Goal: Task Accomplishment & Management: Use online tool/utility

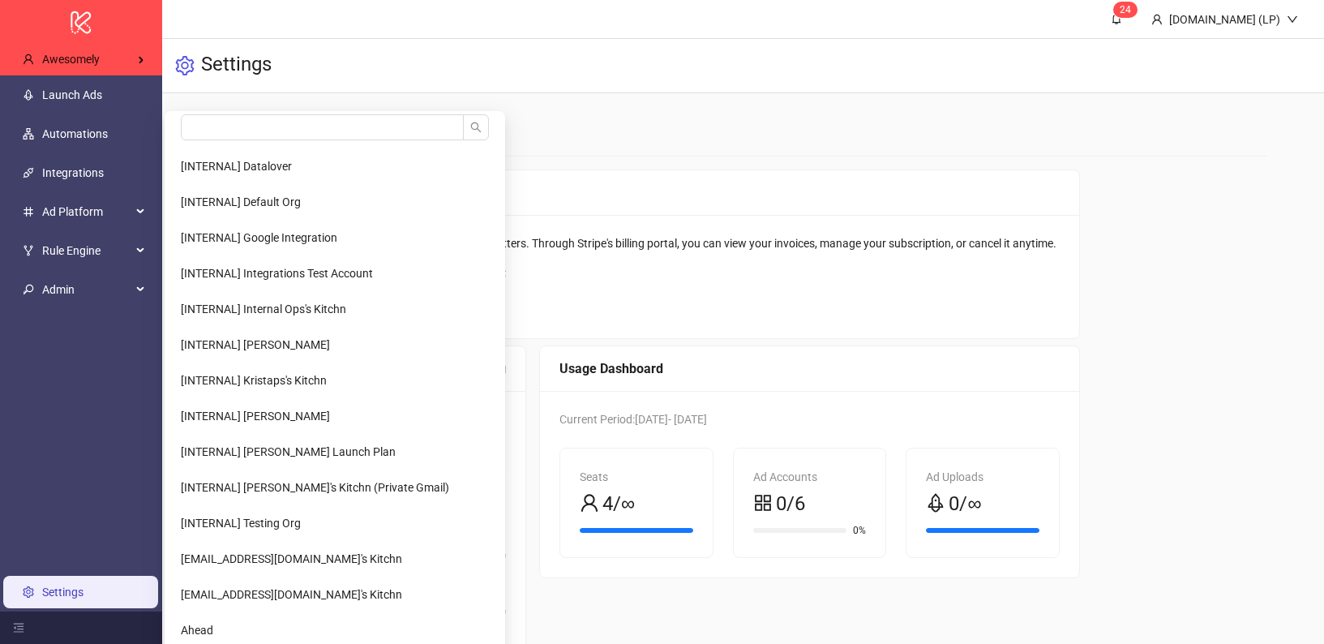
scroll to position [67, 0]
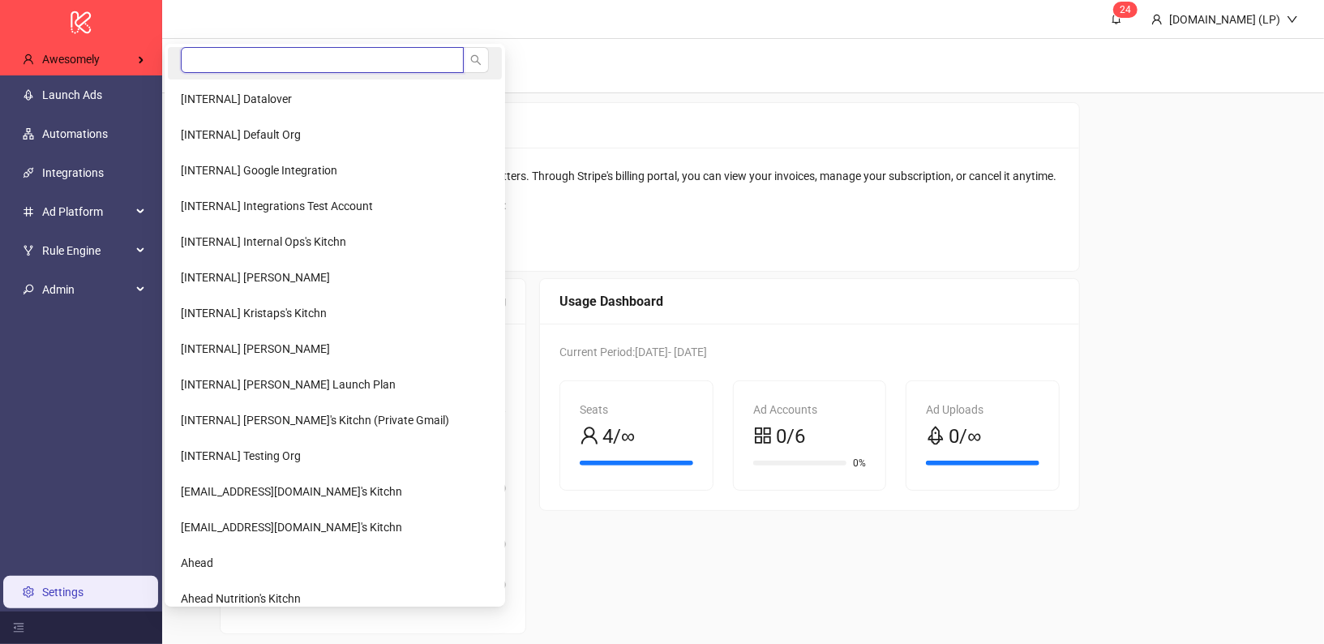
click at [281, 63] on input "search" at bounding box center [322, 60] width 283 height 26
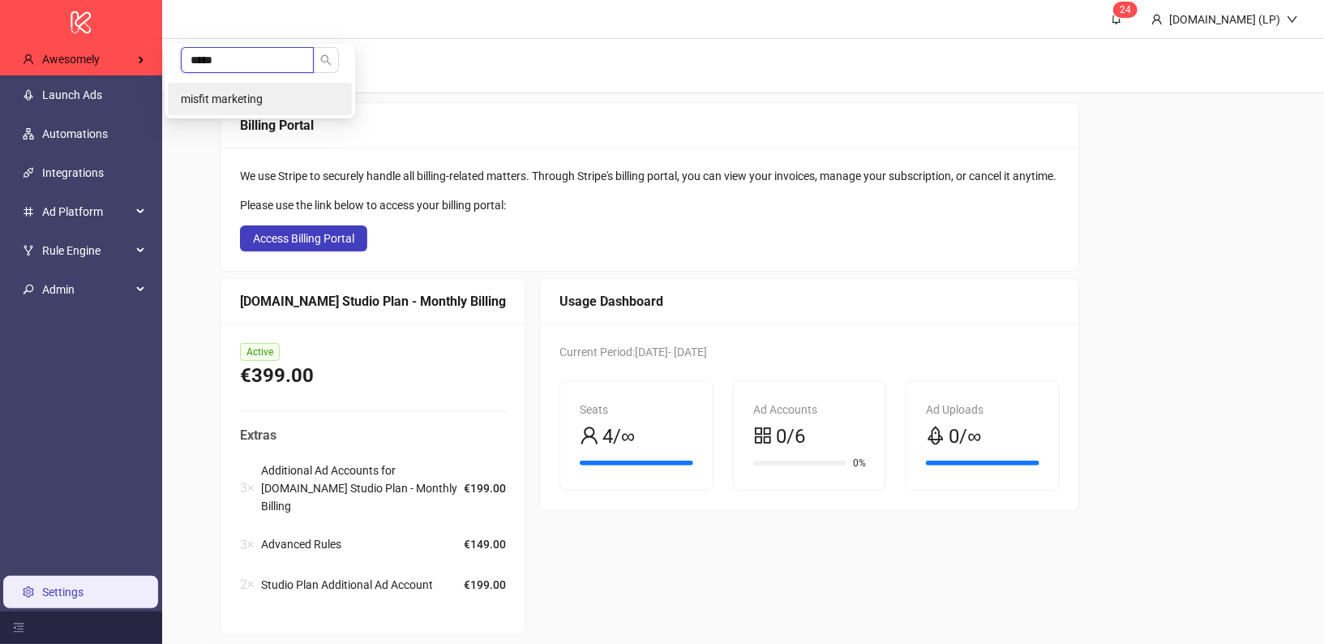
type input "*****"
click at [255, 106] on li "misfit marketing" at bounding box center [260, 99] width 184 height 32
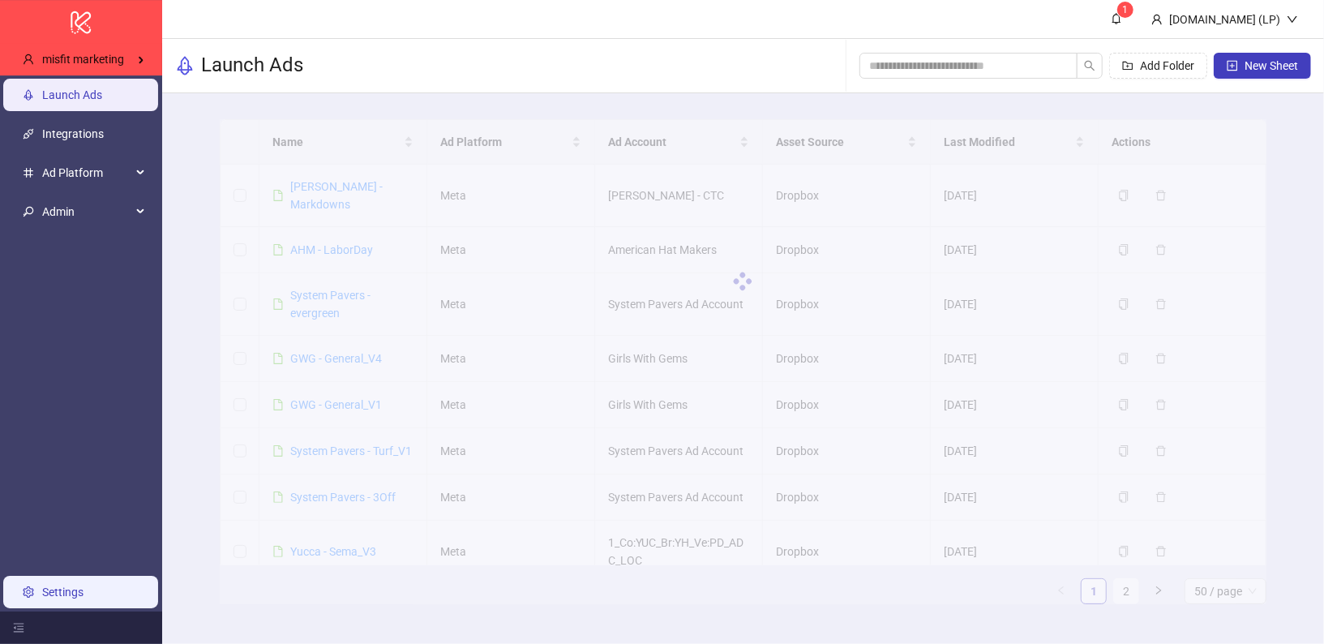
click at [60, 598] on link "Settings" at bounding box center [62, 591] width 41 height 13
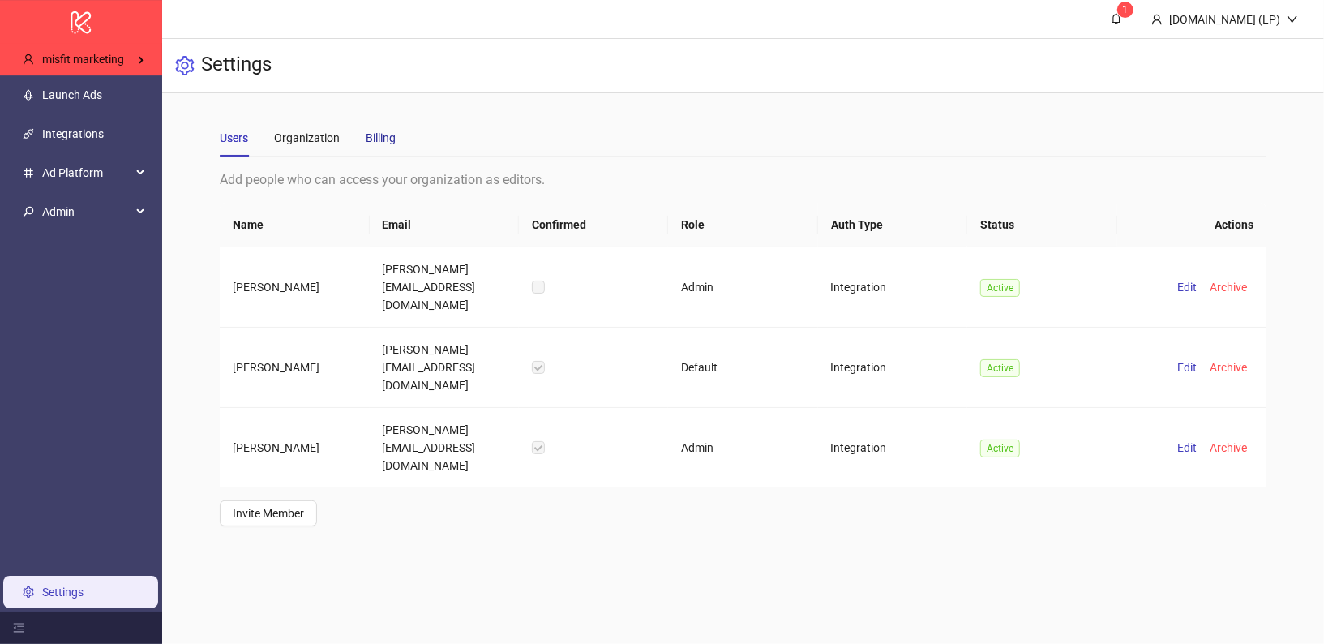
click at [393, 144] on div "Billing" at bounding box center [381, 138] width 30 height 18
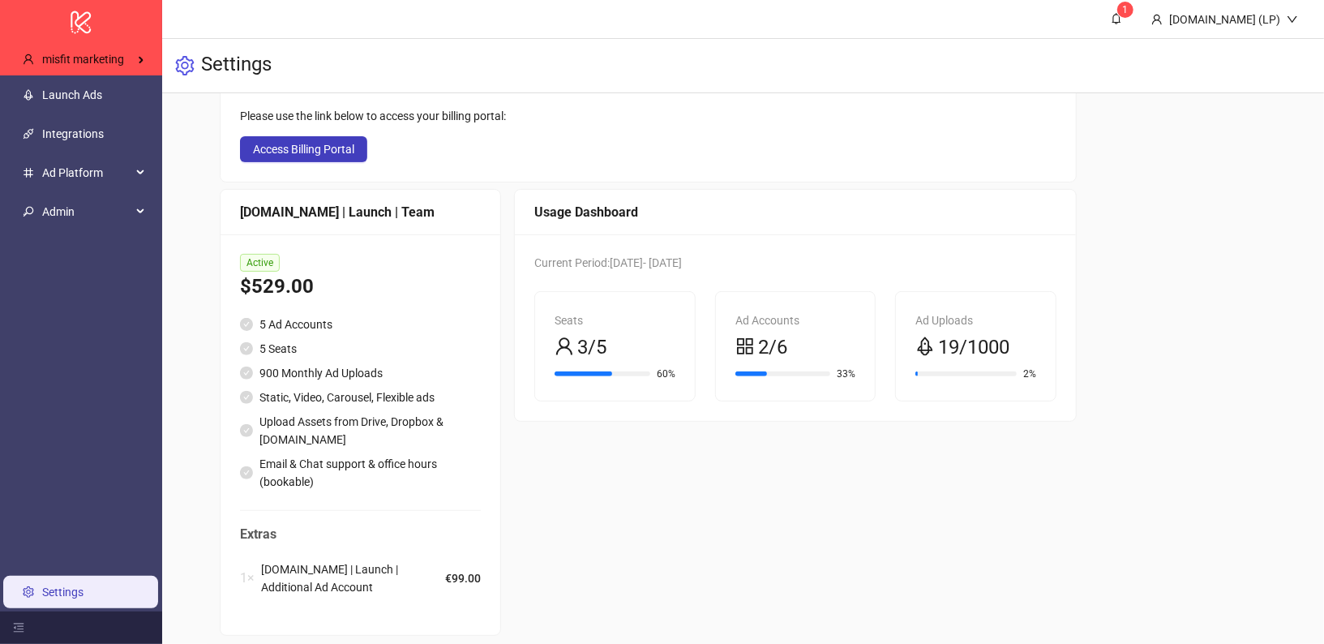
scroll to position [161, 0]
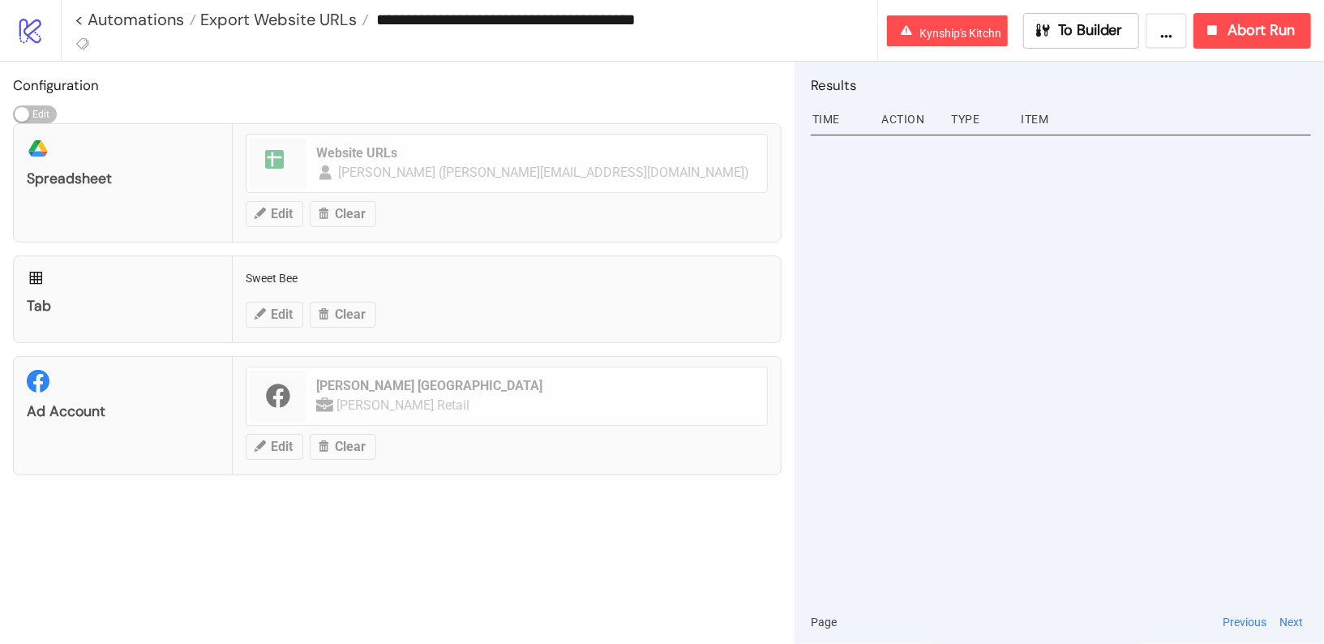
click at [34, 31] on icon "logo/logo-mobile" at bounding box center [30, 30] width 28 height 28
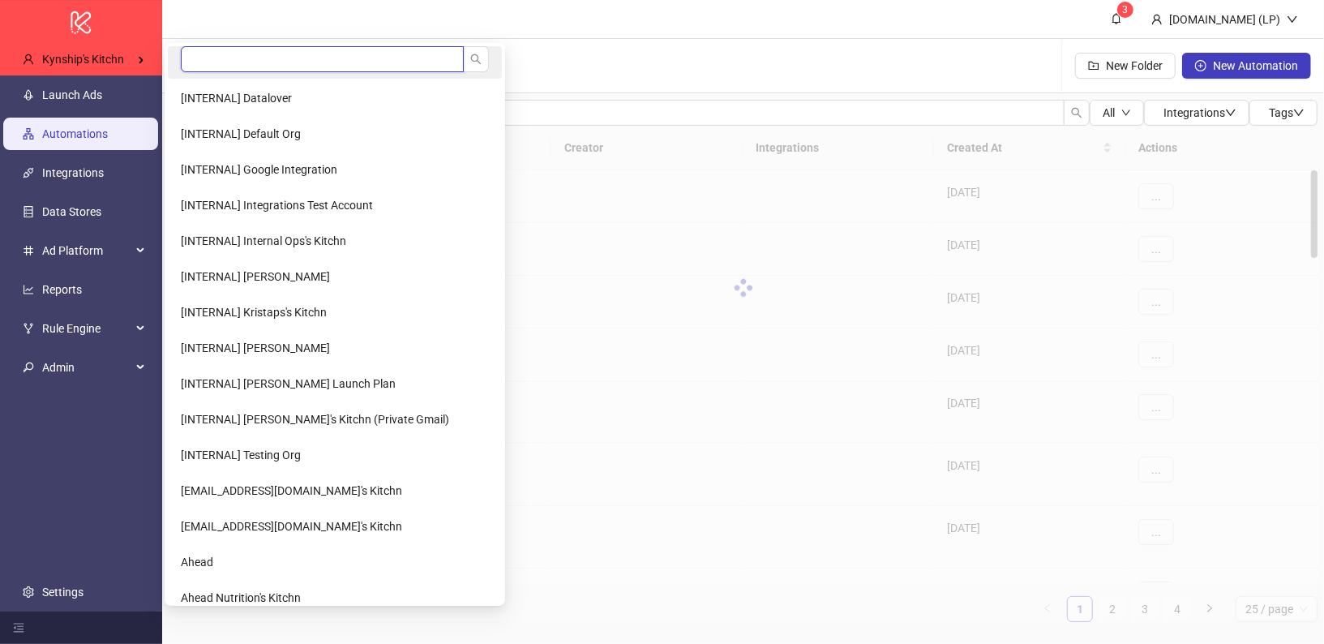
click at [229, 67] on input "search" at bounding box center [322, 59] width 283 height 26
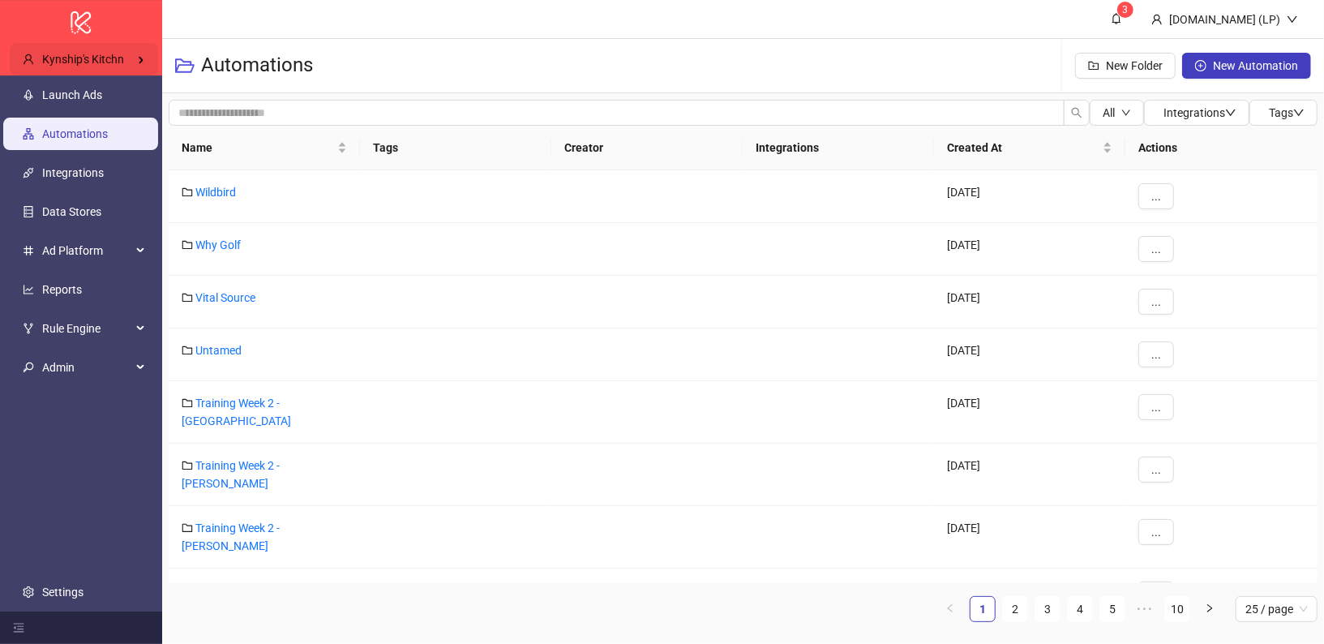
type input "***"
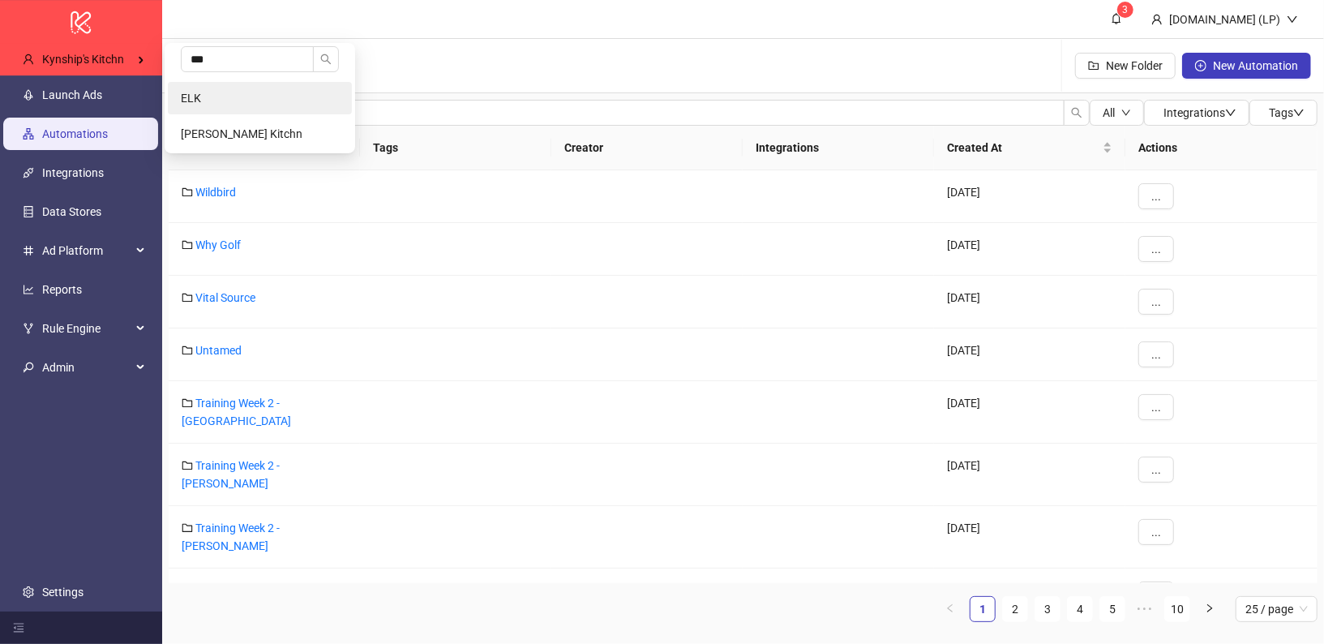
click at [226, 107] on li "ELK" at bounding box center [260, 98] width 184 height 32
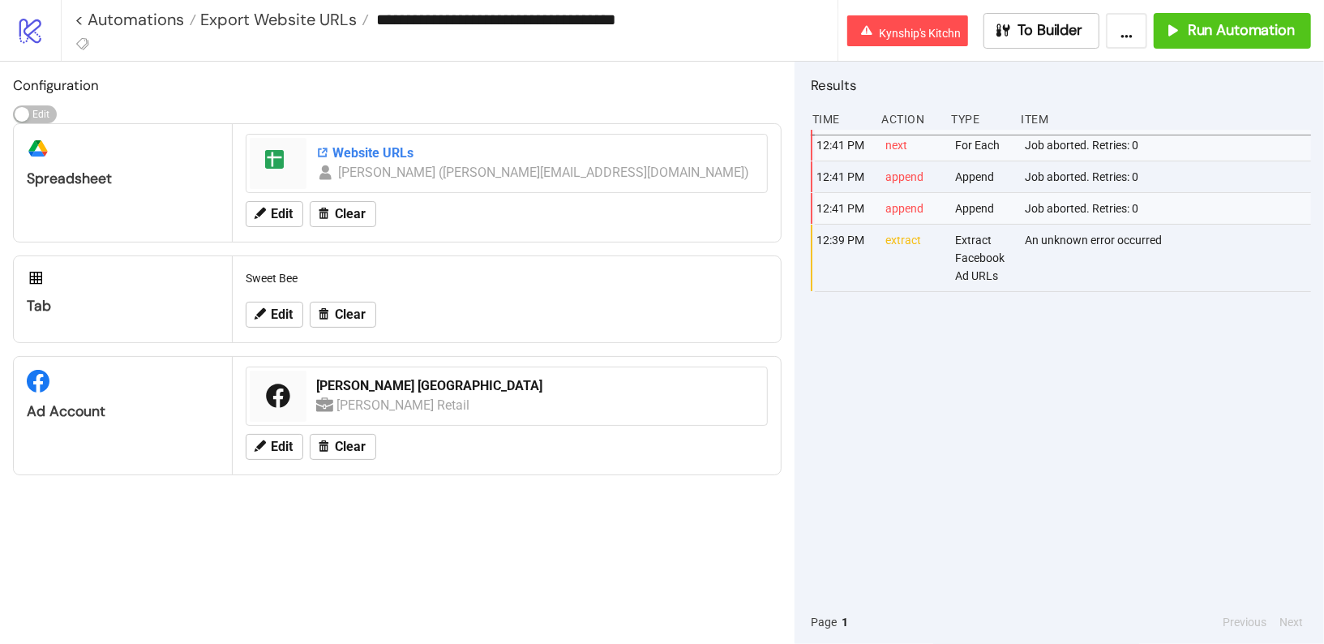
click at [331, 158] on div "Website URLs" at bounding box center [536, 153] width 441 height 18
click at [125, 23] on link "< Automations" at bounding box center [136, 19] width 122 height 16
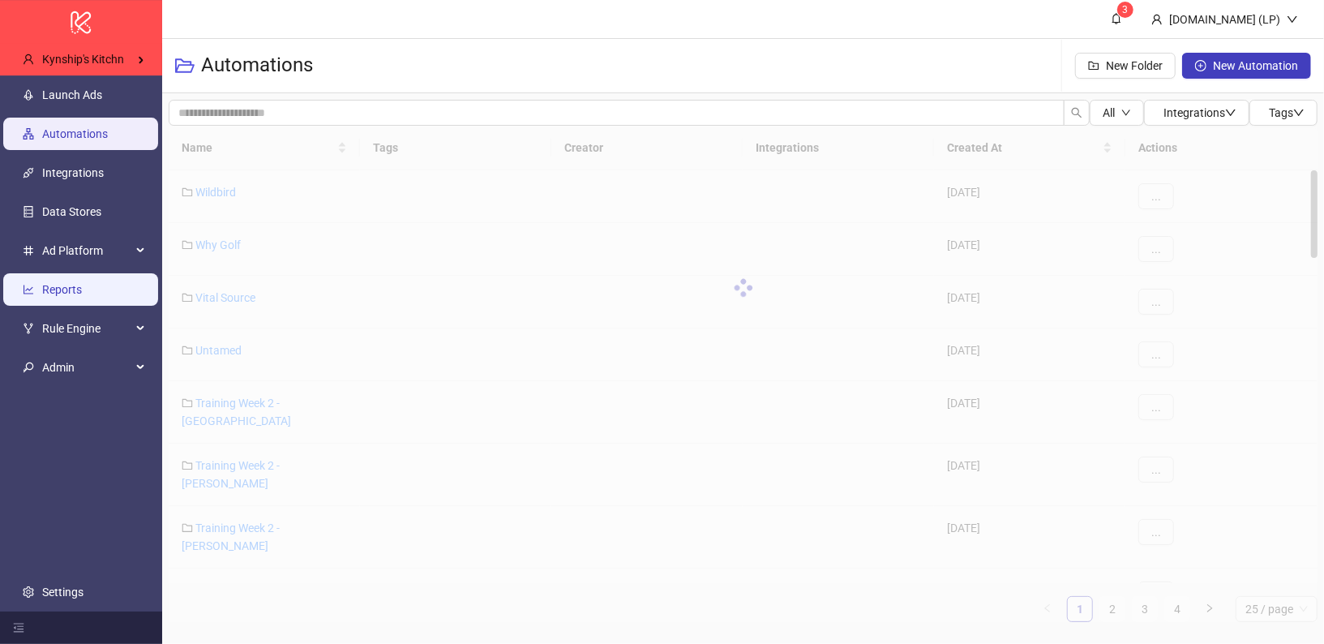
click at [63, 283] on link "Reports" at bounding box center [62, 289] width 40 height 13
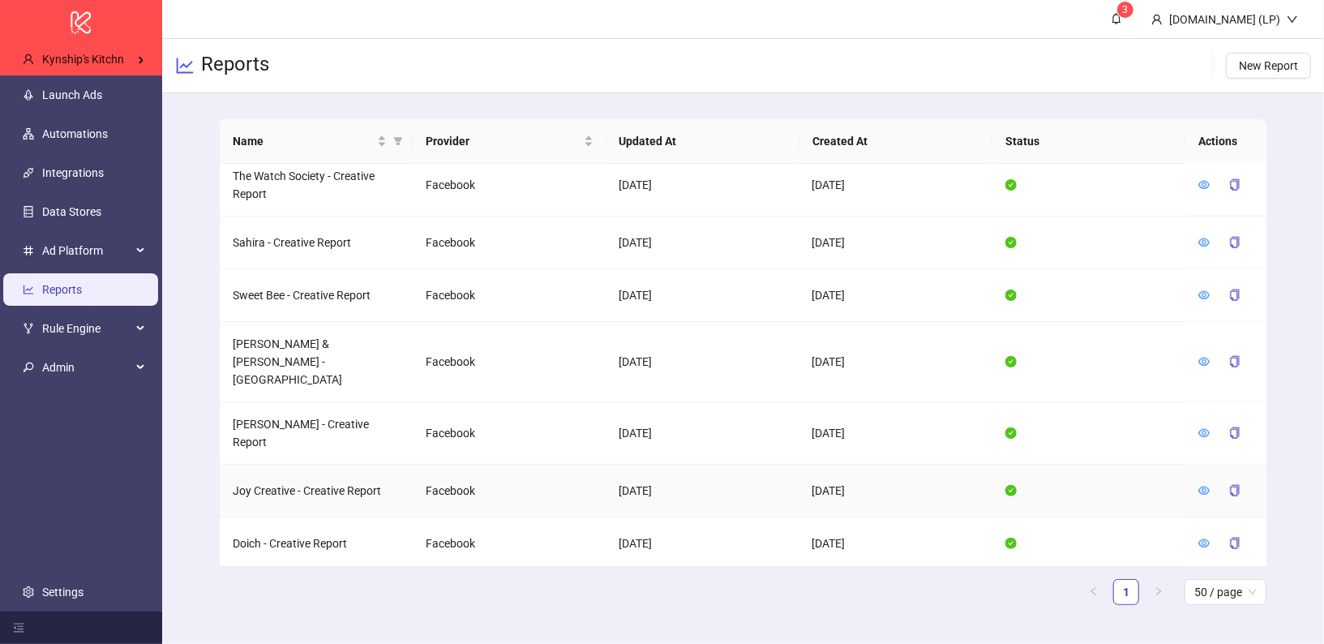
scroll to position [1122, 0]
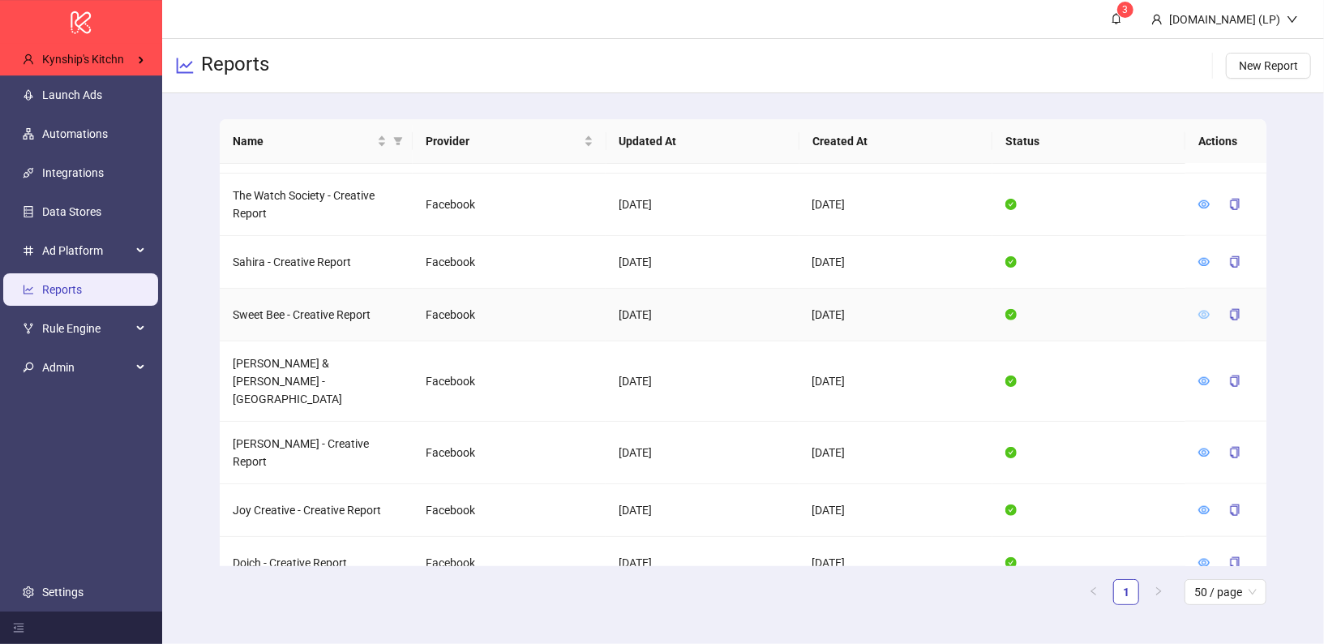
click at [1203, 309] on icon "eye" at bounding box center [1203, 314] width 11 height 11
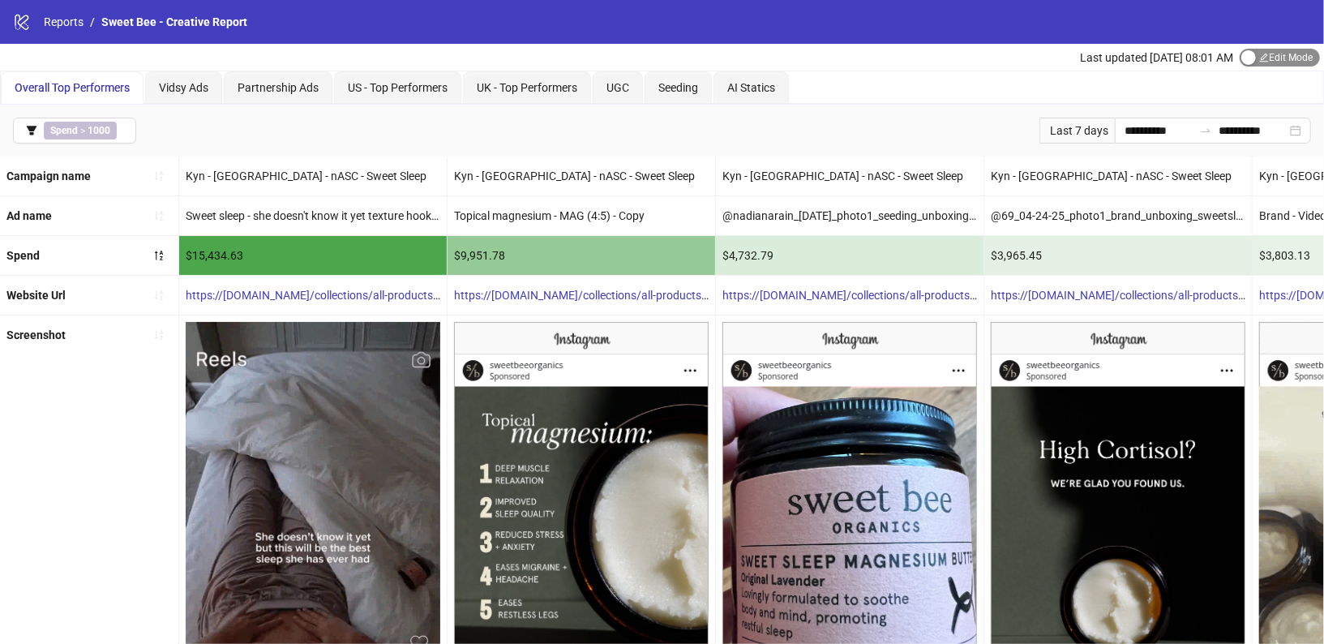
click at [1261, 60] on span "Edit Mode Edit Mode" at bounding box center [1280, 58] width 80 height 18
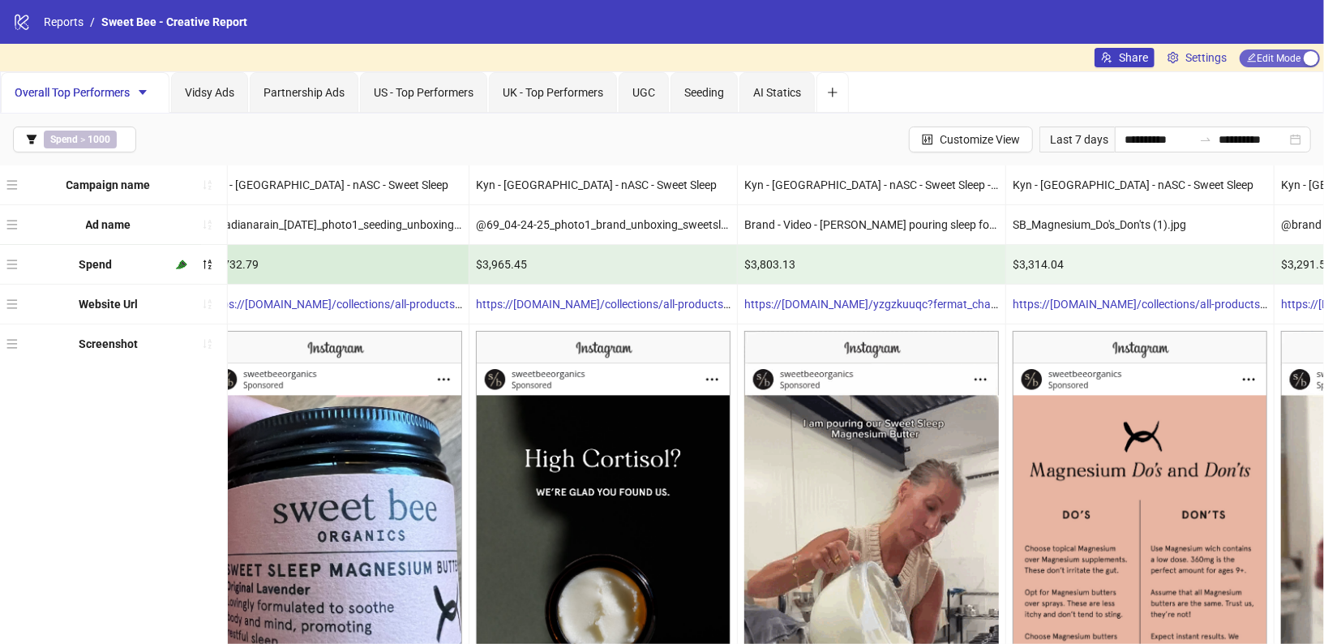
click at [1288, 53] on span "Edit Mode Edit Mode" at bounding box center [1280, 58] width 80 height 18
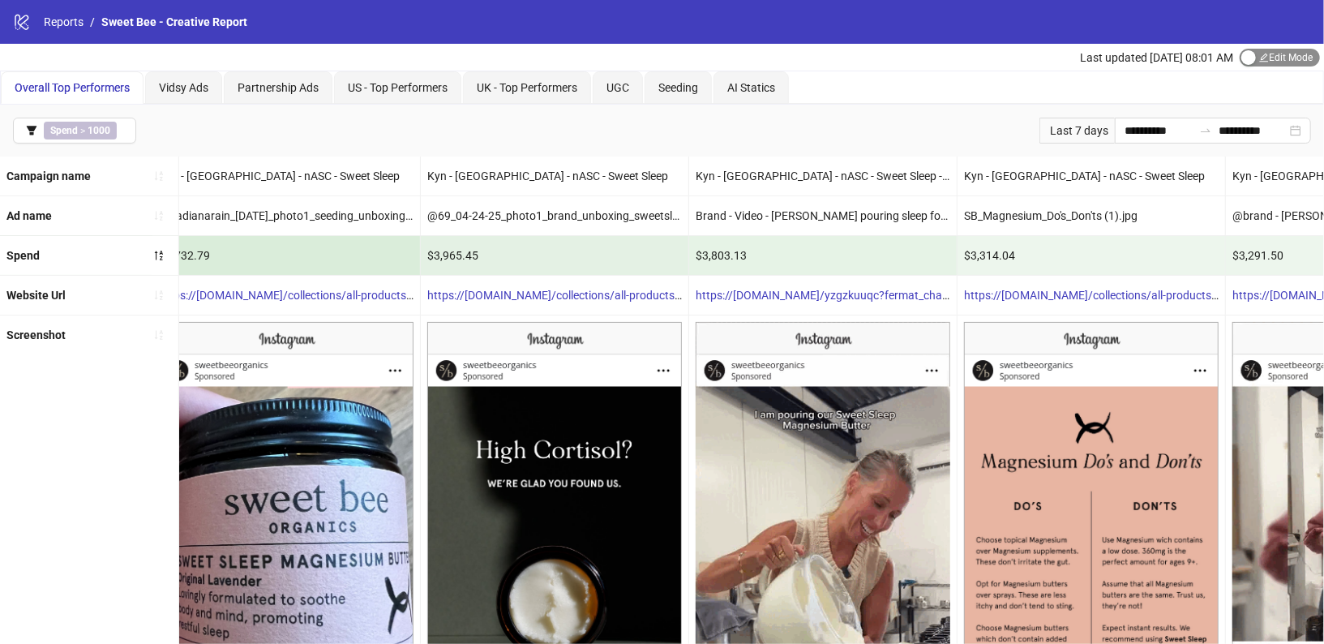
click at [1270, 54] on span "Edit Mode Edit Mode" at bounding box center [1280, 58] width 80 height 18
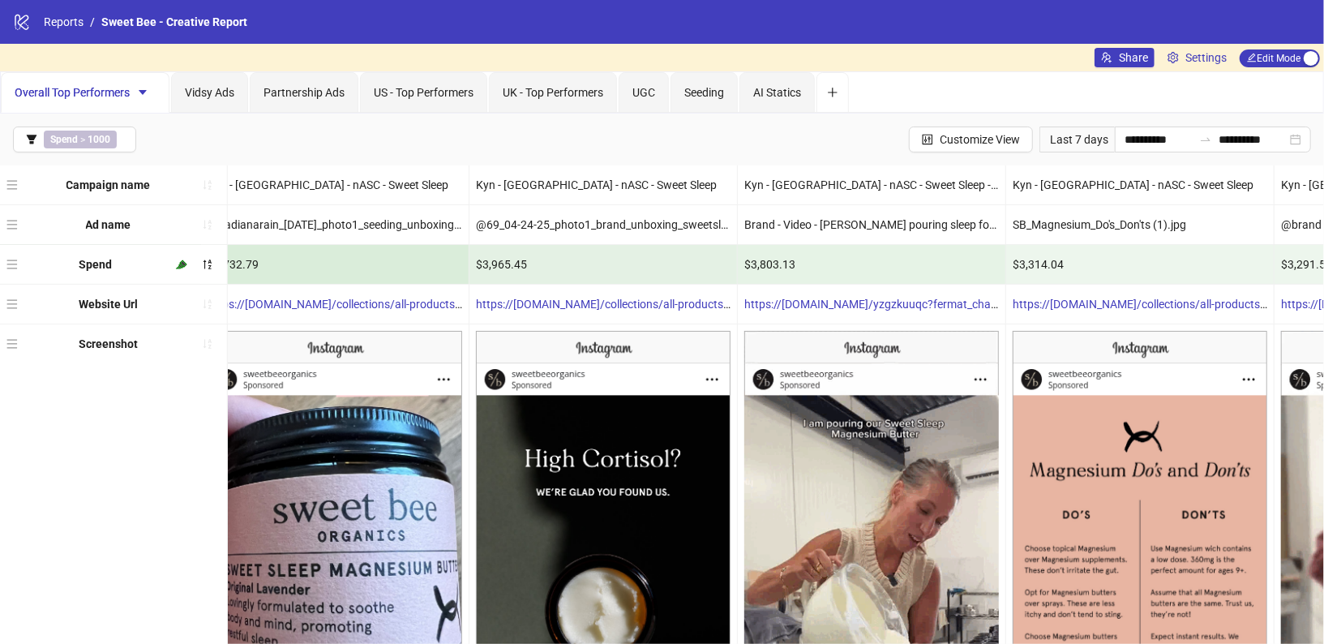
click at [1226, 54] on link "Settings" at bounding box center [1197, 57] width 72 height 19
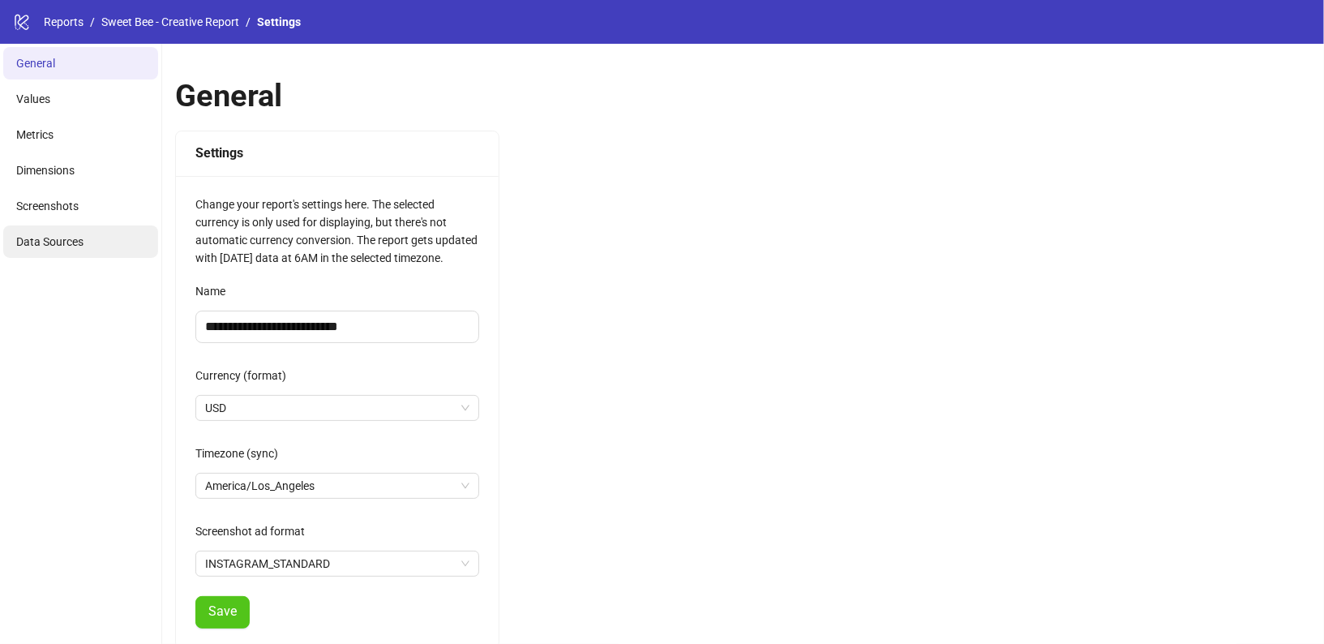
click at [38, 244] on span "Data Sources" at bounding box center [49, 241] width 67 height 13
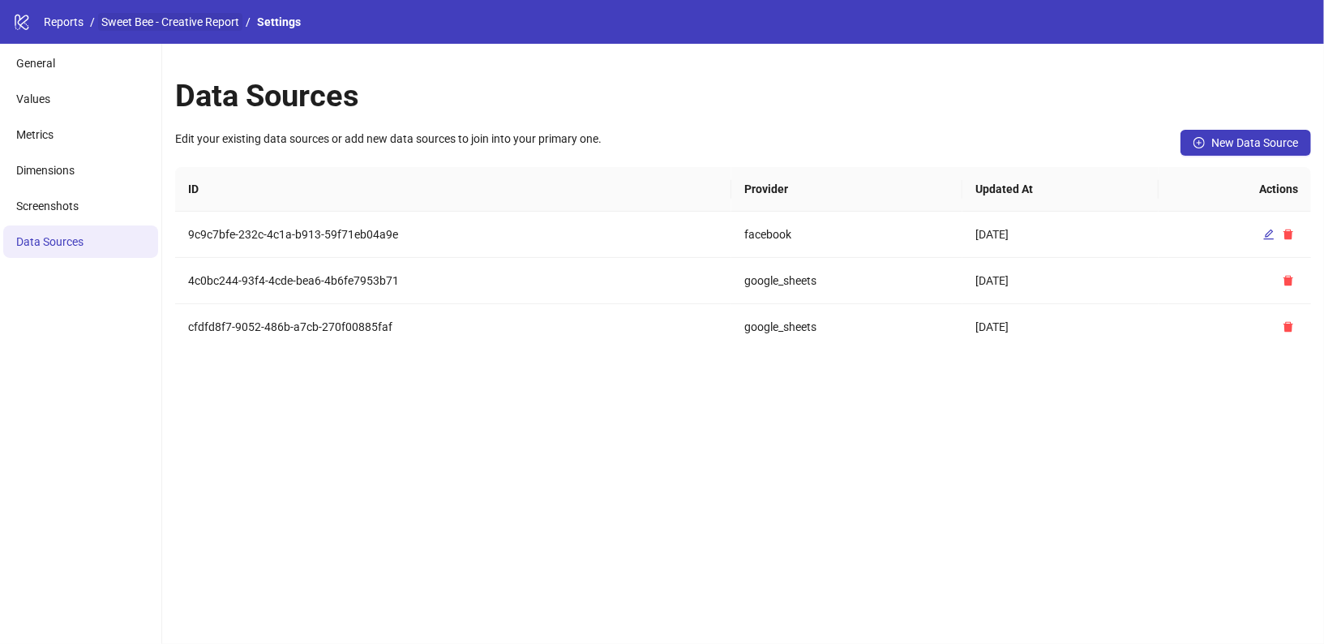
click at [166, 13] on link "Sweet Bee - Creative Report" at bounding box center [170, 22] width 144 height 18
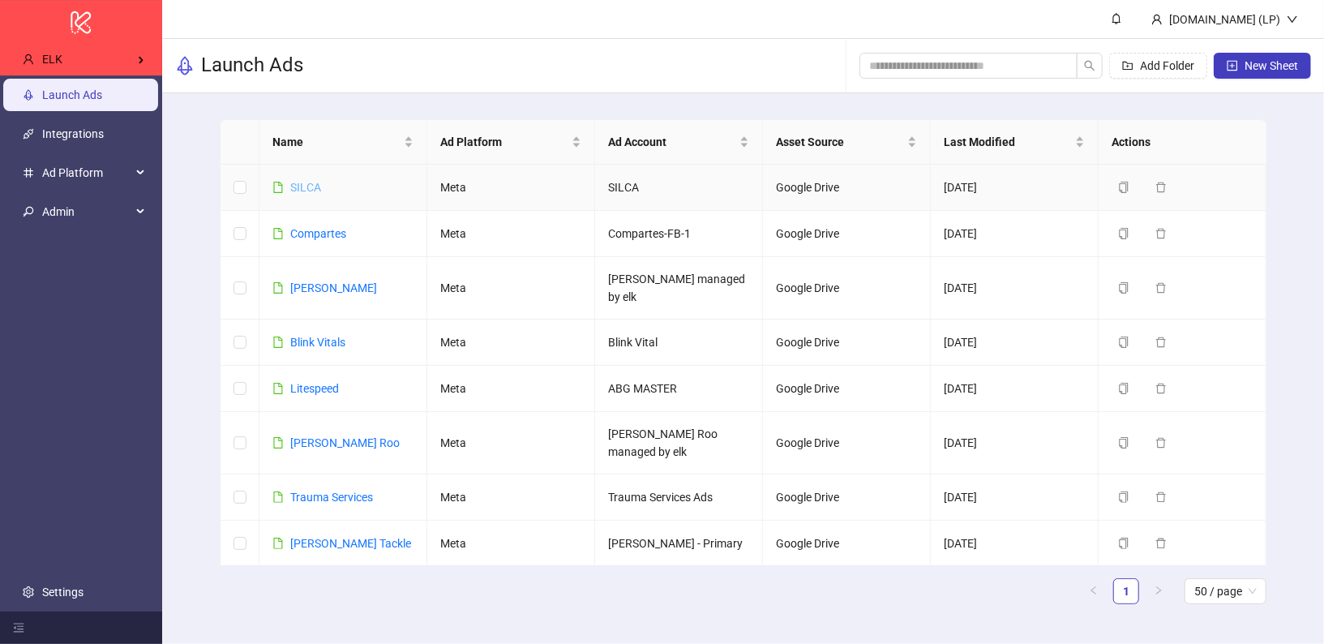
click at [302, 181] on link "SILCA" at bounding box center [305, 187] width 31 height 13
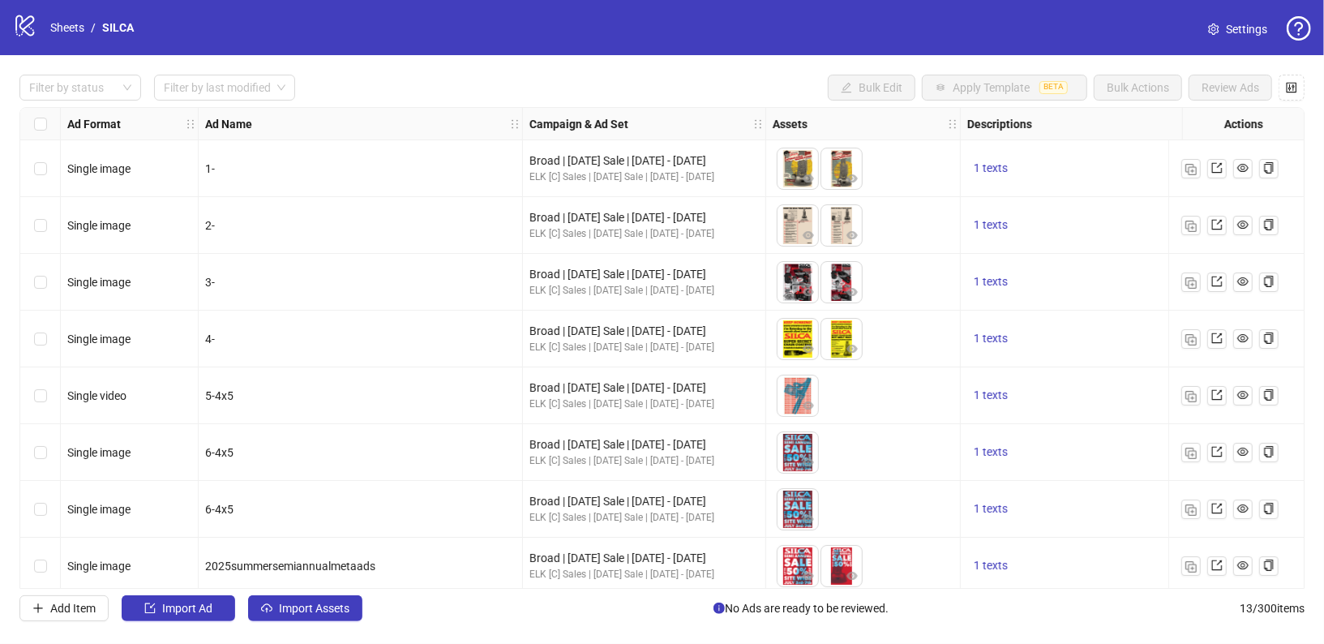
click at [1219, 36] on link "Settings" at bounding box center [1237, 29] width 85 height 26
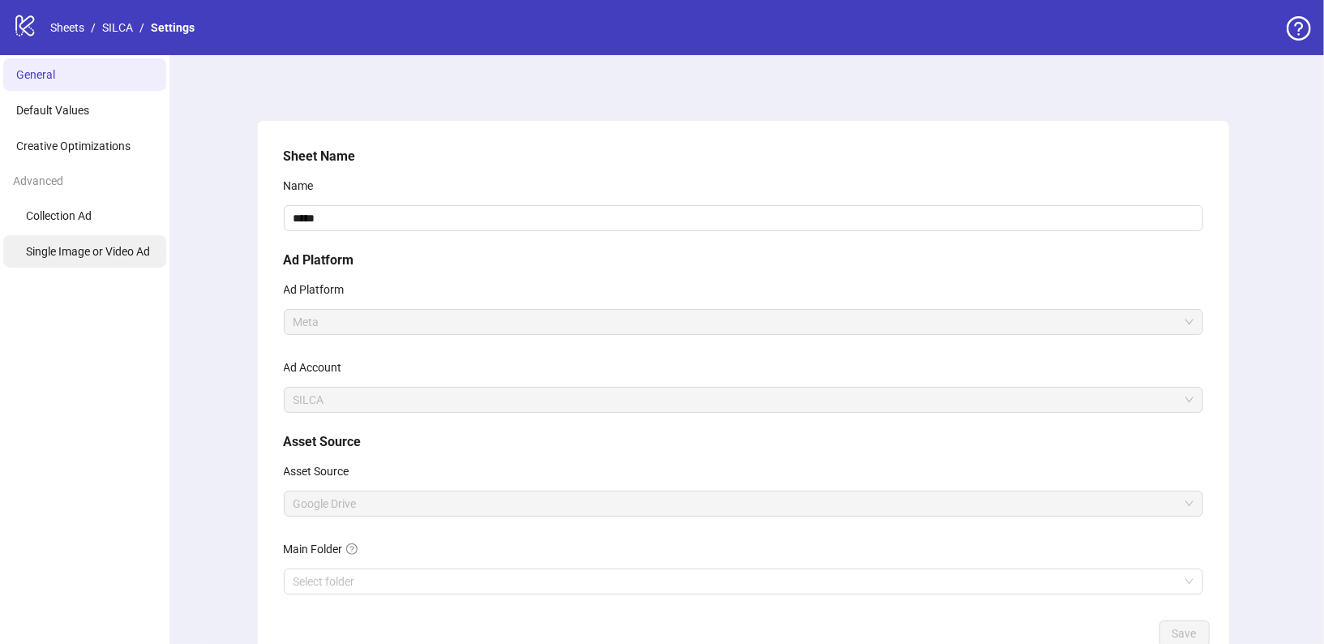
click at [126, 240] on li "Single Image or Video Ad" at bounding box center [84, 251] width 163 height 32
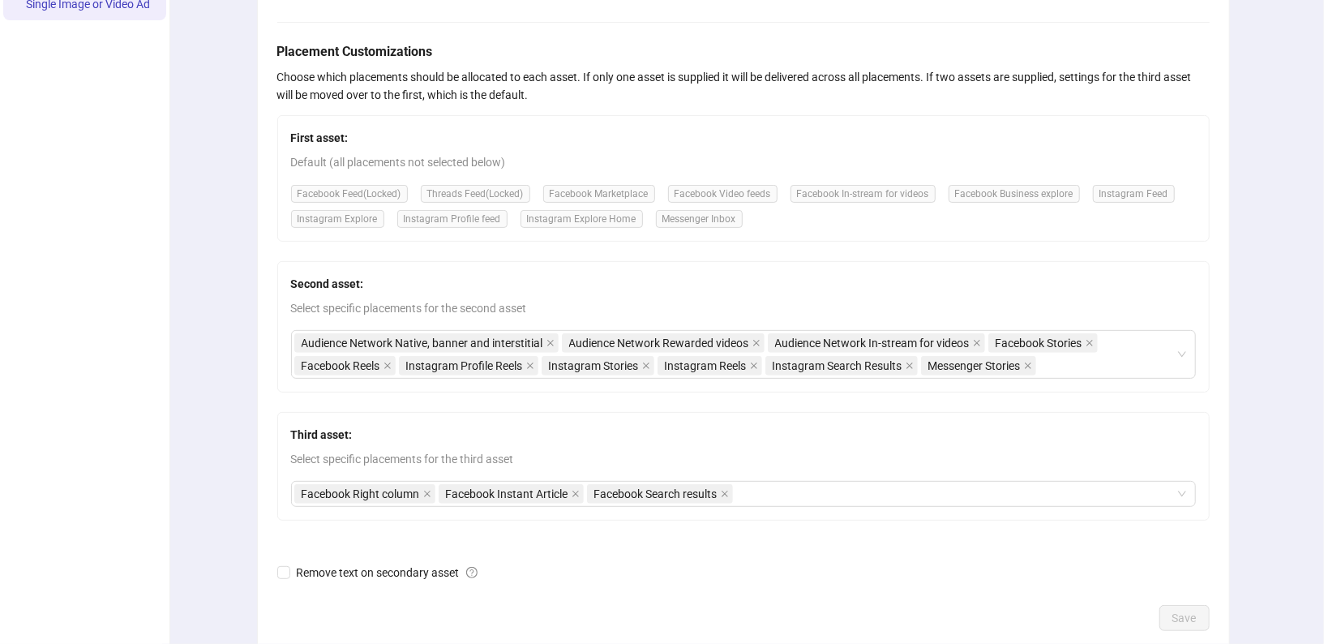
scroll to position [256, 0]
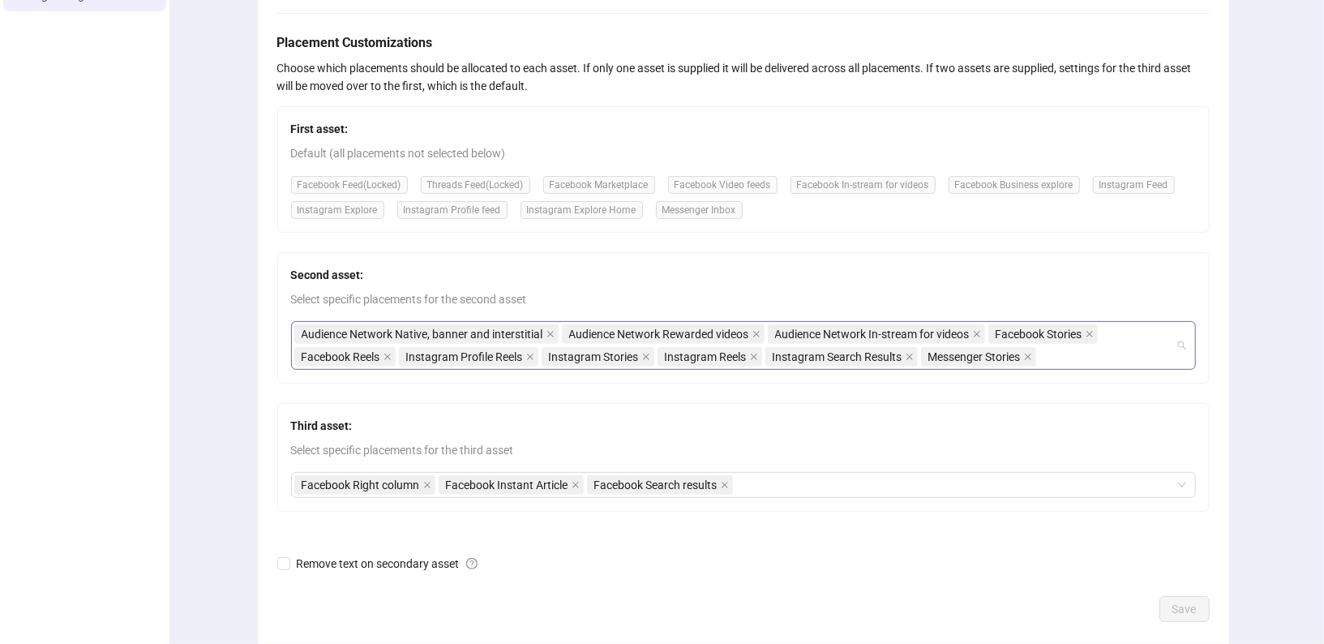
click at [1084, 358] on div "Audience Network Native, banner and interstitial Audience Network Rewarded vide…" at bounding box center [734, 345] width 881 height 45
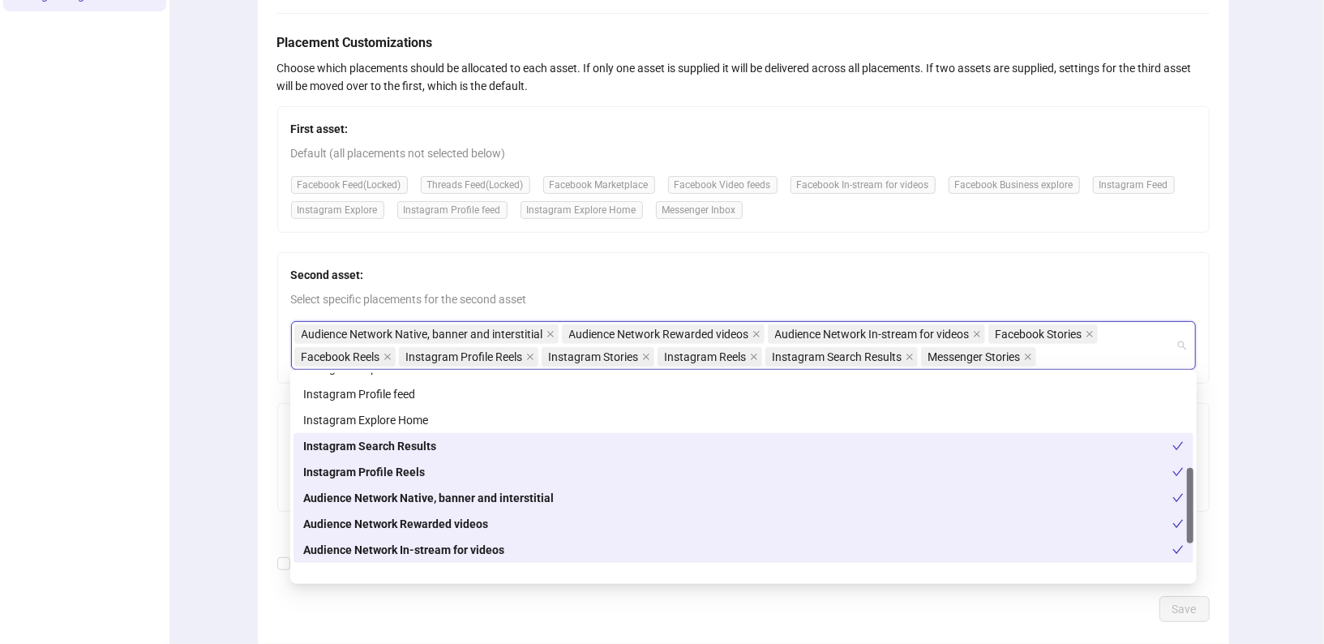
scroll to position [362, 0]
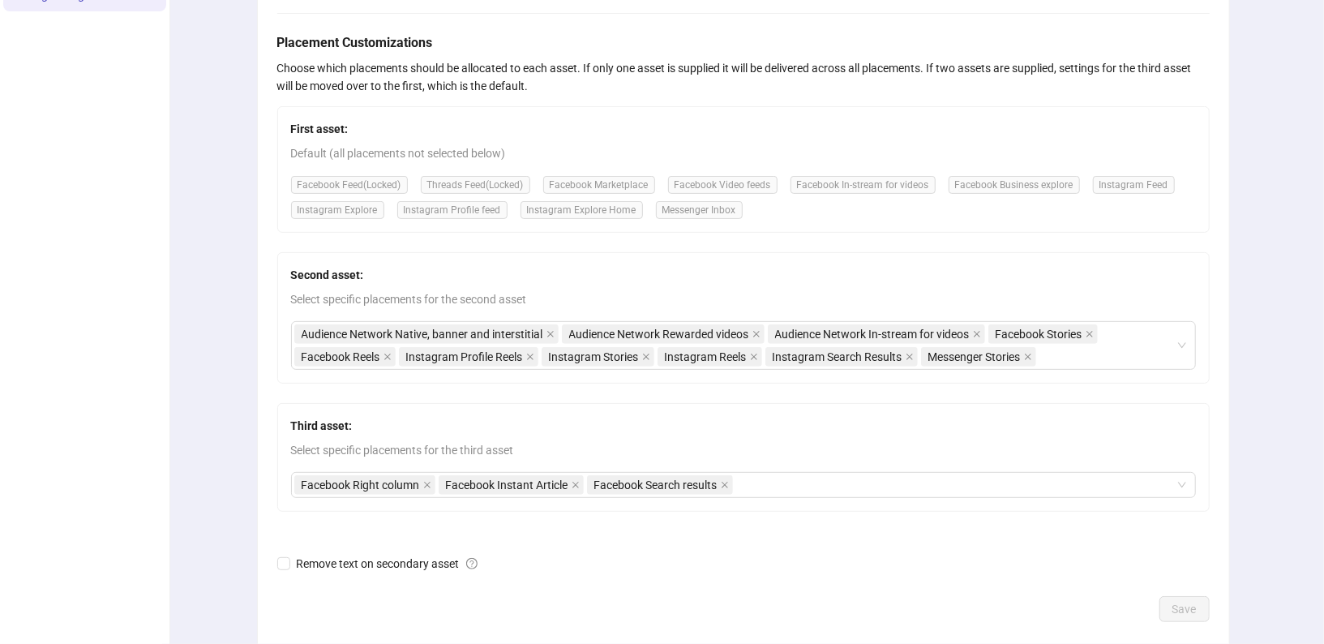
click at [1158, 252] on div "Second asset: Select specific placements for the second asset Audience Network …" at bounding box center [743, 317] width 932 height 131
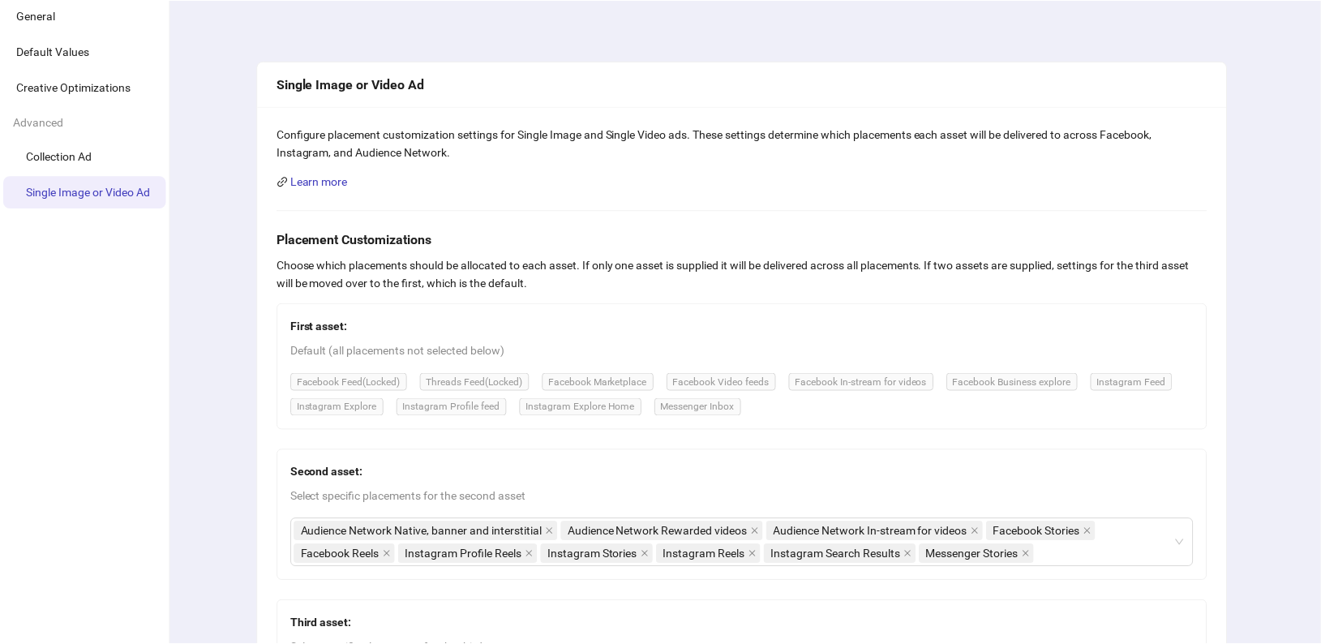
scroll to position [0, 0]
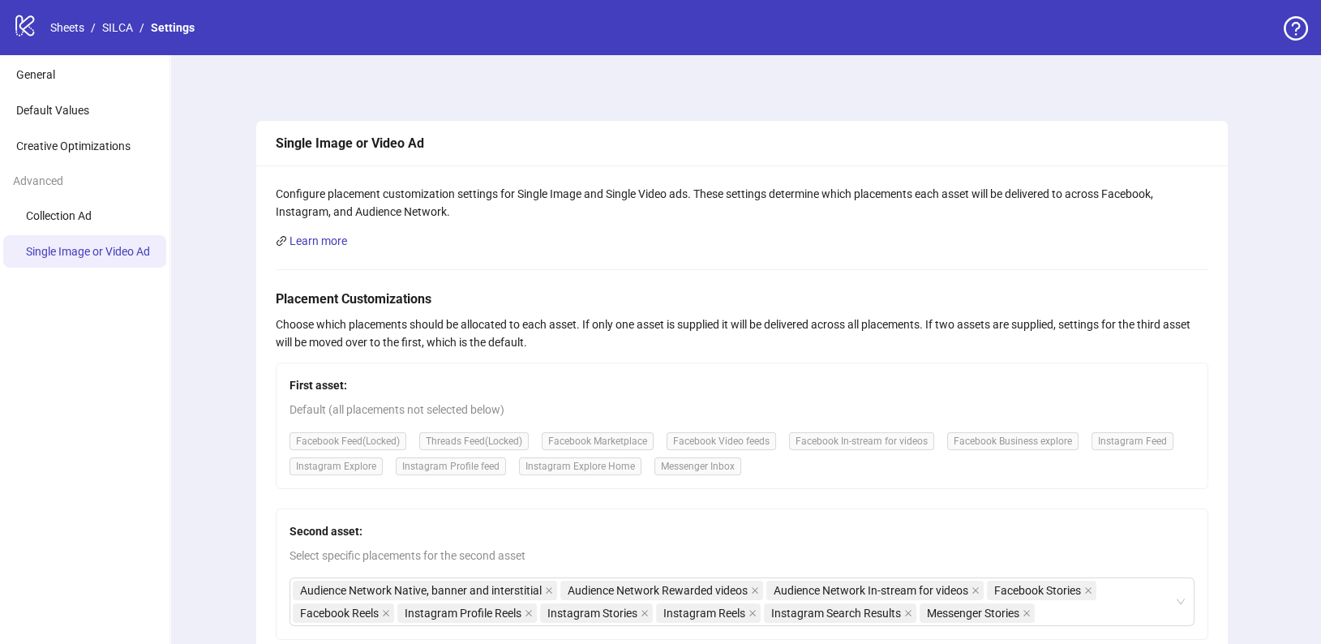
click at [65, 37] on div "logo/logo-mobile Sheets / SILCA / Settings" at bounding box center [107, 27] width 188 height 29
click at [65, 35] on link "Sheets" at bounding box center [67, 28] width 41 height 18
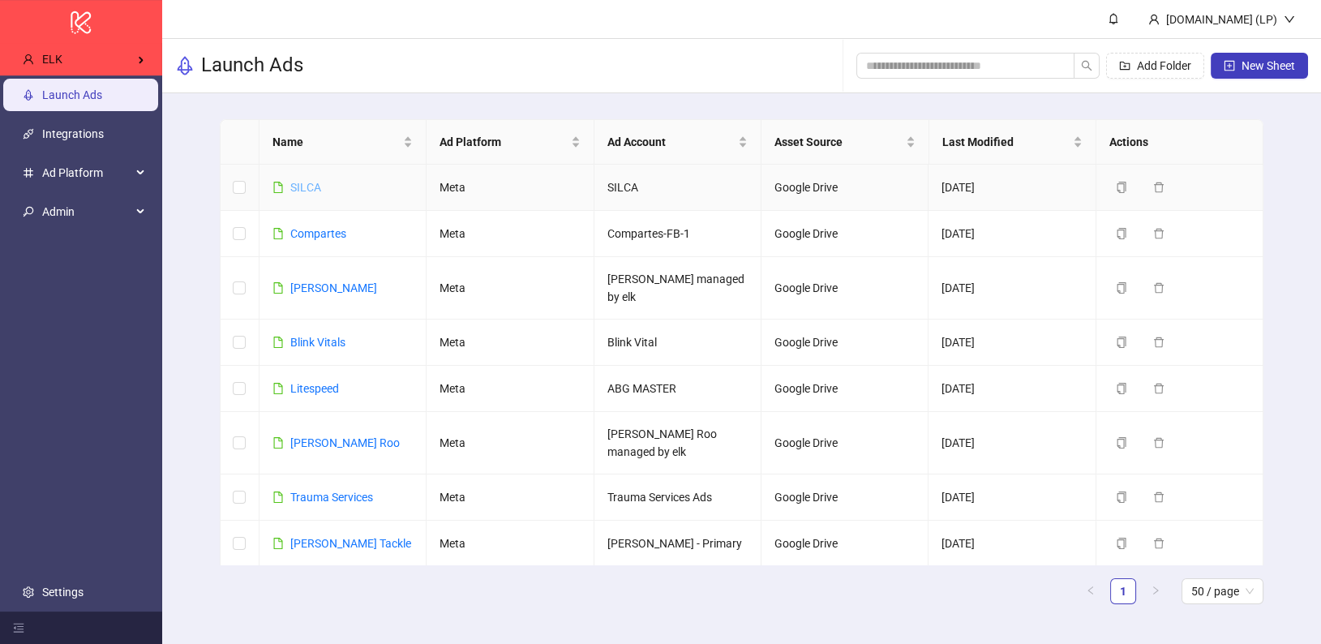
click at [309, 183] on link "SILCA" at bounding box center [305, 187] width 31 height 13
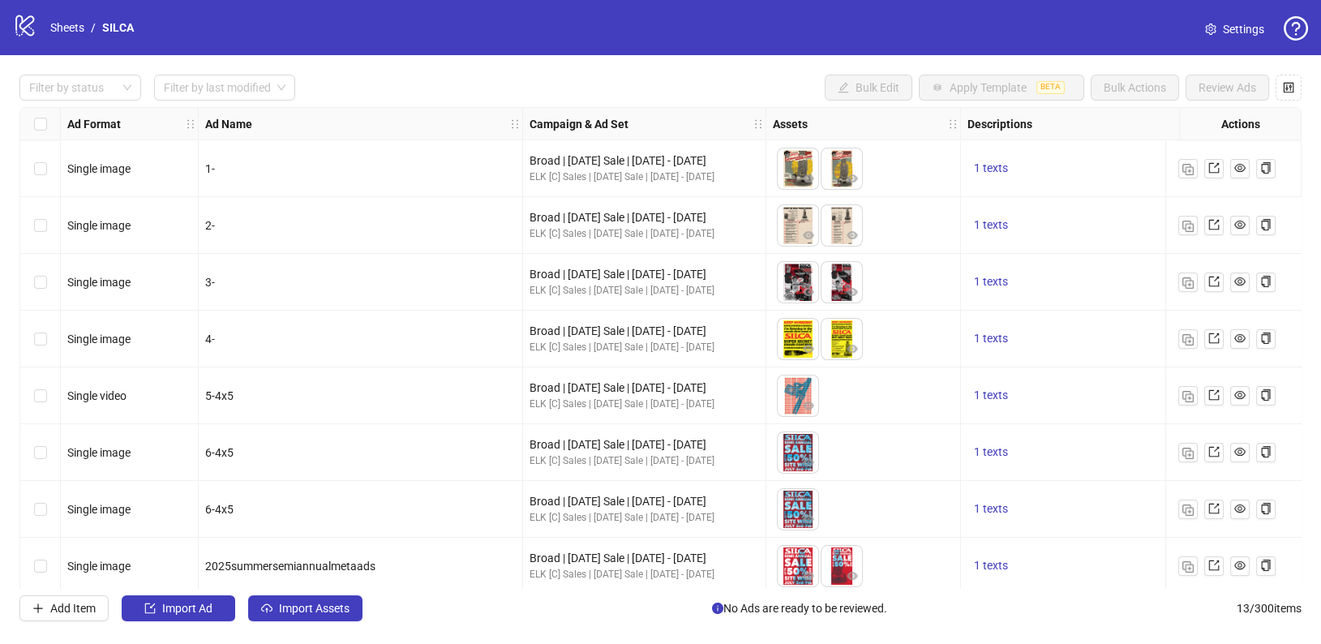
click at [1223, 32] on span "Settings" at bounding box center [1243, 29] width 41 height 18
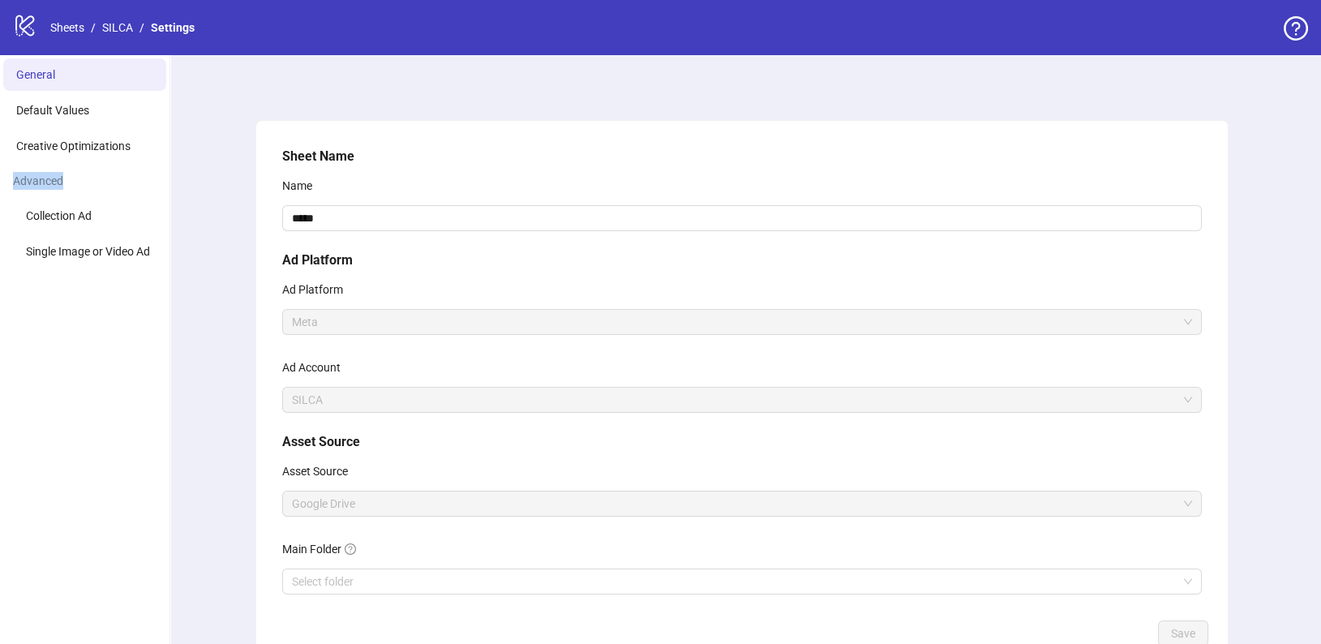
drag, startPoint x: 12, startPoint y: 178, endPoint x: 88, endPoint y: 187, distance: 75.9
click at [88, 187] on div "Advanced" at bounding box center [84, 180] width 169 height 31
click at [48, 259] on li "Single Image or Video Ad" at bounding box center [84, 251] width 163 height 32
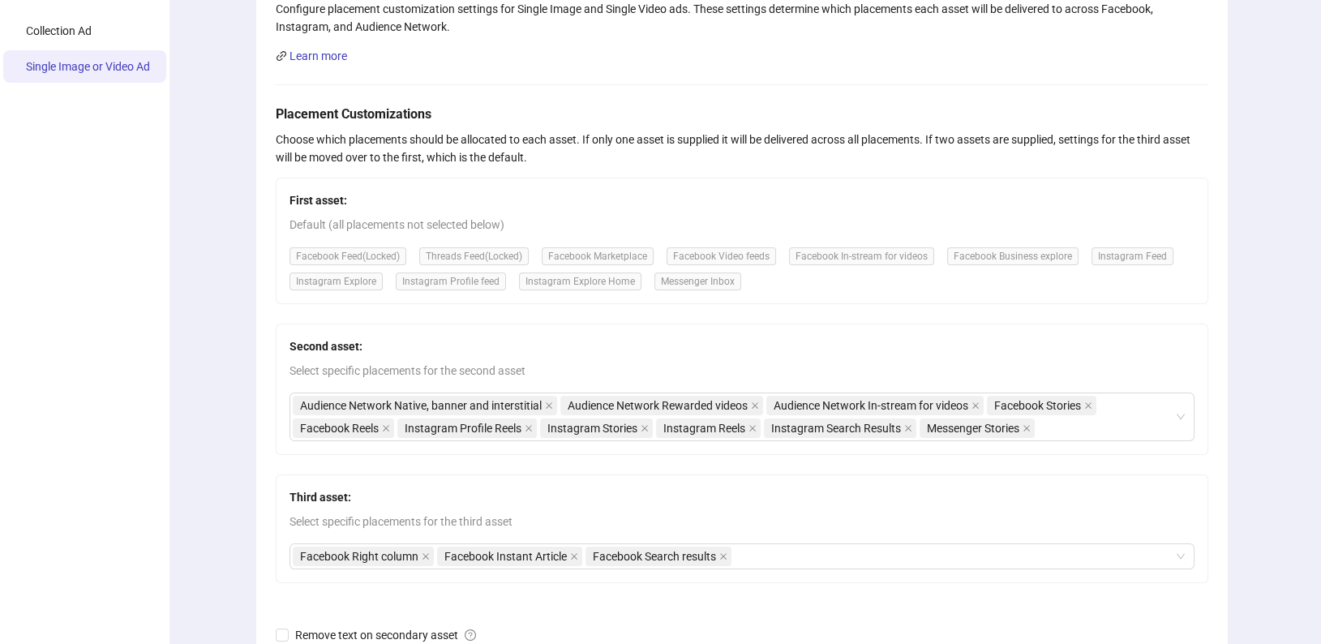
scroll to position [270, 0]
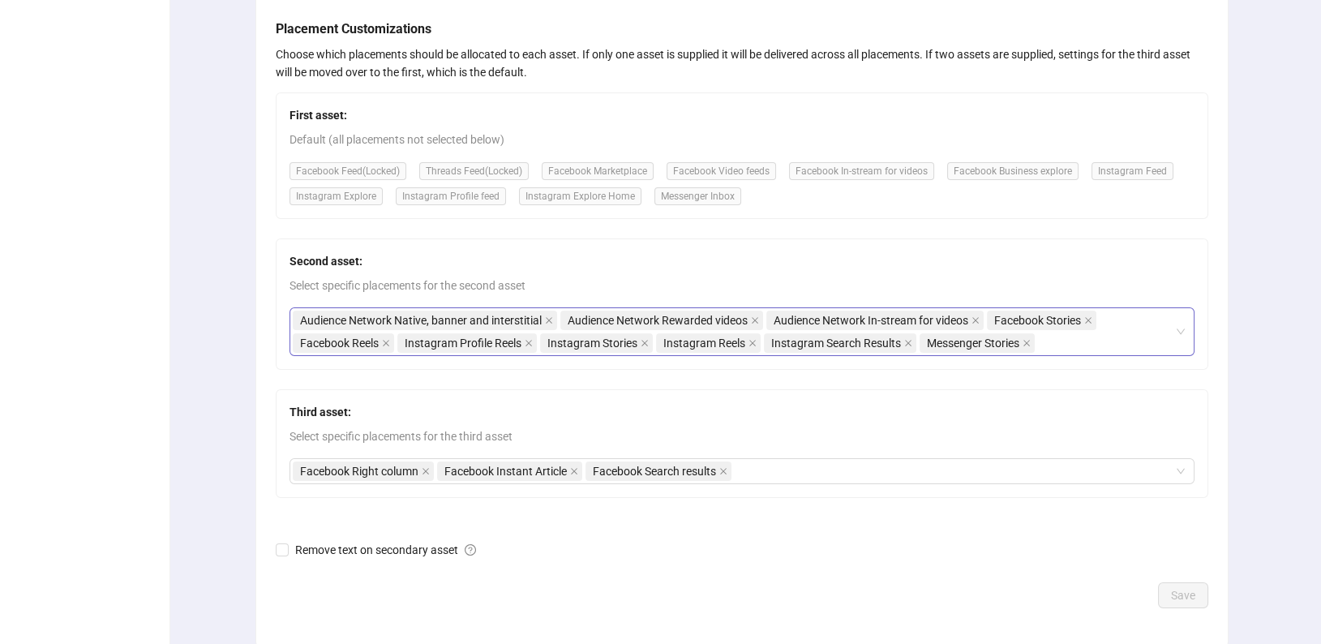
click at [1062, 341] on div "Audience Network Native, banner and interstitial Audience Network Rewarded vide…" at bounding box center [733, 331] width 881 height 45
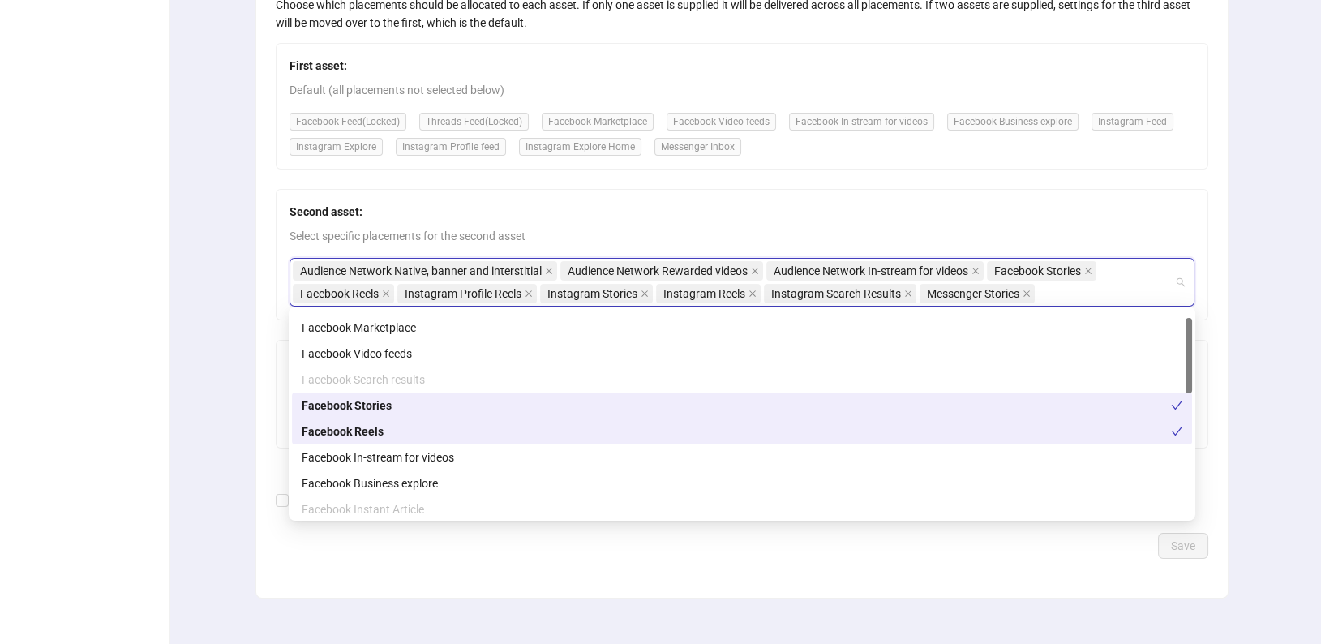
scroll to position [0, 0]
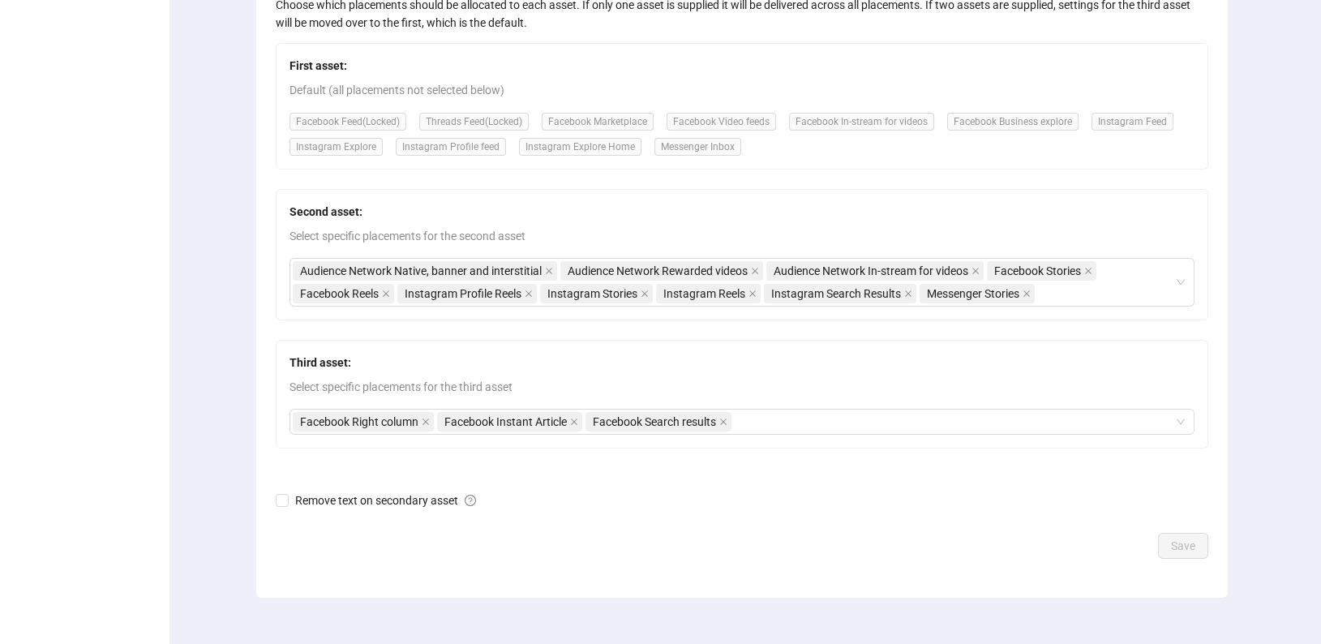
click at [679, 229] on span "Select specific placements for the second asset" at bounding box center [741, 236] width 905 height 18
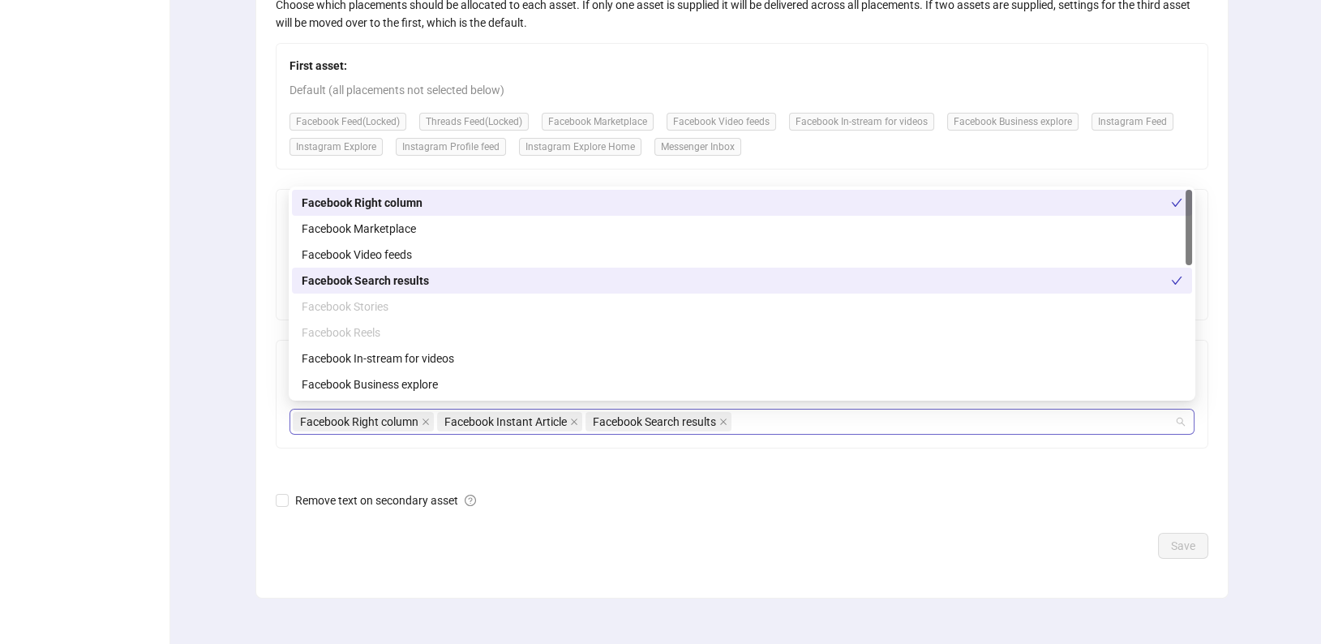
click at [774, 420] on div "Facebook Right column Facebook Instant Article Facebook Search results" at bounding box center [733, 421] width 881 height 23
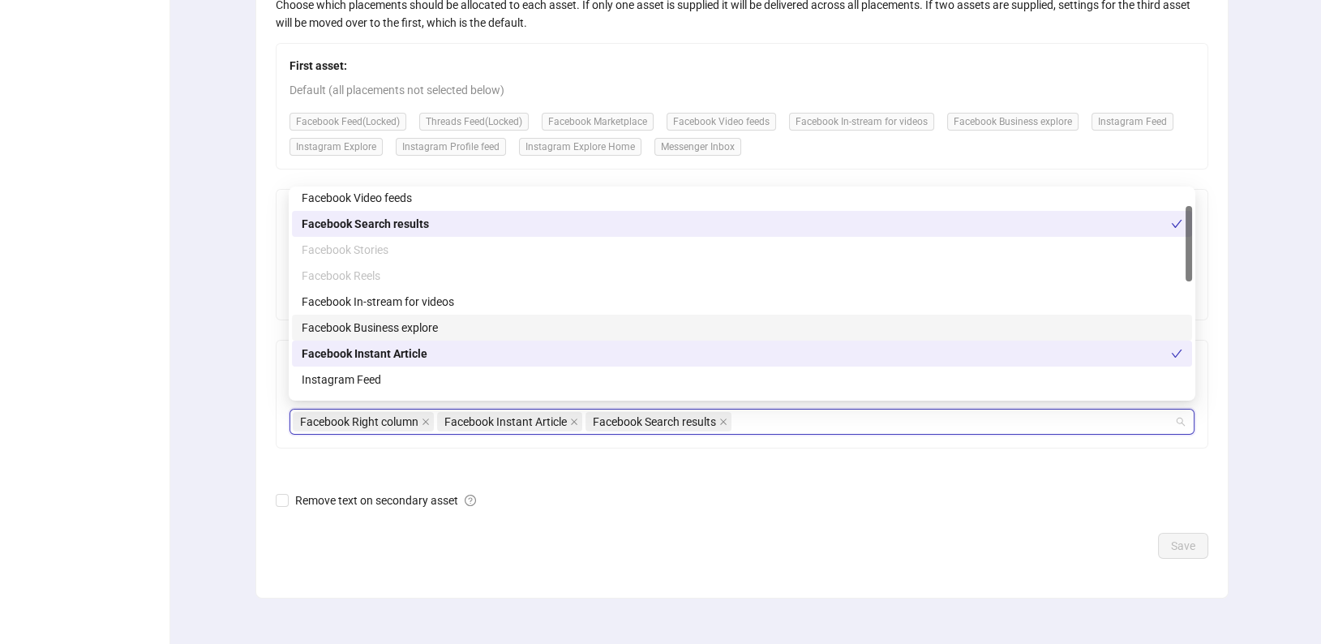
scroll to position [45, 0]
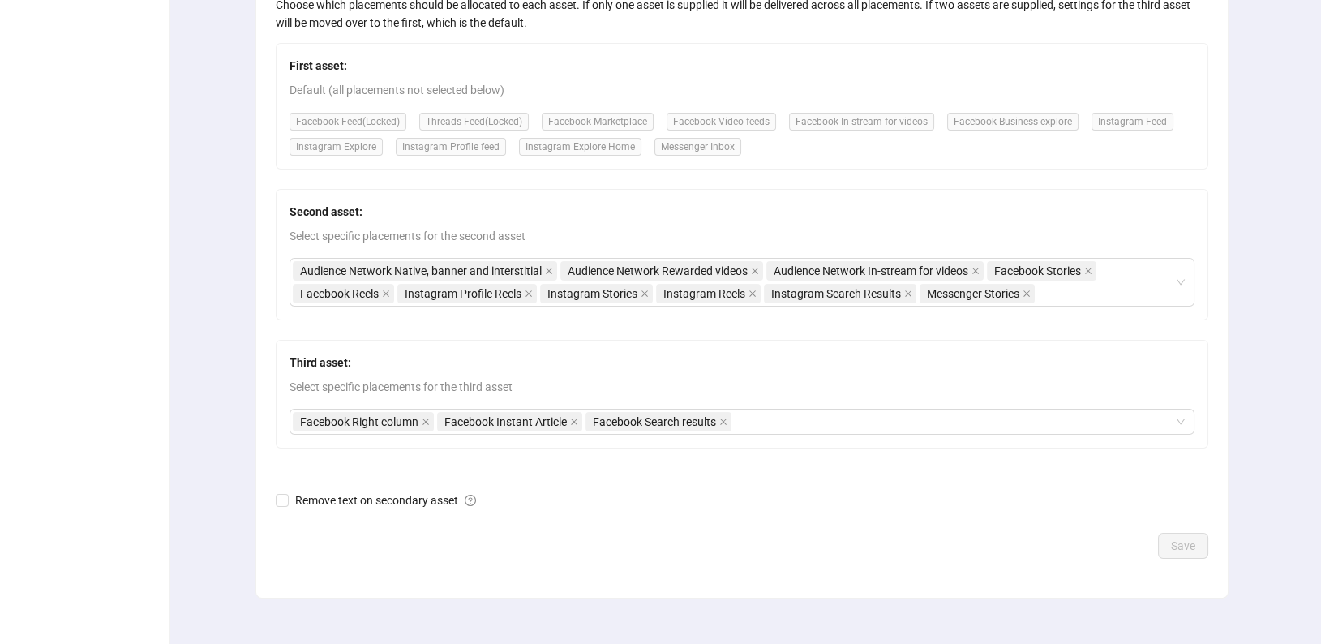
click at [614, 511] on form "Placement Customizations Choose which placements should be allocated to each as…" at bounding box center [742, 264] width 932 height 589
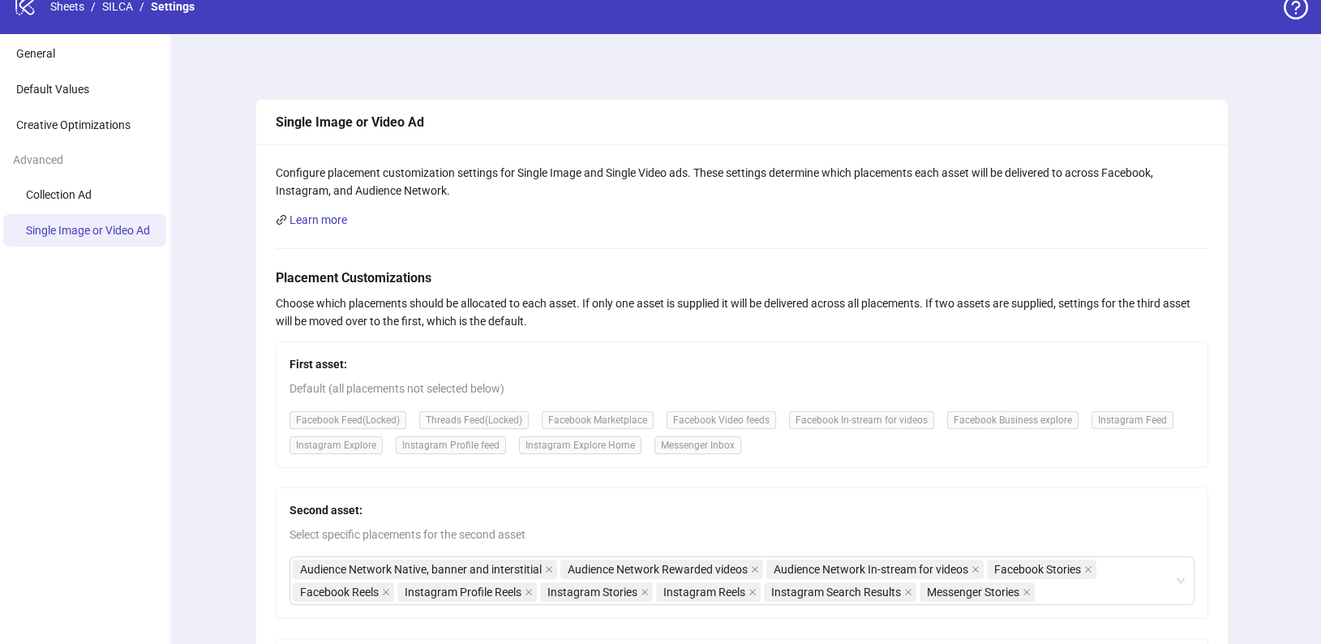
scroll to position [0, 0]
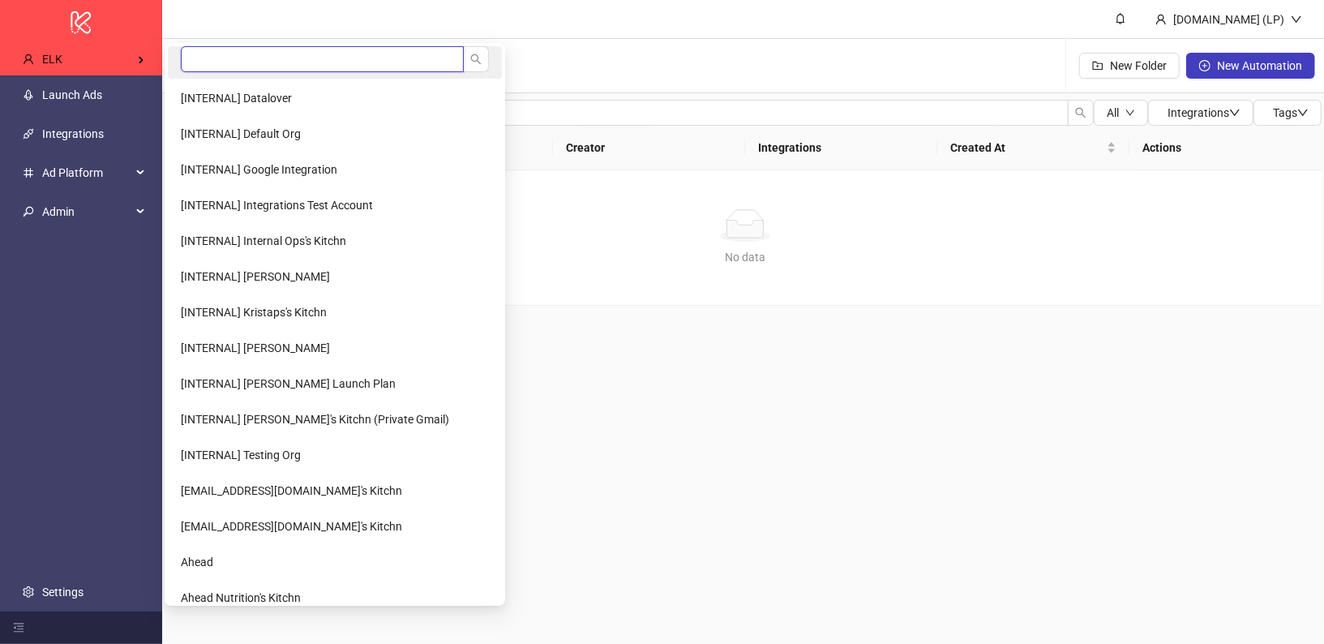
click at [197, 57] on input "search" at bounding box center [322, 59] width 283 height 26
type input "****"
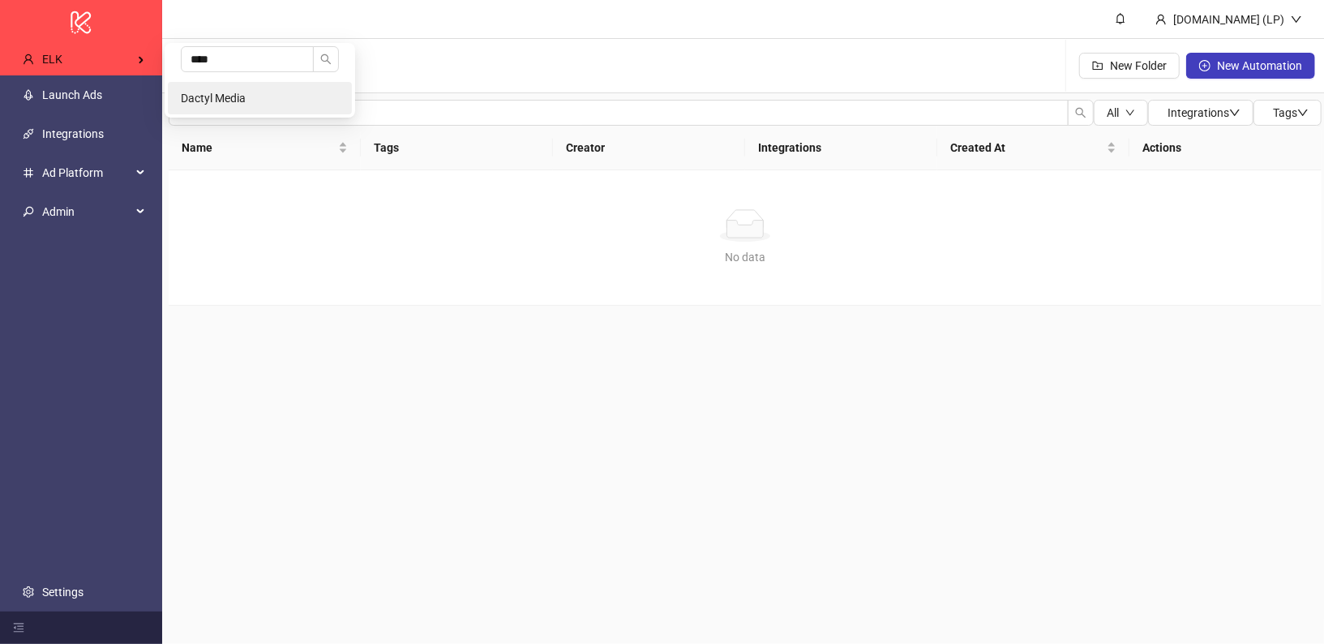
click at [225, 105] on li "Dactyl Media" at bounding box center [260, 98] width 184 height 32
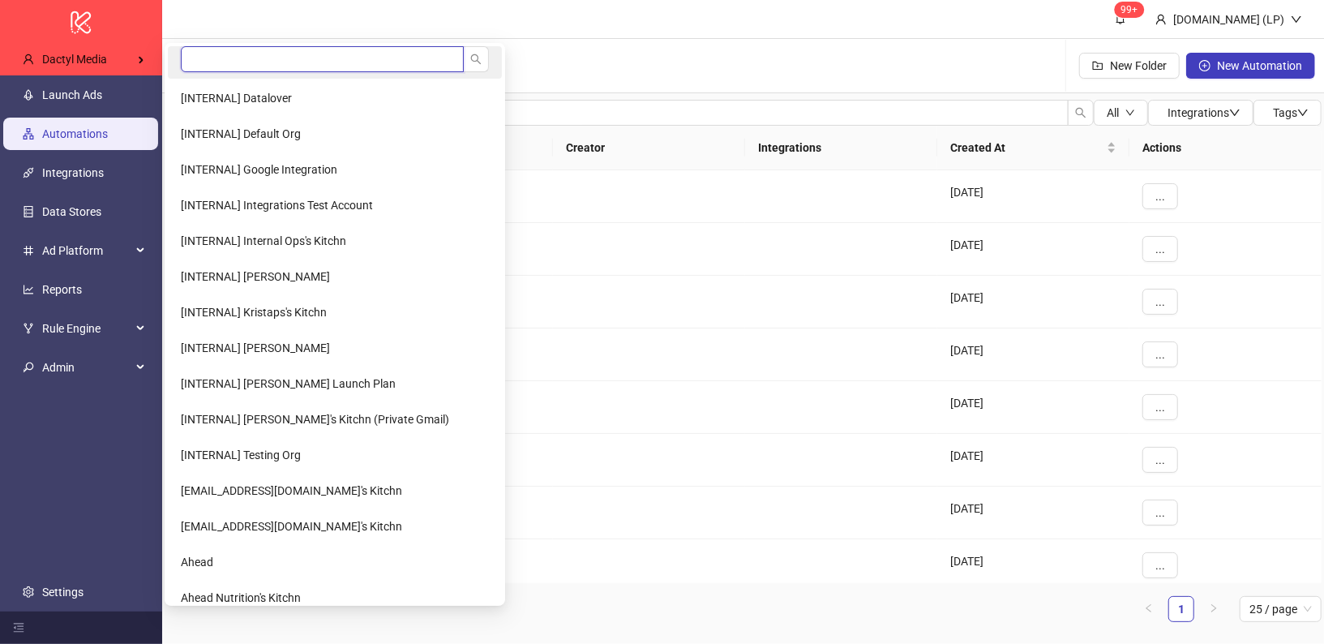
click at [285, 67] on input "search" at bounding box center [322, 59] width 283 height 26
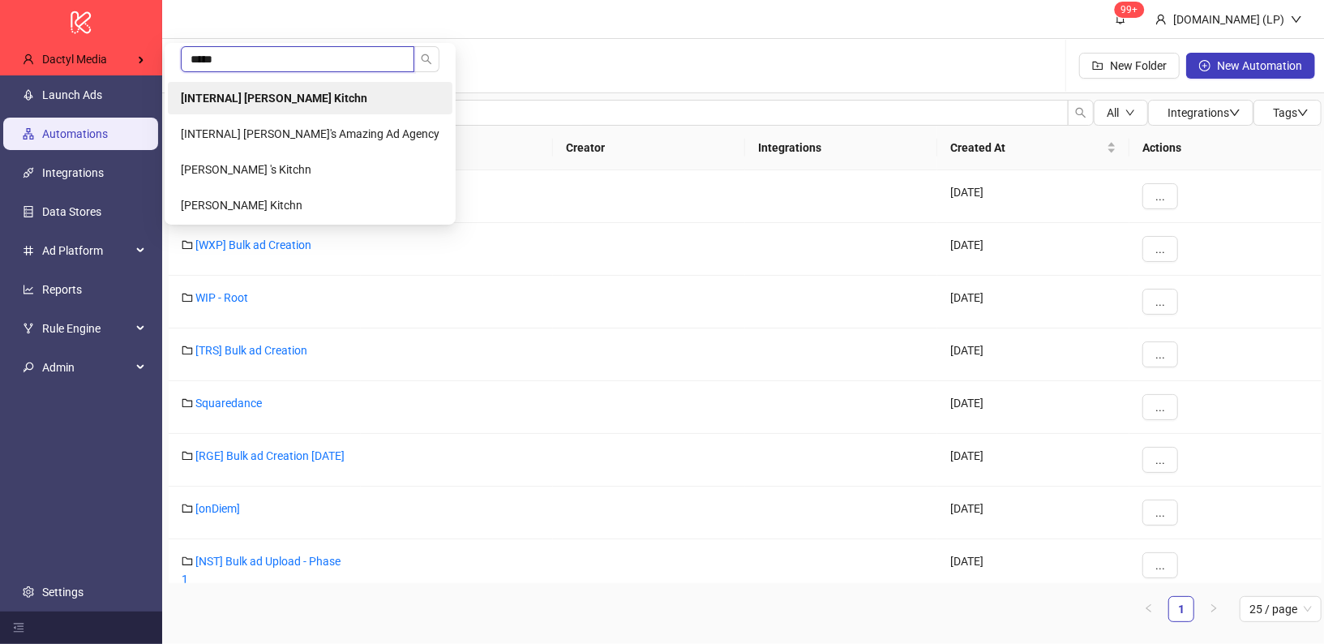
type input "*****"
click at [276, 112] on li "[INTERNAL] [PERSON_NAME] Kitchn" at bounding box center [310, 98] width 285 height 32
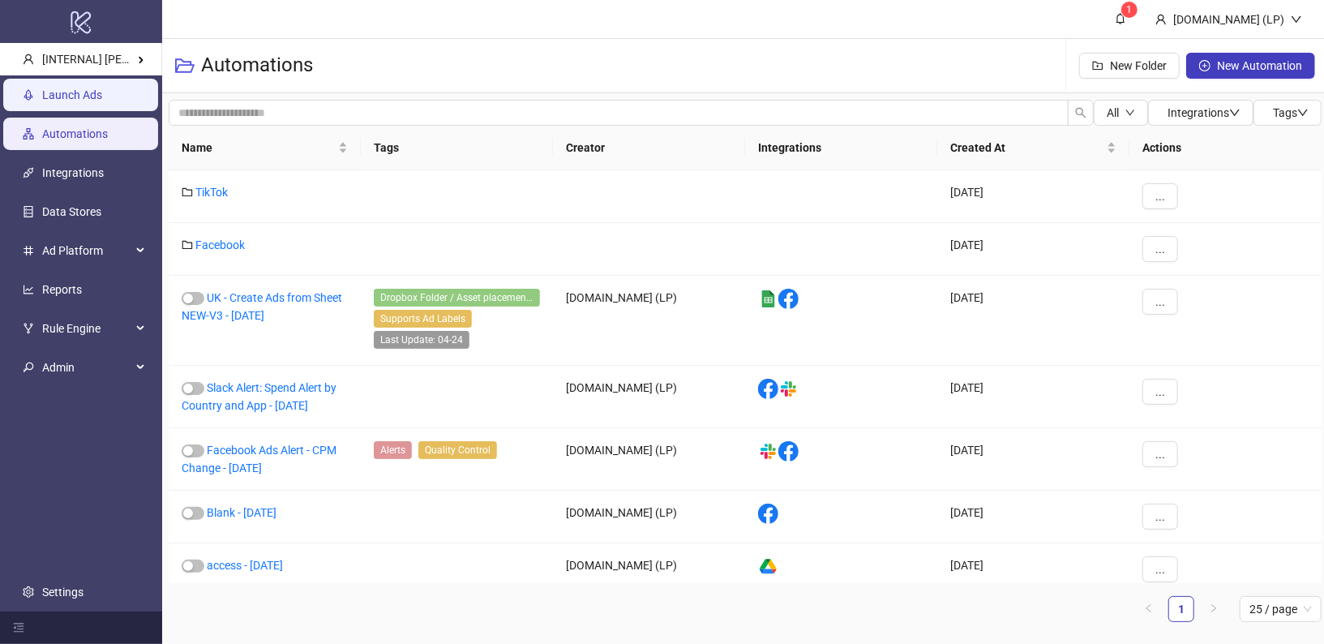
click at [96, 88] on link "Launch Ads" at bounding box center [72, 94] width 60 height 13
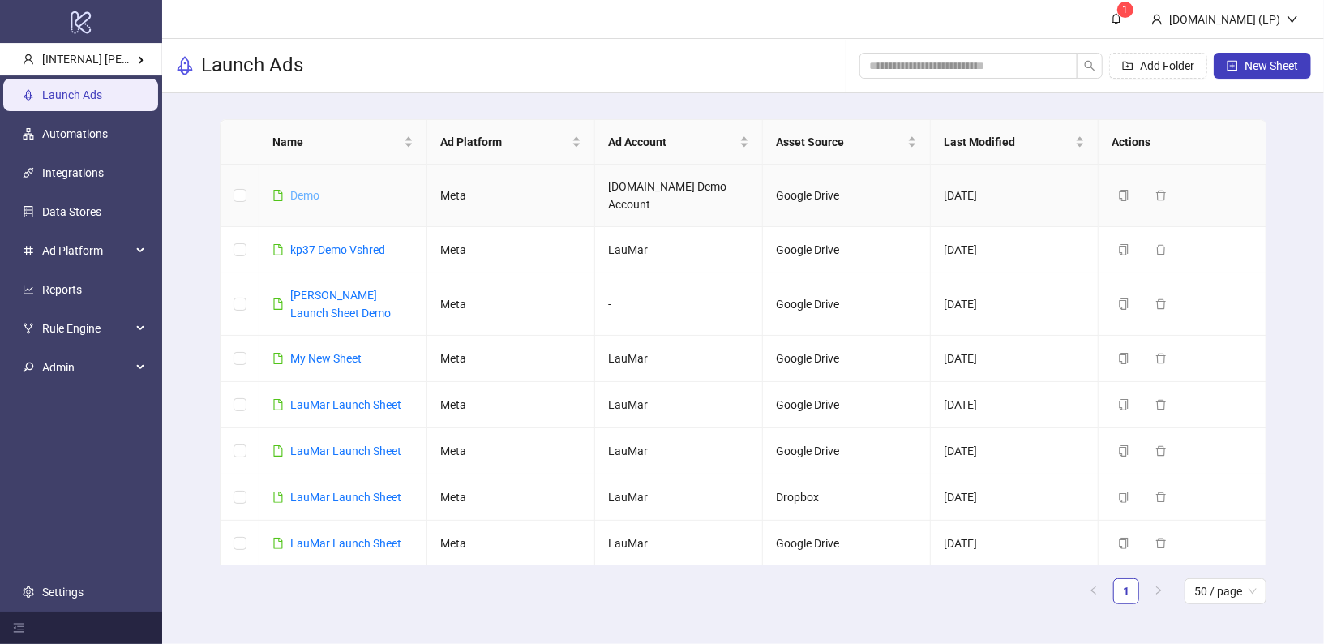
click at [303, 189] on link "Demo" at bounding box center [304, 195] width 29 height 13
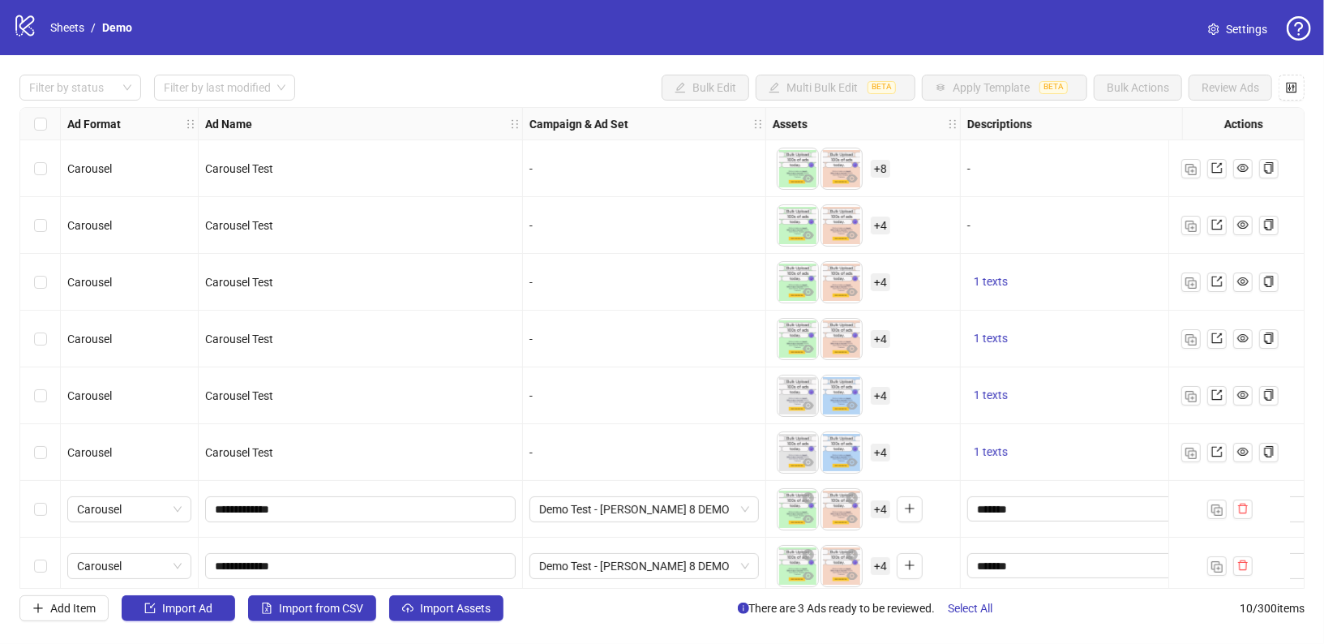
scroll to position [126, 0]
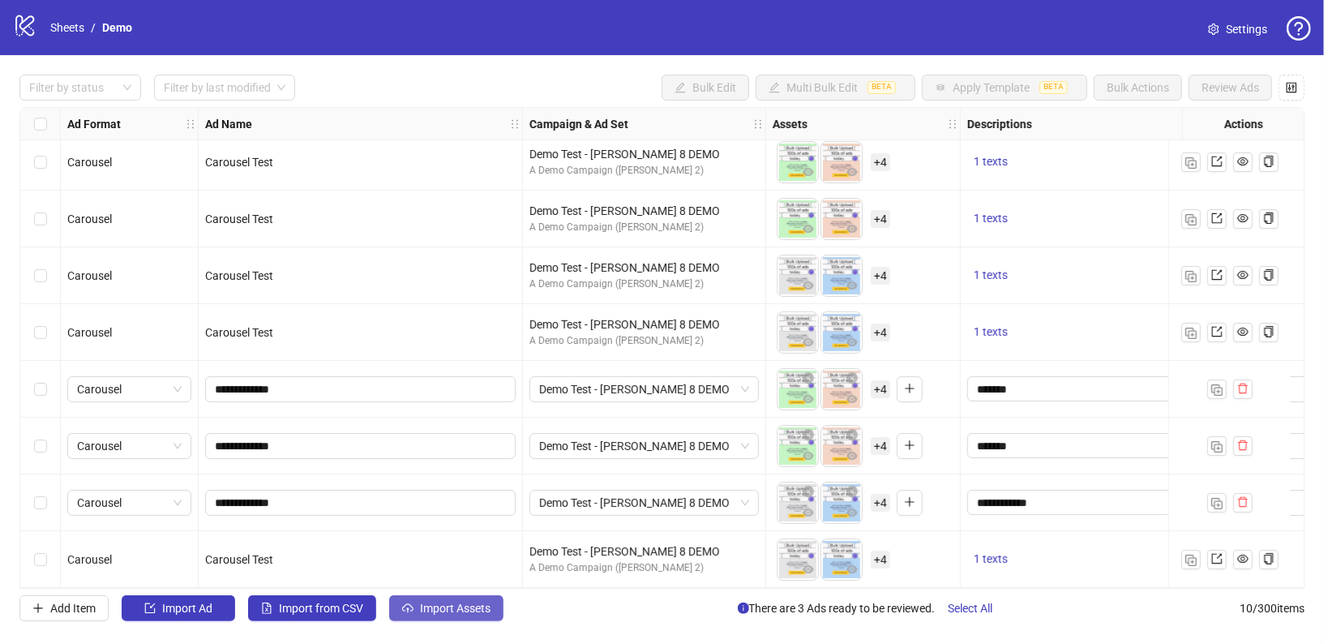
click at [445, 602] on span "Import Assets" at bounding box center [455, 608] width 71 height 13
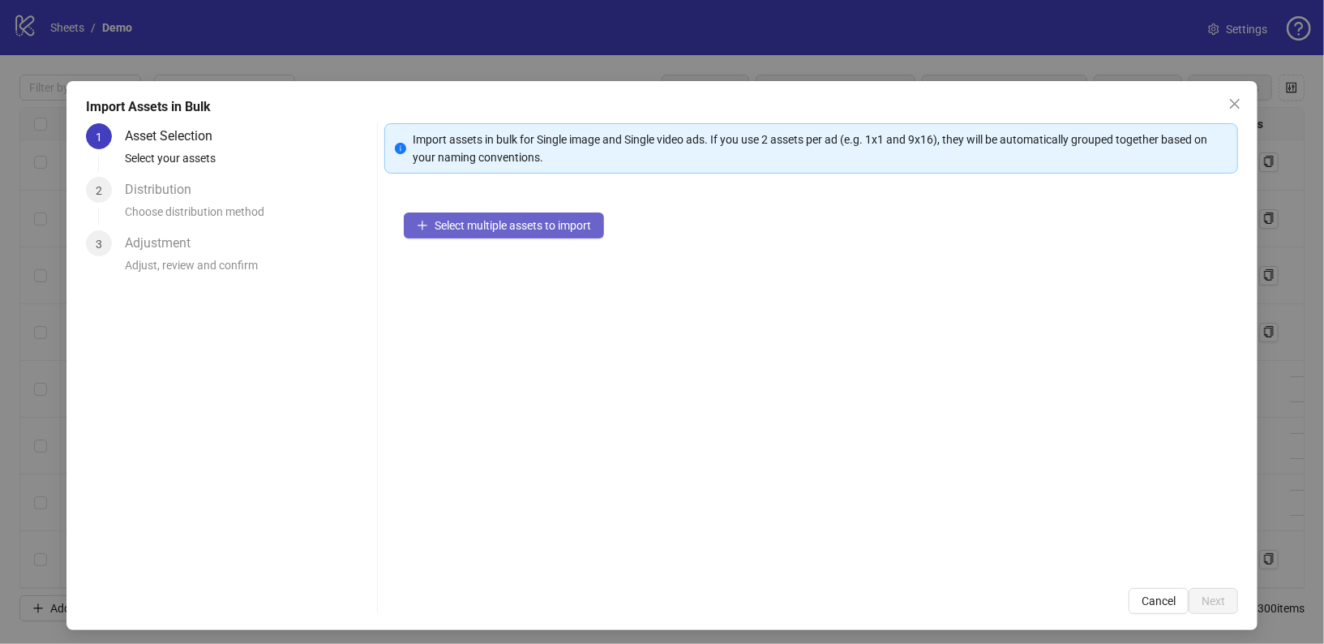
click at [491, 214] on button "Select multiple assets to import" at bounding box center [504, 225] width 200 height 26
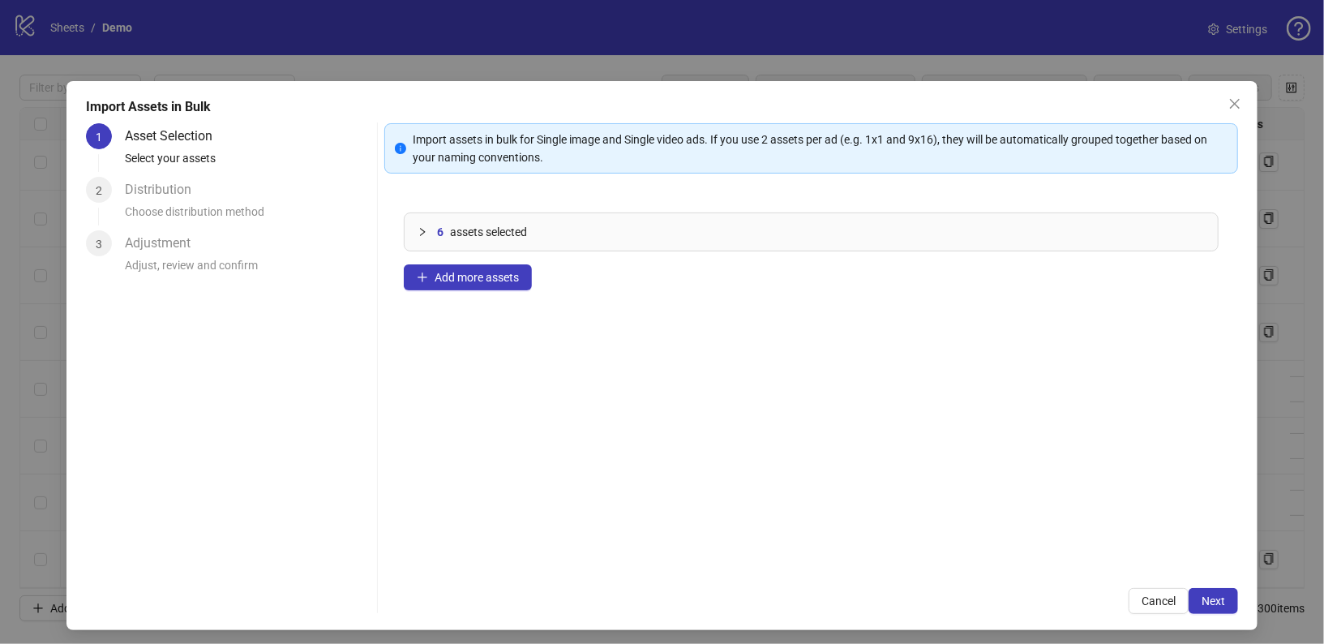
click at [422, 231] on icon "collapsed" at bounding box center [423, 232] width 10 height 10
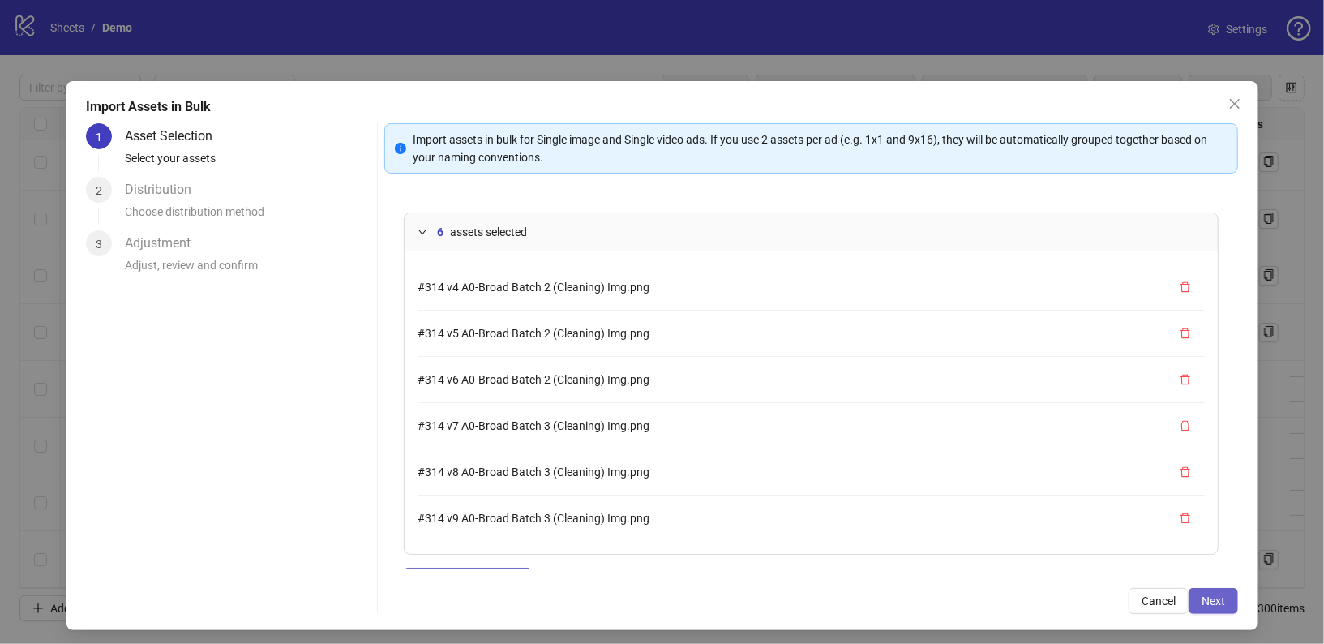
click at [1199, 593] on button "Next" at bounding box center [1213, 601] width 49 height 26
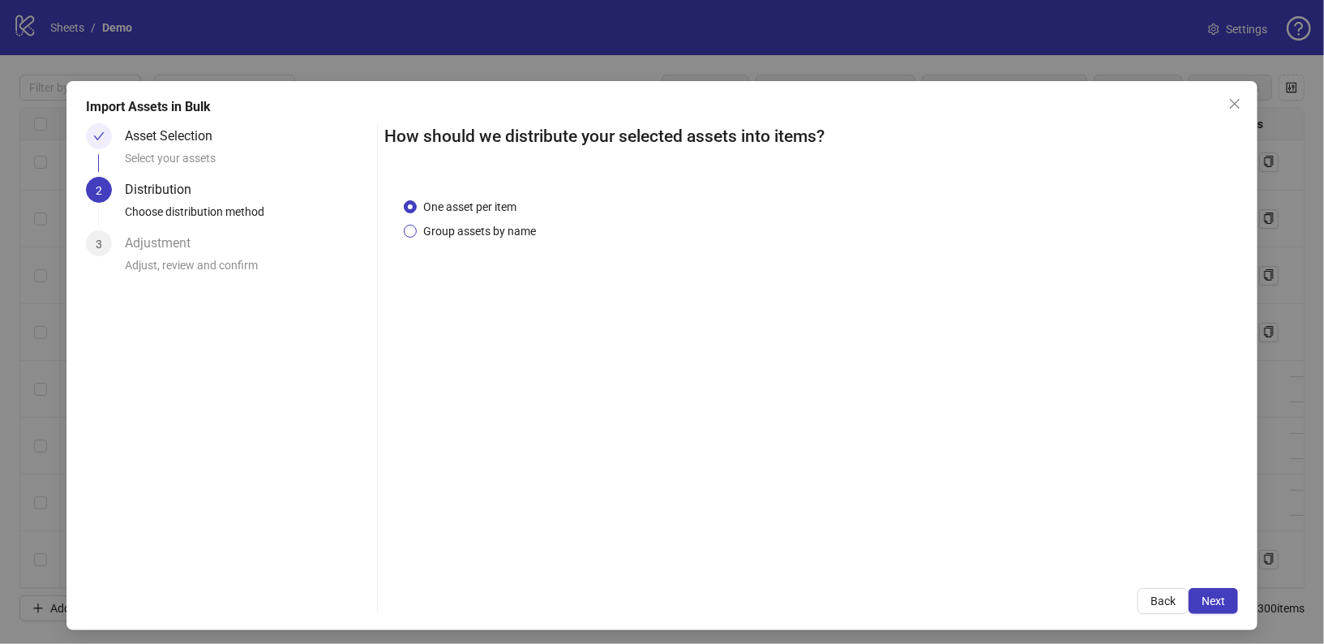
click at [469, 232] on span "Group assets by name" at bounding box center [480, 231] width 126 height 18
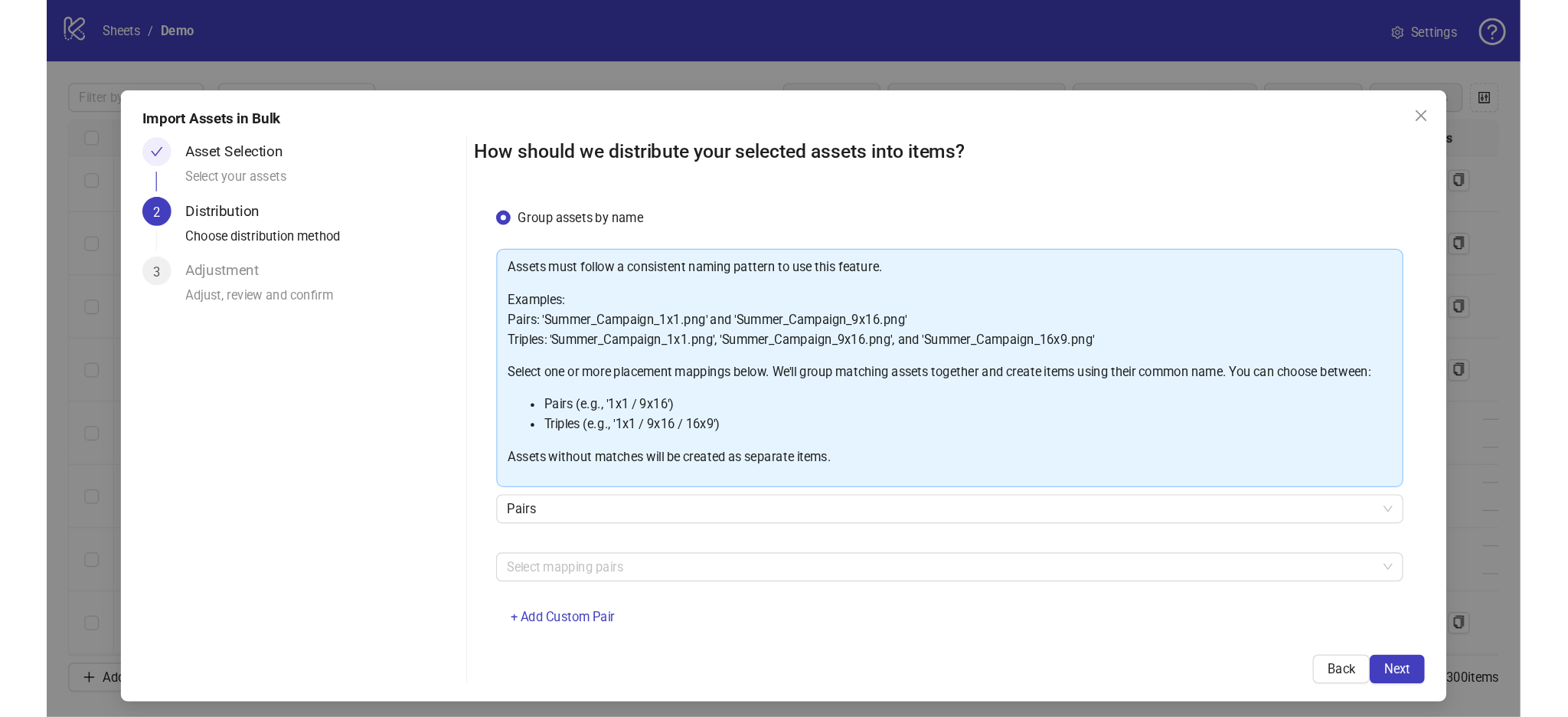
scroll to position [43, 0]
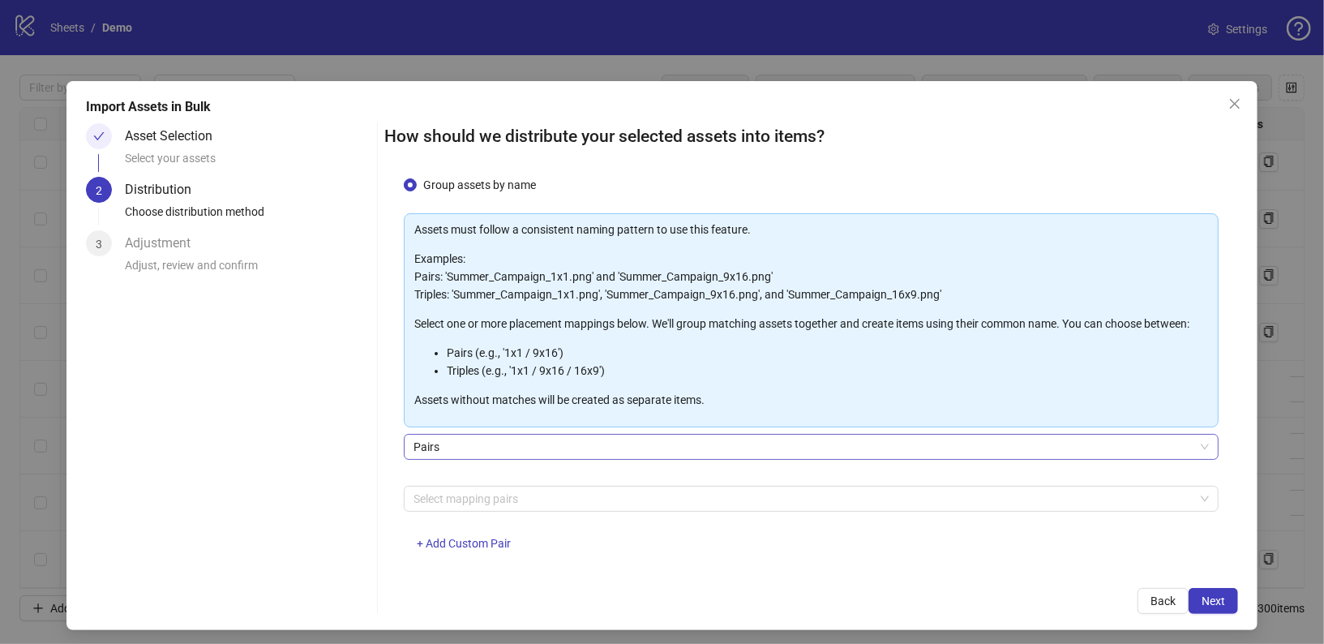
click at [552, 442] on span "Pairs" at bounding box center [811, 447] width 796 height 24
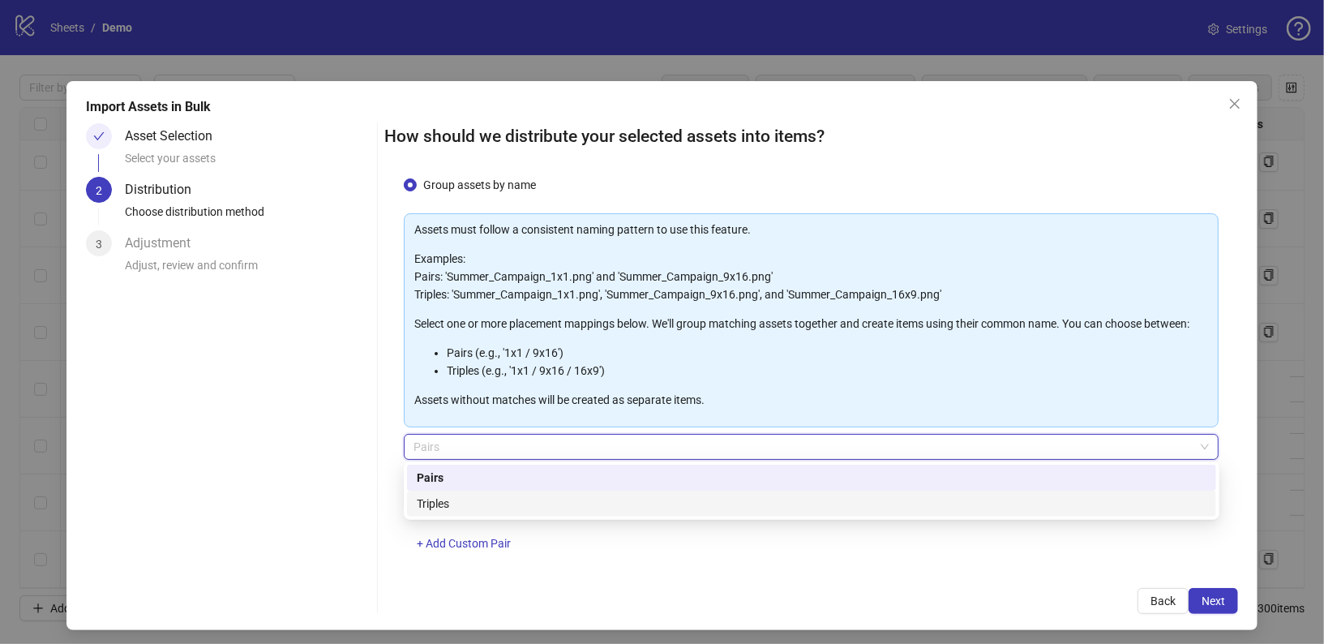
click at [487, 504] on div "Triples" at bounding box center [812, 504] width 790 height 18
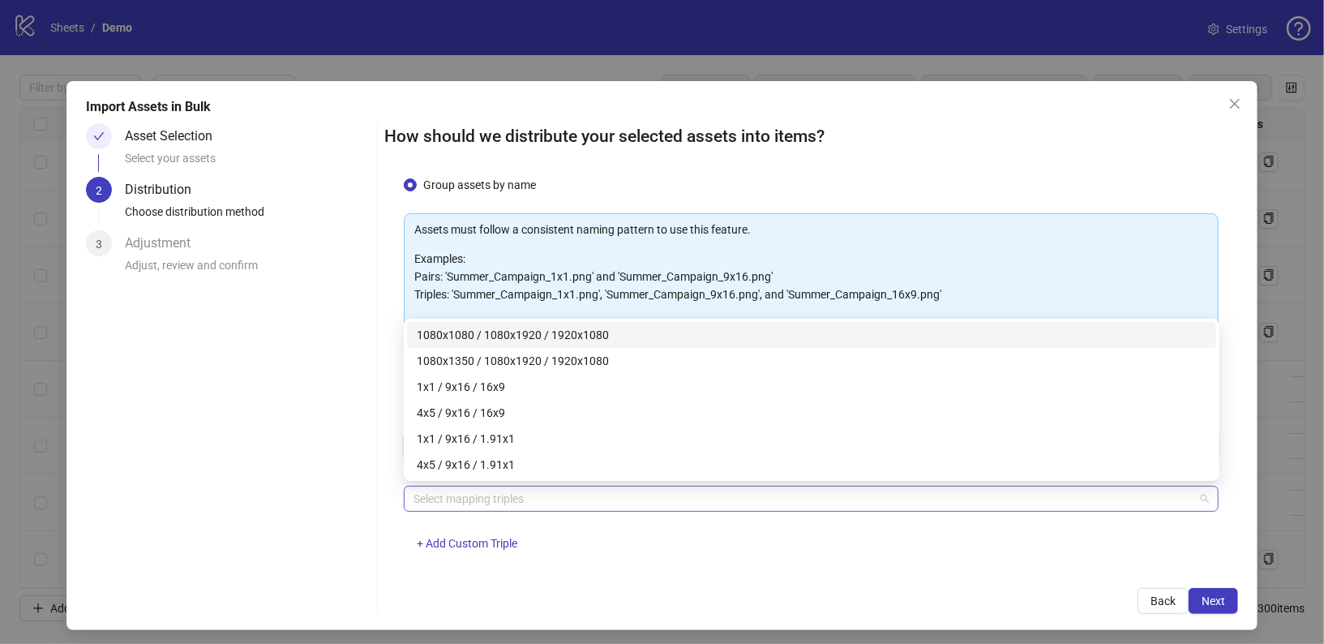
click at [516, 495] on div at bounding box center [803, 498] width 792 height 23
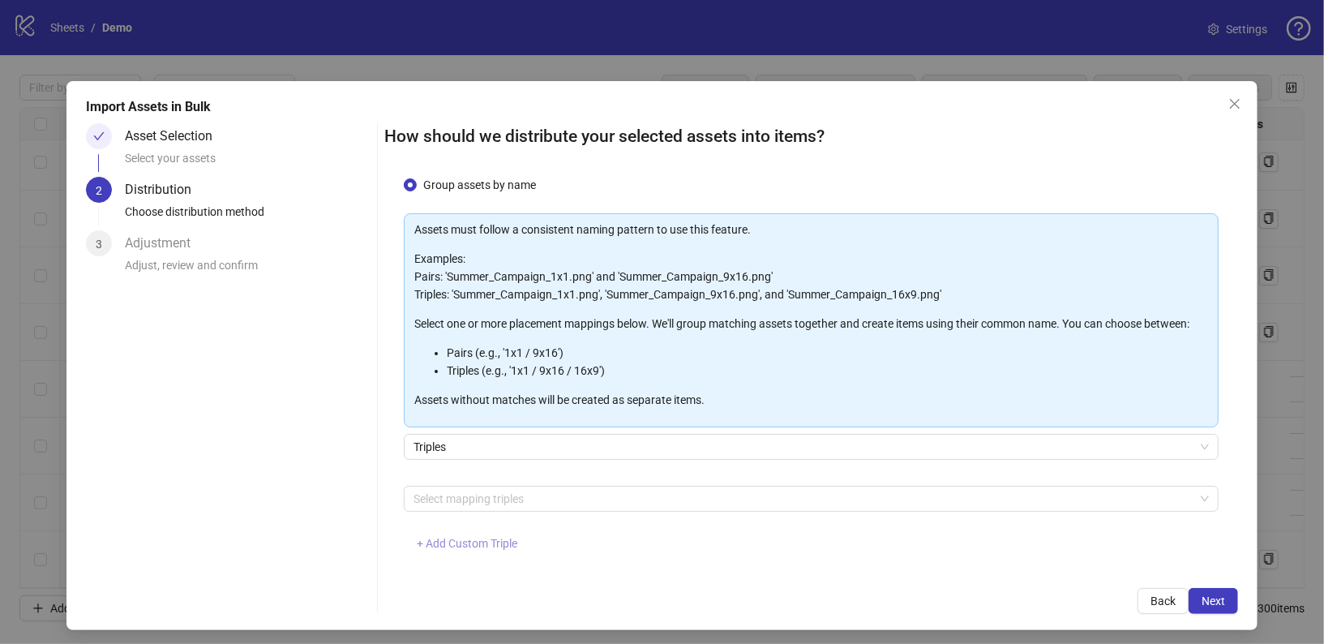
click at [460, 541] on span "+ Add Custom Triple" at bounding box center [467, 543] width 101 height 13
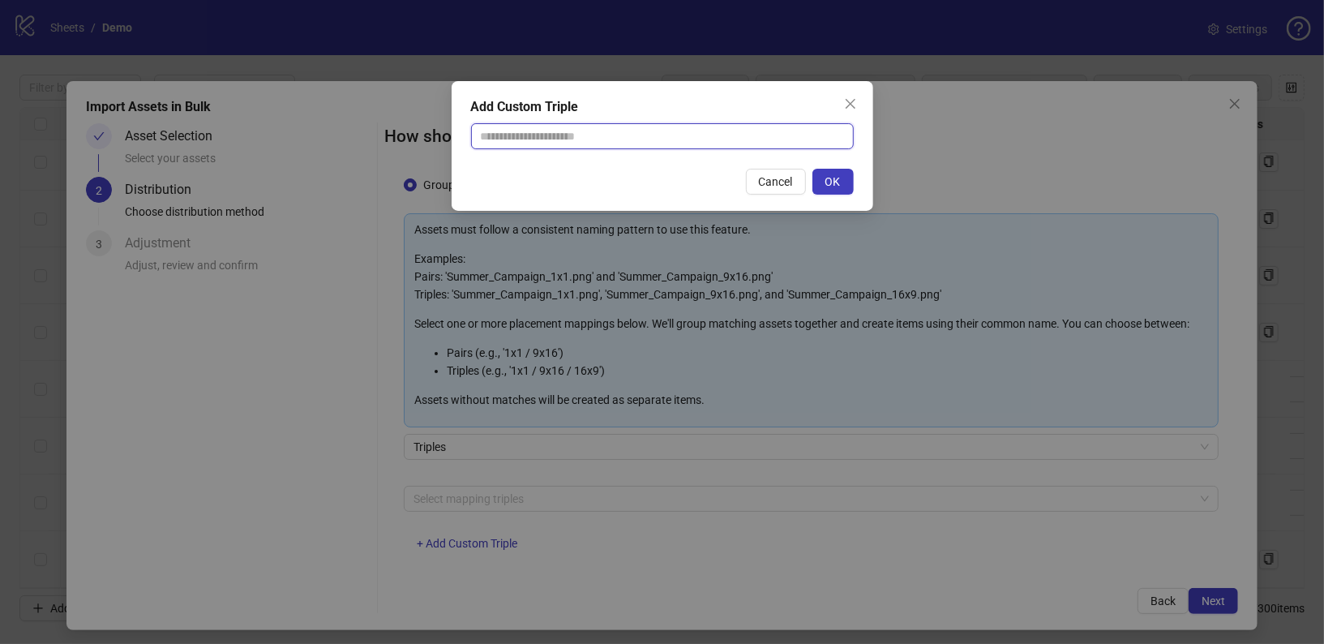
click at [696, 138] on input "text" at bounding box center [662, 136] width 383 height 26
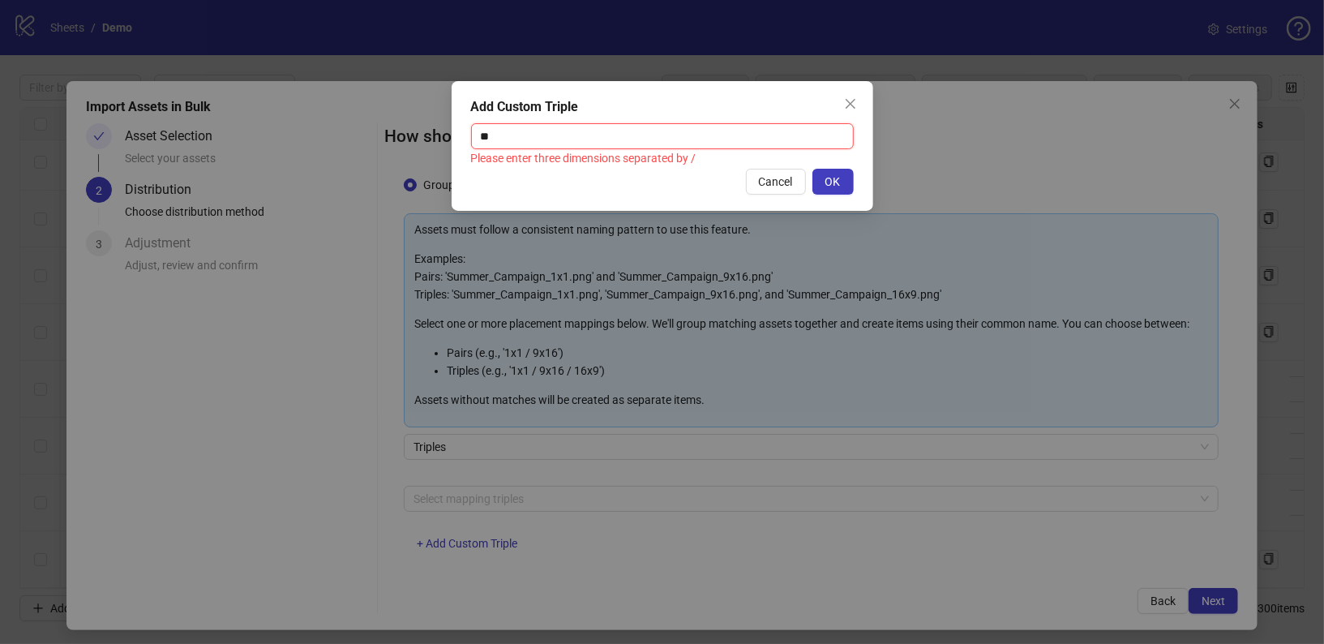
type input "*"
type input "****"
click at [496, 132] on input "****" at bounding box center [662, 136] width 383 height 26
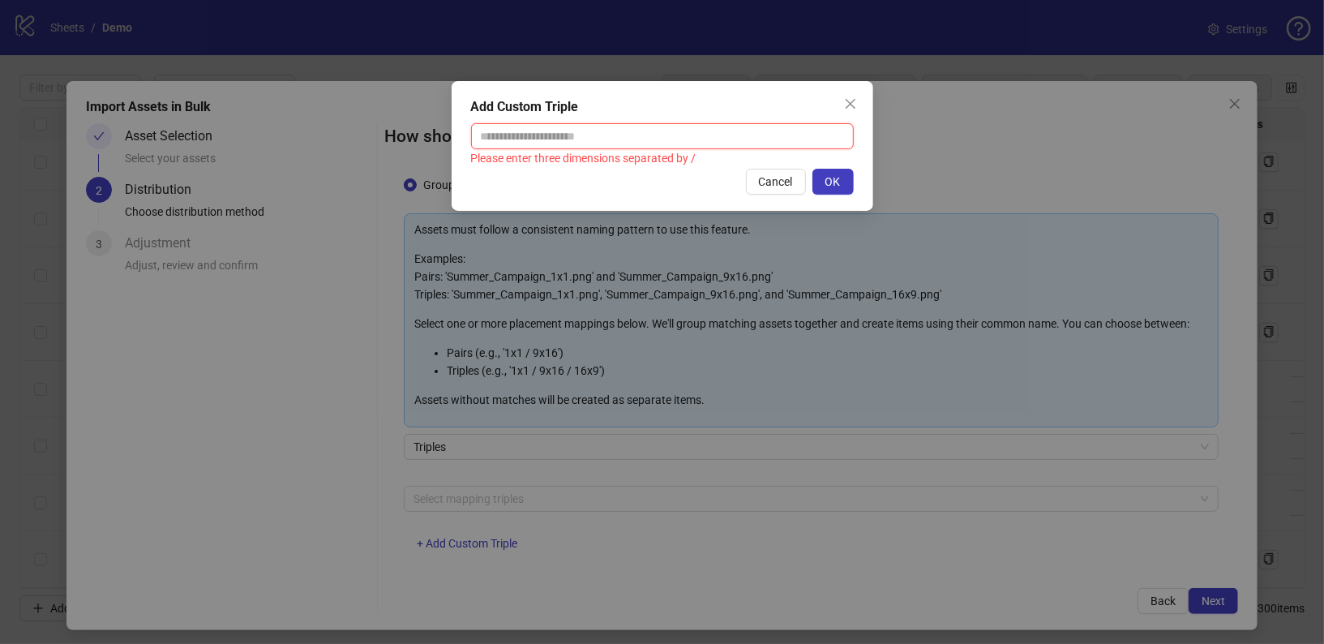
paste input "********"
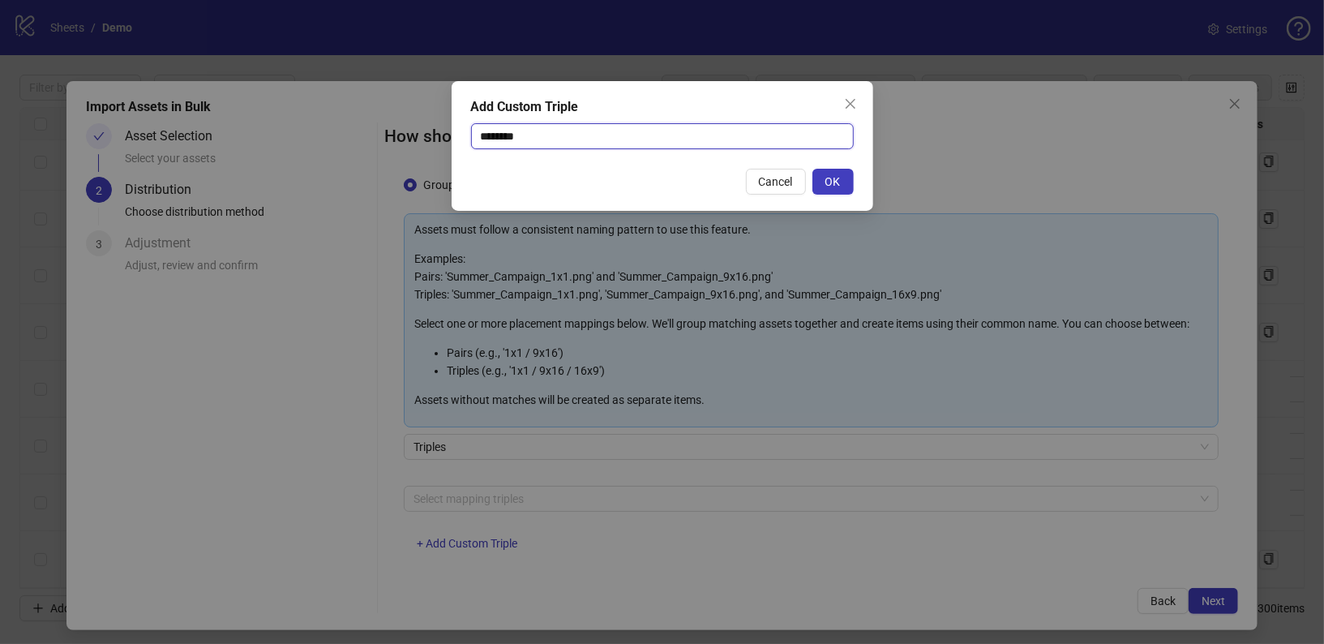
type input "********"
click at [856, 191] on div "Add Custom Triple ******** Cancel OK" at bounding box center [663, 146] width 422 height 130
click at [846, 183] on button "OK" at bounding box center [832, 182] width 41 height 26
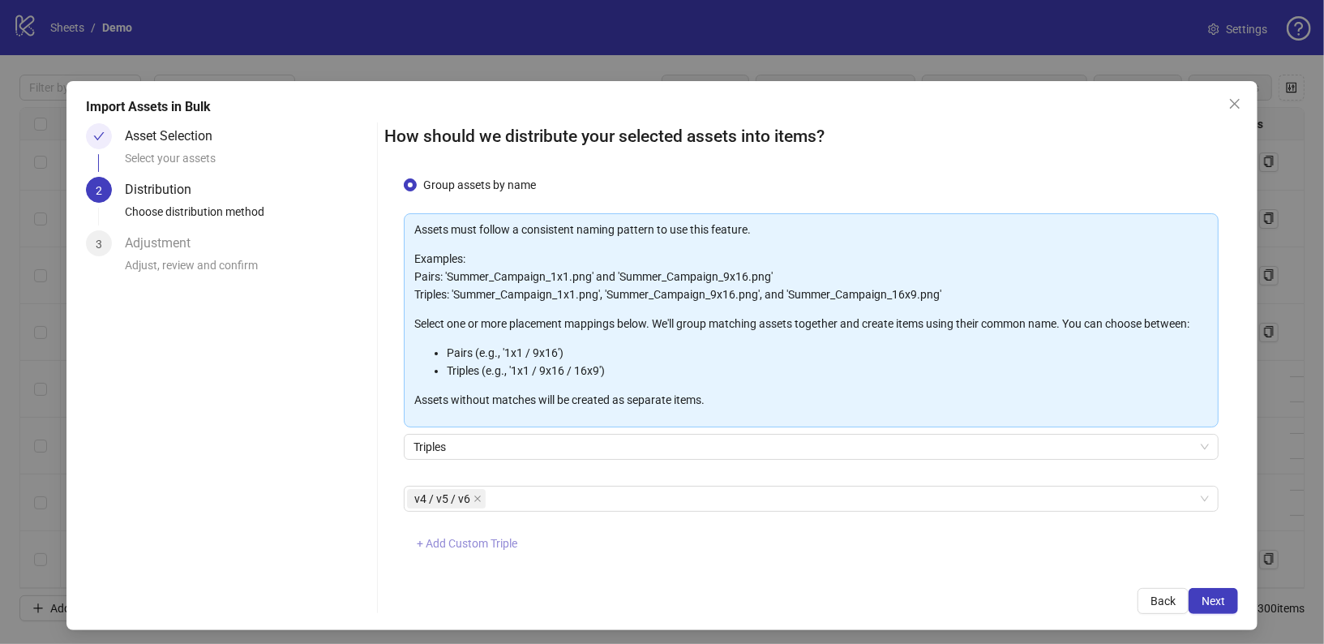
click at [490, 542] on span "+ Add Custom Triple" at bounding box center [467, 543] width 101 height 13
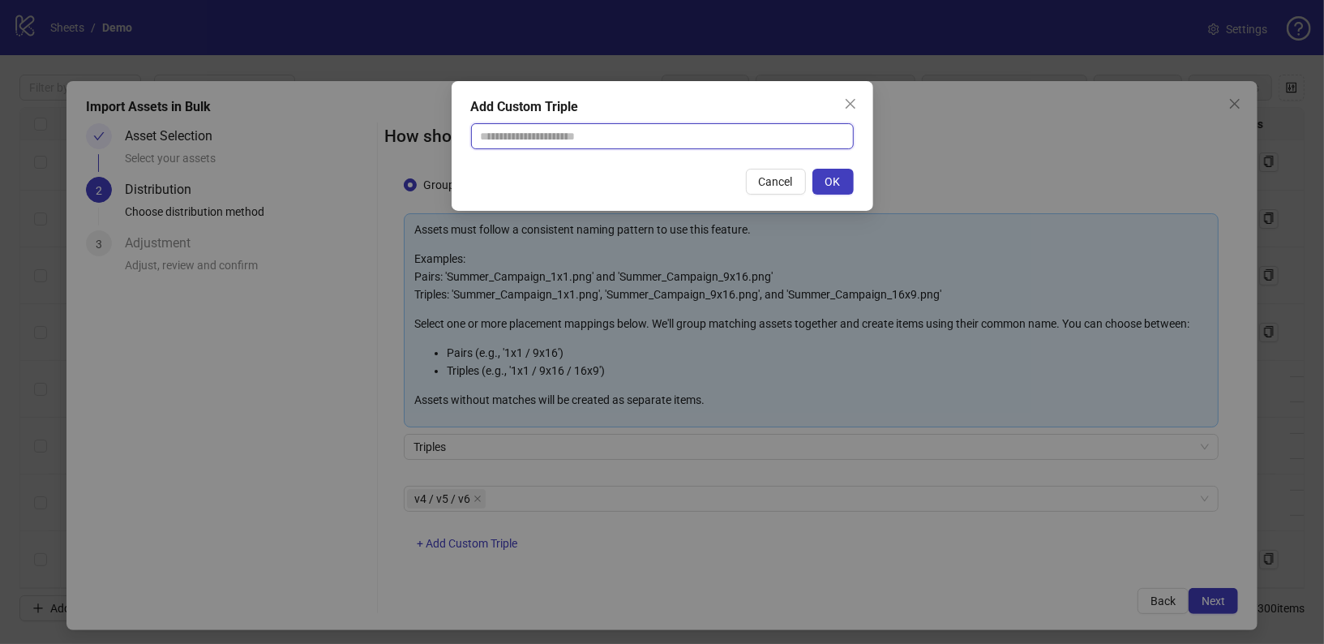
click at [558, 127] on input "text" at bounding box center [662, 136] width 383 height 26
paste input "********"
type input "********"
click at [832, 181] on span "OK" at bounding box center [832, 181] width 15 height 13
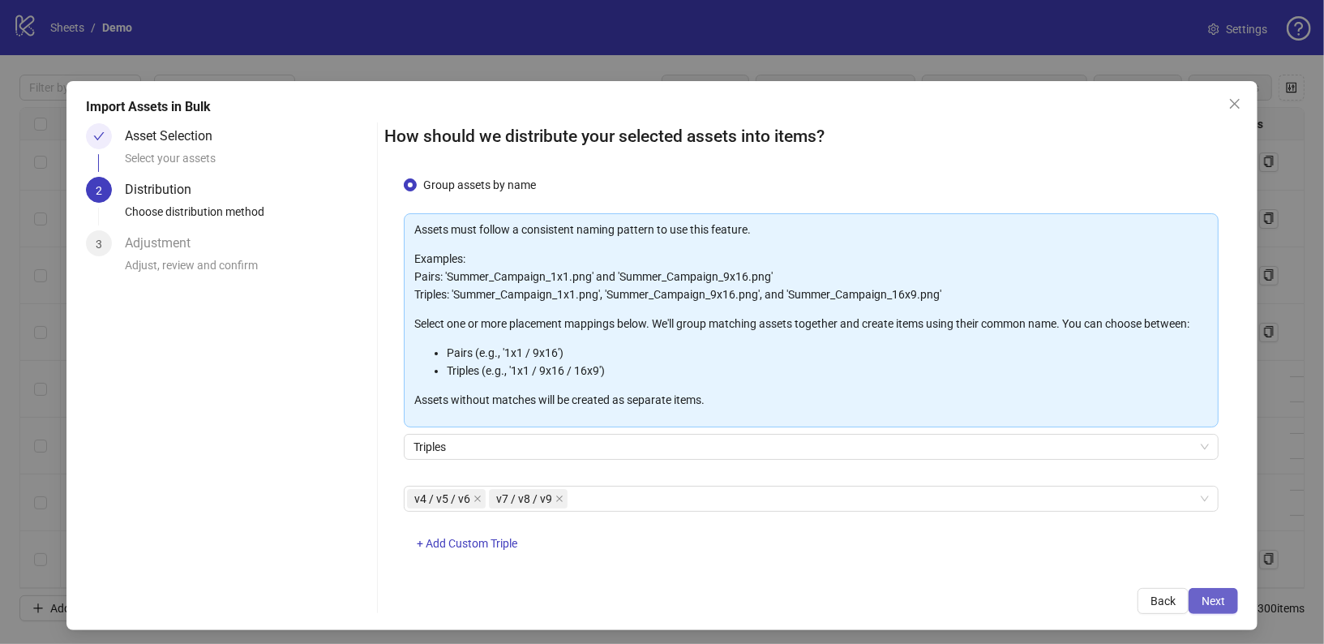
click at [1223, 604] on span "Next" at bounding box center [1214, 600] width 24 height 13
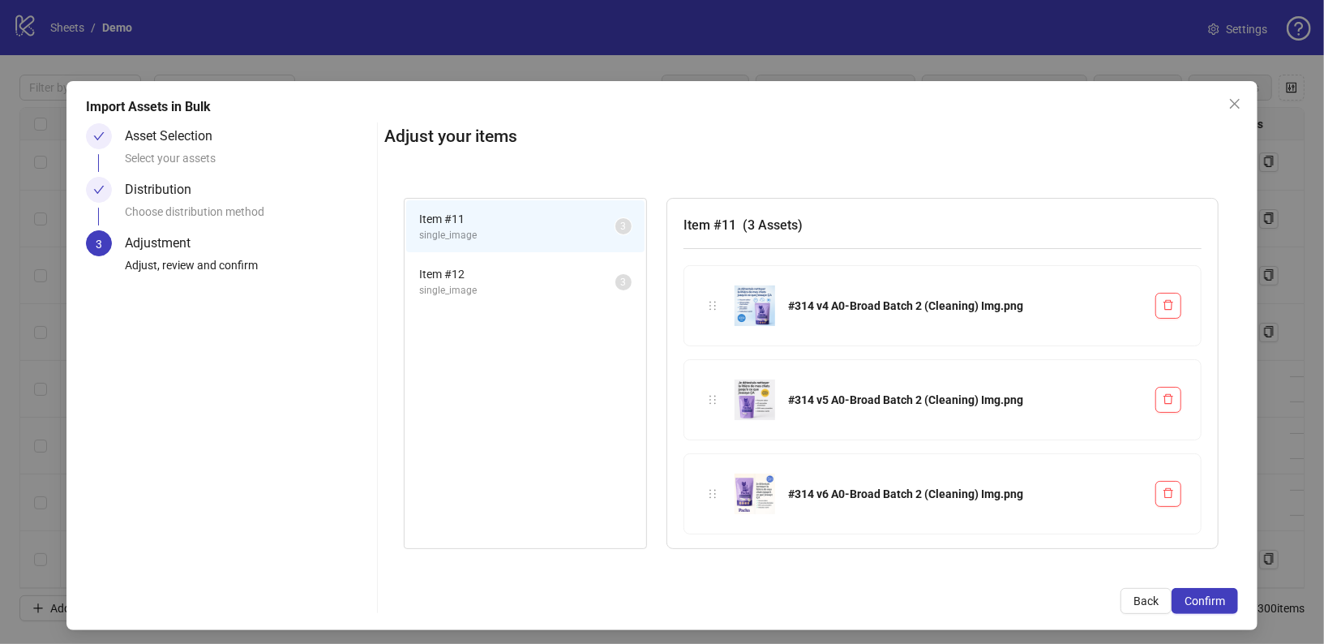
click at [536, 265] on span "Item # 12" at bounding box center [517, 274] width 196 height 18
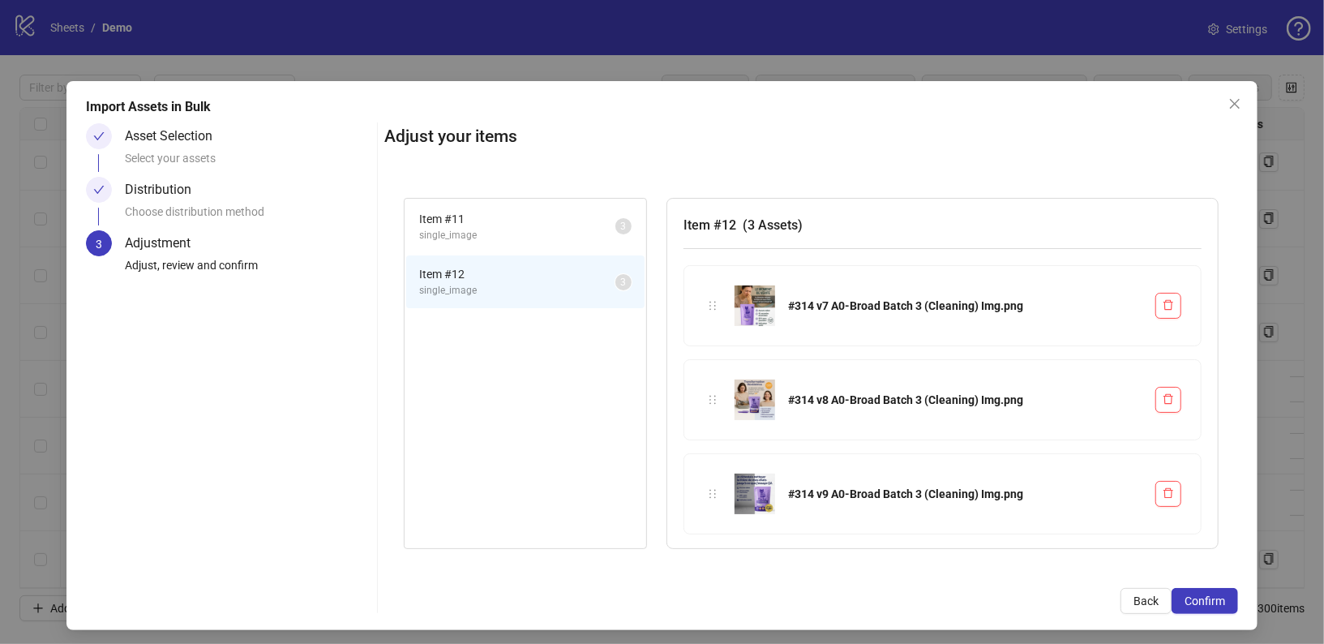
click at [518, 232] on span "single_image" at bounding box center [517, 235] width 196 height 15
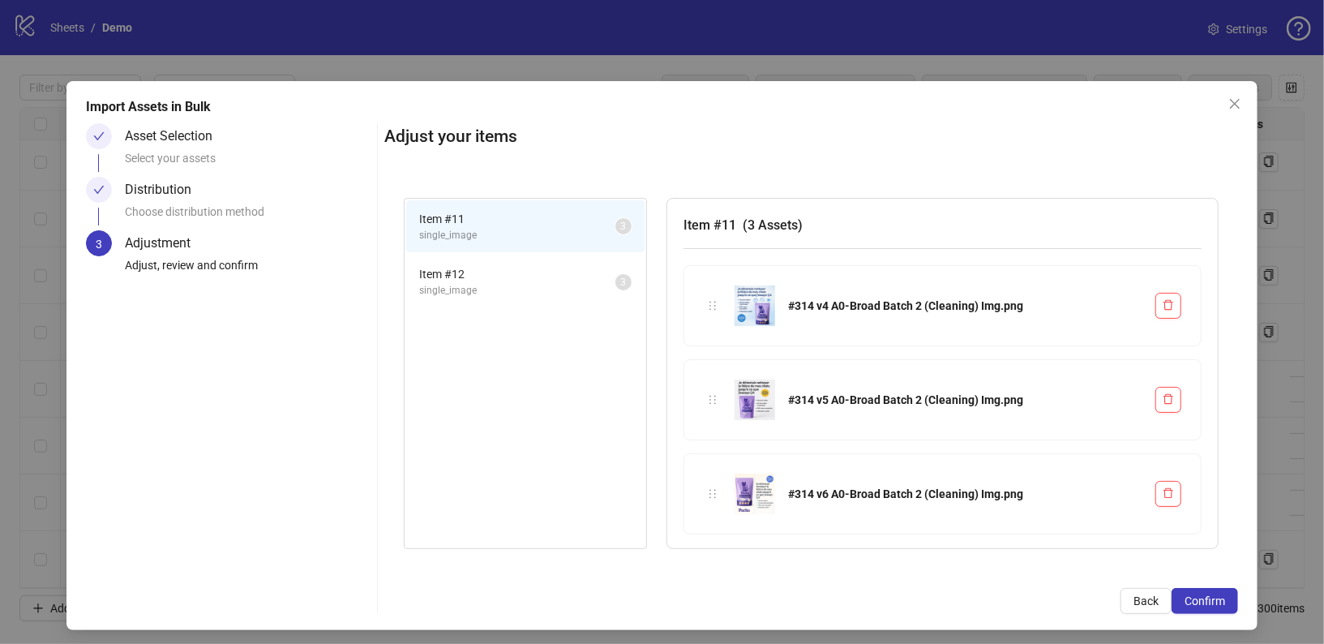
click at [503, 265] on span "Item # 12" at bounding box center [517, 274] width 196 height 18
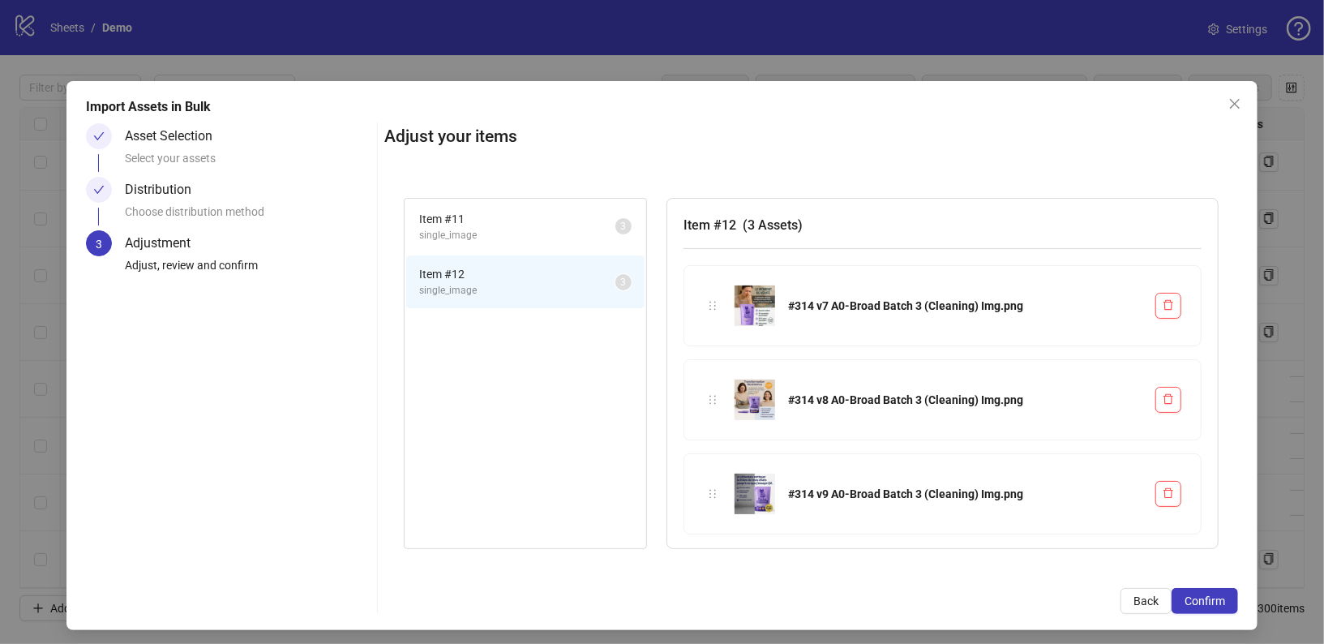
click at [157, 233] on div "Adjustment" at bounding box center [164, 243] width 79 height 26
click at [1137, 602] on span "Back" at bounding box center [1145, 600] width 25 height 13
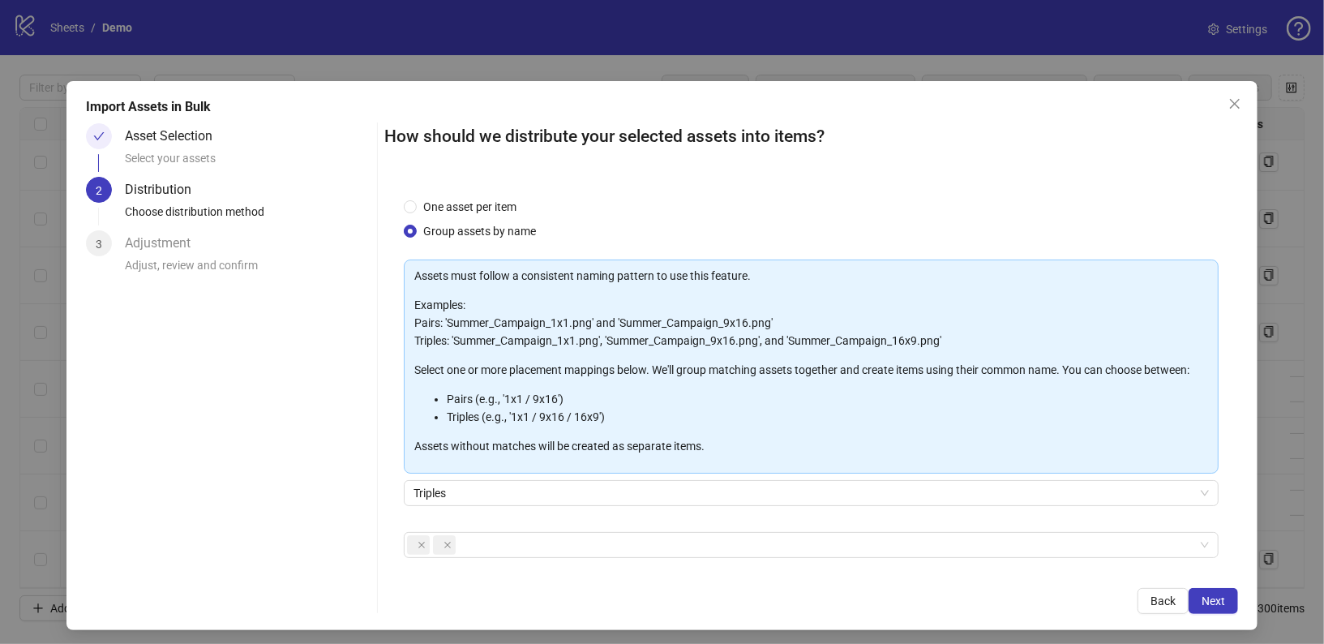
click at [515, 508] on div "Triples" at bounding box center [812, 502] width 816 height 45
click at [515, 559] on div "+ Add Custom Triple" at bounding box center [812, 574] width 816 height 85
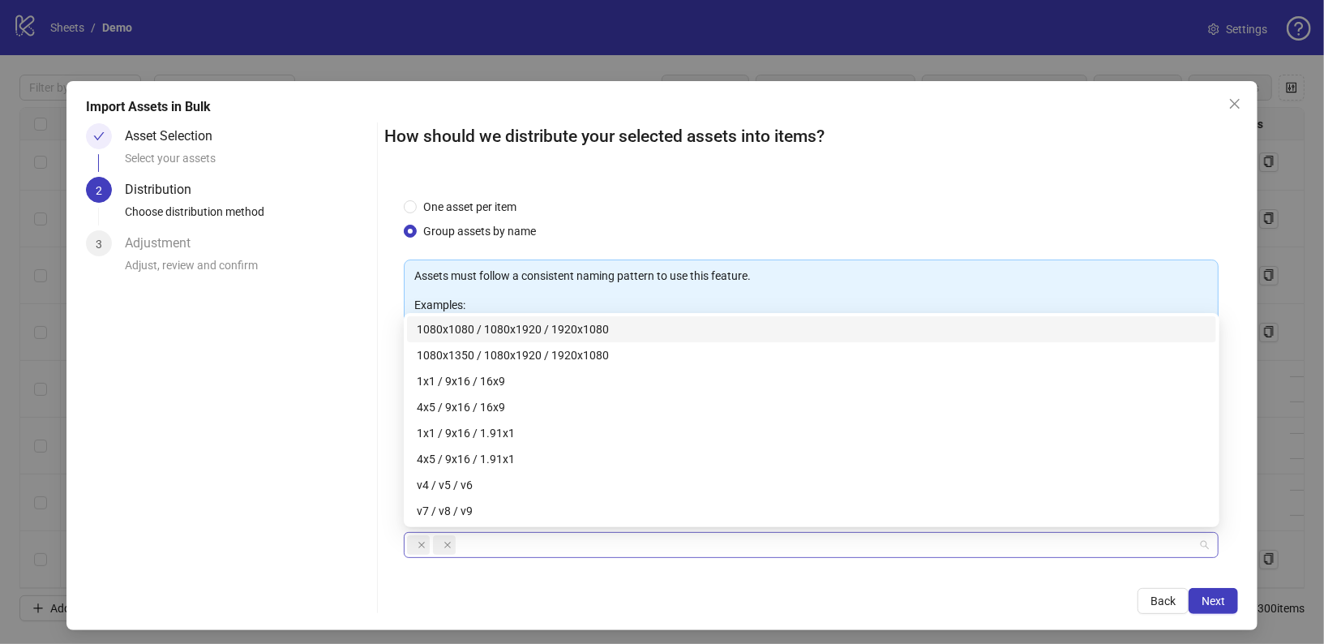
click at [505, 542] on div at bounding box center [803, 544] width 792 height 23
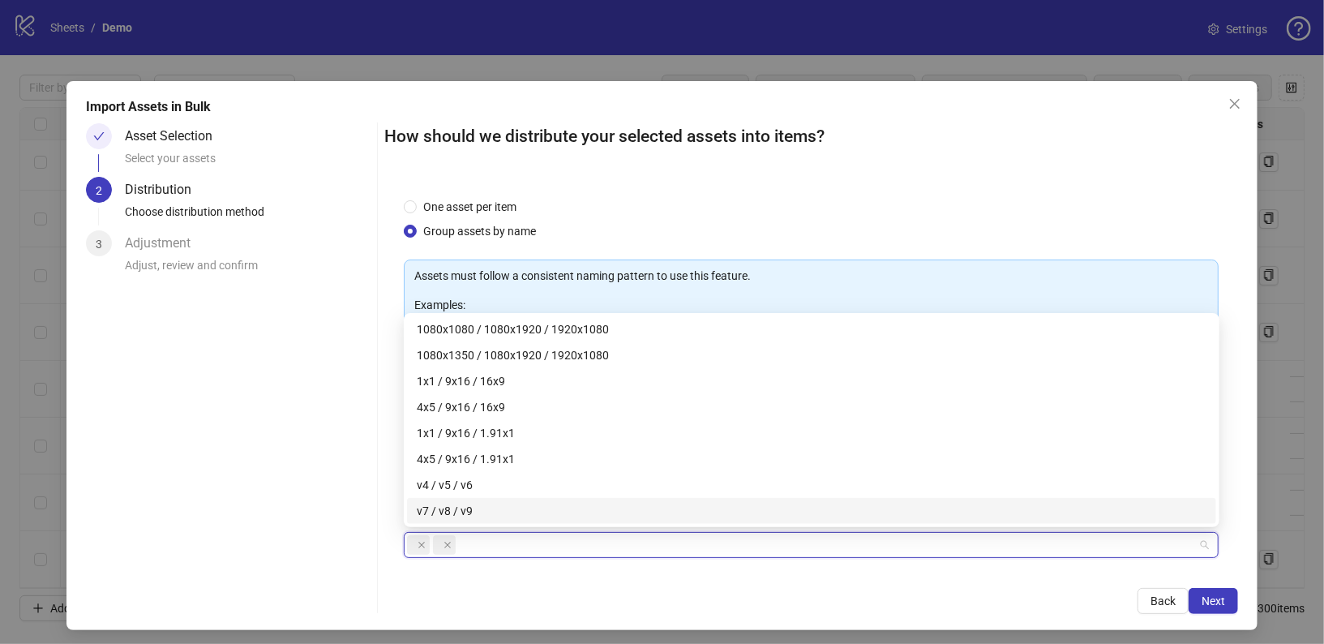
click at [255, 421] on div "Asset Selection Select your assets 2 Distribution Choose distribution method 3 …" at bounding box center [228, 368] width 285 height 491
click at [559, 552] on div at bounding box center [803, 544] width 792 height 23
click at [599, 566] on div "+ Add Custom Triple" at bounding box center [812, 574] width 816 height 85
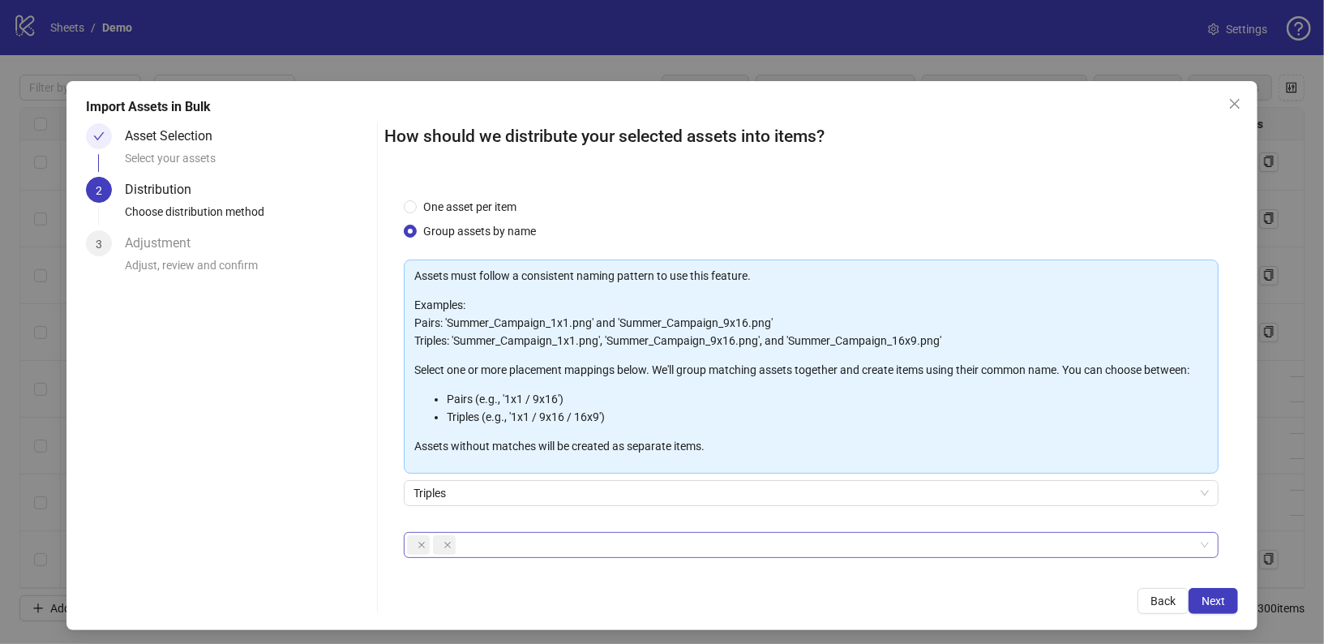
click at [539, 551] on div at bounding box center [803, 544] width 792 height 23
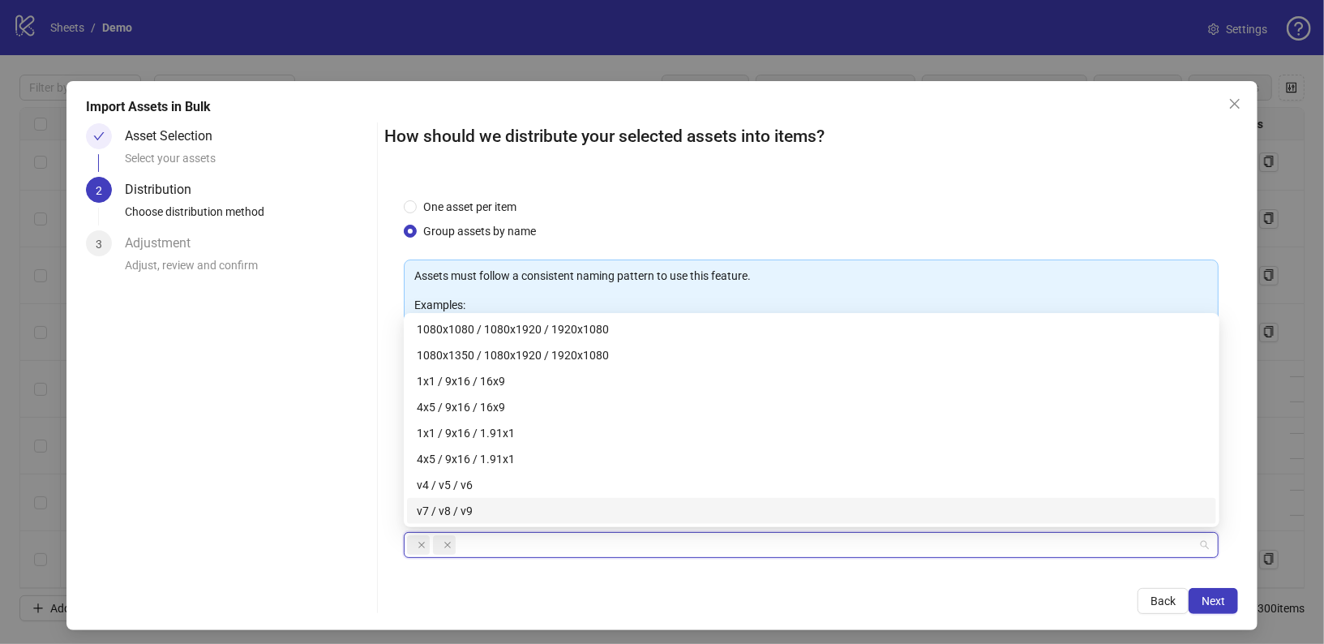
click at [516, 585] on div "How should we distribute your selected assets into items? One asset per item Gr…" at bounding box center [811, 368] width 855 height 491
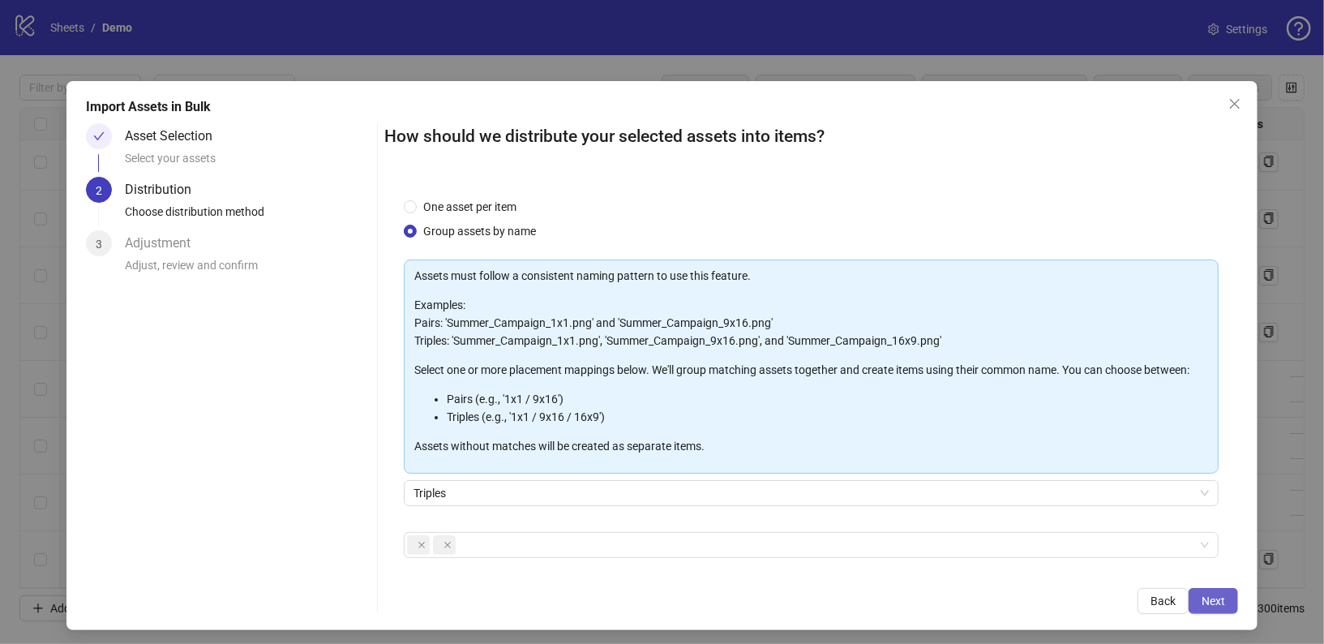
click at [1224, 606] on span "Next" at bounding box center [1214, 600] width 24 height 13
click at [1202, 601] on span "Next" at bounding box center [1214, 600] width 24 height 13
click at [1159, 551] on div at bounding box center [803, 544] width 792 height 23
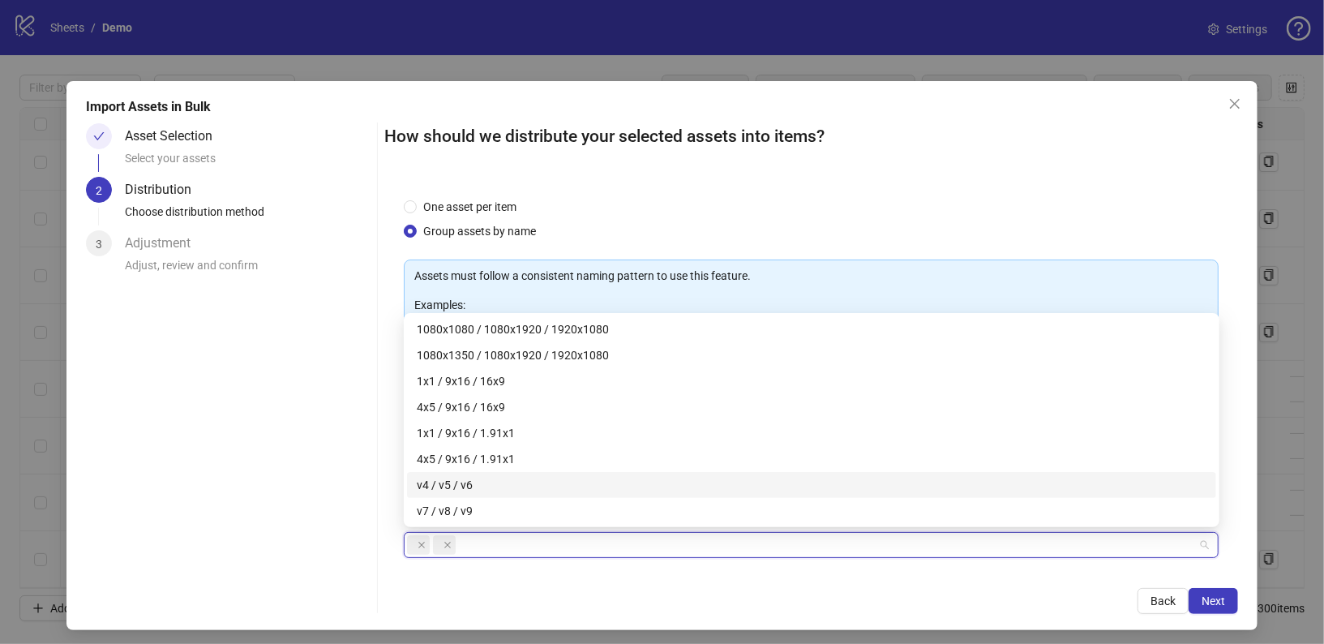
click at [662, 487] on div "v4 / v5 / v6" at bounding box center [812, 485] width 790 height 18
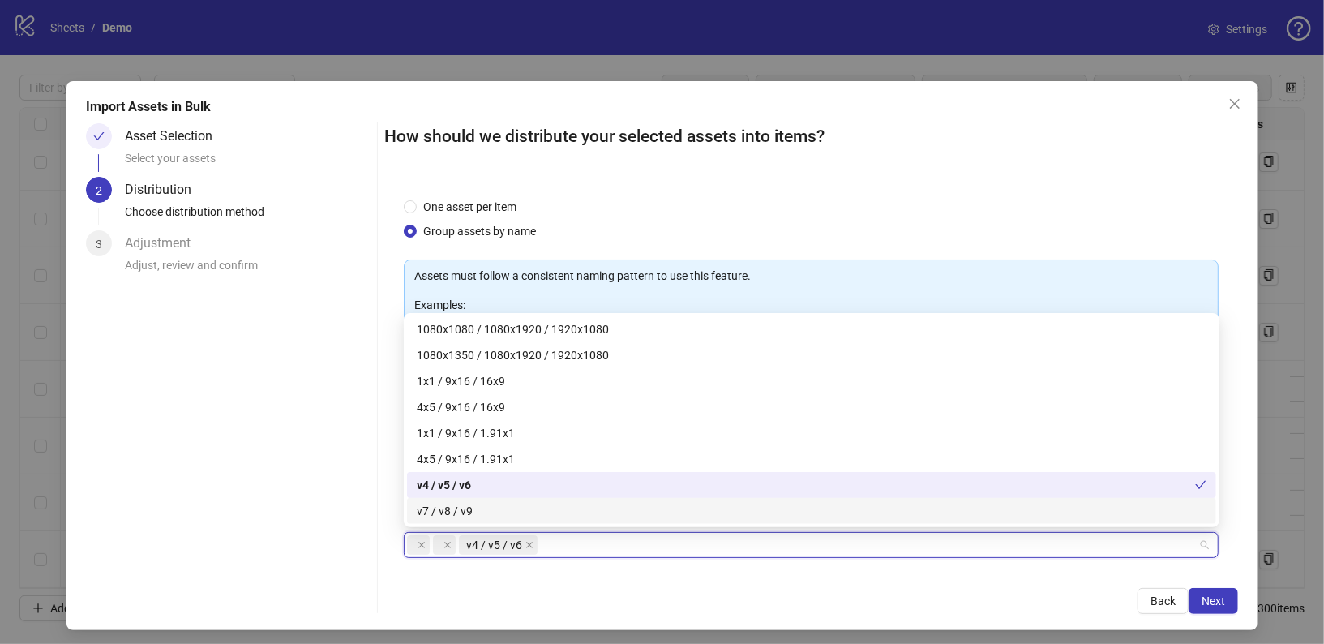
click at [600, 505] on div "v7 / v8 / v9" at bounding box center [812, 511] width 790 height 18
click at [423, 546] on icon "close" at bounding box center [422, 545] width 8 height 8
click at [422, 543] on icon "close" at bounding box center [422, 545] width 8 height 8
click at [1207, 602] on span "Next" at bounding box center [1214, 600] width 24 height 13
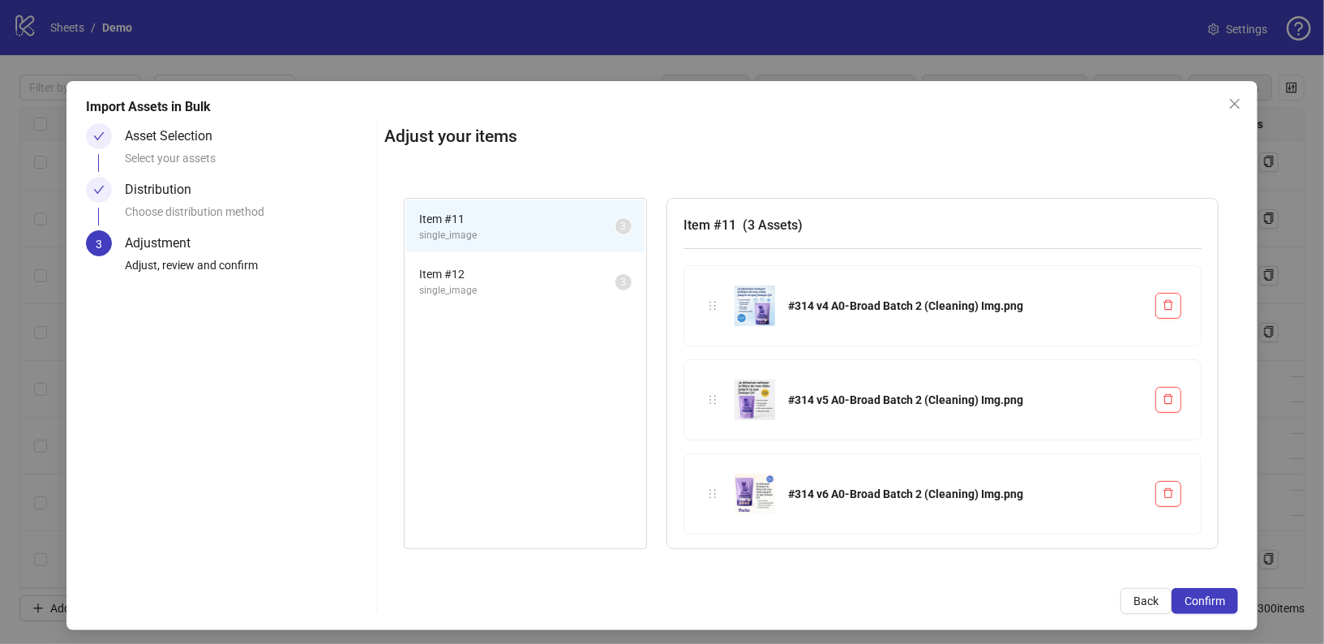
click at [477, 254] on div "Item # 12 single_image 3" at bounding box center [526, 282] width 242 height 56
click at [477, 273] on span "Item # 12" at bounding box center [517, 274] width 196 height 18
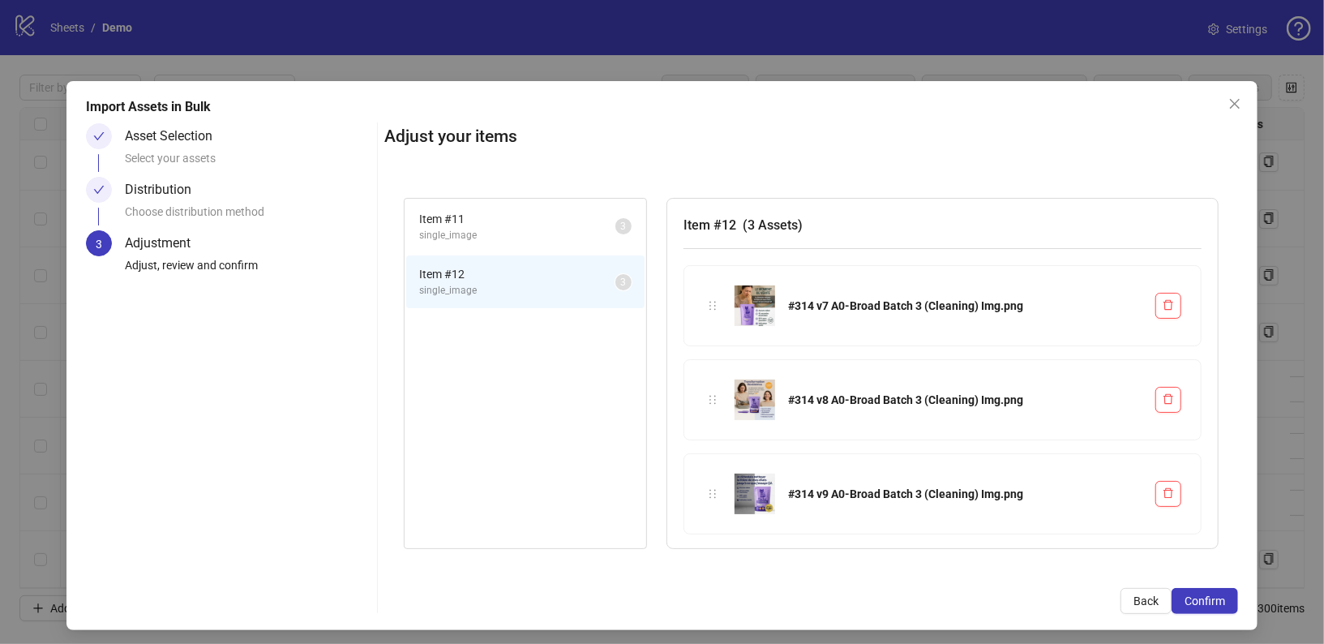
click at [498, 229] on span "single_image" at bounding box center [517, 235] width 196 height 15
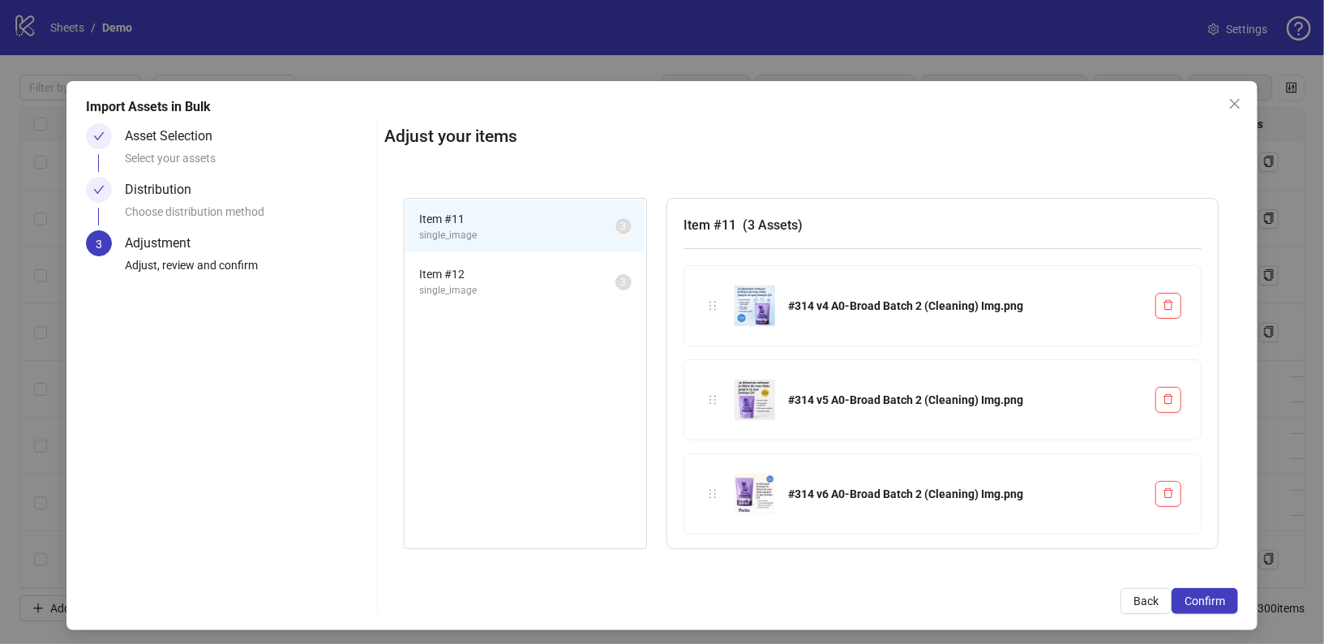
click at [498, 255] on li "Item # 12 single_image 3" at bounding box center [525, 281] width 238 height 53
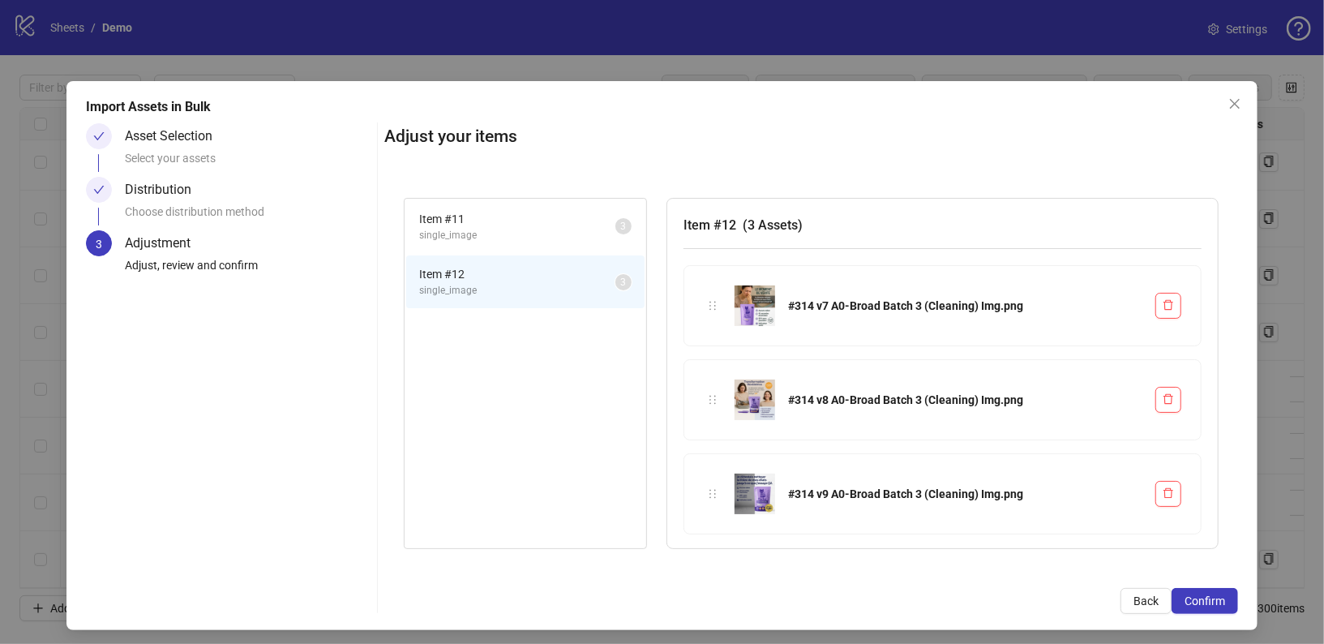
click at [495, 206] on li "Item # 11 single_image 3" at bounding box center [525, 226] width 238 height 53
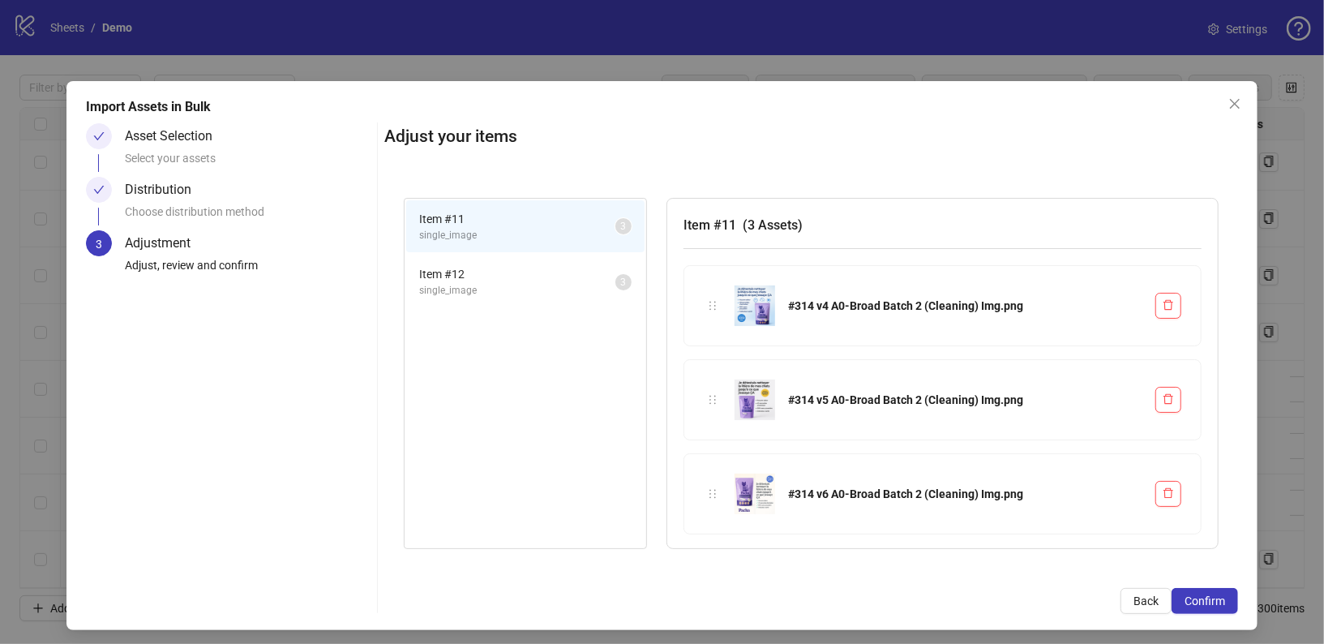
click at [495, 271] on span "Item # 12" at bounding box center [517, 274] width 196 height 18
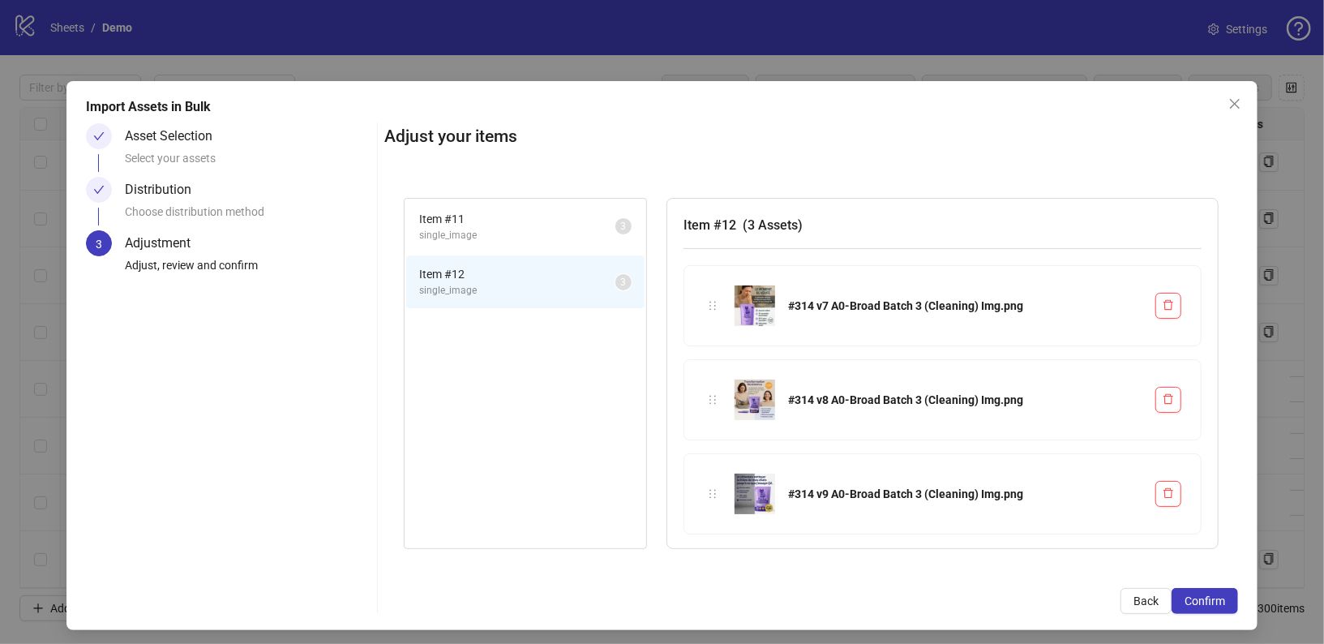
click at [495, 204] on li "Item # 11 single_image 3" at bounding box center [525, 226] width 238 height 53
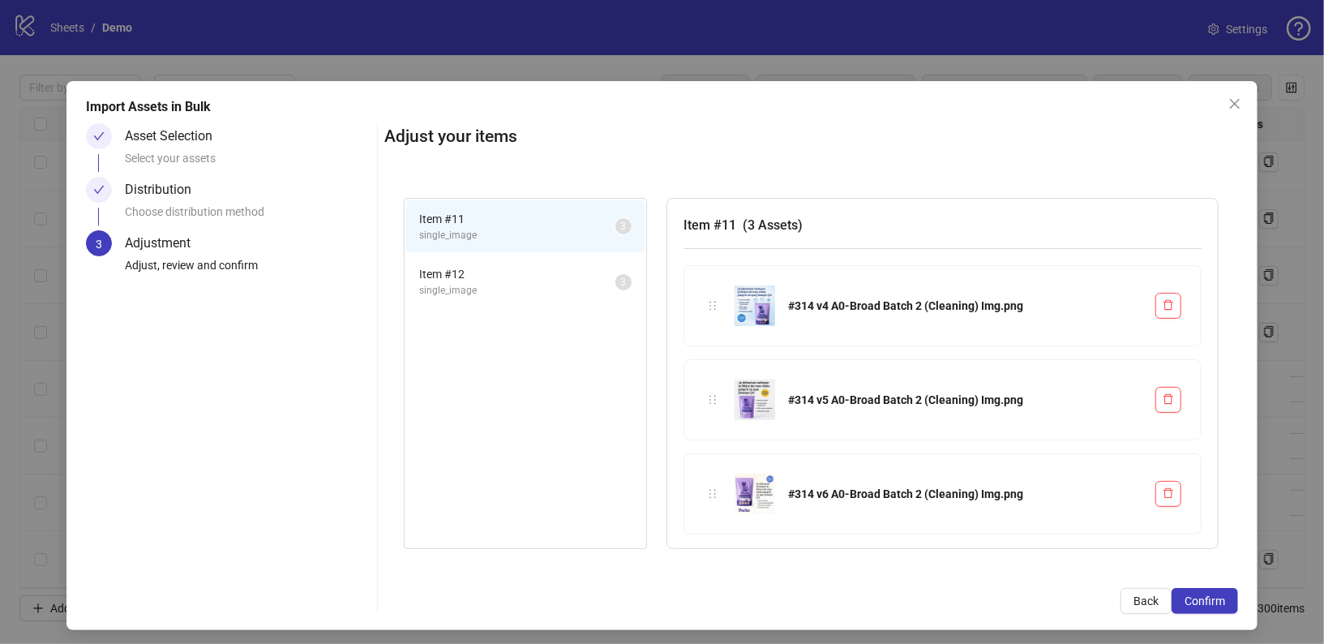
click at [495, 275] on span "Item # 12" at bounding box center [517, 274] width 196 height 18
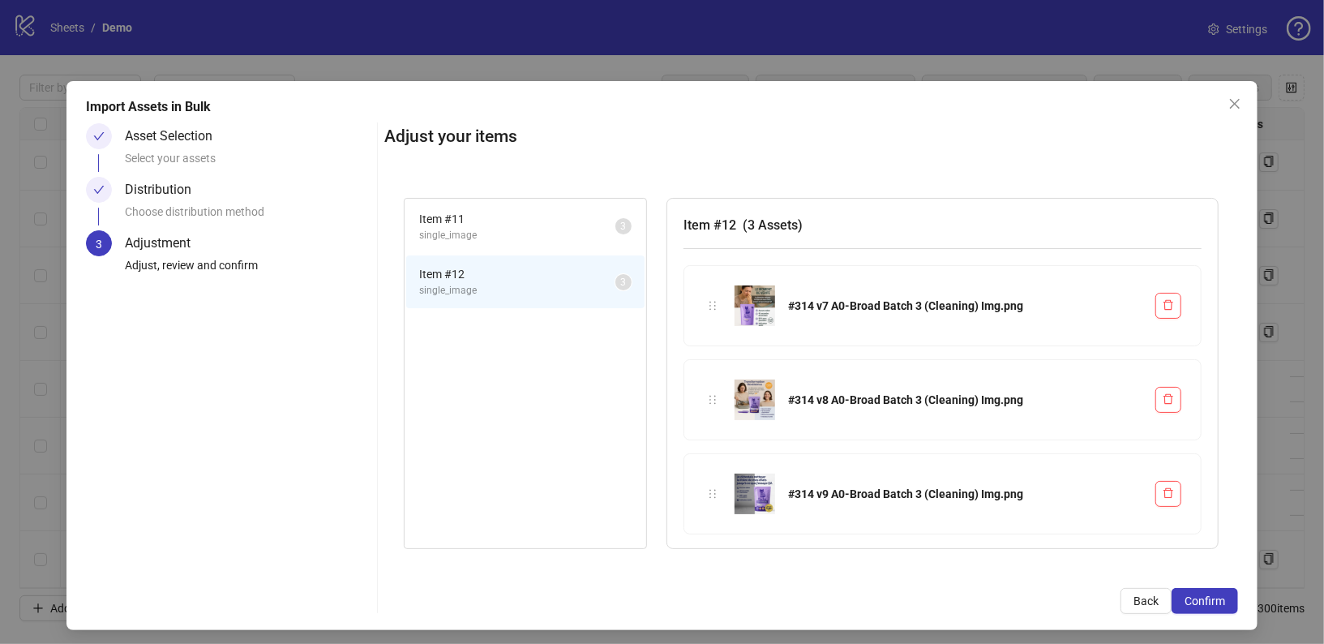
click at [495, 228] on span "single_image" at bounding box center [517, 235] width 196 height 15
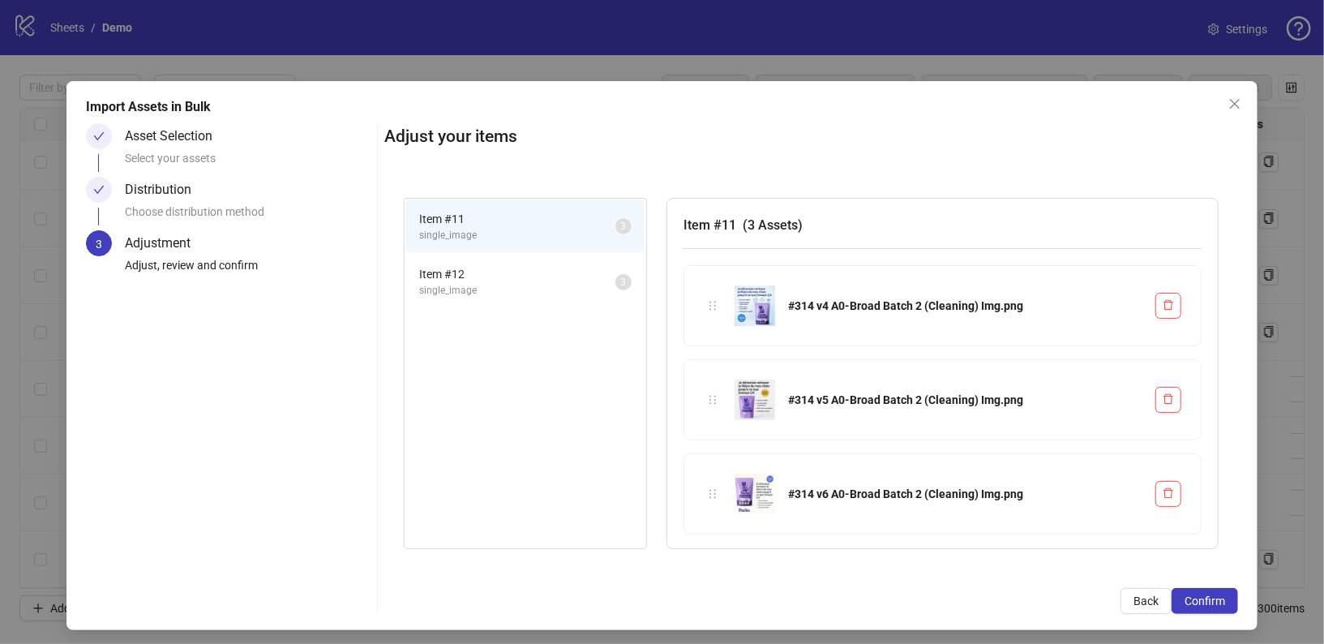
click at [508, 269] on span "Item # 12" at bounding box center [517, 274] width 196 height 18
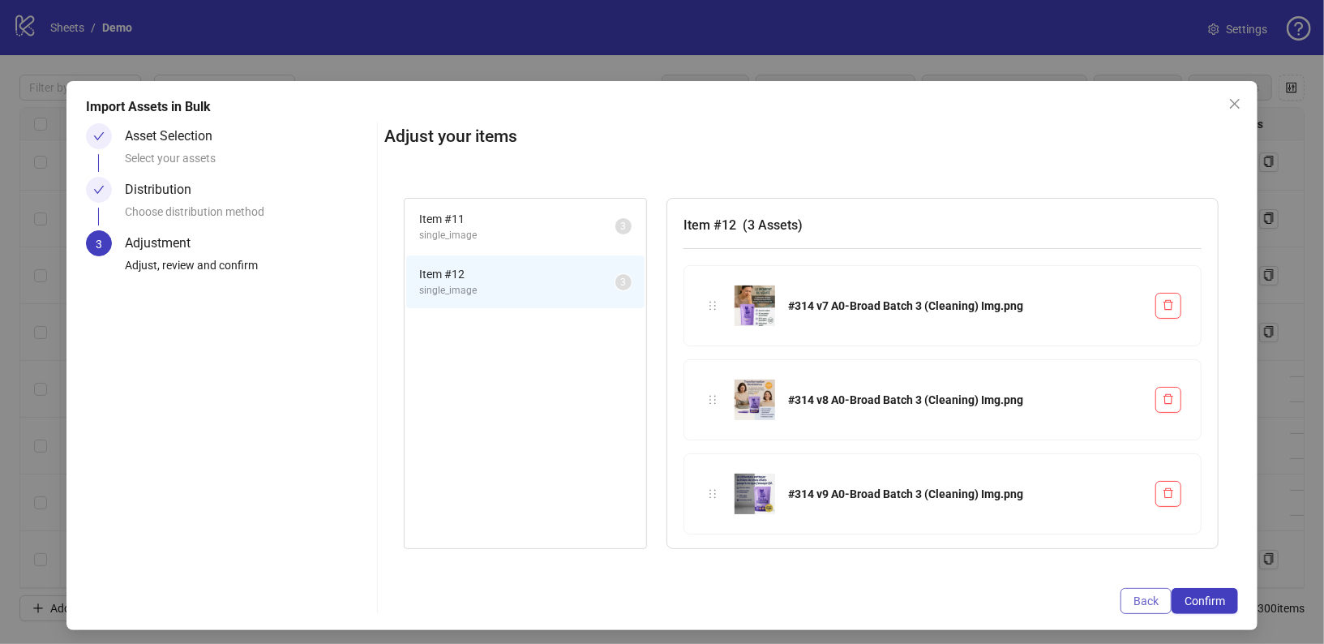
click at [1137, 594] on span "Back" at bounding box center [1145, 600] width 25 height 13
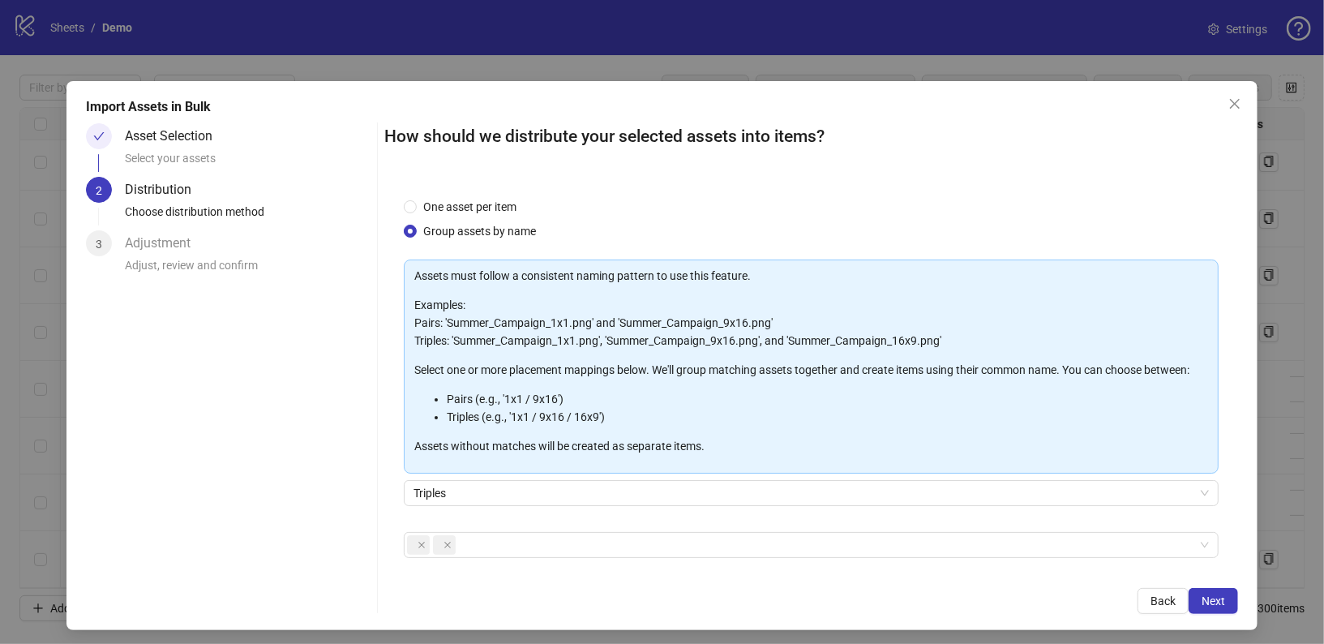
drag, startPoint x: 1167, startPoint y: 591, endPoint x: 979, endPoint y: 452, distance: 234.8
click at [979, 452] on div "How should we distribute your selected assets into items? One asset per item Gr…" at bounding box center [811, 368] width 855 height 491
click at [486, 204] on span "One asset per item" at bounding box center [470, 207] width 106 height 18
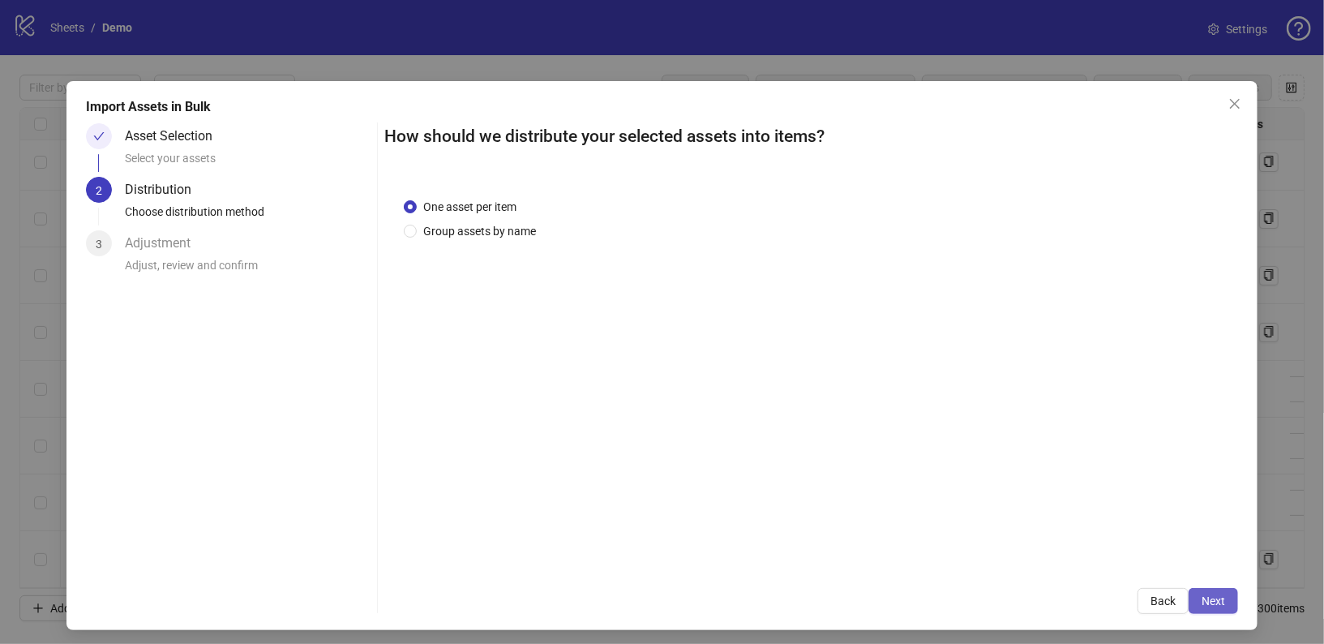
click at [1207, 600] on span "Next" at bounding box center [1214, 600] width 24 height 13
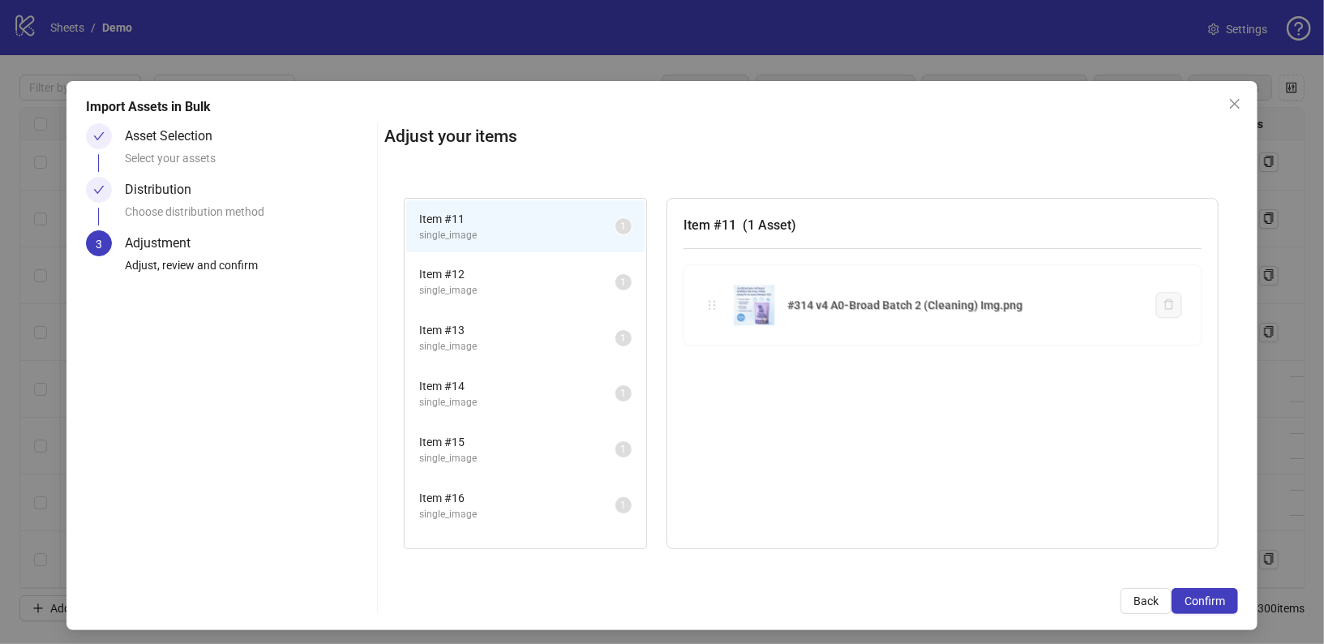
drag, startPoint x: 713, startPoint y: 303, endPoint x: 727, endPoint y: 286, distance: 21.9
click at [727, 286] on div "Item # 11 single_image 1 Item # 12 single_image 1 Item # 13 single_image 1 Item…" at bounding box center [811, 373] width 855 height 390
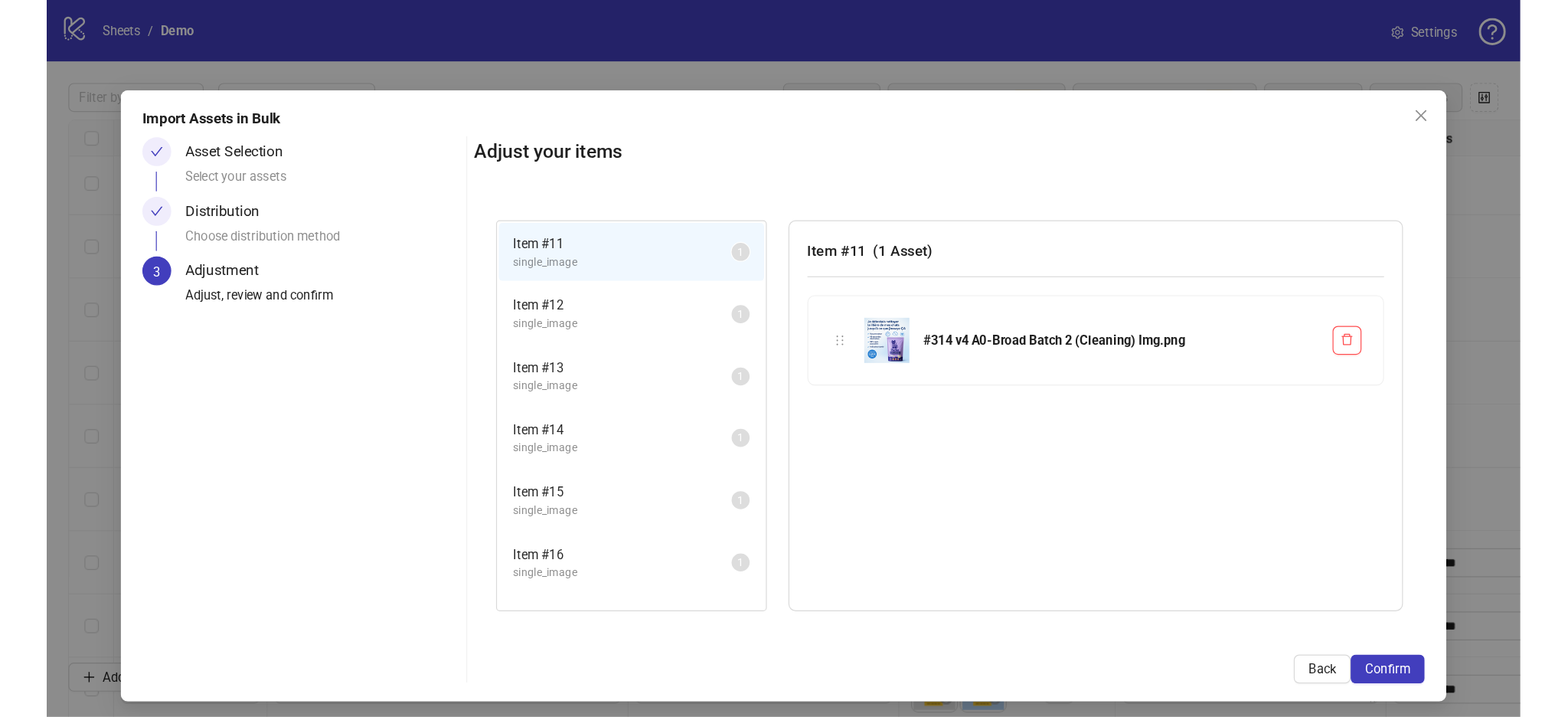
scroll to position [10, 0]
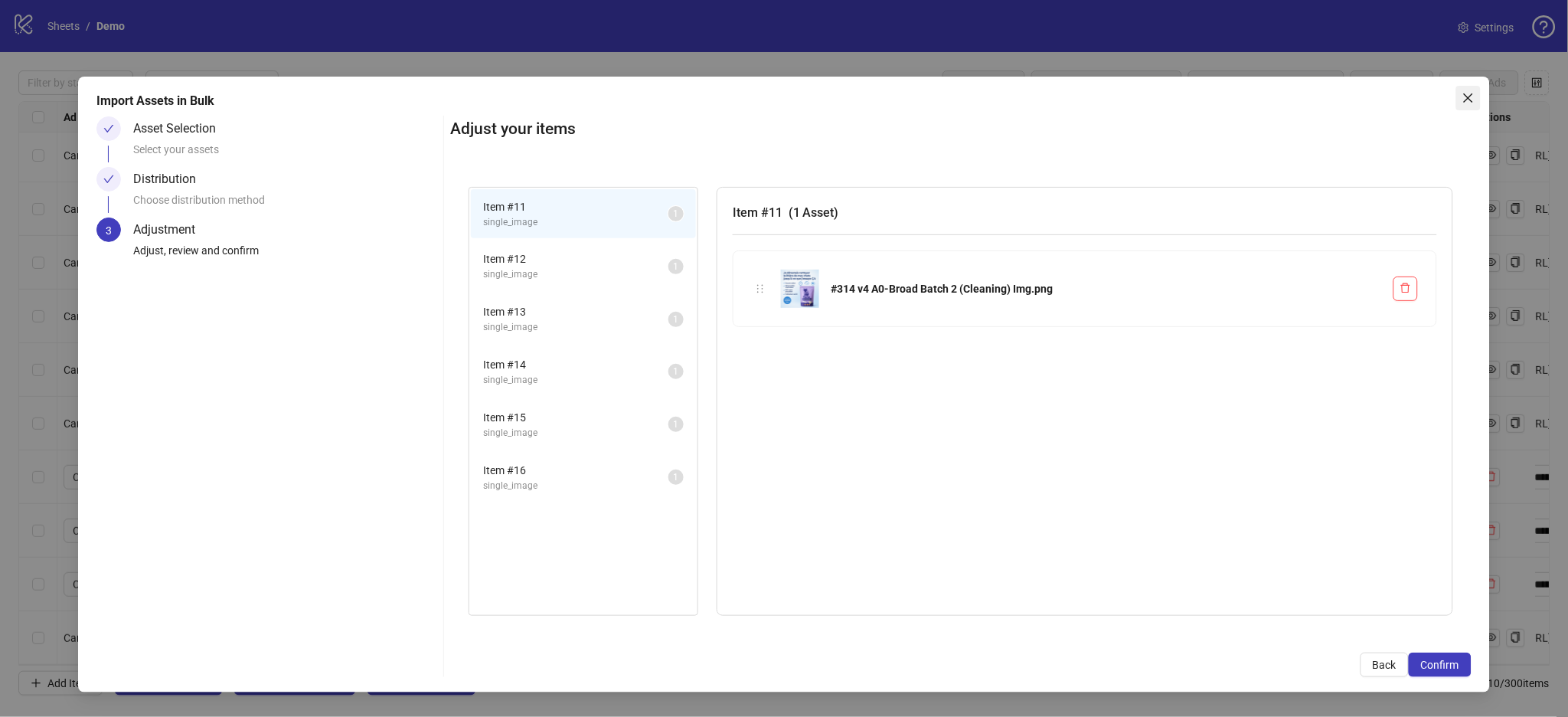
drag, startPoint x: 1451, startPoint y: 103, endPoint x: 1463, endPoint y: 101, distance: 12.2
click at [1250, 101] on div "Import Assets in Bulk Asset Selection Select your assets Distribution Choose di…" at bounding box center [784, 384] width 1411 height 616
click at [194, 196] on div "Choose distribution method" at bounding box center [285, 205] width 304 height 26
click at [1250, 607] on button "Back" at bounding box center [1385, 665] width 48 height 25
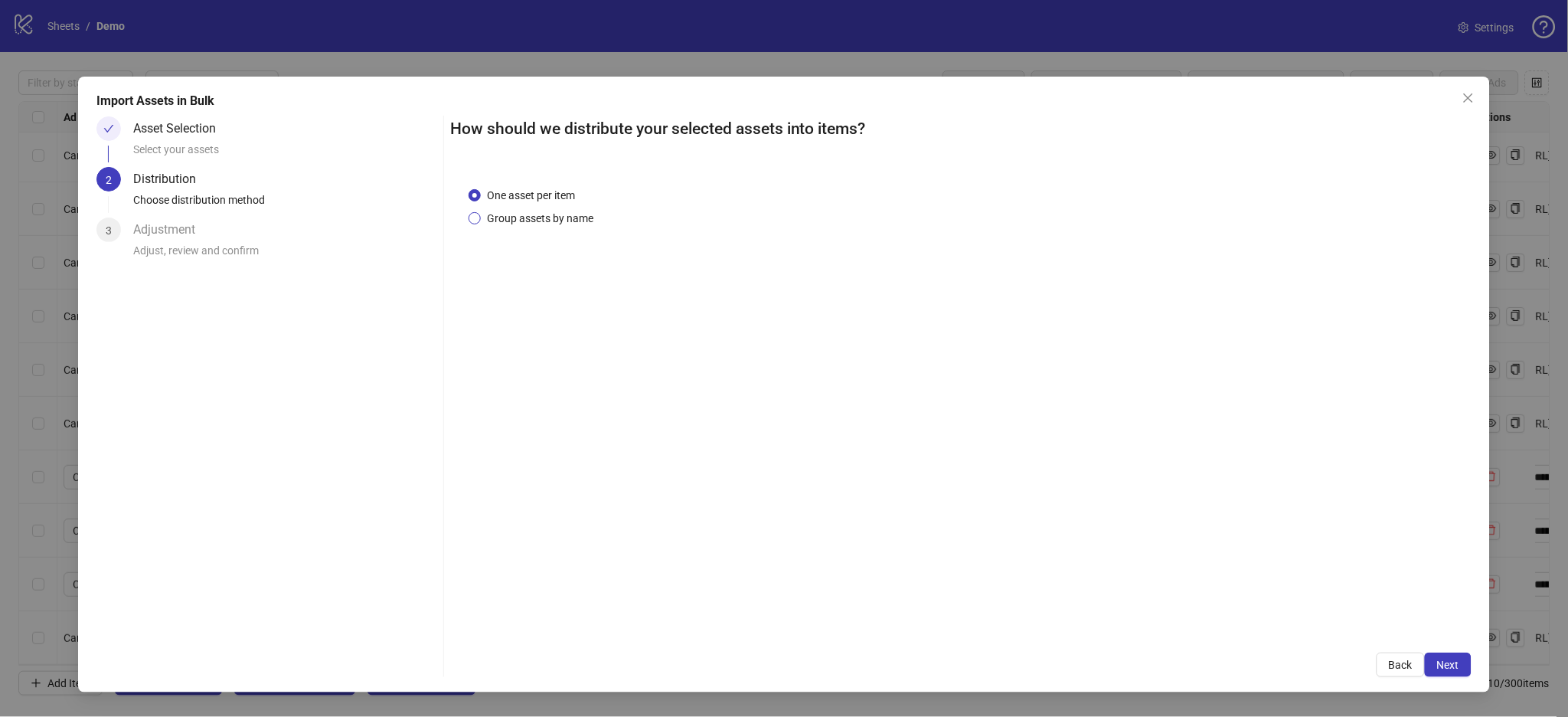
click at [535, 220] on span "Group assets by name" at bounding box center [540, 218] width 119 height 17
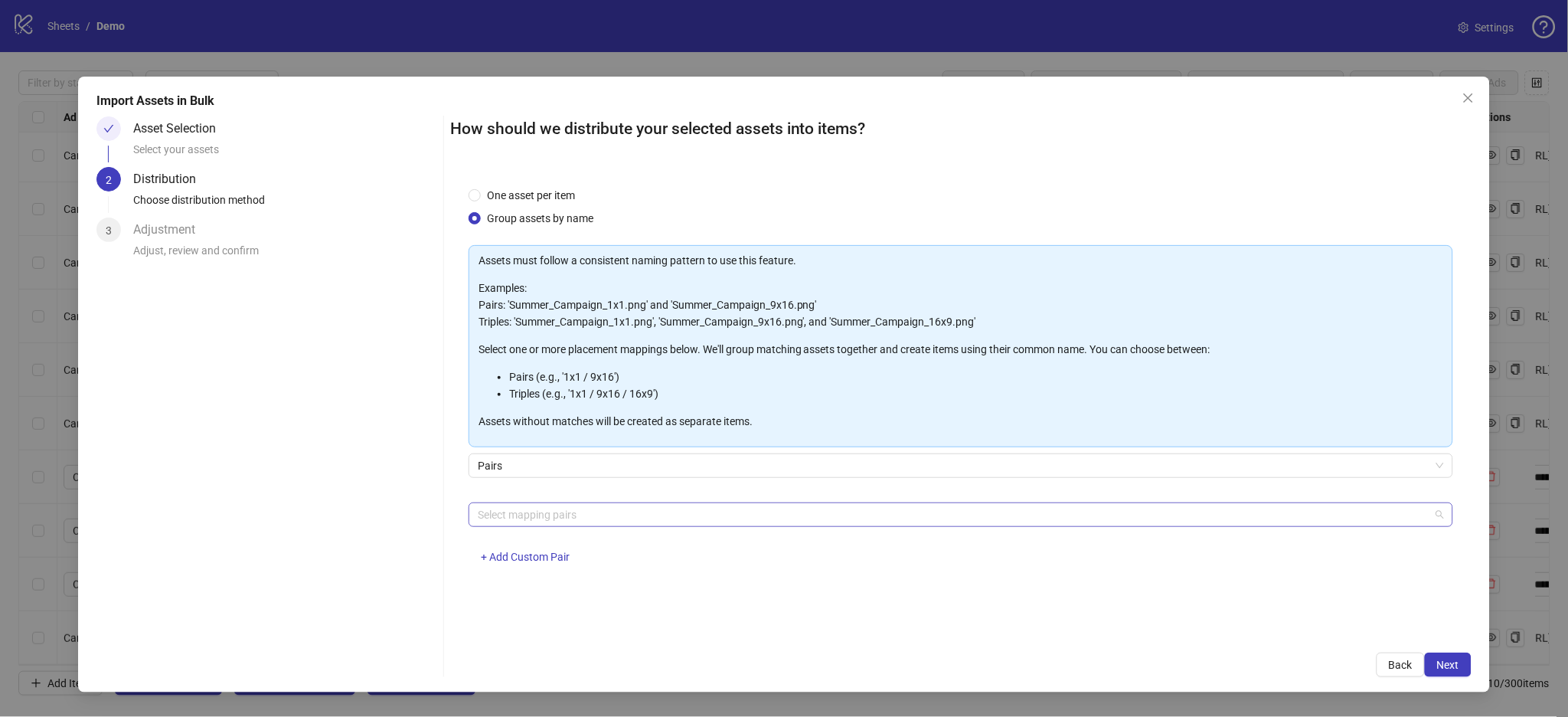
click at [591, 514] on div at bounding box center [952, 514] width 963 height 22
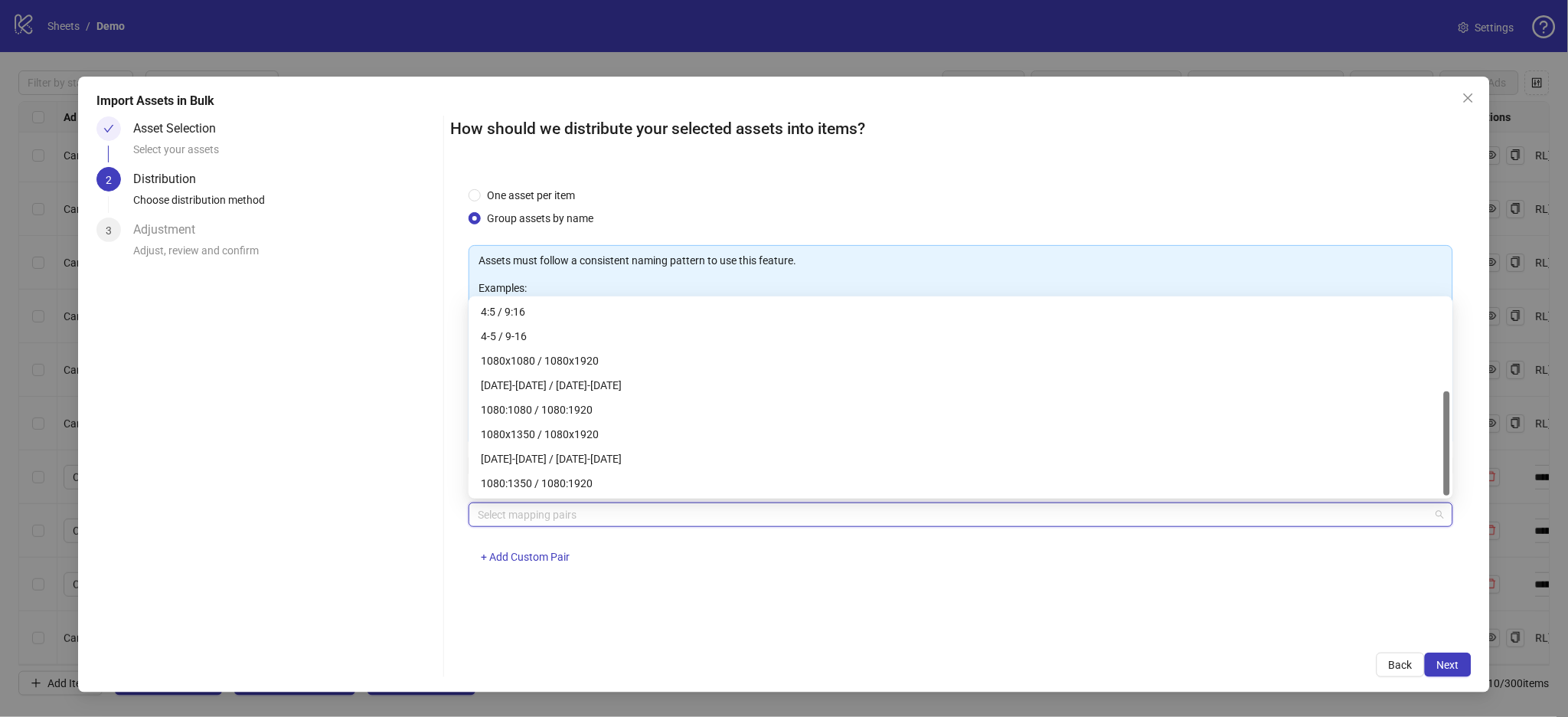
scroll to position [168, 0]
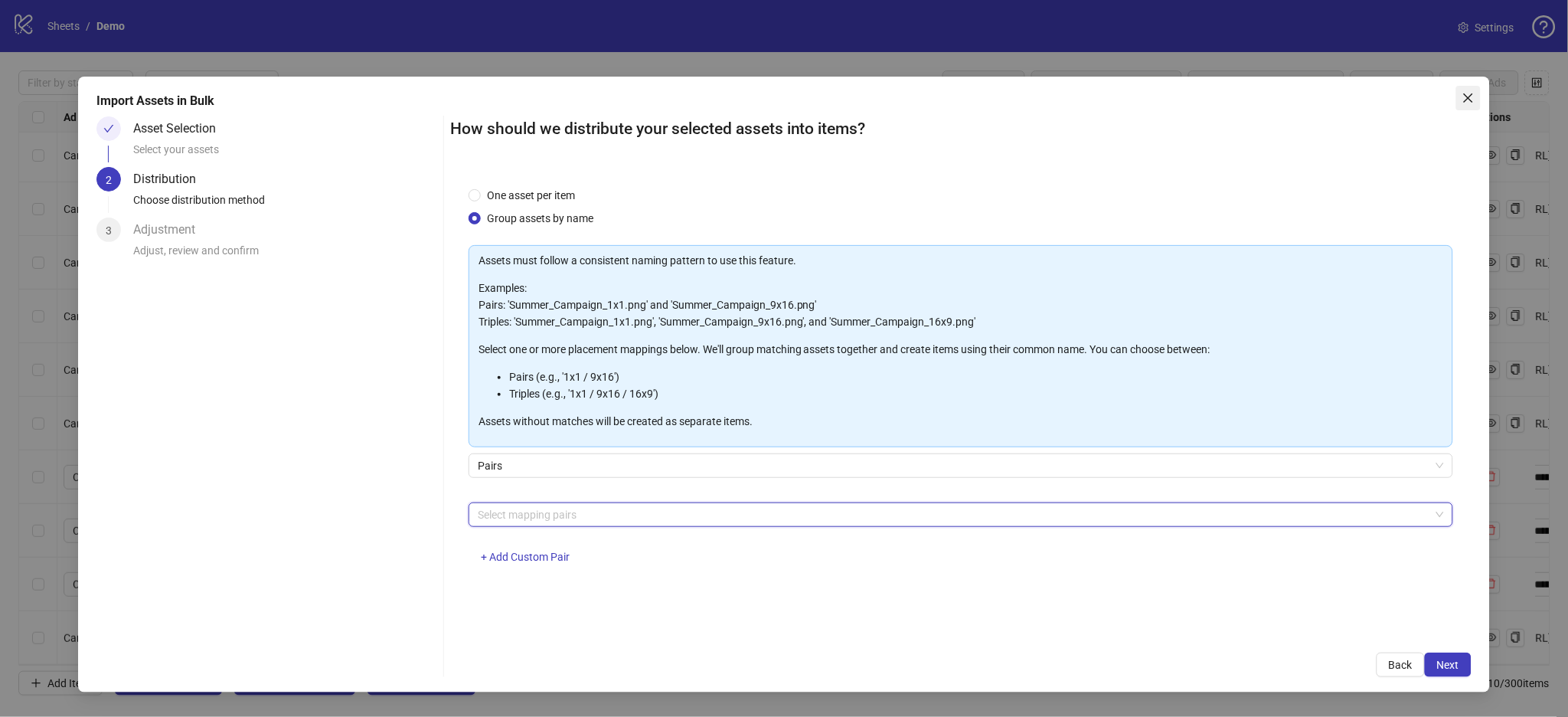
click at [1250, 100] on icon "close" at bounding box center [1468, 98] width 9 height 9
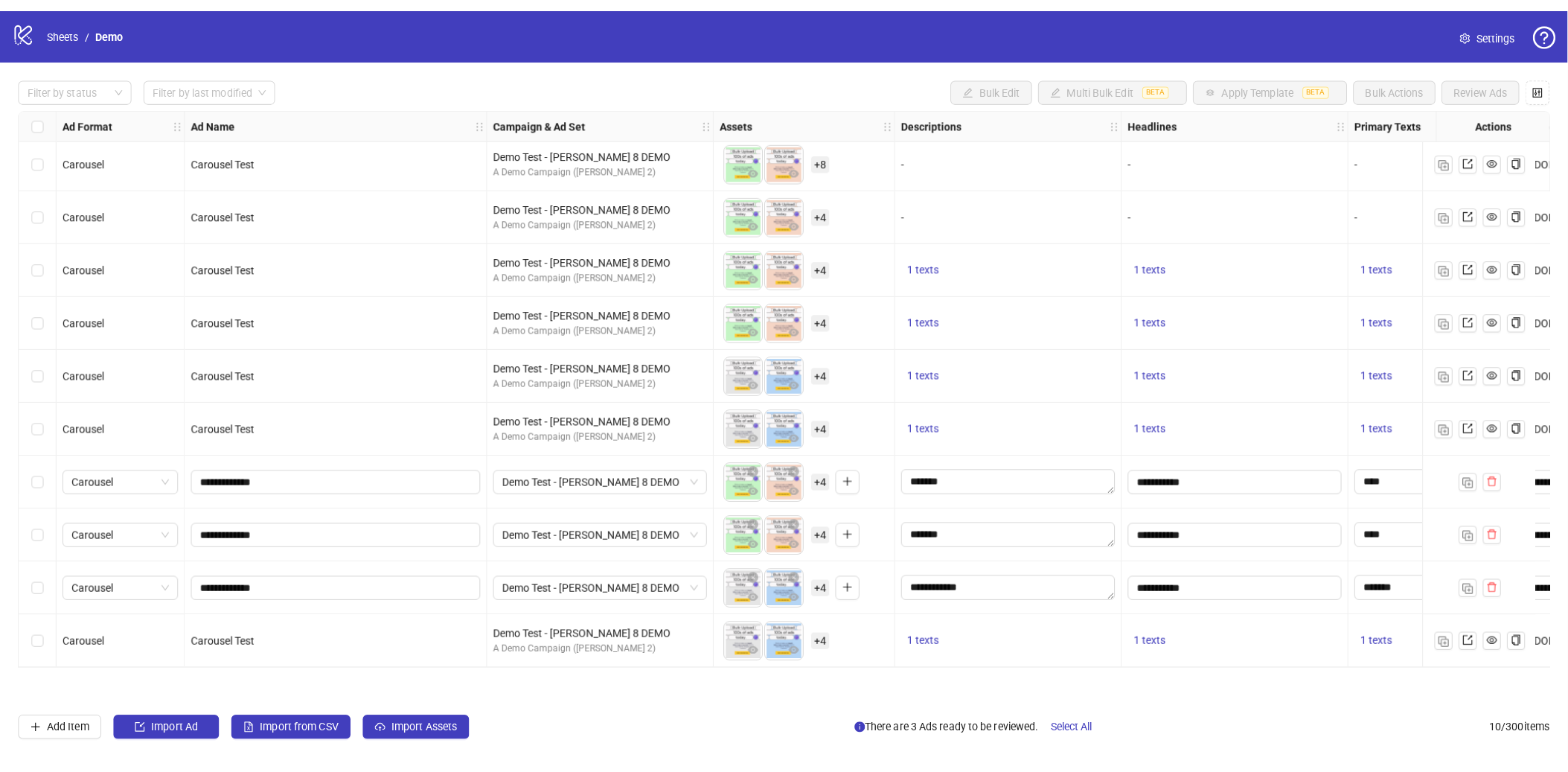
scroll to position [0, 0]
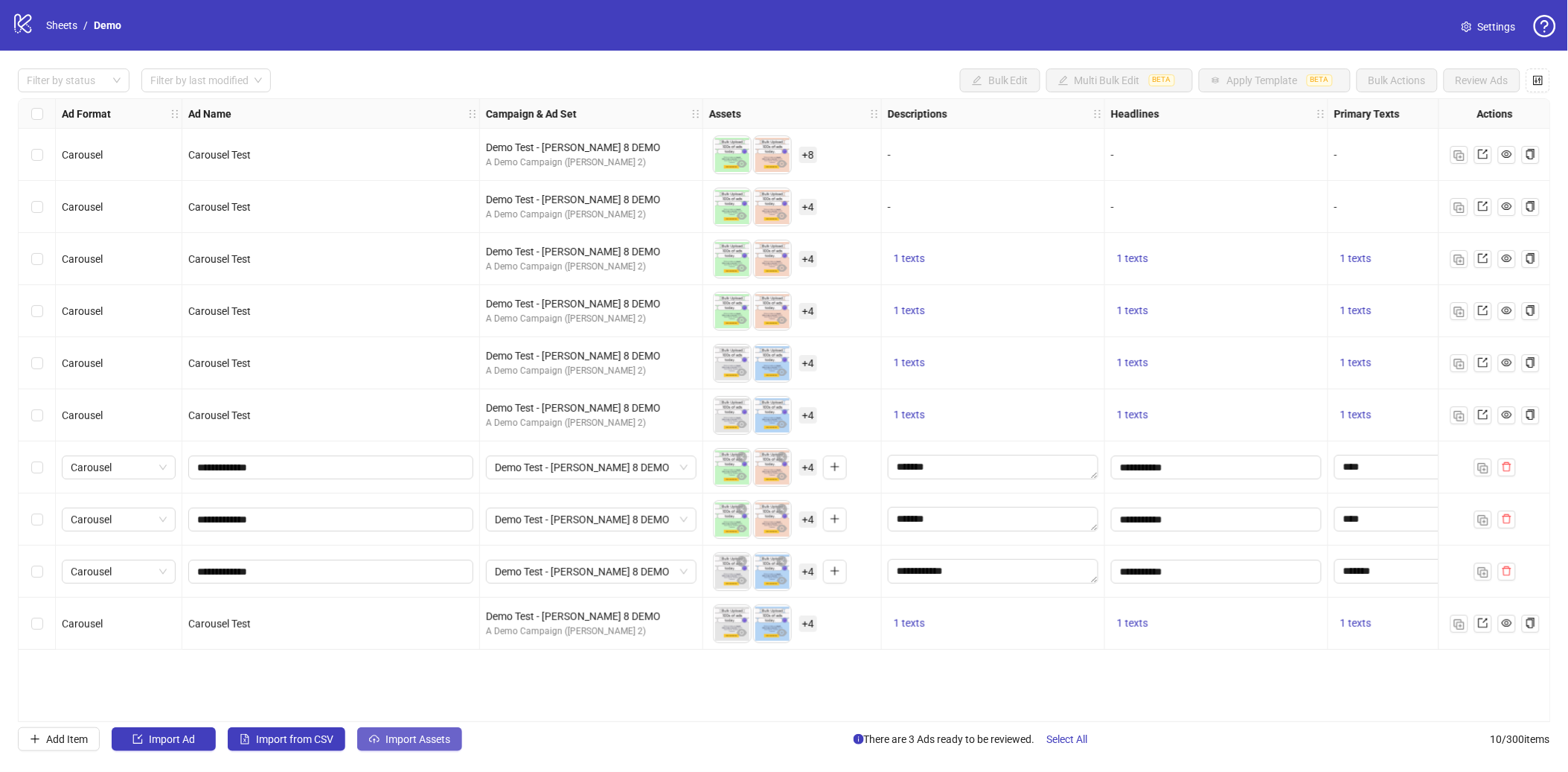
click at [415, 590] on span "Import Assets" at bounding box center [418, 739] width 65 height 12
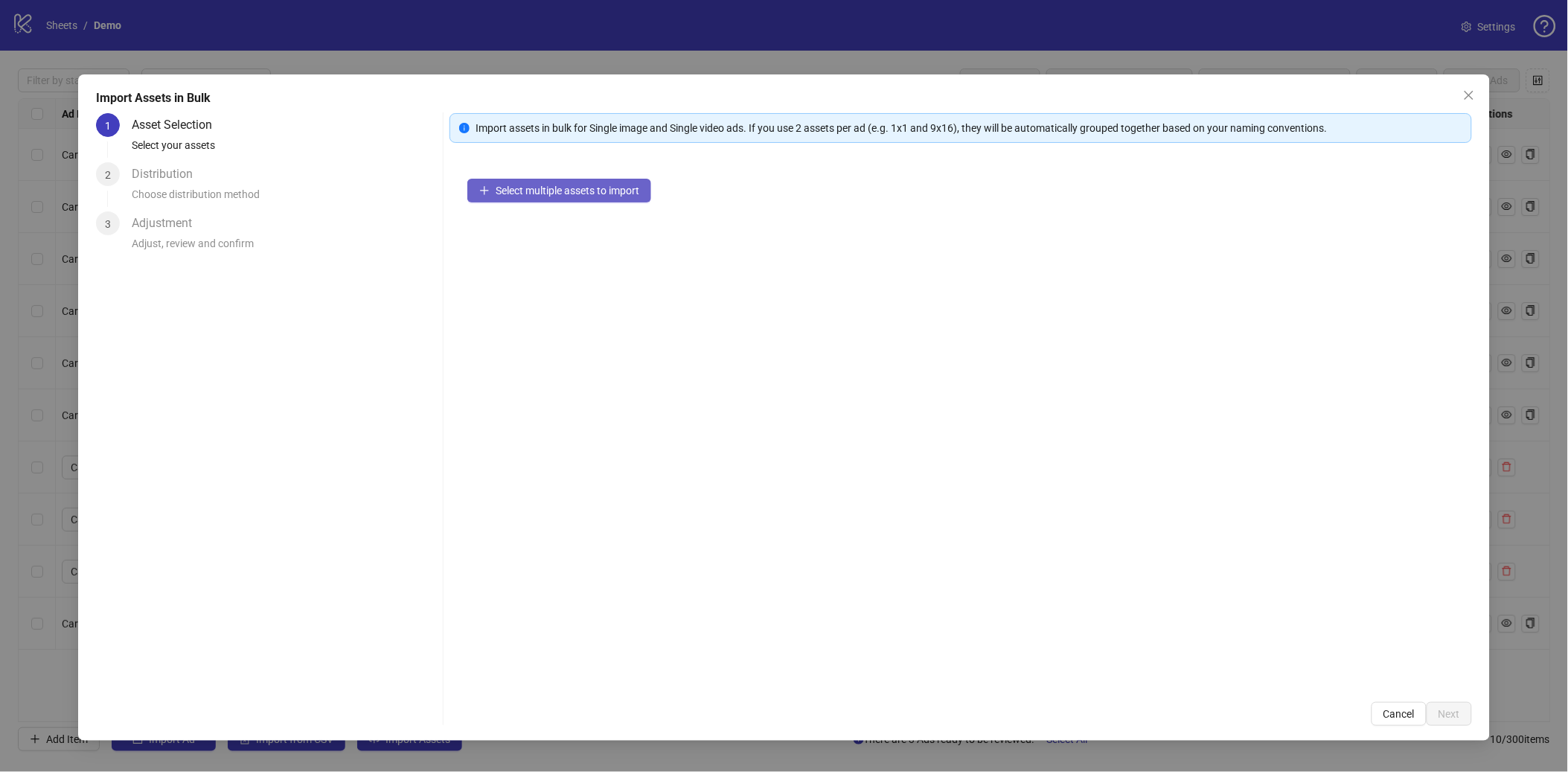
click at [539, 186] on span "Select multiple assets to import" at bounding box center [567, 190] width 143 height 12
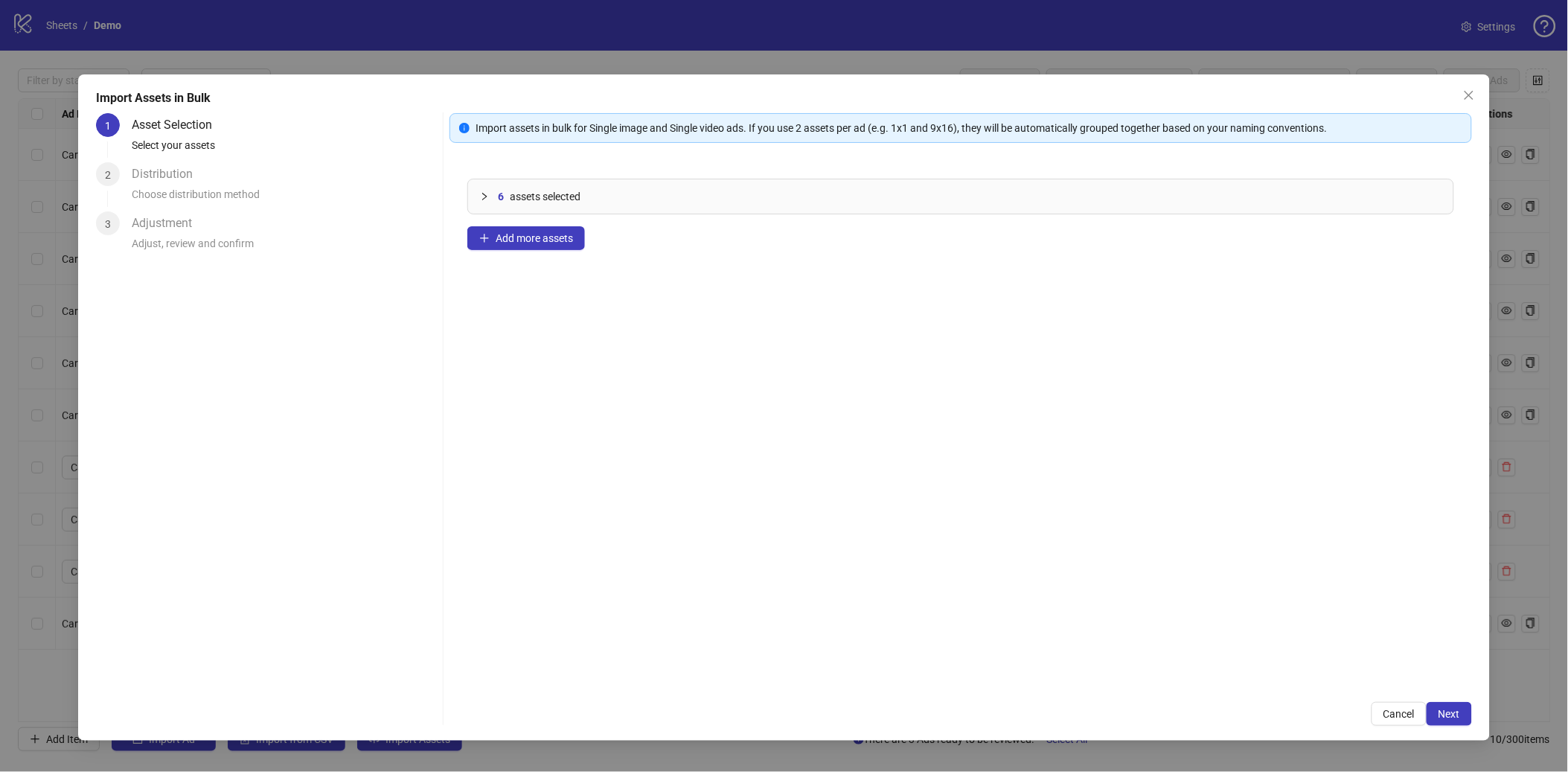
click at [478, 192] on div "6 assets selected" at bounding box center [960, 196] width 985 height 34
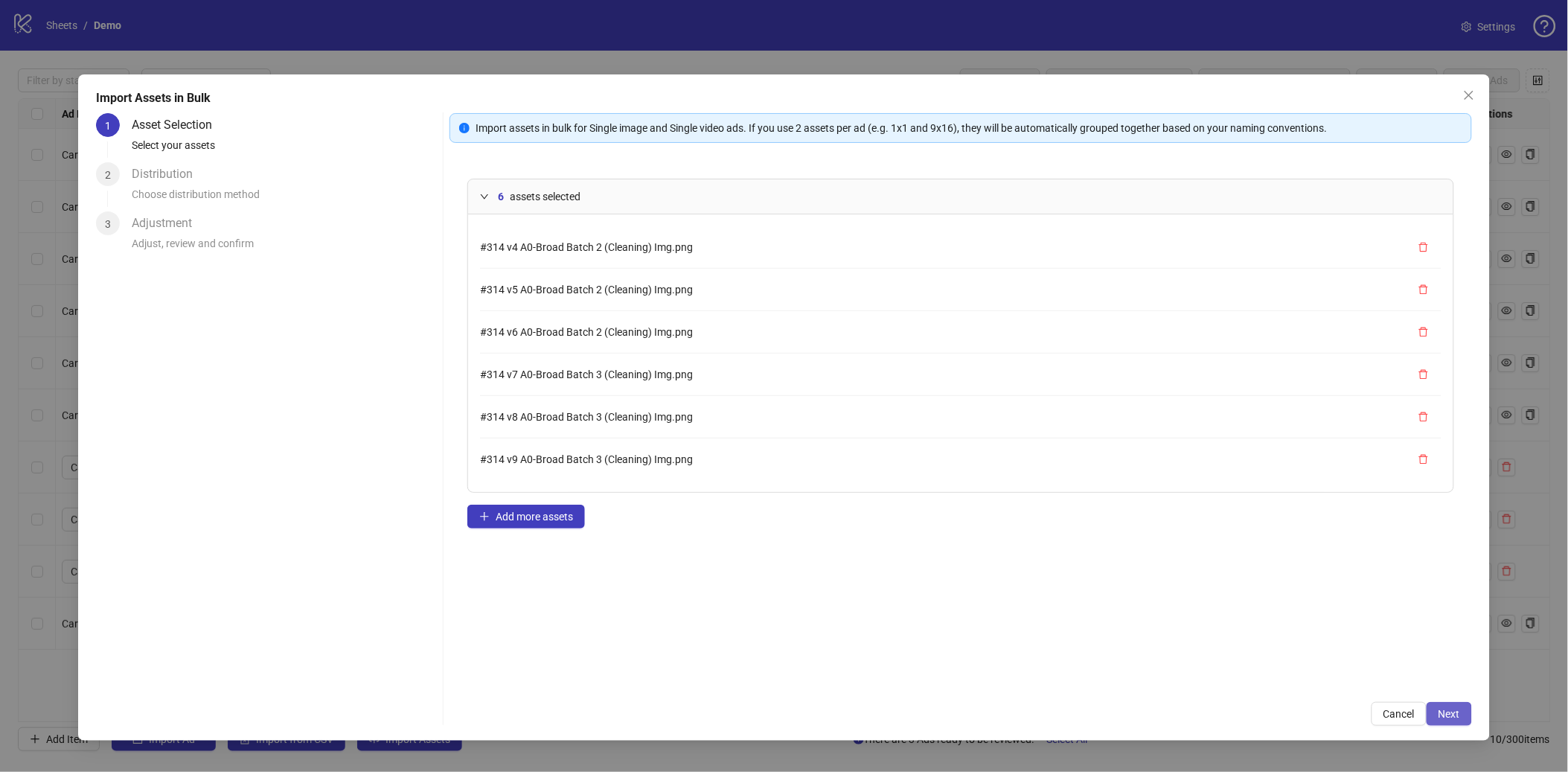
click at [1215, 590] on span "Next" at bounding box center [1450, 713] width 22 height 12
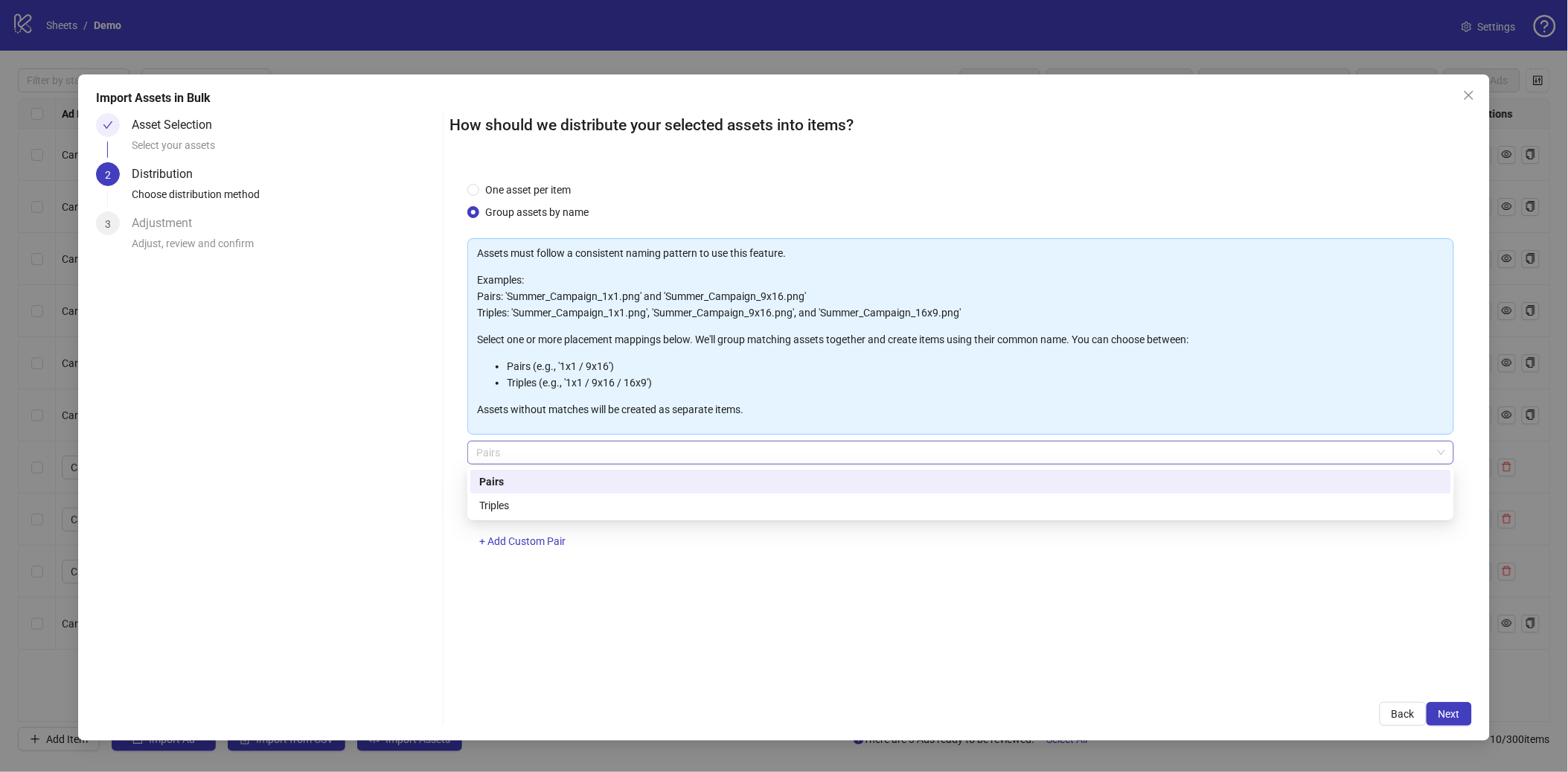
click at [656, 449] on span "Pairs" at bounding box center [960, 453] width 969 height 22
click at [596, 501] on div "Triples" at bounding box center [960, 506] width 963 height 17
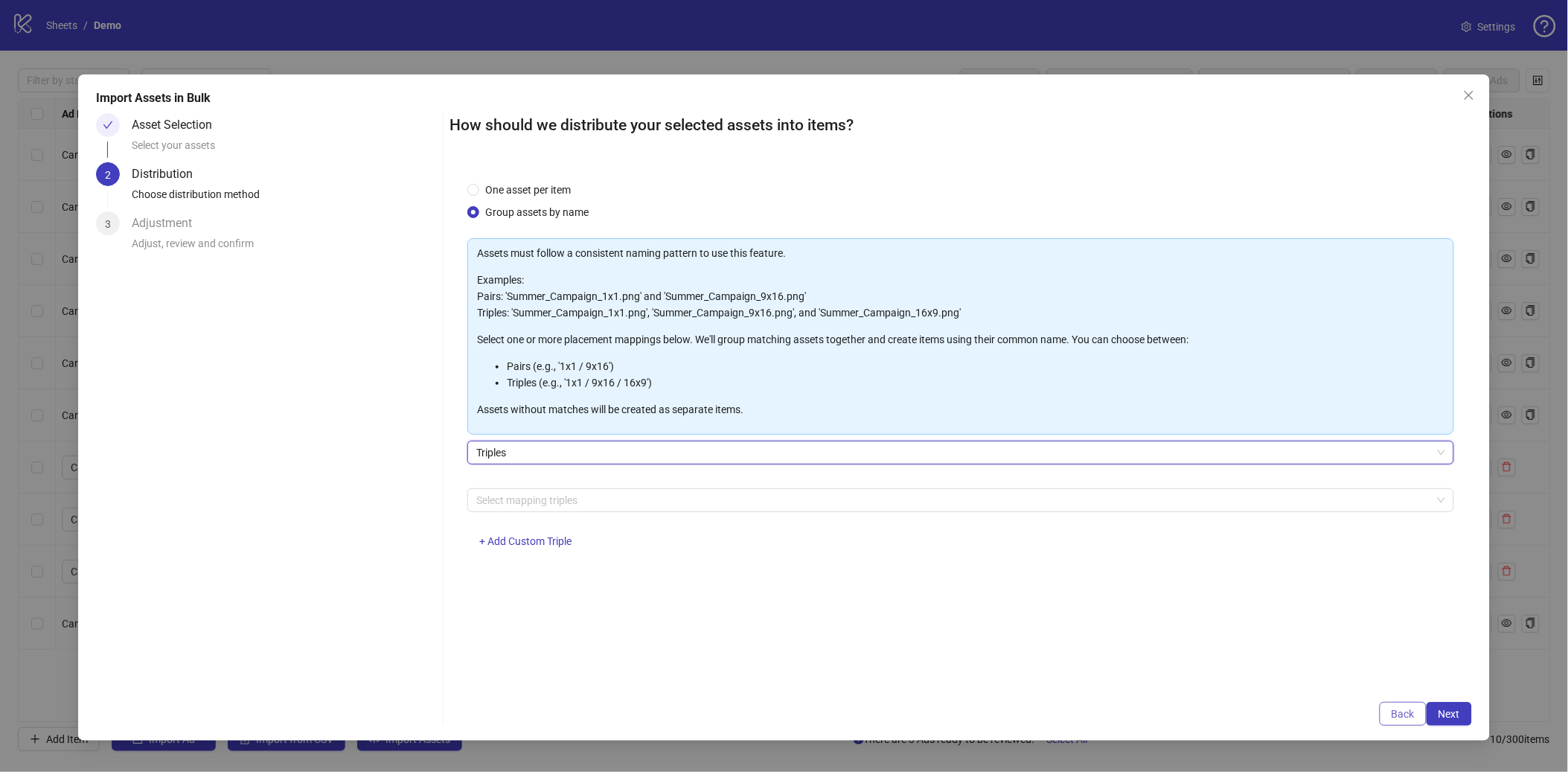
click at [1215, 590] on button "Back" at bounding box center [1403, 714] width 47 height 24
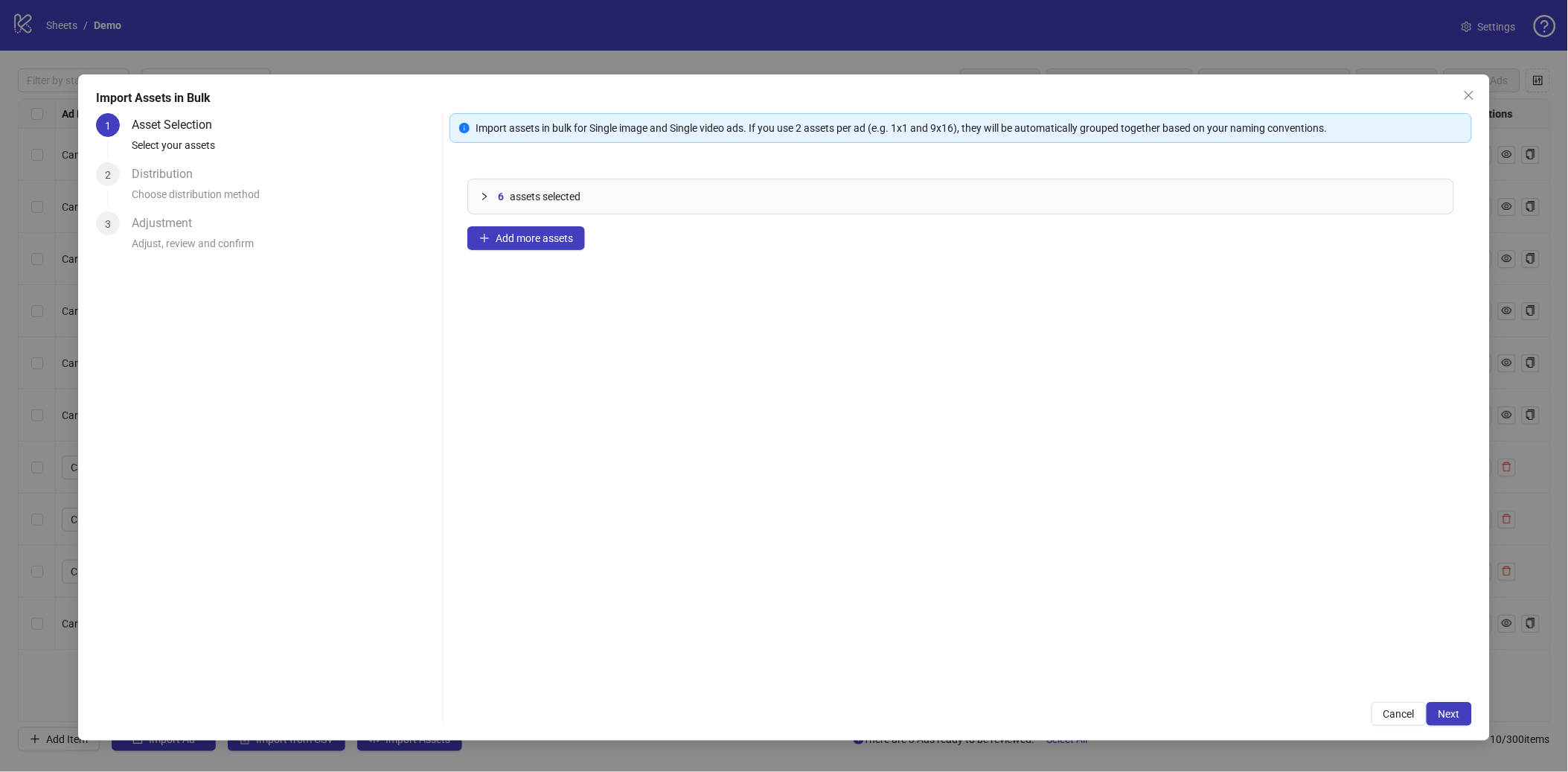
click at [486, 197] on icon "collapsed" at bounding box center [484, 196] width 5 height 7
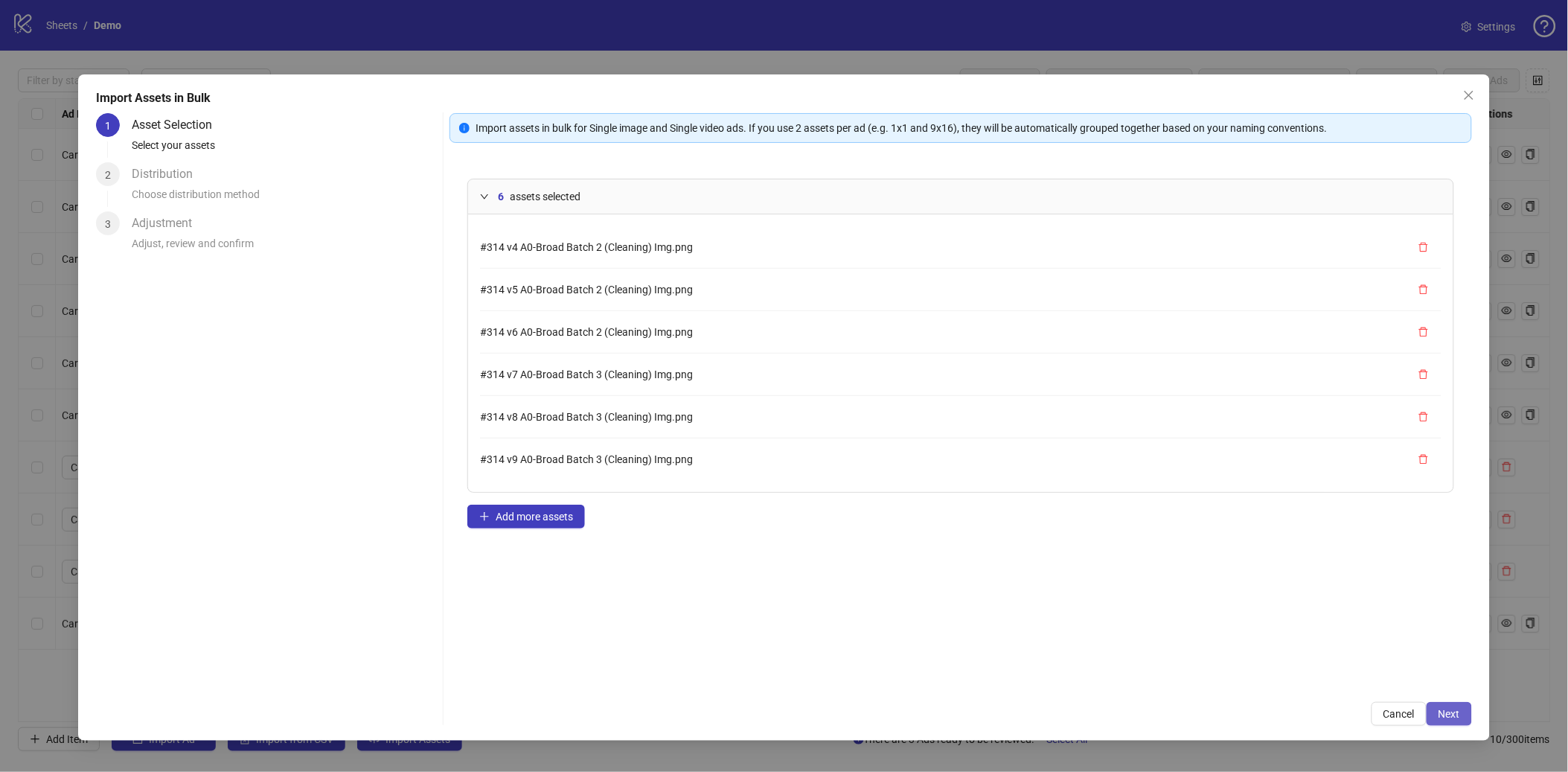
click at [1215, 590] on span "Next" at bounding box center [1450, 713] width 22 height 12
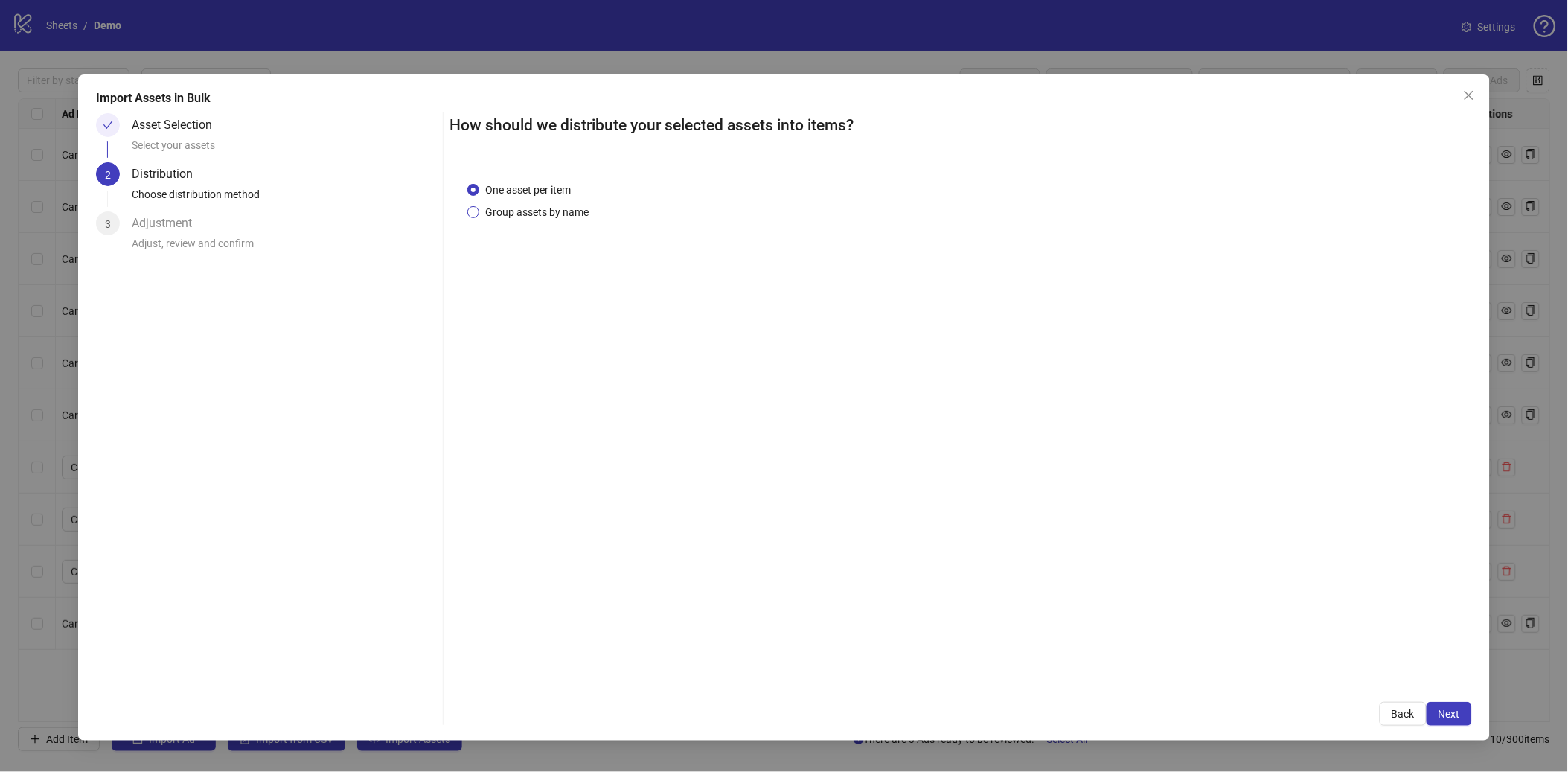
click at [564, 216] on span "Group assets by name" at bounding box center [537, 212] width 116 height 17
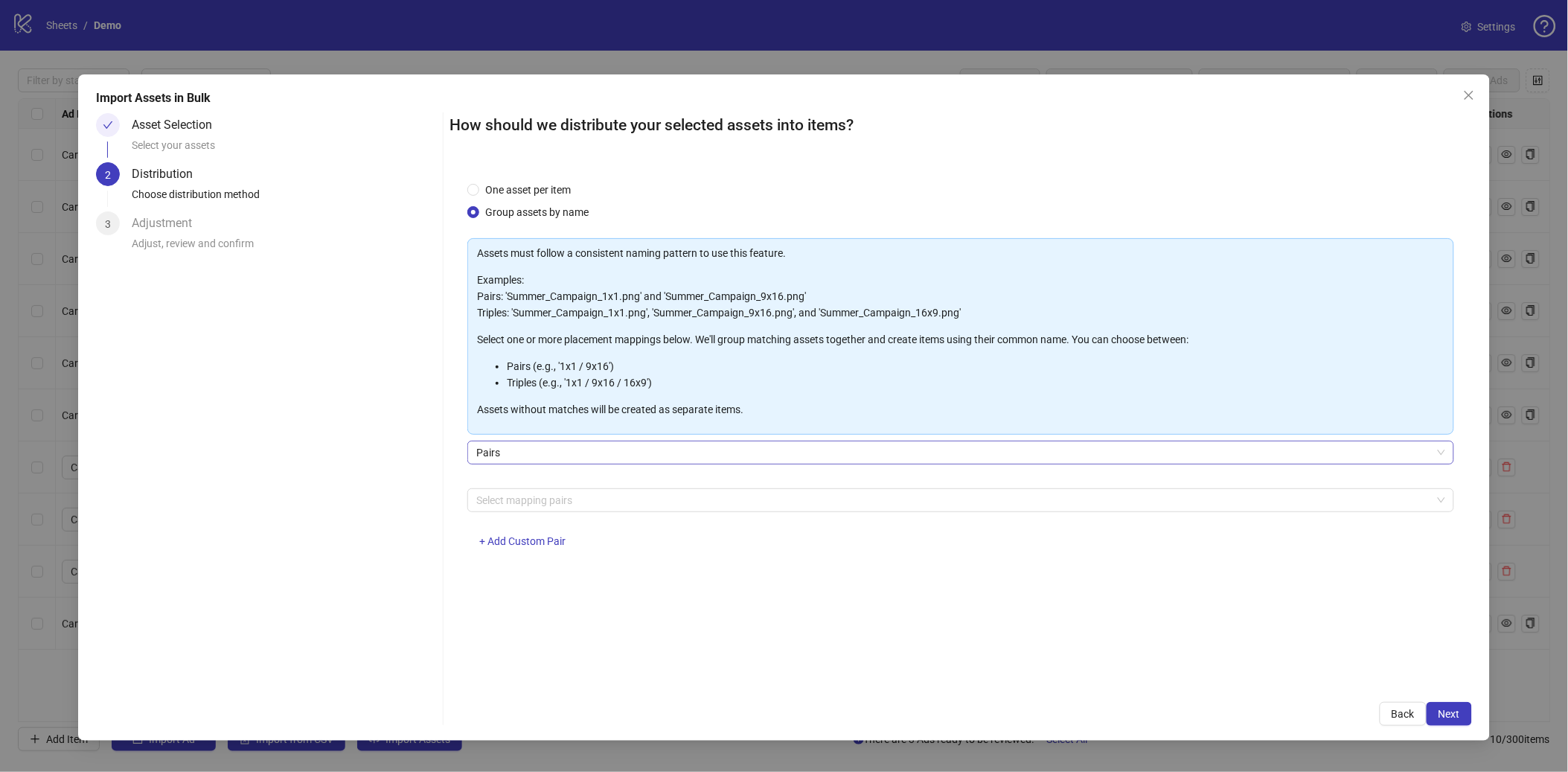
click at [566, 449] on span "Pairs" at bounding box center [960, 453] width 969 height 22
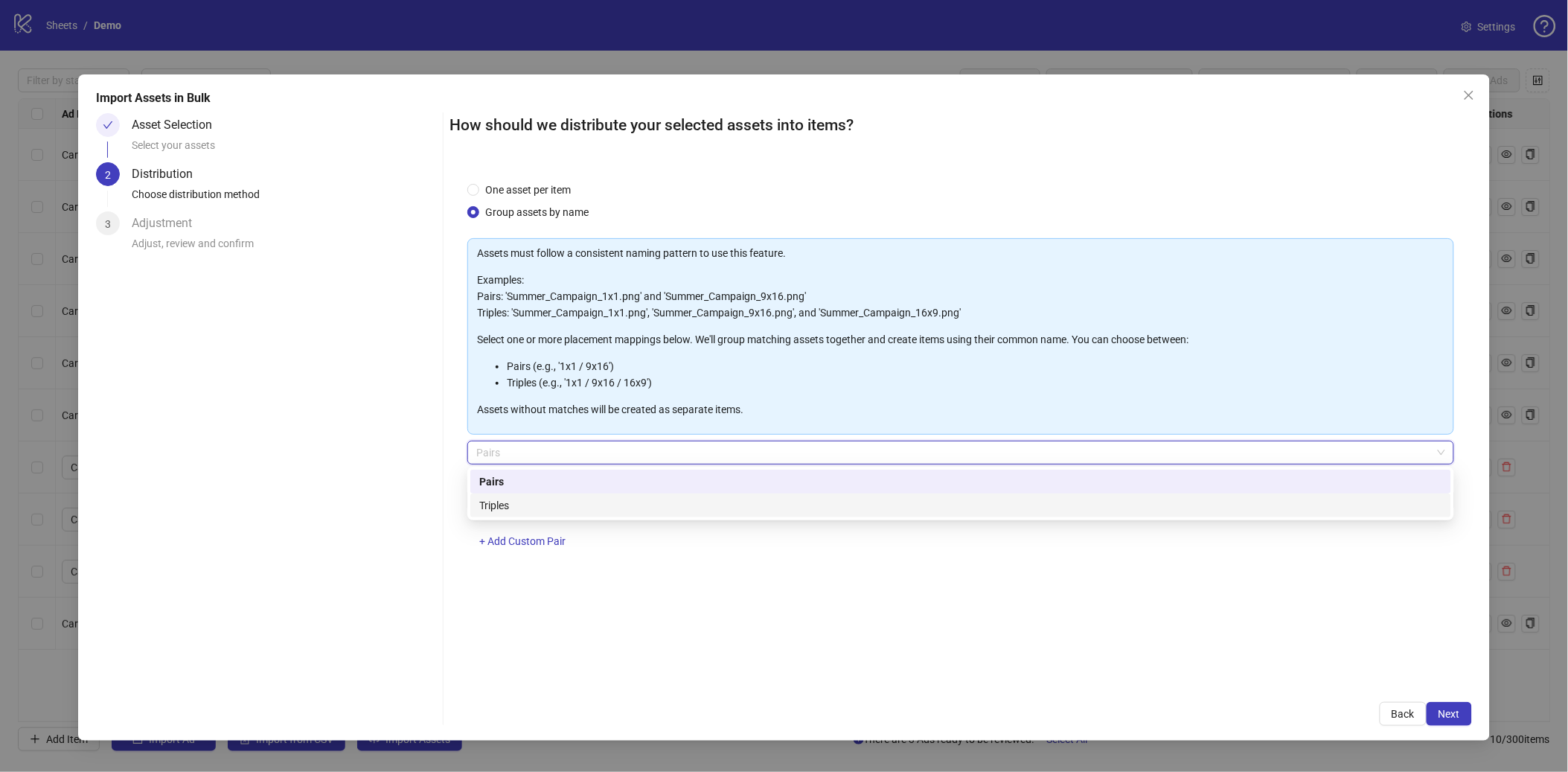
click at [536, 509] on div "Triples" at bounding box center [960, 506] width 963 height 17
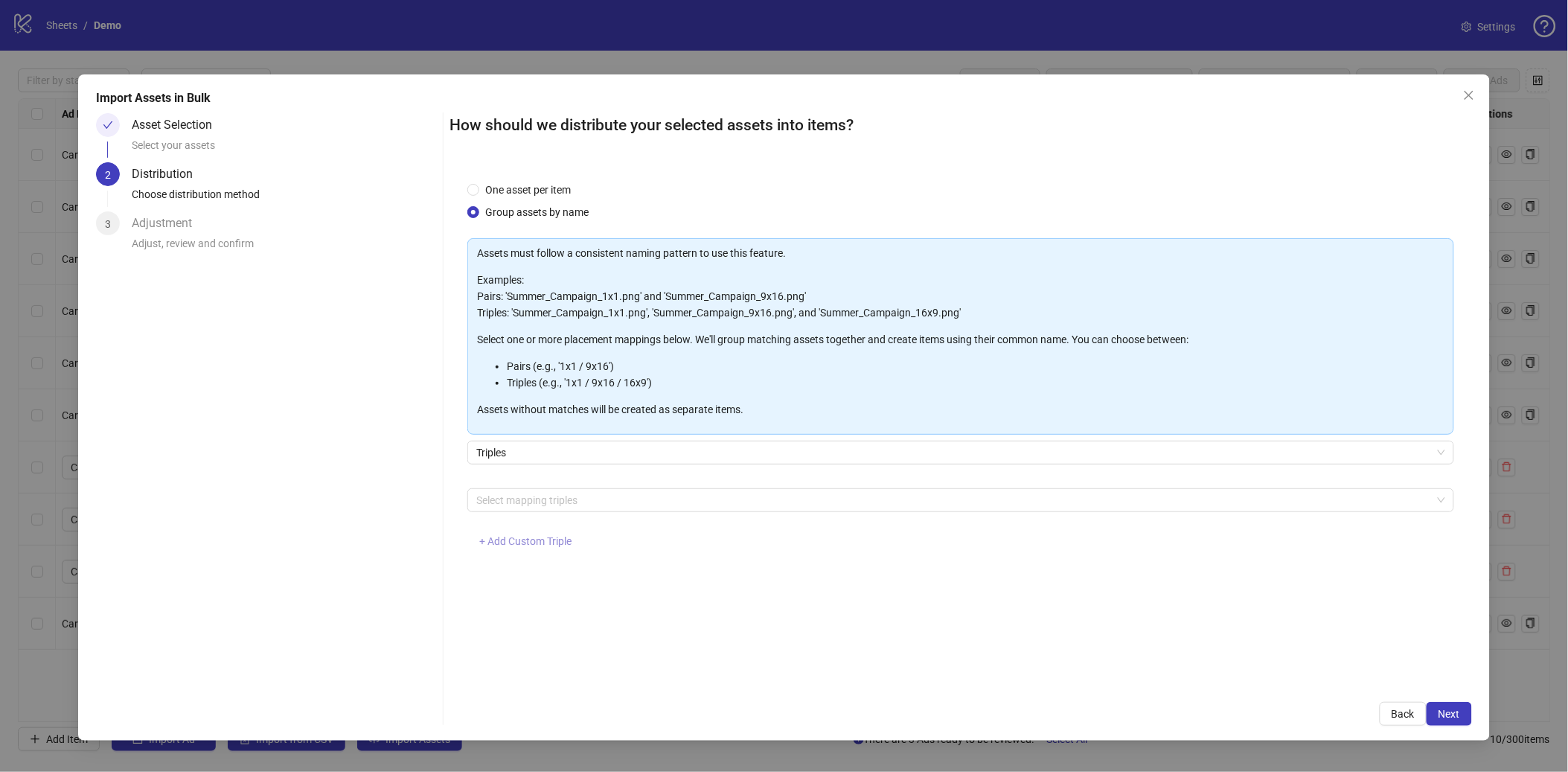
click at [498, 542] on span "+ Add Custom Triple" at bounding box center [525, 541] width 93 height 12
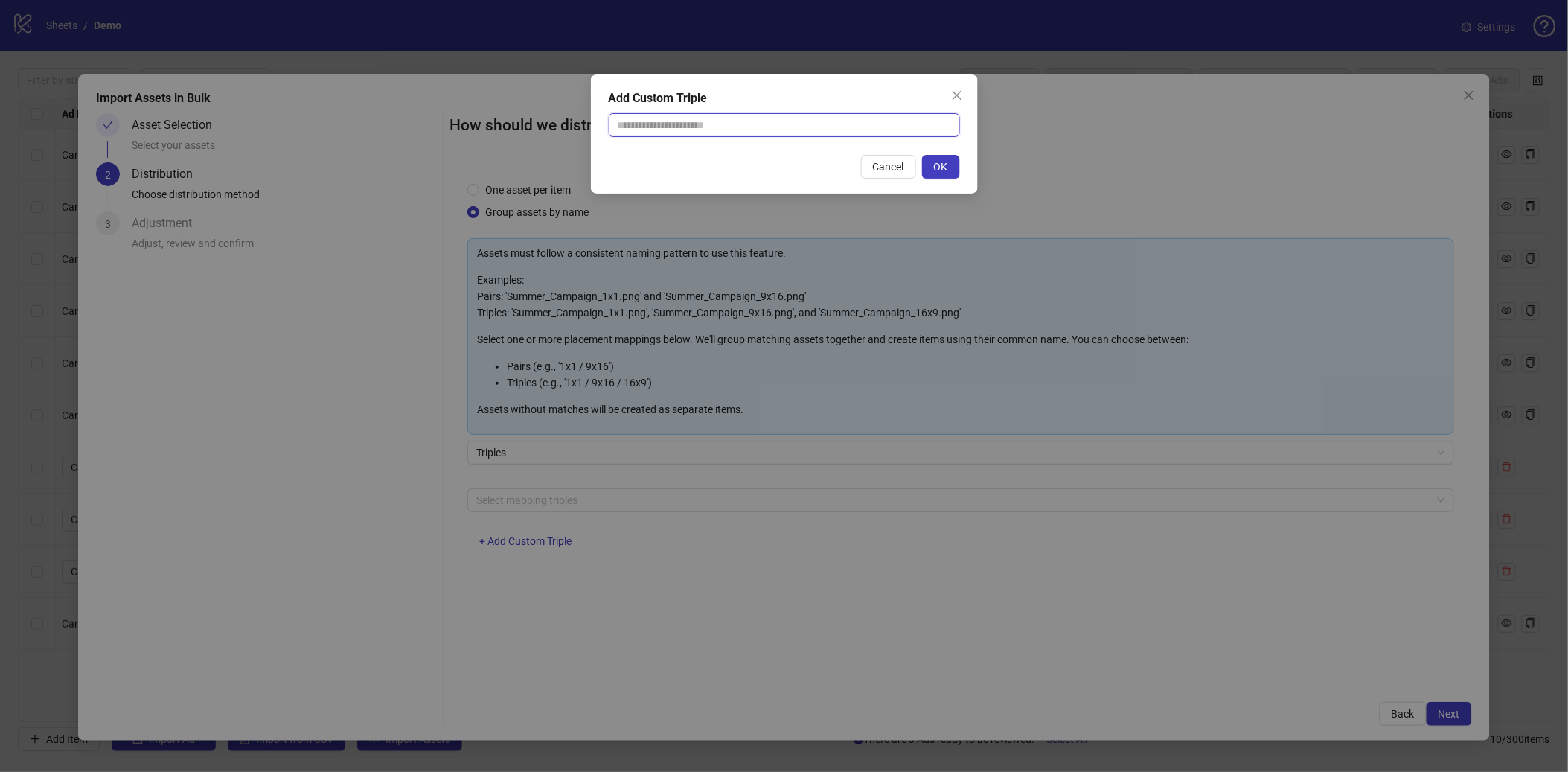
click at [695, 132] on input "text" at bounding box center [784, 125] width 352 height 24
paste input "********"
type input "********"
click at [935, 166] on span "OK" at bounding box center [941, 166] width 14 height 12
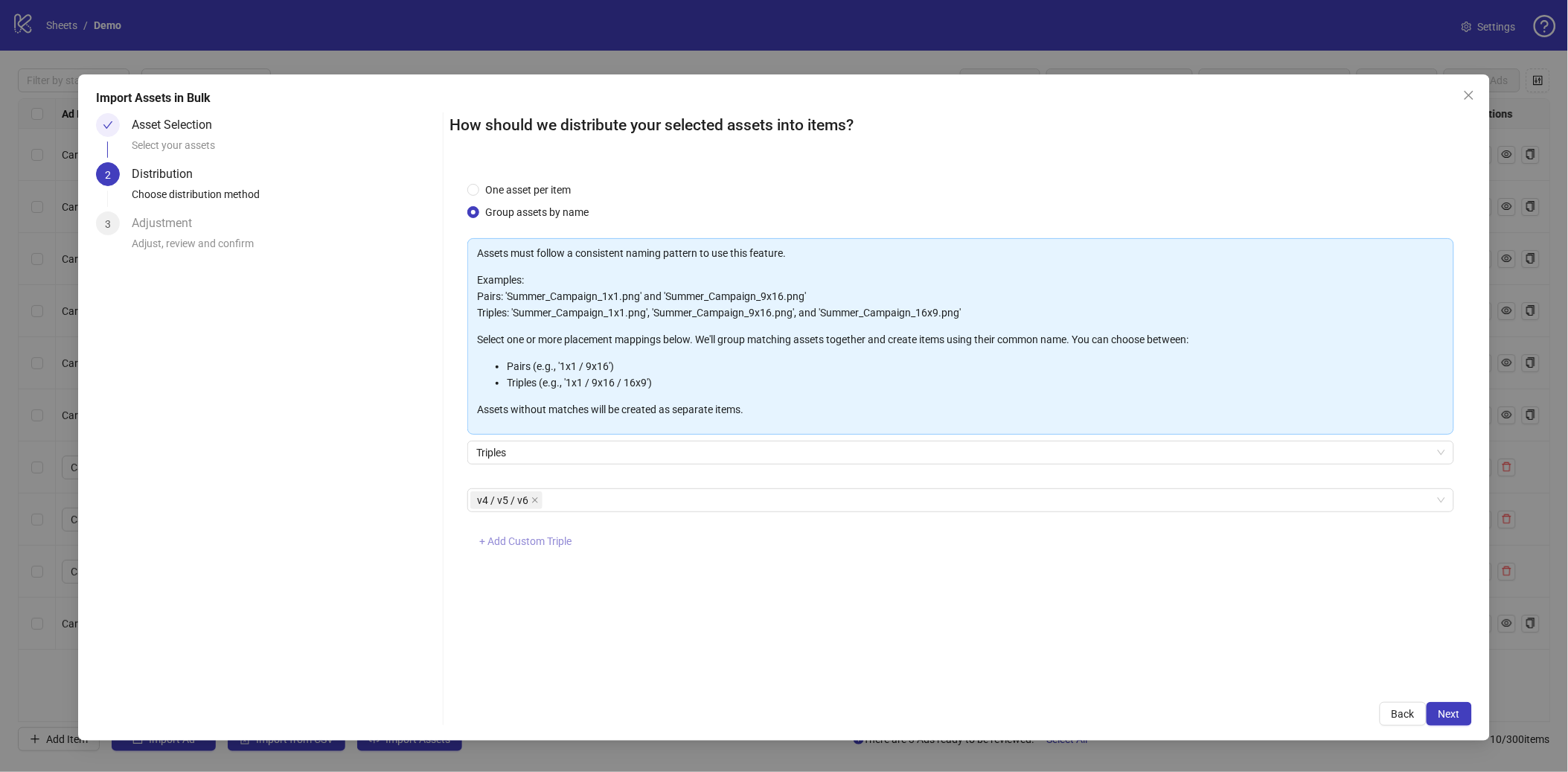
click at [541, 540] on span "+ Add Custom Triple" at bounding box center [525, 541] width 93 height 12
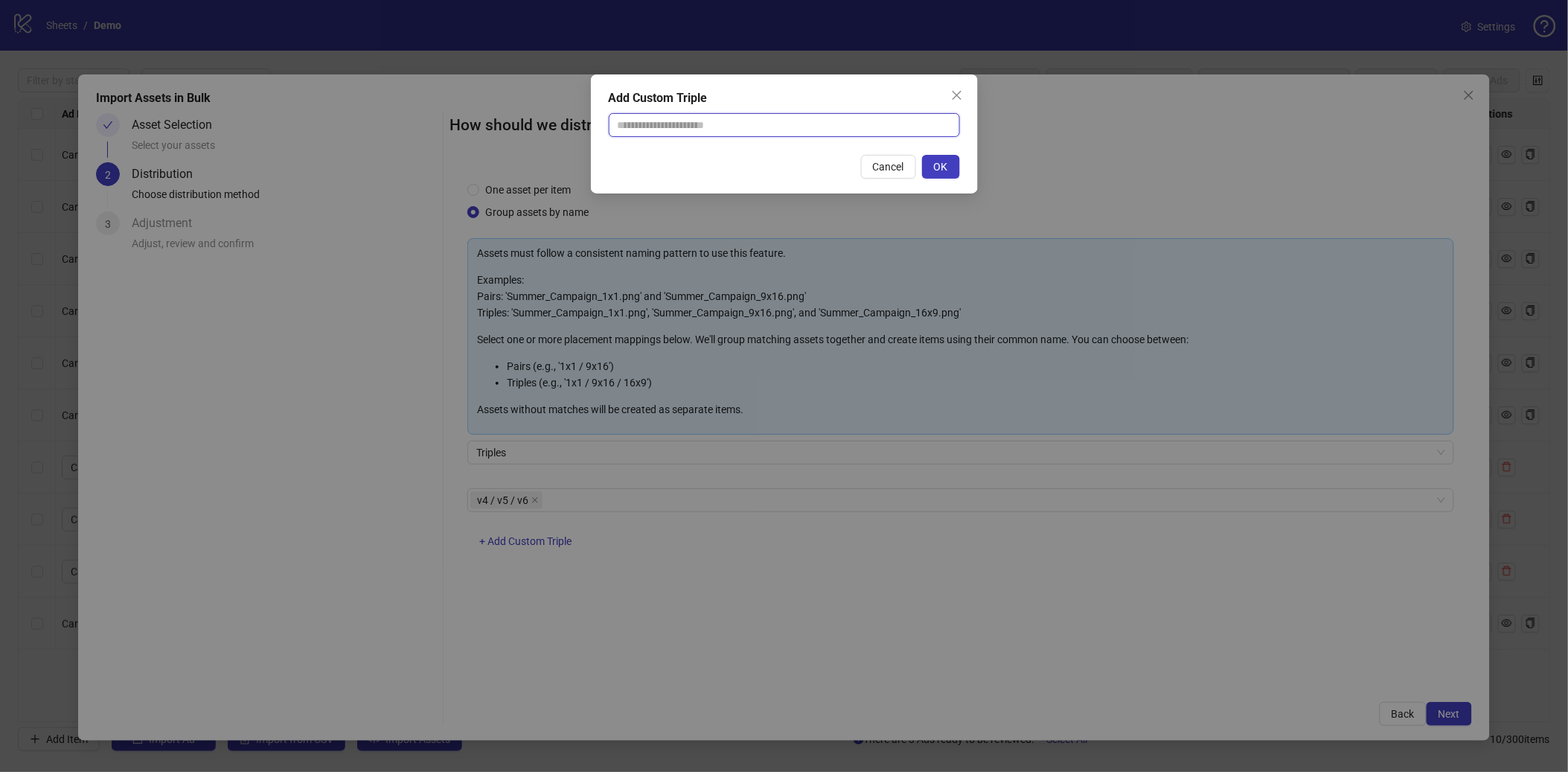
click at [750, 132] on input "text" at bounding box center [784, 125] width 352 height 24
paste input "********"
type input "********"
click at [957, 163] on button "OK" at bounding box center [941, 167] width 38 height 24
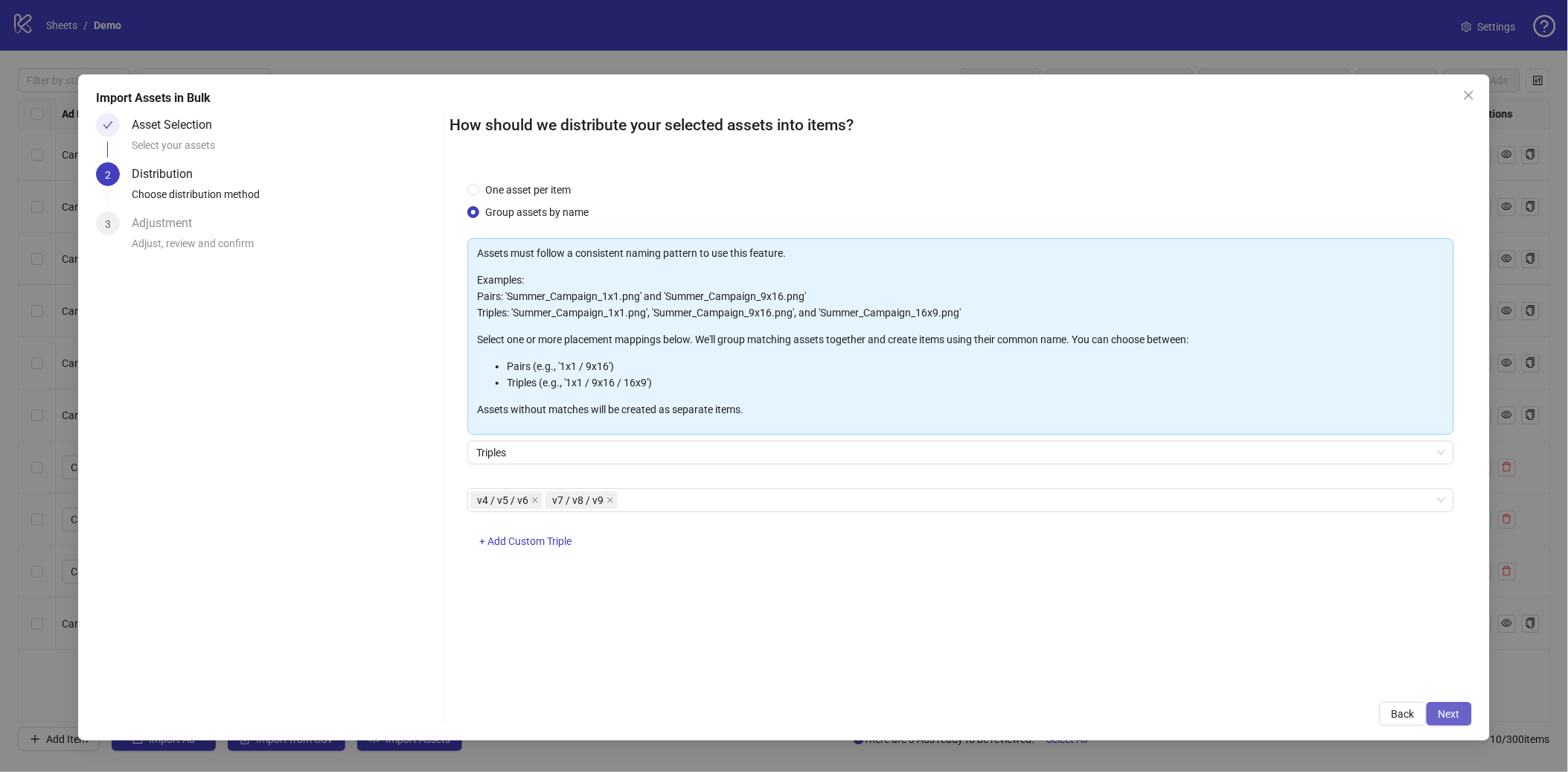
click at [1215, 590] on span "Next" at bounding box center [1450, 713] width 22 height 12
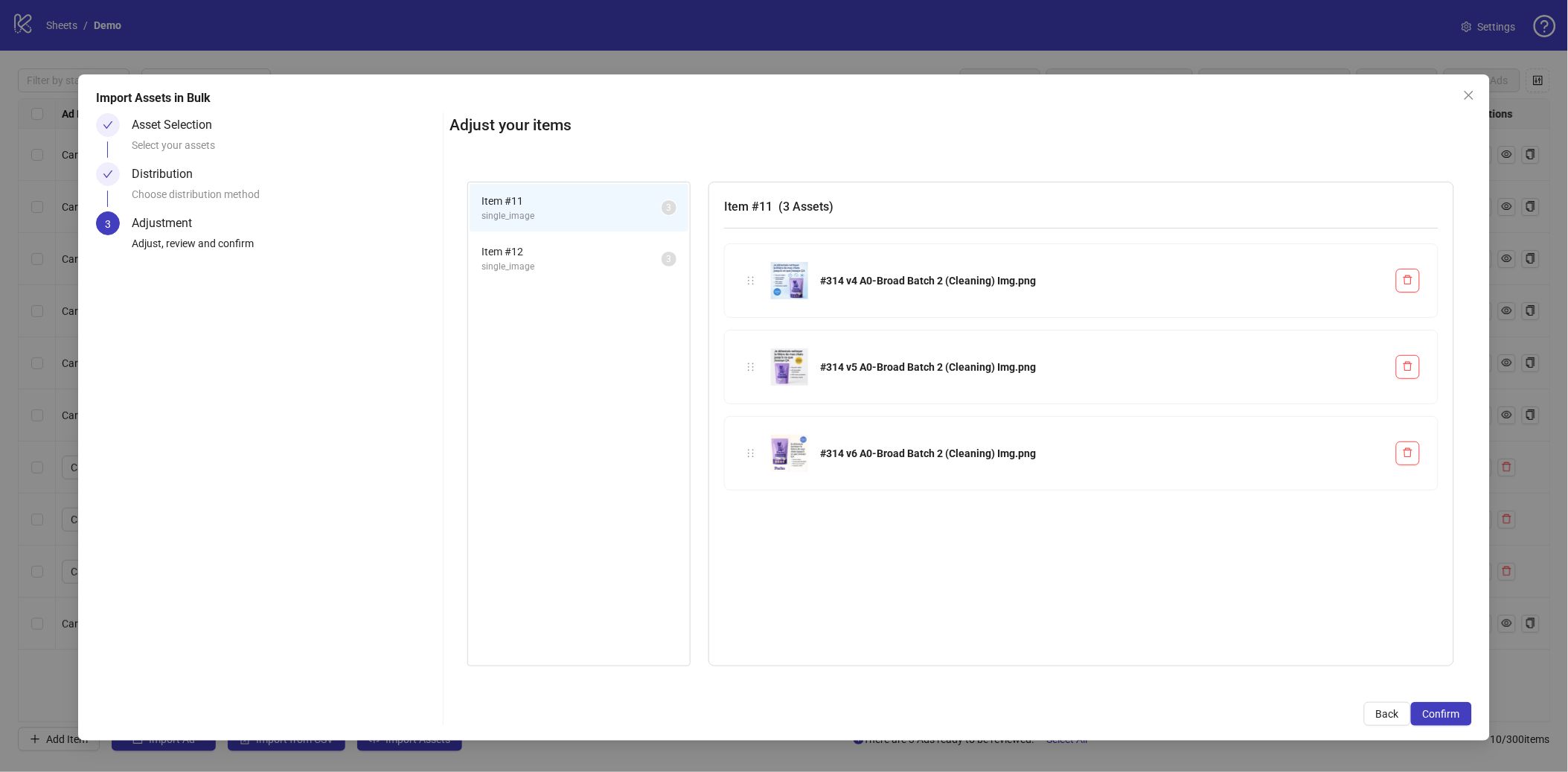
click at [498, 267] on span "single_image" at bounding box center [572, 266] width 180 height 14
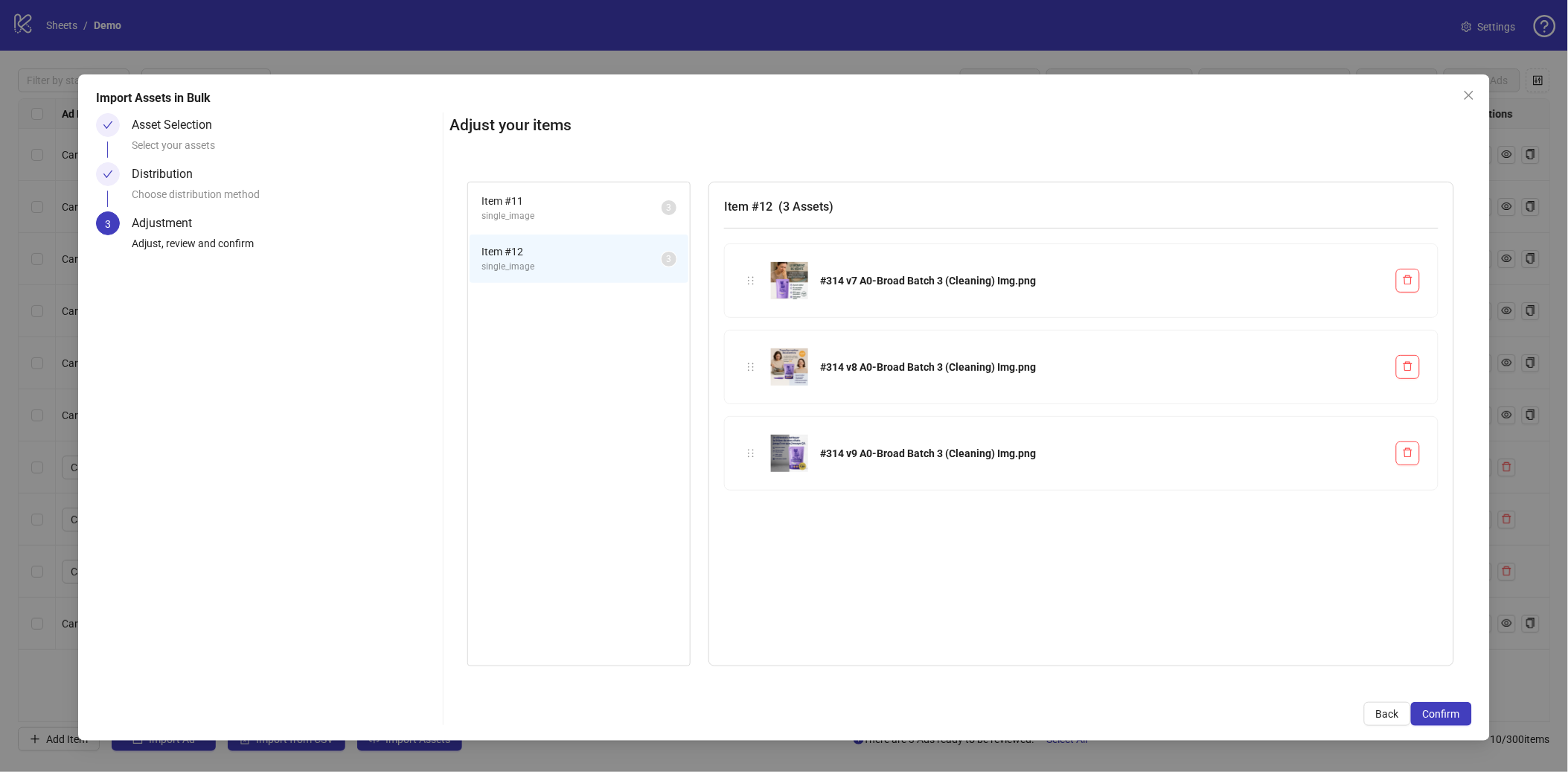
click at [516, 213] on span "single_image" at bounding box center [572, 216] width 180 height 14
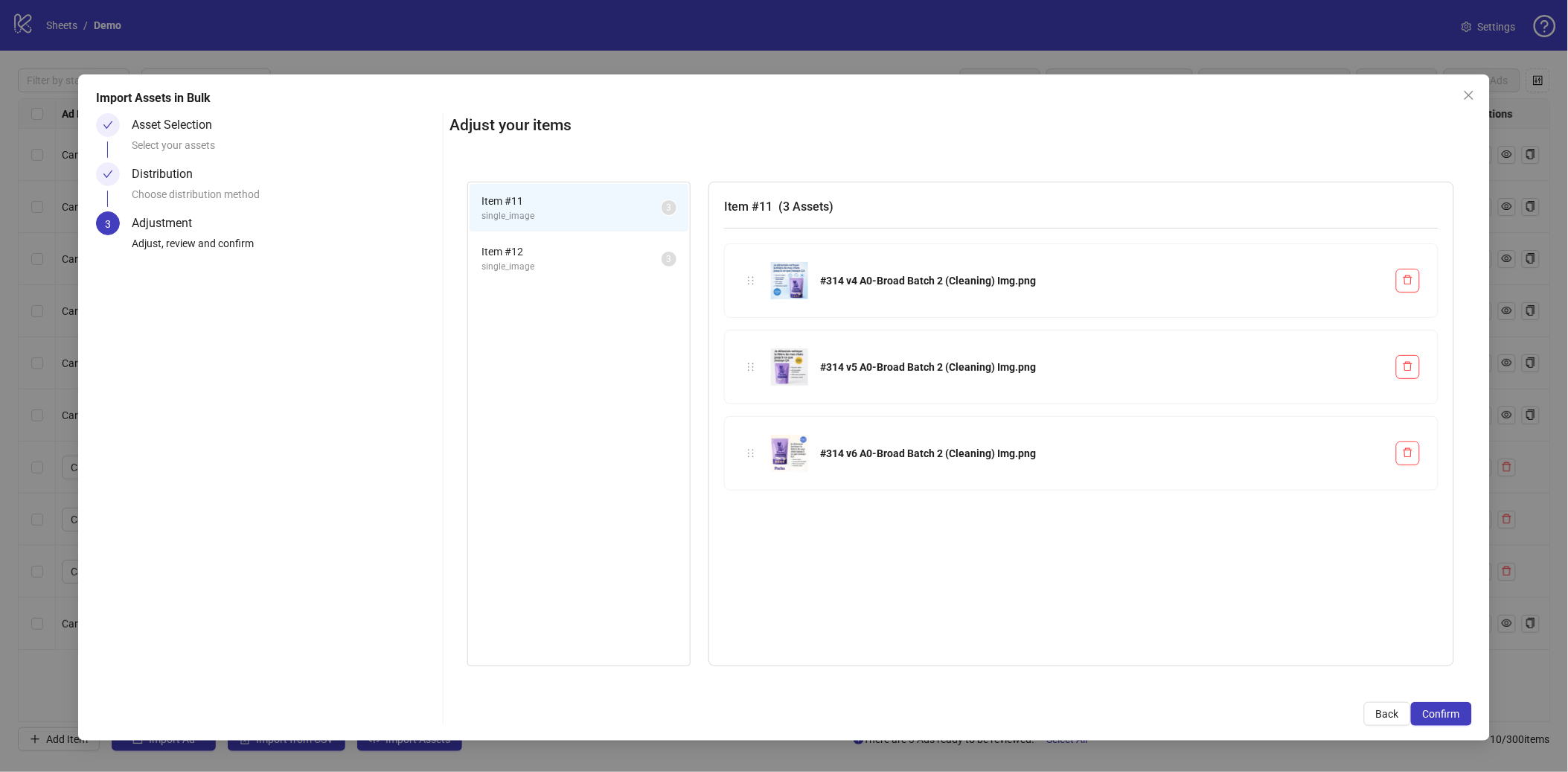
click at [516, 253] on span "Item # 12" at bounding box center [572, 252] width 180 height 17
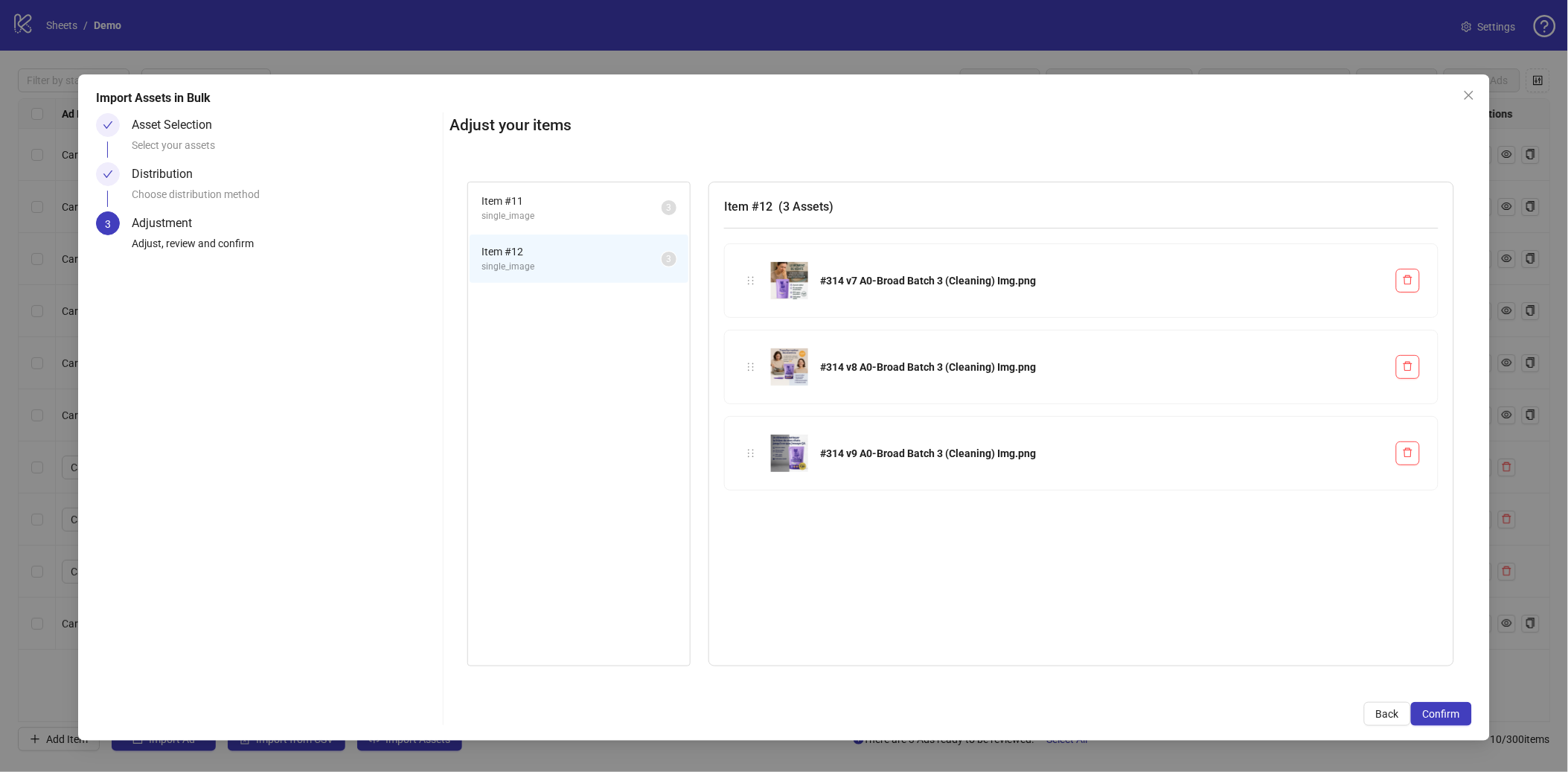
click at [535, 207] on span "Item # 11" at bounding box center [572, 201] width 180 height 17
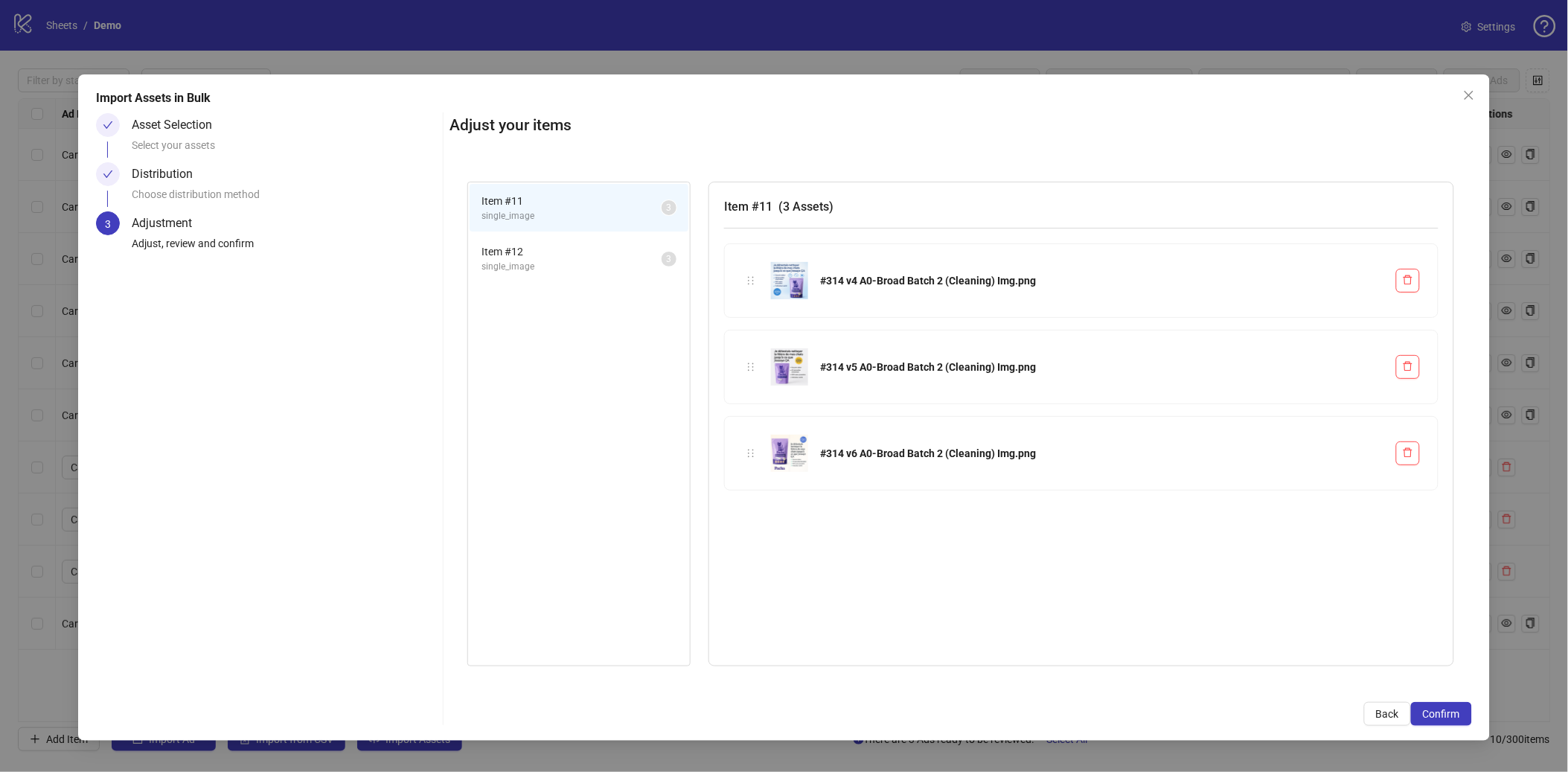
click at [549, 260] on span "single_image" at bounding box center [572, 266] width 180 height 14
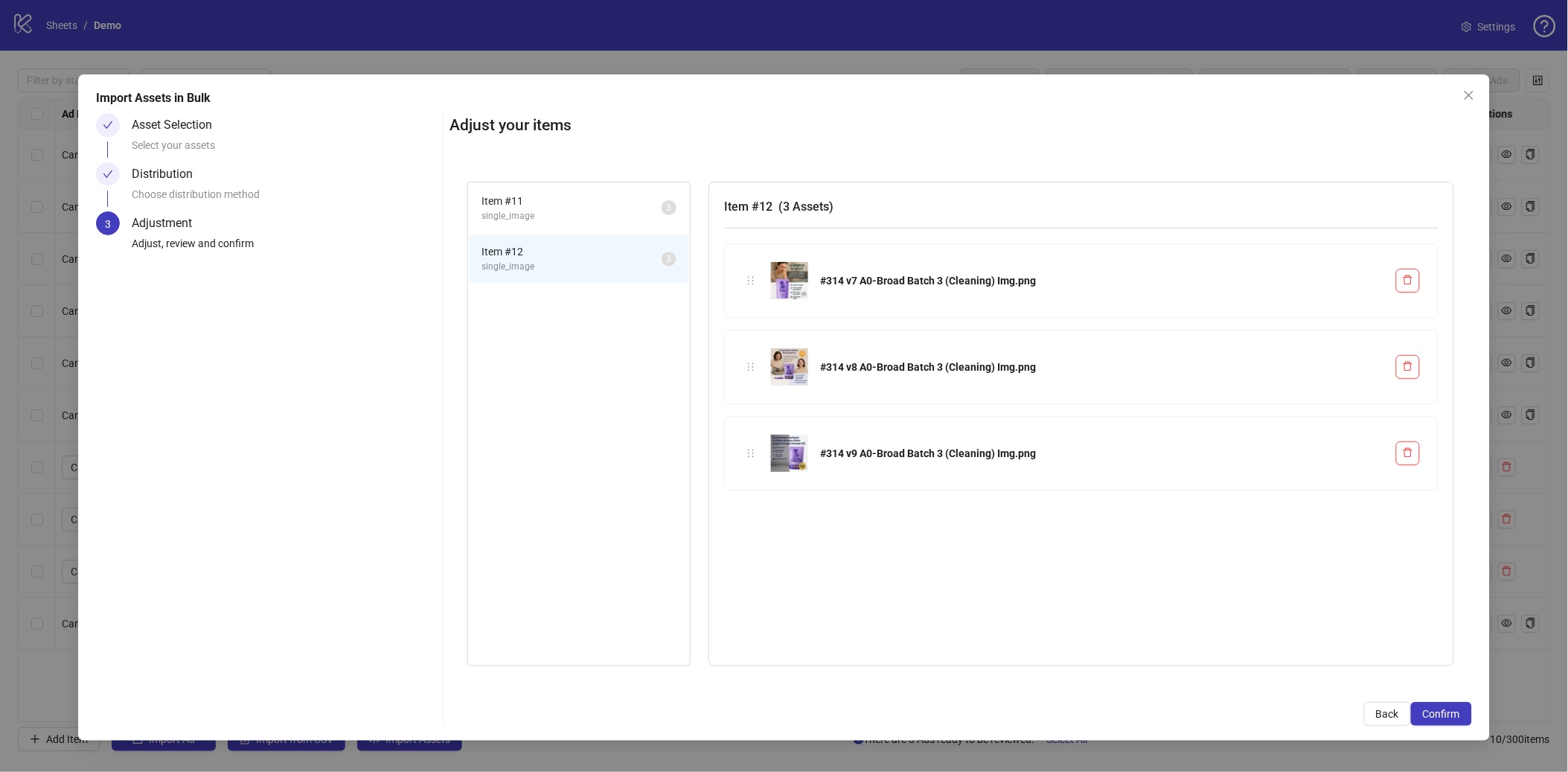
click at [540, 200] on span "Item # 11" at bounding box center [572, 201] width 180 height 17
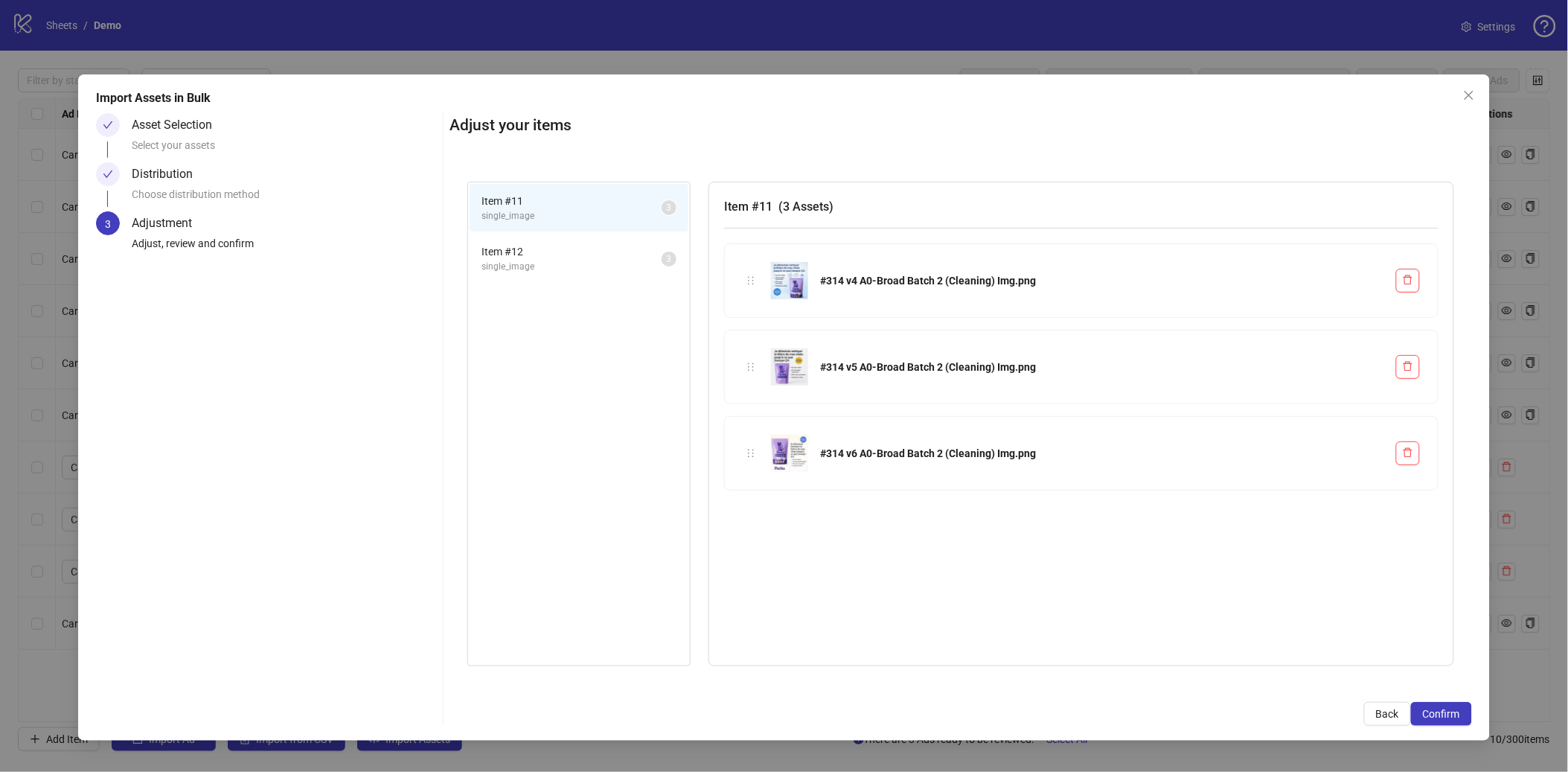
click at [537, 241] on li "Item # 12 single_image 3" at bounding box center [579, 258] width 218 height 49
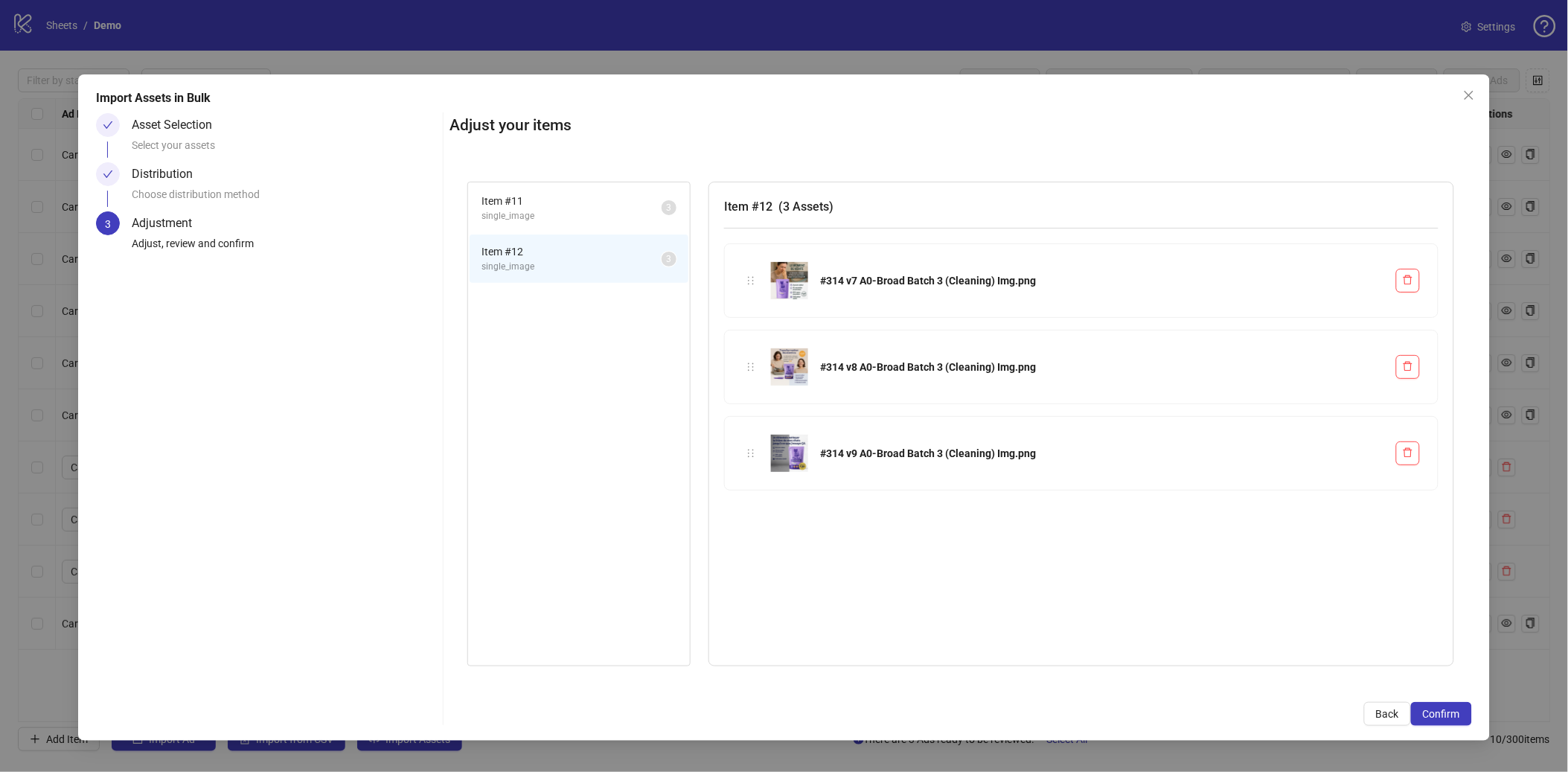
click at [540, 209] on span "single_image" at bounding box center [572, 216] width 180 height 14
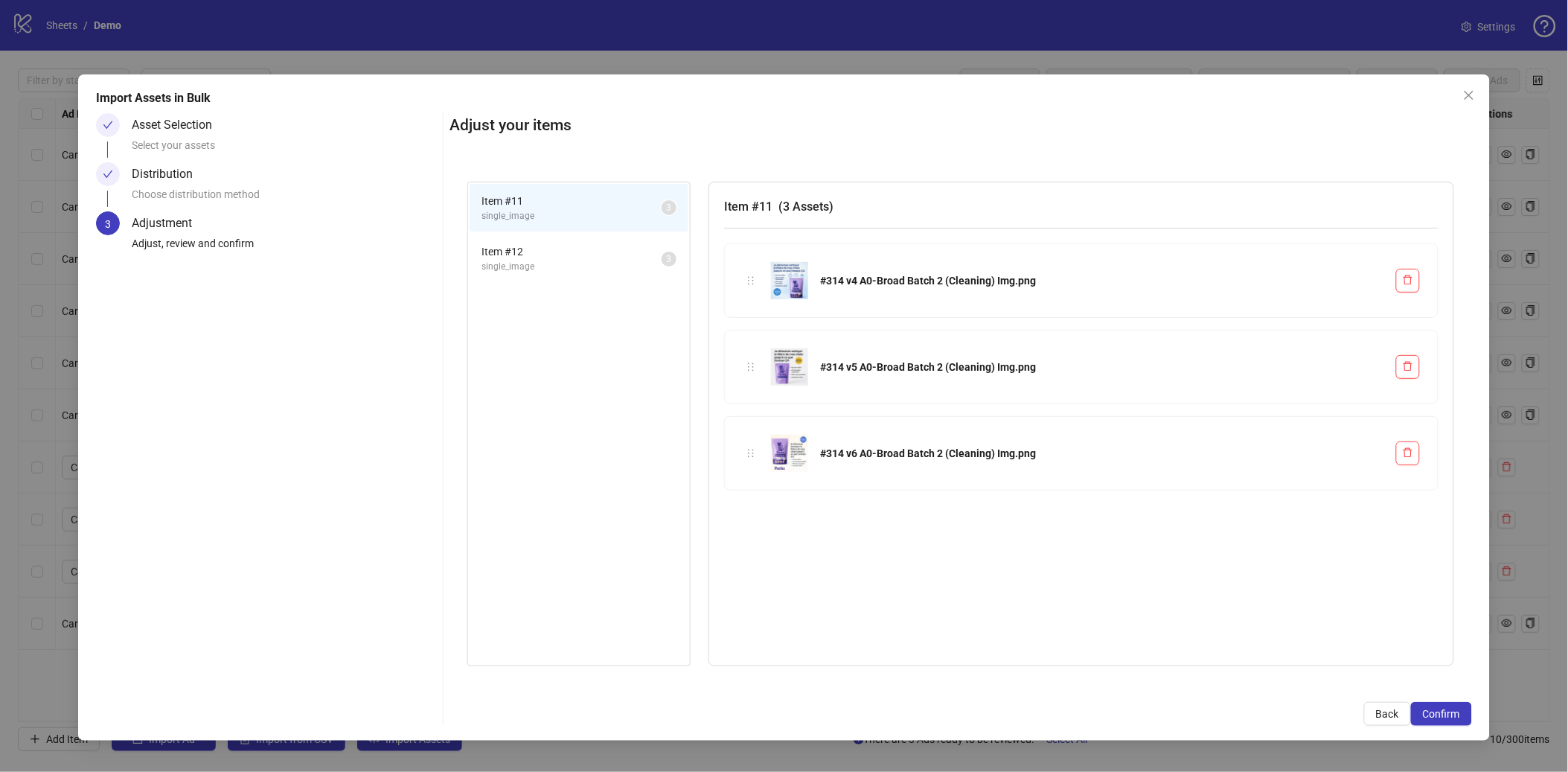
click at [538, 248] on span "Item # 12" at bounding box center [572, 252] width 180 height 17
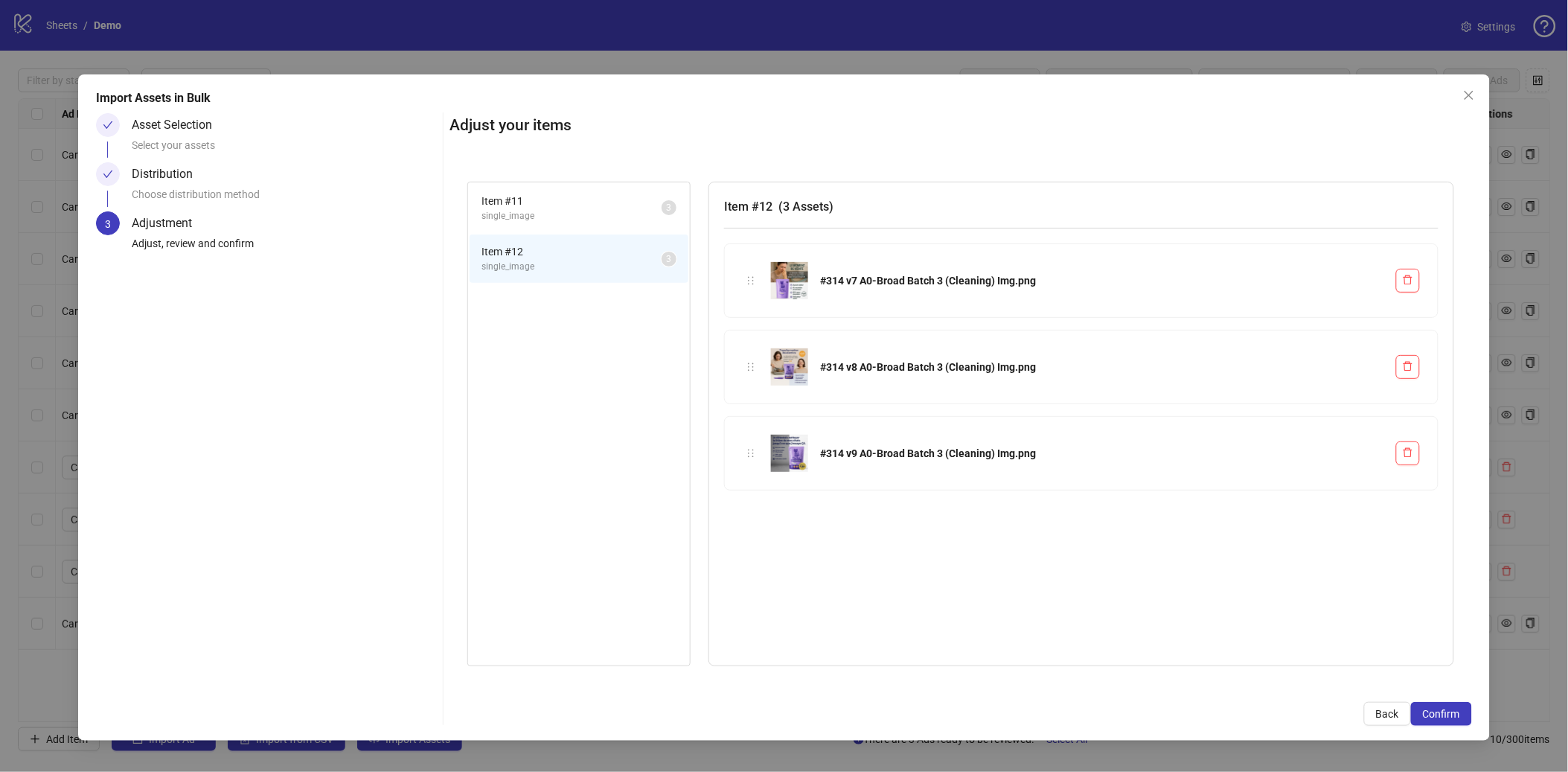
click at [541, 218] on span "single_image" at bounding box center [572, 216] width 180 height 14
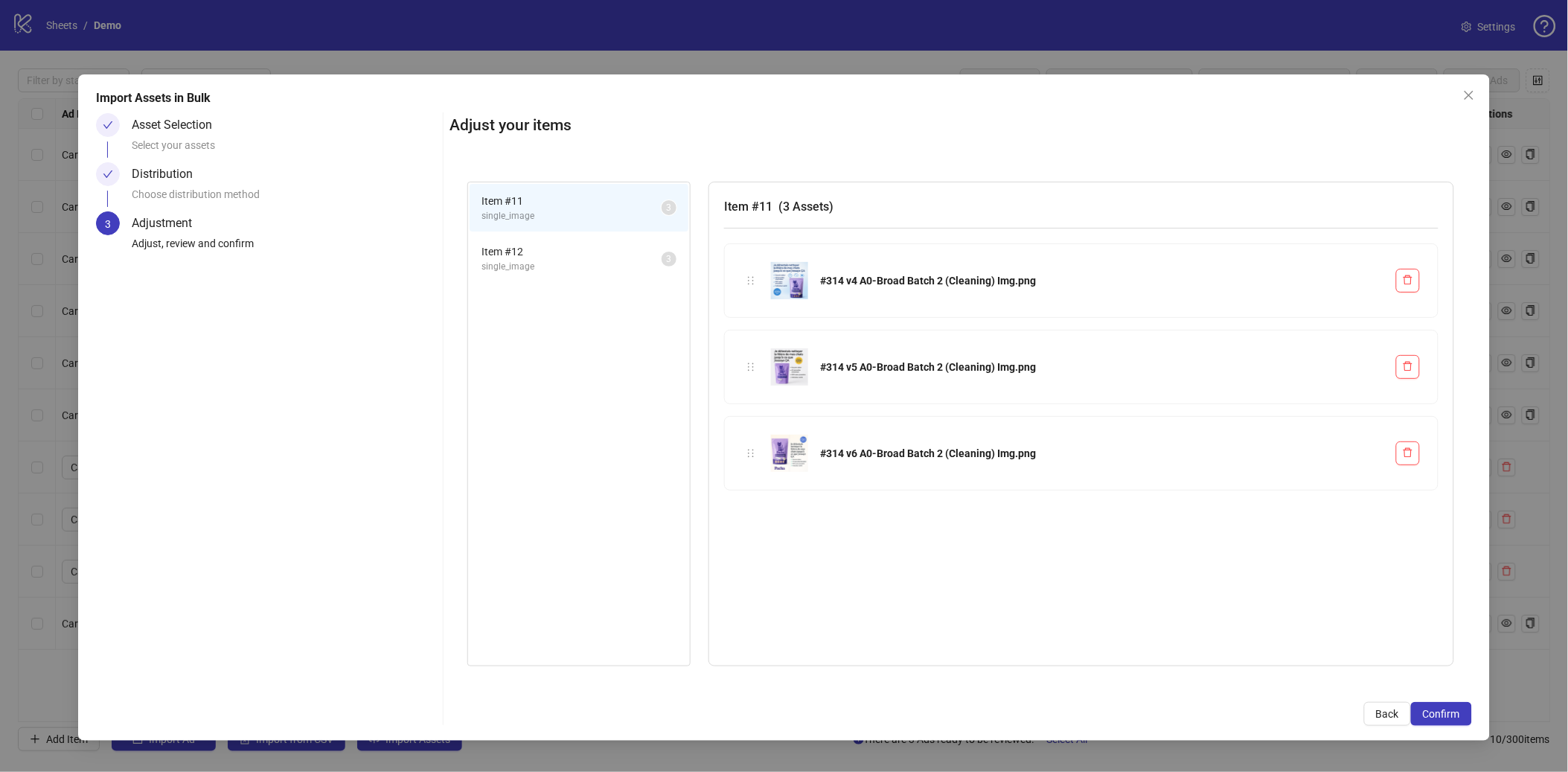
click at [532, 246] on span "Item # 12" at bounding box center [572, 252] width 180 height 17
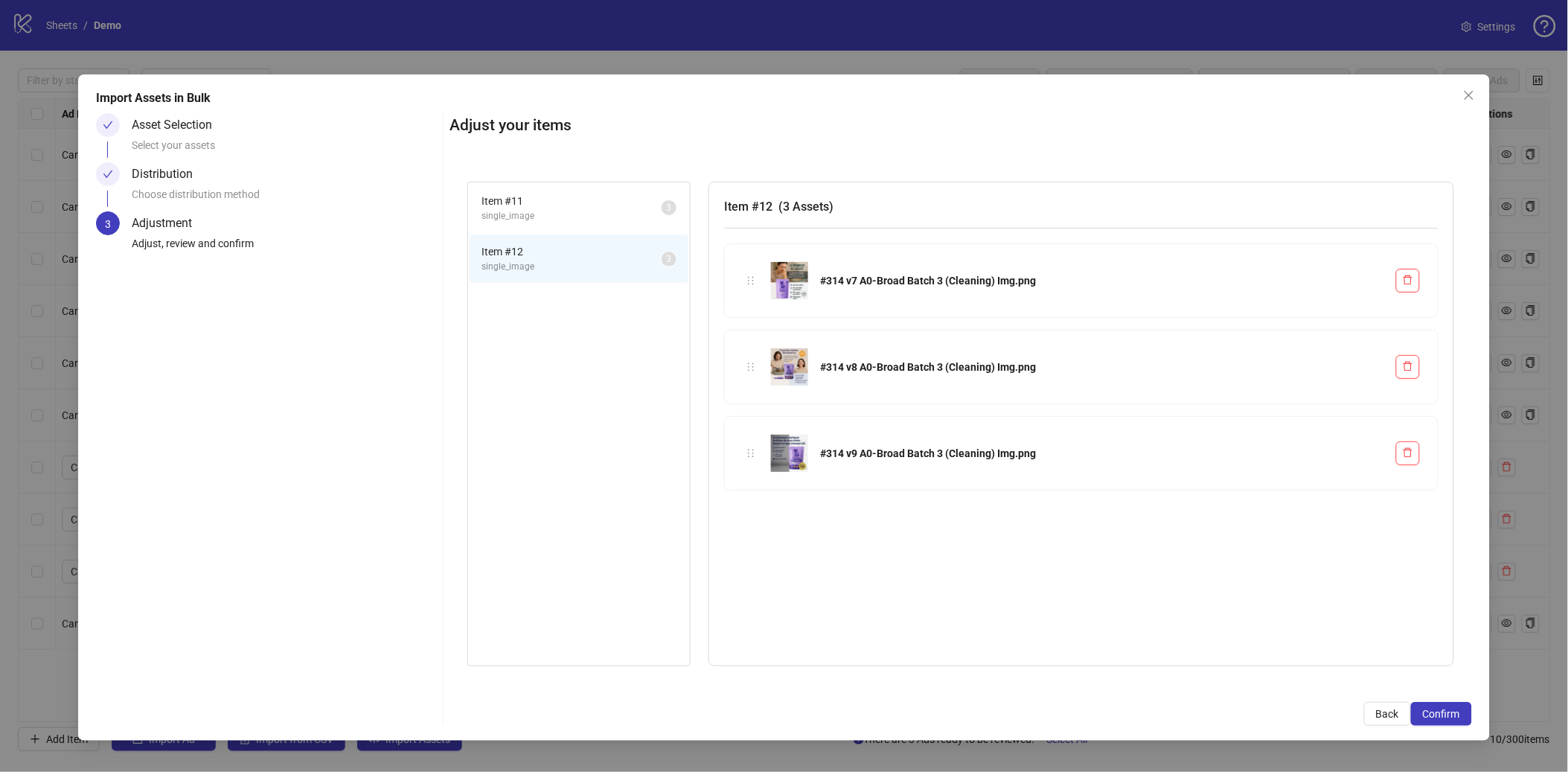
click at [537, 209] on span "single_image" at bounding box center [572, 216] width 180 height 14
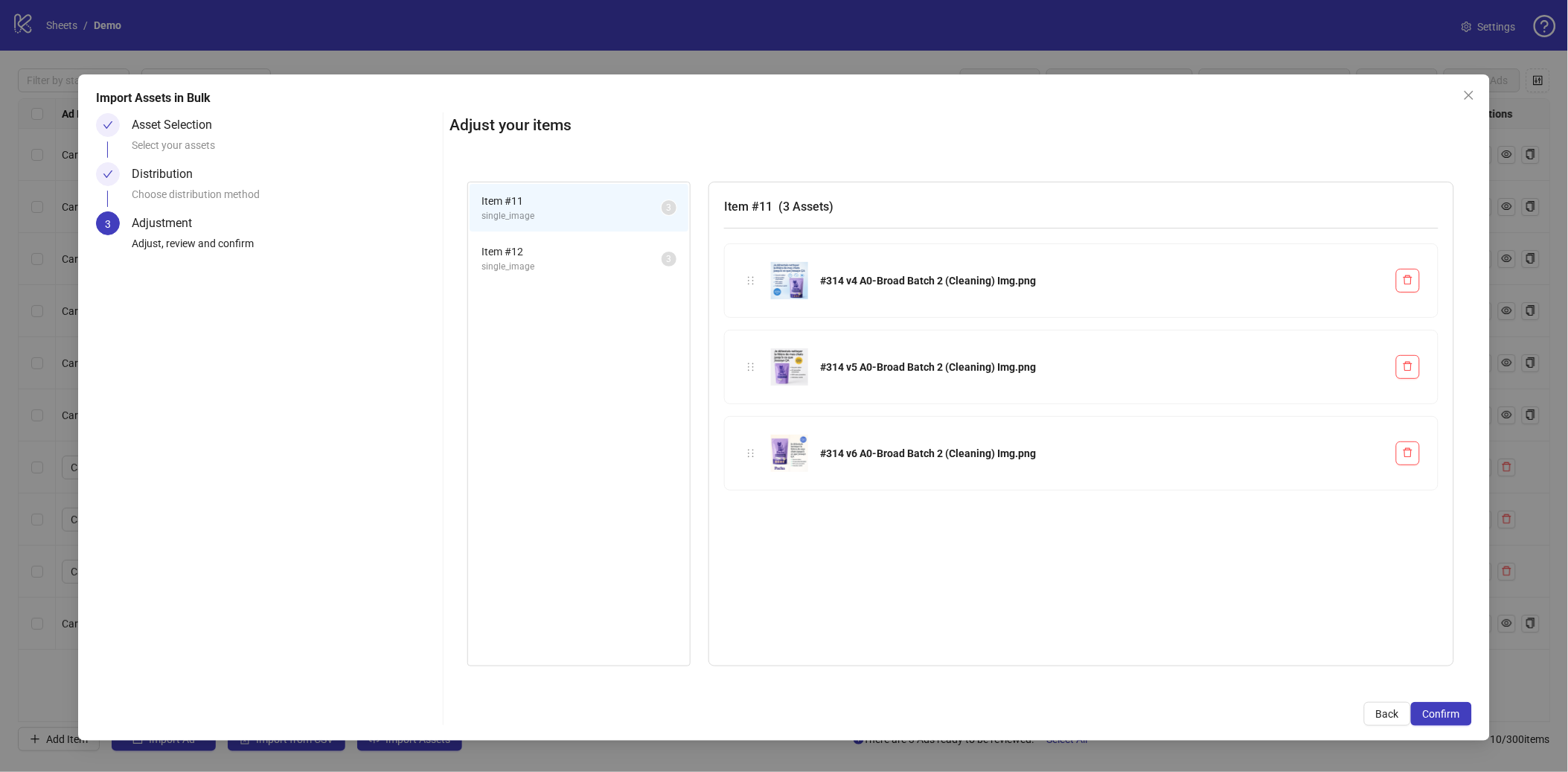
click at [532, 260] on span "single_image" at bounding box center [572, 266] width 180 height 14
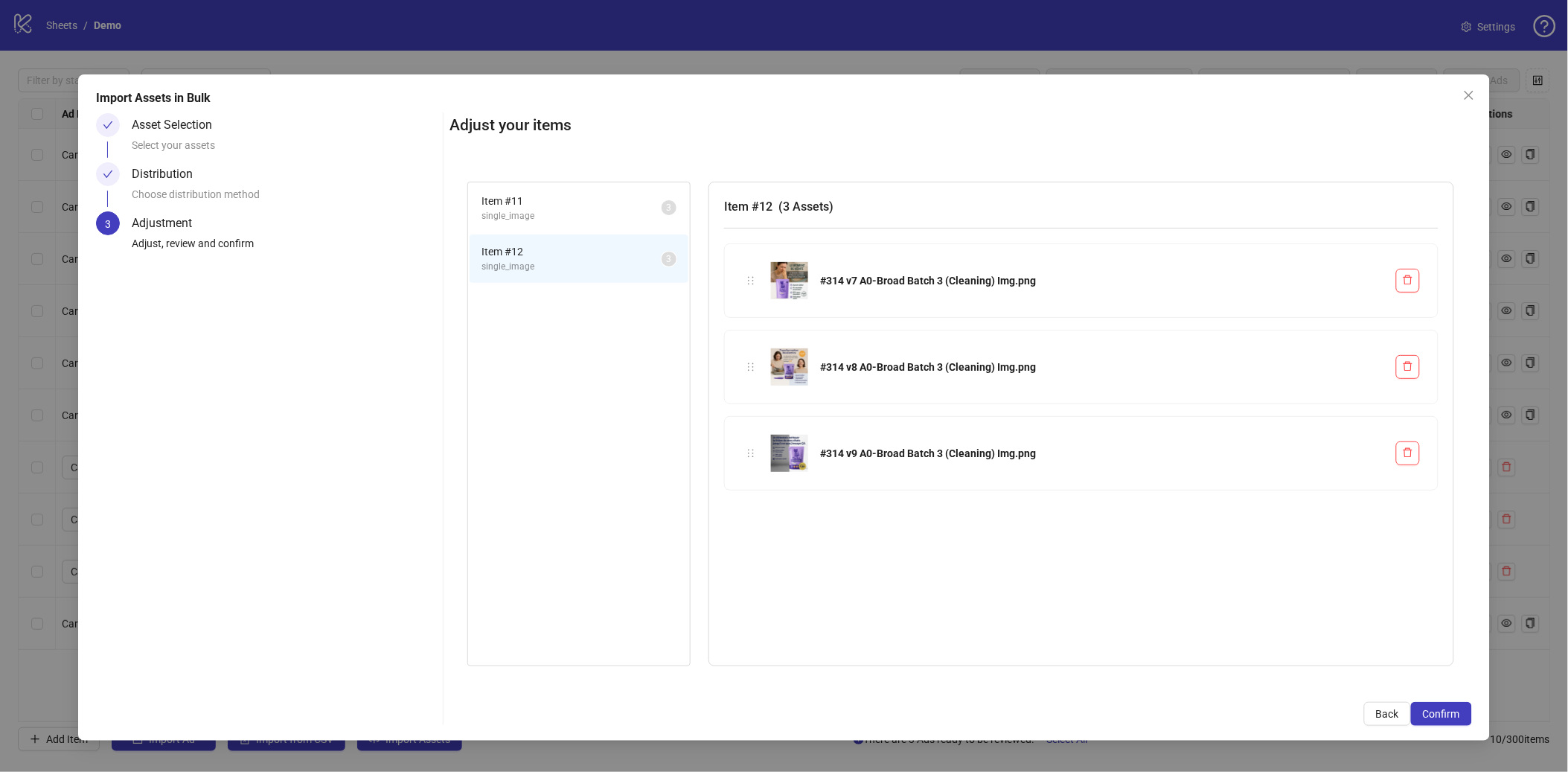
click at [561, 195] on span "Item # 11" at bounding box center [572, 201] width 180 height 17
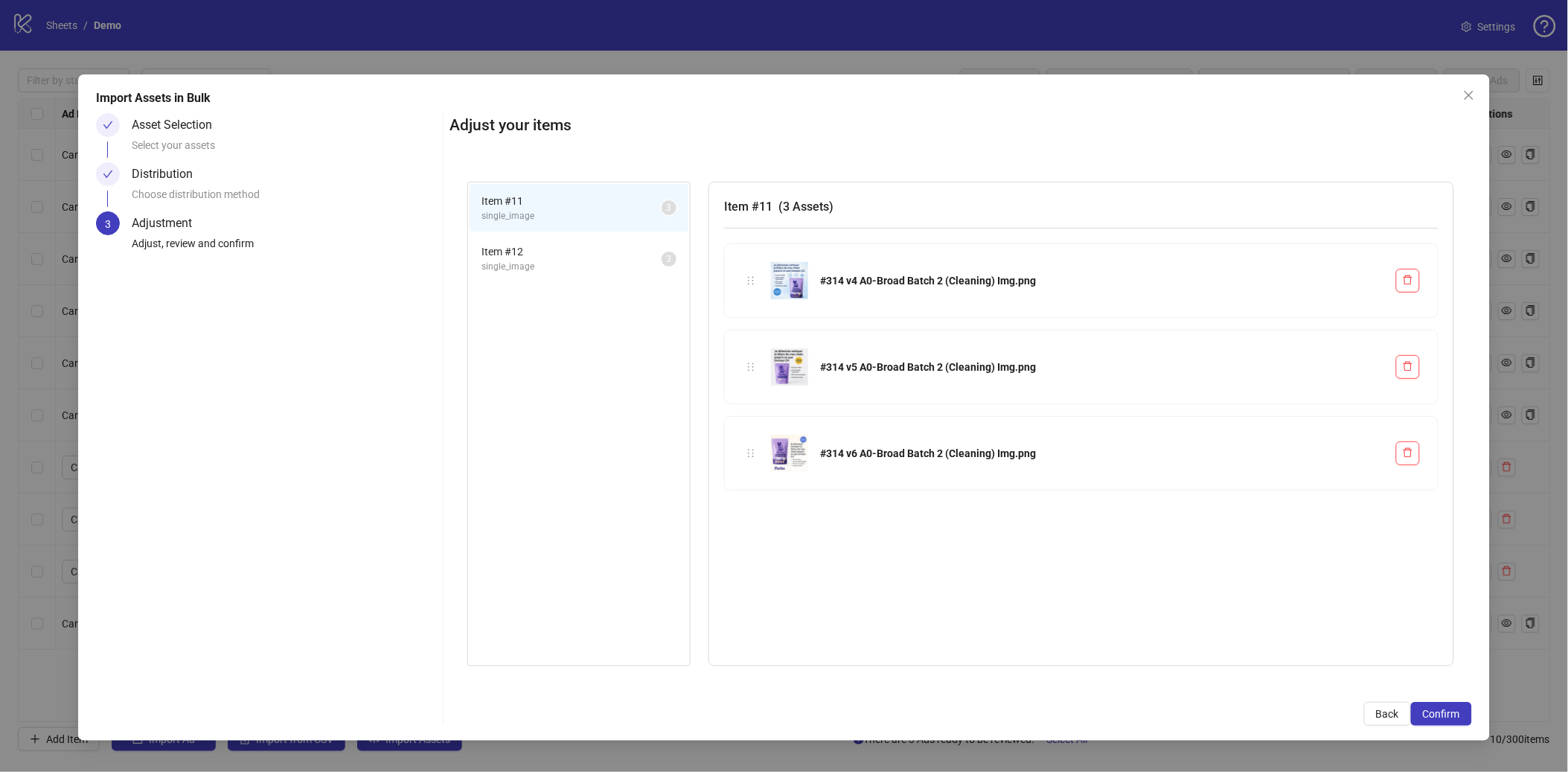
click at [568, 262] on span "single_image" at bounding box center [572, 266] width 180 height 14
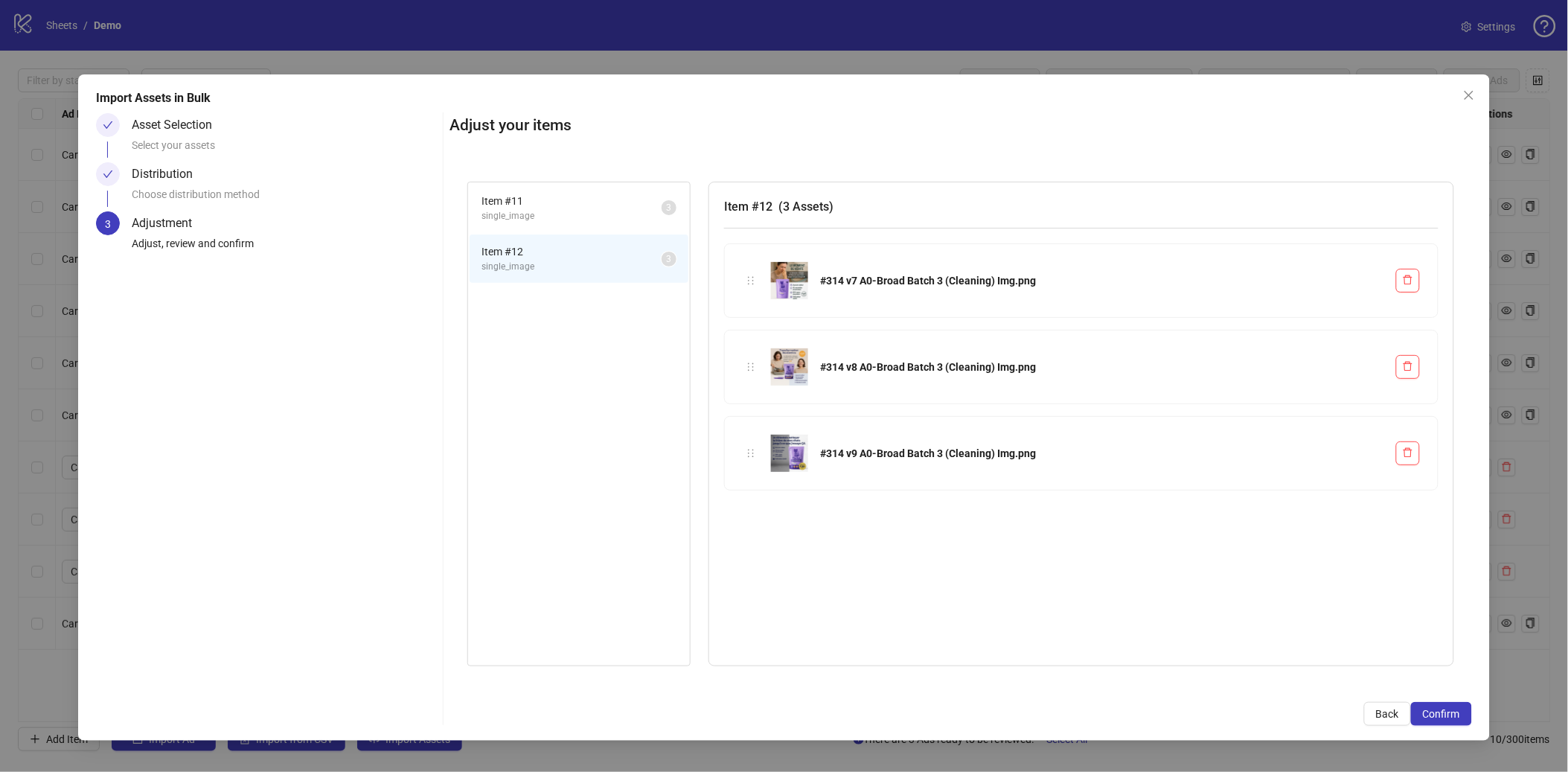
click at [499, 222] on li "Item # 11 single_image 3" at bounding box center [579, 207] width 218 height 49
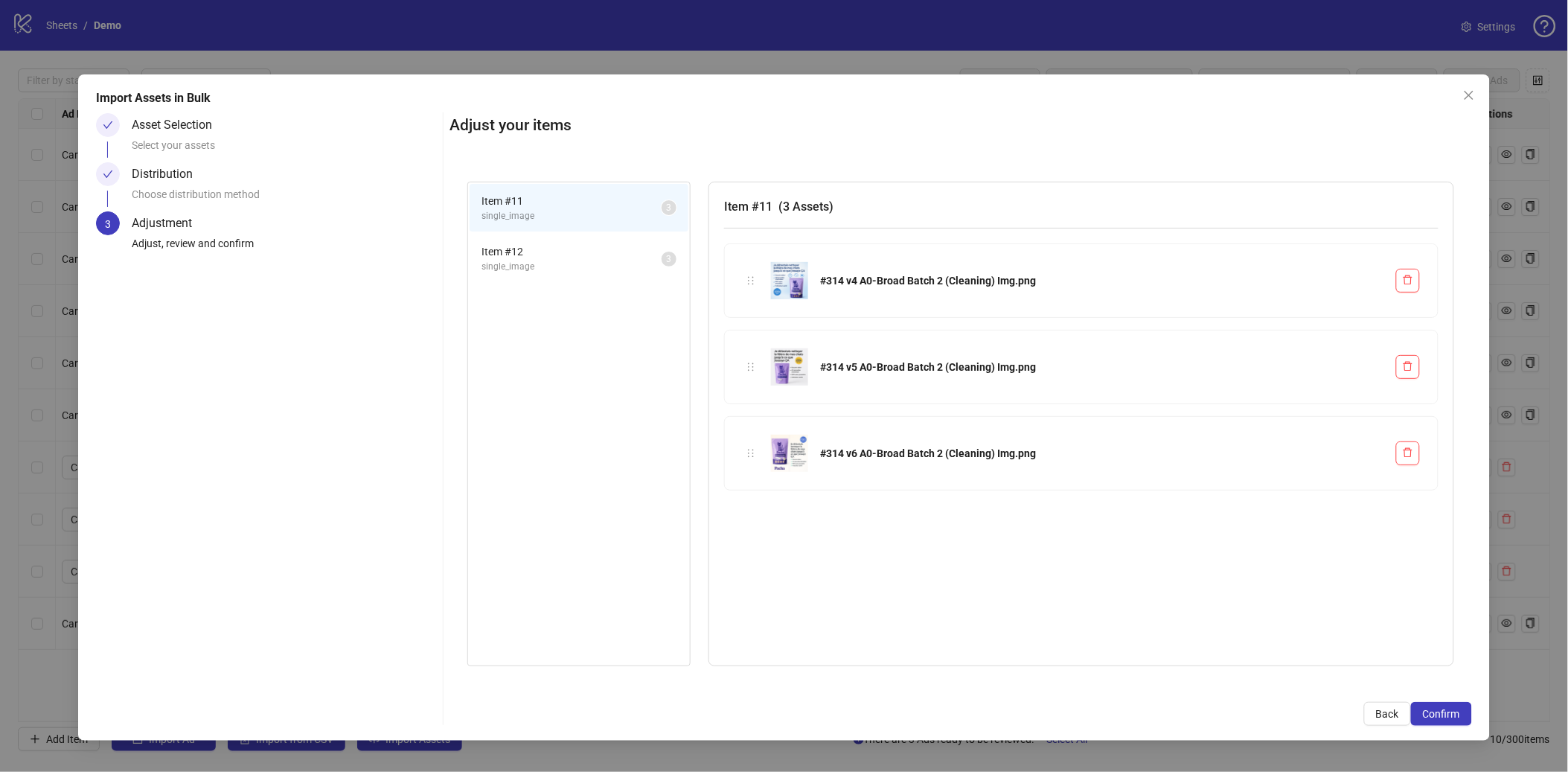
click at [535, 254] on span "Item # 12" at bounding box center [572, 252] width 180 height 17
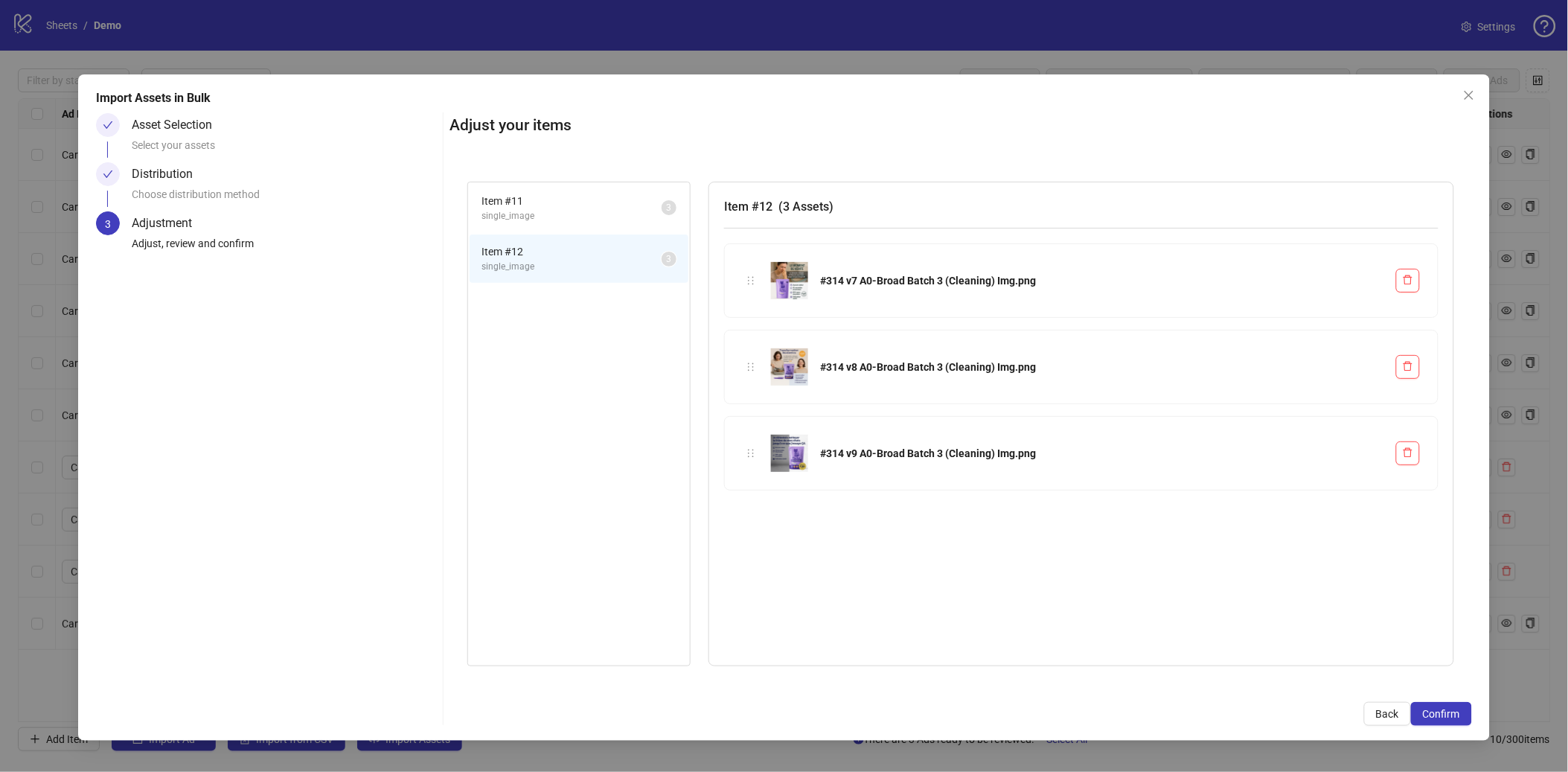
click at [577, 222] on li "Item # 11 single_image 3" at bounding box center [579, 207] width 218 height 49
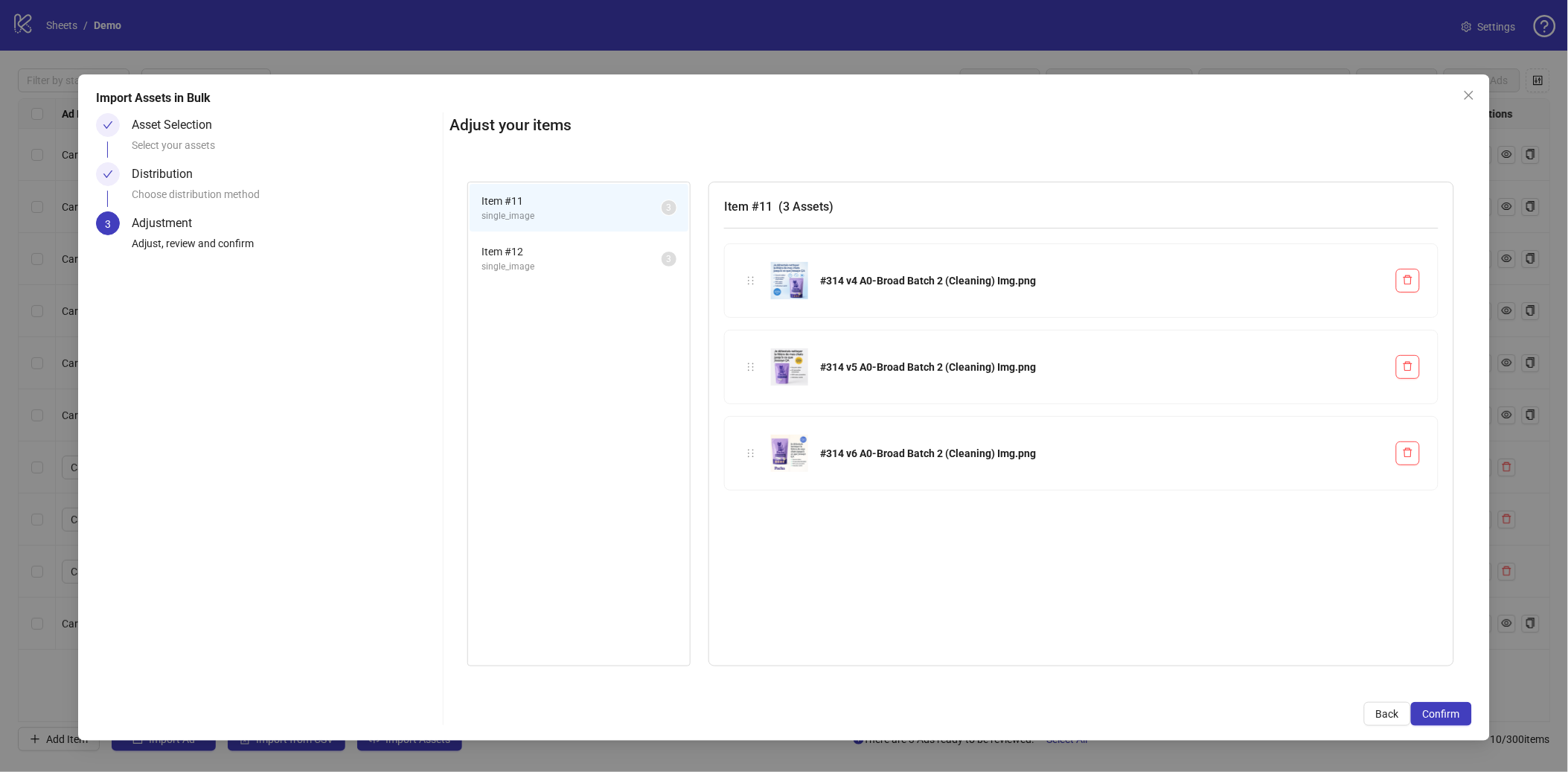
click at [543, 260] on span "single_image" at bounding box center [572, 266] width 180 height 14
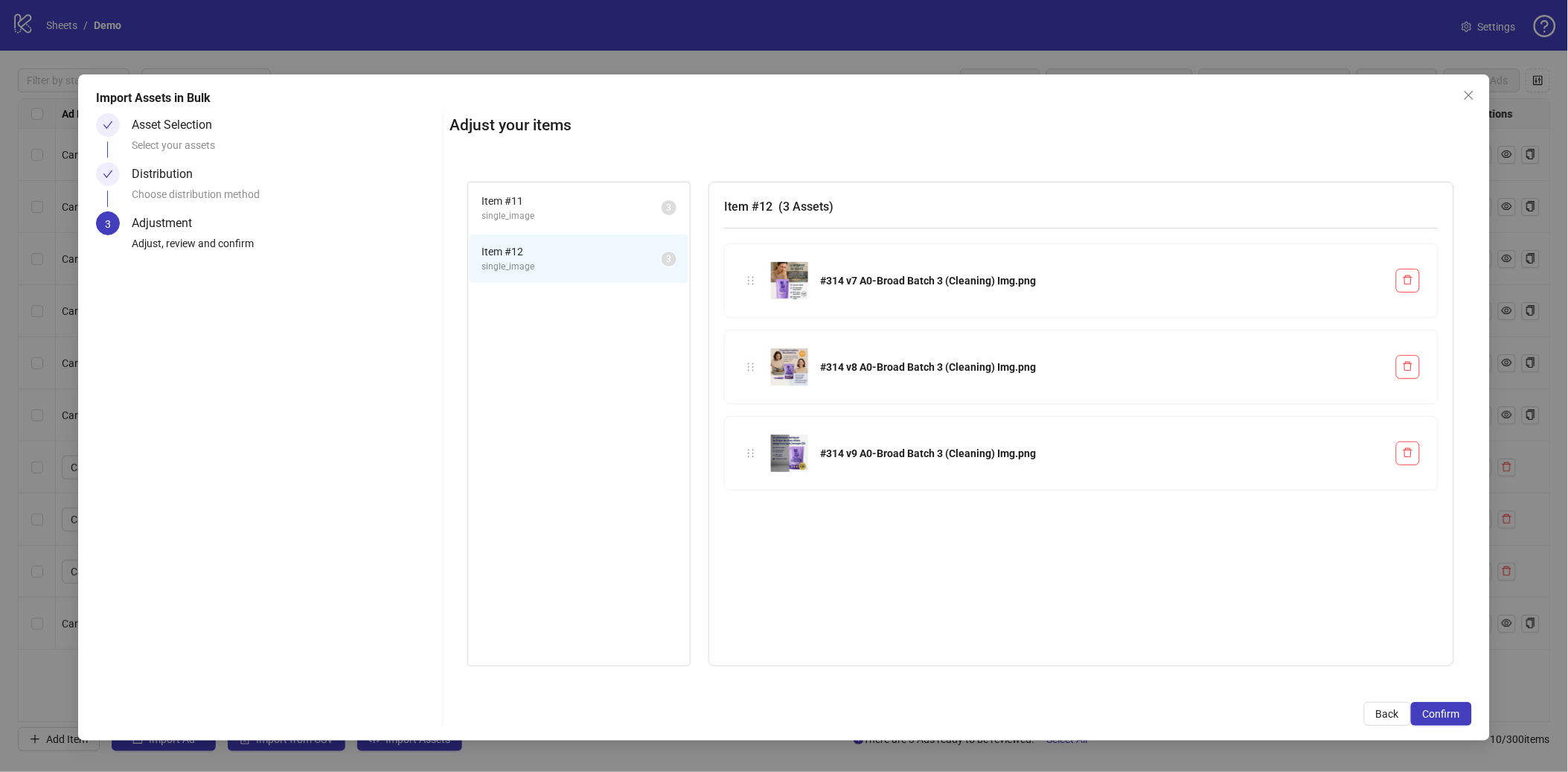
click at [544, 222] on li "Item # 11 single_image 3" at bounding box center [579, 207] width 218 height 49
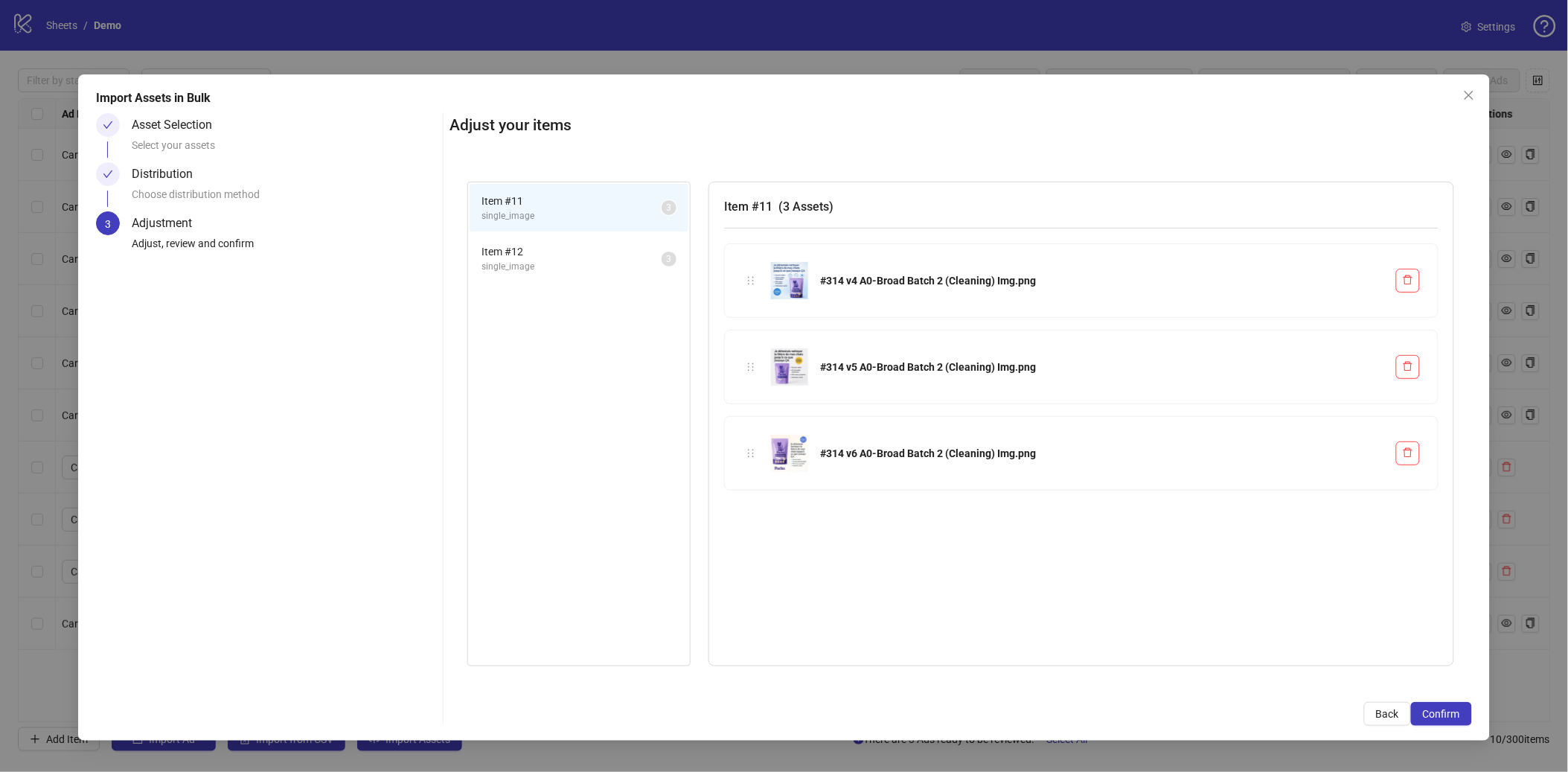
click at [531, 271] on span "single_image" at bounding box center [572, 266] width 180 height 14
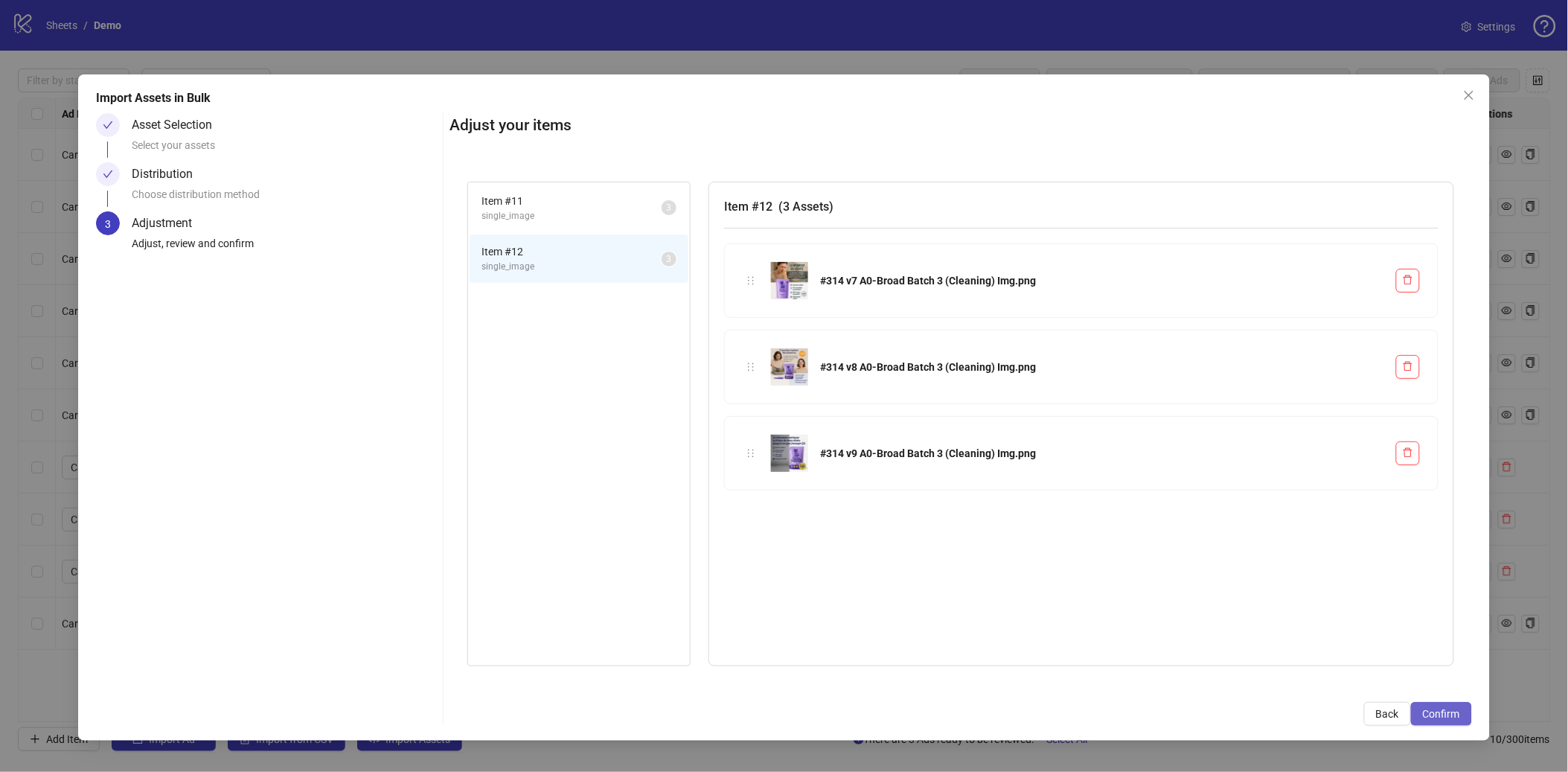
click at [1215, 590] on button "Confirm" at bounding box center [1441, 714] width 61 height 24
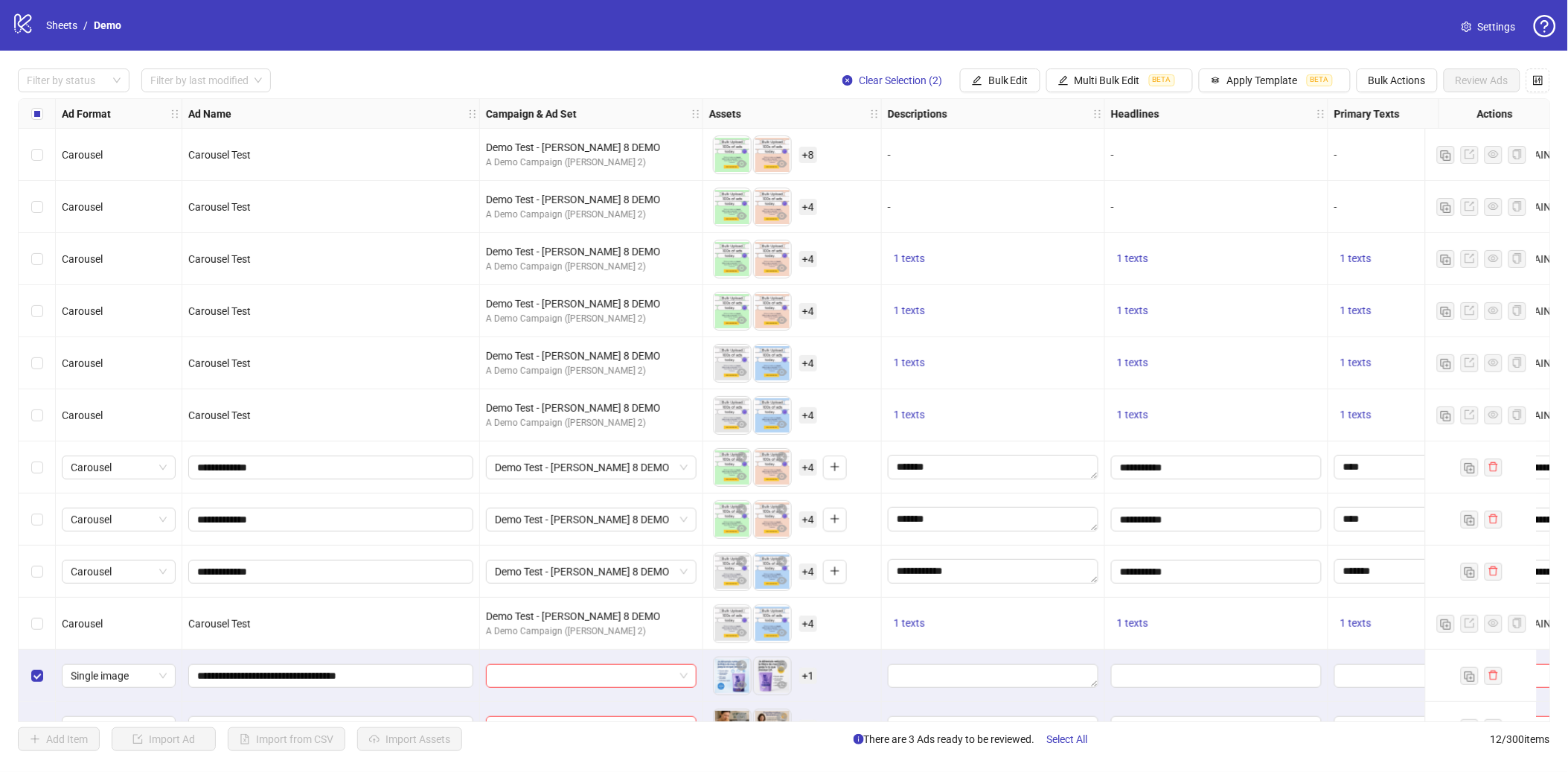
scroll to position [39, 0]
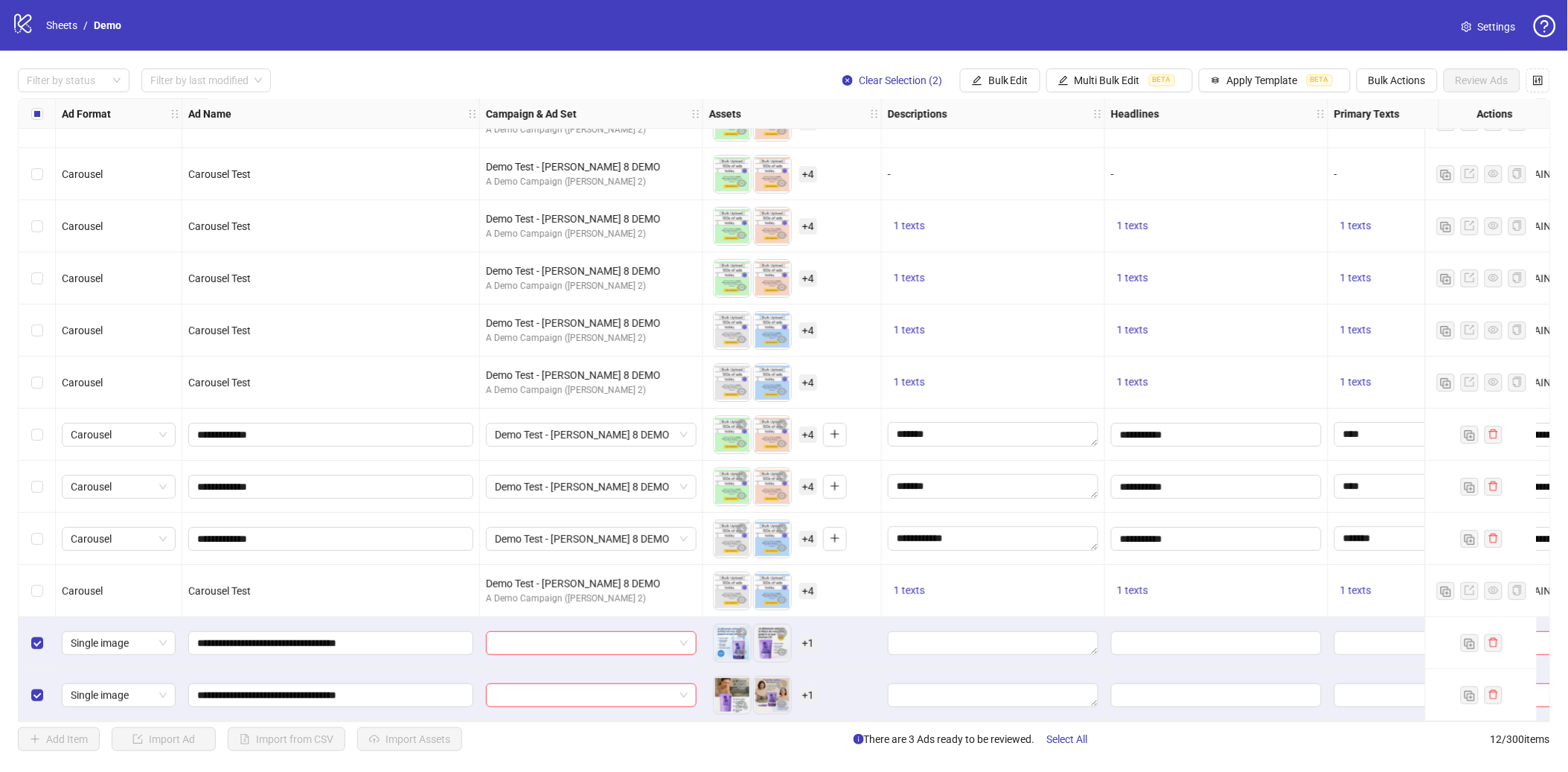
click at [816, 590] on span "+ 1" at bounding box center [808, 643] width 17 height 17
click at [815, 590] on span "+ 1" at bounding box center [808, 695] width 17 height 17
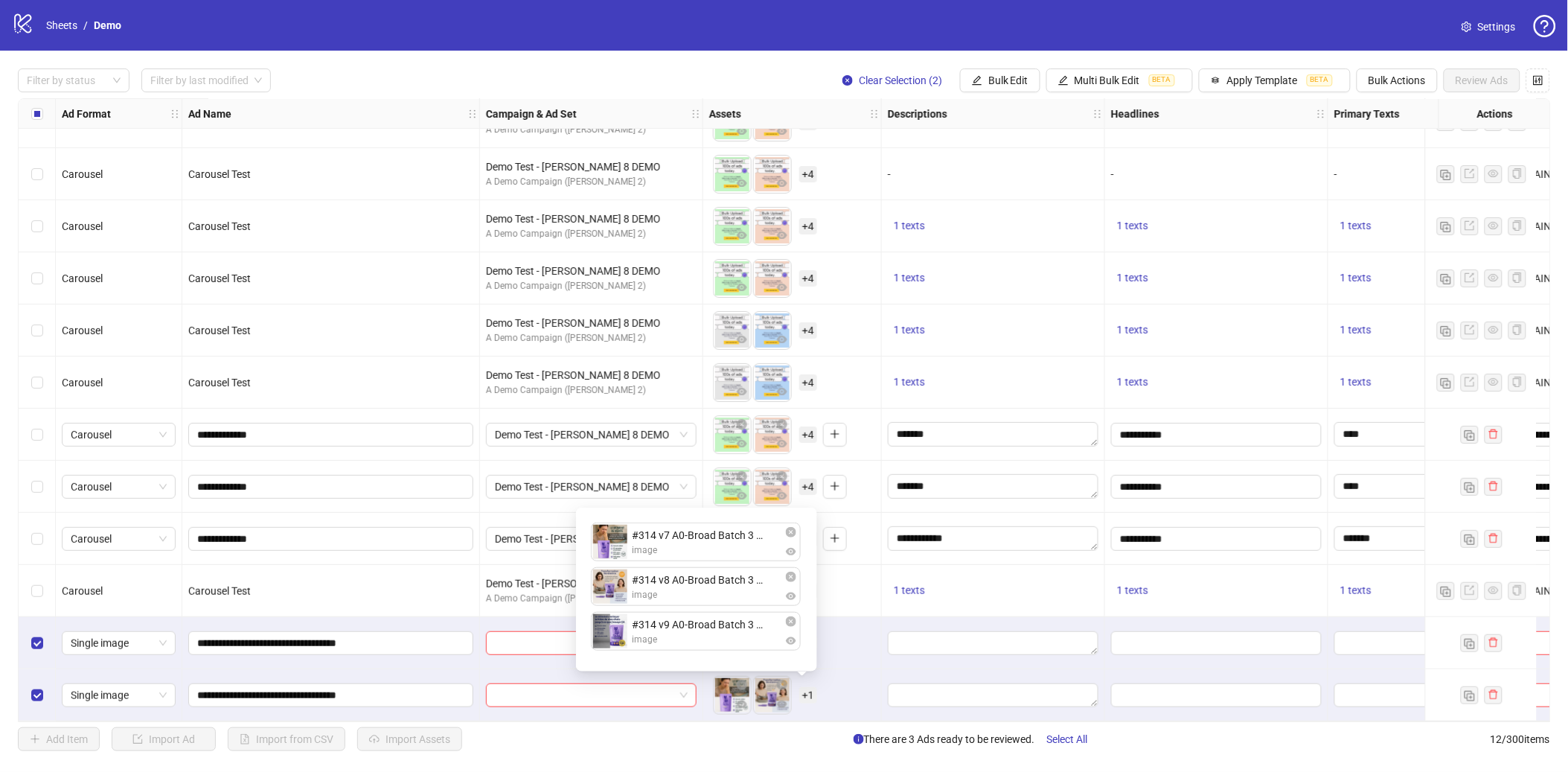
click at [834, 590] on div "To pick up a draggable item, press the space bar. While dragging, use the arrow…" at bounding box center [792, 643] width 166 height 46
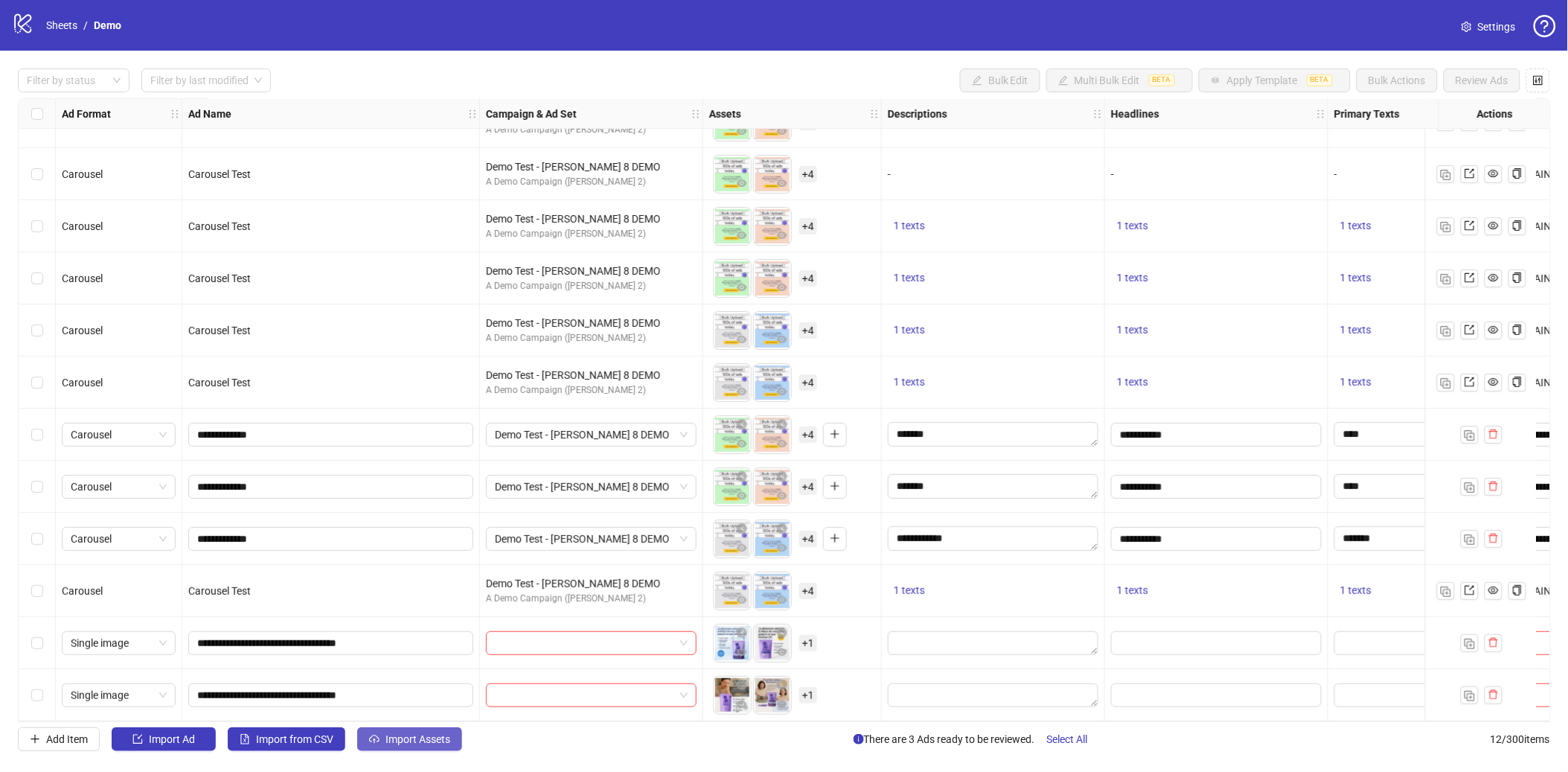
click at [385, 590] on button "Import Assets" at bounding box center [409, 739] width 105 height 24
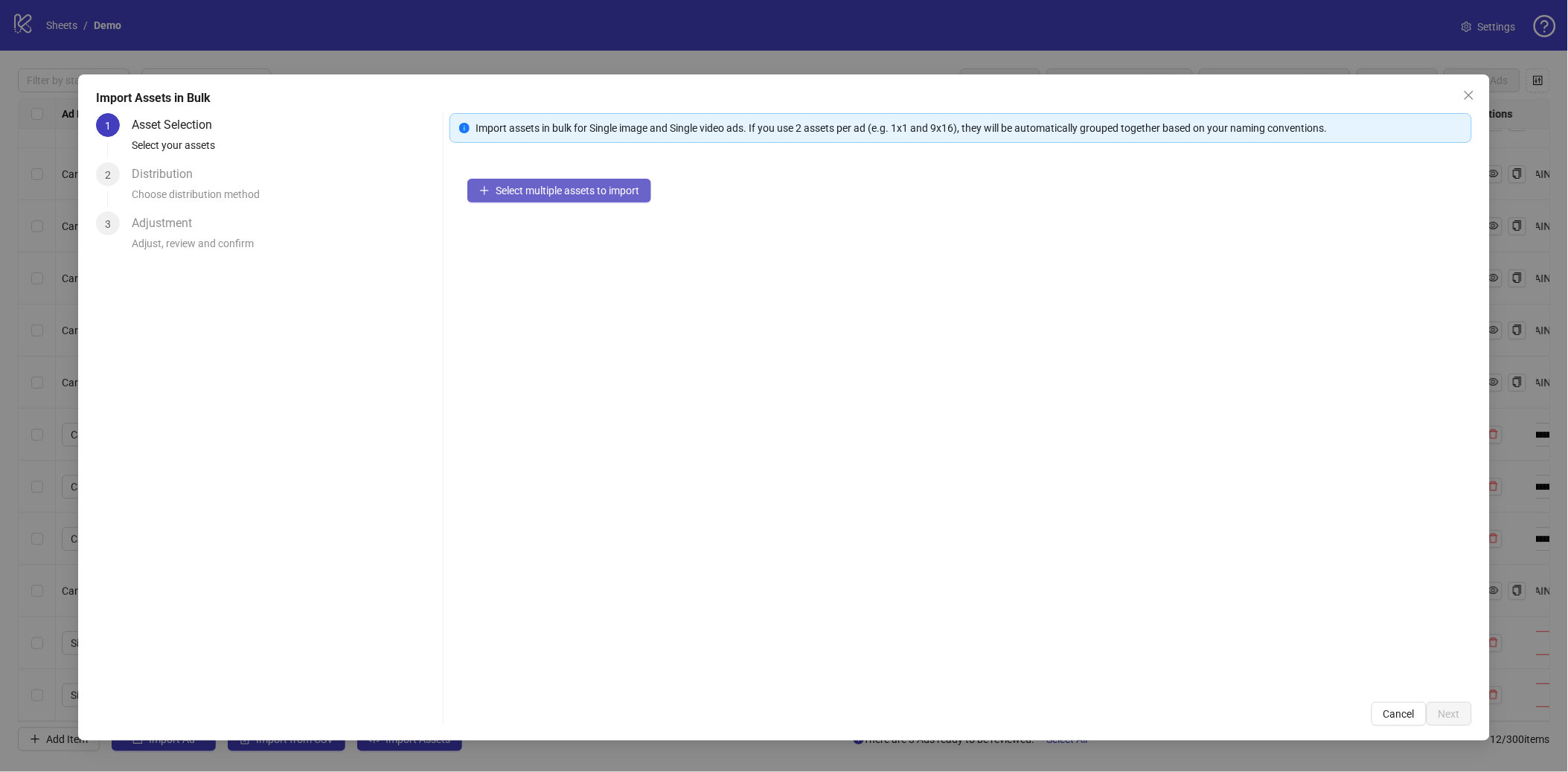
click at [509, 185] on span "Select multiple assets to import" at bounding box center [567, 190] width 143 height 12
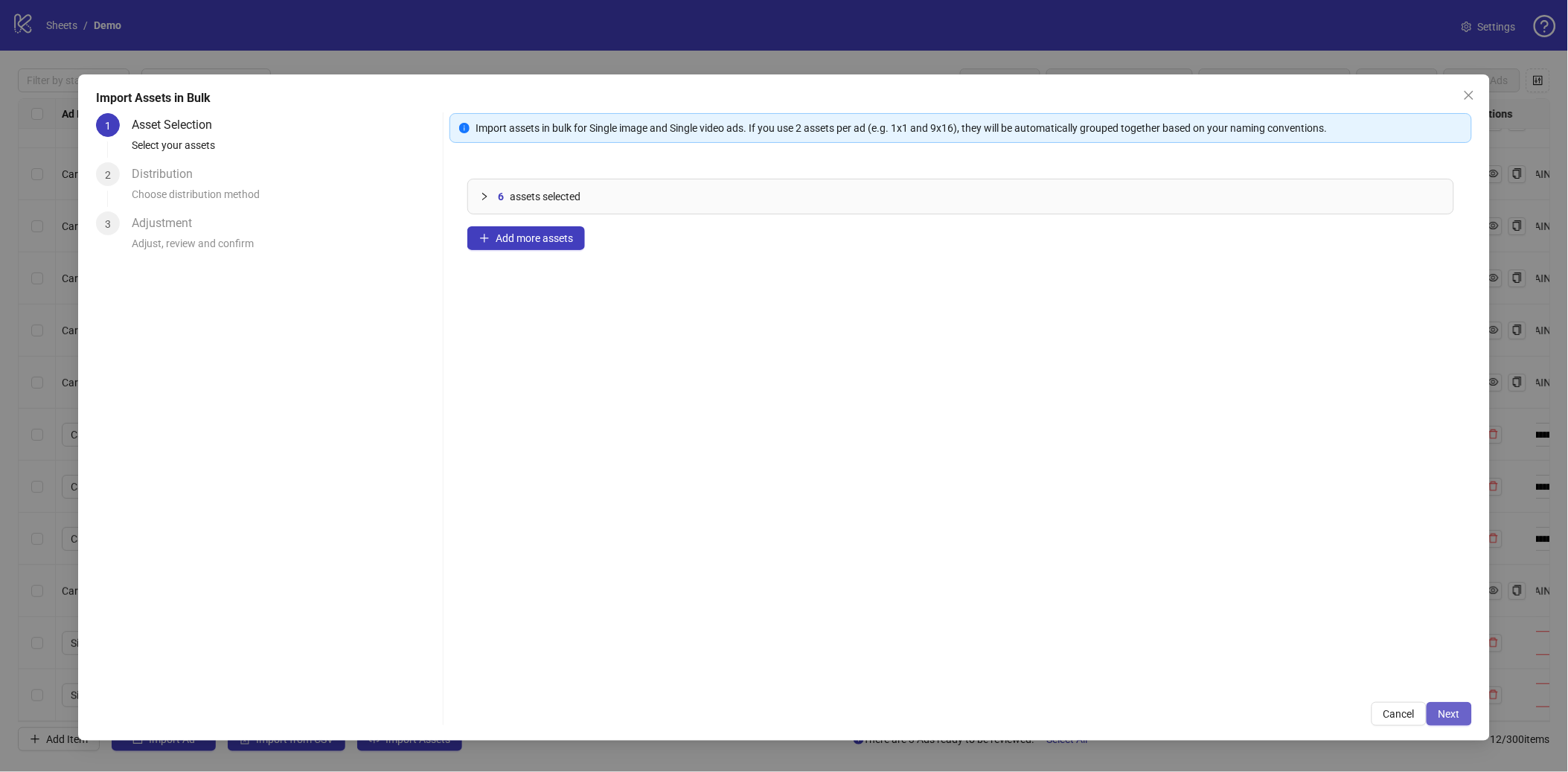
click at [1215, 590] on span "Next" at bounding box center [1450, 713] width 22 height 12
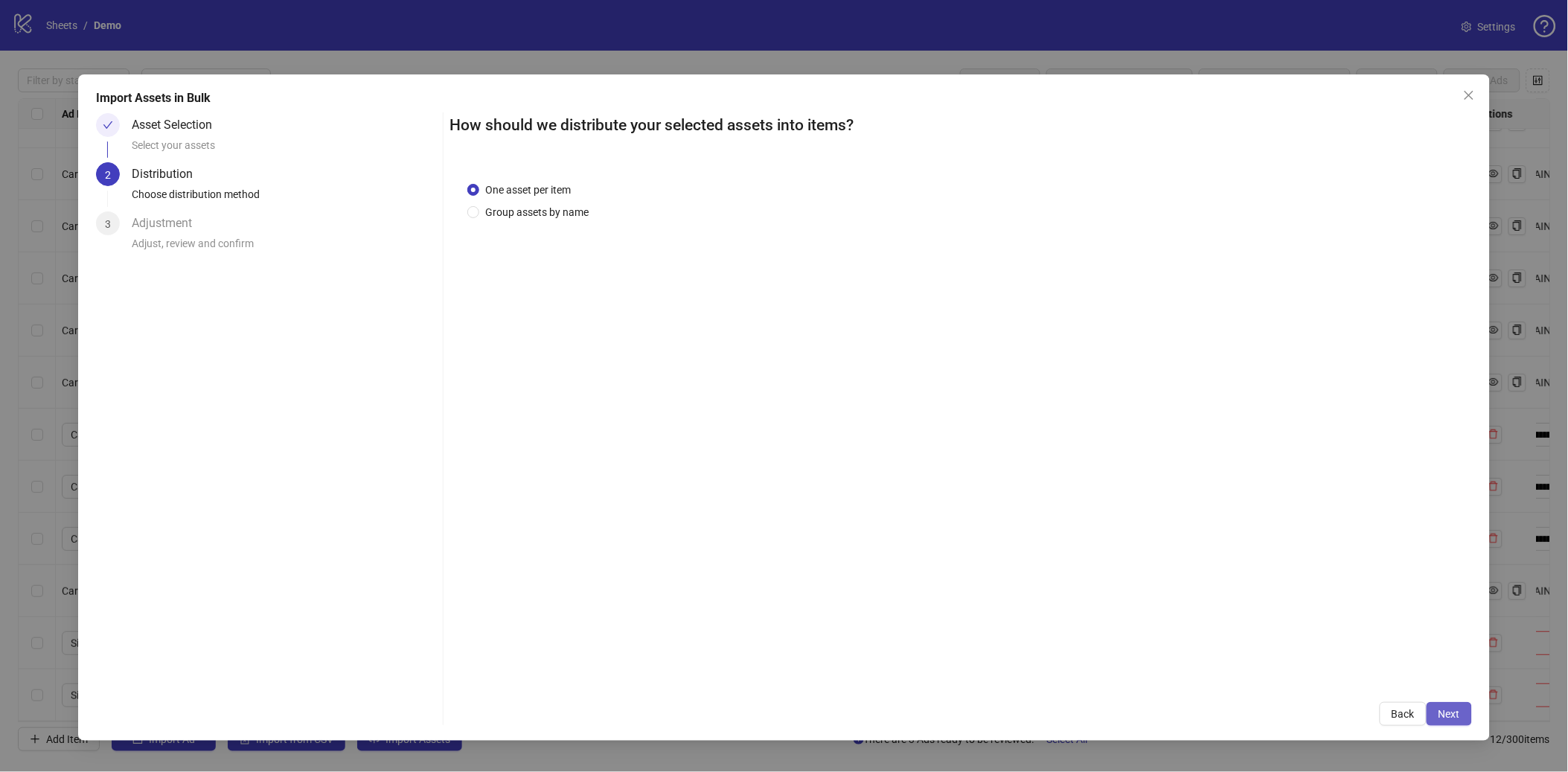
click at [1215, 590] on span "Next" at bounding box center [1450, 713] width 22 height 12
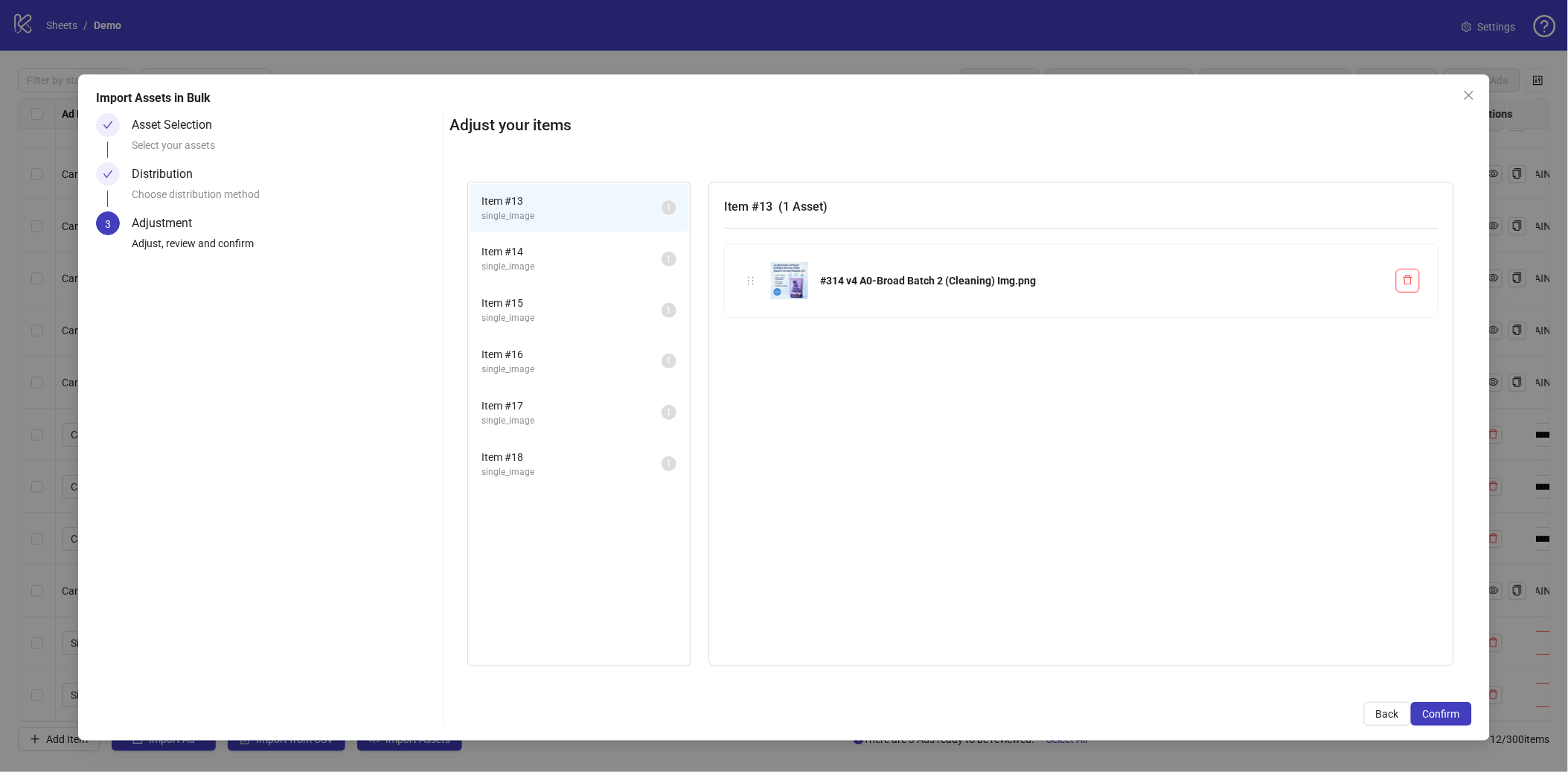
click at [598, 269] on span "single_image" at bounding box center [572, 266] width 180 height 14
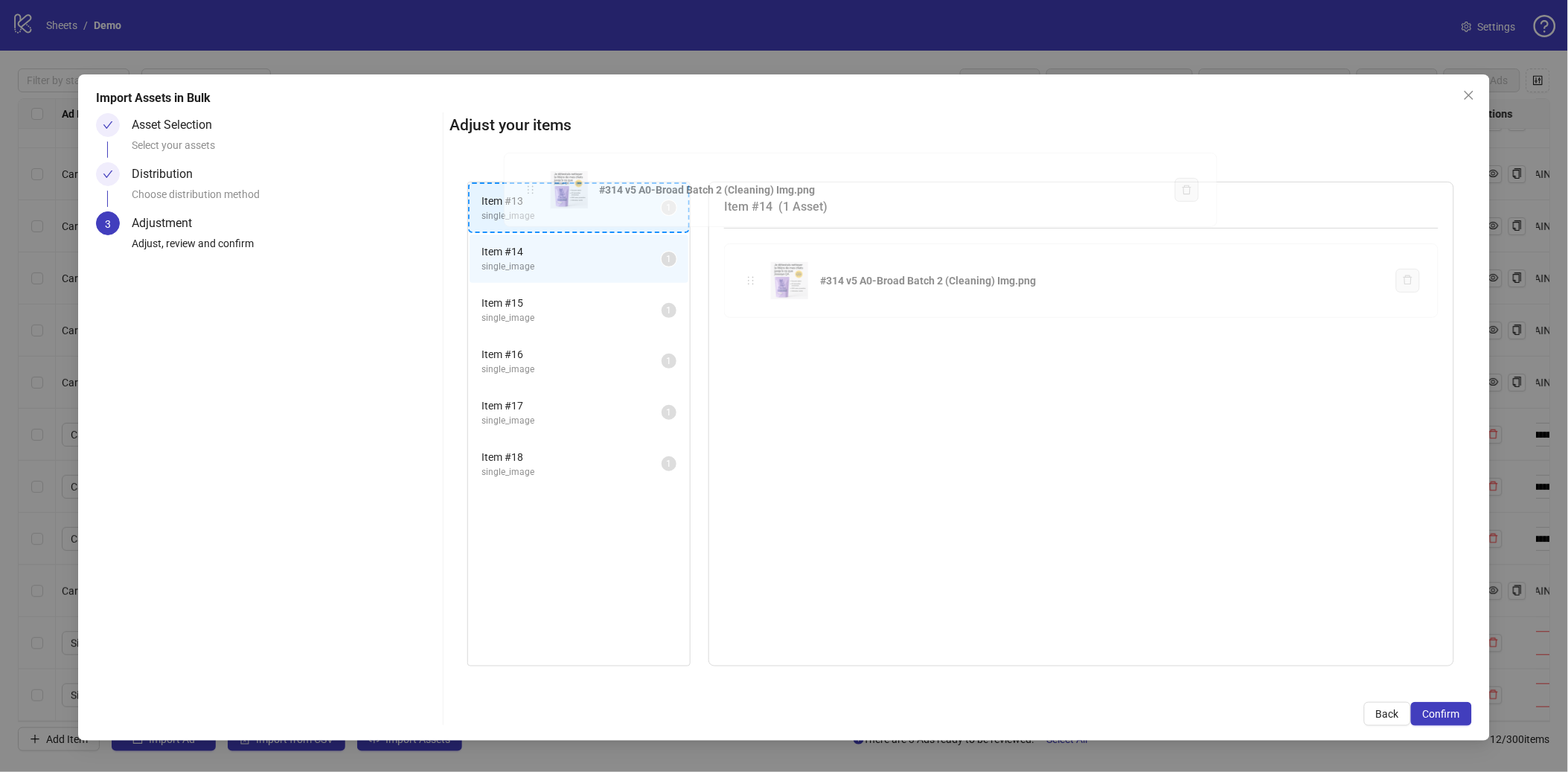
drag, startPoint x: 754, startPoint y: 281, endPoint x: 533, endPoint y: 191, distance: 238.6
click at [533, 191] on div "Item # 13 single_image 1 Item # 14 single_image 1 Item # 15 single_image 1 Item…" at bounding box center [960, 424] width 1022 height 521
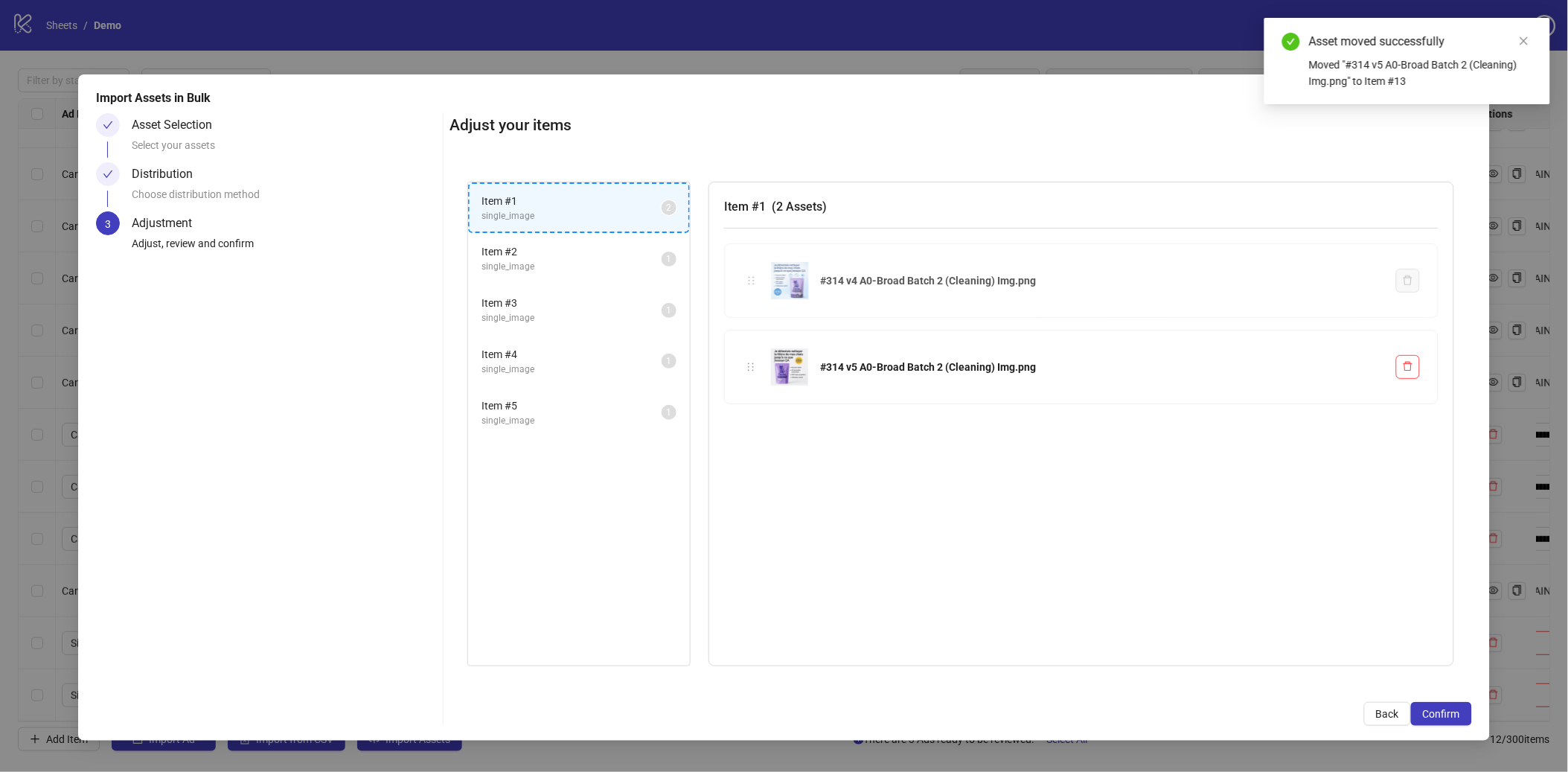
drag, startPoint x: 747, startPoint y: 279, endPoint x: 574, endPoint y: 210, distance: 186.3
click at [574, 210] on div "Item # 1 single_image 2 Item # 2 single_image 1 Item # 3 single_image 1 Item # …" at bounding box center [960, 424] width 1022 height 521
drag, startPoint x: 753, startPoint y: 278, endPoint x: 520, endPoint y: 200, distance: 245.7
click at [520, 200] on div "Item # 1 single_image 2 Item # 2 single_image 1 Item # 3 single_image 1 Item # …" at bounding box center [960, 424] width 1022 height 521
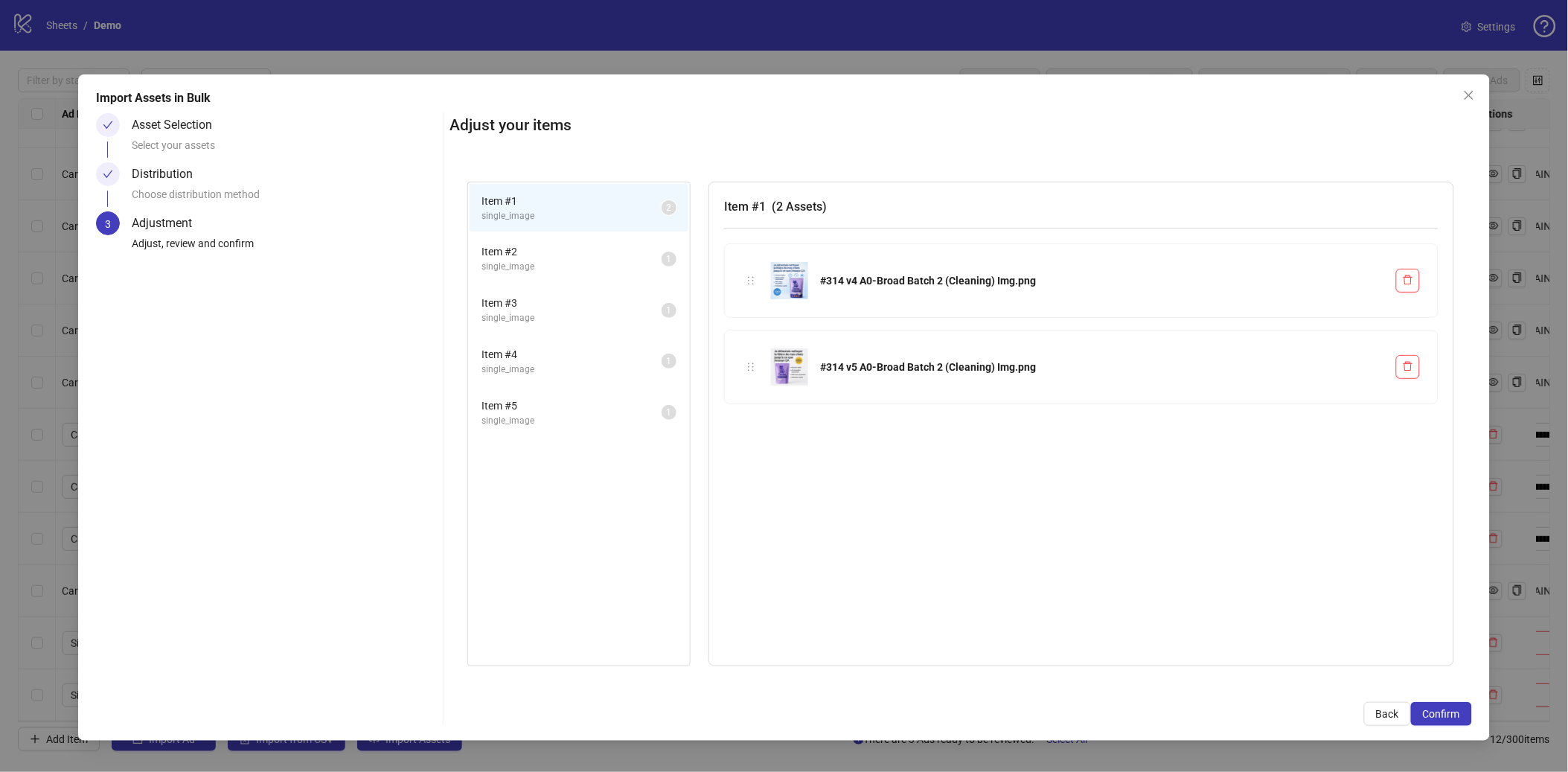
click at [573, 252] on span "Item # 2" at bounding box center [572, 252] width 180 height 17
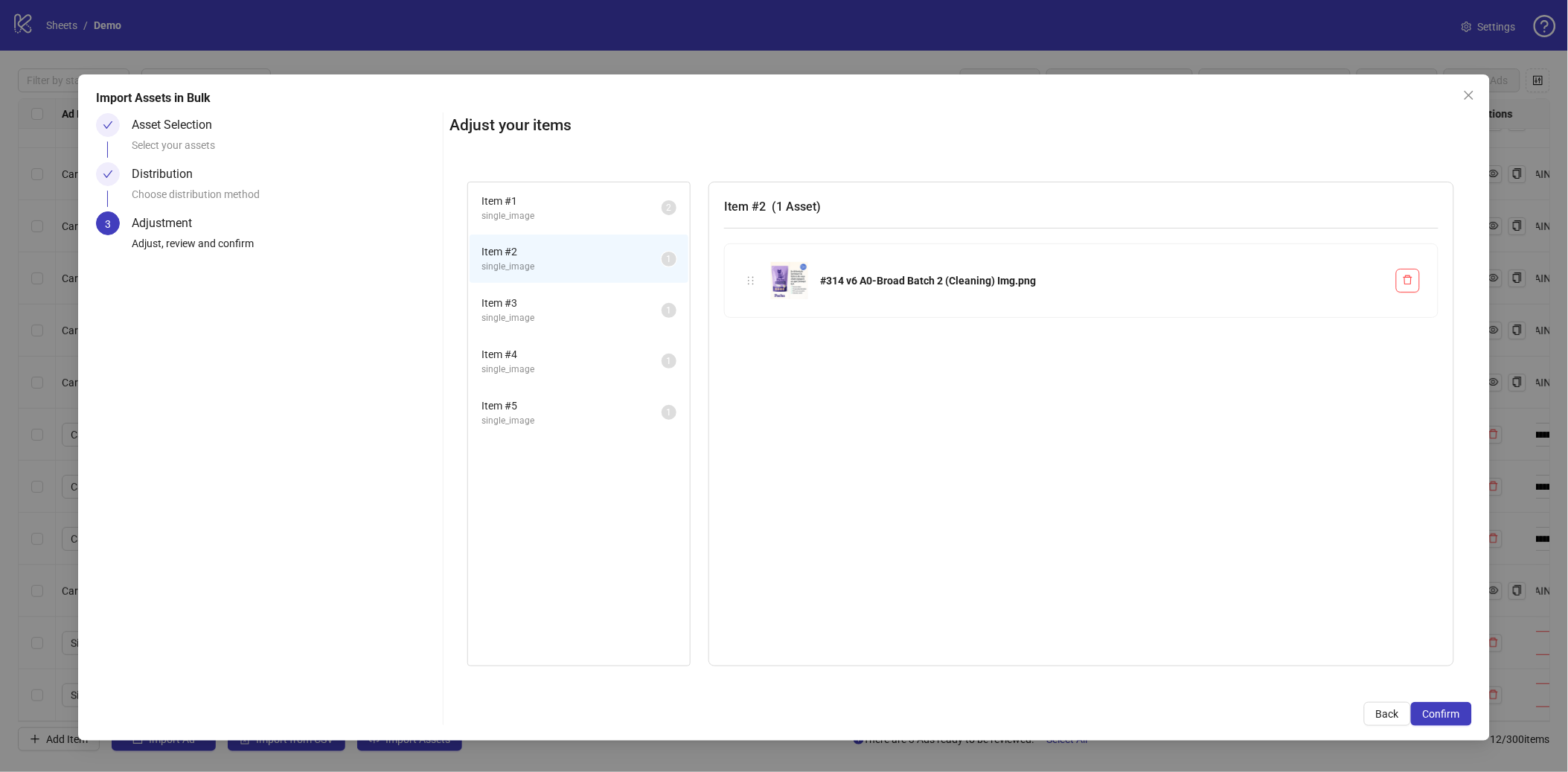
click at [566, 295] on span "Item # 3" at bounding box center [572, 303] width 180 height 17
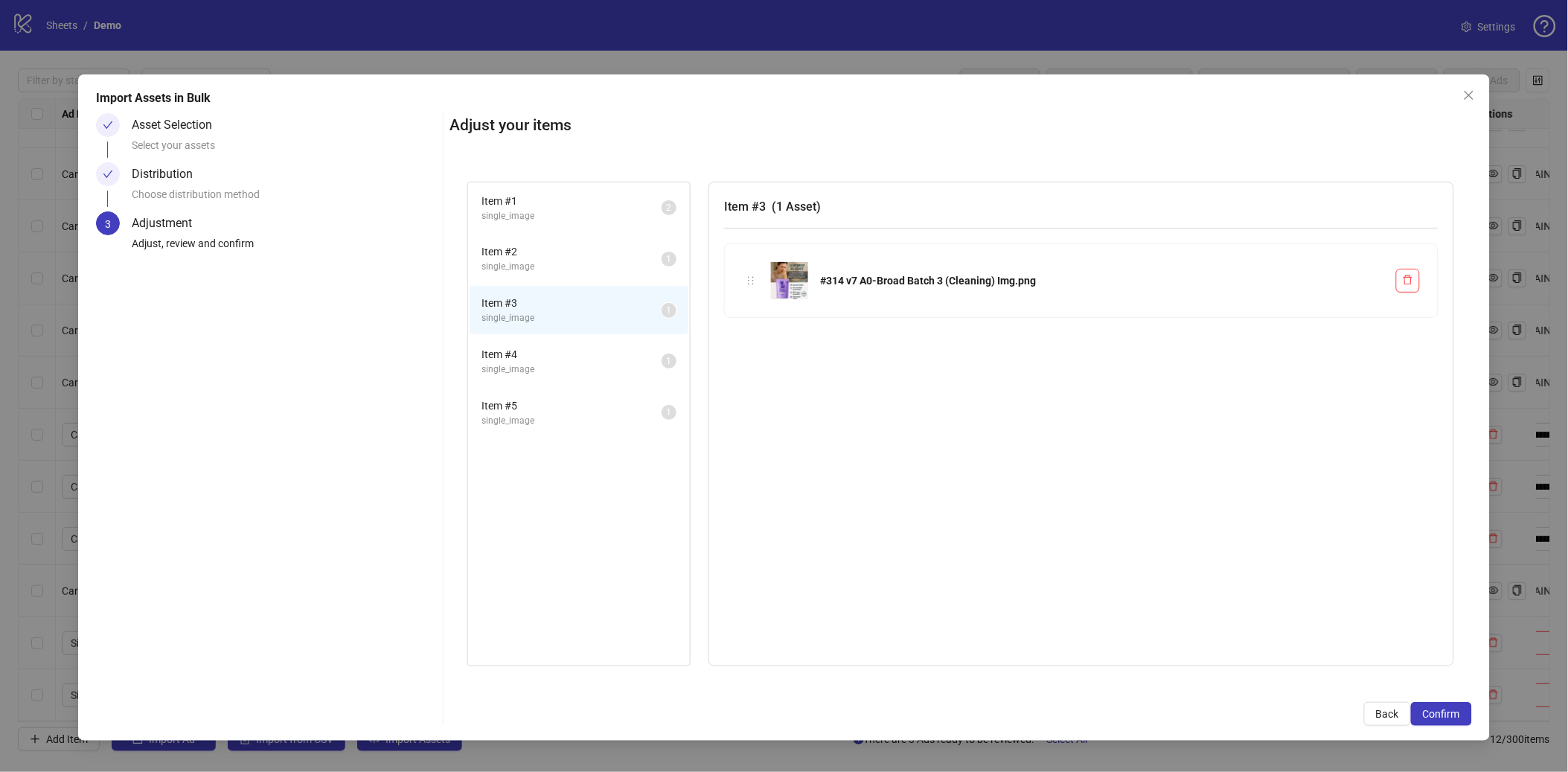
click at [604, 261] on span "single_image" at bounding box center [572, 266] width 180 height 14
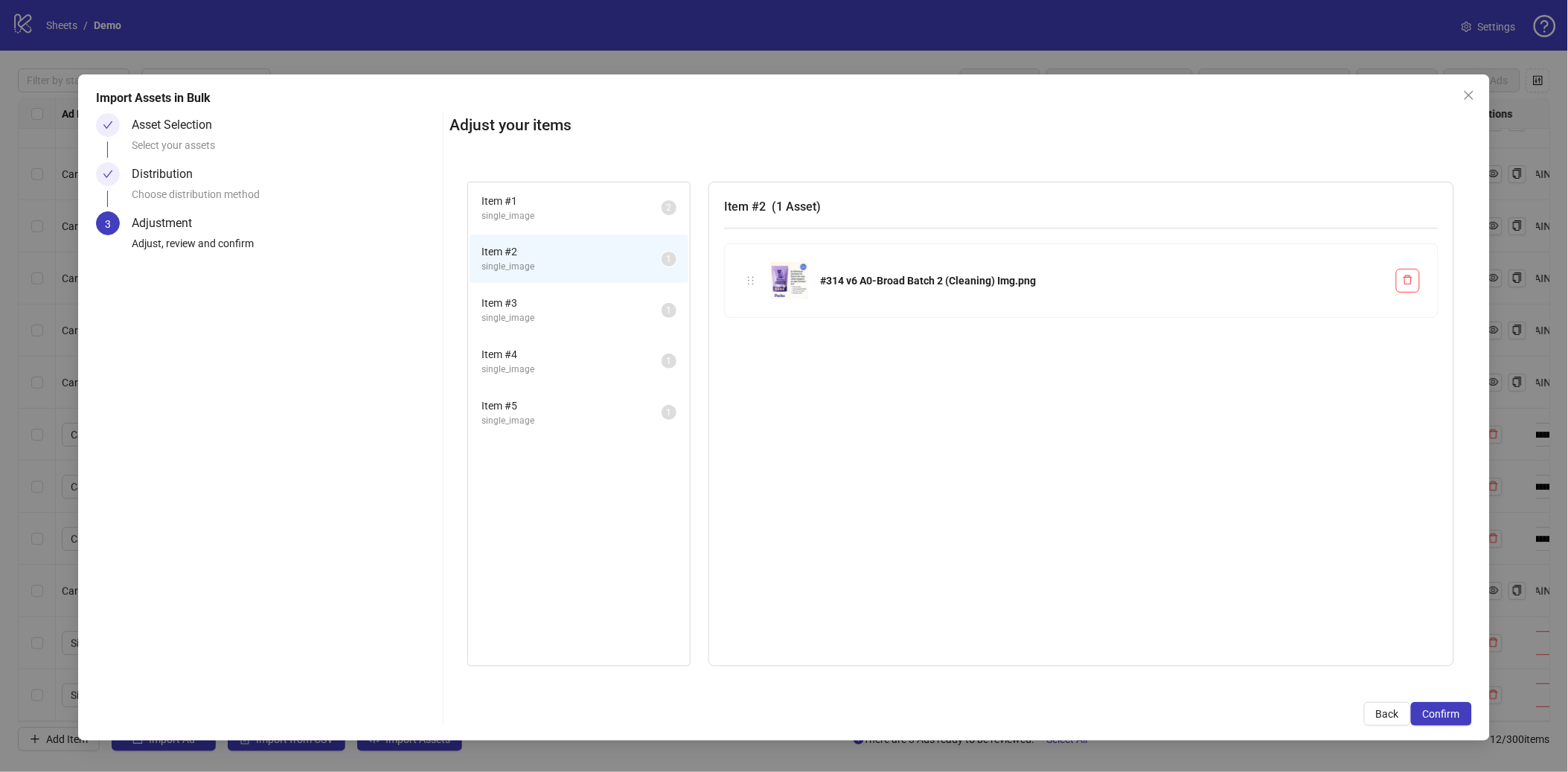
click at [648, 311] on span "single_image" at bounding box center [572, 318] width 180 height 14
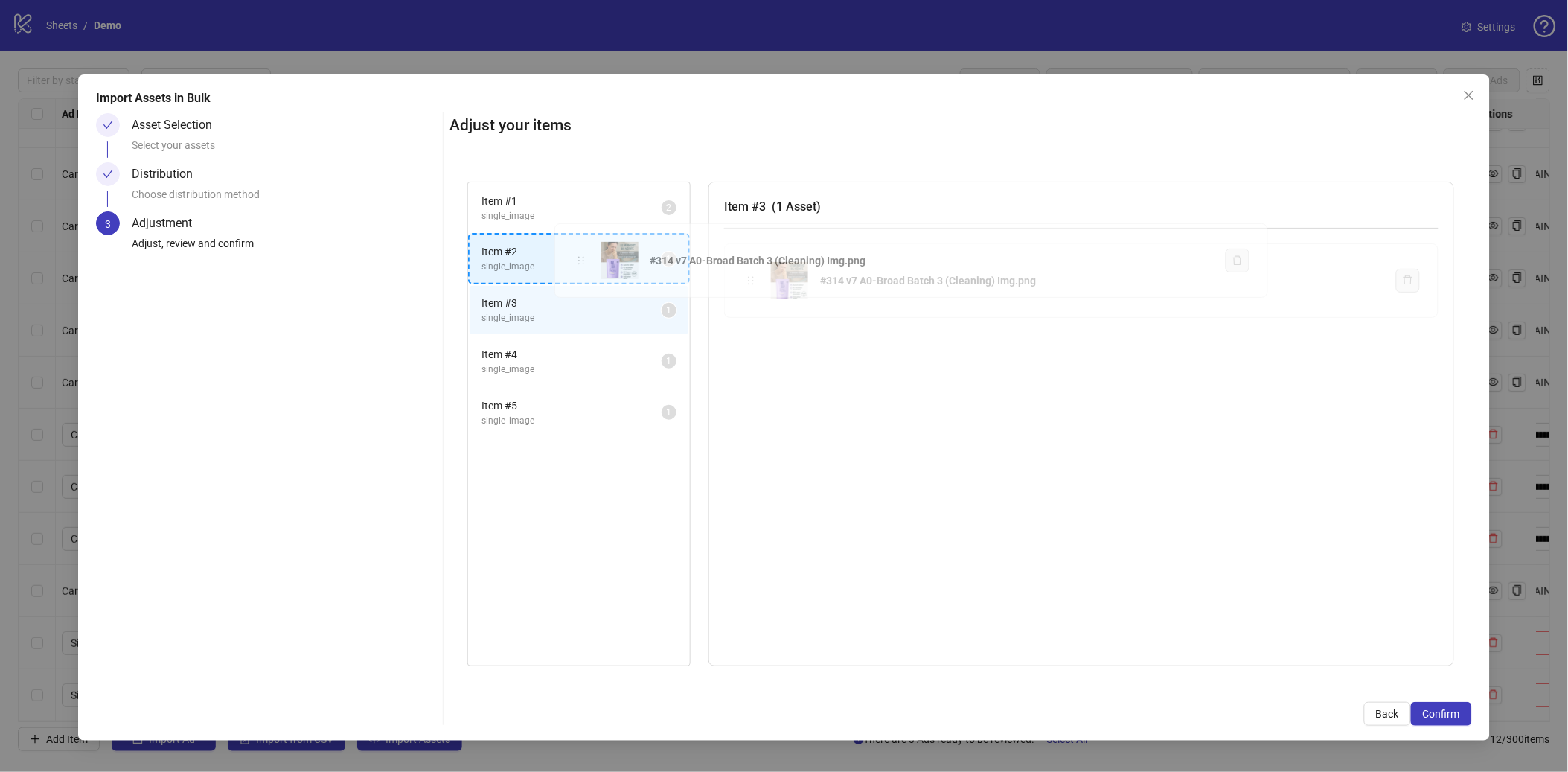
drag, startPoint x: 748, startPoint y: 281, endPoint x: 577, endPoint y: 262, distance: 172.1
click at [577, 262] on div "Item # 1 single_image 2 Item # 2 single_image 1 Item # 3 single_image 1 Item # …" at bounding box center [960, 424] width 1022 height 521
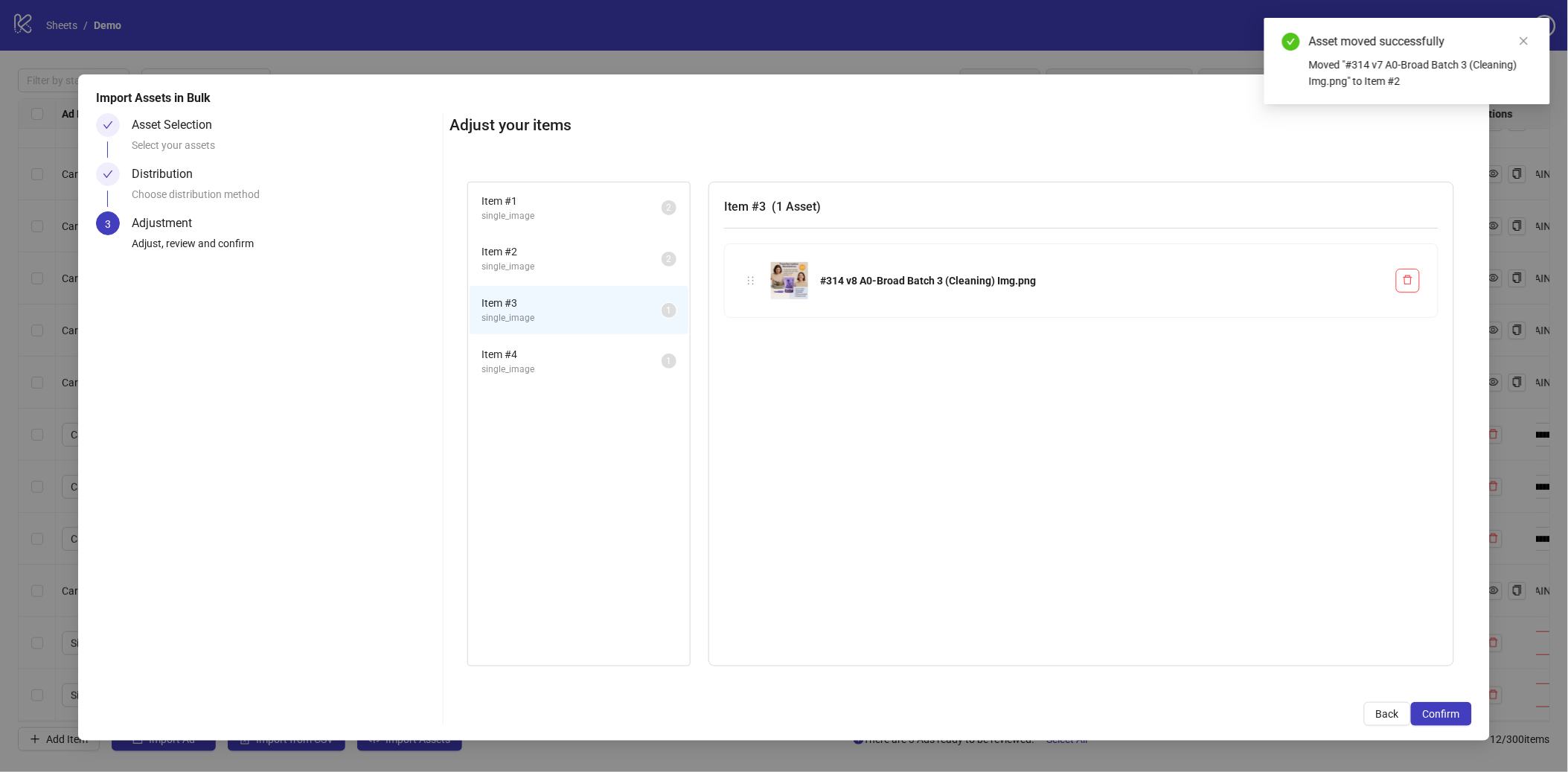
click at [577, 295] on span "Item # 3" at bounding box center [572, 303] width 180 height 17
click at [569, 363] on span "single_image" at bounding box center [572, 369] width 180 height 14
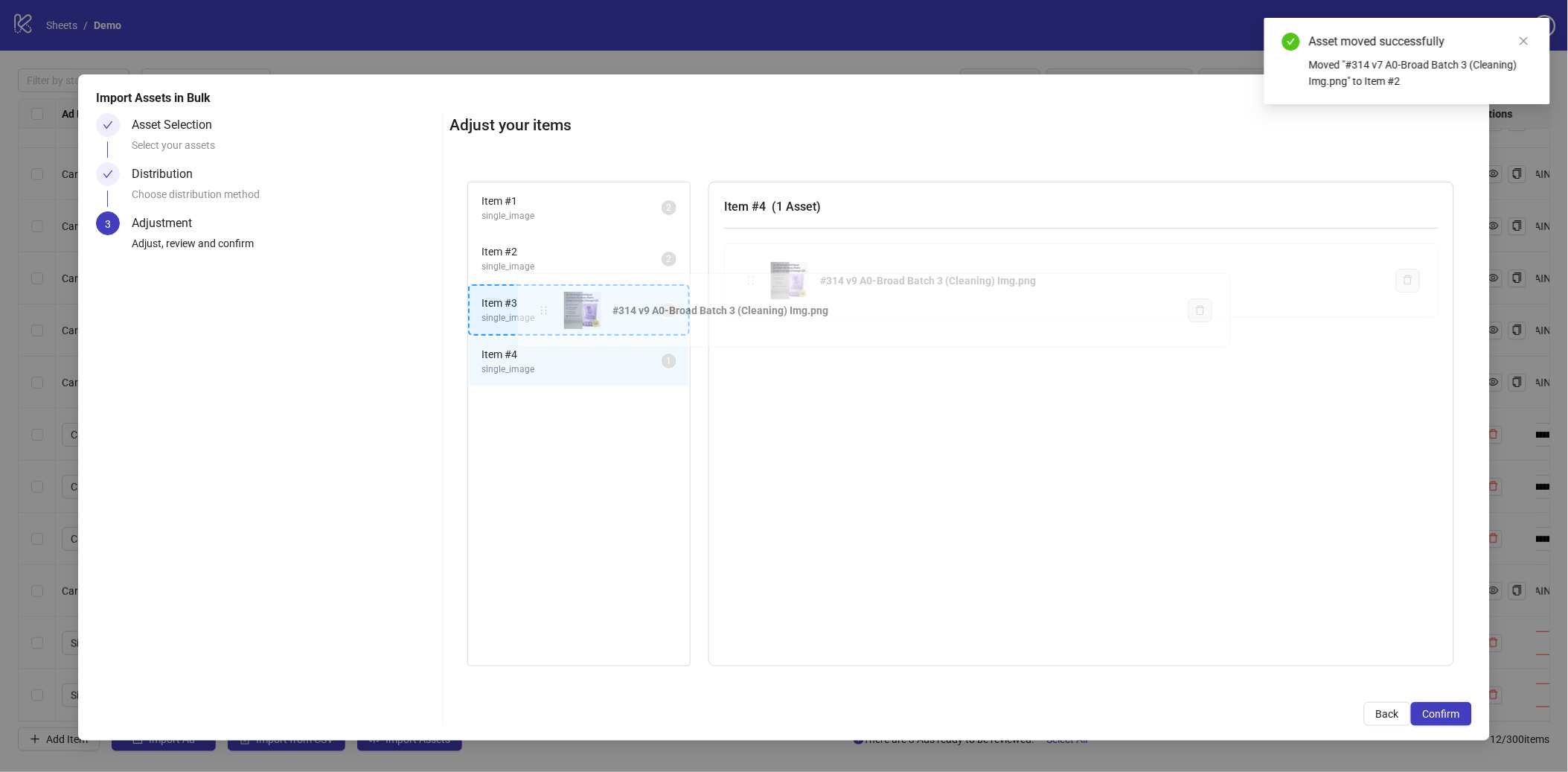
drag, startPoint x: 755, startPoint y: 274, endPoint x: 547, endPoint y: 304, distance: 210.2
click at [547, 304] on div "Item # 1 single_image 2 Item # 2 single_image 2 Item # 3 single_image 1 Item # …" at bounding box center [960, 424] width 1022 height 521
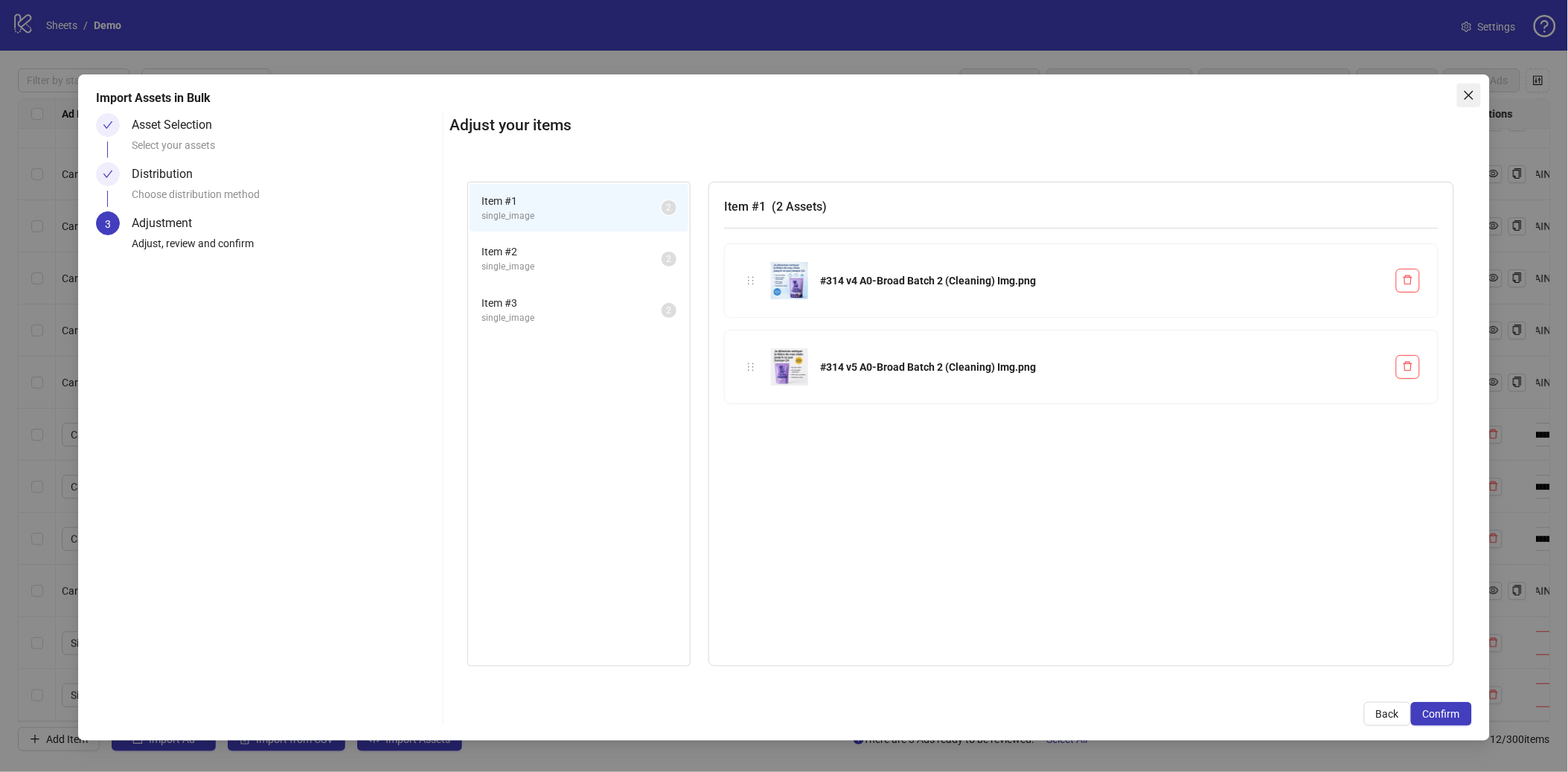
click at [1215, 100] on icon "close" at bounding box center [1469, 95] width 12 height 12
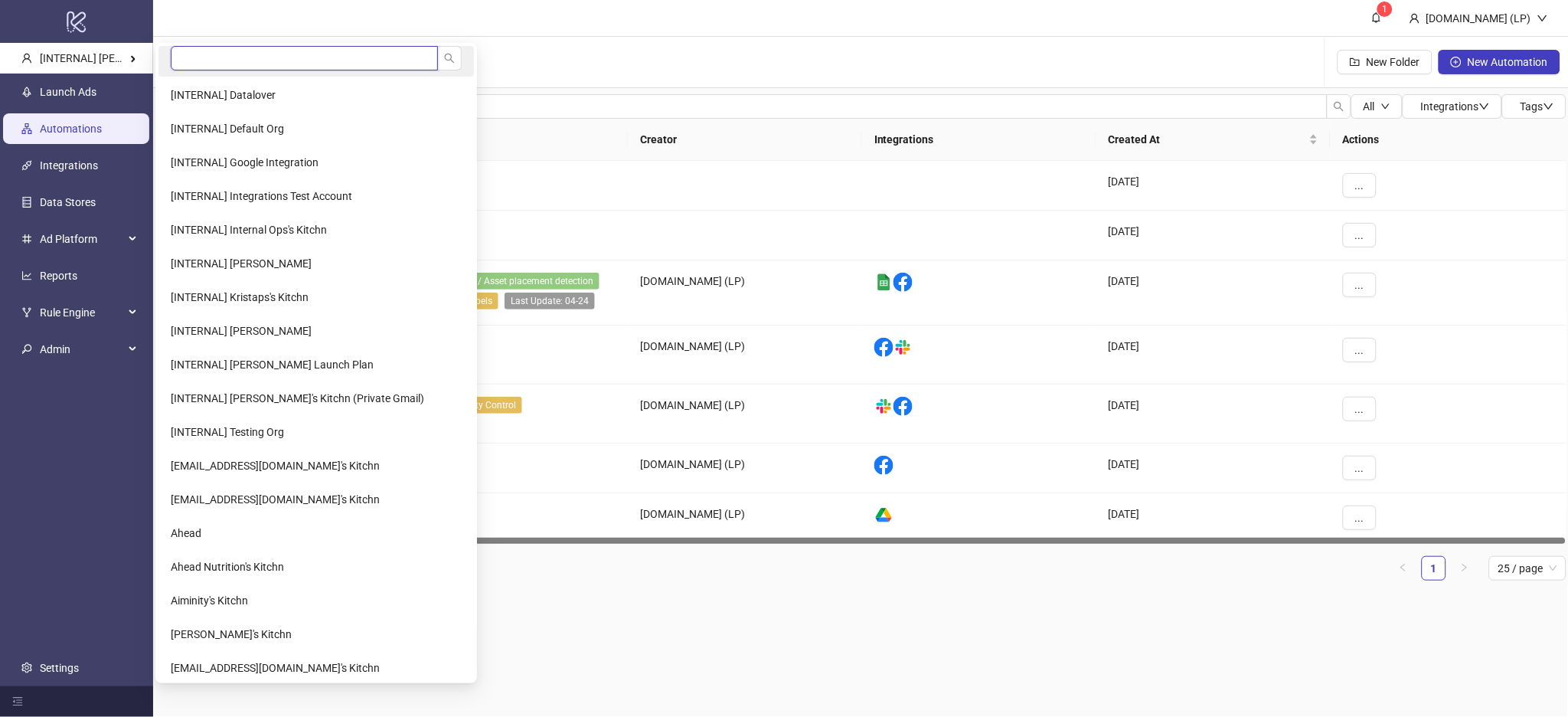
click at [202, 60] on input "search" at bounding box center [304, 59] width 267 height 25
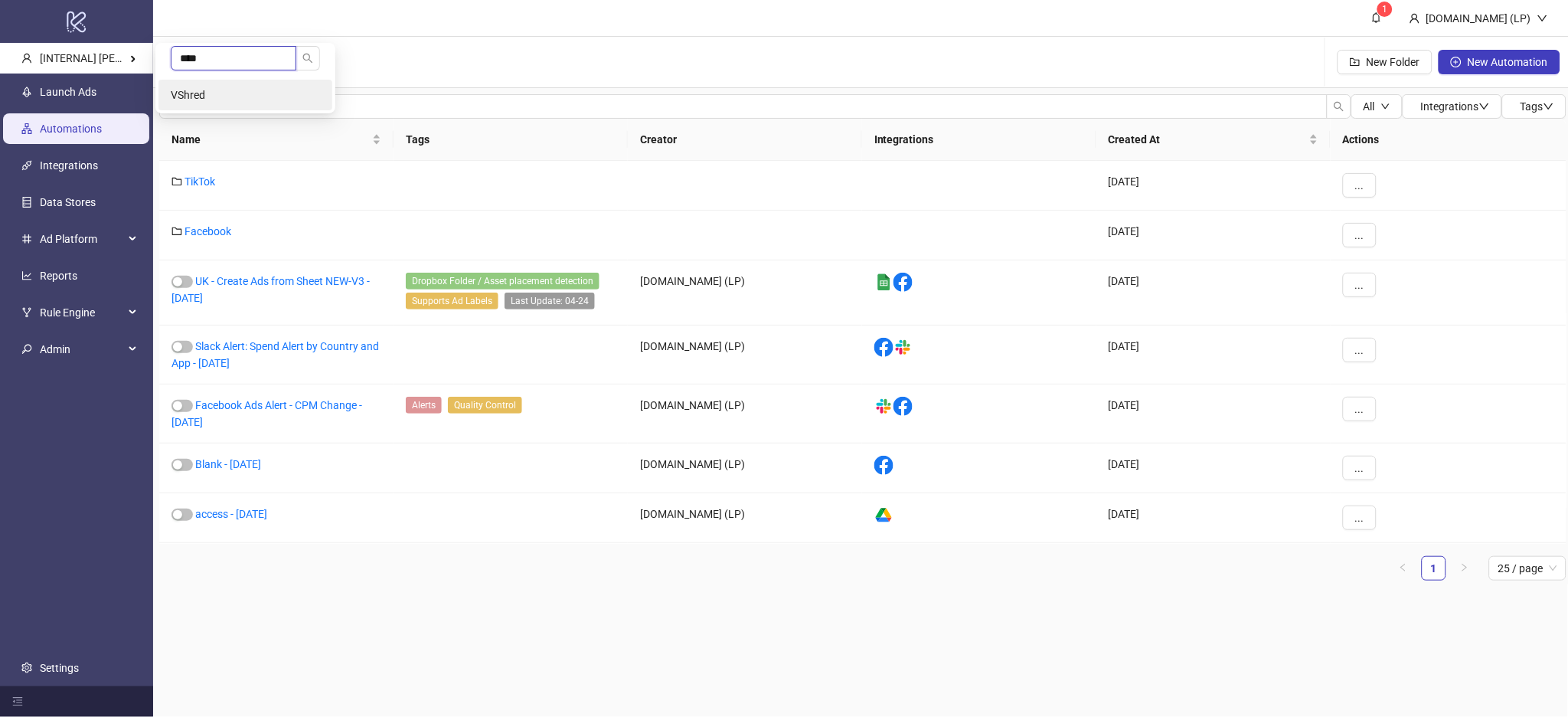
type input "****"
click at [175, 83] on li "VShred" at bounding box center [246, 94] width 174 height 30
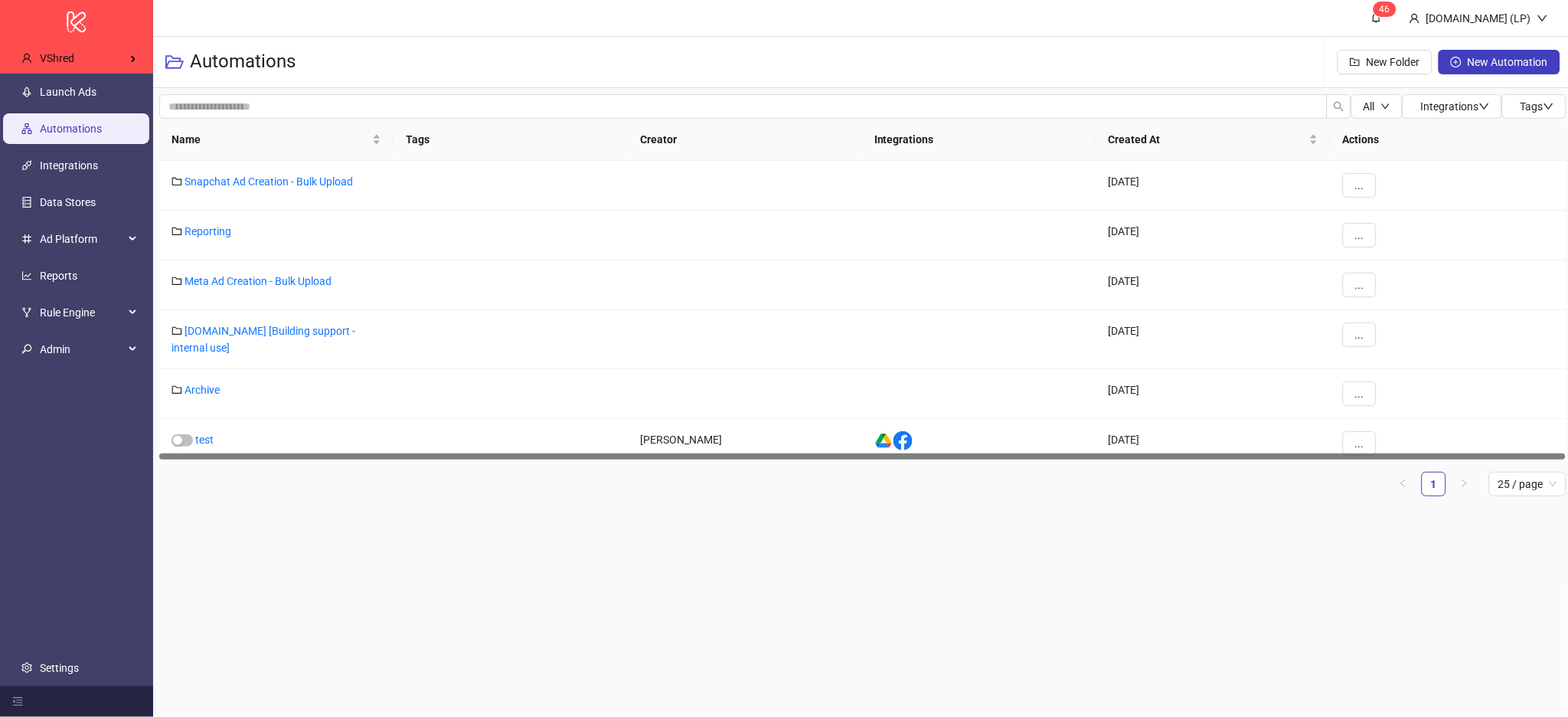
click at [85, 111] on ul "Launch Ads Automations Integrations Data Stores Ad Platform Reports Rule Engine…" at bounding box center [77, 380] width 153 height 613
click at [89, 88] on link "Launch Ads" at bounding box center [68, 92] width 57 height 12
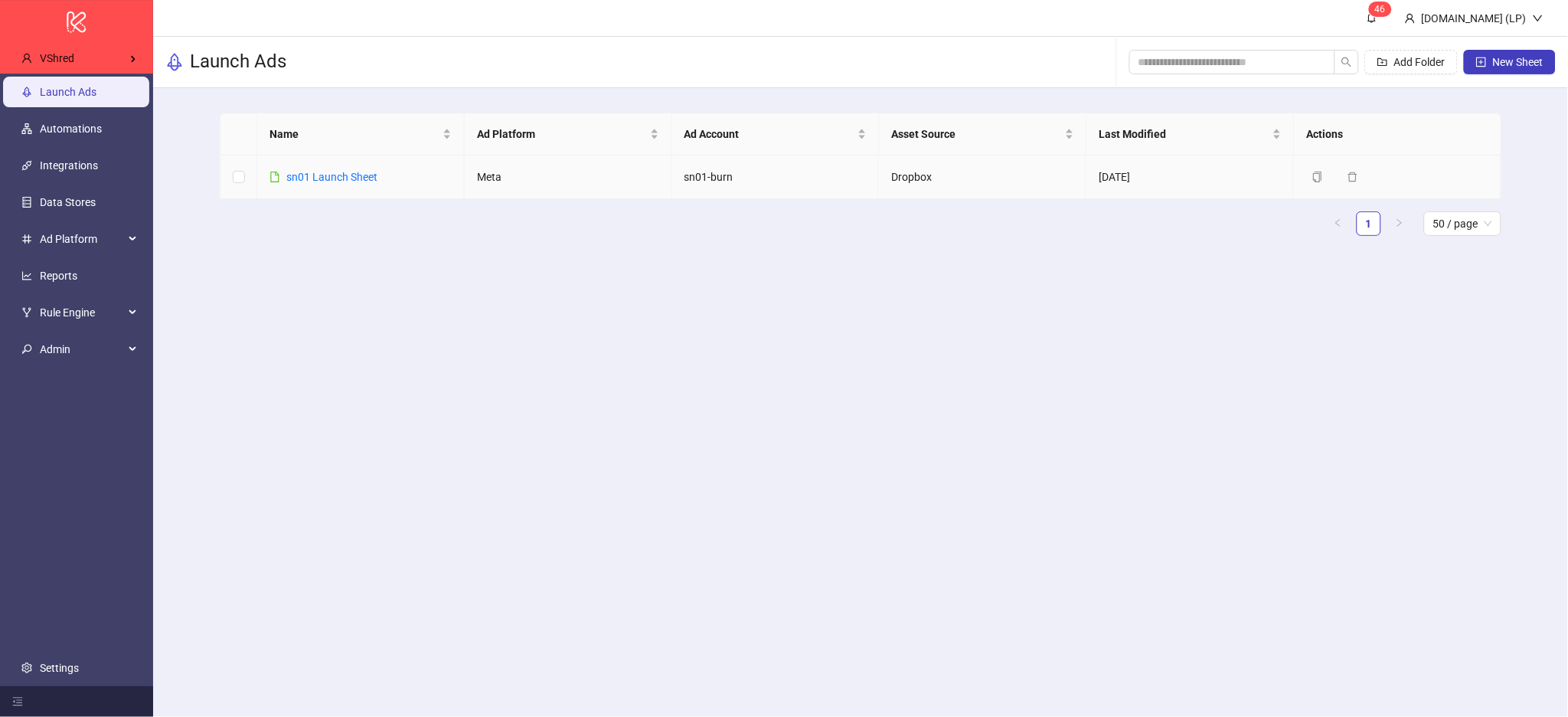
click at [301, 184] on div "sn01 Launch Sheet" at bounding box center [332, 177] width 91 height 17
click at [319, 177] on link "sn01 Launch Sheet" at bounding box center [332, 177] width 91 height 12
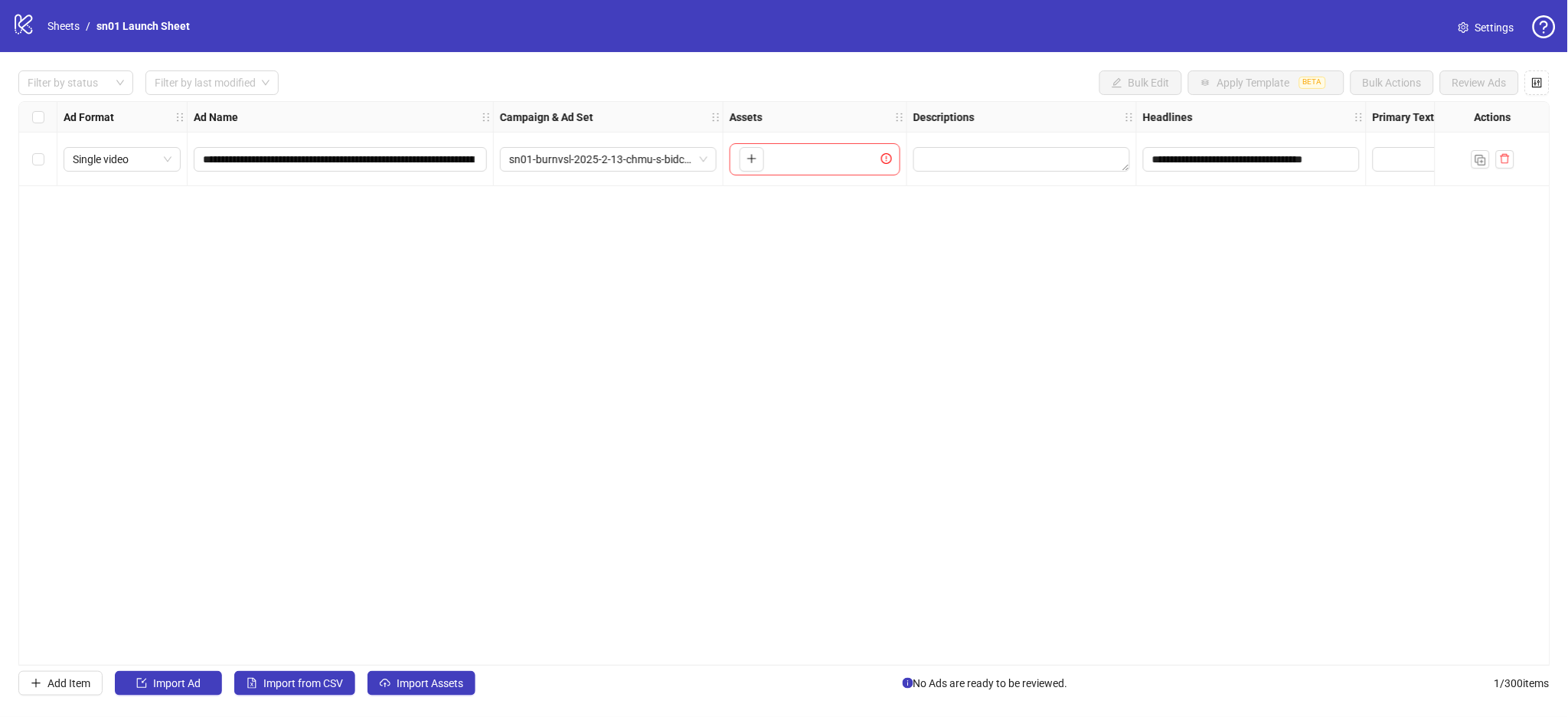
click at [49, 161] on div "Select row 1" at bounding box center [38, 159] width 39 height 54
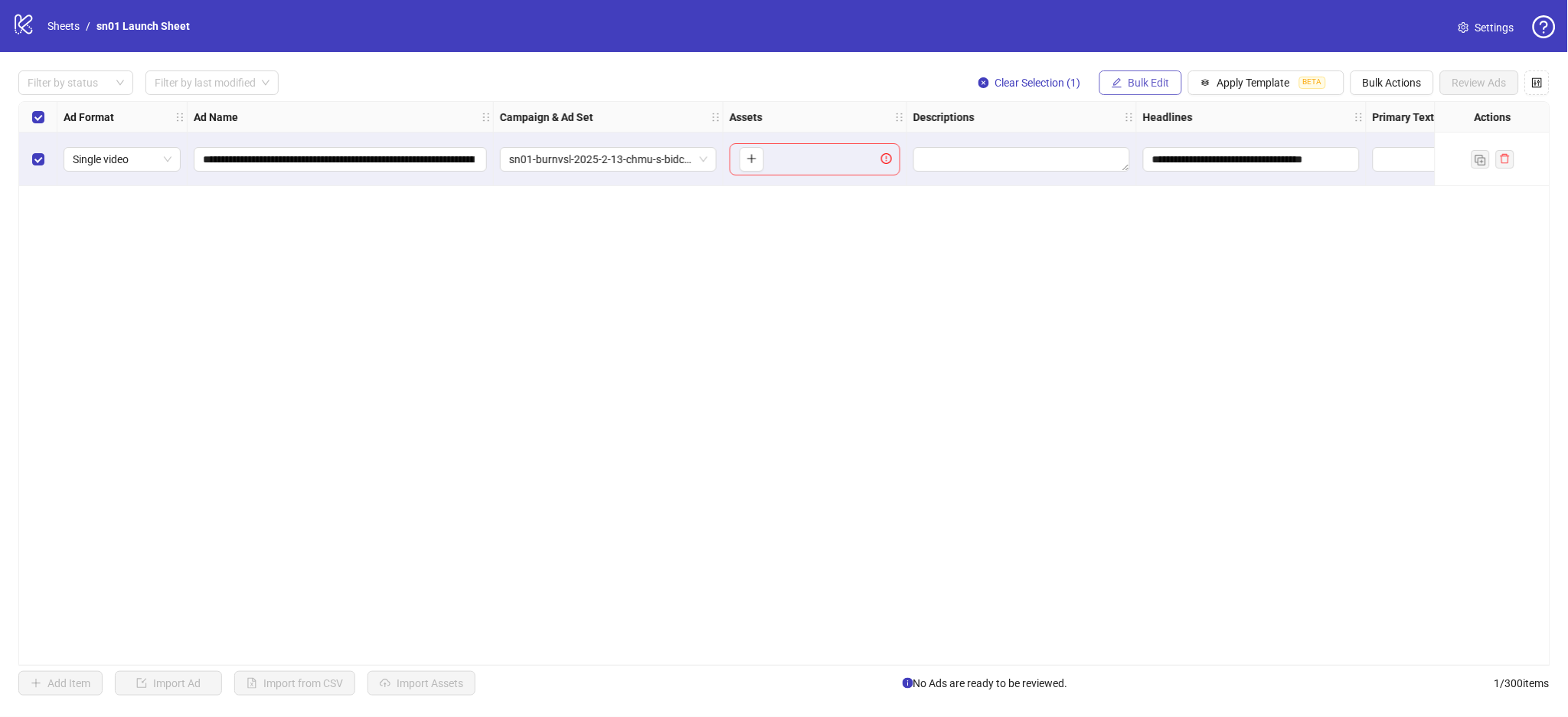
click at [1123, 72] on button "Bulk Edit" at bounding box center [1141, 83] width 83 height 25
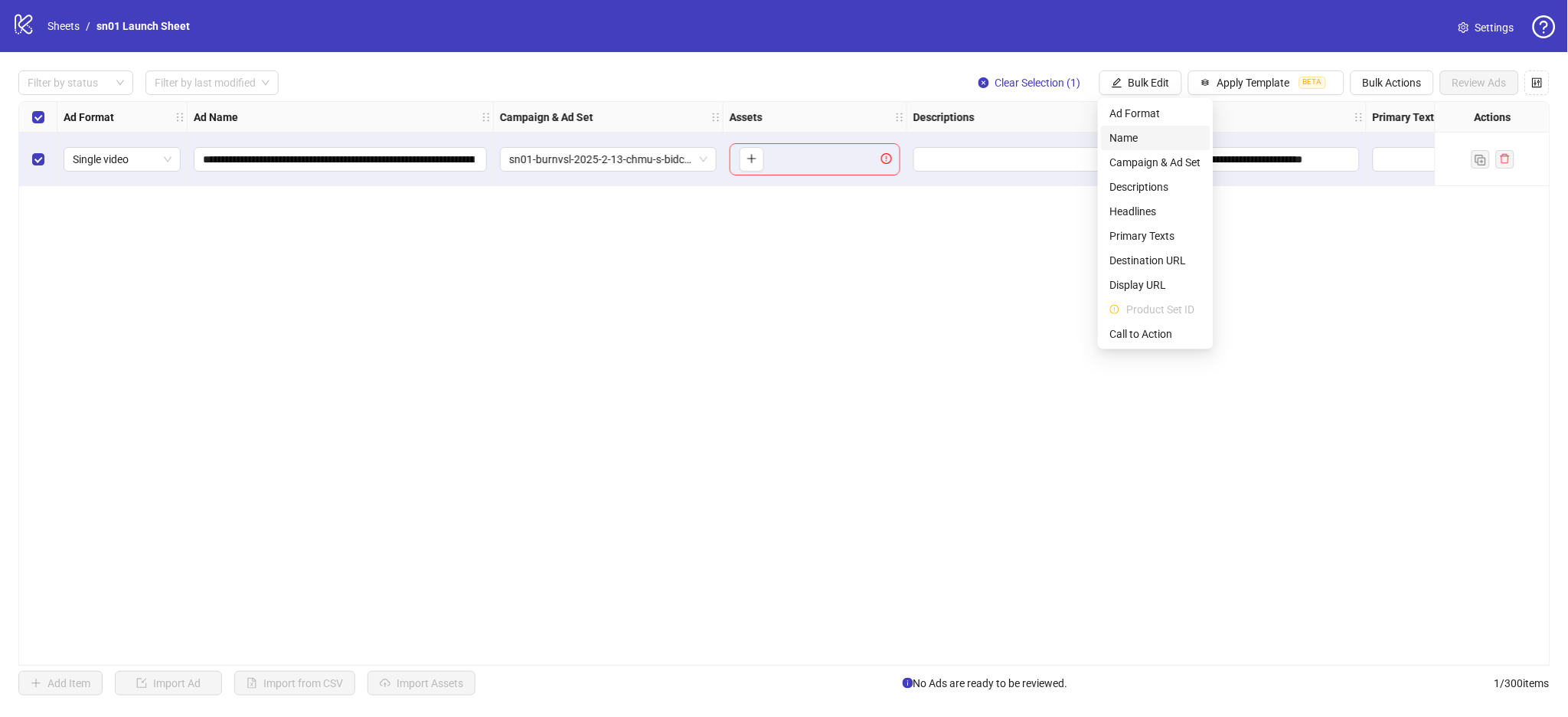
click at [1139, 135] on span "Name" at bounding box center [1156, 138] width 91 height 17
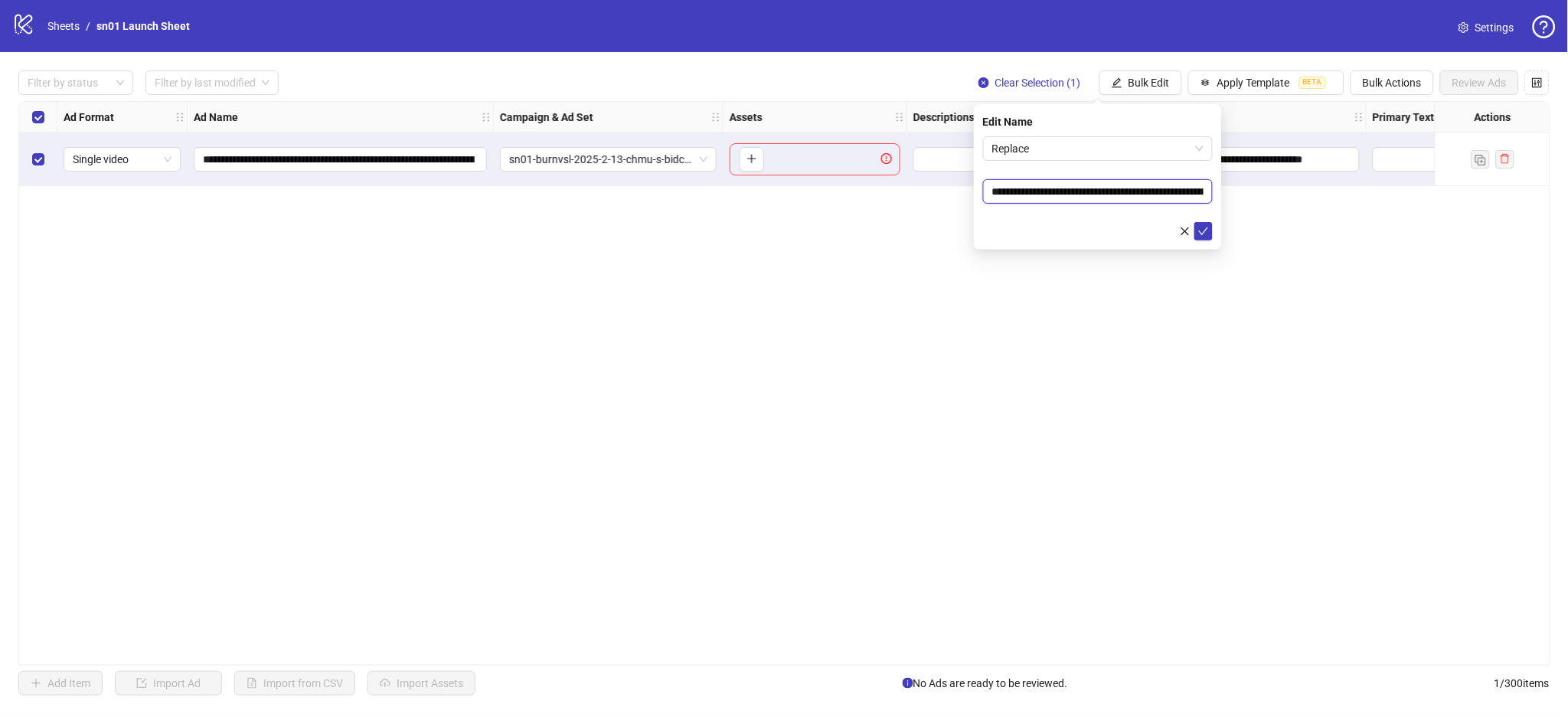
click at [1062, 195] on input "**********" at bounding box center [1098, 192] width 230 height 25
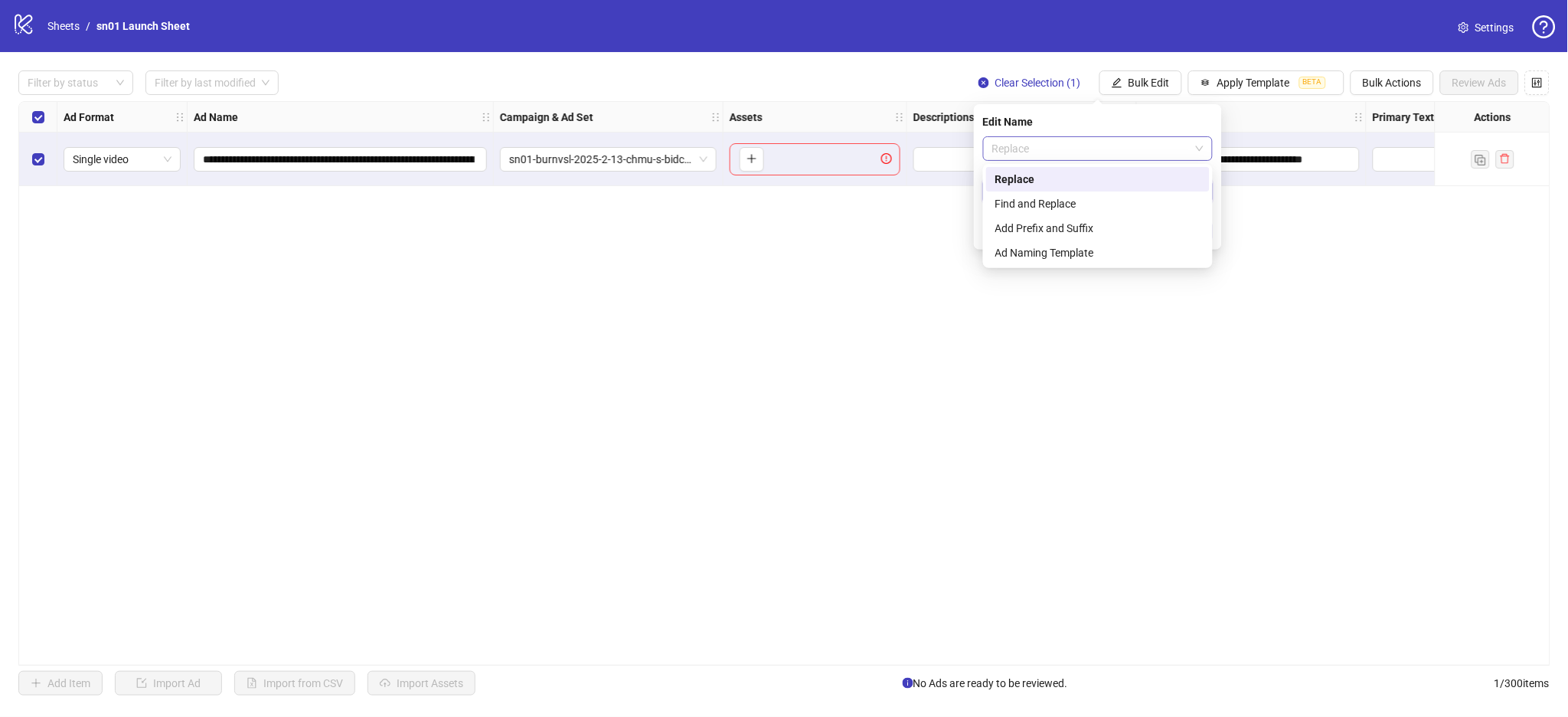
click at [1197, 150] on span "Replace" at bounding box center [1099, 148] width 212 height 23
click at [1030, 257] on div "Ad Naming Template" at bounding box center [1098, 253] width 205 height 17
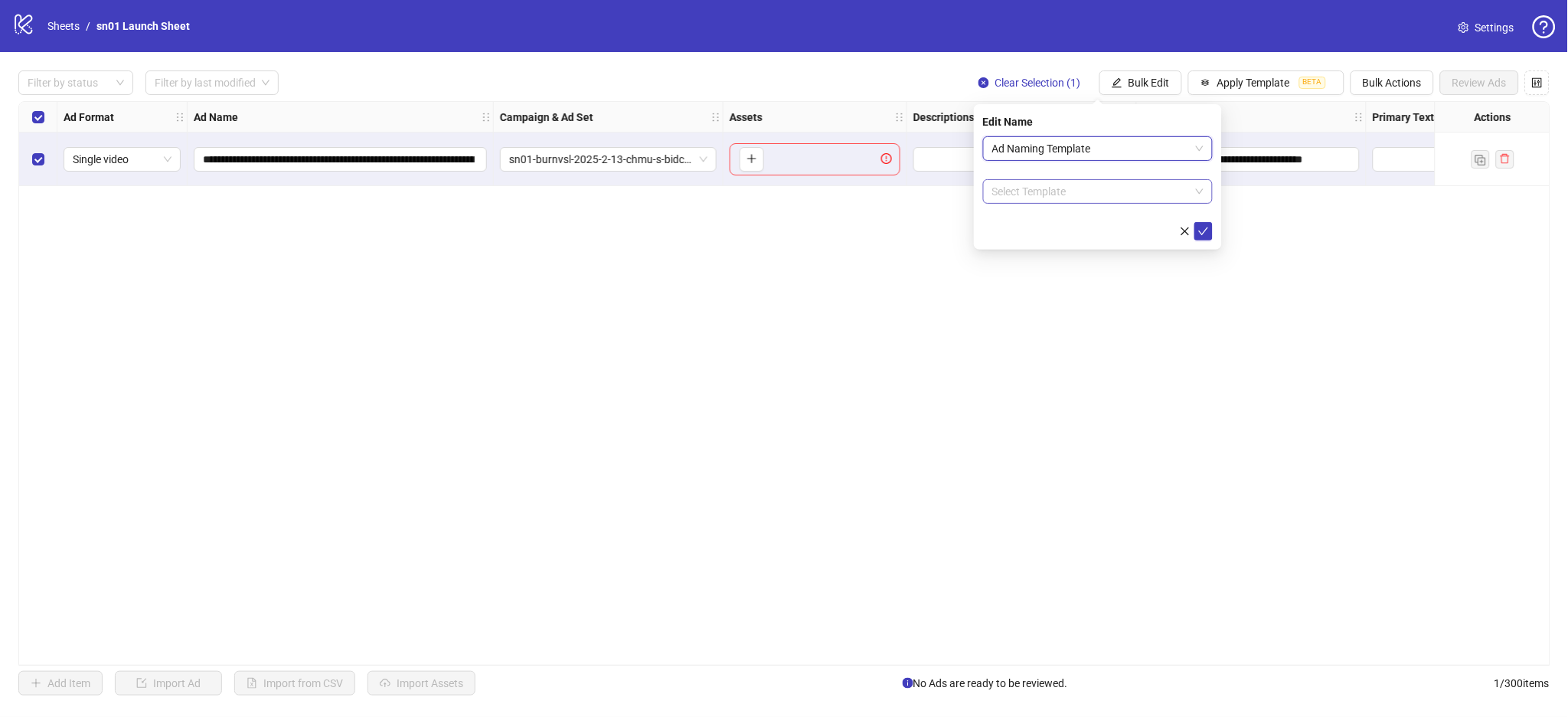
click at [1046, 198] on input "search" at bounding box center [1091, 192] width 197 height 23
click at [1044, 295] on div "+ Create New Template" at bounding box center [1098, 300] width 224 height 29
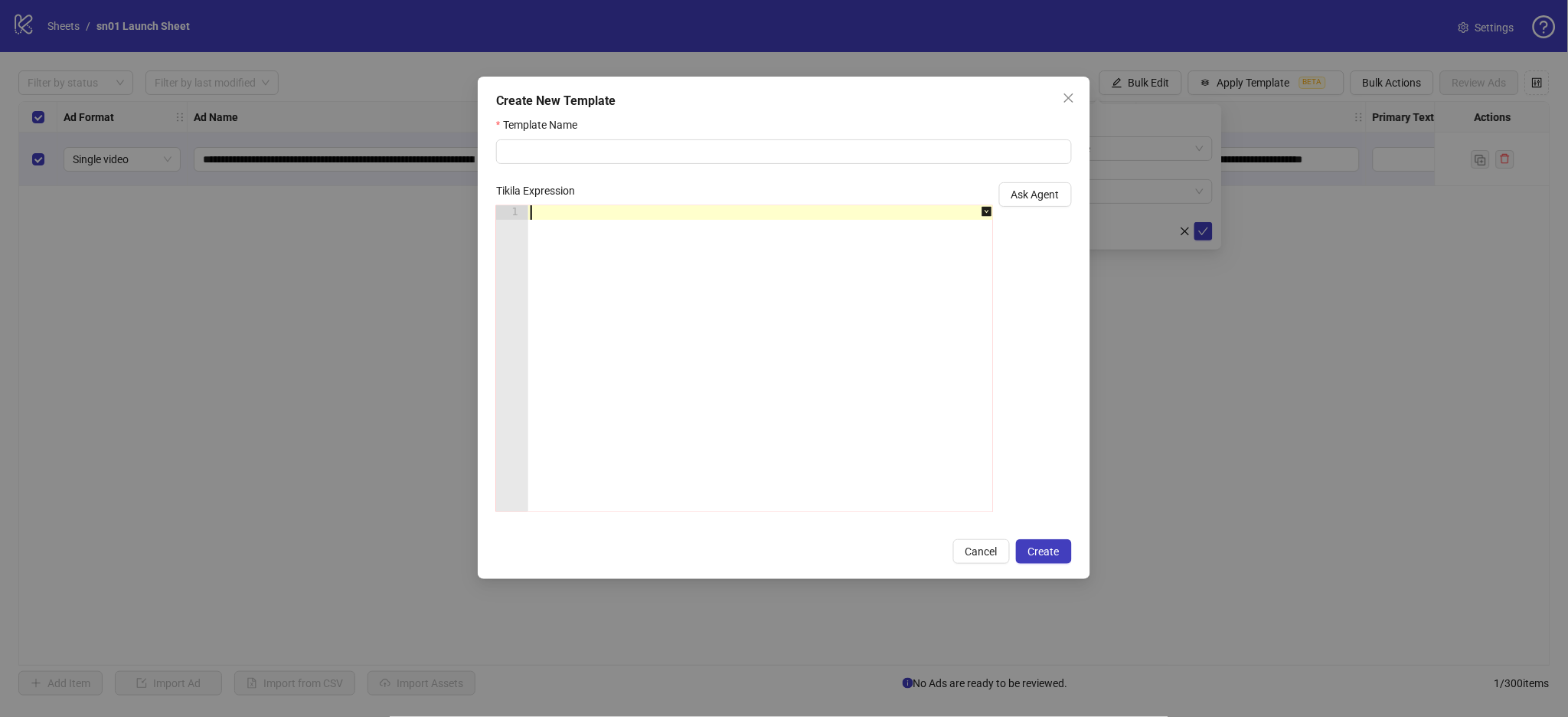
click at [605, 225] on div at bounding box center [769, 372] width 482 height 335
paste textarea "****"
type textarea "****"
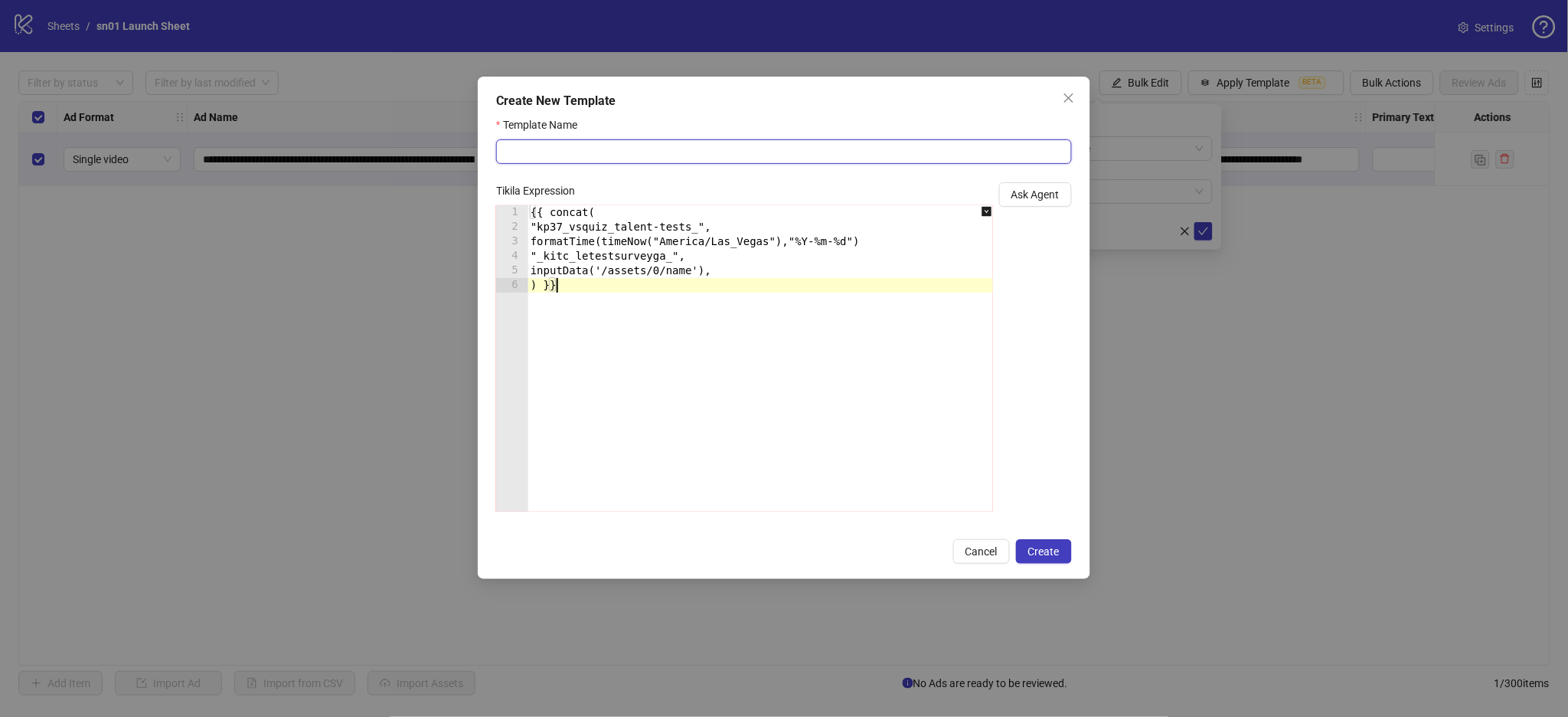
click at [666, 140] on input "Template Name" at bounding box center [784, 152] width 576 height 25
click at [535, 157] on input "**********" at bounding box center [784, 152] width 576 height 25
type input "**********"
click at [1040, 555] on span "Create" at bounding box center [1044, 551] width 31 height 12
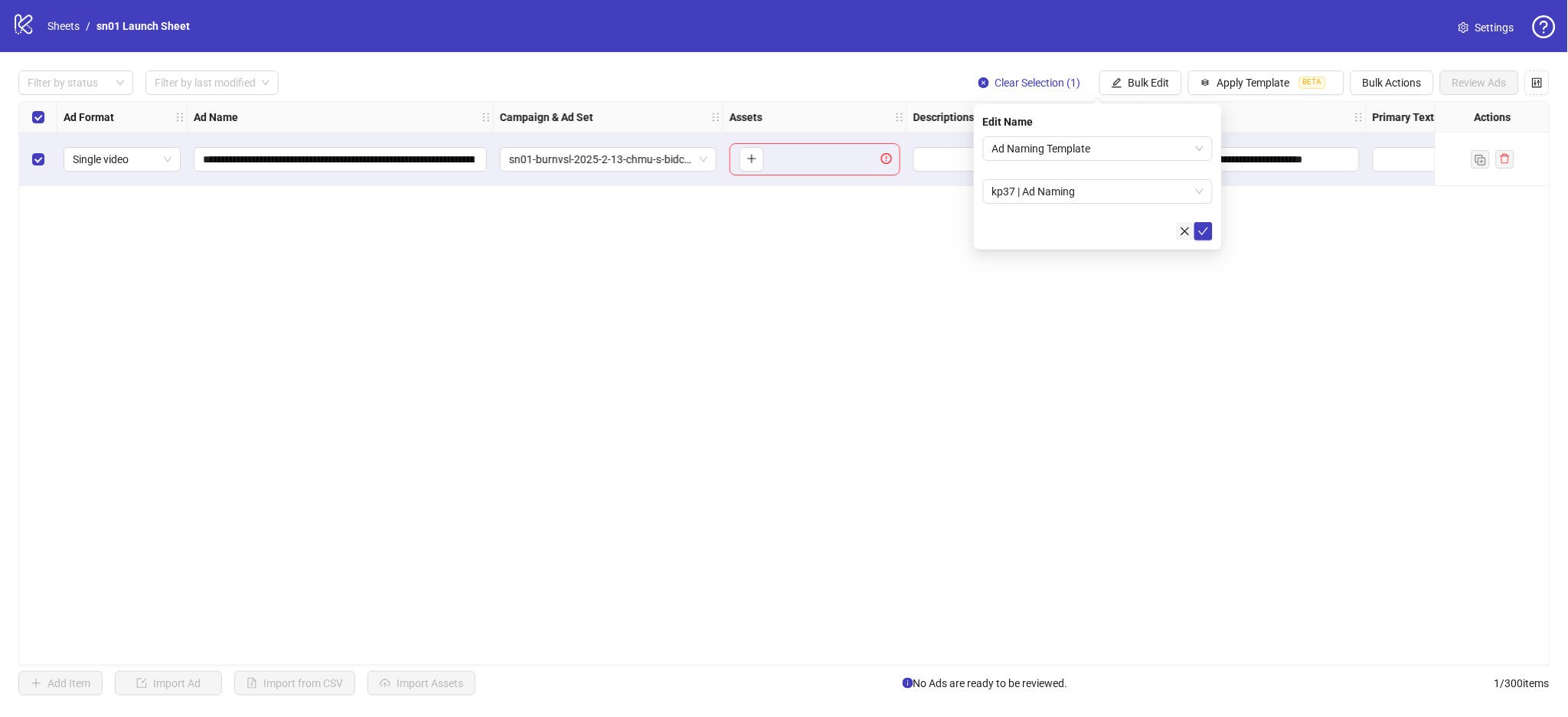
click at [1187, 226] on icon "close" at bounding box center [1185, 230] width 10 height 10
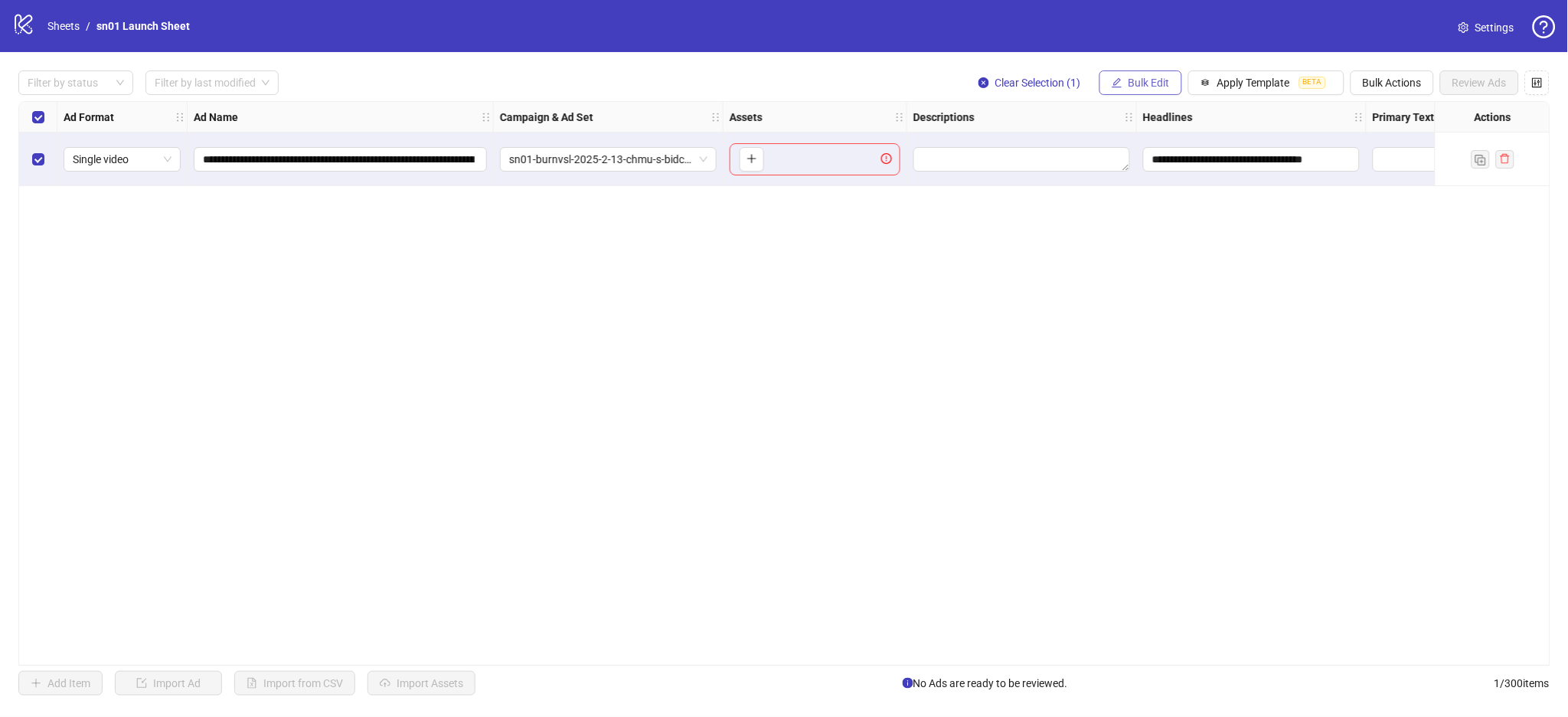
click at [1121, 86] on button "Bulk Edit" at bounding box center [1141, 83] width 83 height 25
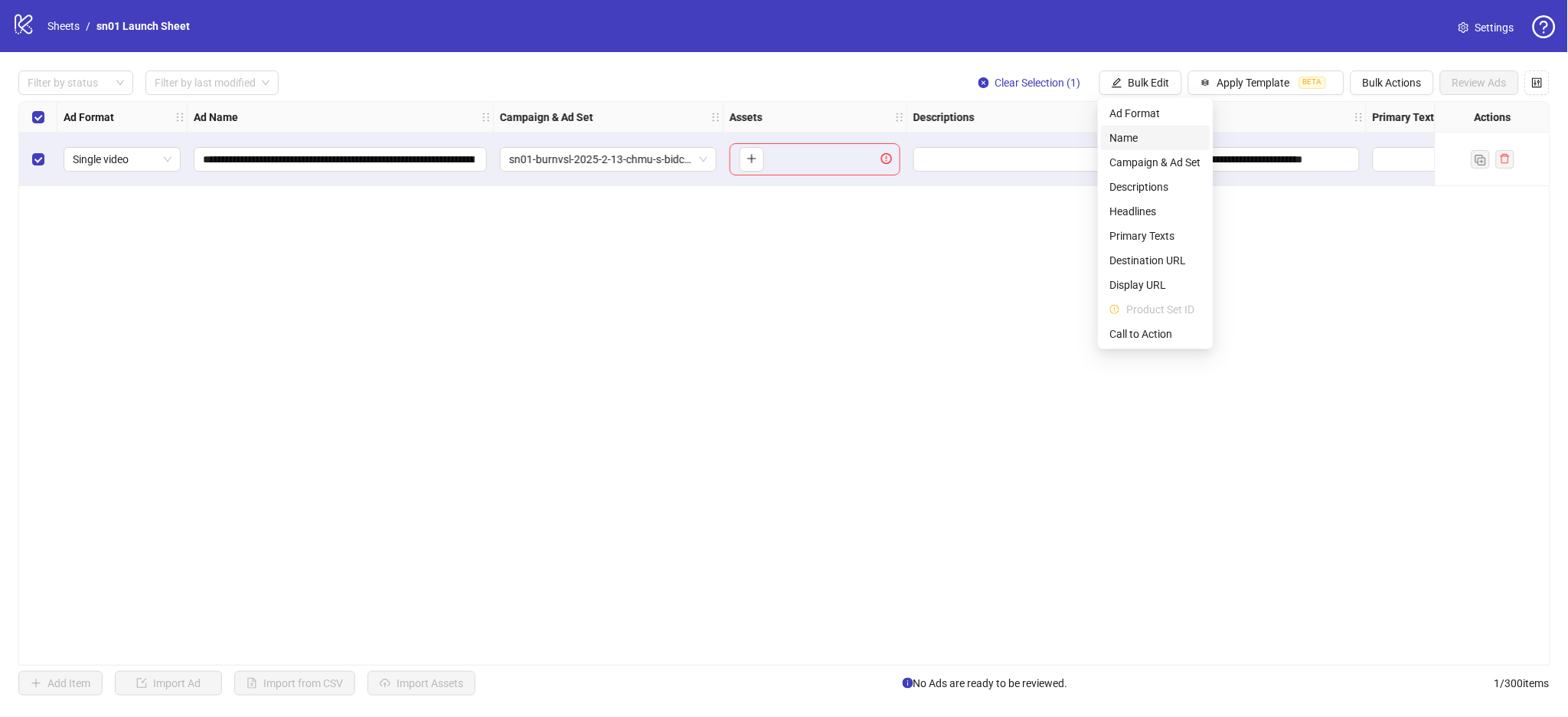
click at [1147, 130] on span "Name" at bounding box center [1156, 138] width 91 height 17
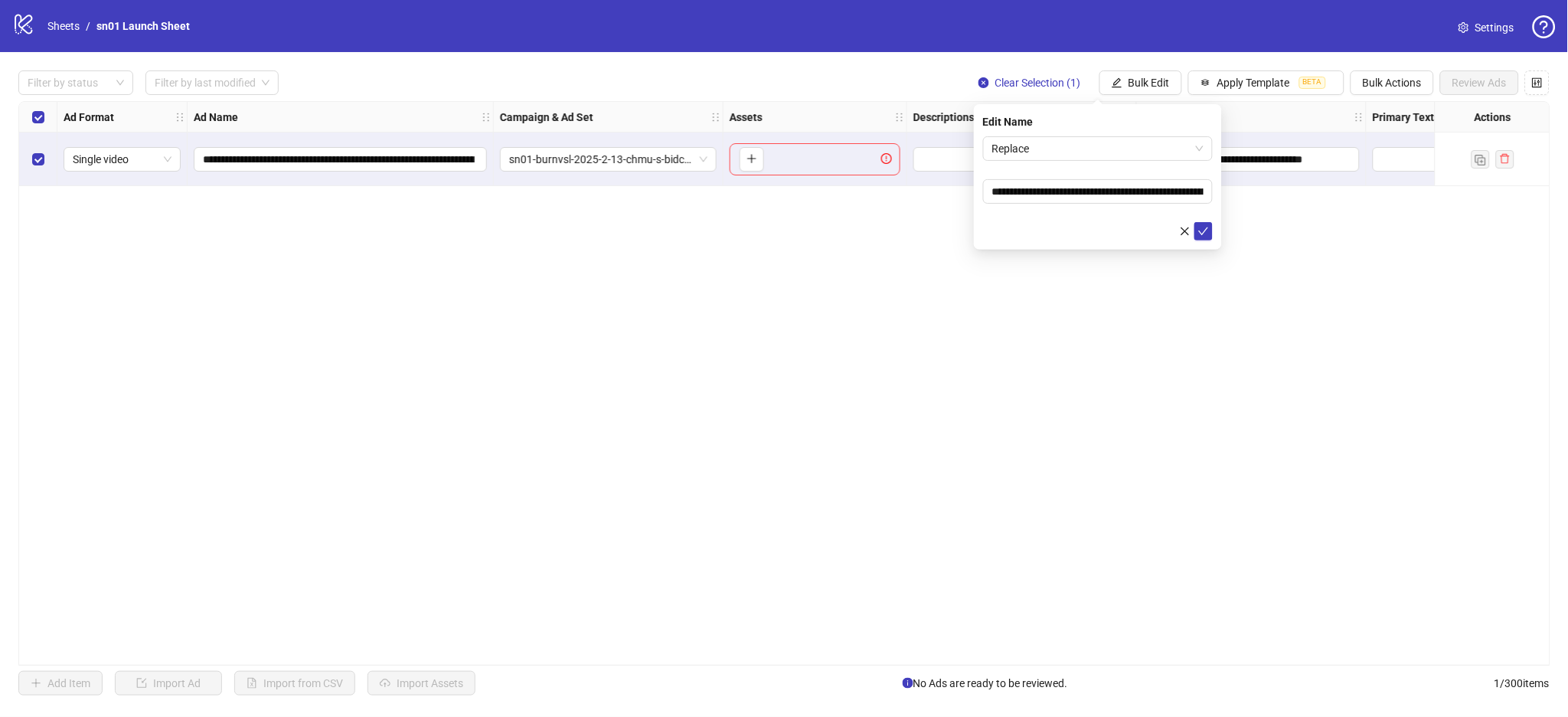
click at [1126, 162] on form "**********" at bounding box center [1098, 188] width 230 height 104
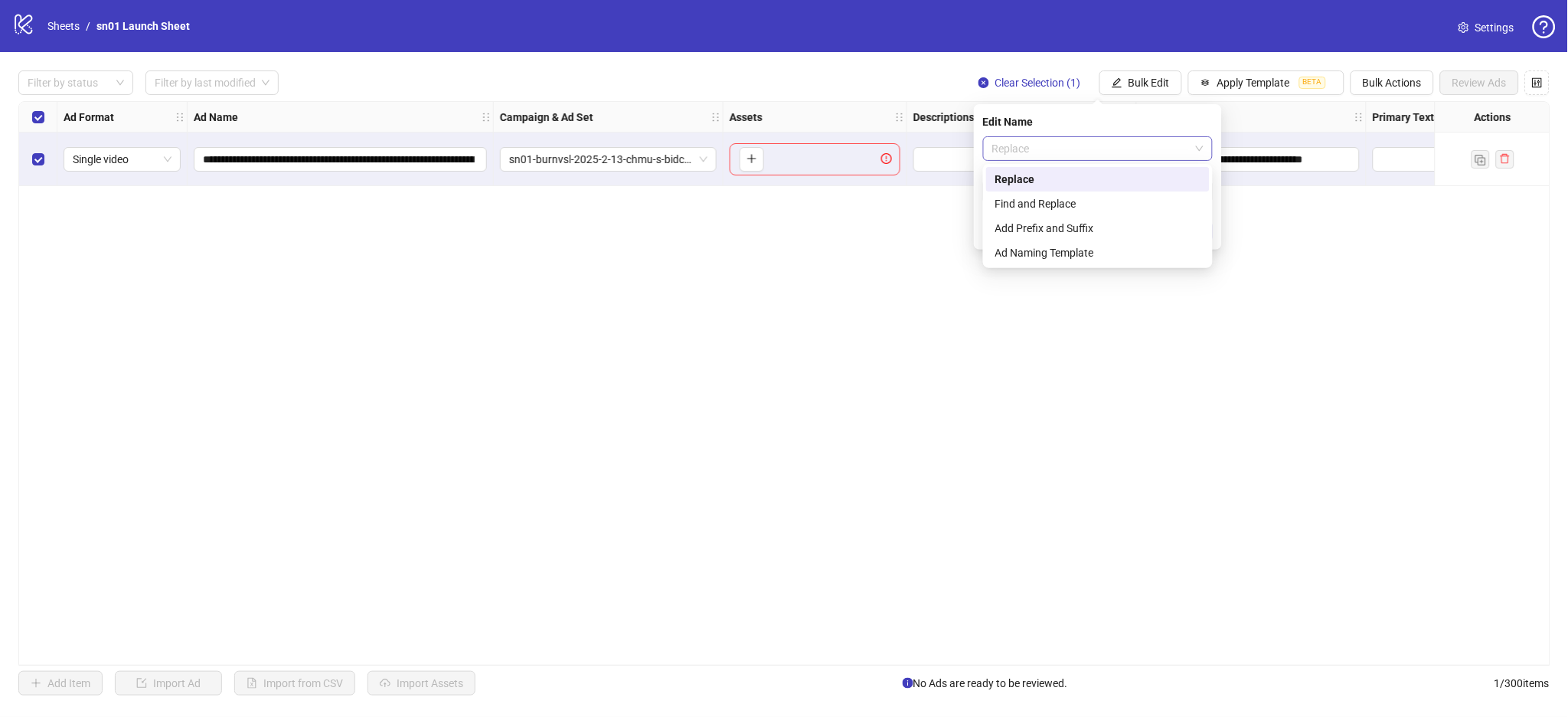
click at [1130, 145] on span "Replace" at bounding box center [1099, 148] width 212 height 23
click at [1059, 256] on div "Ad Naming Template" at bounding box center [1098, 253] width 205 height 17
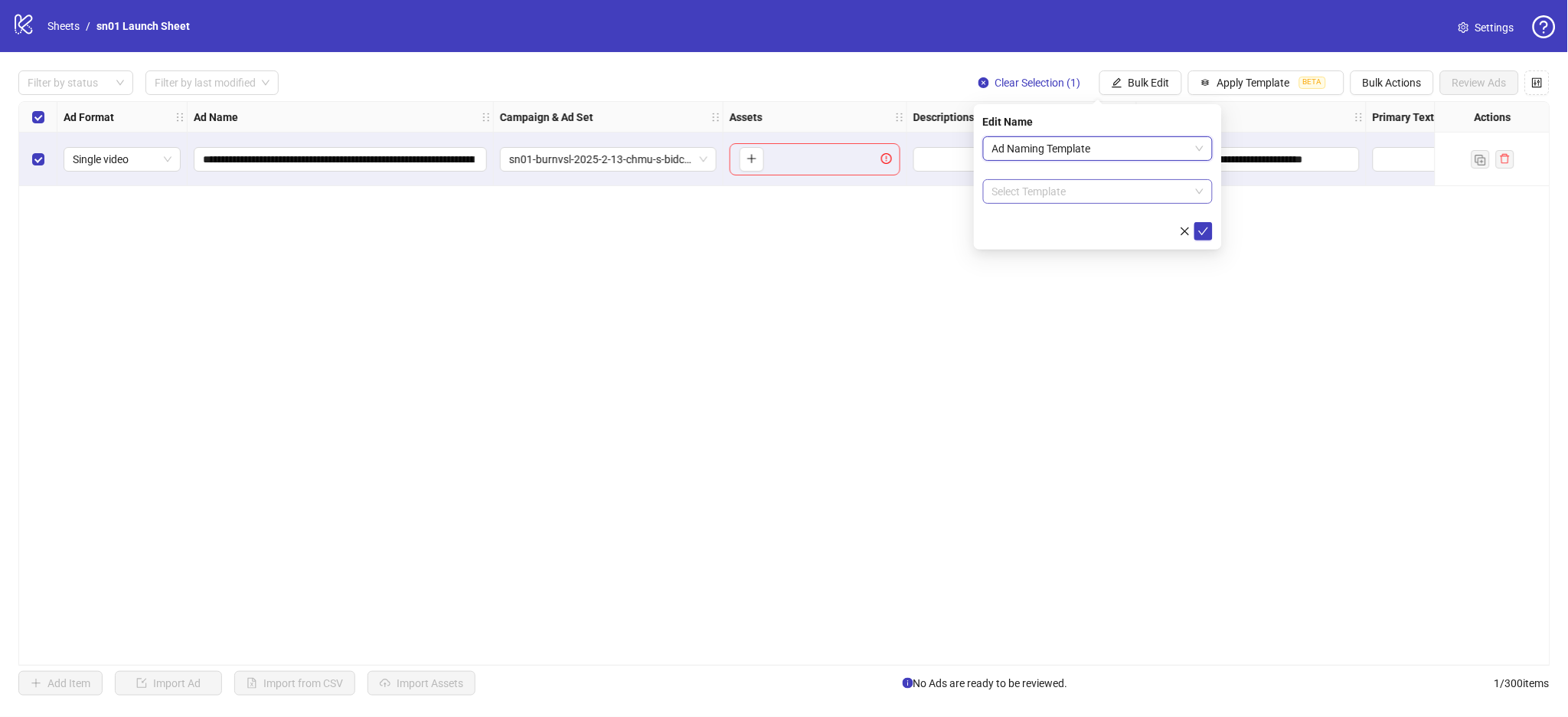
click at [1092, 195] on input "search" at bounding box center [1091, 192] width 197 height 23
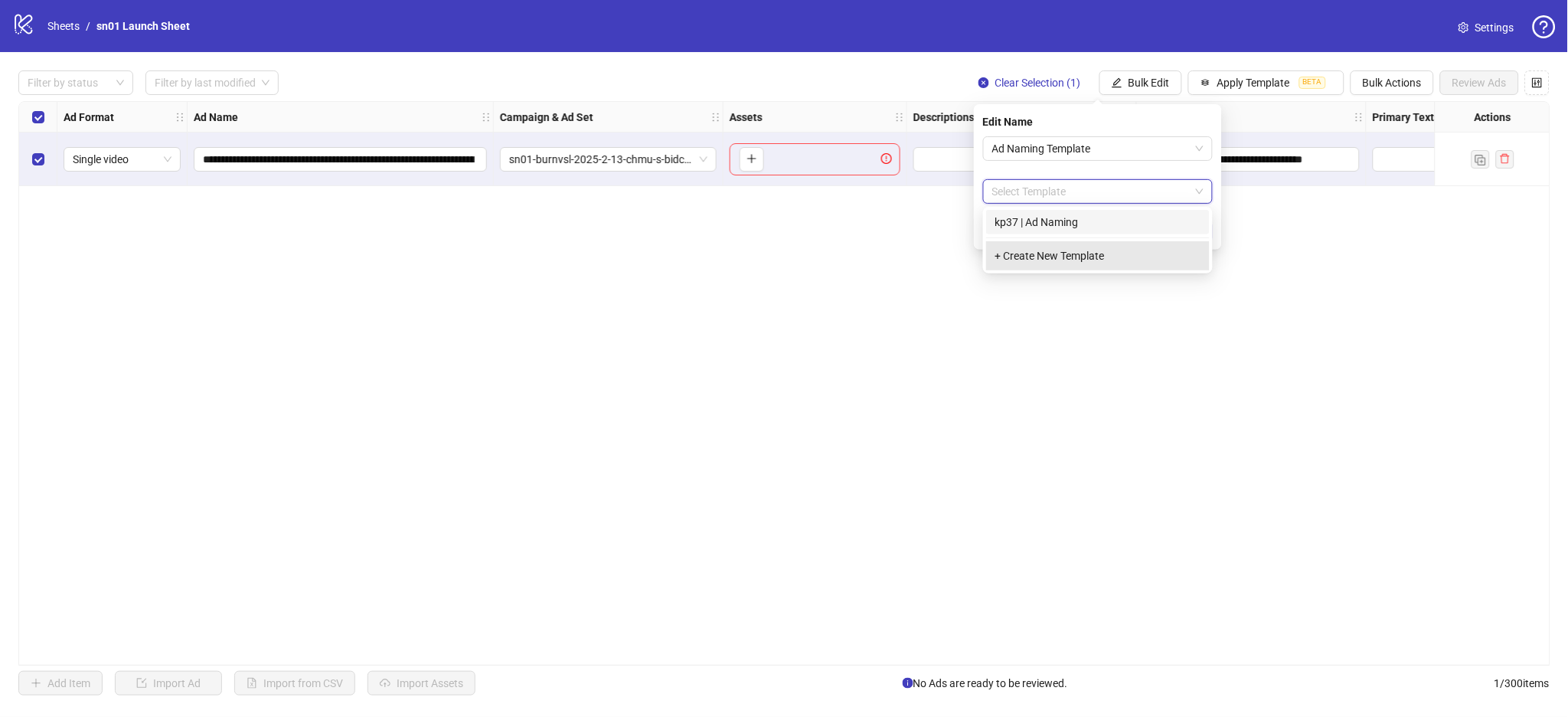
click at [1058, 253] on div "+ Create New Template" at bounding box center [1098, 255] width 224 height 29
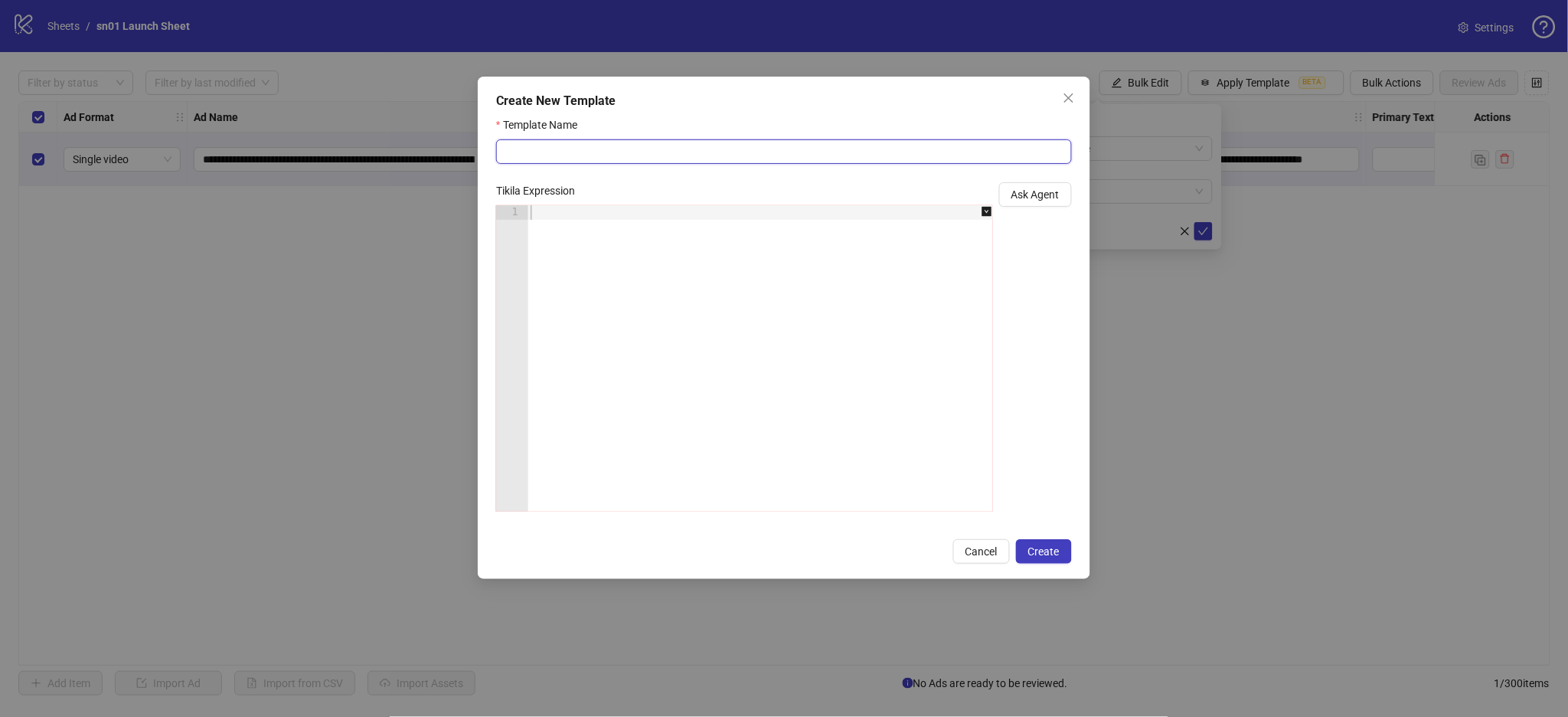
click at [662, 155] on input "Template Name" at bounding box center [784, 152] width 576 height 25
paste input "******"
type input "**********"
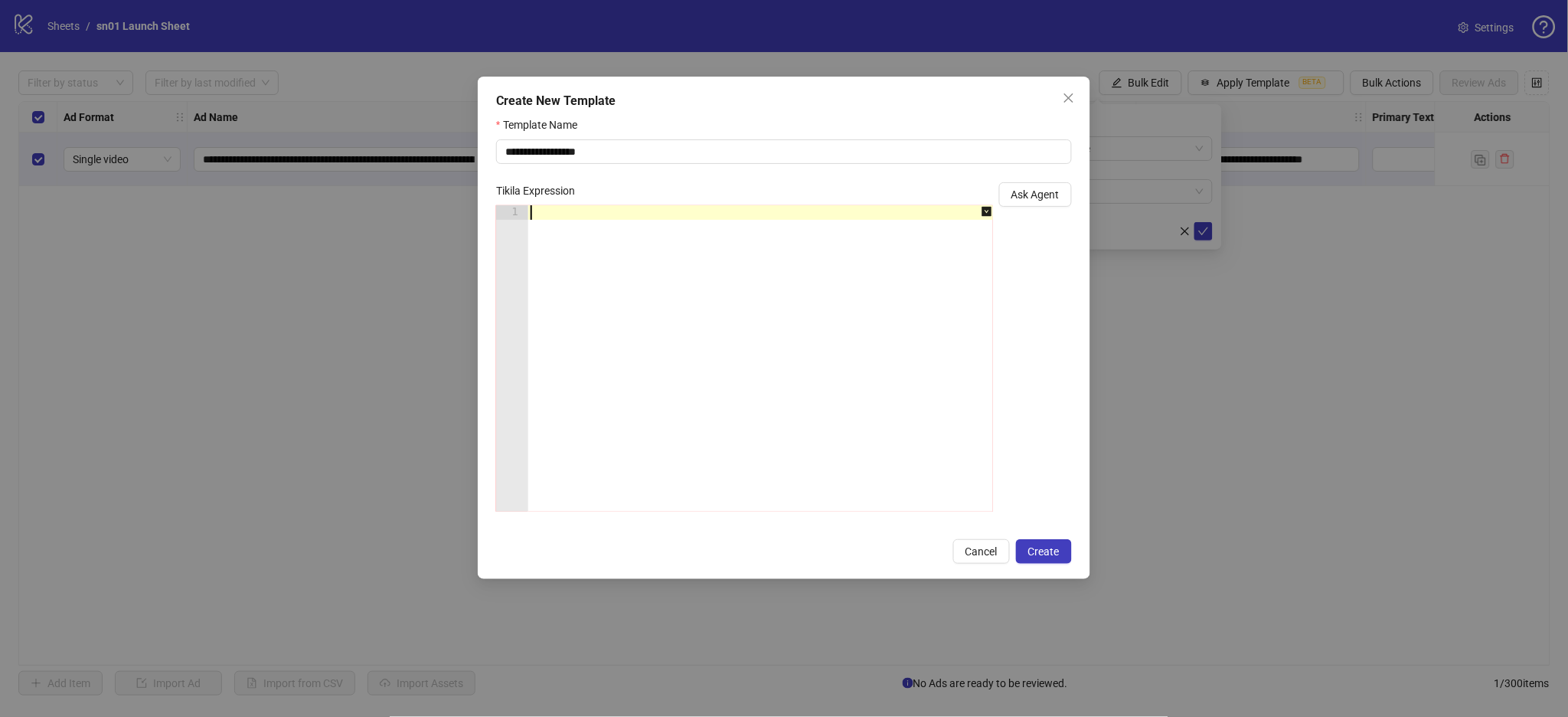
click at [703, 214] on div at bounding box center [769, 372] width 482 height 335
paste textarea "****"
type textarea "****"
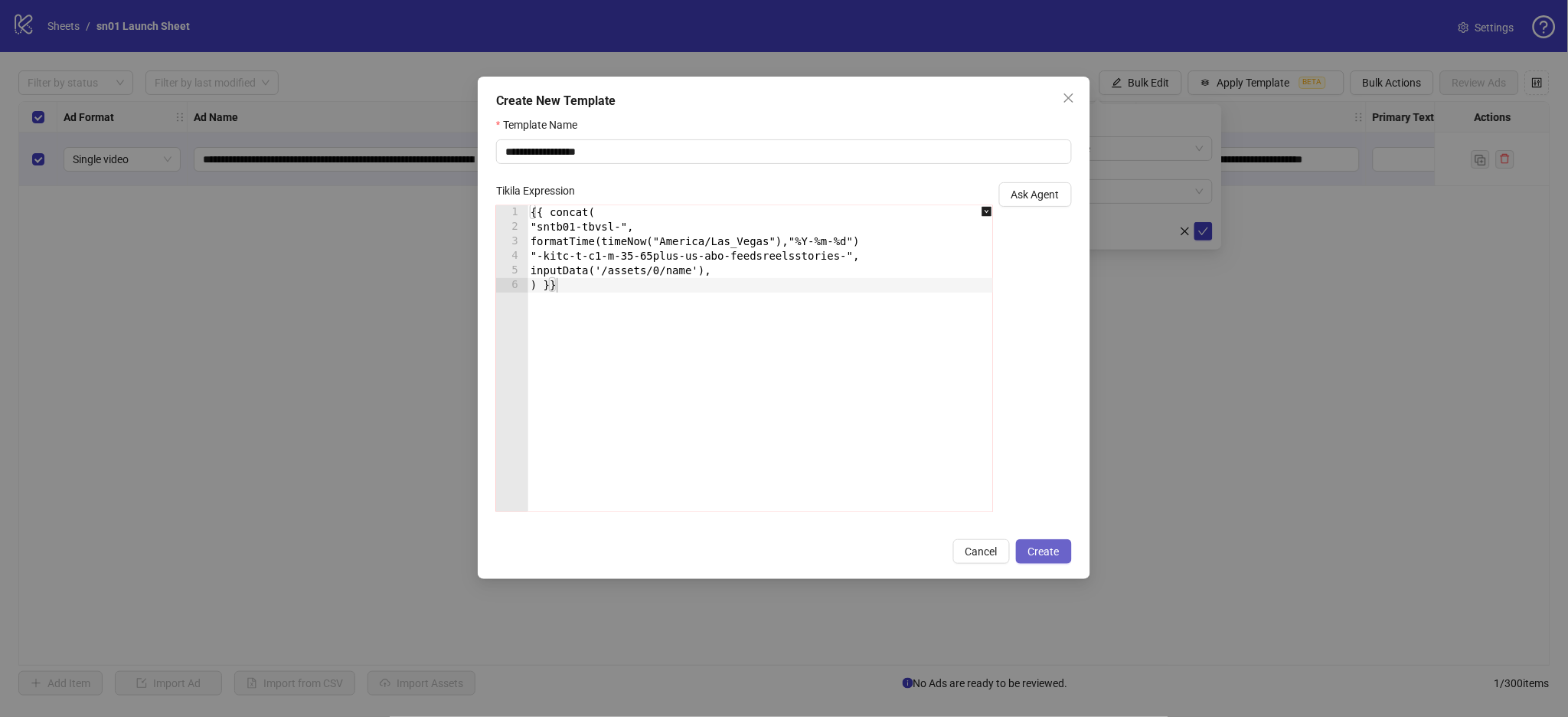
click at [1049, 550] on span "Create" at bounding box center [1044, 551] width 31 height 12
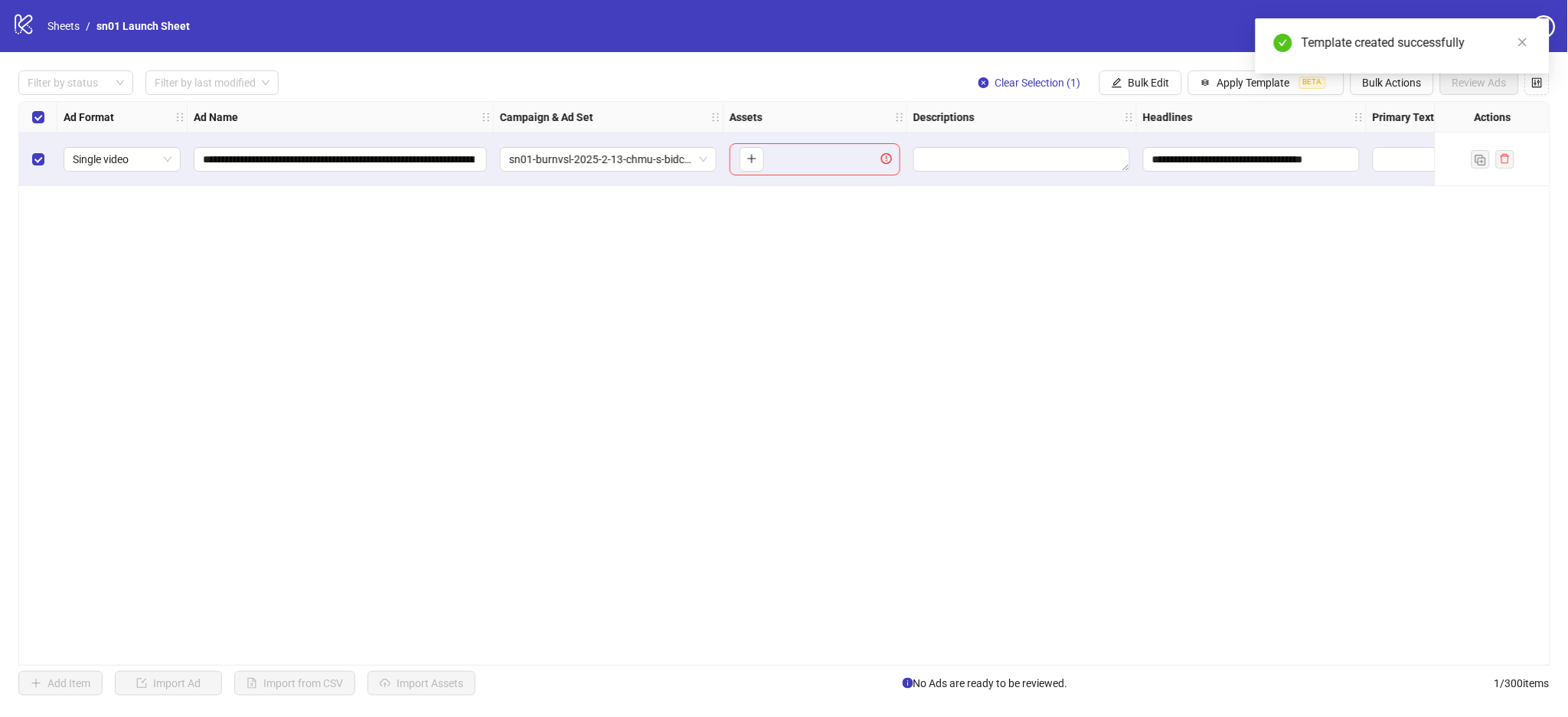
click at [865, 431] on div "**********" at bounding box center [784, 384] width 1532 height 565
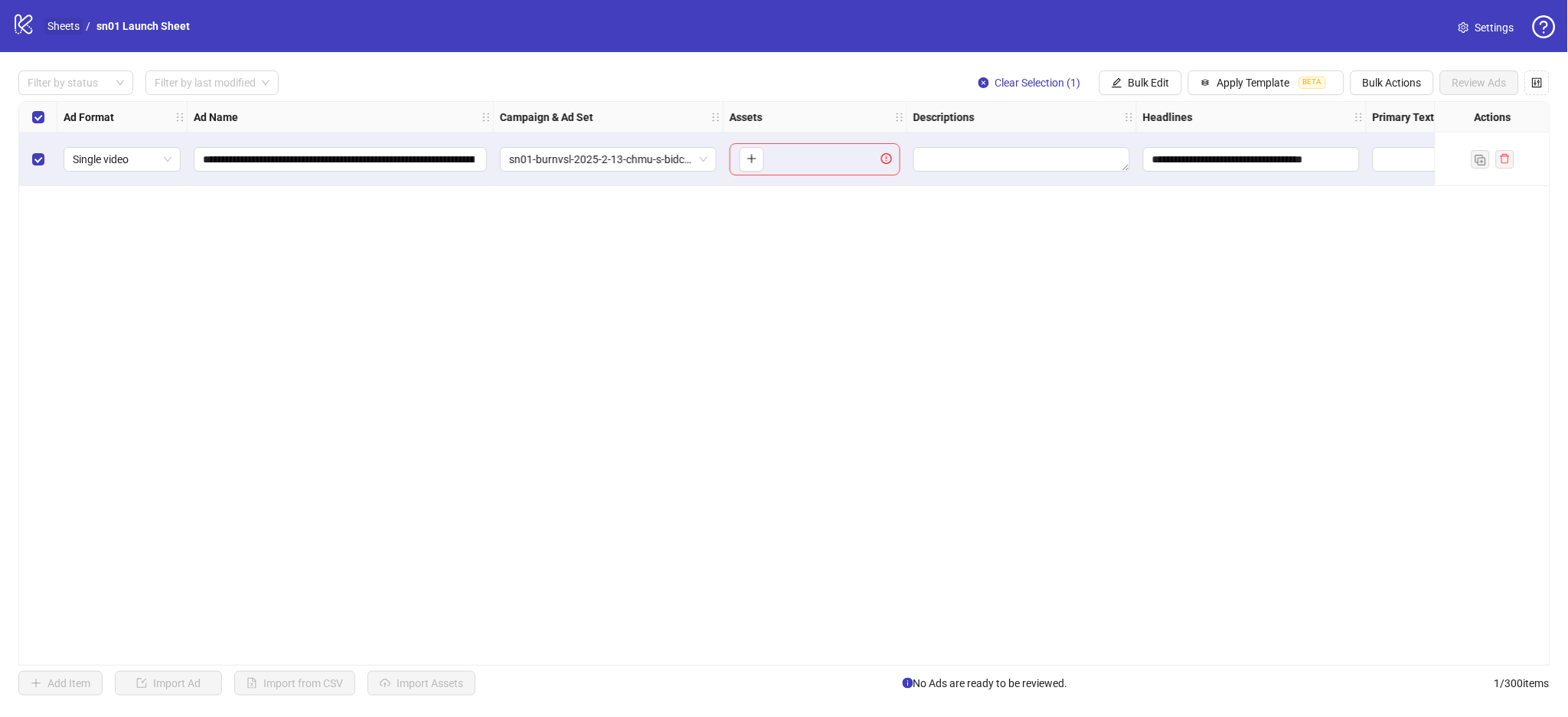
click at [62, 29] on link "Sheets" at bounding box center [63, 26] width 39 height 17
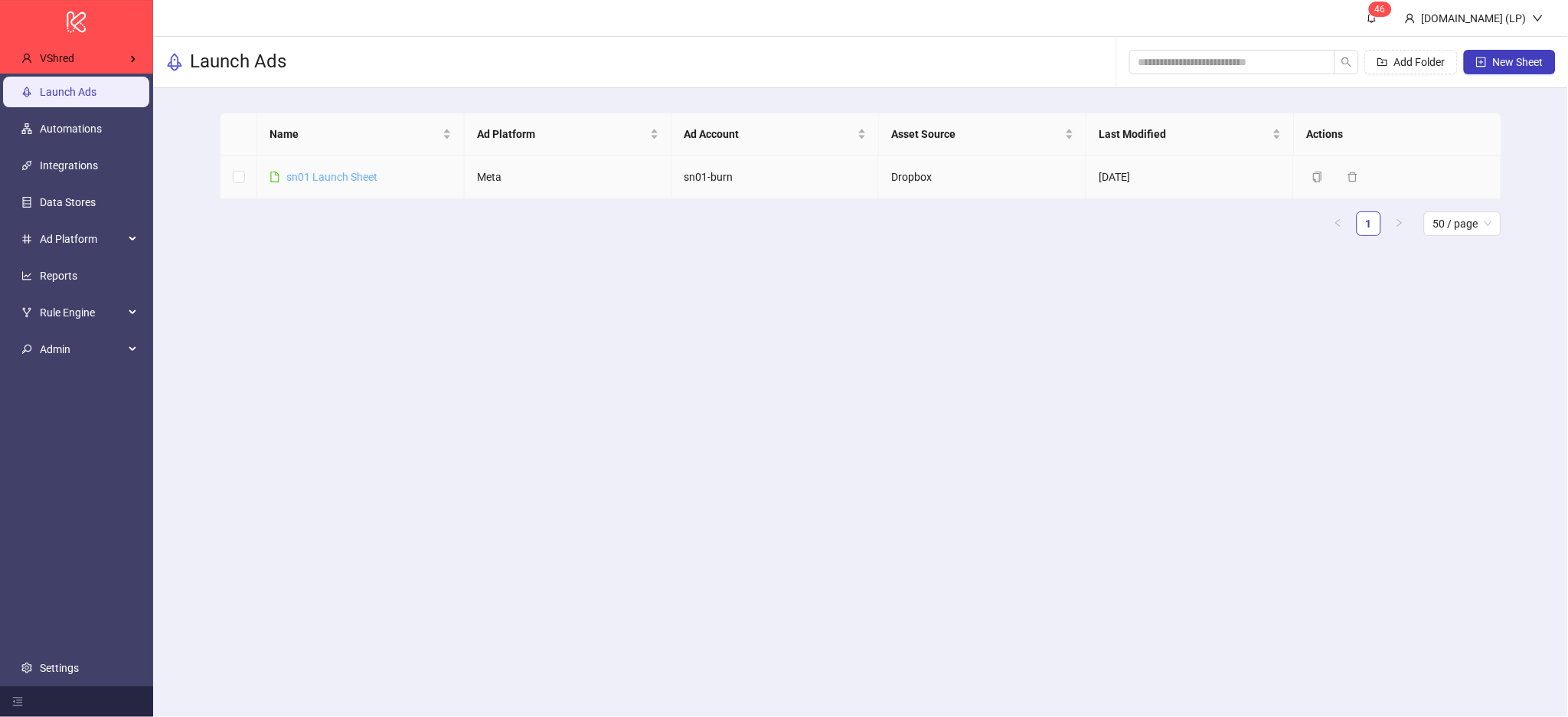
click at [326, 174] on link "sn01 Launch Sheet" at bounding box center [332, 177] width 91 height 12
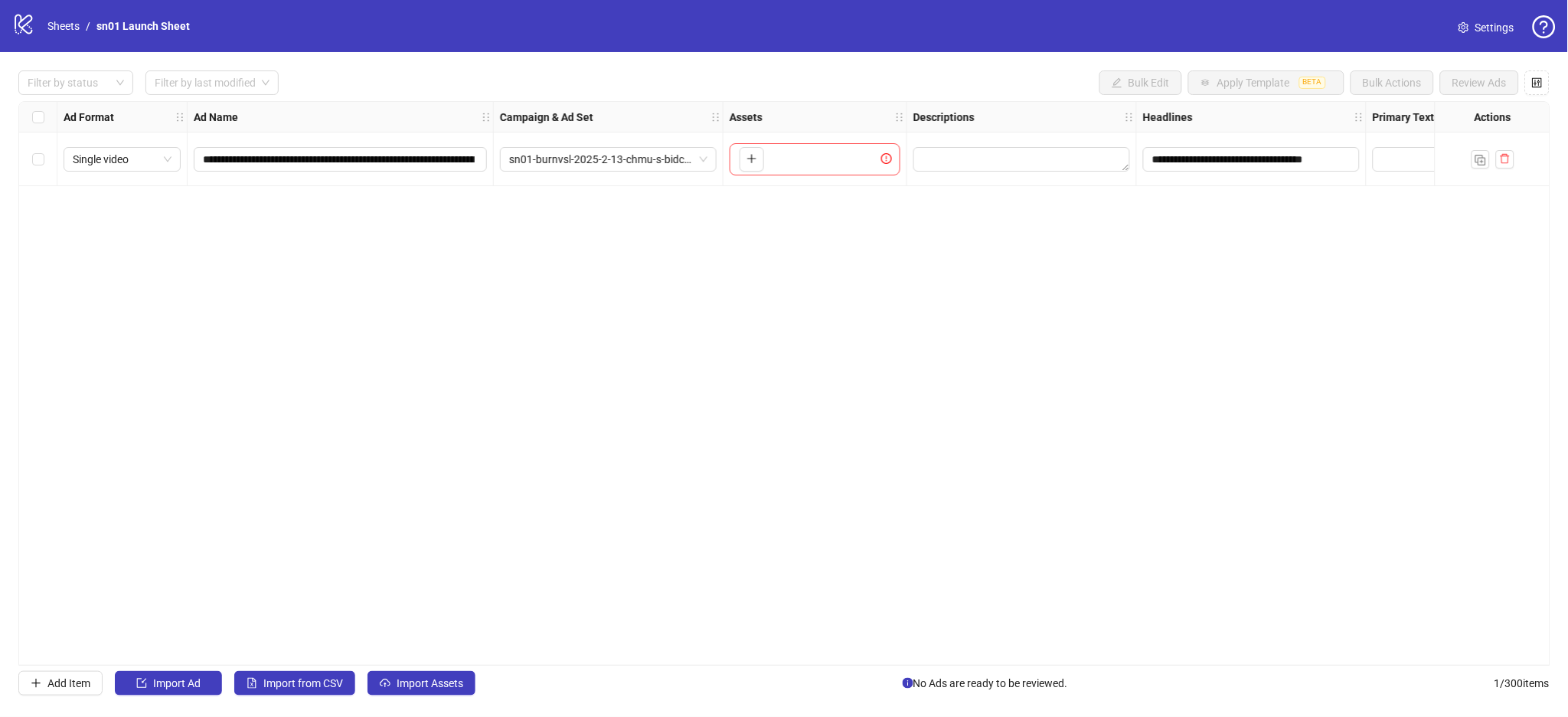
click at [1492, 30] on span "Settings" at bounding box center [1494, 27] width 39 height 17
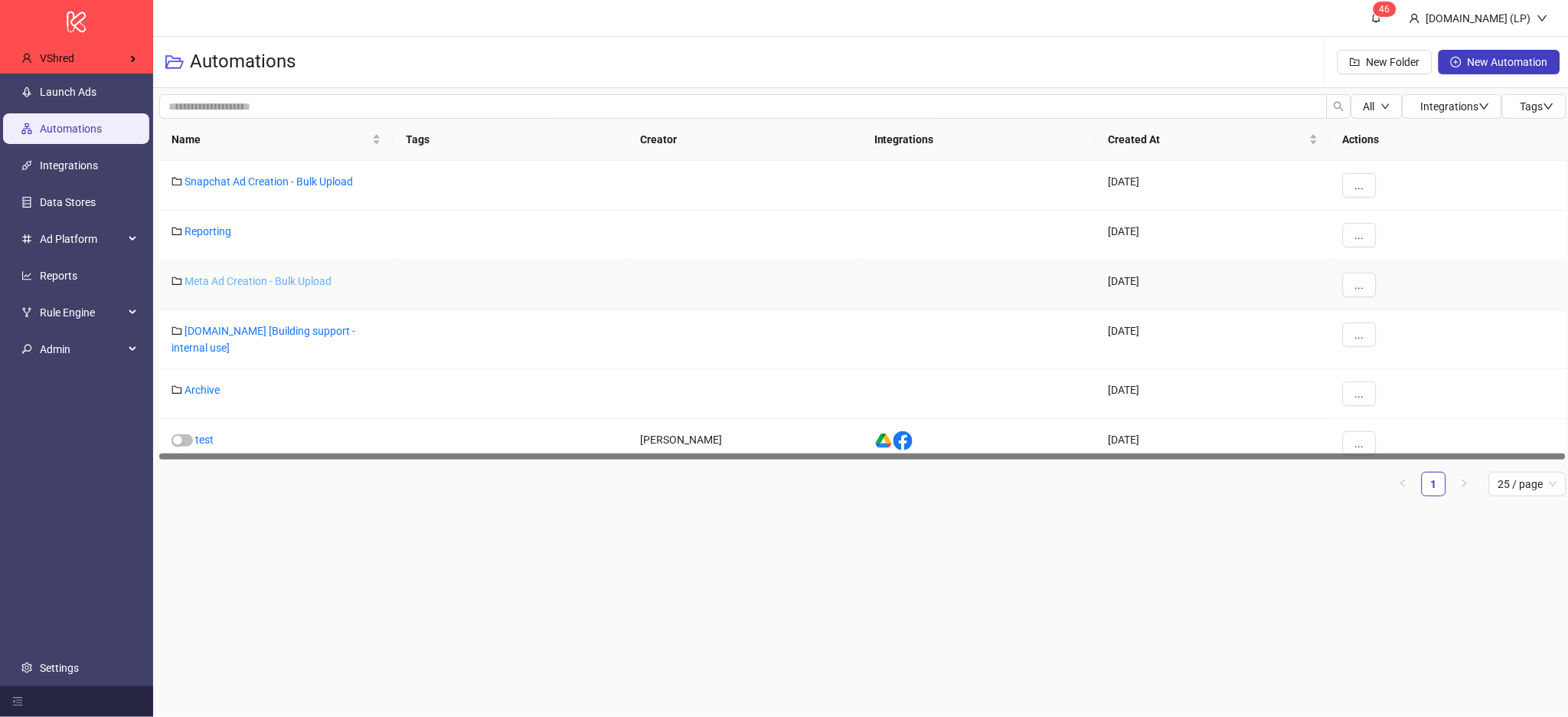
click at [271, 282] on link "Meta Ad Creation - Bulk Upload" at bounding box center [258, 281] width 147 height 12
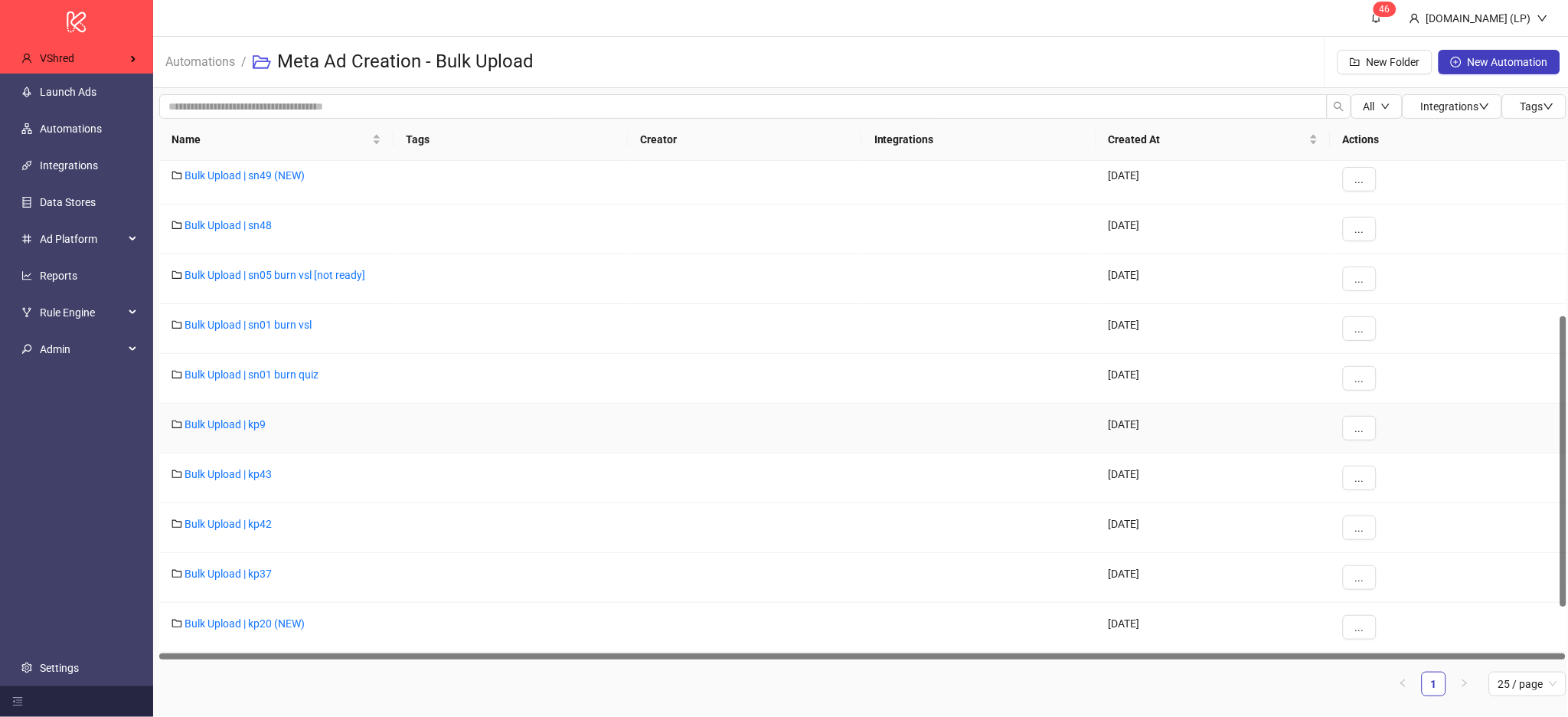
scroll to position [265, 0]
click at [241, 570] on link "Bulk Upload | kp37" at bounding box center [228, 572] width 87 height 12
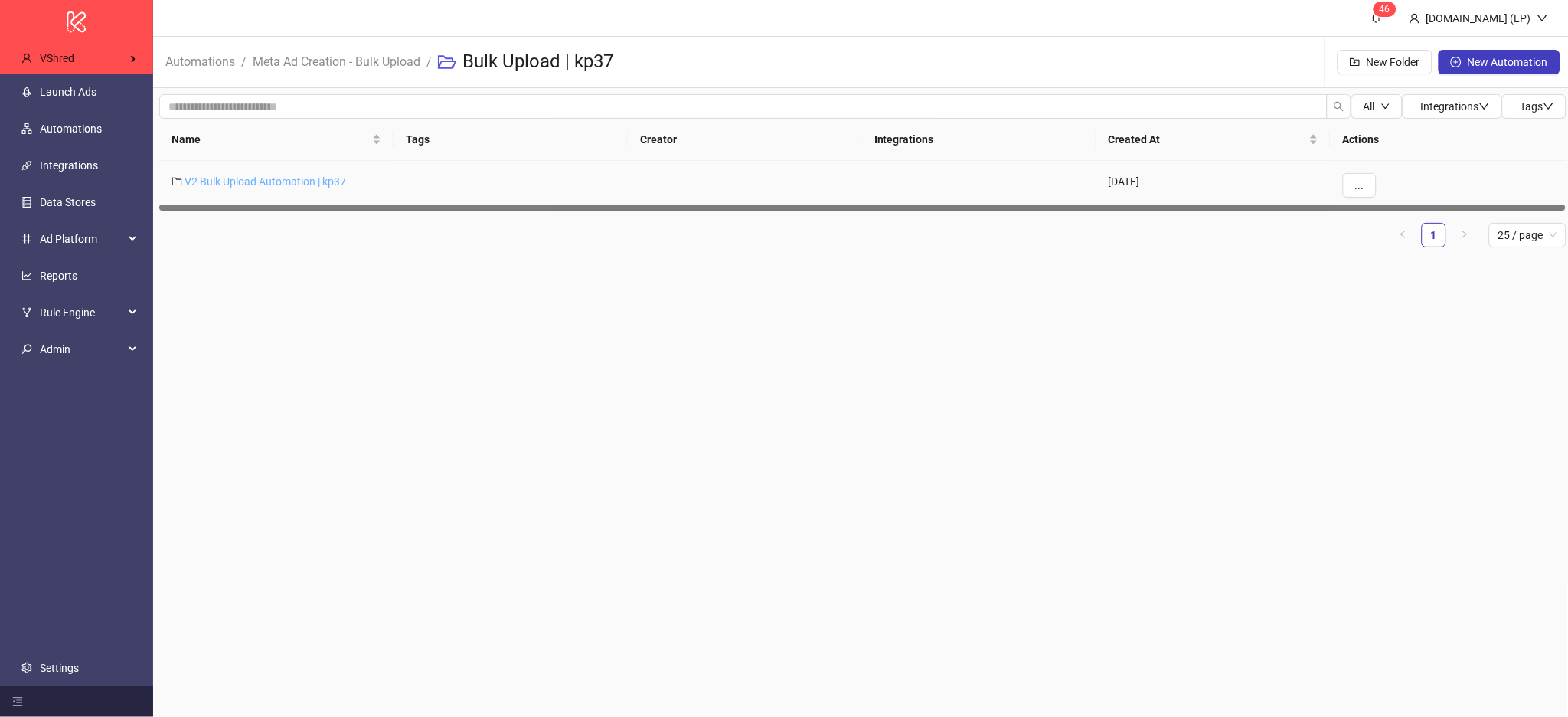
click at [330, 183] on link "V2 Bulk Upload Automation | kp37" at bounding box center [264, 181] width 162 height 12
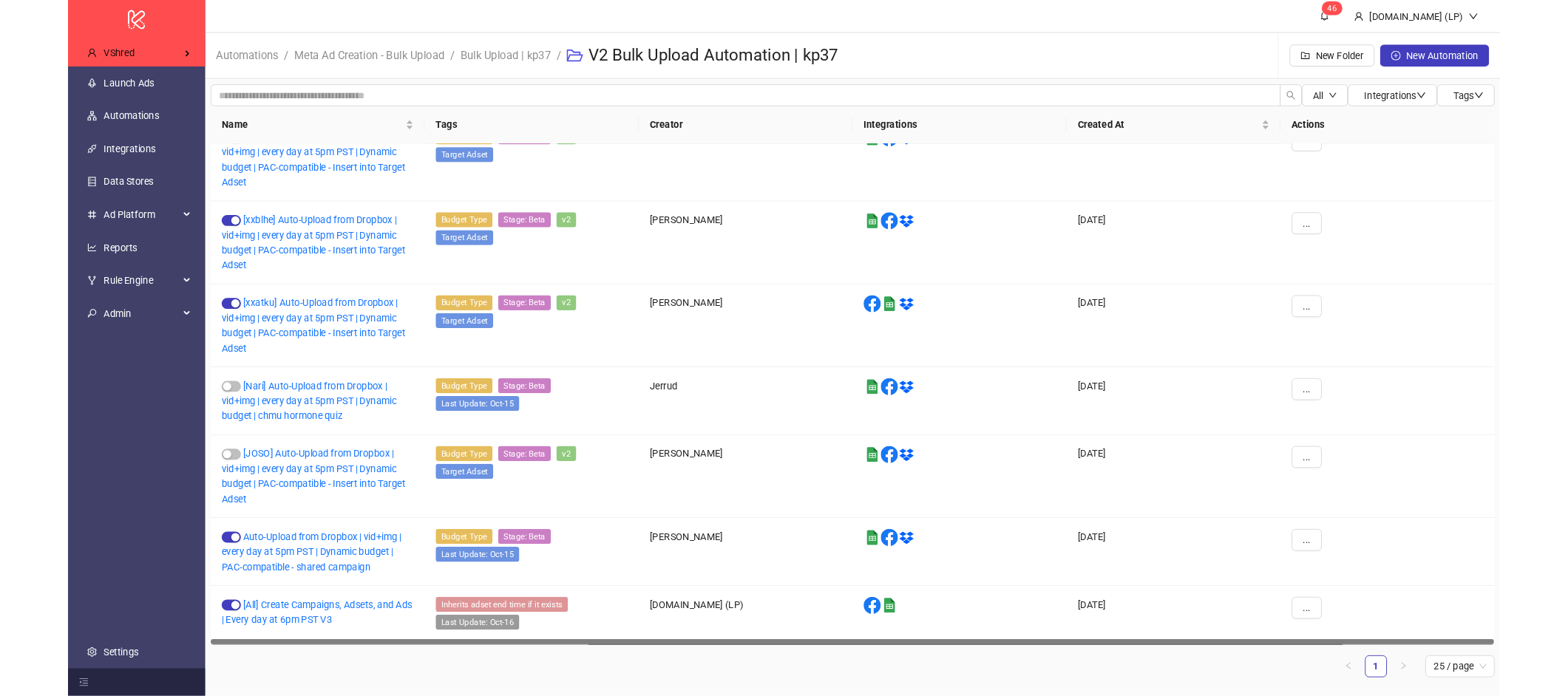
scroll to position [1008, 0]
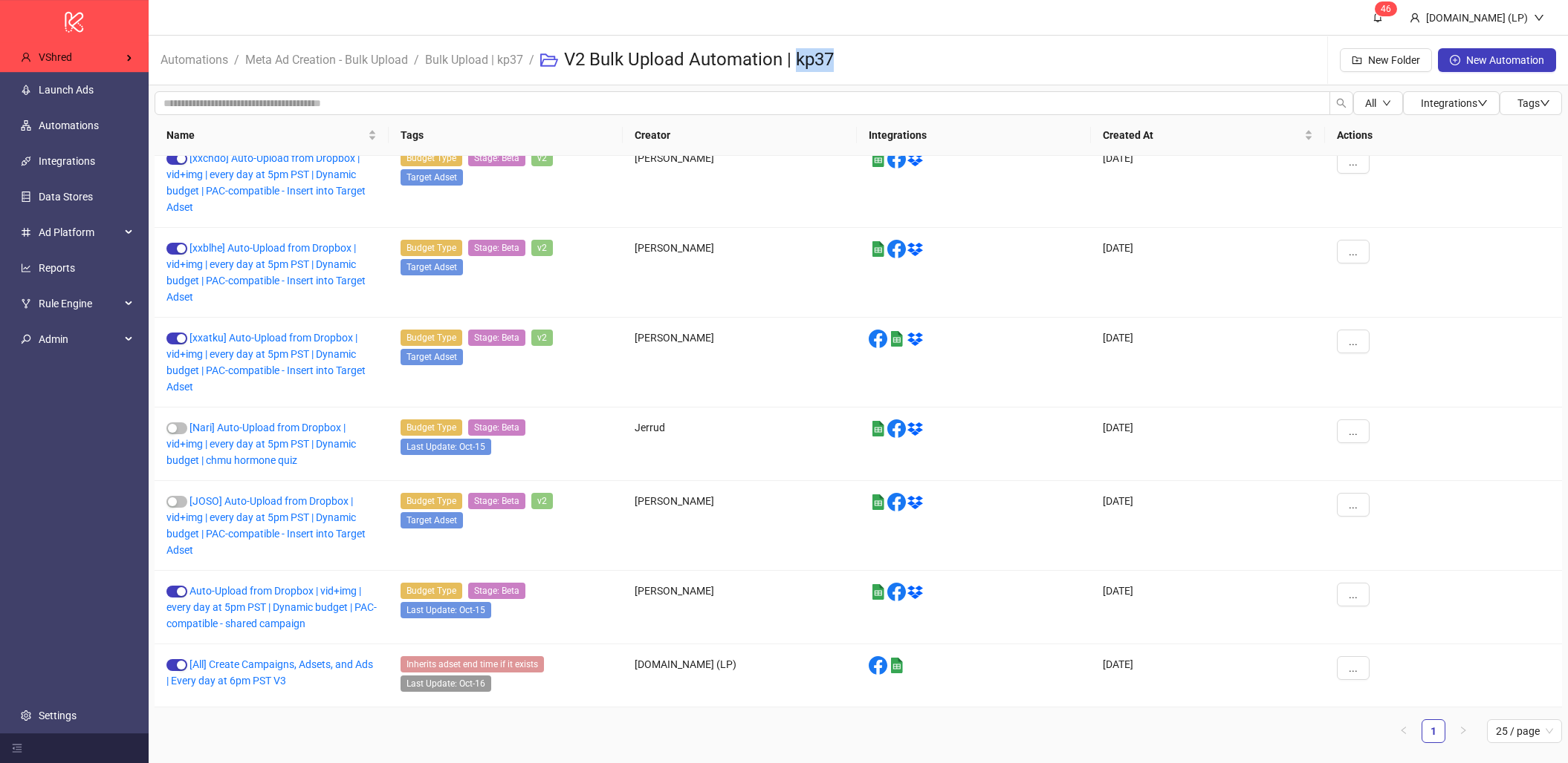
drag, startPoint x: 867, startPoint y: 59, endPoint x: 798, endPoint y: 68, distance: 69.6
click at [798, 68] on div "Automations / Meta Ad Creation - Bulk Upload / Bulk Upload | kp37 / V2 Bulk Upl…" at bounding box center [858, 60] width 1420 height 49
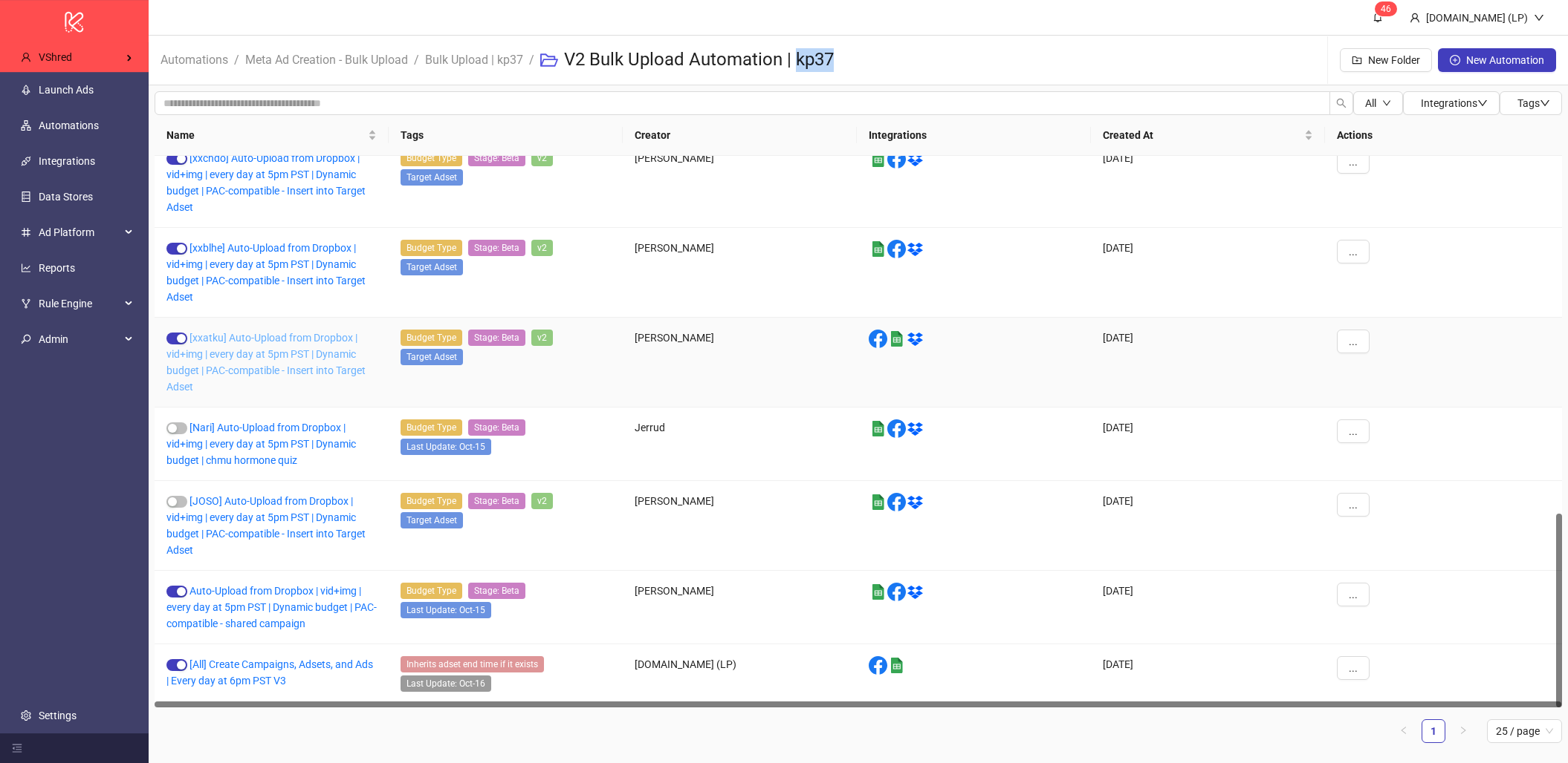
click at [276, 354] on link "[xxatku] Auto-Upload from Dropbox | vid+img | every day at 5pm PST | Dynamic bu…" at bounding box center [266, 362] width 199 height 60
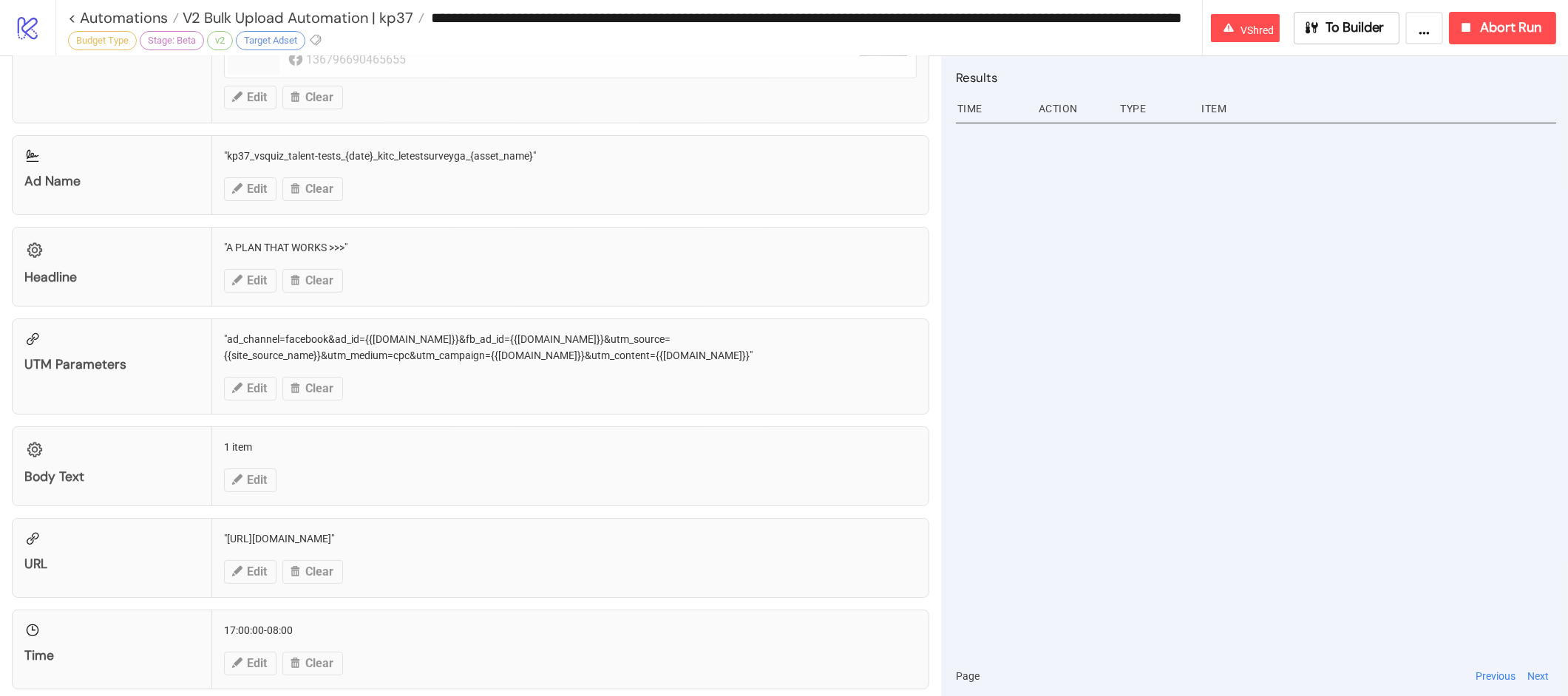
scroll to position [1019, 0]
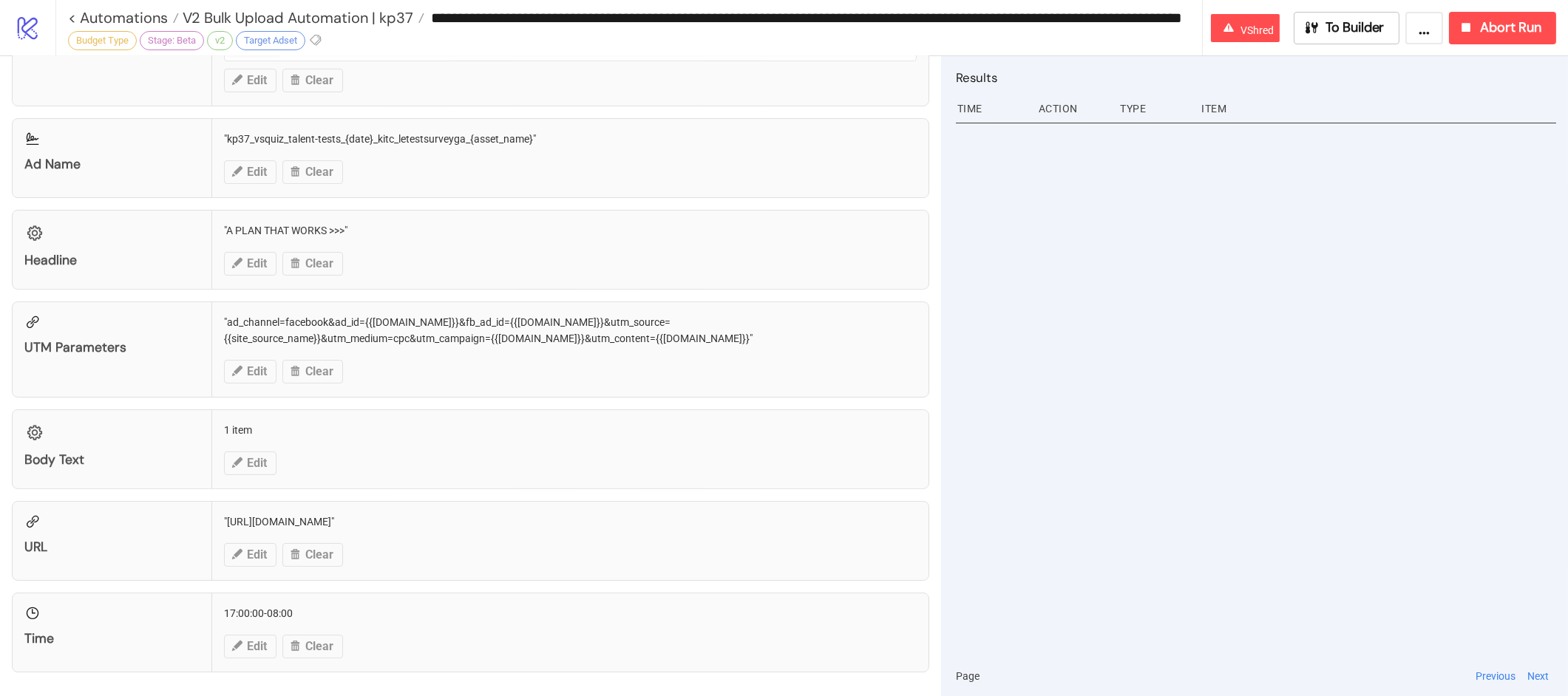
click at [269, 223] on div "Headline "A PLAN THAT WORKS >>>" Edit Clear" at bounding box center [470, 250] width 917 height 80
copy div ""A PLAN THAT WORKS >>>""
click at [313, 330] on div "UTM parameters "ad_channel=facebook&ad_id={{ad.id}}&fb_ad_id={{ad.id}}&utm_sour…" at bounding box center [470, 349] width 917 height 96
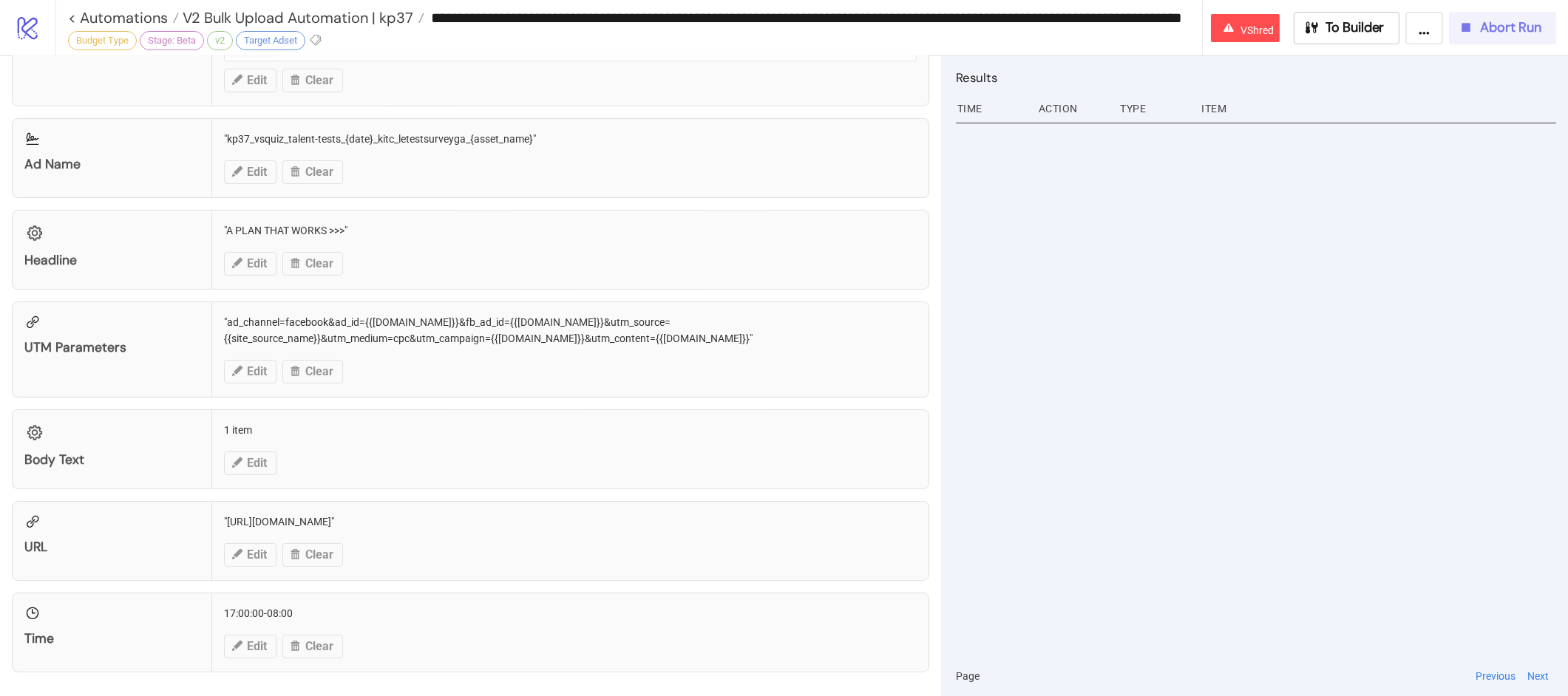
click at [1482, 19] on span "Abort Run" at bounding box center [1510, 27] width 61 height 17
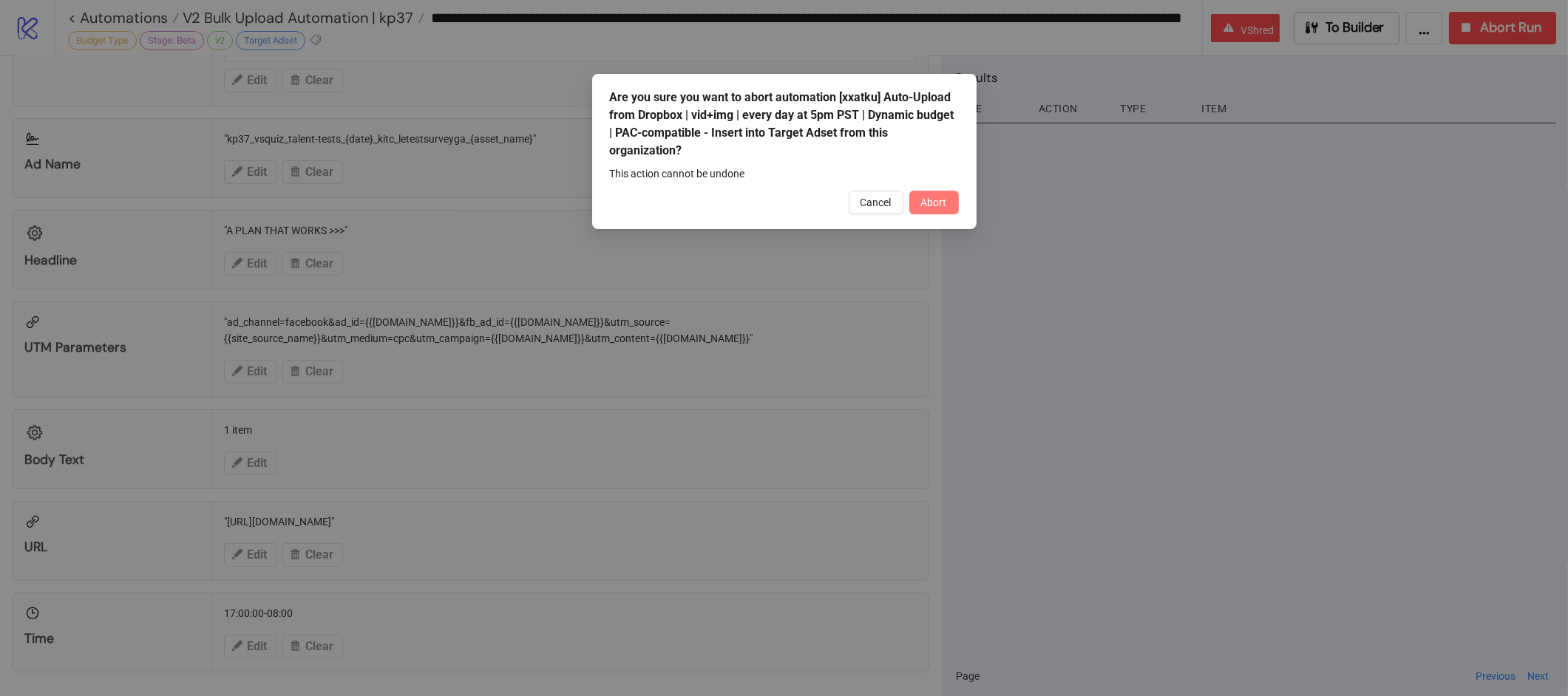
click at [925, 201] on span "Abort" at bounding box center [934, 202] width 26 height 12
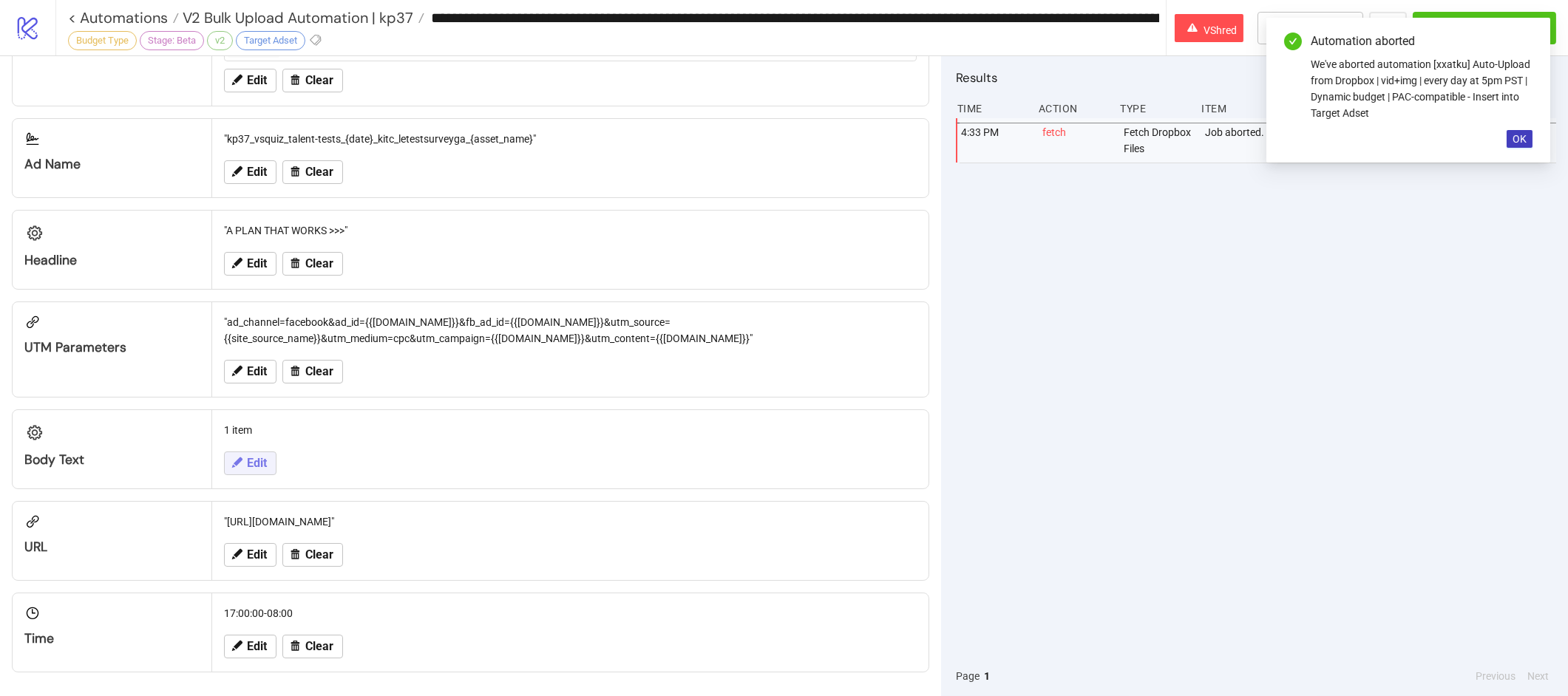
click at [236, 465] on icon at bounding box center [237, 462] width 10 height 10
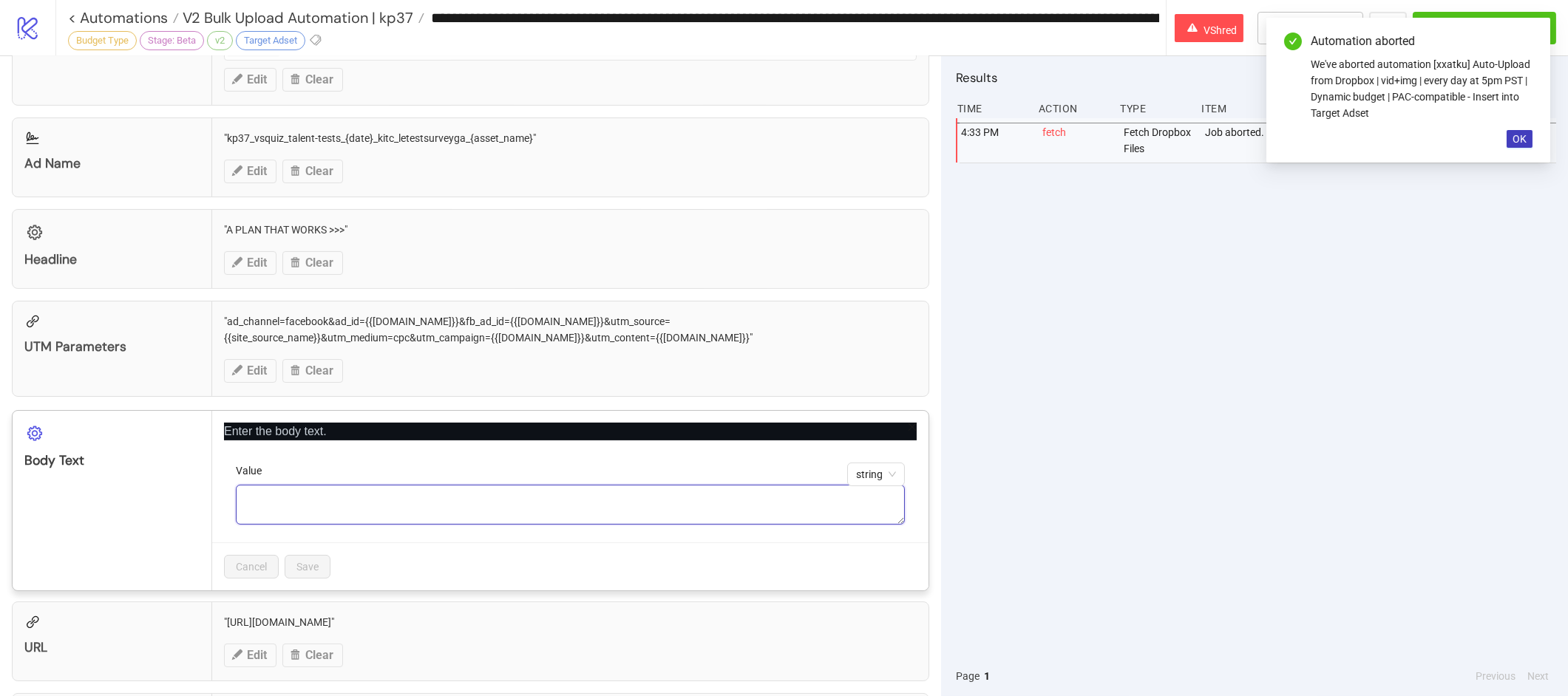
click at [418, 519] on textarea "Value" at bounding box center [571, 505] width 669 height 40
click at [356, 504] on textarea "Value" at bounding box center [571, 505] width 669 height 40
click at [916, 427] on icon "close" at bounding box center [912, 426] width 10 height 10
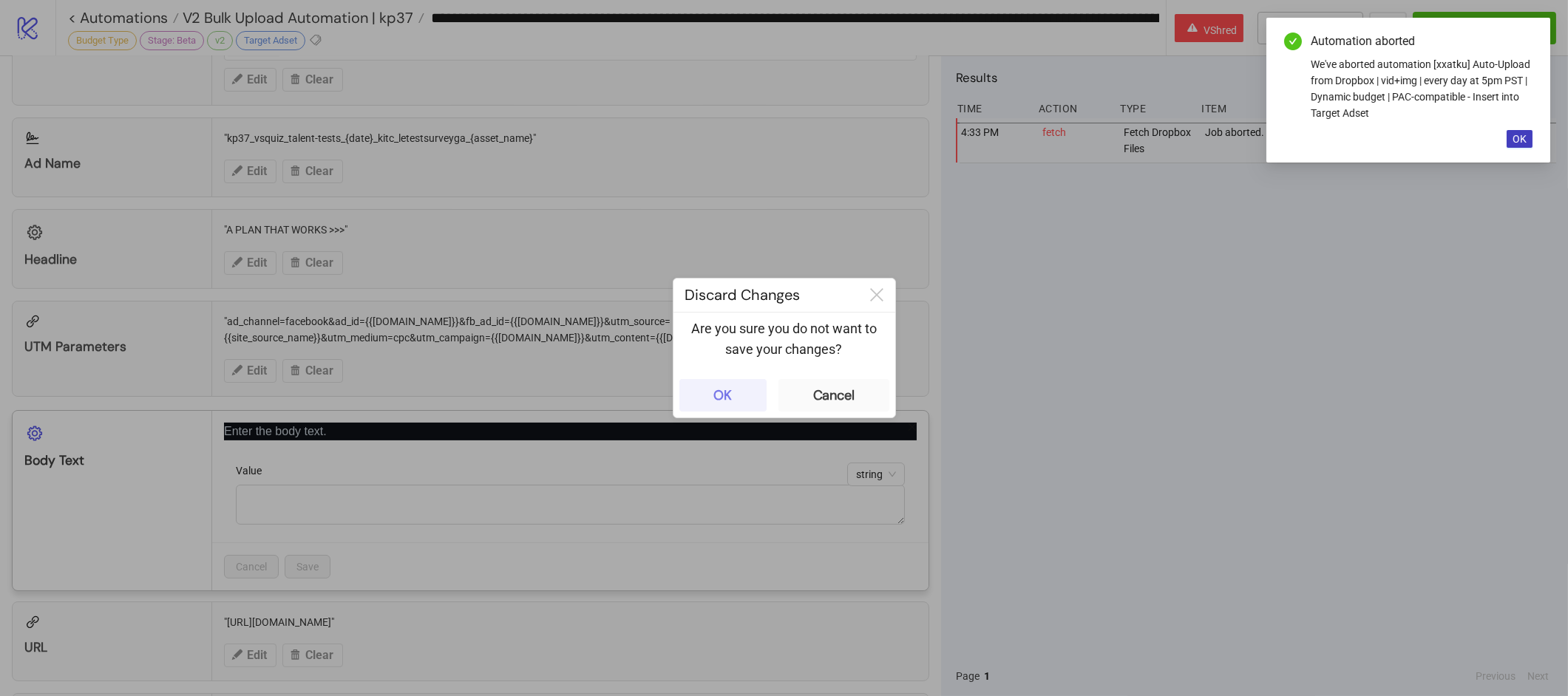
click at [692, 393] on button "OK" at bounding box center [723, 395] width 88 height 33
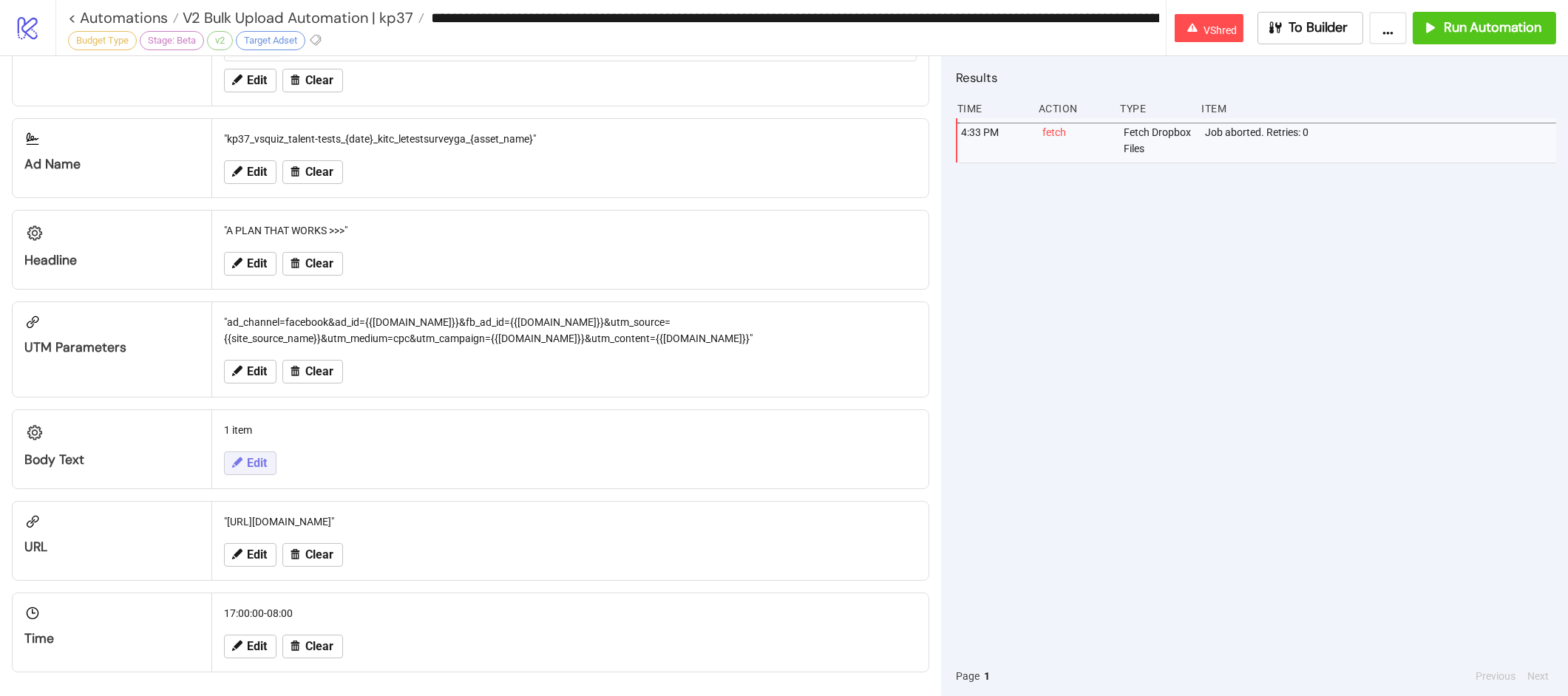
click at [254, 466] on span "Edit" at bounding box center [257, 463] width 20 height 14
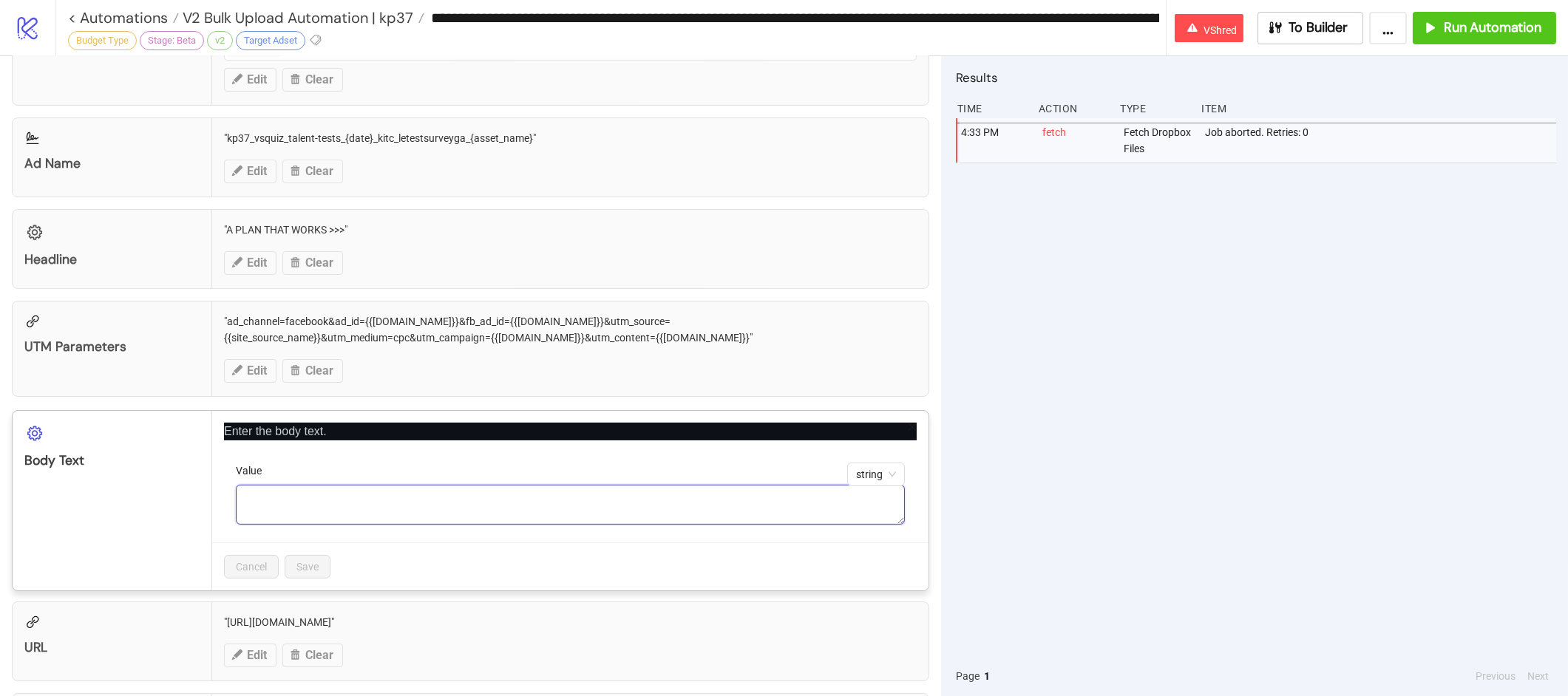
click at [377, 486] on textarea "Value" at bounding box center [571, 505] width 669 height 40
click at [908, 434] on p "Enter the body text." at bounding box center [571, 431] width 693 height 17
click at [909, 432] on icon "close" at bounding box center [912, 426] width 10 height 10
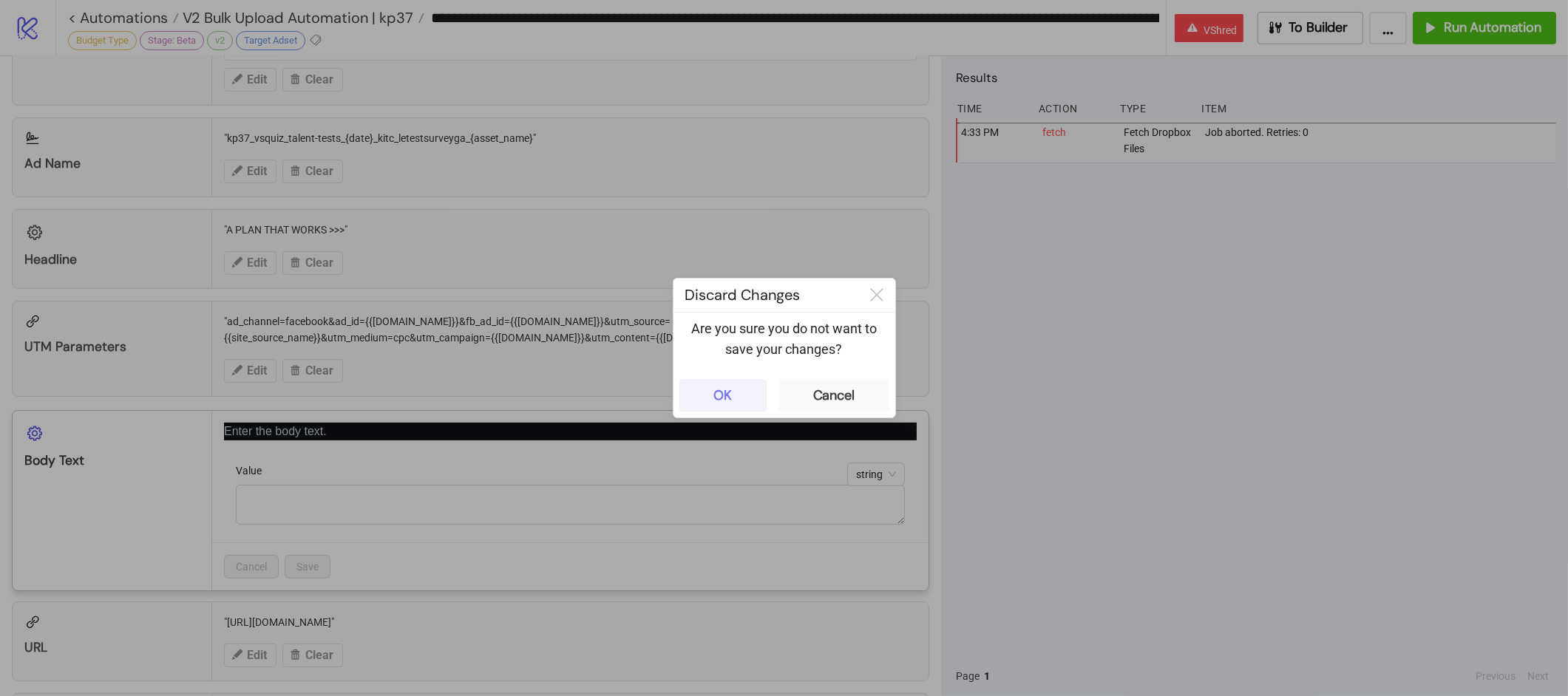
click at [707, 384] on button "OK" at bounding box center [723, 395] width 88 height 33
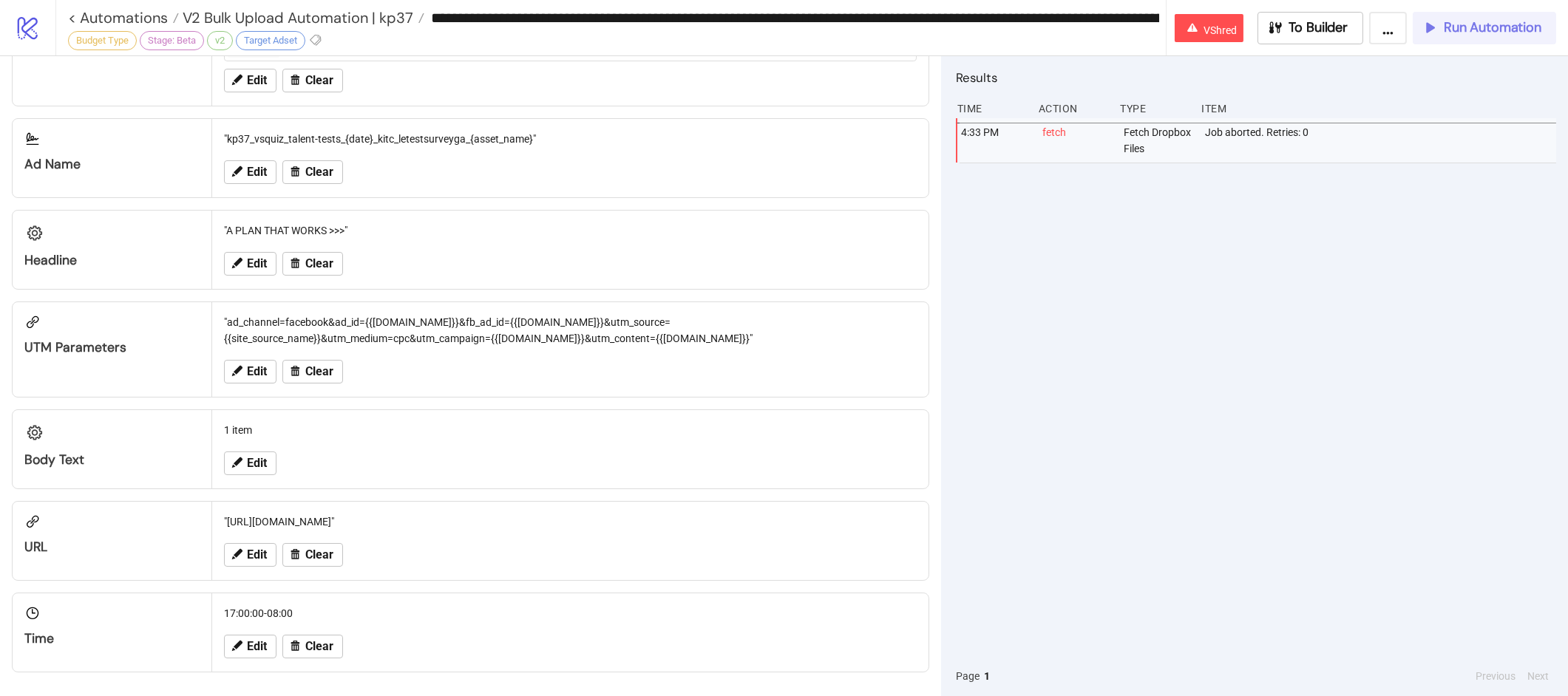
click at [1463, 35] on span "Run Automation" at bounding box center [1491, 27] width 98 height 17
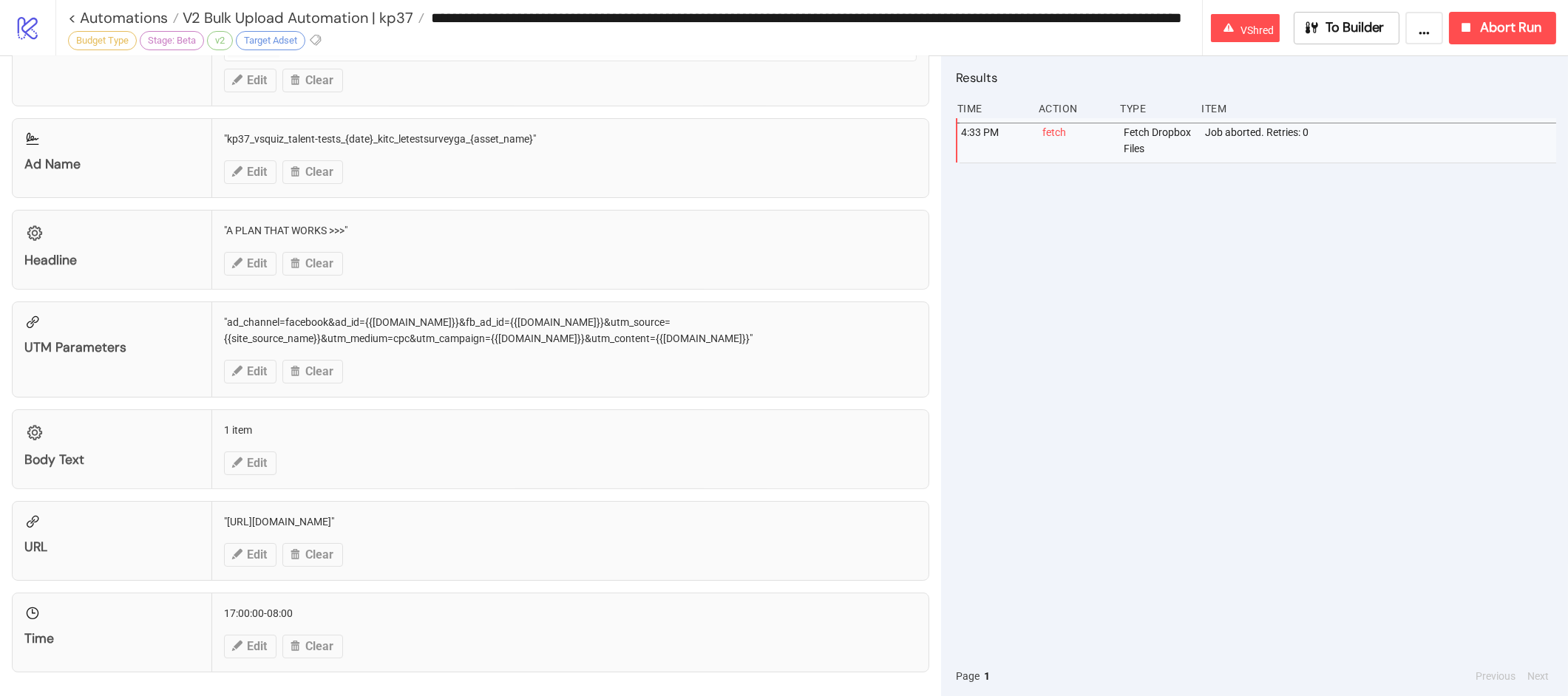
click at [318, 527] on div "URL "https://le.vshred.com/sp/survey/survey-ga" Edit Clear" at bounding box center [470, 541] width 917 height 80
click at [319, 518] on div "URL "https://le.vshred.com/sp/survey/survey-ga" Edit Clear" at bounding box center [470, 541] width 917 height 80
copy div ""https://le.vshred.com/sp/survey/survey-ga""
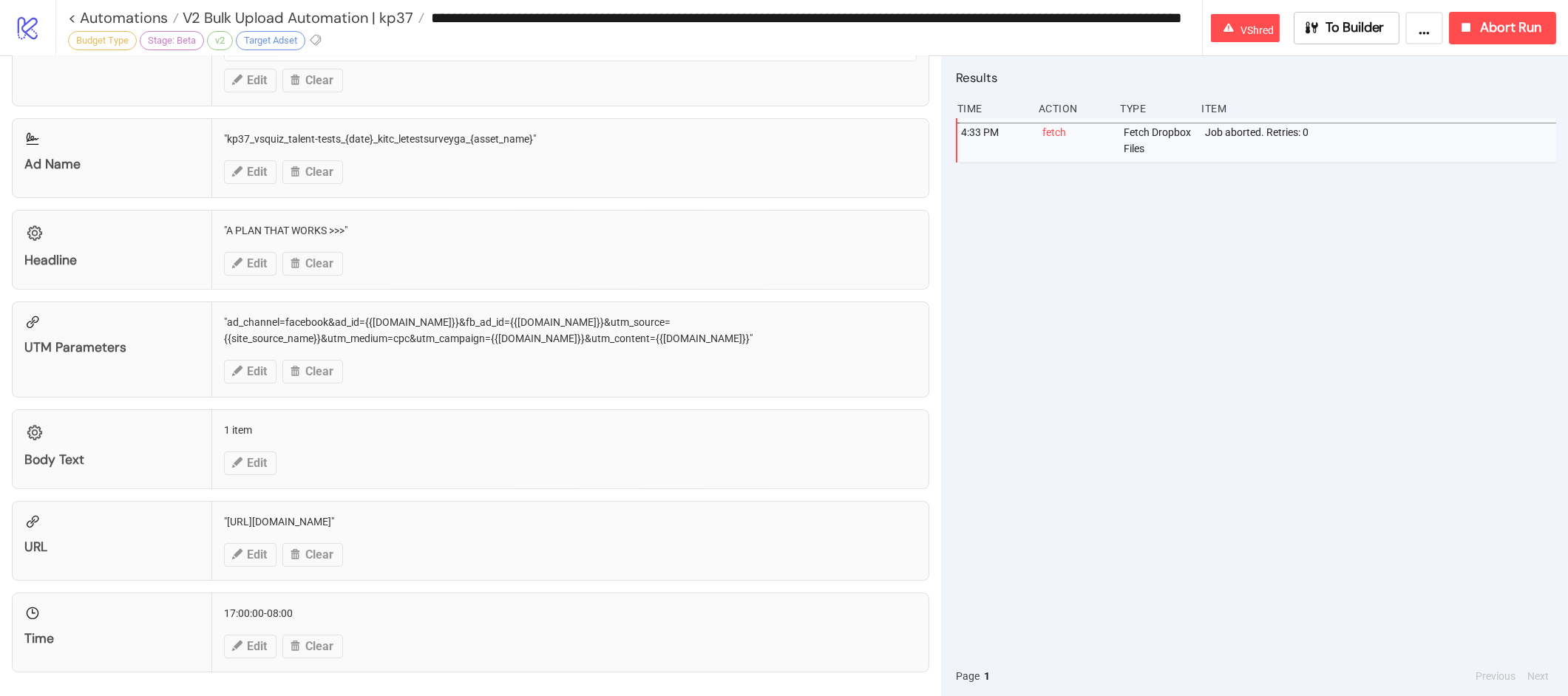
drag, startPoint x: 481, startPoint y: 18, endPoint x: 436, endPoint y: 19, distance: 45.0
click at [436, 19] on input "**********" at bounding box center [812, 17] width 778 height 22
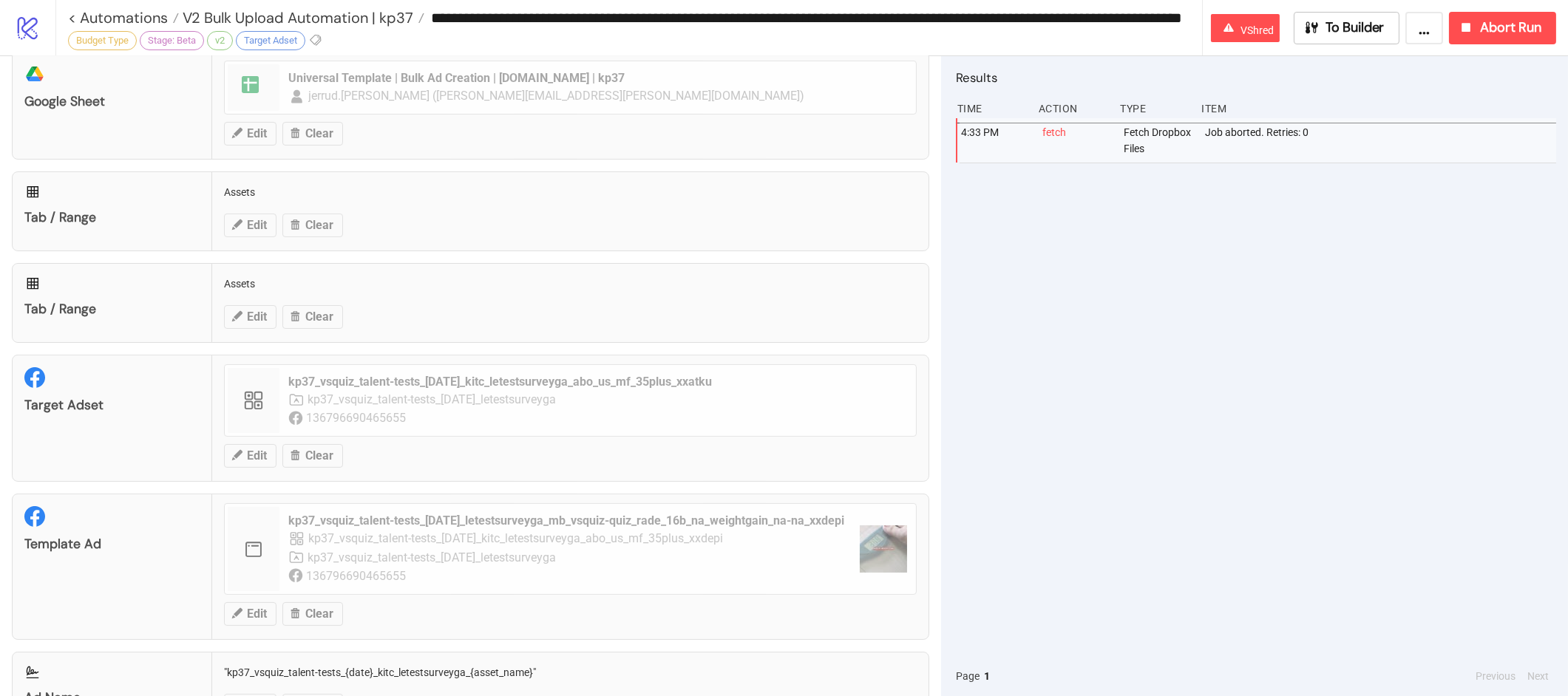
scroll to position [0, 0]
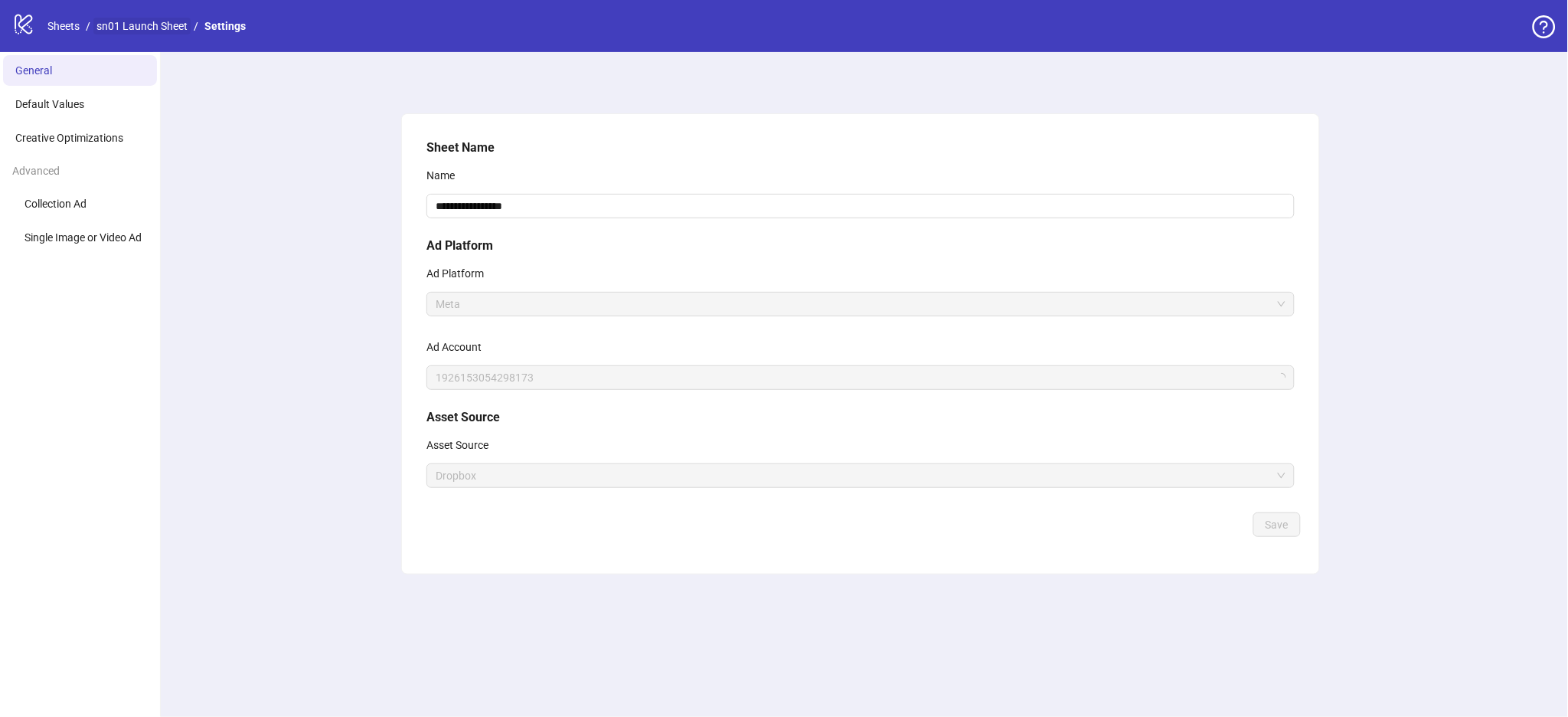
click at [138, 29] on link "sn01 Launch Sheet" at bounding box center [142, 26] width 97 height 17
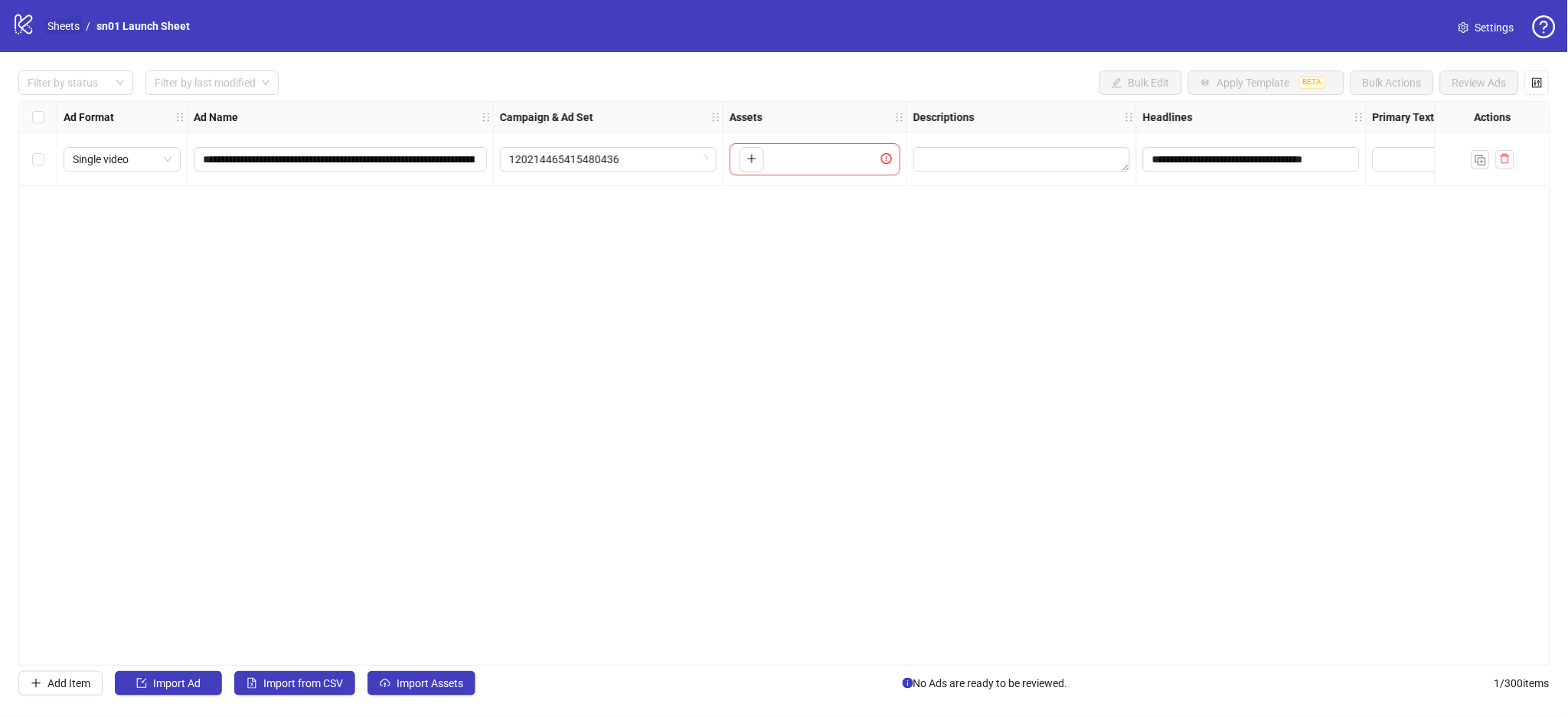
click at [67, 31] on link "Sheets" at bounding box center [63, 26] width 39 height 17
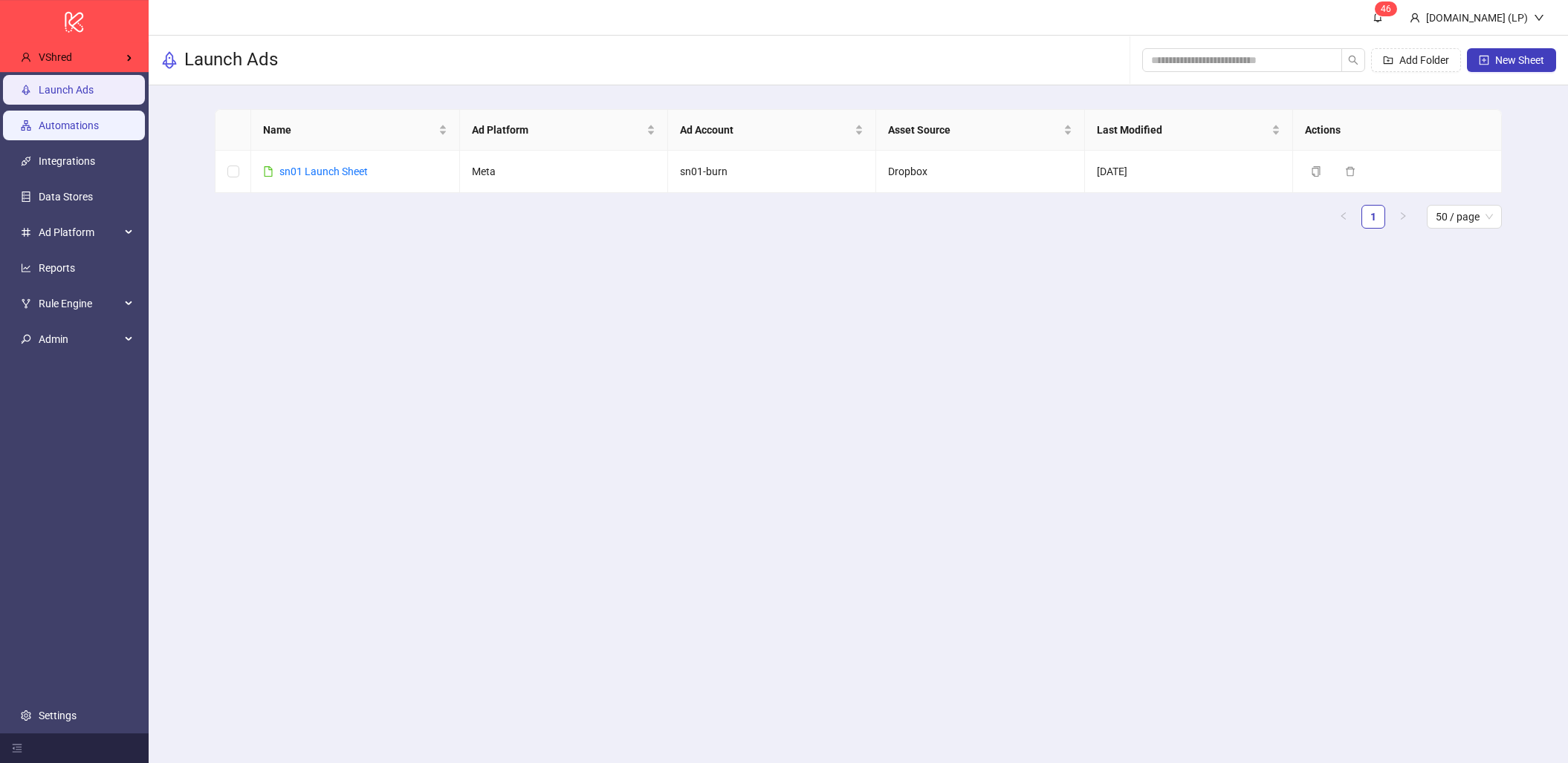
click at [71, 132] on link "Automations" at bounding box center [69, 125] width 60 height 12
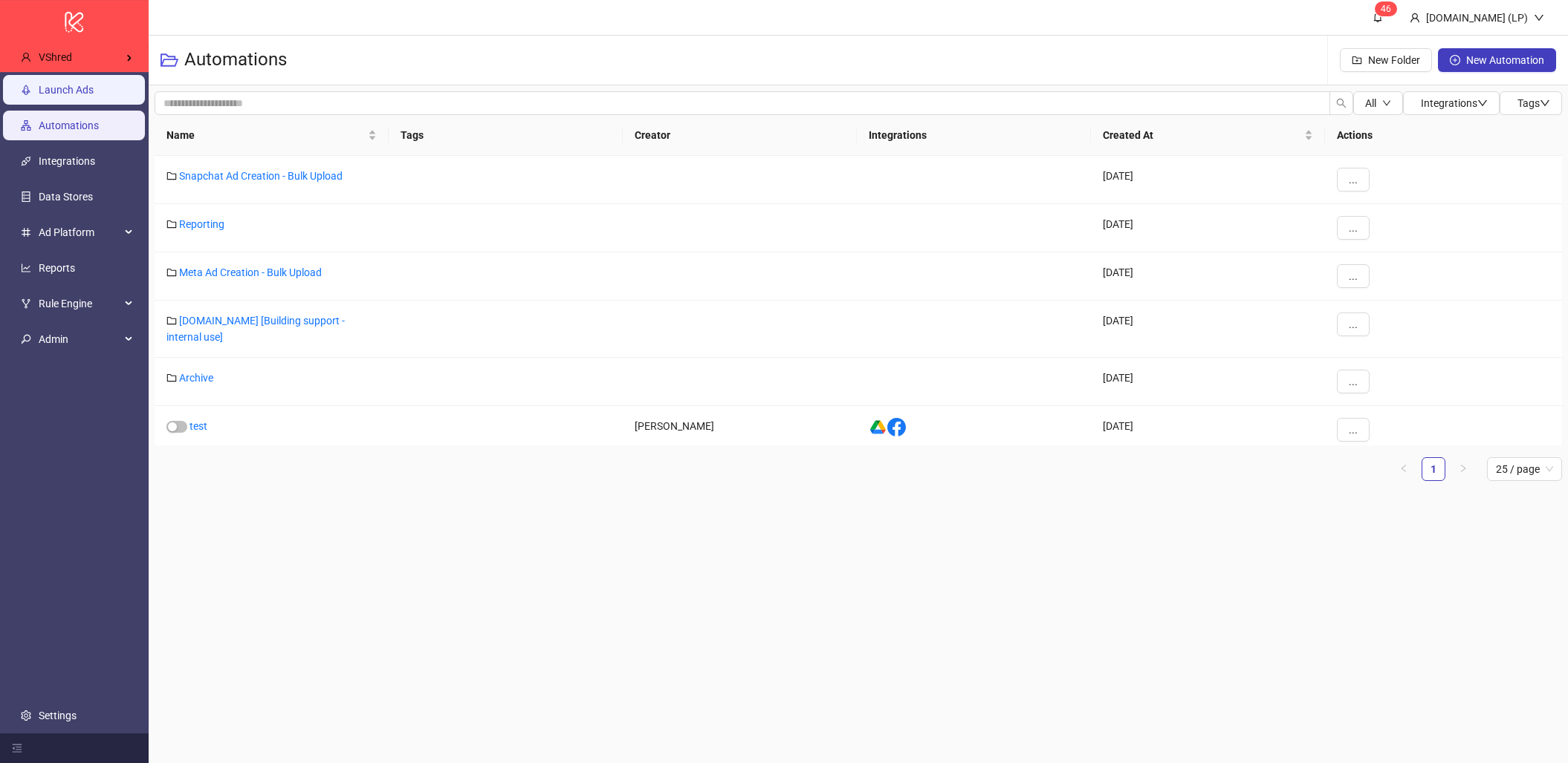
click at [64, 85] on link "Launch Ads" at bounding box center [66, 90] width 55 height 12
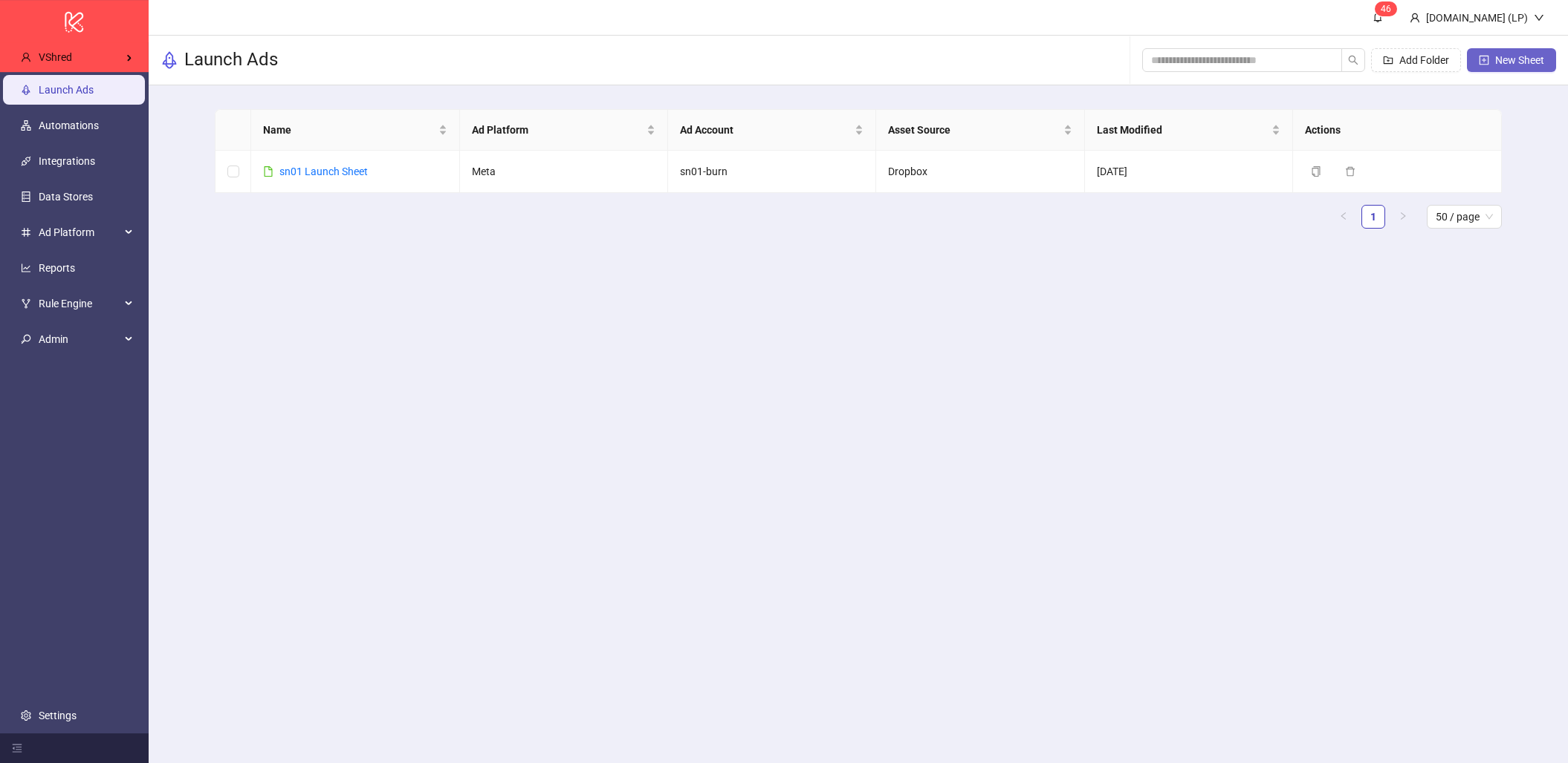
click at [1511, 63] on span "New Sheet" at bounding box center [1519, 60] width 49 height 12
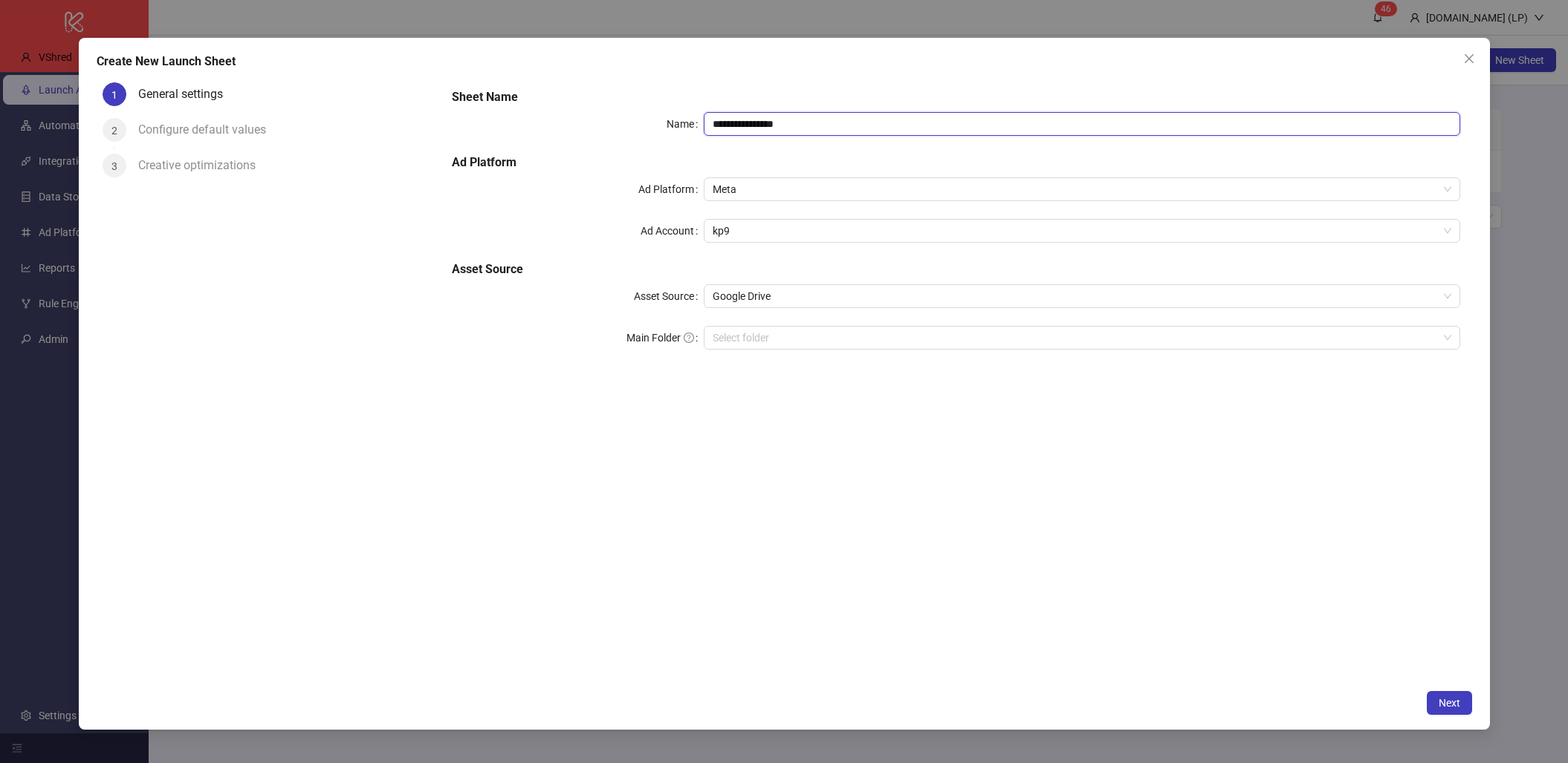
click at [730, 120] on input "**********" at bounding box center [1081, 124] width 756 height 24
type input "**********"
click at [818, 170] on h5 "Ad Platform" at bounding box center [955, 162] width 1007 height 17
click at [744, 243] on div "**********" at bounding box center [955, 228] width 1019 height 291
click at [750, 232] on span "kp9" at bounding box center [1081, 231] width 738 height 22
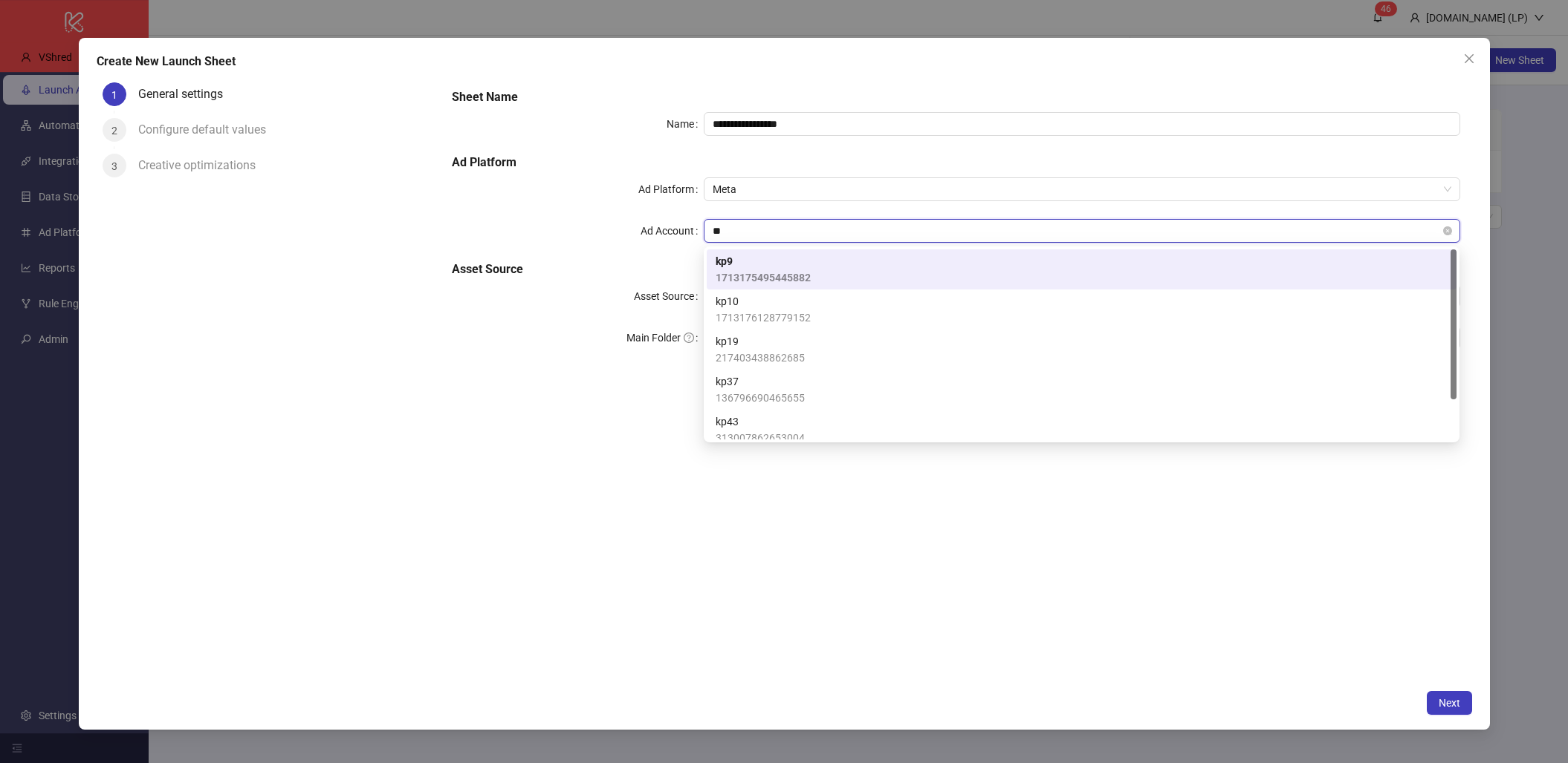
type input "***"
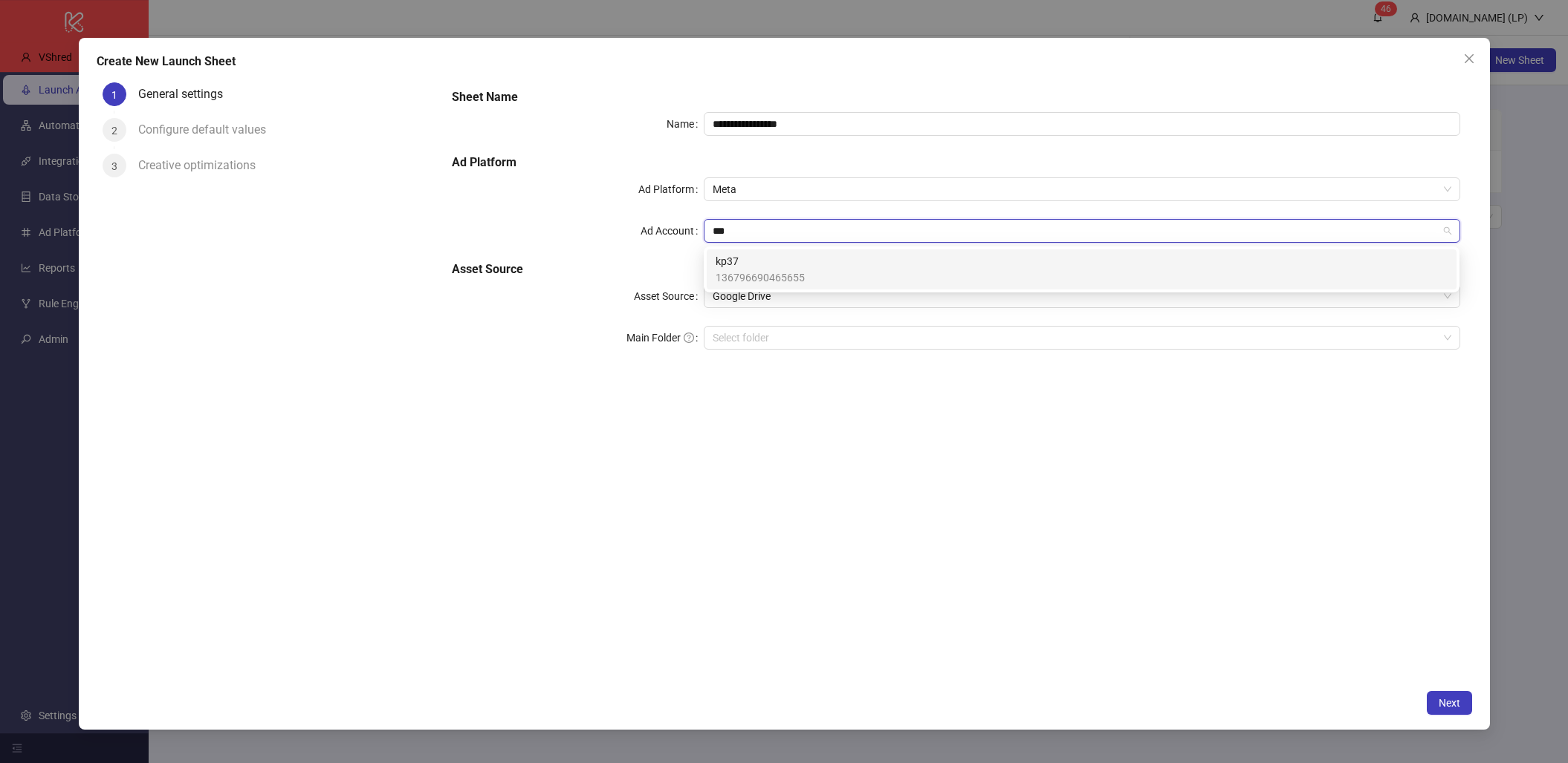
click at [800, 278] on span "136796690465655" at bounding box center [760, 278] width 89 height 16
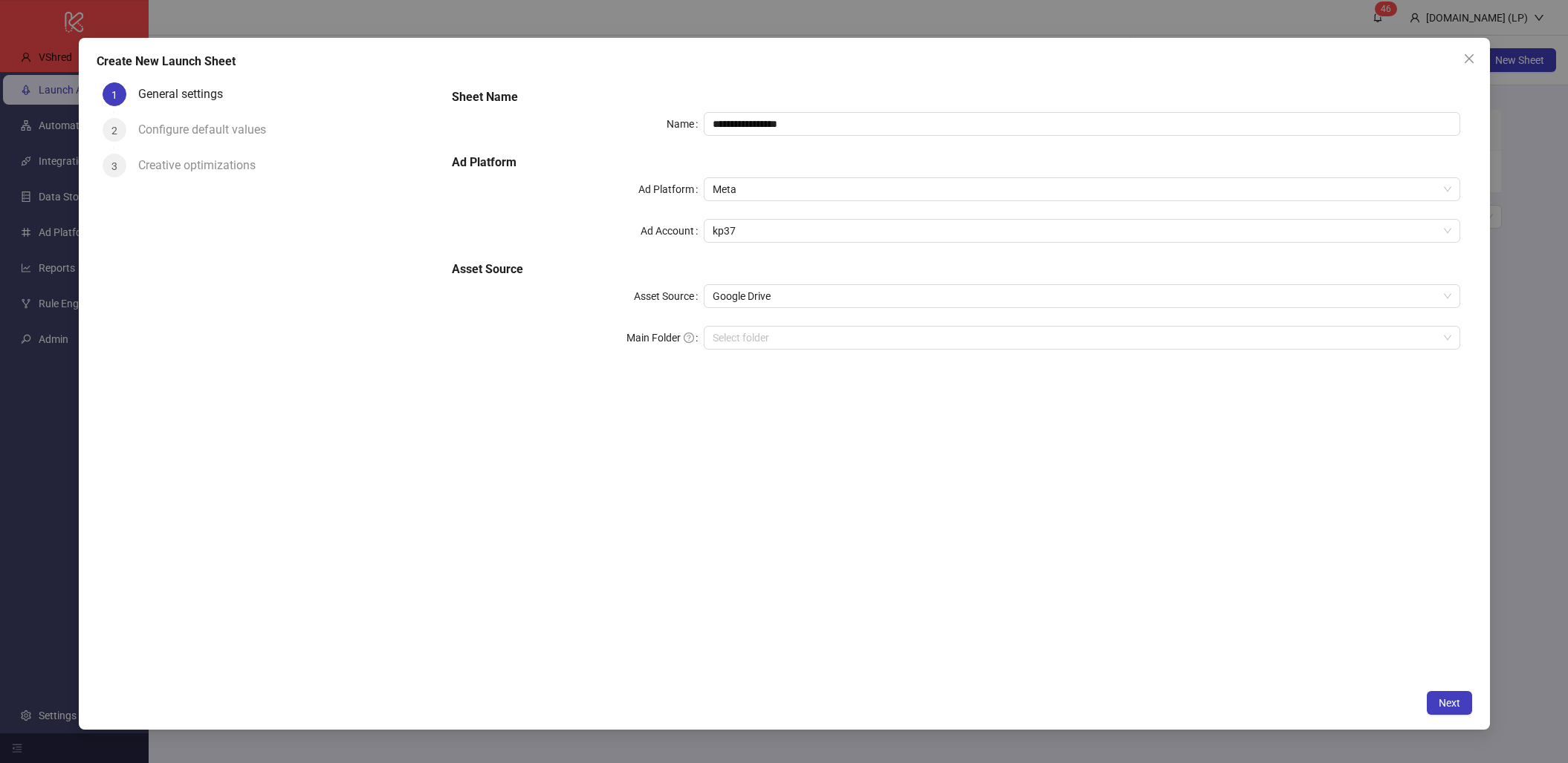
click at [727, 360] on div "**********" at bounding box center [955, 228] width 1019 height 291
click at [753, 298] on span "Google Drive" at bounding box center [1081, 296] width 738 height 22
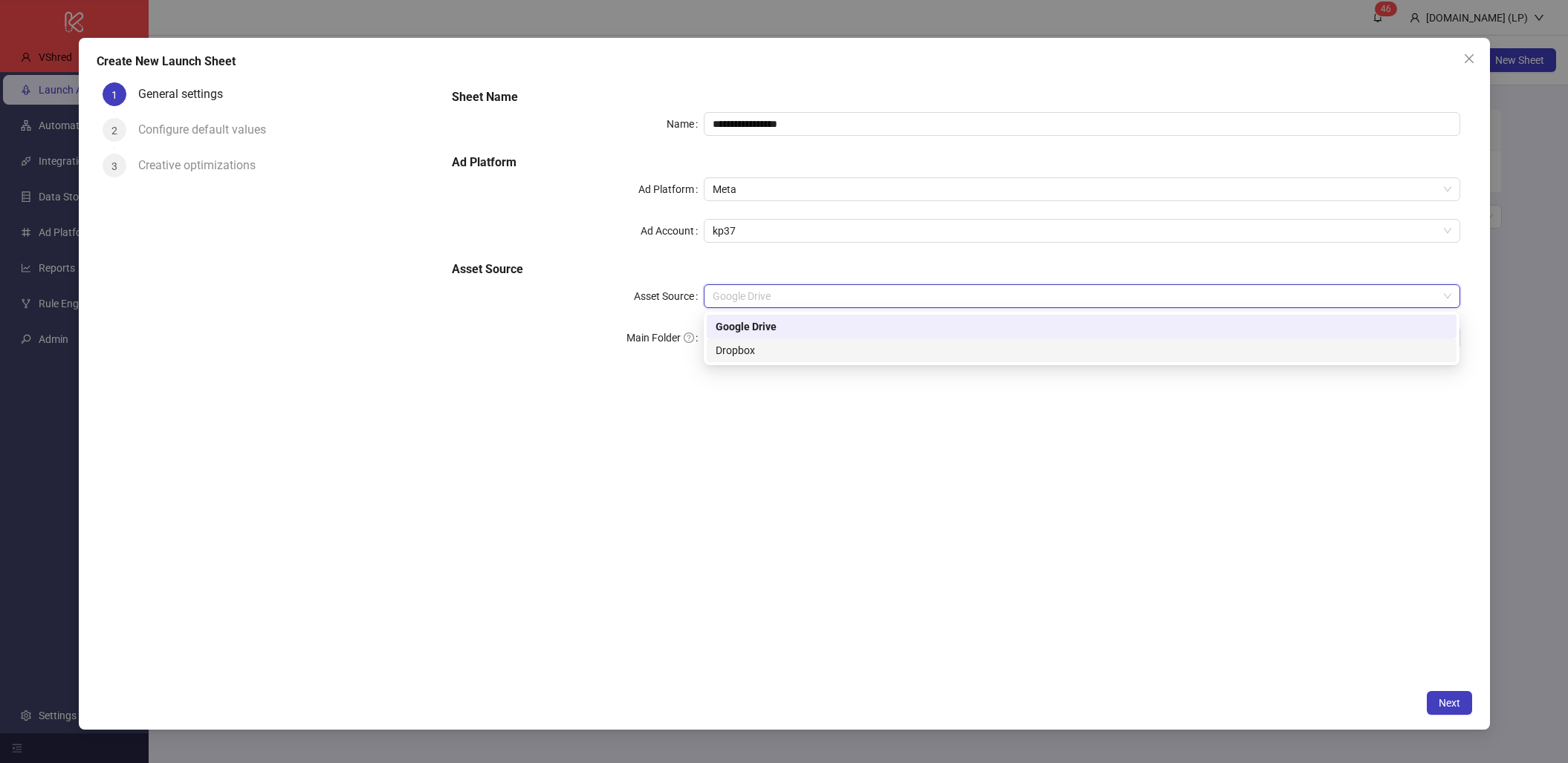
click at [729, 345] on div "Dropbox" at bounding box center [1081, 351] width 732 height 16
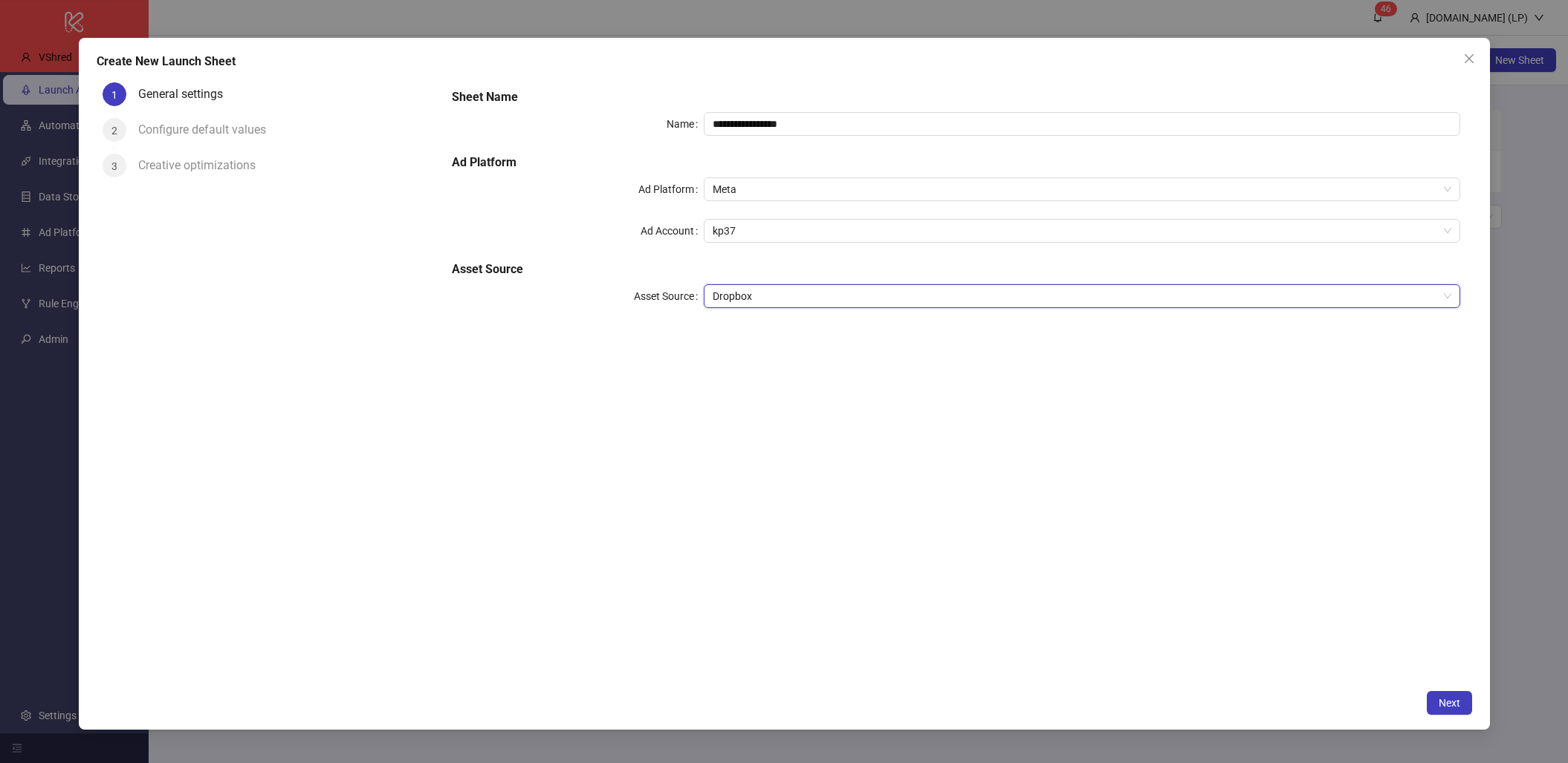
click at [770, 282] on div "**********" at bounding box center [955, 207] width 1019 height 249
click at [1461, 694] on button "Next" at bounding box center [1449, 703] width 45 height 24
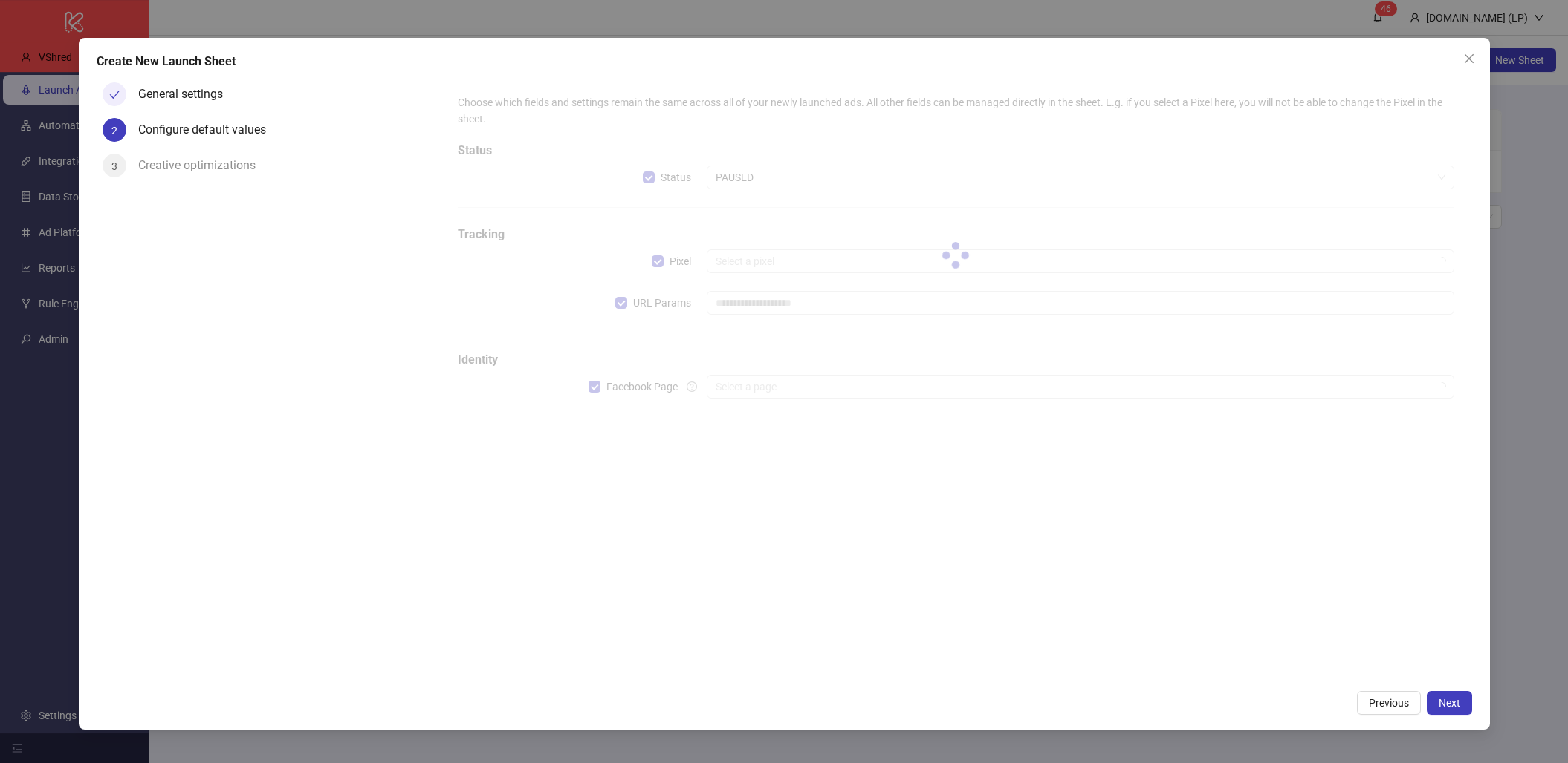
type input "**********"
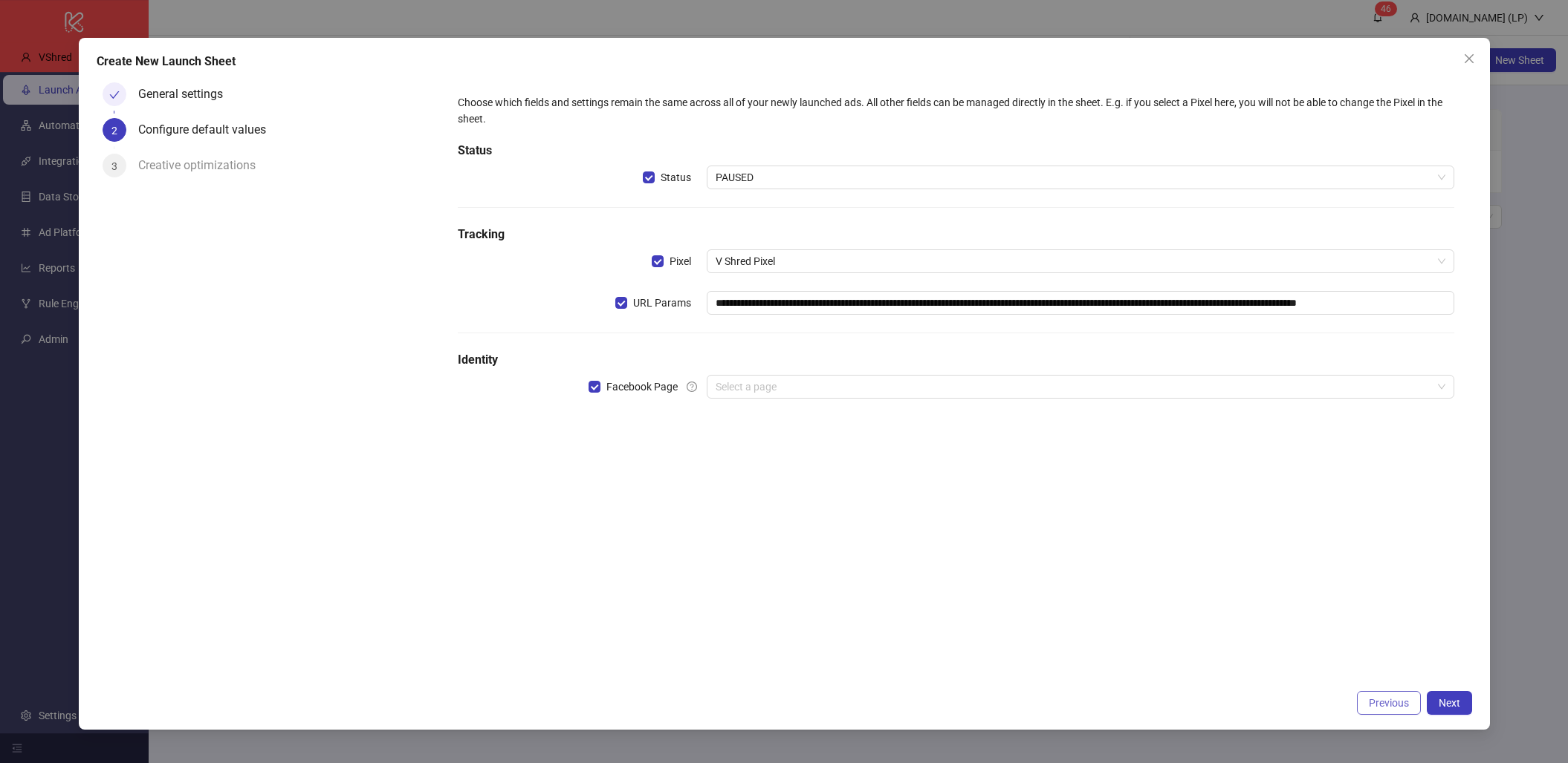
click at [1374, 694] on span "Previous" at bounding box center [1388, 703] width 40 height 12
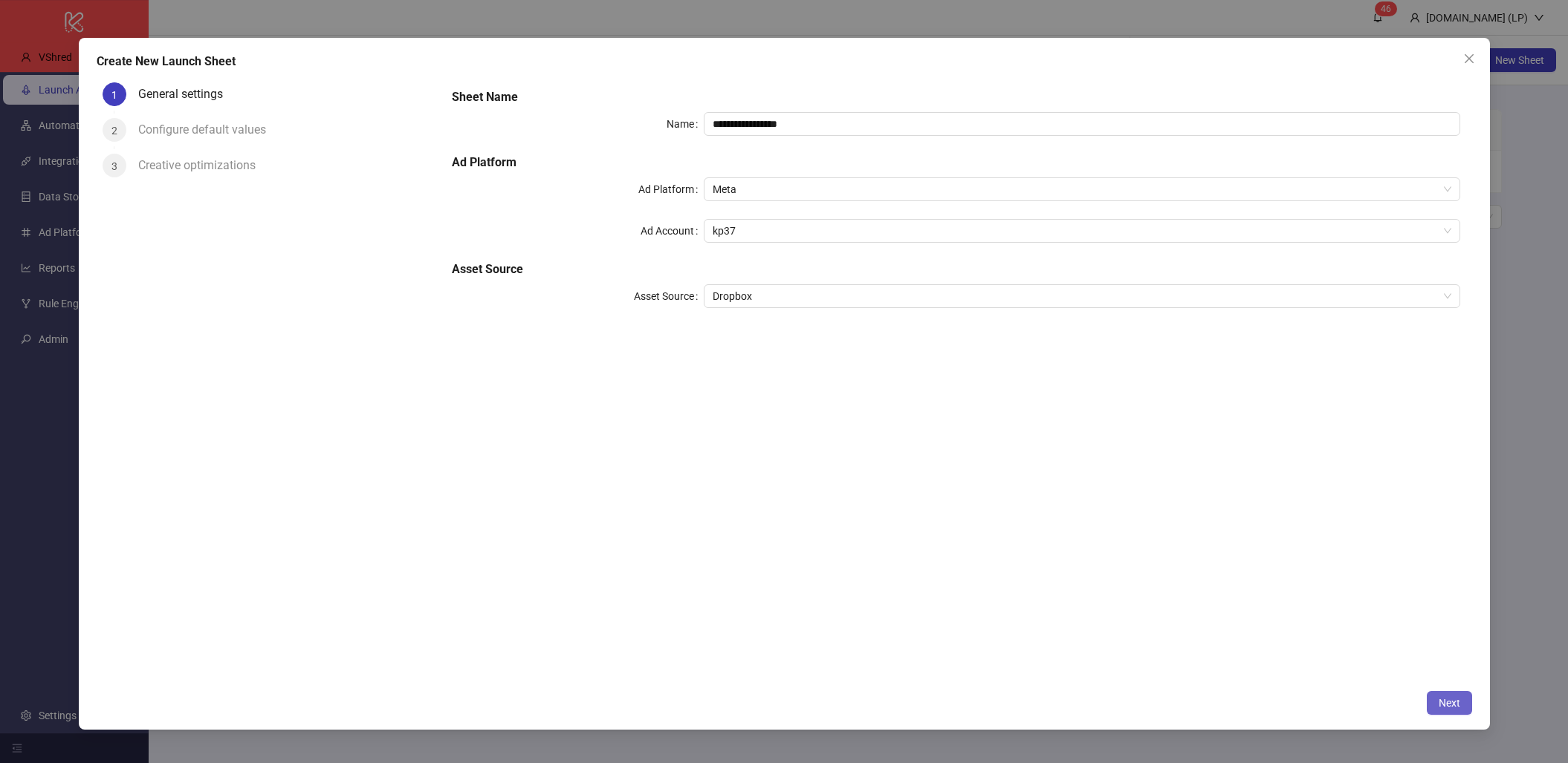
click at [1463, 694] on button "Next" at bounding box center [1449, 703] width 45 height 24
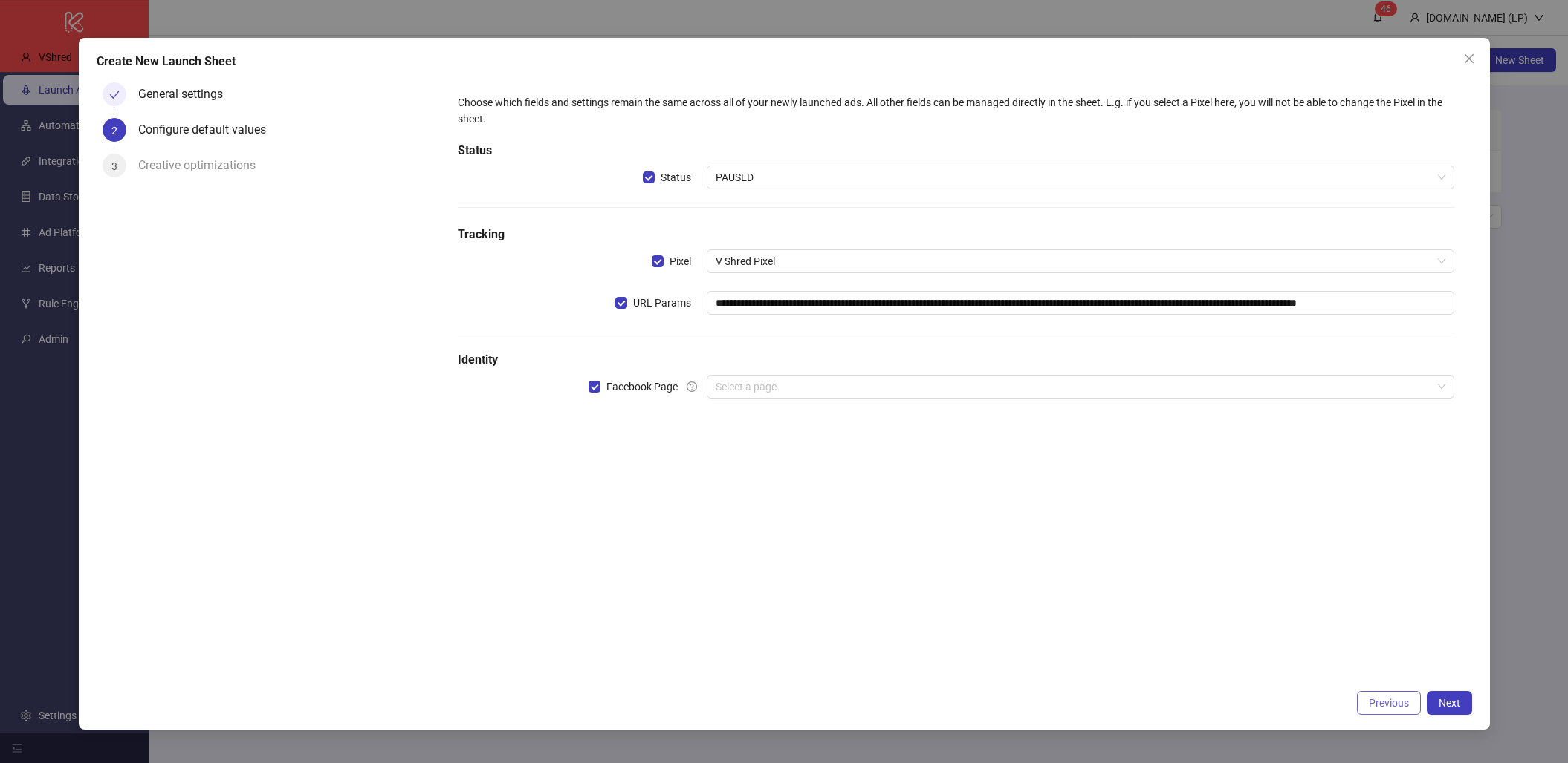
click at [1390, 694] on span "Previous" at bounding box center [1388, 703] width 40 height 12
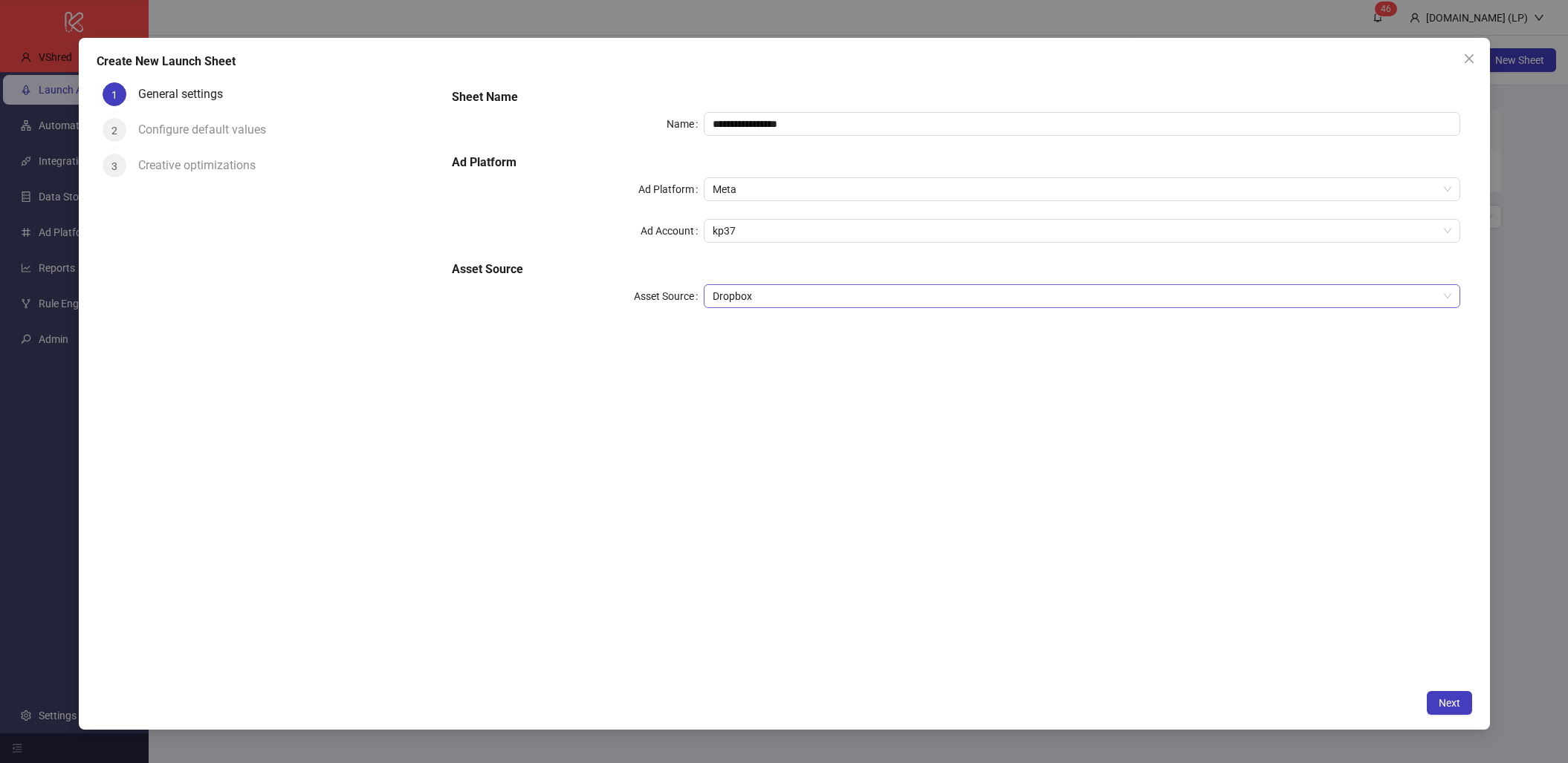
click at [952, 290] on span "Dropbox" at bounding box center [1081, 296] width 738 height 22
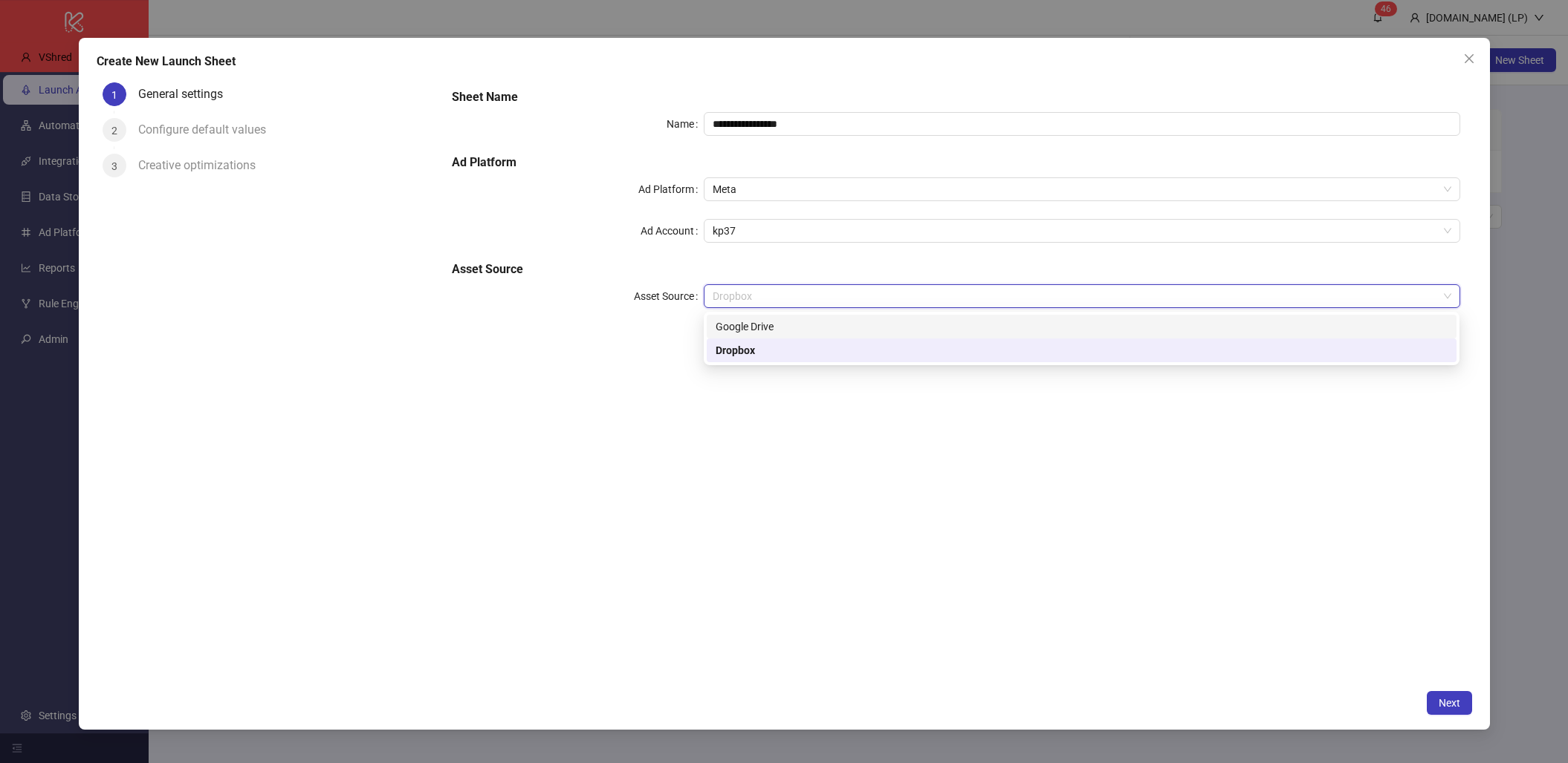
click at [630, 354] on div "**********" at bounding box center [955, 379] width 1031 height 605
click at [762, 298] on span "Dropbox" at bounding box center [1081, 296] width 738 height 22
click at [862, 495] on div "**********" at bounding box center [955, 379] width 1031 height 605
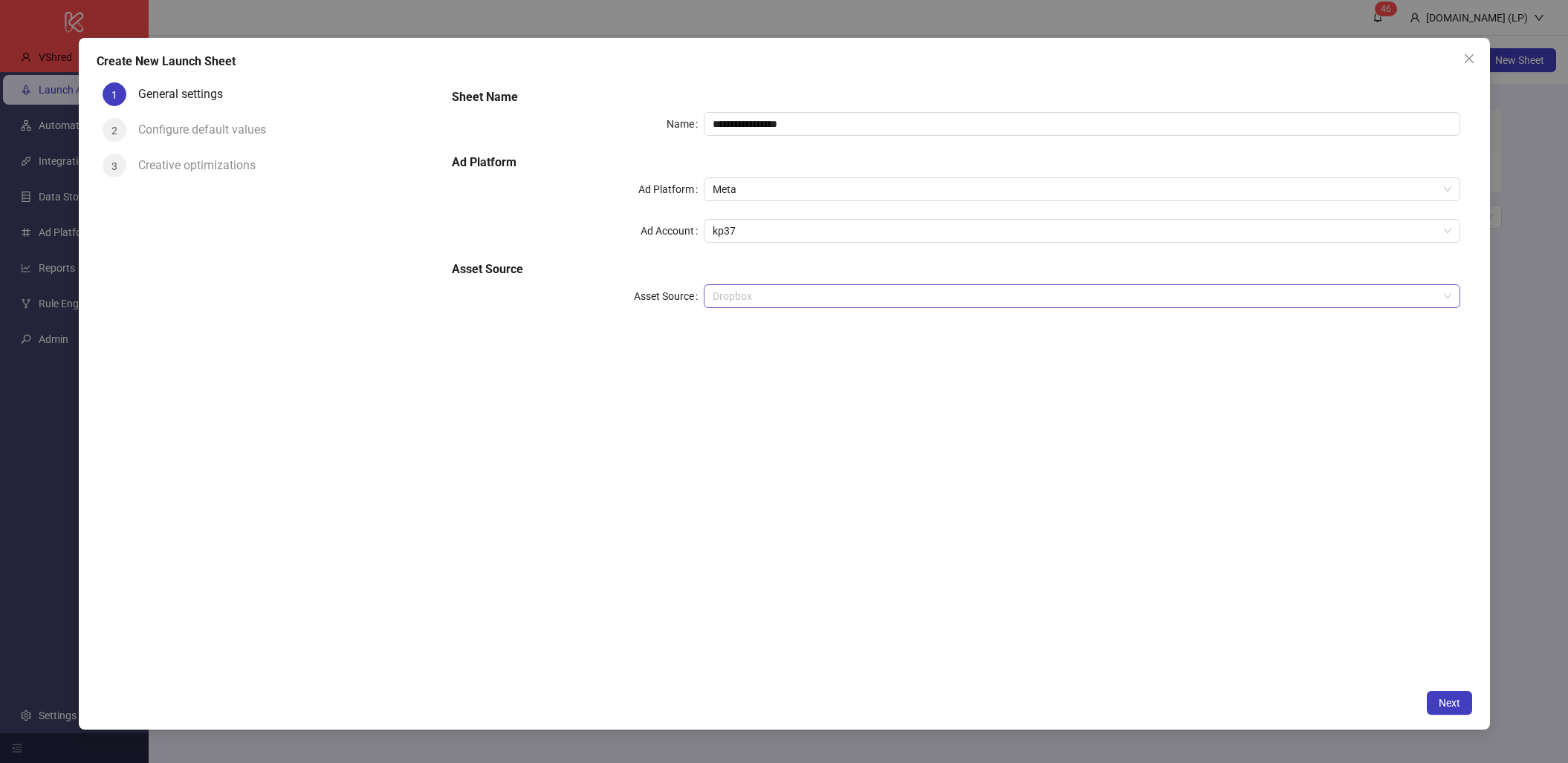
click at [748, 300] on span "Dropbox" at bounding box center [1081, 296] width 738 height 22
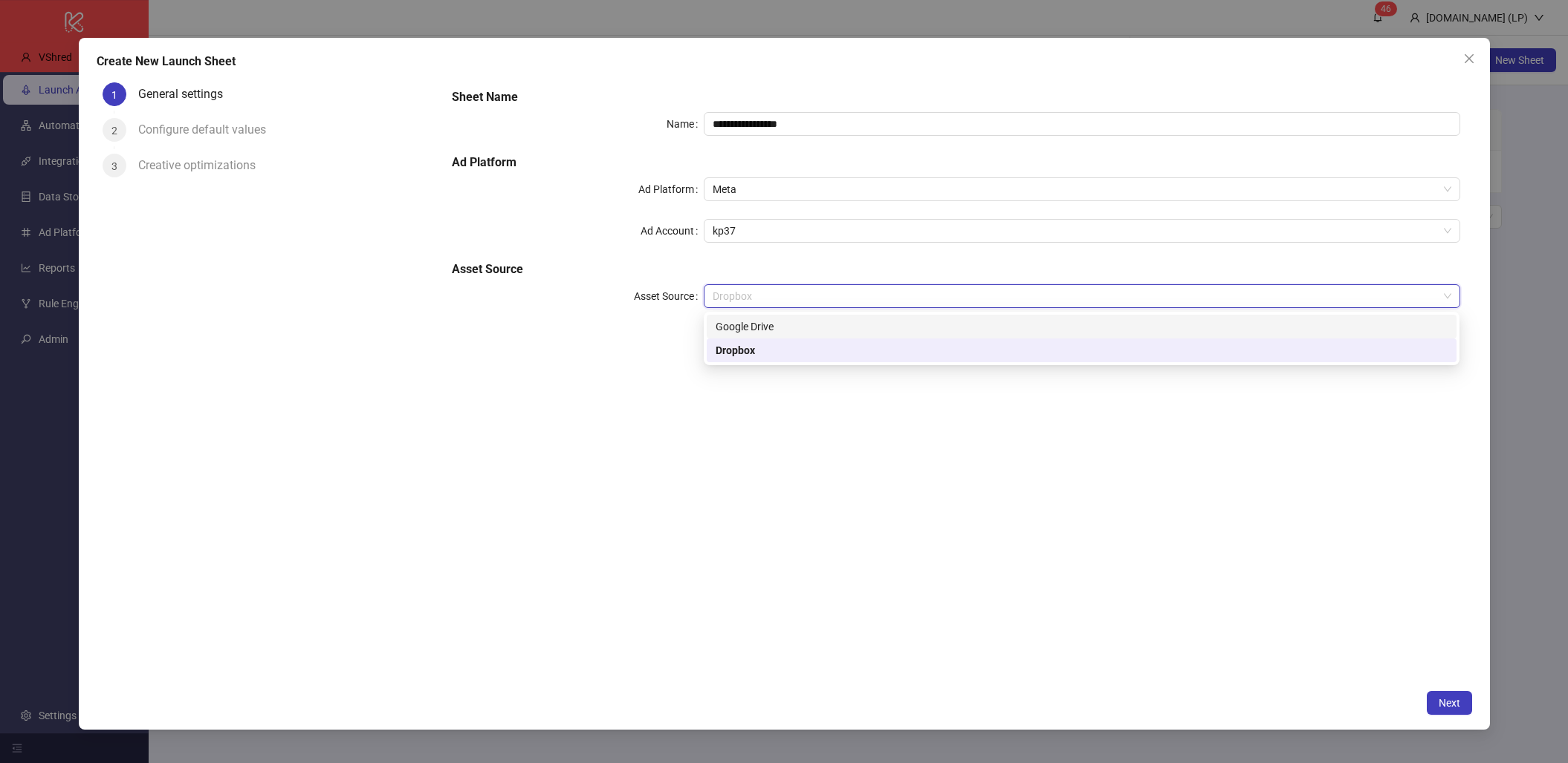
click at [750, 320] on div "Google Drive" at bounding box center [1081, 327] width 732 height 16
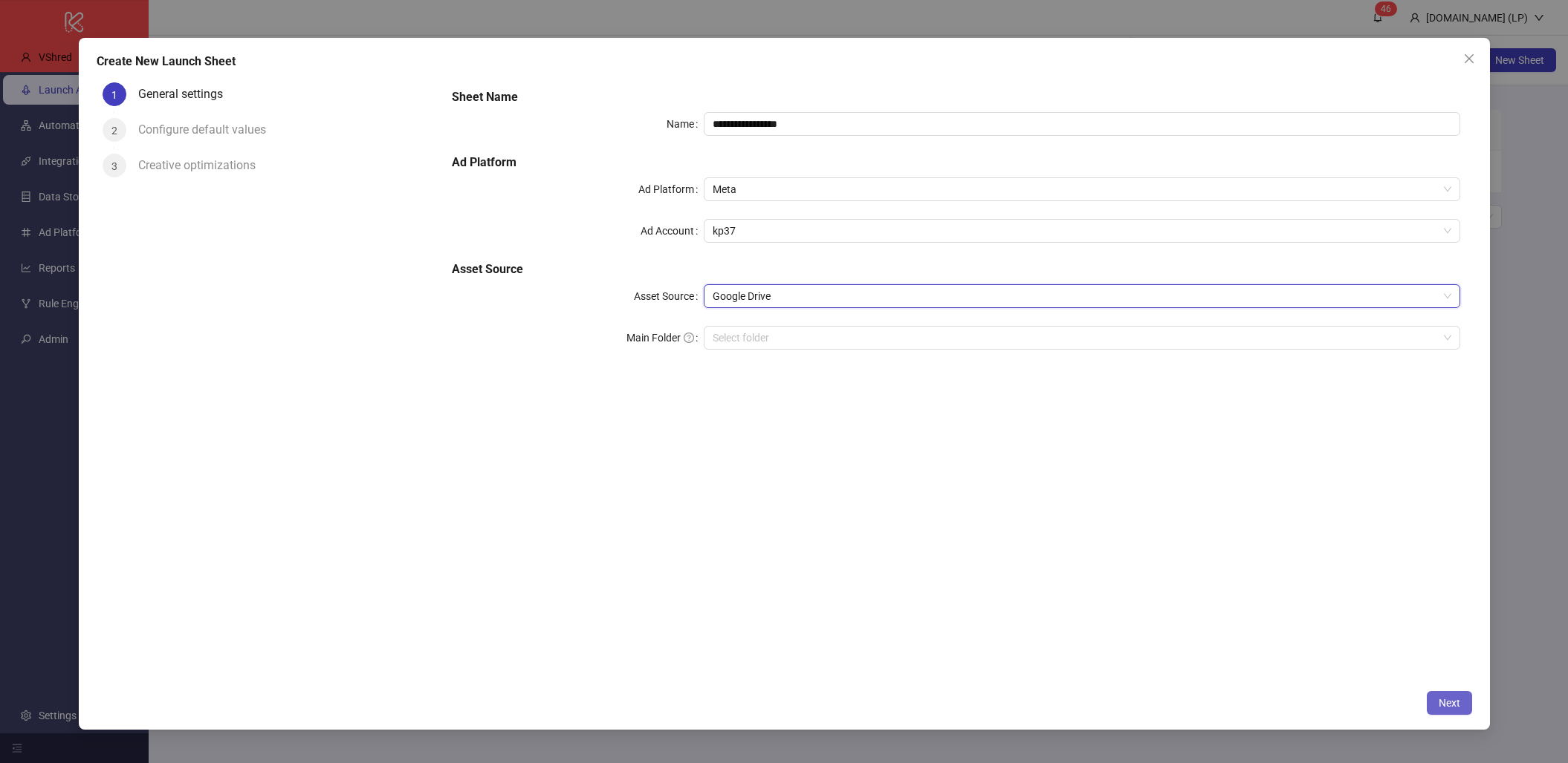
click at [1459, 694] on span "Next" at bounding box center [1450, 703] width 22 height 12
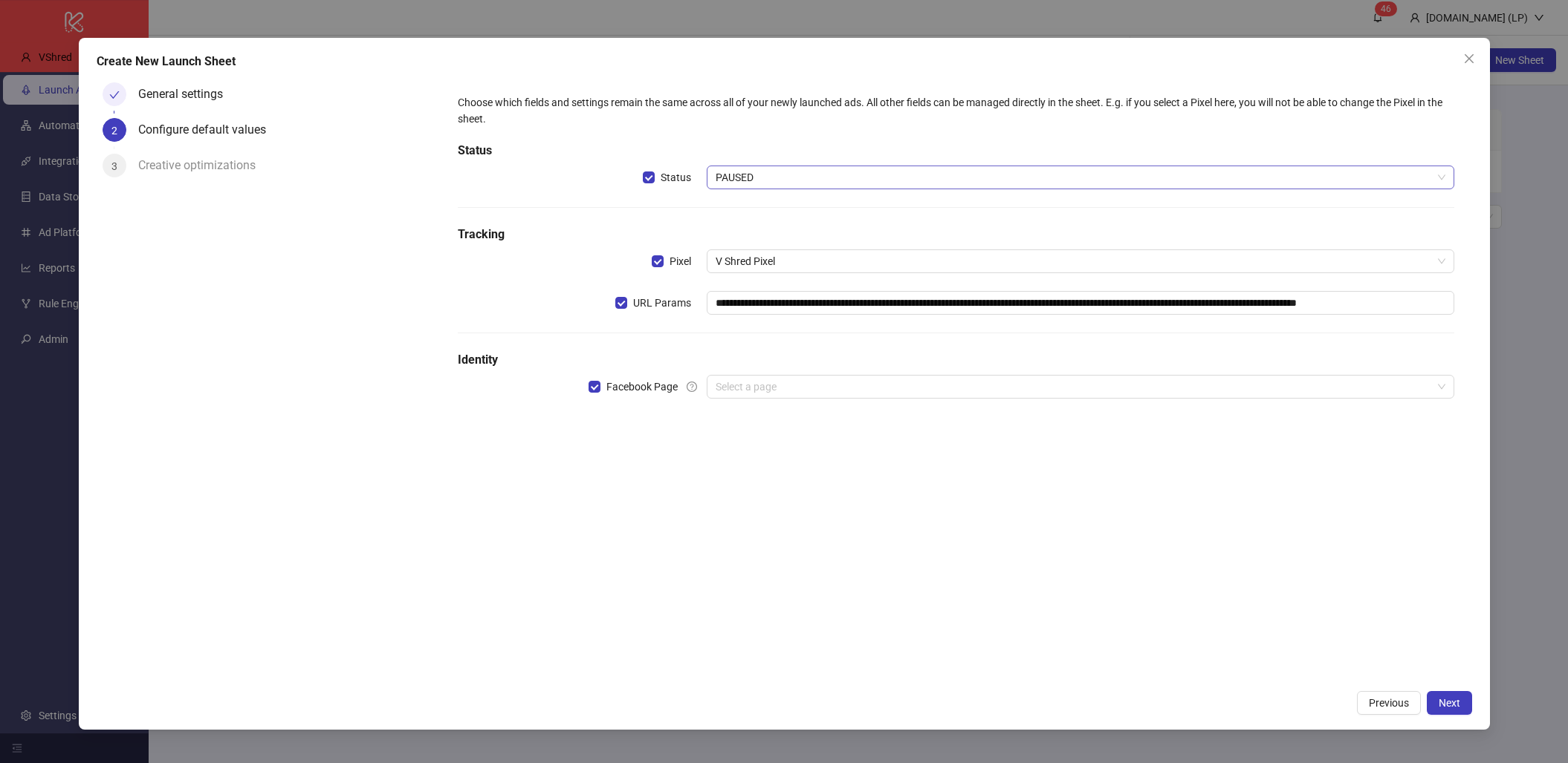
click at [787, 178] on span "PAUSED" at bounding box center [1080, 178] width 729 height 22
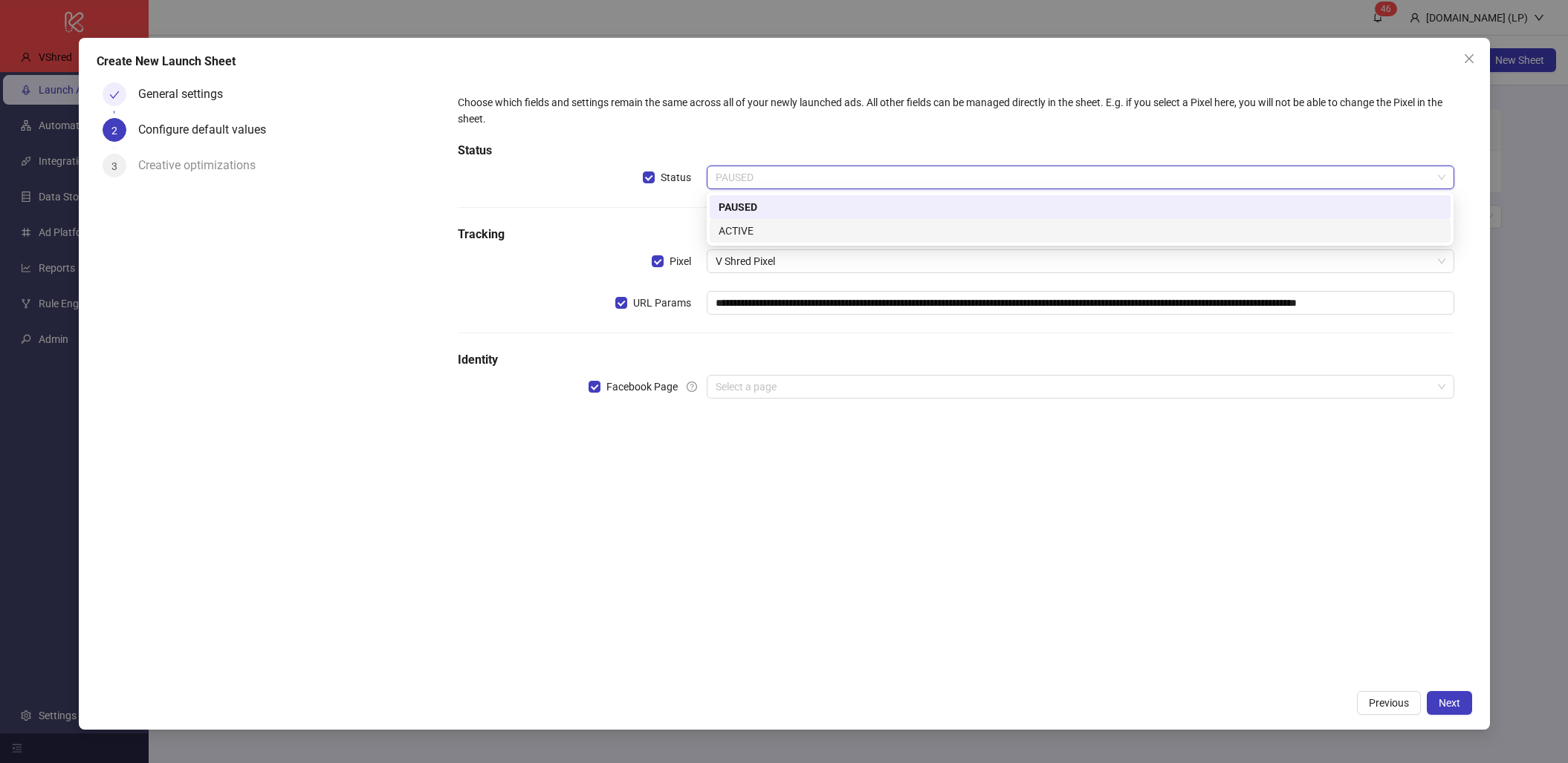
click at [748, 230] on div "ACTIVE" at bounding box center [1080, 231] width 723 height 16
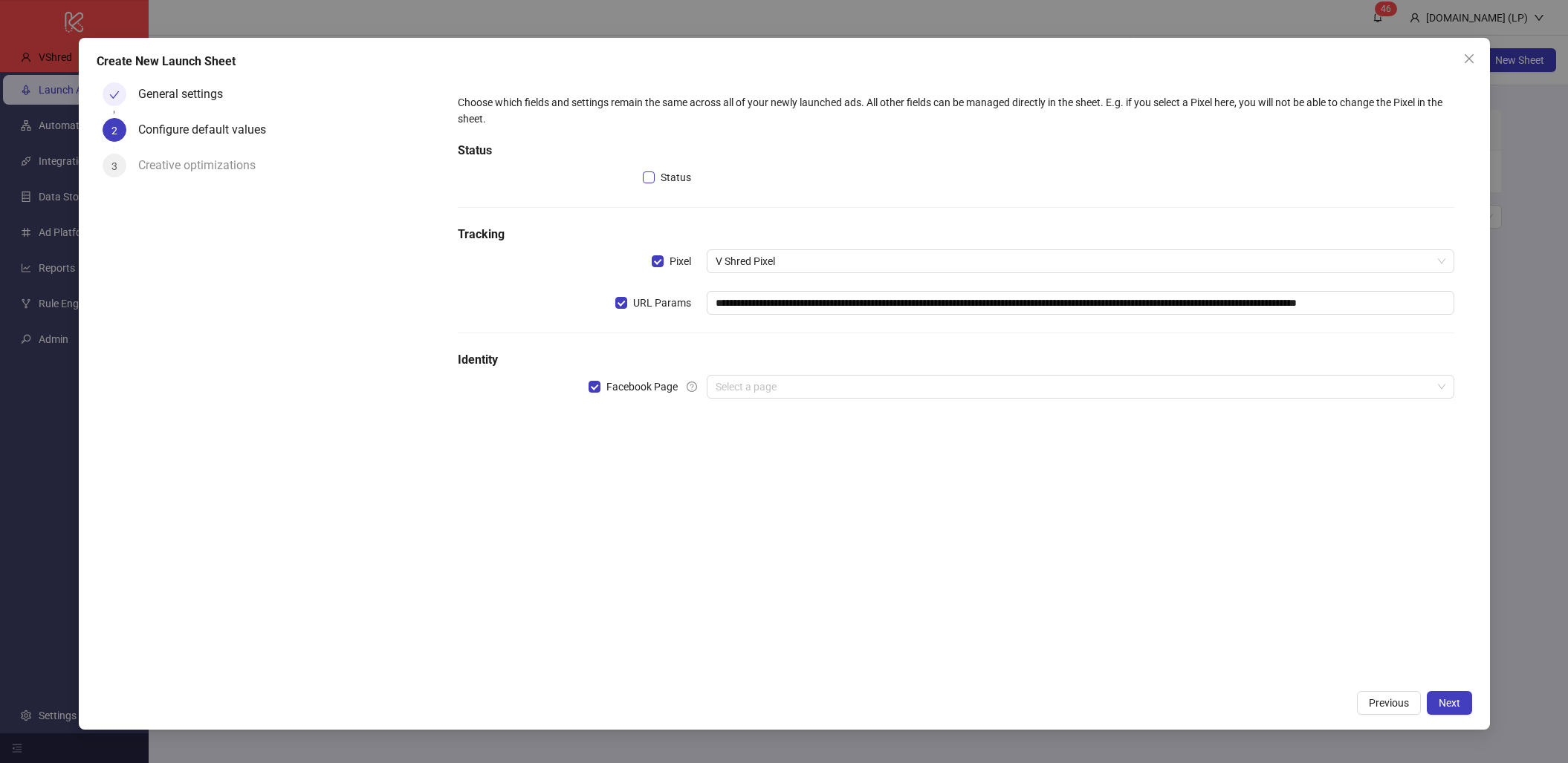
click at [657, 180] on span "Status" at bounding box center [675, 178] width 42 height 16
click at [772, 179] on span "ACTIVE" at bounding box center [1080, 178] width 729 height 22
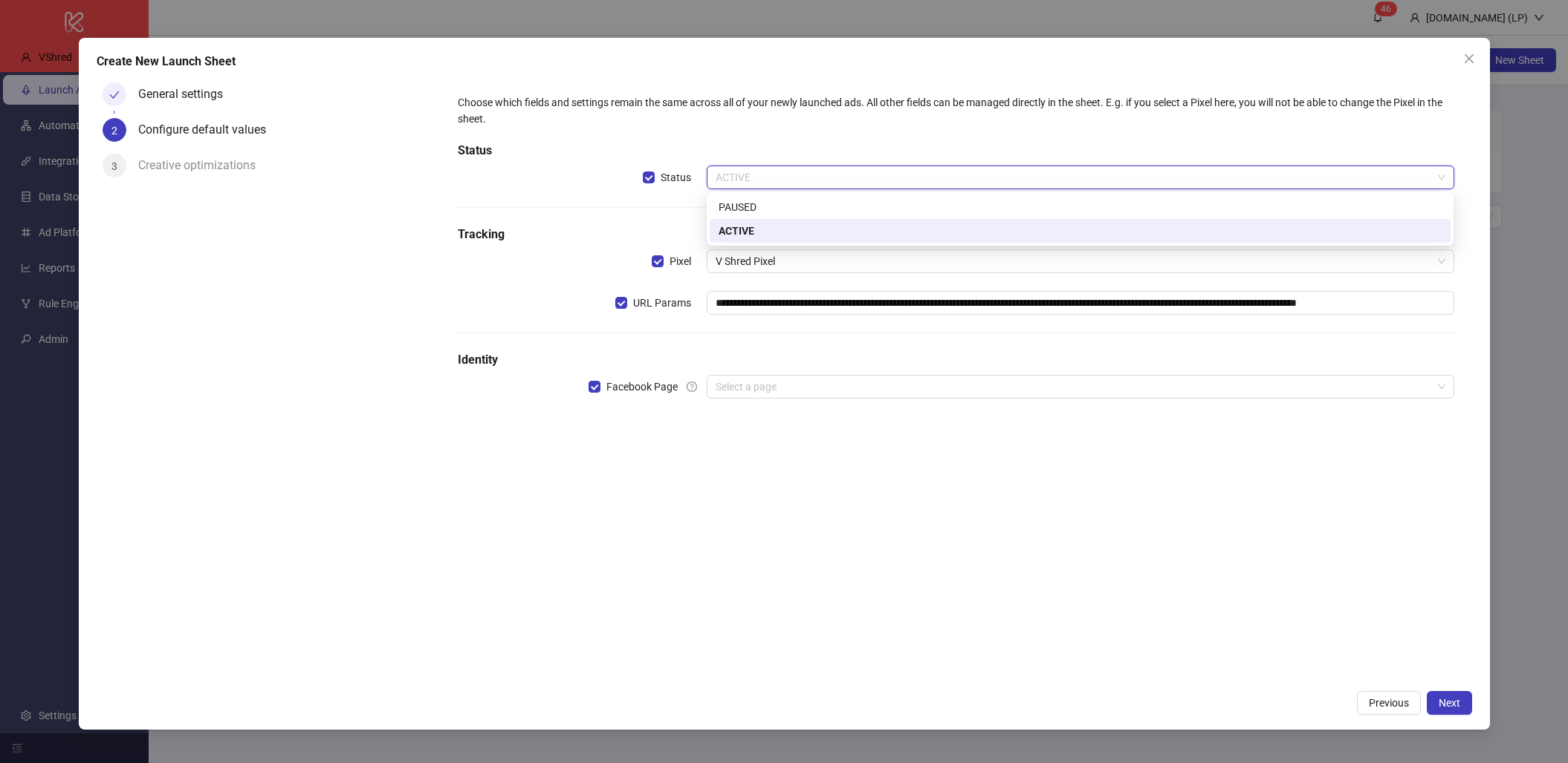
click at [744, 223] on div "ACTIVE" at bounding box center [1080, 231] width 723 height 16
click at [772, 182] on span "ACTIVE" at bounding box center [1080, 178] width 729 height 22
click at [725, 228] on div "ACTIVE" at bounding box center [1080, 231] width 723 height 16
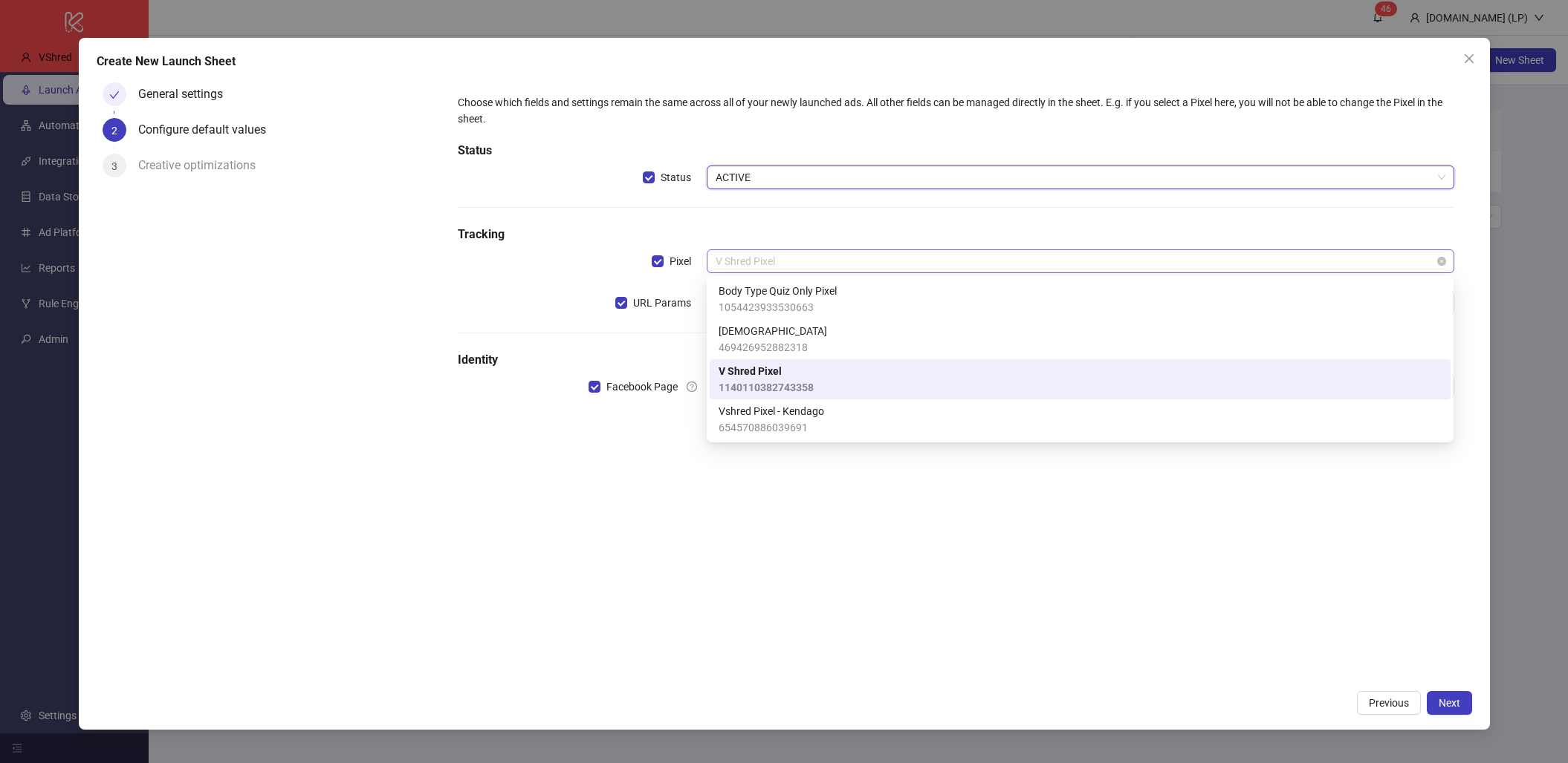
click at [794, 261] on span "V Shred Pixel" at bounding box center [1080, 261] width 729 height 22
click at [646, 354] on h5 "Identity" at bounding box center [955, 359] width 995 height 17
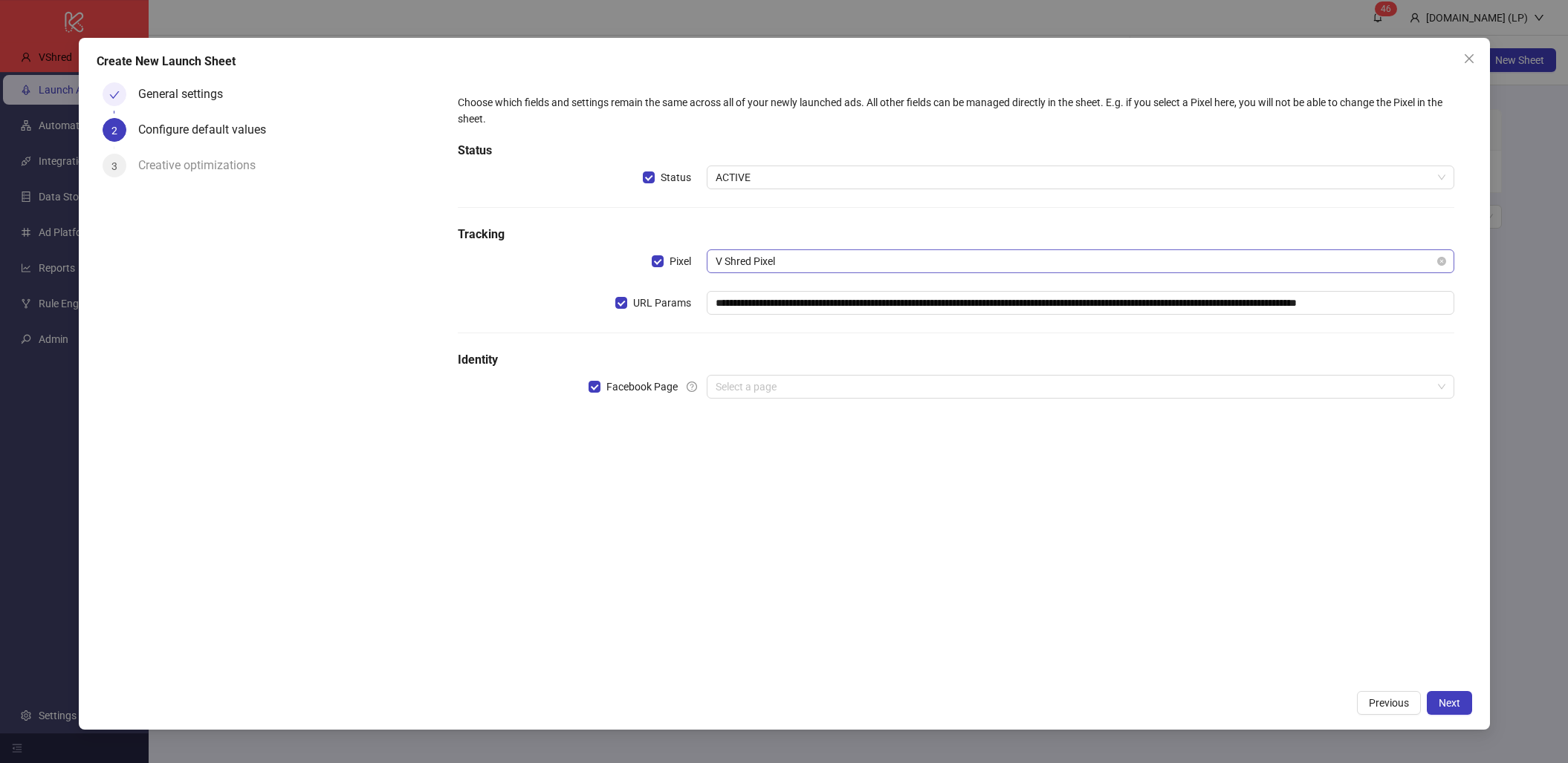
click at [772, 256] on span "V Shred Pixel" at bounding box center [1080, 261] width 729 height 22
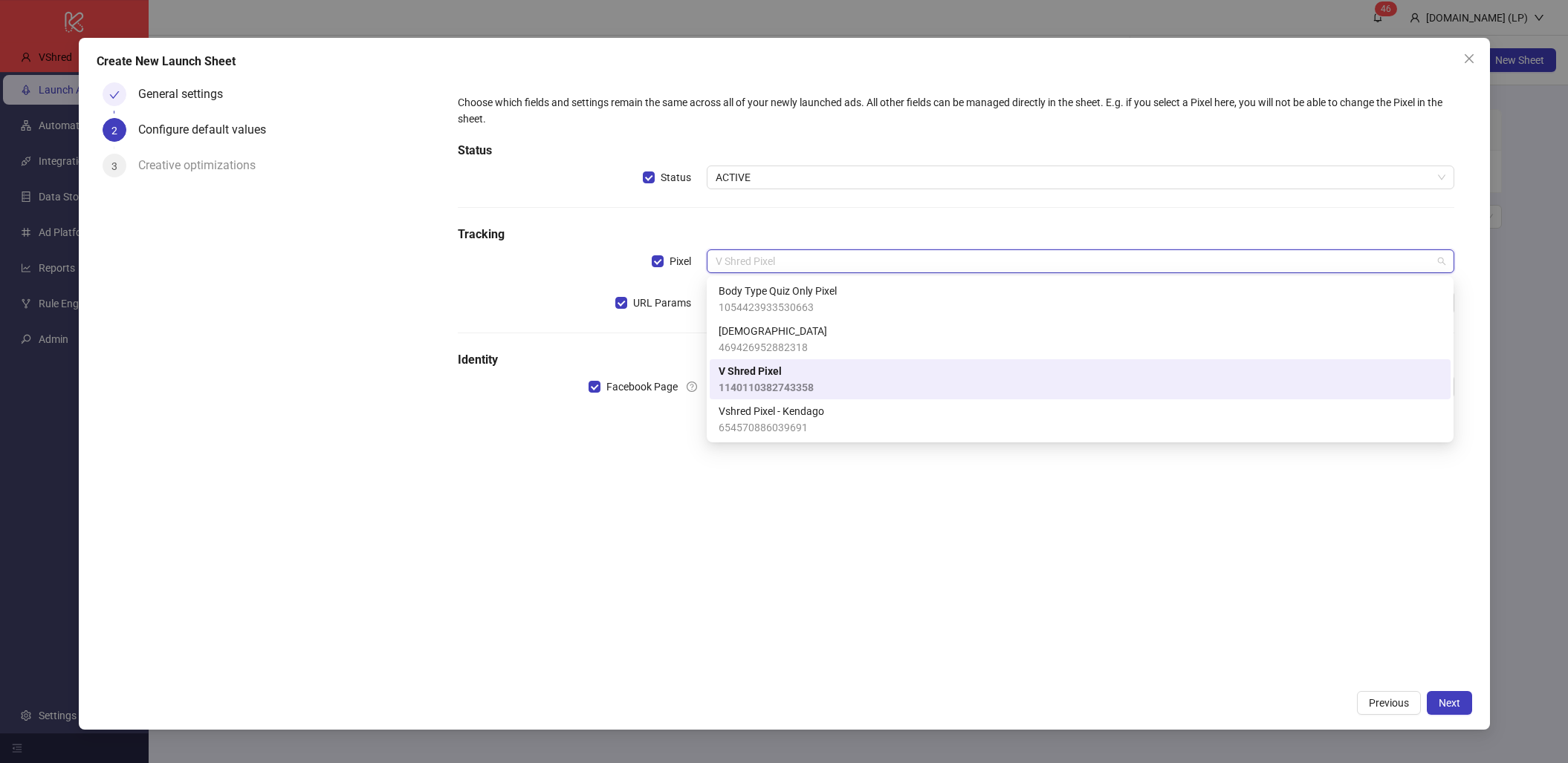
click at [732, 378] on span "V Shred Pixel" at bounding box center [766, 371] width 95 height 16
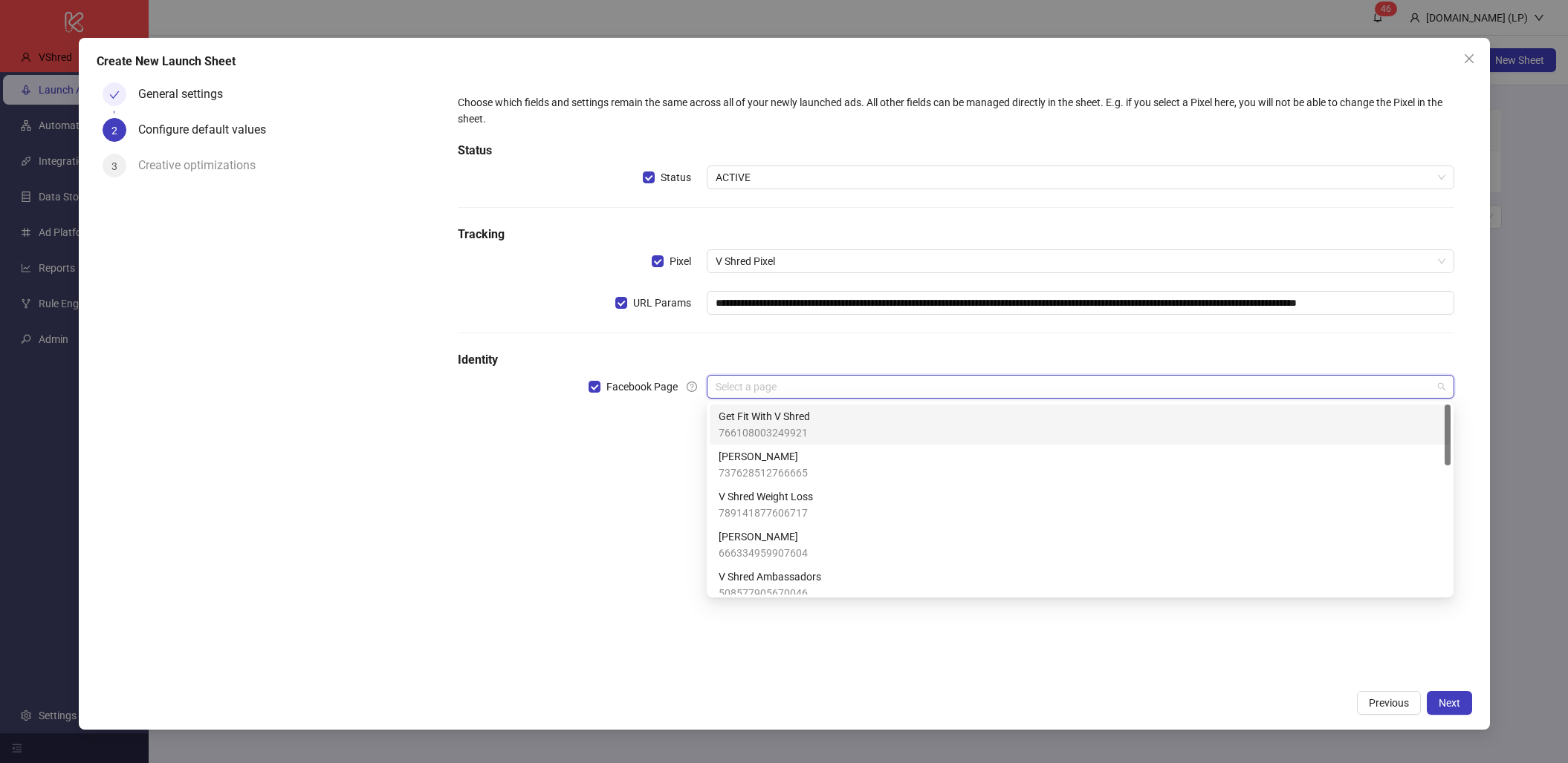
click at [733, 386] on input "search" at bounding box center [1073, 387] width 716 height 22
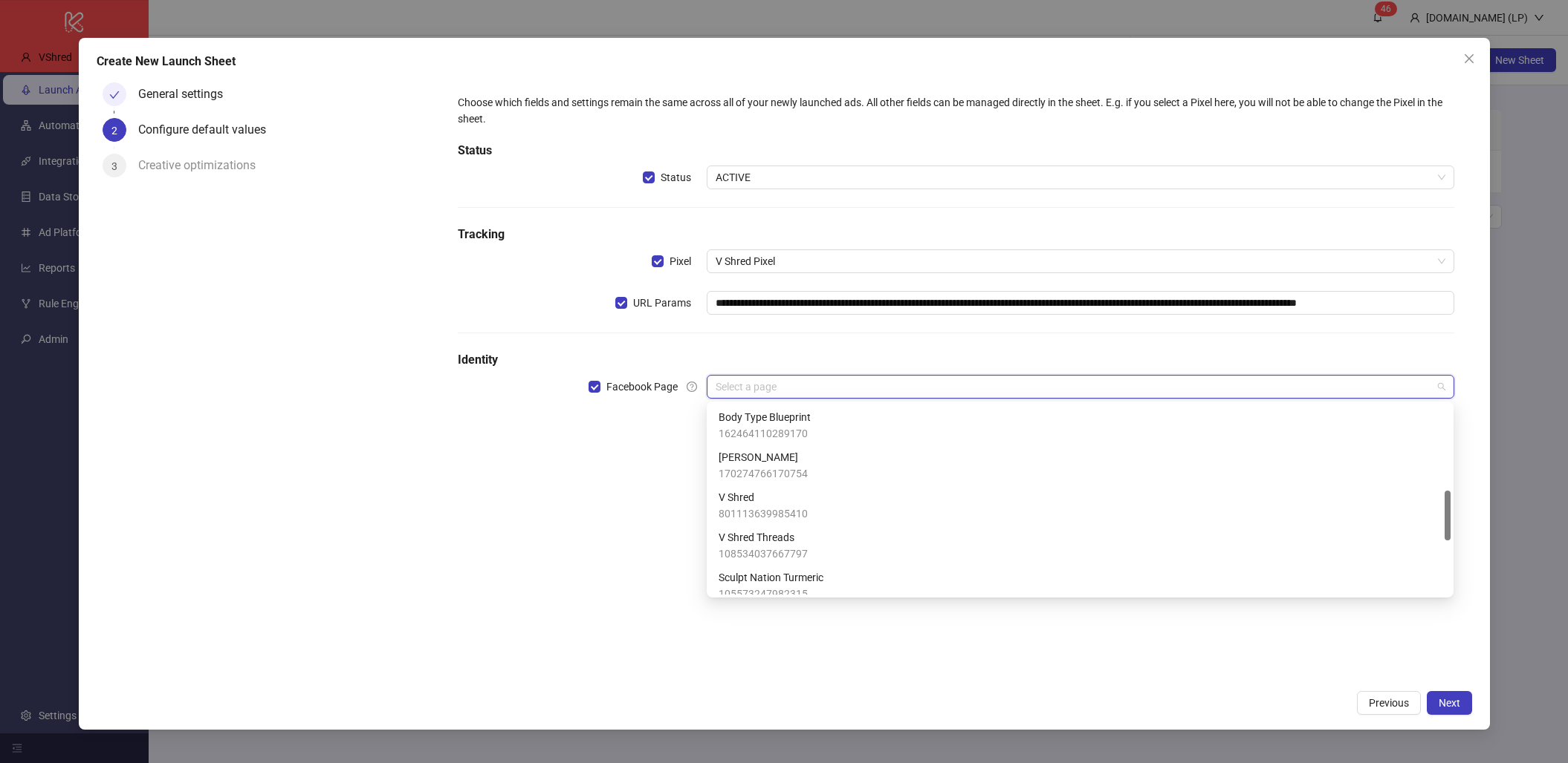
scroll to position [328, 0]
click at [725, 505] on span "801113639985410" at bounding box center [762, 507] width 89 height 16
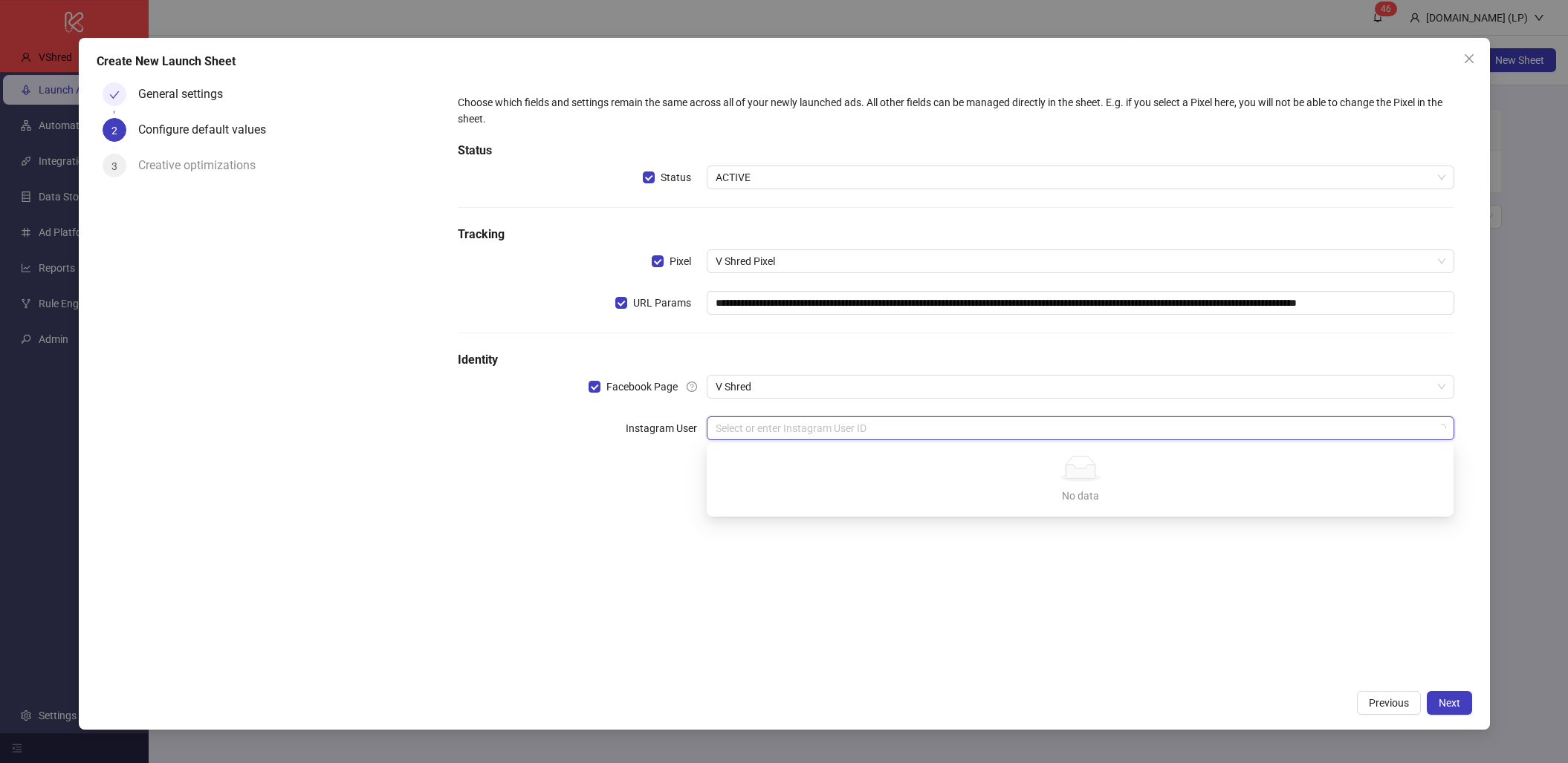
click at [733, 438] on input "search" at bounding box center [1073, 429] width 716 height 22
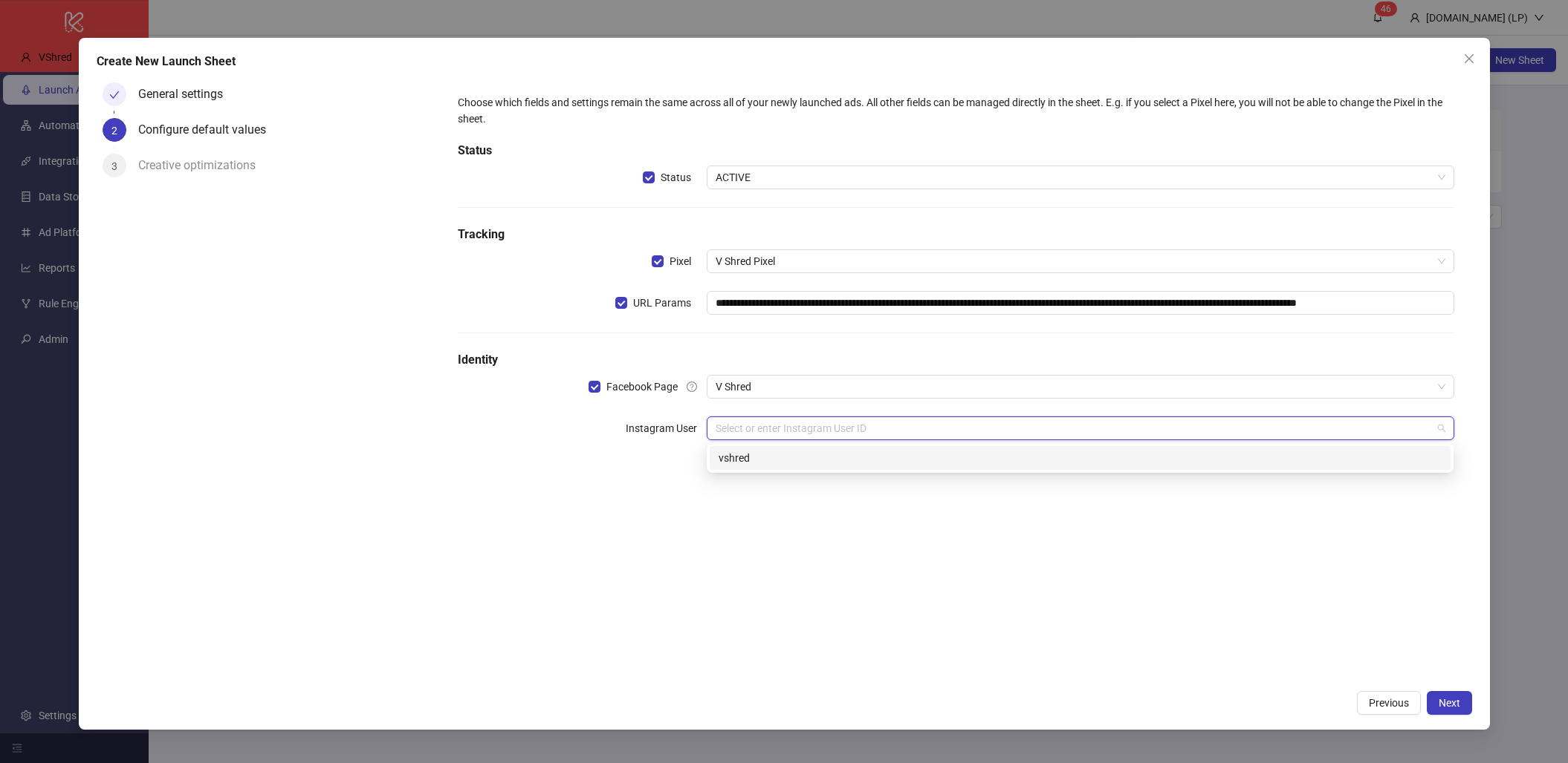
click at [732, 450] on div "vshred" at bounding box center [1080, 458] width 723 height 16
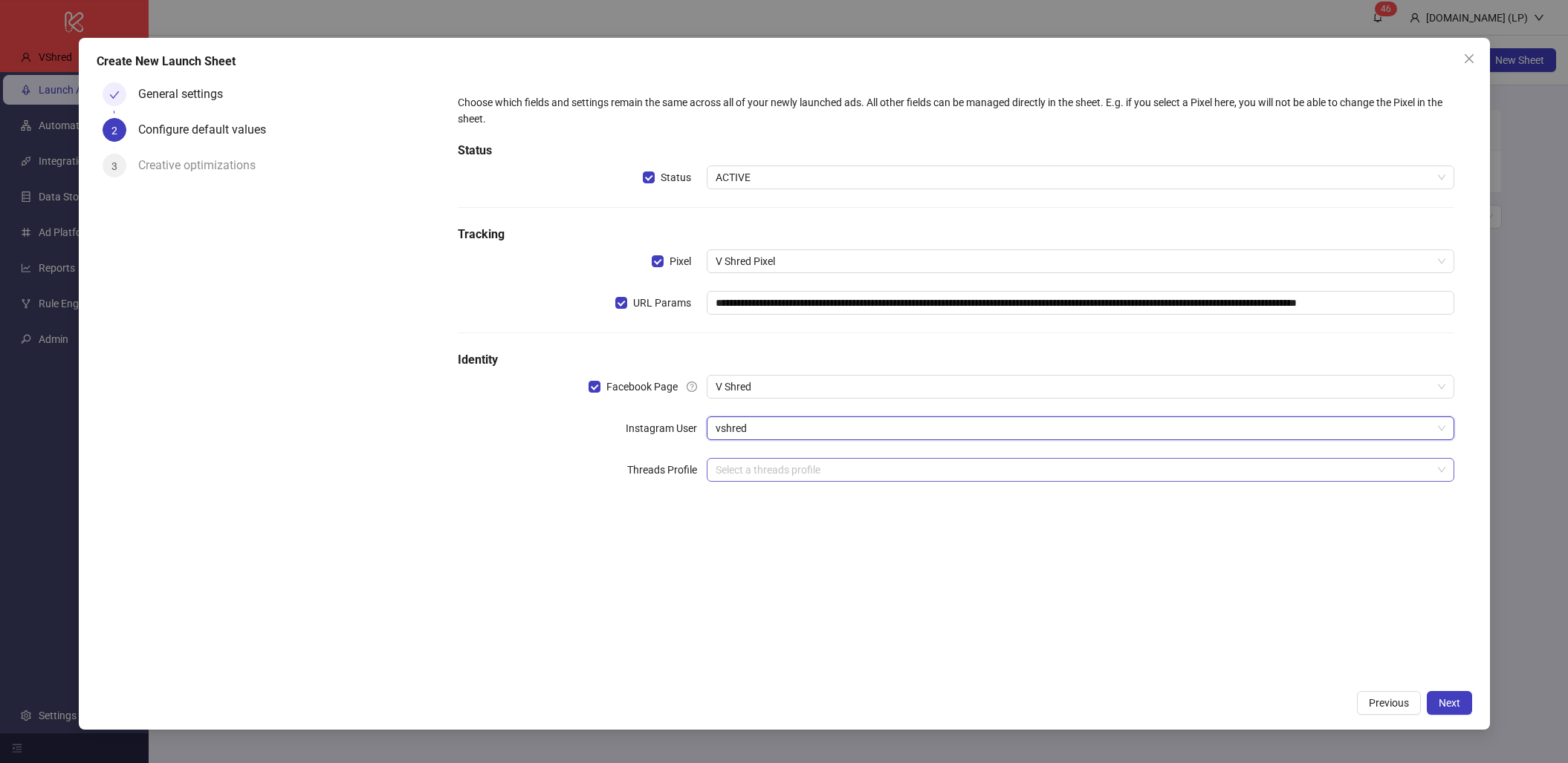
click at [783, 465] on input "search" at bounding box center [1073, 470] width 716 height 22
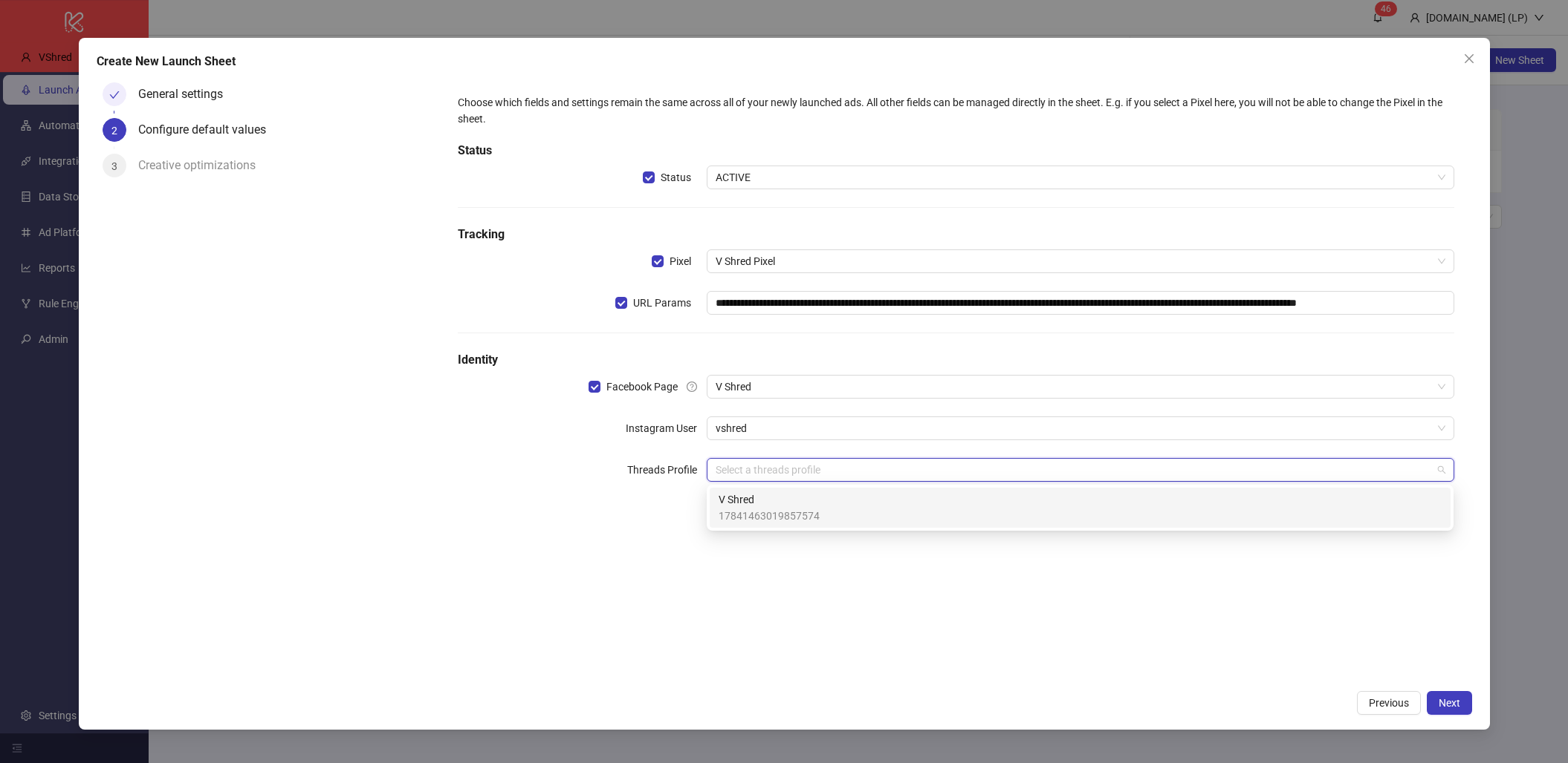
click at [748, 496] on span "V Shred" at bounding box center [769, 500] width 101 height 16
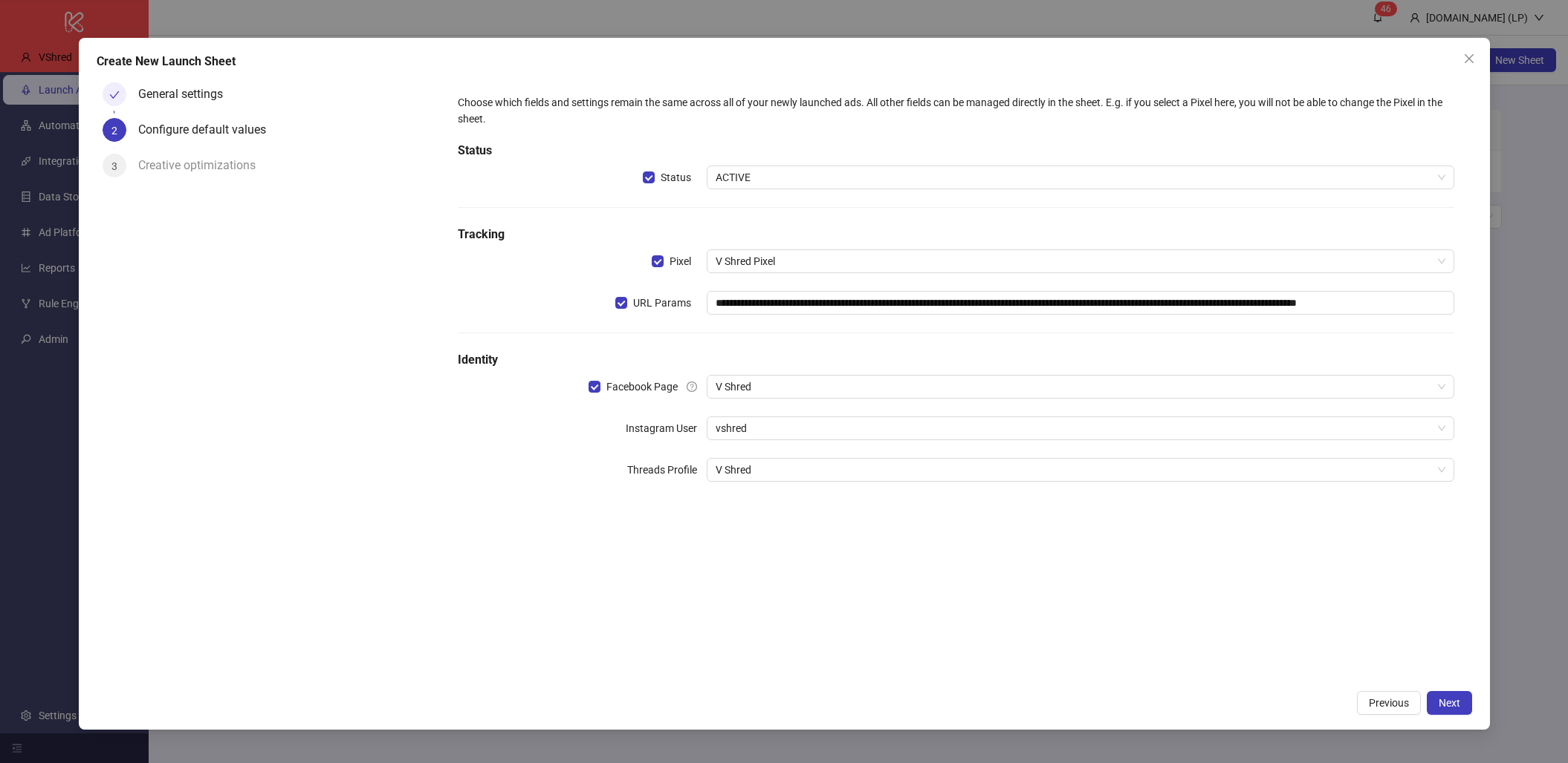
click at [623, 521] on div "**********" at bounding box center [955, 379] width 1031 height 605
click at [1339, 540] on div "**********" at bounding box center [955, 379] width 1031 height 605
click at [1460, 694] on button "Next" at bounding box center [1449, 703] width 45 height 24
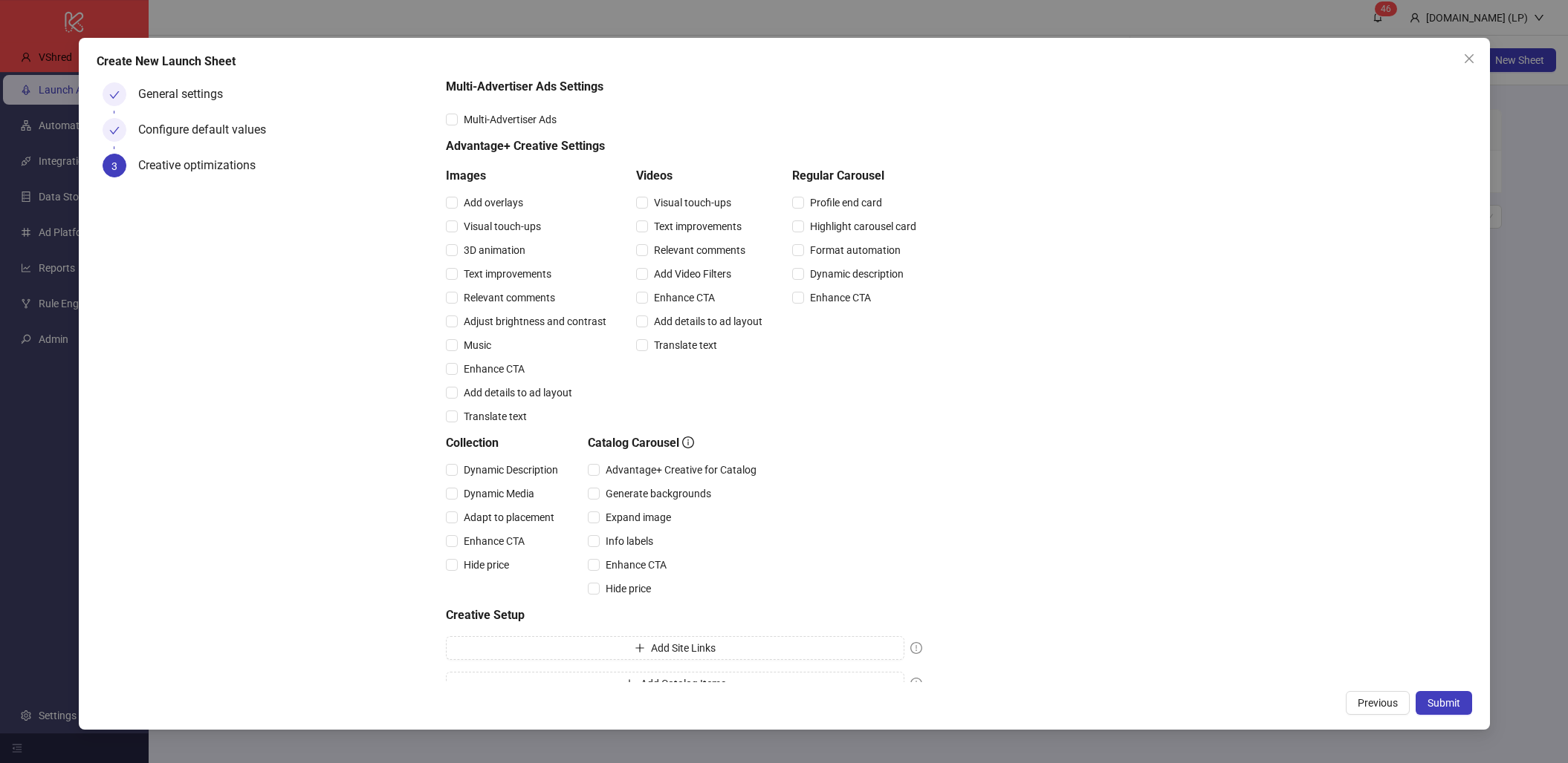
scroll to position [56, 0]
click at [1439, 694] on span "Submit" at bounding box center [1443, 703] width 33 height 12
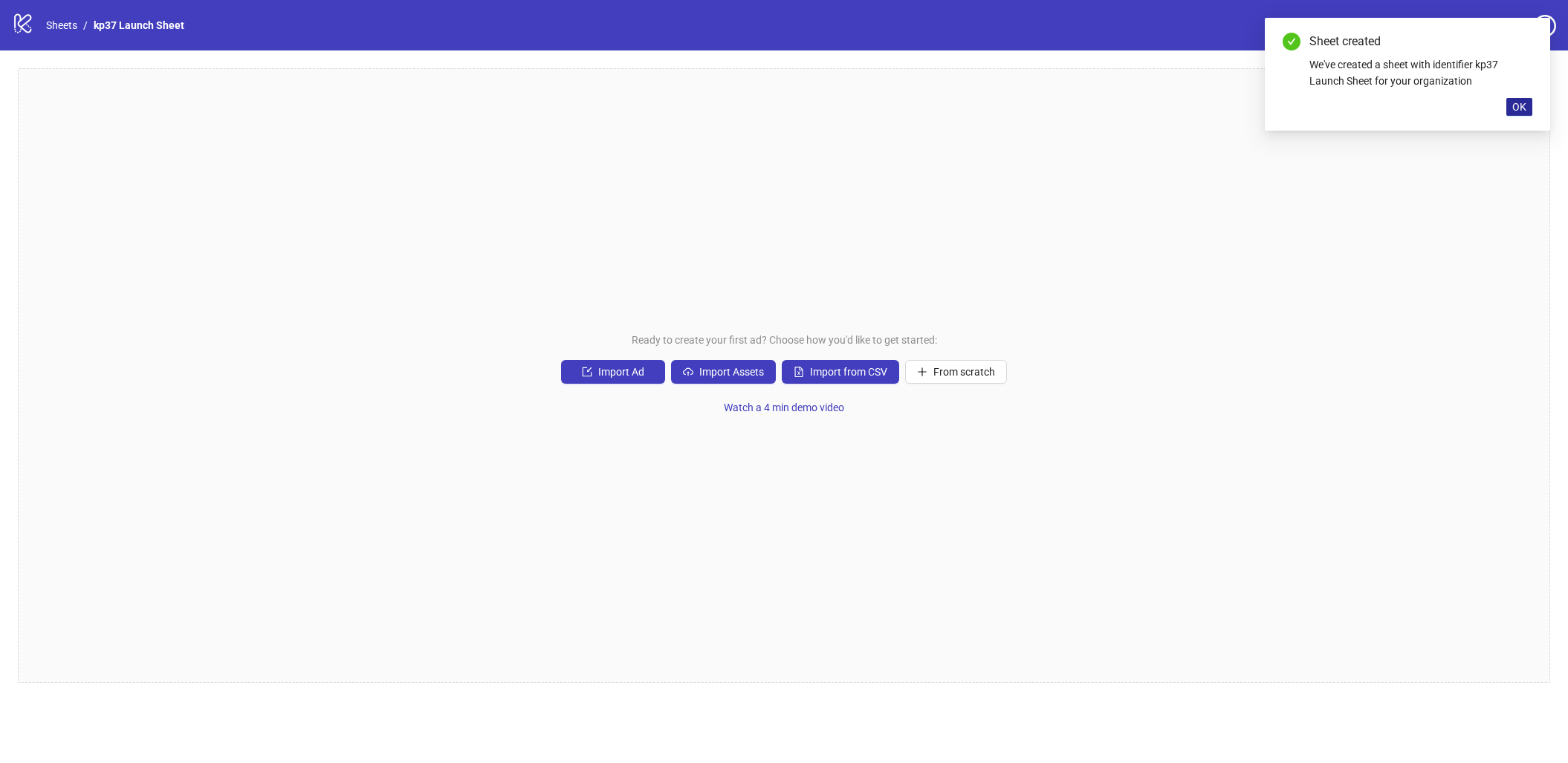
click at [1516, 104] on span "OK" at bounding box center [1519, 106] width 14 height 12
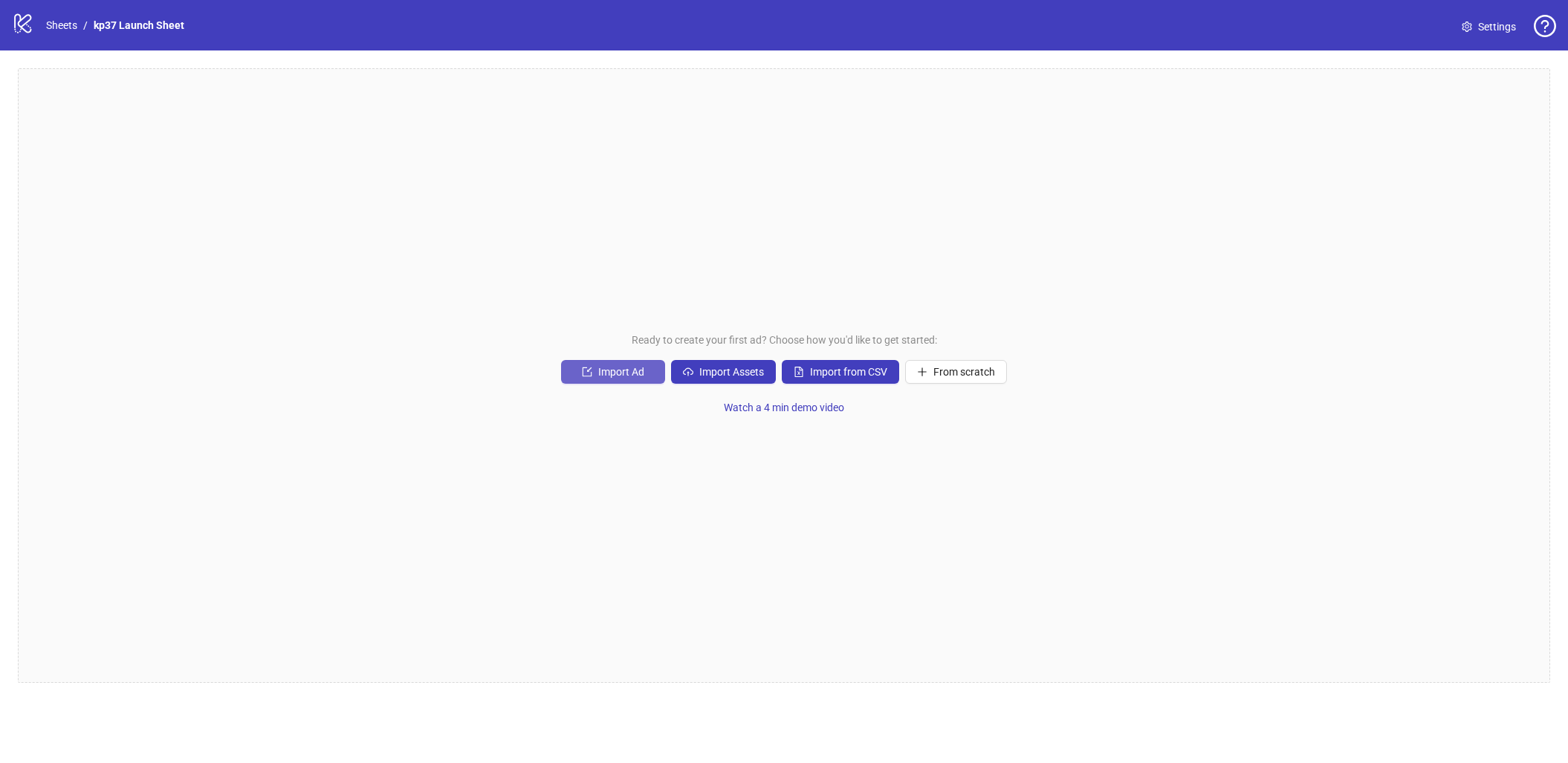
click at [595, 378] on button "Import Ad" at bounding box center [613, 372] width 104 height 24
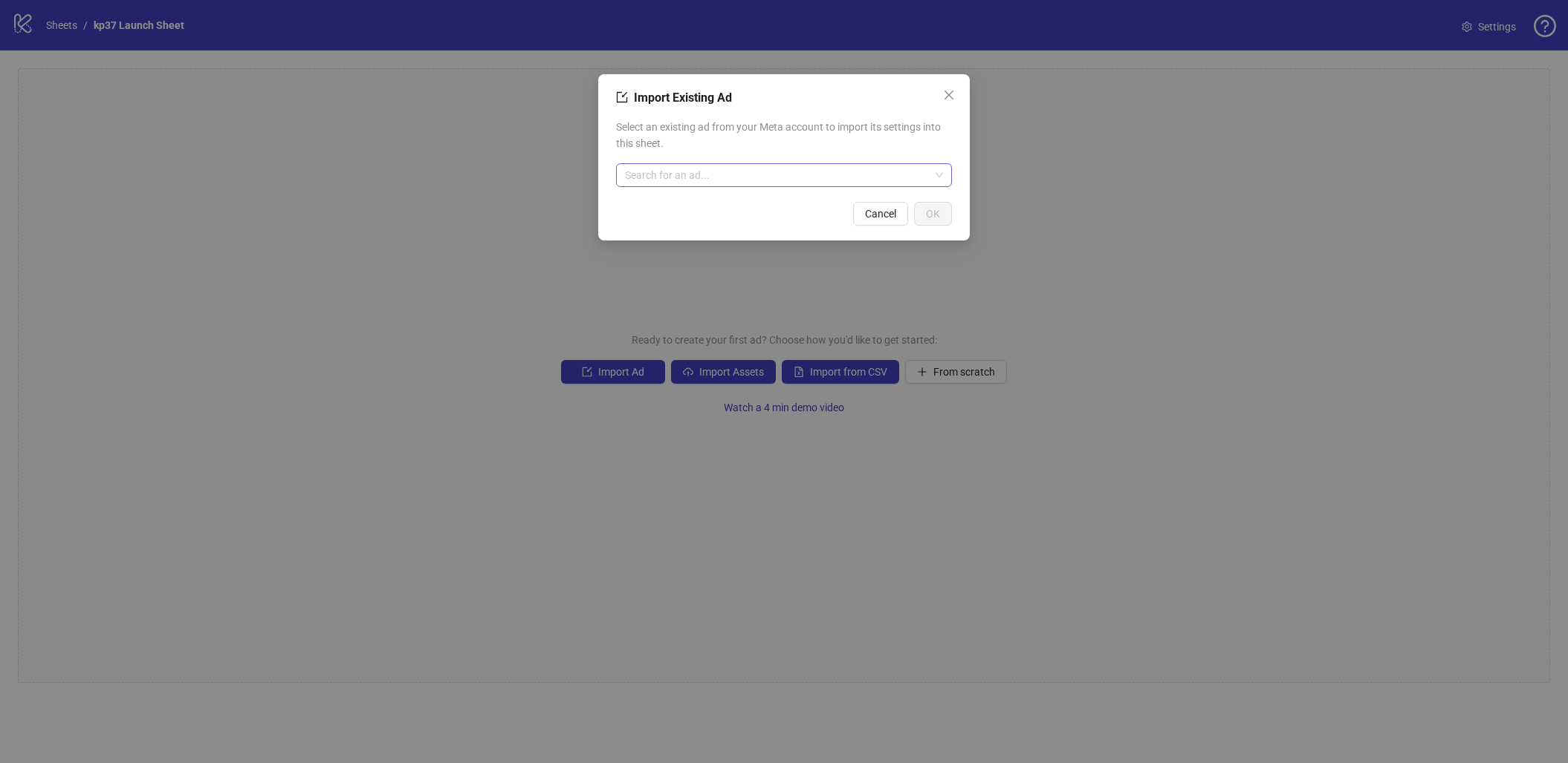
click at [688, 181] on input "search" at bounding box center [777, 175] width 304 height 22
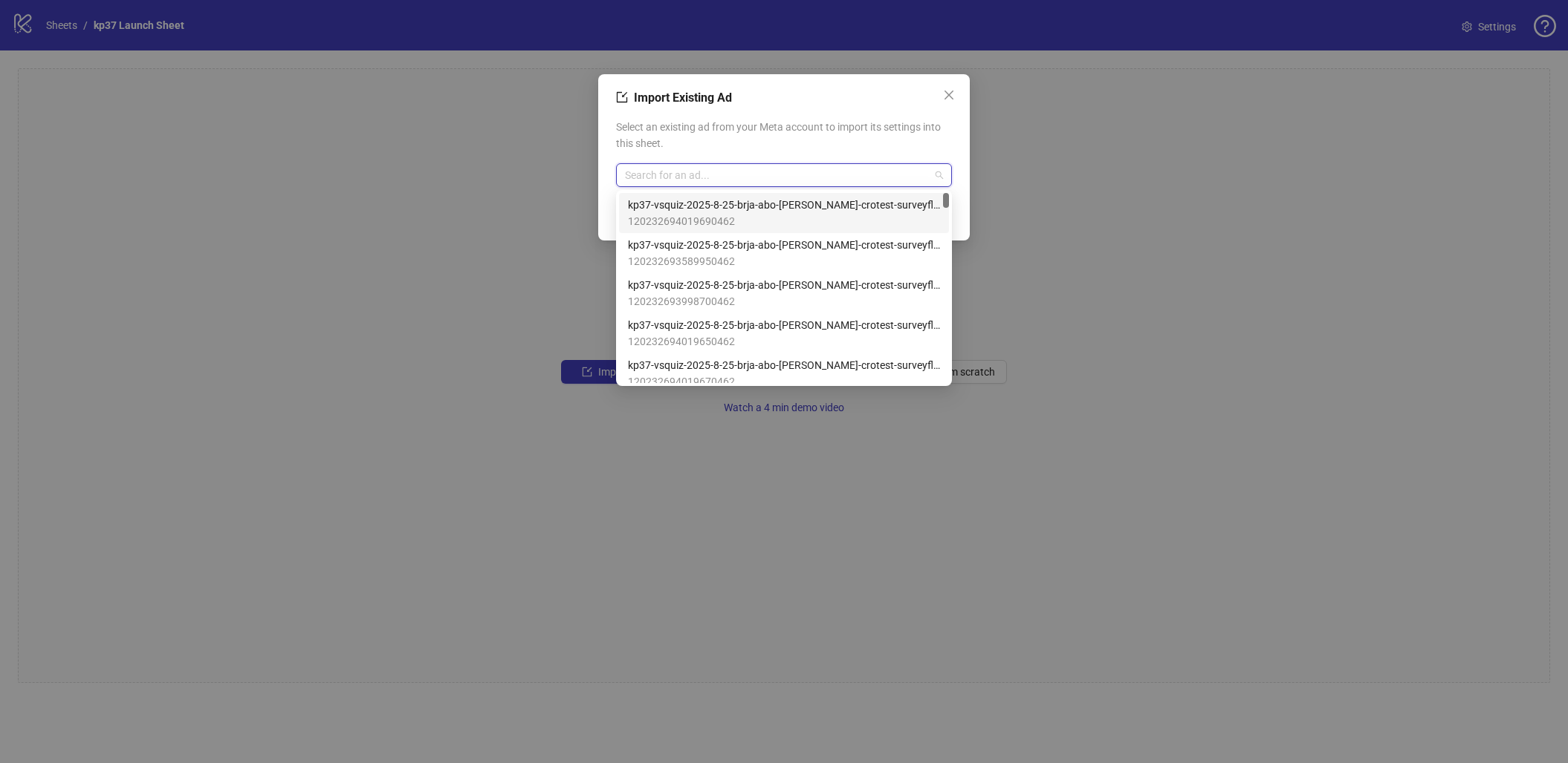
click at [713, 211] on span "kp37-vsquiz-2025-8-25-brja-abo-lc-lb-crotest-surveyflefvsl-auto-us-mf-65plus-mb…" at bounding box center [784, 205] width 313 height 16
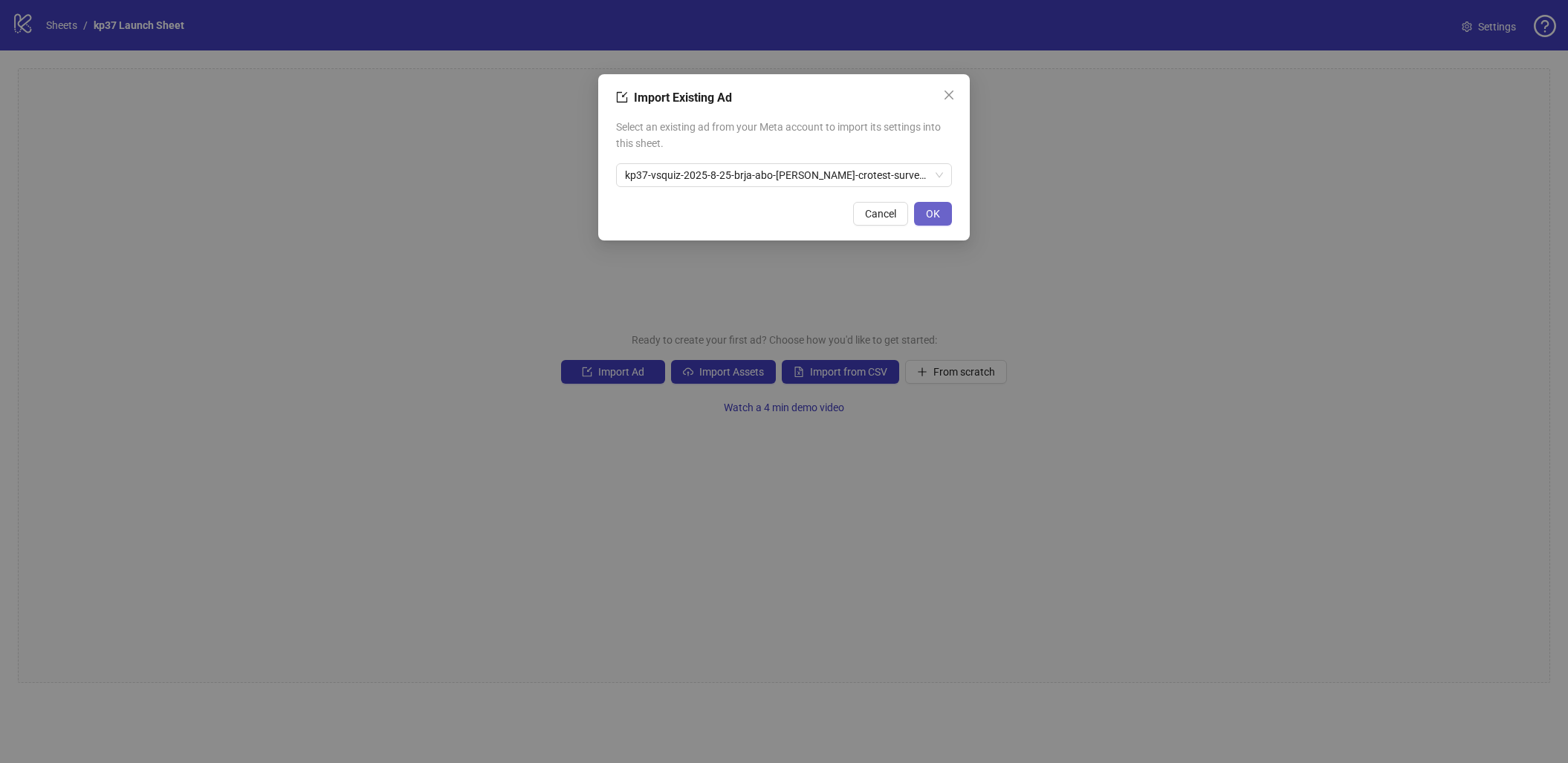
click at [925, 219] on button "OK" at bounding box center [932, 214] width 38 height 24
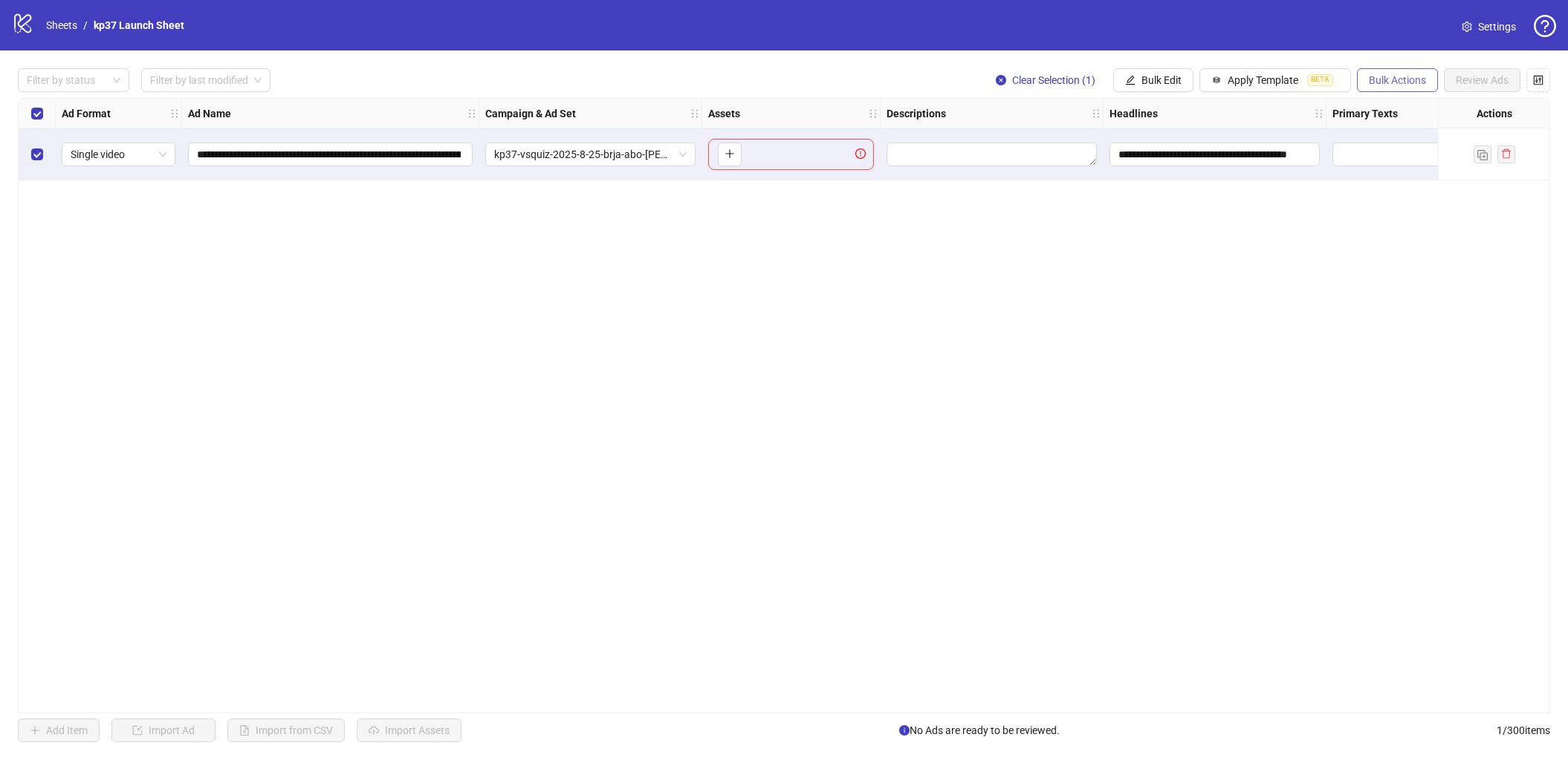
click at [1396, 88] on button "Bulk Actions" at bounding box center [1397, 81] width 81 height 24
click at [1386, 155] on span "Duplicate with assets" at bounding box center [1418, 158] width 102 height 16
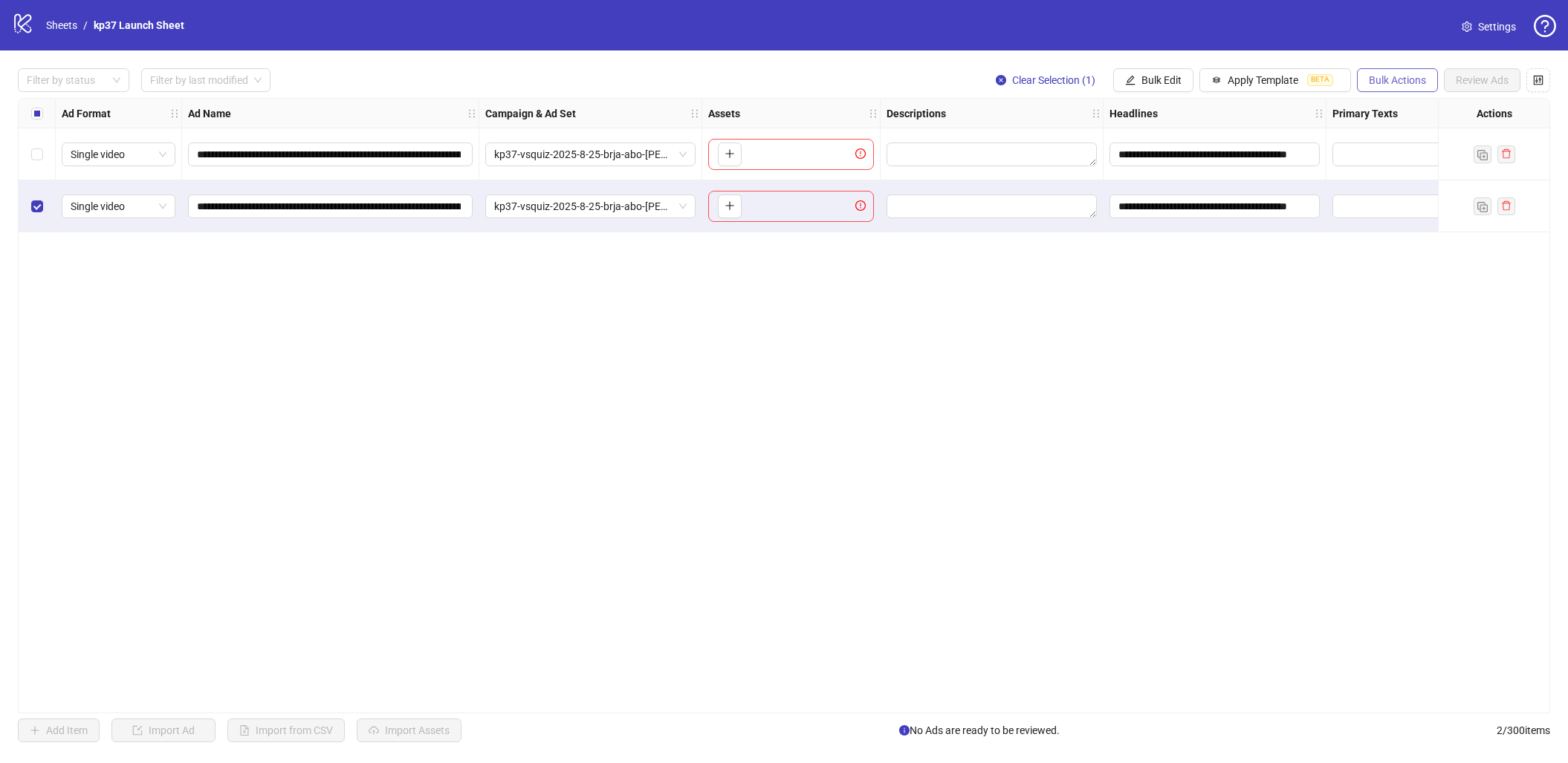
click at [1403, 80] on span "Bulk Actions" at bounding box center [1397, 80] width 57 height 12
click at [1406, 142] on li "Duplicate" at bounding box center [1418, 134] width 120 height 24
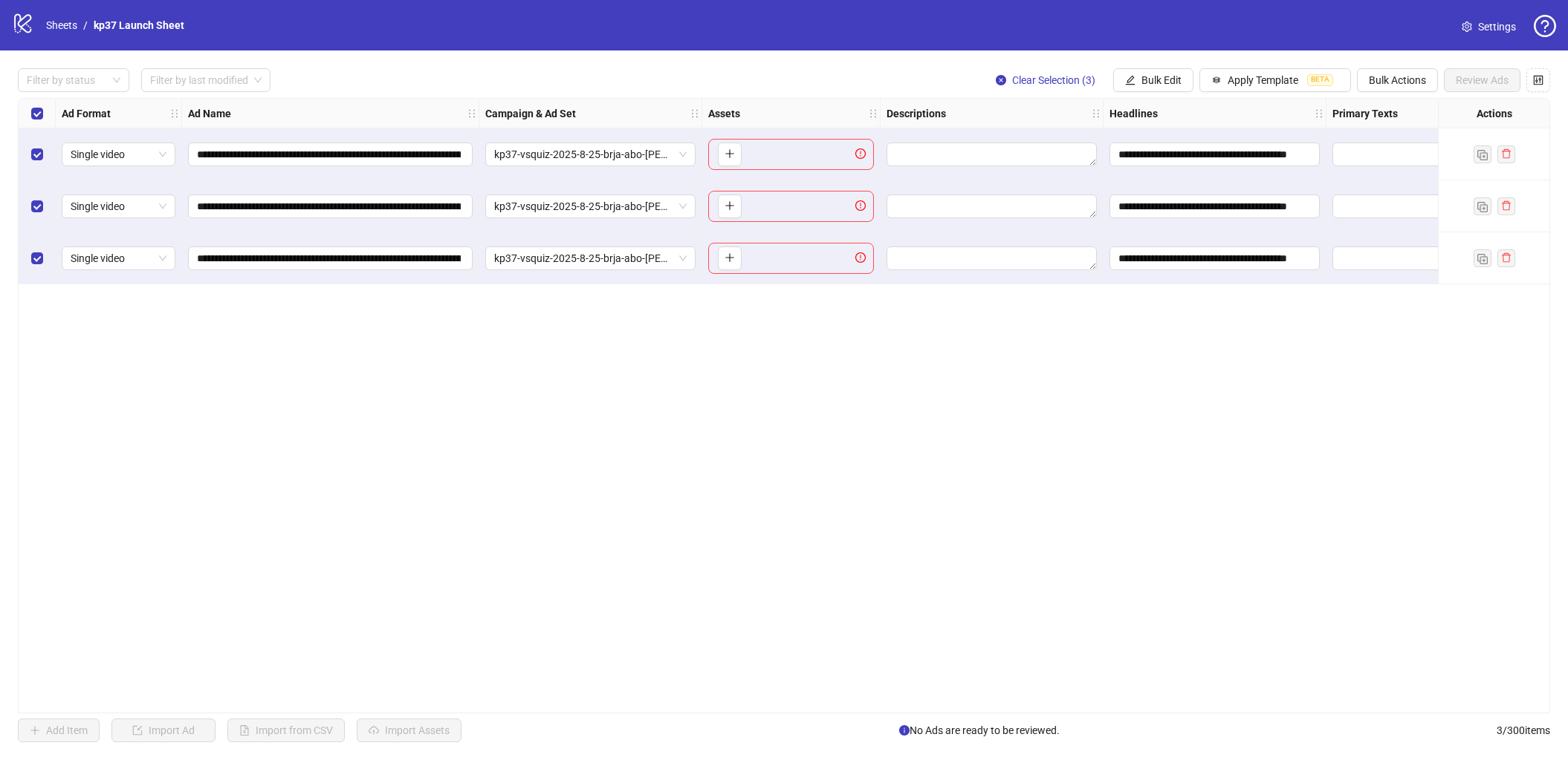
click at [418, 380] on div "**********" at bounding box center [784, 406] width 1532 height 616
click at [38, 119] on label "Select all rows" at bounding box center [37, 114] width 12 height 16
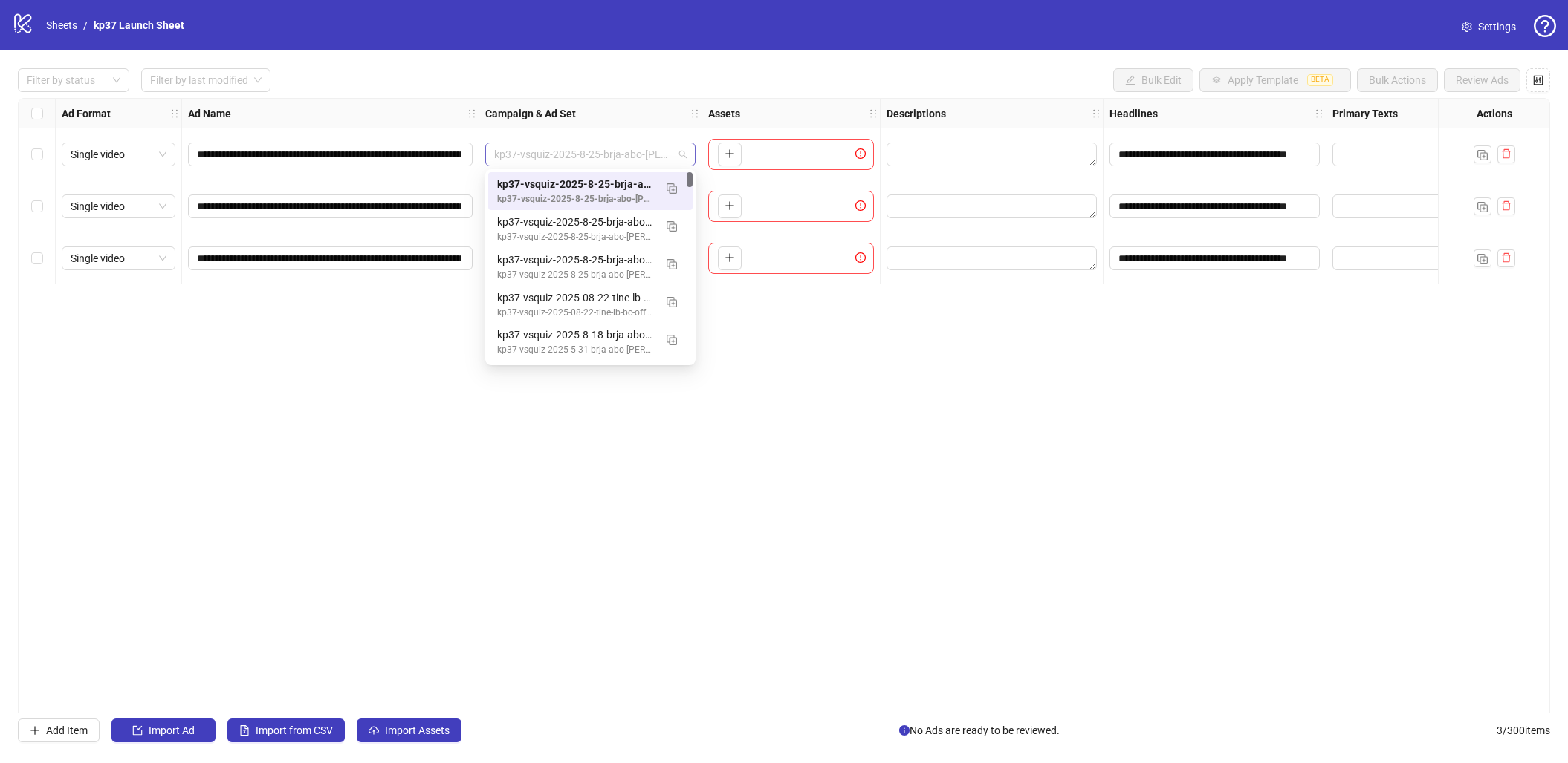
click at [683, 158] on span "kp37-vsquiz-2025-8-25-brja-abo-lc-lb-crotest-surveyflefvsl-auto-us-mf-65plus" at bounding box center [590, 154] width 192 height 22
click at [872, 418] on div "**********" at bounding box center [784, 406] width 1532 height 616
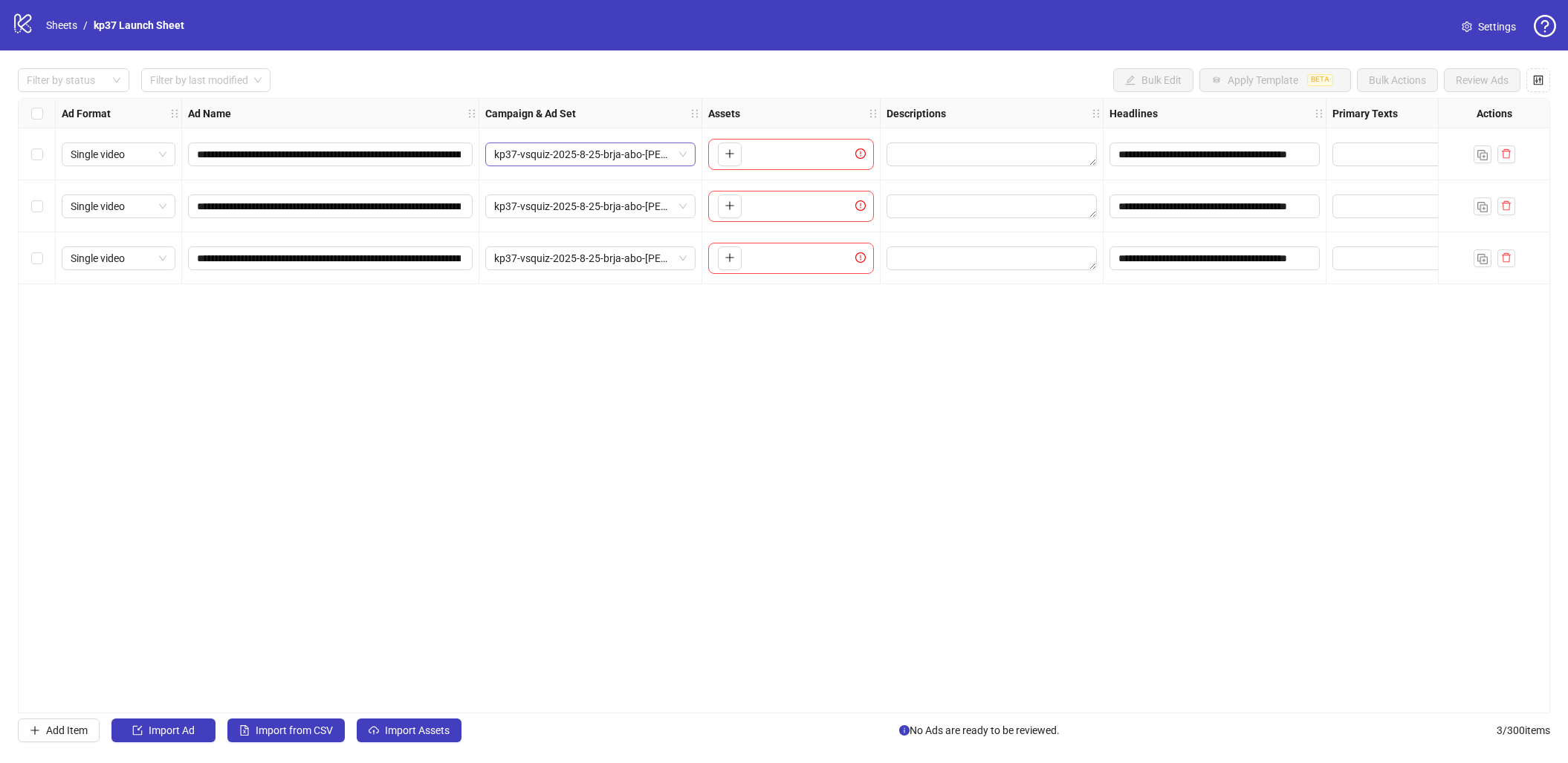
click at [680, 156] on span "kp37-vsquiz-2025-8-25-brja-abo-lc-lb-crotest-surveyflefvsl-auto-us-mf-65plus" at bounding box center [590, 154] width 192 height 22
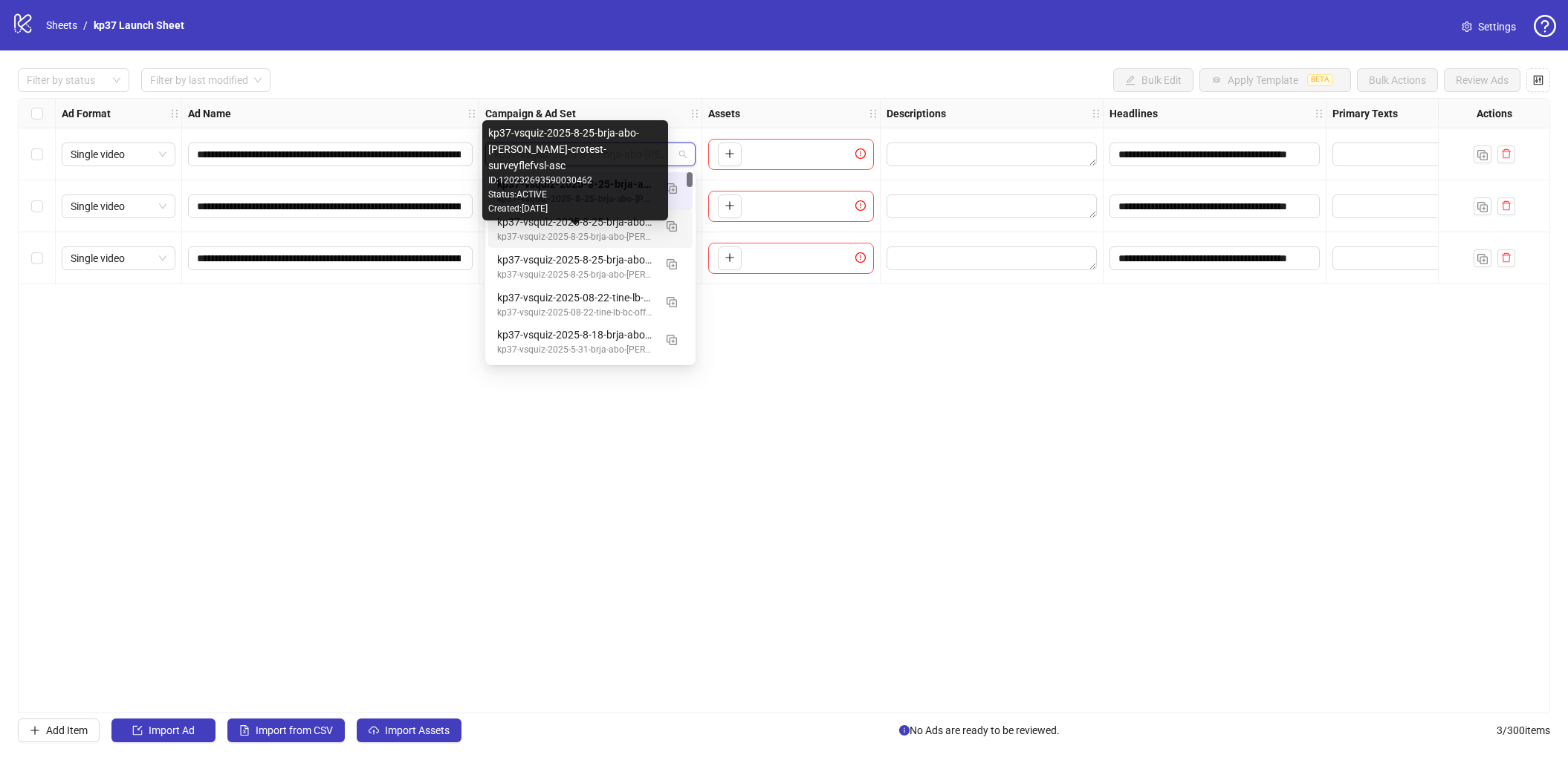
click at [557, 236] on div "kp37-vsquiz-2025-8-25-brja-abo-lc-lb-crotest-surveyflefvsl-asc" at bounding box center [575, 236] width 157 height 14
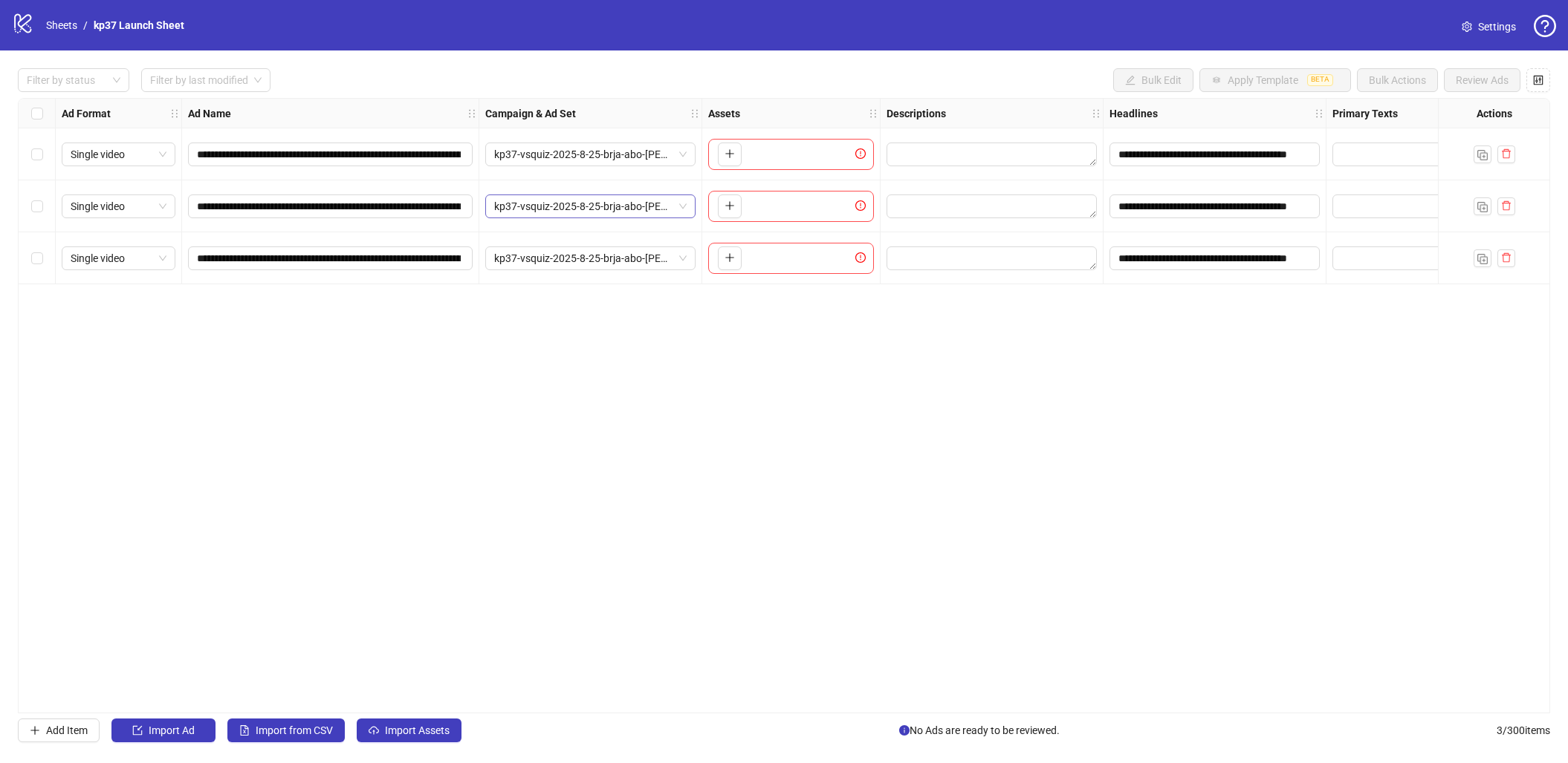
click at [690, 195] on div "kp37-vsquiz-2025-8-25-brja-abo-lc-lb-crotest-surveyflefvsl-auto-us-mf-65plus" at bounding box center [589, 206] width 210 height 24
click at [689, 204] on div "kp37-vsquiz-2025-8-25-brja-abo-lc-lb-crotest-surveyflefvsl-auto-us-mf-65plus" at bounding box center [589, 206] width 210 height 24
click at [568, 275] on div "kp37-vsquiz-2025-8-25-brja-abo-lc-lb-crotest-surveyflefvsl-auto-us-mf-65plus" at bounding box center [590, 258] width 223 height 52
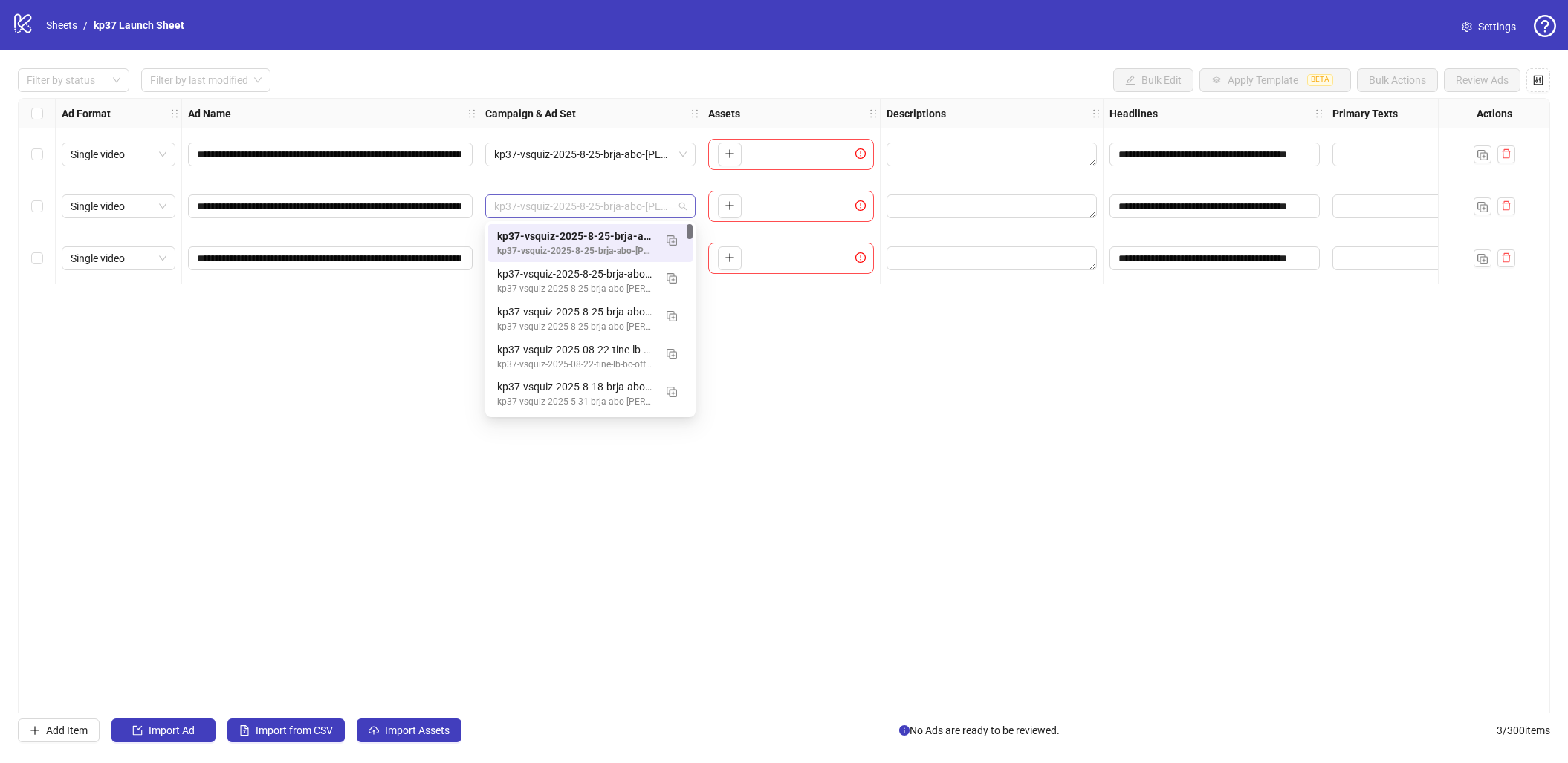
click at [684, 205] on span "kp37-vsquiz-2025-8-25-brja-abo-lc-lb-crotest-surveyflefvsl-auto-us-mf-65plus" at bounding box center [590, 206] width 192 height 22
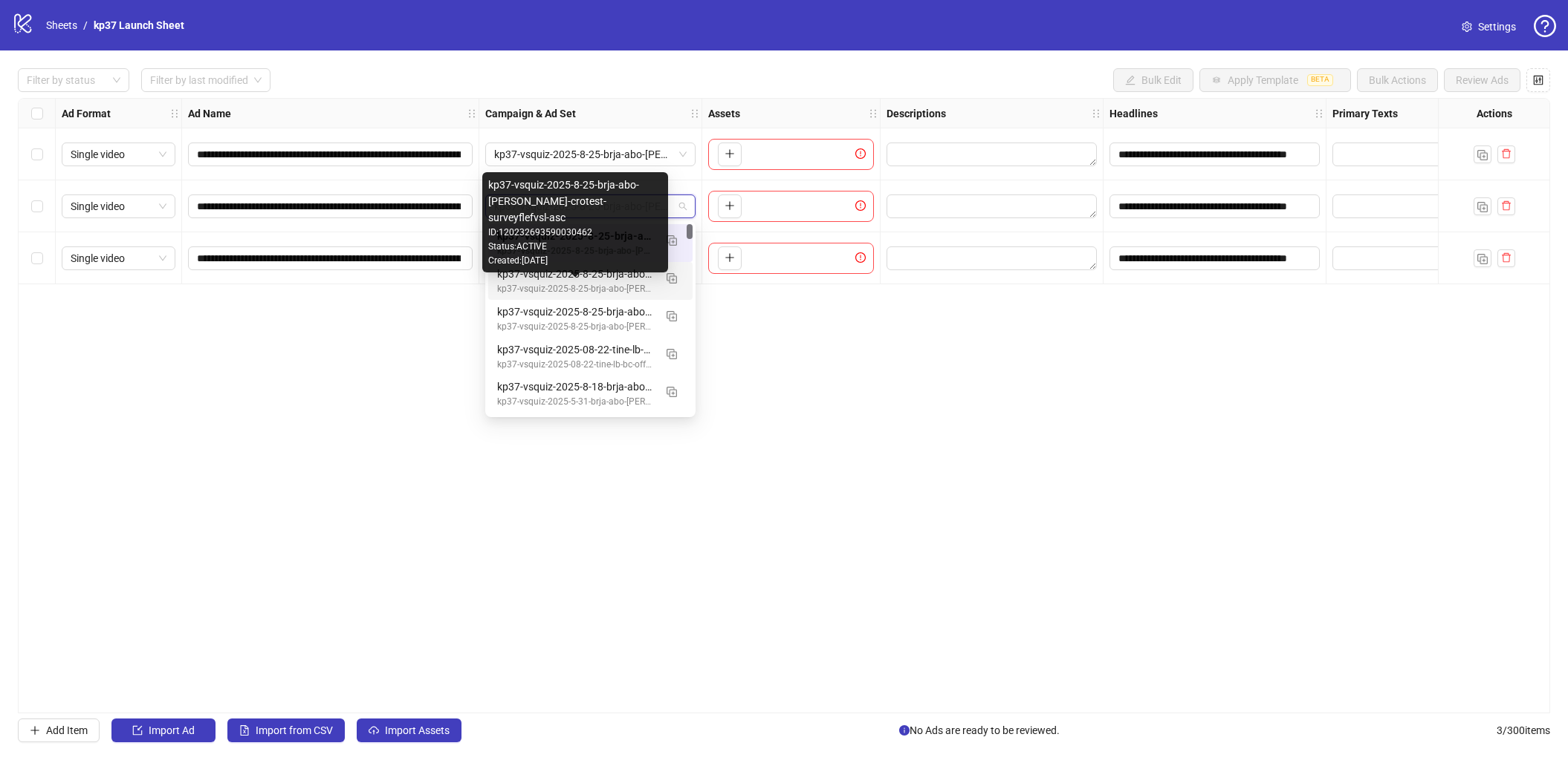
click at [571, 284] on div "kp37-vsquiz-2025-8-25-brja-abo-lc-lb-crotest-surveyflefvsl-asc" at bounding box center [575, 289] width 157 height 14
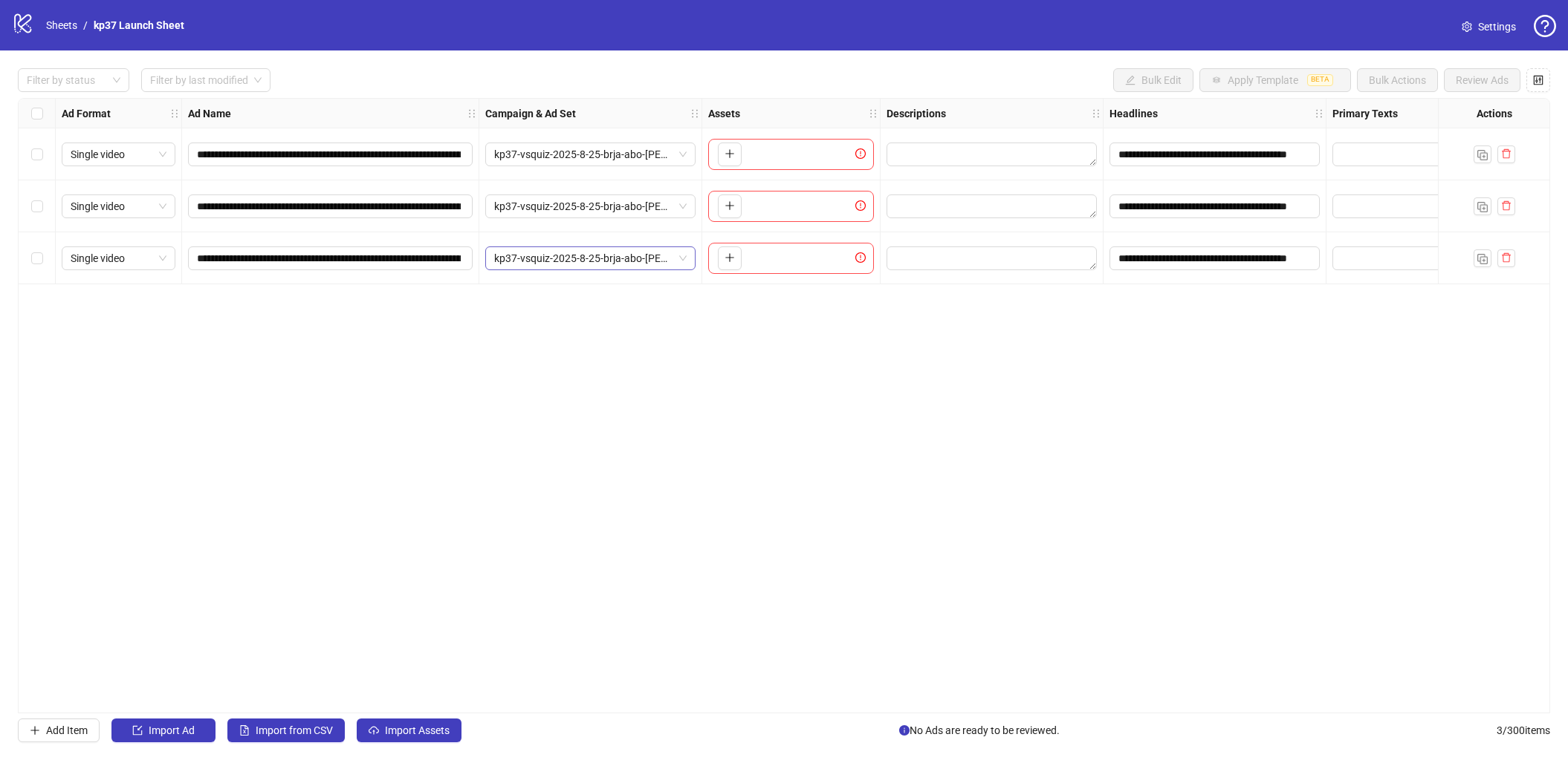
click at [681, 261] on span "kp37-vsquiz-2025-8-25-brja-abo-lc-lb-crotest-surveyflefvsl-auto-us-mf-65plus" at bounding box center [590, 258] width 192 height 22
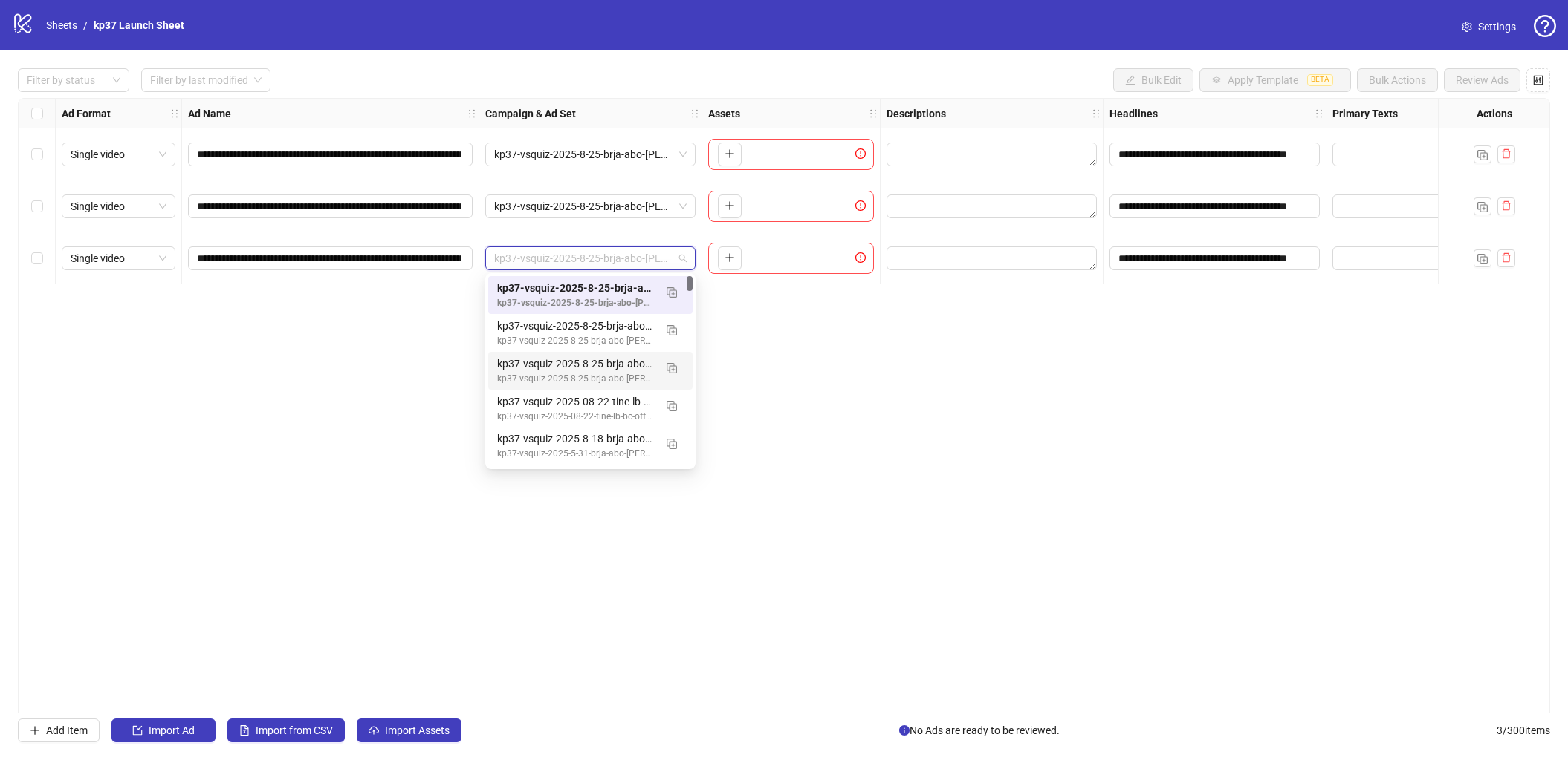
click at [569, 354] on div "kp37-vsquiz-2025-8-25-brja-abo-lc-lb-crotest-surveyflefvsl-auto-us-mf-30-50 kp3…" at bounding box center [590, 370] width 204 height 38
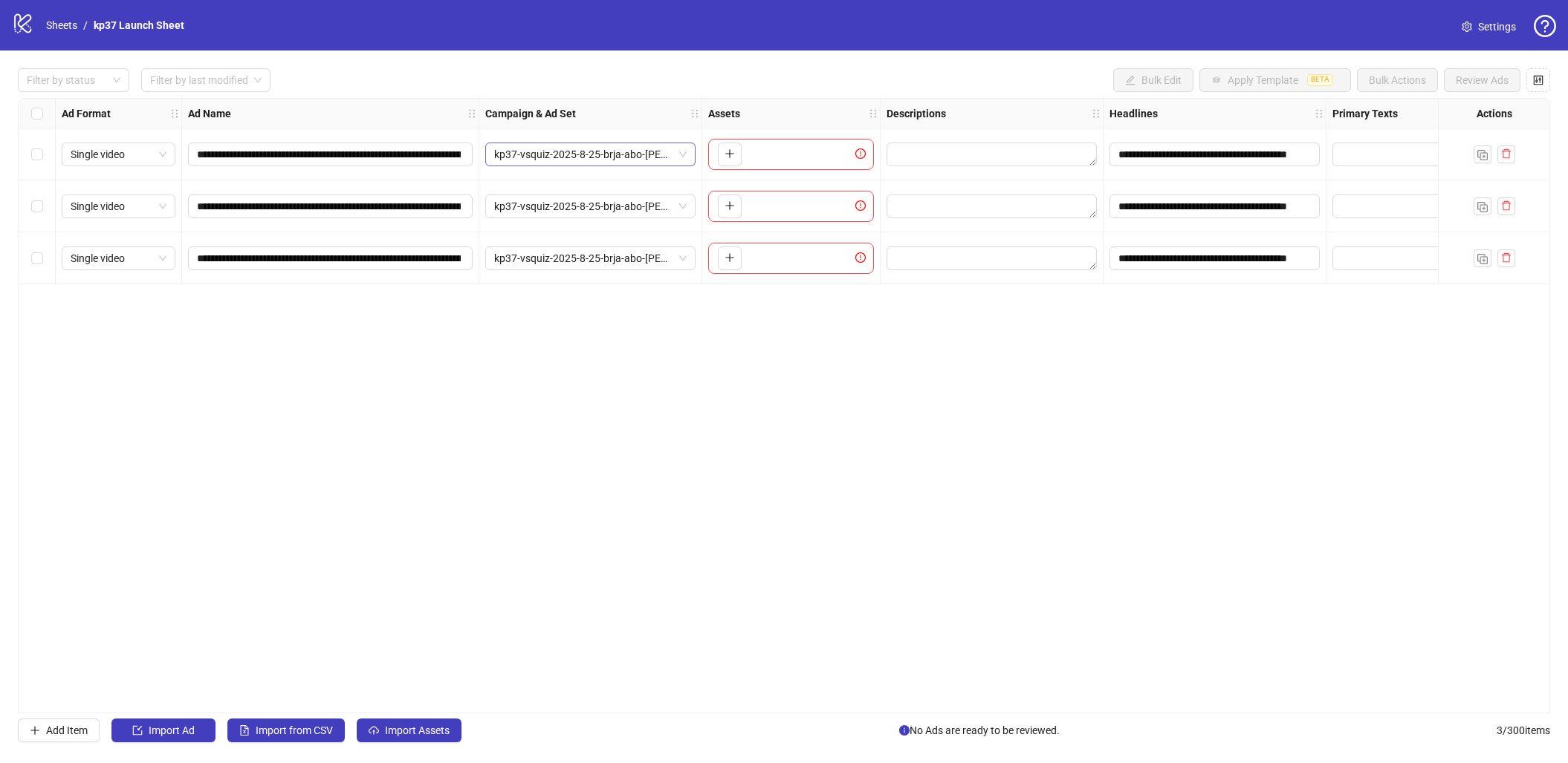
click at [681, 155] on span "kp37-vsquiz-2025-8-25-brja-abo-lc-lb-crotest-surveyflefvsl-auto-us-mf-51-64" at bounding box center [590, 154] width 192 height 22
click at [850, 351] on div "**********" at bounding box center [784, 406] width 1532 height 616
click at [731, 156] on icon "plus" at bounding box center [729, 153] width 10 height 10
click at [676, 159] on span "kp37-vsquiz-2025-8-25-brja-abo-lc-lb-crotest-surveyflefvsl-auto-us-mf-51-64" at bounding box center [590, 154] width 192 height 22
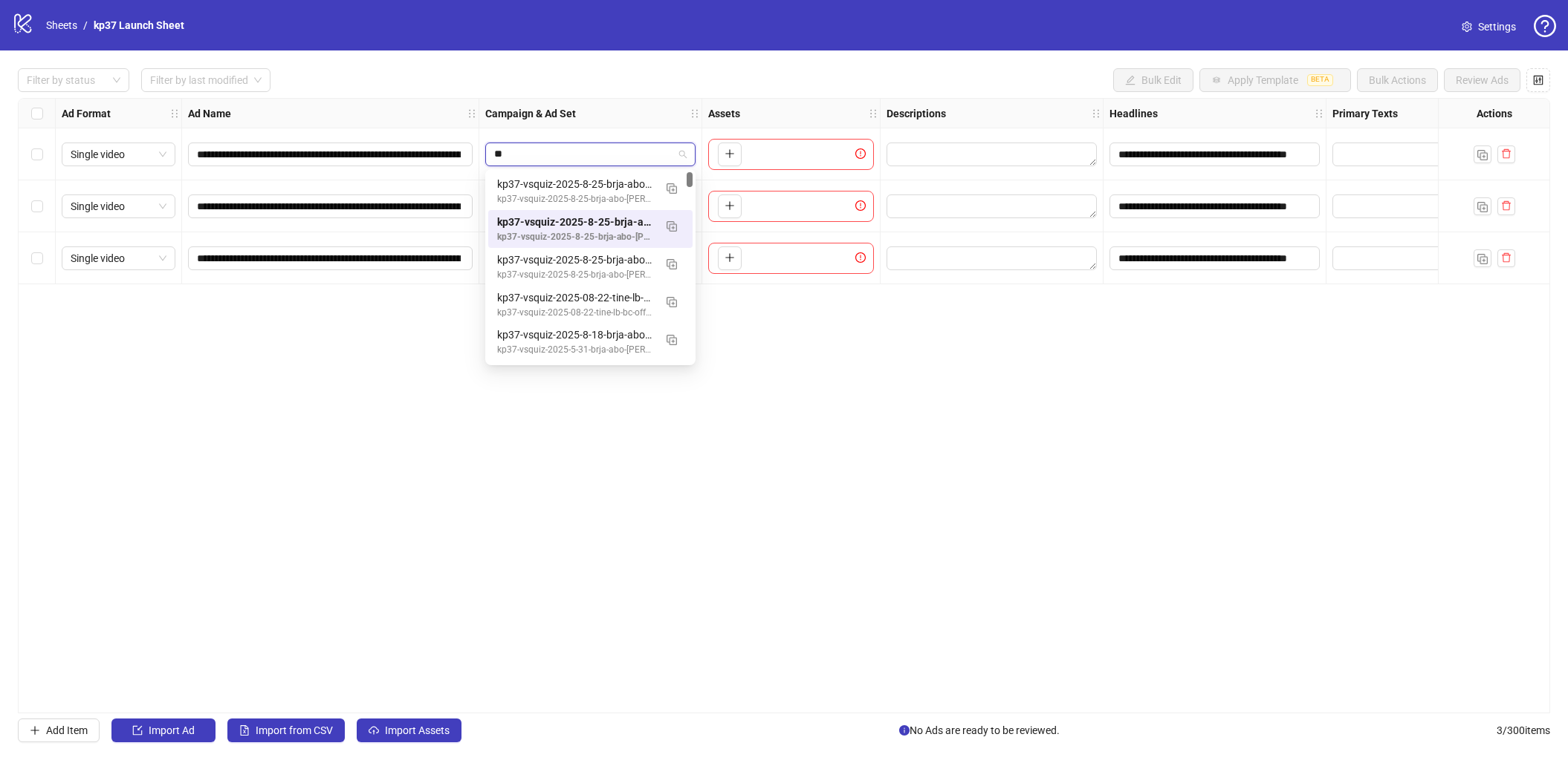
type input "*"
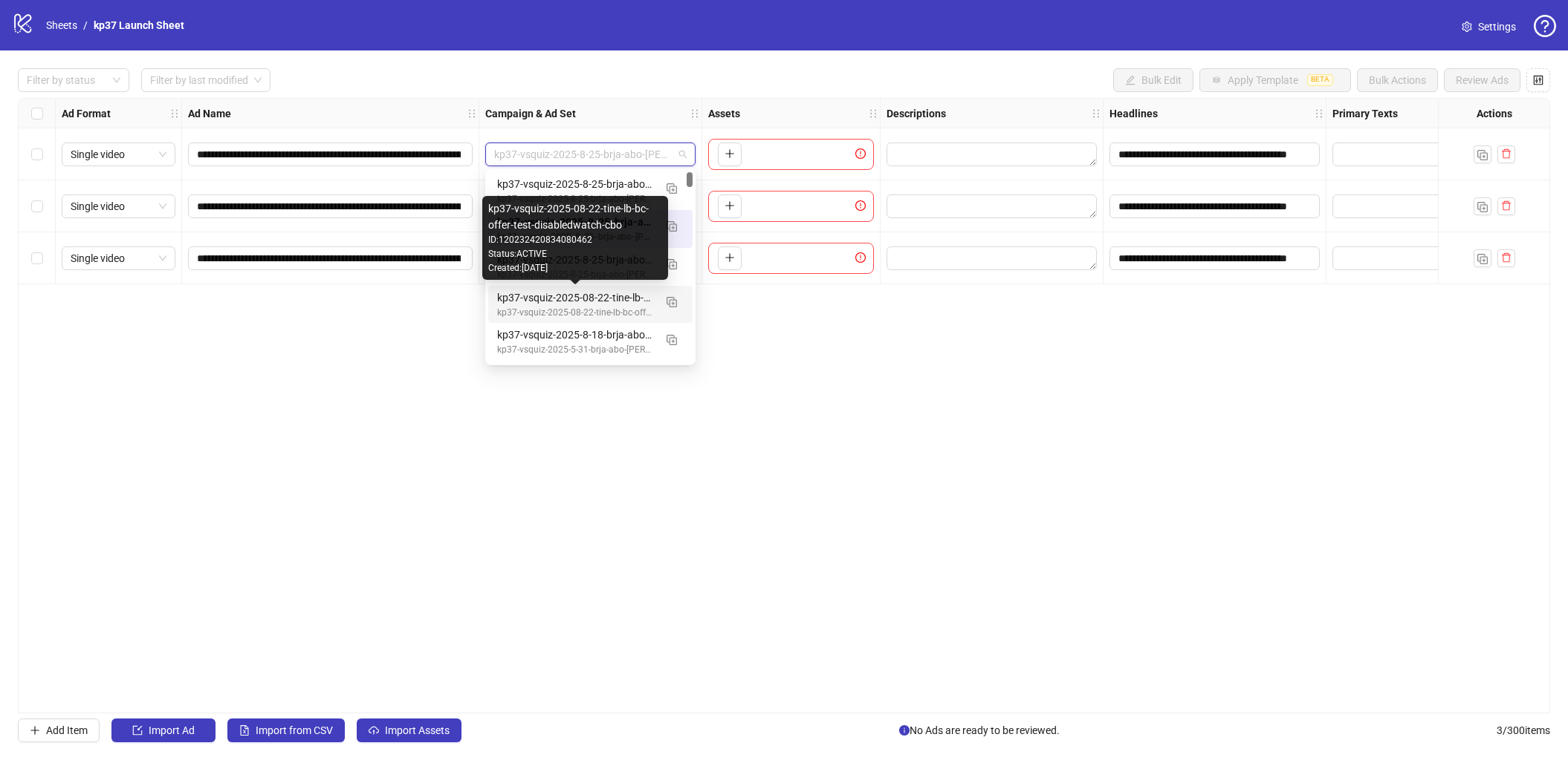
click at [530, 295] on div "kp37-vsquiz-2025-08-22-tine-lb-bc-offer-test-disabledwatch-cbo" at bounding box center [575, 298] width 157 height 16
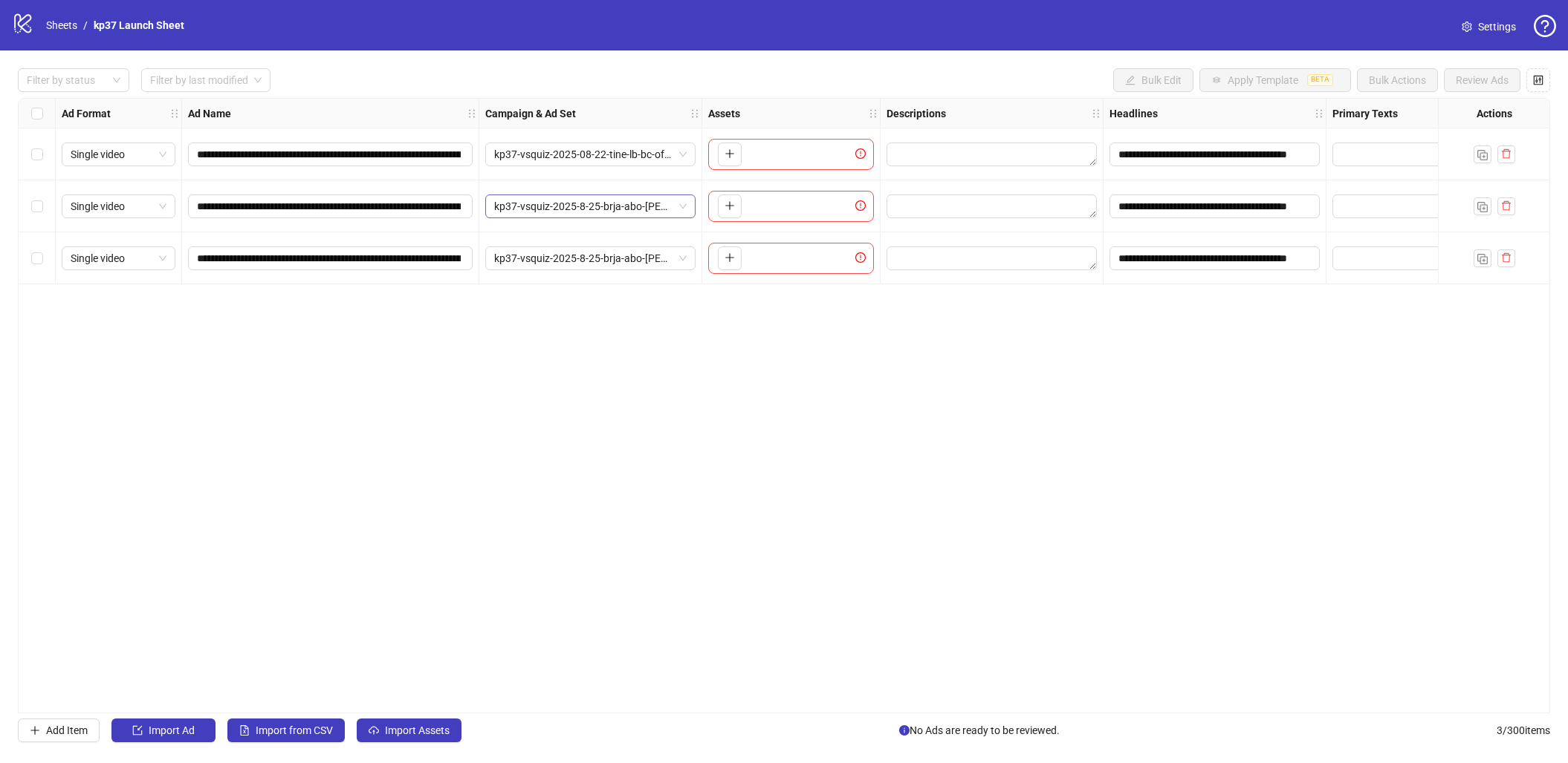
drag, startPoint x: 564, startPoint y: 227, endPoint x: 565, endPoint y: 210, distance: 17.0
click at [564, 226] on div "kp37-vsquiz-2025-8-25-brja-abo-lc-lb-crotest-surveyflefvsl-auto-us-mf-51-64" at bounding box center [590, 206] width 223 height 52
click at [565, 210] on span "kp37-vsquiz-2025-8-25-brja-abo-lc-lb-crotest-surveyflefvsl-auto-us-mf-51-64" at bounding box center [590, 206] width 192 height 22
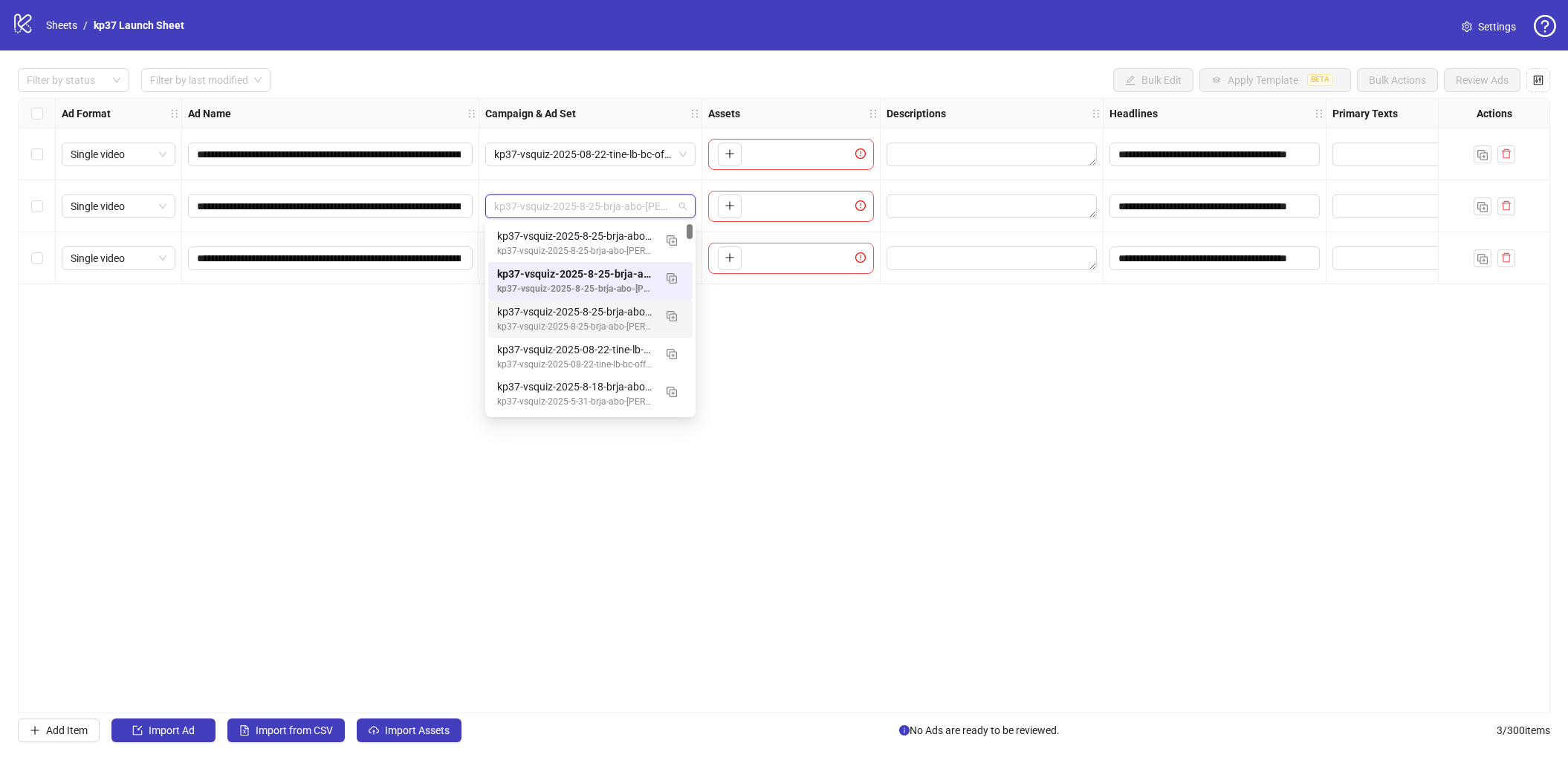
click at [552, 331] on div "kp37-vsquiz-2025-8-25-brja-abo-lc-lb-crotest-surveyflefvsl-asc" at bounding box center [575, 326] width 157 height 14
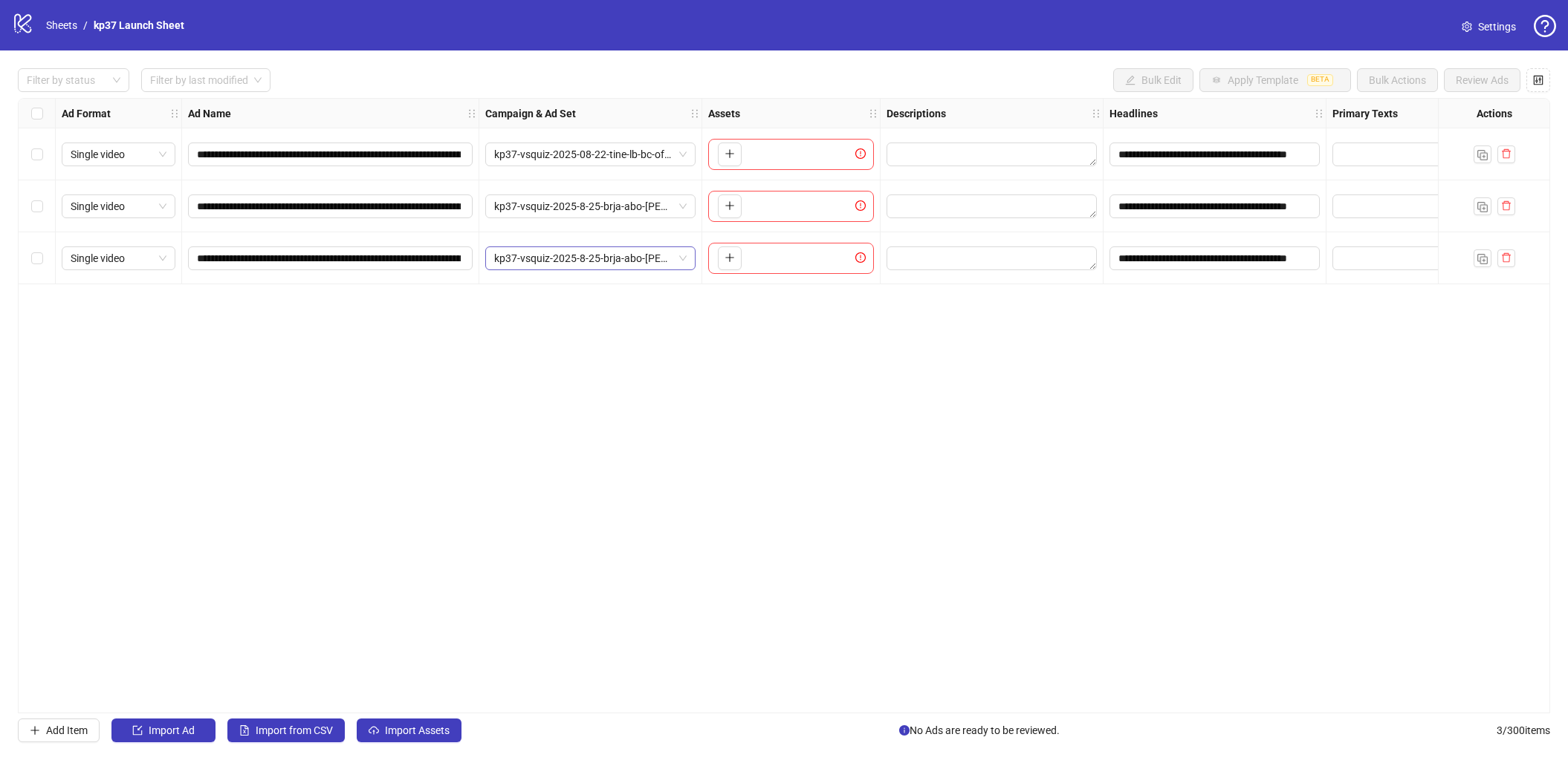
click at [561, 258] on span "kp37-vsquiz-2025-8-25-brja-abo-lc-lb-crotest-surveyflefvsl-auto-us-mf-30-50" at bounding box center [590, 258] width 192 height 22
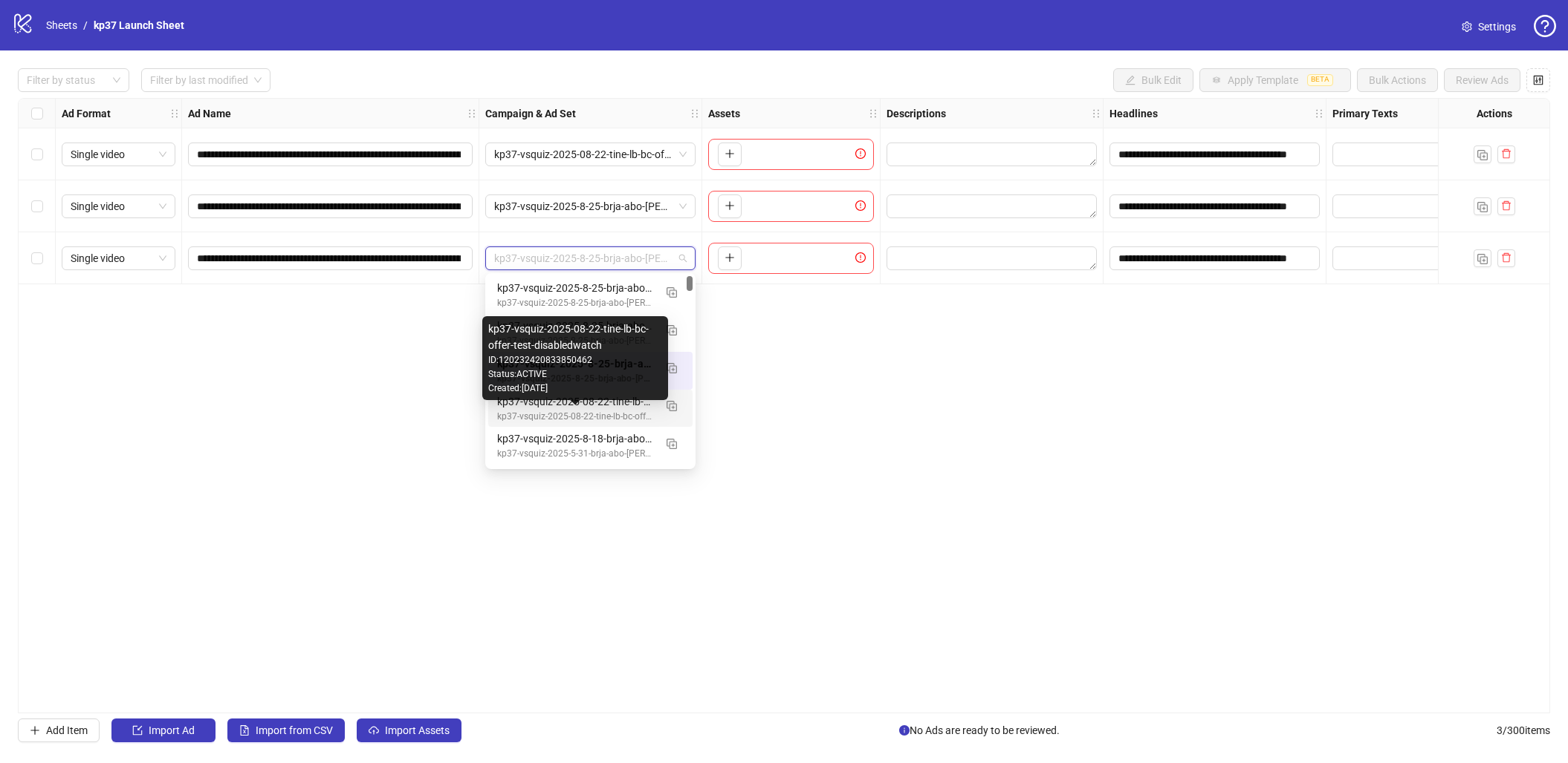
click at [539, 415] on div "kp37-vsquiz-2025-08-22-tine-lb-bc-offer-test-disabledwatch" at bounding box center [575, 417] width 157 height 14
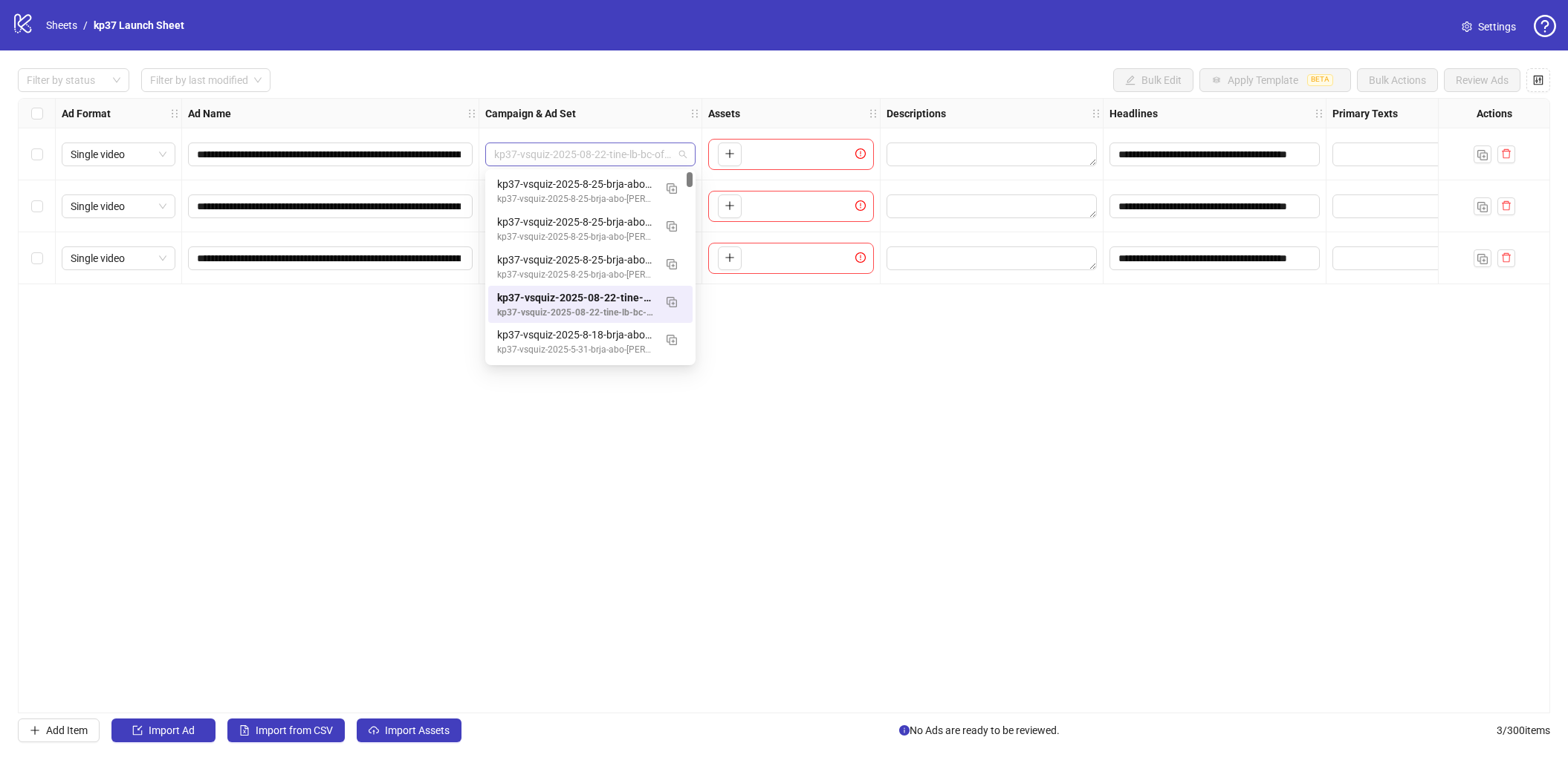
click at [685, 147] on span "kp37-vsquiz-2025-08-22-tine-lb-bc-offer-test-disabledwatch-cbo" at bounding box center [590, 154] width 192 height 22
click at [674, 186] on img "button" at bounding box center [671, 188] width 10 height 10
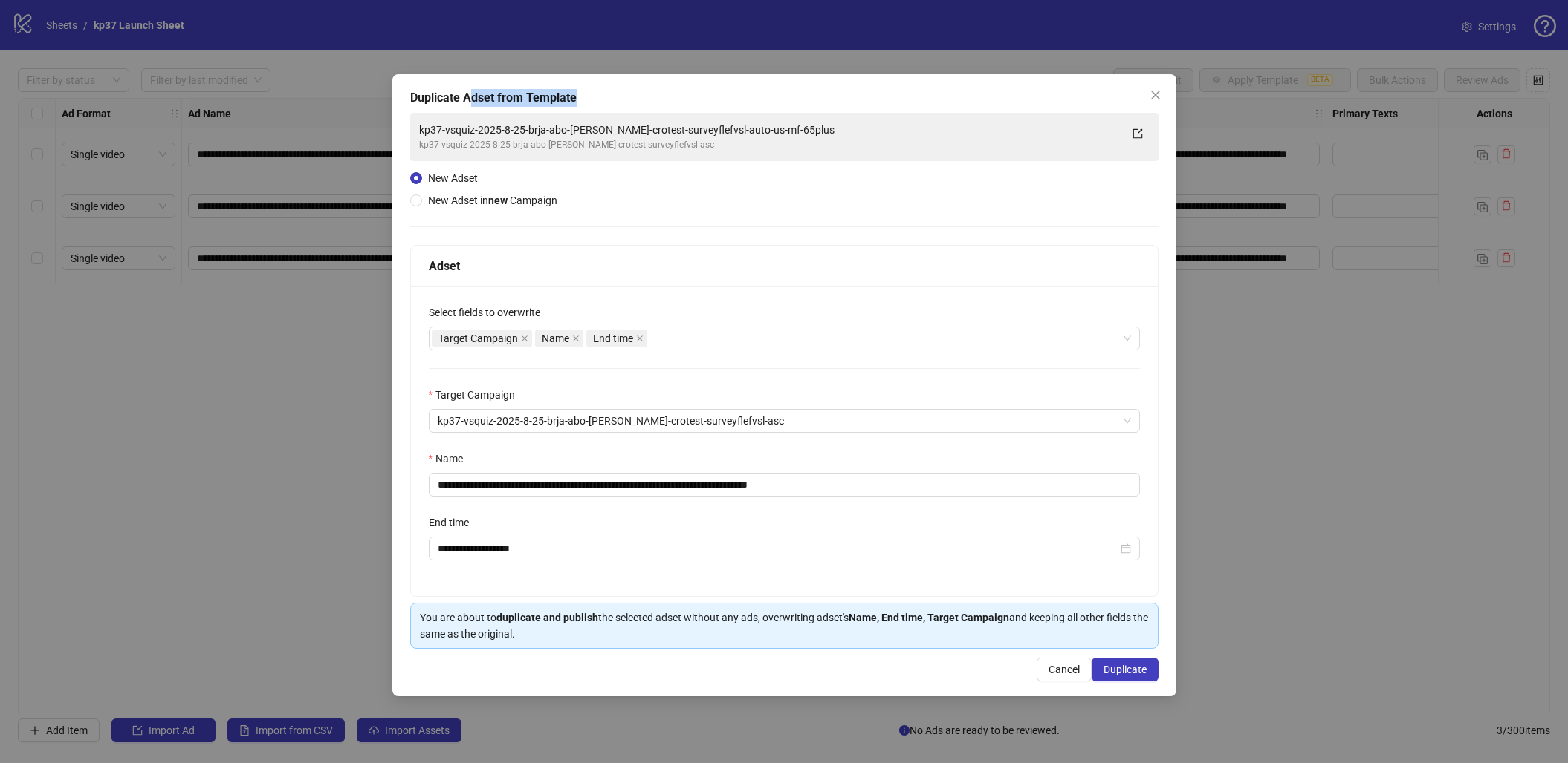
drag, startPoint x: 469, startPoint y: 97, endPoint x: 599, endPoint y: 97, distance: 130.0
click at [599, 97] on div "Duplicate Adset from Template" at bounding box center [784, 97] width 748 height 17
click at [450, 198] on span "New Adset in new Campaign" at bounding box center [492, 200] width 129 height 12
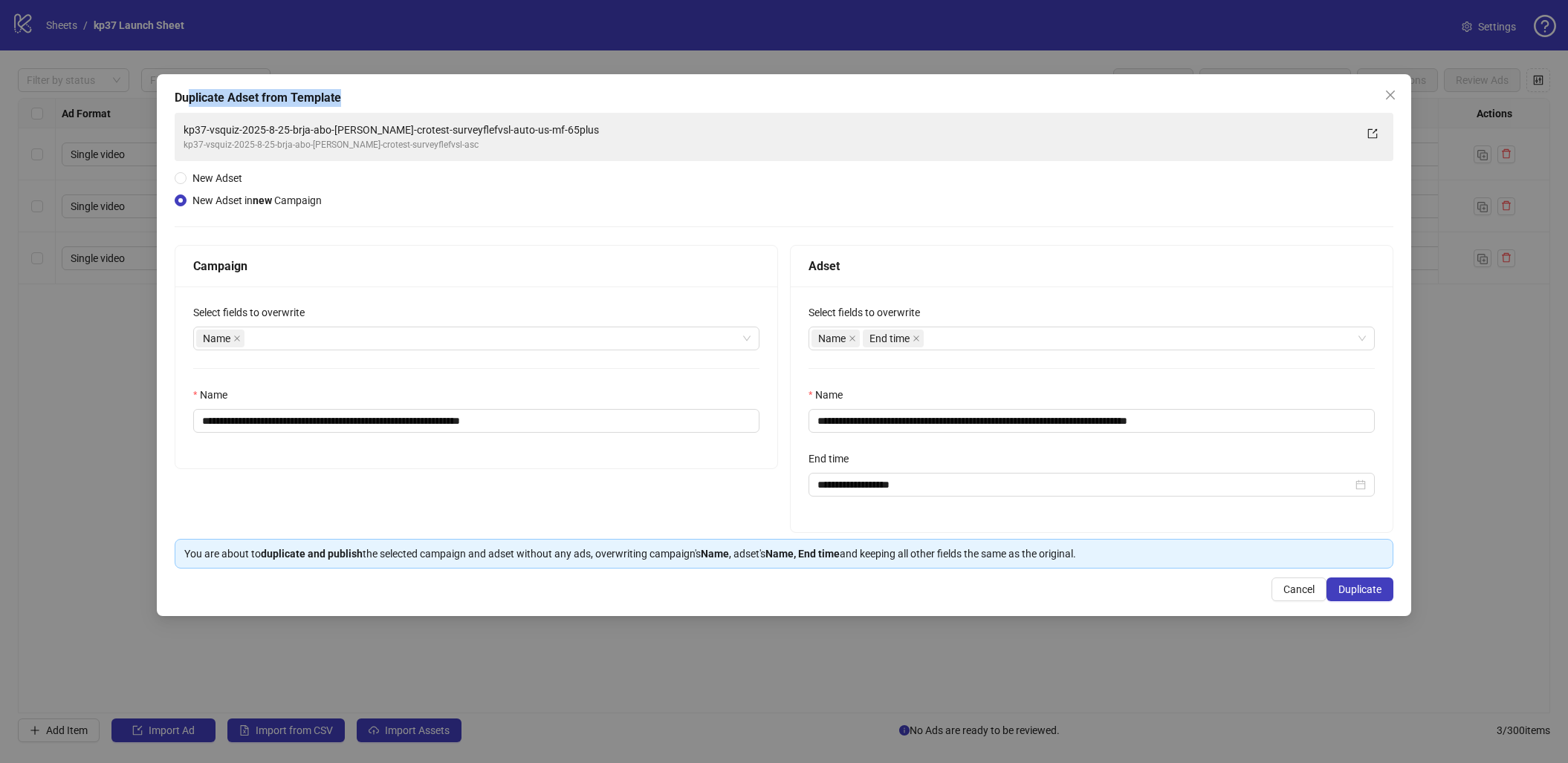
drag, startPoint x: 191, startPoint y: 95, endPoint x: 358, endPoint y: 96, distance: 167.0
click at [358, 96] on div "Duplicate Adset from Template" at bounding box center [784, 97] width 1219 height 17
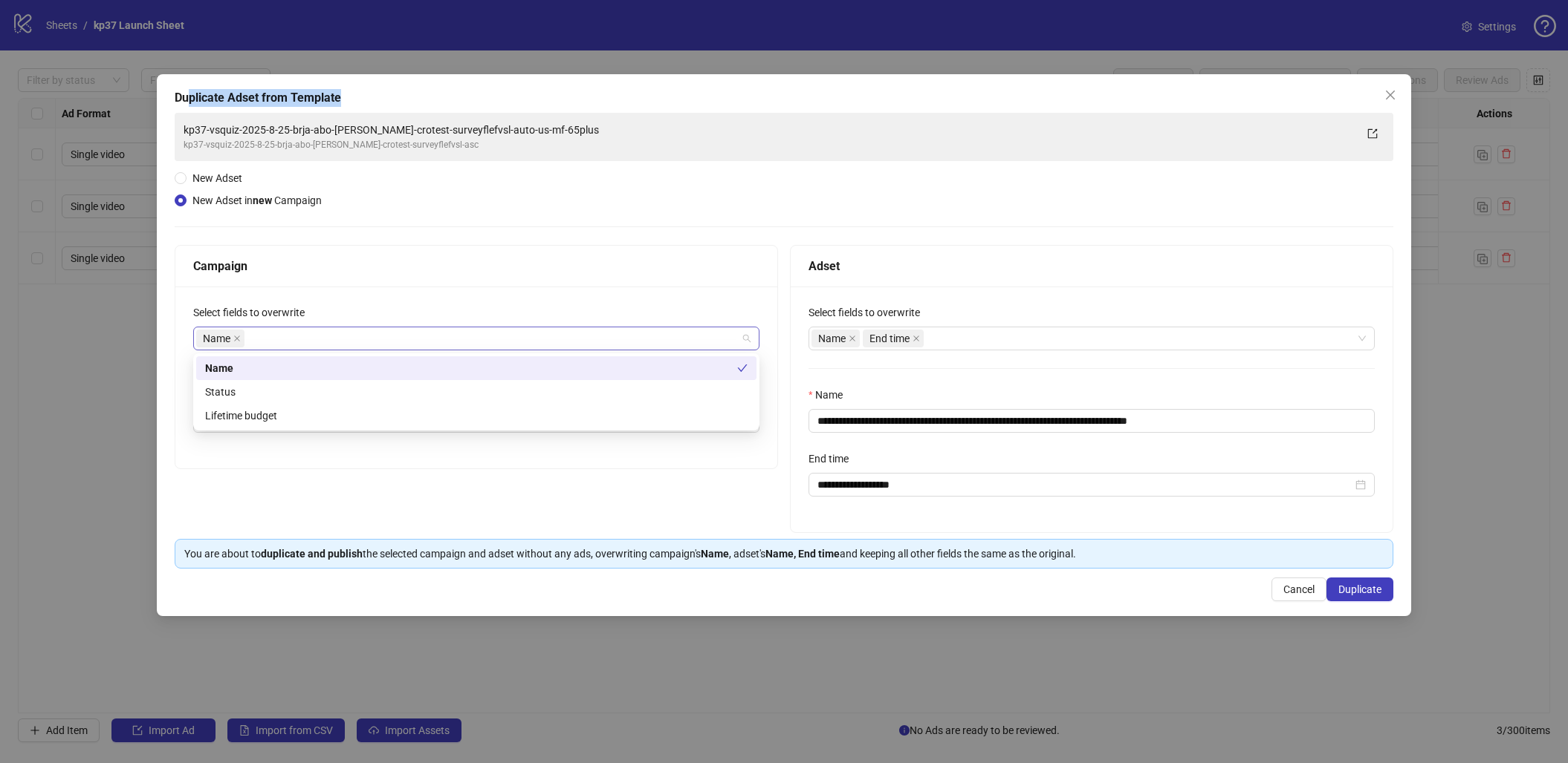
click at [325, 340] on div "Name" at bounding box center [468, 338] width 544 height 21
click at [302, 393] on div "Status" at bounding box center [477, 392] width 543 height 16
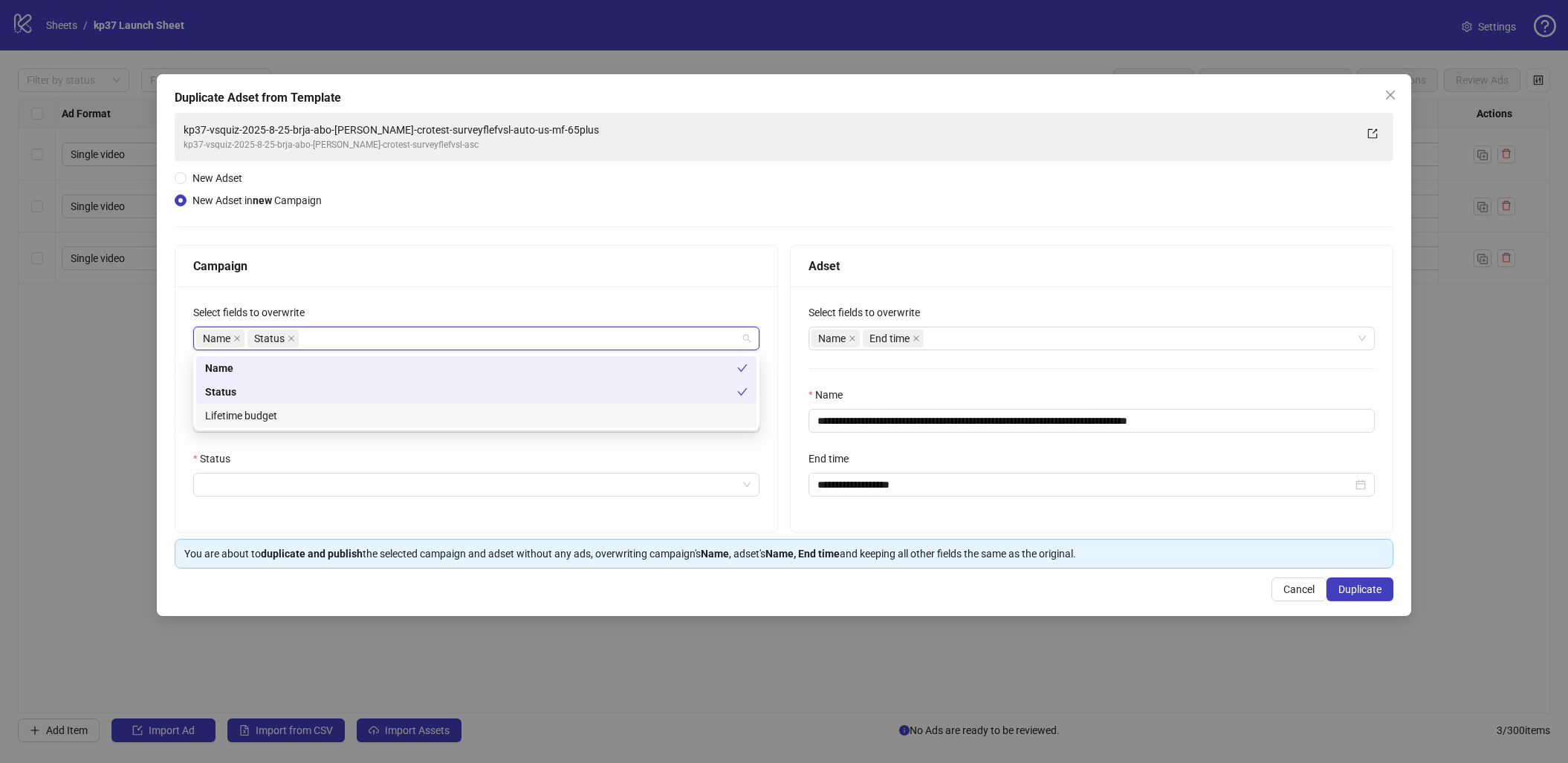
click at [258, 422] on div "Lifetime budget" at bounding box center [477, 416] width 543 height 16
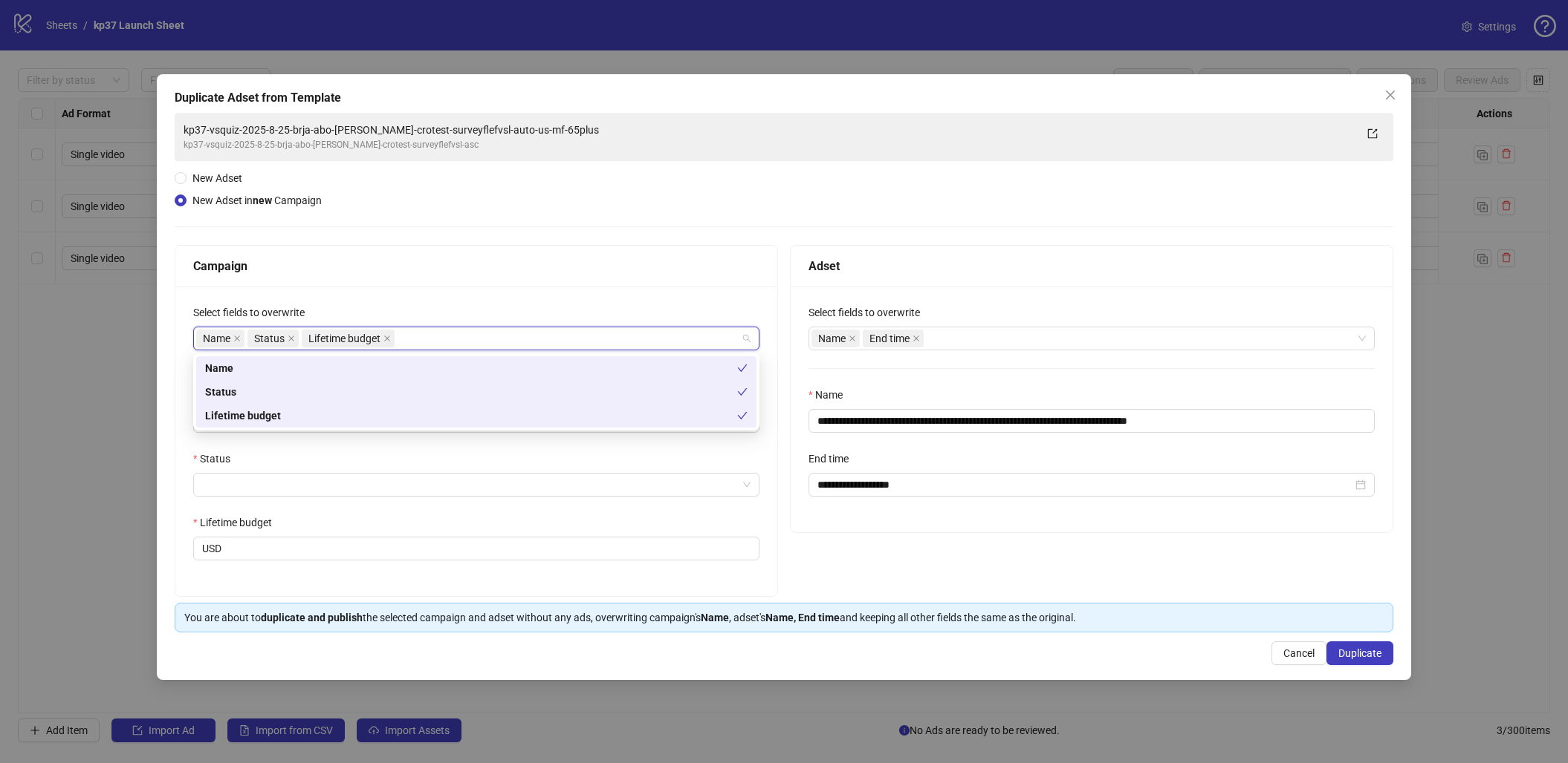
drag, startPoint x: 421, startPoint y: 277, endPoint x: 394, endPoint y: 290, distance: 30.0
click at [421, 277] on div "Campaign" at bounding box center [476, 266] width 602 height 41
click at [422, 332] on div "Name Status Lifetime budget" at bounding box center [468, 338] width 544 height 21
click at [318, 261] on div "Campaign" at bounding box center [477, 267] width 566 height 18
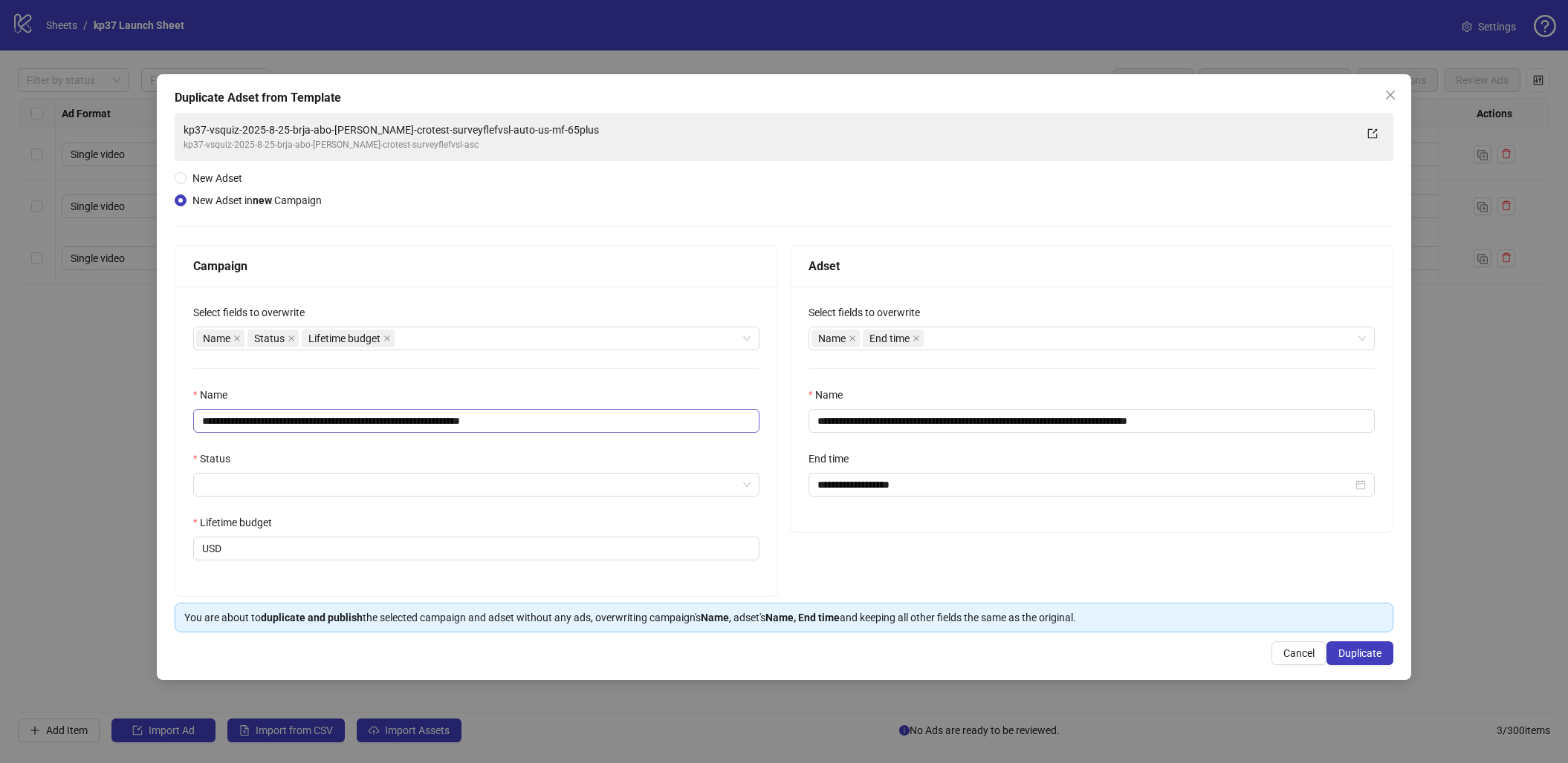
click at [272, 407] on div "Name" at bounding box center [477, 398] width 566 height 22
click at [270, 412] on input "**********" at bounding box center [477, 421] width 566 height 24
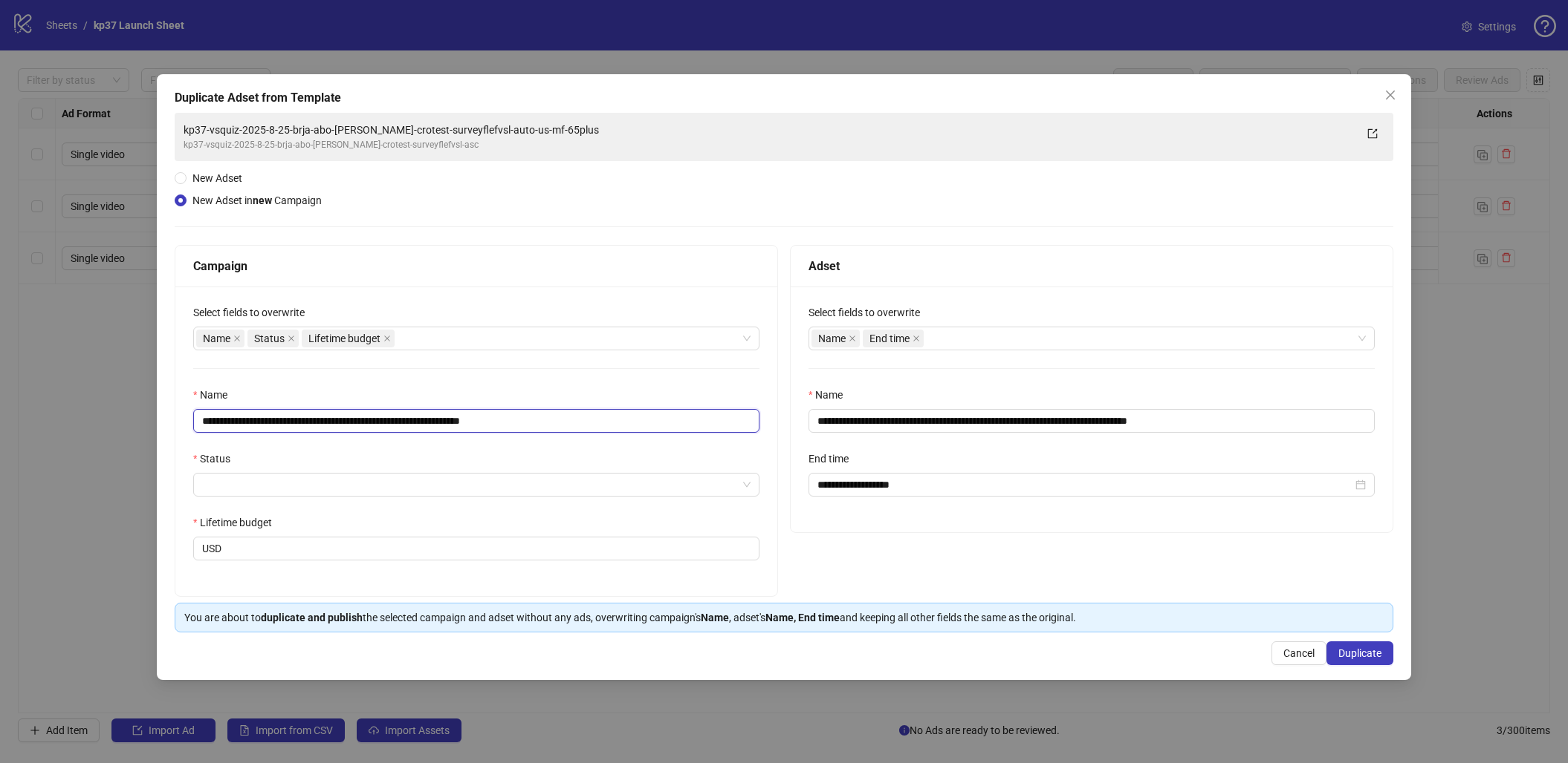
click at [270, 412] on input "**********" at bounding box center [477, 421] width 566 height 24
type input "**********"
click at [594, 459] on div "Status" at bounding box center [477, 462] width 566 height 22
click at [482, 499] on div "**********" at bounding box center [476, 441] width 602 height 310
click at [292, 476] on input "Status" at bounding box center [470, 485] width 535 height 22
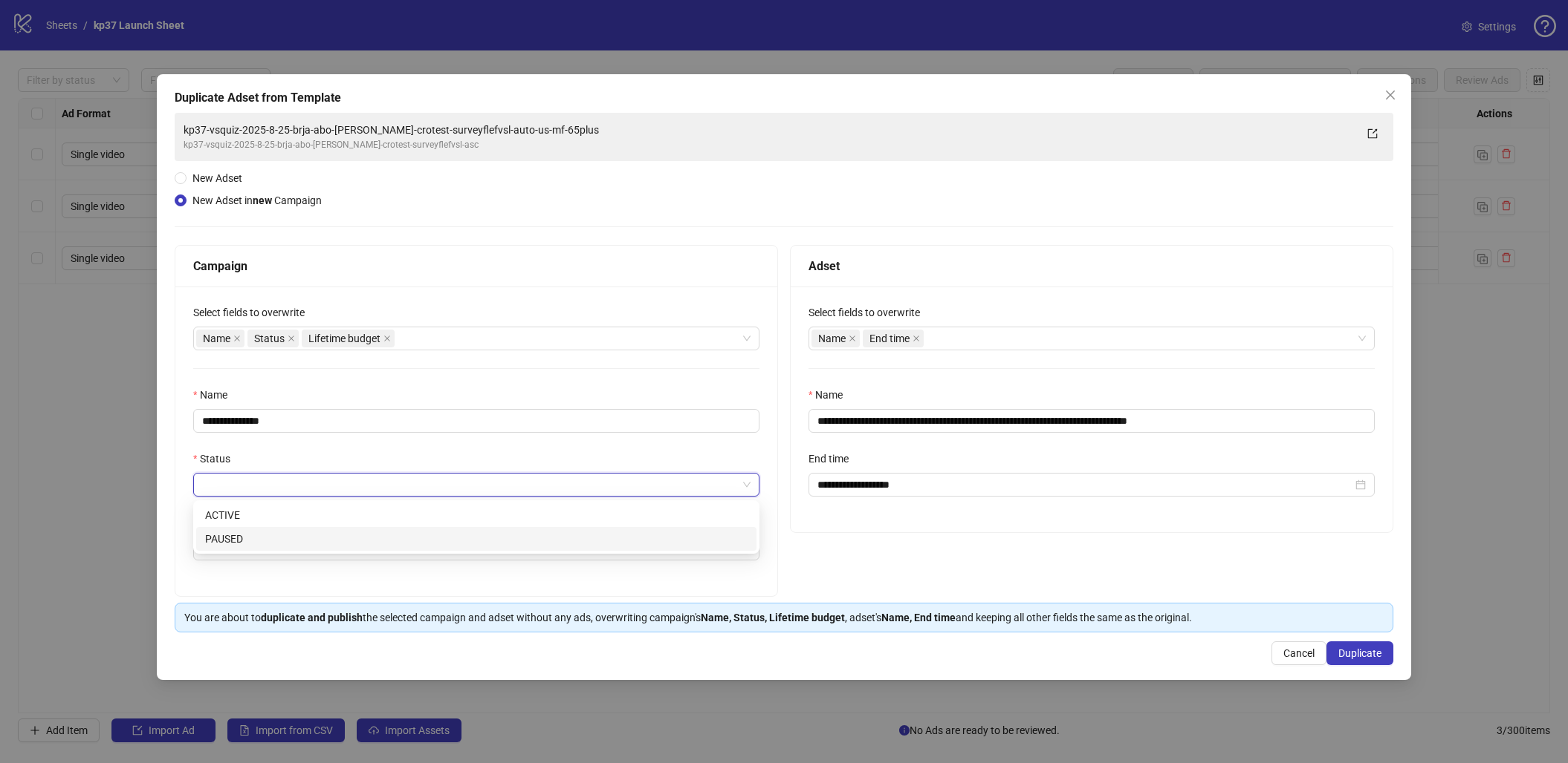
click at [261, 542] on div "PAUSED" at bounding box center [477, 540] width 543 height 16
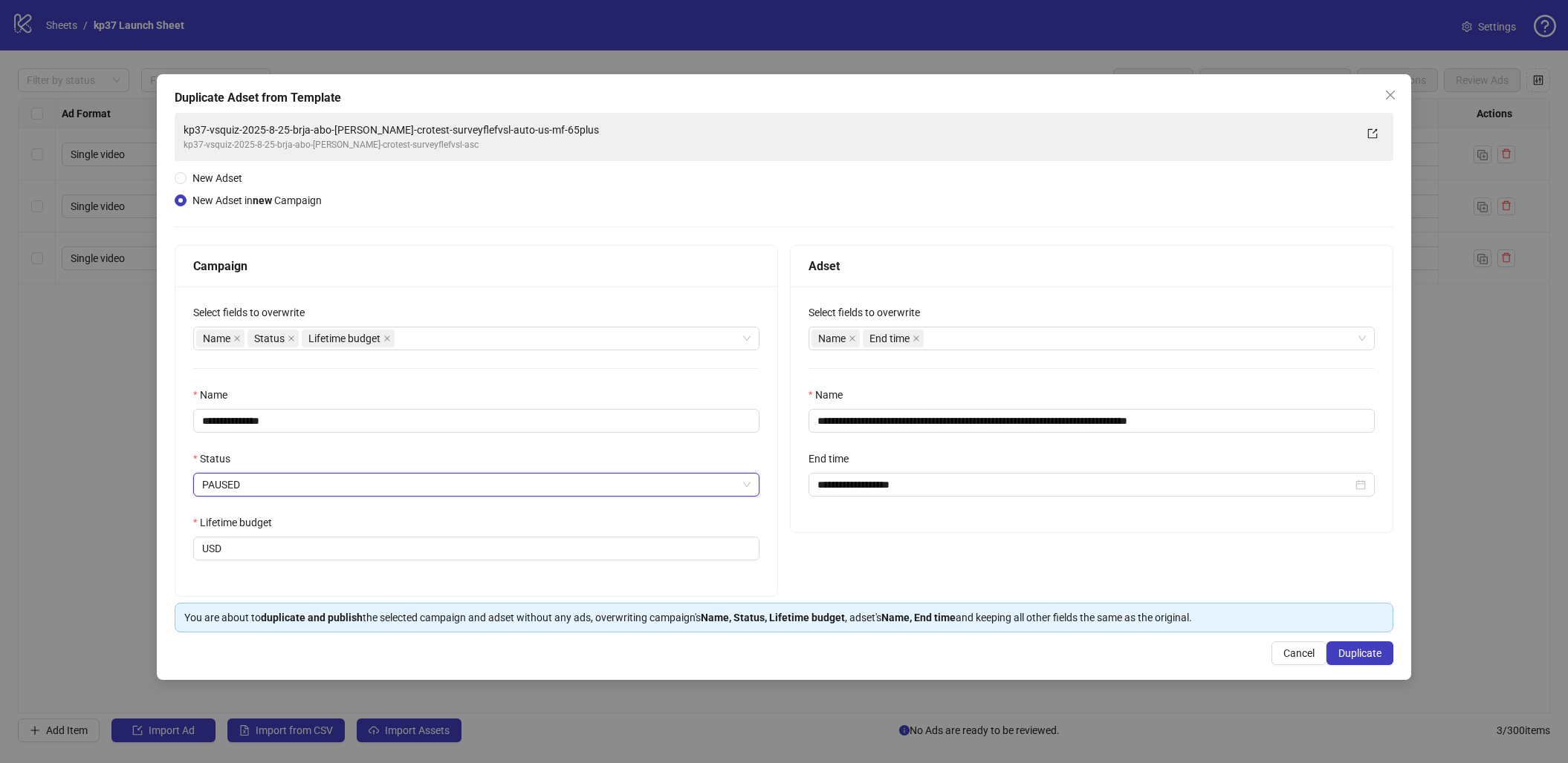
click at [303, 485] on span "PAUSED" at bounding box center [477, 485] width 548 height 22
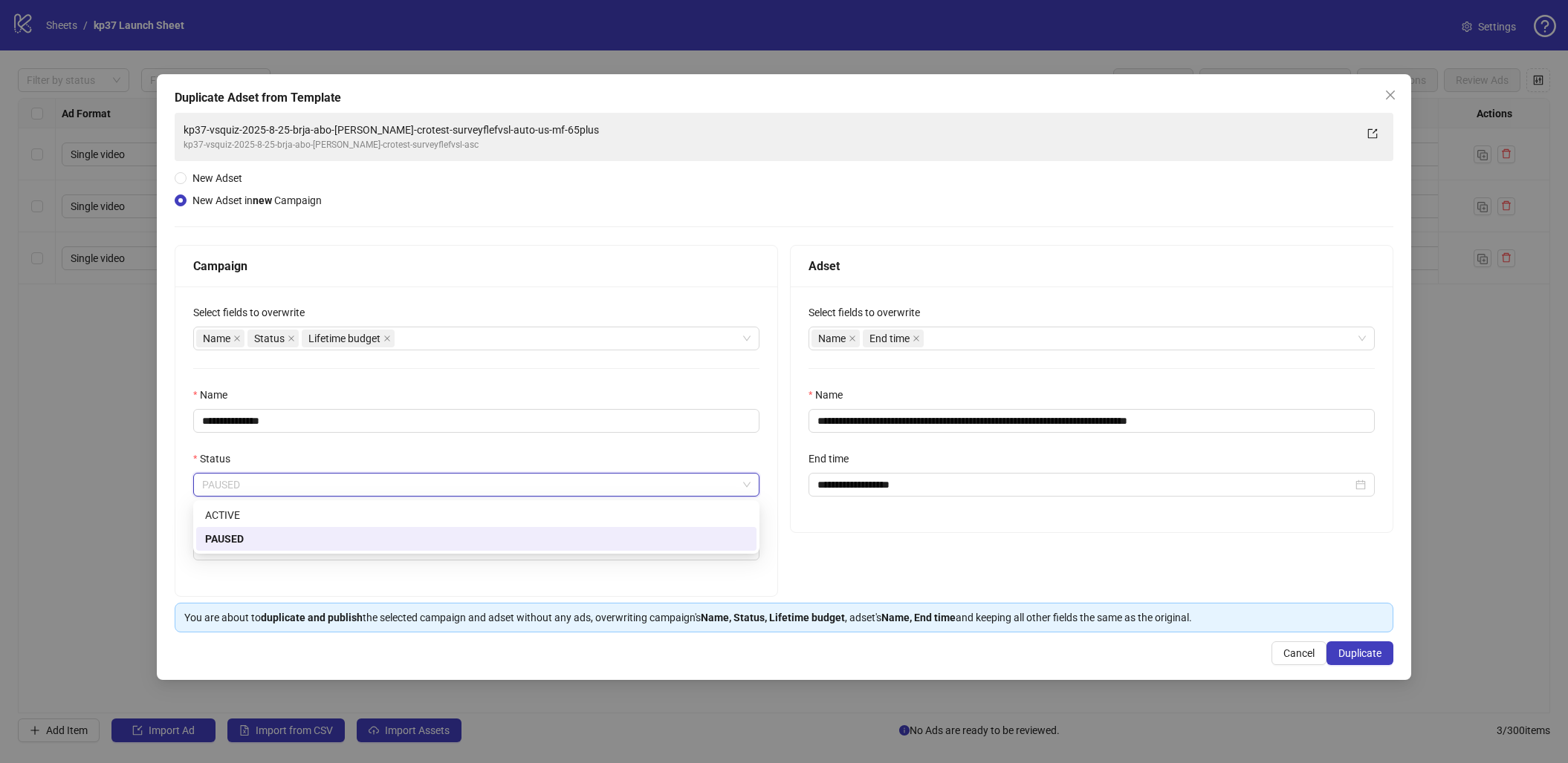
click at [257, 532] on div "PAUSED" at bounding box center [477, 540] width 543 height 16
click at [285, 483] on span "PAUSED" at bounding box center [477, 485] width 548 height 22
click at [260, 518] on div "ACTIVE" at bounding box center [477, 516] width 543 height 16
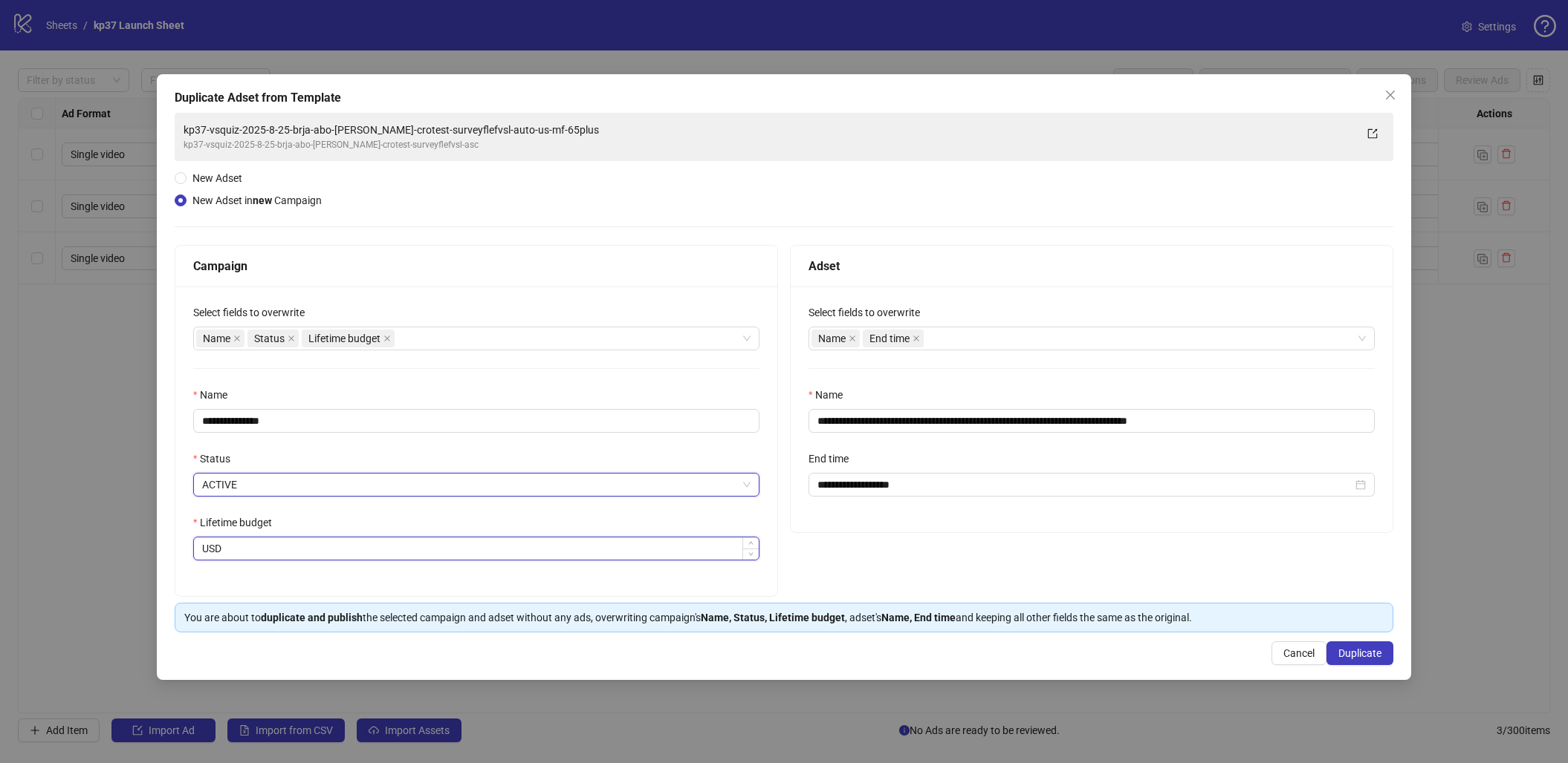
click at [258, 540] on input "Lifetime budget" at bounding box center [491, 549] width 534 height 22
click at [390, 340] on icon "close" at bounding box center [387, 339] width 7 height 7
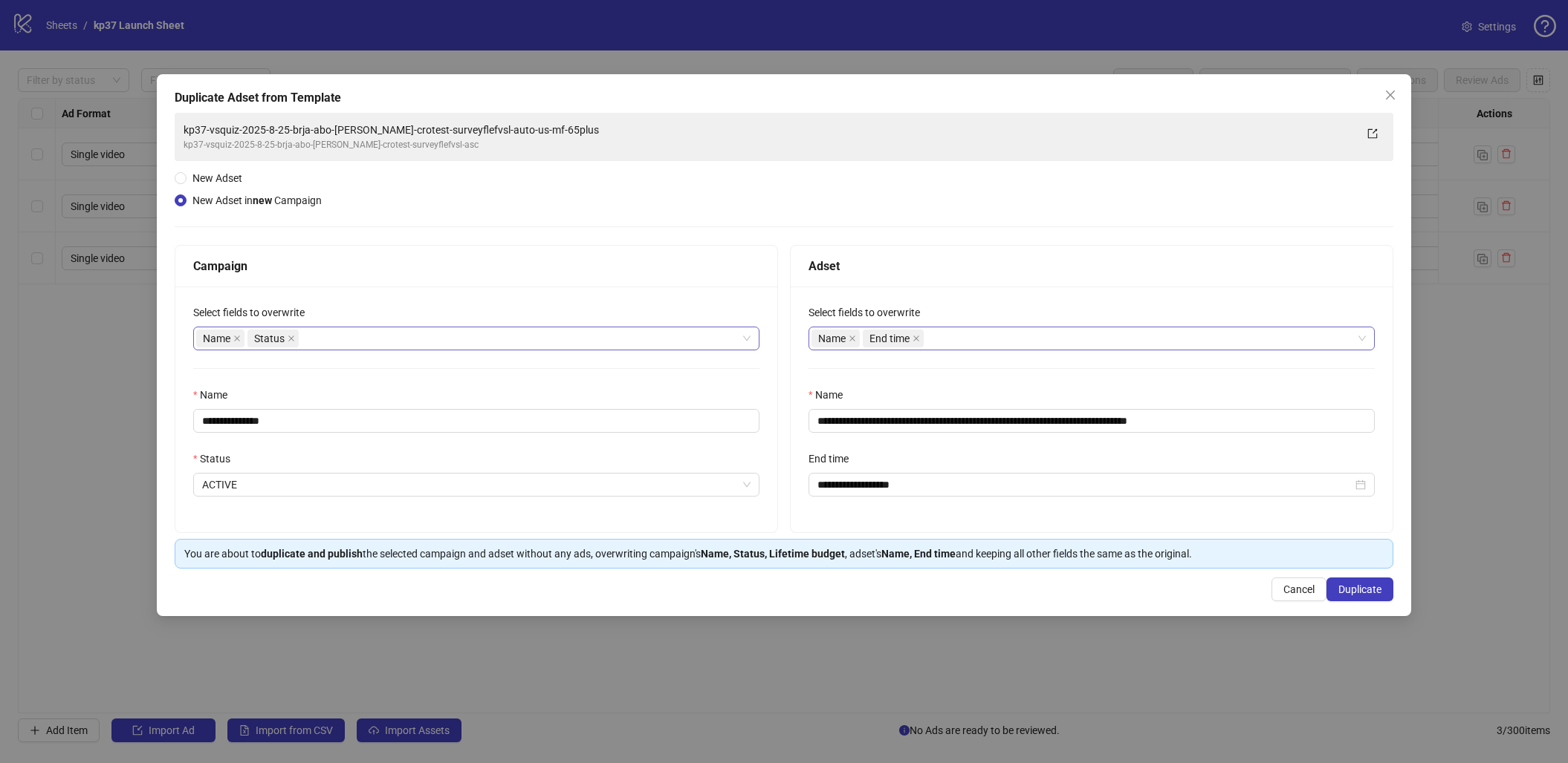
click at [966, 345] on div "Name End time" at bounding box center [1083, 338] width 544 height 21
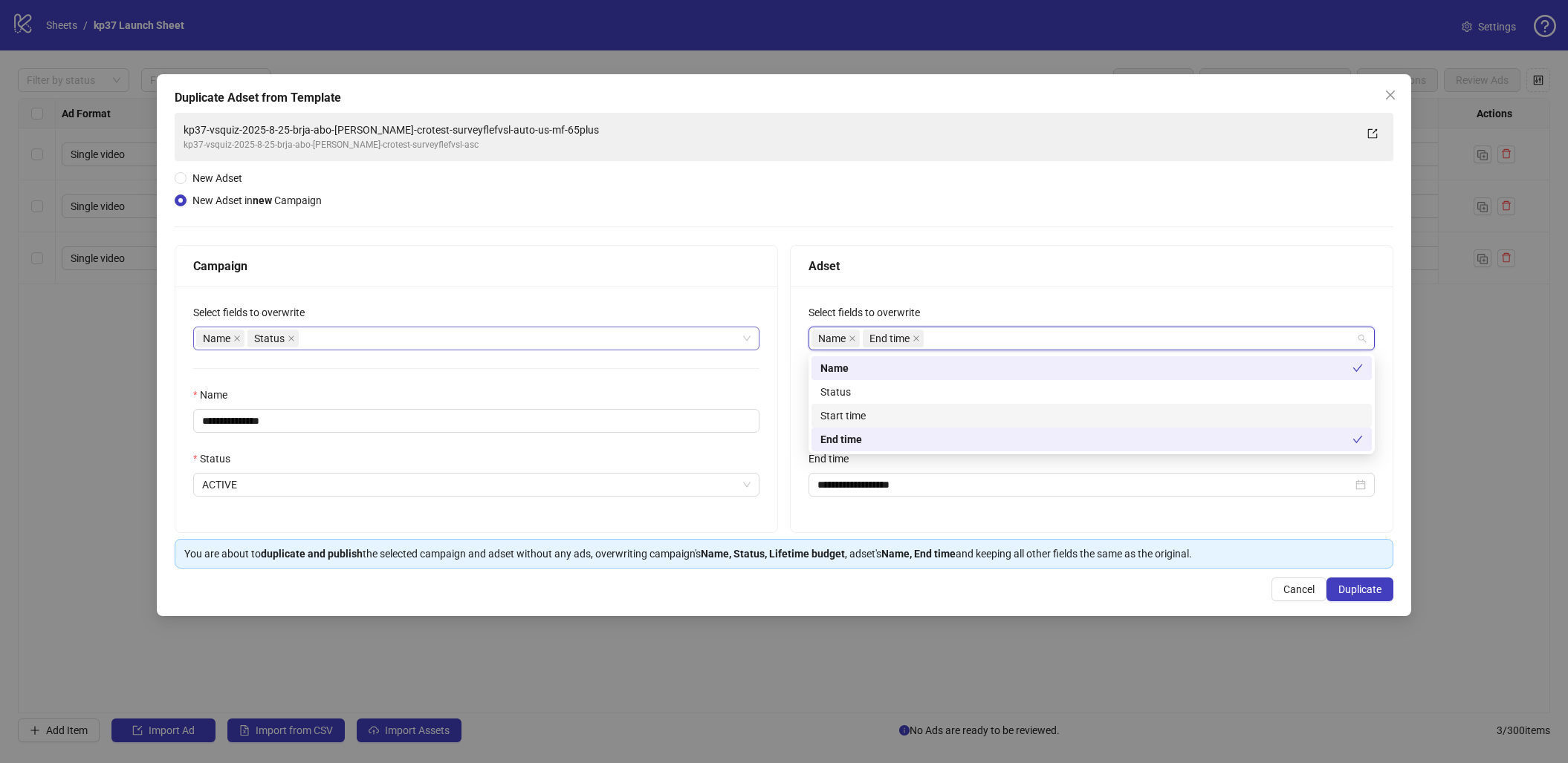
click at [877, 418] on div "Start time" at bounding box center [1091, 416] width 543 height 16
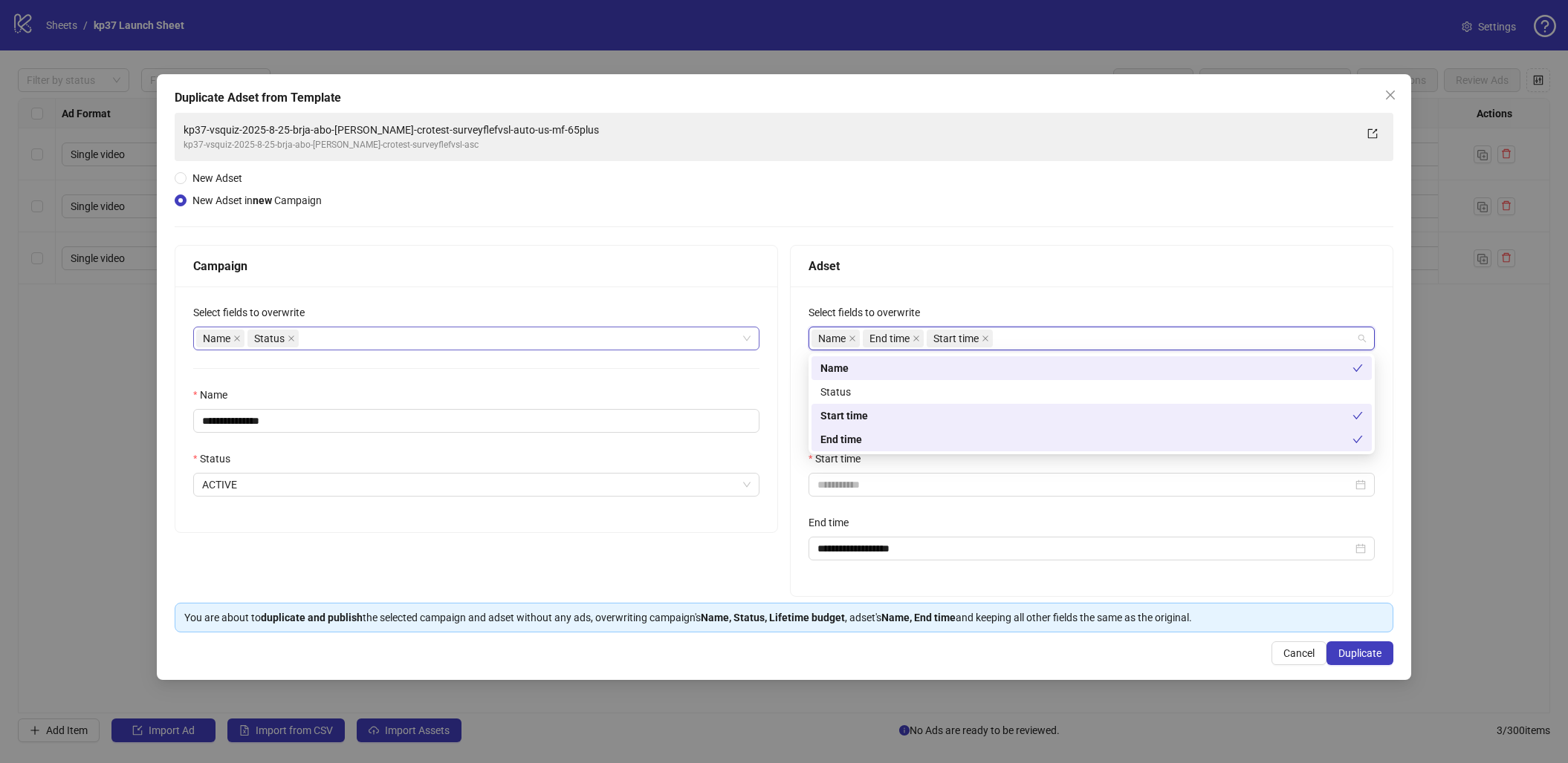
click at [987, 296] on div "**********" at bounding box center [1091, 441] width 602 height 310
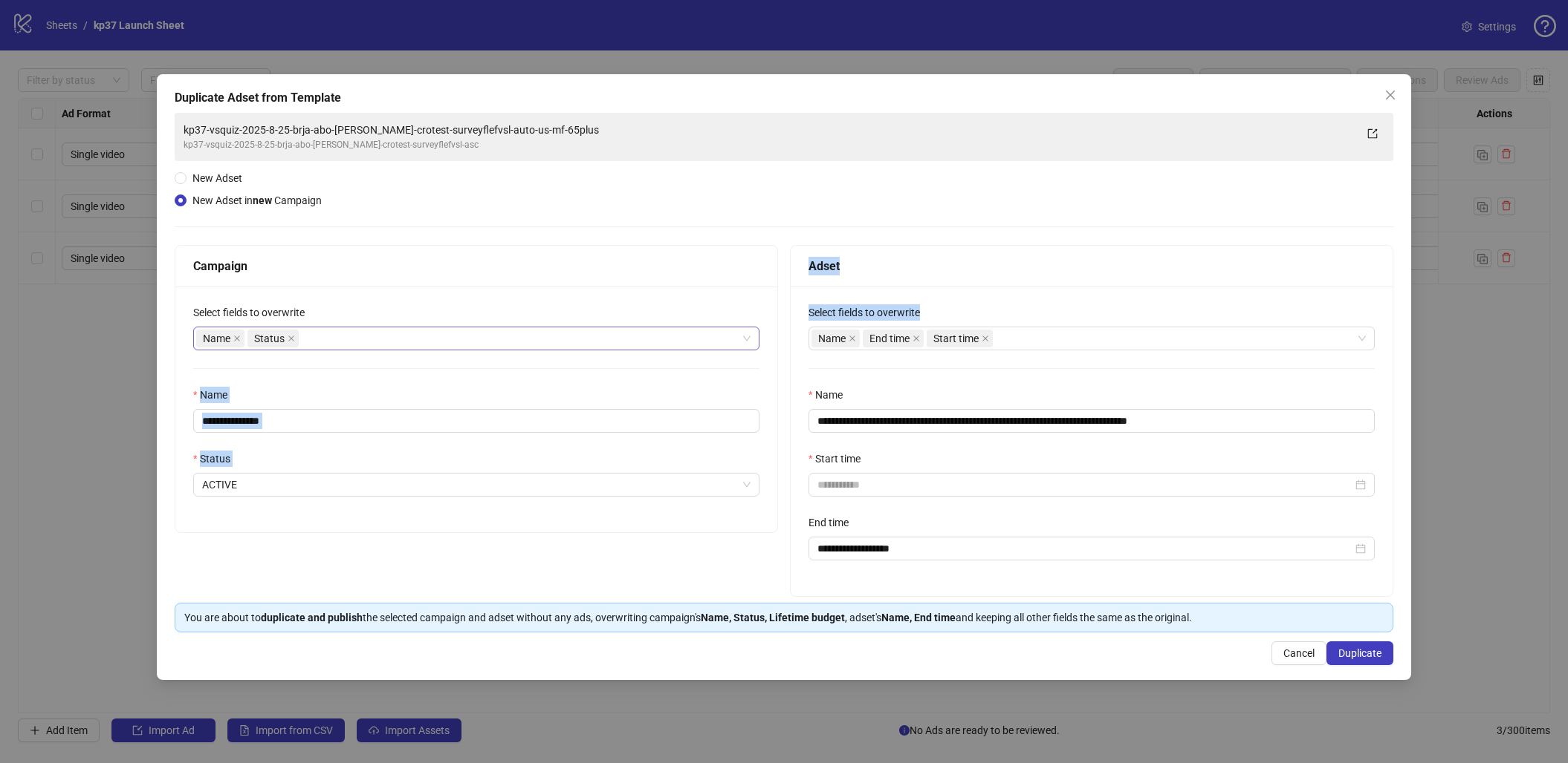
drag, startPoint x: 939, startPoint y: 312, endPoint x: 773, endPoint y: 305, distance: 166.1
click at [773, 305] on div "**********" at bounding box center [784, 421] width 1219 height 352
click at [922, 299] on div "**********" at bounding box center [1091, 441] width 602 height 310
click at [1391, 89] on icon "close" at bounding box center [1389, 94] width 12 height 12
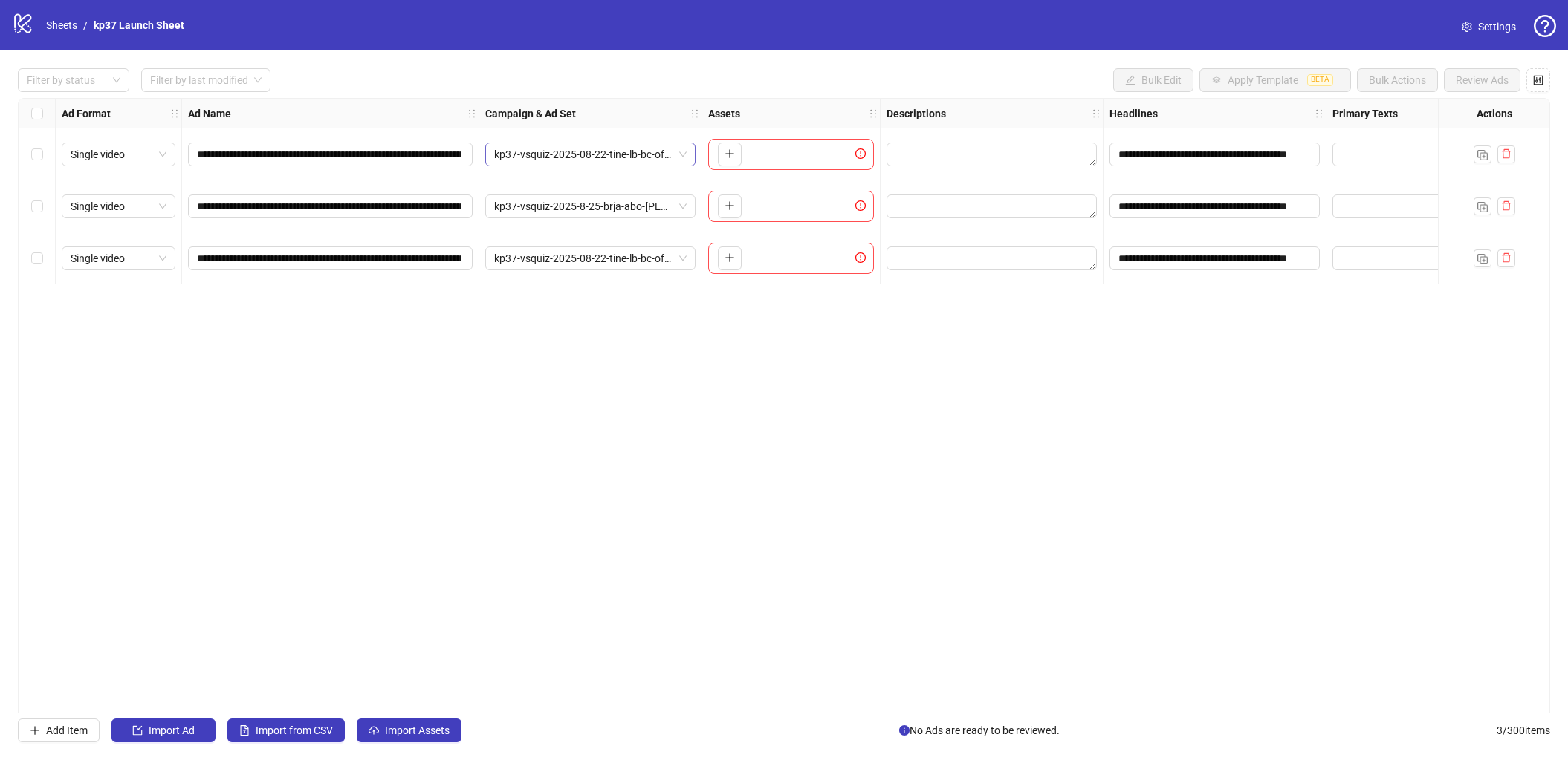
click at [620, 154] on span "kp37-vsquiz-2025-08-22-tine-lb-bc-offer-test-disabledwatch-cbo" at bounding box center [590, 154] width 192 height 22
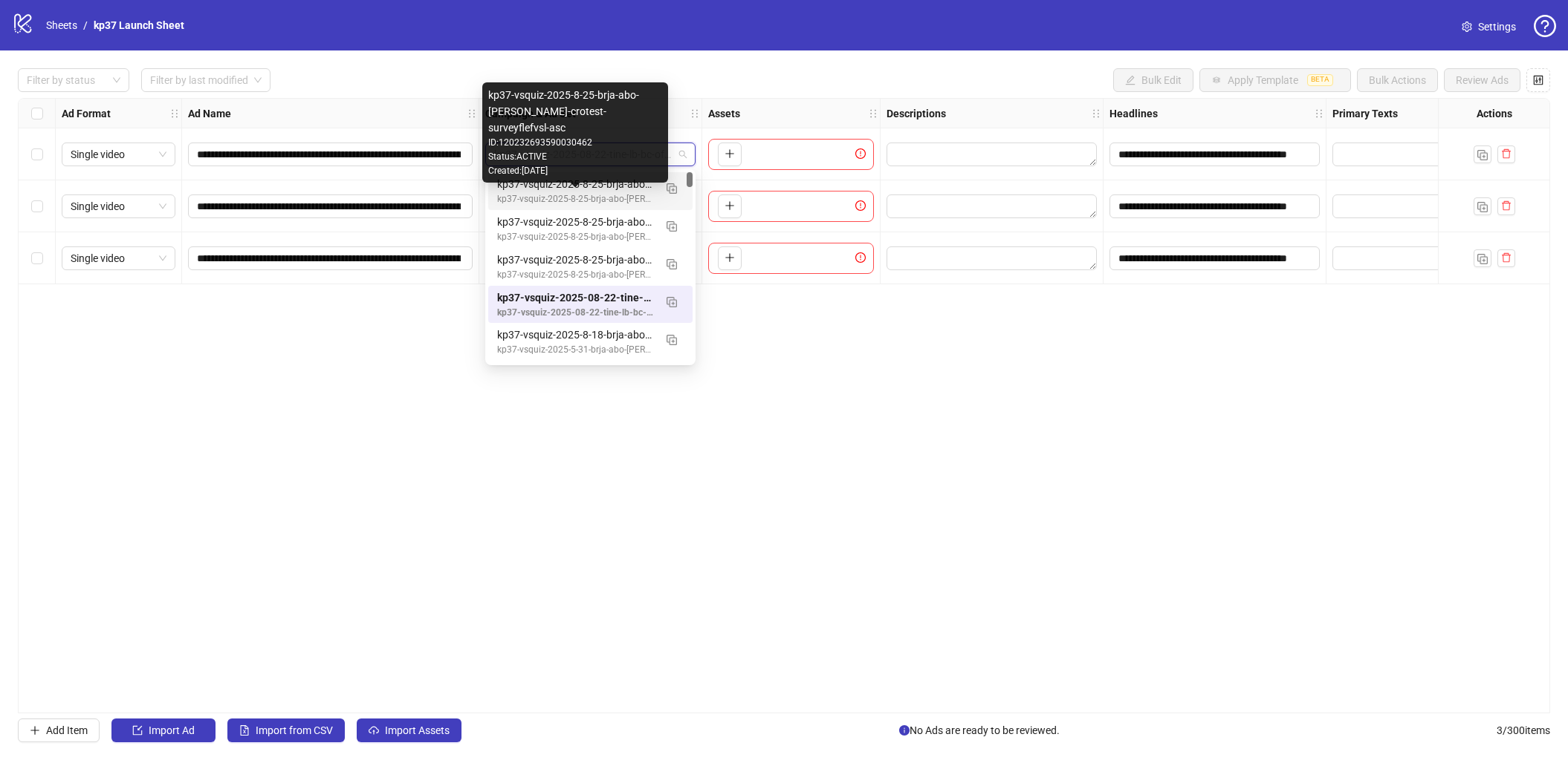
click at [587, 195] on div "kp37-vsquiz-2025-8-25-brja-abo-lc-lb-crotest-surveyflefvsl-asc" at bounding box center [575, 199] width 157 height 14
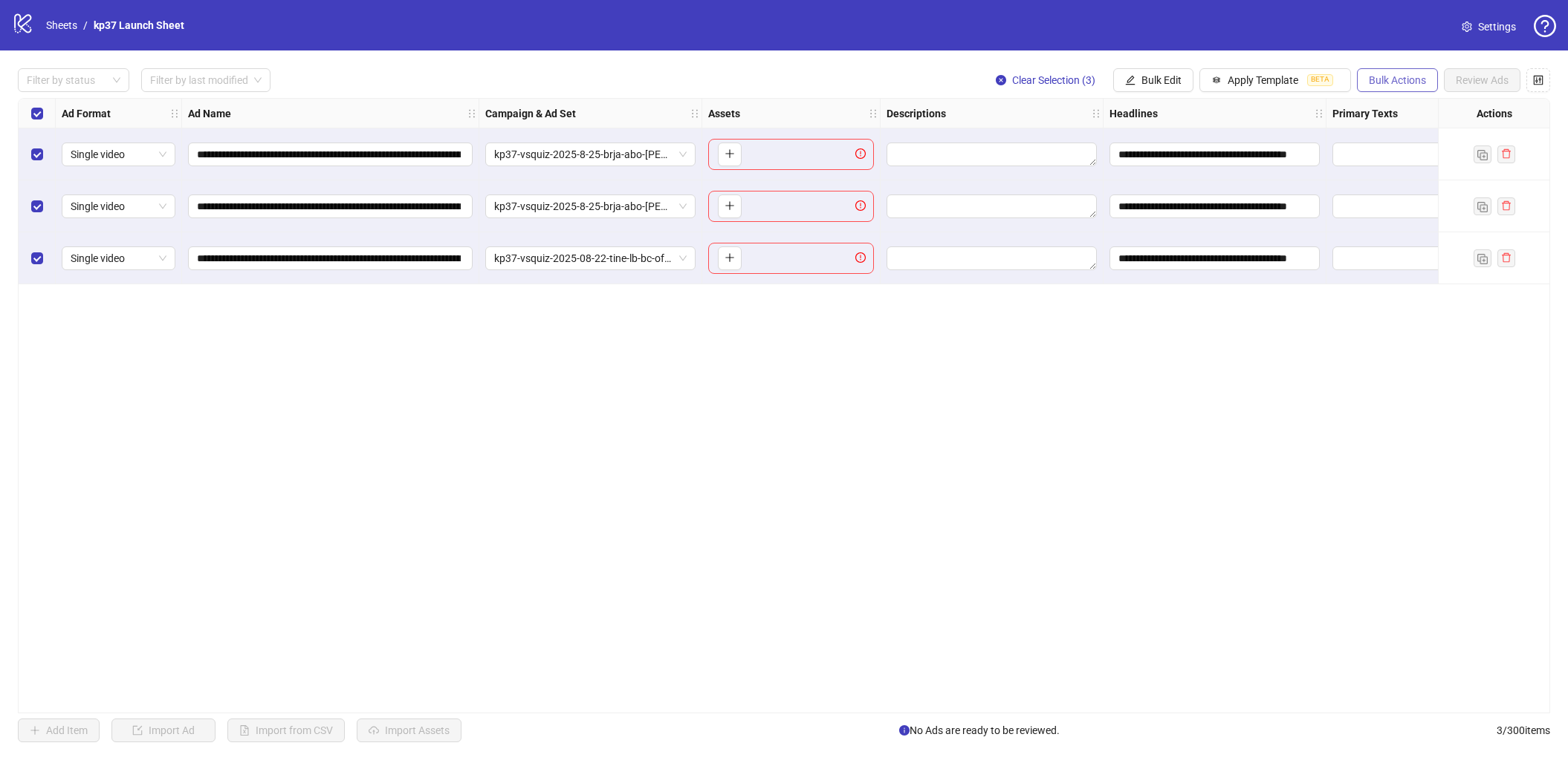
click at [1409, 87] on button "Bulk Actions" at bounding box center [1397, 81] width 81 height 24
click at [1396, 112] on span "Delete" at bounding box center [1418, 110] width 102 height 16
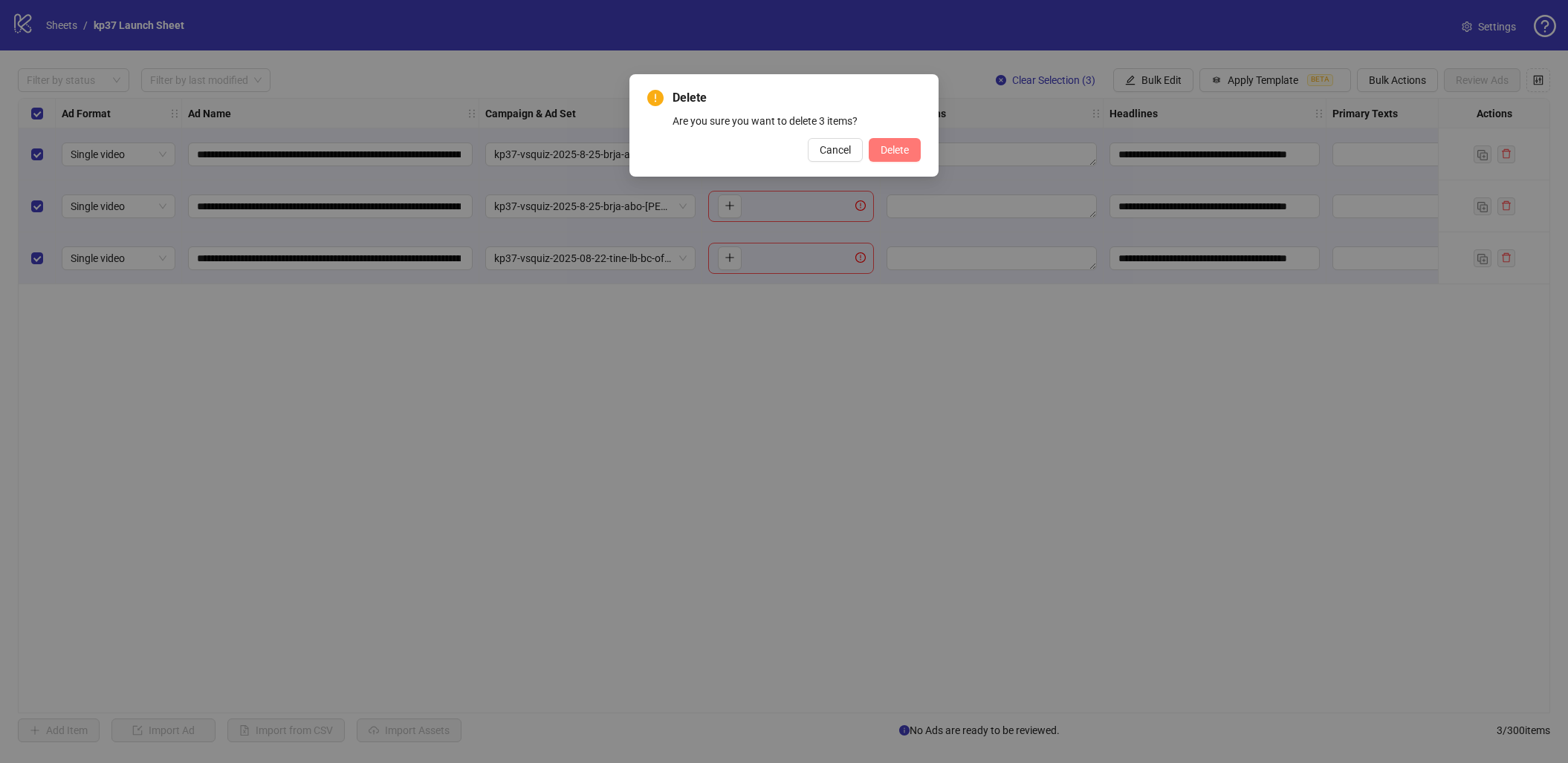
click at [894, 147] on span "Delete" at bounding box center [894, 149] width 28 height 12
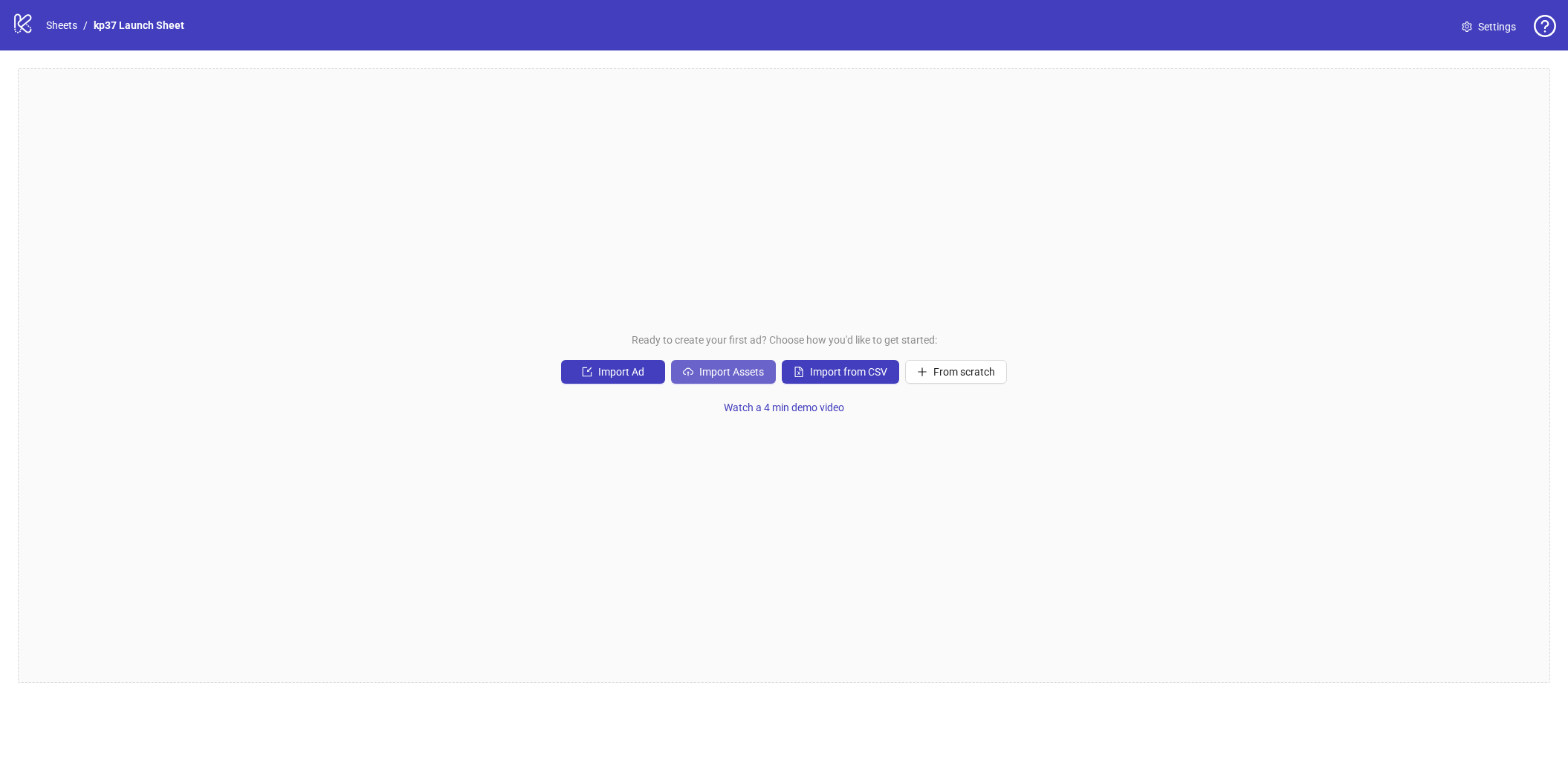
click at [727, 378] on span "Import Assets" at bounding box center [731, 372] width 65 height 12
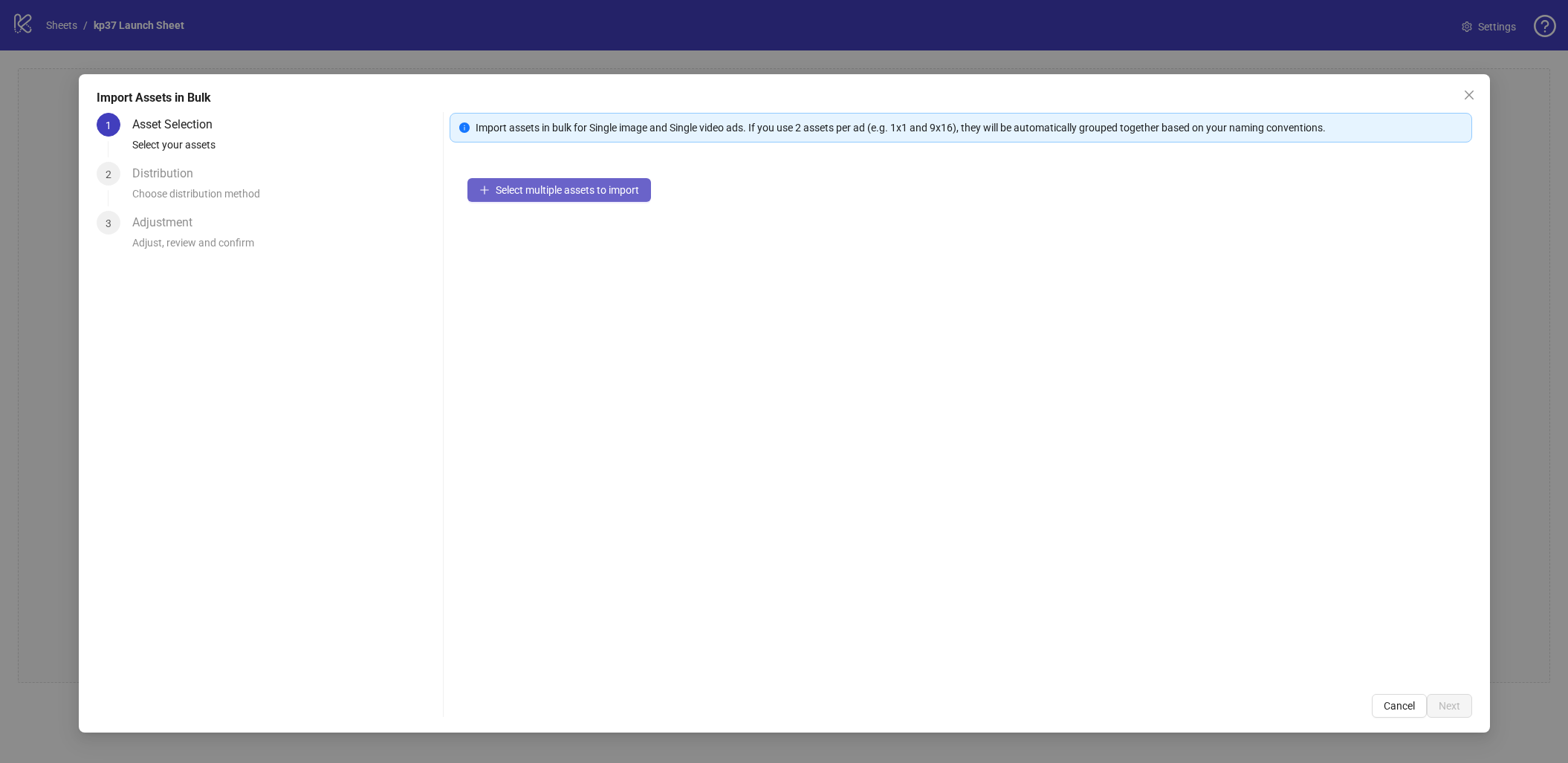
click at [555, 190] on span "Select multiple assets to import" at bounding box center [567, 190] width 143 height 12
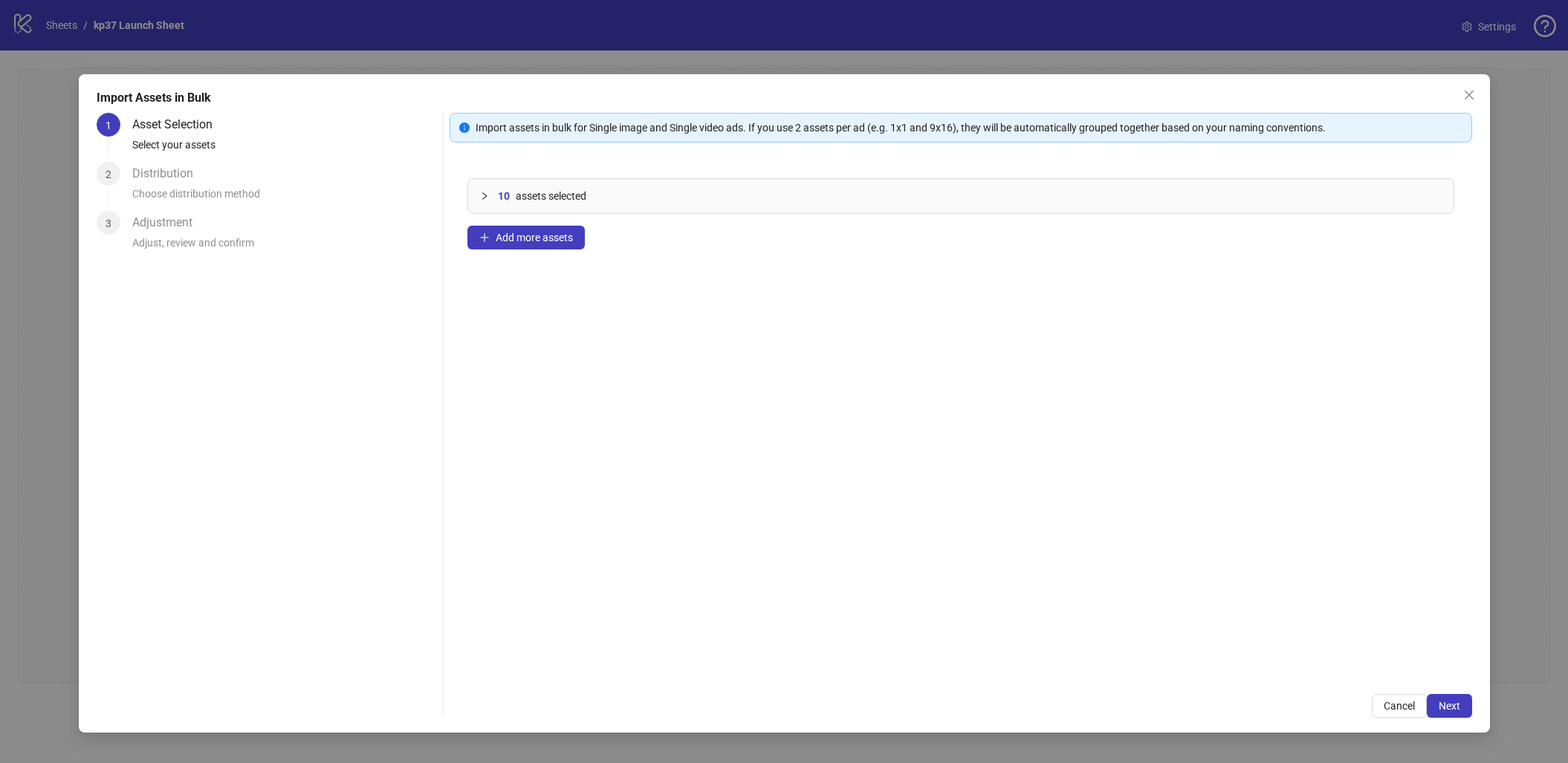
click at [485, 193] on icon "collapsed" at bounding box center [485, 196] width 9 height 9
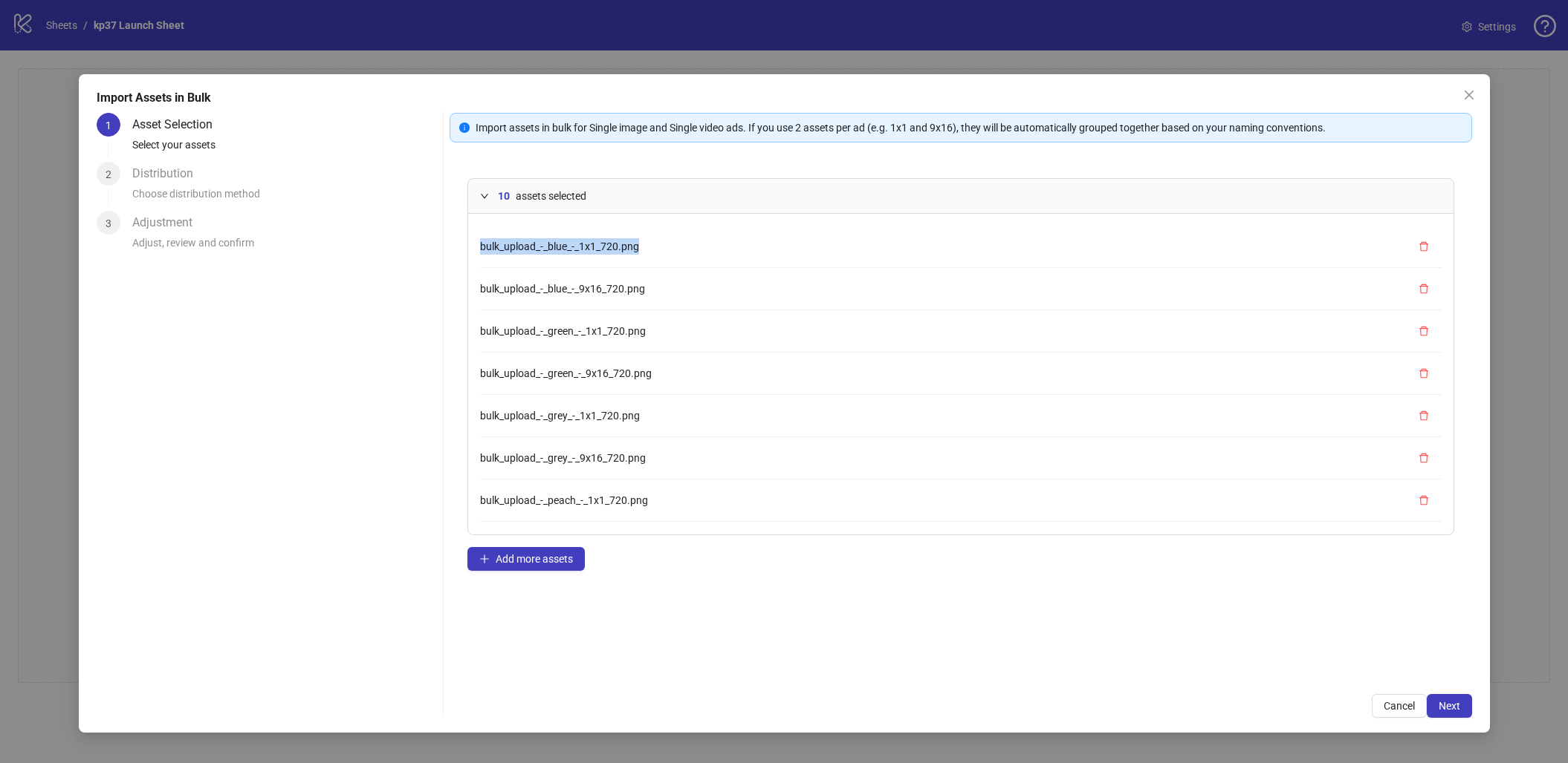
drag, startPoint x: 480, startPoint y: 248, endPoint x: 641, endPoint y: 256, distance: 161.2
click at [641, 256] on li "bulk_upload_-_blue_-_1x1_720.png" at bounding box center [960, 246] width 961 height 42
drag, startPoint x: 488, startPoint y: 282, endPoint x: 661, endPoint y: 296, distance: 173.6
click at [661, 296] on li "bulk_upload_-_blue_-_9x16_720.png" at bounding box center [960, 289] width 961 height 42
click at [488, 190] on div at bounding box center [488, 196] width 17 height 16
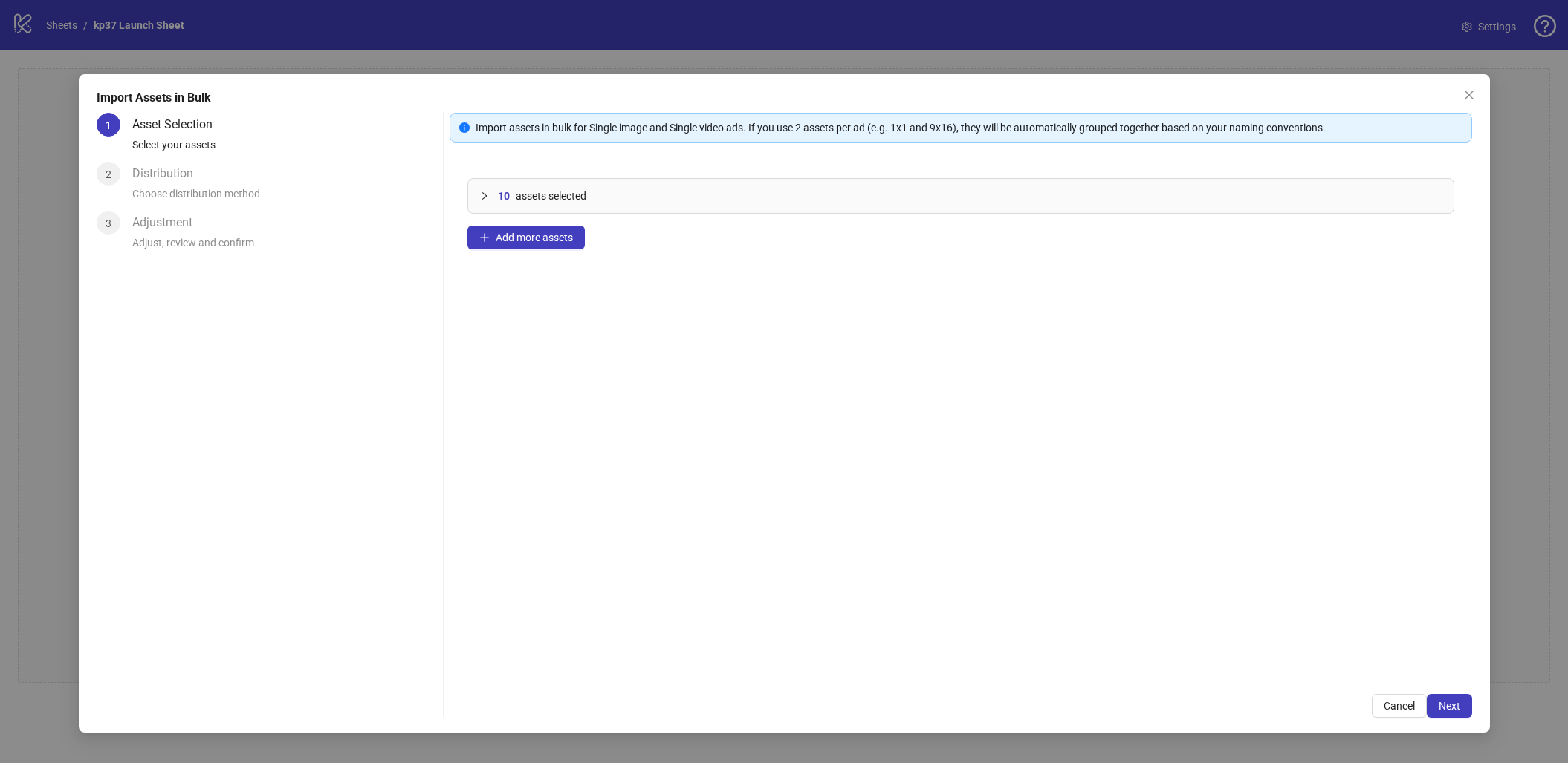
click at [485, 202] on div at bounding box center [488, 196] width 17 height 16
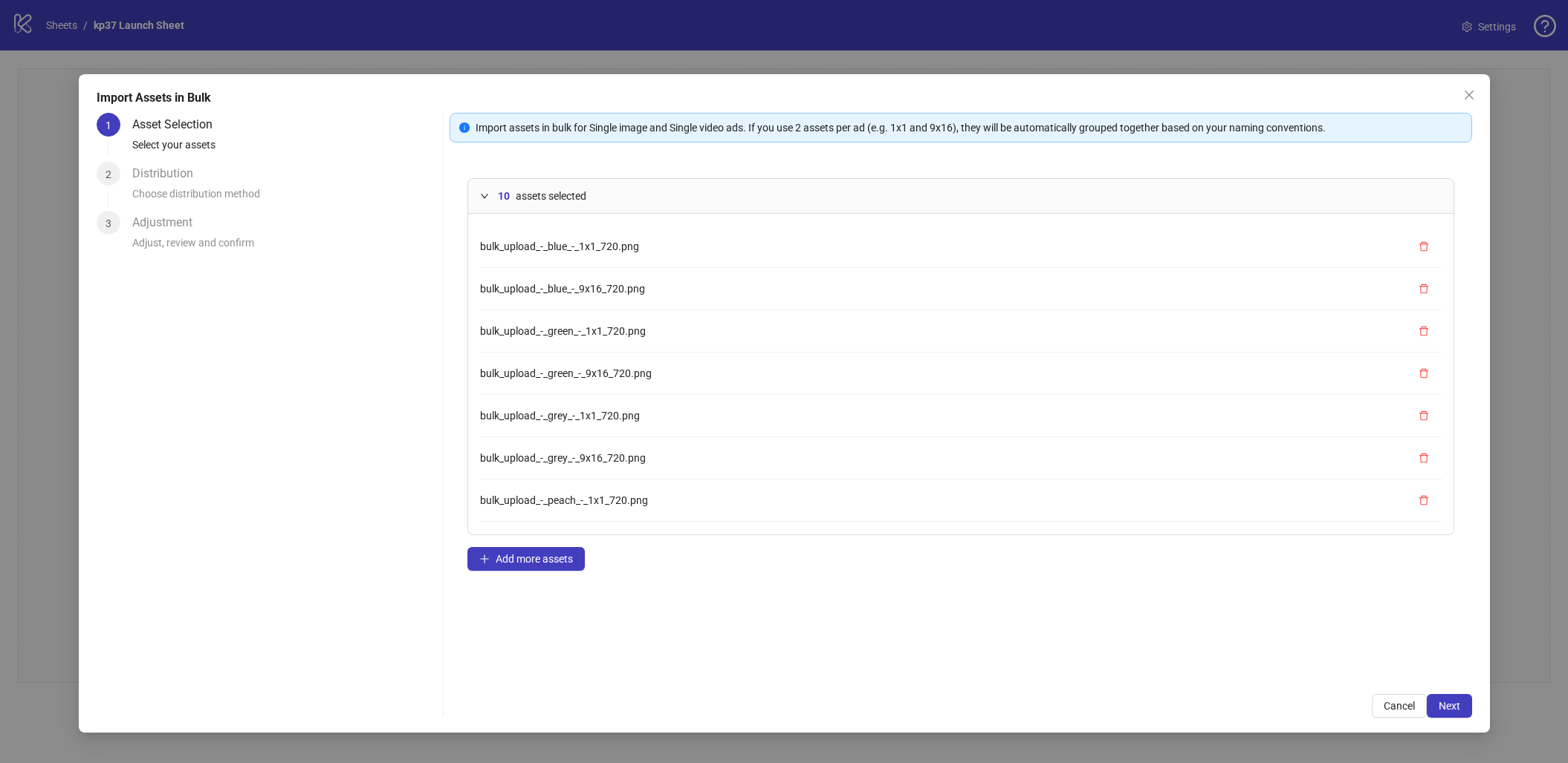
click at [484, 202] on div at bounding box center [488, 196] width 17 height 16
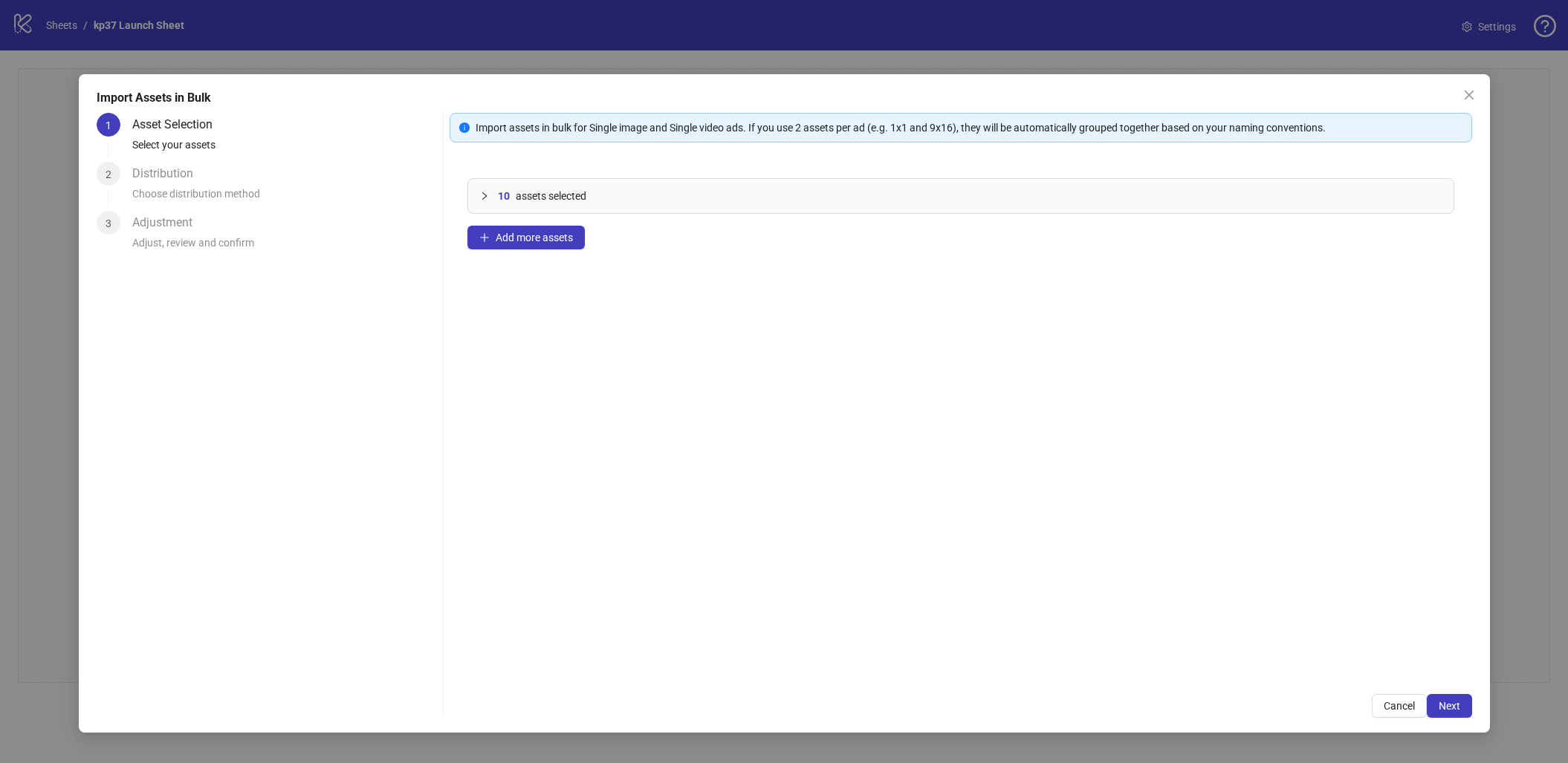
click at [484, 202] on div at bounding box center [488, 196] width 17 height 16
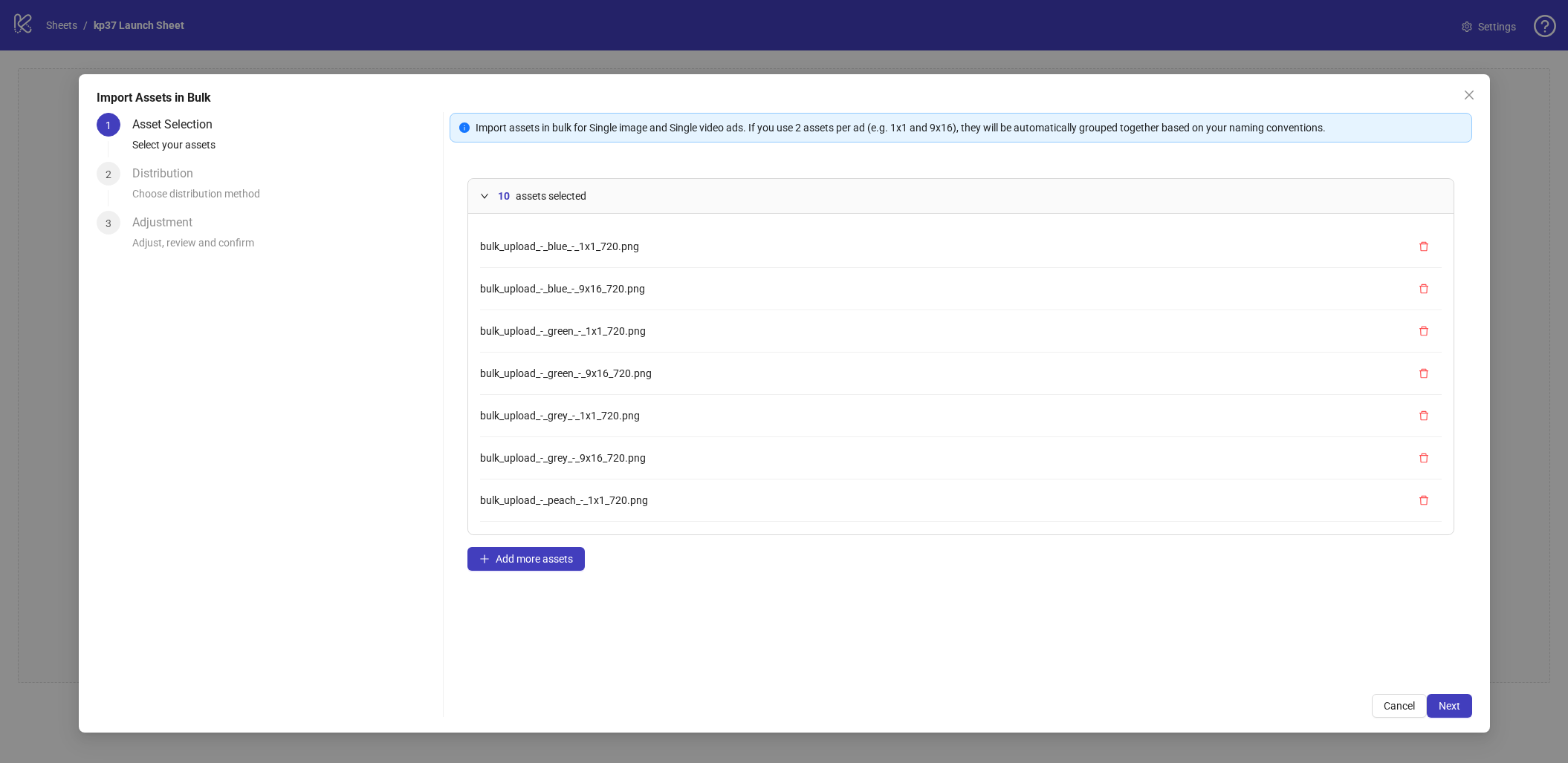
click at [484, 202] on div at bounding box center [488, 196] width 17 height 16
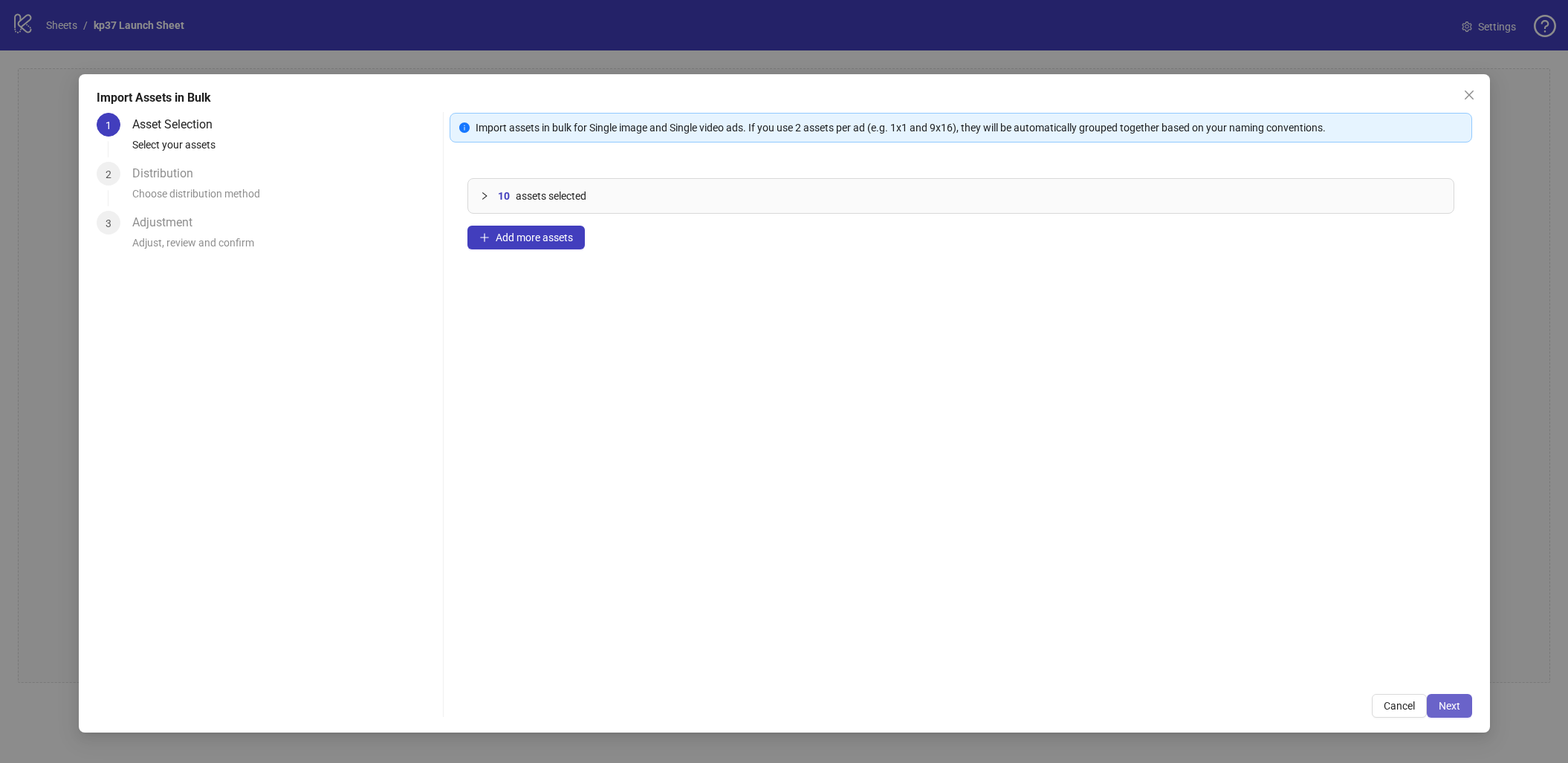
click at [1442, 694] on span "Next" at bounding box center [1450, 706] width 22 height 12
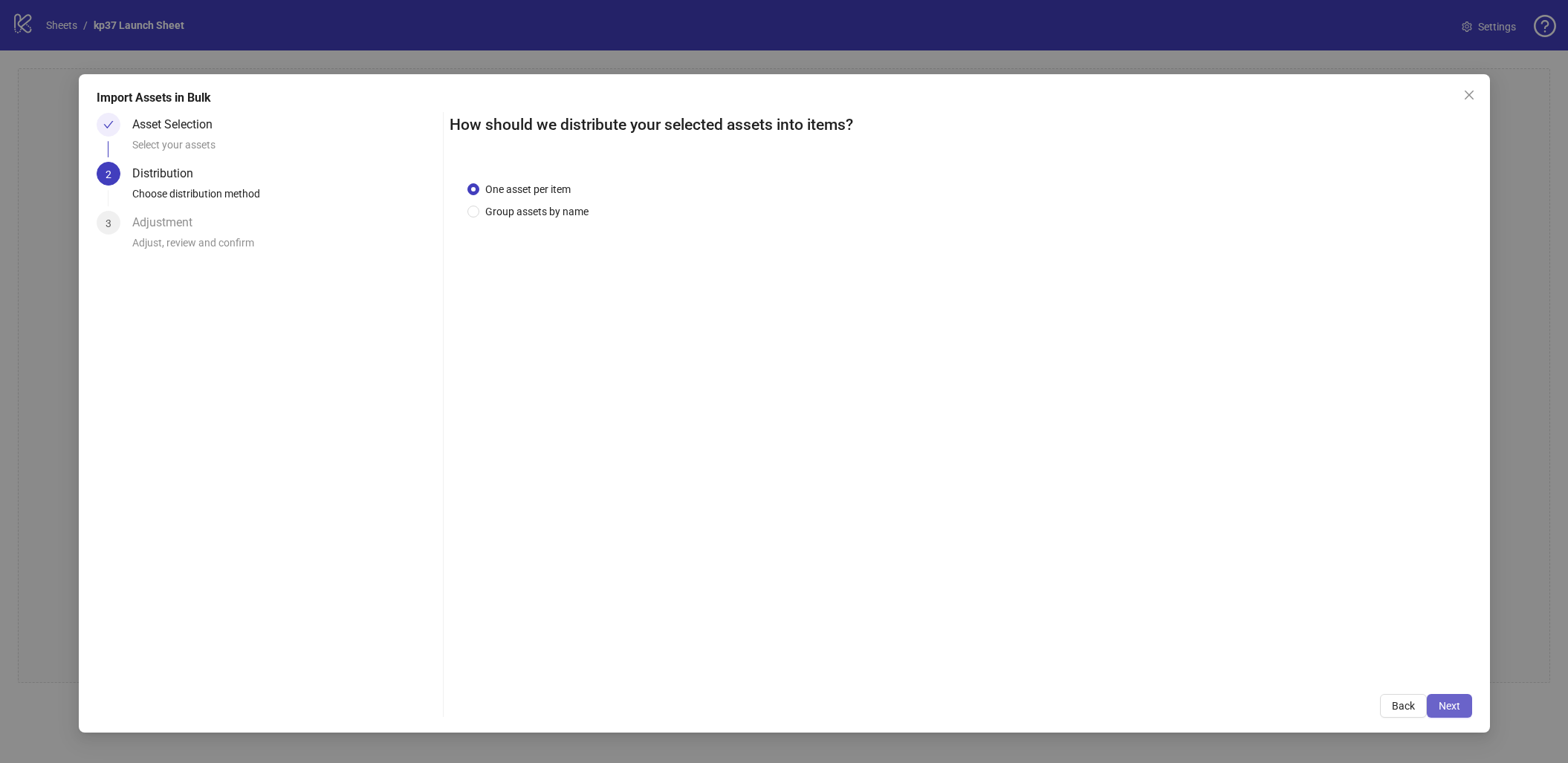
click at [1466, 694] on button "Next" at bounding box center [1449, 706] width 45 height 24
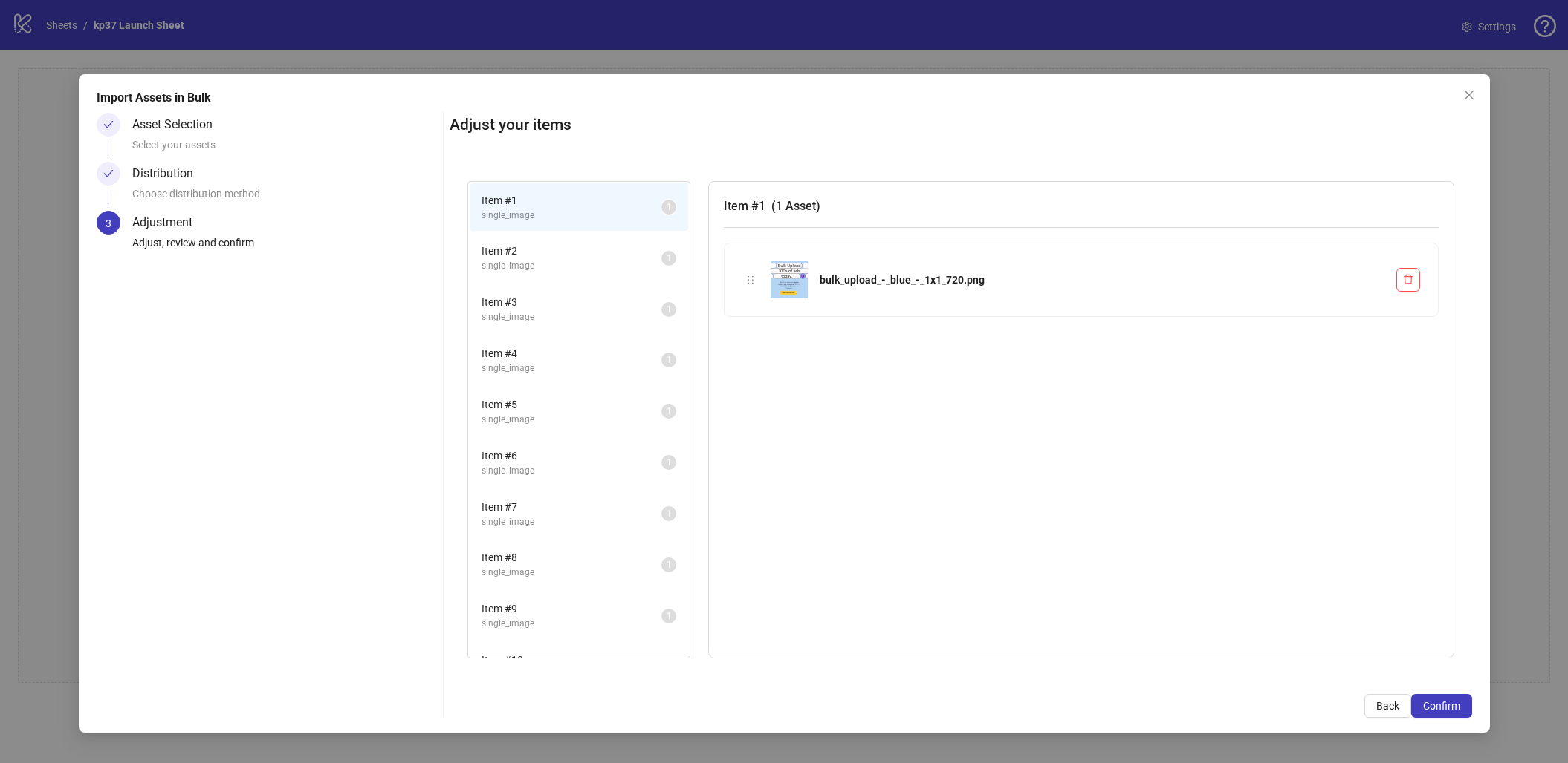
click at [517, 245] on span "Item # 2" at bounding box center [571, 251] width 180 height 16
click at [508, 300] on span "Item # 3" at bounding box center [571, 302] width 180 height 16
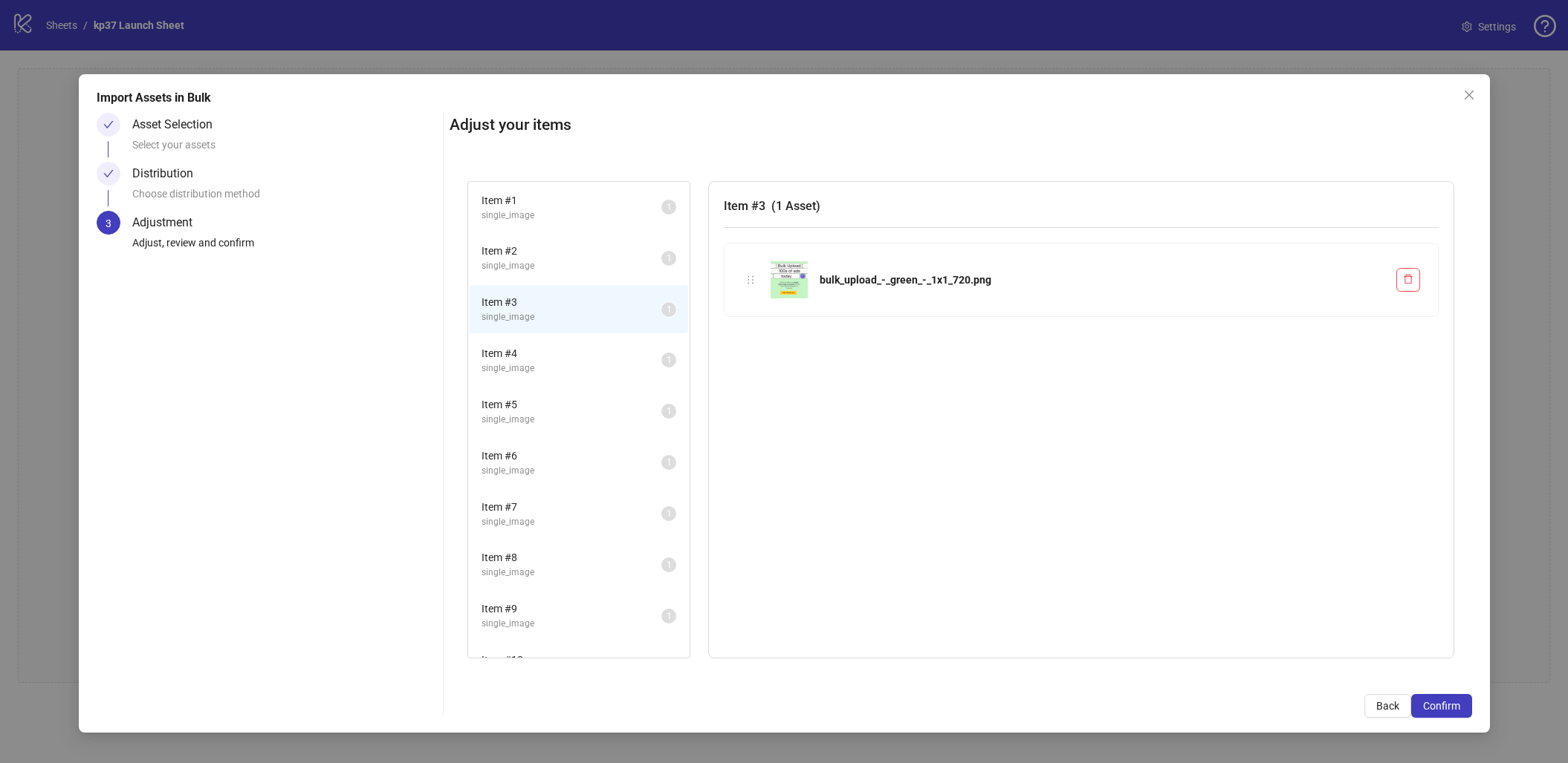
click at [505, 355] on span "Item # 4" at bounding box center [571, 354] width 180 height 16
click at [508, 426] on li "Item # 5 single_image 1" at bounding box center [578, 411] width 218 height 49
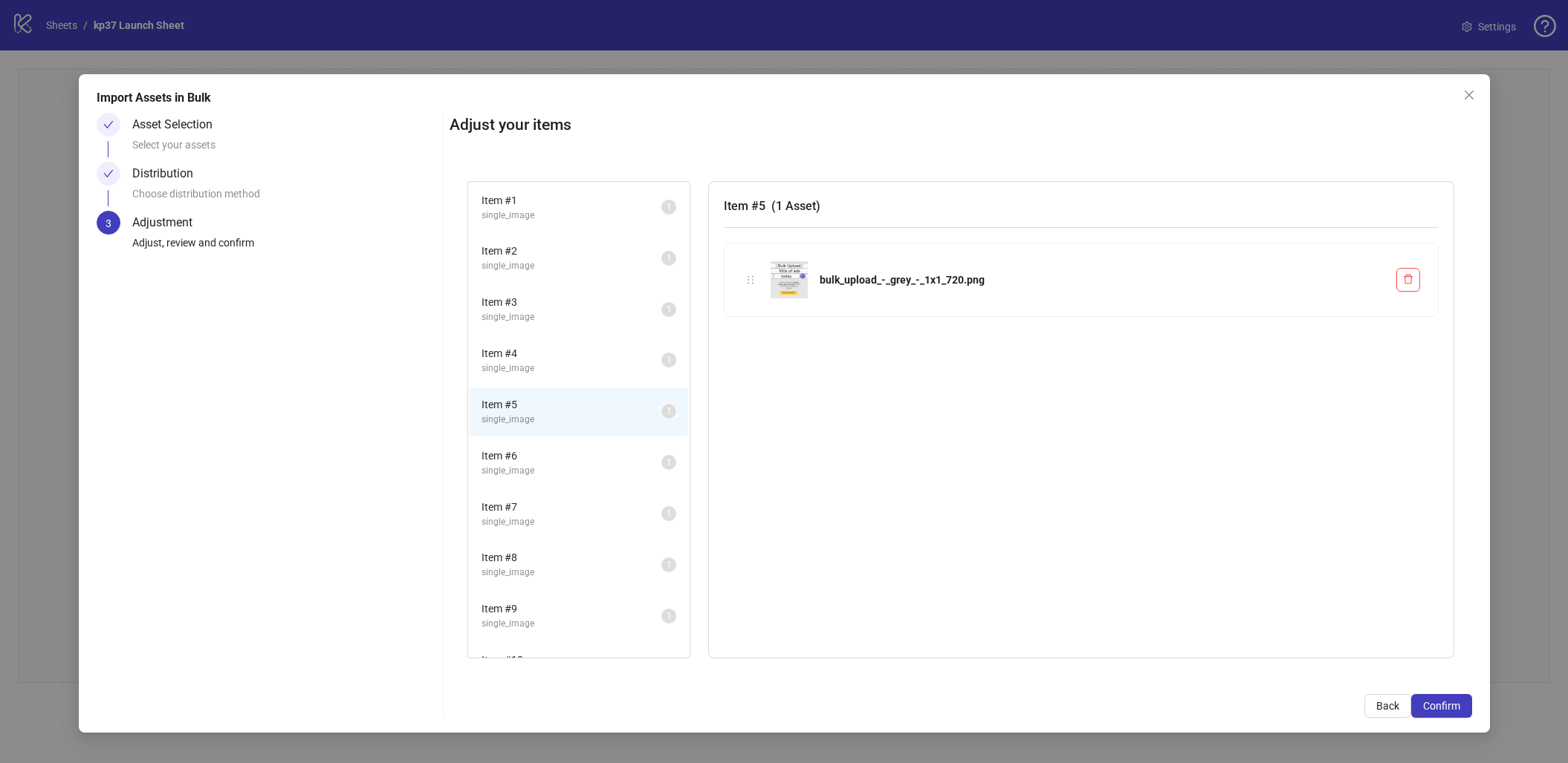
click at [506, 490] on li "Item # 7 single_image 1" at bounding box center [578, 514] width 218 height 49
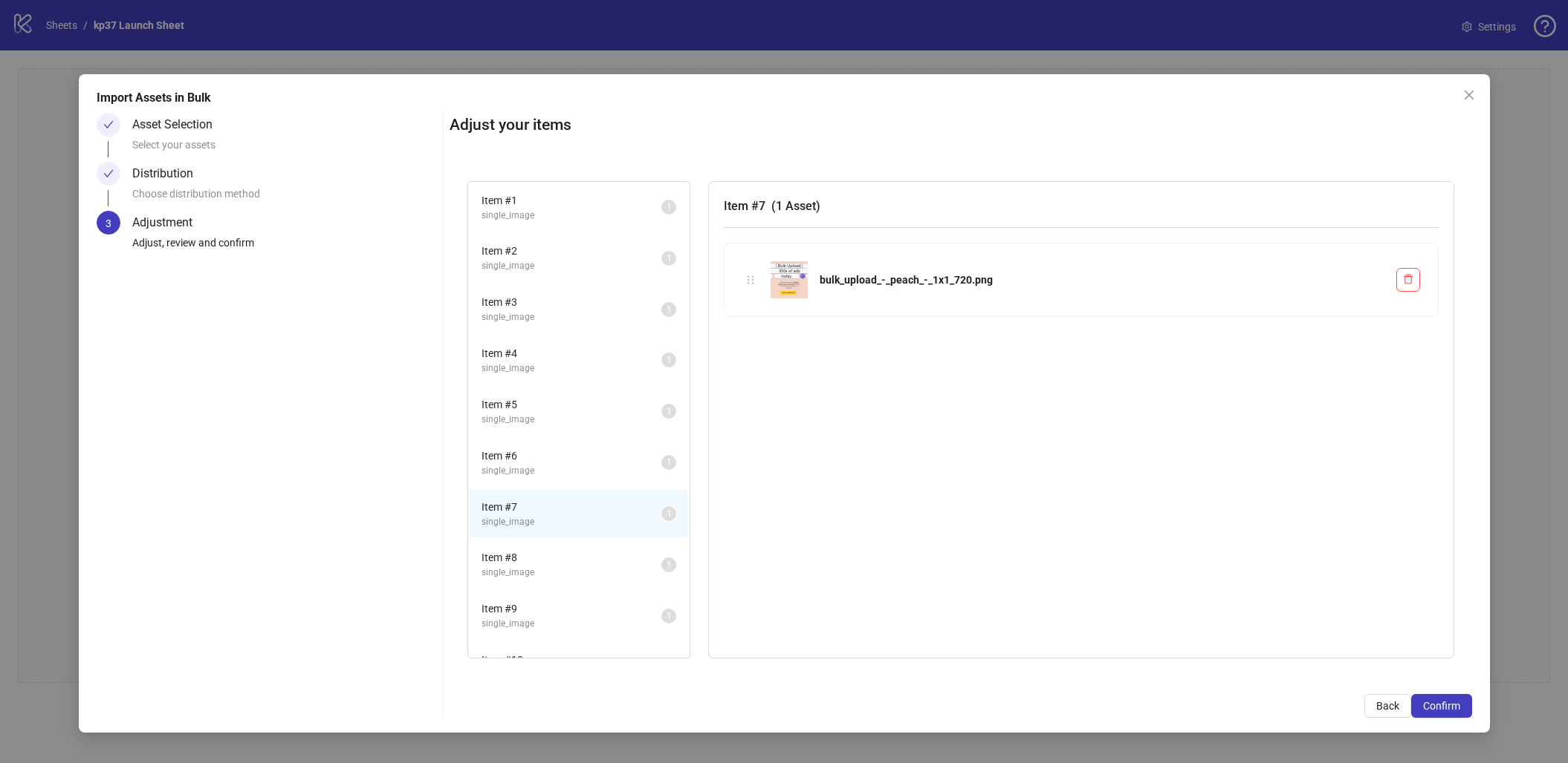
click at [521, 455] on span "Item # 6" at bounding box center [571, 456] width 180 height 16
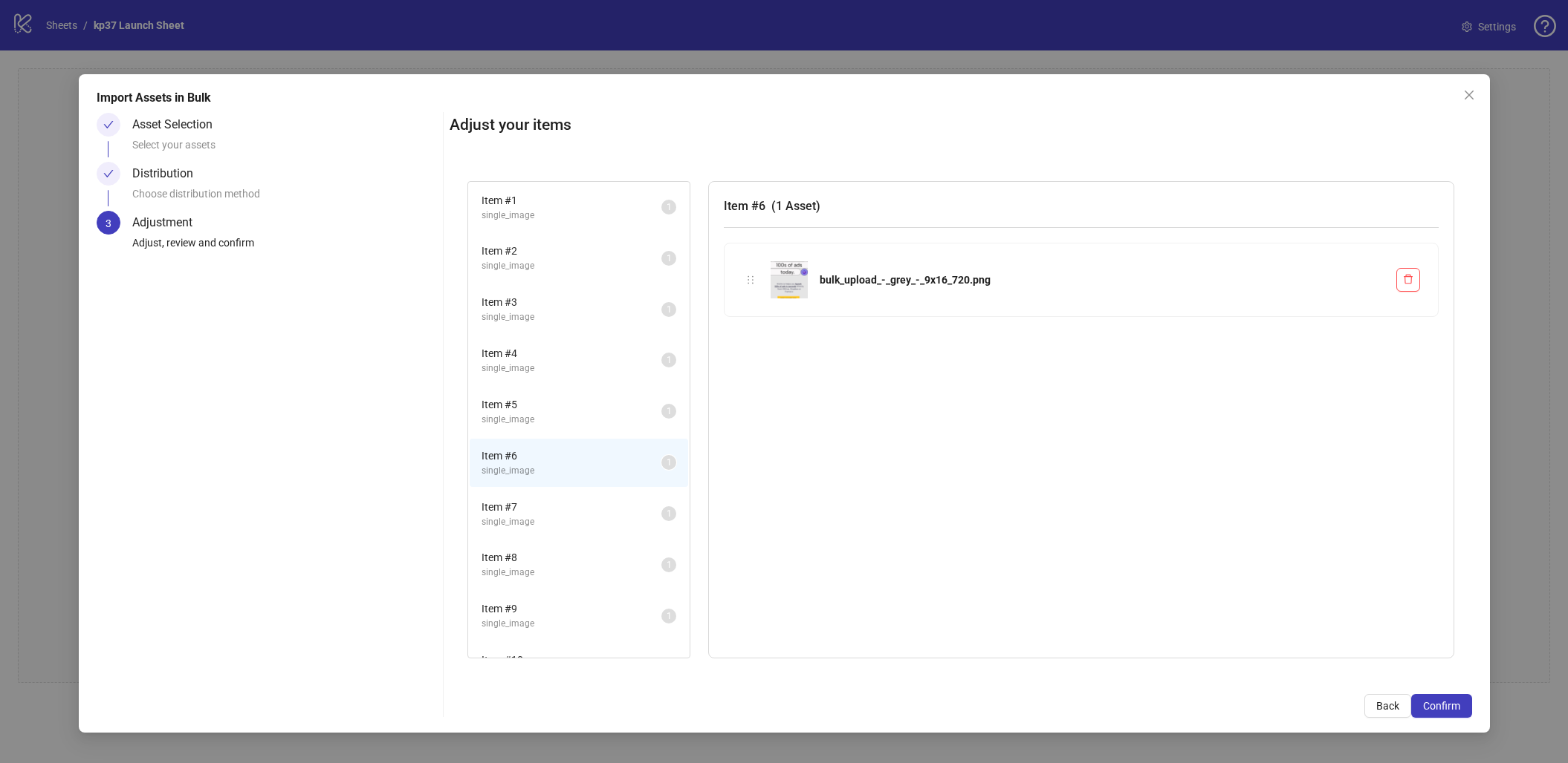
click at [509, 523] on li "Item # 7 single_image 1" at bounding box center [578, 514] width 218 height 49
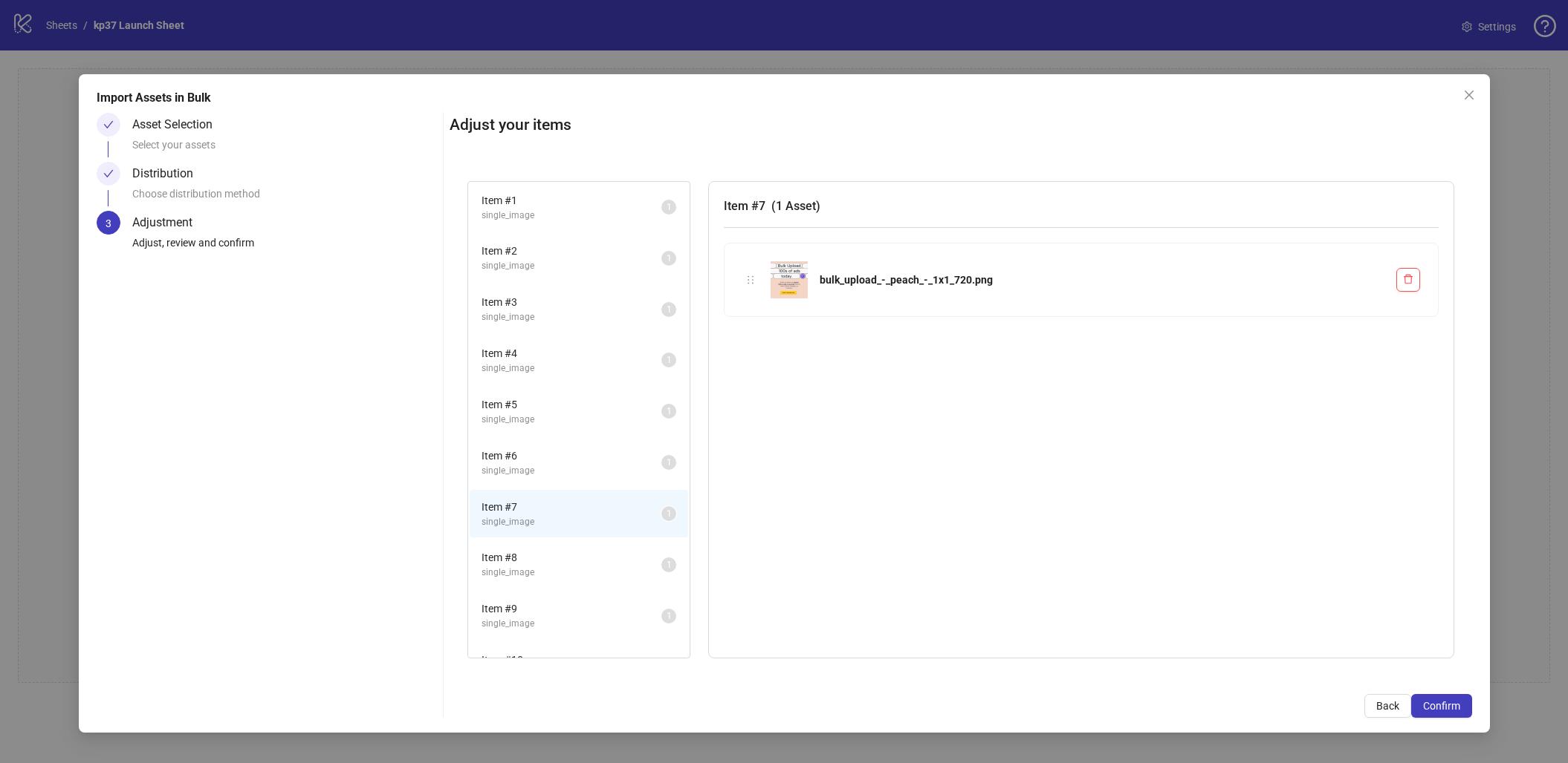
click at [503, 566] on span "single_image" at bounding box center [571, 572] width 180 height 14
click at [499, 601] on span "Item # 9" at bounding box center [571, 609] width 180 height 16
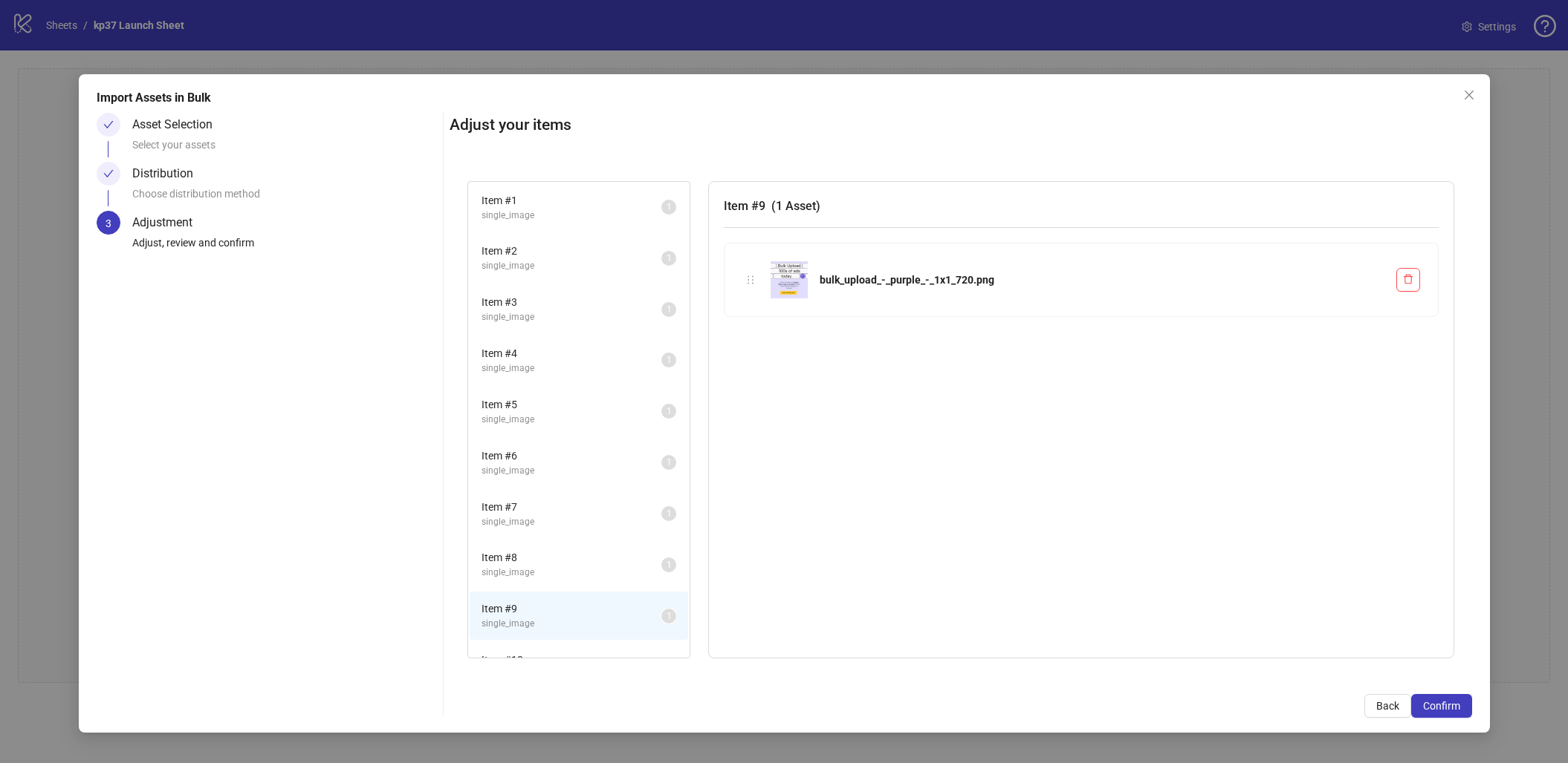
click at [496, 643] on li "Item # 10 single_image 1" at bounding box center [578, 667] width 218 height 49
click at [564, 218] on span "single_image" at bounding box center [571, 215] width 180 height 14
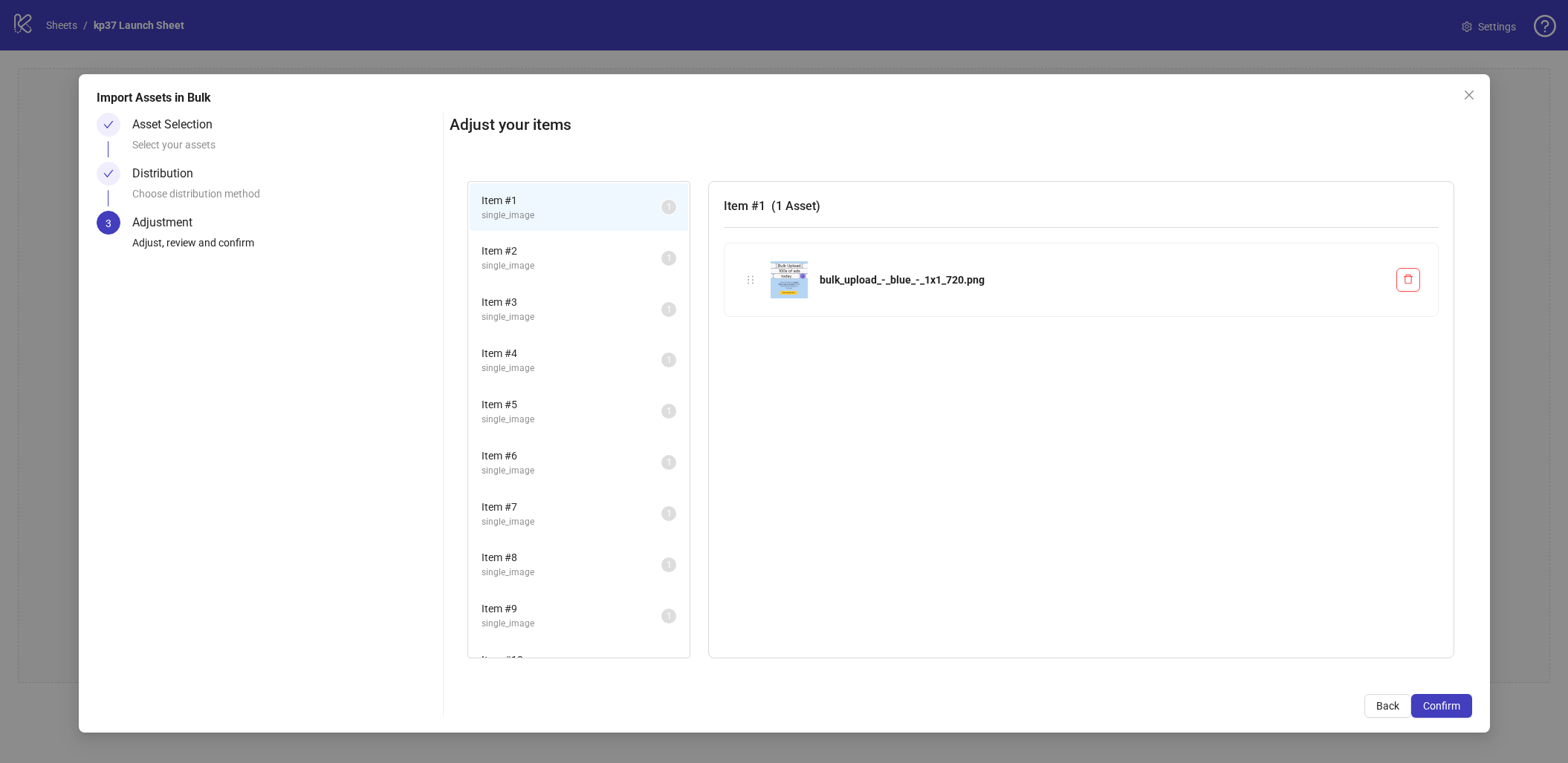
click at [554, 238] on li "Item # 2 single_image 1" at bounding box center [578, 257] width 218 height 49
click at [546, 287] on li "Item # 3 single_image 1" at bounding box center [578, 309] width 218 height 49
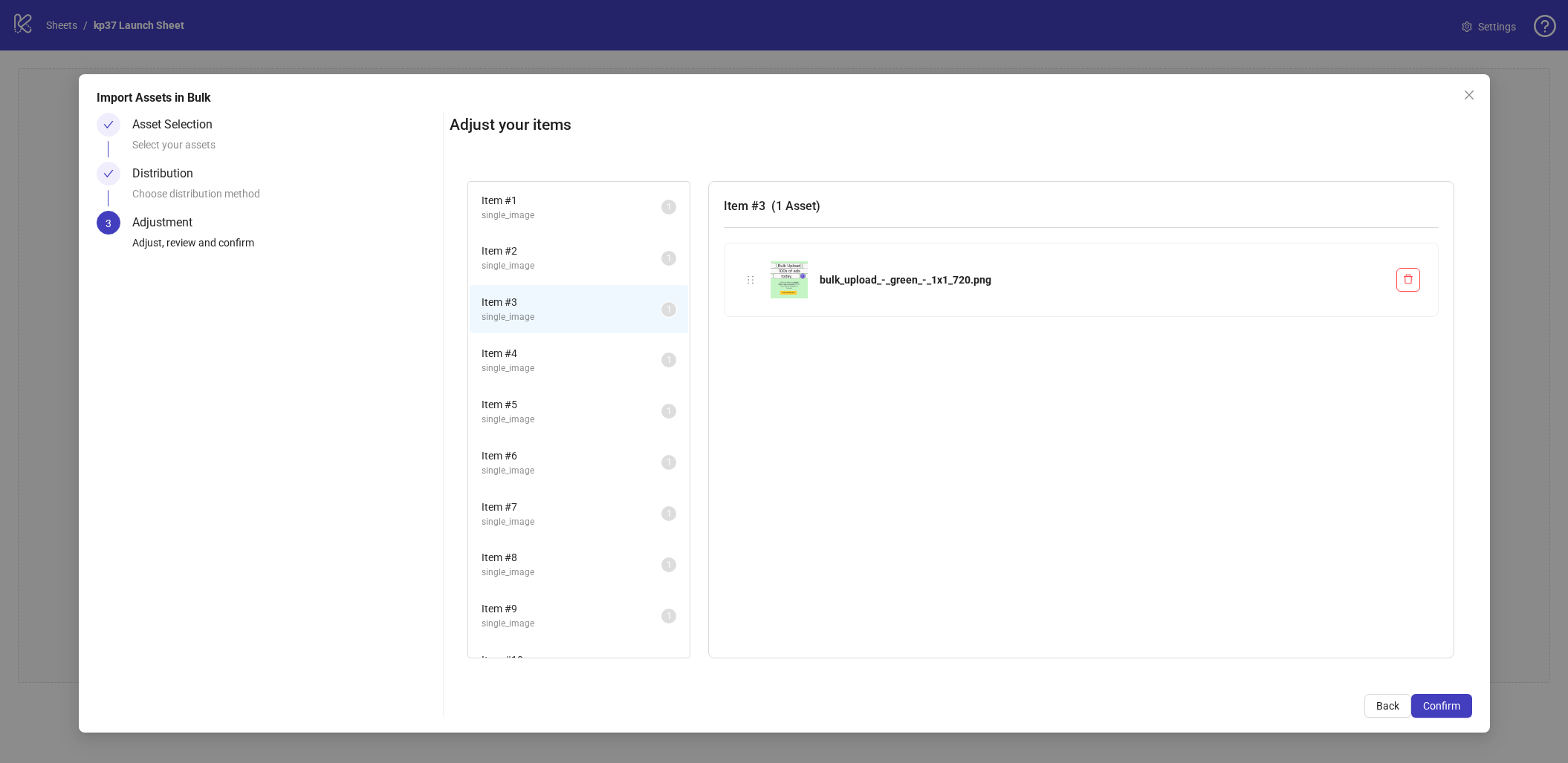
click at [532, 328] on li "Item # 3 single_image 1" at bounding box center [578, 309] width 218 height 49
click at [514, 362] on span "single_image" at bounding box center [571, 368] width 180 height 14
click at [512, 398] on span "Item # 5" at bounding box center [571, 405] width 180 height 16
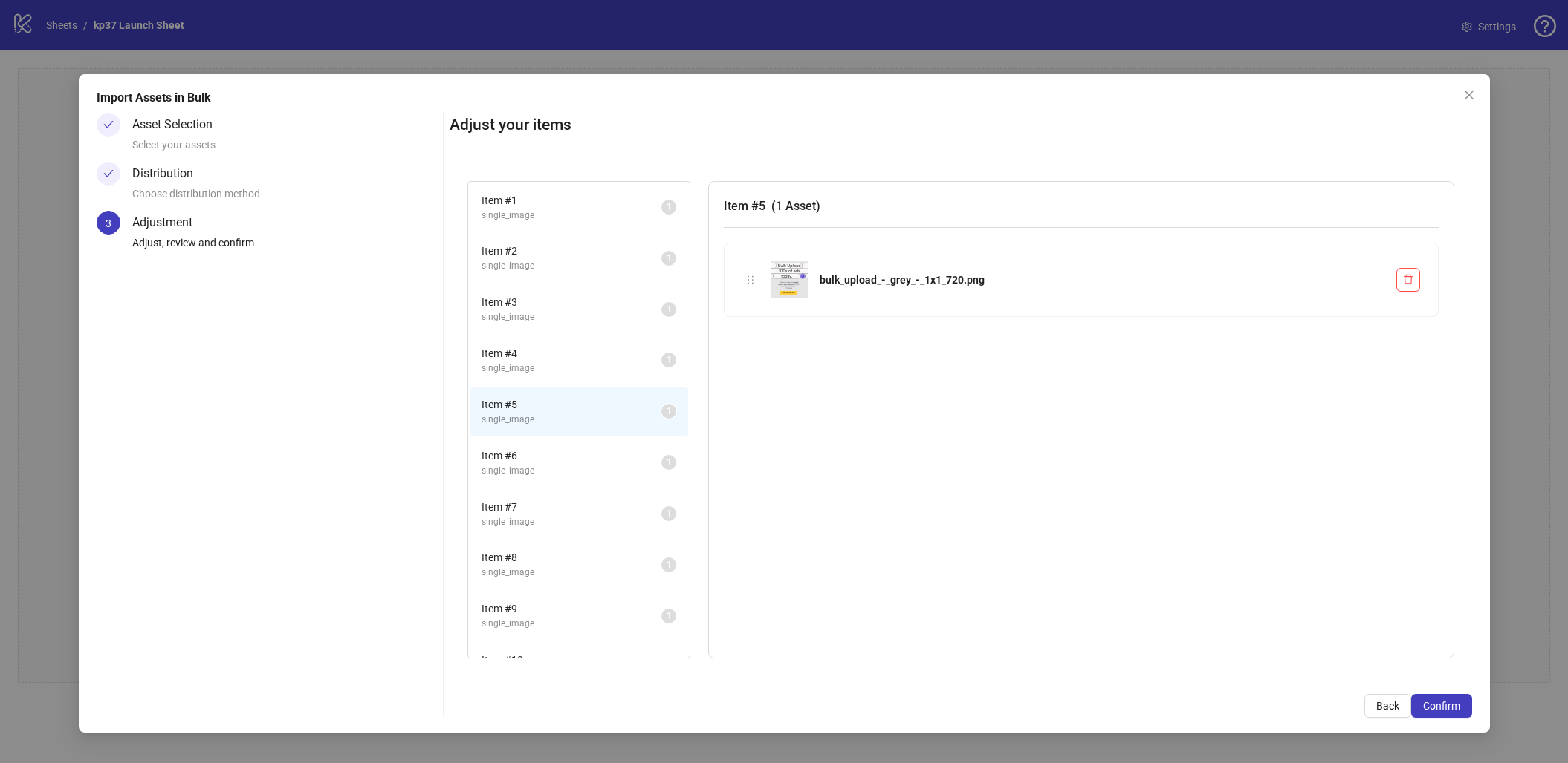
click at [510, 427] on li "Item # 5 single_image 1" at bounding box center [578, 411] width 218 height 49
click at [510, 464] on span "single_image" at bounding box center [571, 471] width 180 height 14
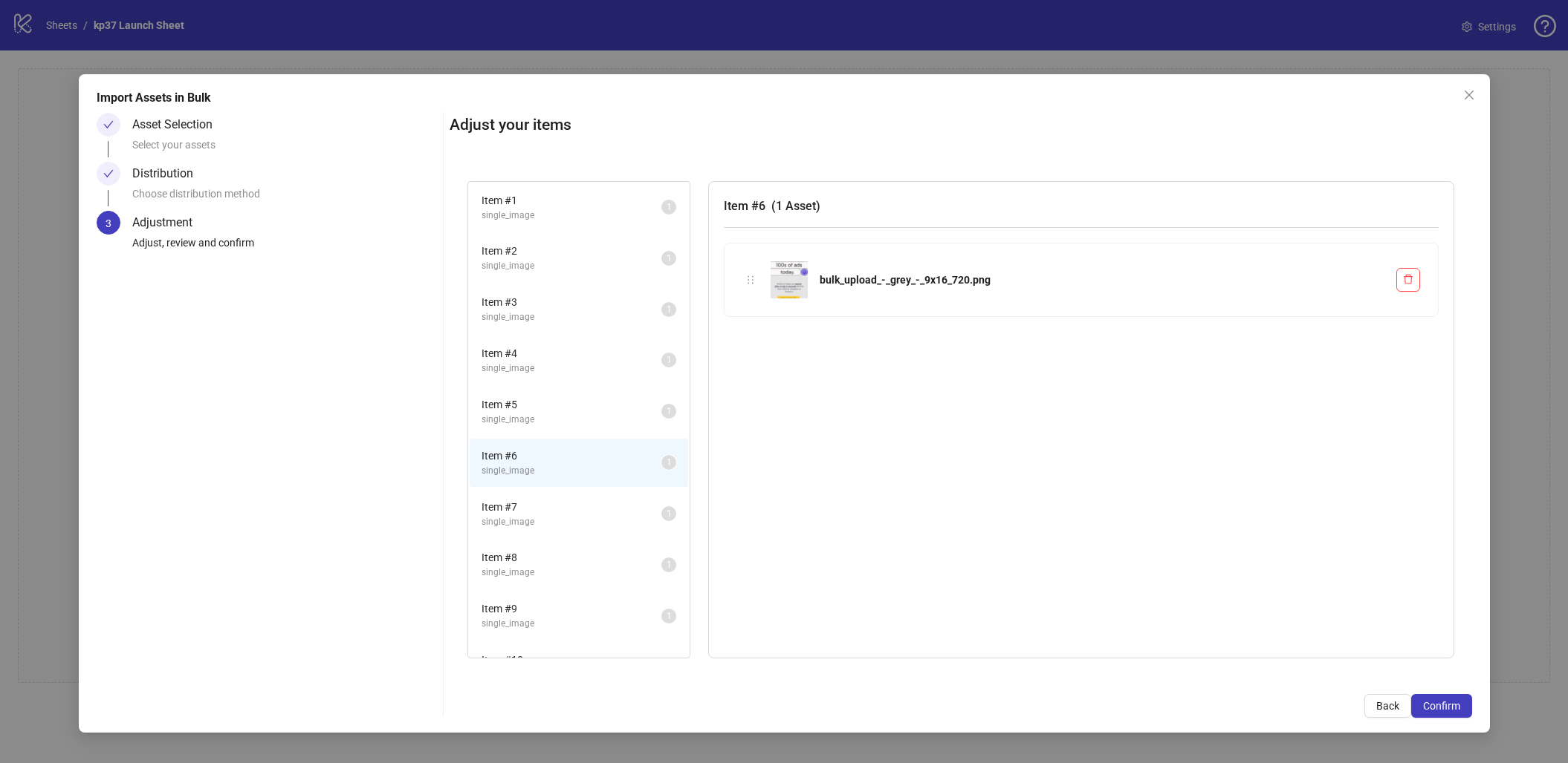
click at [532, 566] on span "single_image" at bounding box center [571, 572] width 180 height 14
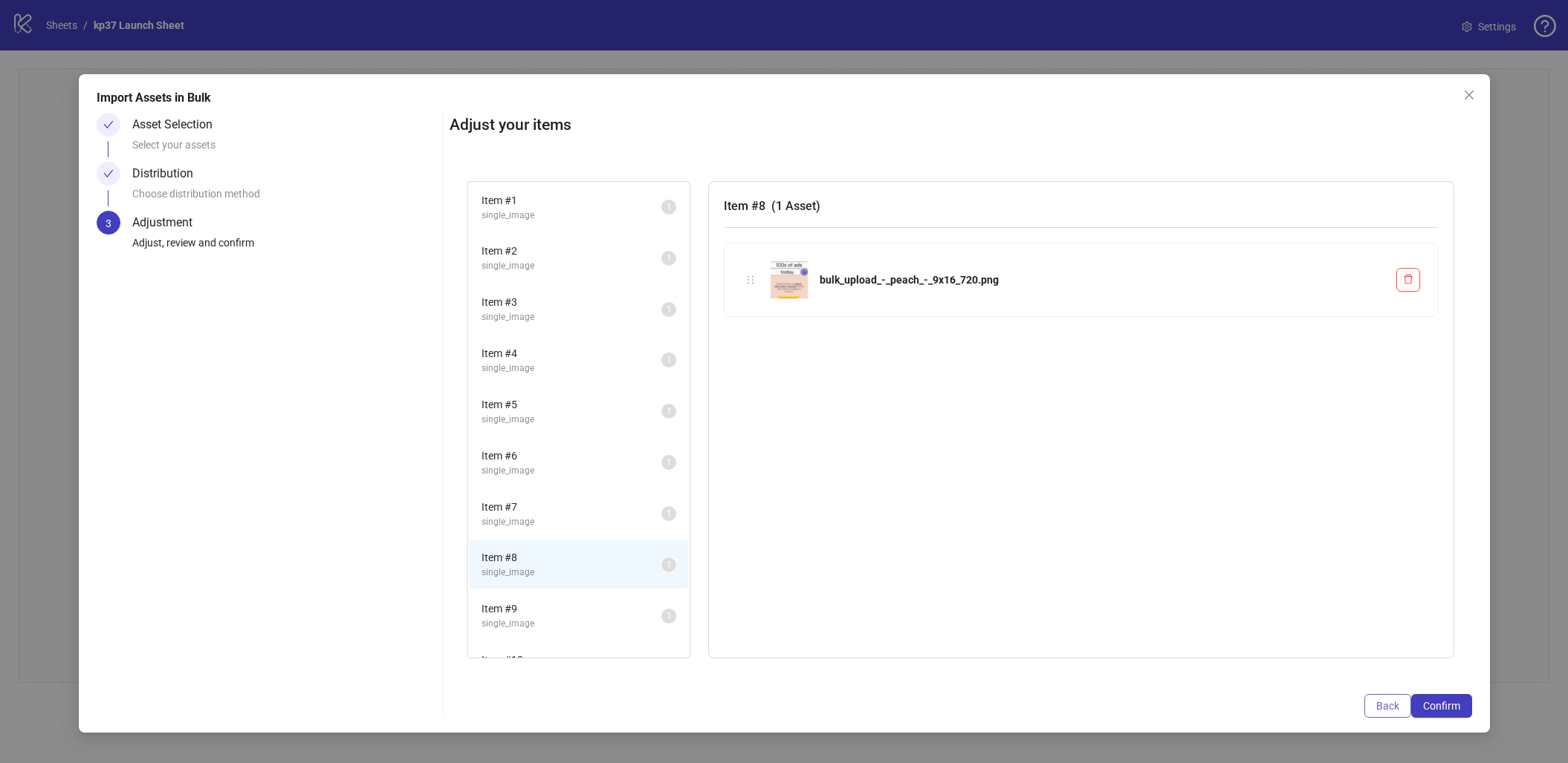
click at [1376, 694] on span "Back" at bounding box center [1387, 706] width 23 height 12
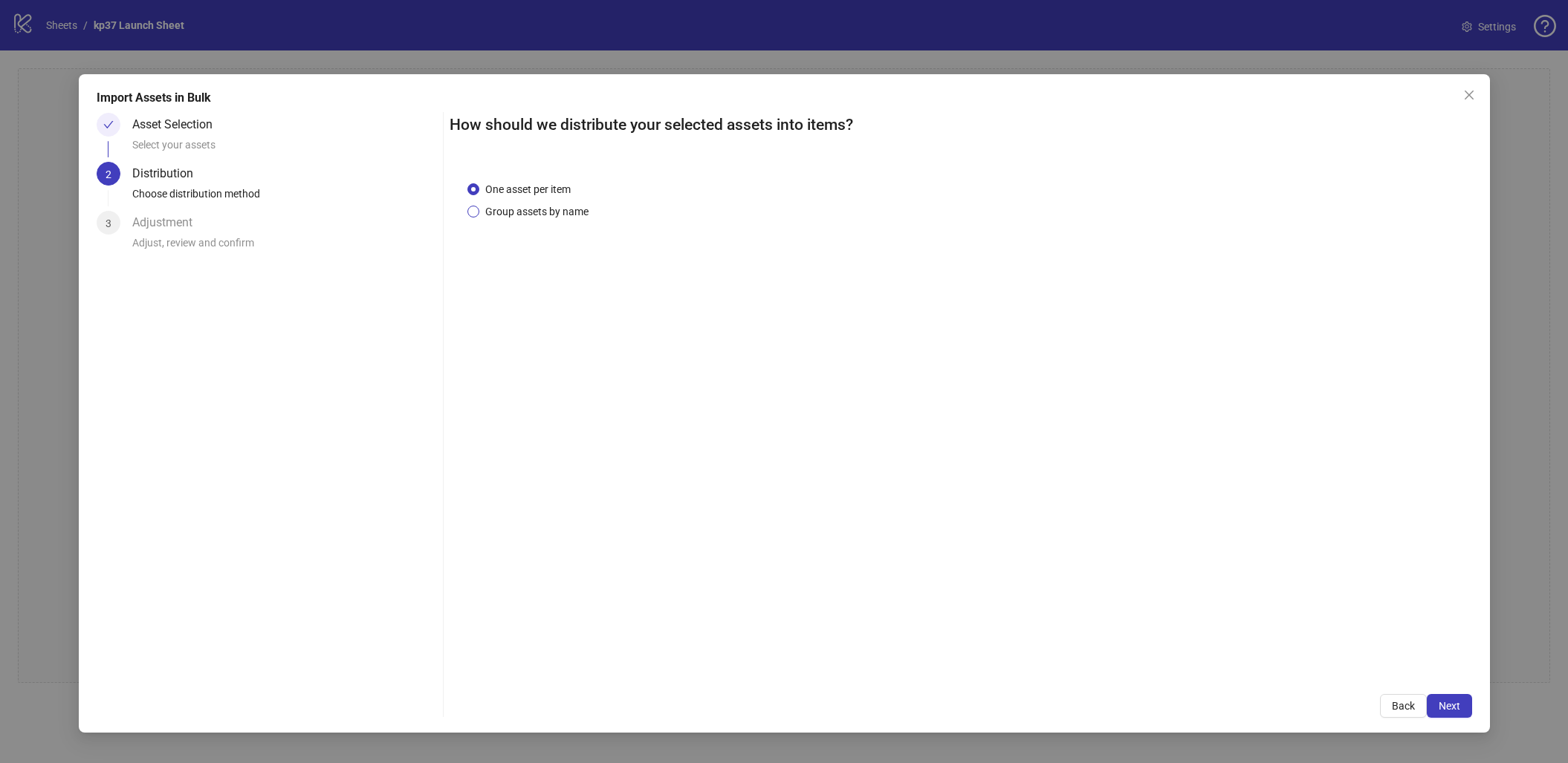
click at [493, 213] on span "Group assets by name" at bounding box center [537, 212] width 115 height 16
click at [1447, 694] on span "Next" at bounding box center [1450, 706] width 22 height 12
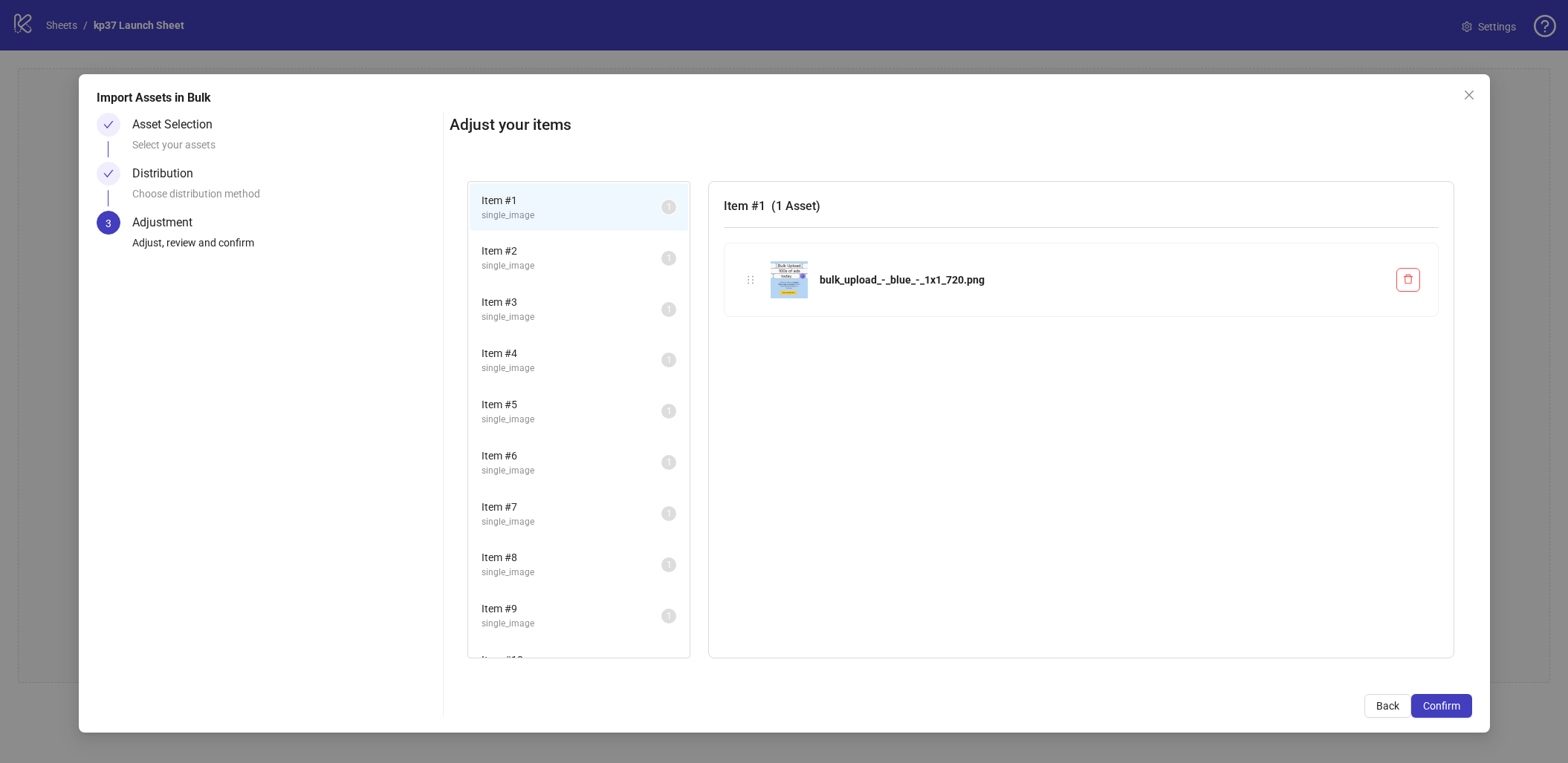
drag, startPoint x: 508, startPoint y: 242, endPoint x: 517, endPoint y: 282, distance: 41.0
click at [508, 243] on span "Item # 2" at bounding box center [571, 251] width 180 height 16
drag, startPoint x: 517, startPoint y: 282, endPoint x: 501, endPoint y: 322, distance: 43.1
click at [518, 285] on li "Item # 3 single_image 1" at bounding box center [578, 309] width 218 height 49
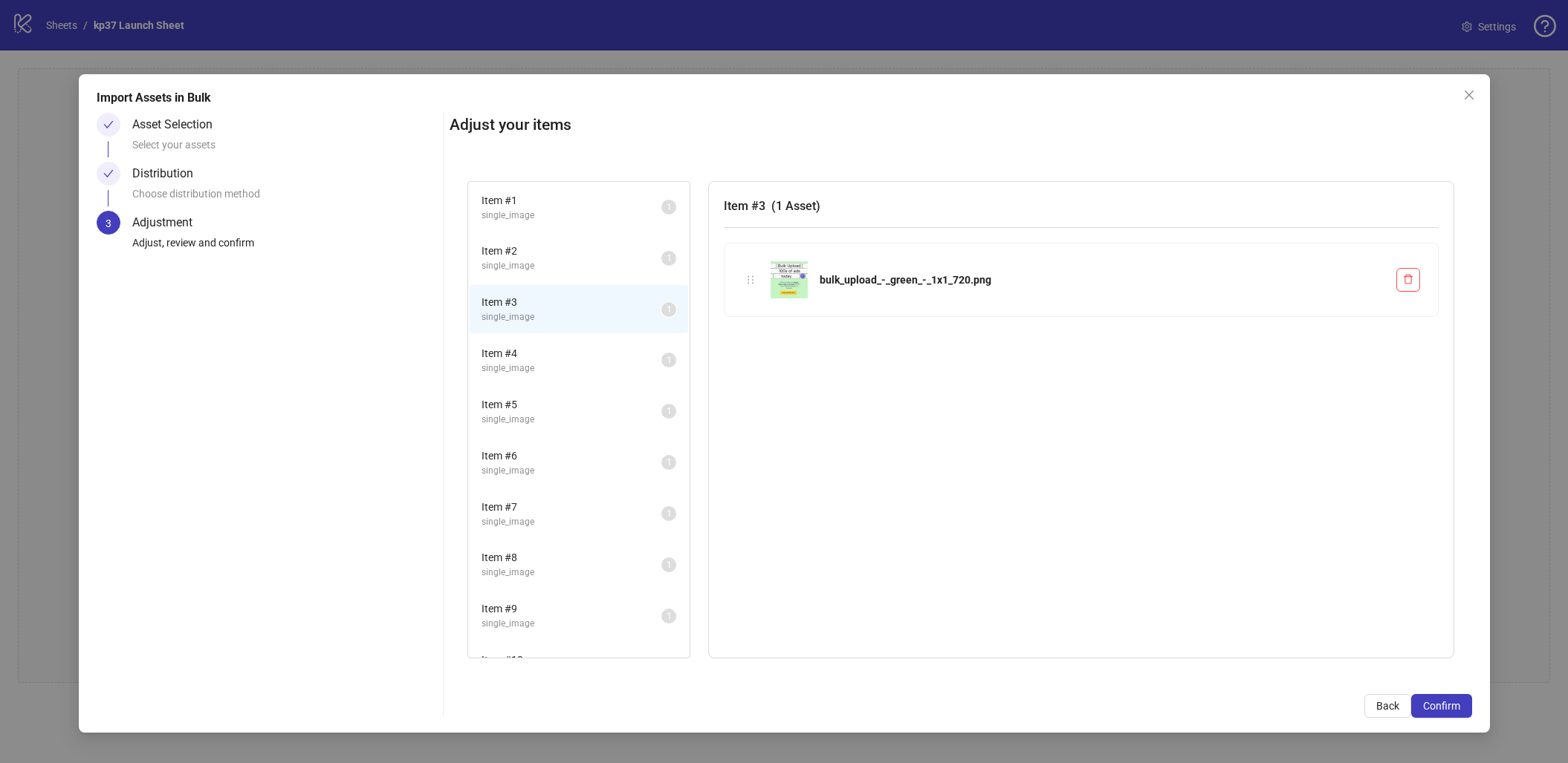
click at [499, 337] on li "Item # 4 single_image 1" at bounding box center [578, 360] width 218 height 49
click at [512, 397] on span "Item # 5" at bounding box center [571, 405] width 180 height 16
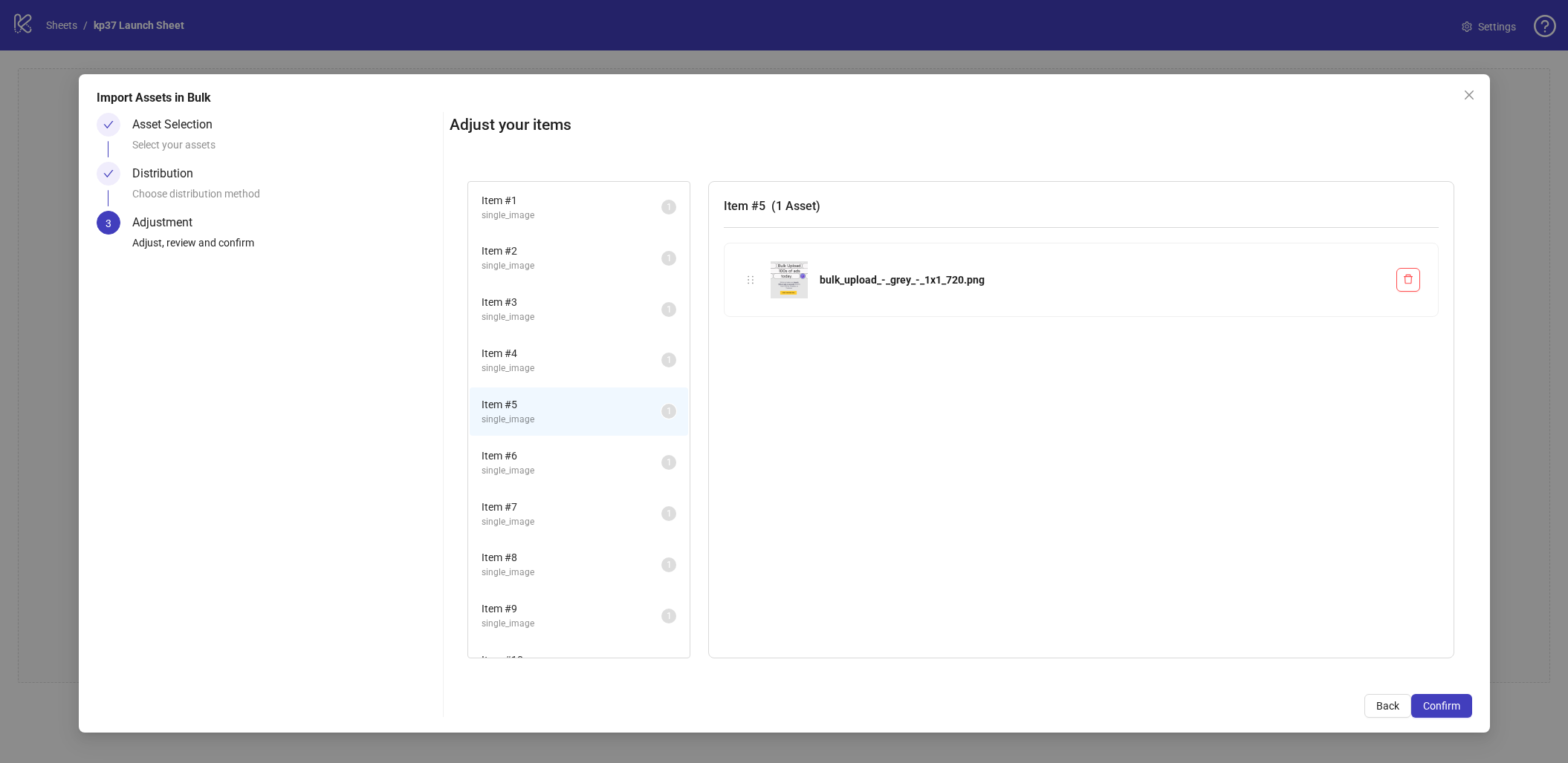
click at [506, 439] on li "Item # 6 single_image 1" at bounding box center [578, 463] width 218 height 49
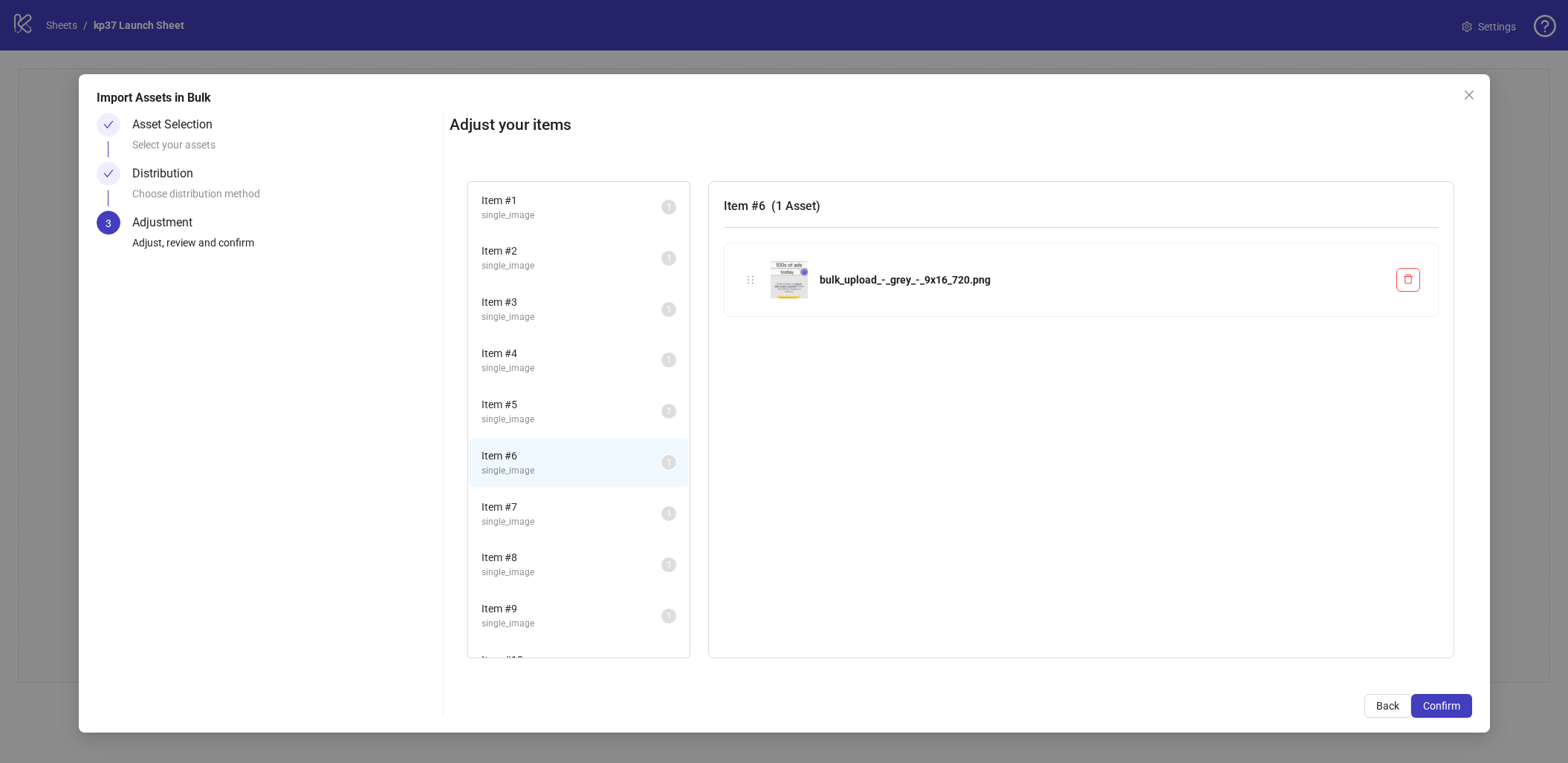
click at [496, 469] on span "single_image" at bounding box center [571, 471] width 180 height 14
click at [492, 516] on span "single_image" at bounding box center [571, 522] width 180 height 14
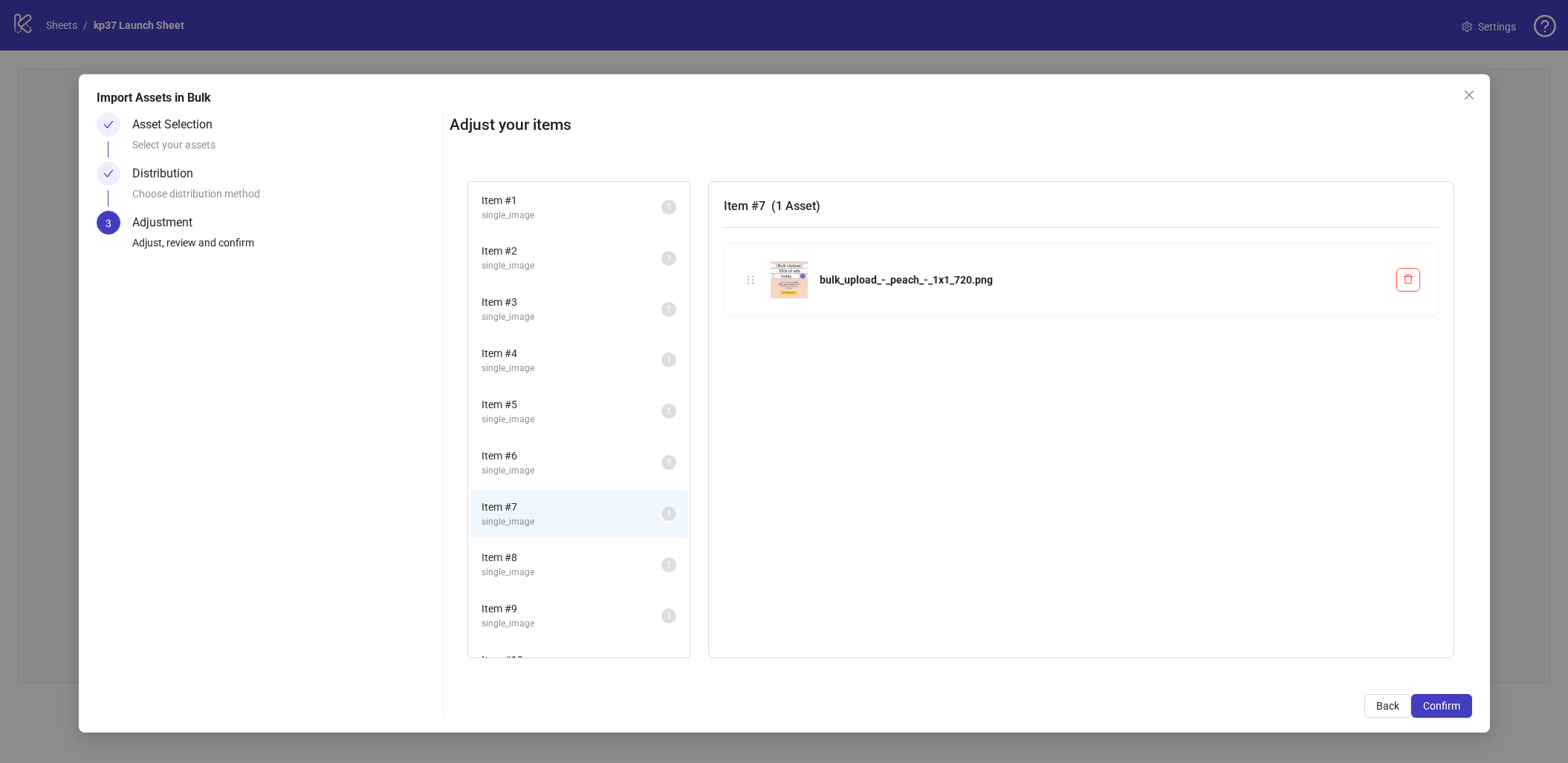
click at [543, 566] on span "single_image" at bounding box center [571, 572] width 180 height 14
click at [532, 602] on span "Item # 9" at bounding box center [571, 609] width 180 height 16
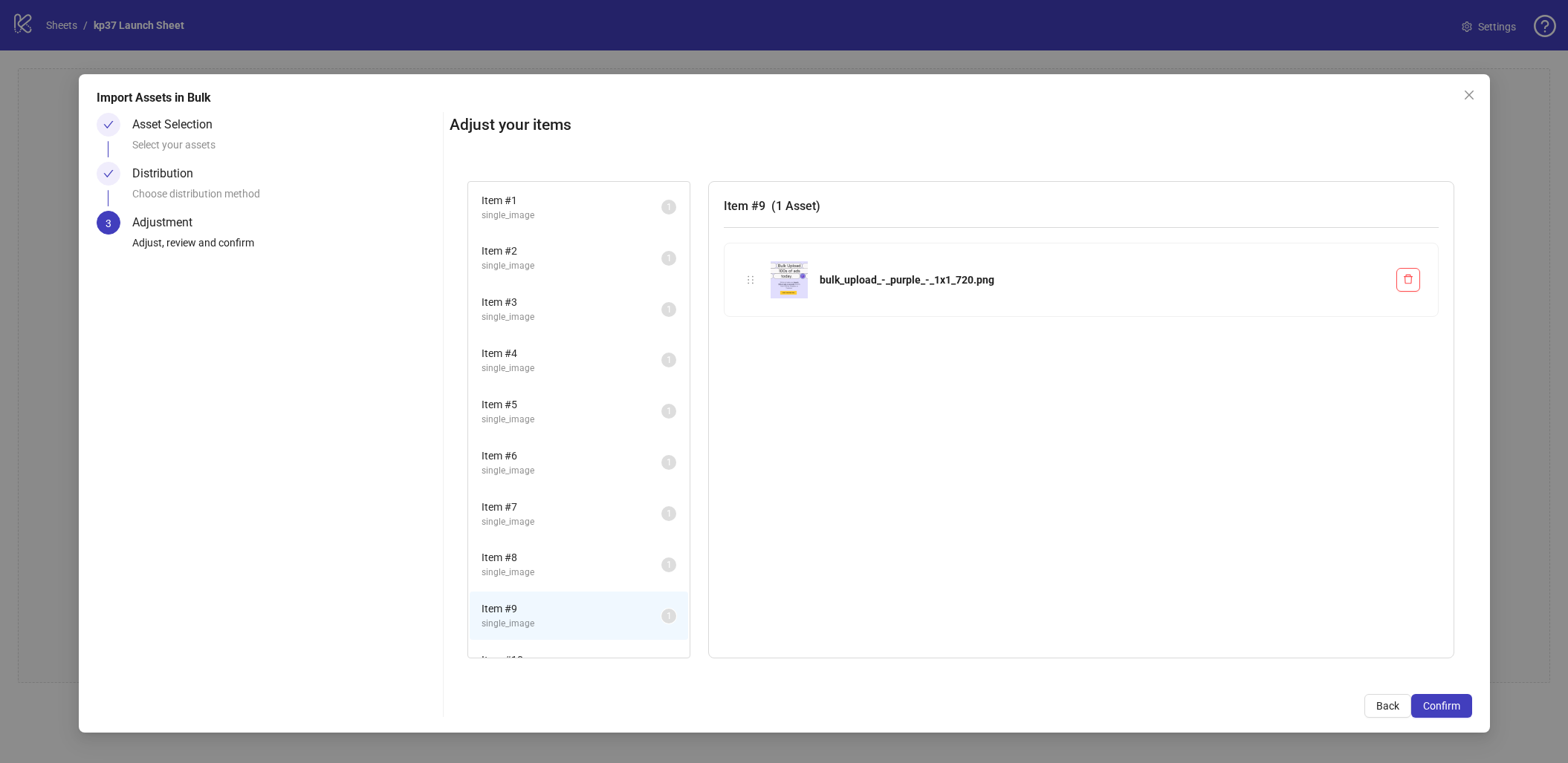
click at [524, 643] on li "Item # 10 single_image 1" at bounding box center [578, 667] width 218 height 49
click at [1451, 694] on span "Confirm" at bounding box center [1442, 706] width 38 height 12
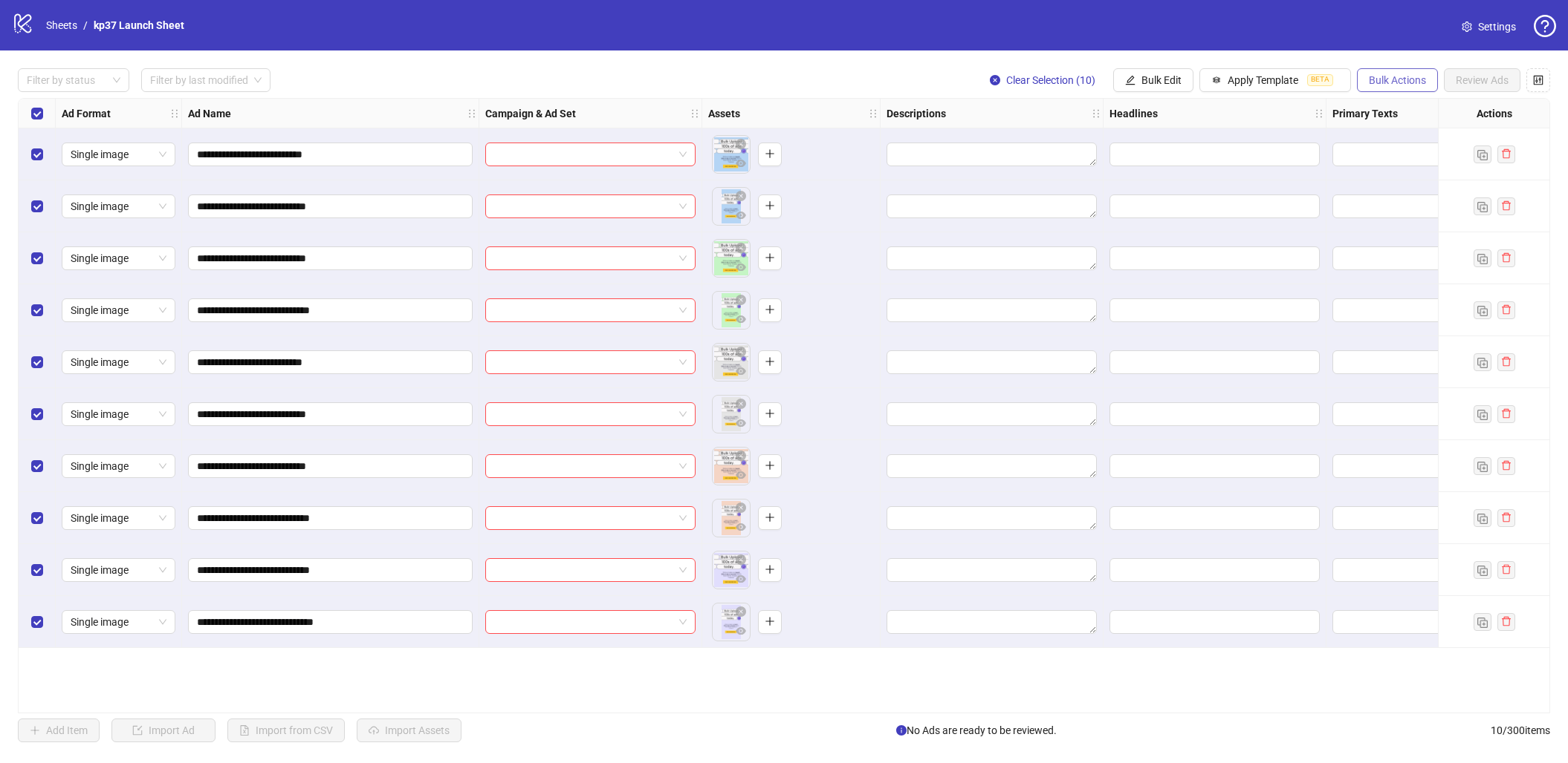
click at [1415, 88] on button "Bulk Actions" at bounding box center [1397, 81] width 81 height 24
click at [1392, 115] on span "Delete" at bounding box center [1418, 110] width 102 height 16
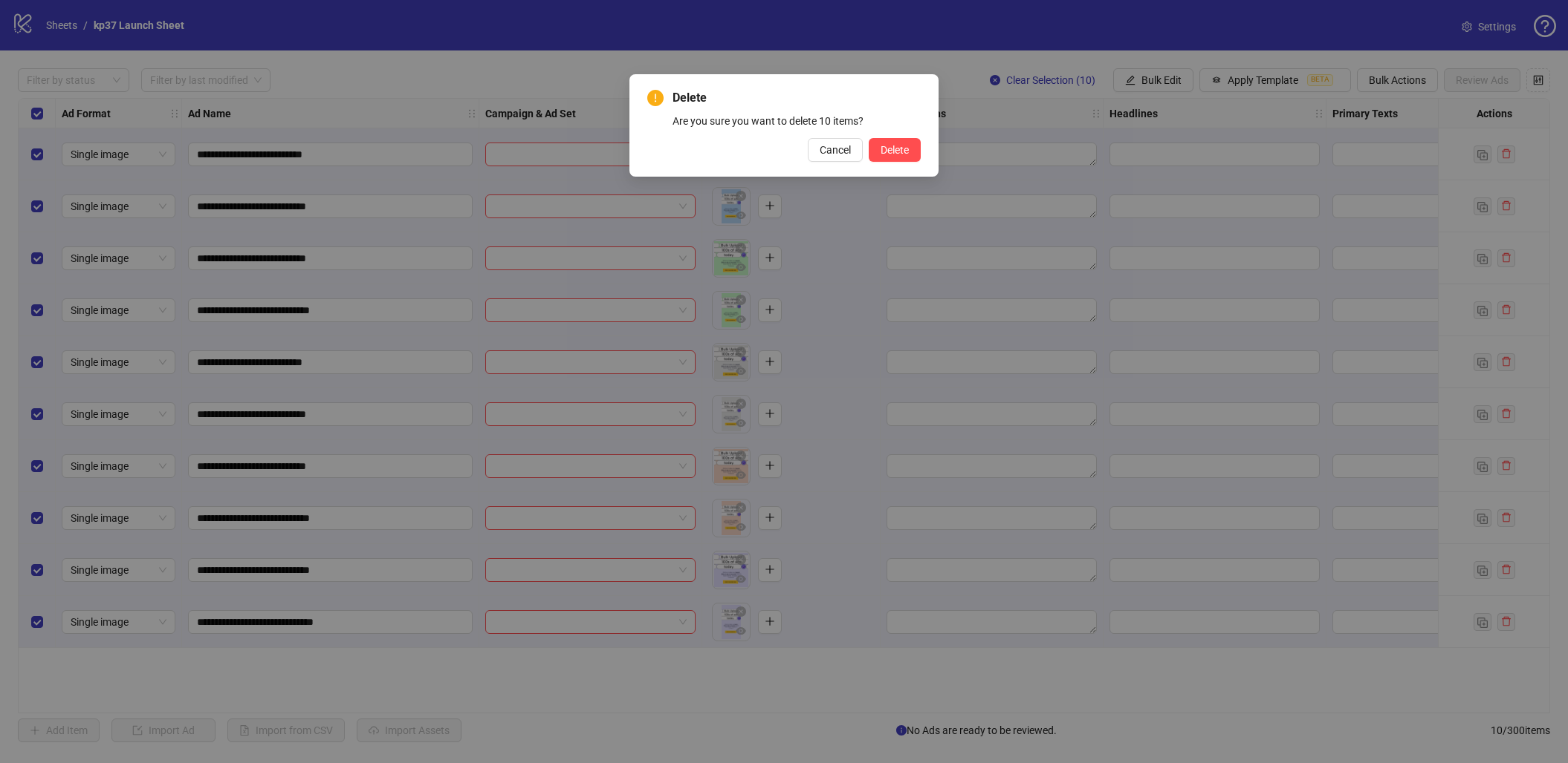
click at [921, 153] on div "Delete Are you sure you want to delete 10 items? Cancel Delete" at bounding box center [784, 125] width 309 height 103
click at [909, 155] on button "Delete" at bounding box center [894, 150] width 52 height 24
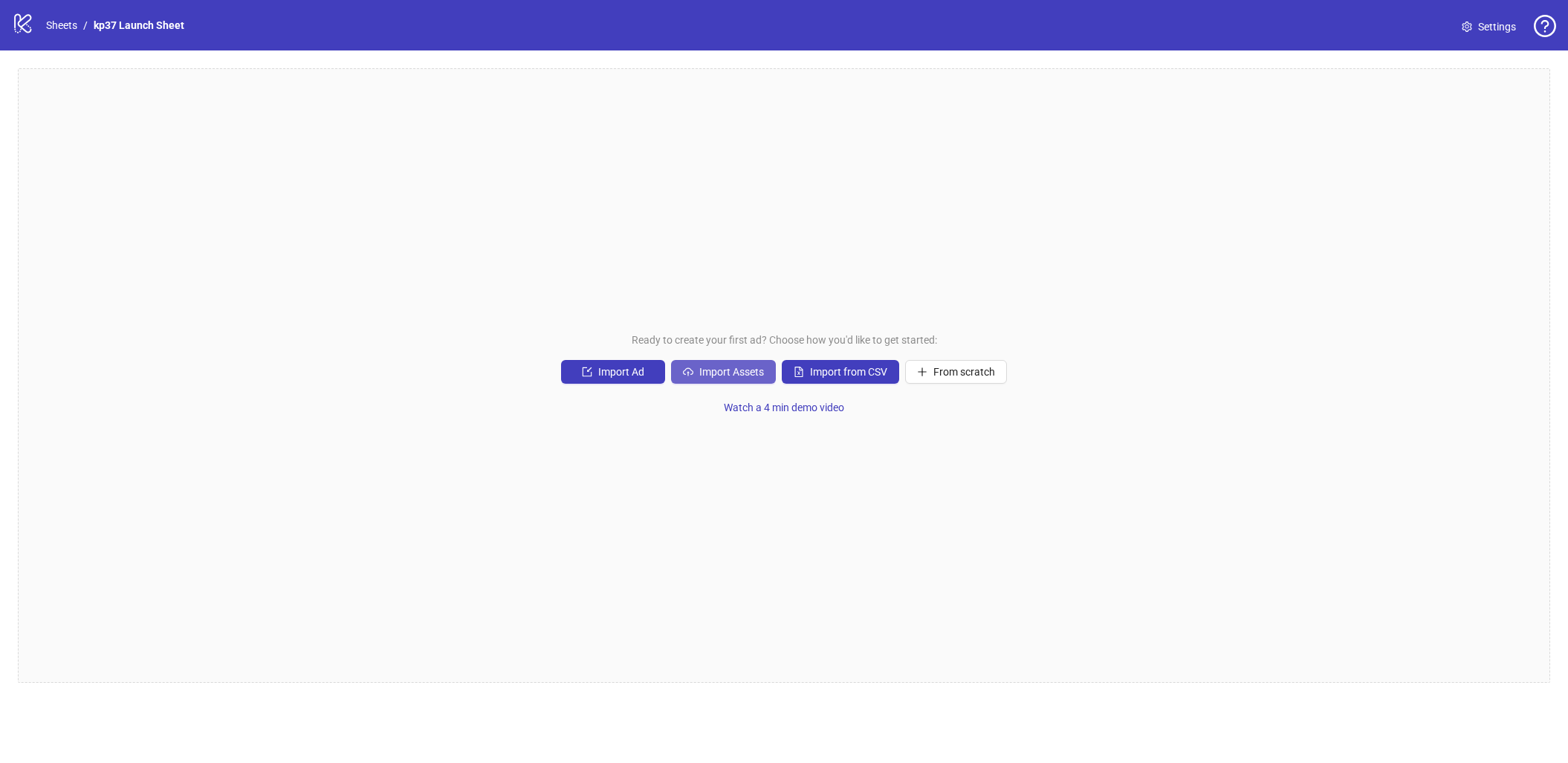
click at [766, 382] on button "Import Assets" at bounding box center [723, 372] width 104 height 24
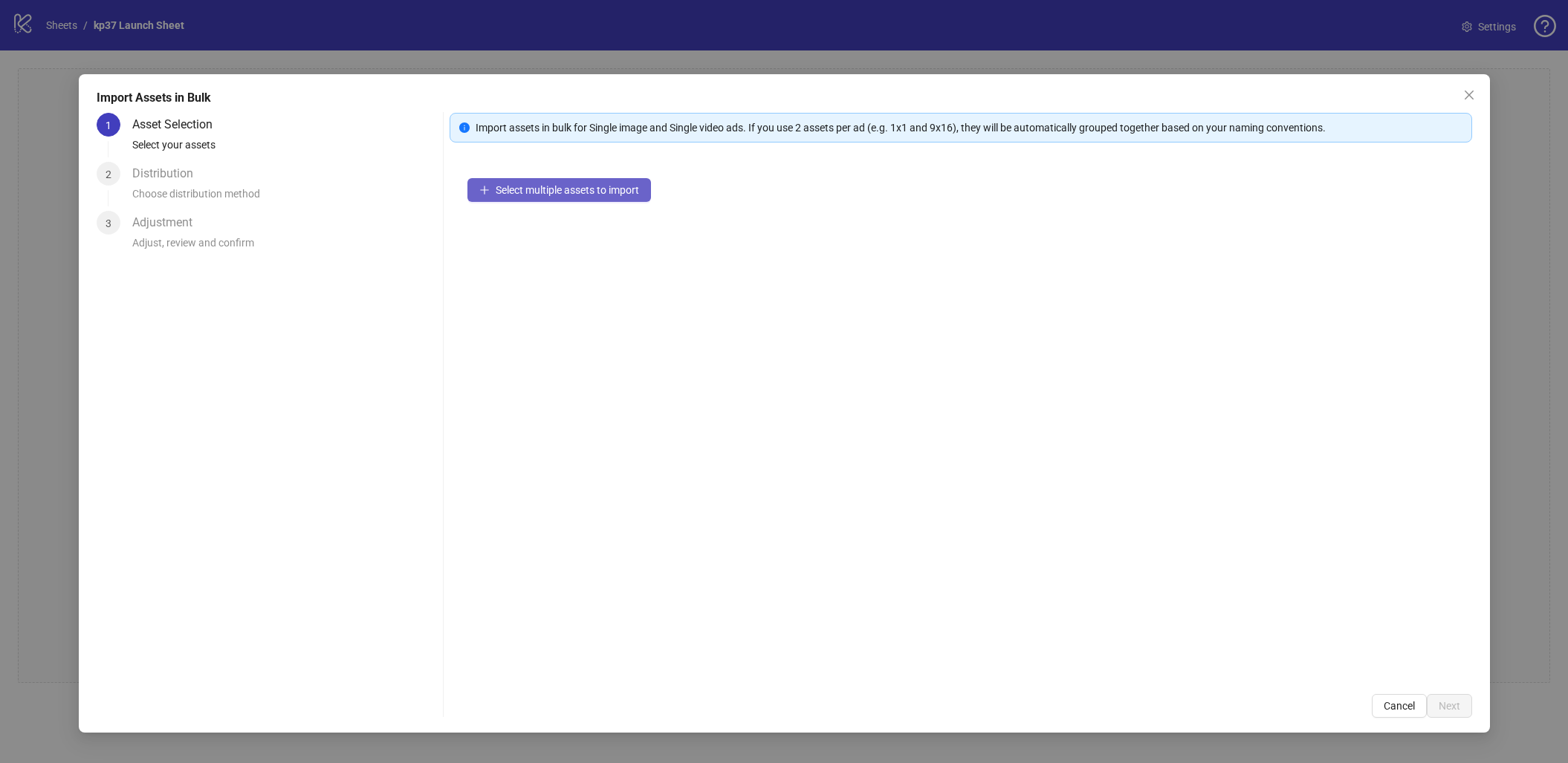
click at [511, 189] on span "Select multiple assets to import" at bounding box center [567, 190] width 143 height 12
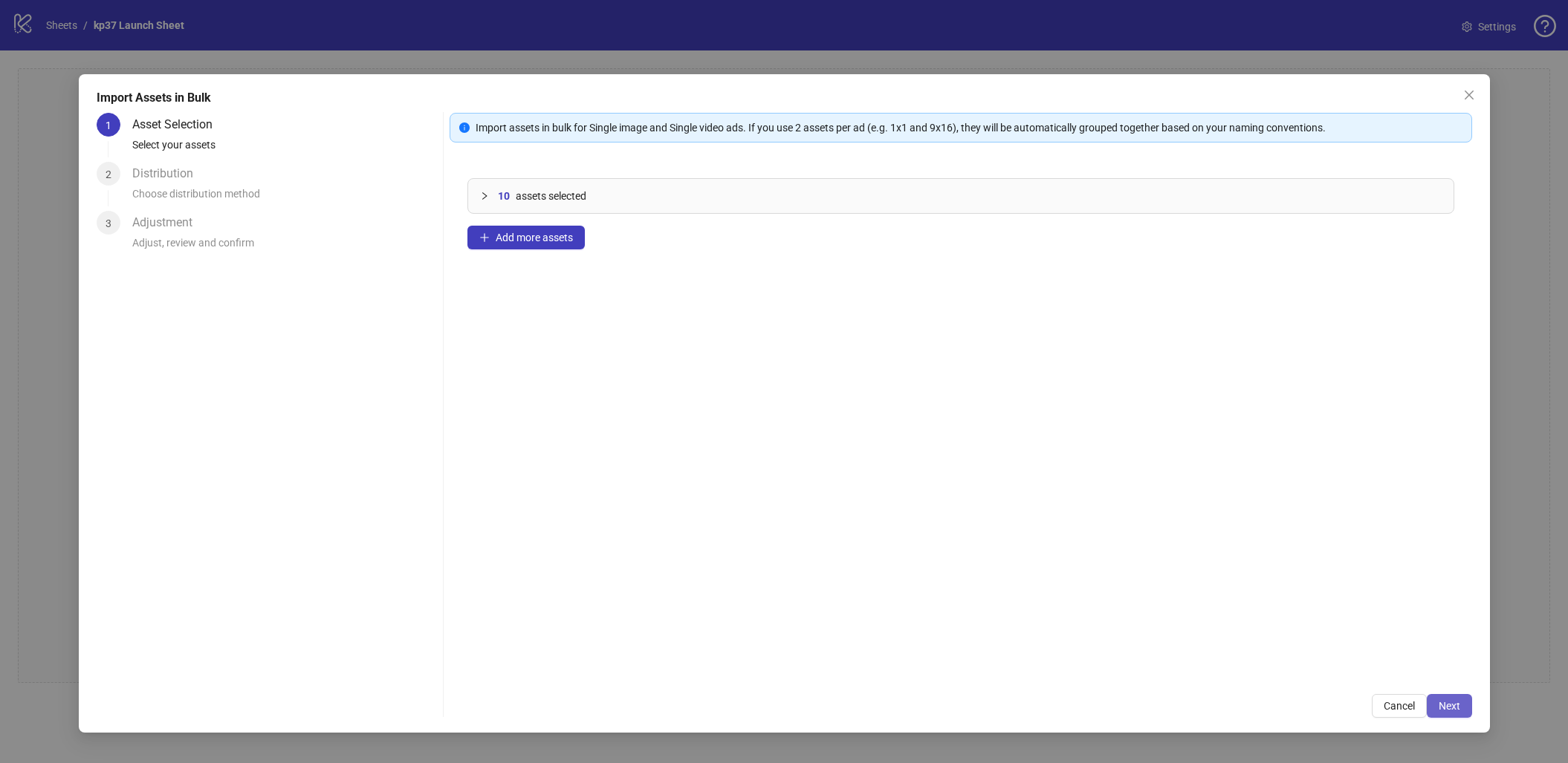
click at [1463, 694] on button "Next" at bounding box center [1449, 706] width 45 height 24
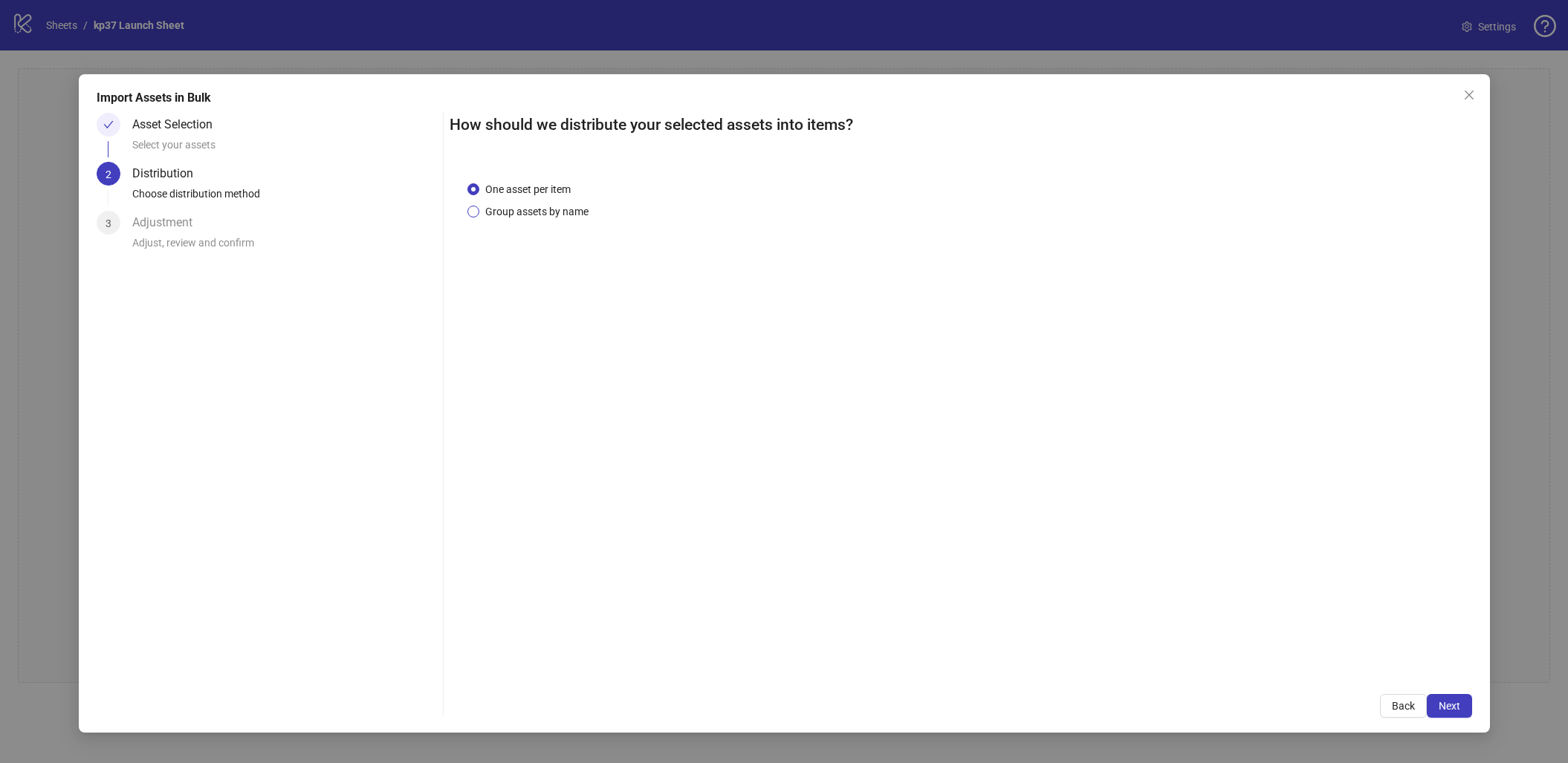
click at [475, 217] on label "Group assets by name" at bounding box center [531, 212] width 127 height 16
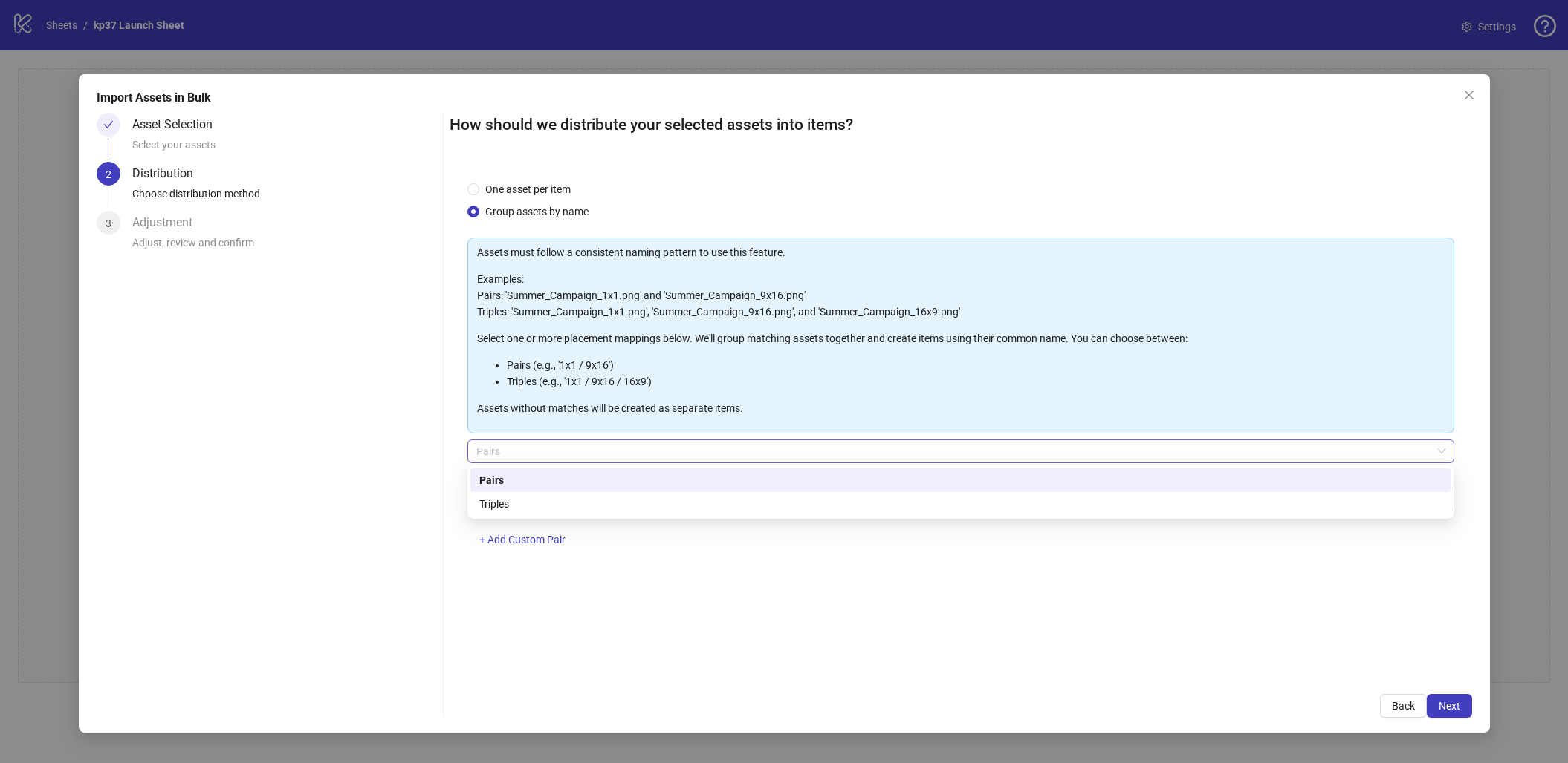
click at [492, 455] on span "Pairs" at bounding box center [960, 452] width 969 height 22
click at [459, 431] on div "One asset per item Group assets by name Assets must follow a consistent naming …" at bounding box center [961, 420] width 1023 height 514
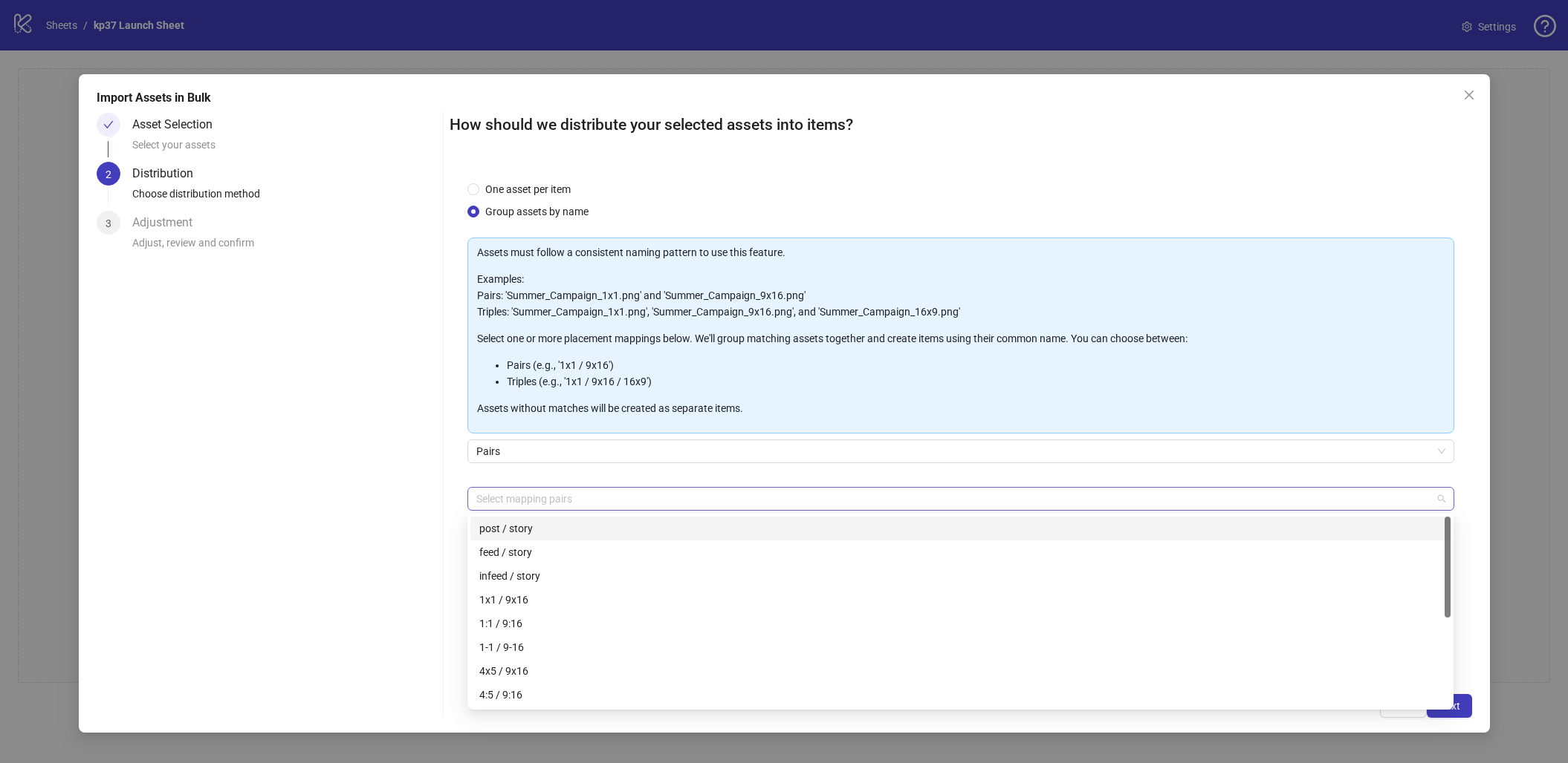
click at [527, 503] on div at bounding box center [952, 498] width 965 height 21
click at [516, 599] on div "1x1 / 9x16" at bounding box center [960, 600] width 962 height 16
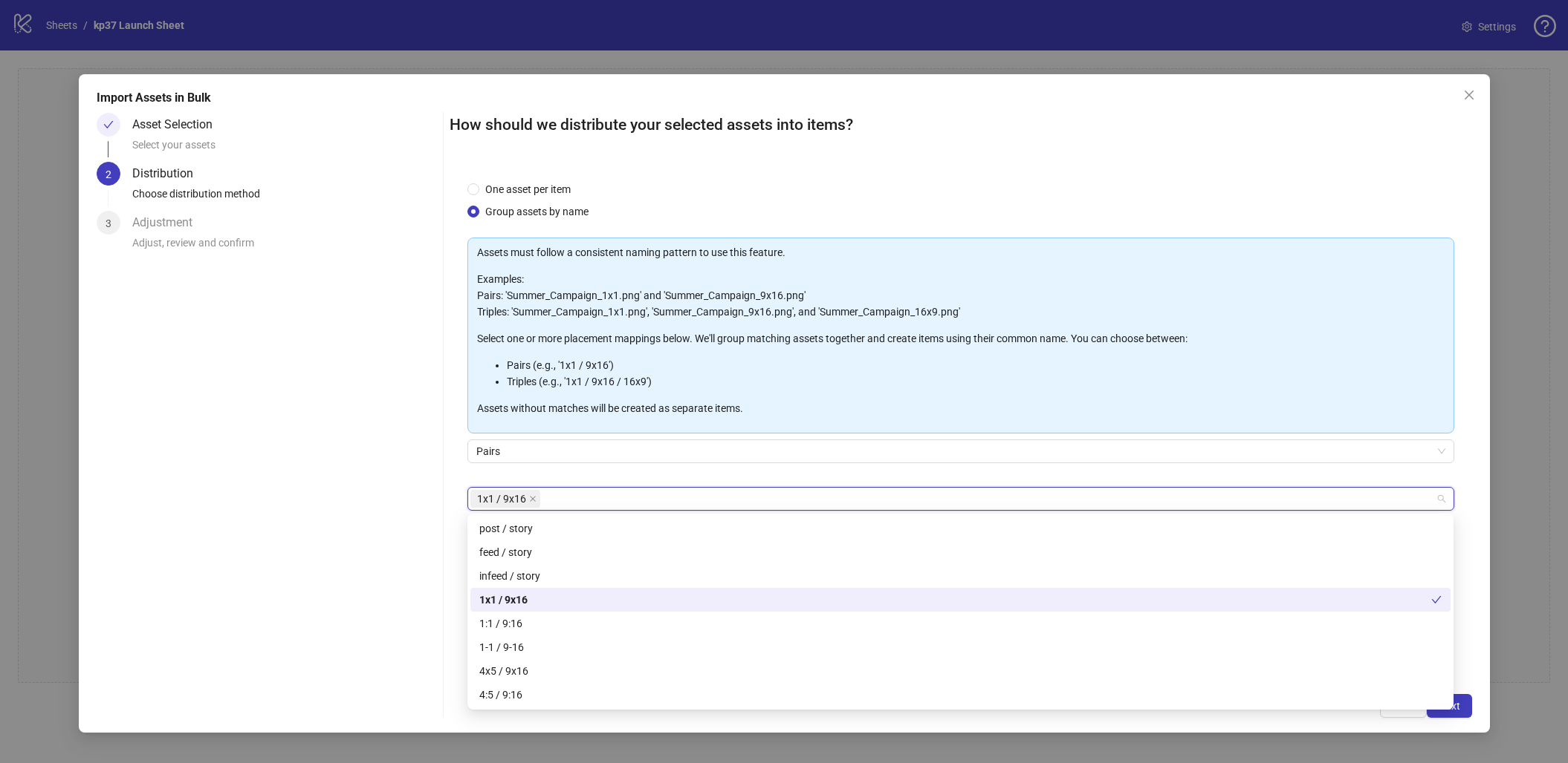
click at [443, 598] on div at bounding box center [443, 414] width 1 height 605
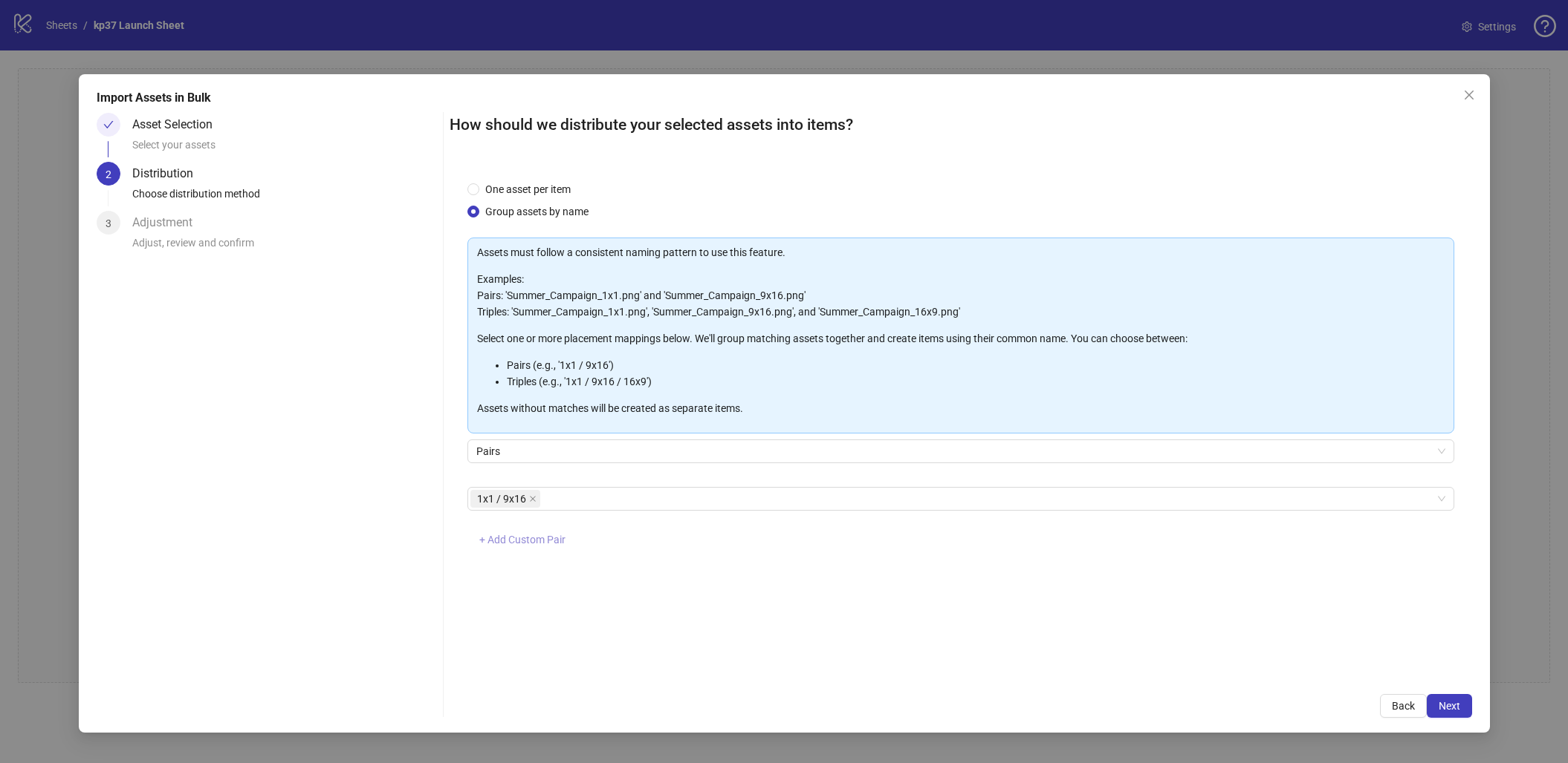
click at [504, 540] on span "+ Add Custom Pair" at bounding box center [522, 540] width 86 height 12
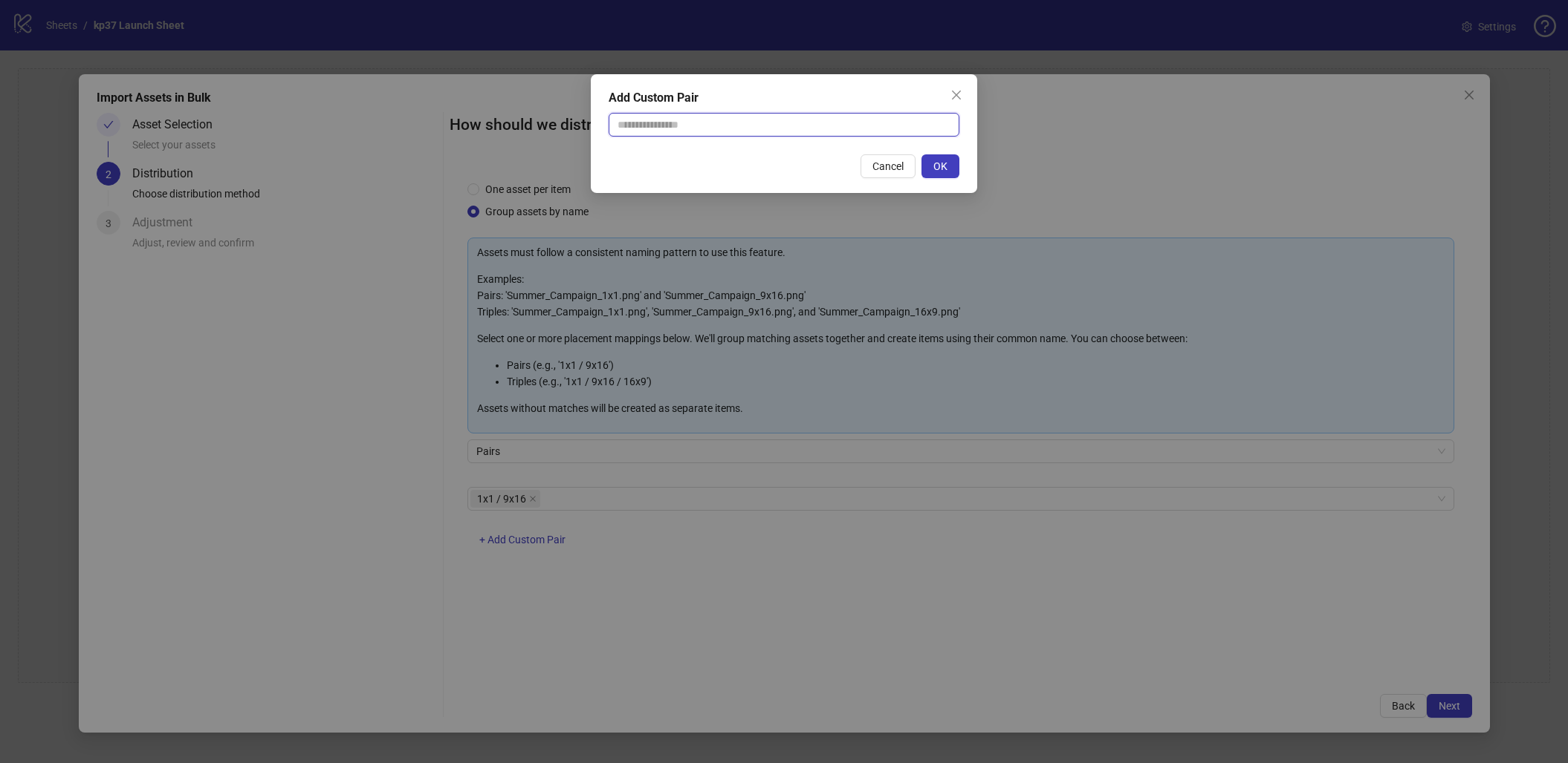
click at [660, 119] on input "text" at bounding box center [784, 125] width 351 height 24
click at [685, 122] on input "**********" at bounding box center [784, 125] width 351 height 24
click at [754, 124] on input "**********" at bounding box center [784, 125] width 351 height 24
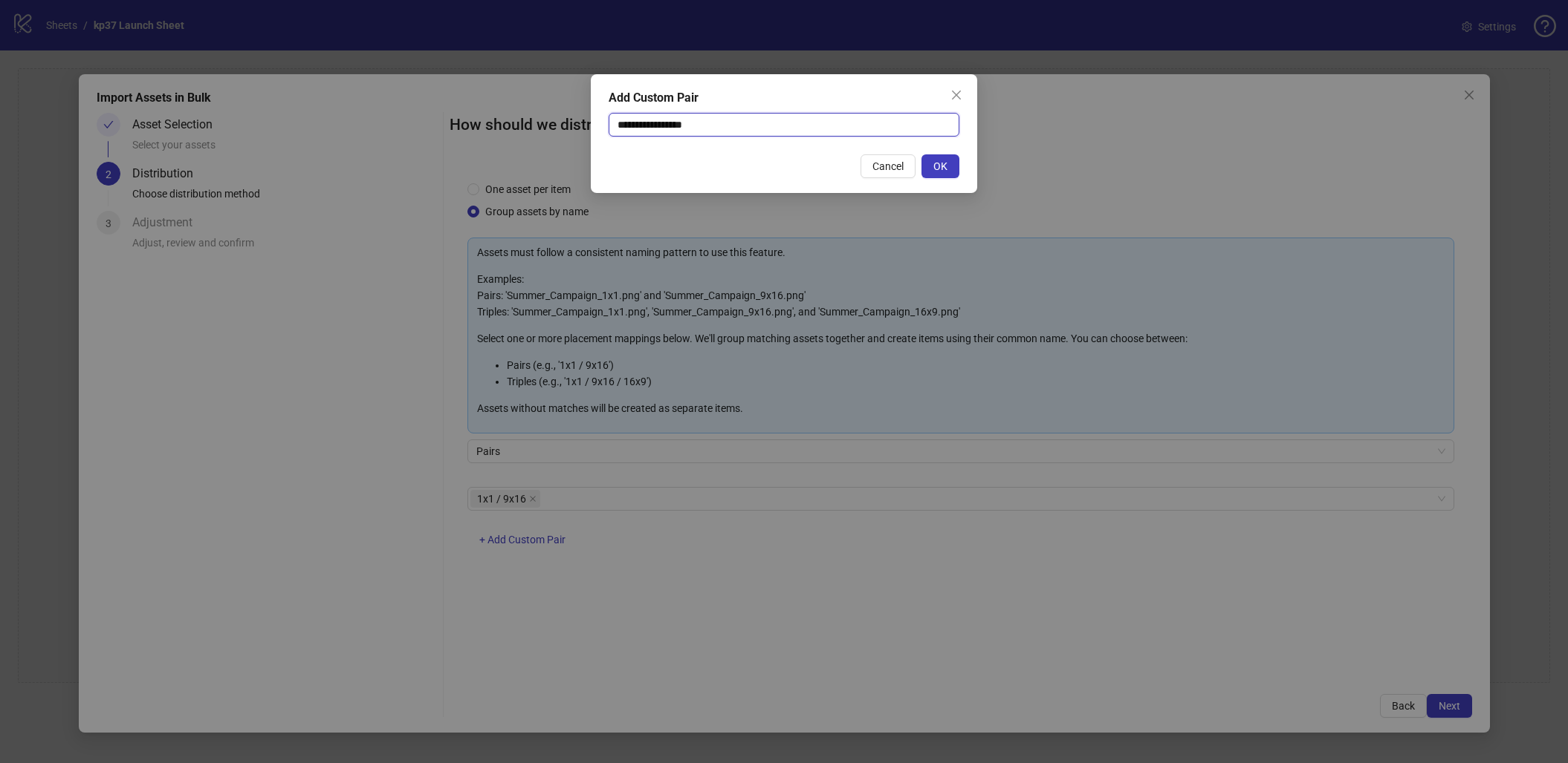
paste input "**********"
type input "**********"
click at [962, 165] on div "**********" at bounding box center [784, 134] width 387 height 119
click at [955, 167] on button "OK" at bounding box center [939, 167] width 38 height 24
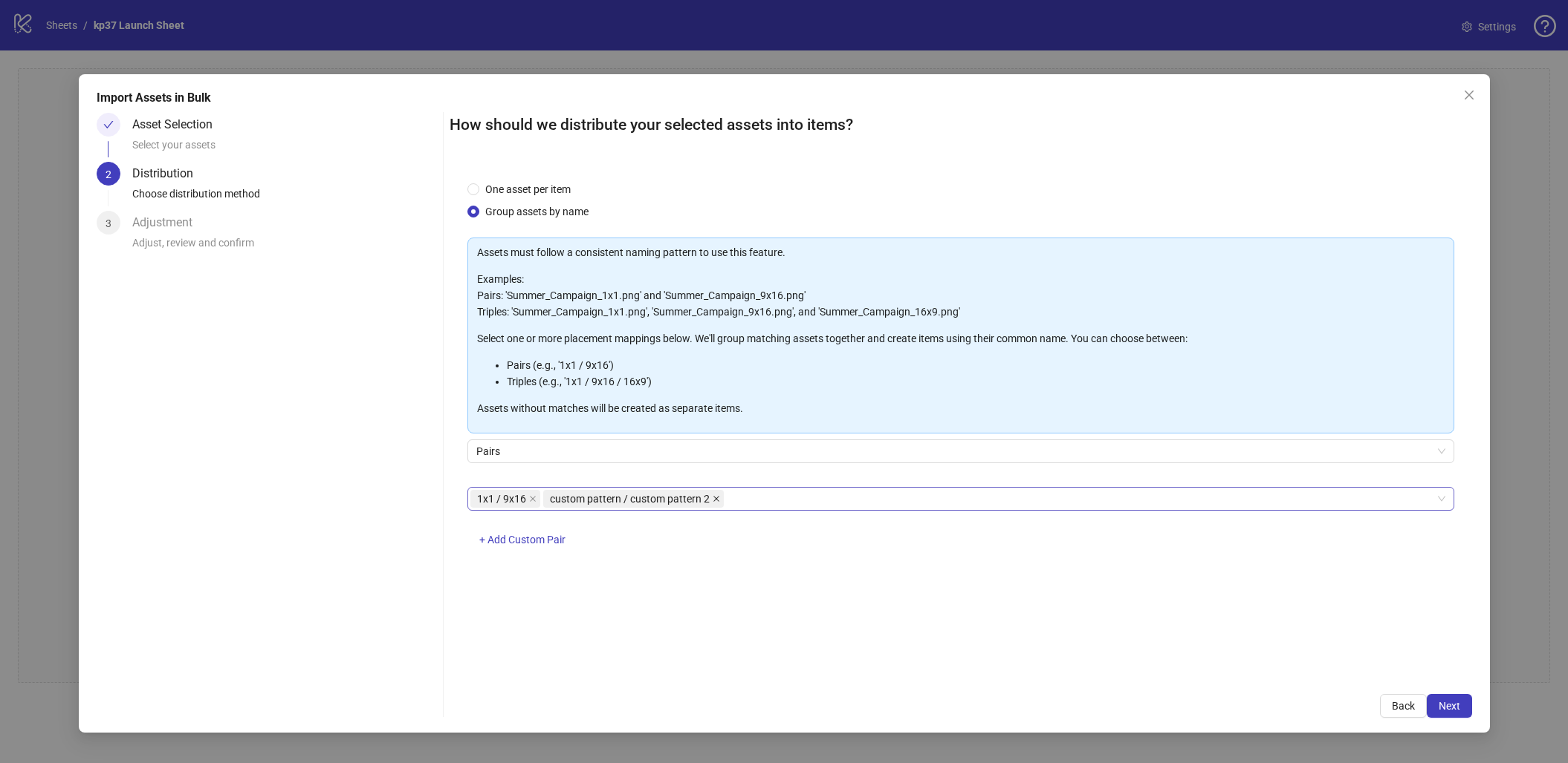
click at [713, 497] on icon "close" at bounding box center [717, 499] width 7 height 7
click at [1439, 694] on span "Next" at bounding box center [1450, 706] width 22 height 12
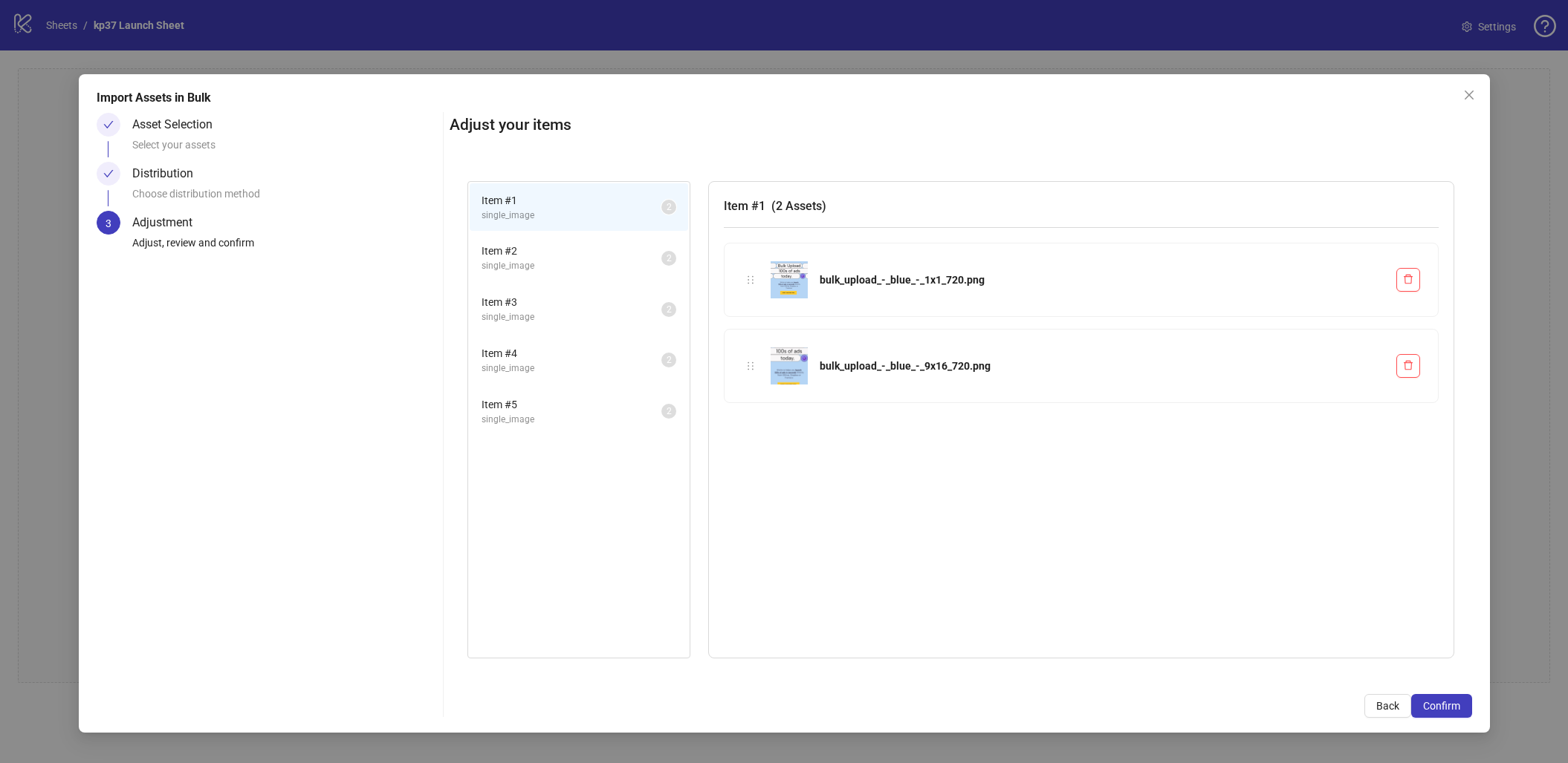
click at [541, 248] on span "Item # 2" at bounding box center [571, 251] width 180 height 16
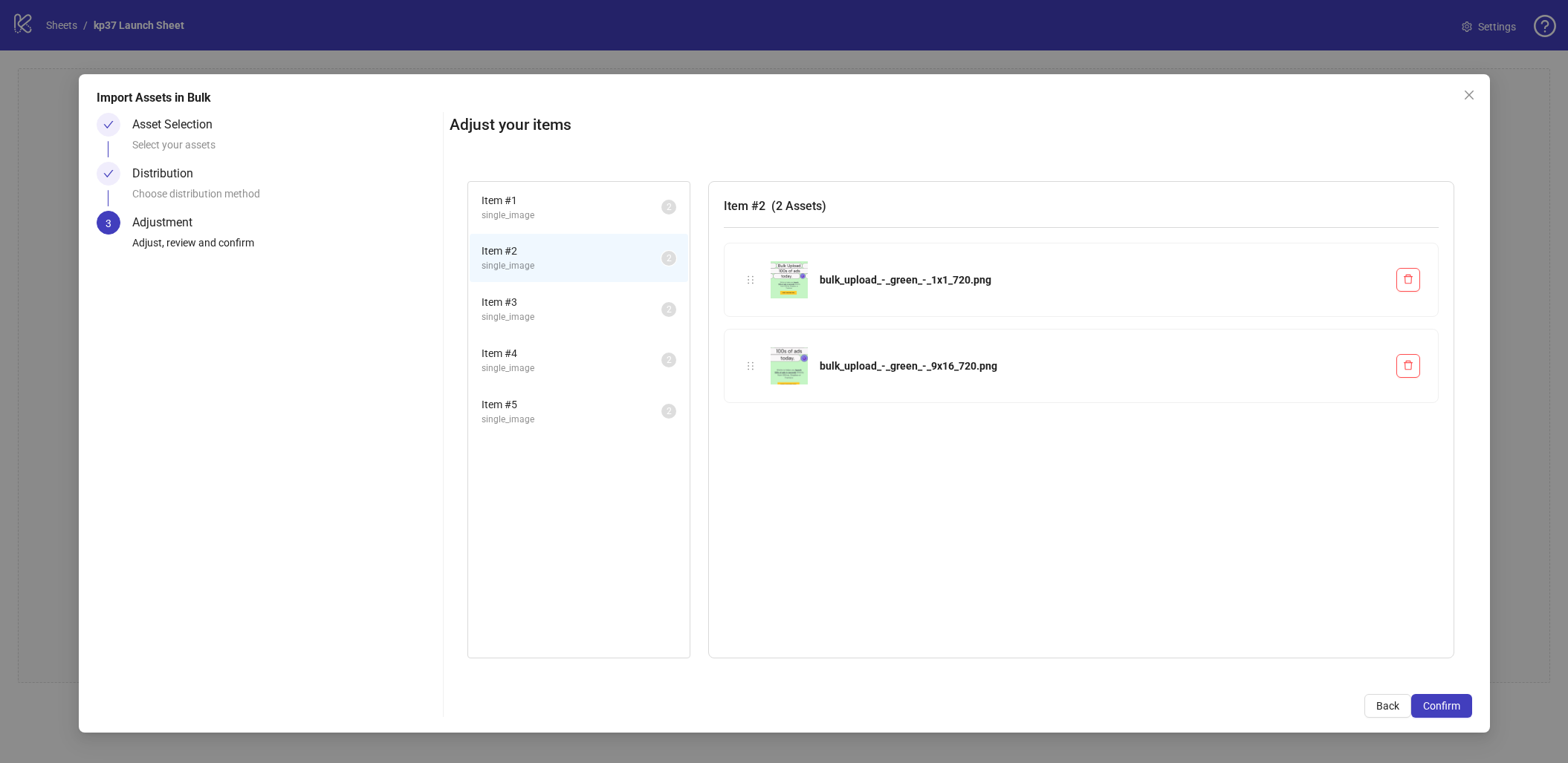
click at [549, 217] on span "single_image" at bounding box center [571, 215] width 180 height 14
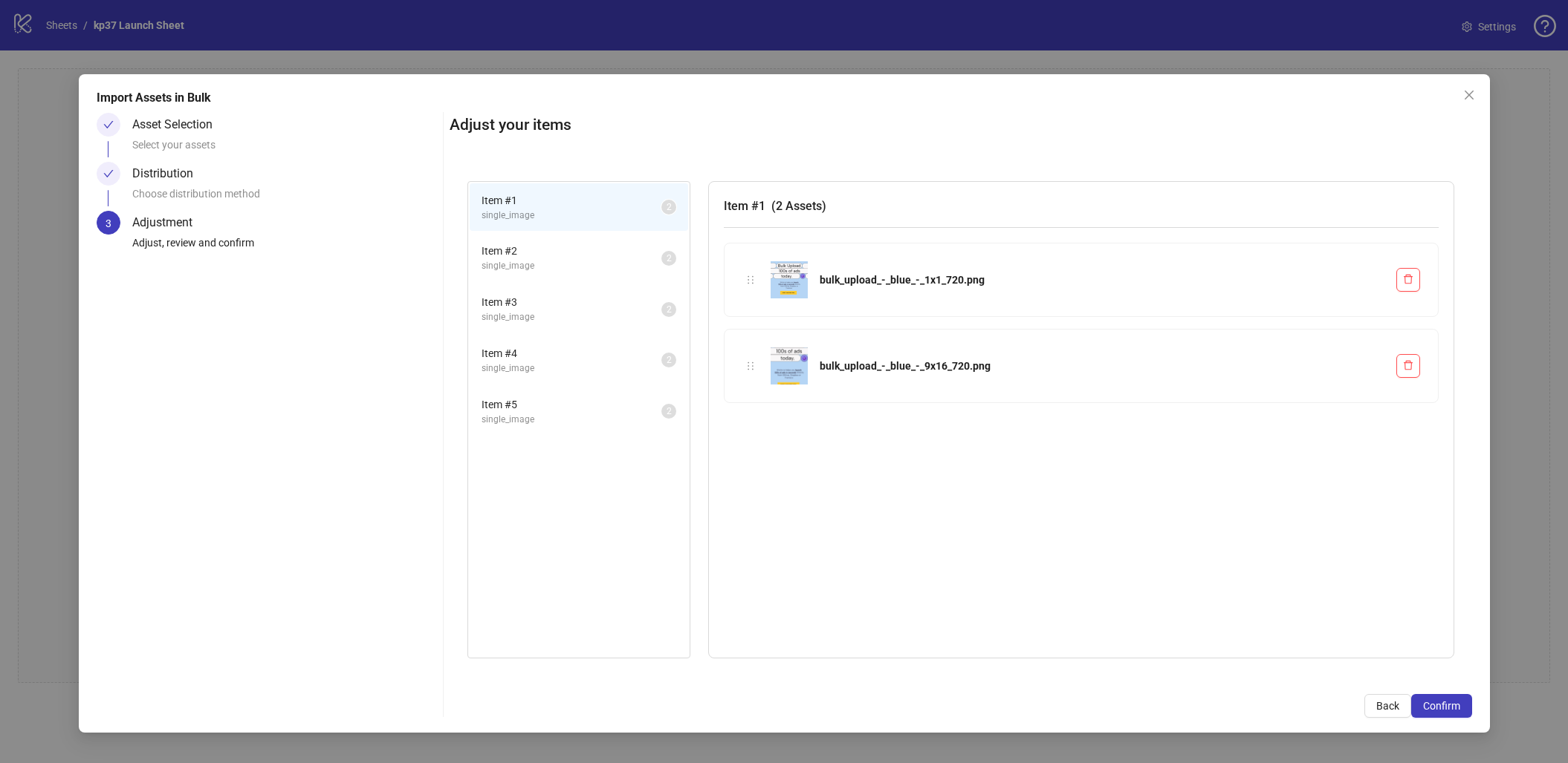
click at [541, 265] on span "single_image" at bounding box center [571, 266] width 180 height 14
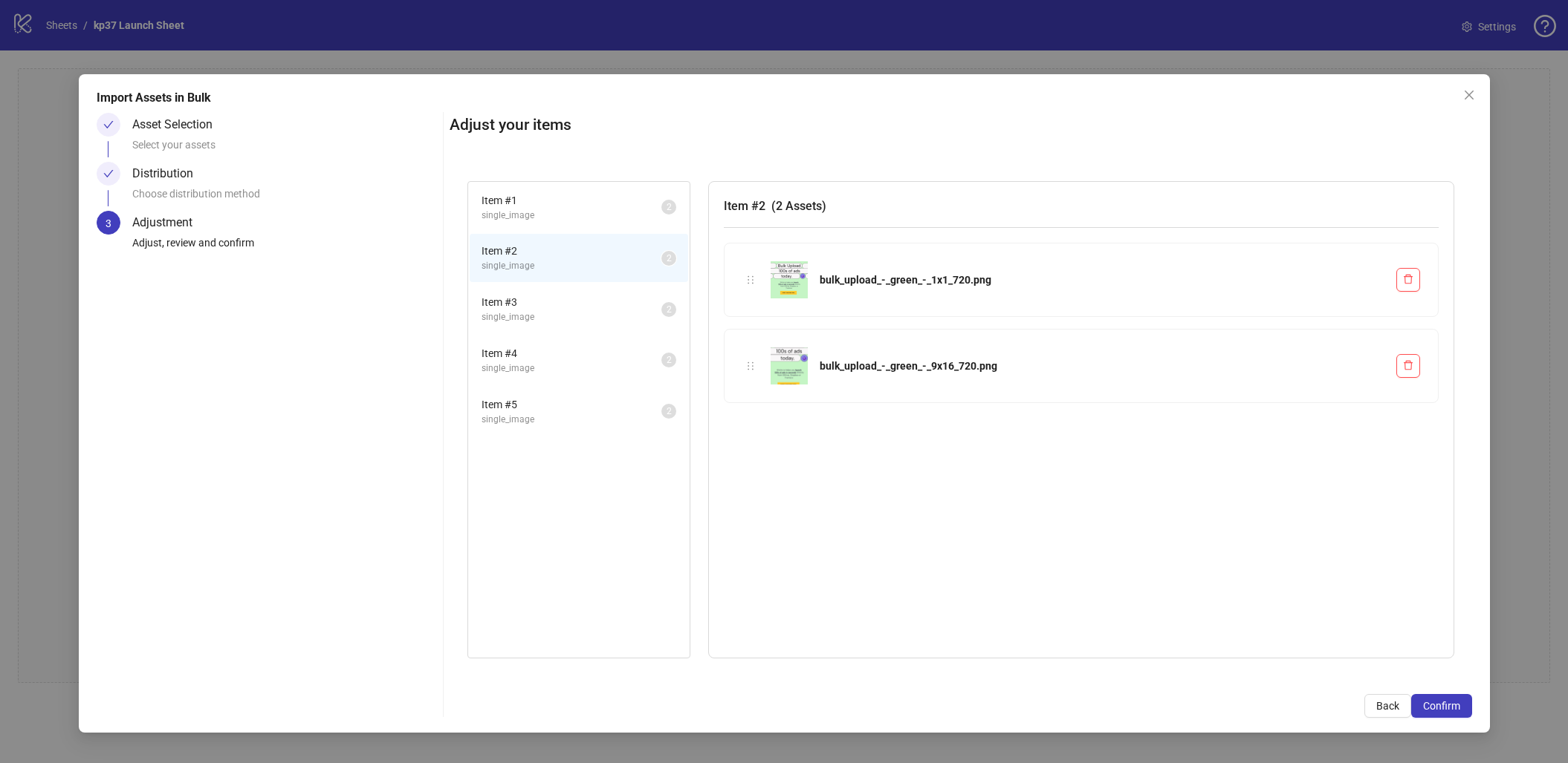
click at [526, 318] on span "single_image" at bounding box center [571, 317] width 180 height 14
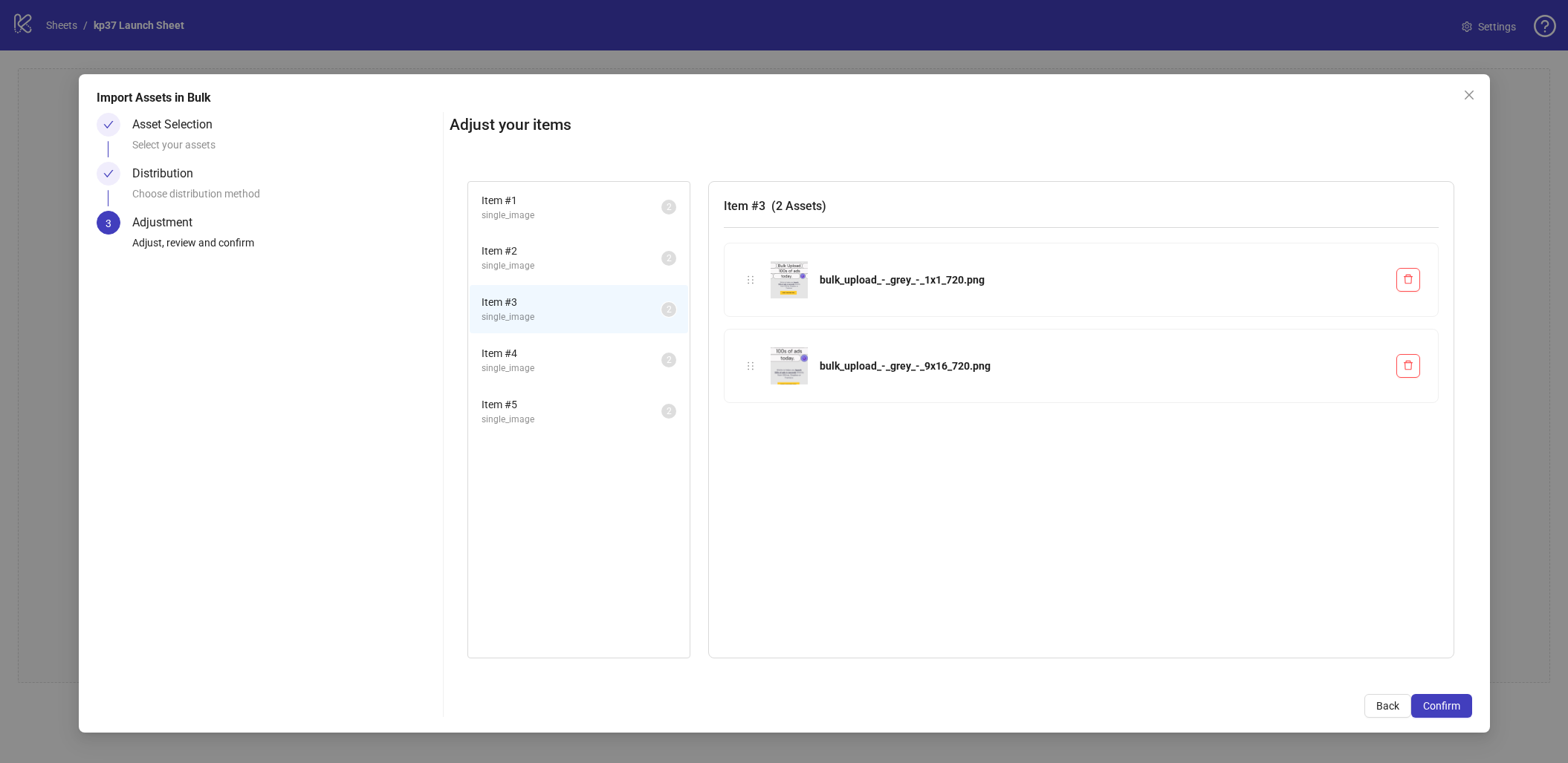
click at [524, 362] on span "single_image" at bounding box center [571, 368] width 180 height 14
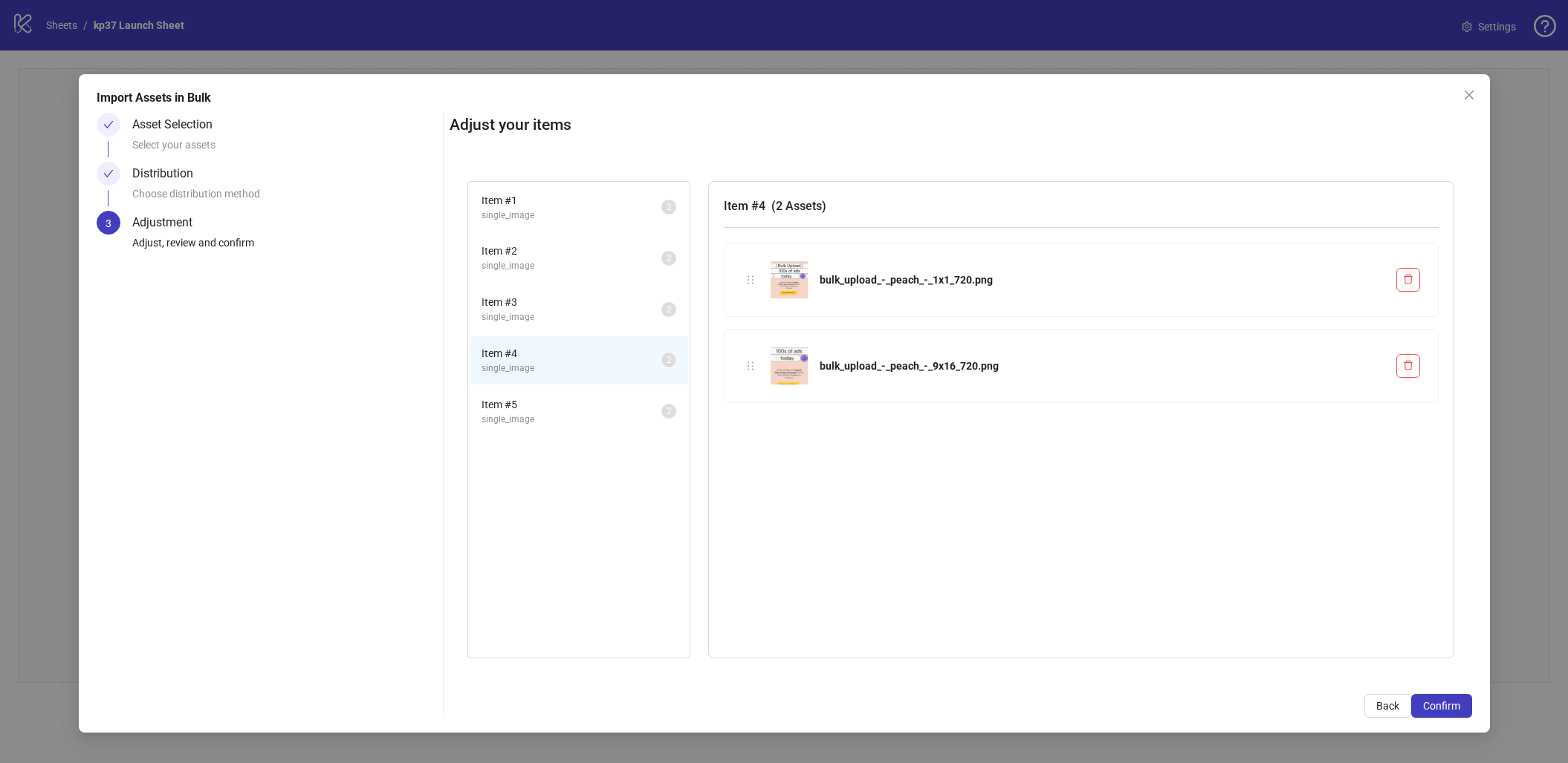
click at [518, 423] on li "Item # 5 single_image 2" at bounding box center [578, 411] width 218 height 49
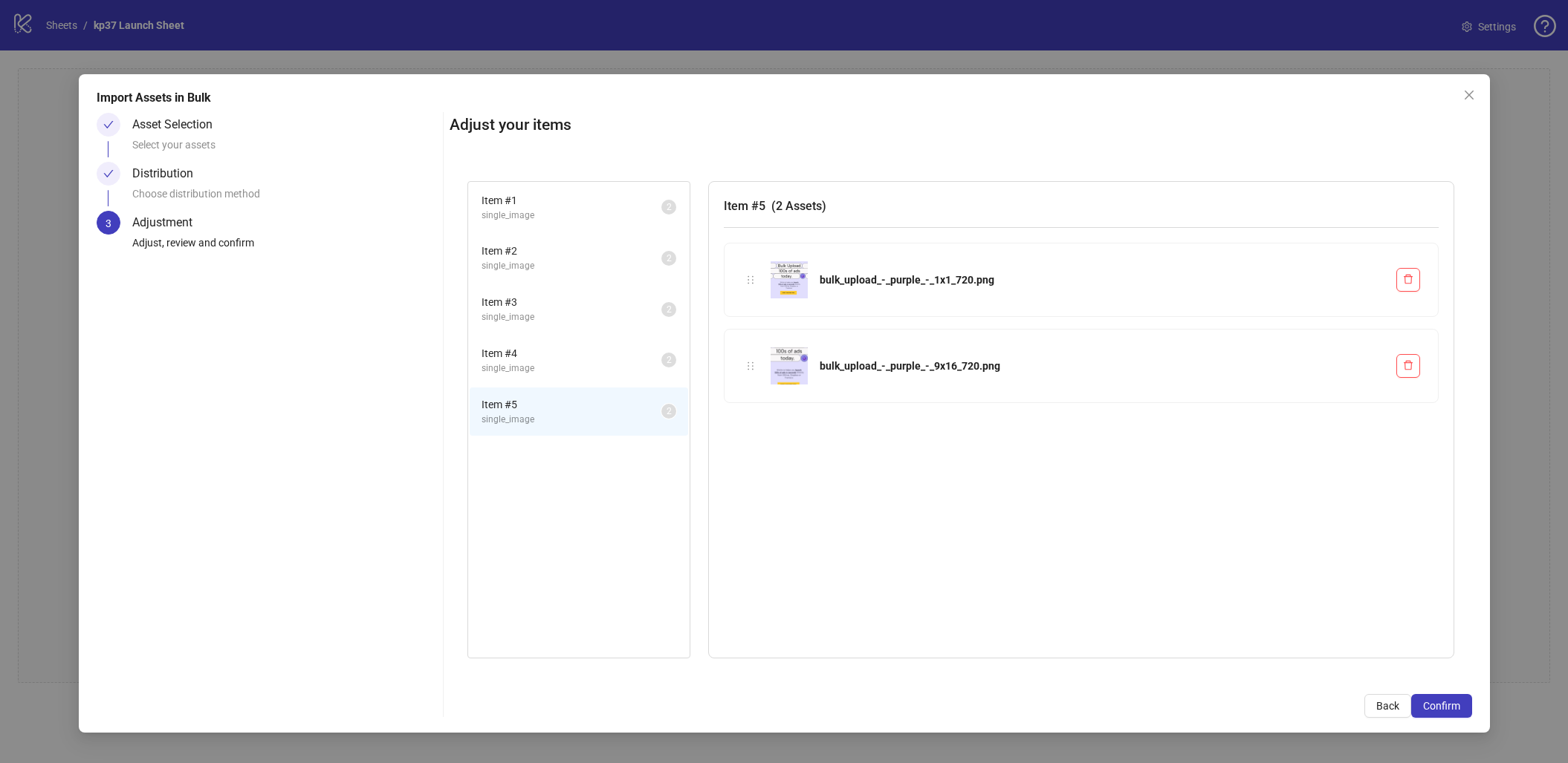
click at [544, 214] on span "single_image" at bounding box center [571, 215] width 180 height 14
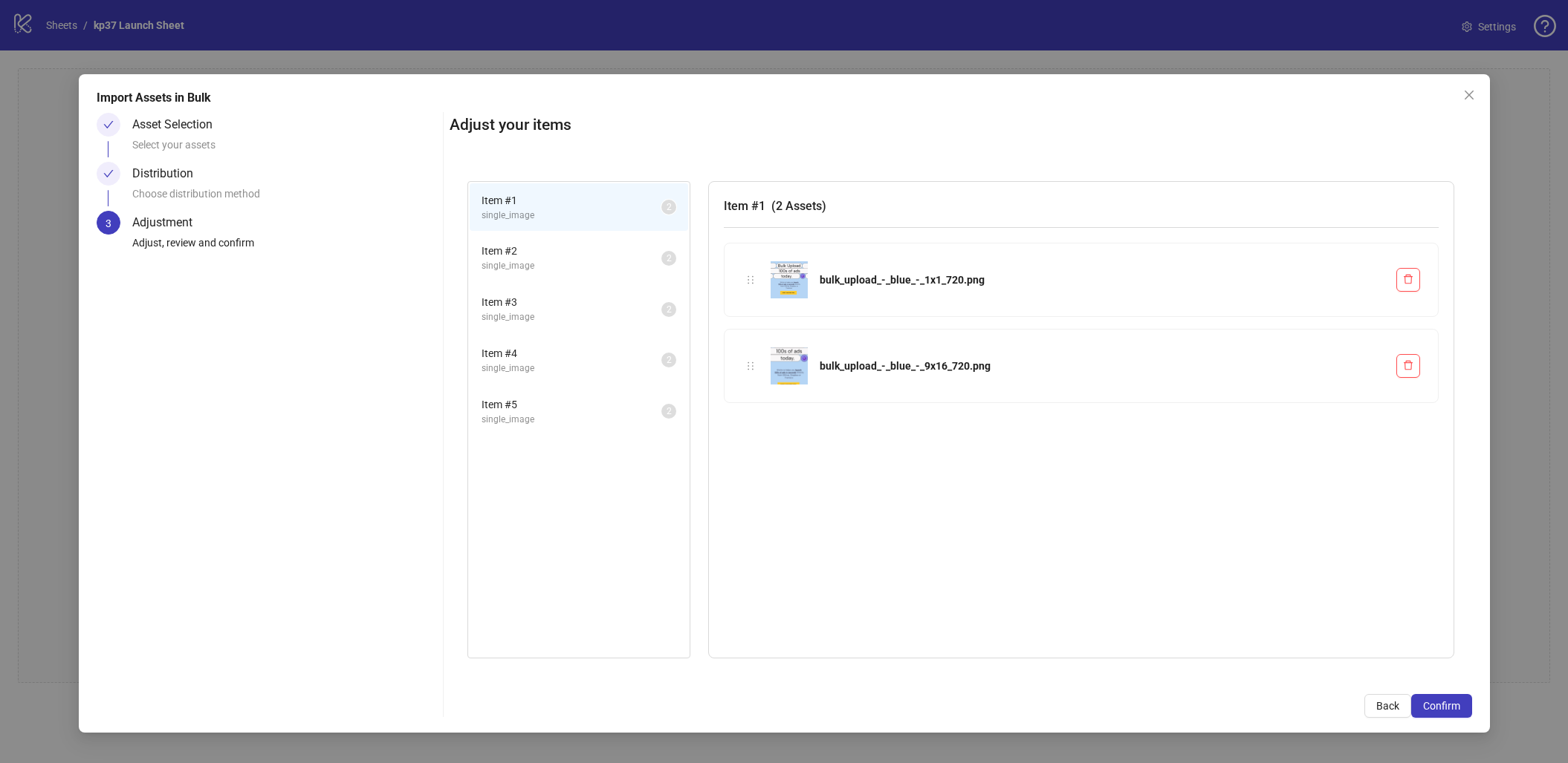
click at [528, 255] on span "Item # 2" at bounding box center [571, 251] width 180 height 16
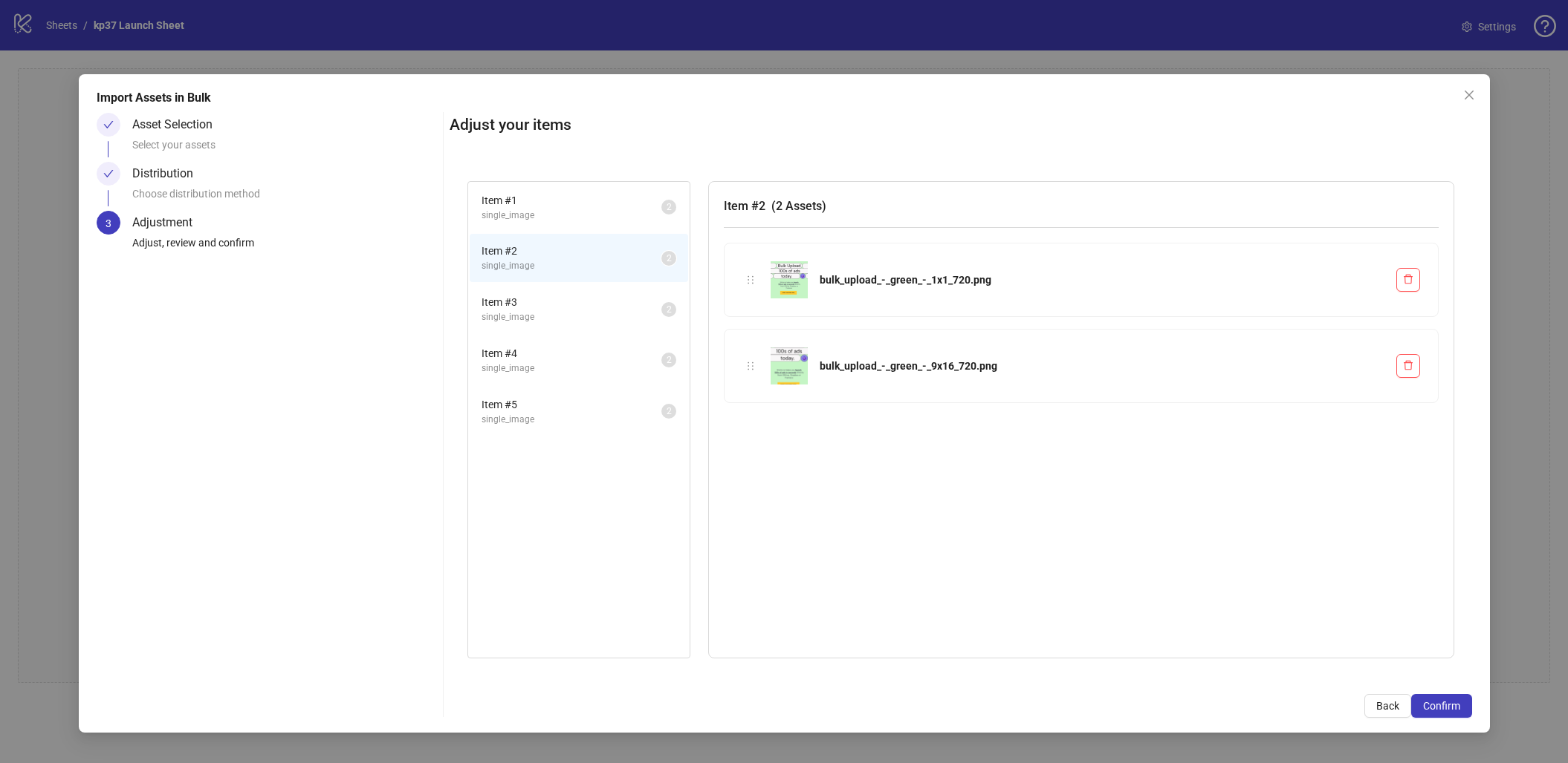
click at [519, 316] on span "single_image" at bounding box center [571, 317] width 180 height 14
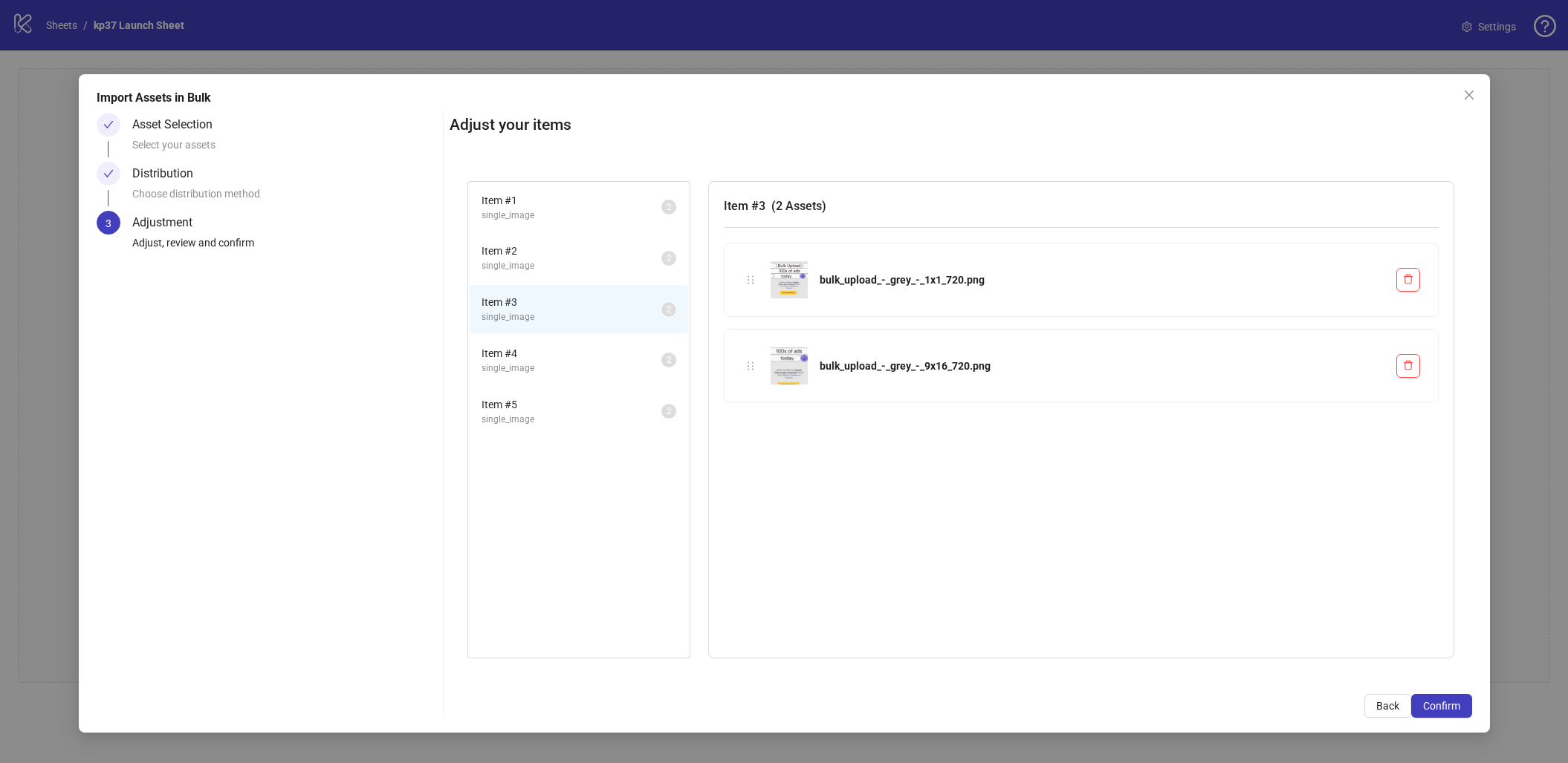
drag, startPoint x: 510, startPoint y: 393, endPoint x: 510, endPoint y: 411, distance: 18.0
click at [510, 397] on span "Item # 5" at bounding box center [571, 405] width 180 height 16
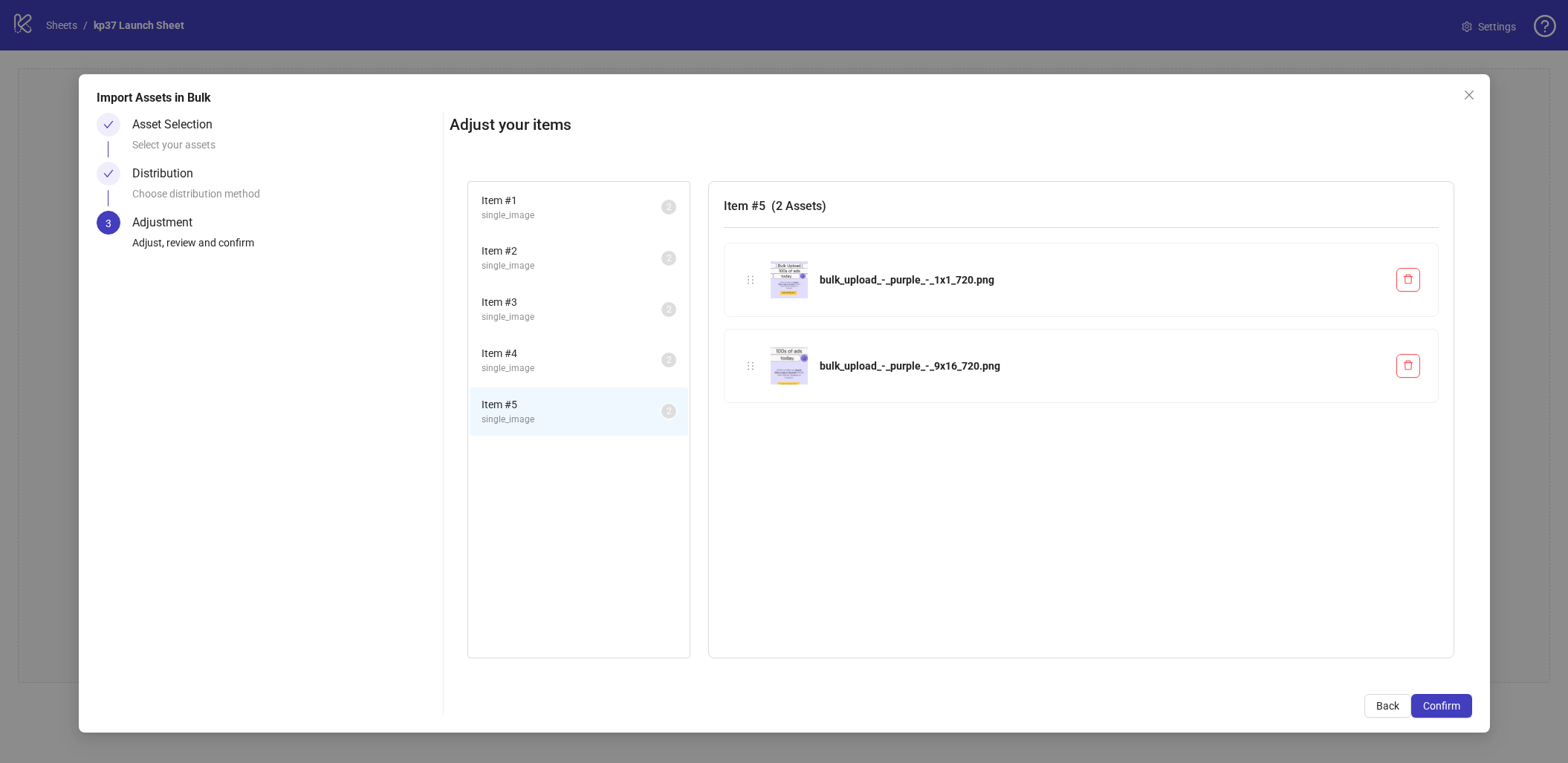
click at [510, 429] on li "Item # 5 single_image 2" at bounding box center [578, 411] width 218 height 49
click at [571, 235] on li "Item # 2 single_image 2" at bounding box center [578, 257] width 218 height 49
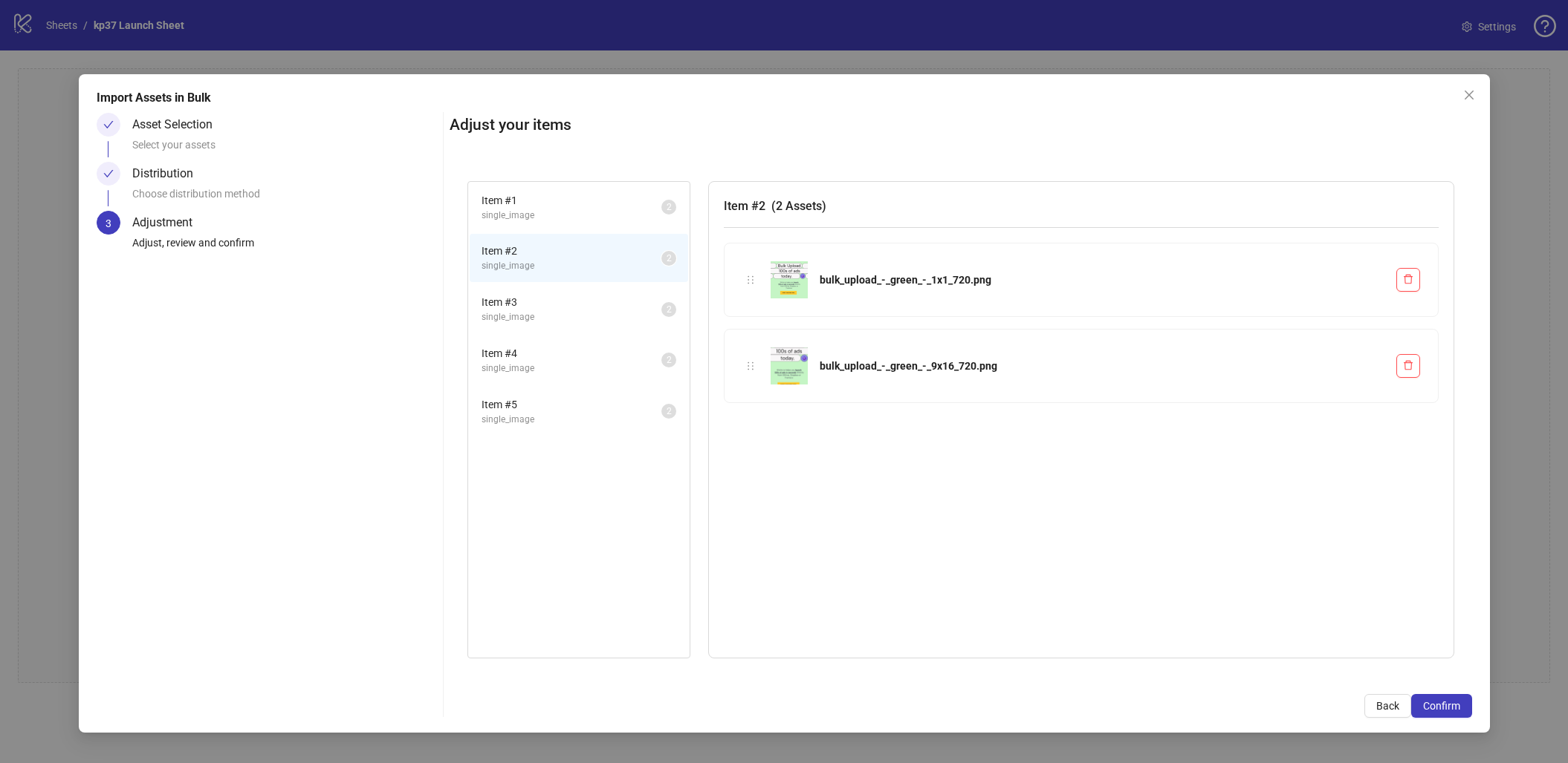
click at [573, 220] on span "single_image" at bounding box center [571, 215] width 180 height 14
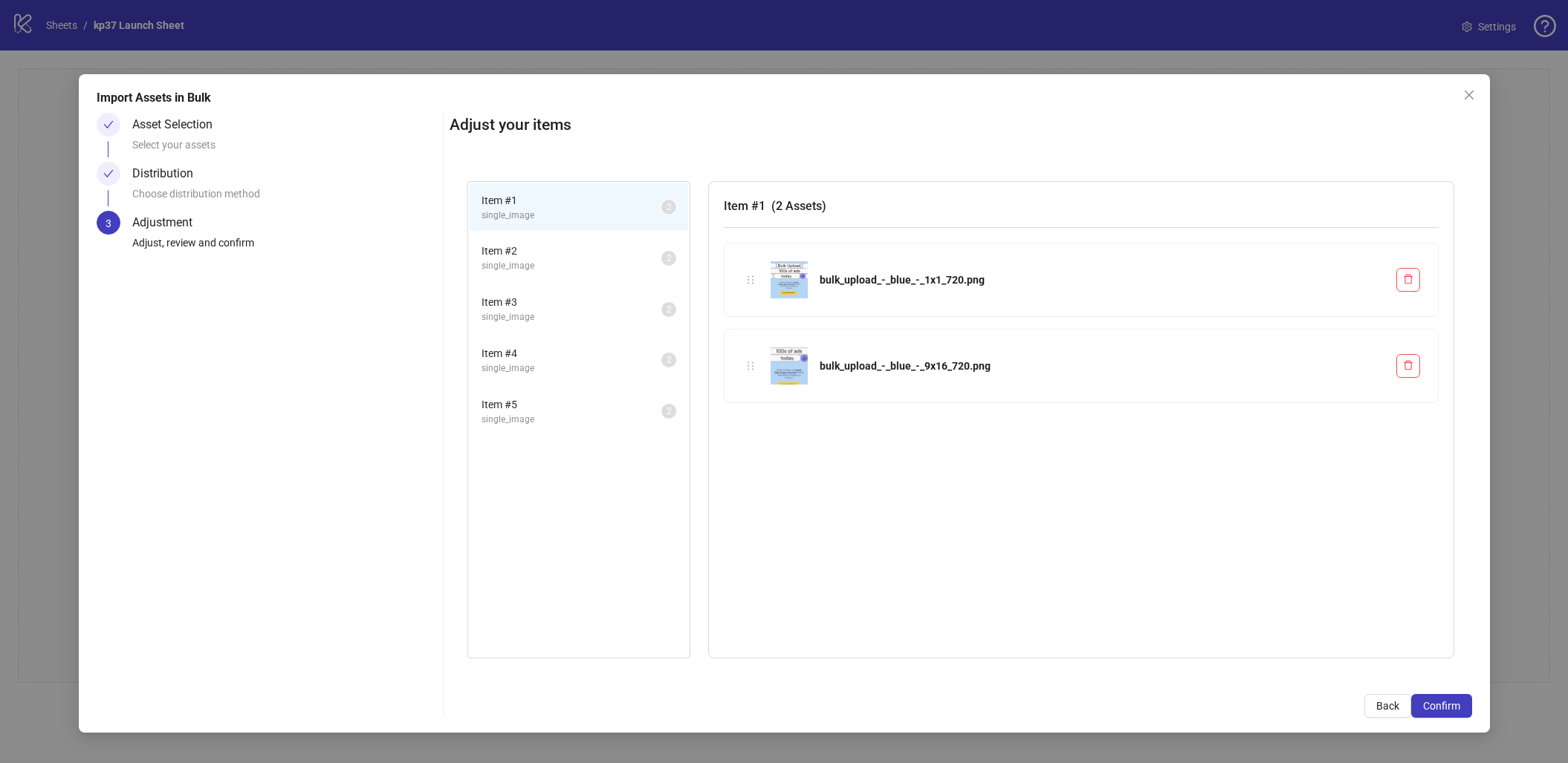
click at [621, 259] on span "single_image" at bounding box center [571, 266] width 180 height 14
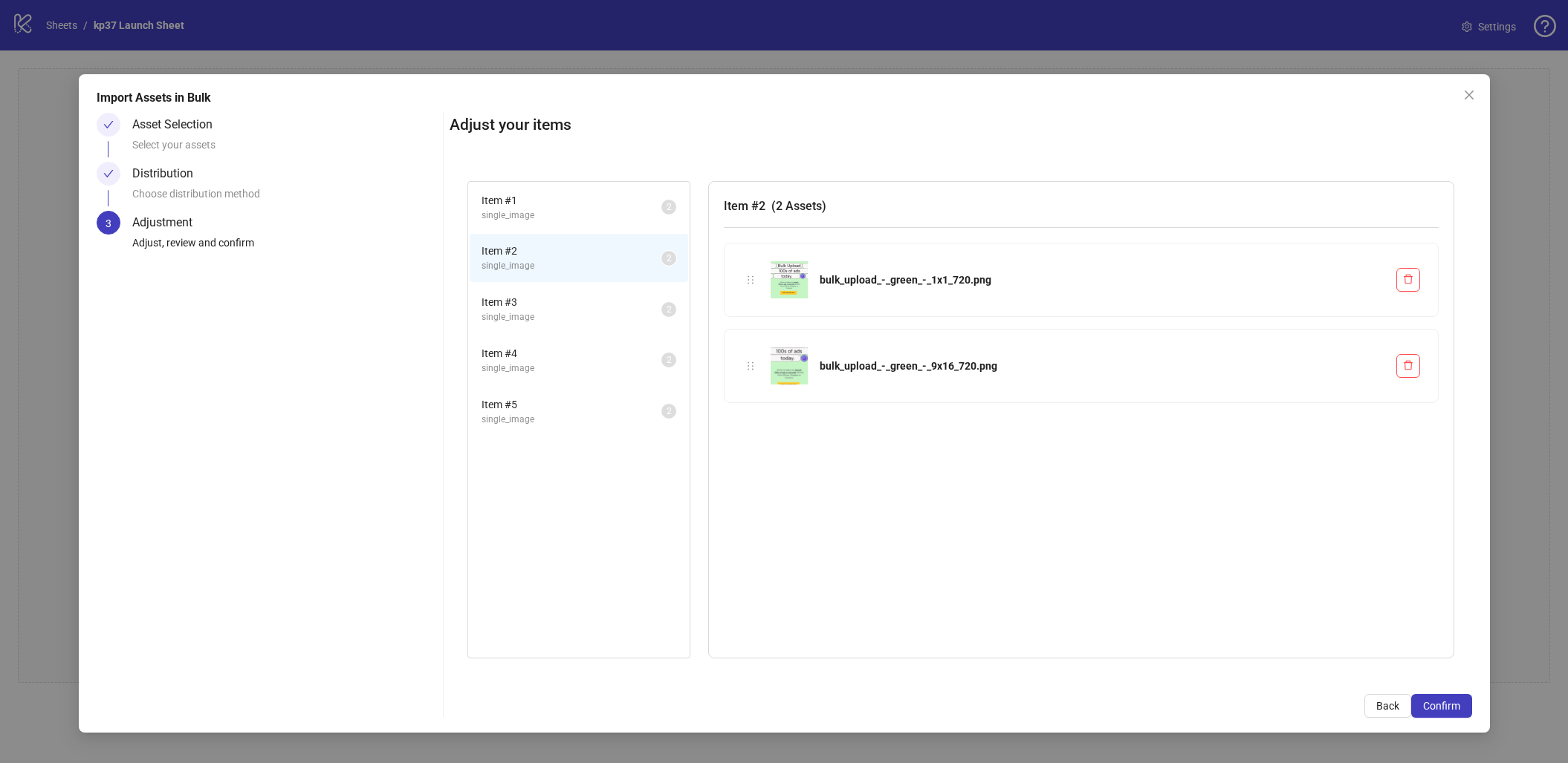
click at [583, 311] on span "single_image" at bounding box center [571, 317] width 180 height 14
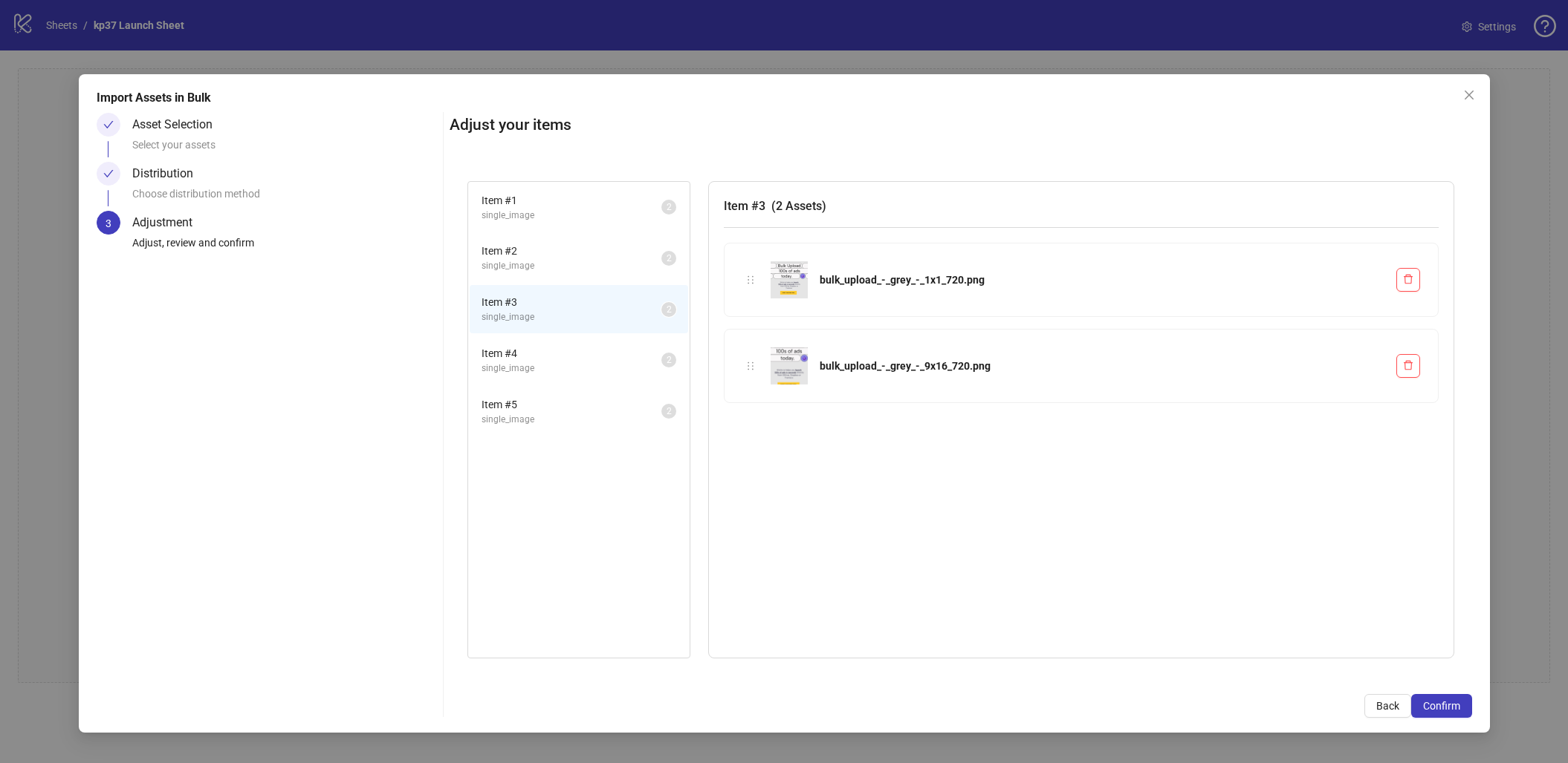
click at [573, 387] on li "Item # 5 single_image 2" at bounding box center [578, 411] width 218 height 49
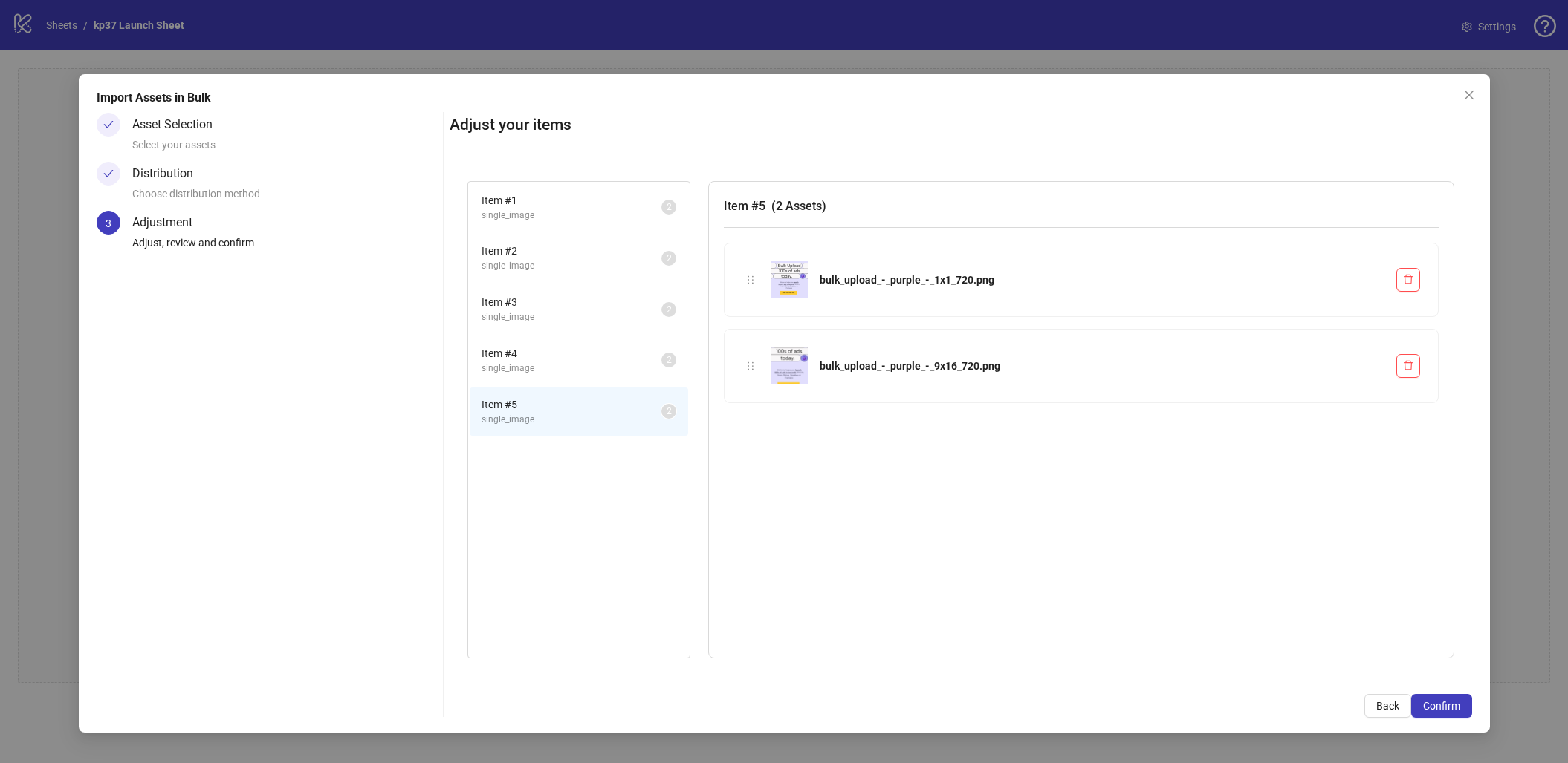
click at [580, 198] on span "Item # 1" at bounding box center [571, 201] width 180 height 16
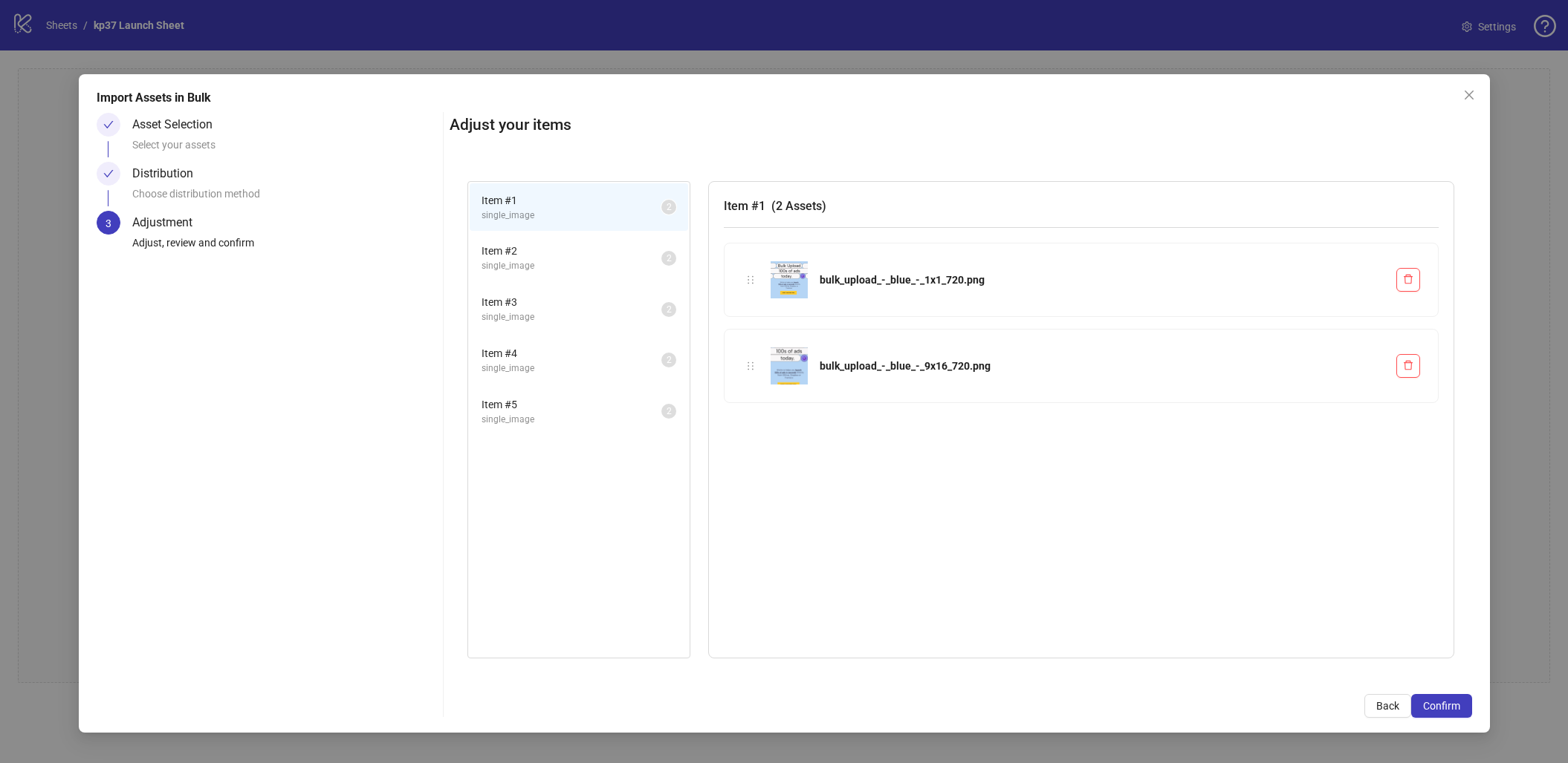
click at [563, 245] on span "Item # 2" at bounding box center [571, 251] width 180 height 16
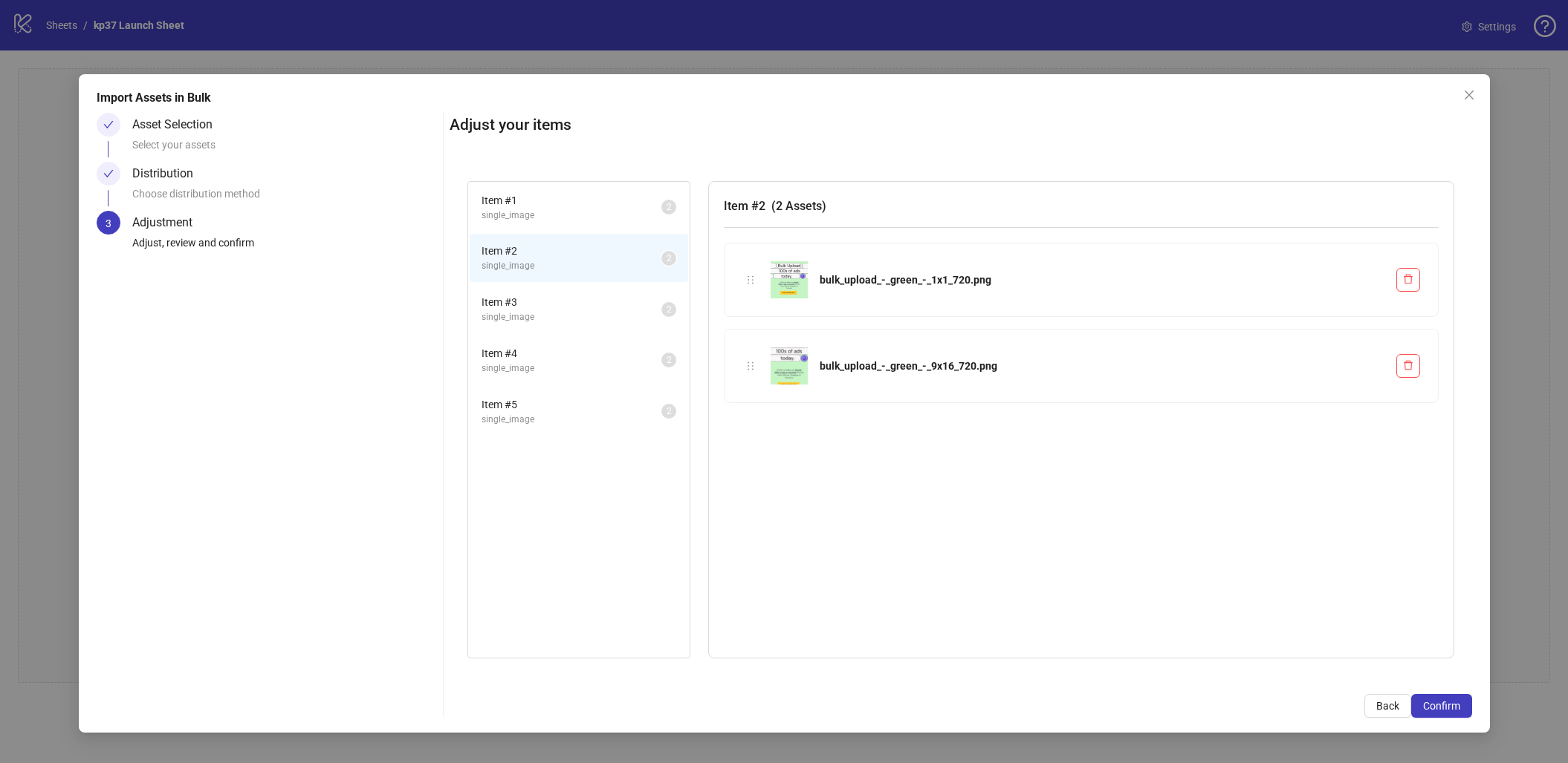
click at [552, 300] on span "Item # 3" at bounding box center [571, 302] width 180 height 16
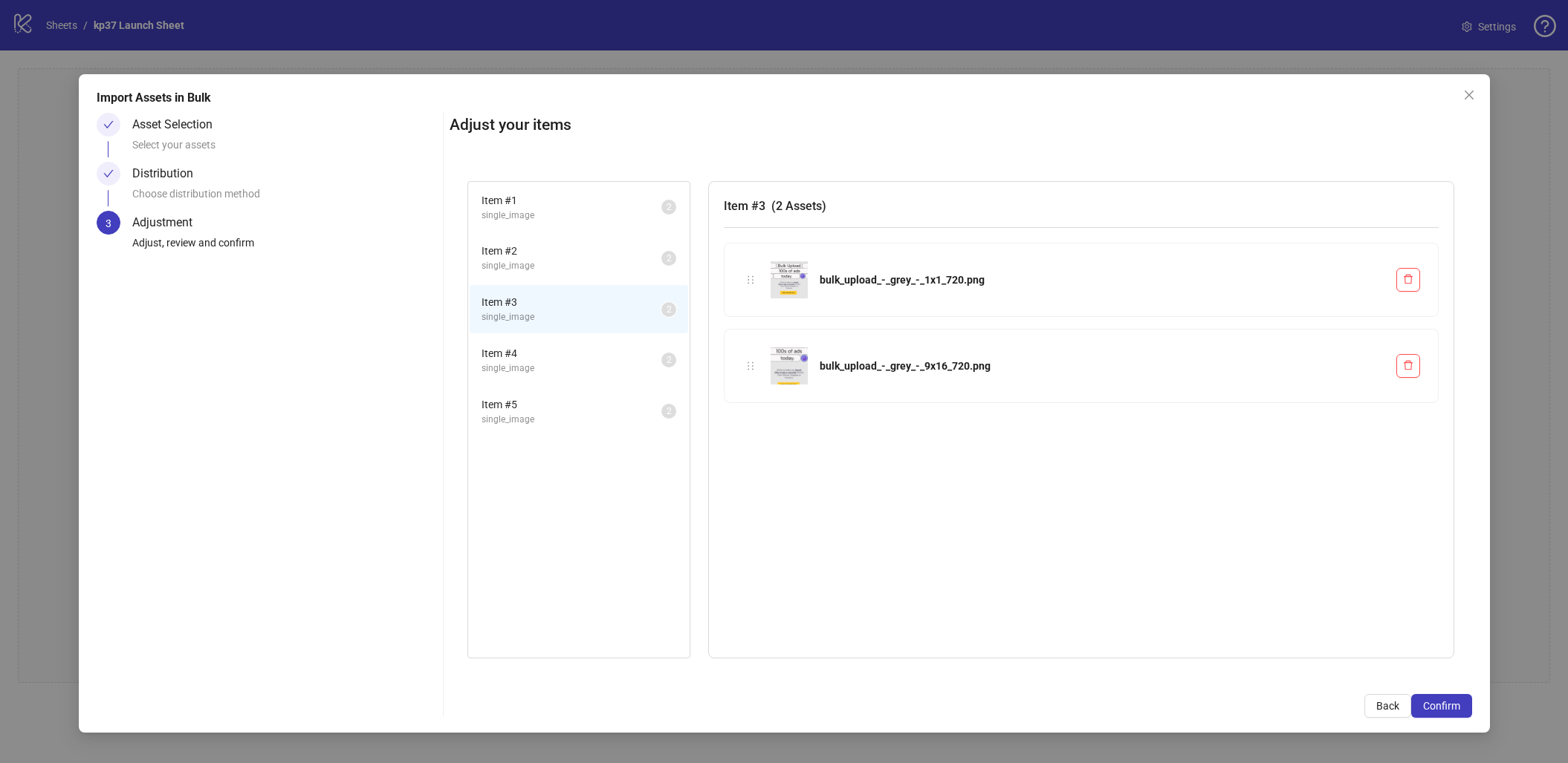
click at [521, 352] on span "Item # 4" at bounding box center [571, 354] width 180 height 16
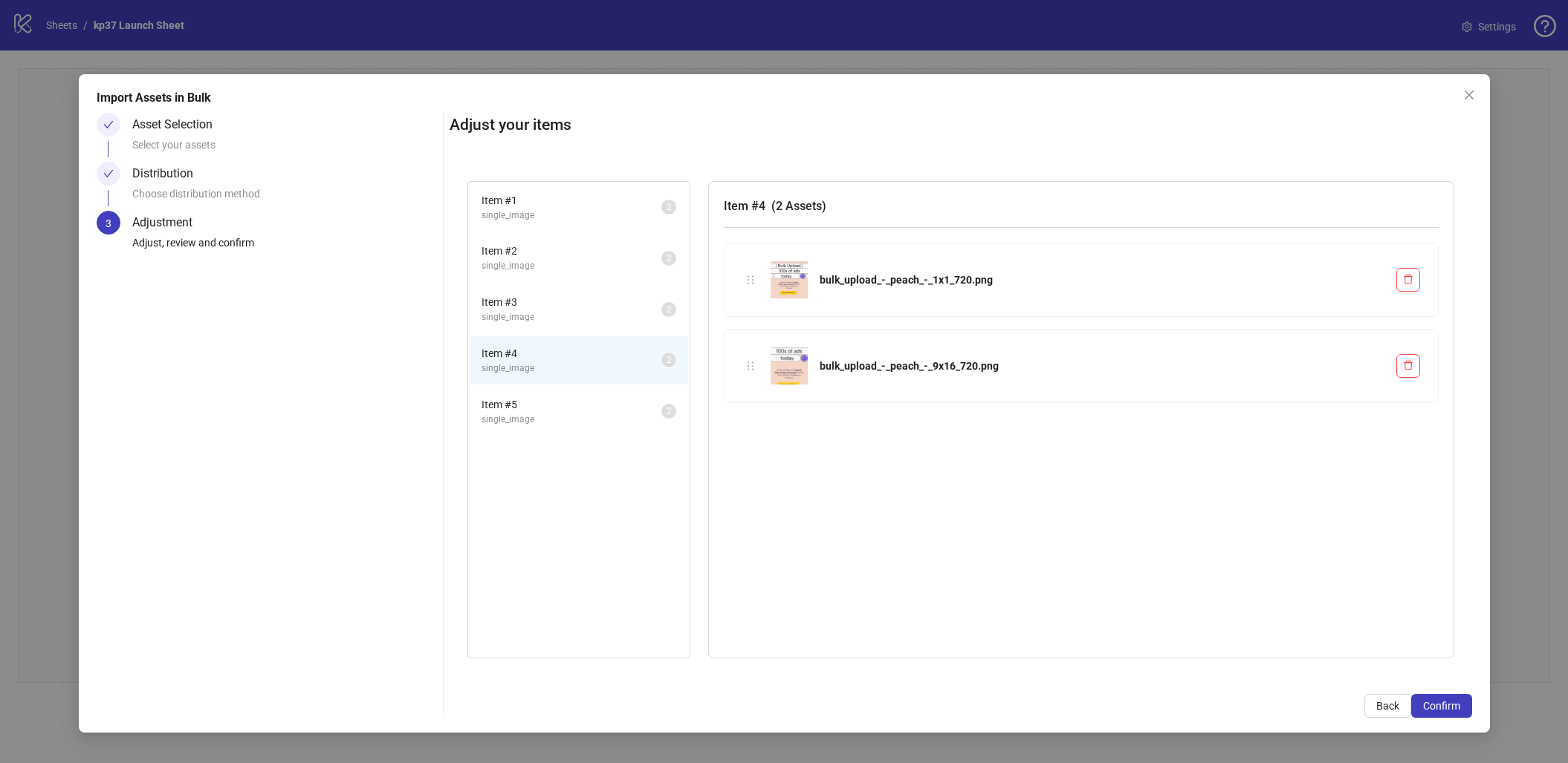
click at [521, 418] on span "single_image" at bounding box center [571, 420] width 180 height 14
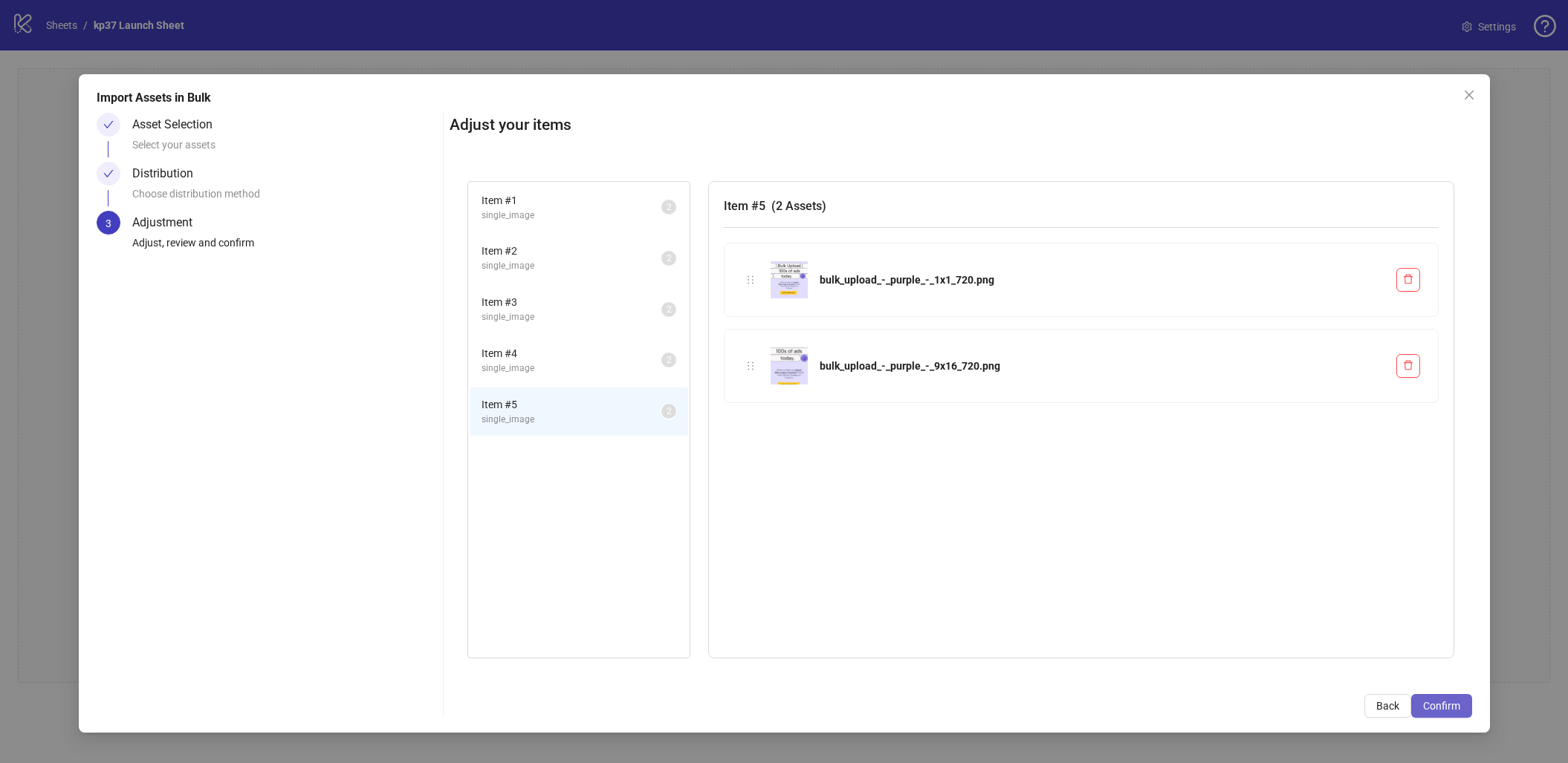
click at [1461, 694] on button "Confirm" at bounding box center [1442, 706] width 60 height 24
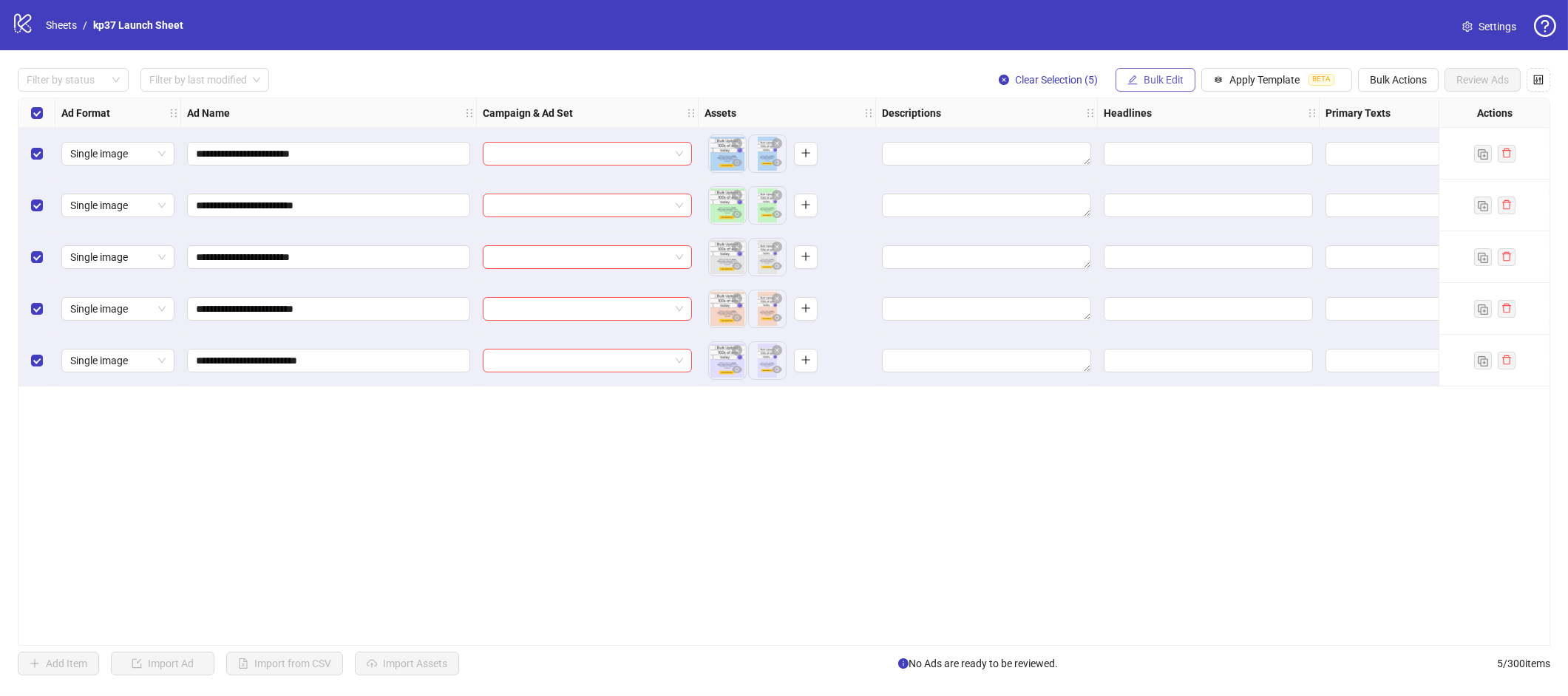
click at [1133, 84] on icon "edit" at bounding box center [1131, 79] width 10 height 10
click at [1161, 200] on span "Headlines" at bounding box center [1169, 204] width 88 height 16
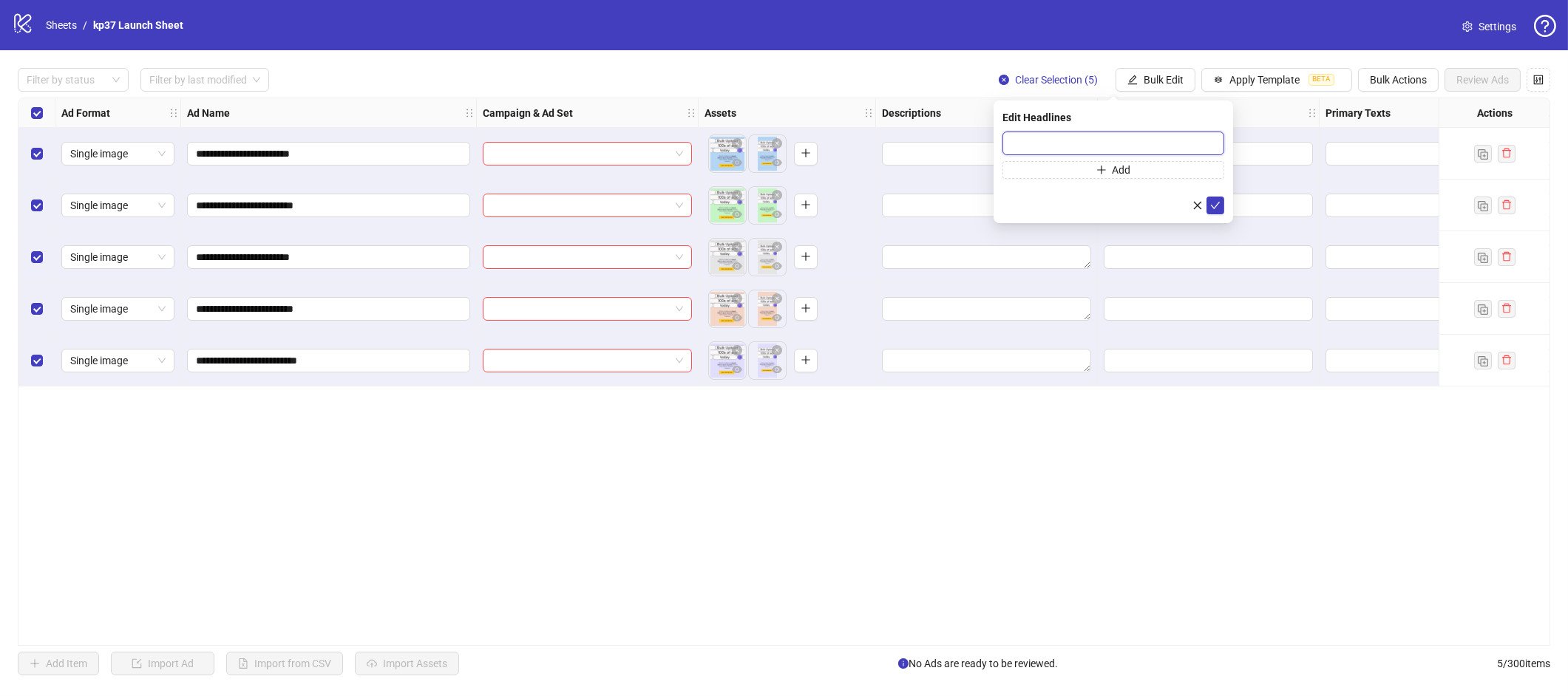
click at [1048, 145] on input "text" at bounding box center [1112, 143] width 222 height 24
type input "*********"
click at [1212, 203] on icon "check" at bounding box center [1214, 205] width 10 height 10
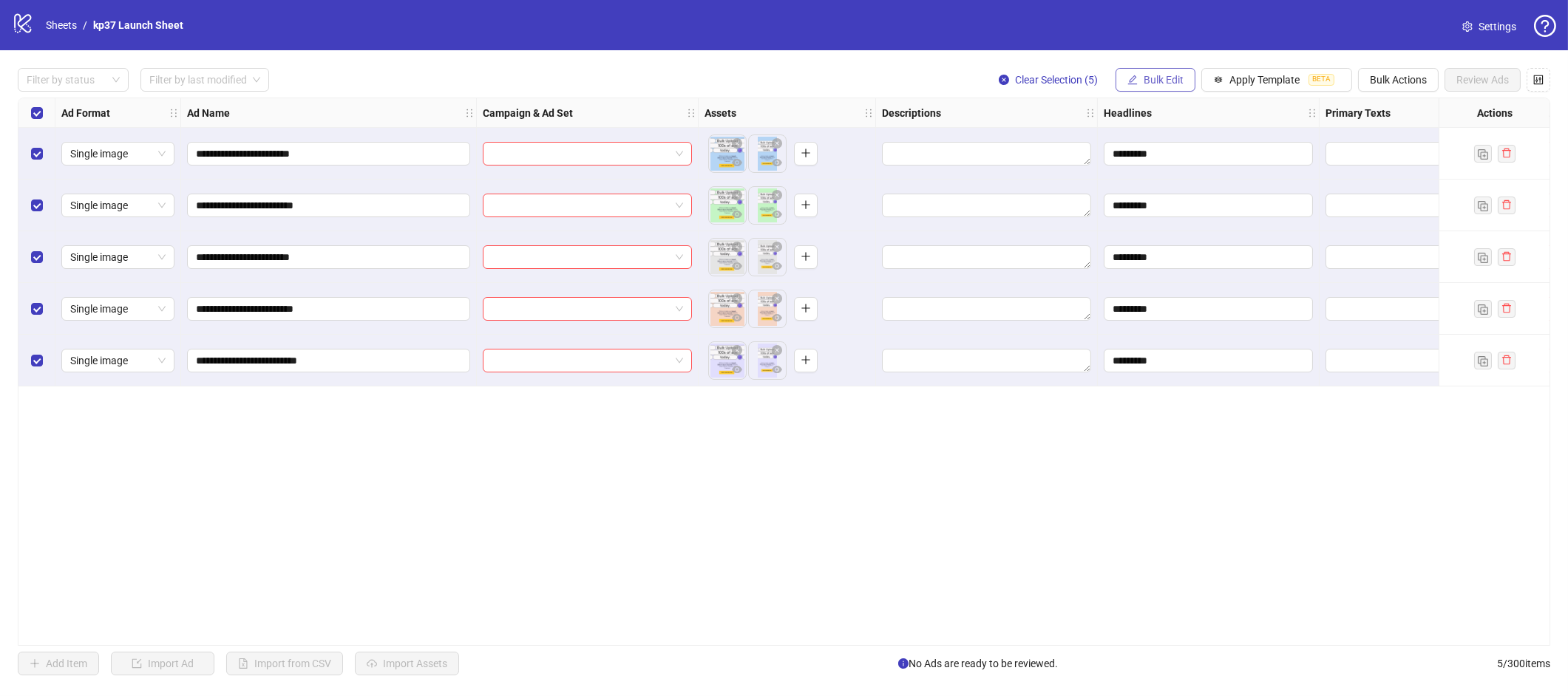
click at [1174, 88] on button "Bulk Edit" at bounding box center [1155, 80] width 80 height 24
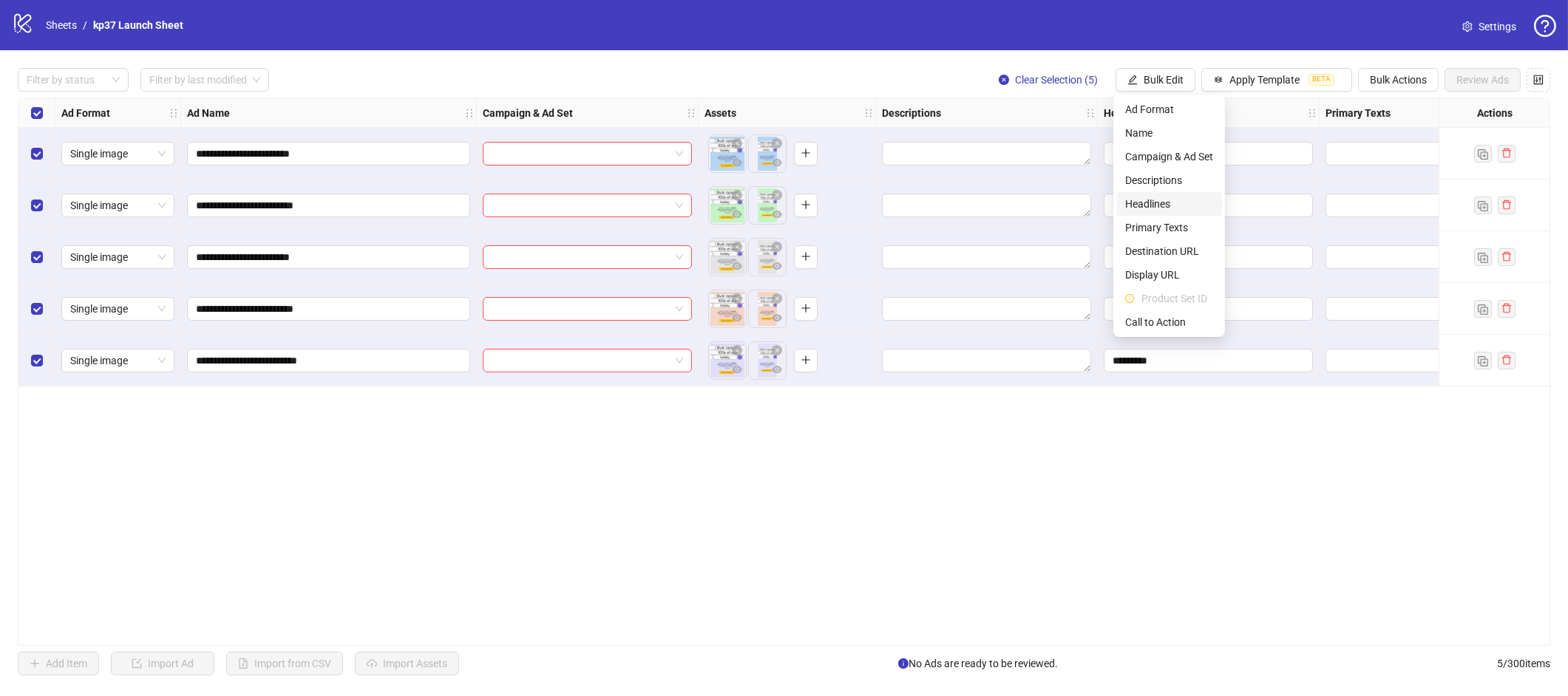
click at [1146, 210] on span "Headlines" at bounding box center [1169, 204] width 88 height 16
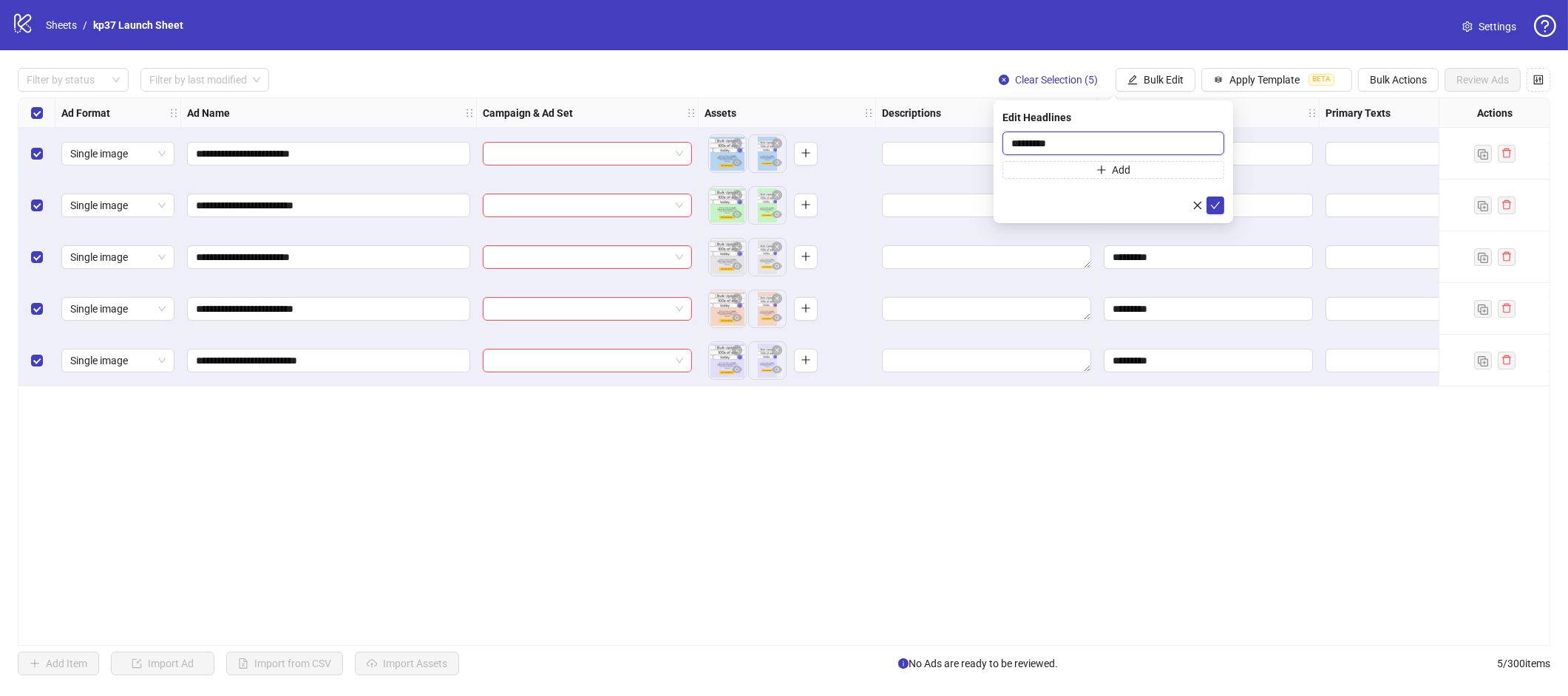
click at [1143, 142] on input "*********" at bounding box center [1112, 143] width 222 height 24
click at [1222, 200] on button "submit" at bounding box center [1214, 205] width 17 height 17
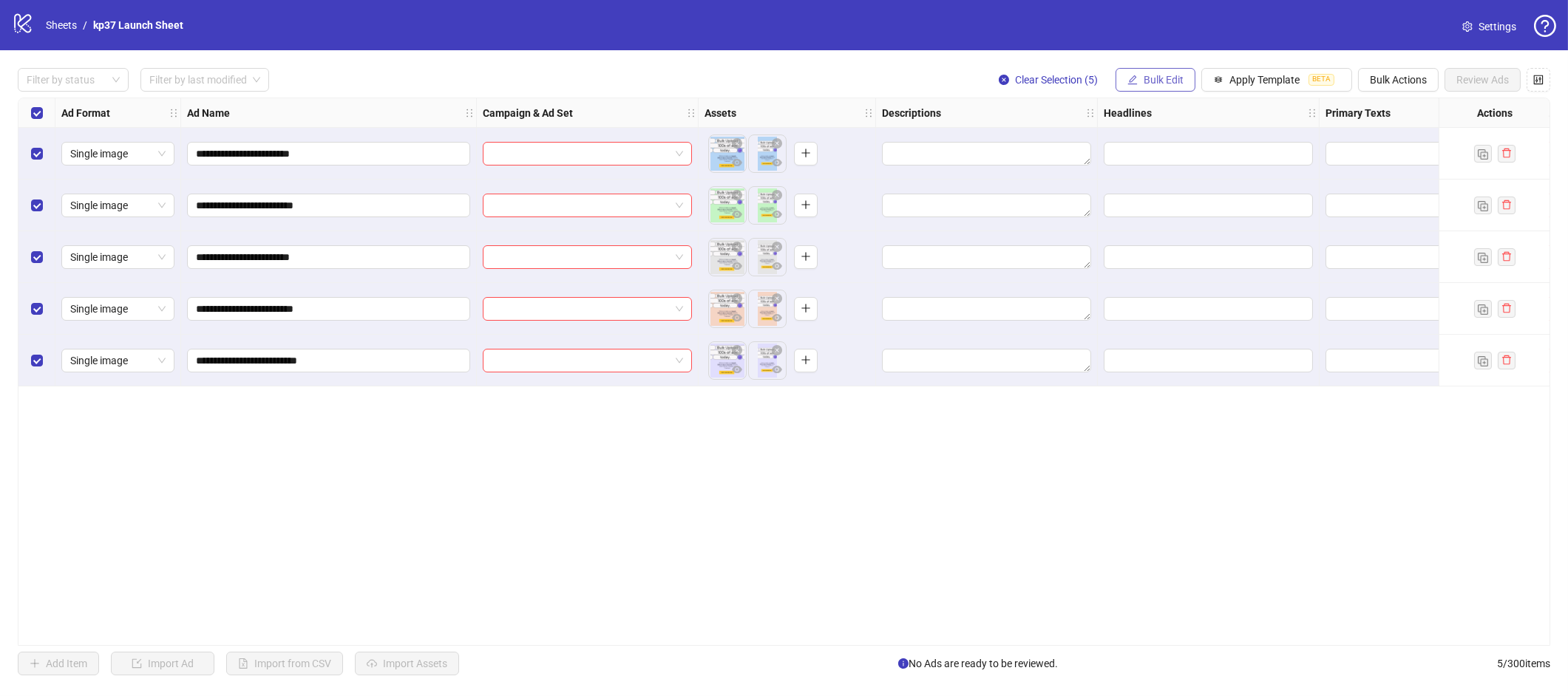
click at [1180, 80] on span "Bulk Edit" at bounding box center [1163, 79] width 40 height 12
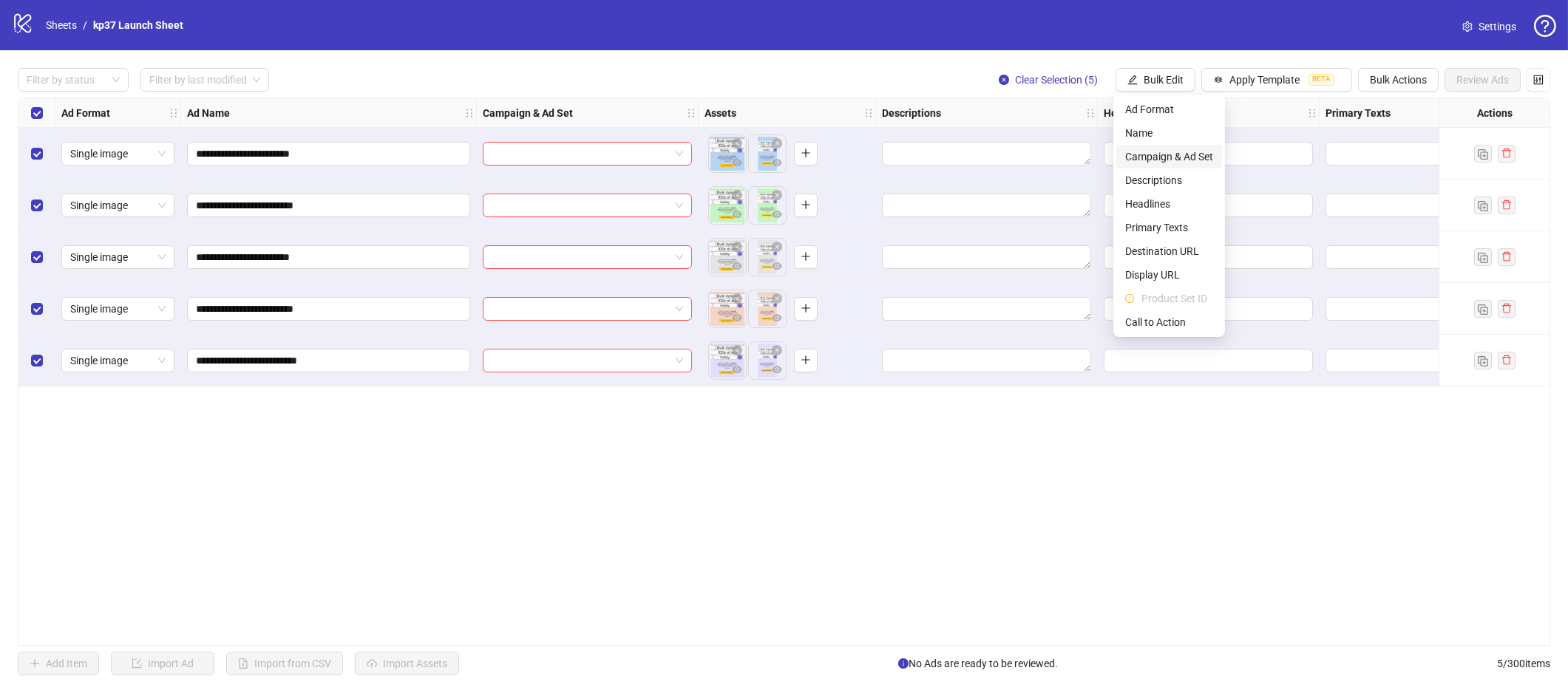
click at [1150, 150] on span "Campaign & Ad Set" at bounding box center [1169, 157] width 88 height 16
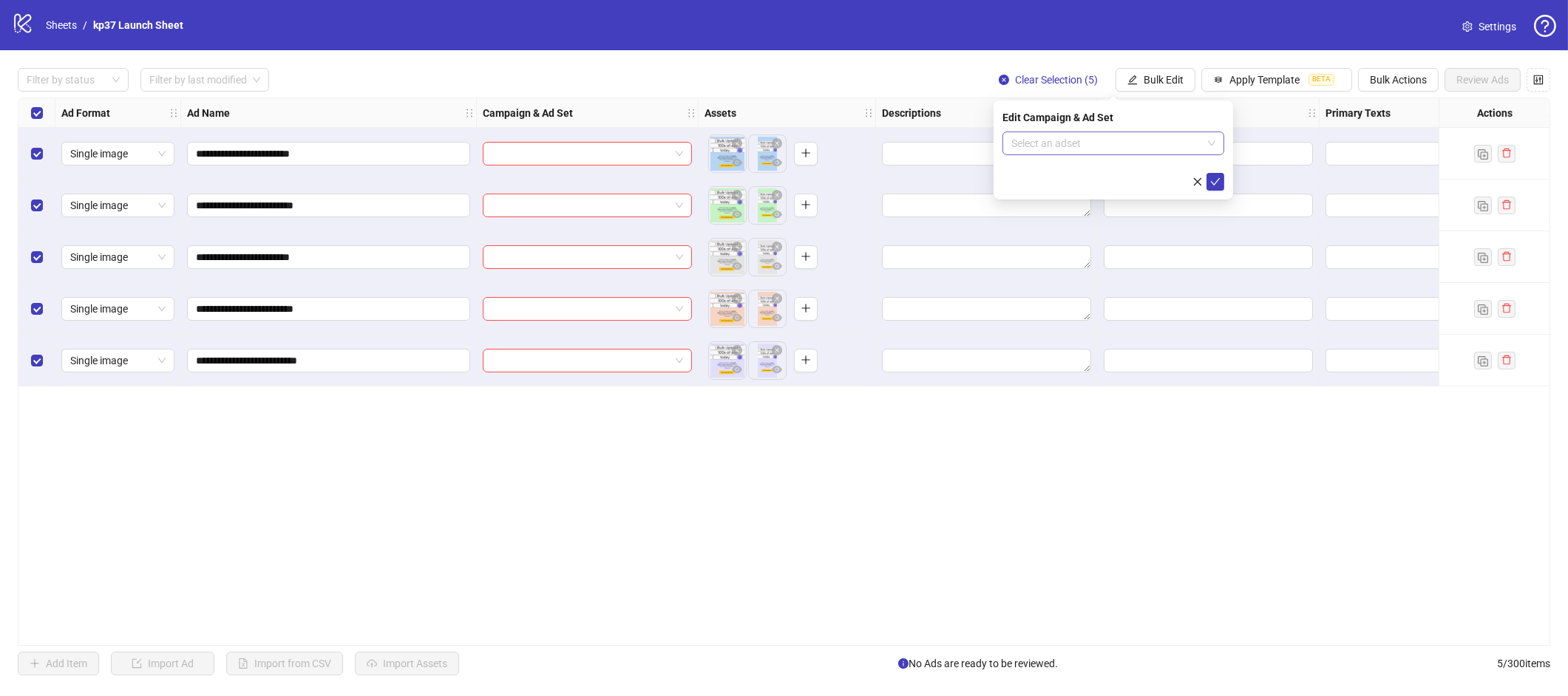
click at [1099, 150] on input "search" at bounding box center [1106, 143] width 191 height 22
click at [1178, 74] on span "Bulk Edit" at bounding box center [1163, 79] width 40 height 12
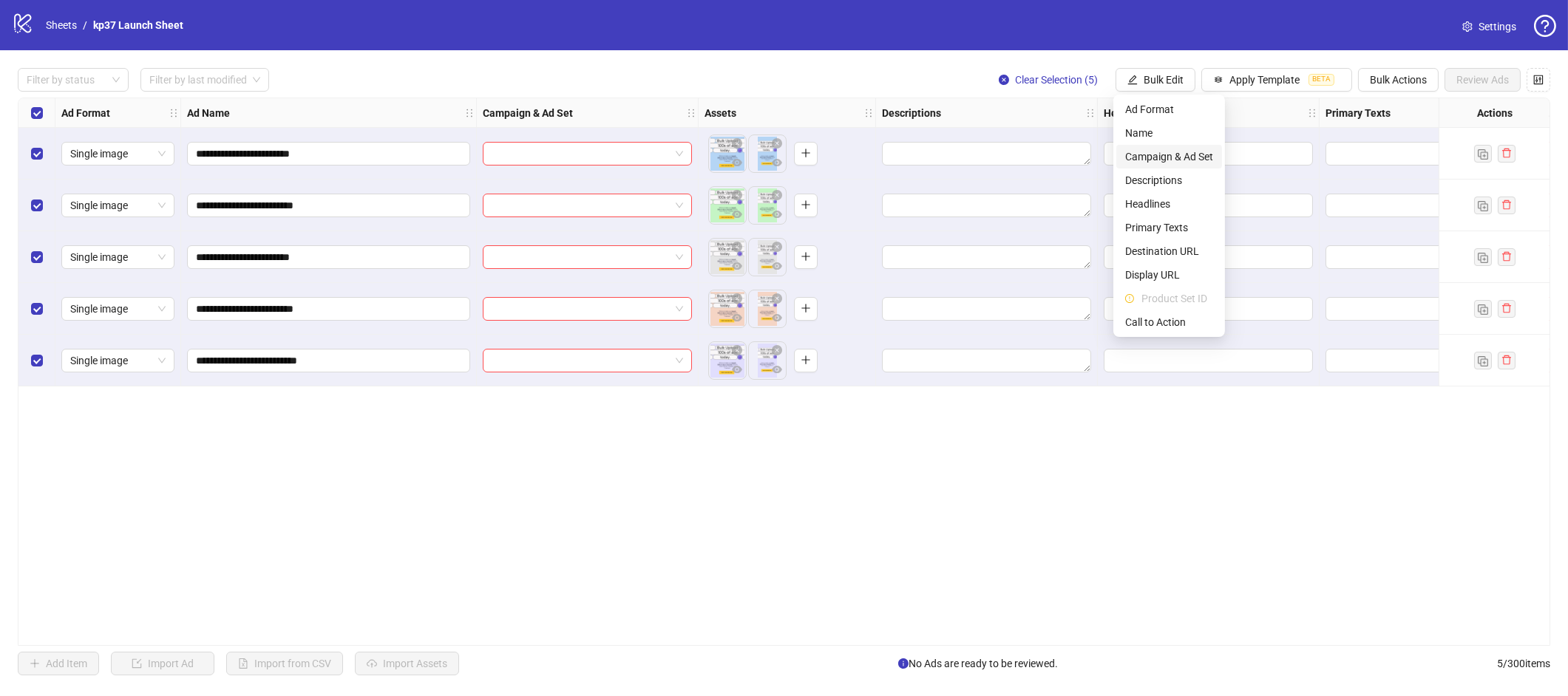
click at [1148, 150] on span "Campaign & Ad Set" at bounding box center [1169, 157] width 88 height 16
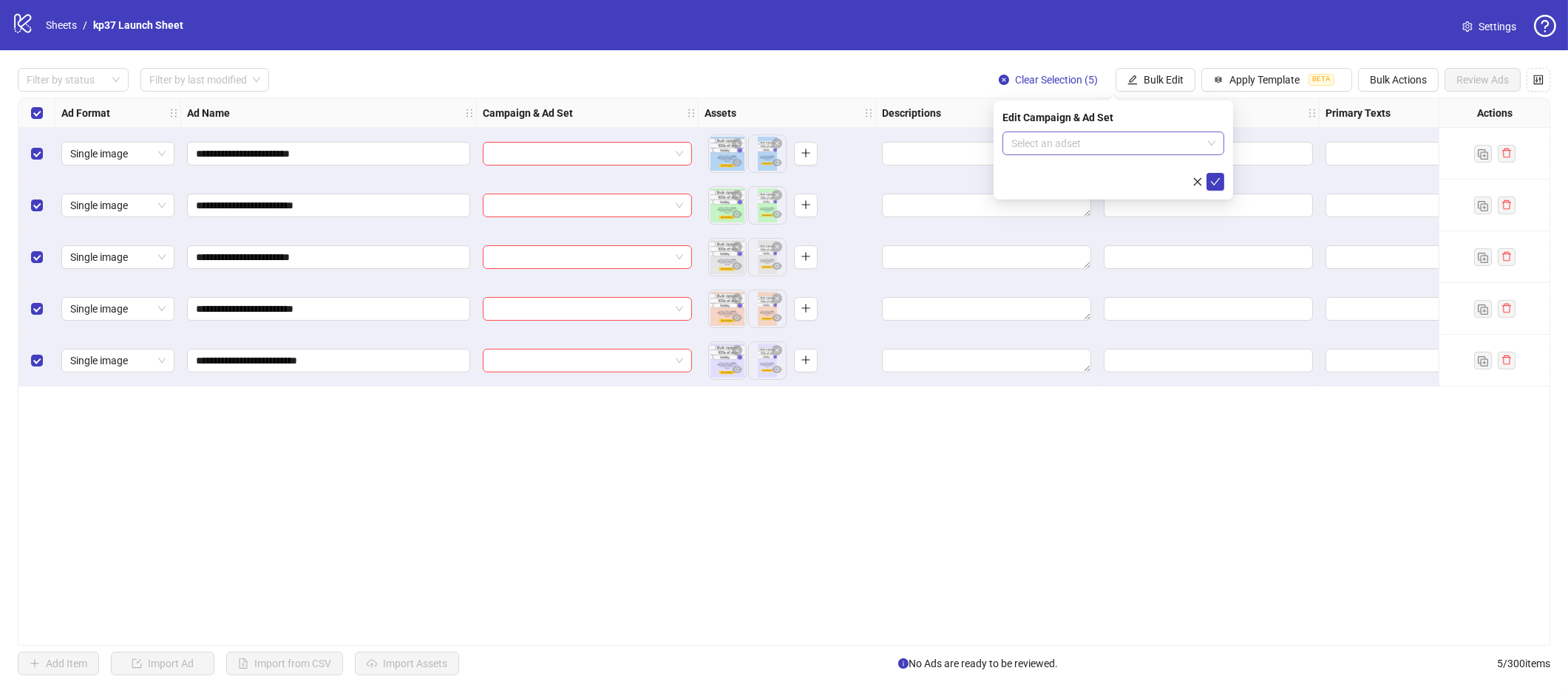
click at [1076, 138] on input "search" at bounding box center [1106, 143] width 191 height 22
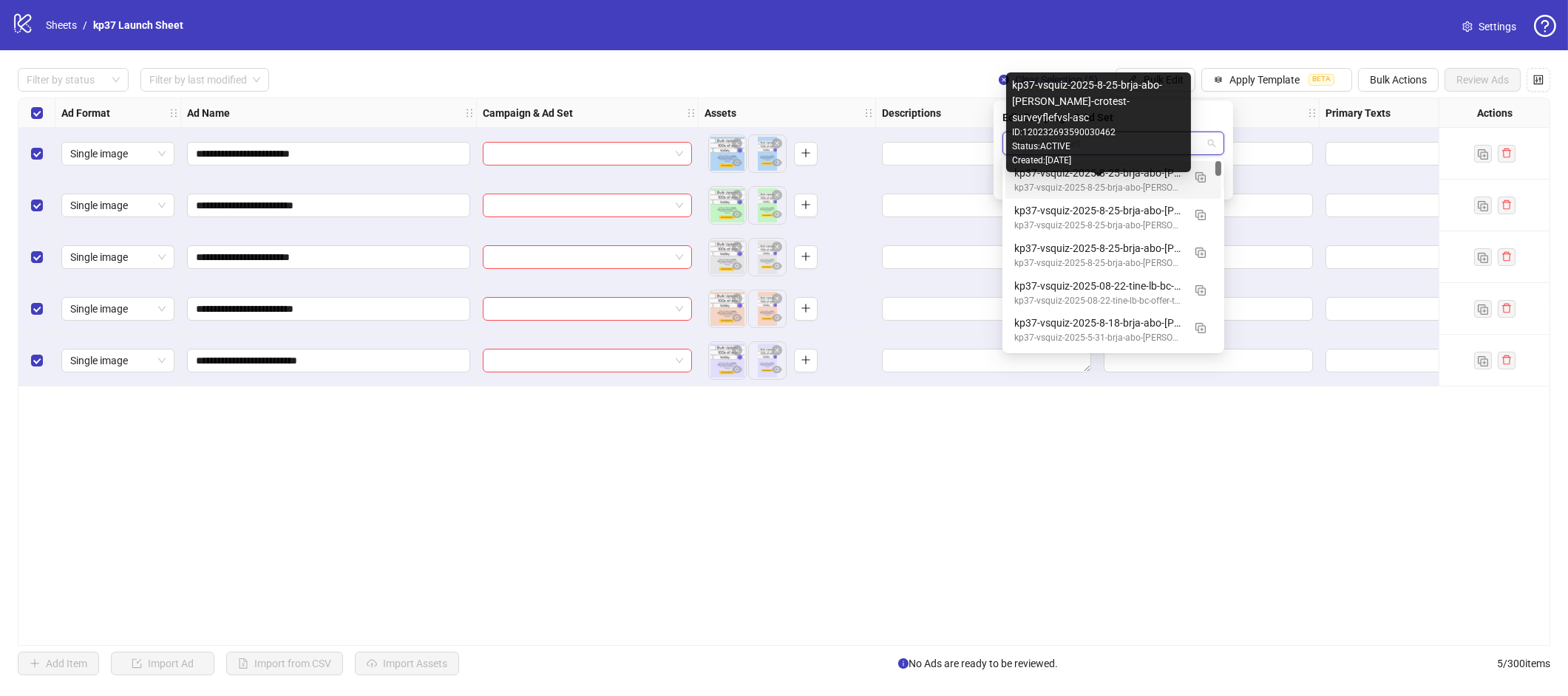
click at [1068, 183] on div "kp37-vsquiz-2025-8-25-brja-abo-lc-lb-crotest-surveyflefvsl-asc" at bounding box center [1098, 188] width 169 height 14
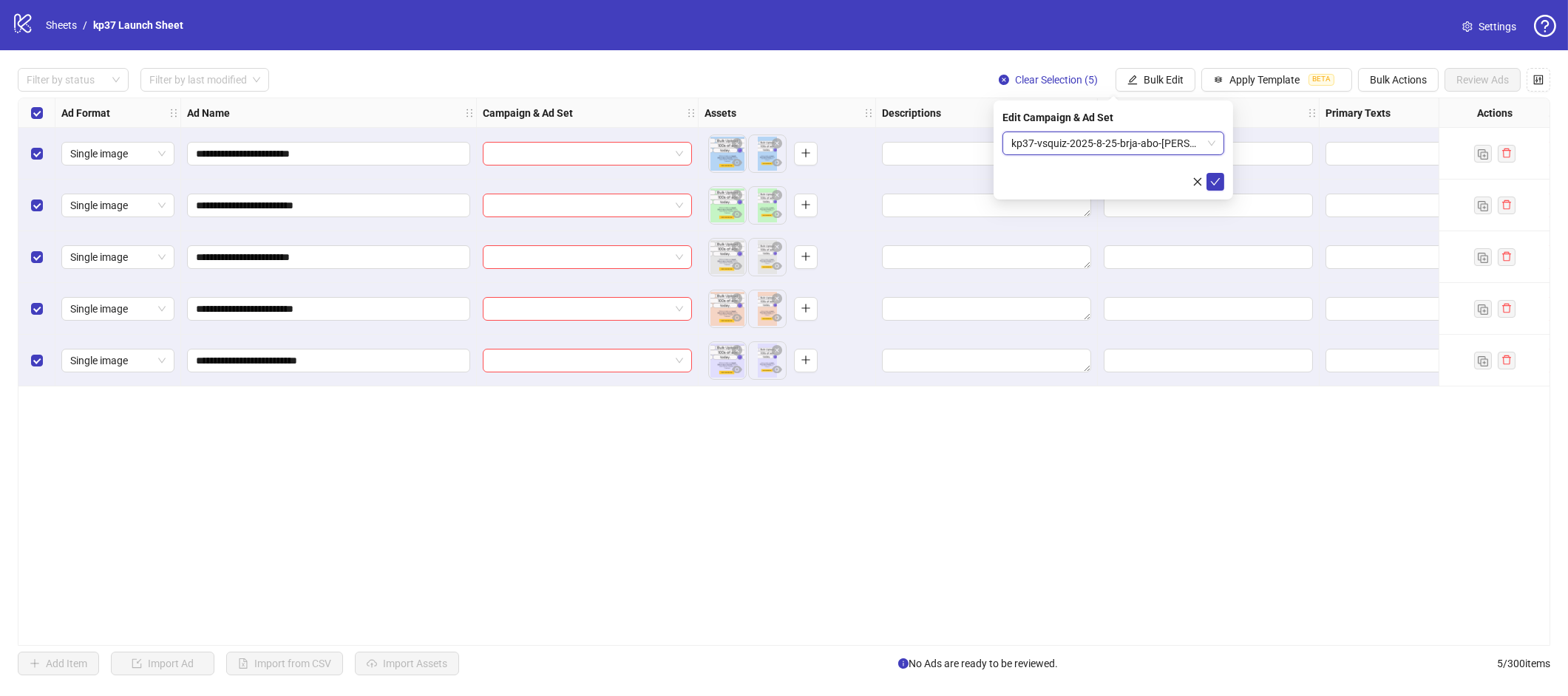
click at [1181, 150] on span "kp37-vsquiz-2025-8-25-brja-abo-lc-lb-crotest-surveyflefvsl-auto-us-mf-65plus" at bounding box center [1113, 143] width 204 height 22
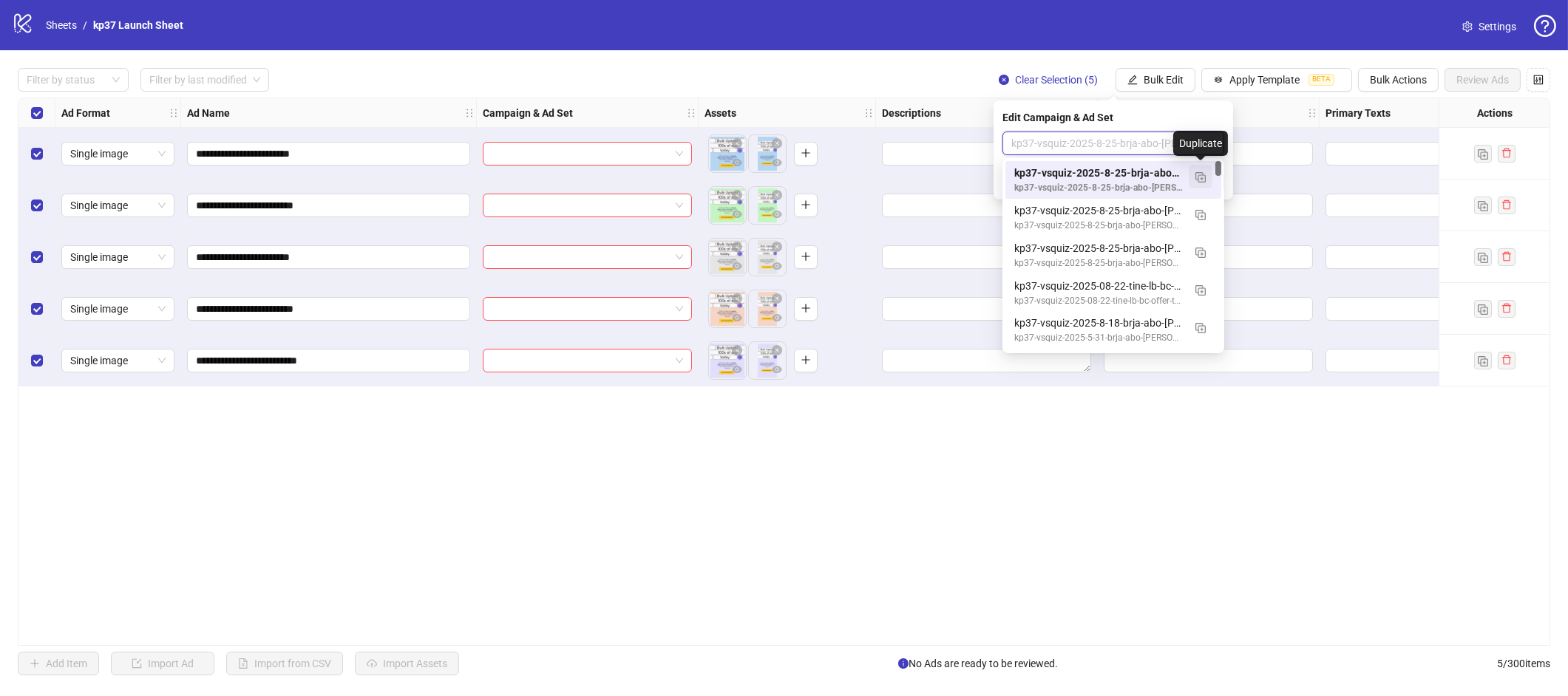
click at [1202, 178] on img "button" at bounding box center [1200, 177] width 10 height 10
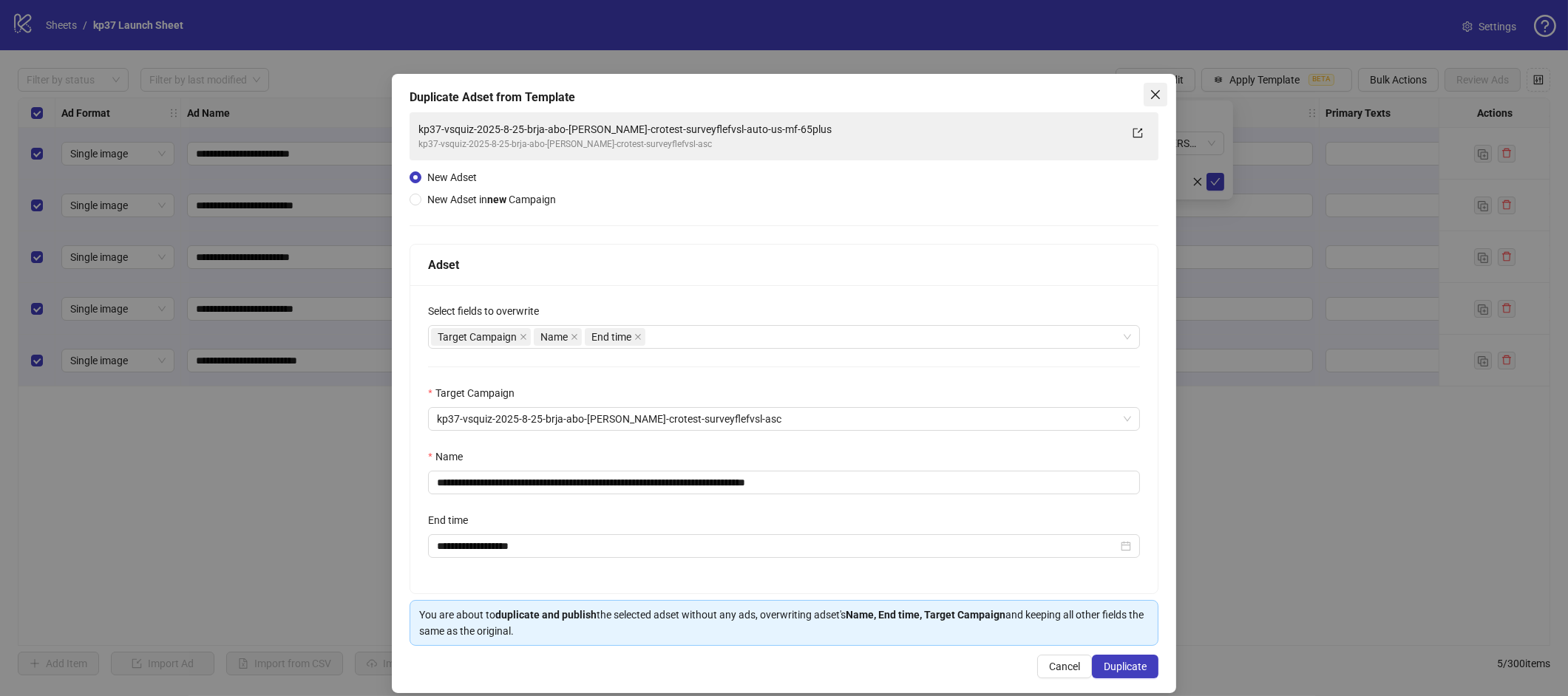
click at [1156, 99] on icon "close" at bounding box center [1155, 94] width 12 height 12
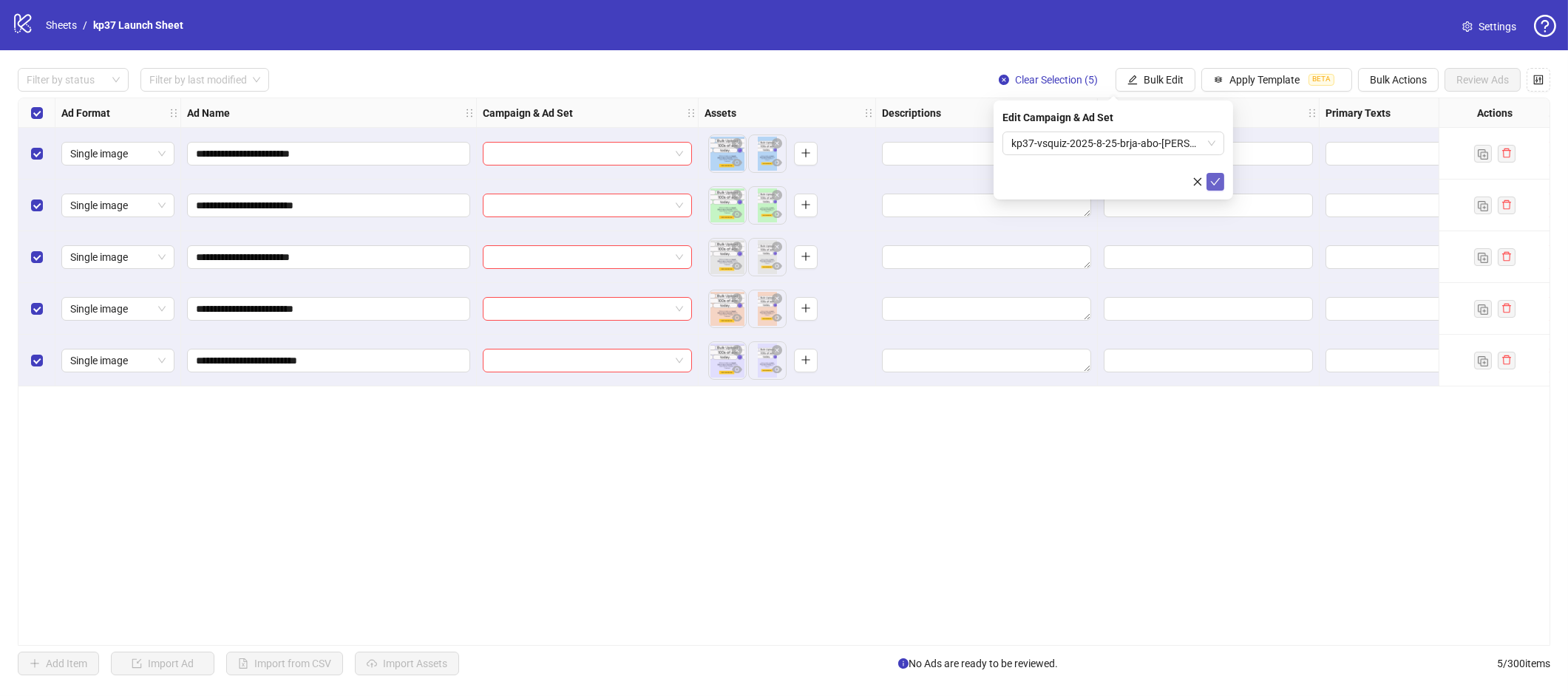
click at [1212, 177] on icon "check" at bounding box center [1214, 181] width 10 height 10
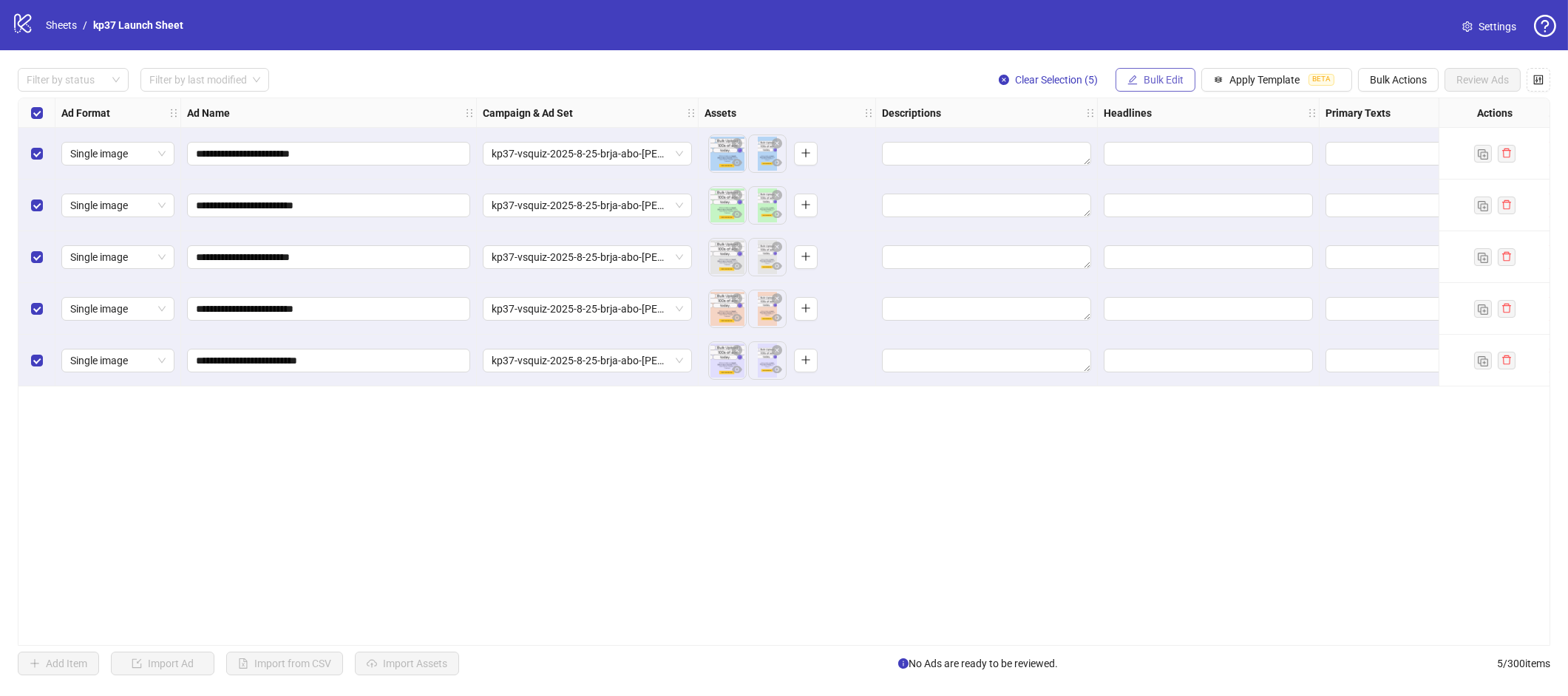
click at [1171, 75] on span "Bulk Edit" at bounding box center [1163, 79] width 40 height 12
click at [1139, 140] on span "Name" at bounding box center [1169, 133] width 88 height 16
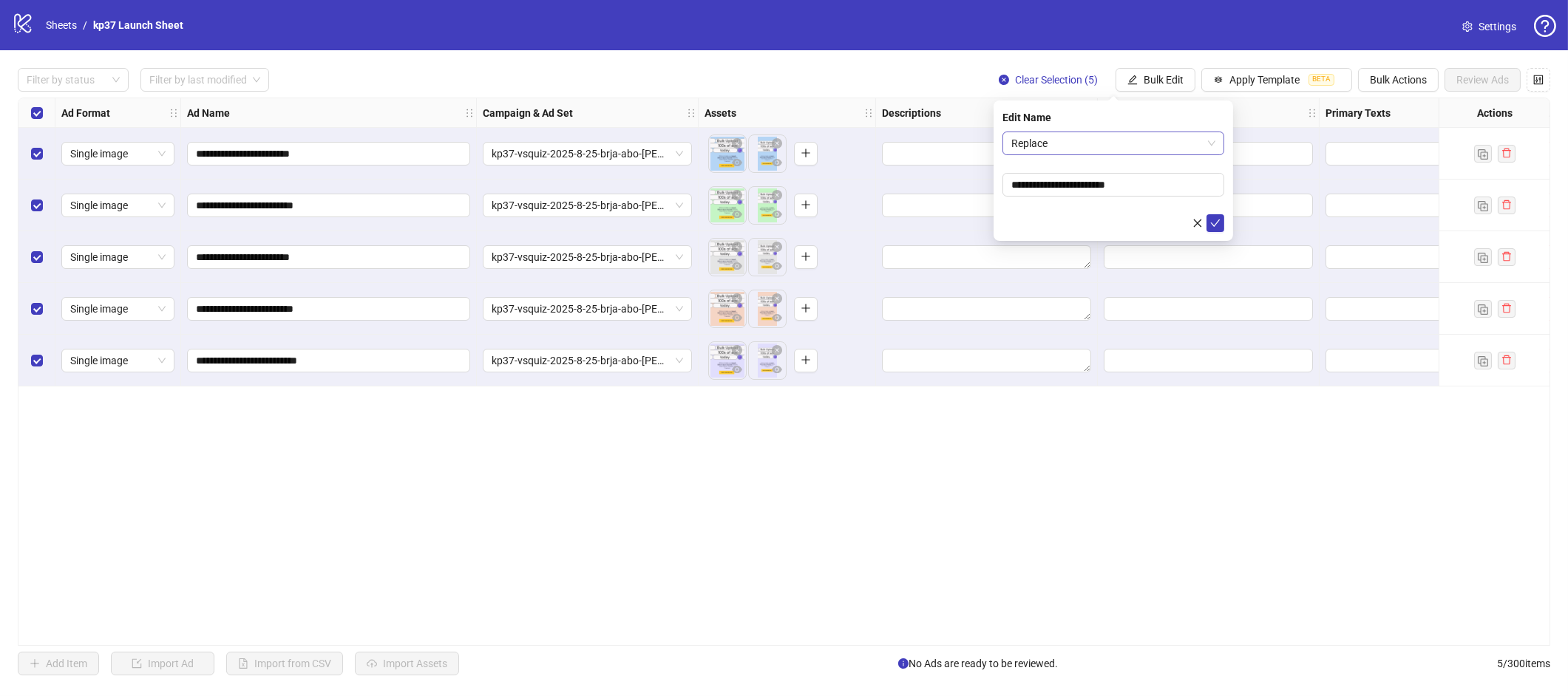
click at [1099, 138] on span "Replace" at bounding box center [1113, 143] width 204 height 22
click at [1027, 247] on div "Ad Naming Template" at bounding box center [1112, 244] width 198 height 16
click at [1065, 180] on input "search" at bounding box center [1106, 185] width 191 height 22
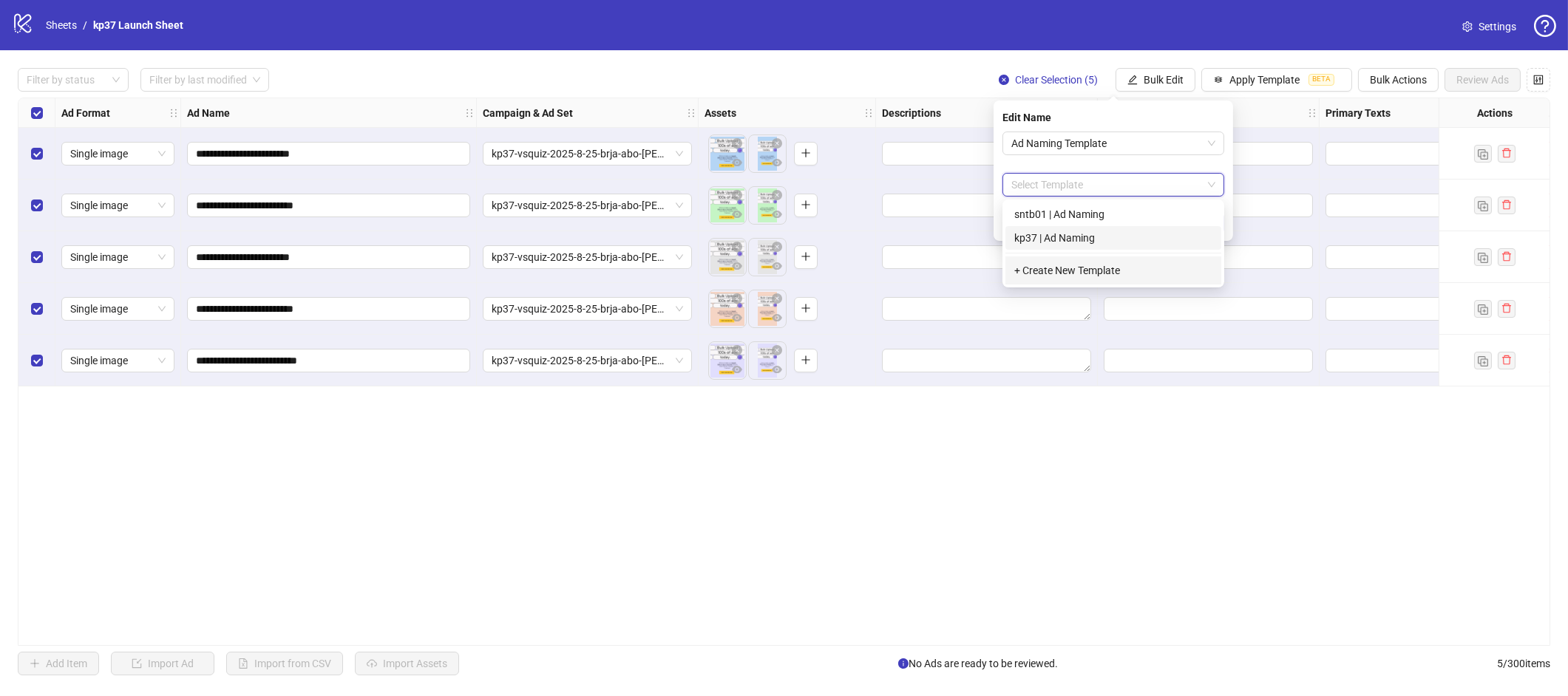
click at [1022, 239] on div "kp37 | Ad Naming" at bounding box center [1112, 238] width 198 height 16
click at [1221, 220] on button "submit" at bounding box center [1214, 222] width 17 height 17
click at [1222, 255] on button "submit" at bounding box center [1214, 252] width 17 height 17
click at [1111, 193] on span "kp37 | Ad Naming" at bounding box center [1113, 185] width 204 height 22
click at [1192, 252] on icon "close" at bounding box center [1197, 252] width 10 height 10
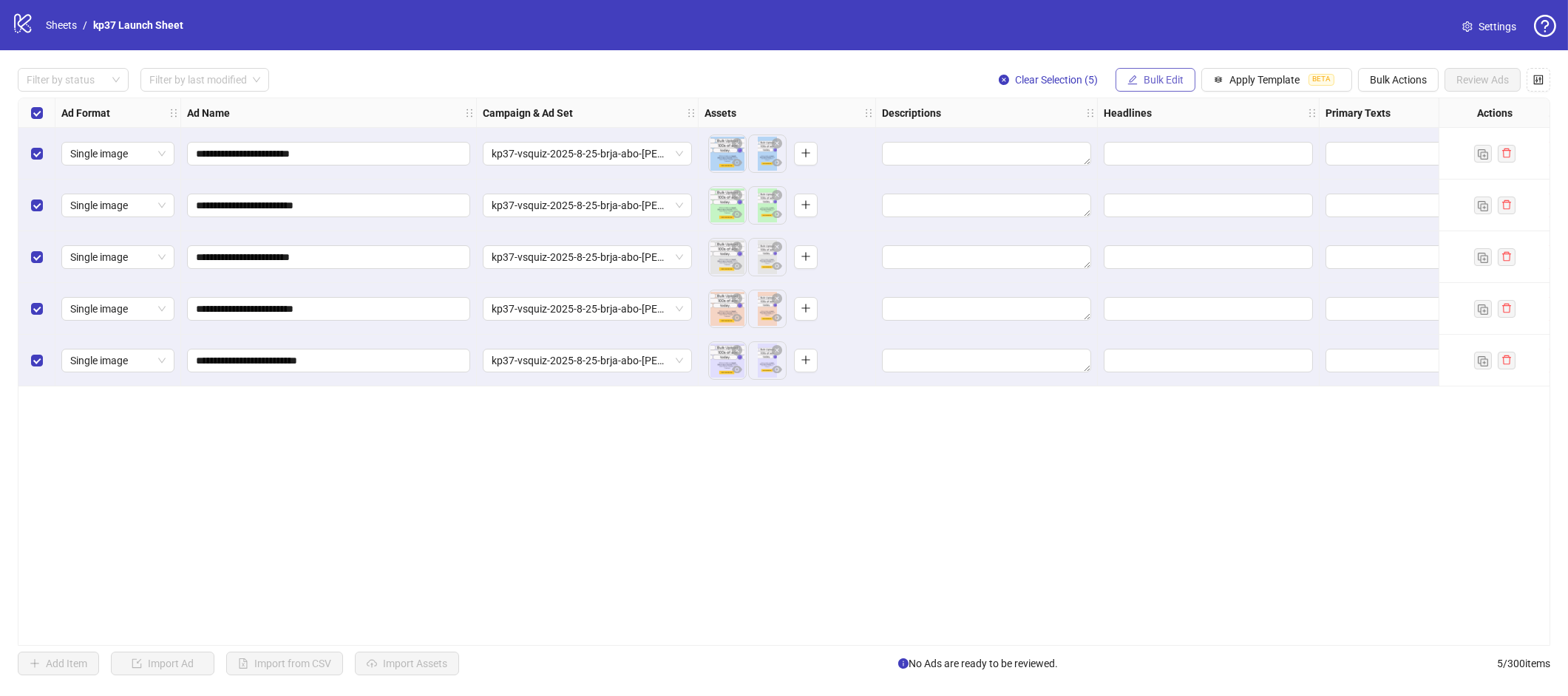
click at [1152, 81] on span "Bulk Edit" at bounding box center [1163, 79] width 40 height 12
click at [1145, 126] on span "Name" at bounding box center [1169, 133] width 88 height 16
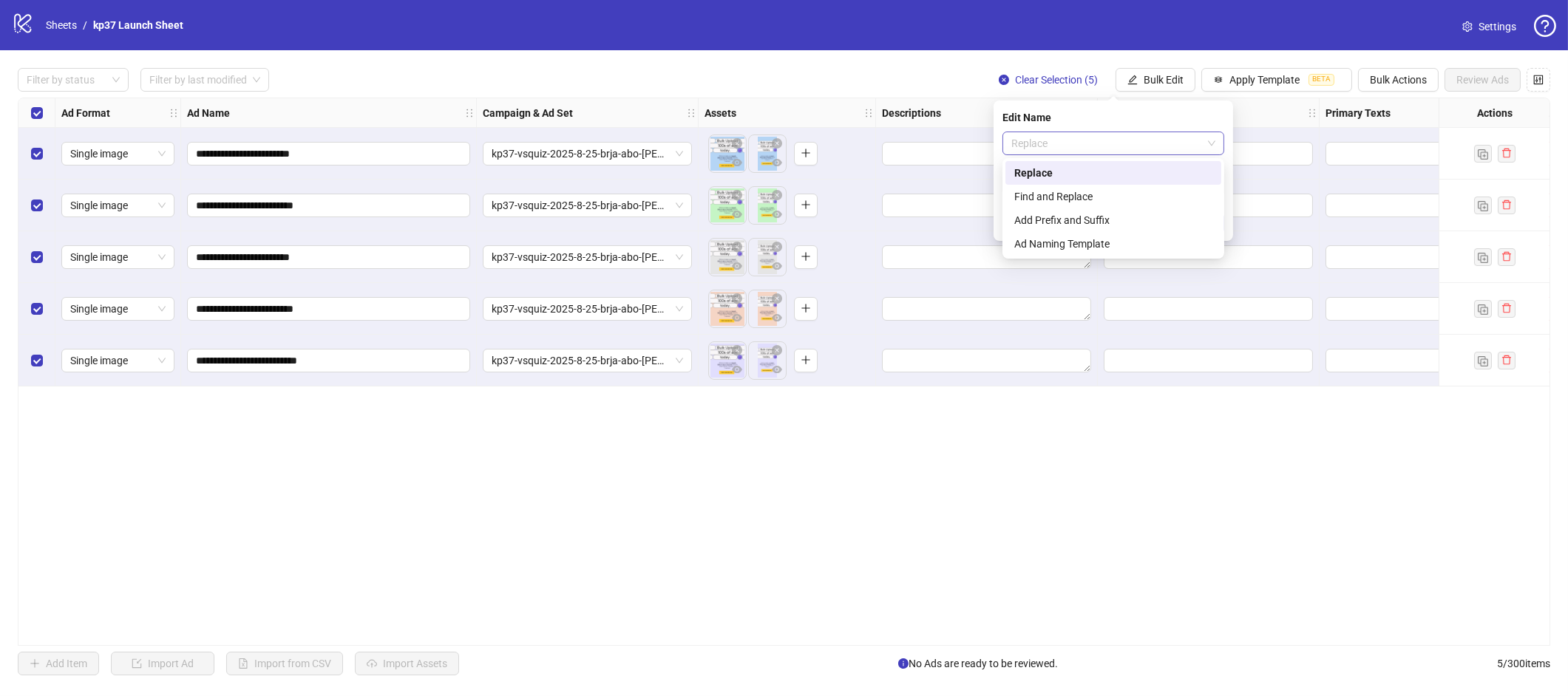
click at [1080, 148] on span "Replace" at bounding box center [1113, 143] width 204 height 22
click at [1030, 246] on div "Ad Naming Template" at bounding box center [1112, 244] width 198 height 16
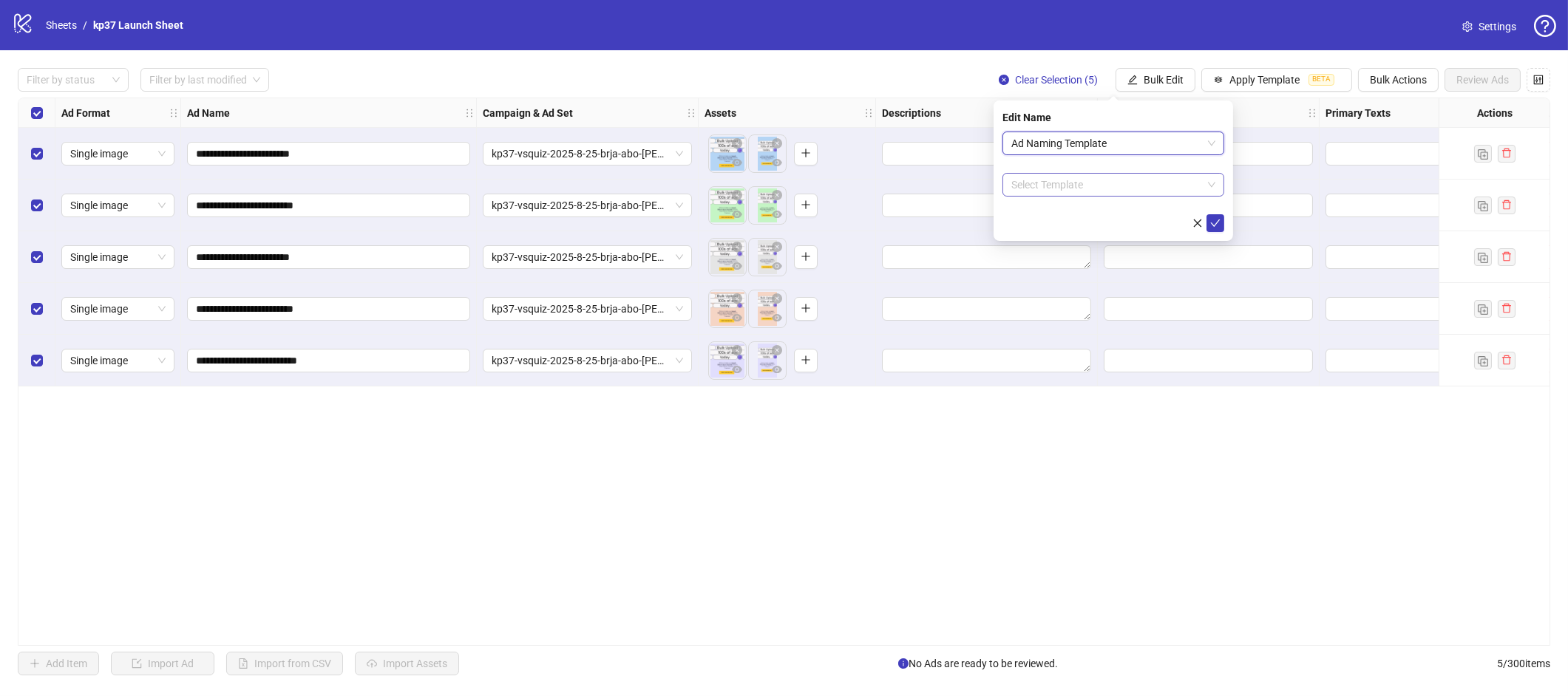
click at [1049, 180] on input "search" at bounding box center [1106, 185] width 191 height 22
click at [1053, 238] on div "kp37 | Ad Naming" at bounding box center [1112, 238] width 198 height 16
click at [1217, 226] on icon "check" at bounding box center [1214, 222] width 10 height 10
click at [1154, 398] on div "**********" at bounding box center [783, 372] width 1532 height 548
click at [1241, 89] on button "Apply Template BETA" at bounding box center [1275, 80] width 150 height 24
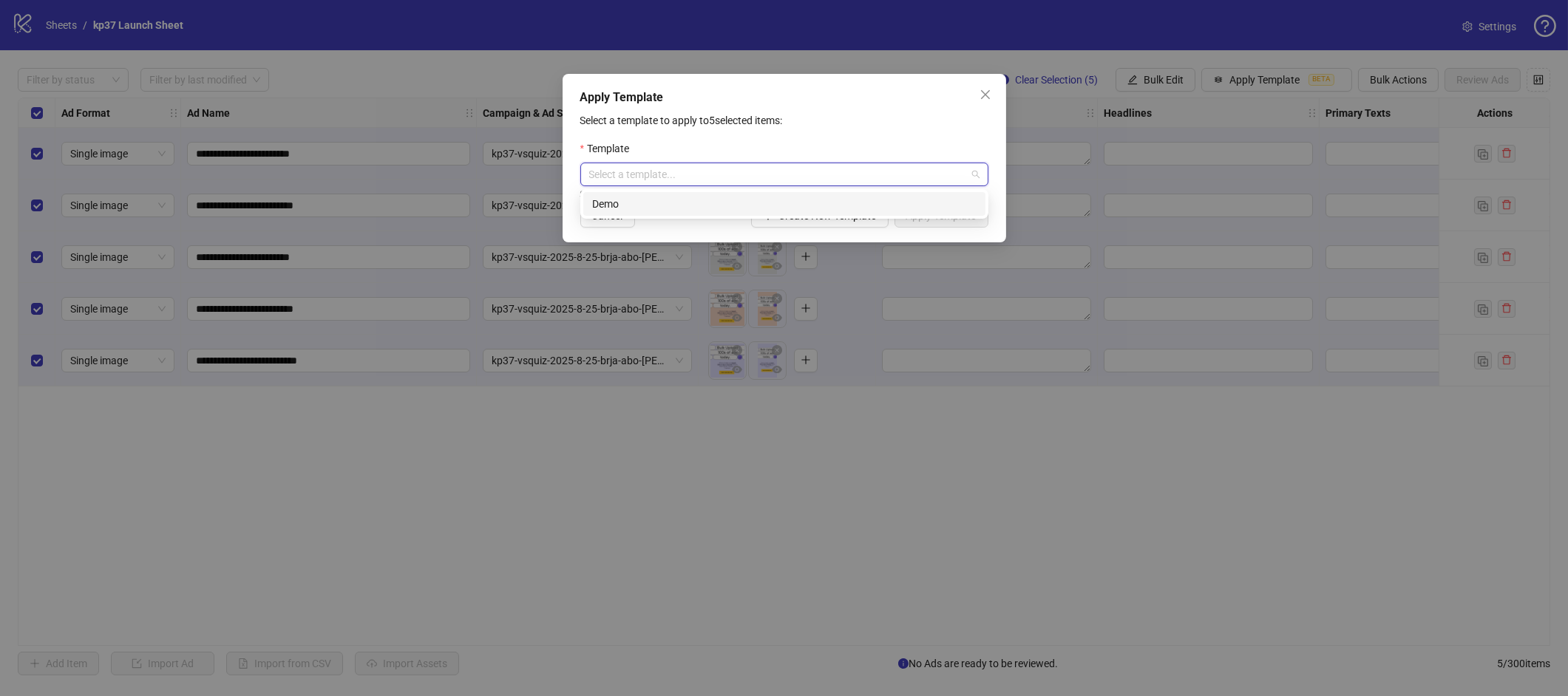
click at [738, 177] on input "search" at bounding box center [777, 174] width 377 height 22
click at [686, 118] on p "Select a template to apply to 5 selected items:" at bounding box center [784, 120] width 408 height 16
click at [779, 210] on span "Create New Template" at bounding box center [828, 215] width 98 height 12
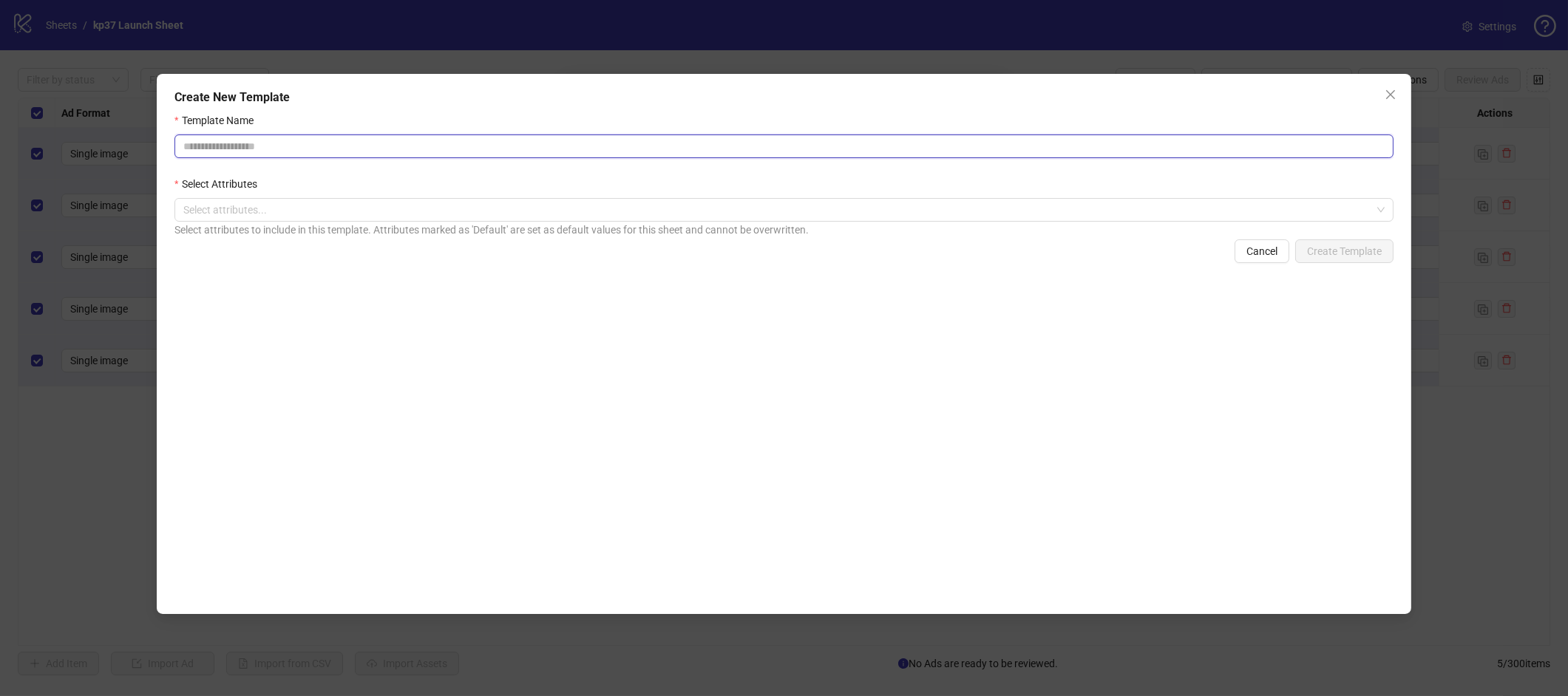
click at [284, 142] on input "Template Name" at bounding box center [783, 147] width 1219 height 24
click at [368, 215] on div at bounding box center [776, 210] width 1197 height 21
type input "**********"
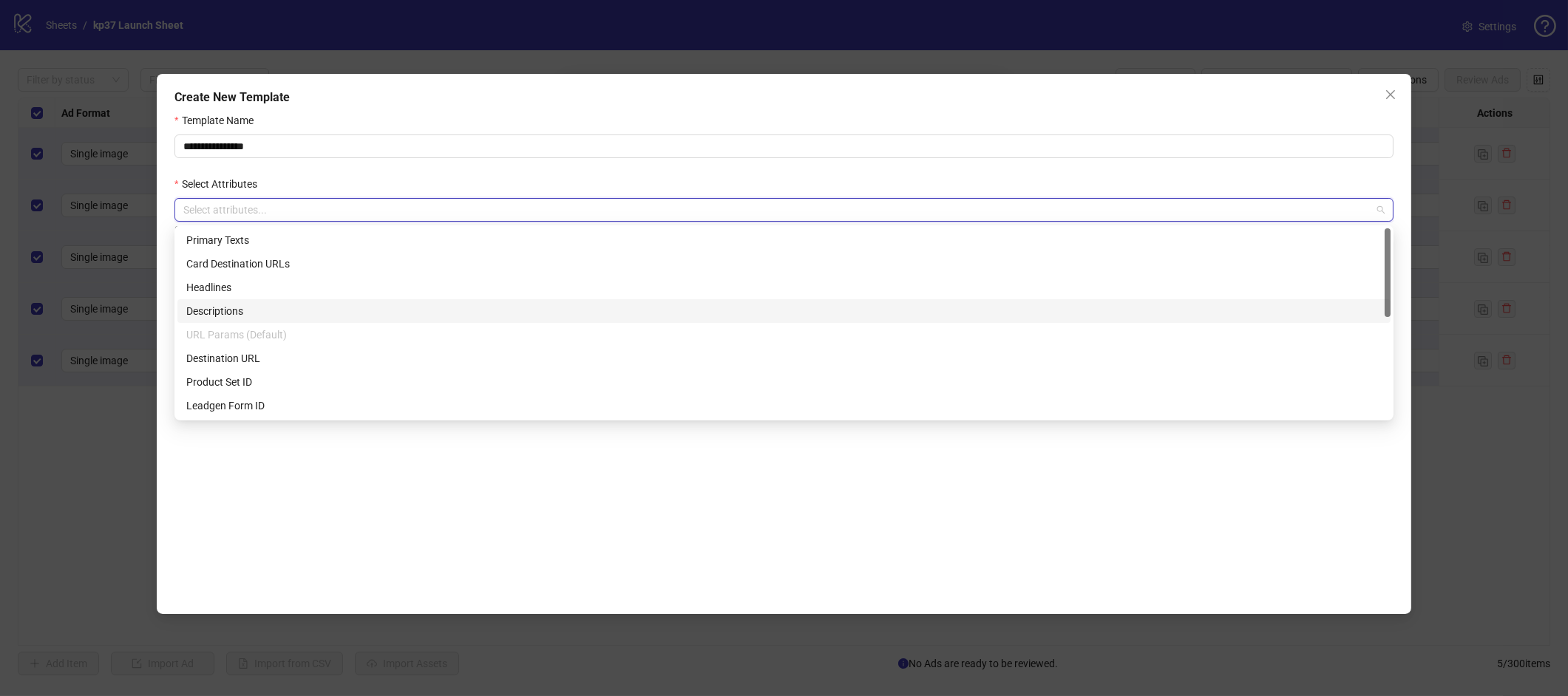
scroll to position [1, 0]
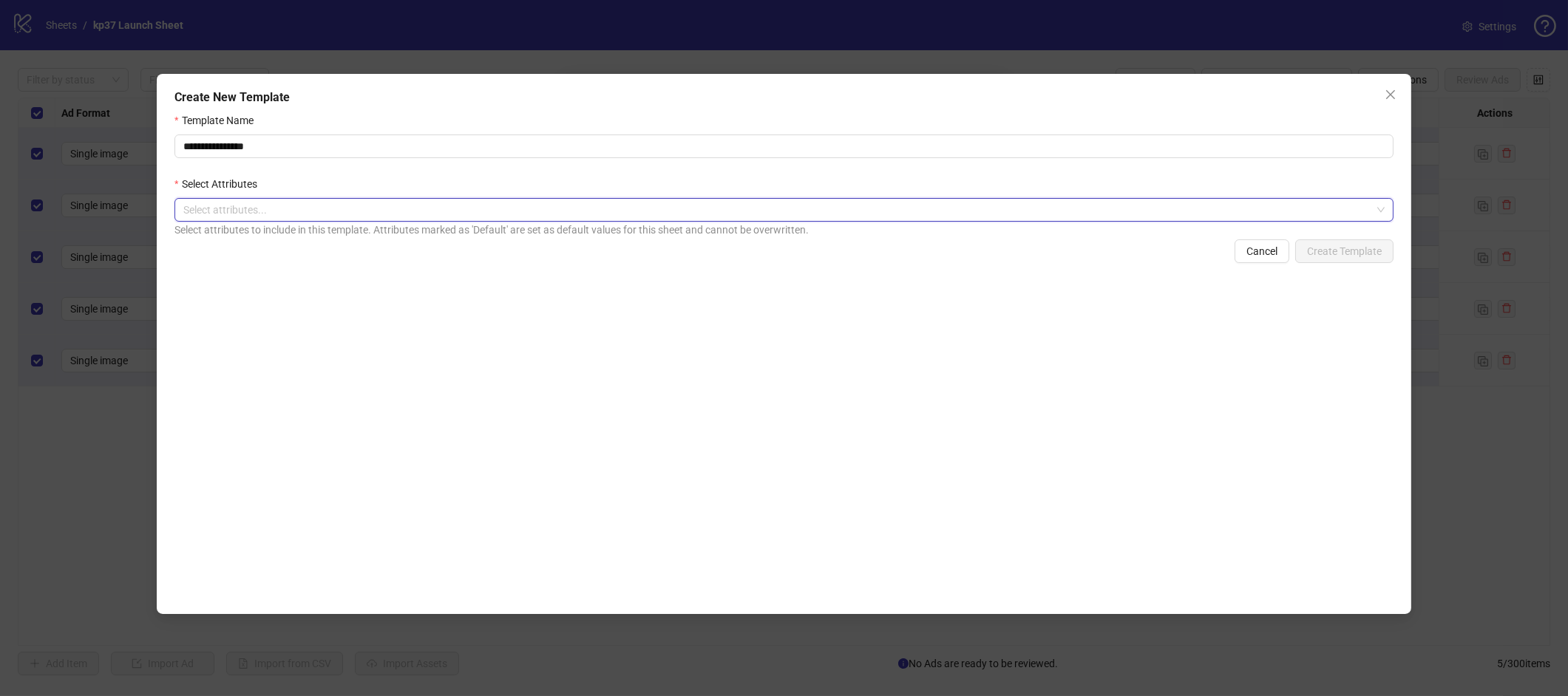
click at [330, 220] on div at bounding box center [776, 210] width 1197 height 21
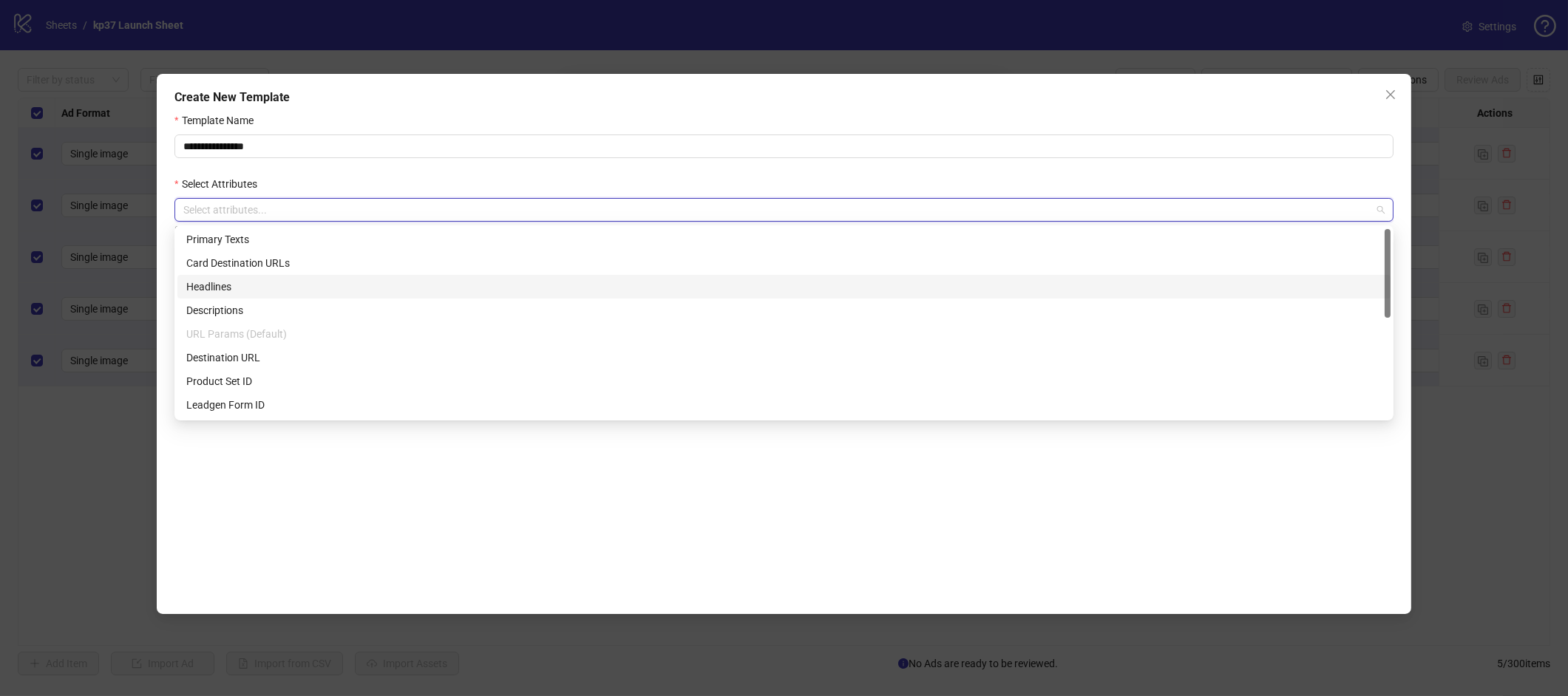
click at [285, 291] on div "Headlines" at bounding box center [783, 287] width 1195 height 16
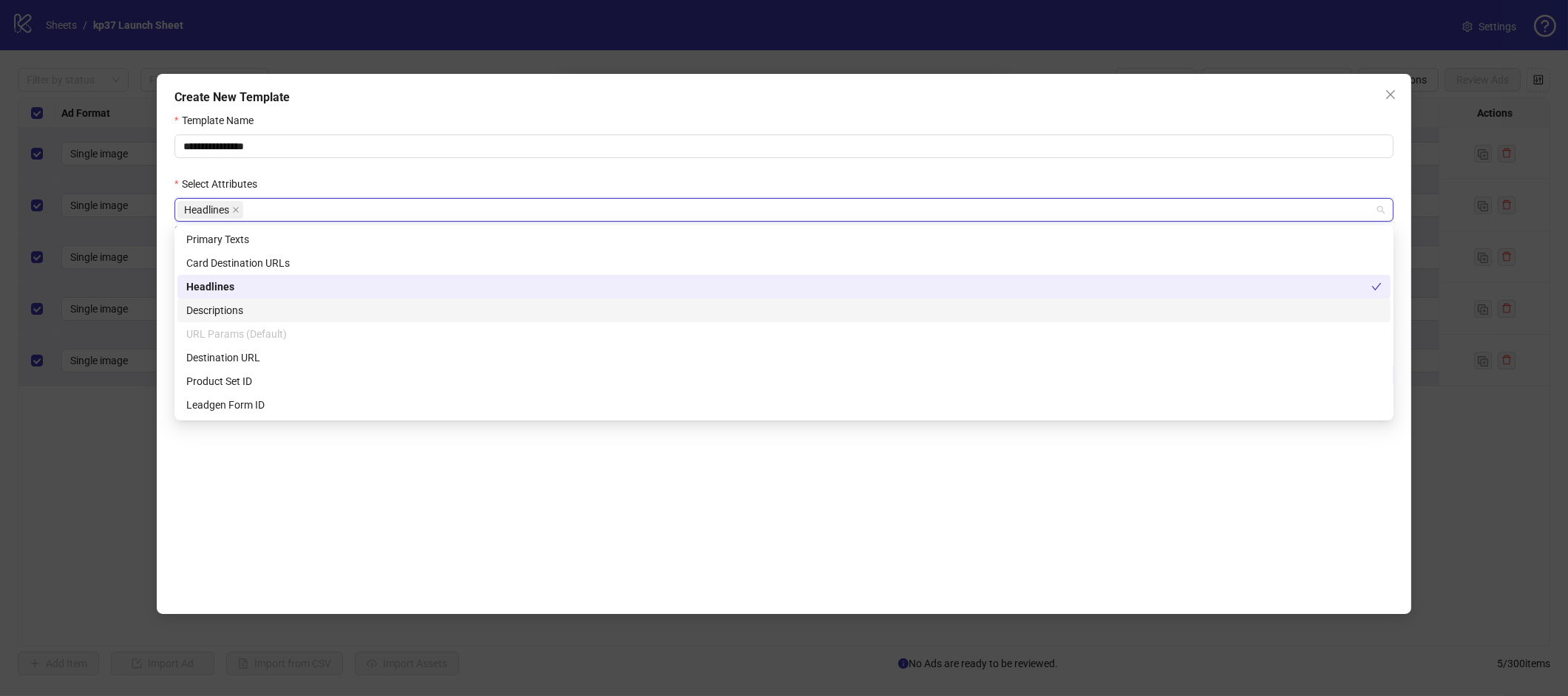
click at [240, 312] on div "Descriptions" at bounding box center [783, 311] width 1195 height 16
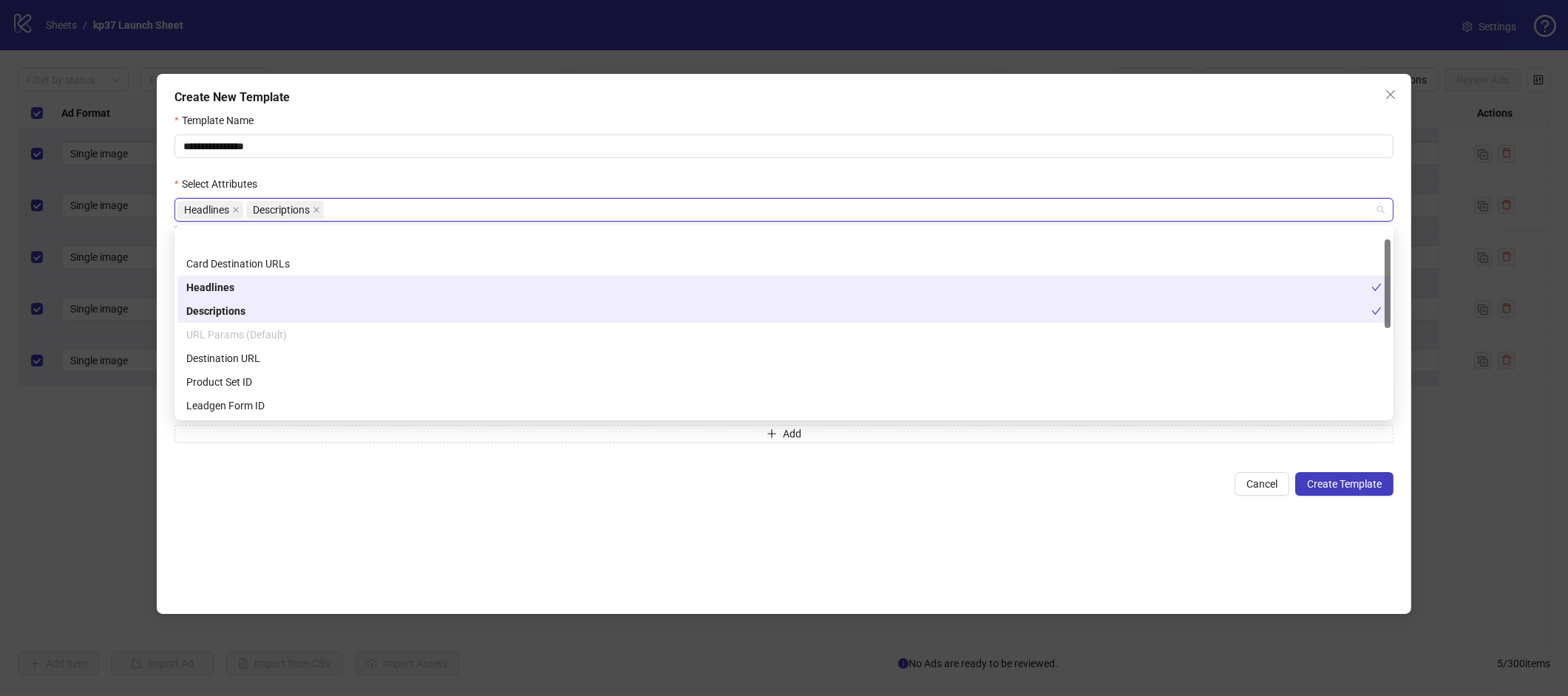
scroll to position [0, 0]
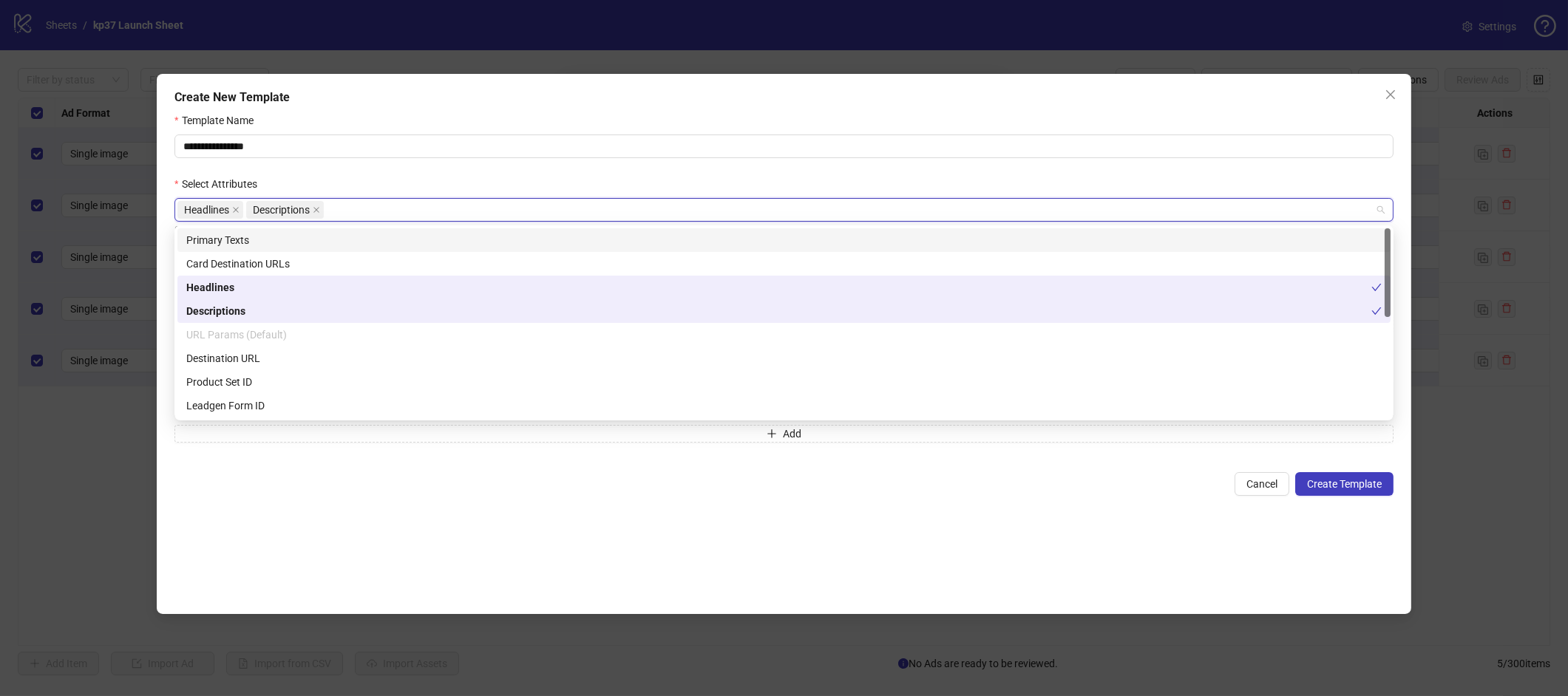
click at [239, 247] on div "Primary Texts" at bounding box center [783, 241] width 1195 height 16
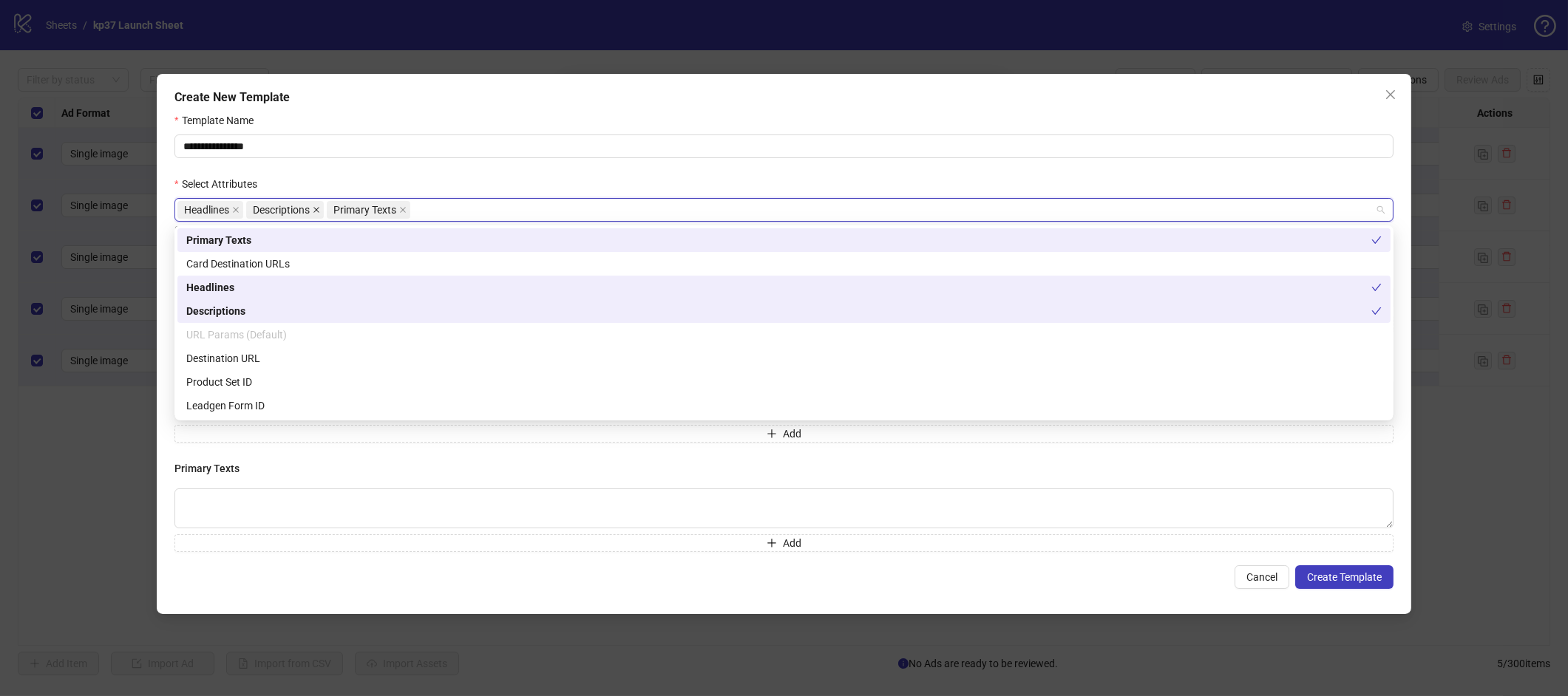
click at [314, 212] on icon "close" at bounding box center [316, 210] width 7 height 7
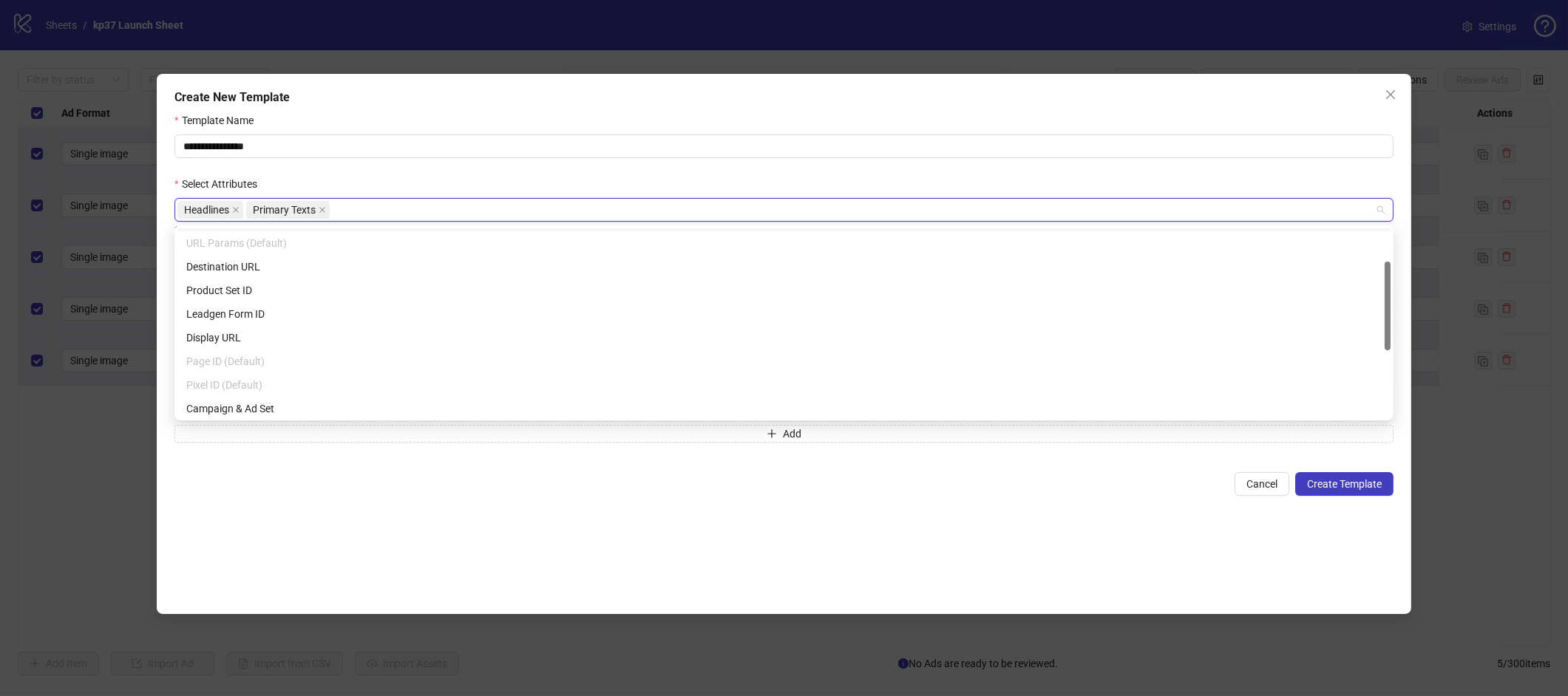
scroll to position [94, 0]
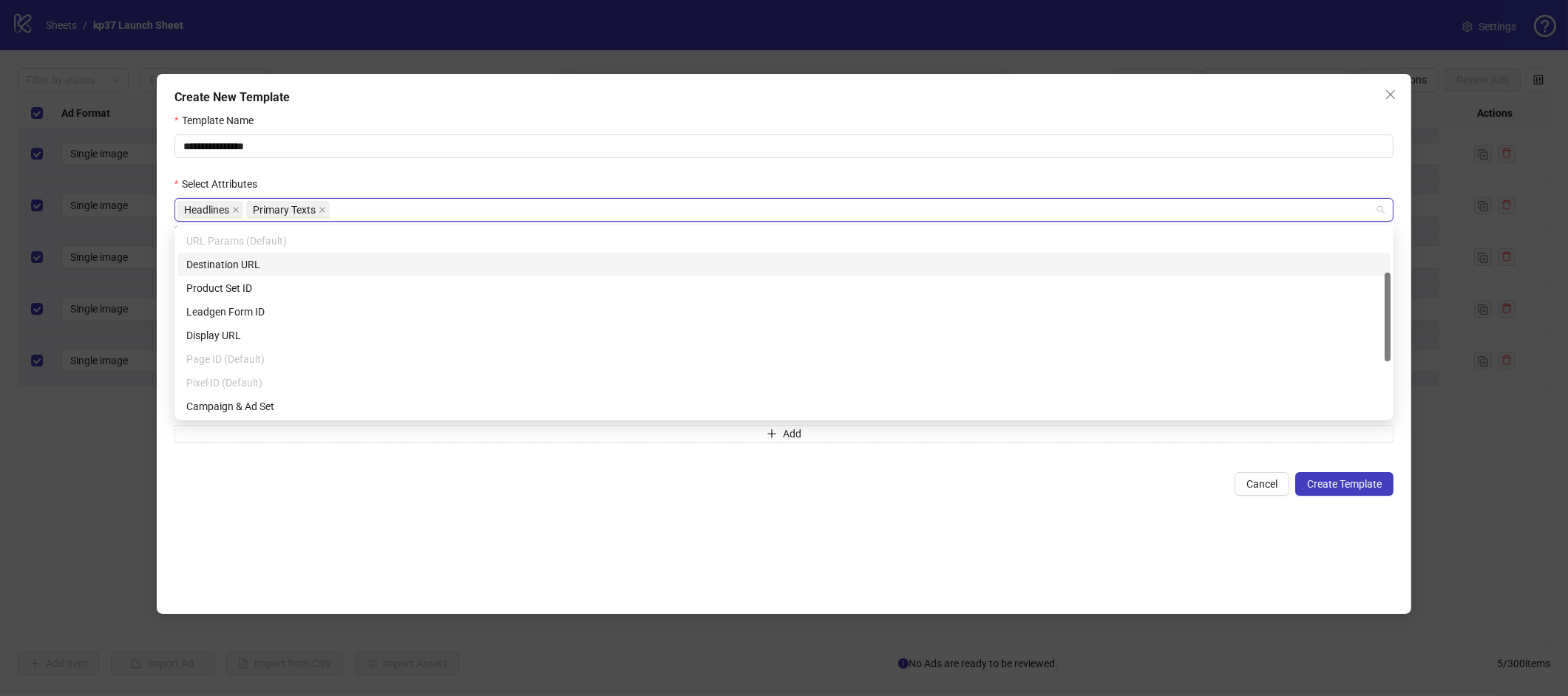
click at [222, 269] on div "Destination URL" at bounding box center [783, 264] width 1195 height 16
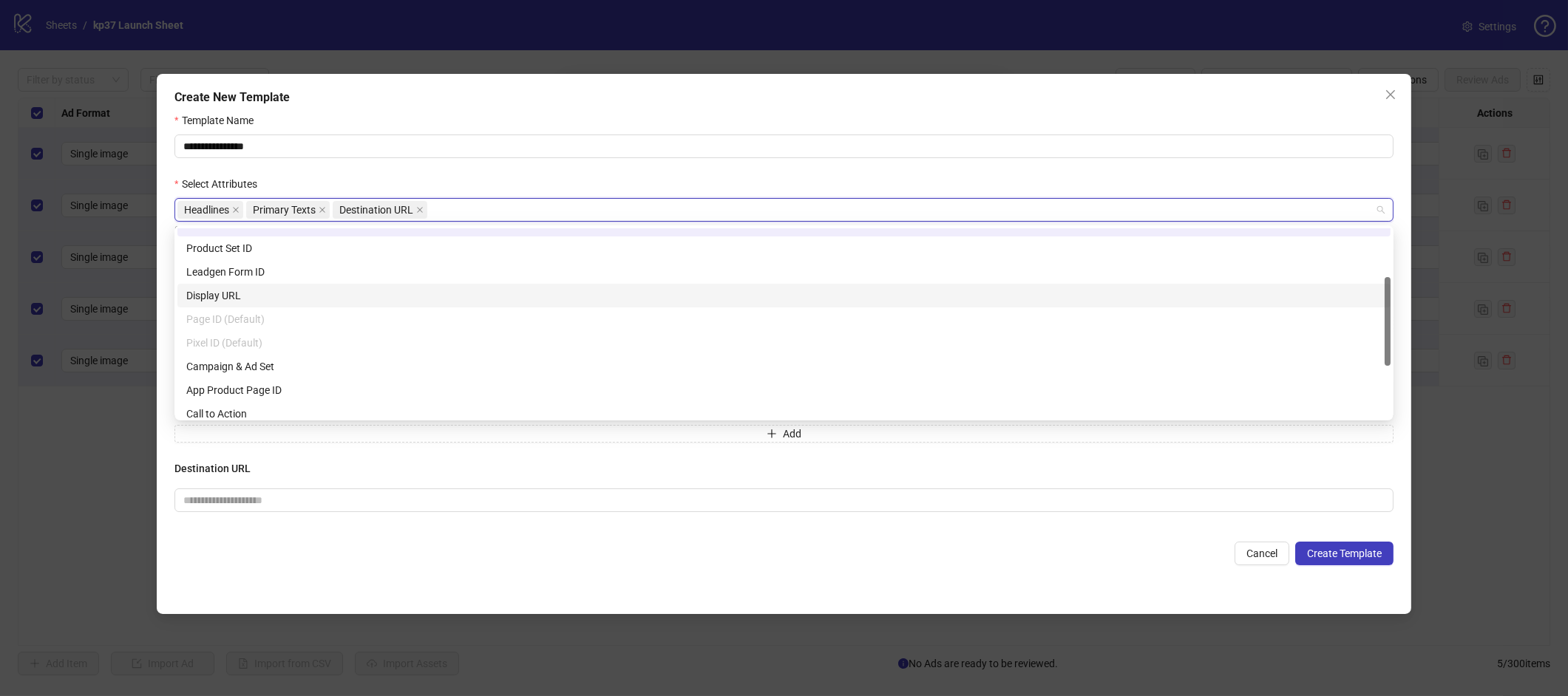
scroll to position [136, 0]
click at [198, 292] on div "Display URL" at bounding box center [783, 293] width 1195 height 16
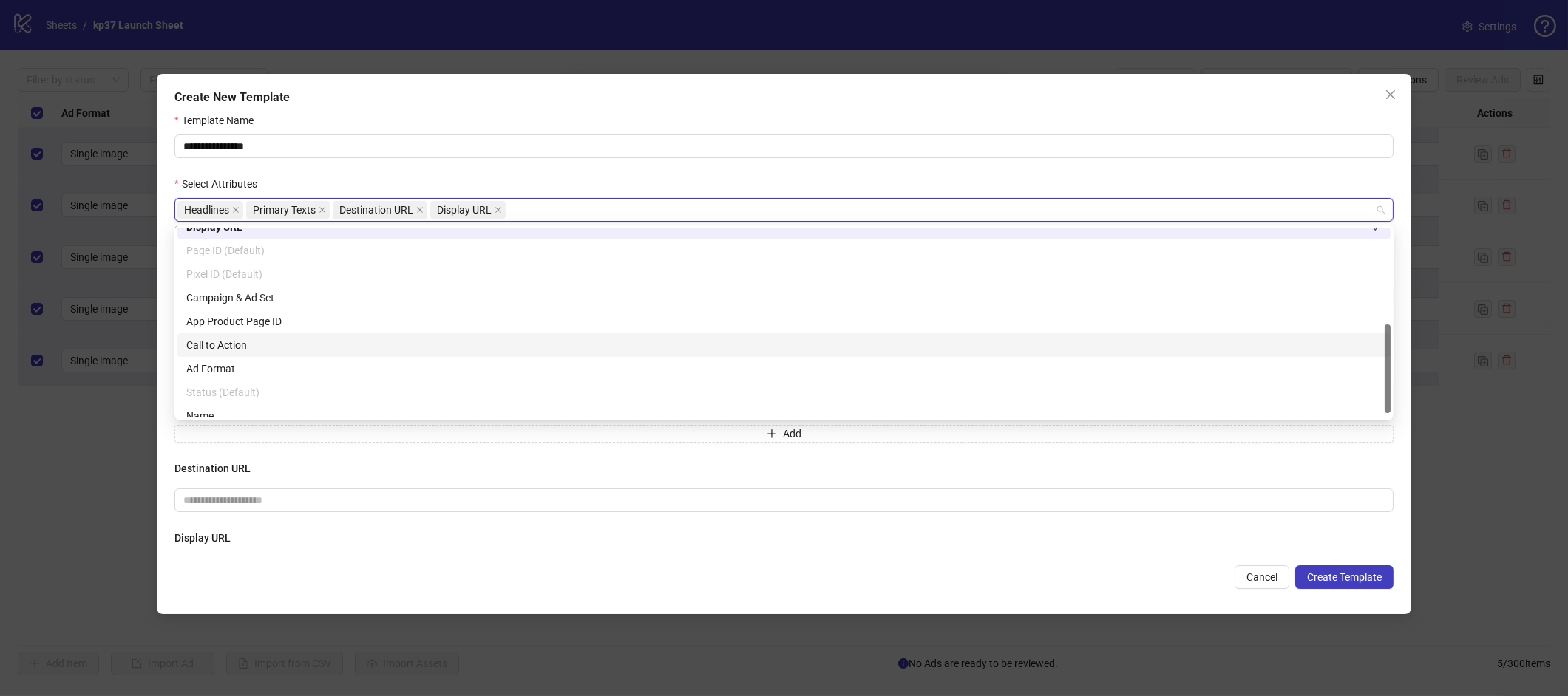
scroll to position [212, 0]
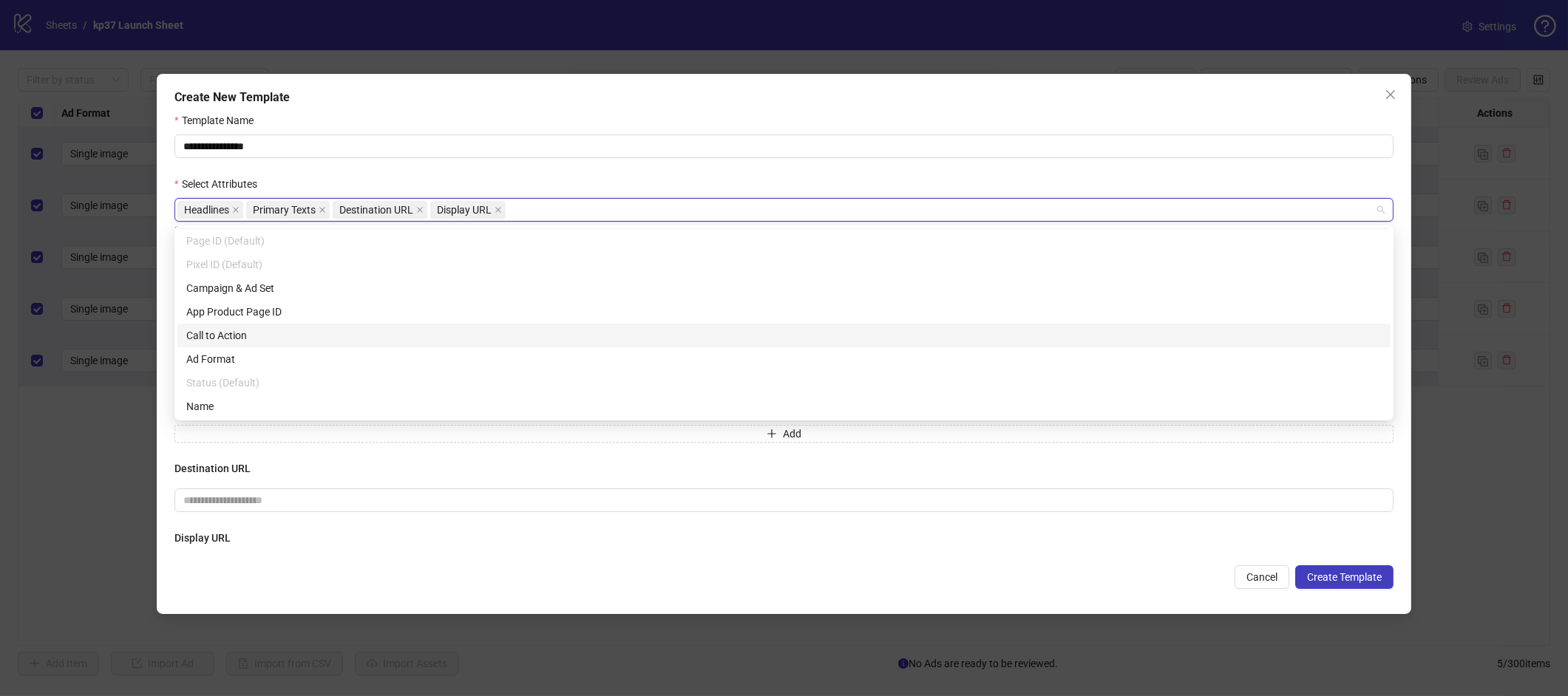
click at [214, 337] on div "Call to Action" at bounding box center [783, 335] width 1195 height 16
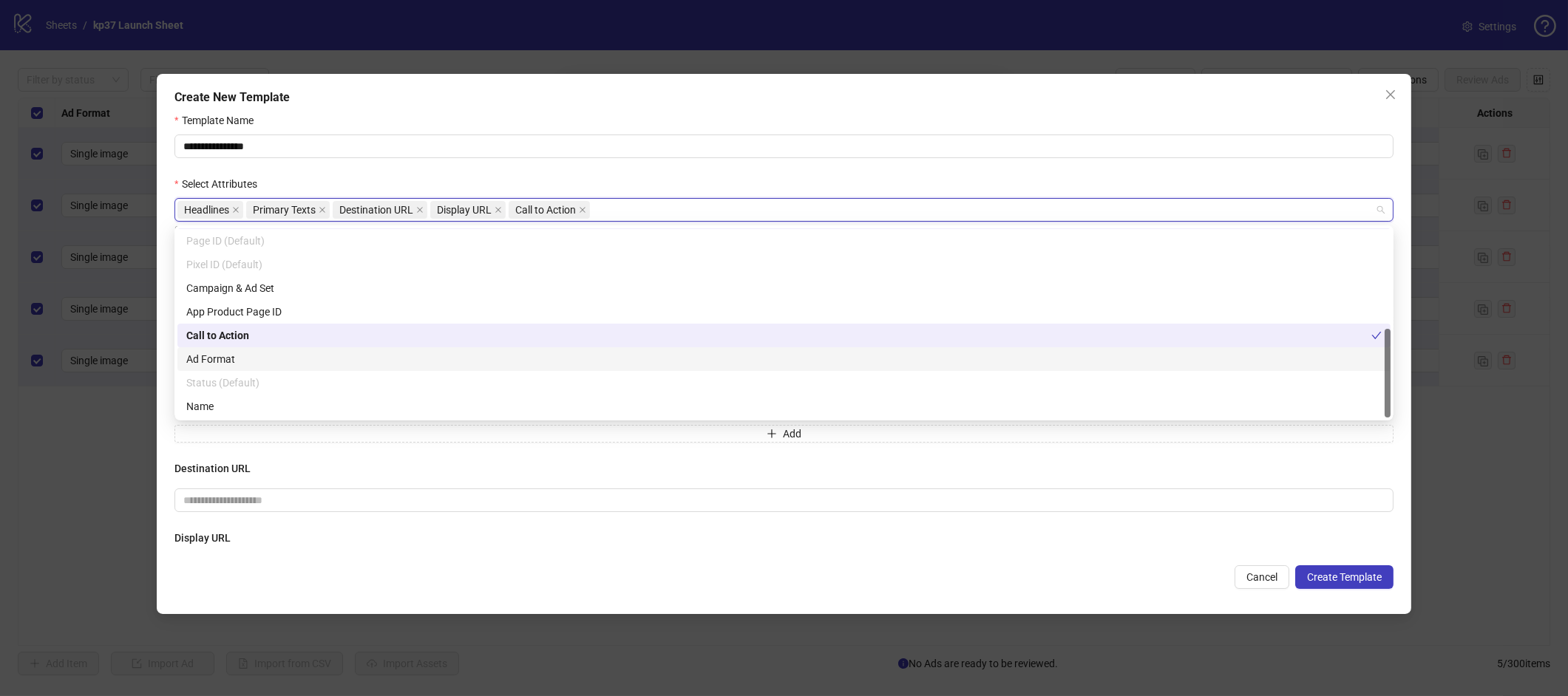
click at [229, 364] on div "Ad Format" at bounding box center [783, 359] width 1195 height 16
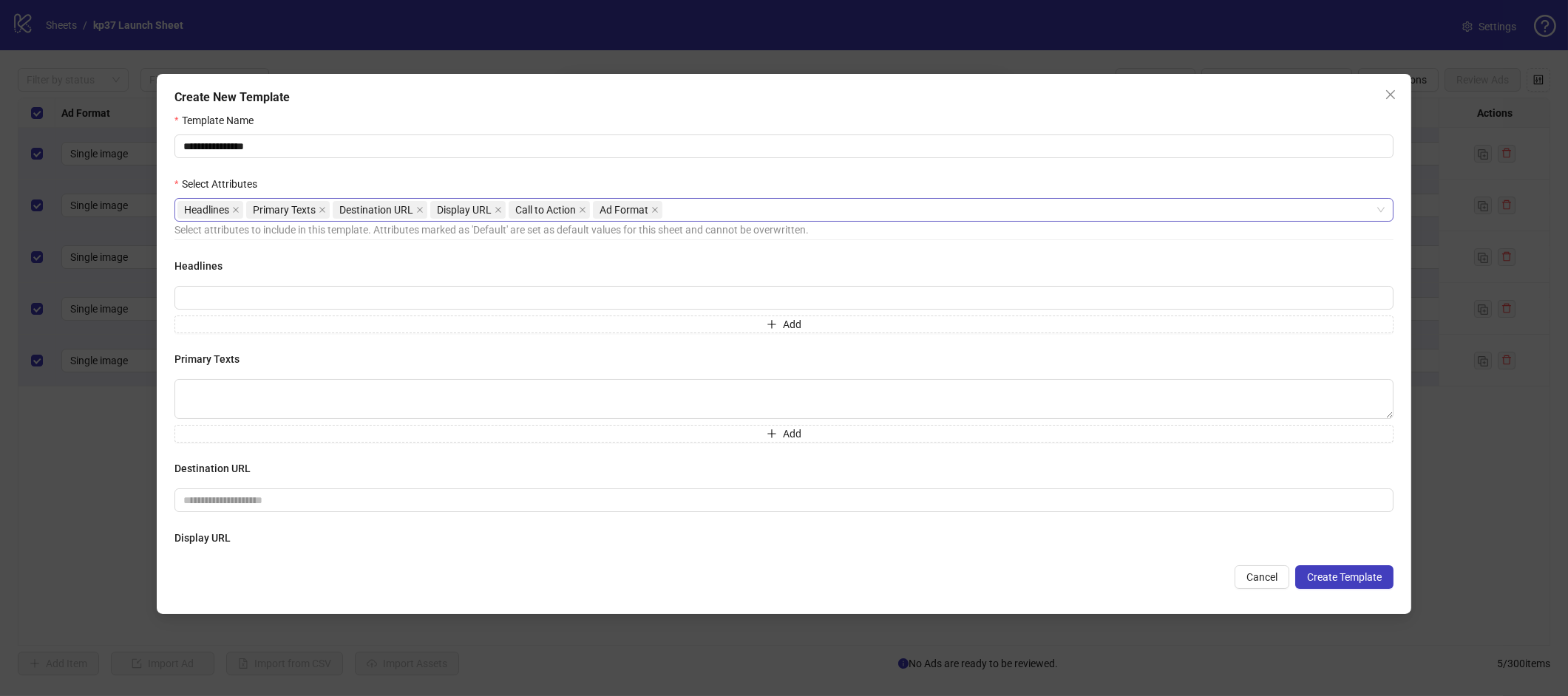
click at [332, 465] on h4 "Destination URL" at bounding box center [783, 468] width 1219 height 16
click at [536, 283] on div "Headlines Add" at bounding box center [783, 295] width 1219 height 76
click at [521, 302] on input "text" at bounding box center [783, 298] width 1219 height 24
paste input "**********"
type input "**********"
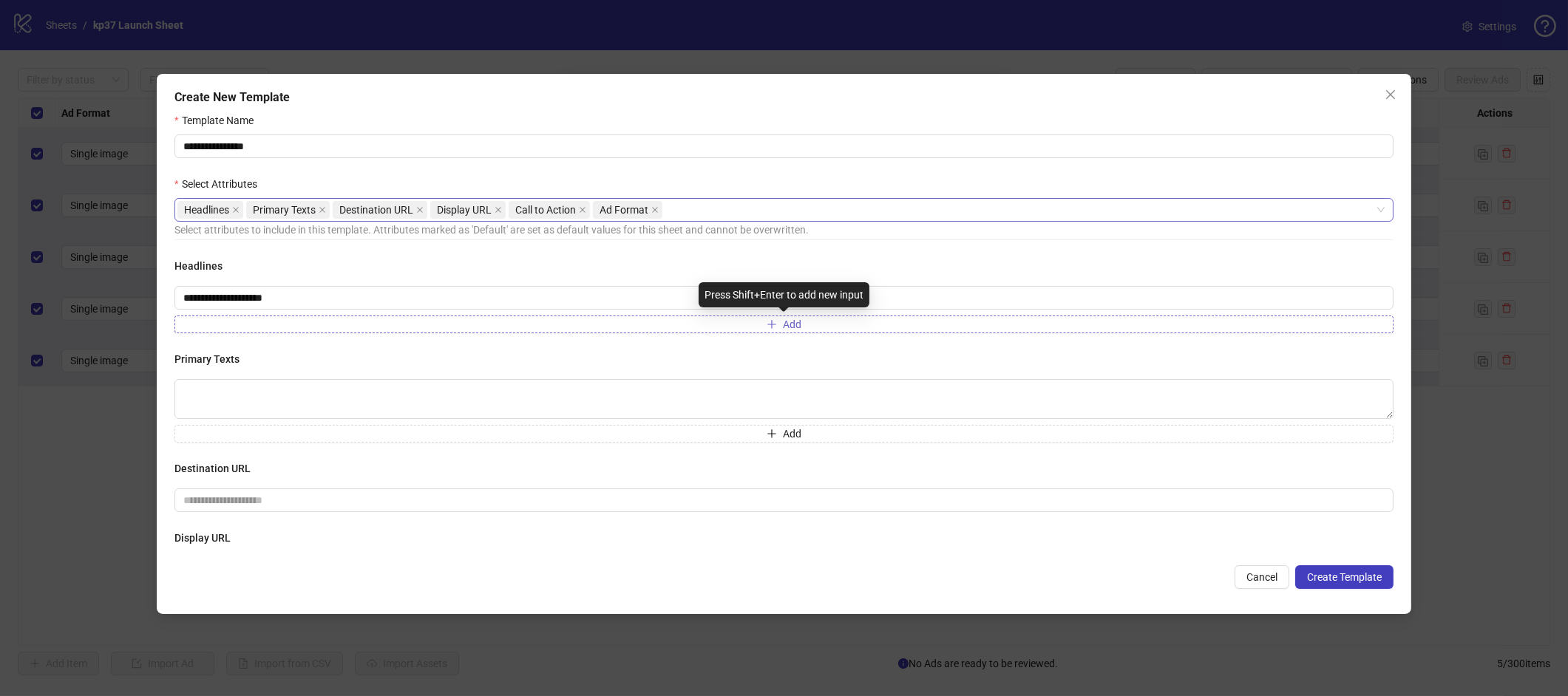
click at [746, 327] on button "Add" at bounding box center [783, 323] width 1219 height 17
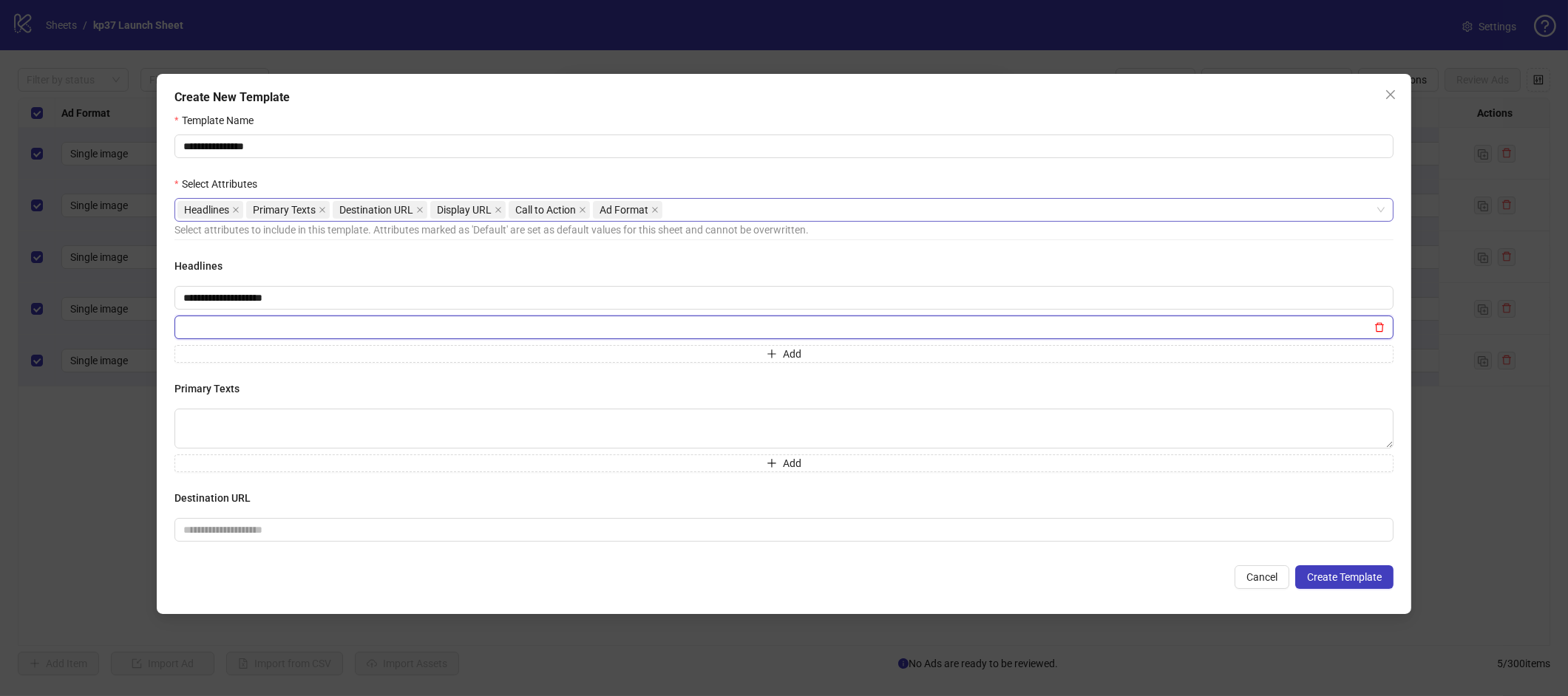
click at [1380, 329] on icon "delete" at bounding box center [1378, 326] width 10 height 10
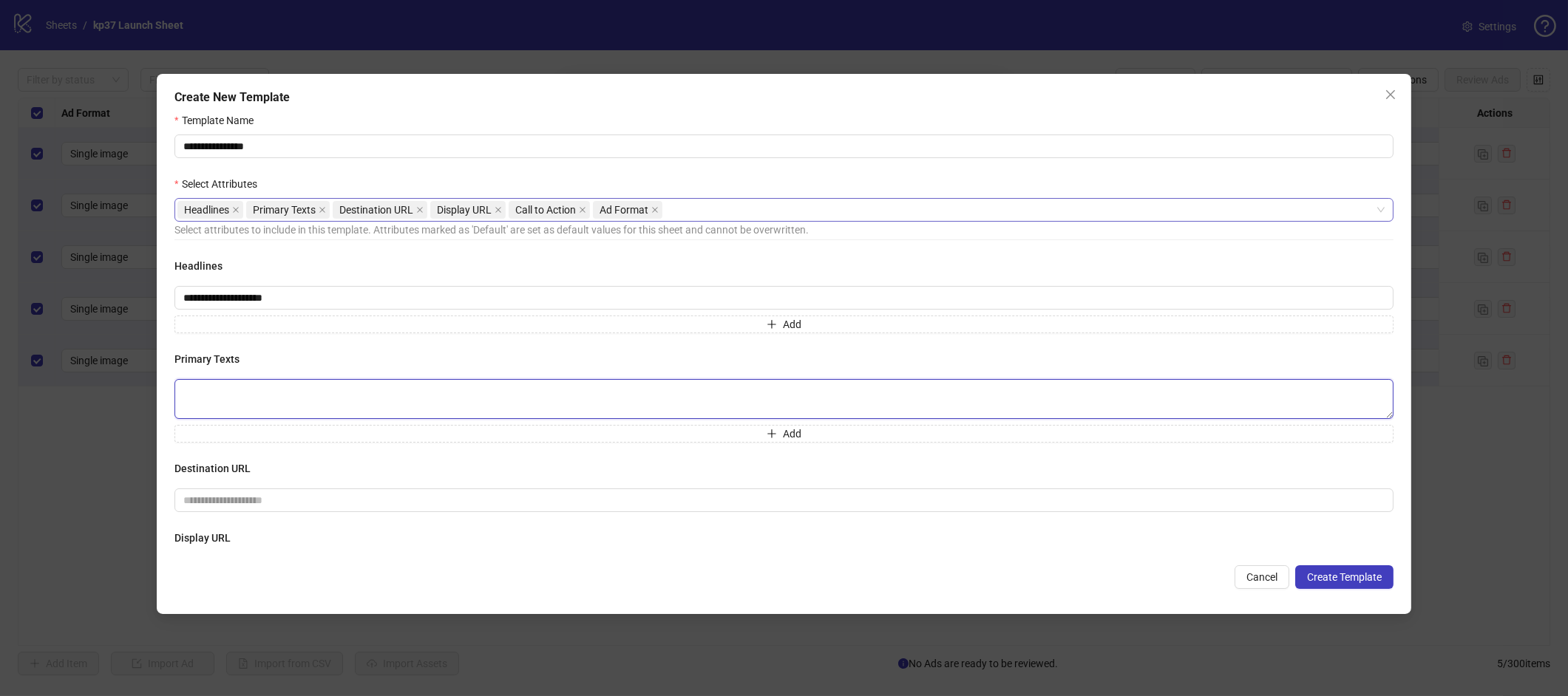
click at [215, 386] on textarea at bounding box center [783, 399] width 1219 height 40
click at [236, 502] on input "text" at bounding box center [778, 500] width 1190 height 16
paste input "**********"
click at [408, 502] on input "**********" at bounding box center [778, 500] width 1190 height 16
click at [183, 496] on input "**********" at bounding box center [778, 500] width 1190 height 16
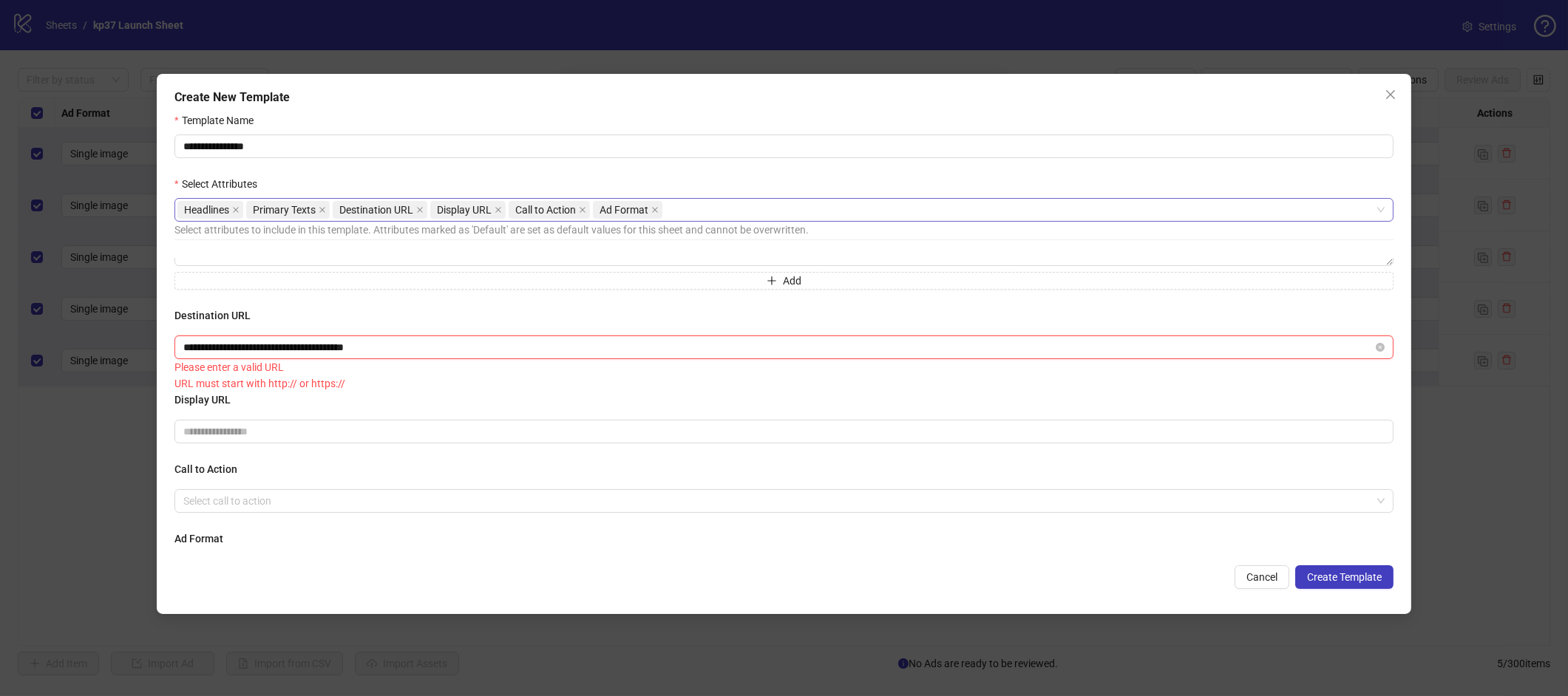
scroll to position [127, 0]
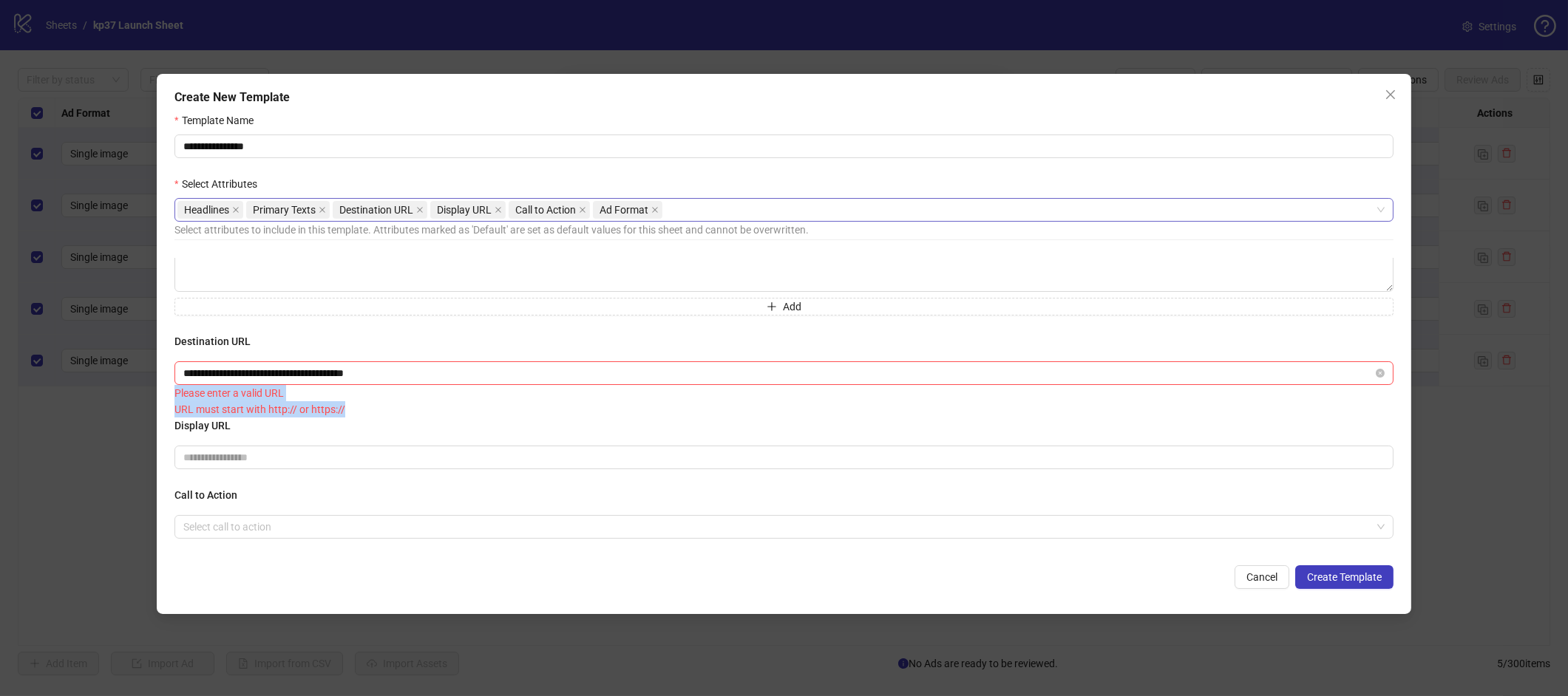
drag, startPoint x: 178, startPoint y: 395, endPoint x: 350, endPoint y: 408, distance: 172.5
click at [350, 408] on div "Please enter a valid URL URL must start with http:// or https://" at bounding box center [783, 401] width 1219 height 33
click at [400, 412] on div "URL must start with http:// or https://" at bounding box center [783, 409] width 1219 height 16
click at [400, 373] on input "**********" at bounding box center [778, 374] width 1190 height 16
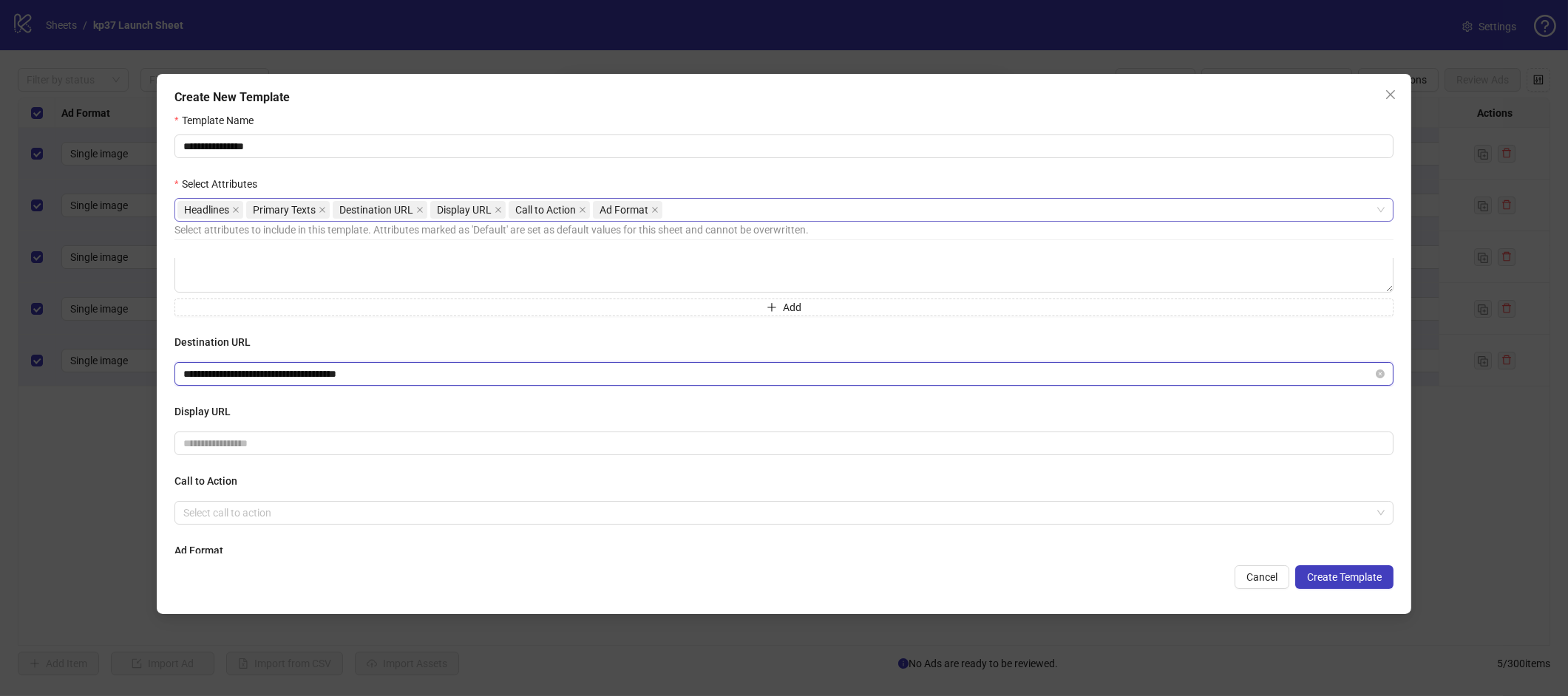
type input "**********"
click at [400, 417] on h4 "Display URL" at bounding box center [783, 412] width 1219 height 16
click at [273, 522] on input "search" at bounding box center [777, 513] width 1188 height 22
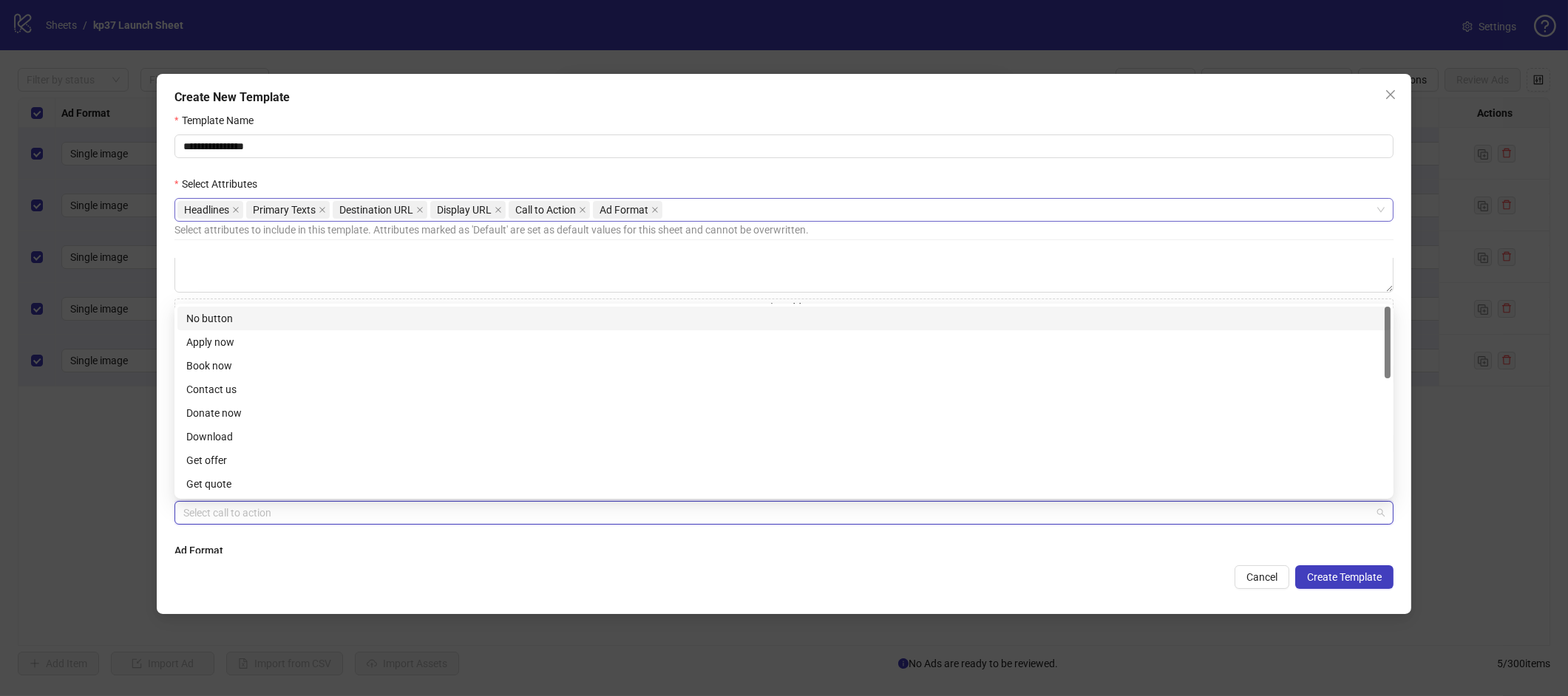
paste input "**********"
type input "**********"
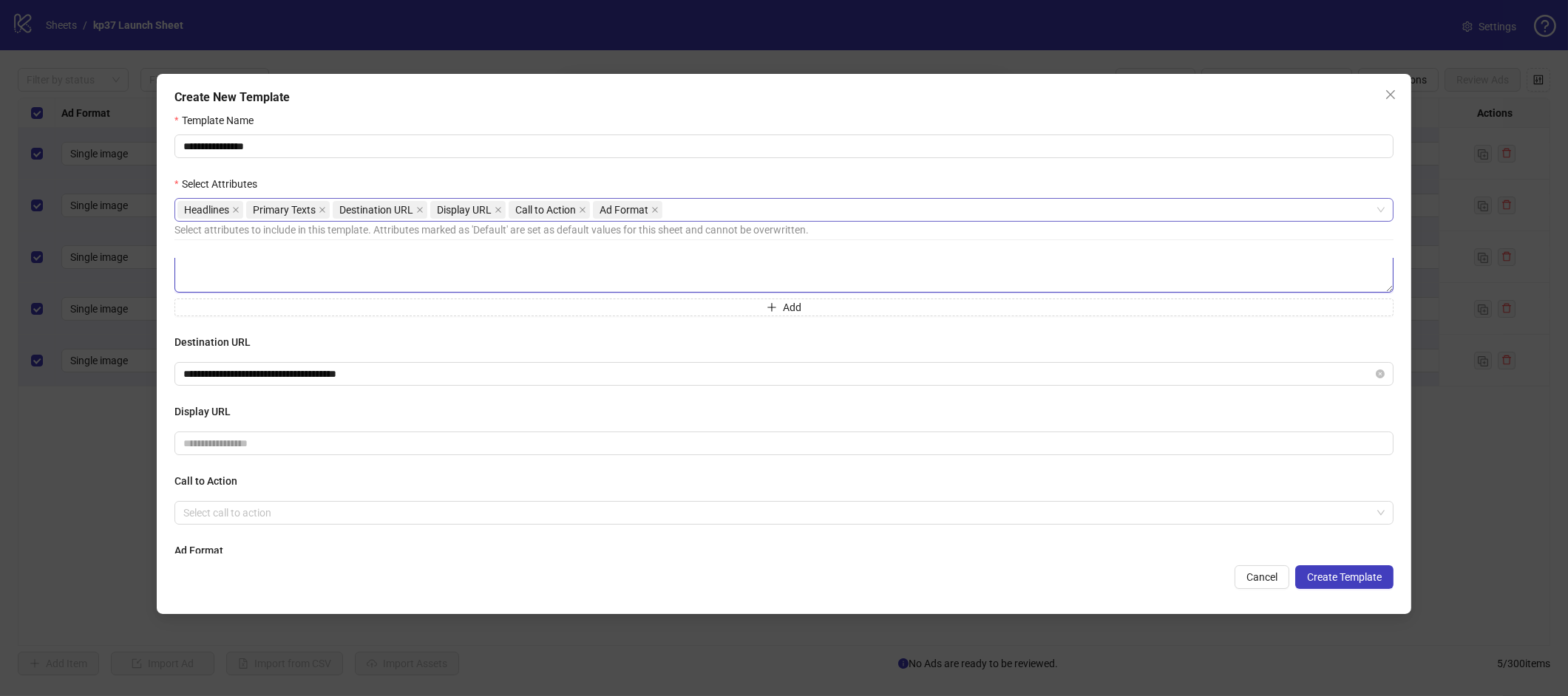
click at [270, 269] on textarea at bounding box center [783, 272] width 1219 height 40
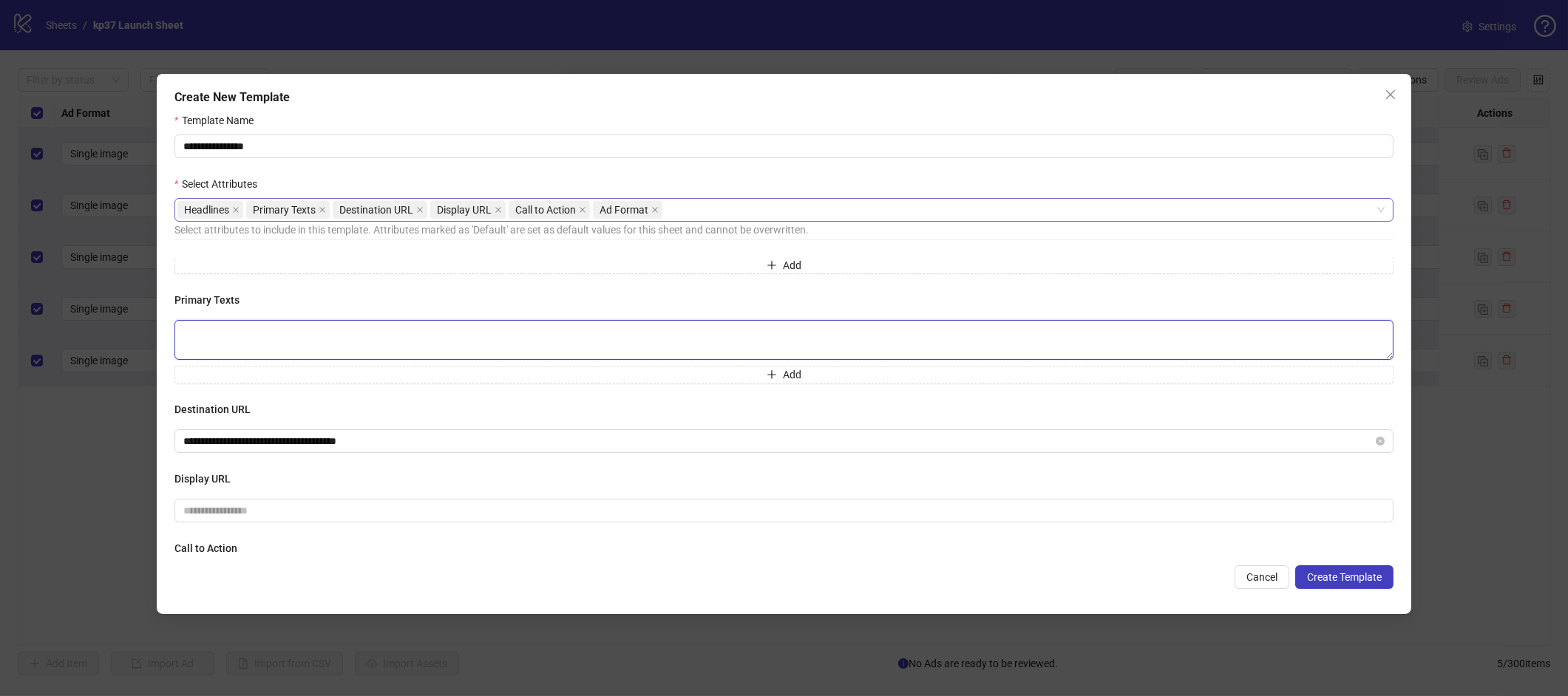
scroll to position [53, 0]
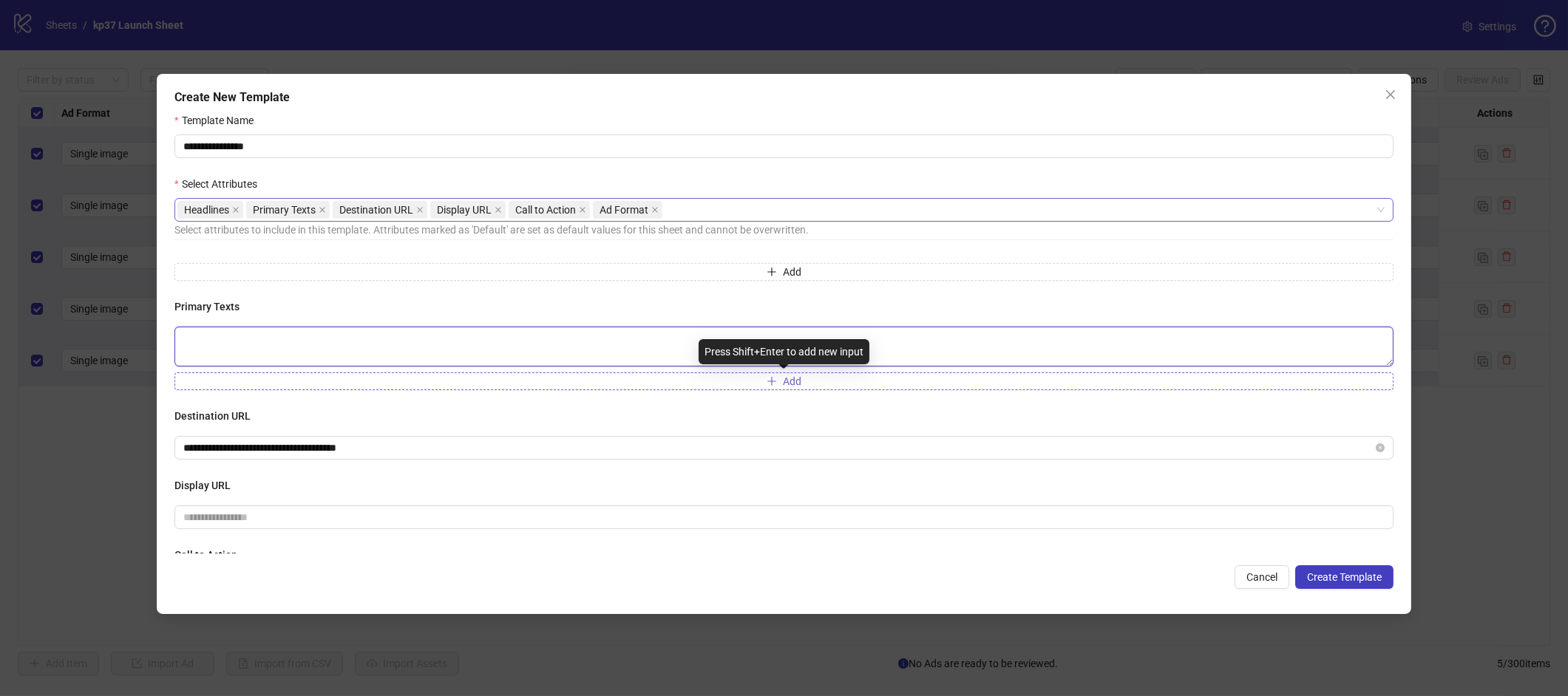
paste textarea "**********"
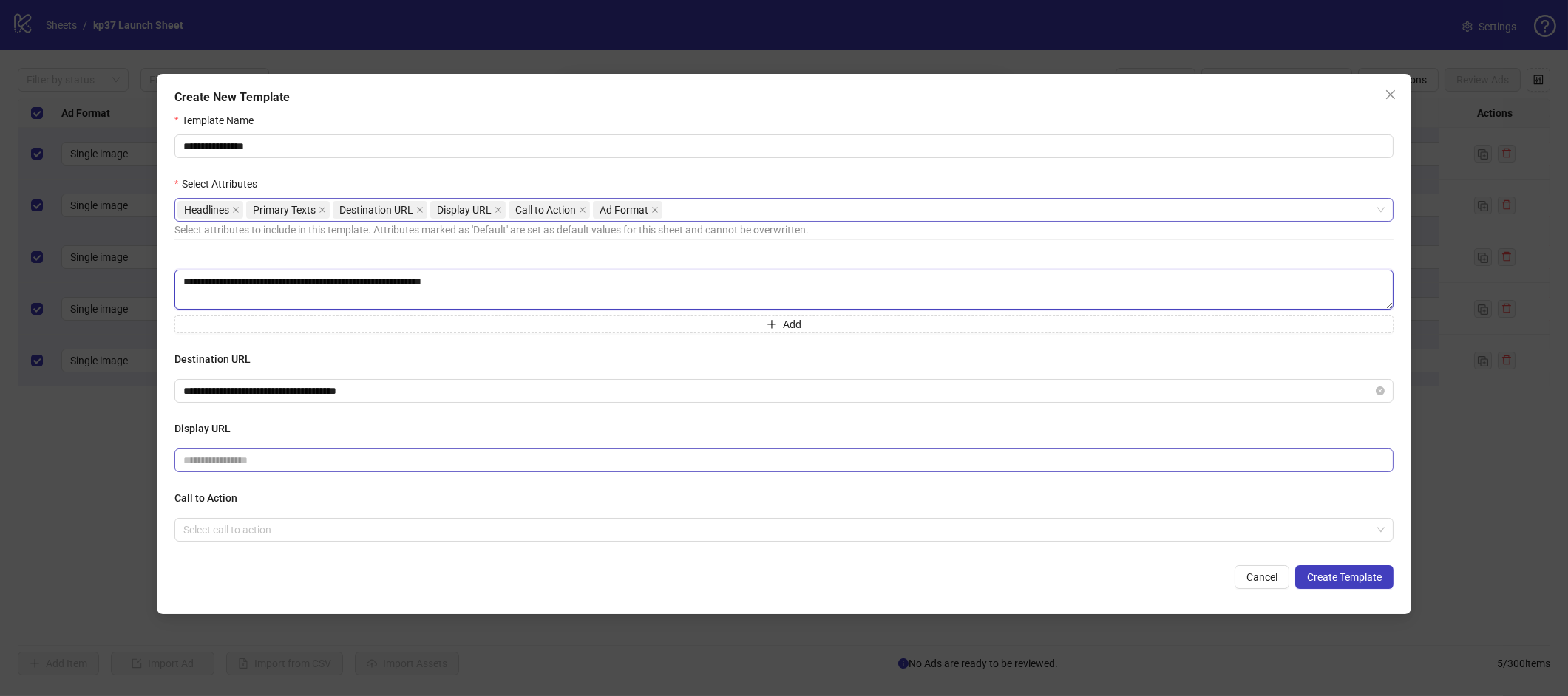
scroll to position [106, 0]
type textarea "**********"
click at [239, 472] on input "text" at bounding box center [783, 464] width 1219 height 24
type input "**********"
click at [420, 502] on h4 "Call to Action" at bounding box center [783, 502] width 1219 height 16
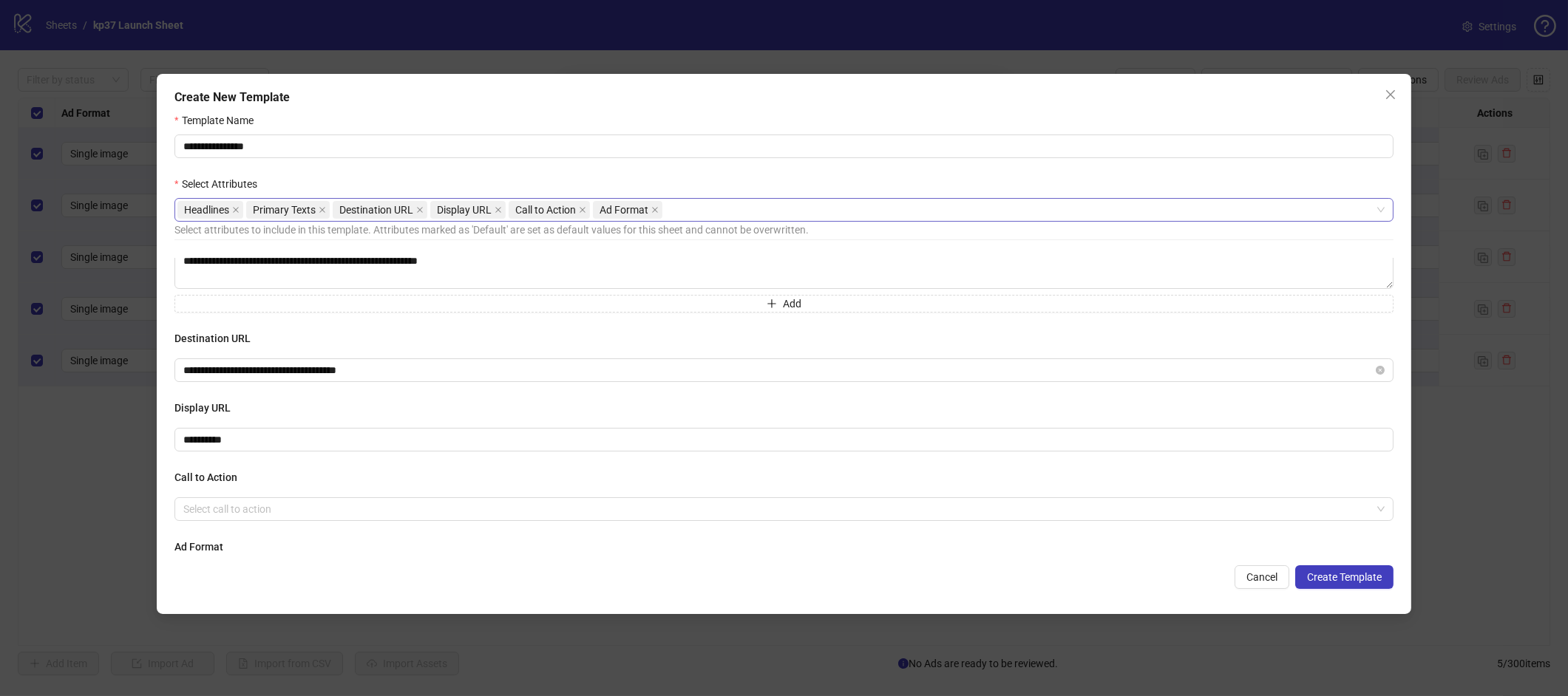
scroll to position [136, 0]
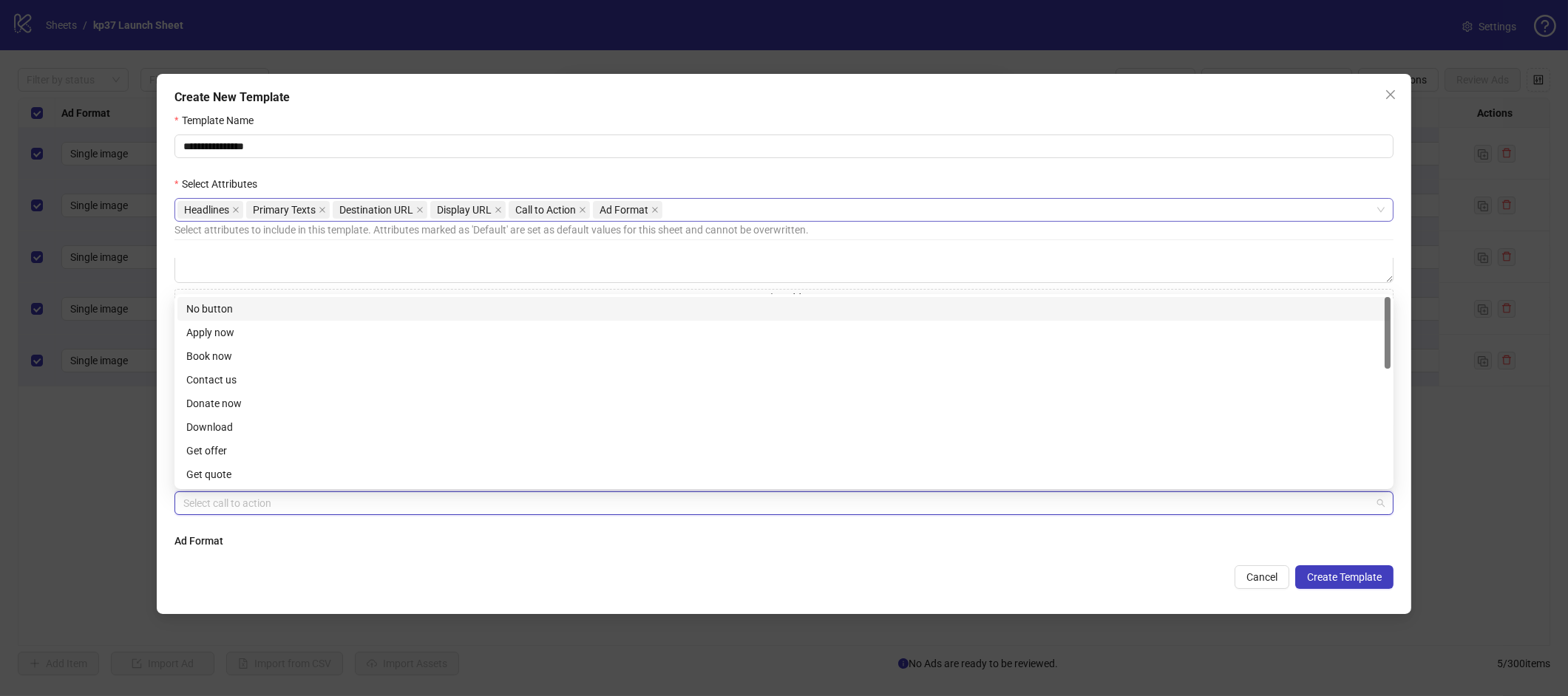
click at [275, 498] on input "search" at bounding box center [777, 503] width 1188 height 22
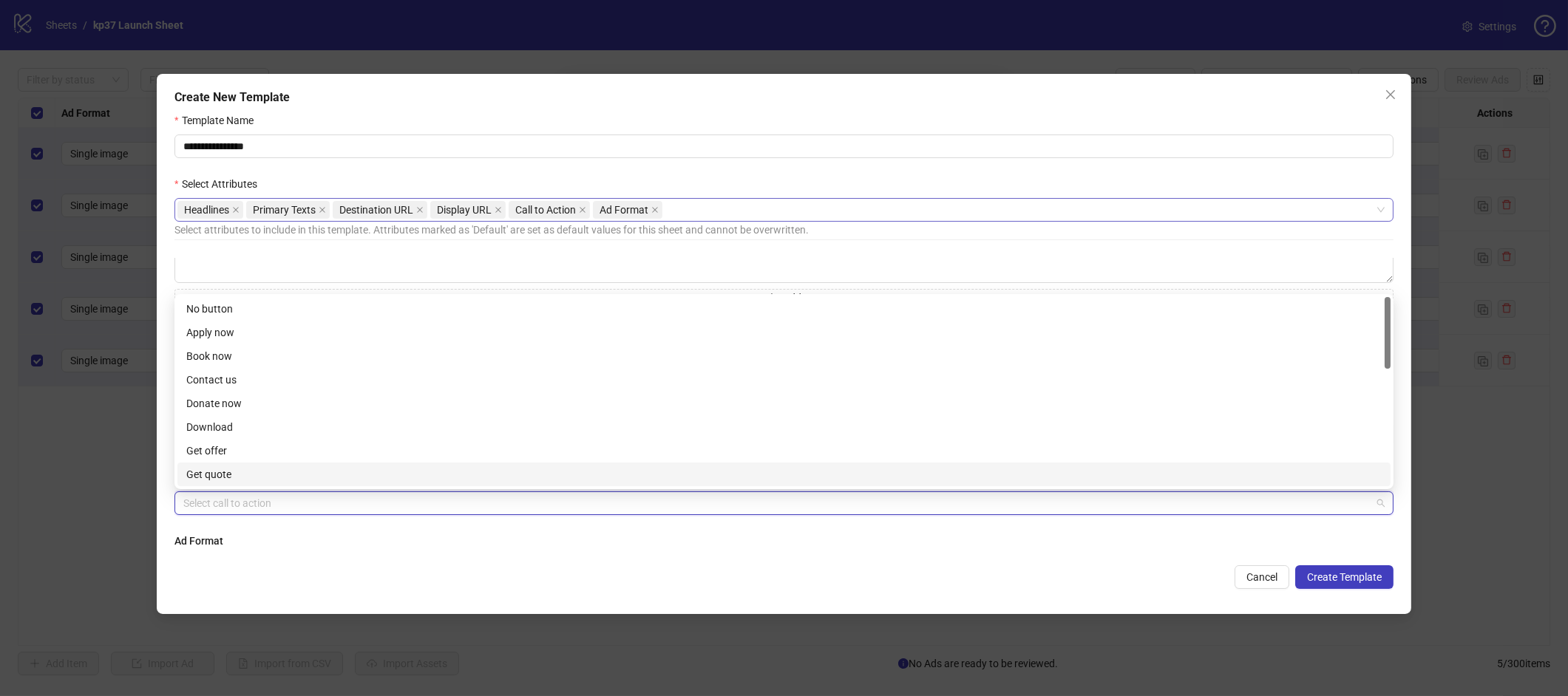
click at [283, 521] on div "**********" at bounding box center [783, 405] width 1219 height 295
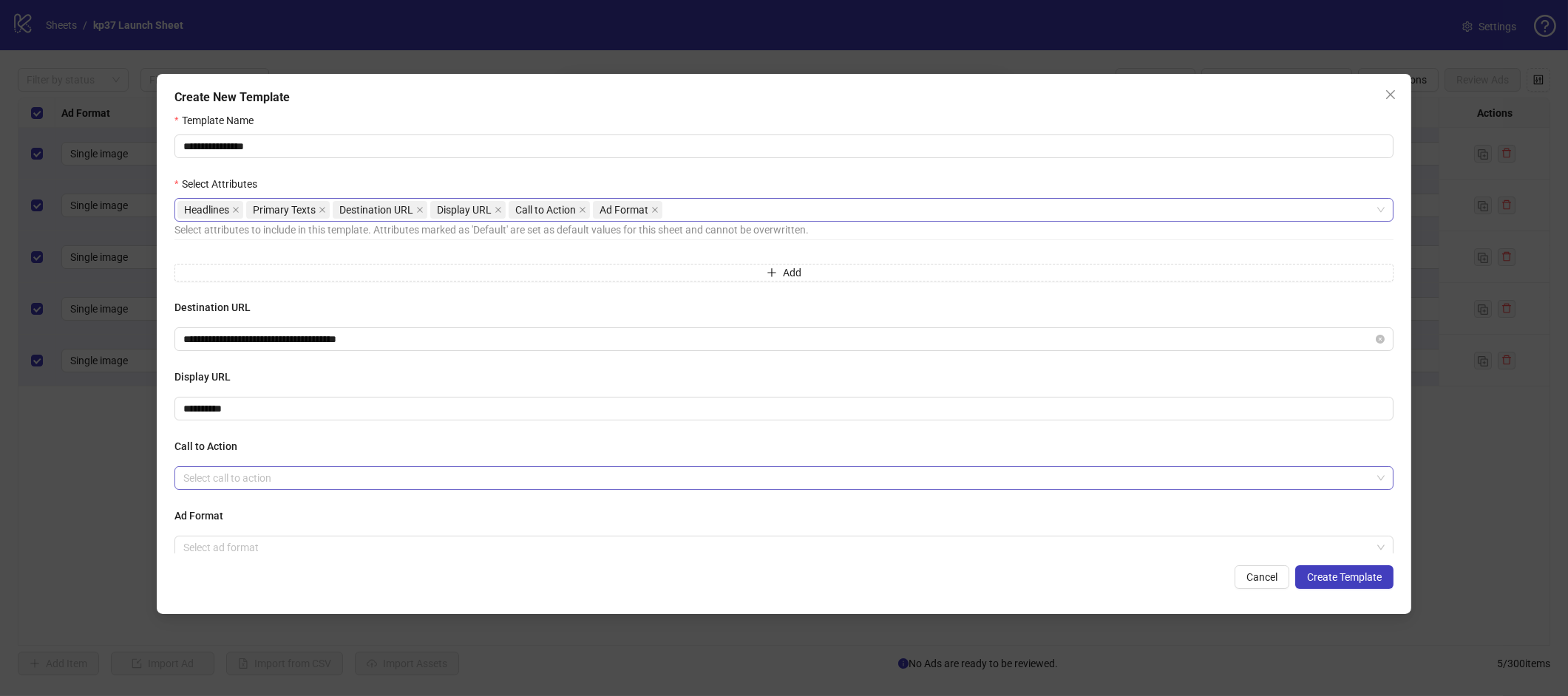
scroll to position [171, 0]
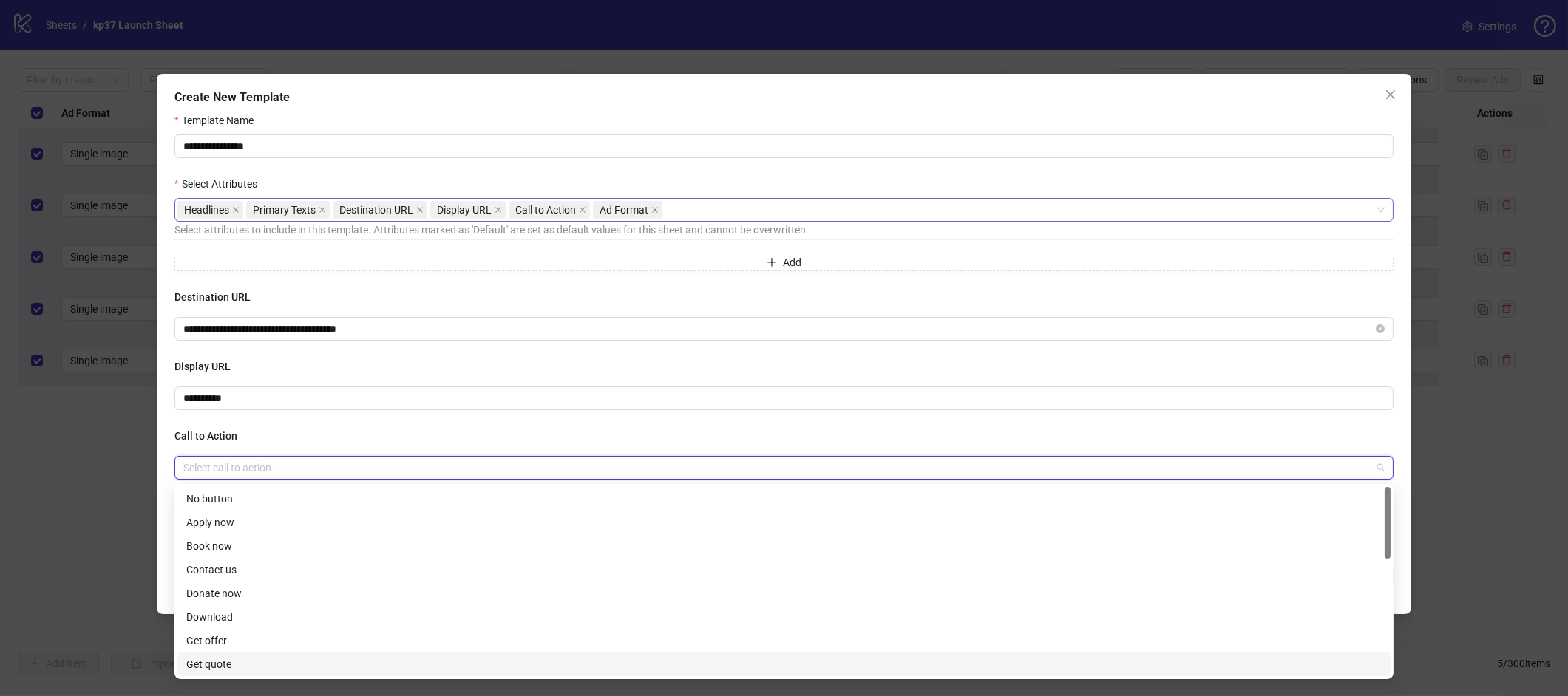
click at [299, 465] on input "search" at bounding box center [777, 467] width 1188 height 22
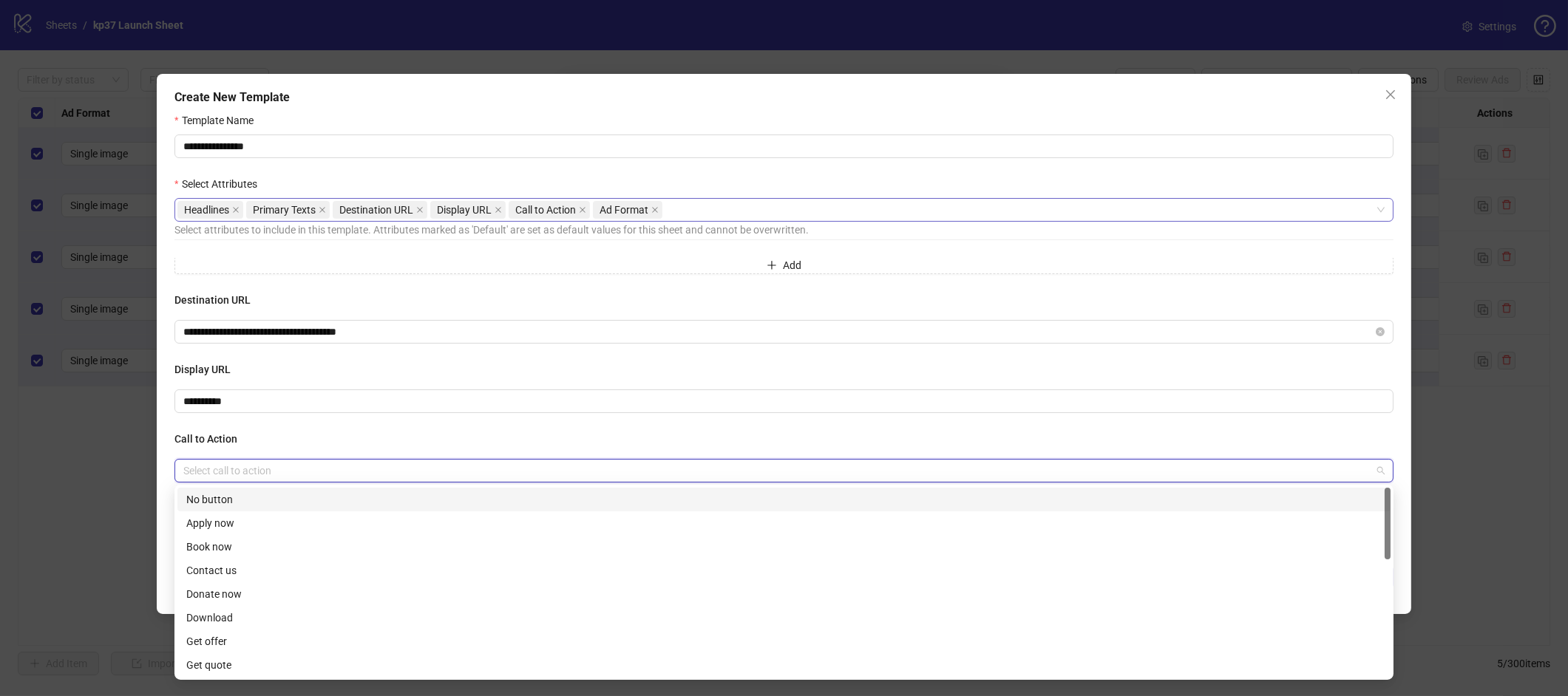
scroll to position [168, 0]
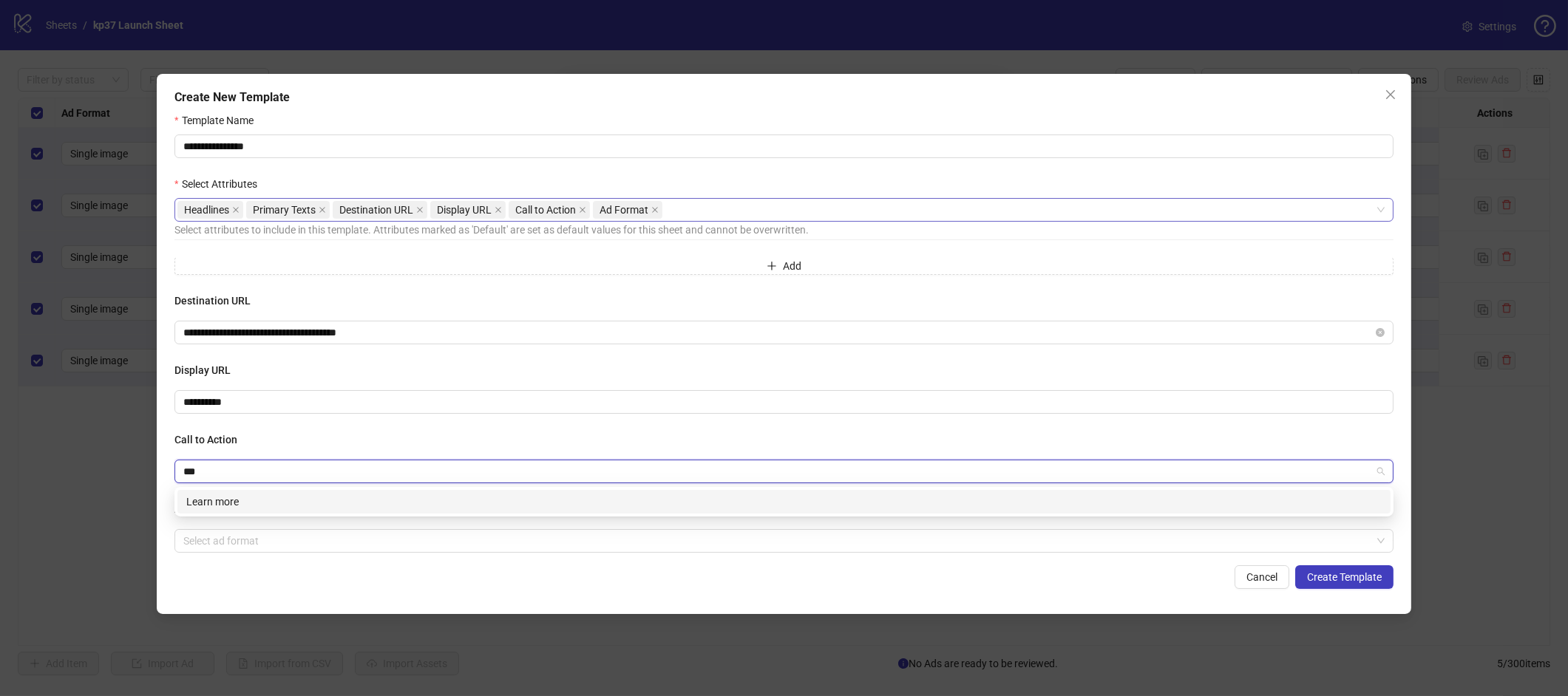
type input "****"
click at [267, 500] on div "Learn more" at bounding box center [783, 502] width 1195 height 16
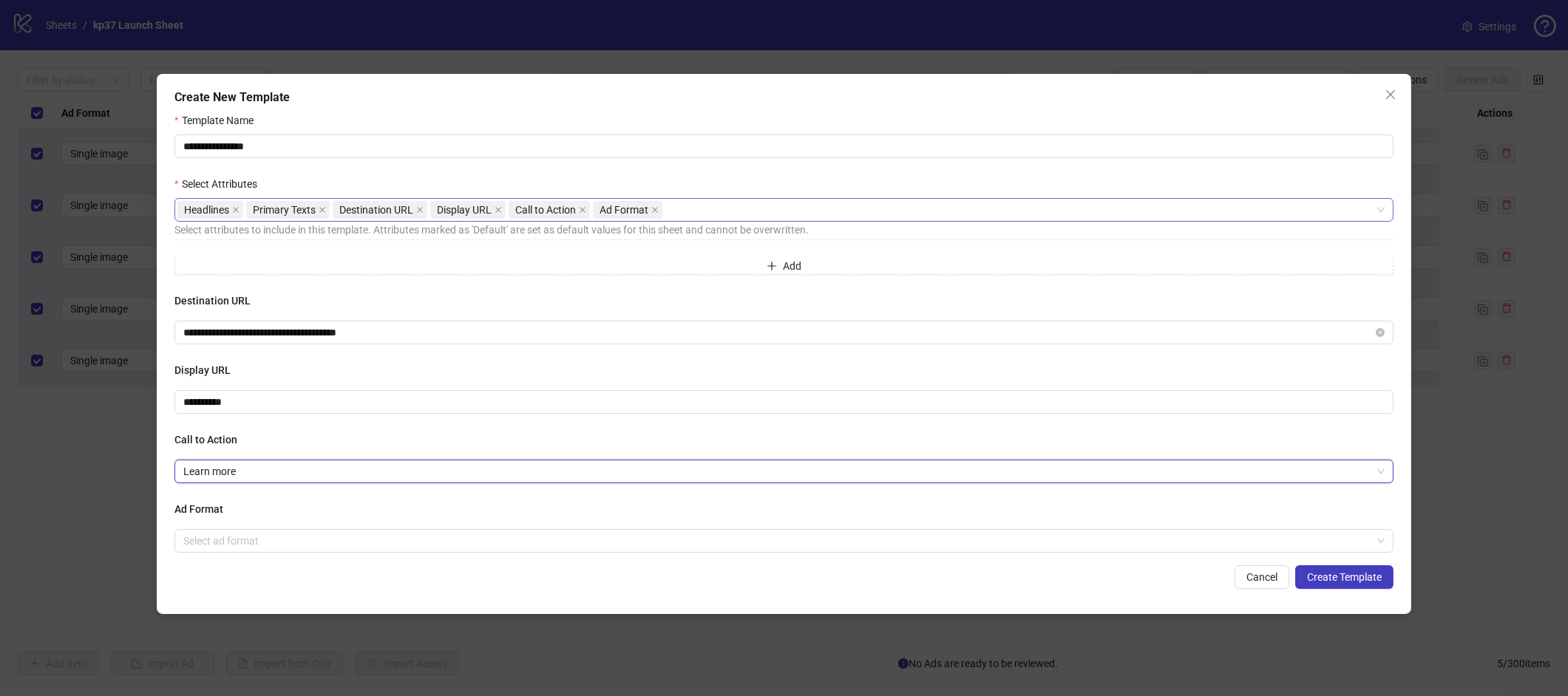
click at [289, 583] on div "Cancel Create Template" at bounding box center [783, 577] width 1219 height 24
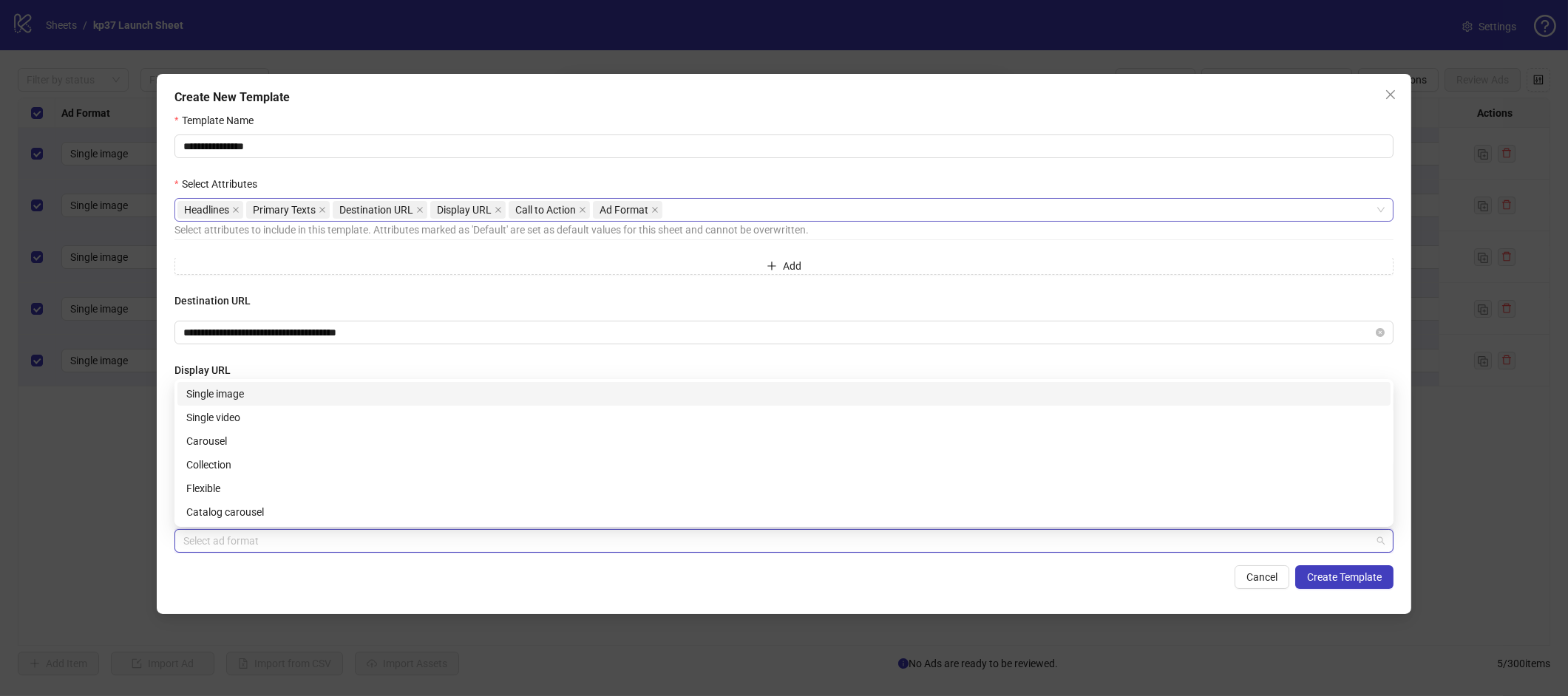
click at [287, 545] on input "search" at bounding box center [777, 540] width 1188 height 22
click at [252, 390] on div "Single image" at bounding box center [783, 394] width 1195 height 16
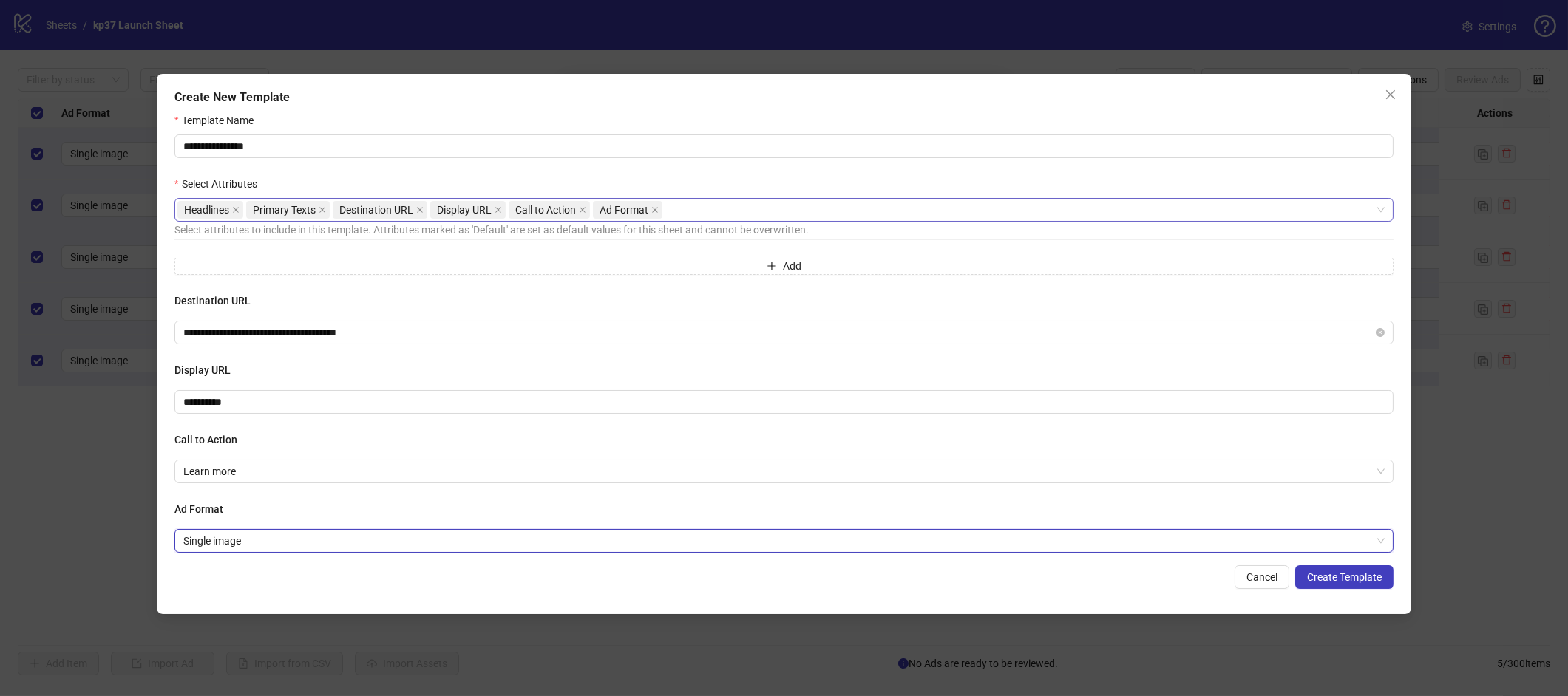
click at [248, 551] on span "Single image" at bounding box center [783, 540] width 1201 height 22
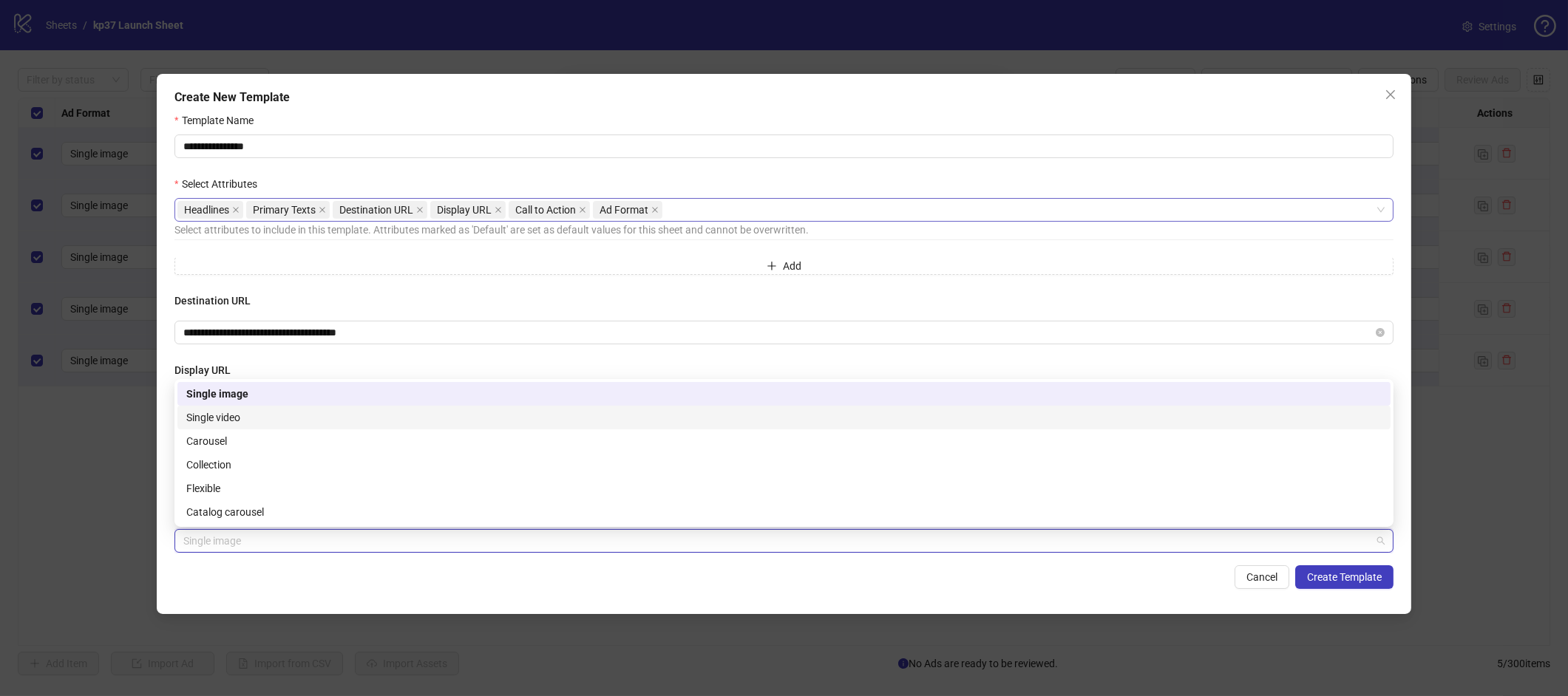
click at [263, 410] on div "Single video" at bounding box center [783, 417] width 1195 height 16
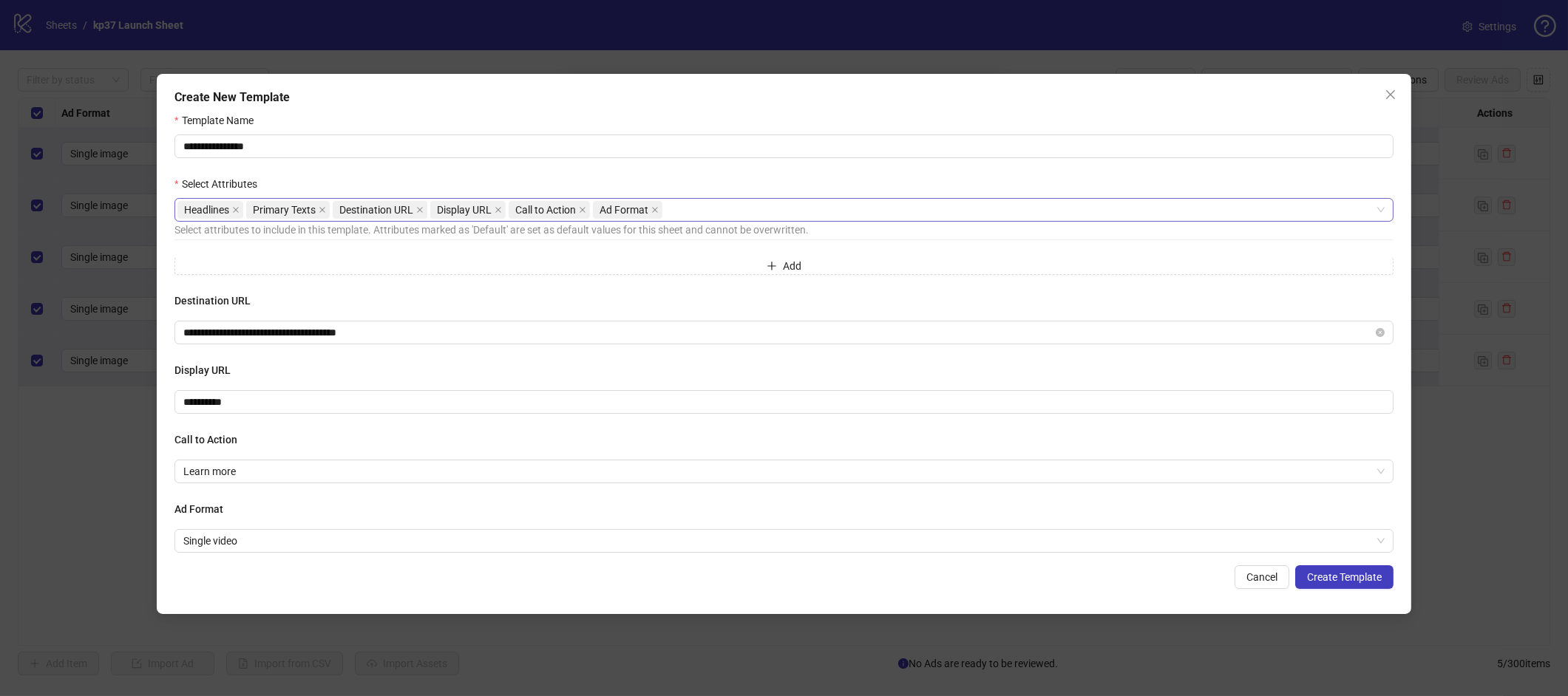
click at [275, 572] on div "Cancel Create Template" at bounding box center [783, 577] width 1219 height 24
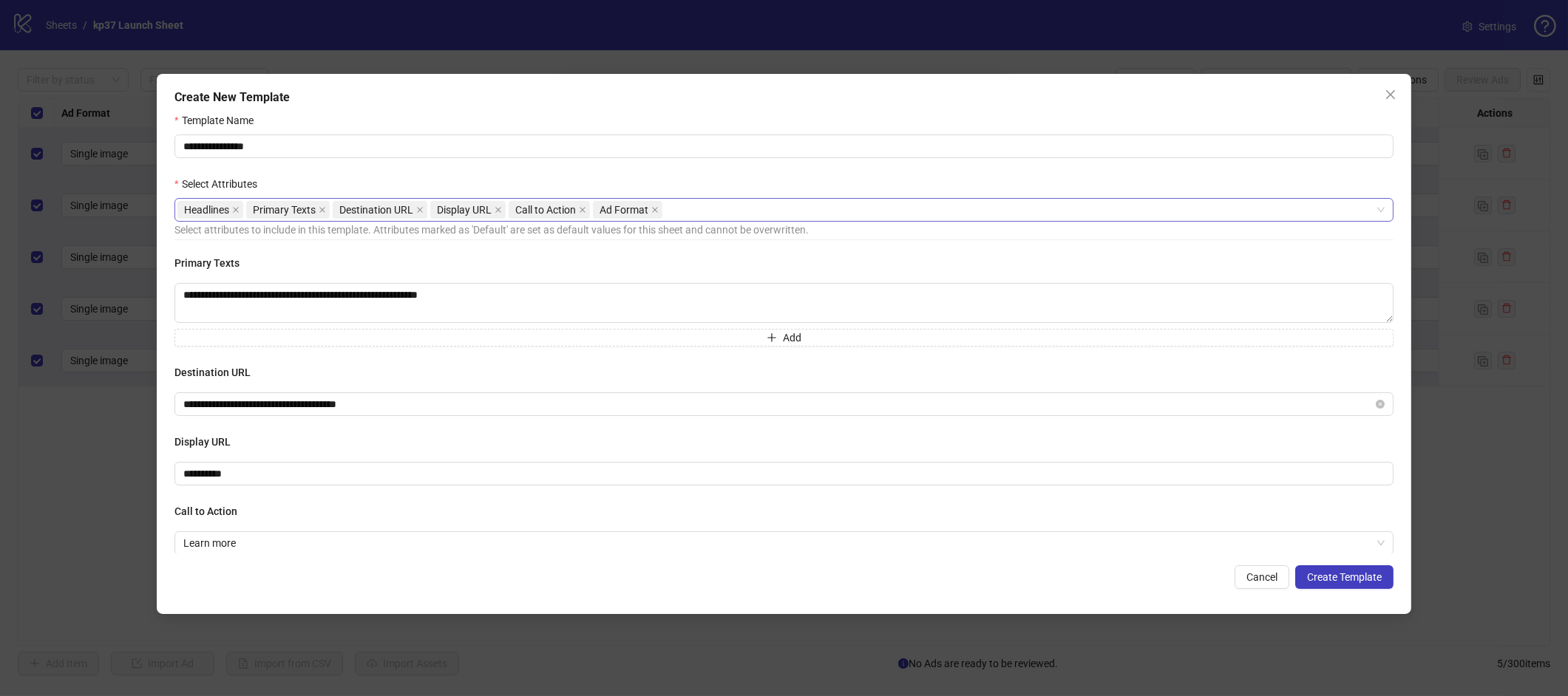
scroll to position [185, 0]
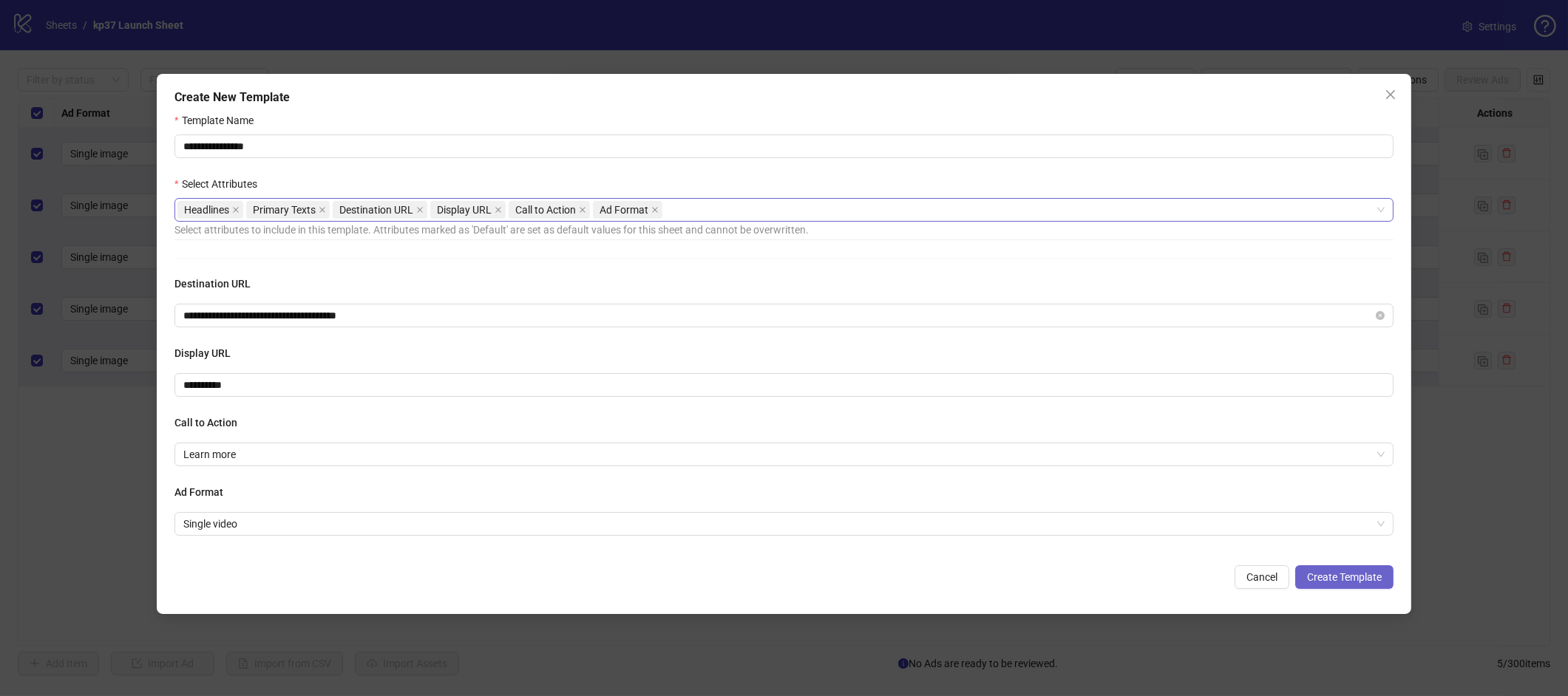
click at [1353, 578] on span "Create Template" at bounding box center [1344, 577] width 75 height 12
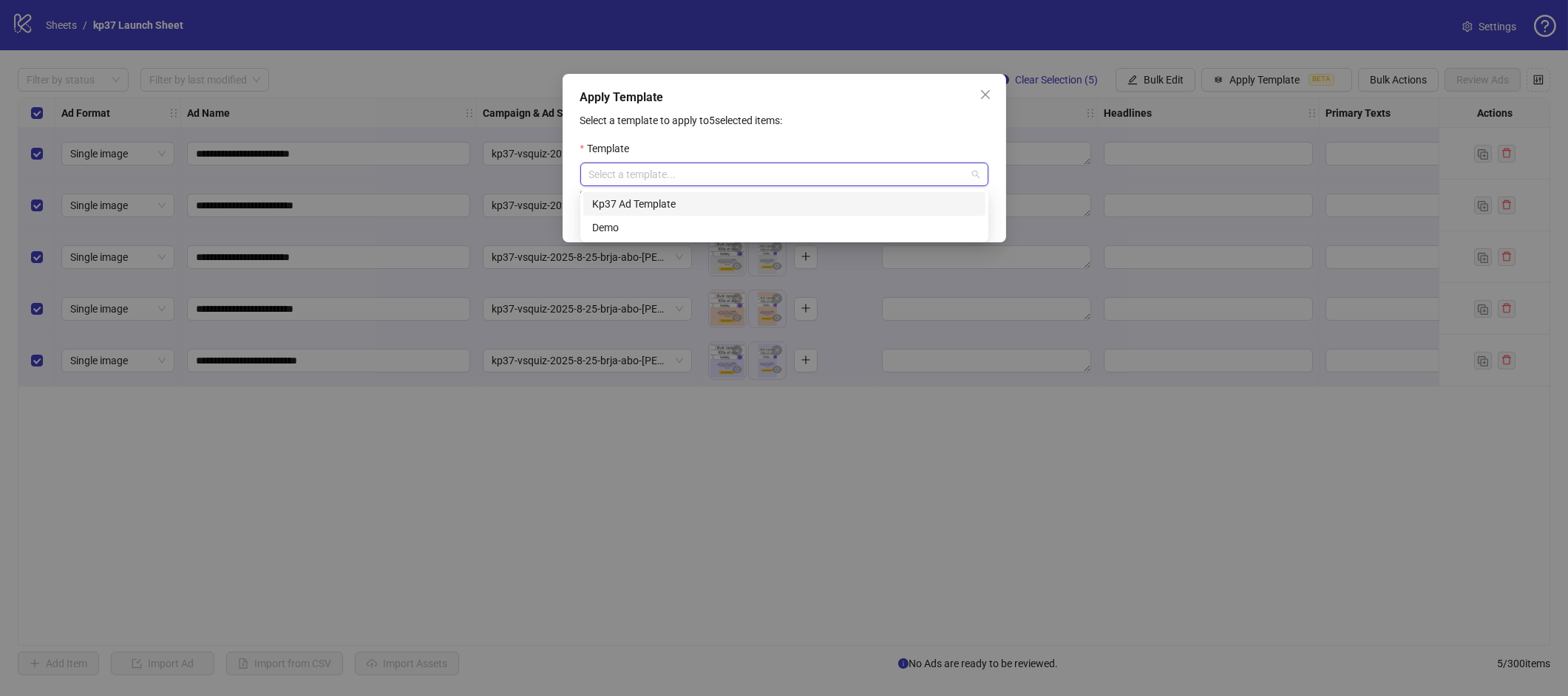
click at [927, 169] on input "search" at bounding box center [777, 174] width 377 height 22
click at [686, 201] on div "Kp37 Ad Template" at bounding box center [784, 204] width 385 height 16
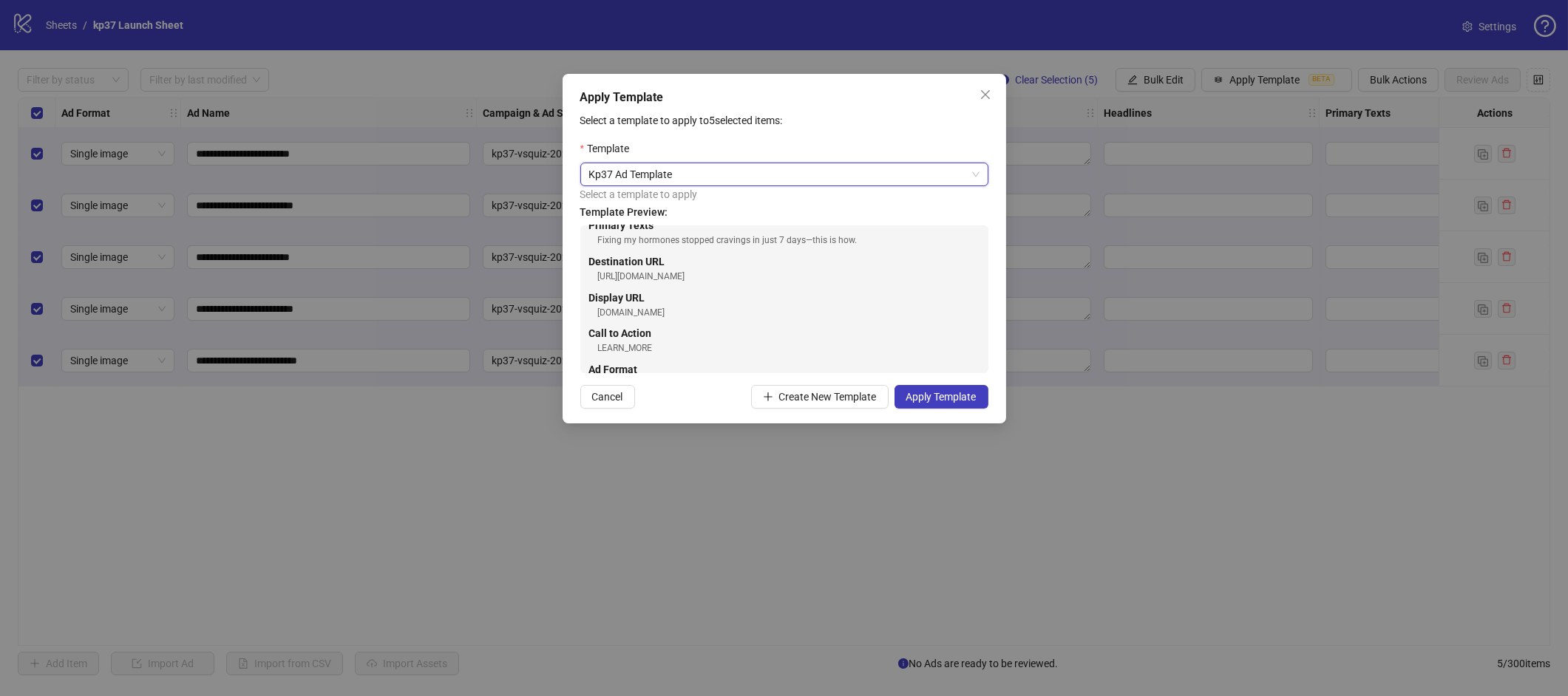
scroll to position [29, 0]
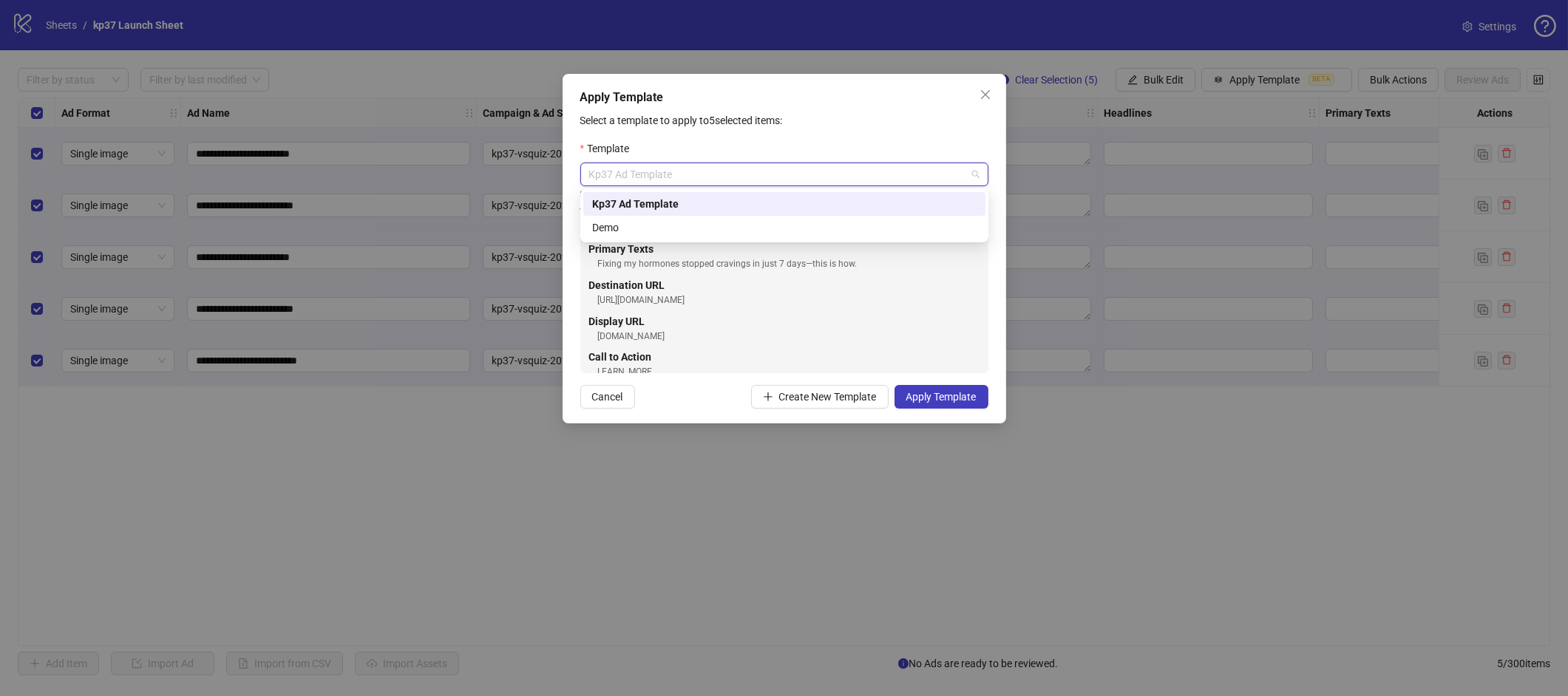
click at [868, 176] on span "Kp37 Ad Template" at bounding box center [784, 174] width 390 height 22
click at [631, 220] on div "Demo" at bounding box center [784, 228] width 385 height 16
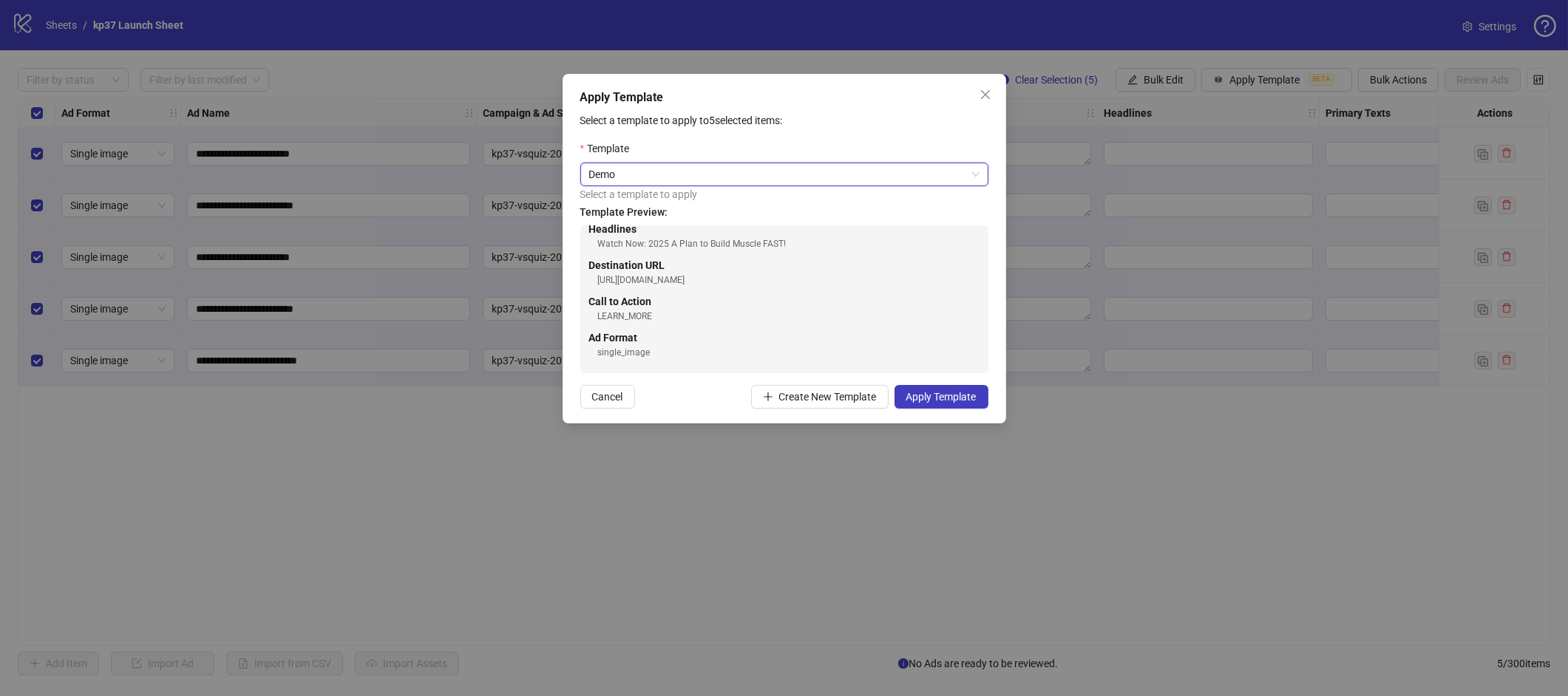
click at [664, 180] on span "Demo" at bounding box center [784, 174] width 390 height 22
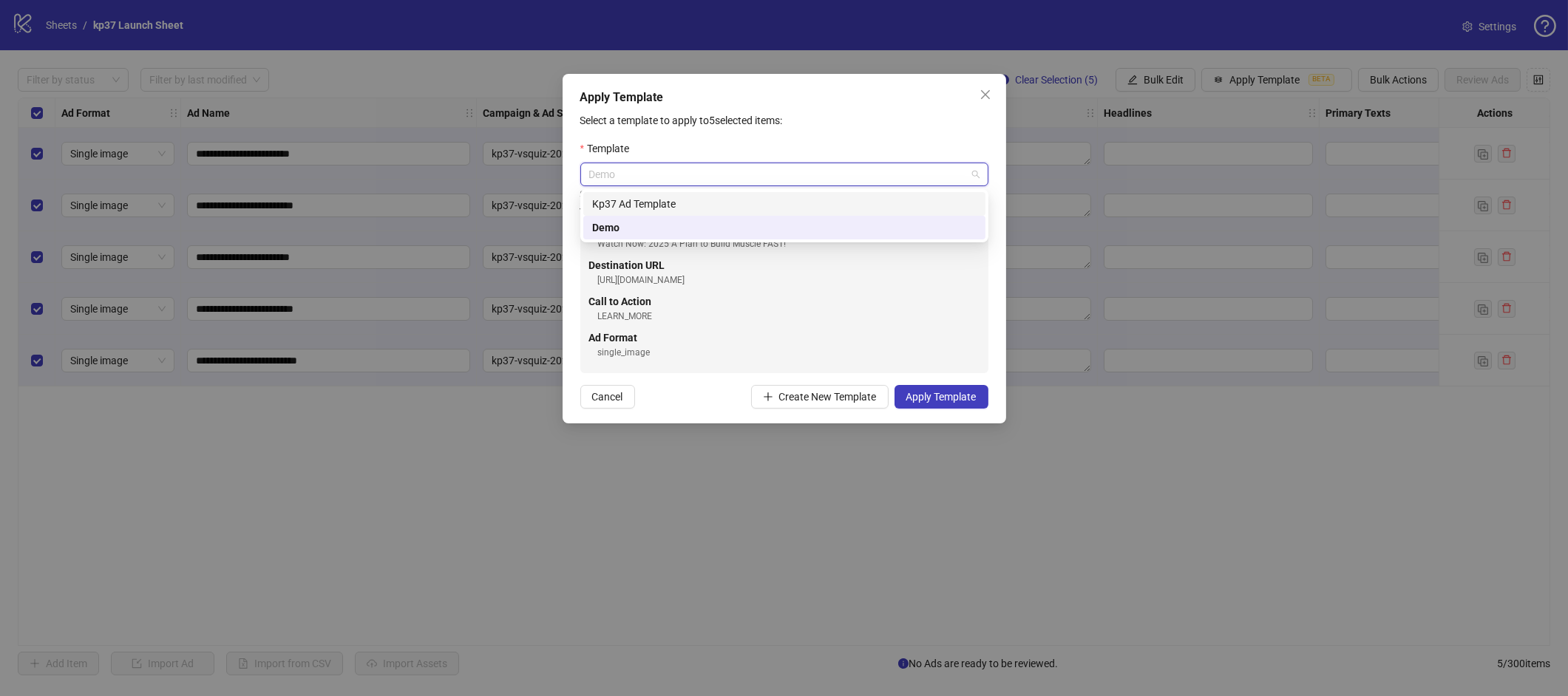
click at [641, 203] on div "Kp37 Ad Template" at bounding box center [784, 204] width 385 height 16
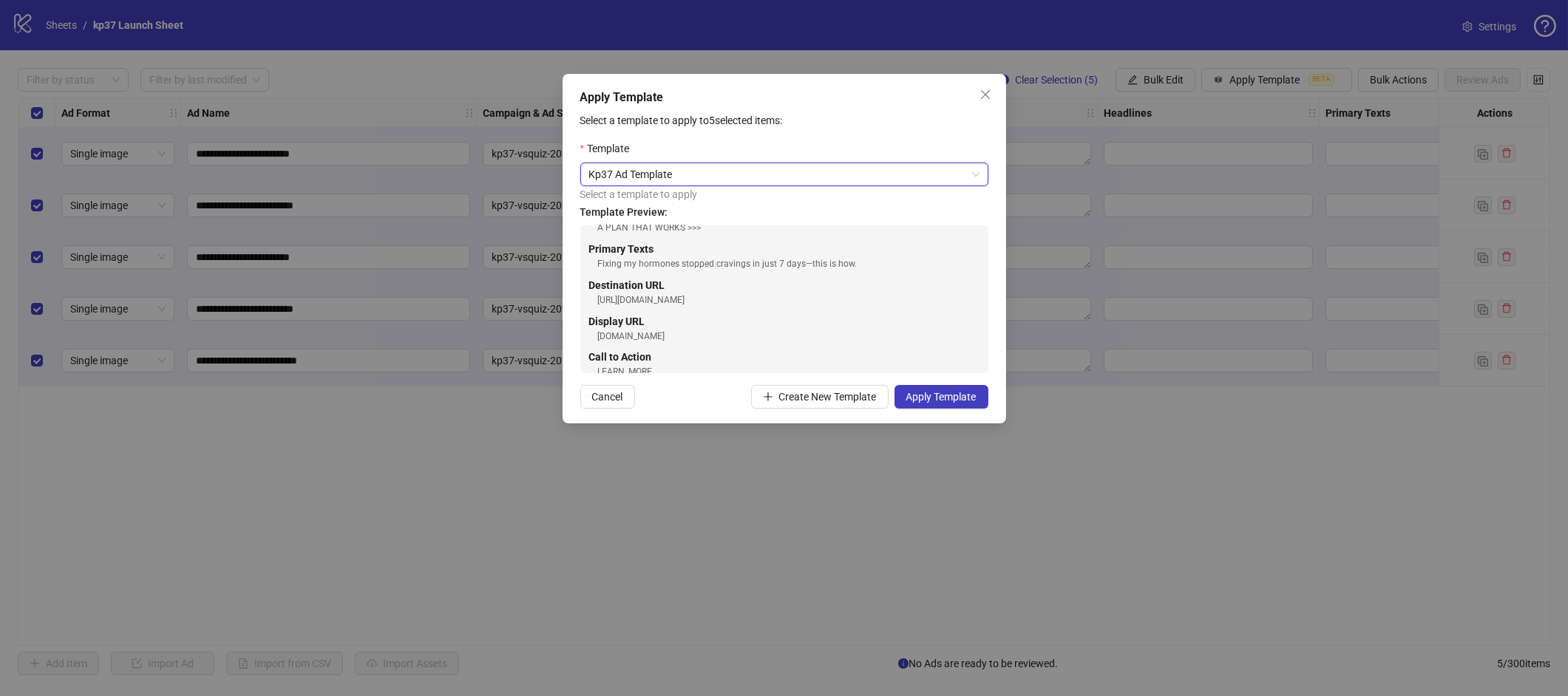
scroll to position [0, 0]
drag, startPoint x: 600, startPoint y: 248, endPoint x: 665, endPoint y: 251, distance: 65.1
click at [665, 251] on div "Headlines A PLAN THAT WORKS >>>" at bounding box center [784, 249] width 390 height 30
click at [670, 287] on div "Fixing my hormones stopped cravings in just 7 days—this is how." at bounding box center [789, 293] width 381 height 14
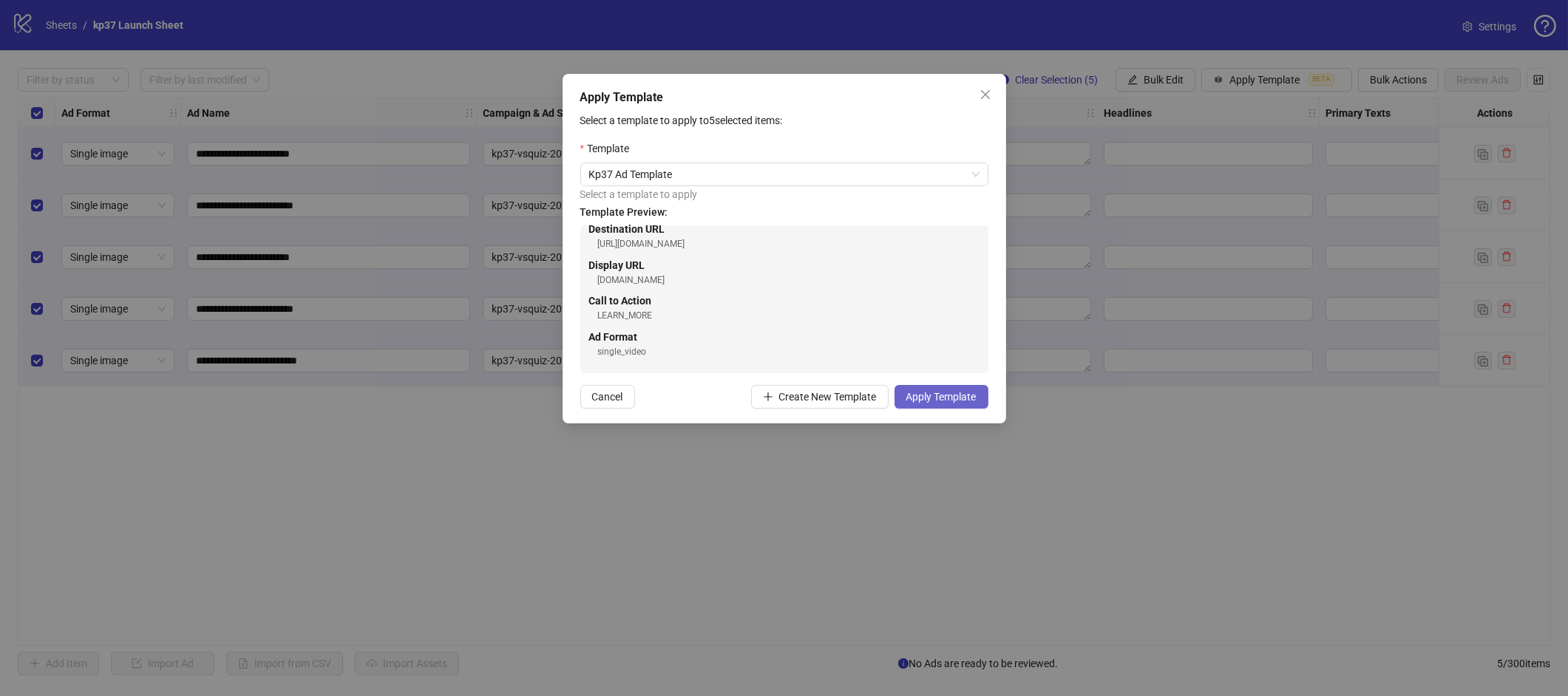
click at [942, 397] on span "Apply Template" at bounding box center [941, 396] width 70 height 12
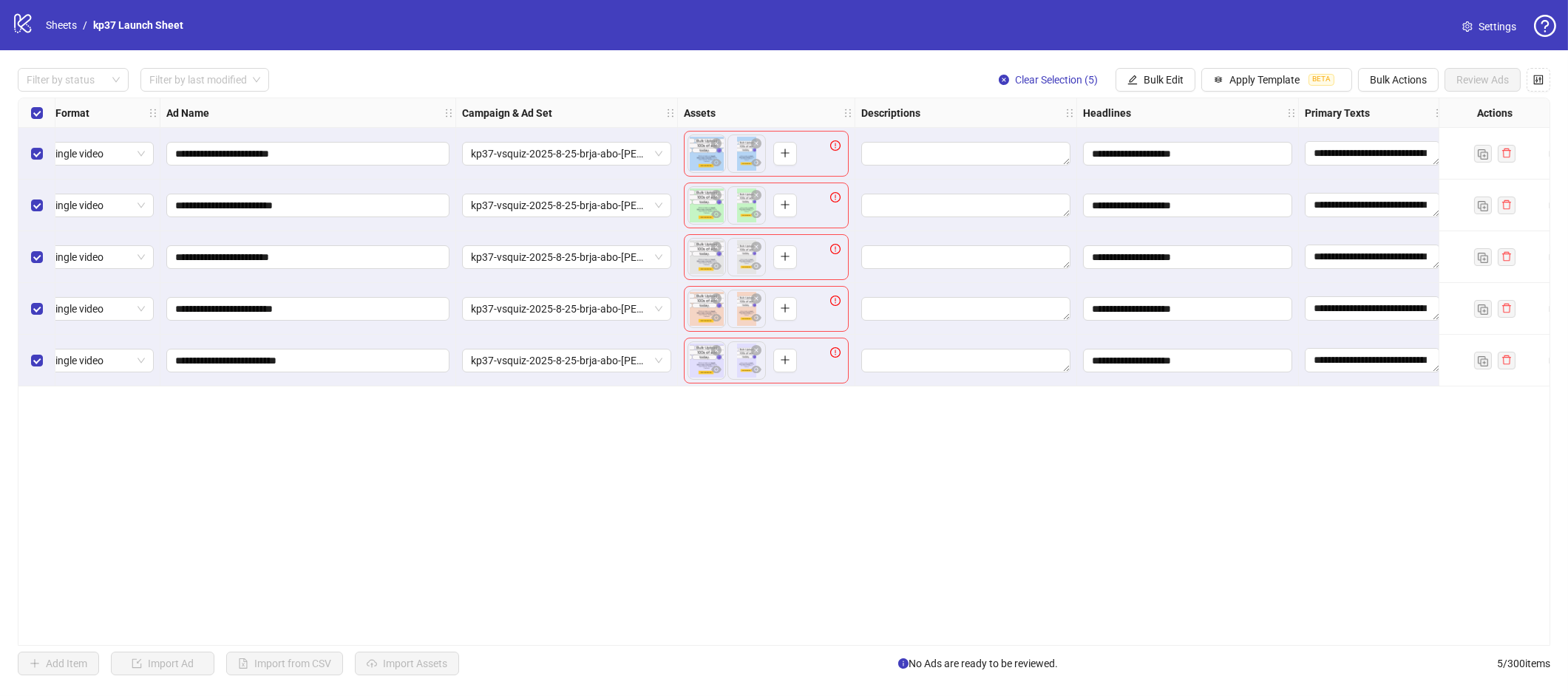
scroll to position [0, 0]
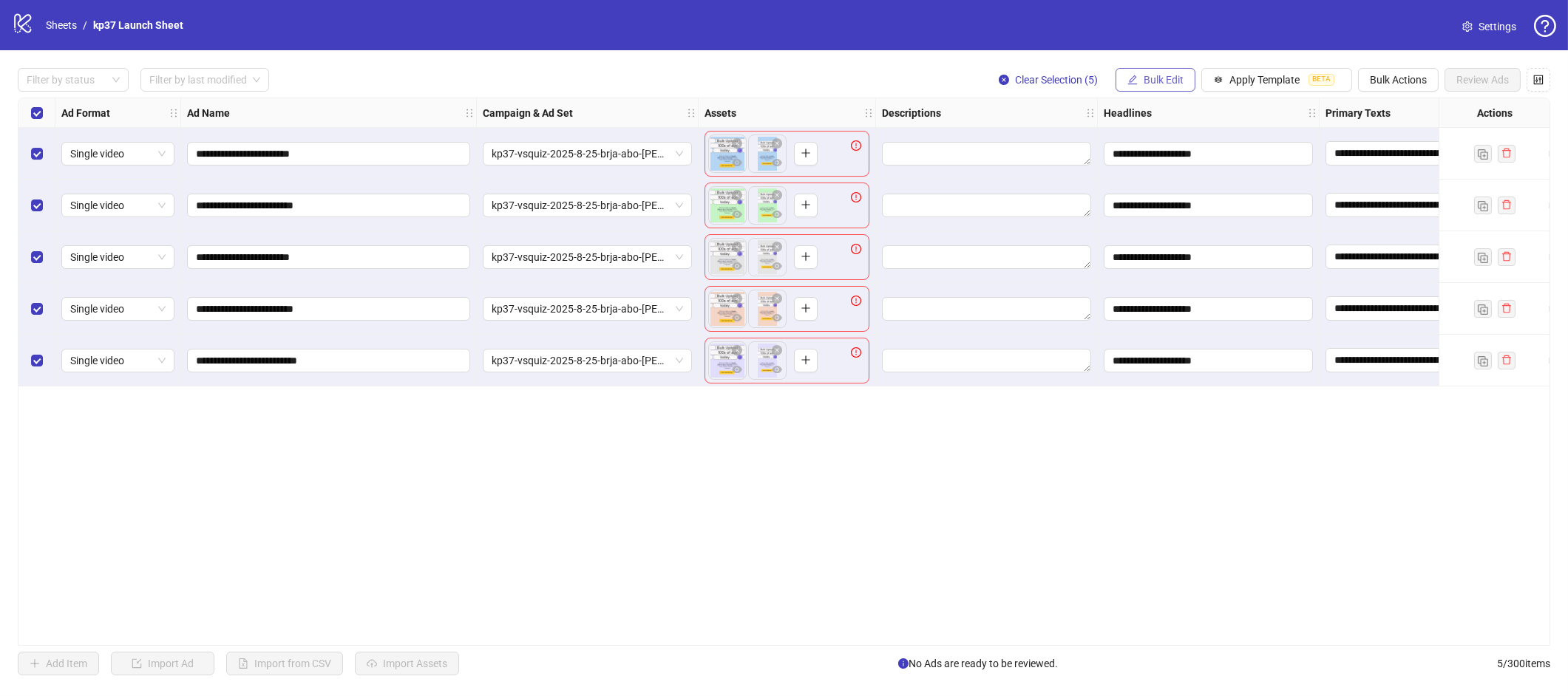
click at [1178, 87] on button "Bulk Edit" at bounding box center [1155, 80] width 80 height 24
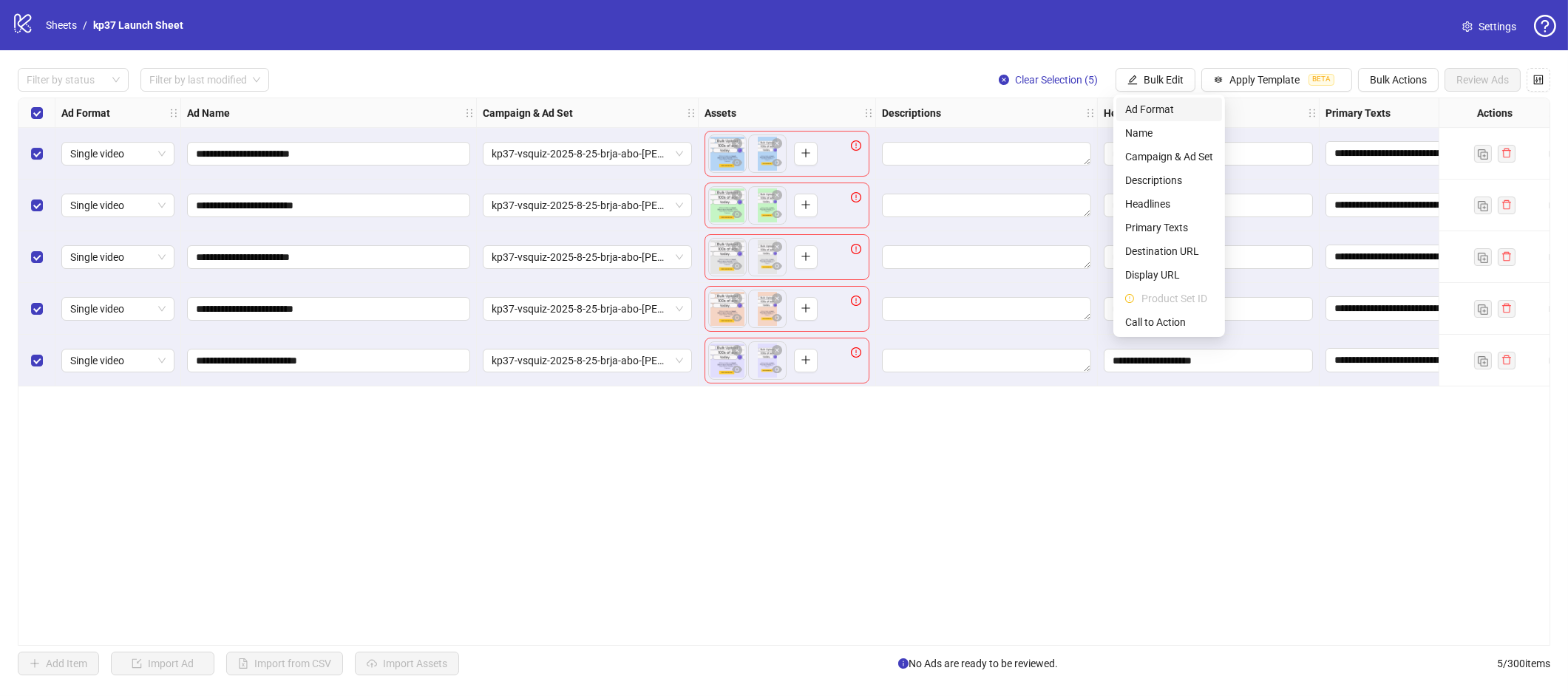
click at [1155, 115] on span "Ad Format" at bounding box center [1169, 109] width 88 height 16
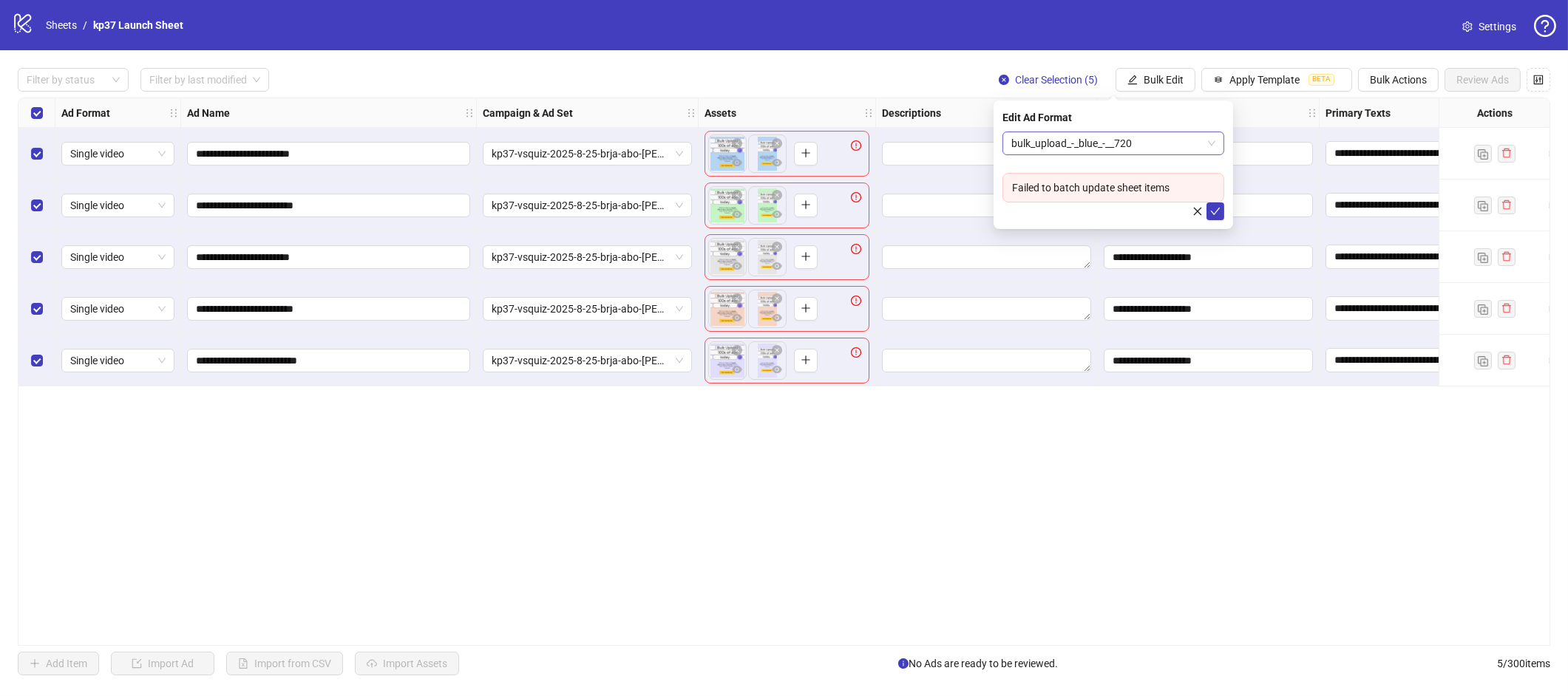
click at [1032, 149] on span "bulk_upload_-_blue_-__720" at bounding box center [1113, 143] width 204 height 22
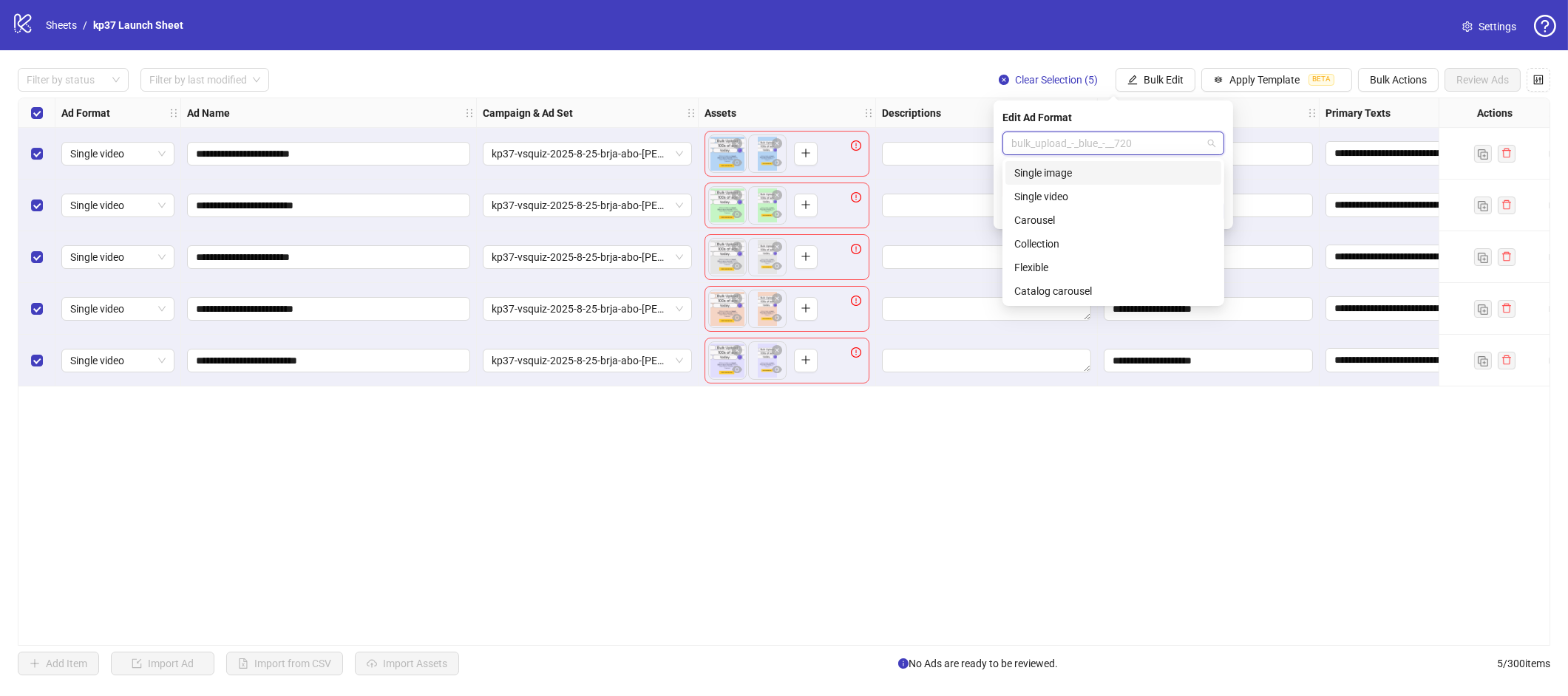
click at [1046, 163] on div "Single image" at bounding box center [1113, 173] width 216 height 24
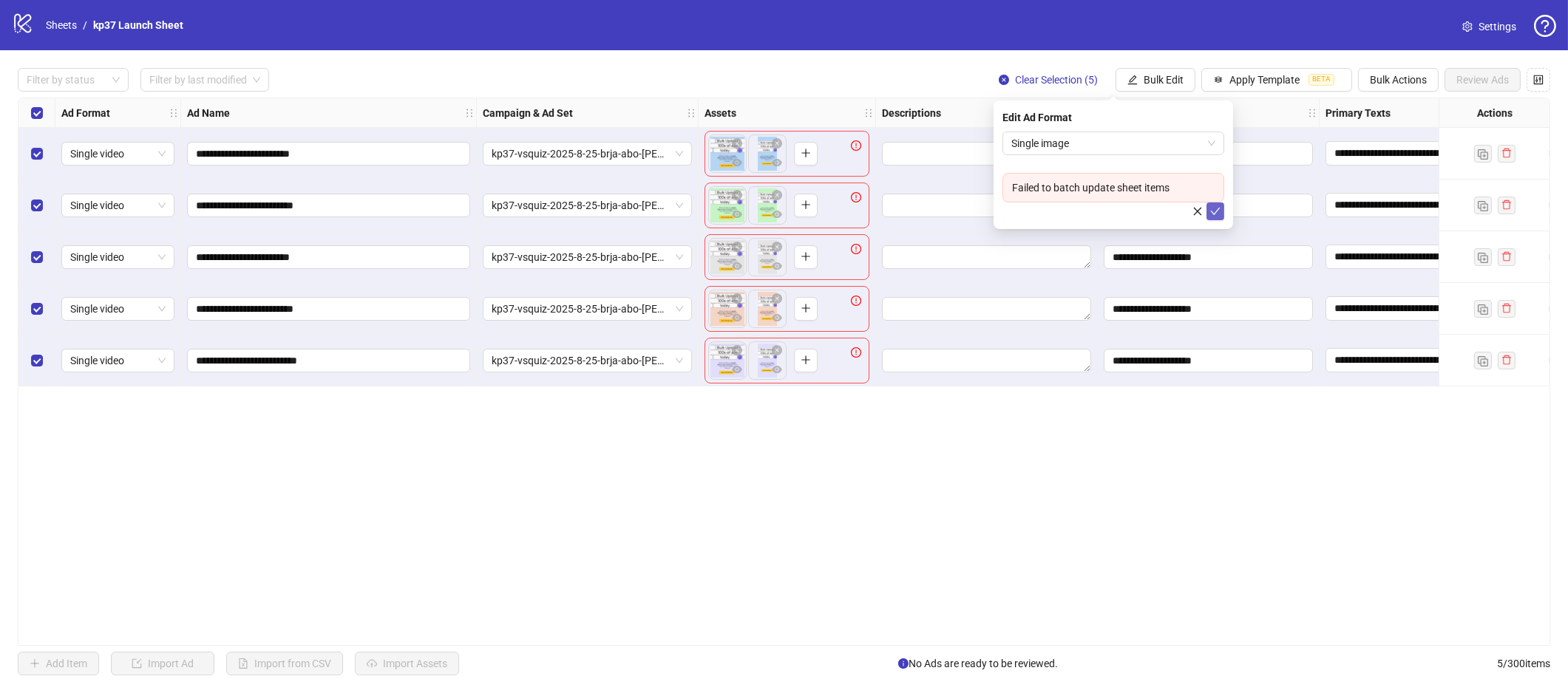
click at [1221, 210] on button "submit" at bounding box center [1214, 210] width 17 height 17
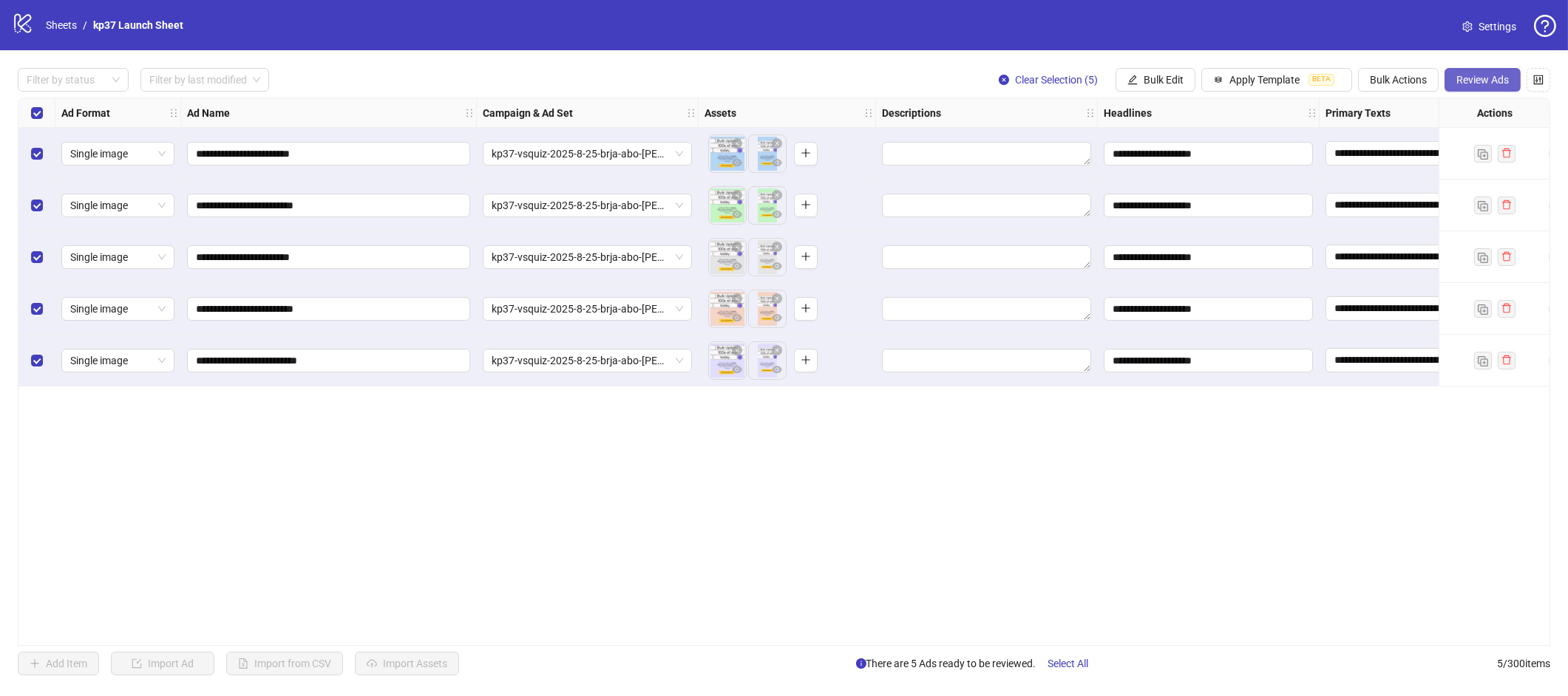
click at [1485, 82] on span "Review Ads" at bounding box center [1482, 79] width 53 height 12
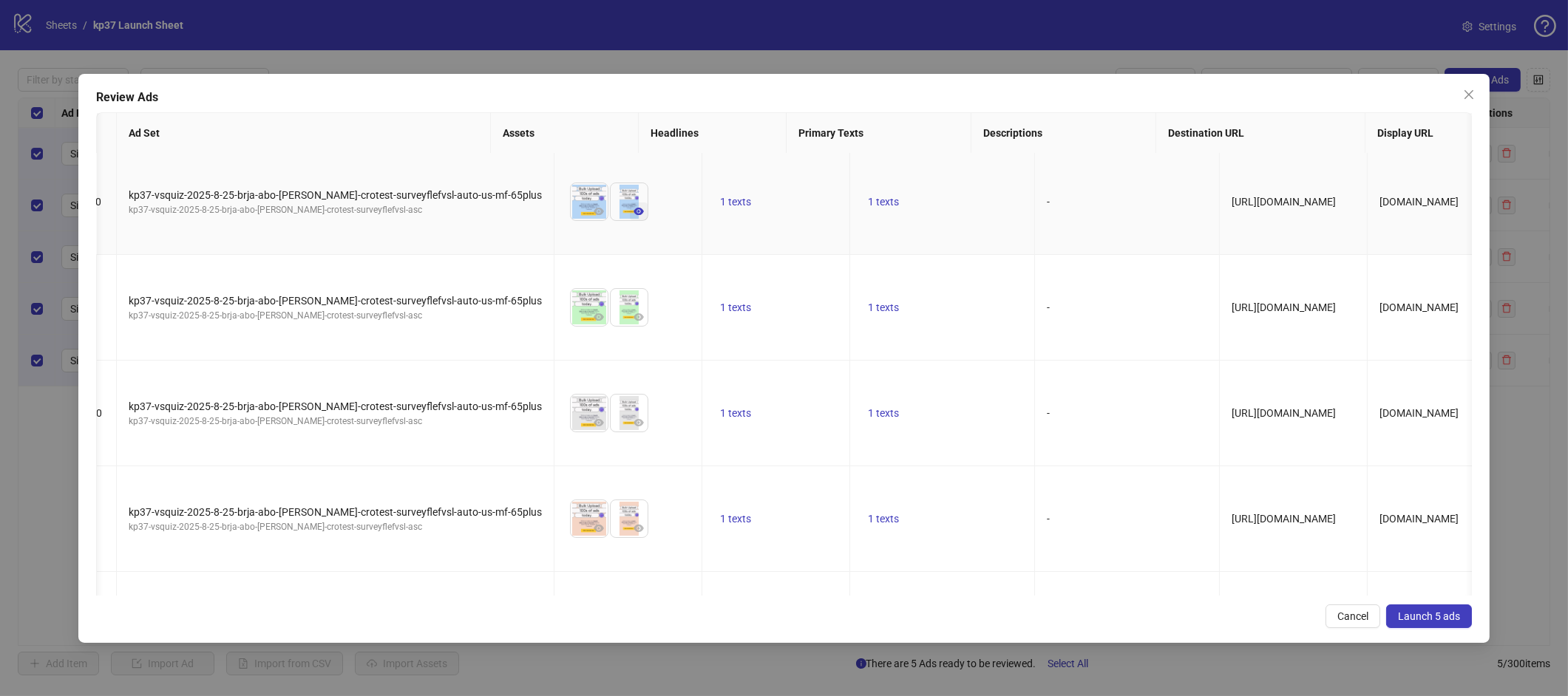
scroll to position [0, 129]
click at [632, 207] on span "button" at bounding box center [636, 210] width 10 height 12
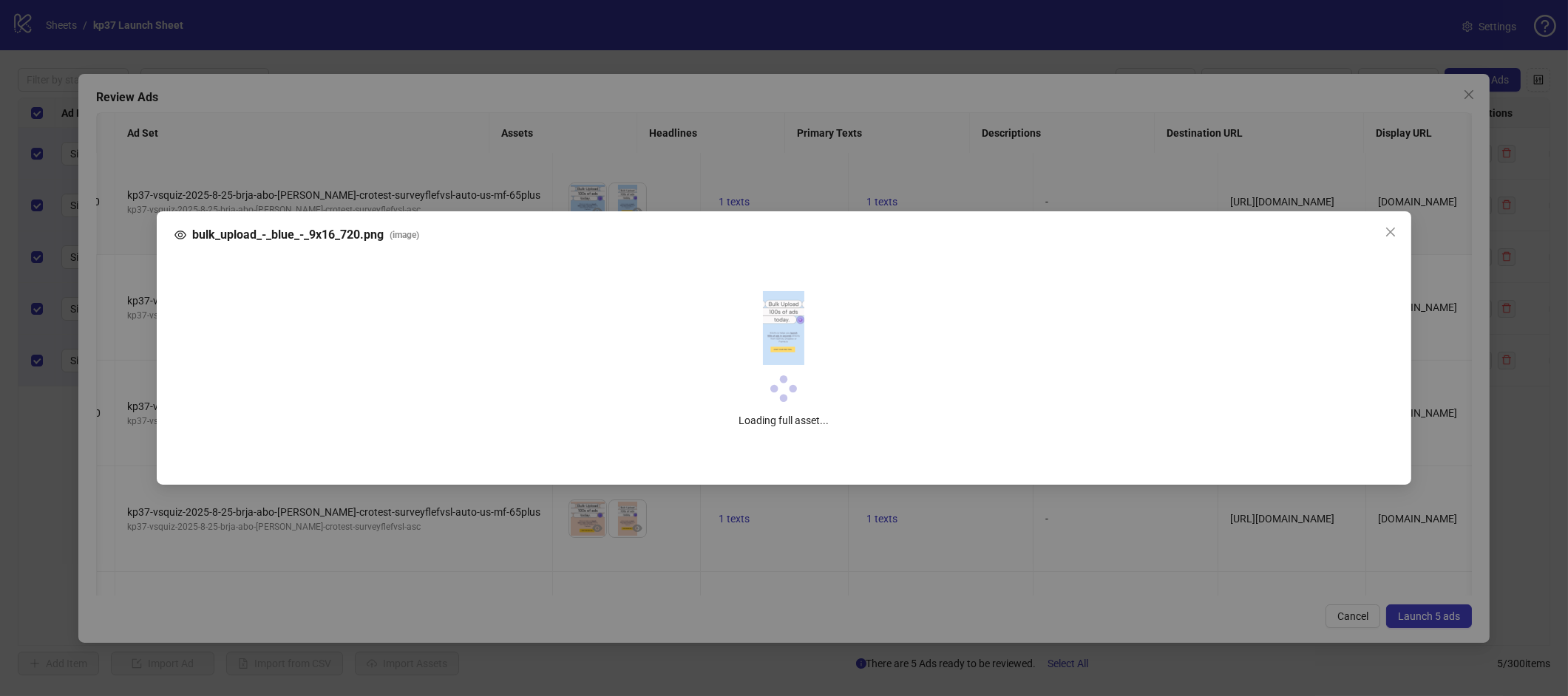
scroll to position [0, 127]
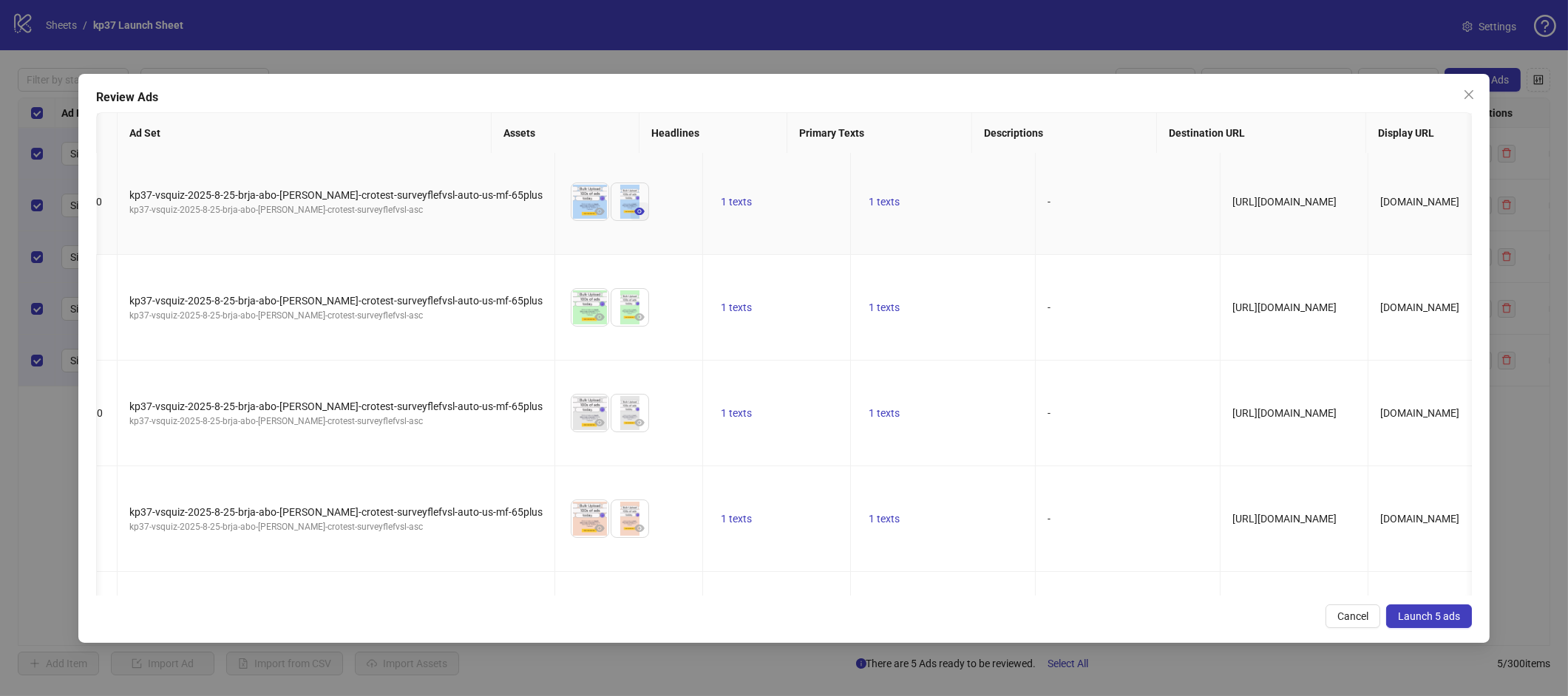
click at [634, 208] on icon "eye" at bounding box center [639, 211] width 10 height 7
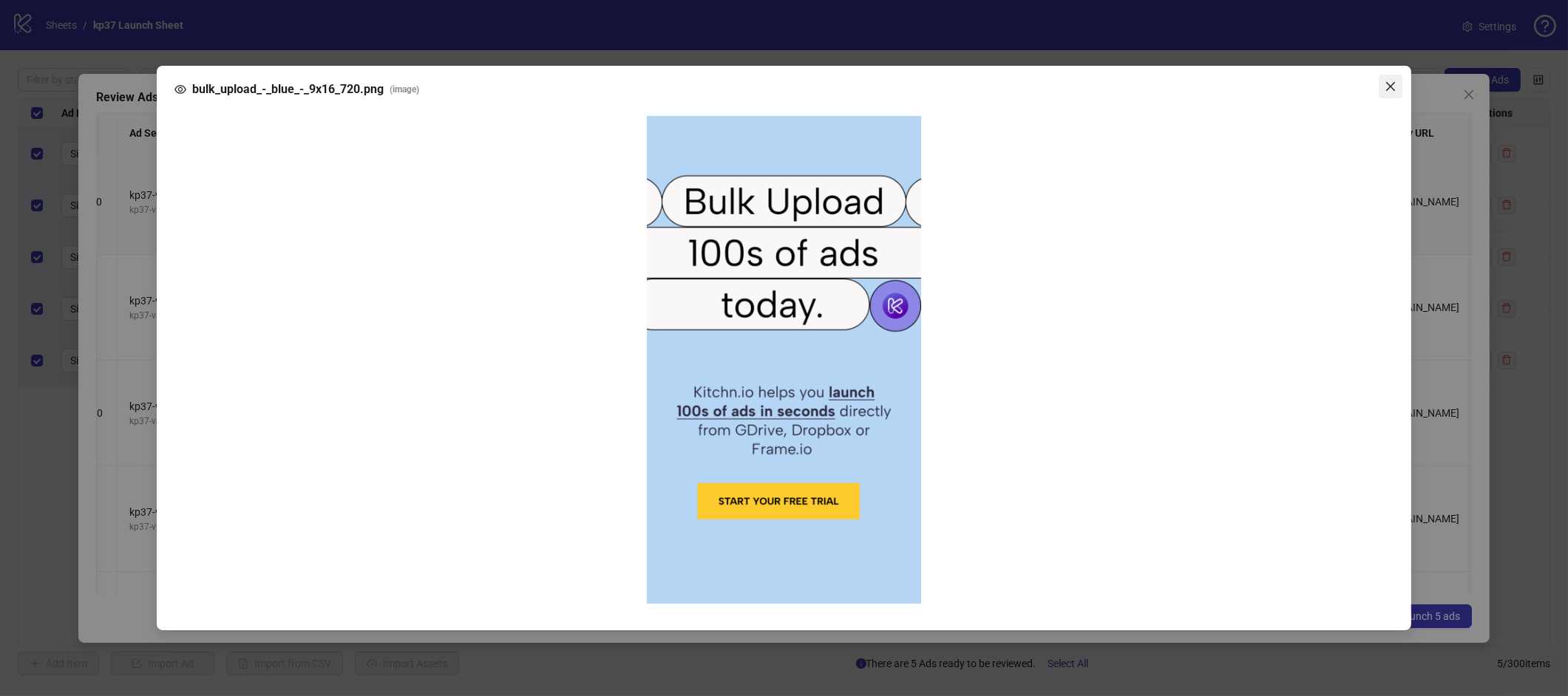
click at [1396, 84] on icon "close" at bounding box center [1390, 86] width 12 height 12
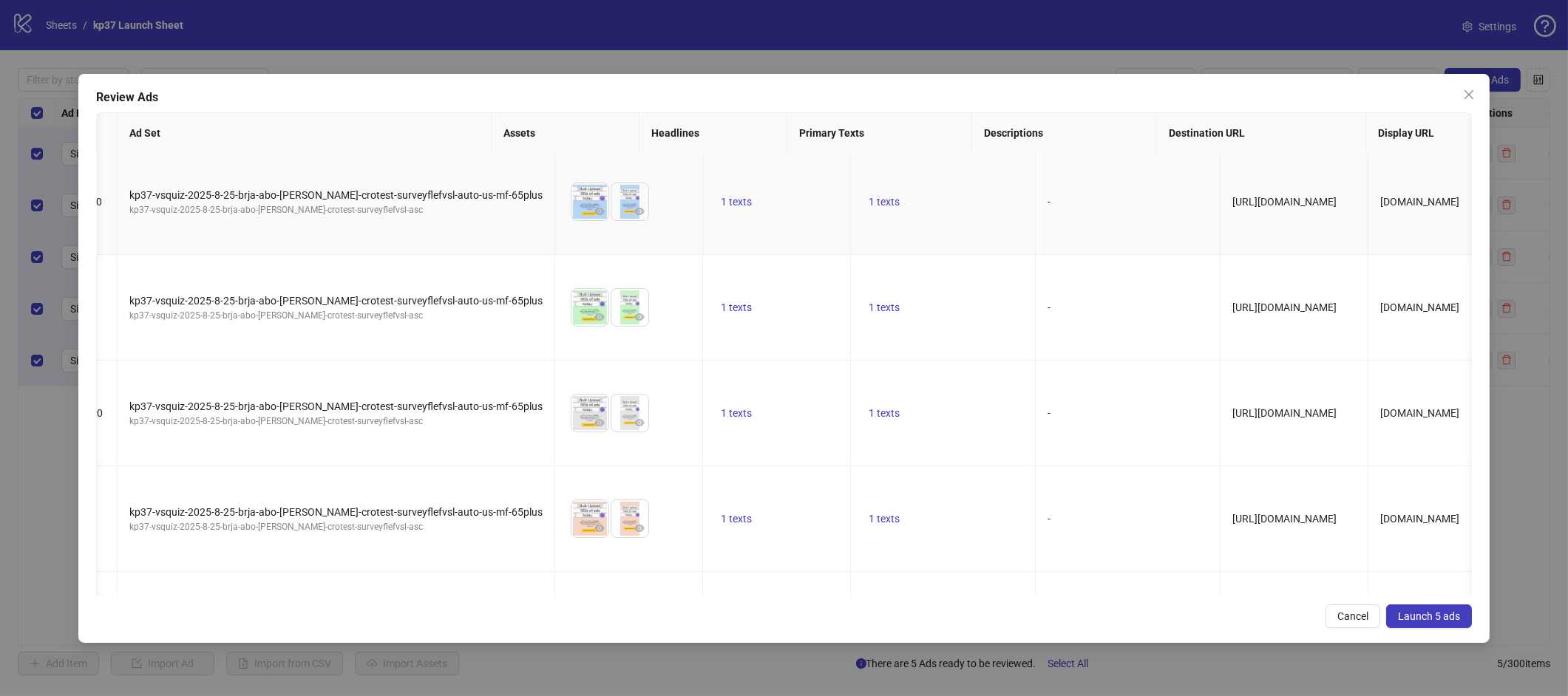
scroll to position [0, 0]
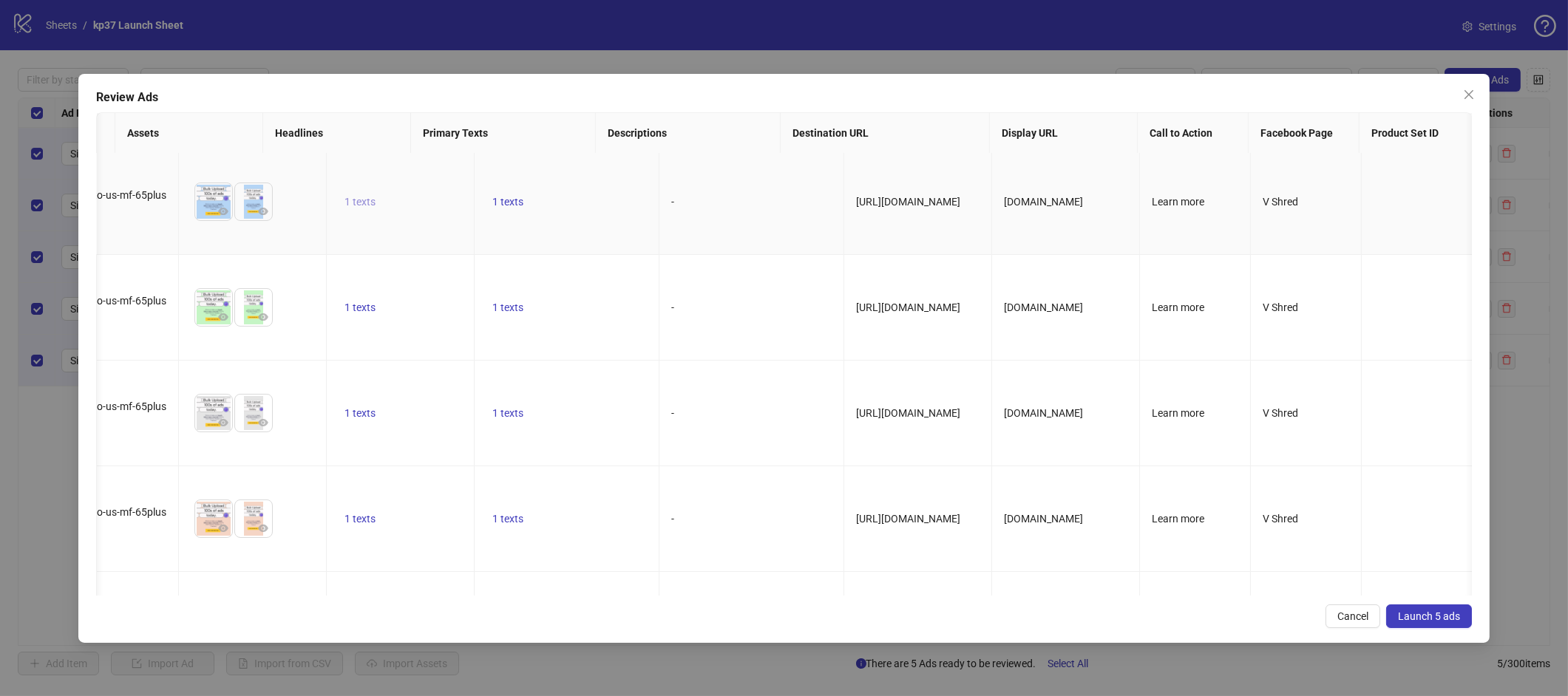
click at [345, 196] on span "1 texts" at bounding box center [360, 201] width 31 height 12
click at [844, 232] on td "https://le.vshred.com/sp/survey/survey-ga" at bounding box center [918, 202] width 148 height 106
click at [486, 197] on button "1 texts" at bounding box center [507, 201] width 43 height 17
click at [844, 225] on td "https://le.vshred.com/sp/survey/survey-ga" at bounding box center [918, 202] width 148 height 106
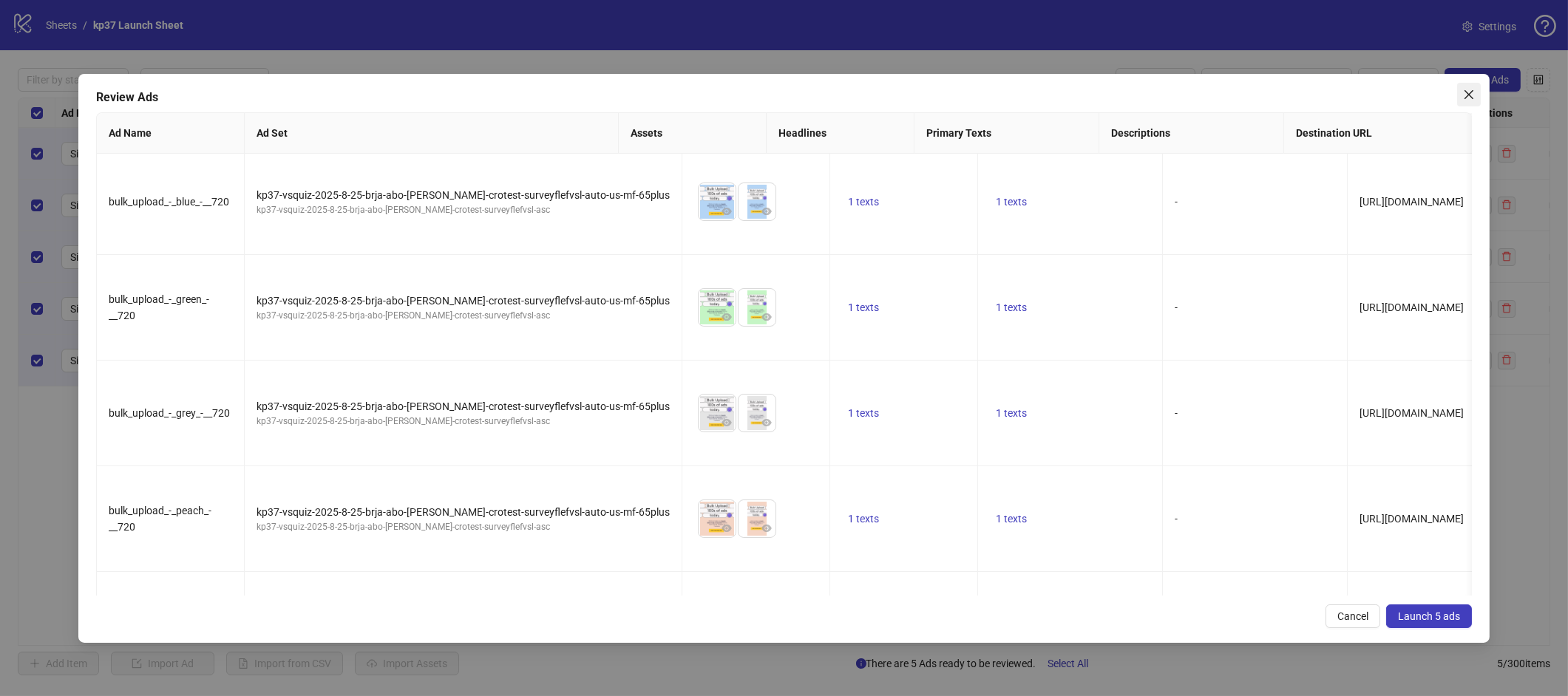
click at [1462, 94] on icon "close" at bounding box center [1468, 94] width 12 height 12
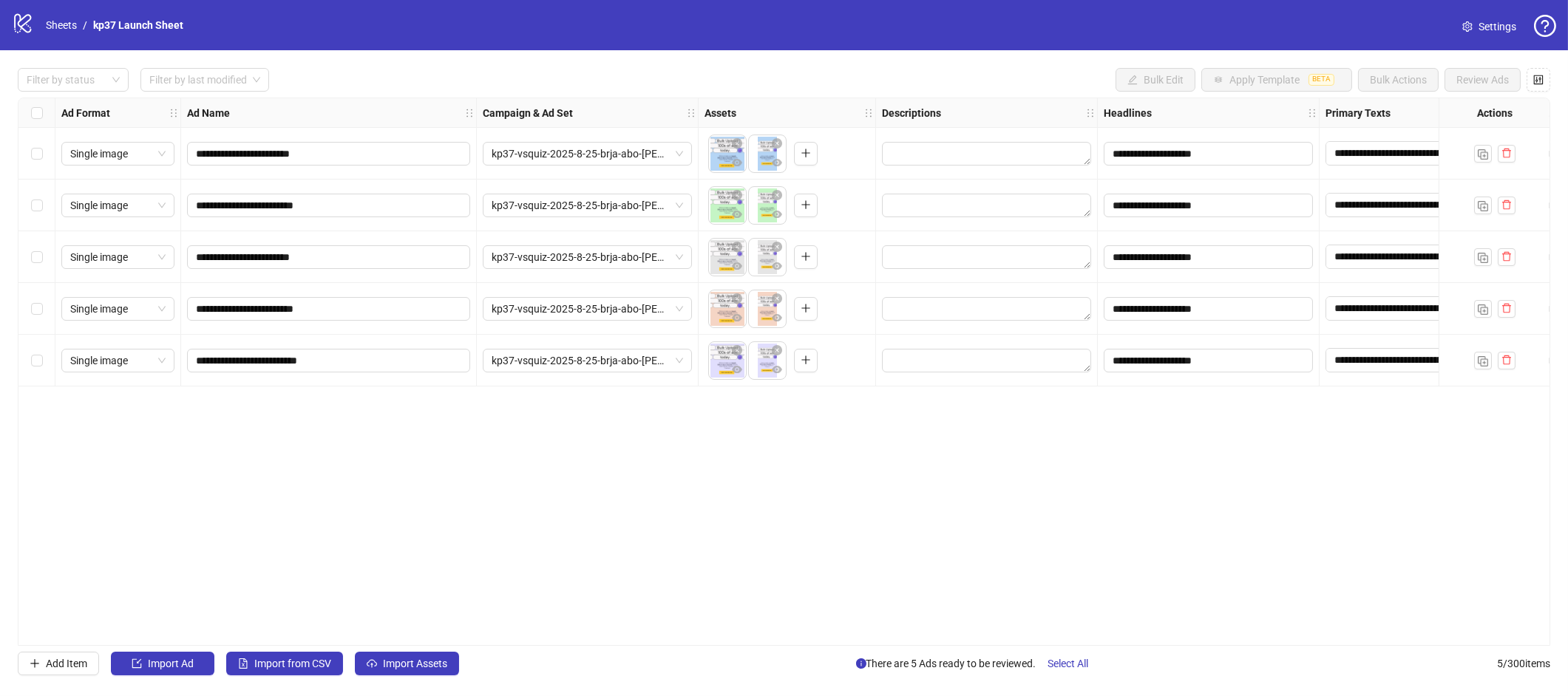
click at [1470, 29] on icon "setting" at bounding box center [1467, 26] width 10 height 10
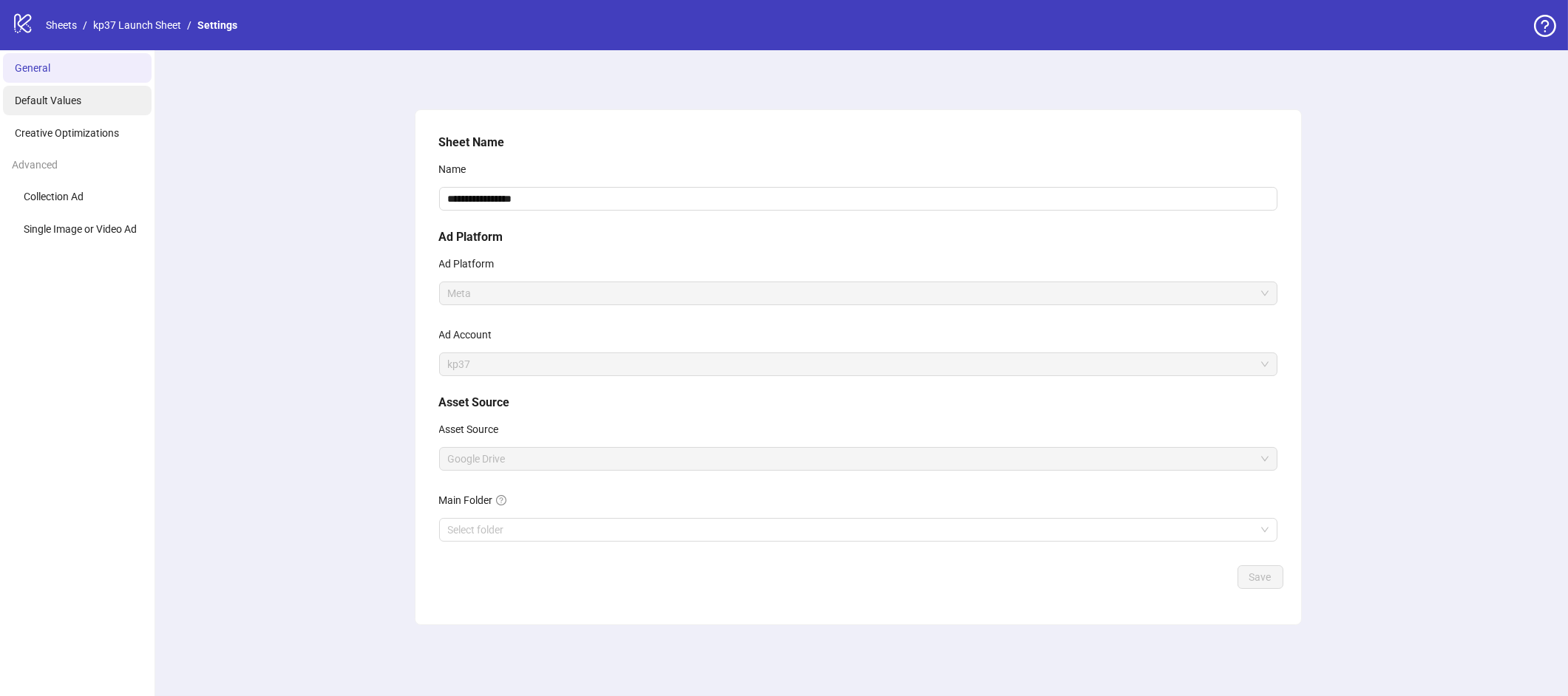
click at [73, 106] on span "Default Values" at bounding box center [47, 100] width 67 height 12
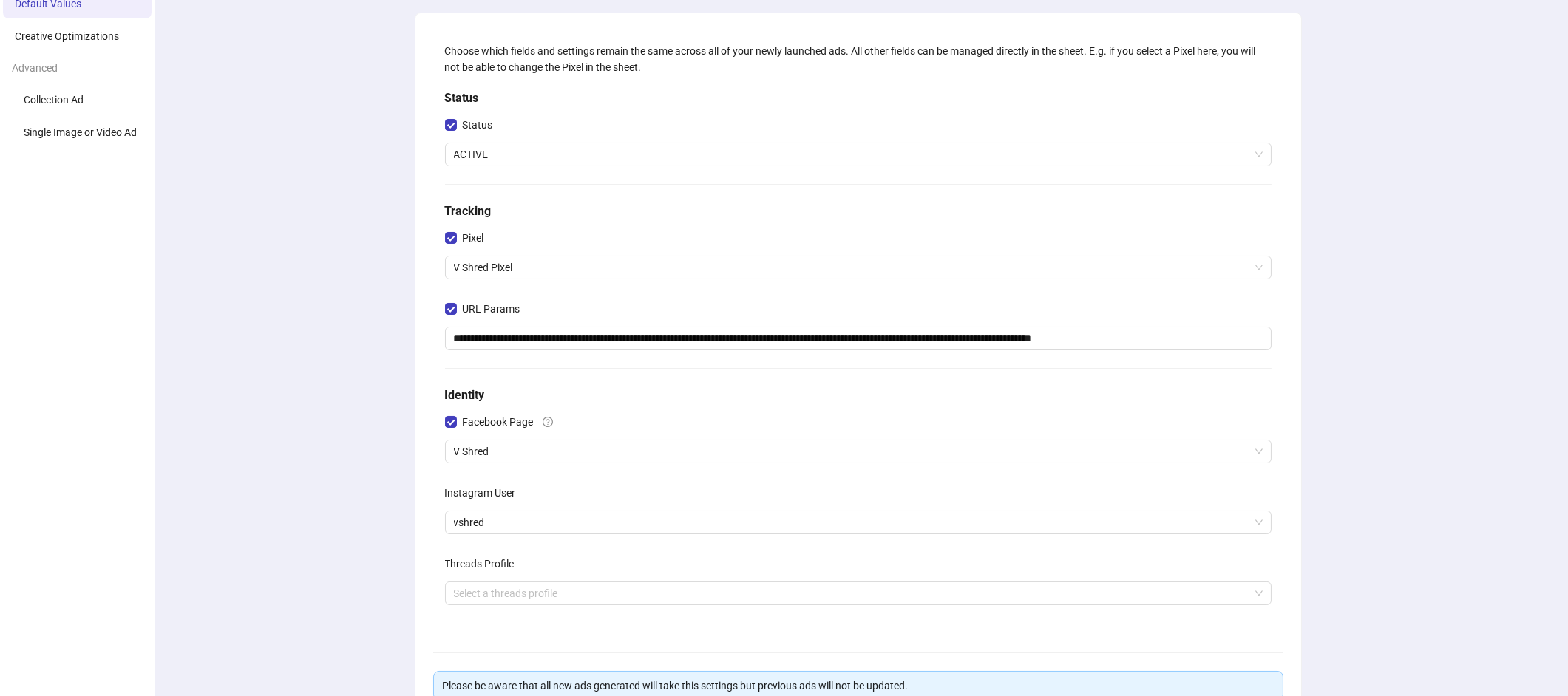
scroll to position [98, 0]
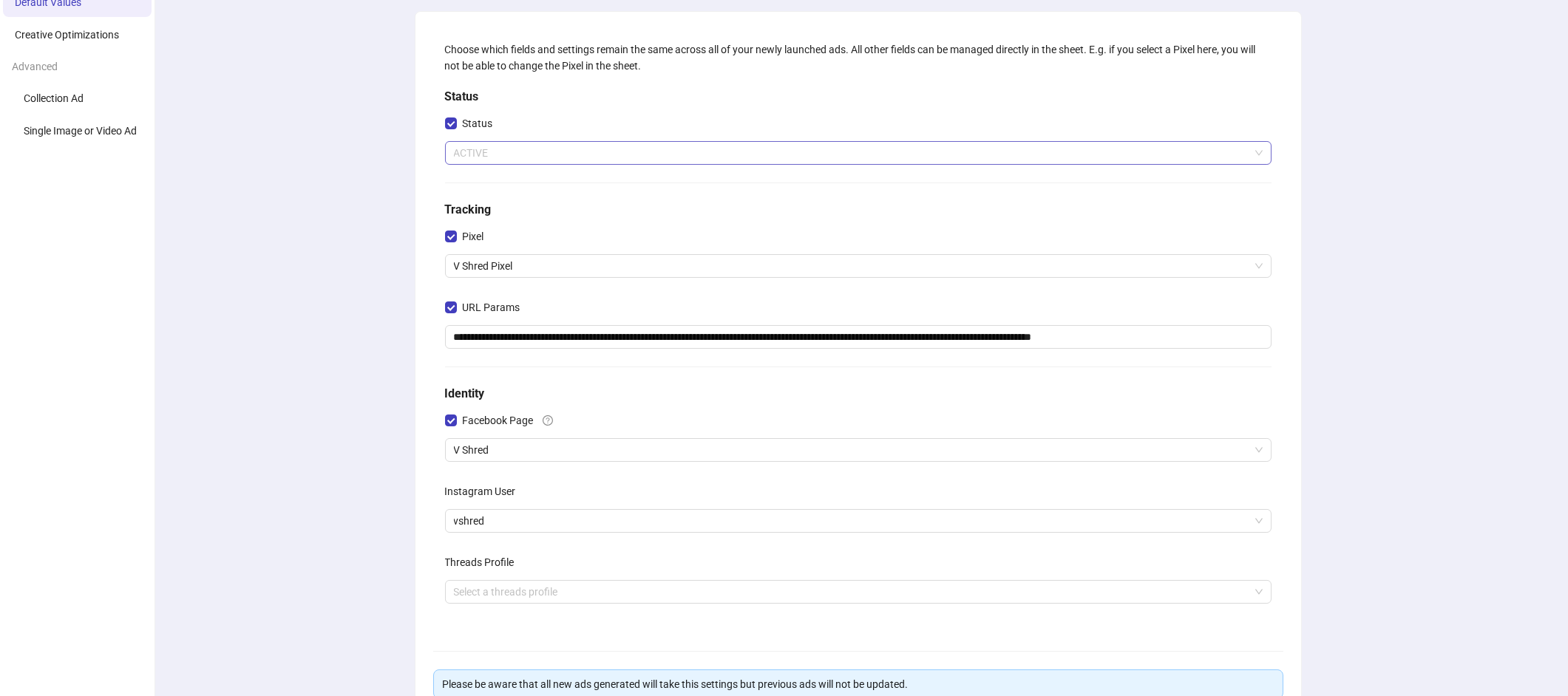
click at [565, 153] on span "ACTIVE" at bounding box center [858, 153] width 809 height 22
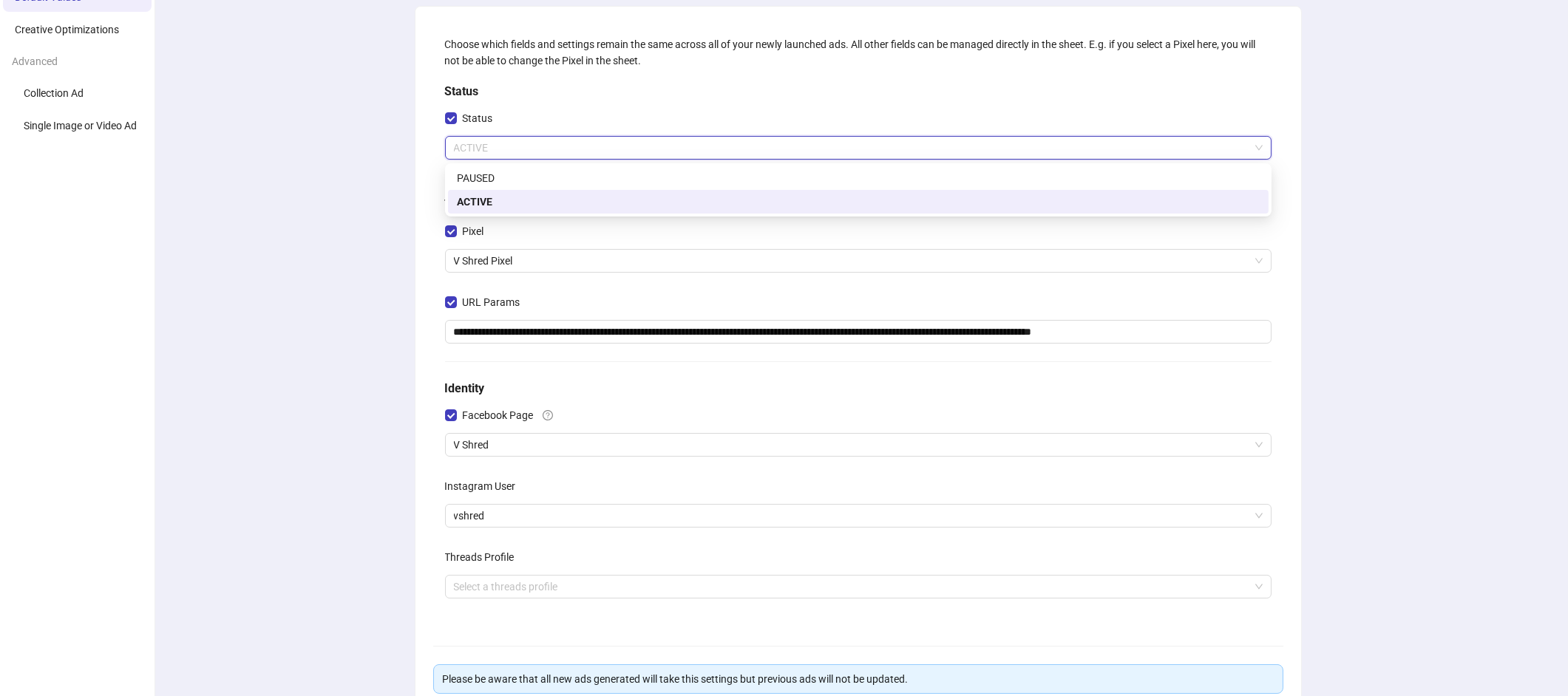
click at [565, 153] on span "ACTIVE" at bounding box center [858, 148] width 809 height 22
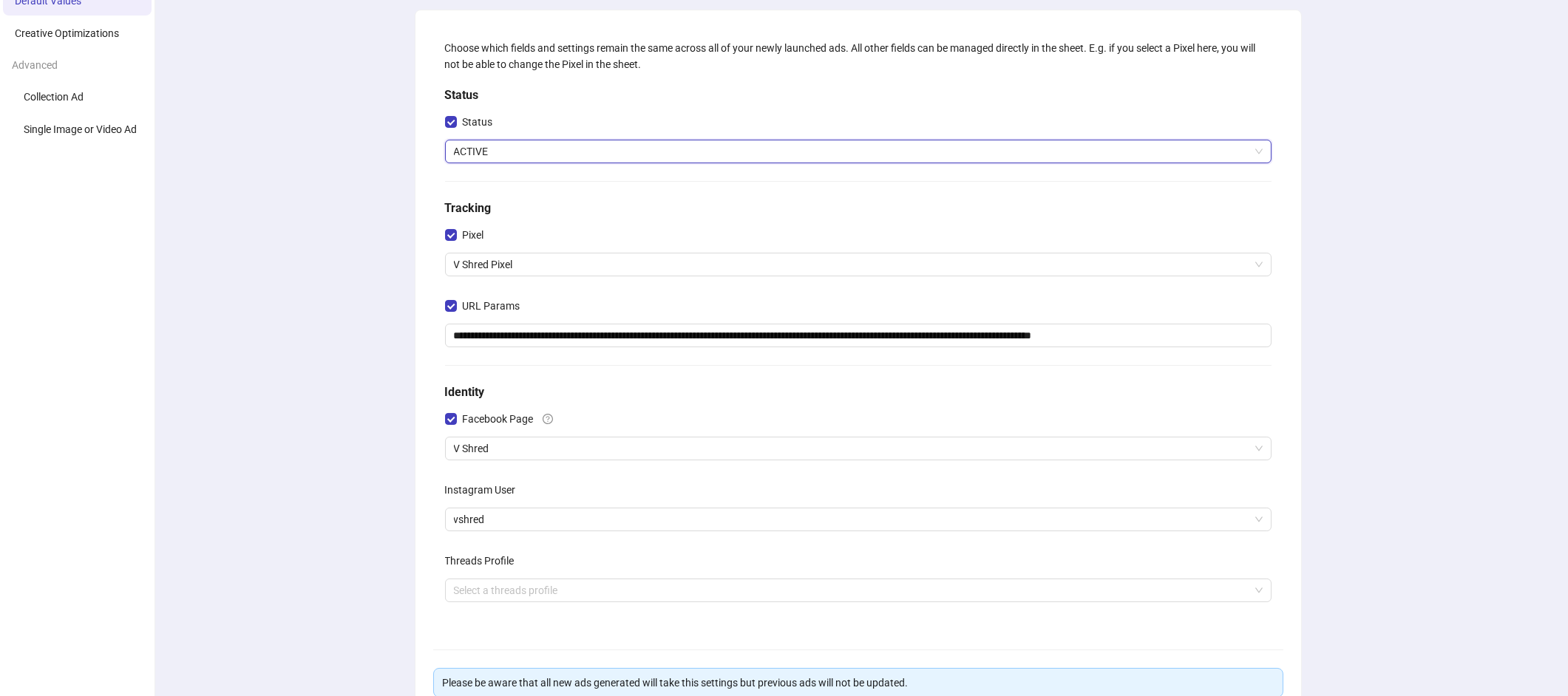
scroll to position [102, 0]
click at [531, 201] on h5 "Tracking" at bounding box center [858, 206] width 826 height 17
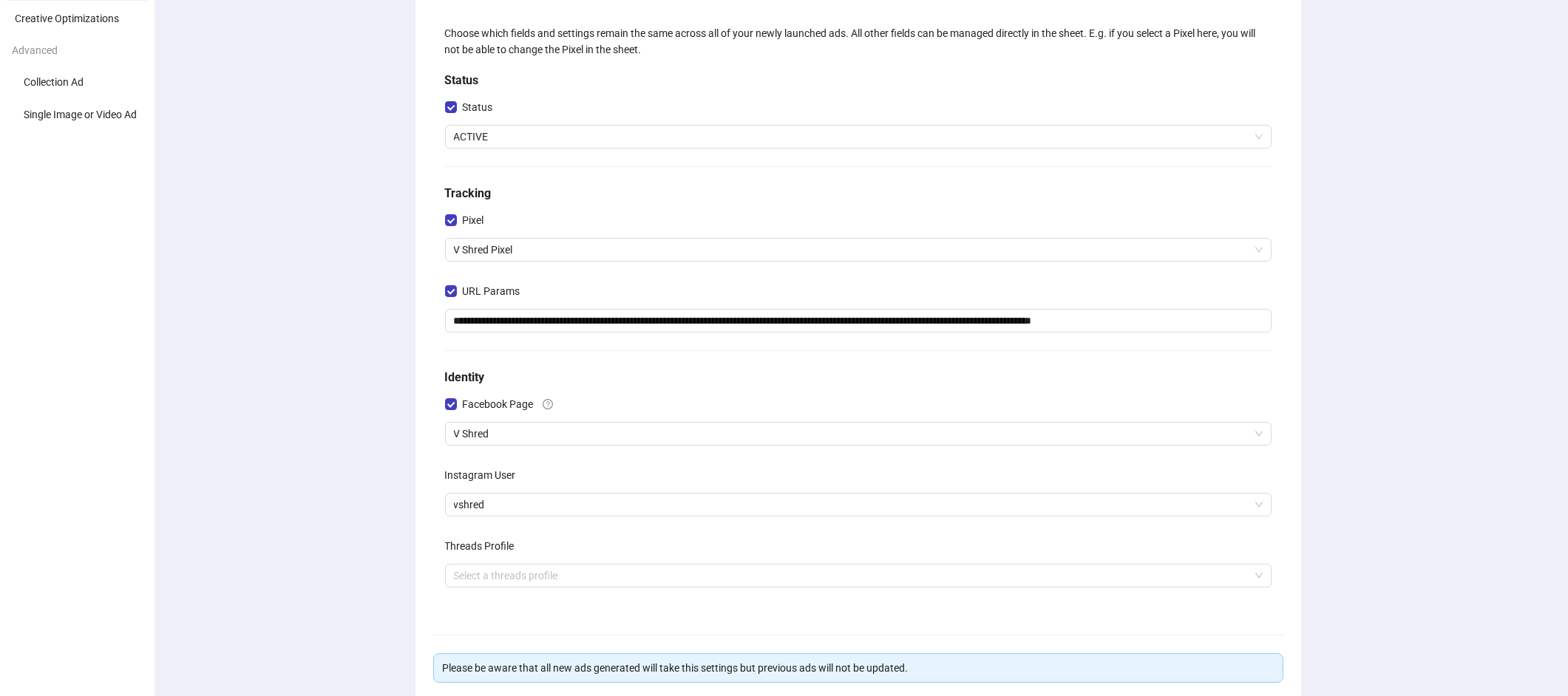
scroll to position [115, 0]
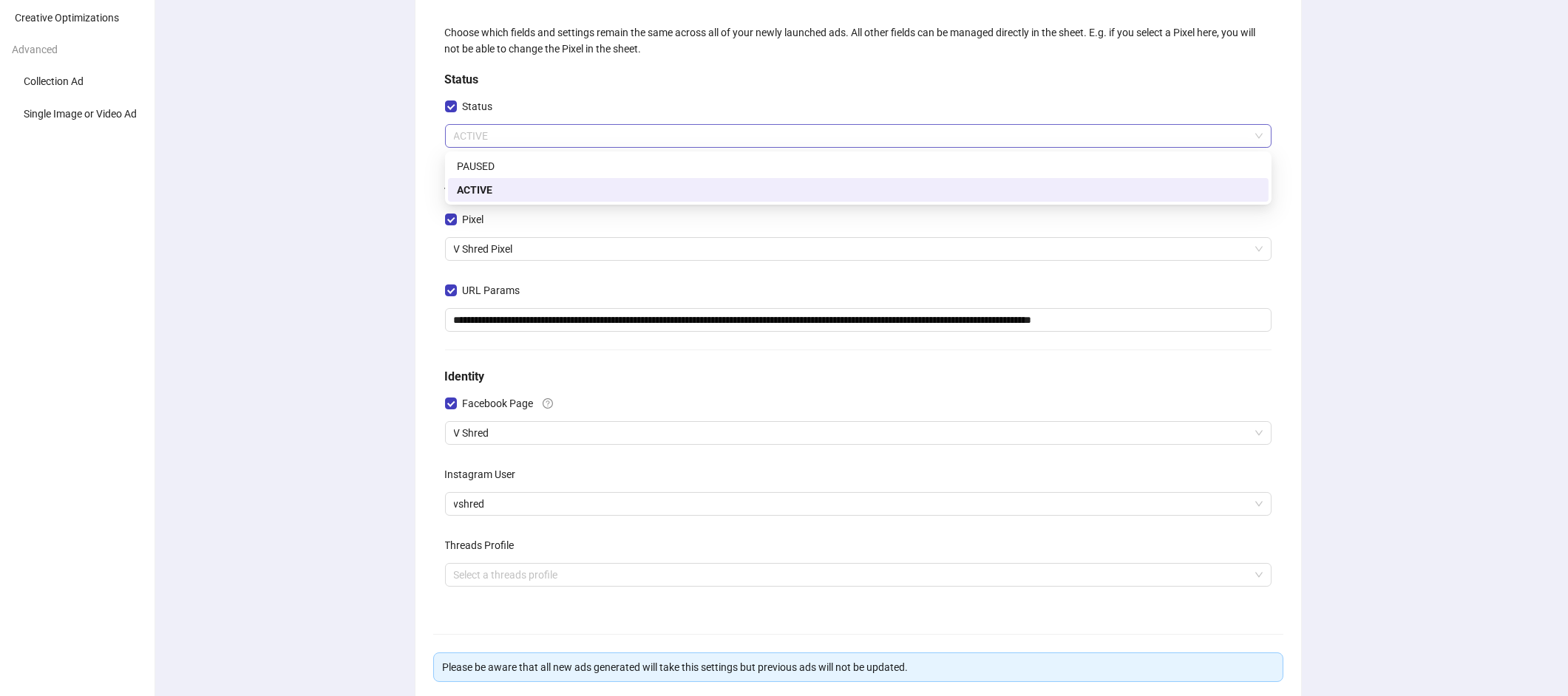
click at [564, 138] on span "ACTIVE" at bounding box center [858, 136] width 809 height 22
click at [419, 161] on div "**********" at bounding box center [858, 376] width 885 height 763
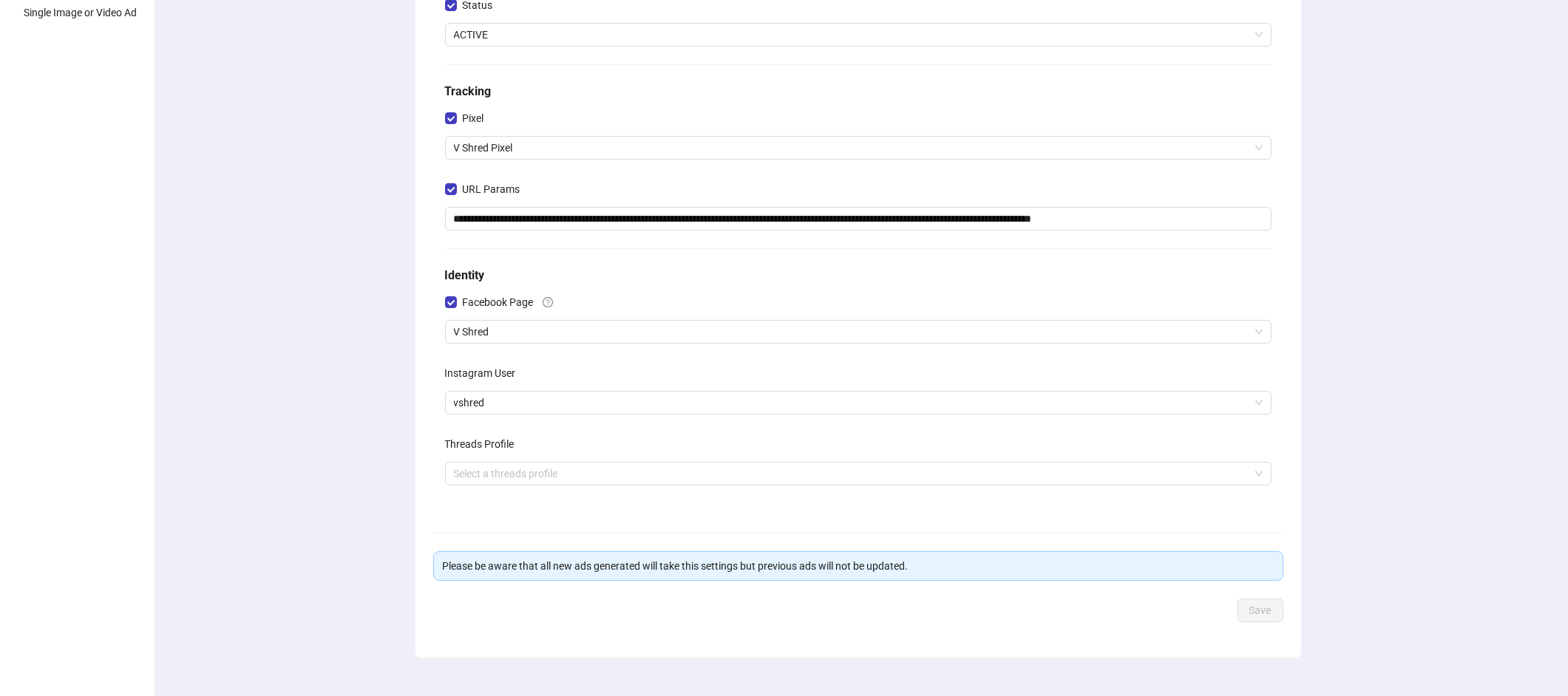
scroll to position [155, 0]
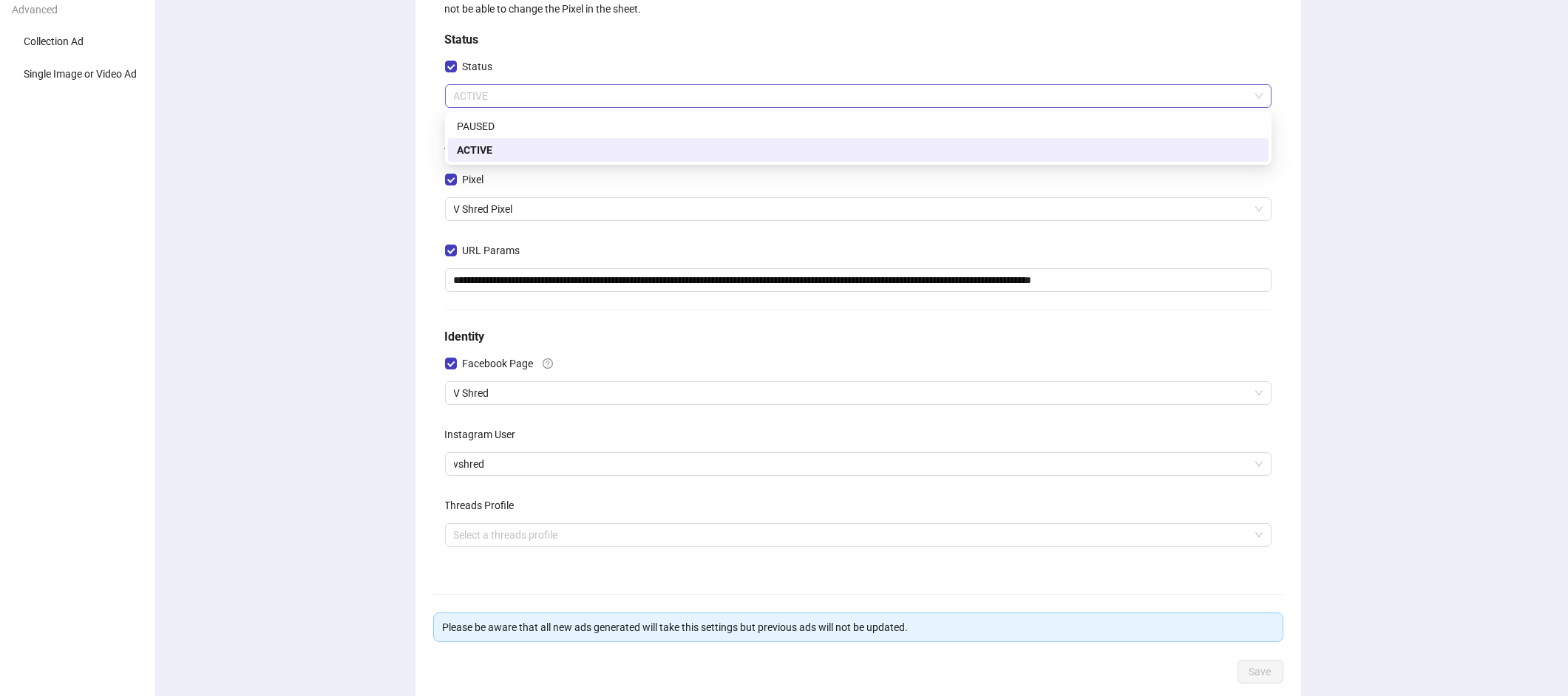
click at [559, 96] on span "ACTIVE" at bounding box center [858, 96] width 809 height 22
click at [502, 124] on div "PAUSED" at bounding box center [858, 127] width 802 height 16
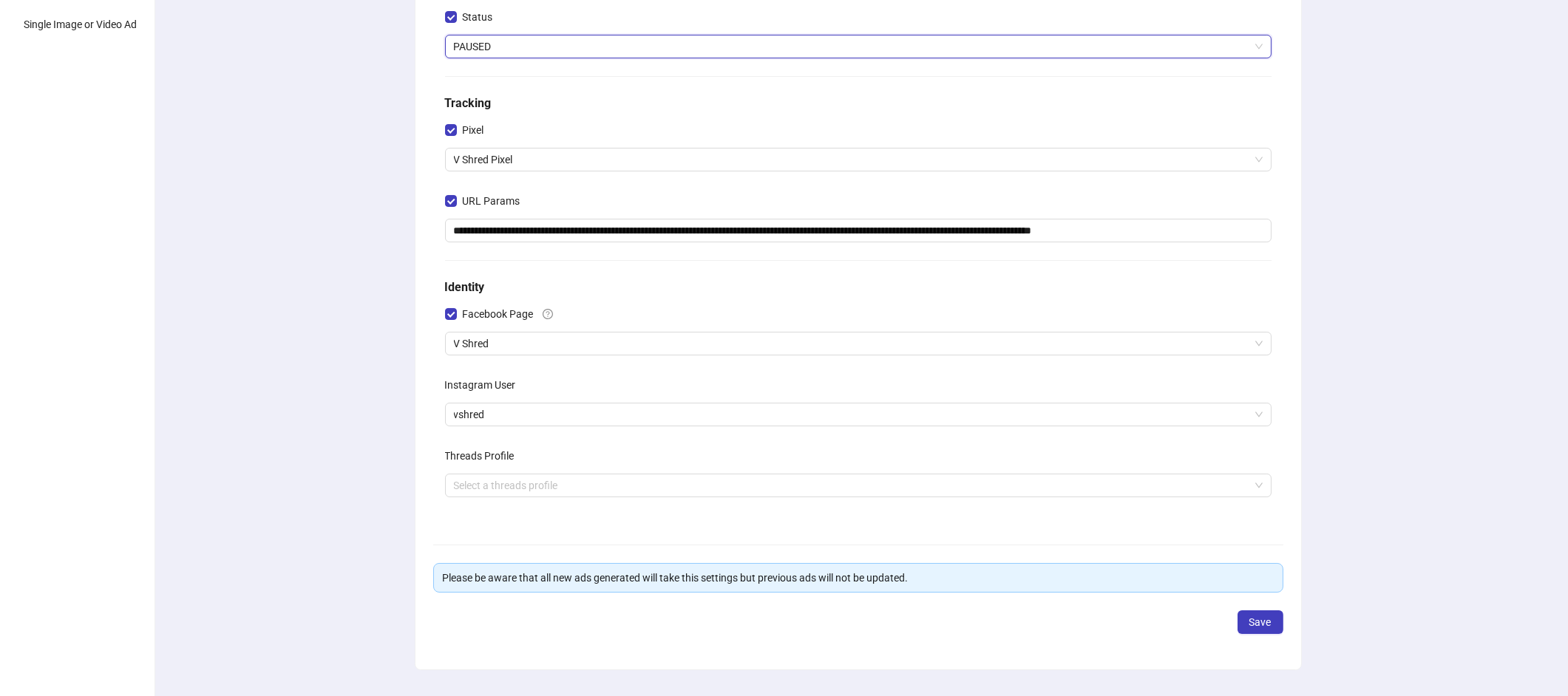
scroll to position [217, 0]
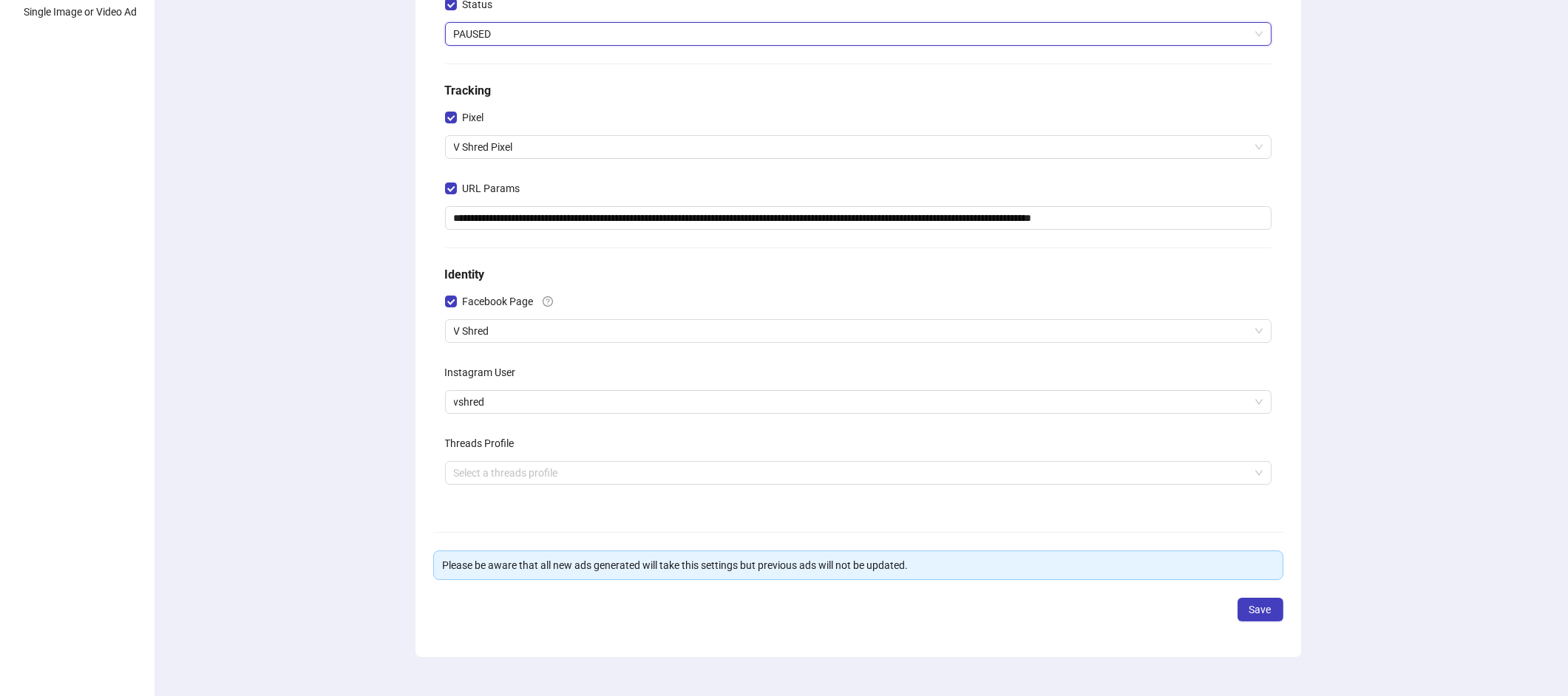
click at [517, 44] on span "PAUSED" at bounding box center [858, 34] width 809 height 22
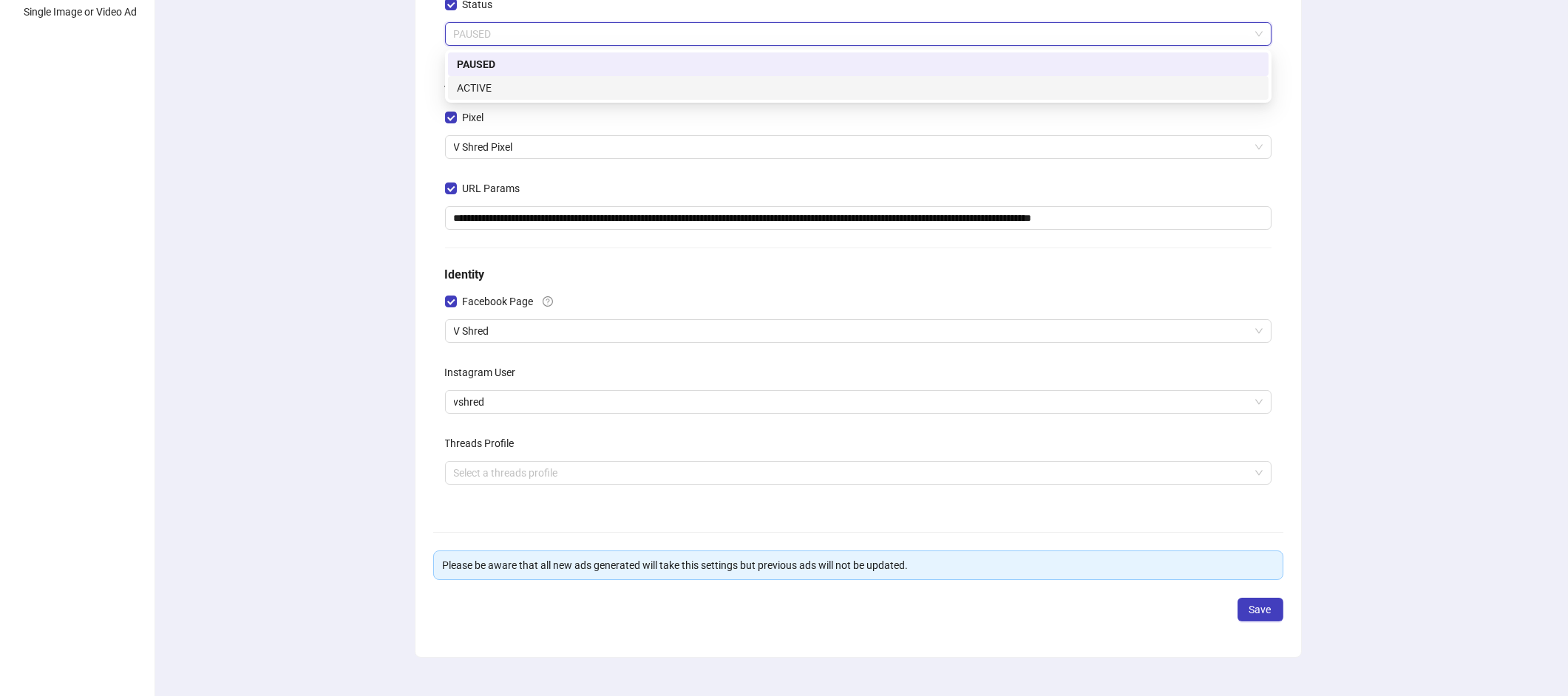
click at [476, 82] on div "ACTIVE" at bounding box center [858, 88] width 802 height 16
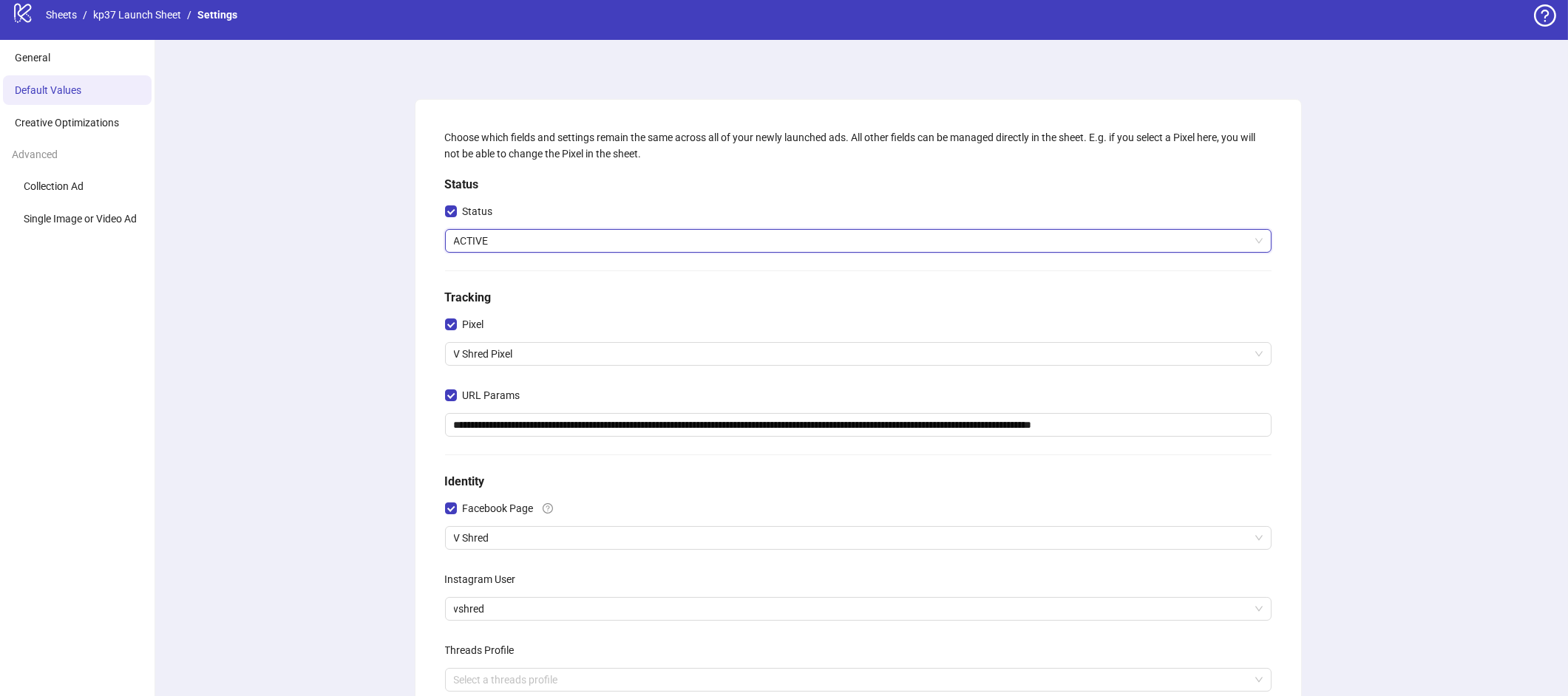
scroll to position [0, 0]
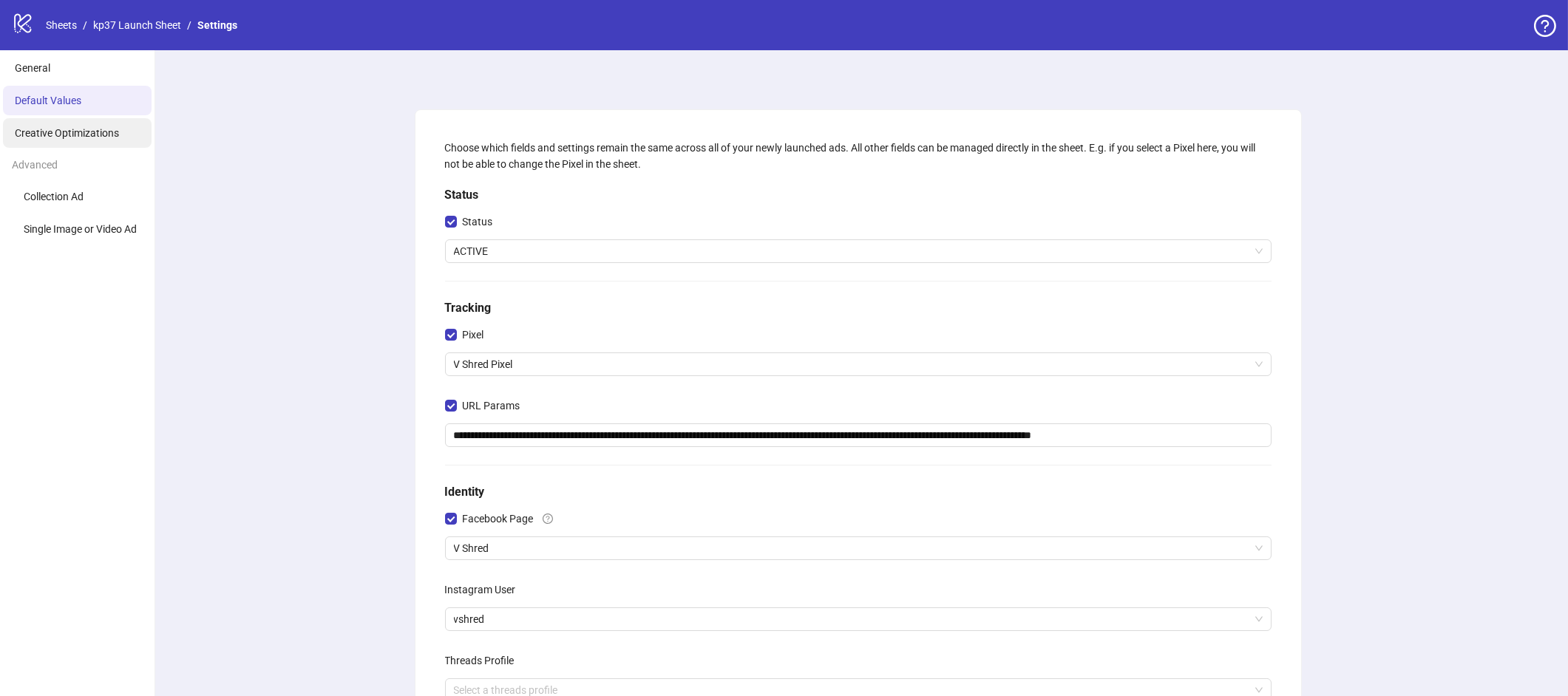
click at [119, 135] on span "Creative Optimizations" at bounding box center [67, 132] width 104 height 12
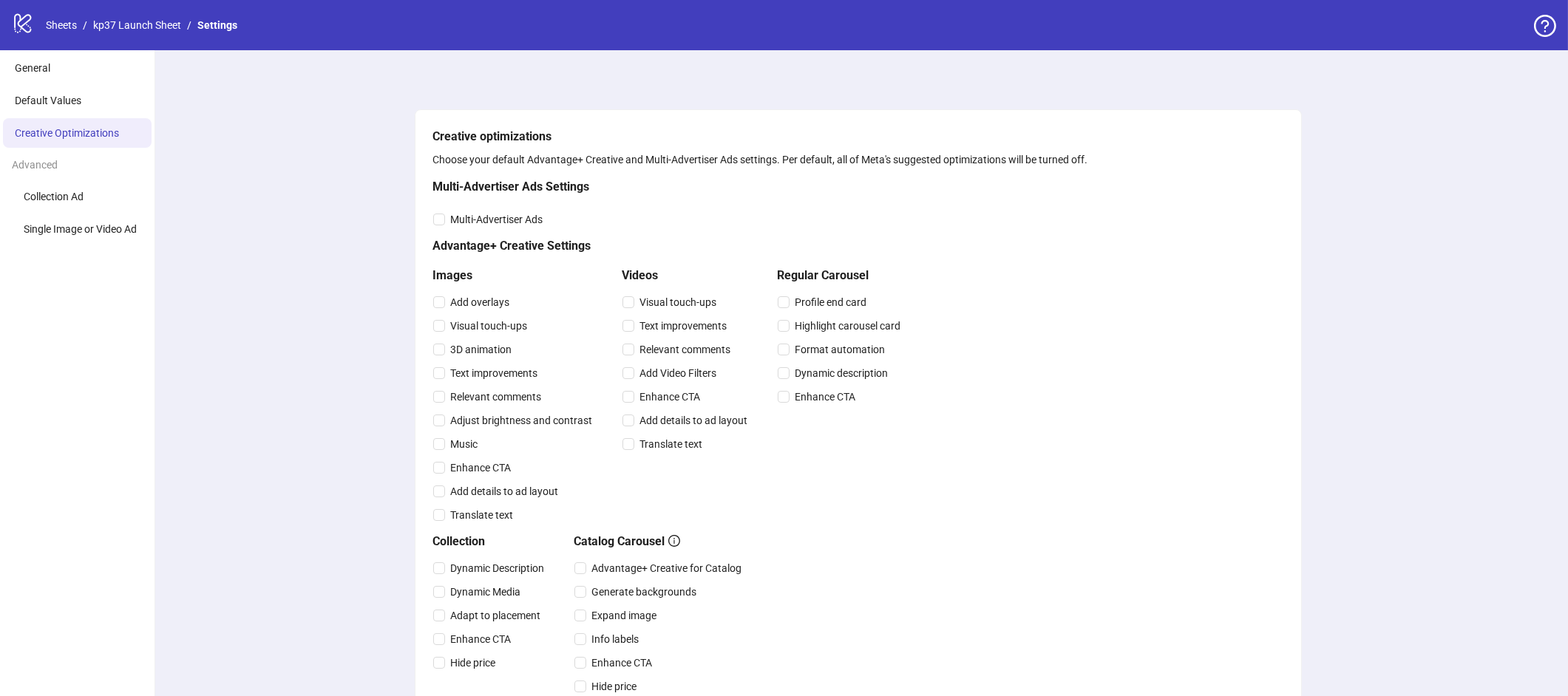
click at [52, 169] on div "Advanced" at bounding box center [77, 164] width 154 height 28
click at [57, 201] on span "Collection Ad" at bounding box center [54, 196] width 60 height 12
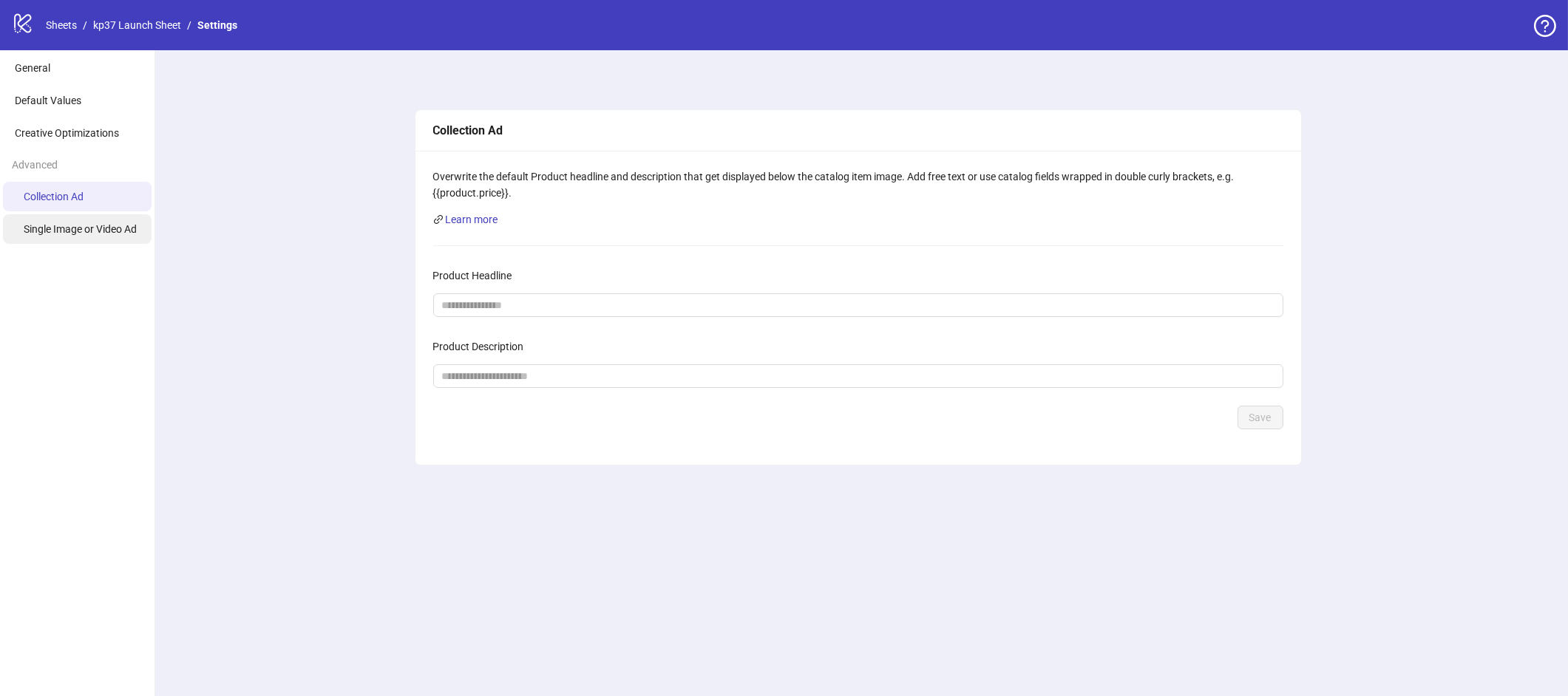
click at [58, 232] on span "Single Image or Video Ad" at bounding box center [80, 229] width 113 height 12
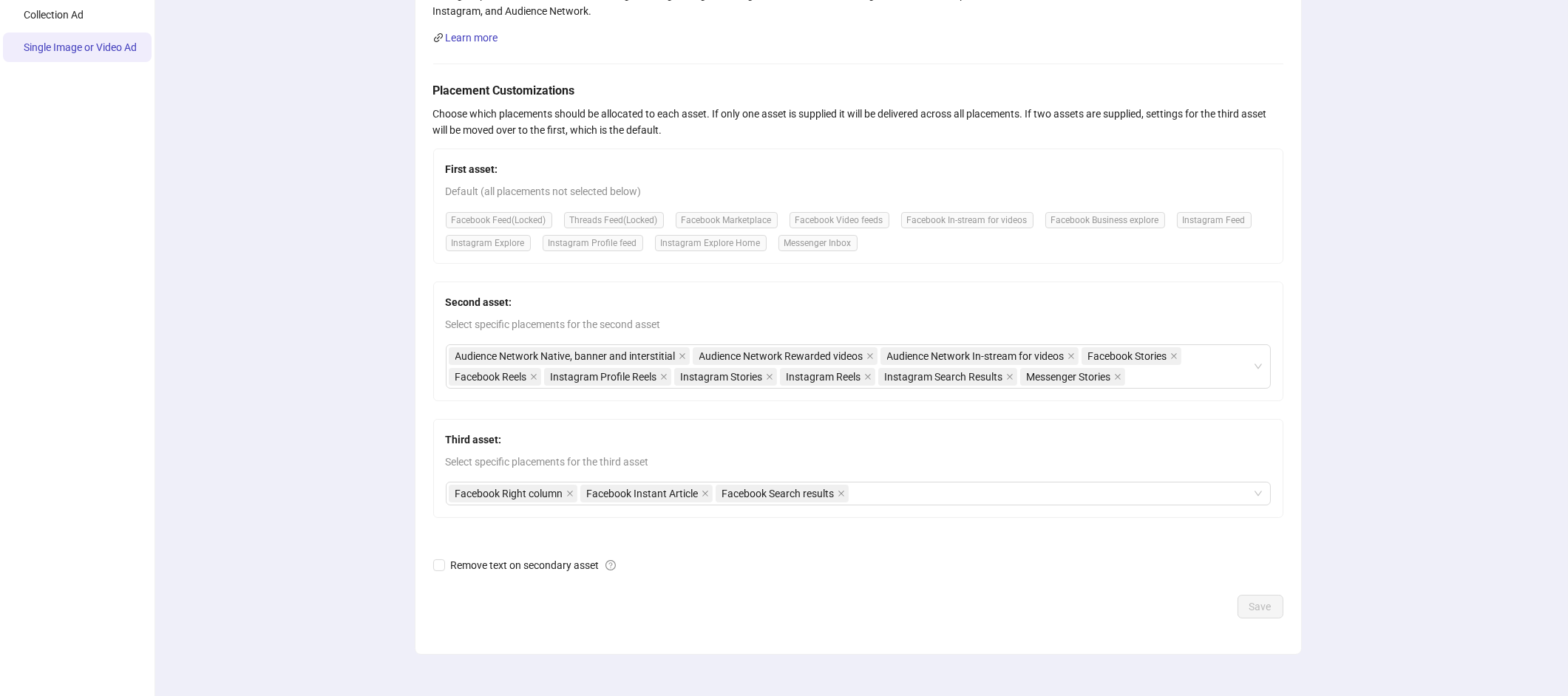
scroll to position [190, 0]
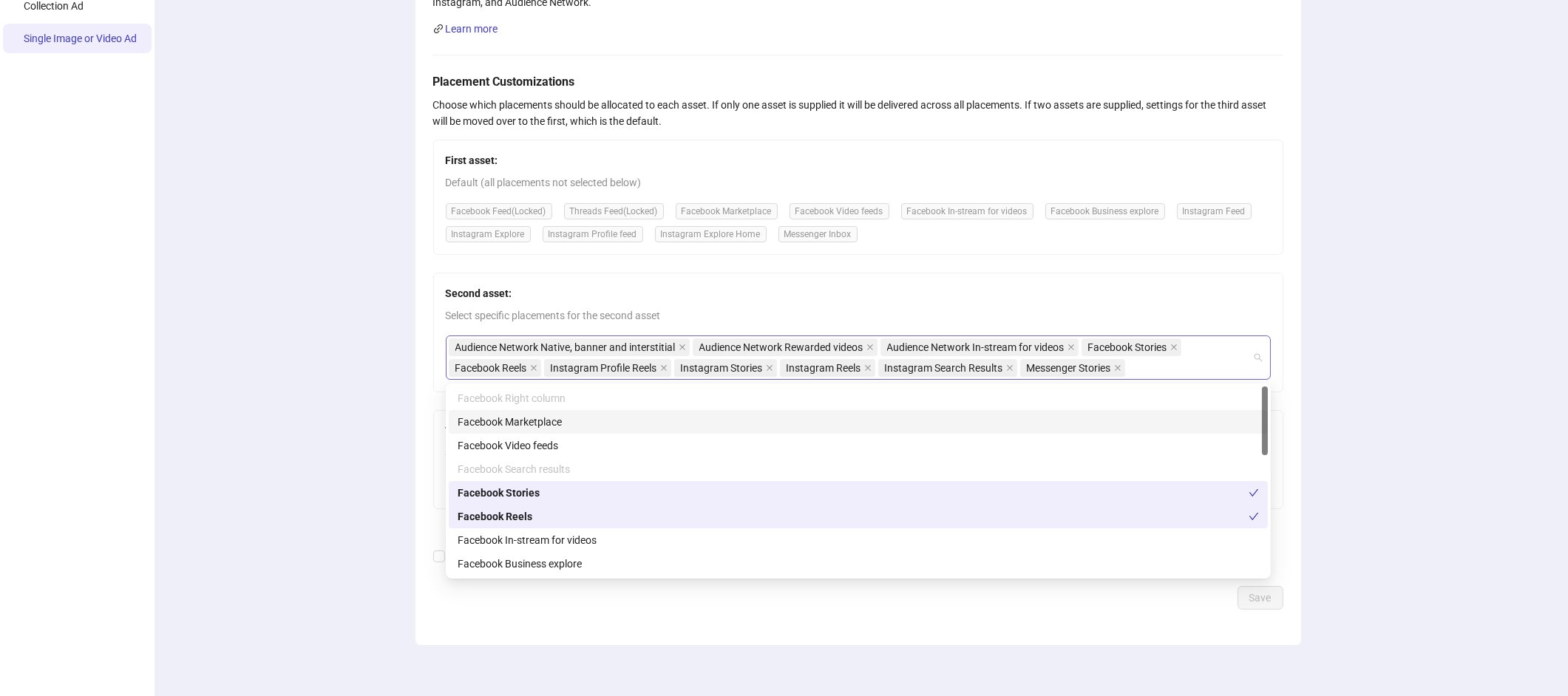
click at [1253, 373] on div "Audience Network Native, banner and interstitial Audience Network Rewarded vide…" at bounding box center [858, 357] width 825 height 45
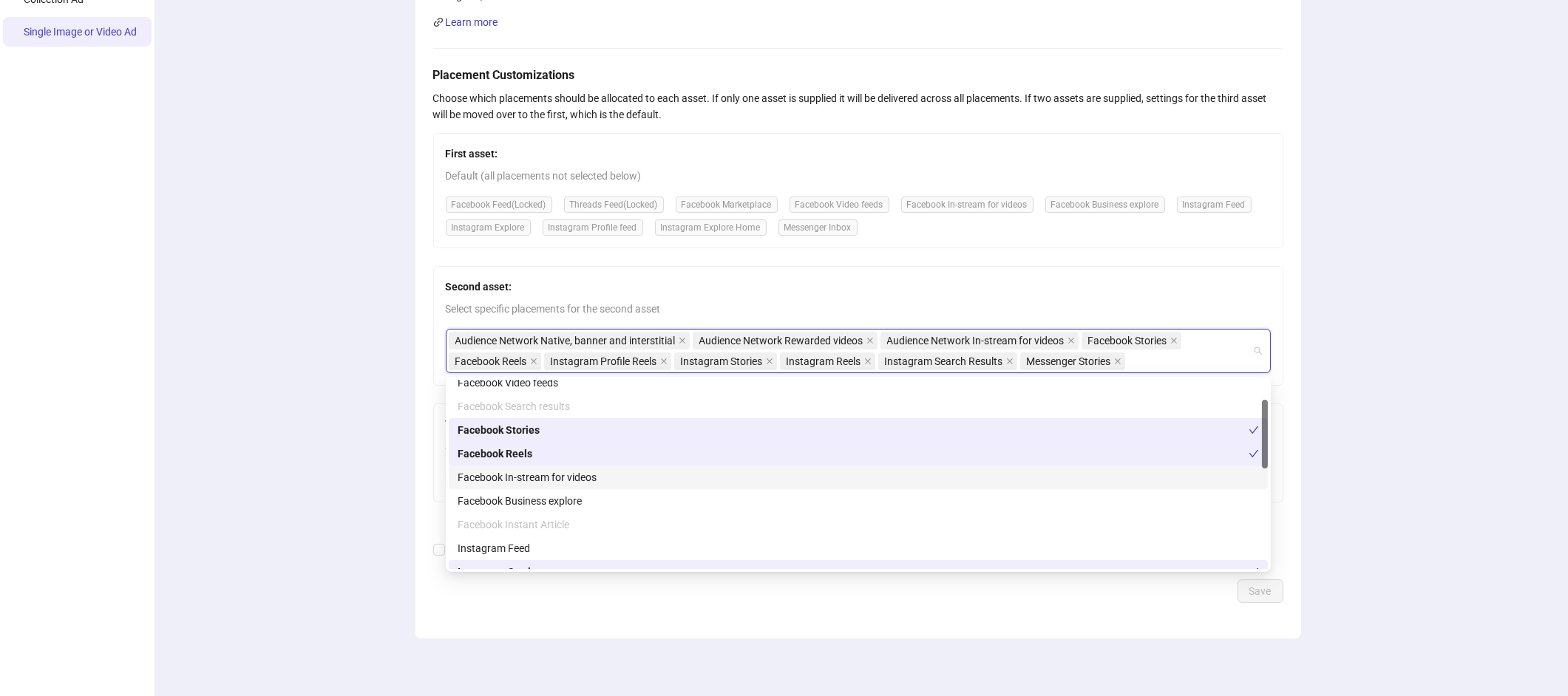
scroll to position [56, 0]
click at [528, 282] on span "Second asset:" at bounding box center [858, 287] width 825 height 16
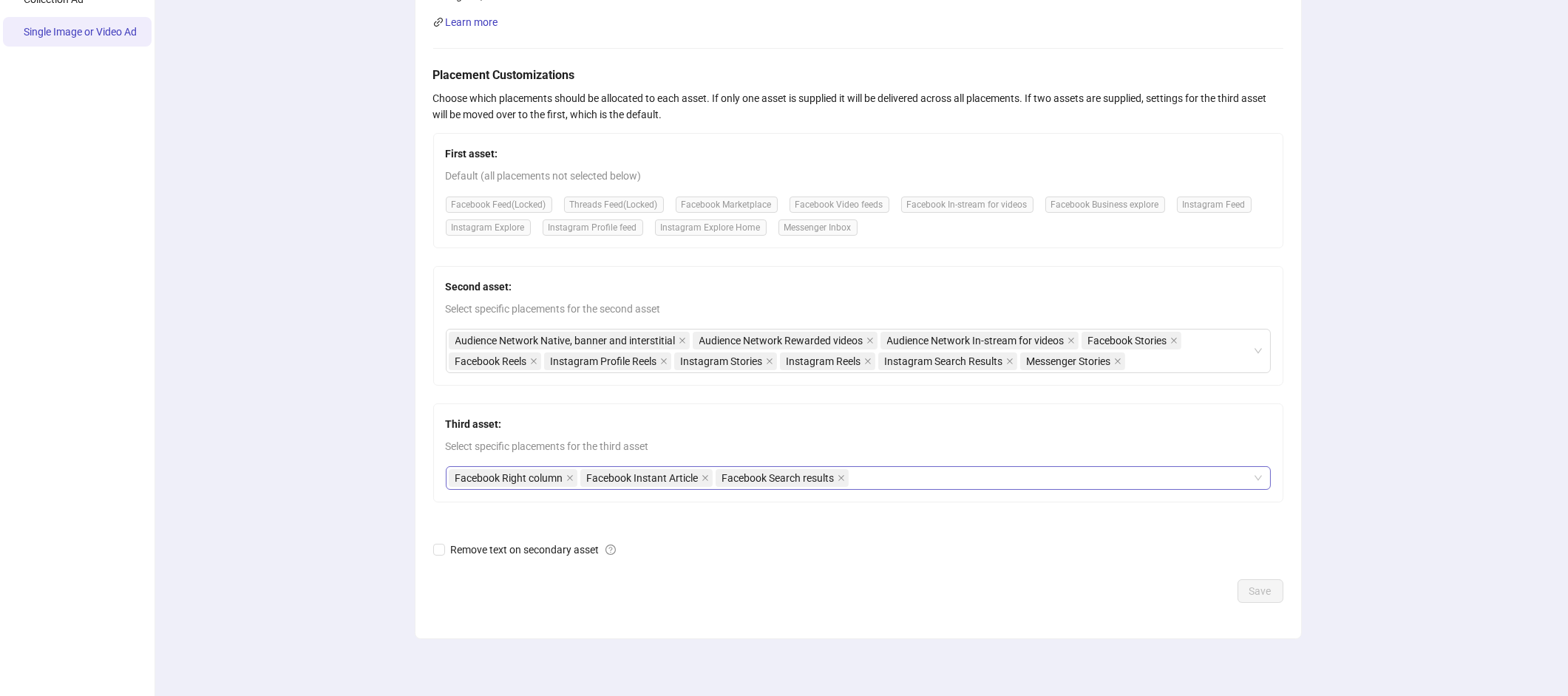
click at [893, 483] on div "Facebook Right column Facebook Instant Article Facebook Search results" at bounding box center [850, 477] width 803 height 21
click at [346, 314] on div "Single Image or Video Ad Configure placement customization settings for Single …" at bounding box center [857, 276] width 1419 height 845
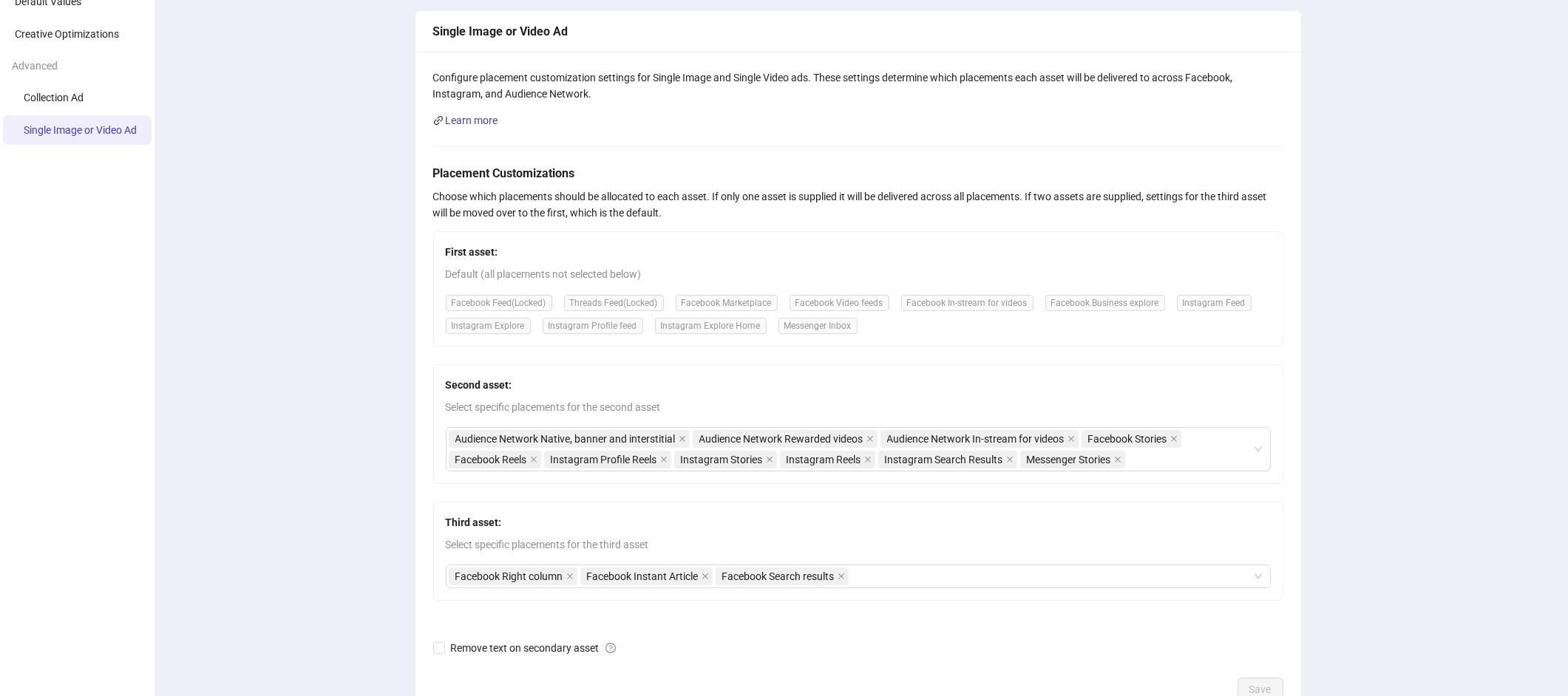
scroll to position [0, 0]
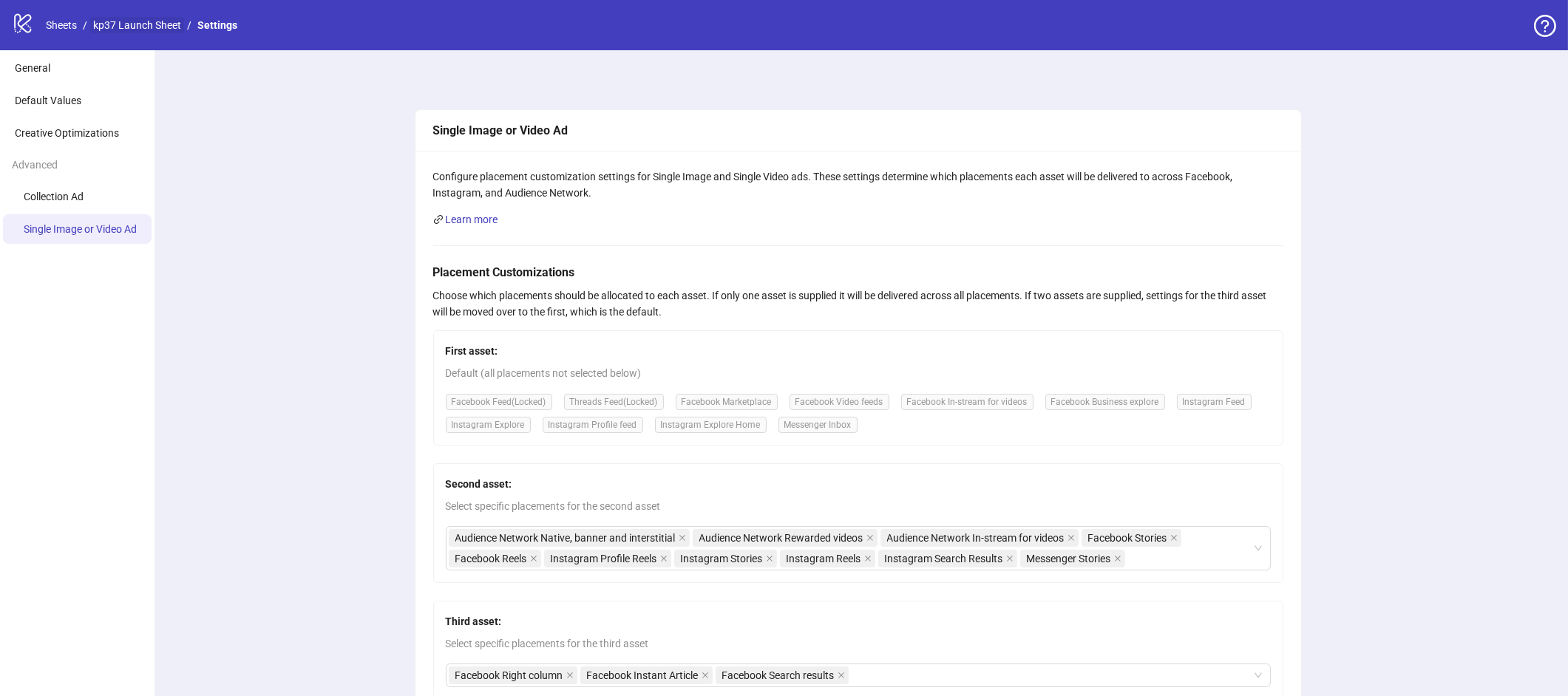
click at [108, 29] on link "kp37 Launch Sheet" at bounding box center [137, 26] width 94 height 16
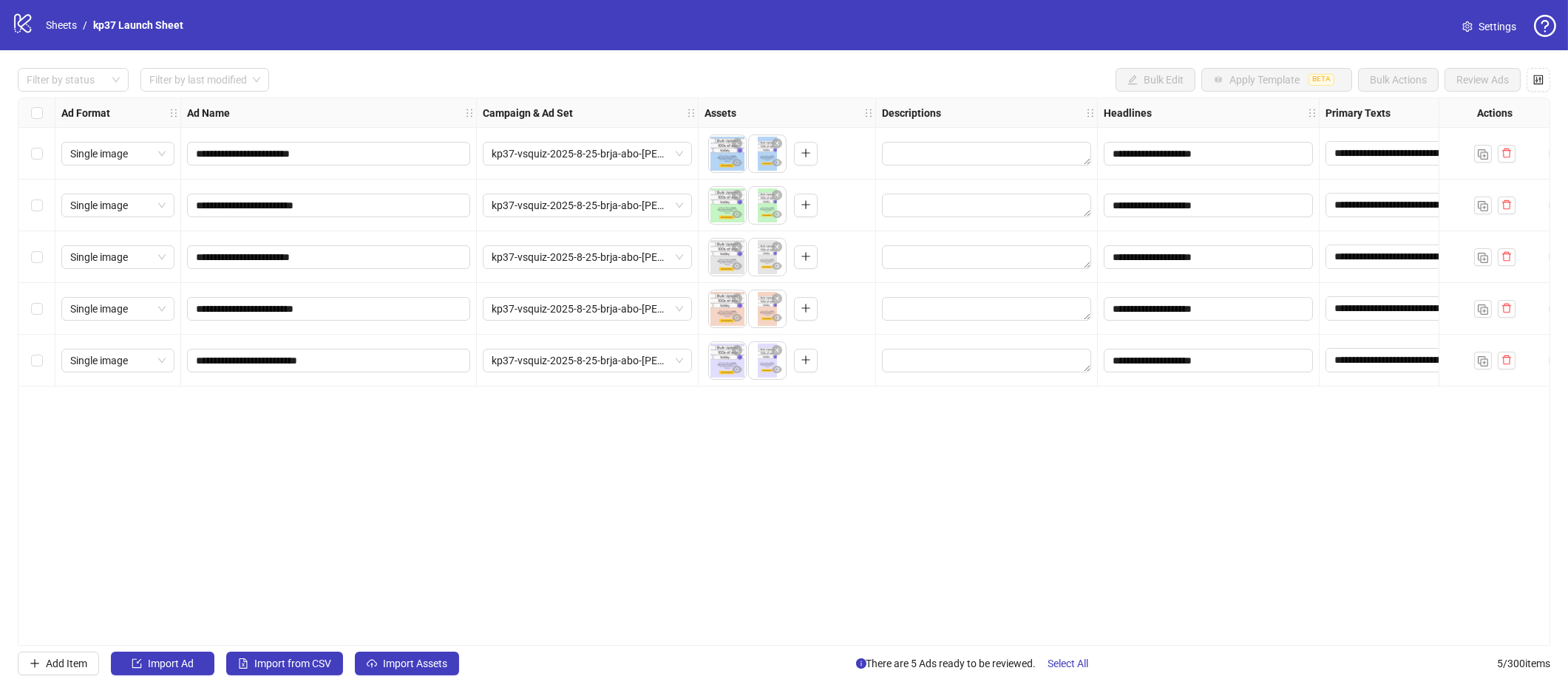
click at [1479, 29] on span "Settings" at bounding box center [1497, 26] width 37 height 16
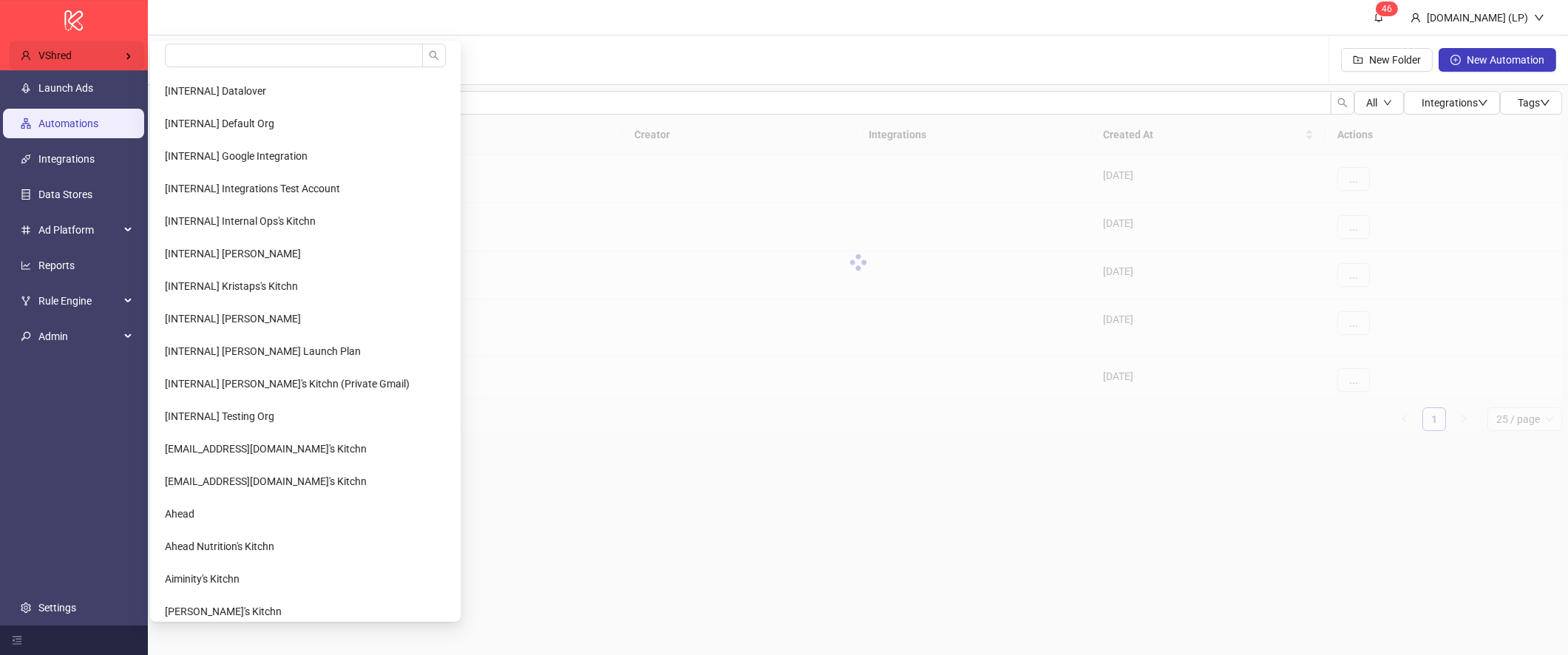
click at [90, 49] on div "VShred" at bounding box center [77, 56] width 135 height 29
click at [191, 50] on input "search" at bounding box center [294, 56] width 258 height 24
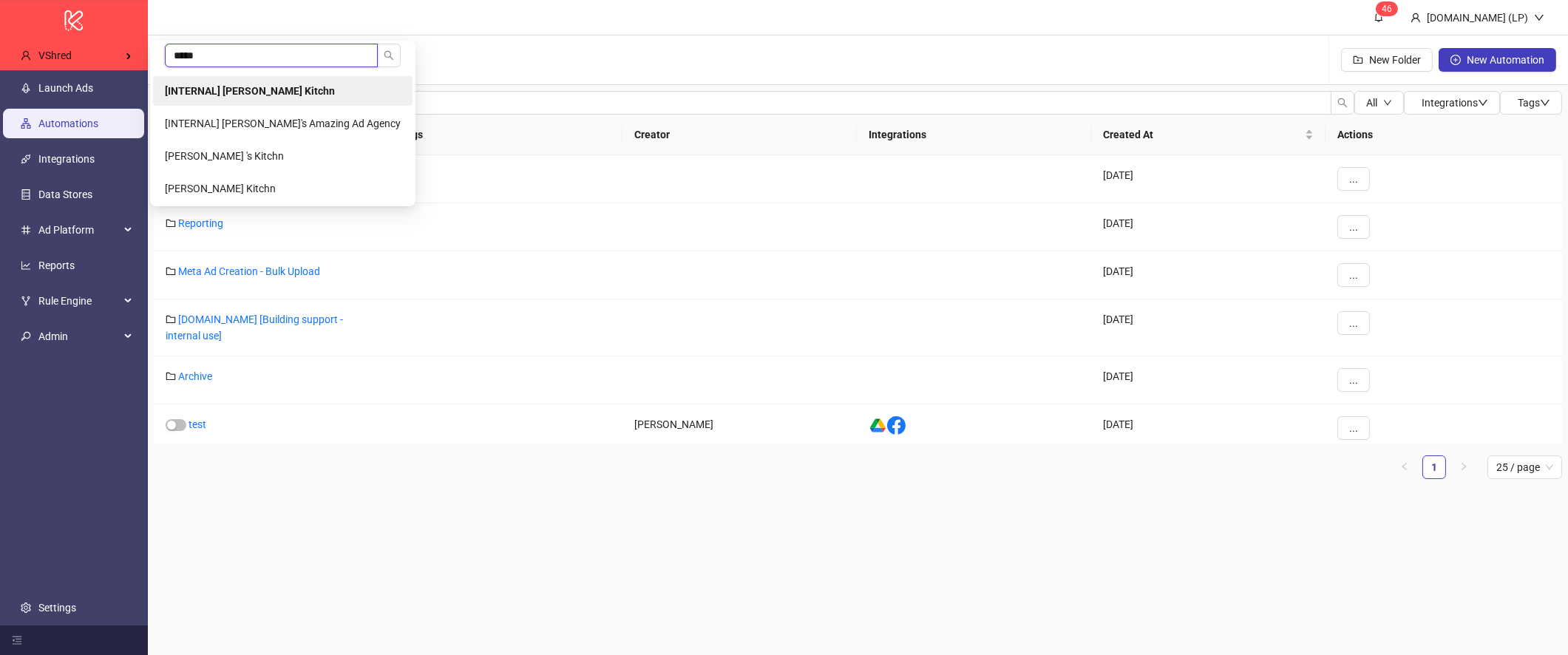
type input "*****"
click at [210, 85] on b "[INTERNAL] [PERSON_NAME] Kitchn" at bounding box center [250, 90] width 170 height 12
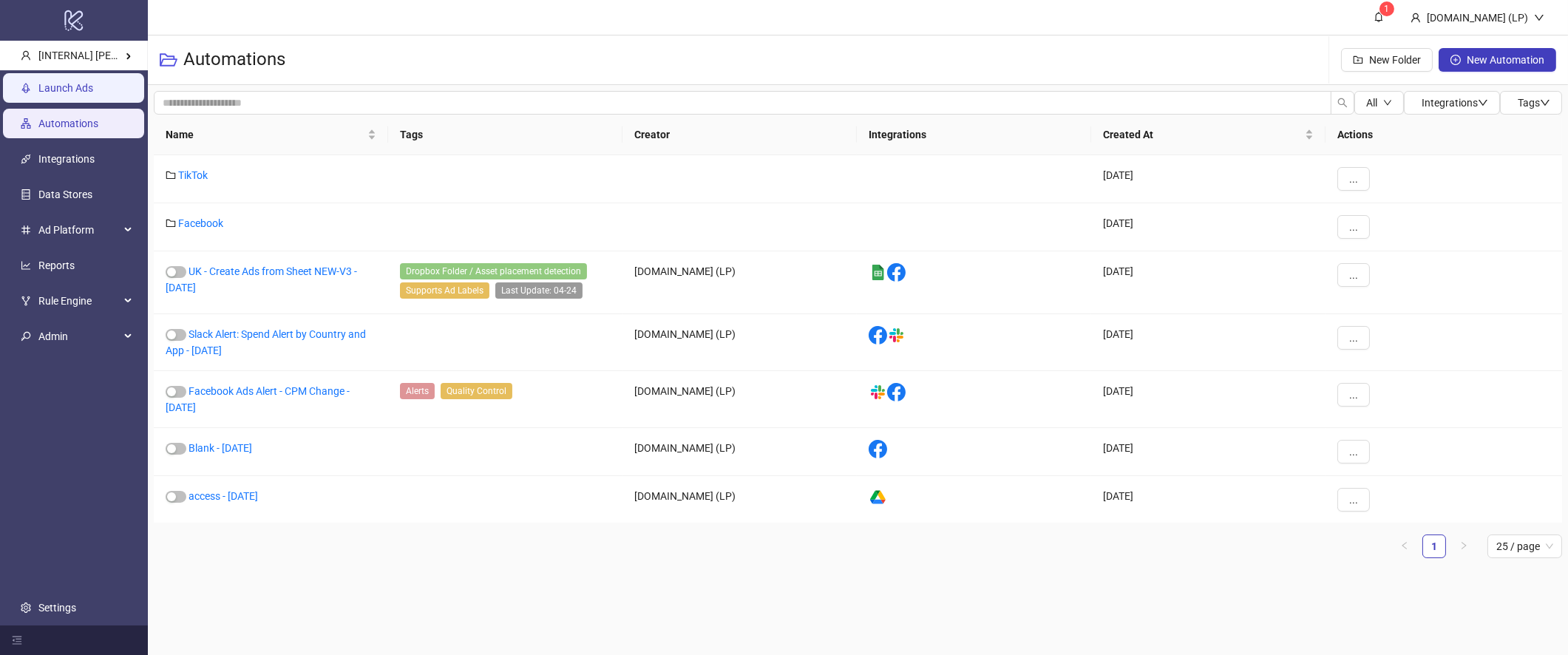
click at [77, 85] on link "Launch Ads" at bounding box center [66, 88] width 55 height 12
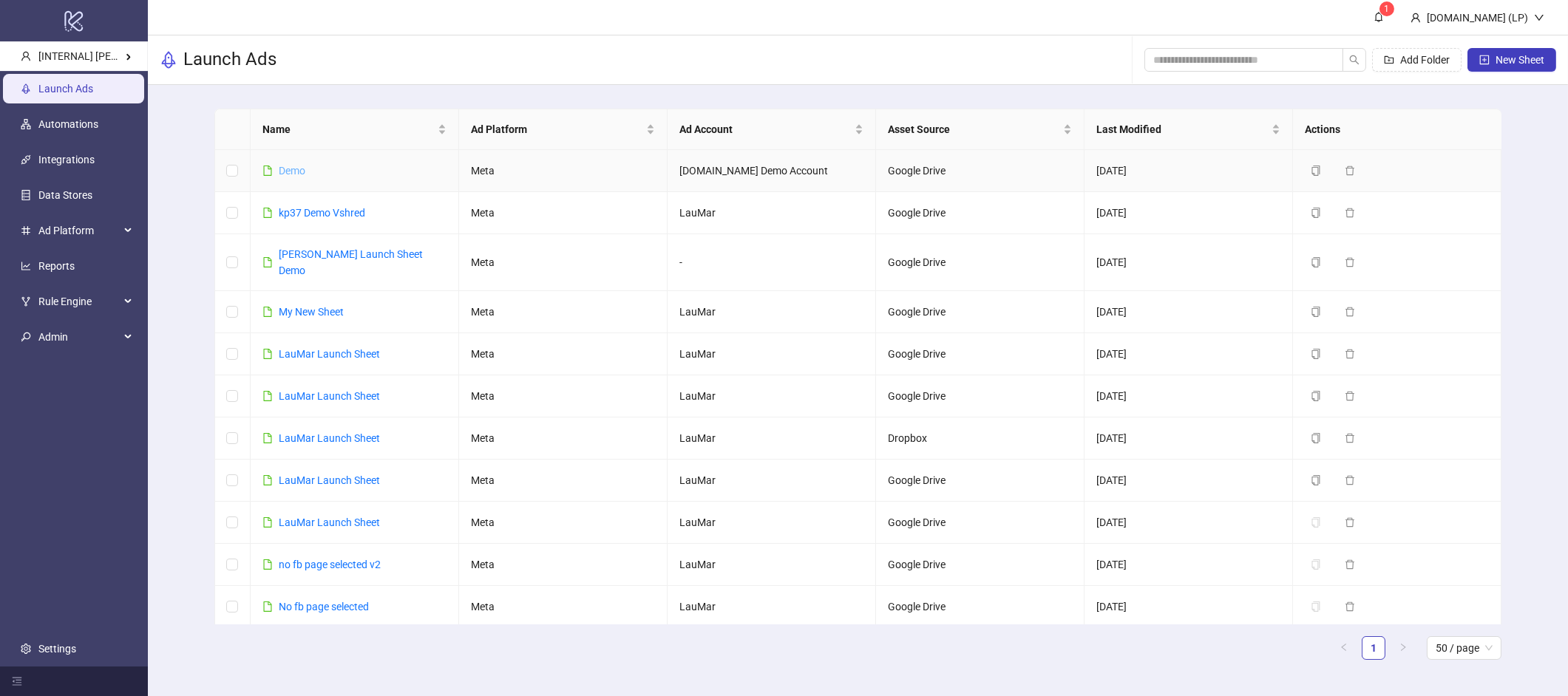
click at [282, 171] on link "Demo" at bounding box center [292, 170] width 26 height 12
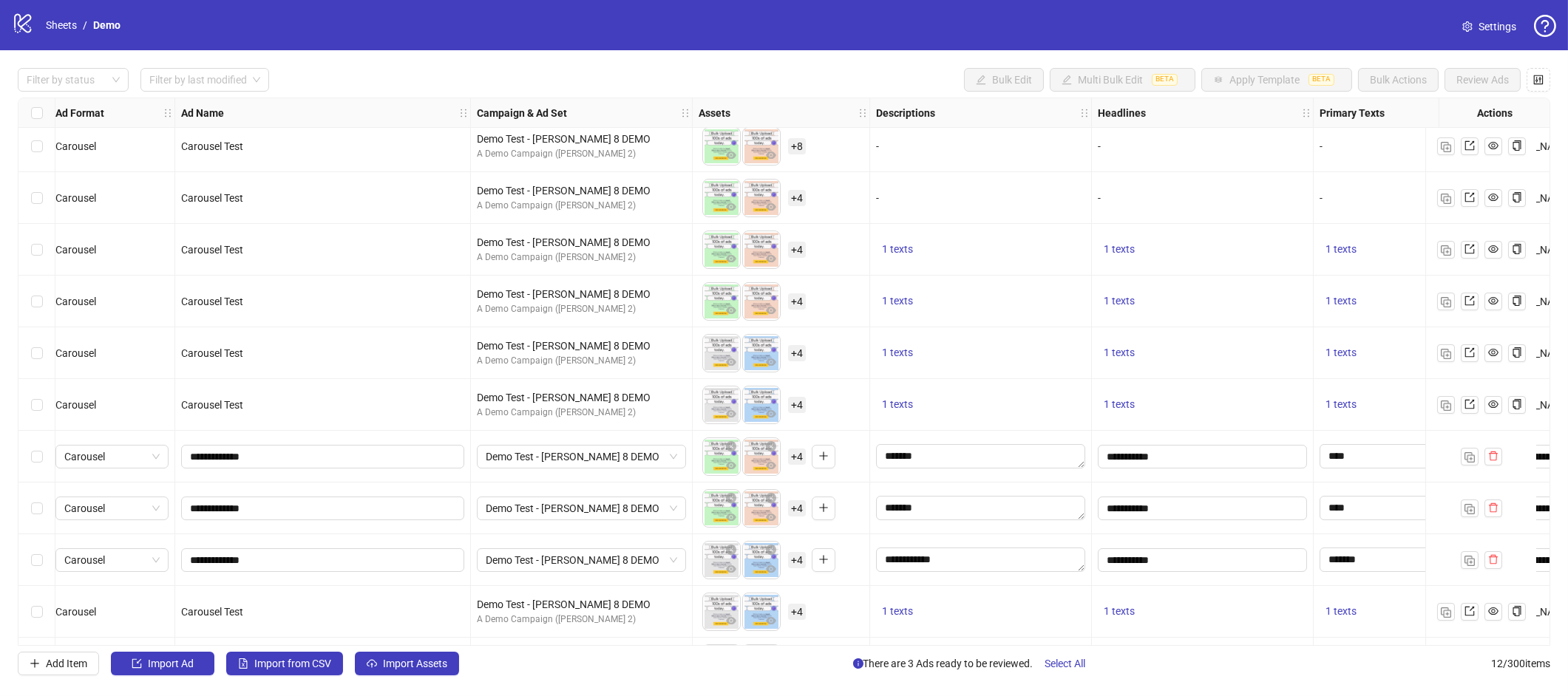
scroll to position [7, 0]
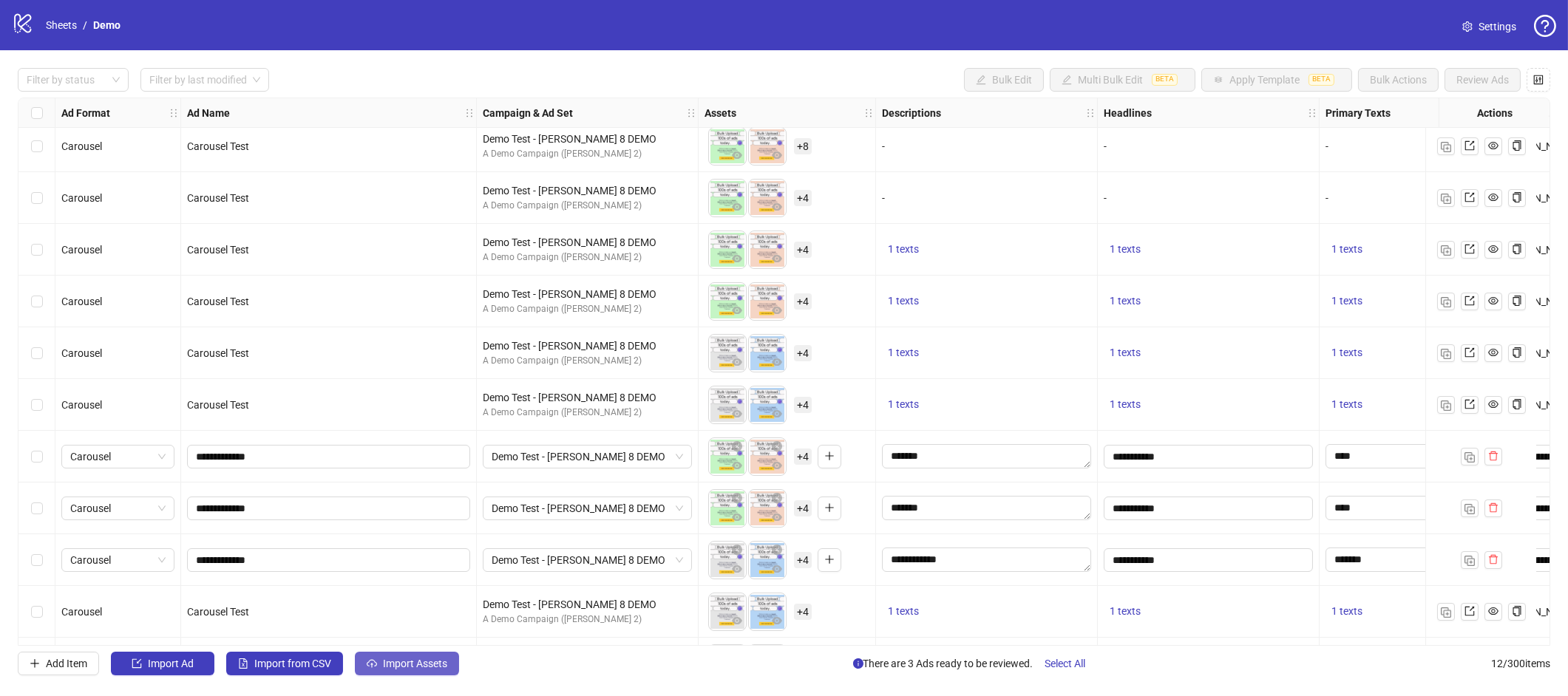
click at [434, 654] on span "Import Assets" at bounding box center [415, 663] width 65 height 12
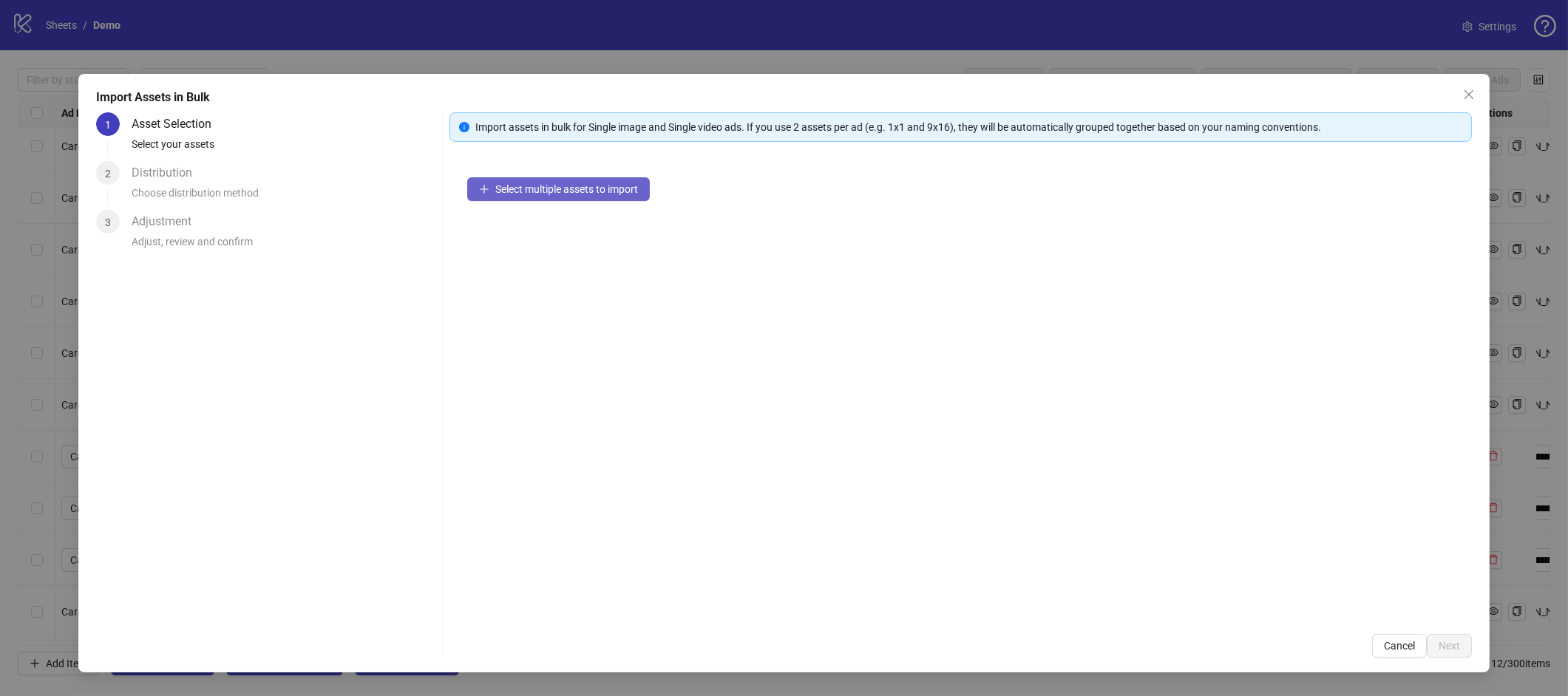
click at [574, 187] on span "Select multiple assets to import" at bounding box center [566, 189] width 142 height 12
click at [1465, 98] on icon "close" at bounding box center [1468, 94] width 12 height 12
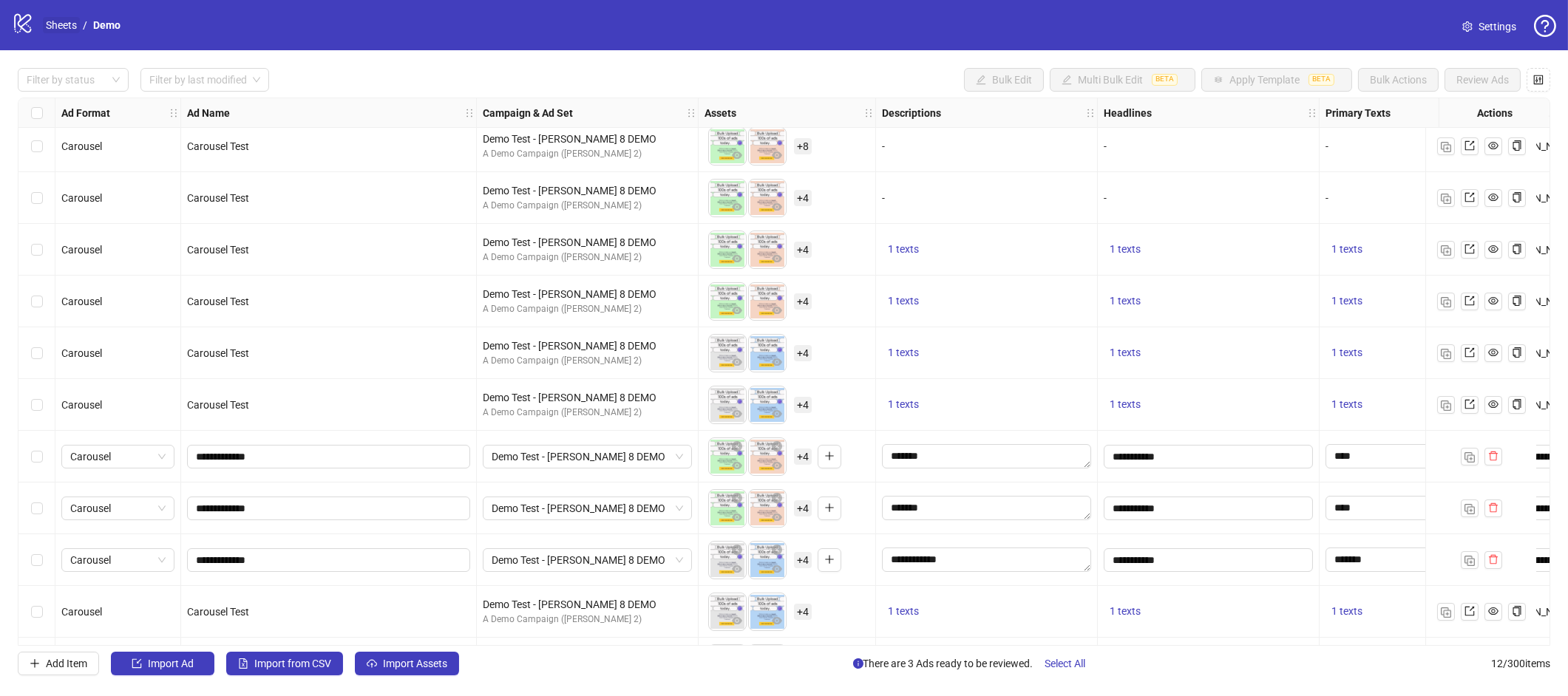
click at [57, 28] on link "Sheets" at bounding box center [61, 26] width 37 height 16
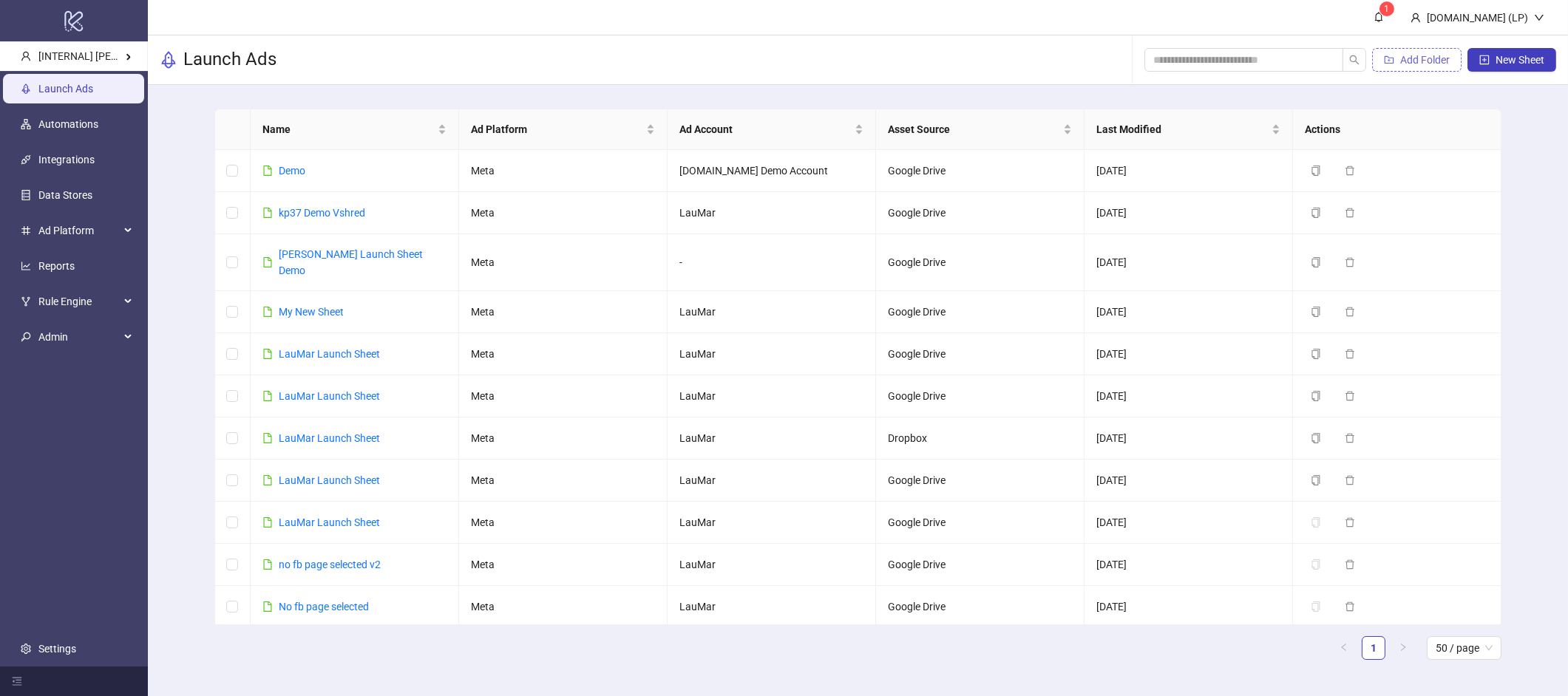
click at [1404, 60] on span "Add Folder" at bounding box center [1425, 59] width 49 height 12
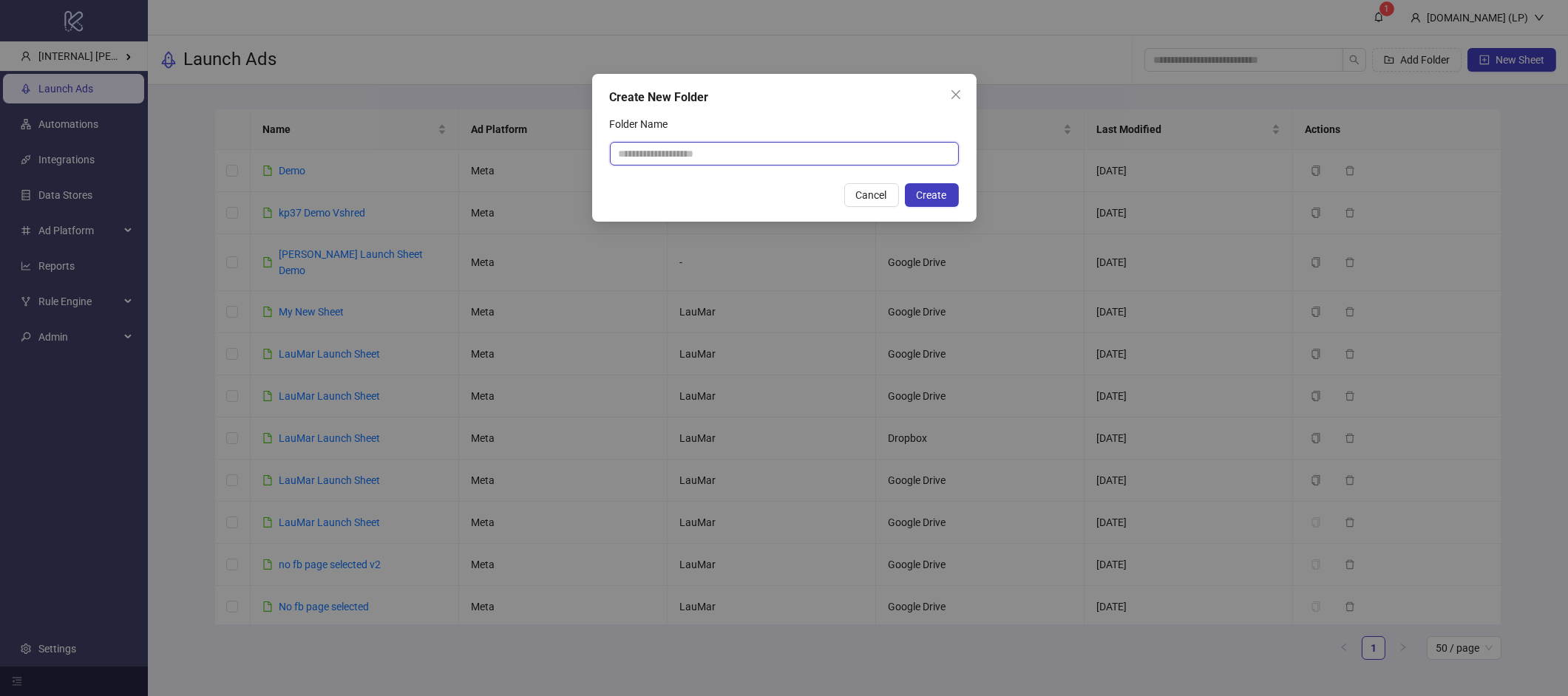
click at [807, 142] on input "Folder Name" at bounding box center [784, 154] width 349 height 24
type input "****"
click at [940, 191] on span "Create" at bounding box center [931, 195] width 30 height 12
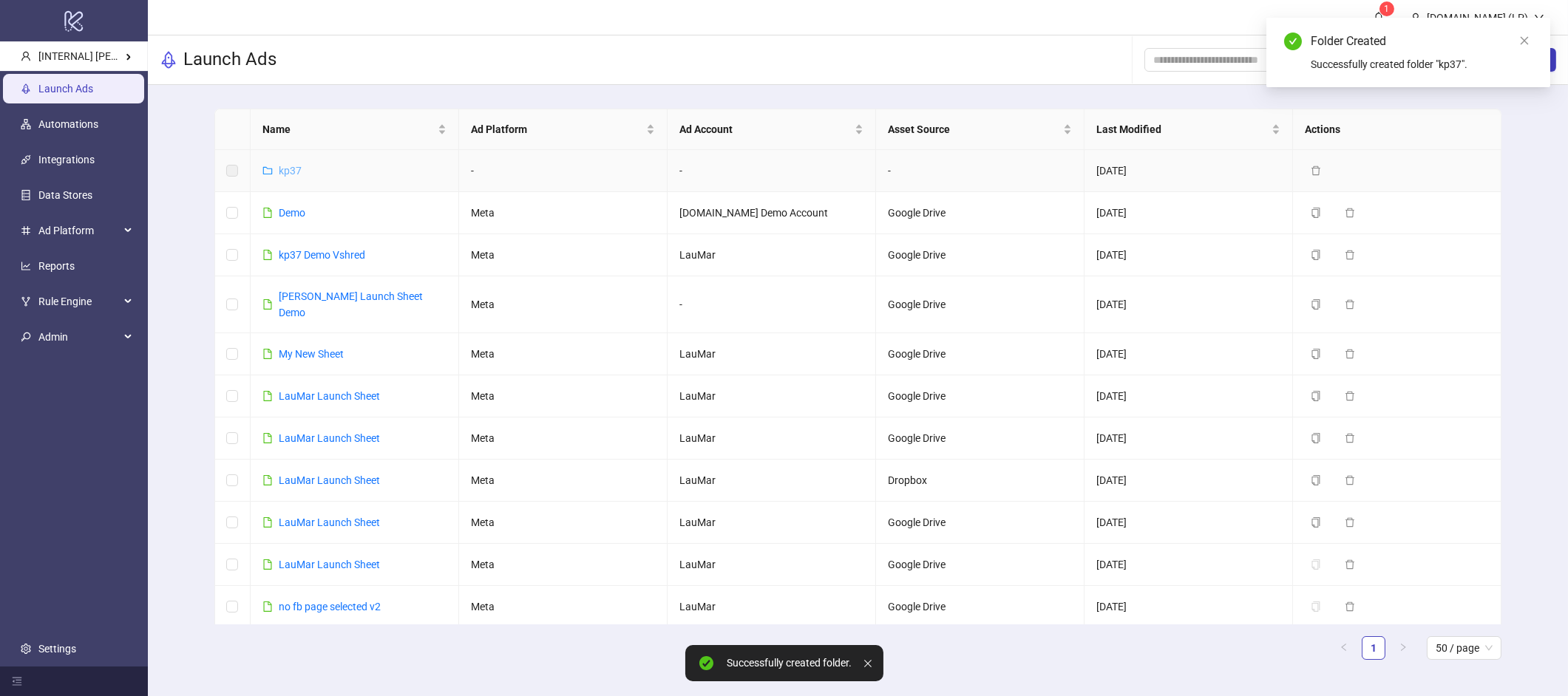
click at [284, 172] on link "kp37" at bounding box center [290, 170] width 23 height 12
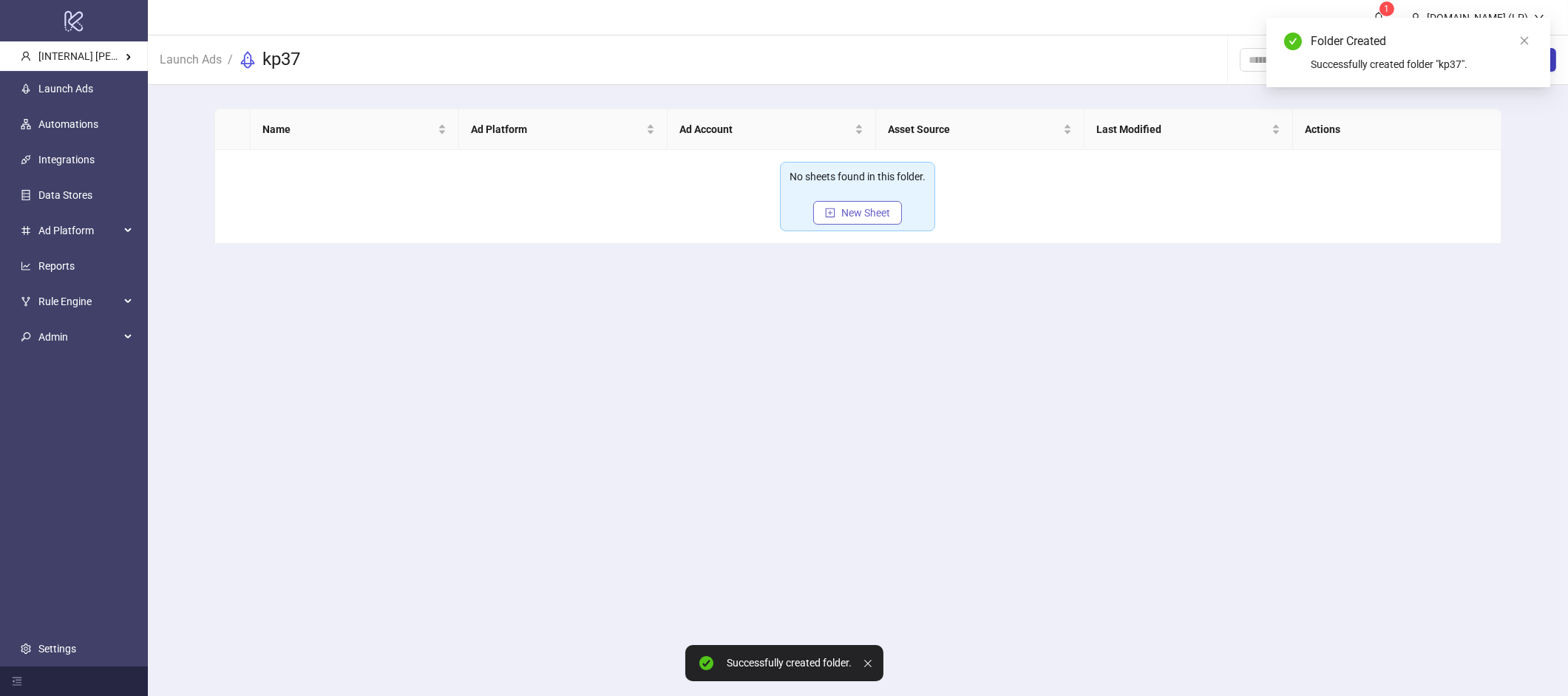
click at [864, 221] on button "New Sheet" at bounding box center [857, 213] width 88 height 24
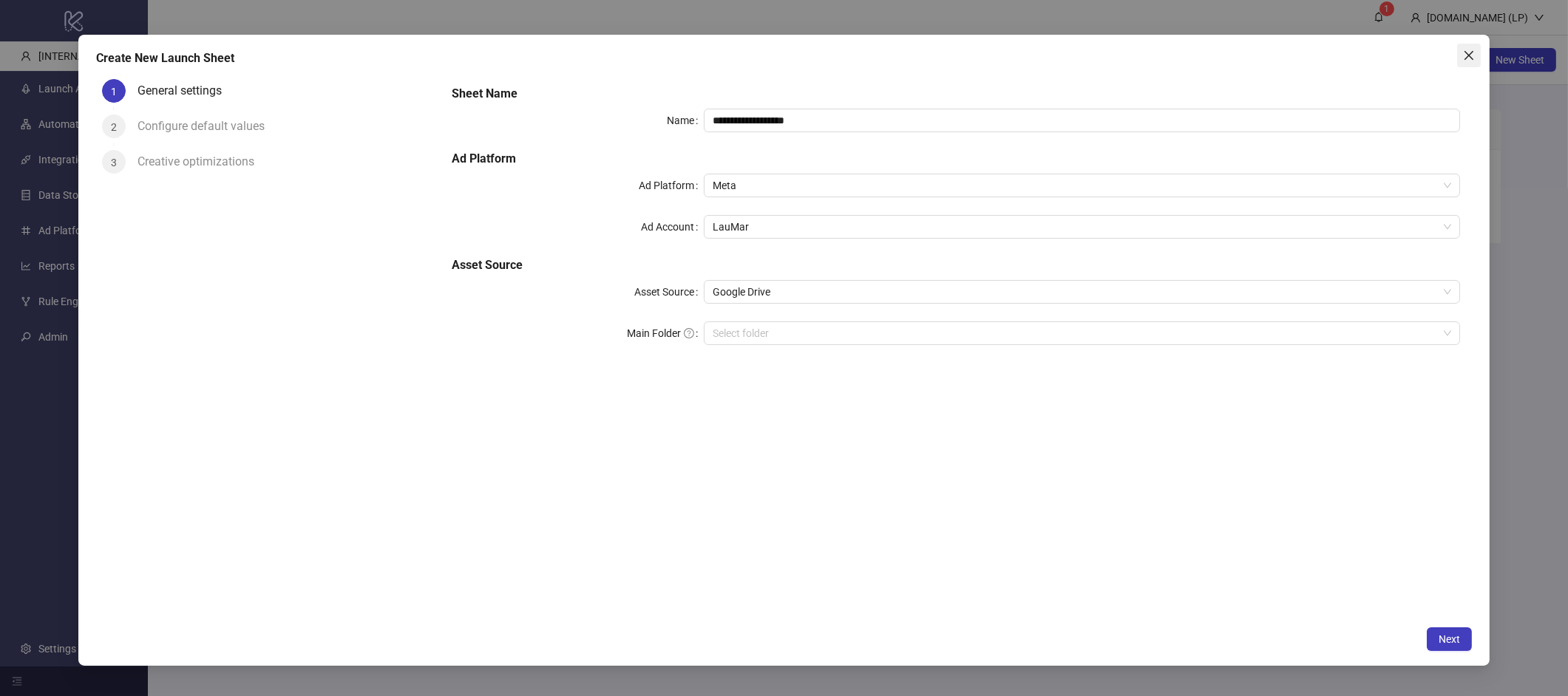
click at [1467, 53] on icon "close" at bounding box center [1469, 56] width 9 height 9
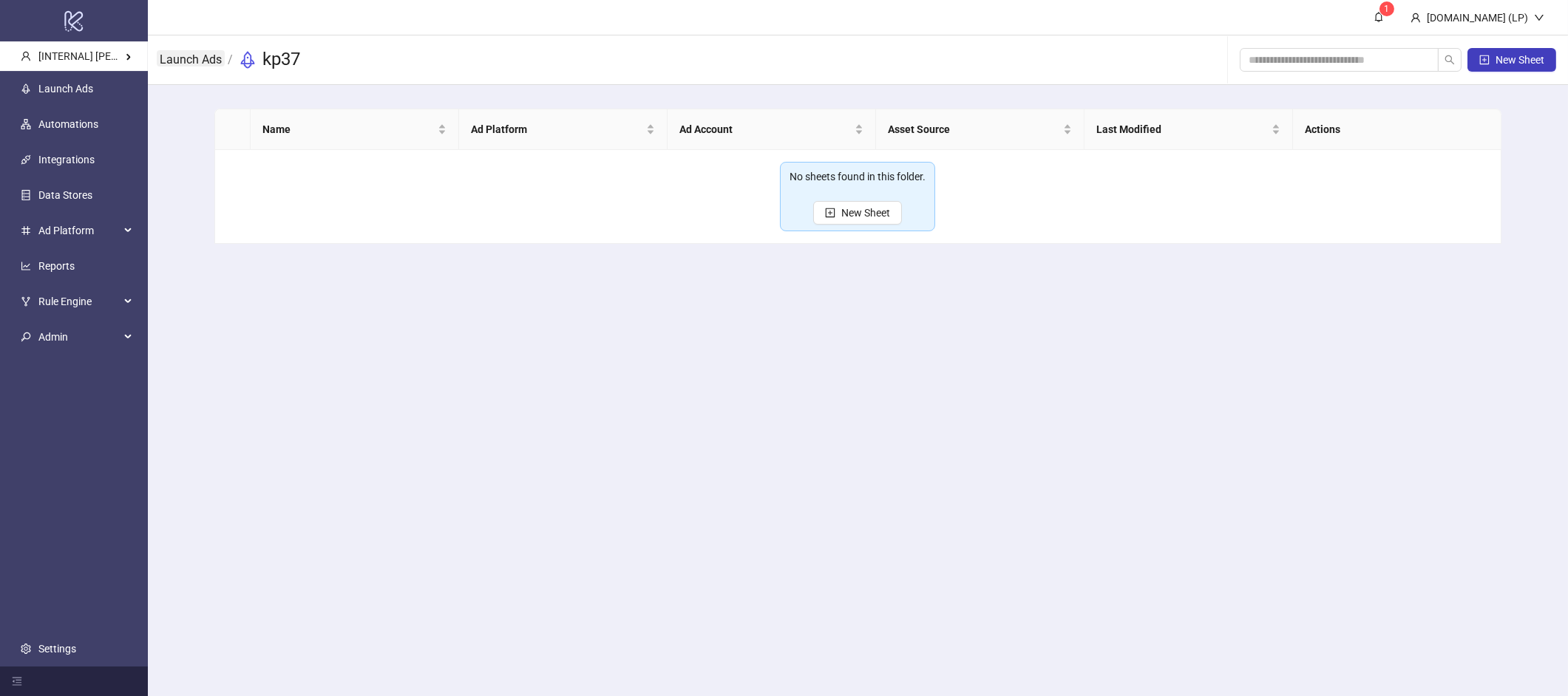
click at [197, 53] on link "Launch Ads" at bounding box center [191, 58] width 68 height 16
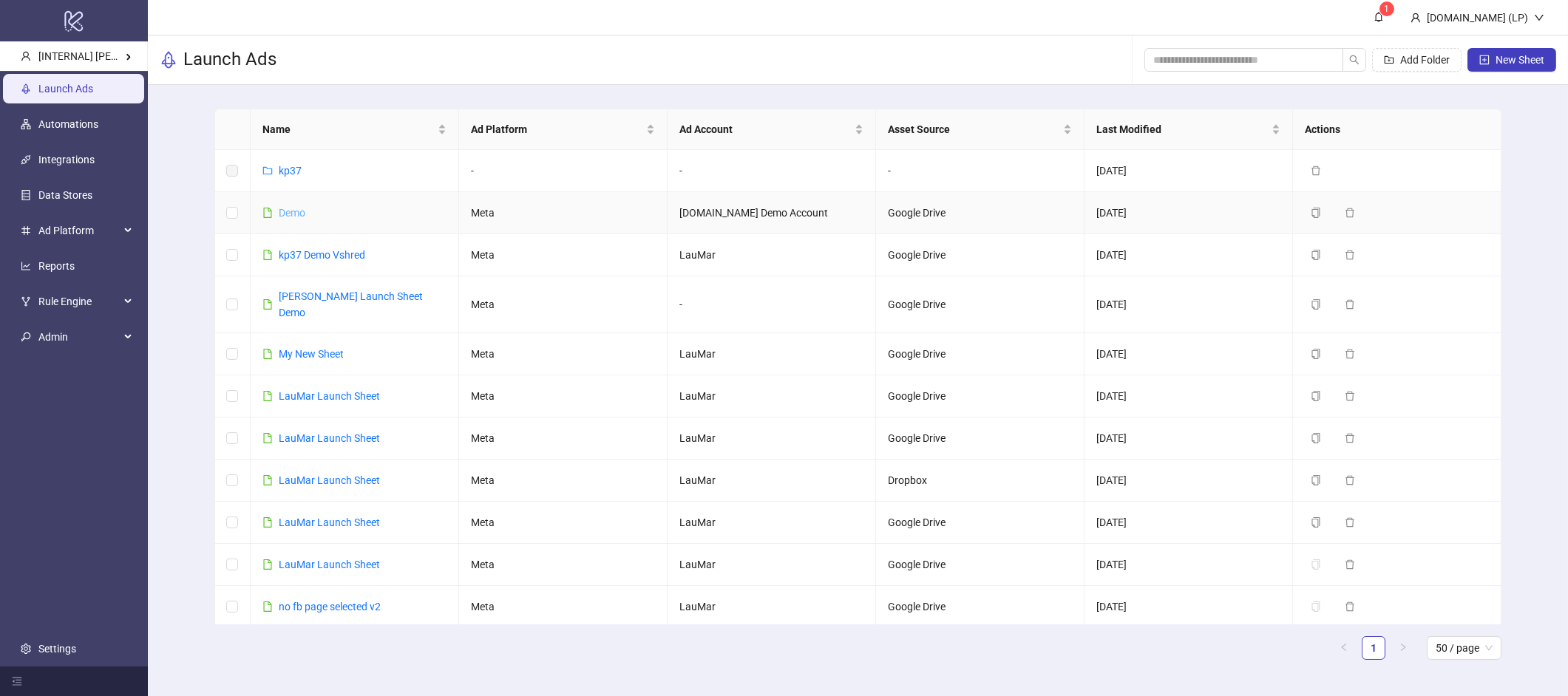
click at [294, 216] on link "Demo" at bounding box center [292, 212] width 26 height 12
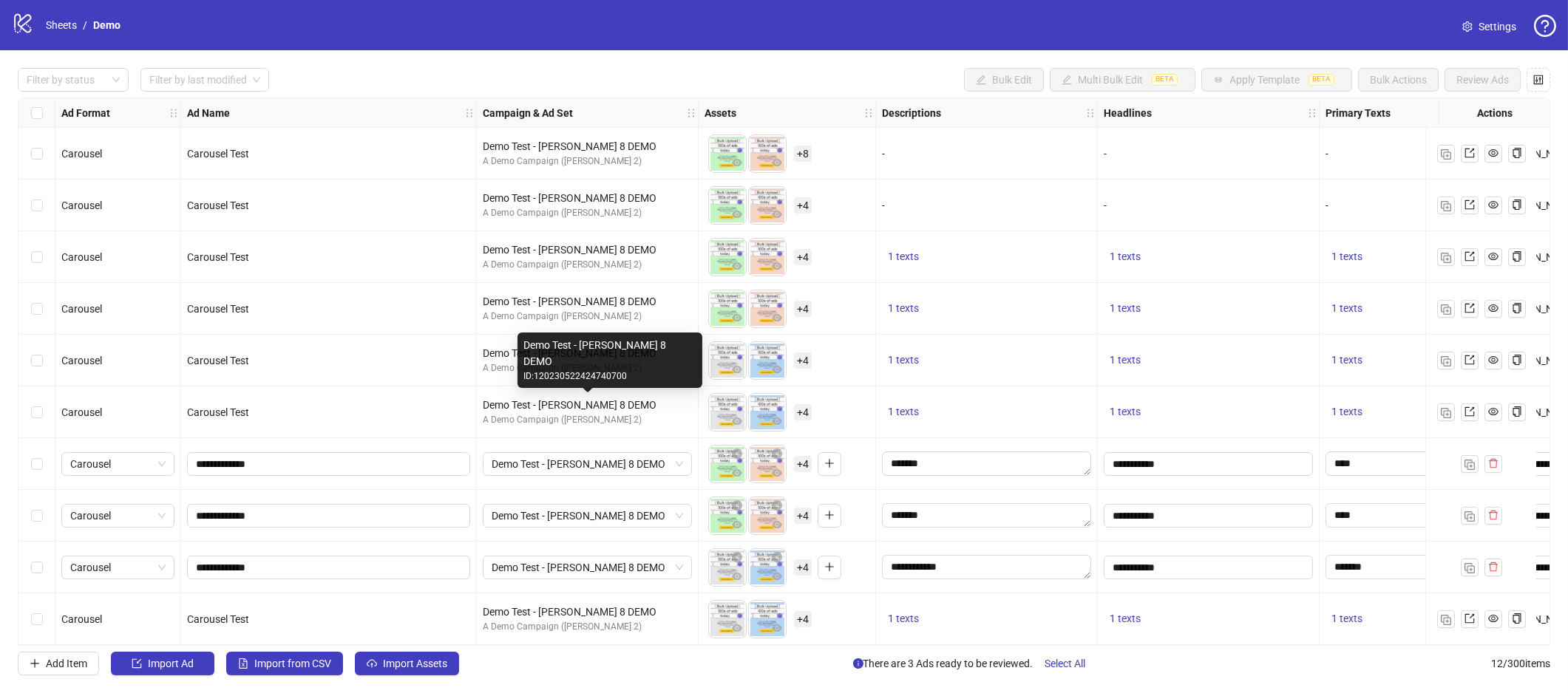
scroll to position [108, 0]
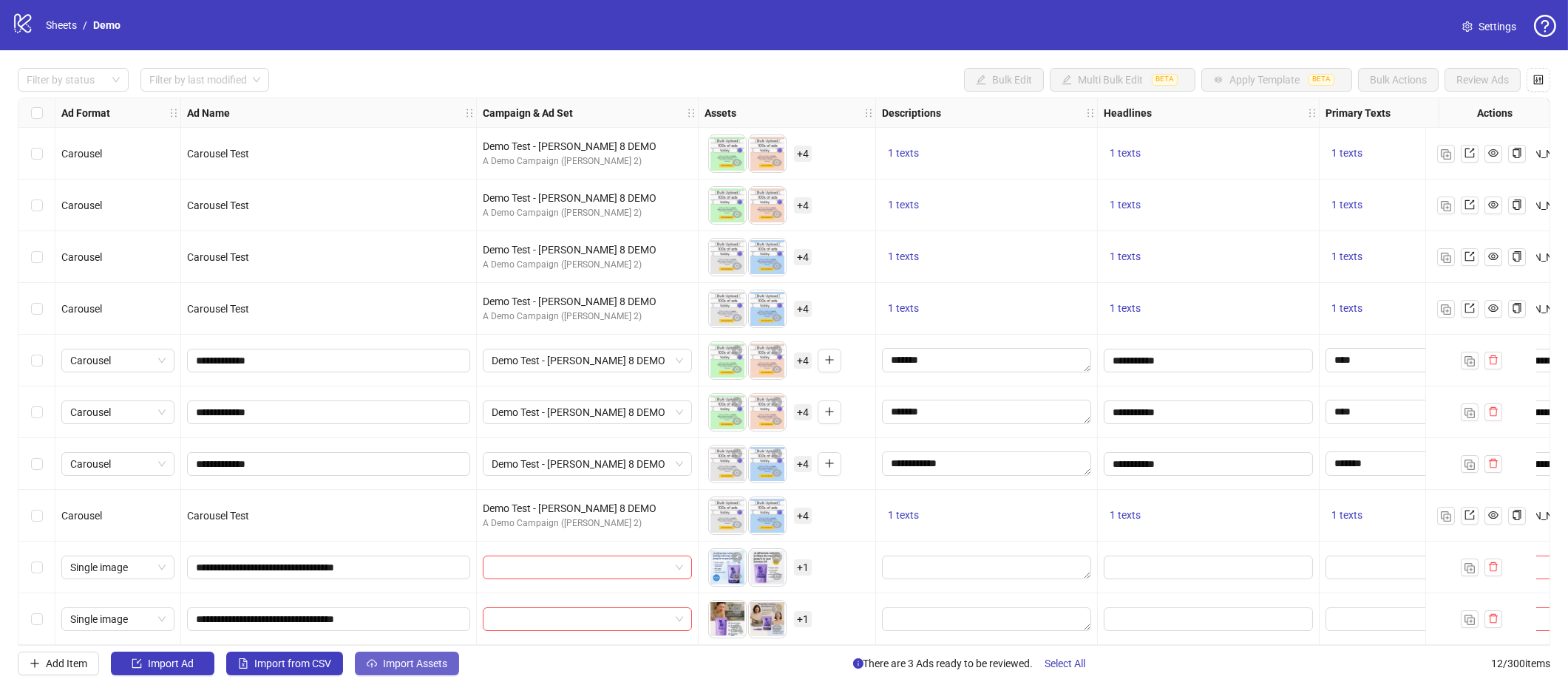
click at [384, 654] on span "Import Assets" at bounding box center [415, 663] width 65 height 12
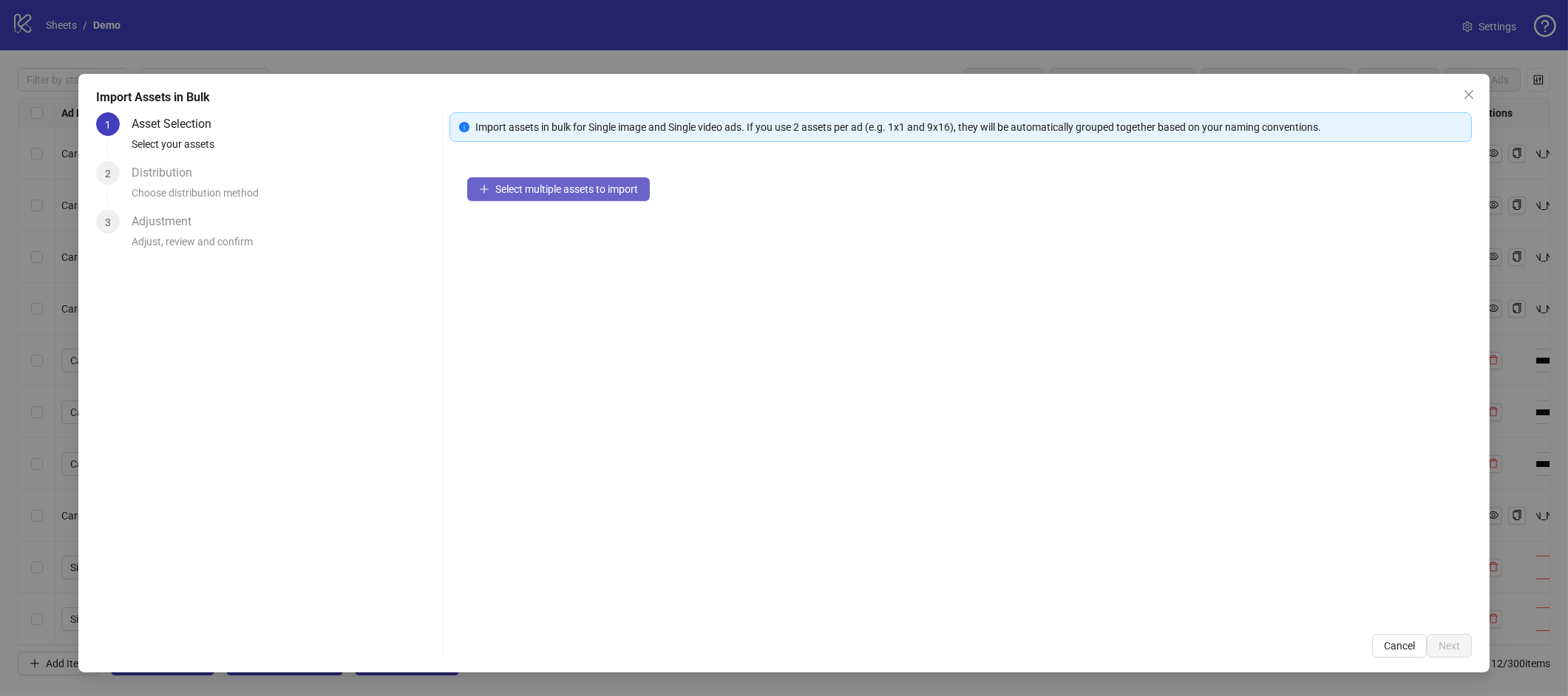
click at [580, 187] on span "Select multiple assets to import" at bounding box center [566, 189] width 142 height 12
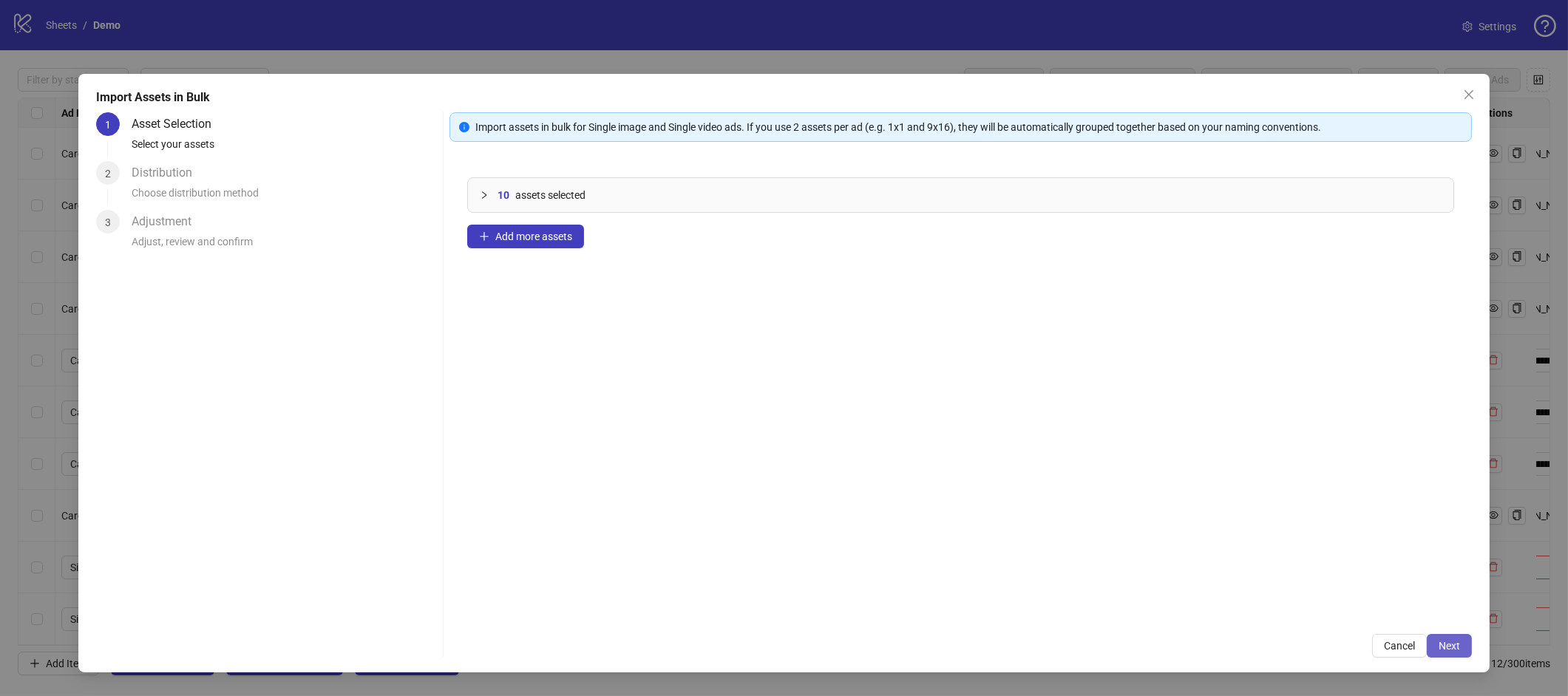
click at [1464, 653] on button "Next" at bounding box center [1449, 646] width 45 height 24
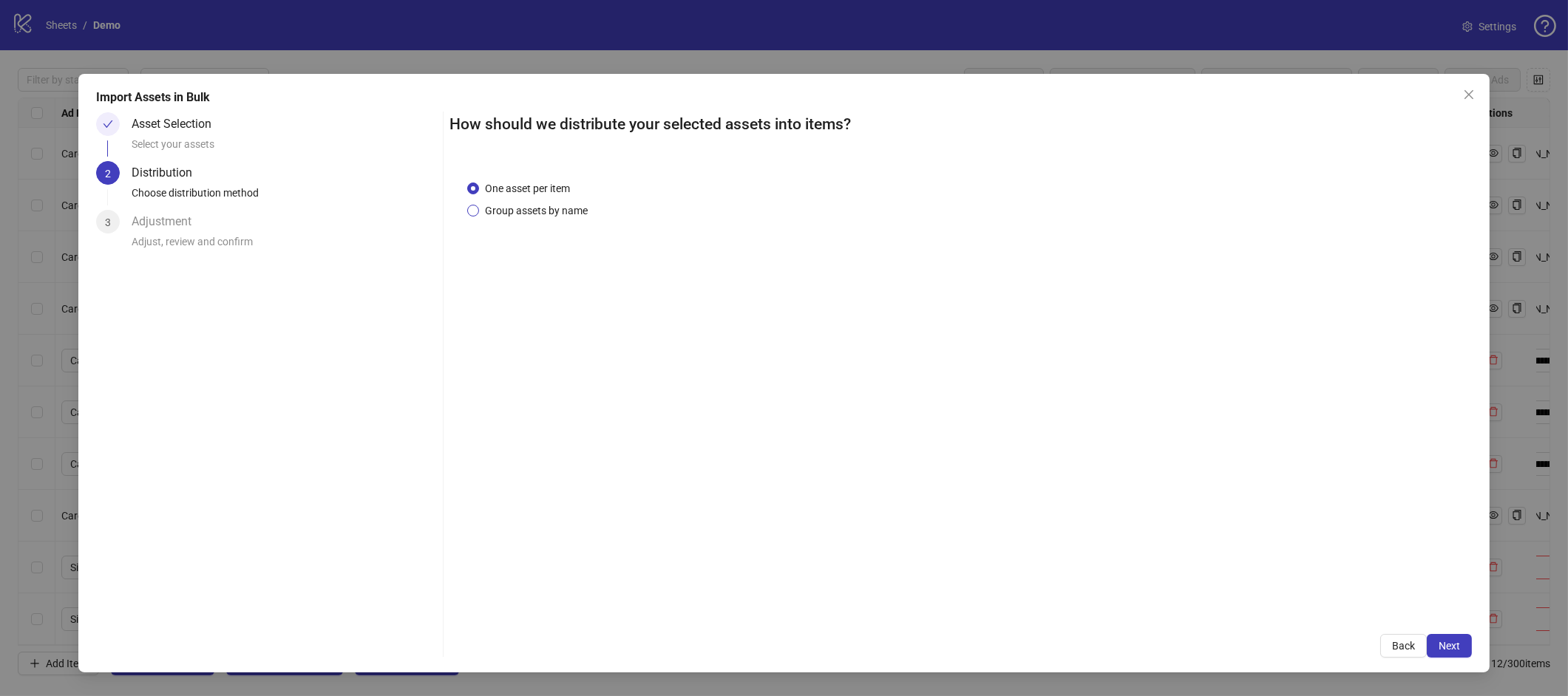
click at [534, 212] on span "Group assets by name" at bounding box center [536, 210] width 115 height 16
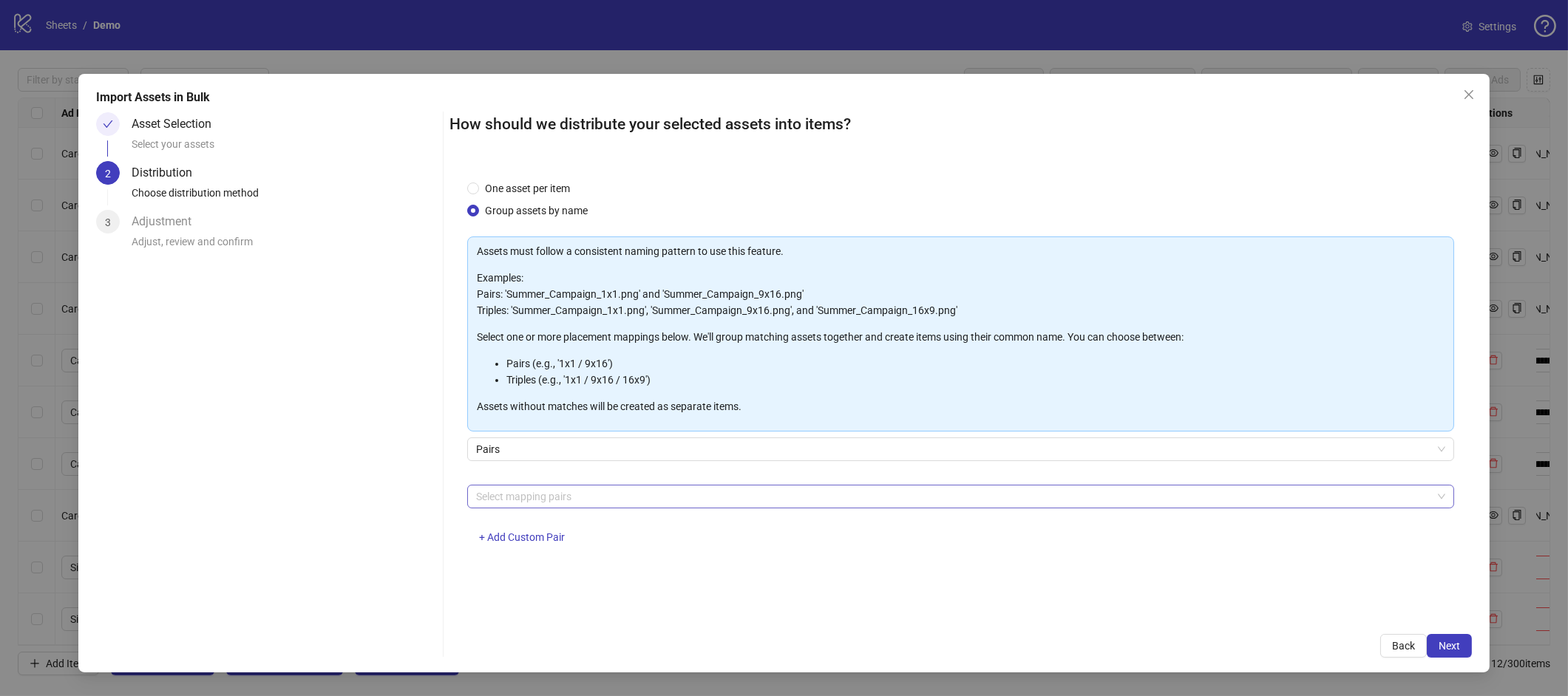
click at [850, 504] on div at bounding box center [953, 496] width 965 height 21
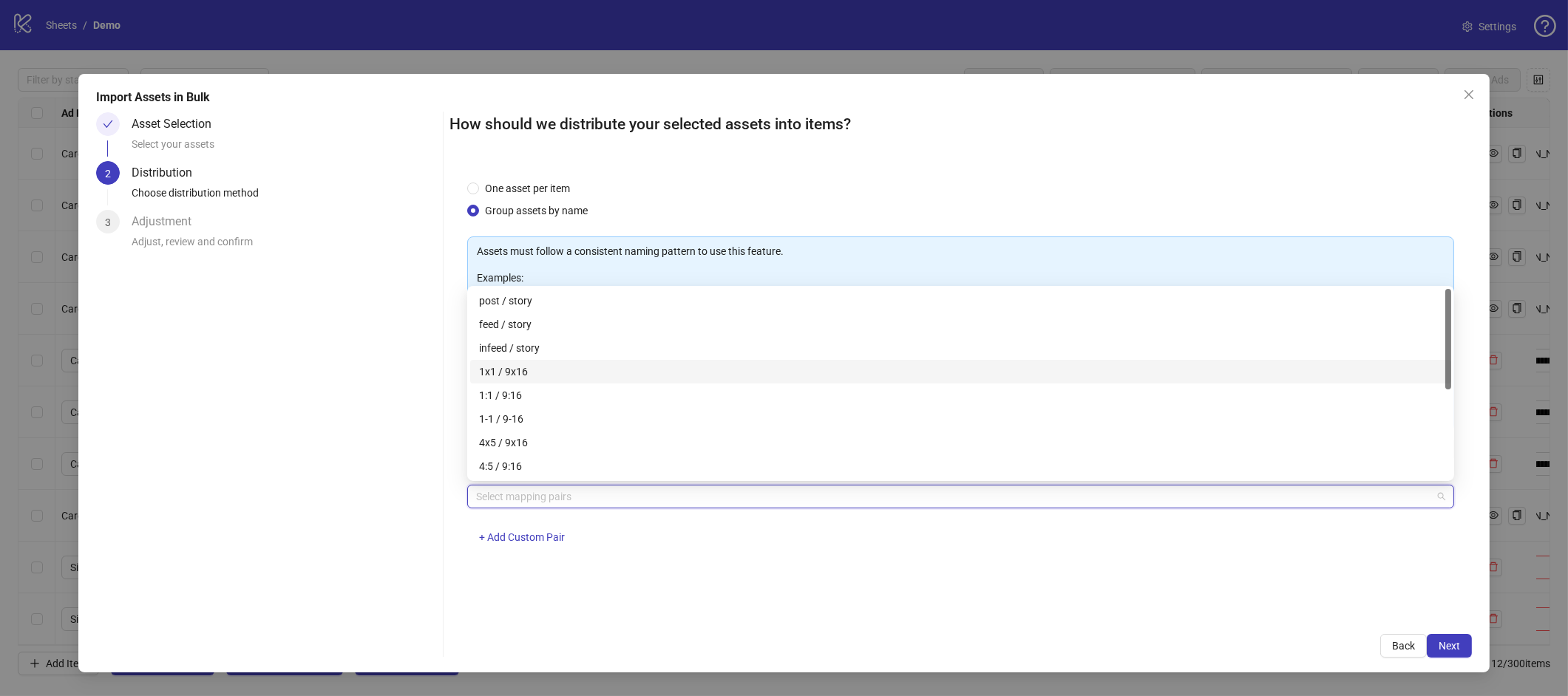
click at [518, 365] on div "1x1 / 9x16" at bounding box center [960, 372] width 963 height 16
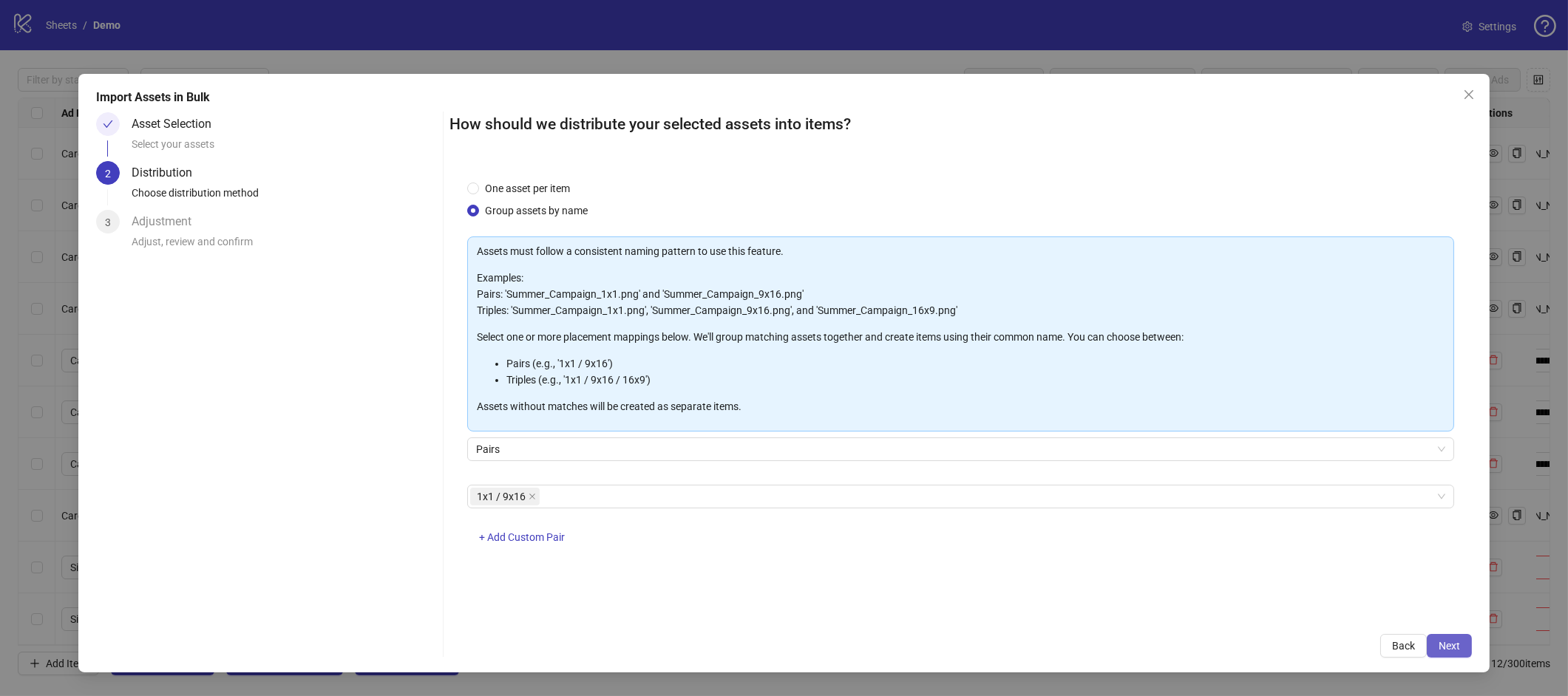
click at [1462, 646] on button "Next" at bounding box center [1449, 646] width 45 height 24
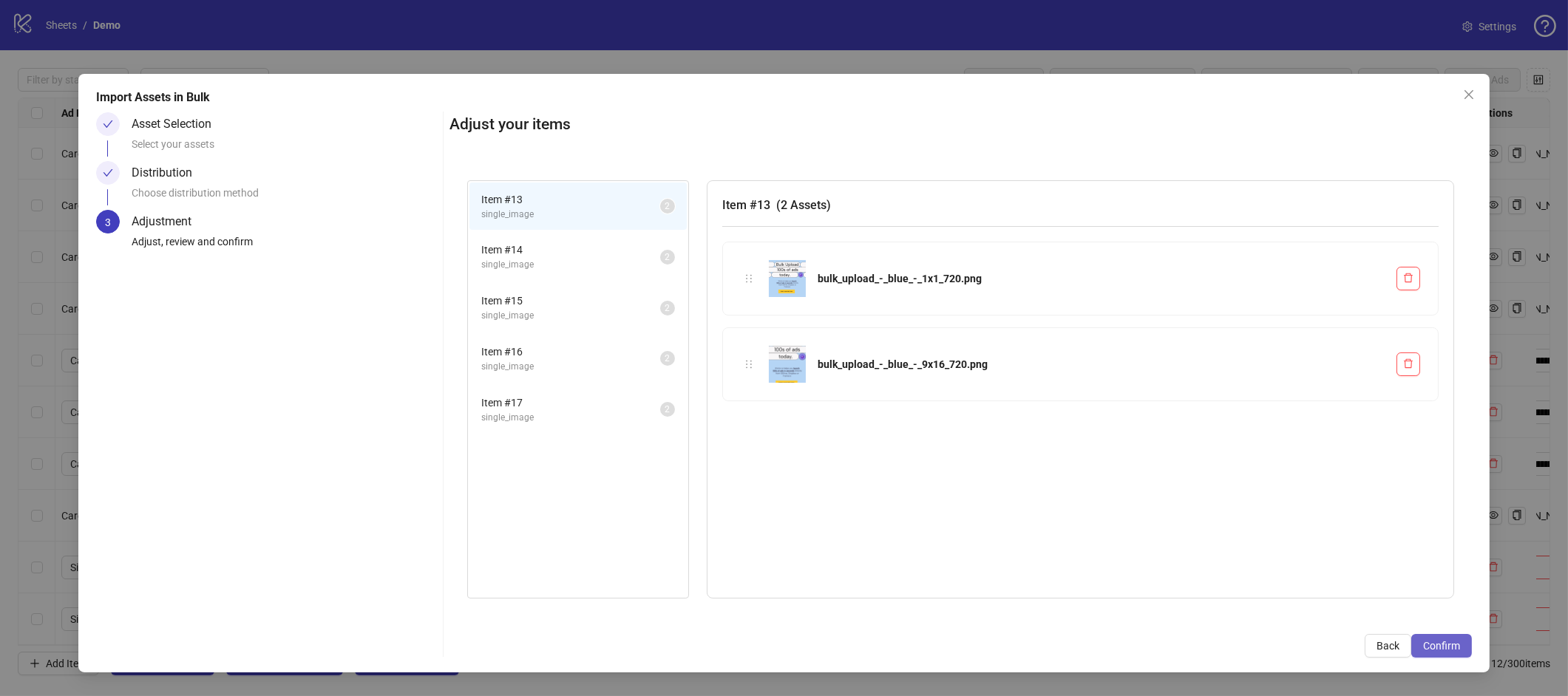
click at [1455, 637] on button "Confirm" at bounding box center [1441, 646] width 60 height 24
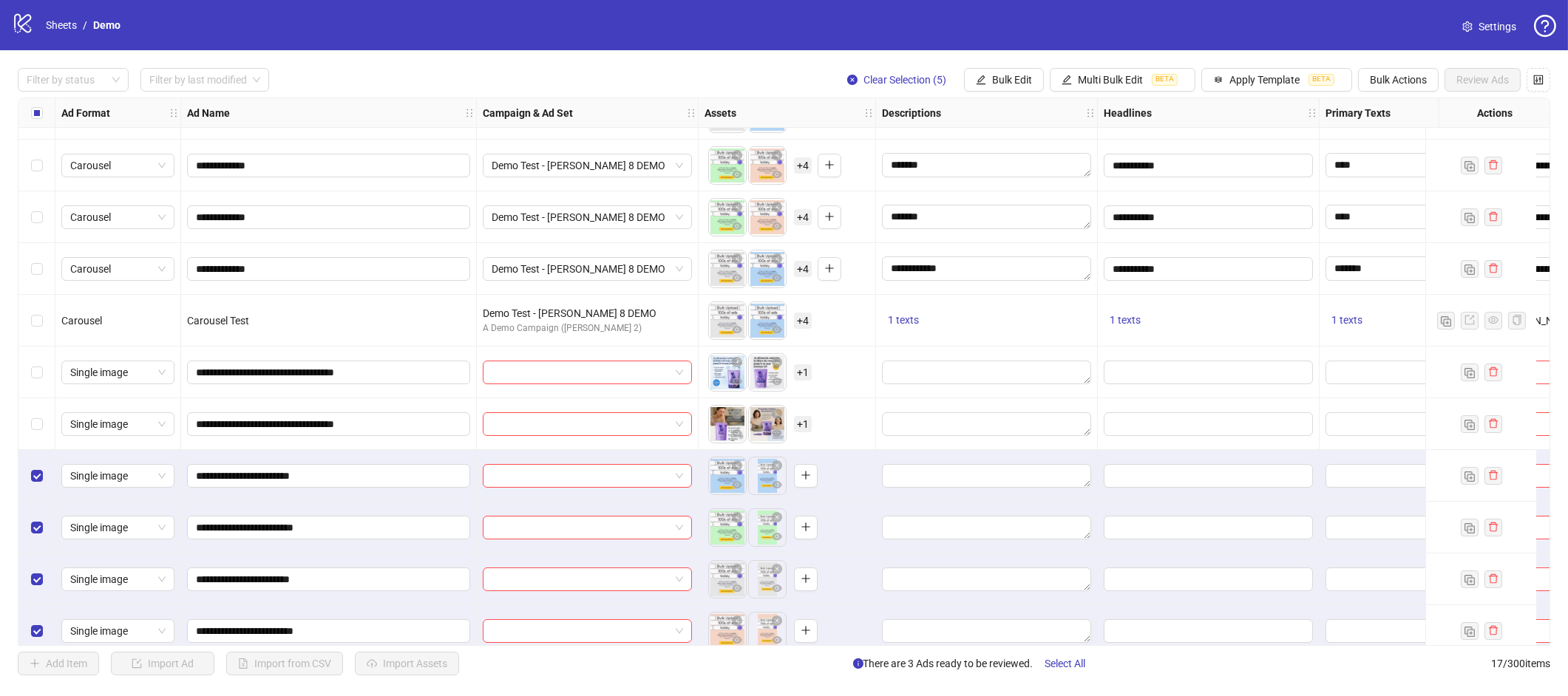
scroll to position [367, 0]
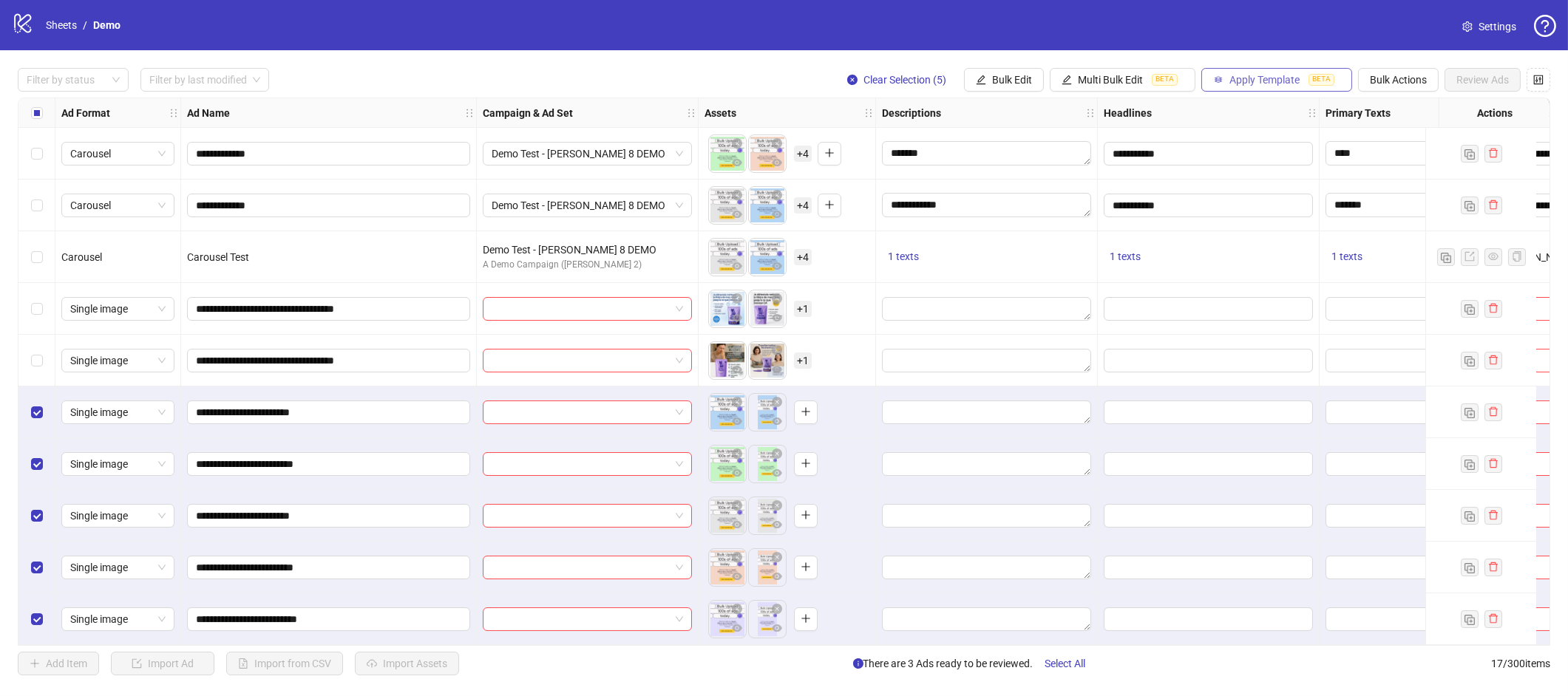
click at [1262, 72] on button "Apply Template BETA" at bounding box center [1275, 80] width 150 height 24
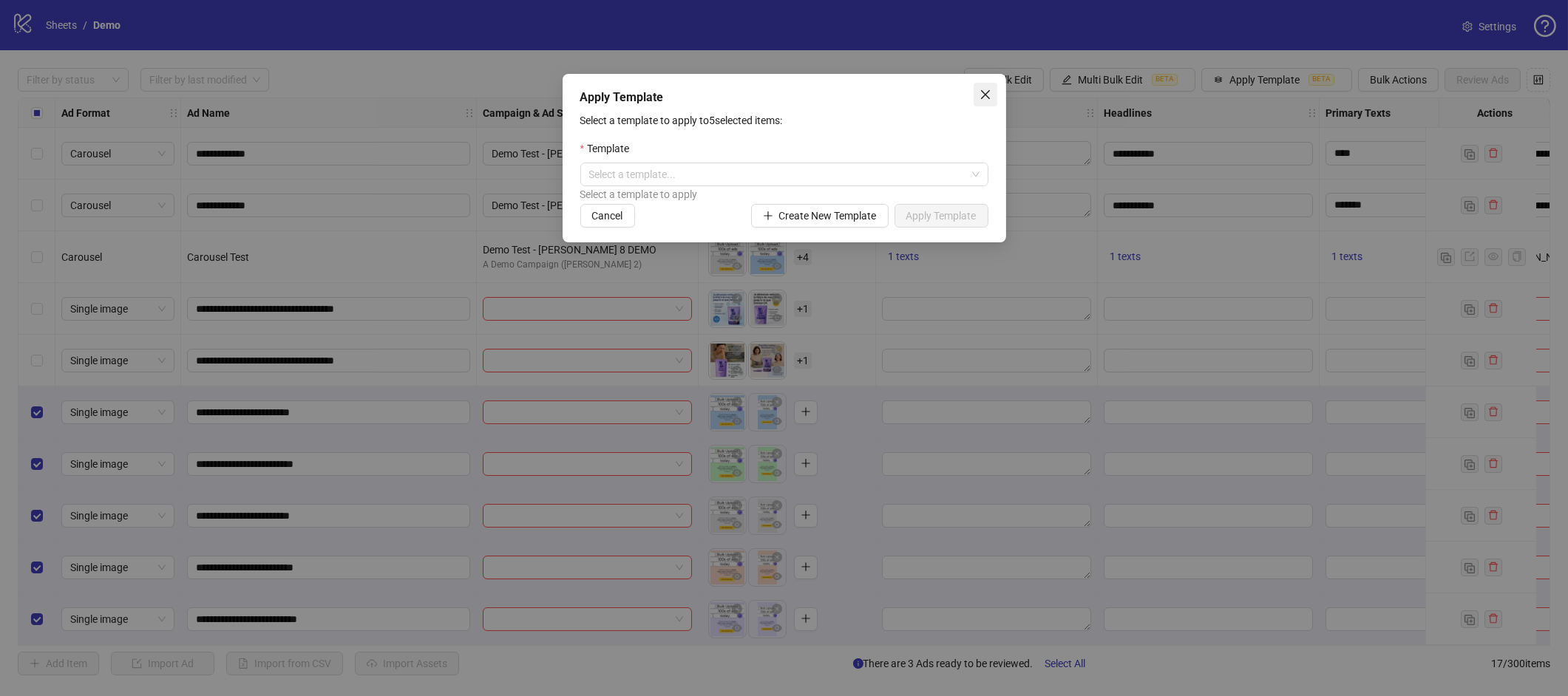
click at [979, 93] on icon "close" at bounding box center [985, 94] width 12 height 12
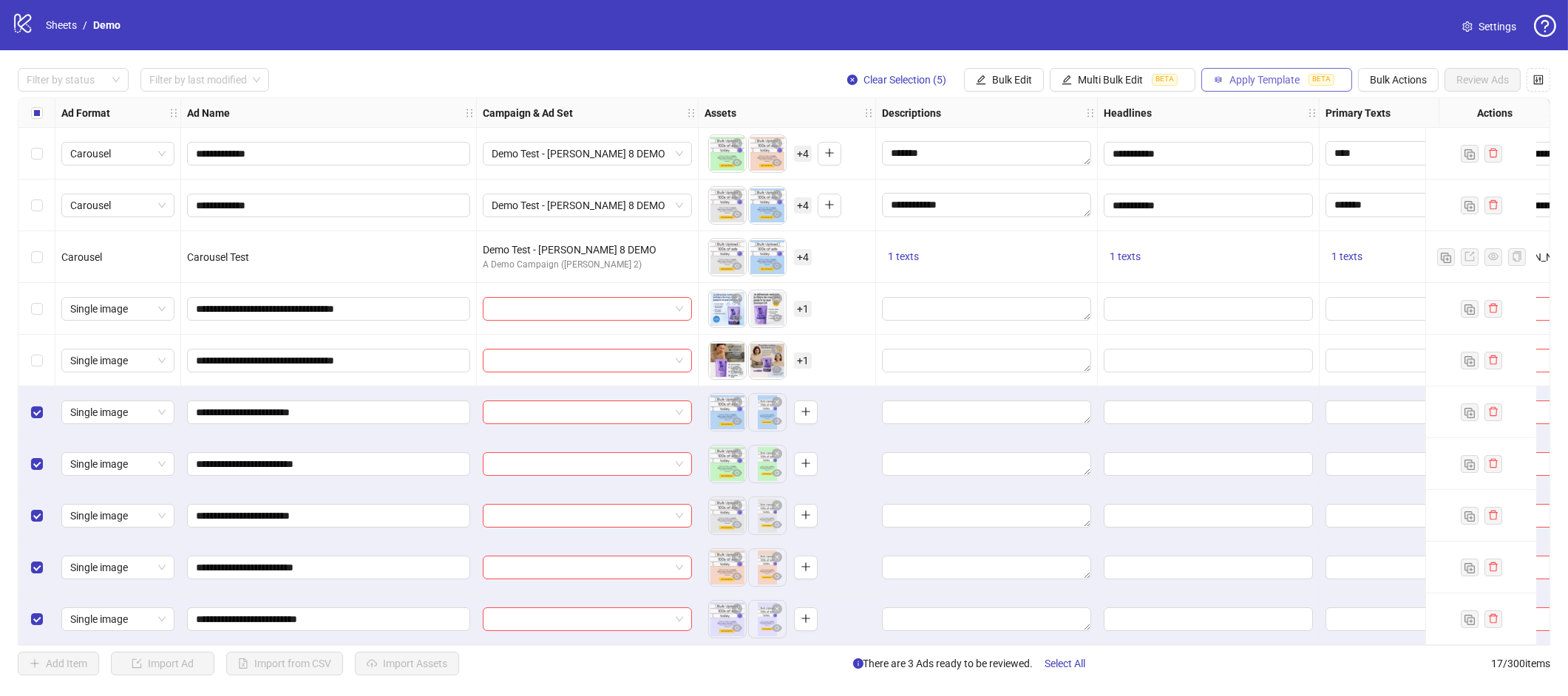
click at [1235, 78] on span "Apply Template" at bounding box center [1264, 79] width 70 height 12
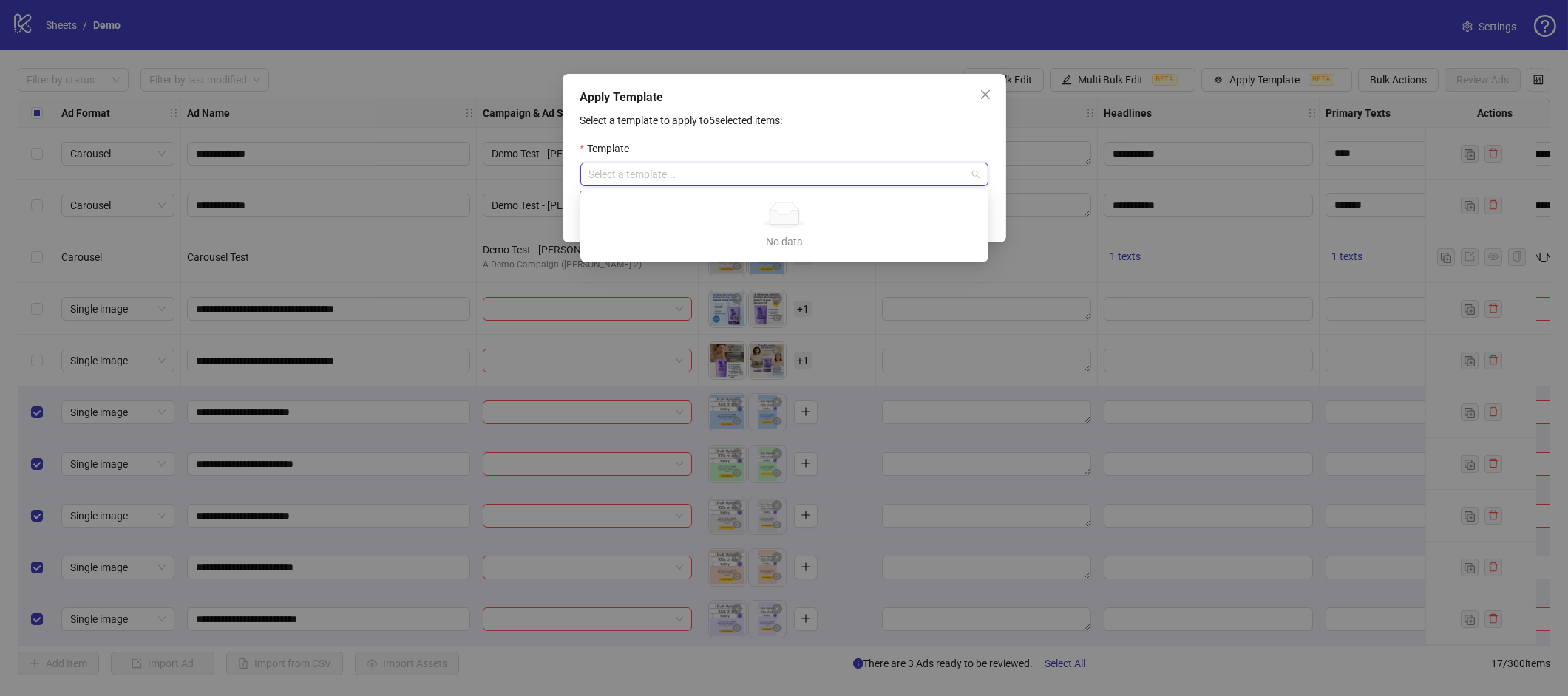
click at [897, 167] on input "search" at bounding box center [777, 174] width 377 height 22
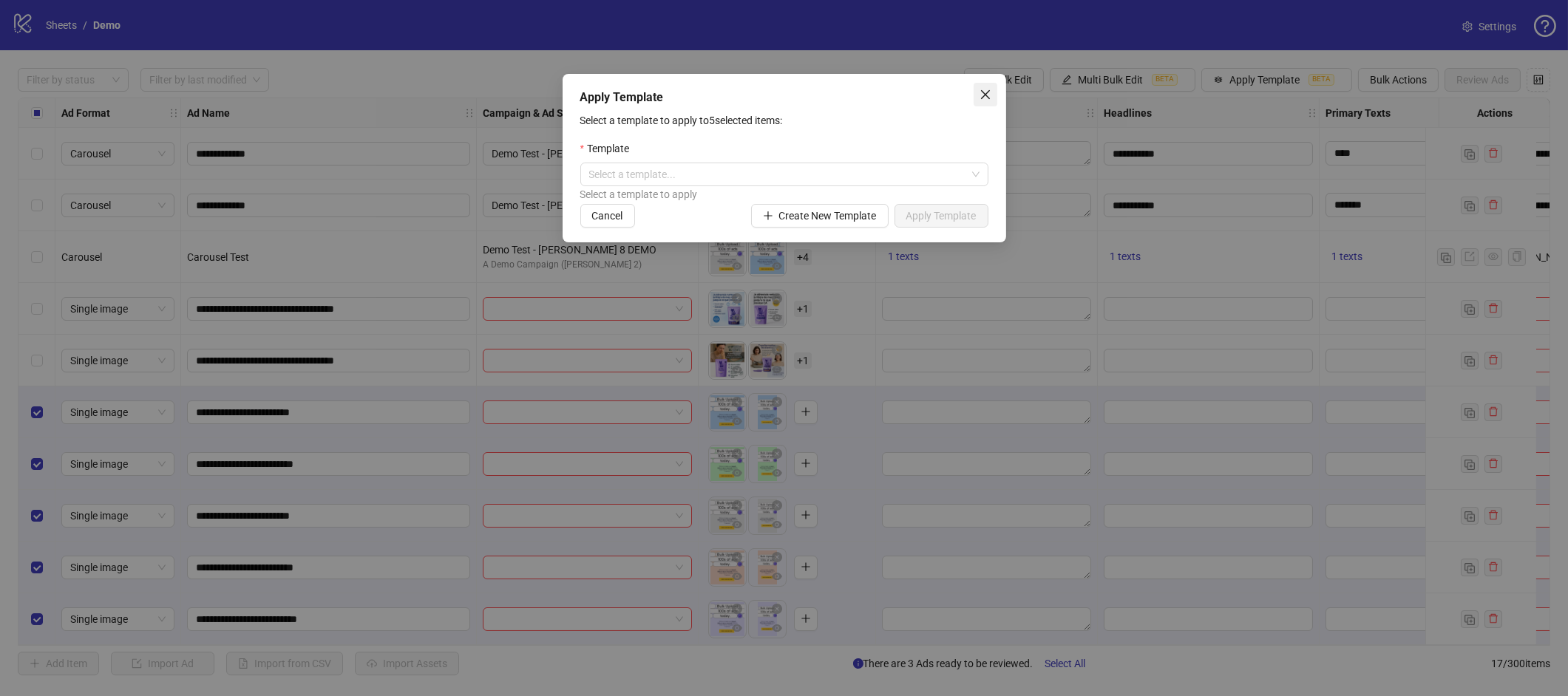
click at [990, 92] on icon "close" at bounding box center [985, 94] width 12 height 12
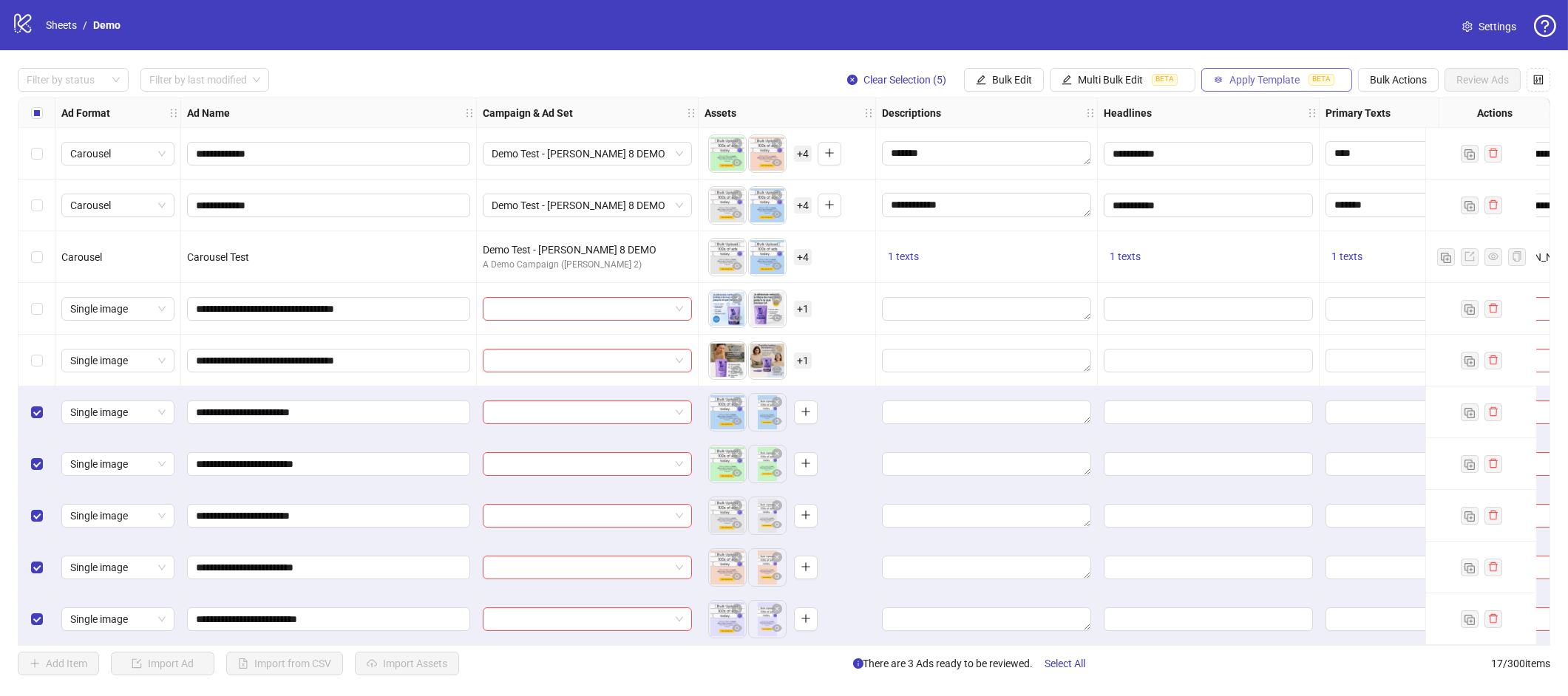
click at [1222, 77] on button "Apply Template BETA" at bounding box center [1275, 80] width 150 height 24
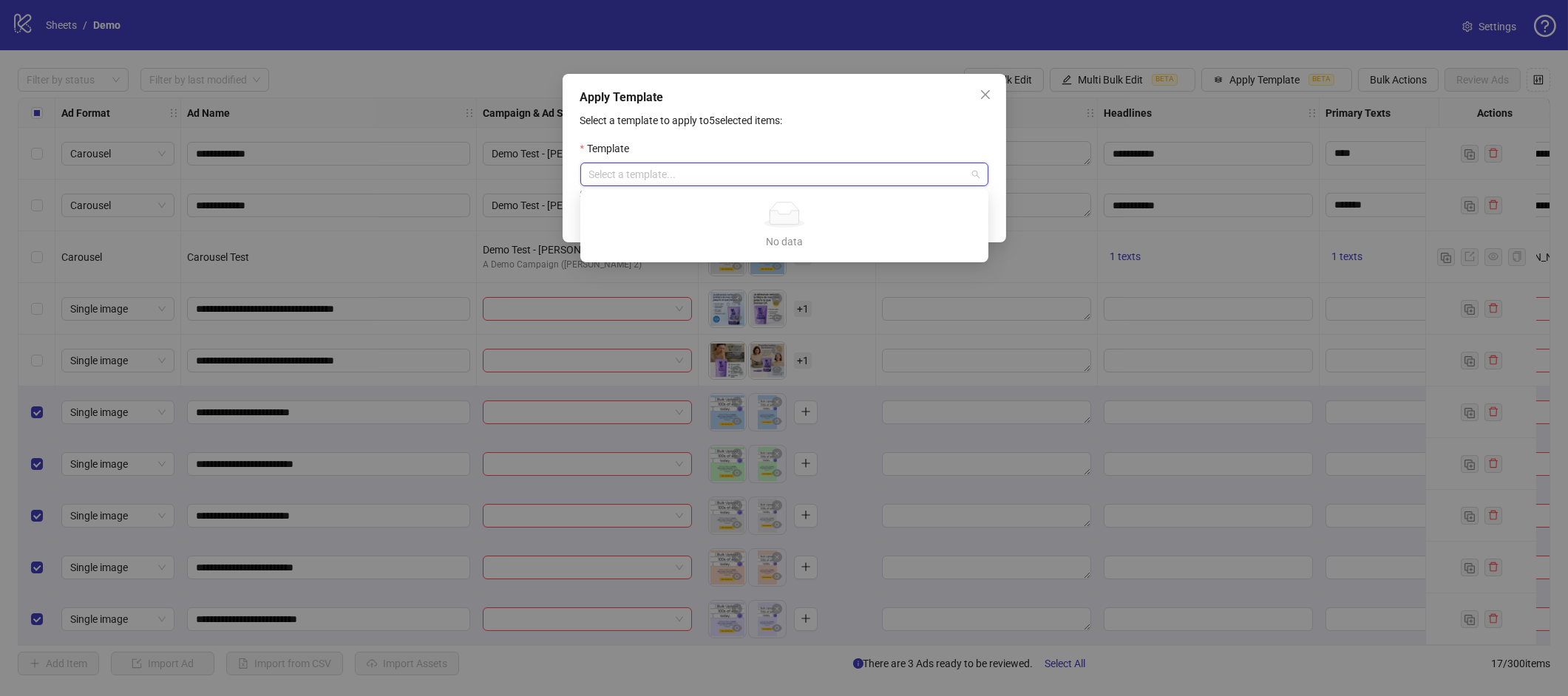
click at [861, 167] on input "search" at bounding box center [777, 174] width 377 height 22
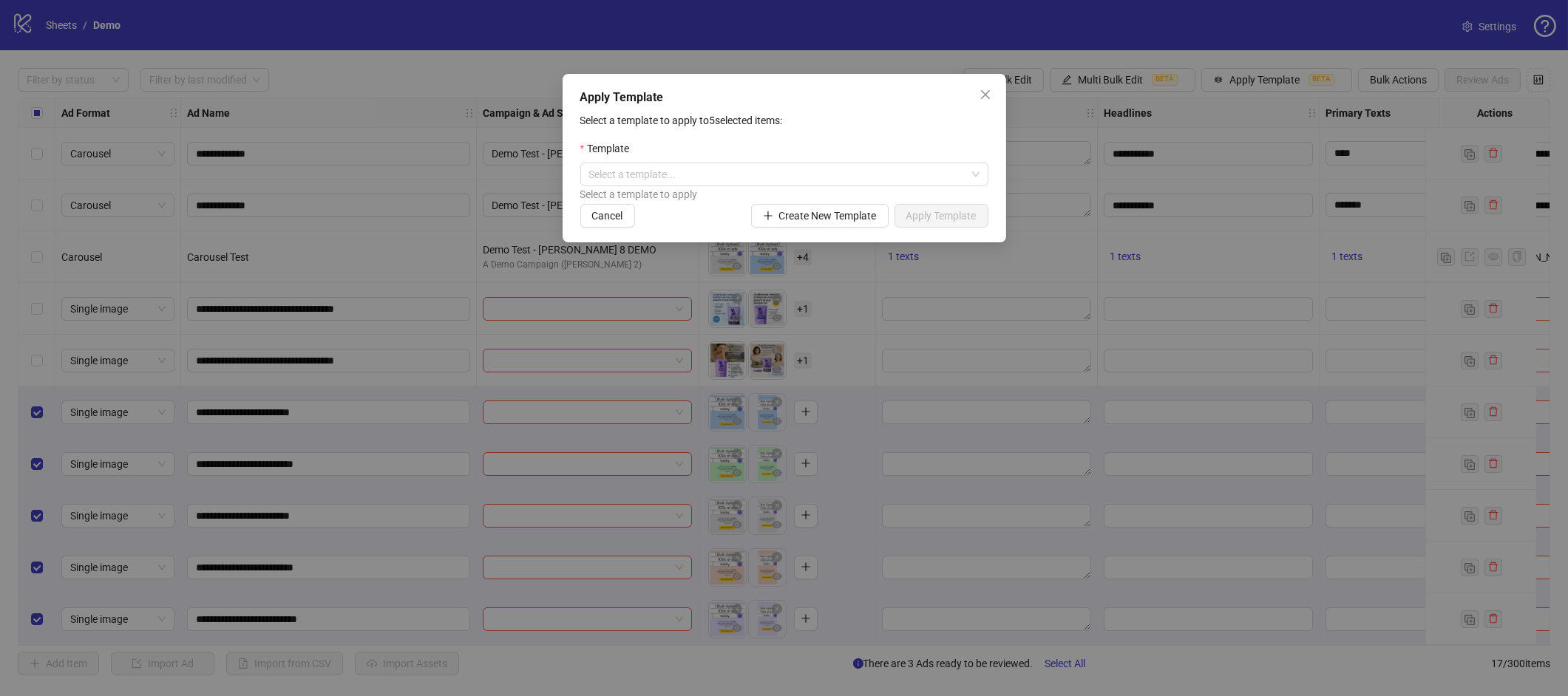
click at [1304, 83] on div "Apply Template Select a template to apply to 5 selected items: Template Select …" at bounding box center [784, 348] width 1568 height 696
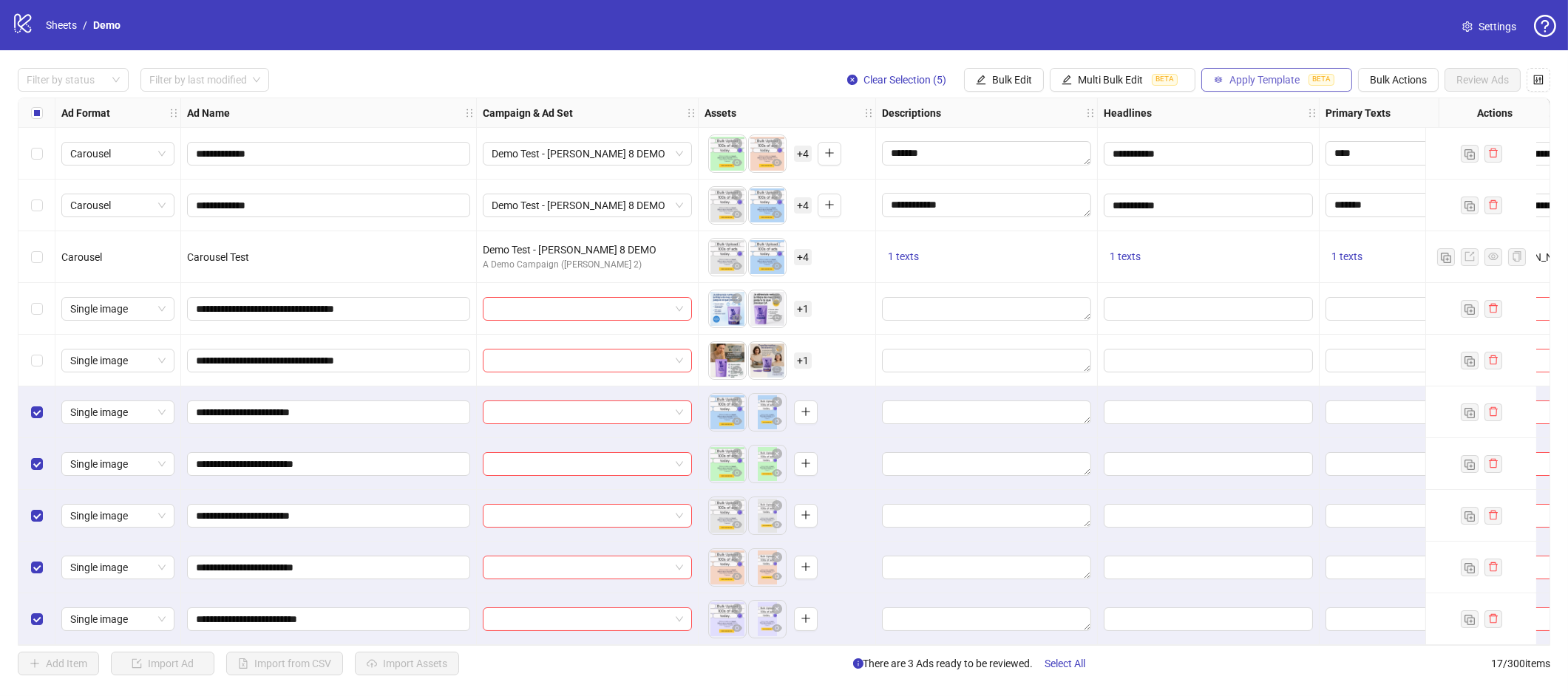
click at [1267, 87] on button "Apply Template BETA" at bounding box center [1275, 80] width 150 height 24
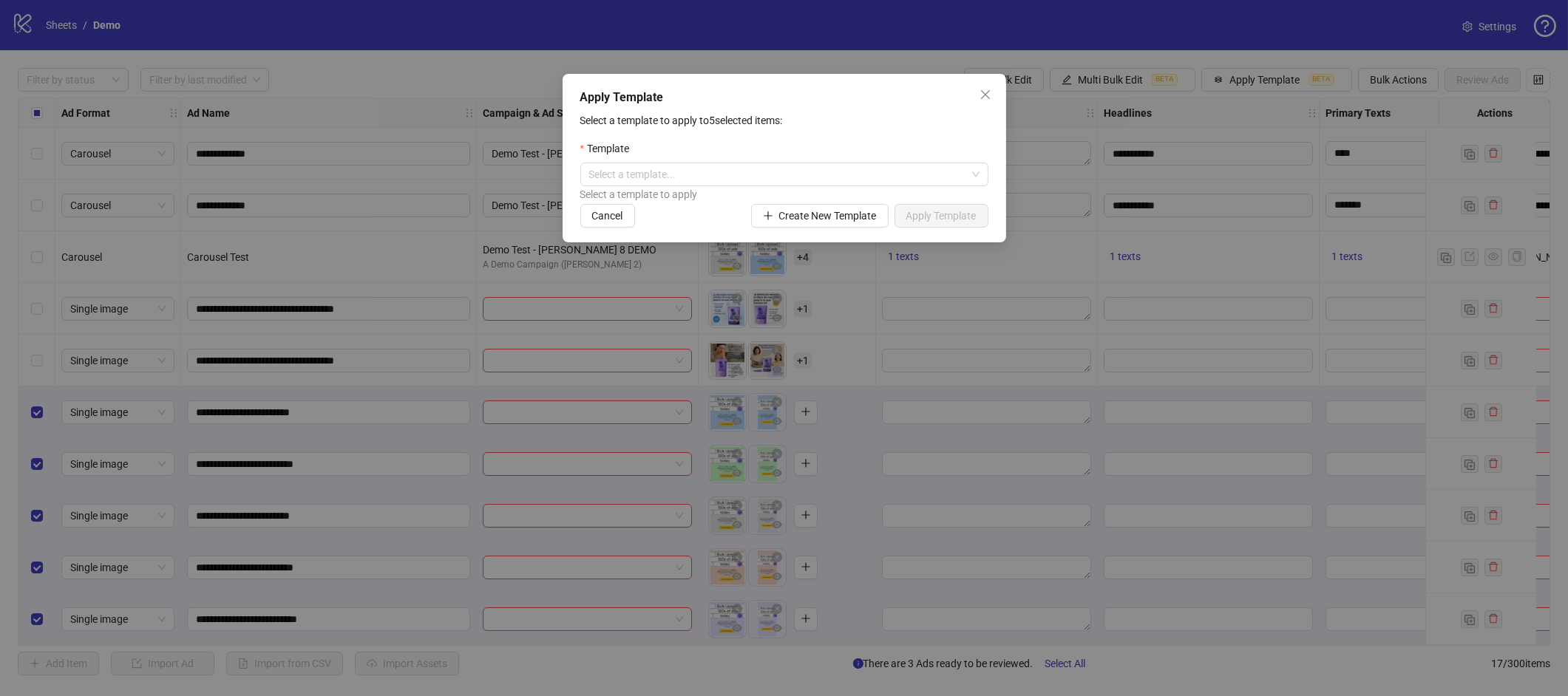
click at [738, 159] on div "Template" at bounding box center [784, 151] width 408 height 22
click at [982, 99] on icon "close" at bounding box center [985, 94] width 12 height 12
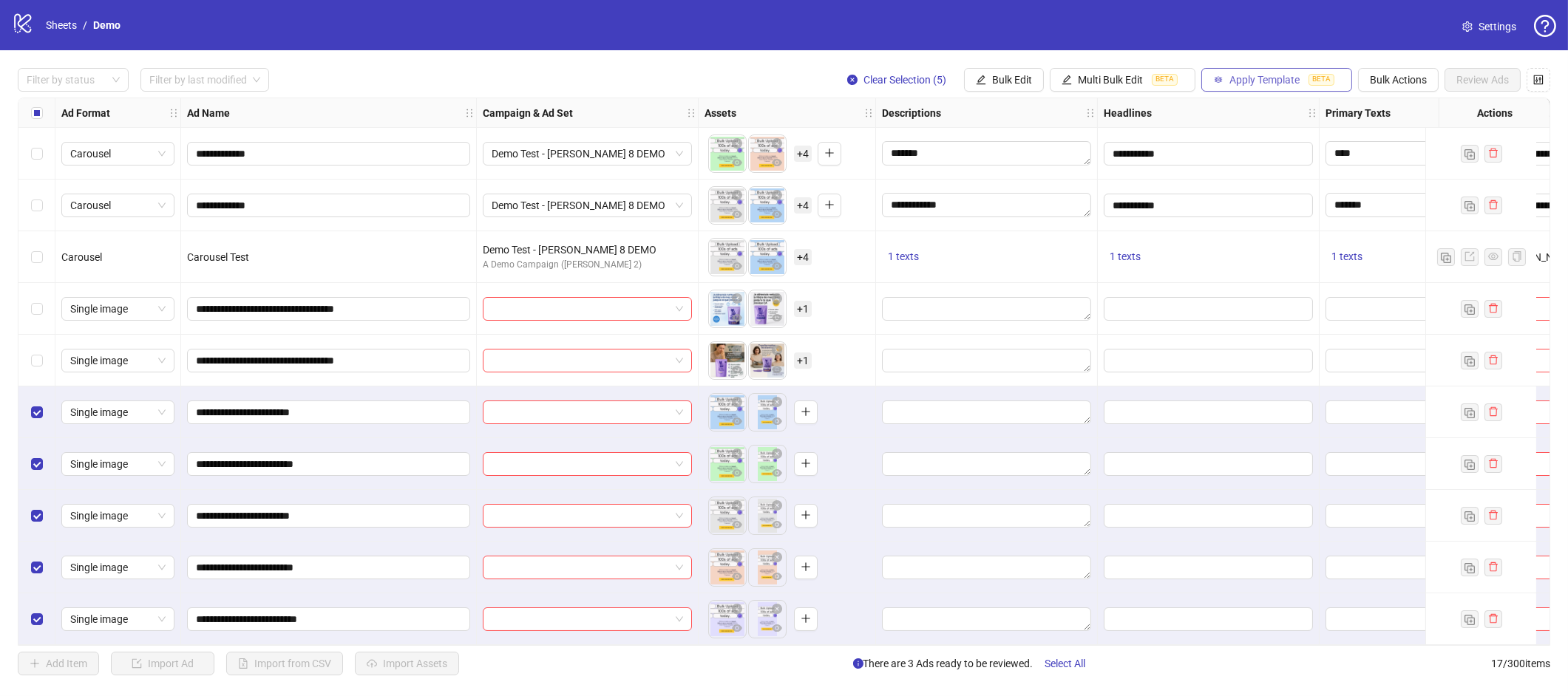
click at [1274, 79] on span "Apply Template" at bounding box center [1264, 79] width 70 height 12
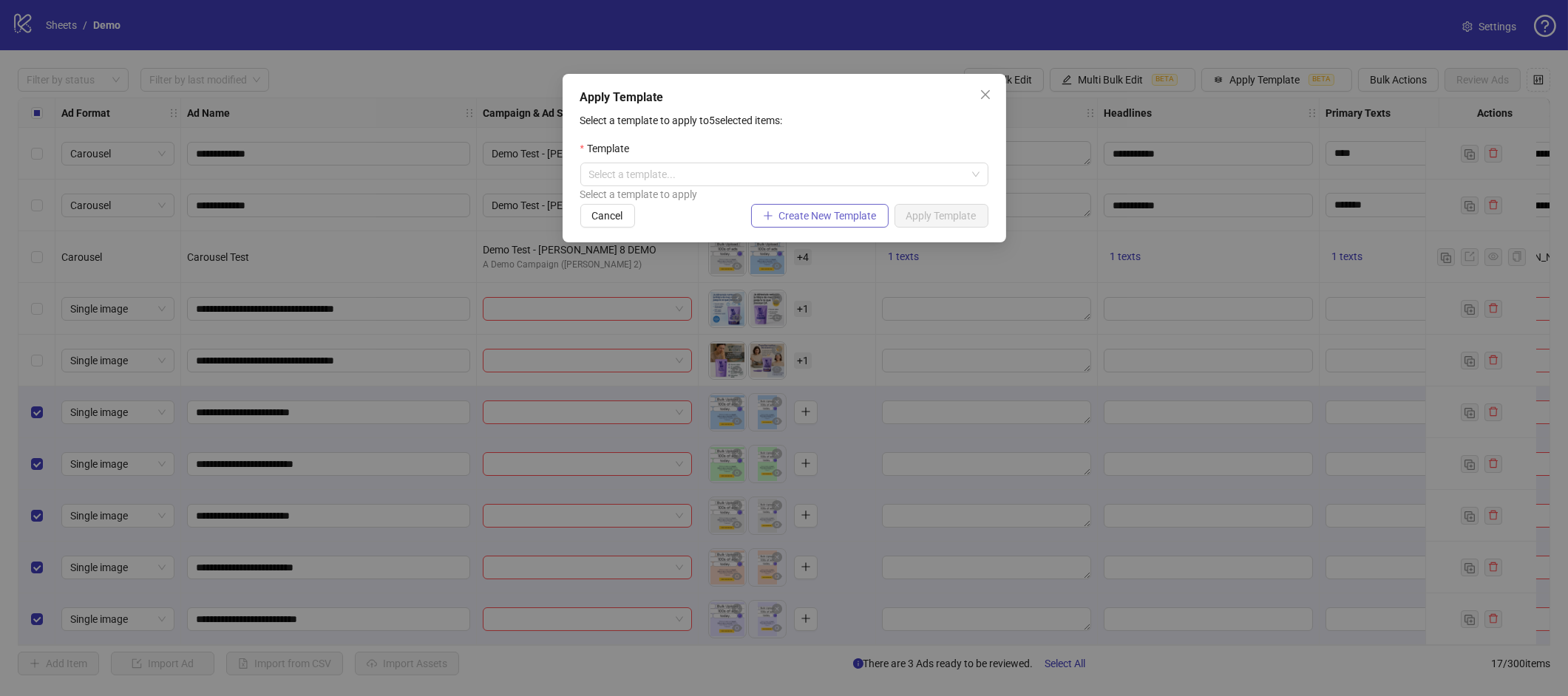
click at [831, 211] on span "Create New Template" at bounding box center [828, 215] width 98 height 12
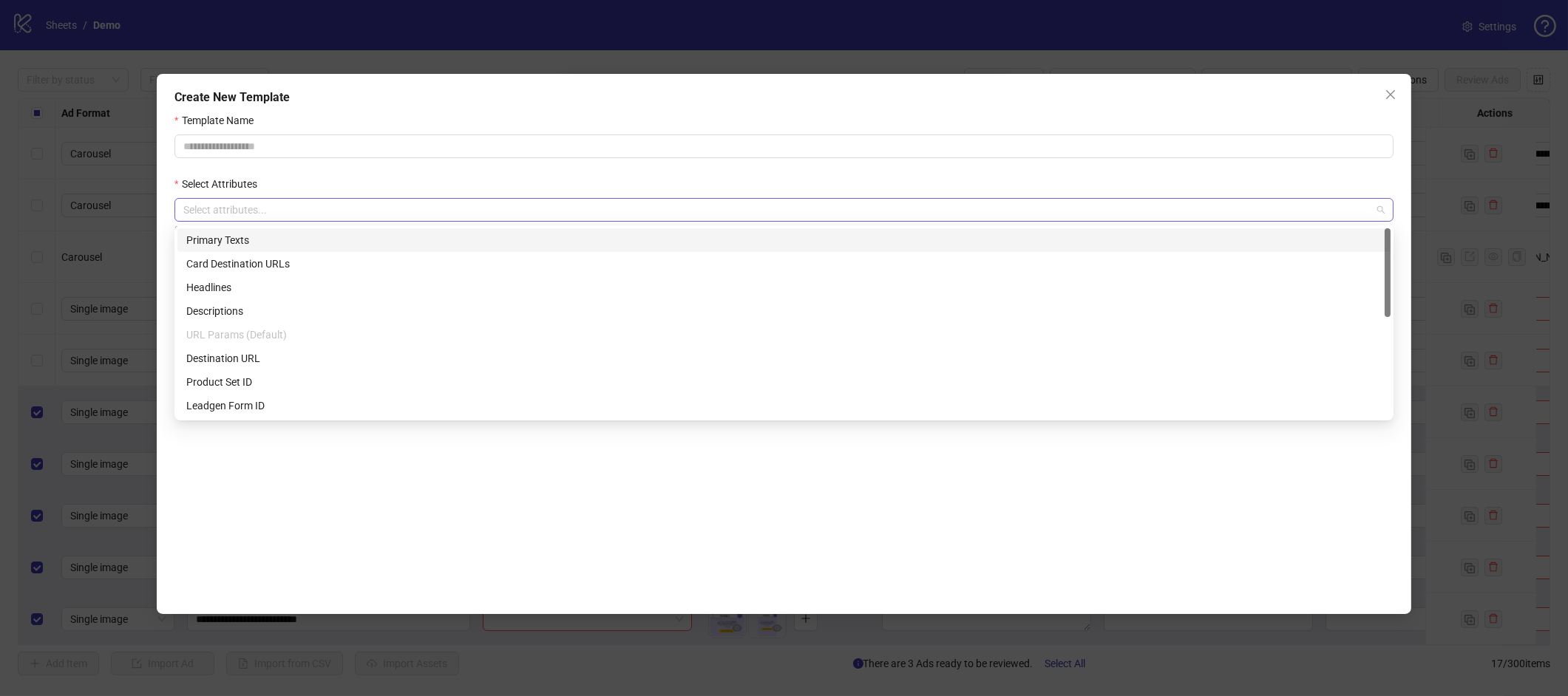
click at [546, 219] on div at bounding box center [776, 210] width 1197 height 21
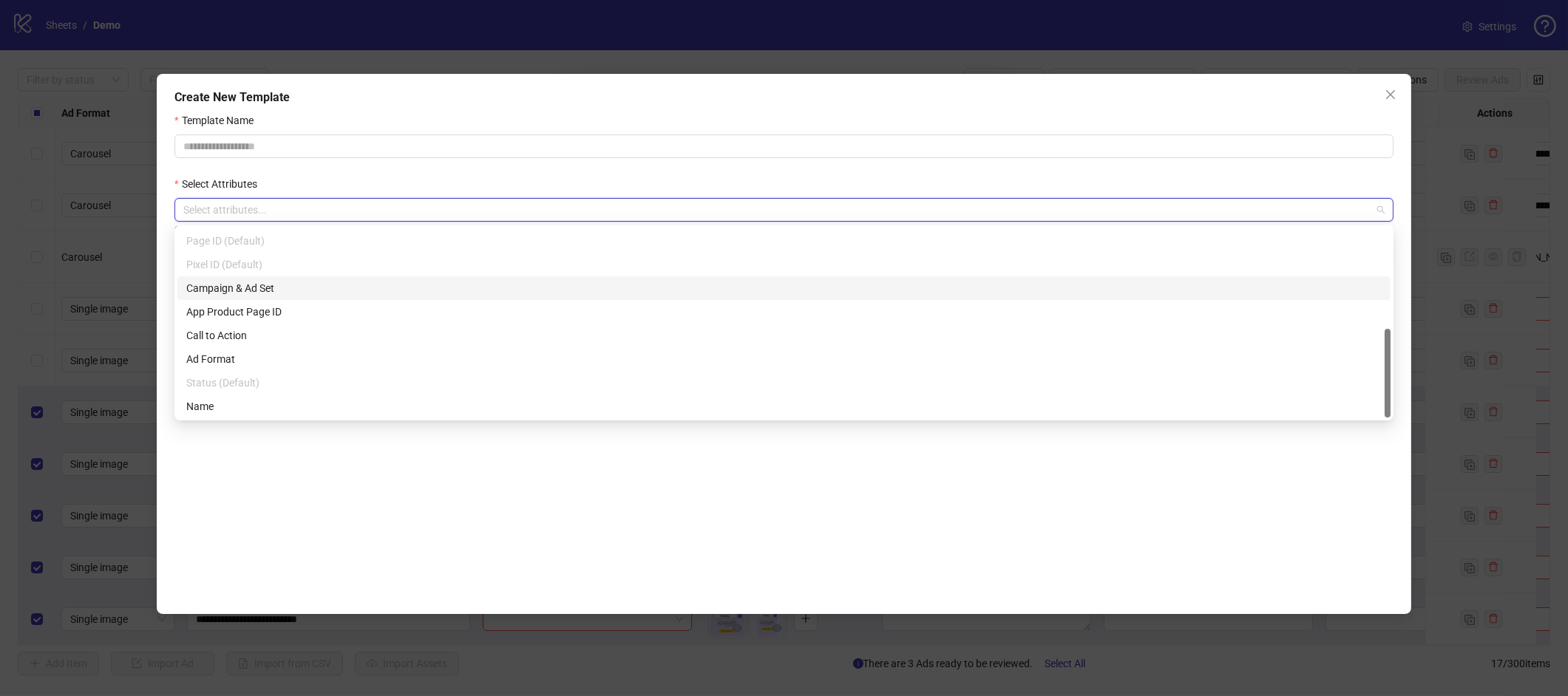
click at [309, 287] on div "Campaign & Ad Set" at bounding box center [783, 288] width 1195 height 16
click at [424, 189] on div "Select Attributes" at bounding box center [783, 187] width 1219 height 22
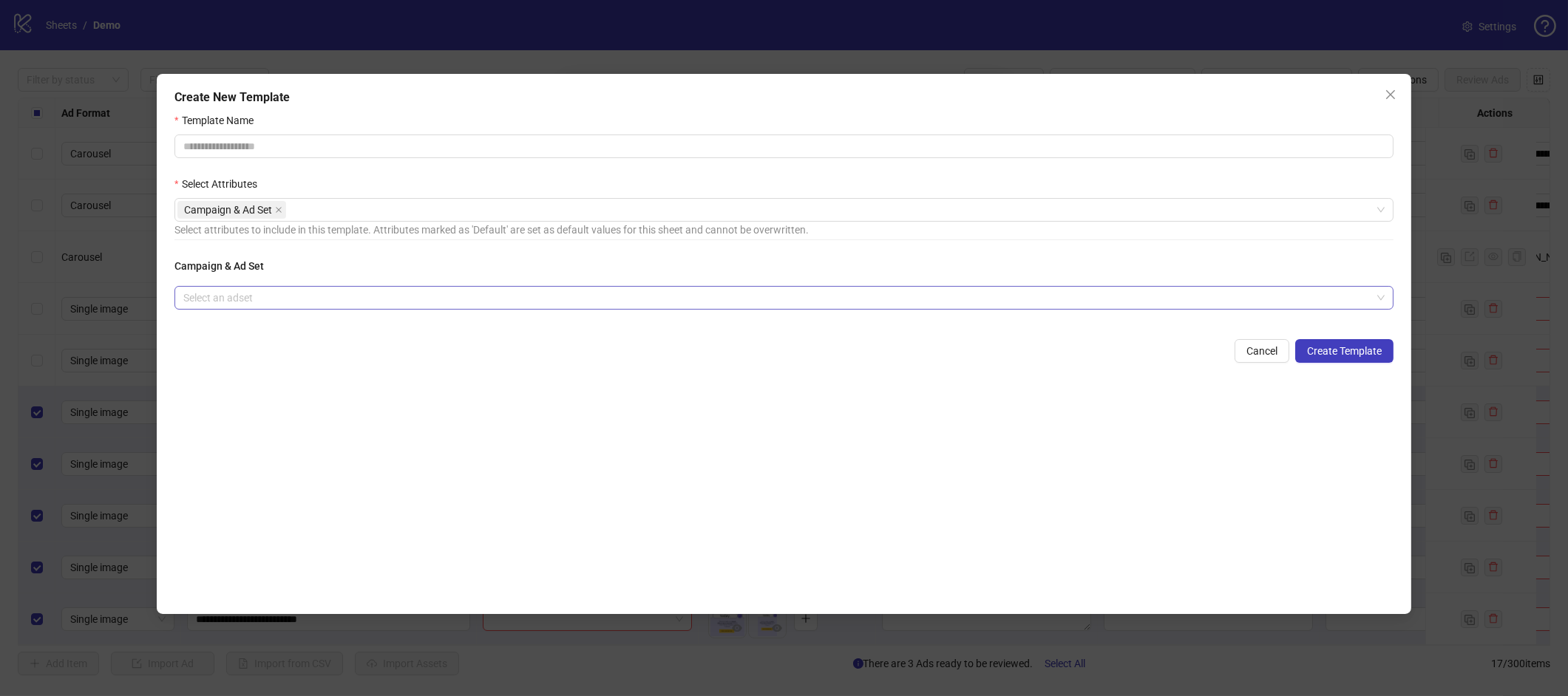
click at [354, 302] on input "search" at bounding box center [777, 298] width 1188 height 22
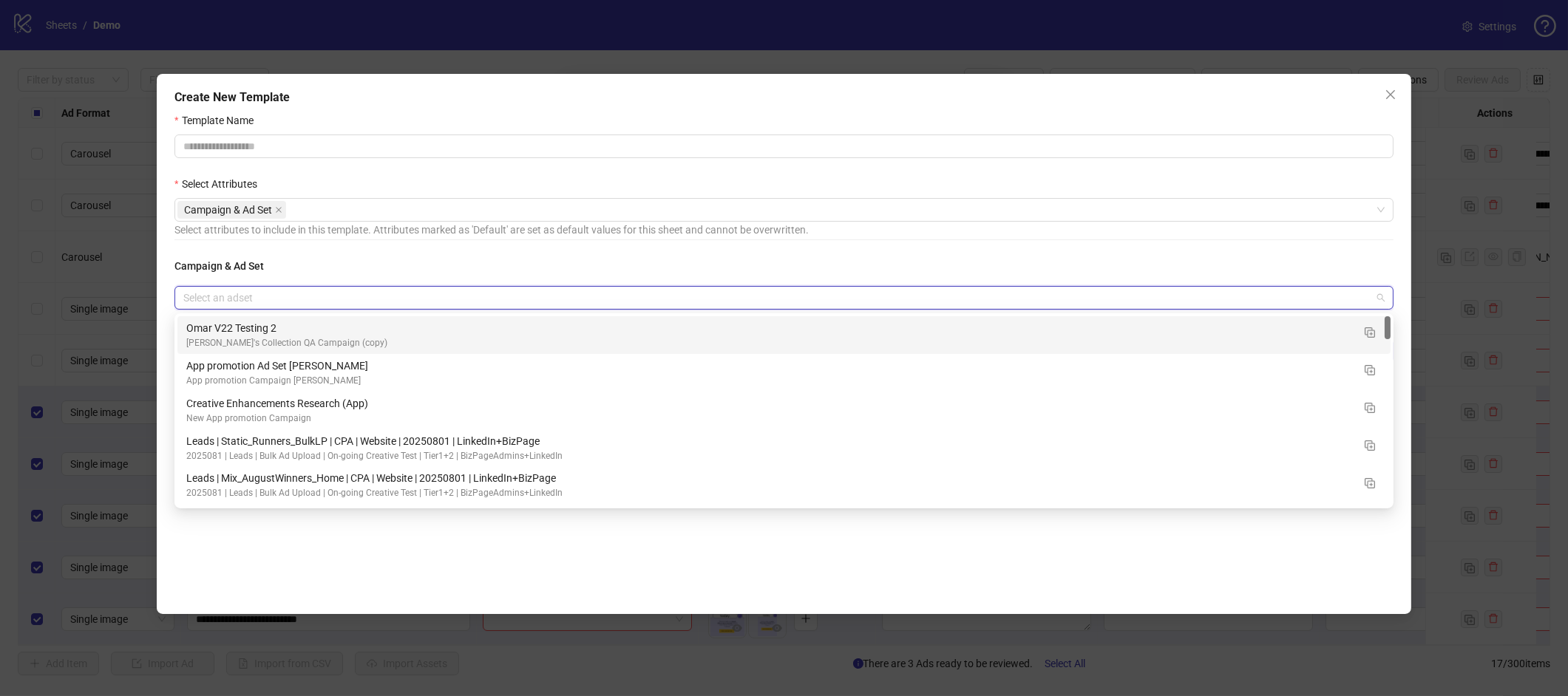
click at [330, 339] on div "[PERSON_NAME]'s Collection QA Campaign (copy)" at bounding box center [769, 343] width 1166 height 14
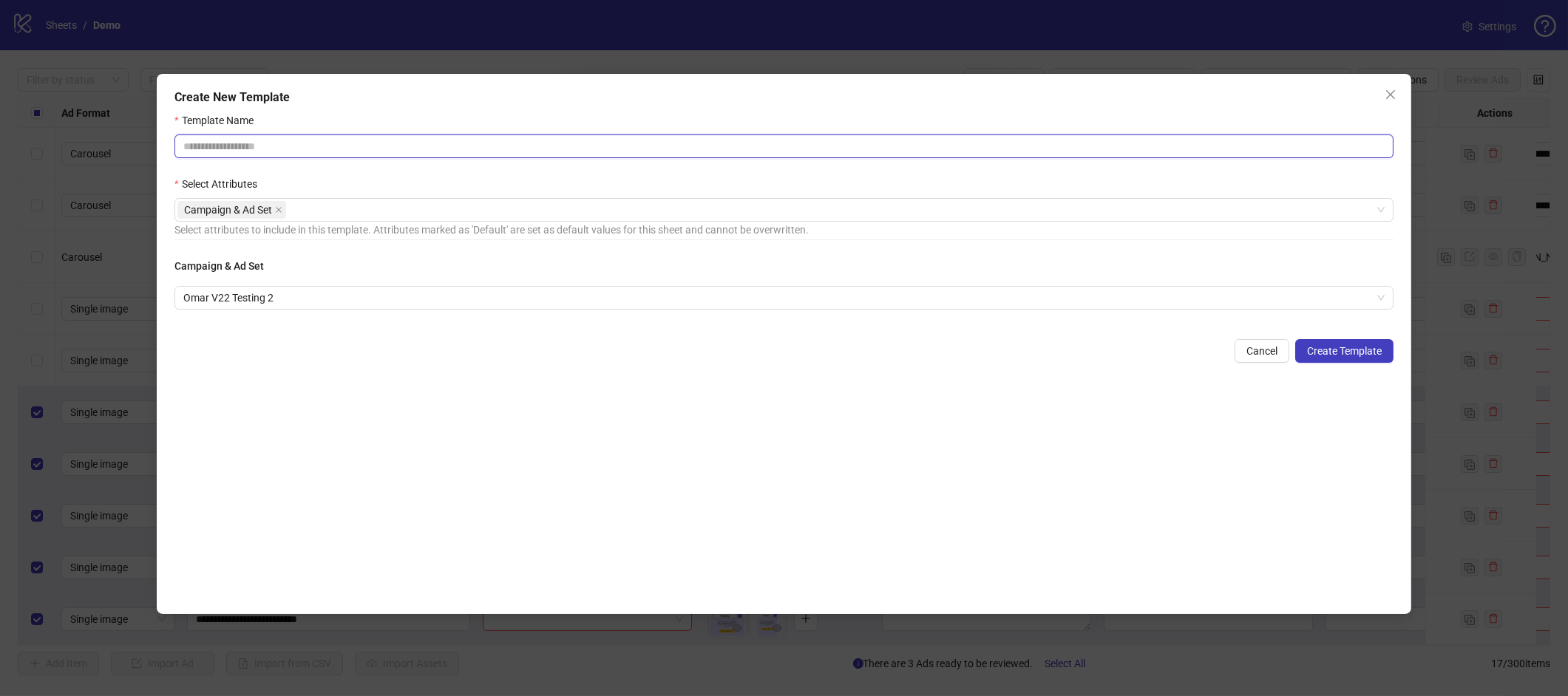
click at [697, 157] on input "Template Name" at bounding box center [783, 147] width 1219 height 24
type input "****"
click at [1334, 346] on span "Create Template" at bounding box center [1344, 351] width 75 height 12
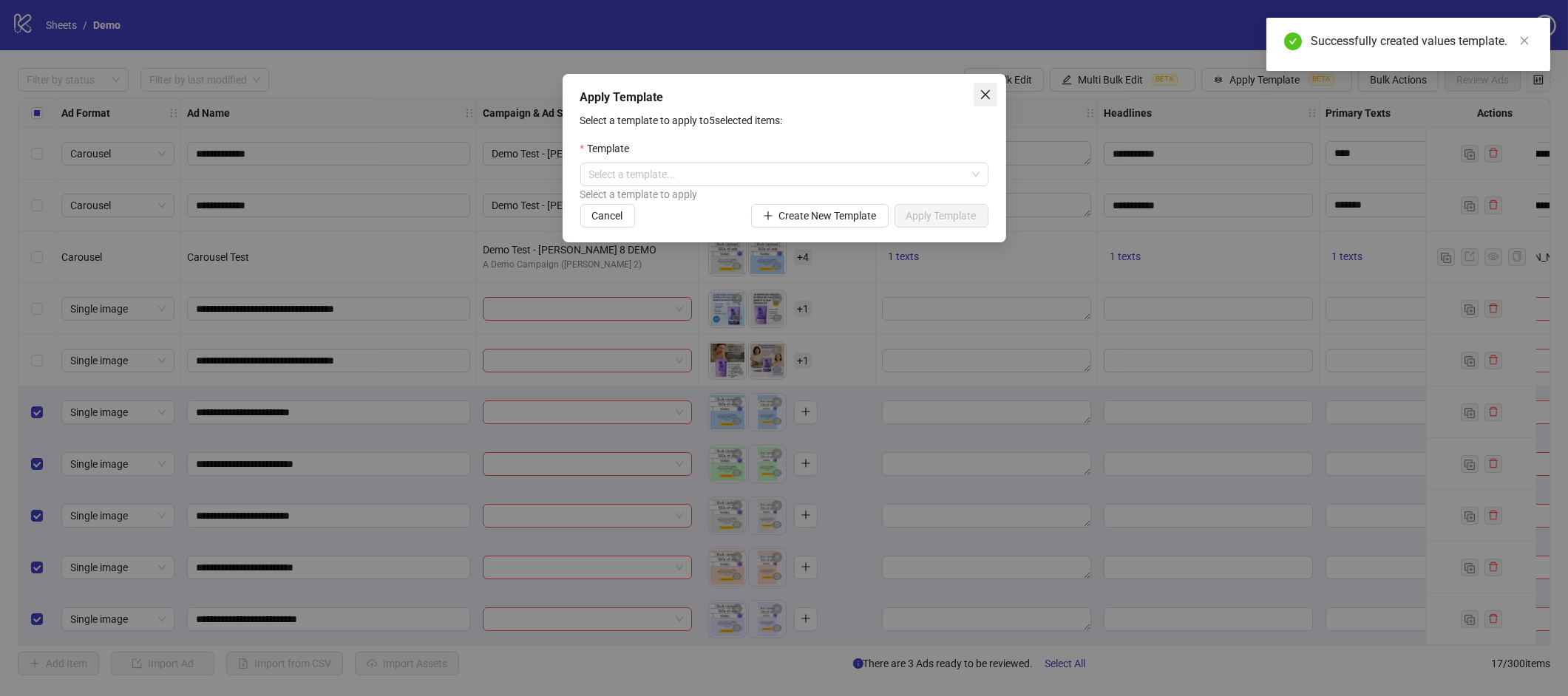
click at [983, 93] on icon "close" at bounding box center [985, 95] width 9 height 9
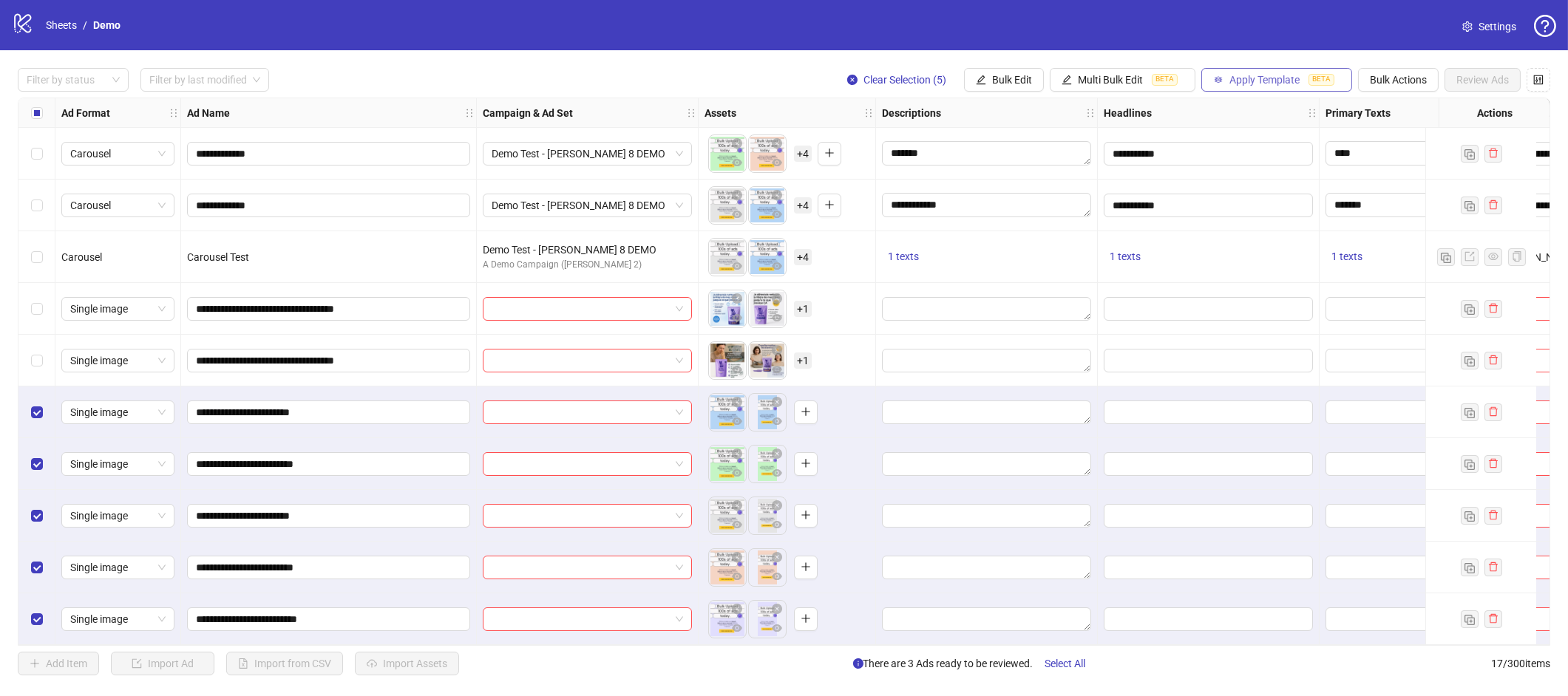
click at [1272, 84] on span "Apply Template" at bounding box center [1264, 79] width 70 height 12
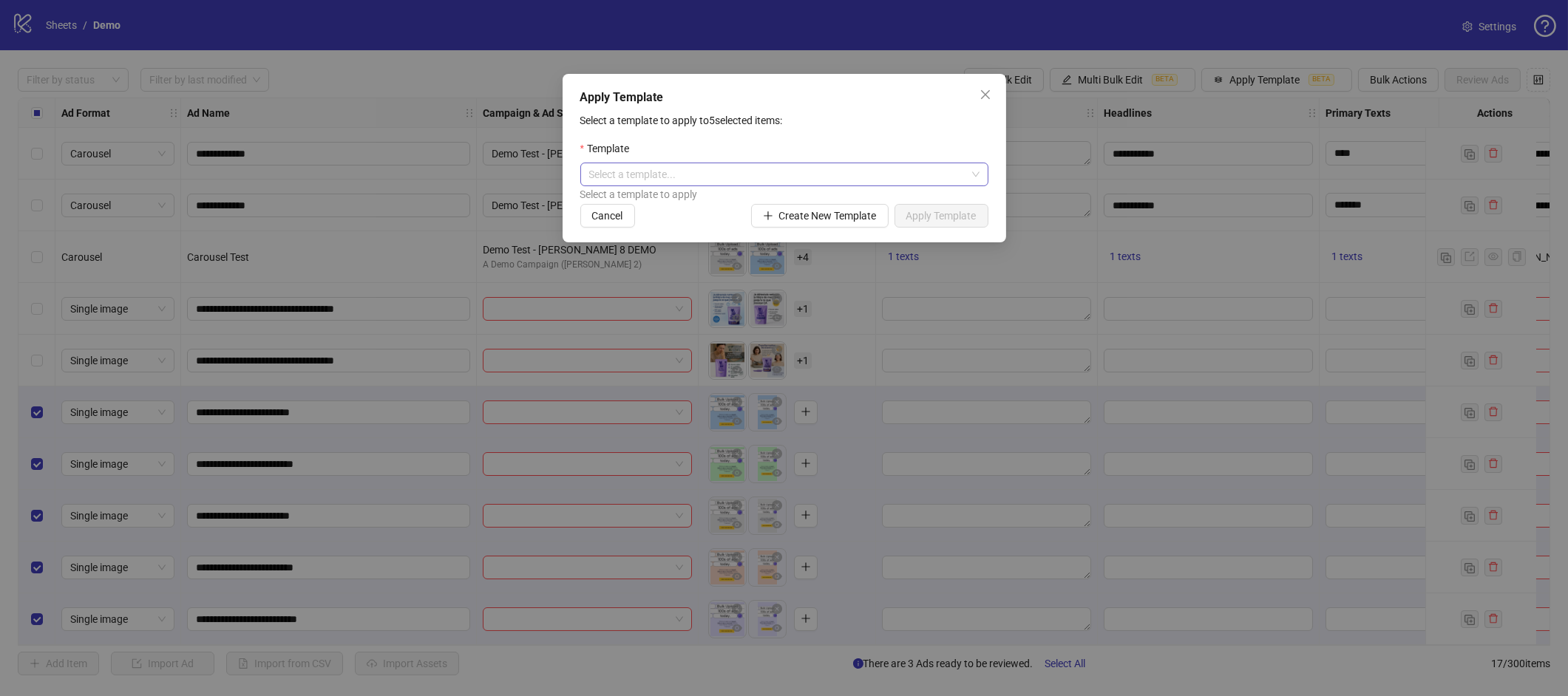
click at [900, 176] on input "search" at bounding box center [777, 174] width 377 height 22
click at [696, 200] on div "Test" at bounding box center [784, 204] width 385 height 16
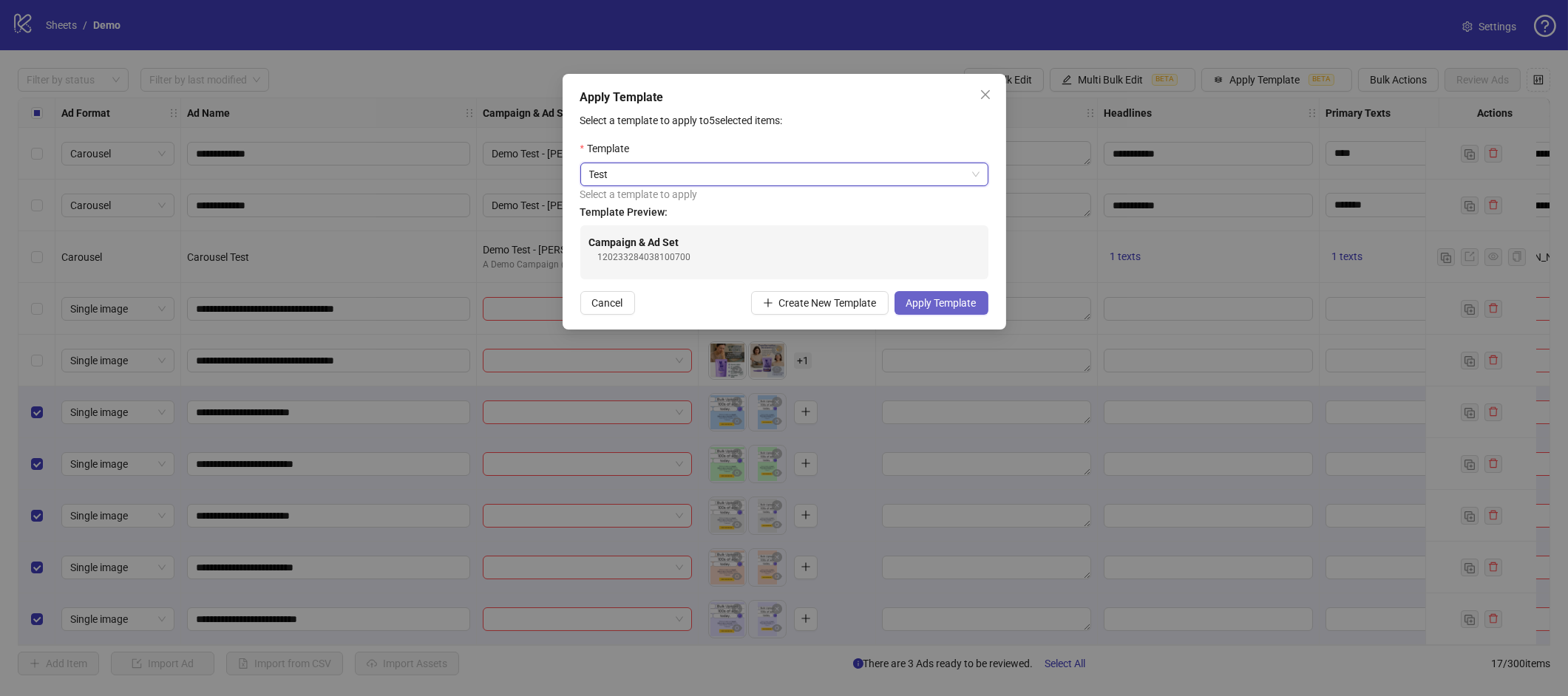
click at [960, 300] on span "Apply Template" at bounding box center [941, 302] width 70 height 12
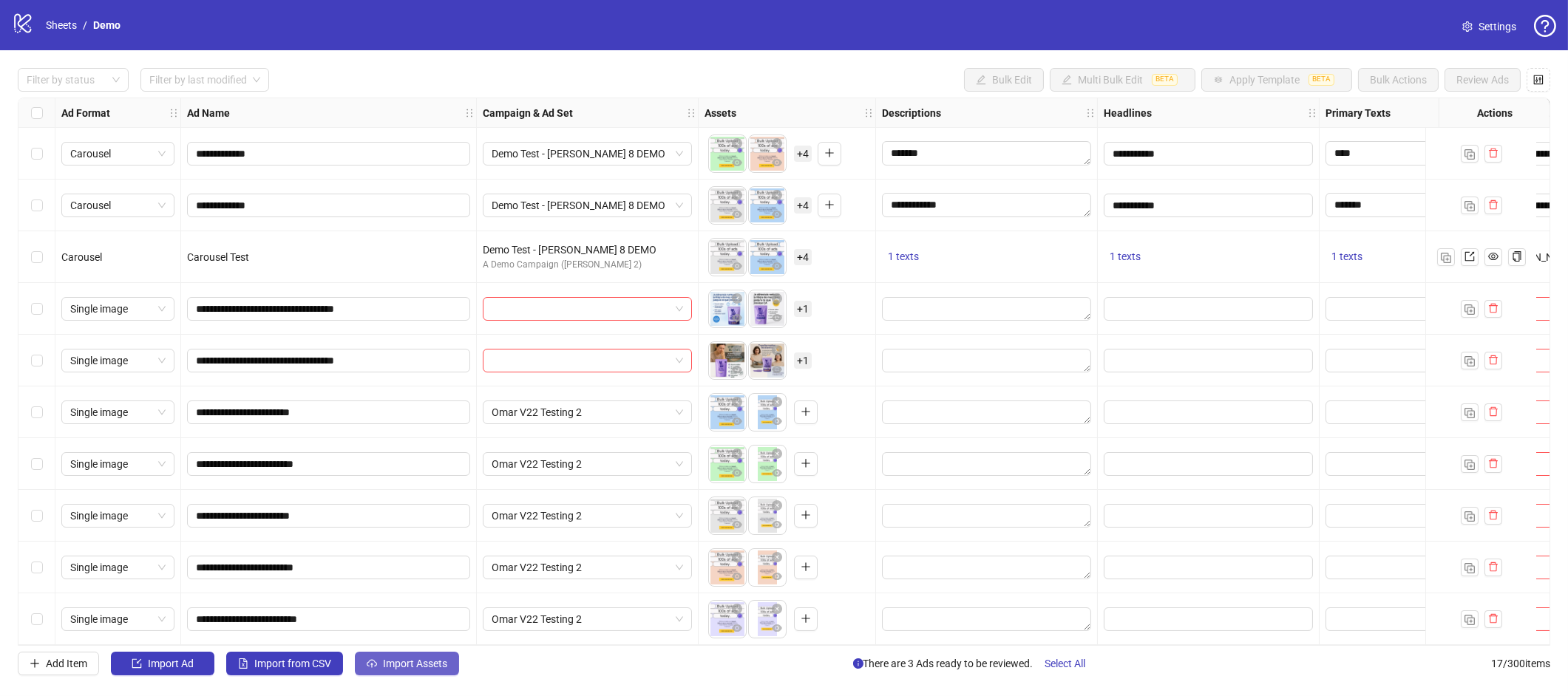
click at [387, 654] on span "Import Assets" at bounding box center [415, 663] width 65 height 12
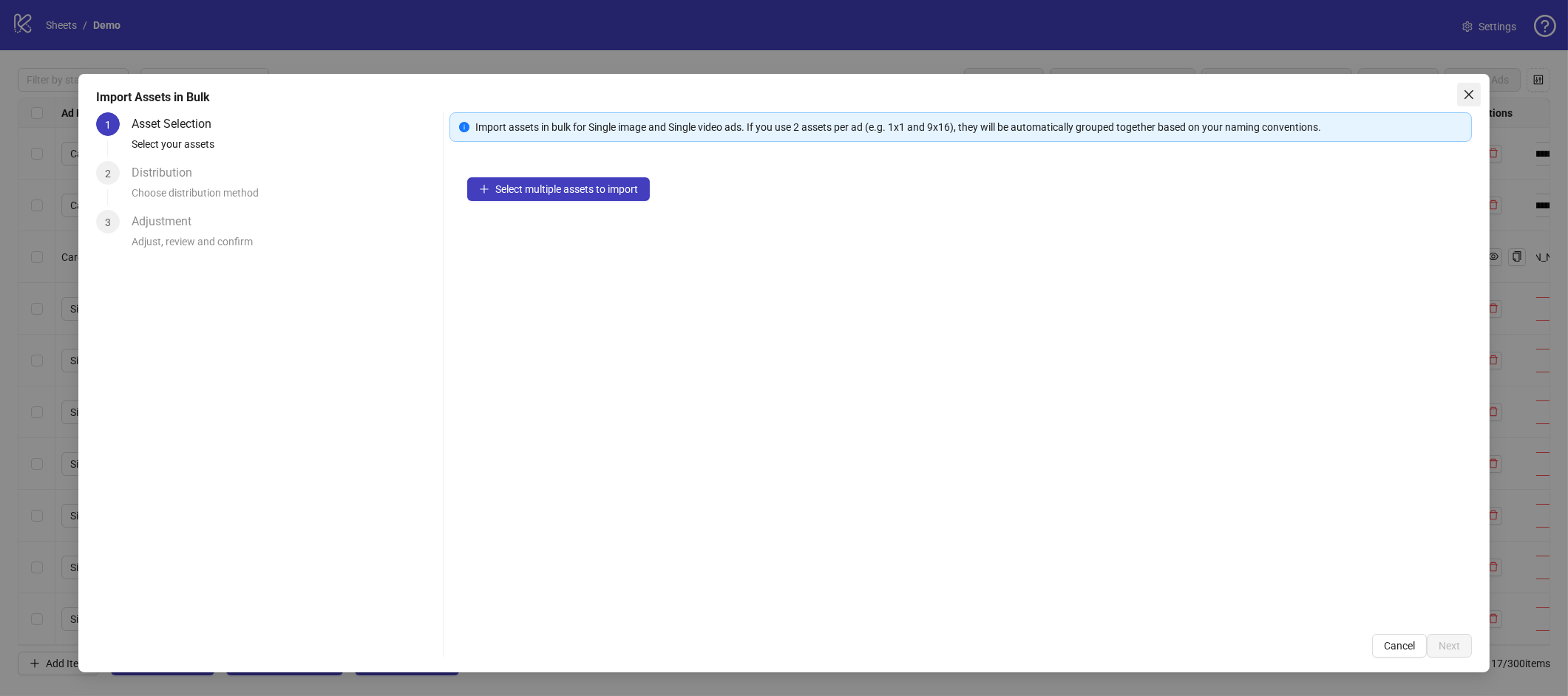
click at [1458, 91] on span "Close" at bounding box center [1469, 94] width 24 height 12
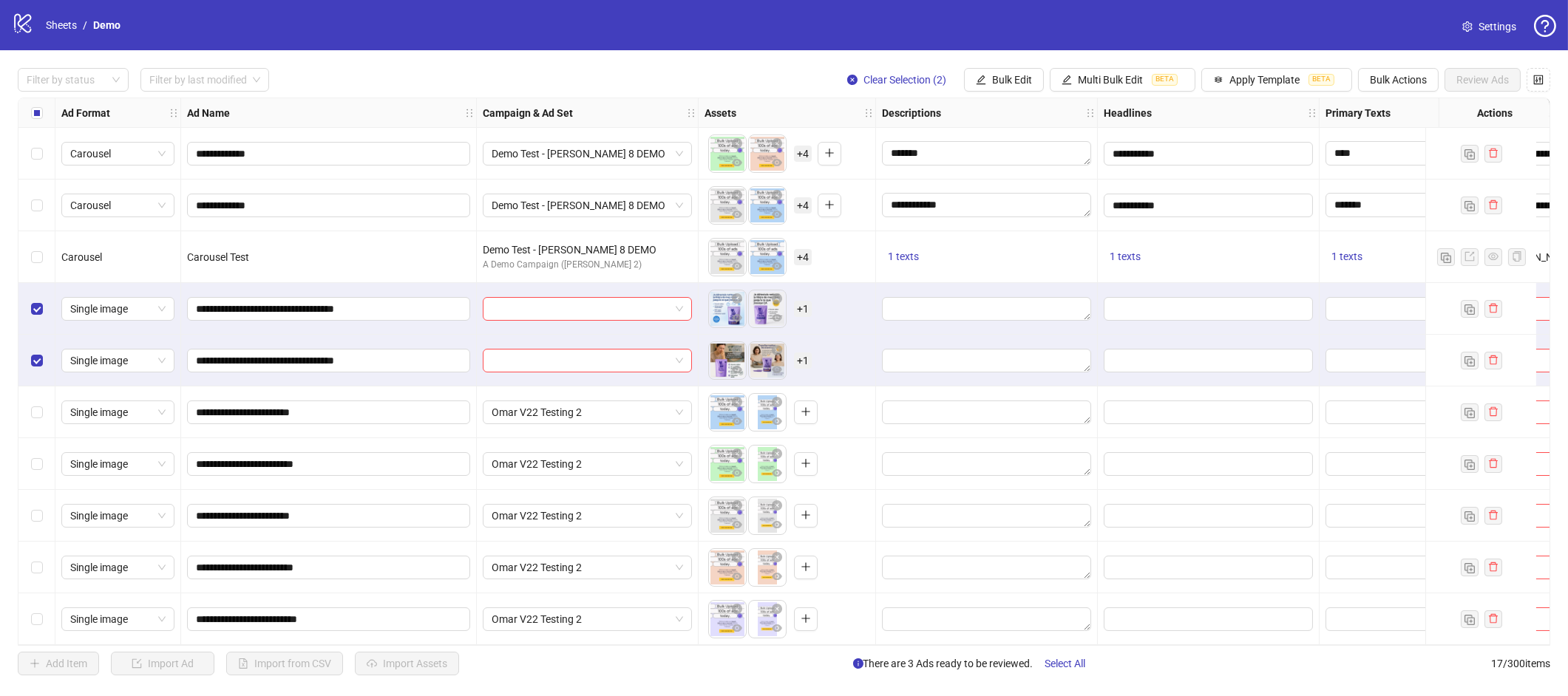
click at [40, 390] on div "Select row 13" at bounding box center [36, 412] width 37 height 52
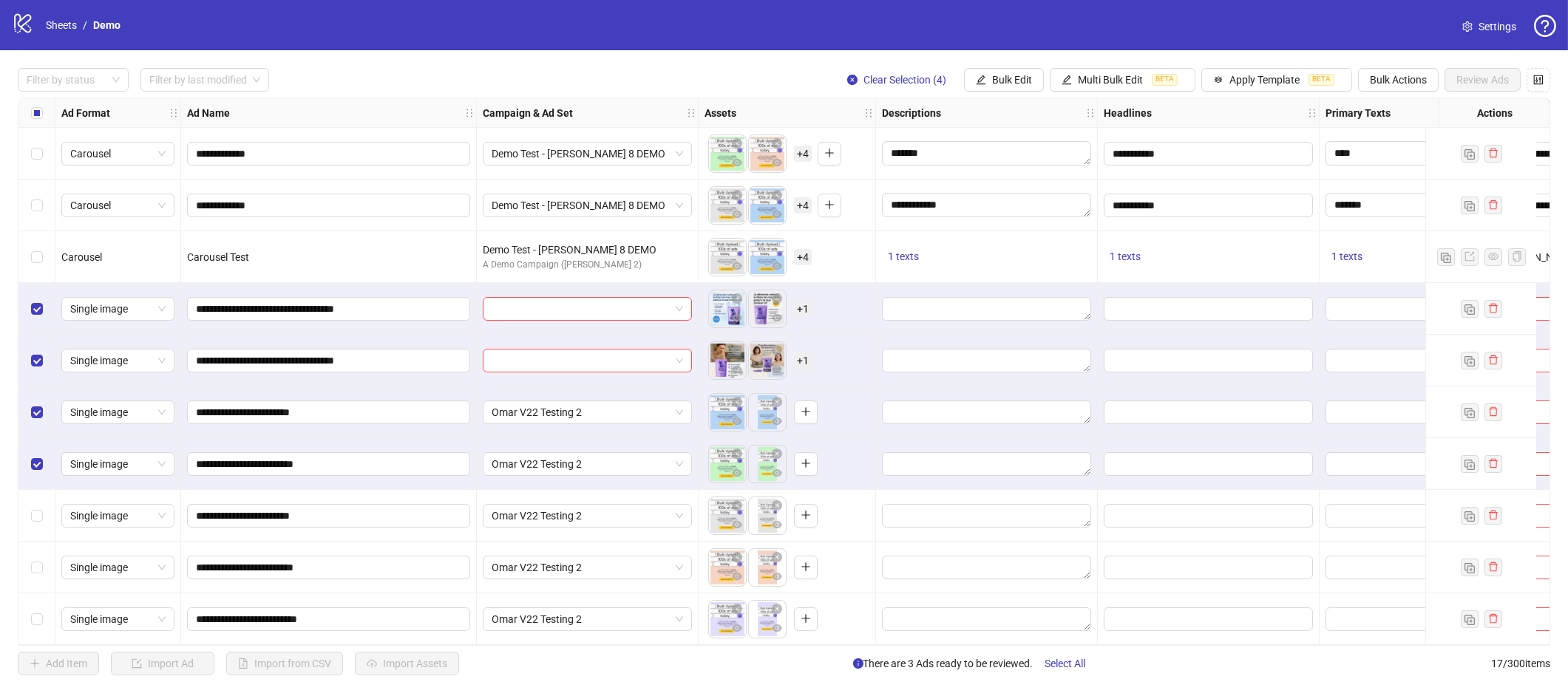
click at [35, 496] on div "Select row 15" at bounding box center [36, 516] width 37 height 52
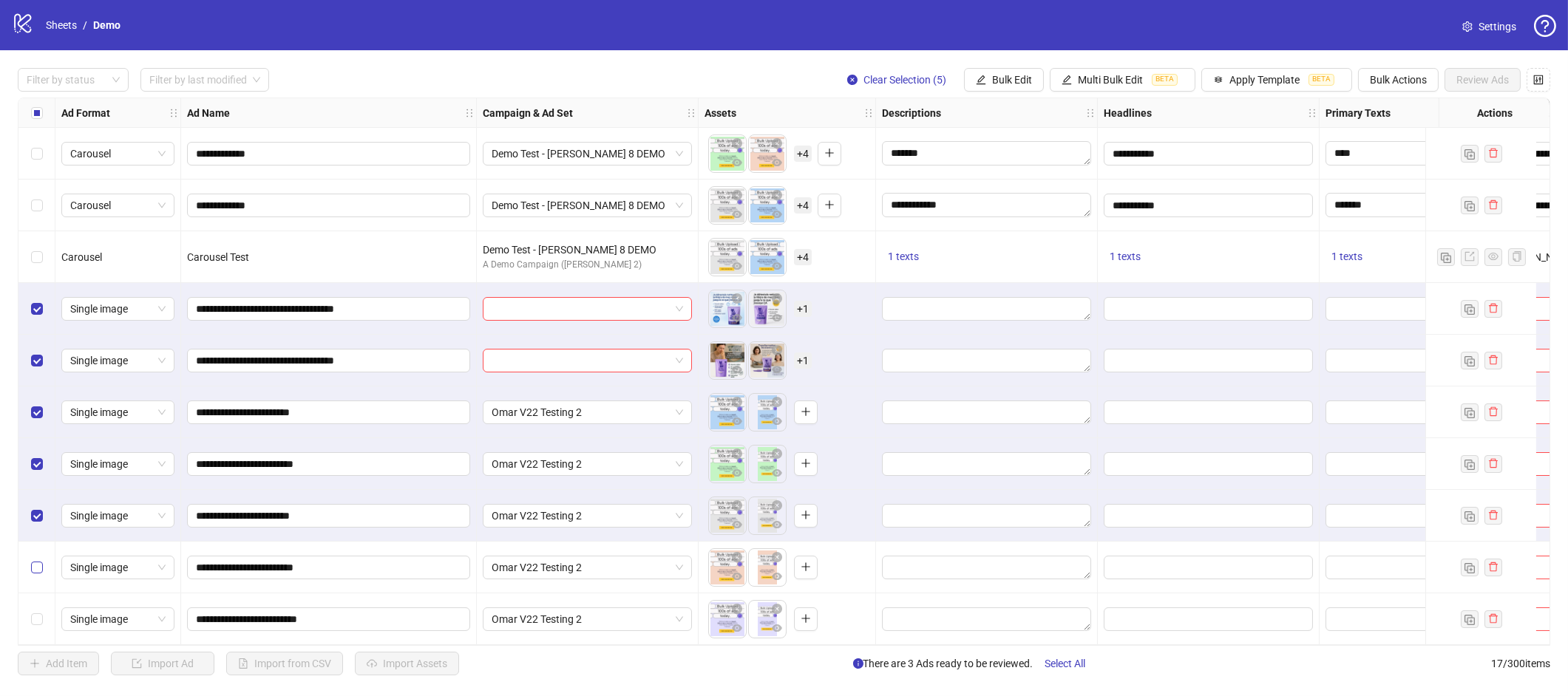
click at [34, 559] on label "Select row 16" at bounding box center [36, 568] width 12 height 16
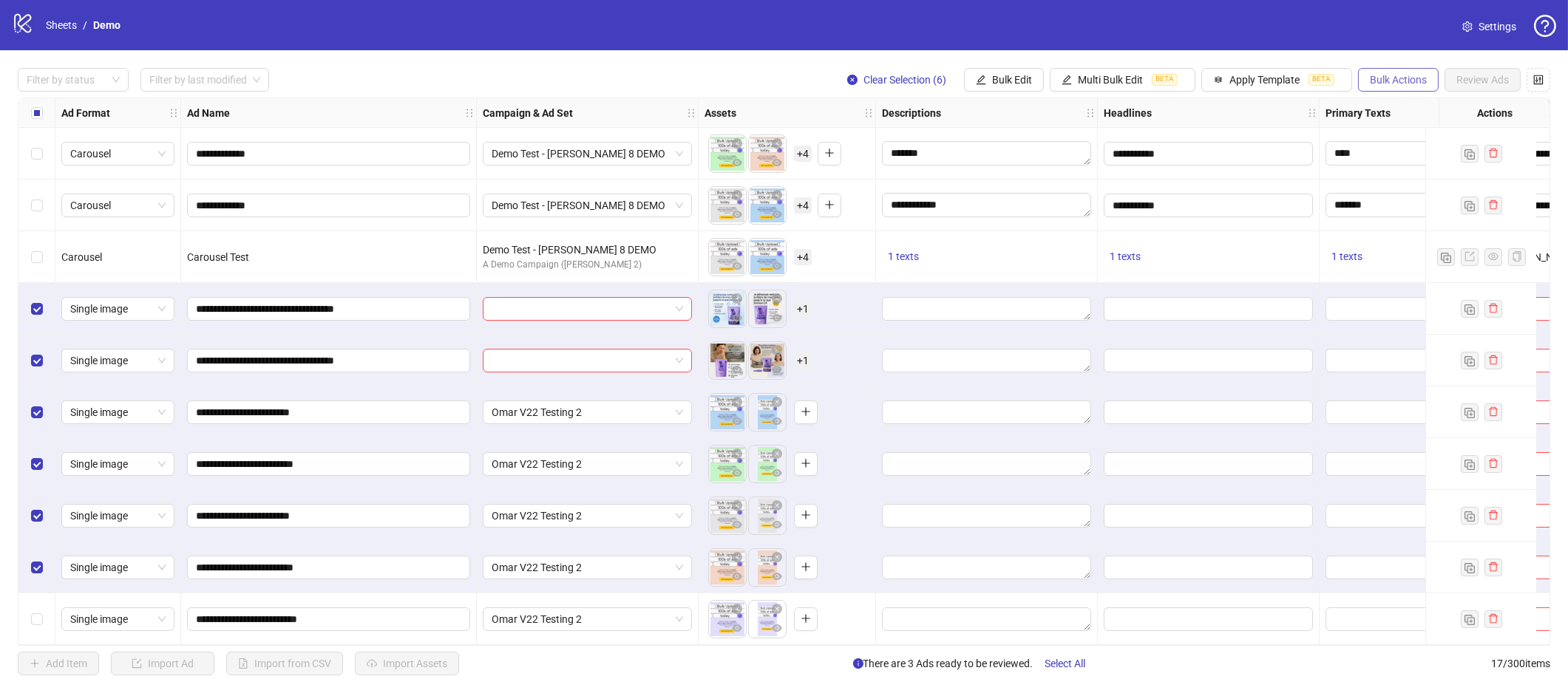
click at [1406, 85] on span "Bulk Actions" at bounding box center [1398, 79] width 57 height 12
click at [1394, 107] on span "Delete" at bounding box center [1418, 109] width 101 height 16
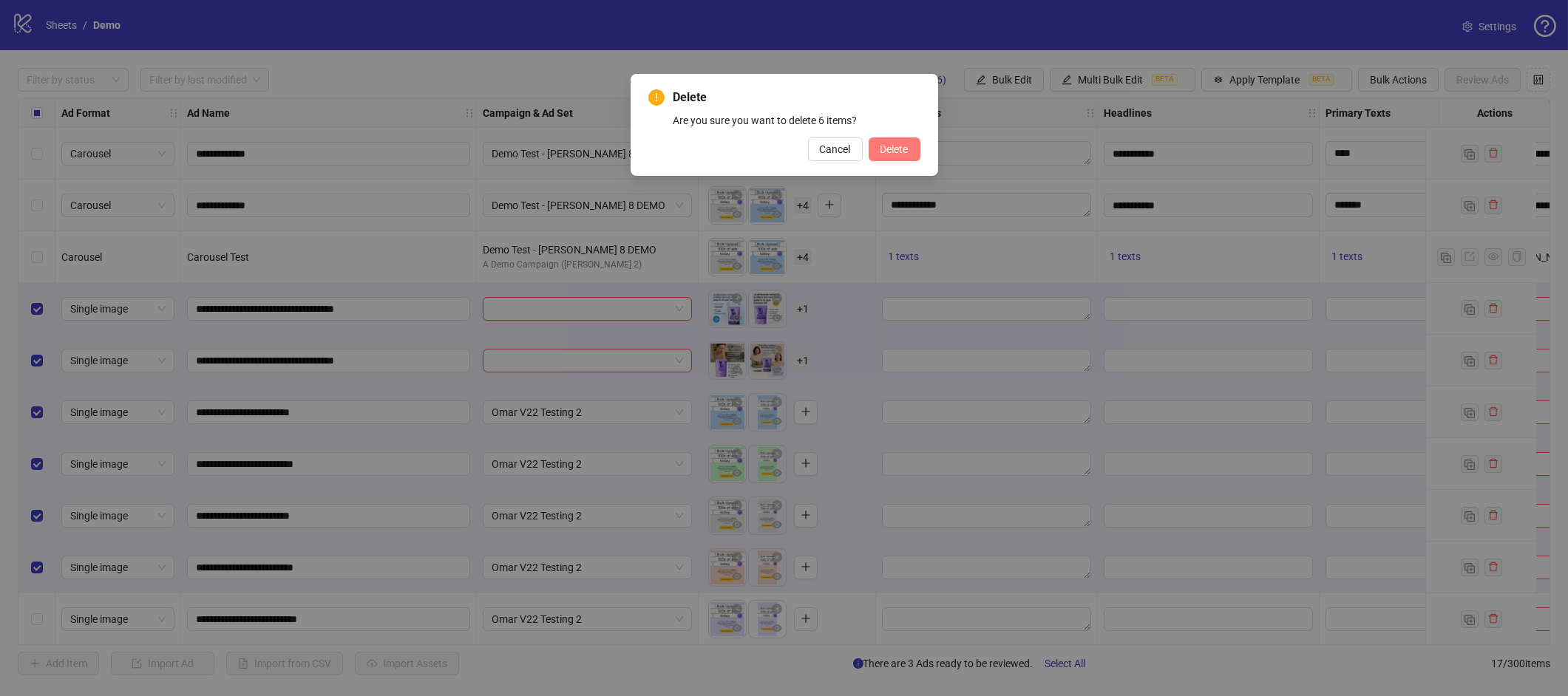
click at [904, 159] on button "Delete" at bounding box center [894, 149] width 52 height 24
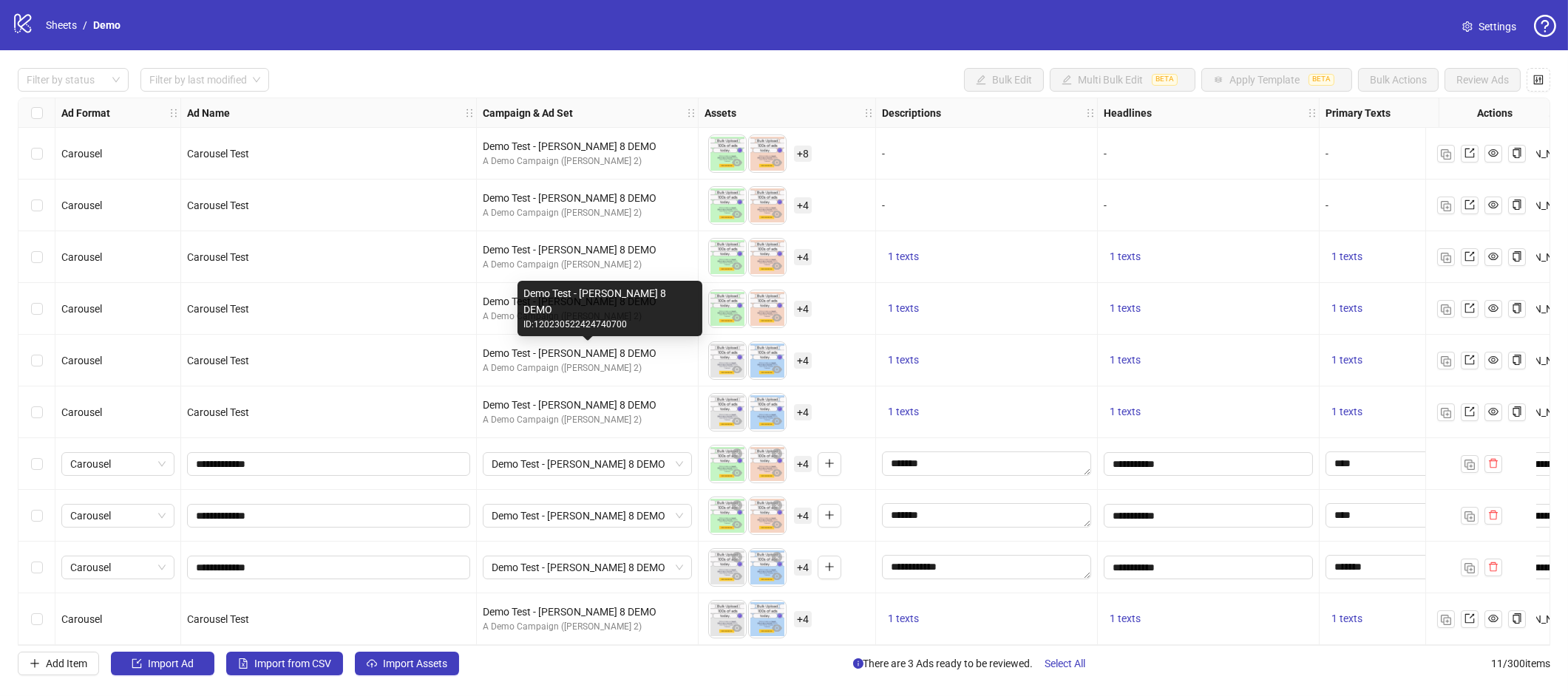
scroll to position [56, 0]
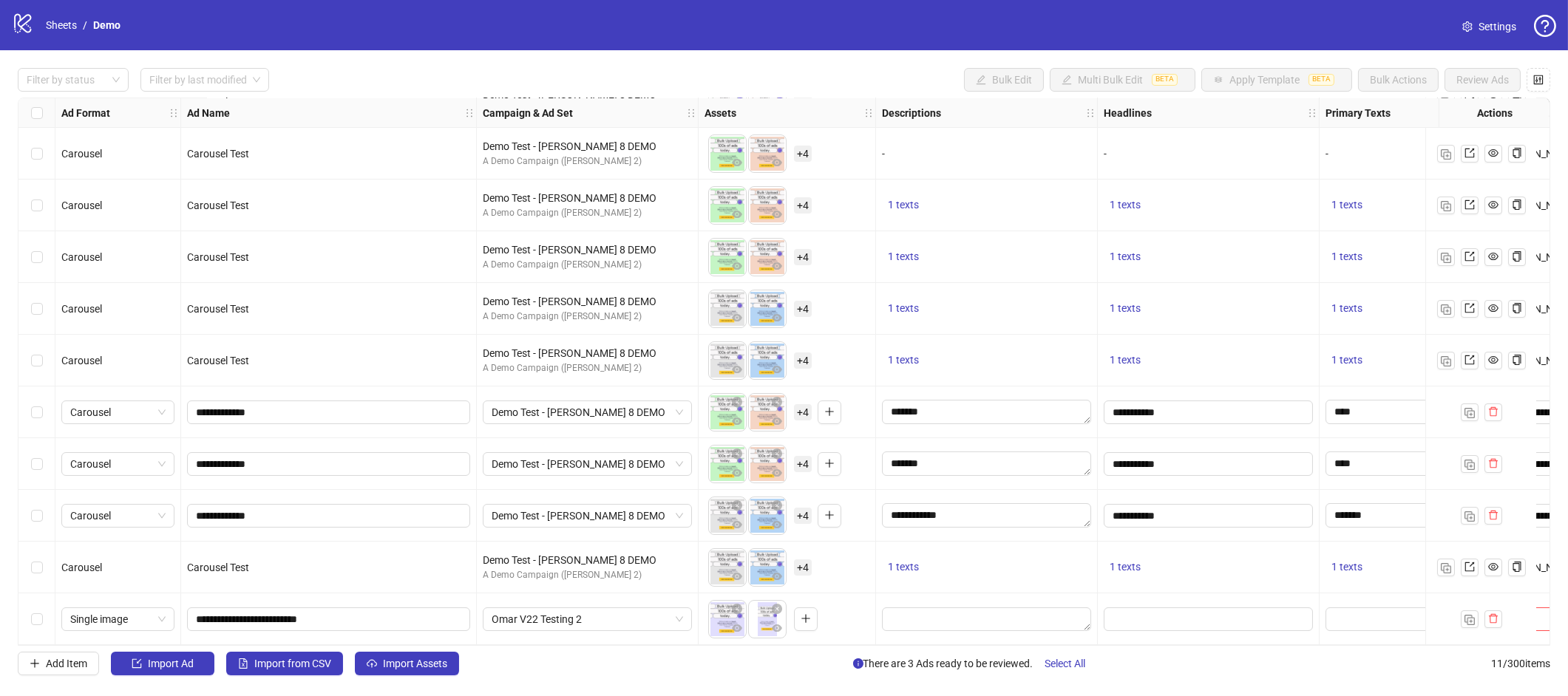
click at [43, 408] on div "Select row 7" at bounding box center [36, 412] width 37 height 52
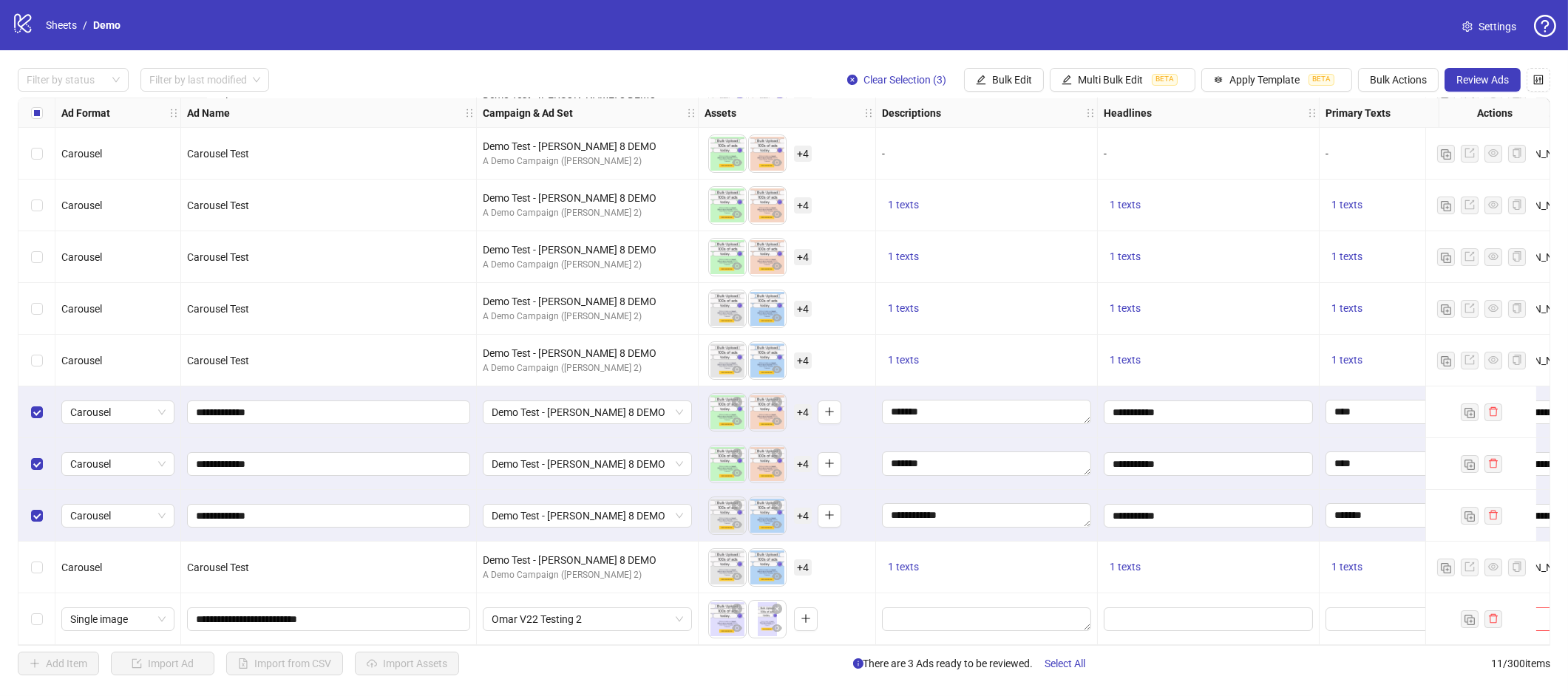
drag, startPoint x: 29, startPoint y: 562, endPoint x: 36, endPoint y: 581, distance: 20.2
click at [29, 562] on div "Select row 10" at bounding box center [36, 567] width 37 height 52
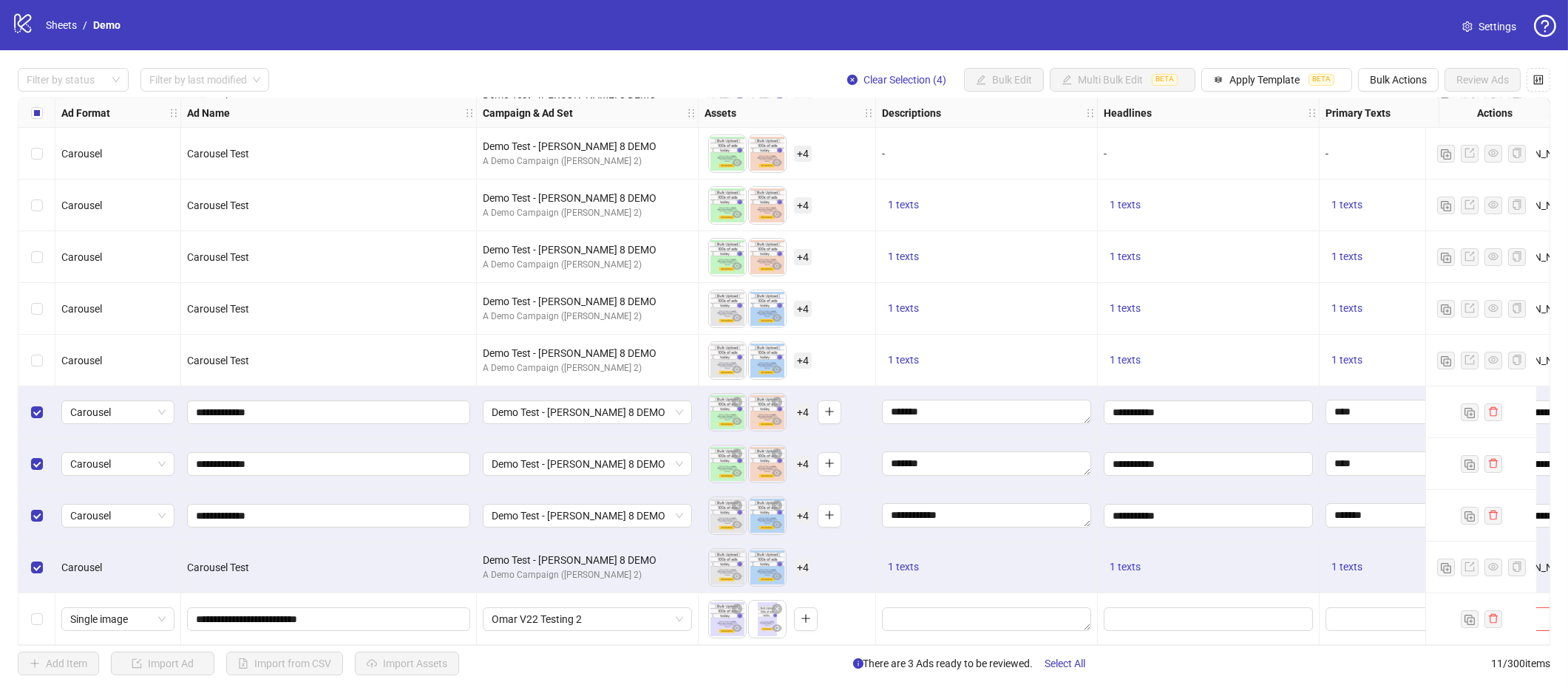
click at [36, 602] on div "Select row 11" at bounding box center [36, 619] width 37 height 52
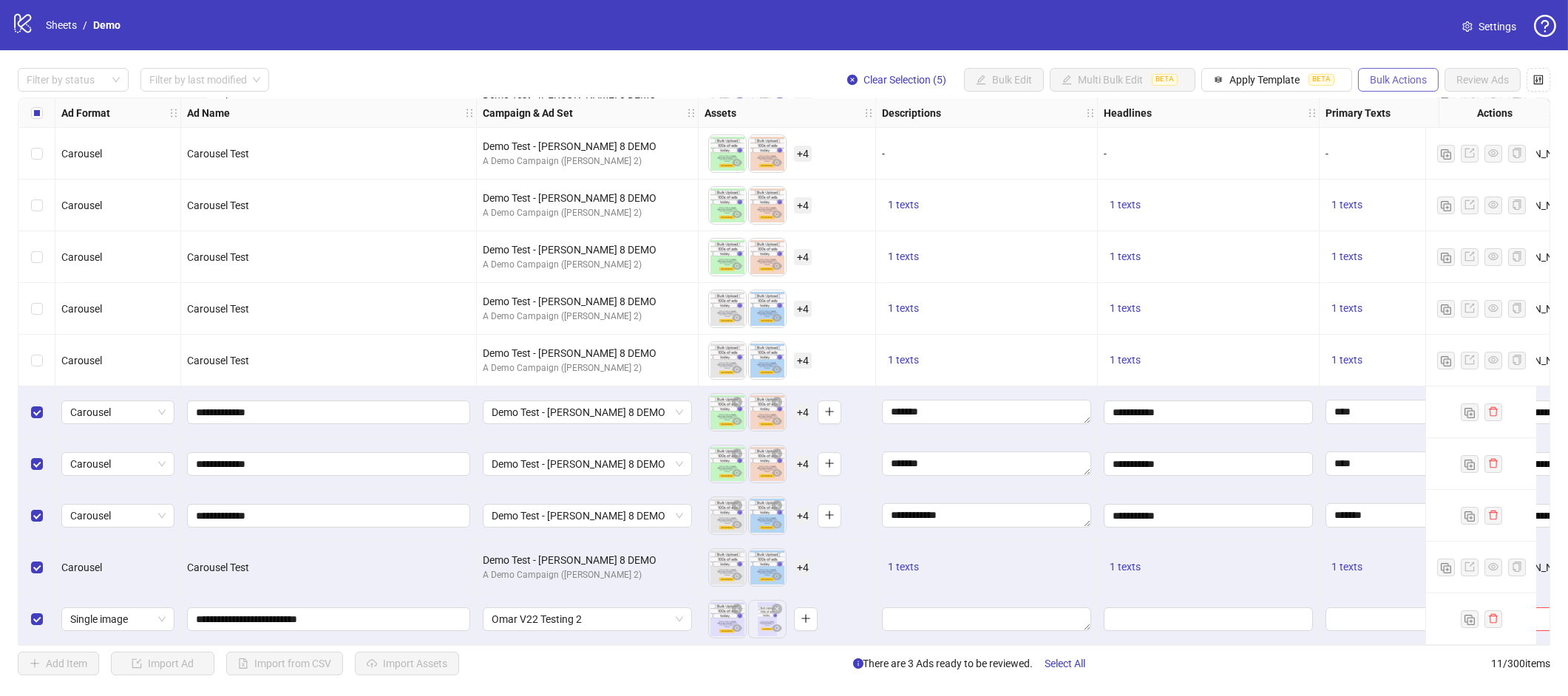
click at [1394, 91] on button "Bulk Actions" at bounding box center [1398, 80] width 80 height 24
click at [1397, 162] on span "Duplicate with assets" at bounding box center [1418, 157] width 101 height 16
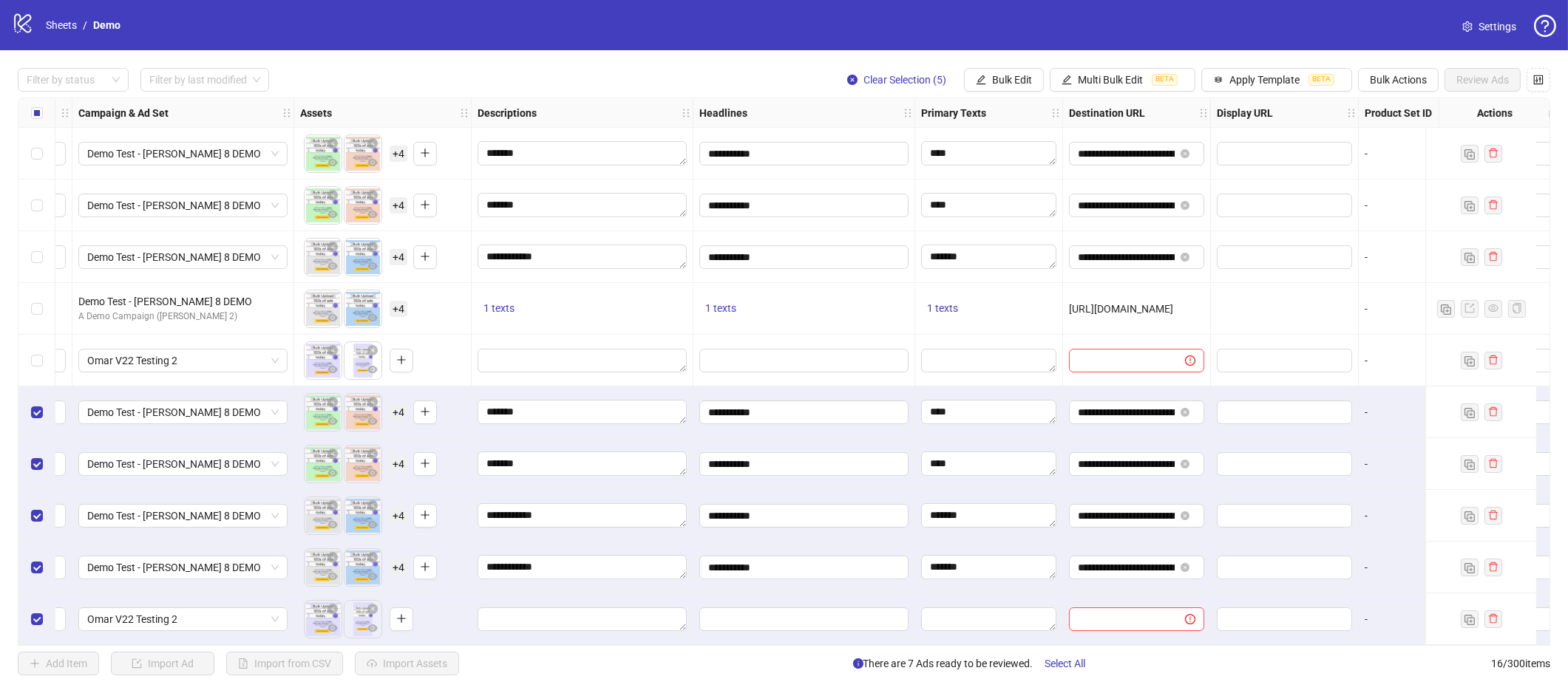
scroll to position [315, 0]
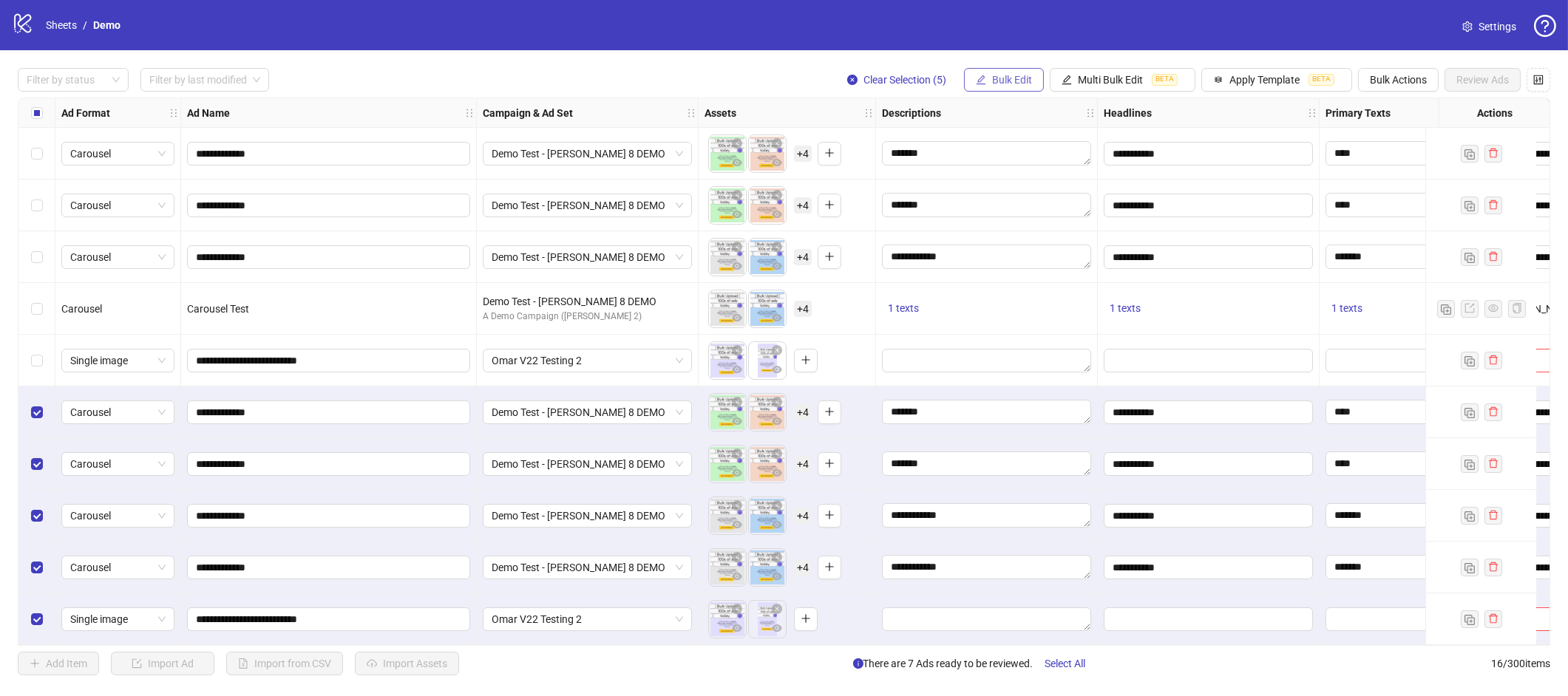
click at [1023, 75] on span "Bulk Edit" at bounding box center [1012, 79] width 40 height 12
click at [998, 155] on span "Campaign & Ad Set" at bounding box center [1016, 157] width 88 height 16
click at [939, 148] on span "Demo Test - [PERSON_NAME] 8 DEMO" at bounding box center [961, 143] width 204 height 22
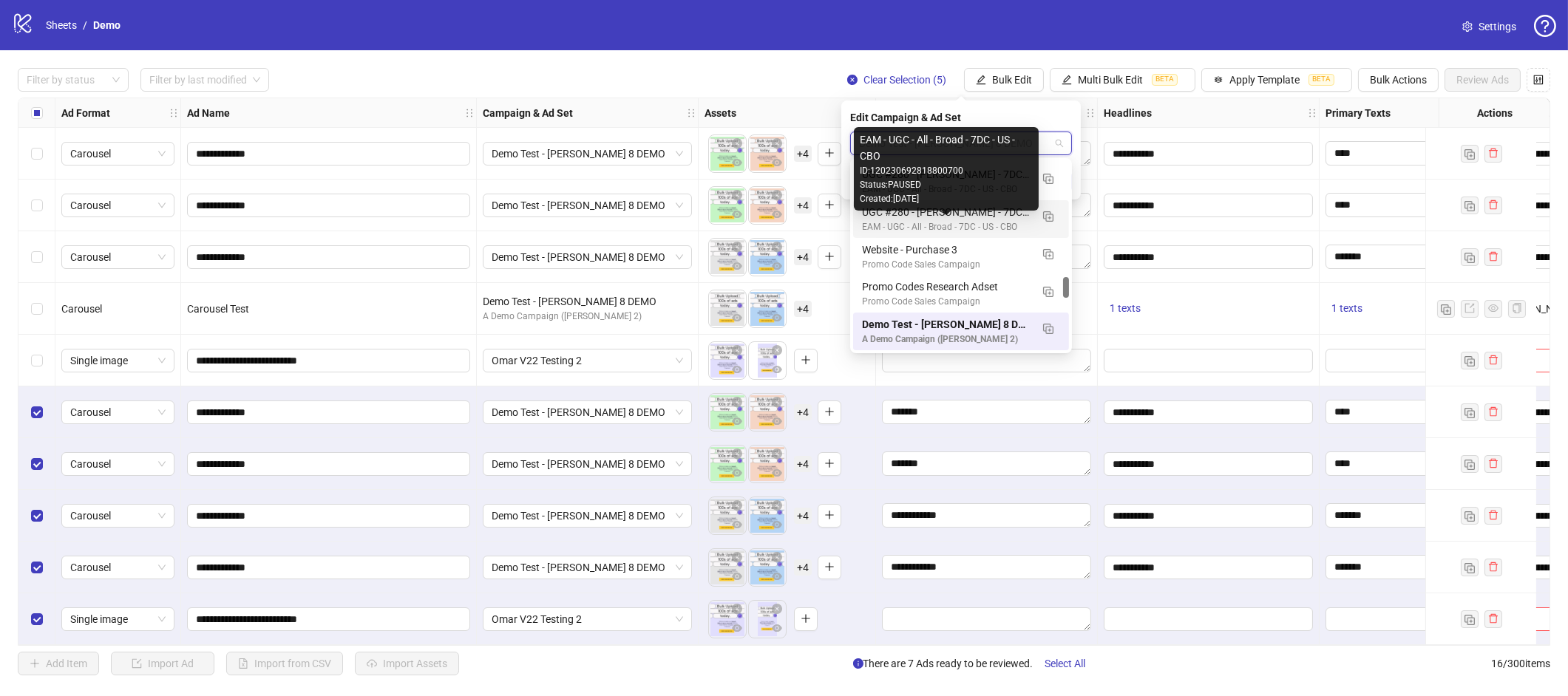
click at [913, 221] on div "EAM - UGC - All - Broad - 7DC - US - CBO" at bounding box center [945, 227] width 169 height 14
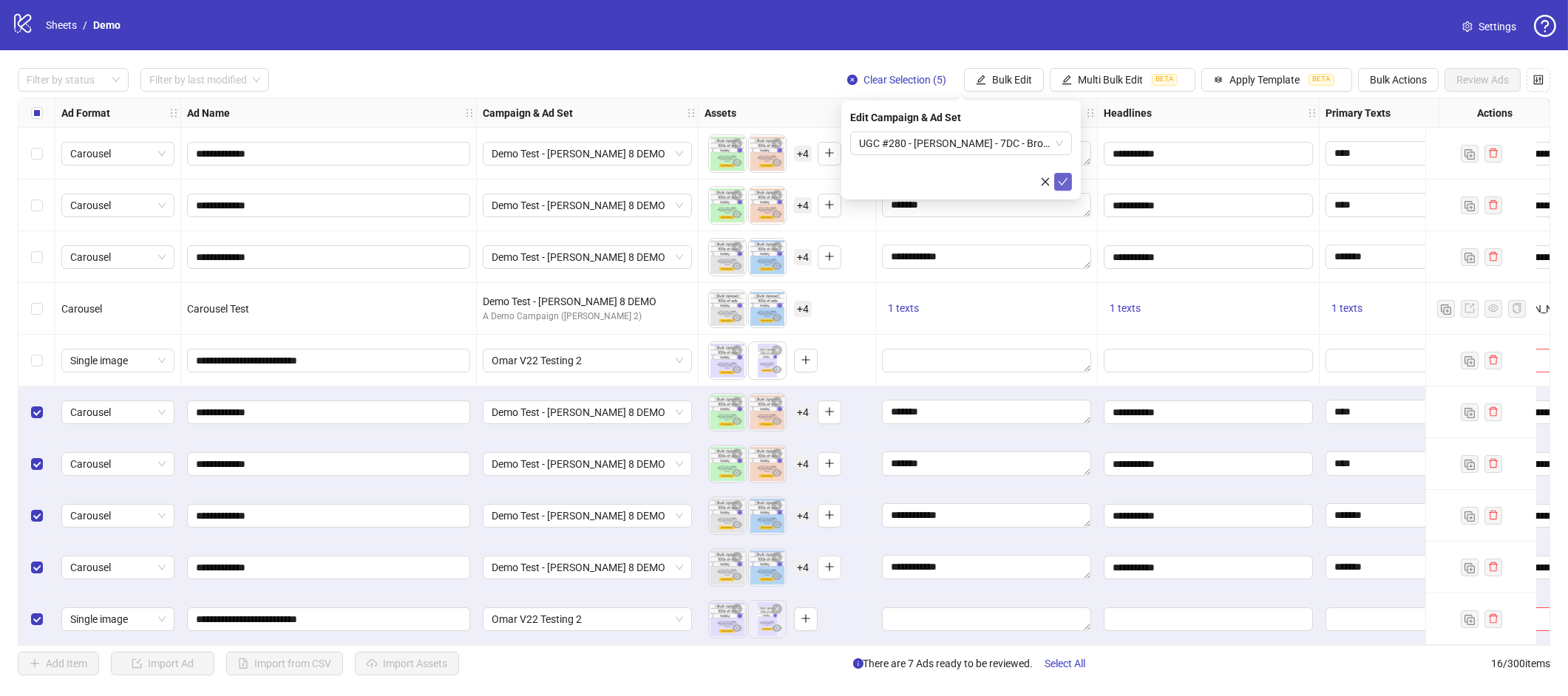
click at [1058, 179] on icon "check" at bounding box center [1062, 181] width 10 height 10
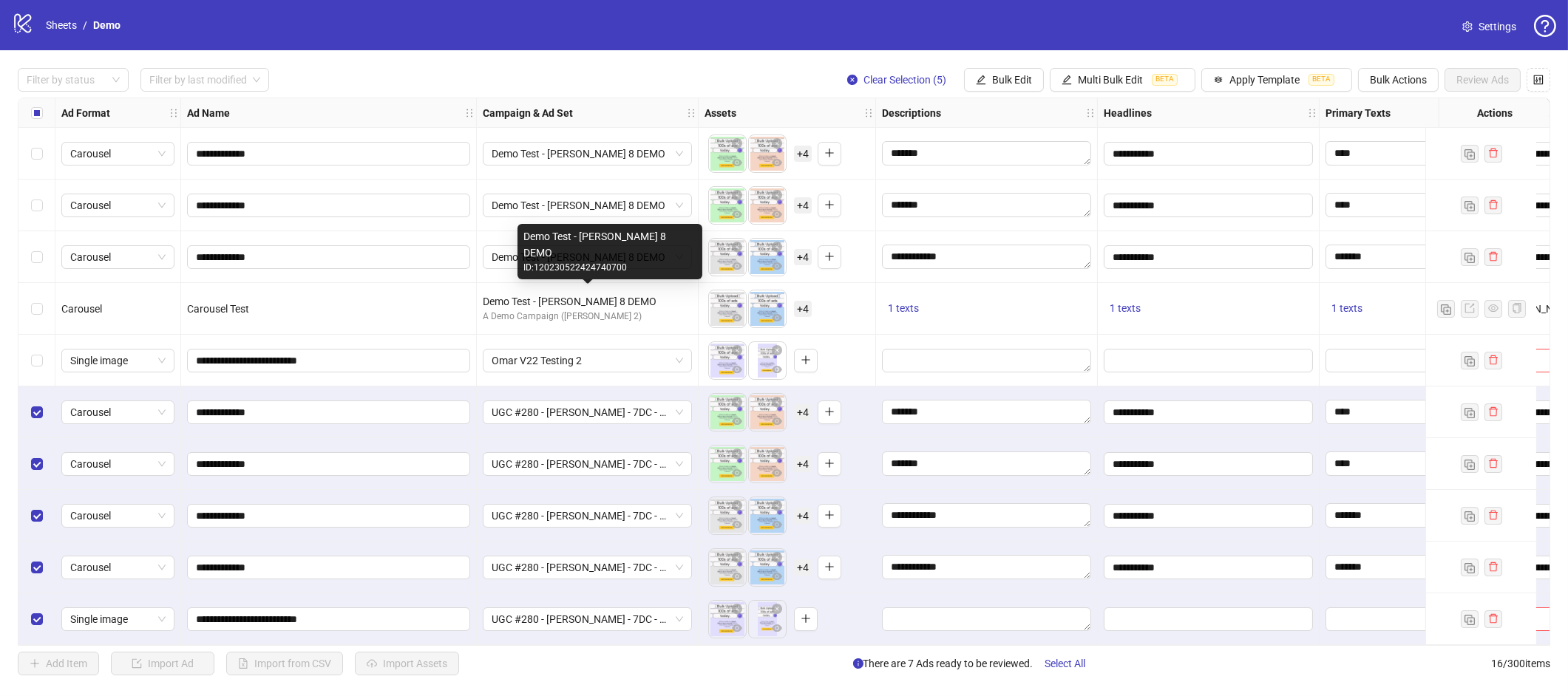
scroll to position [314, 0]
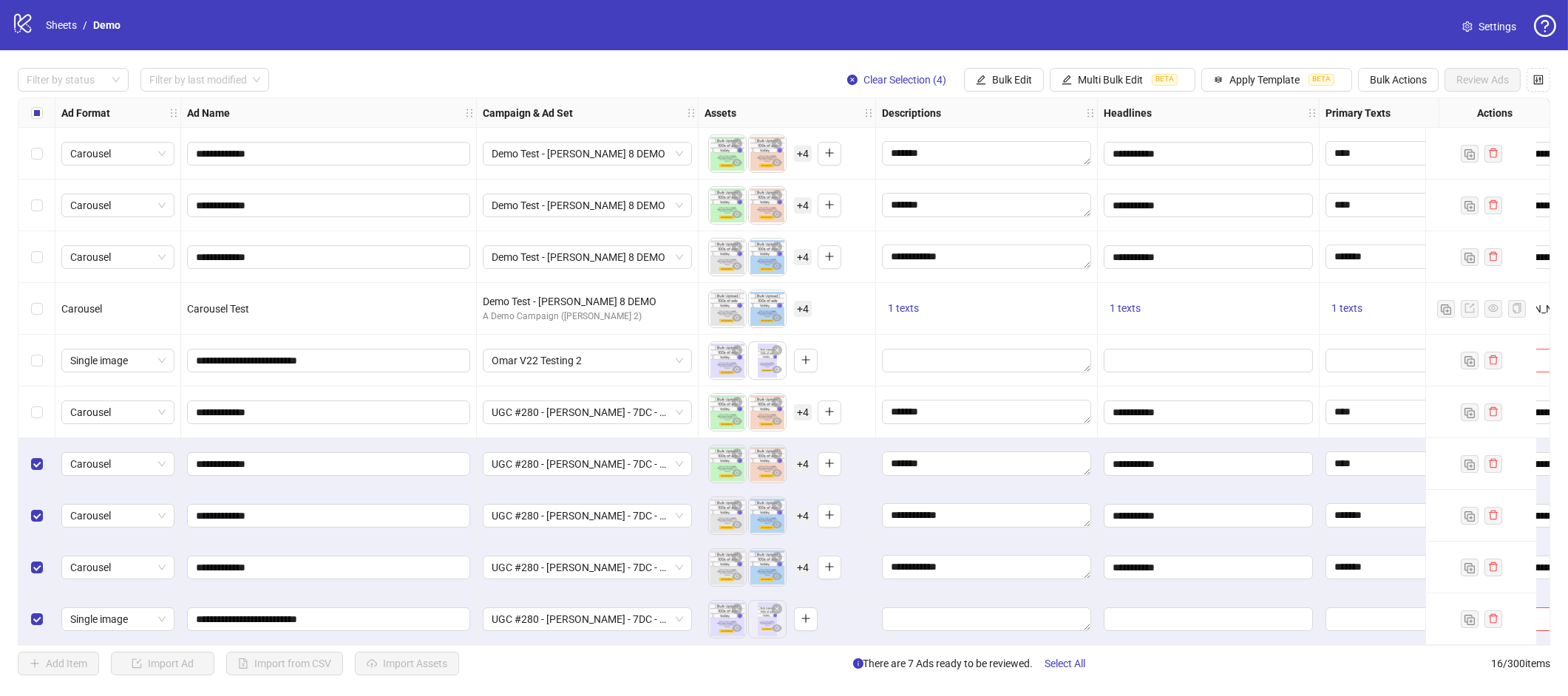
click at [46, 456] on div "Select row 13" at bounding box center [36, 464] width 37 height 52
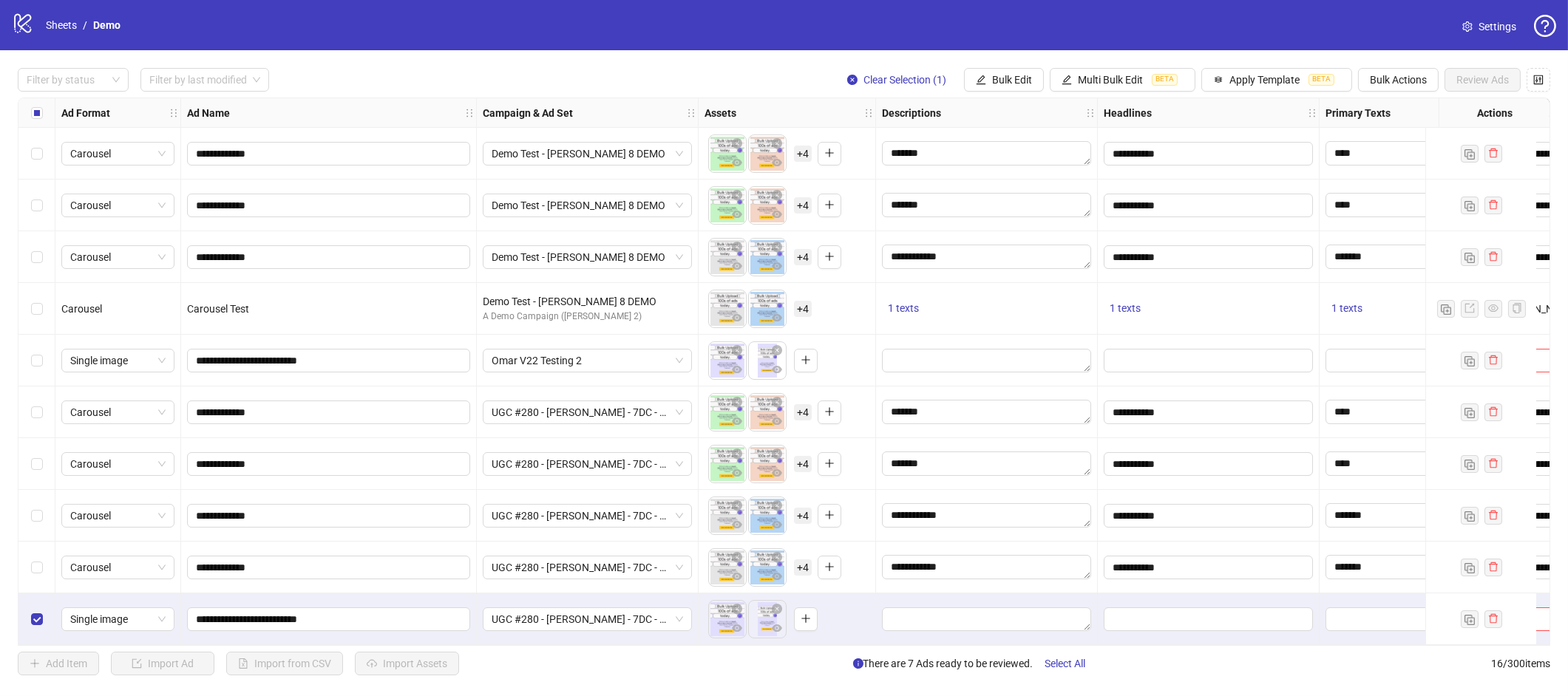
click at [27, 610] on div "Select row 16" at bounding box center [36, 619] width 37 height 52
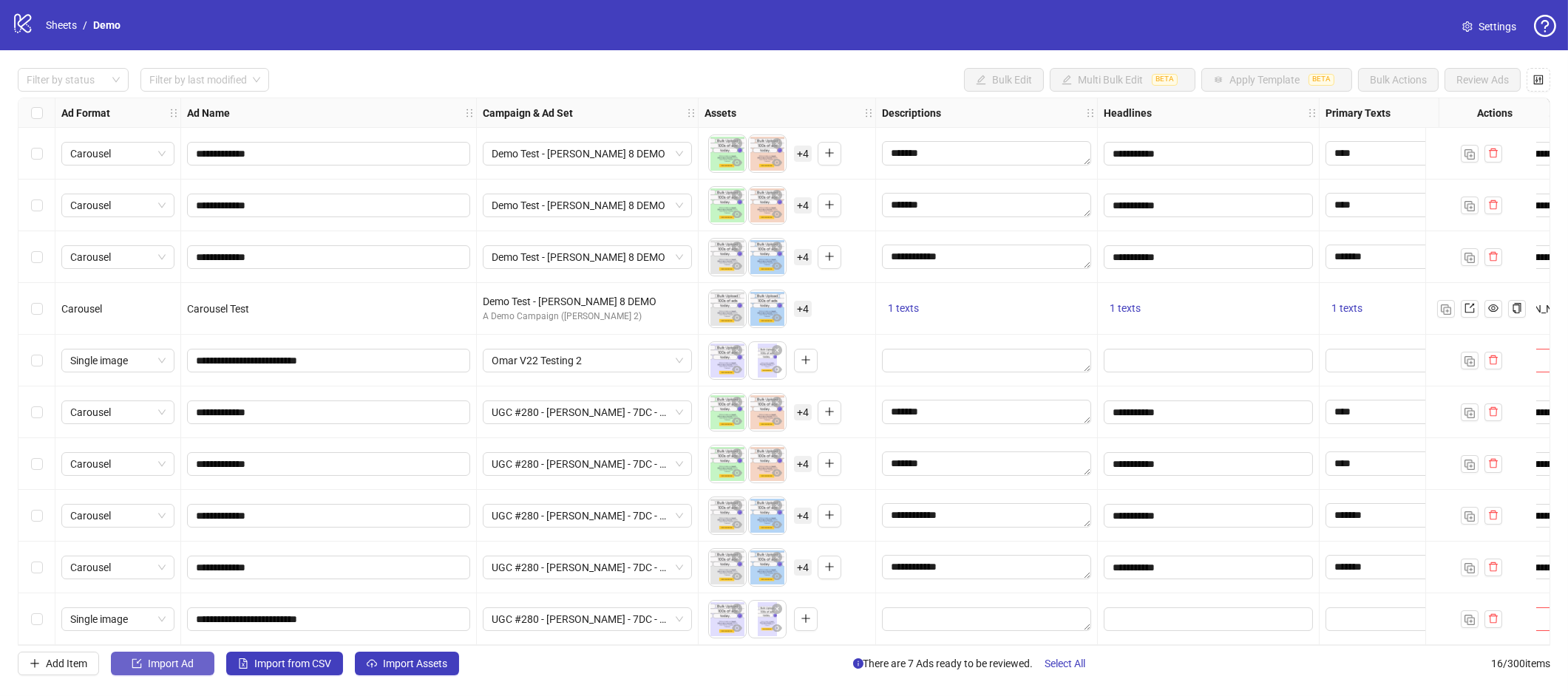
click at [166, 654] on span "Import Ad" at bounding box center [170, 663] width 46 height 12
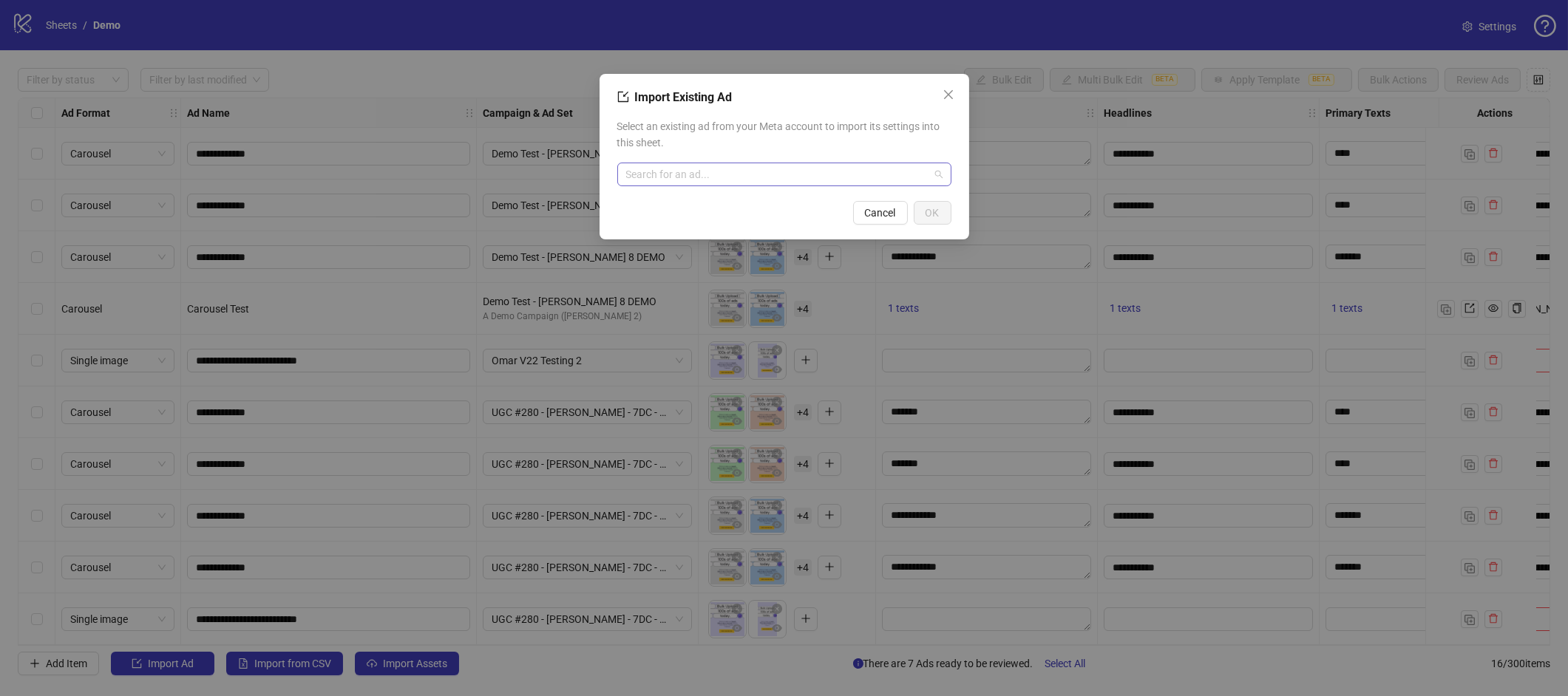
click at [841, 175] on input "search" at bounding box center [778, 174] width 303 height 22
click at [951, 92] on icon "close" at bounding box center [948, 94] width 12 height 12
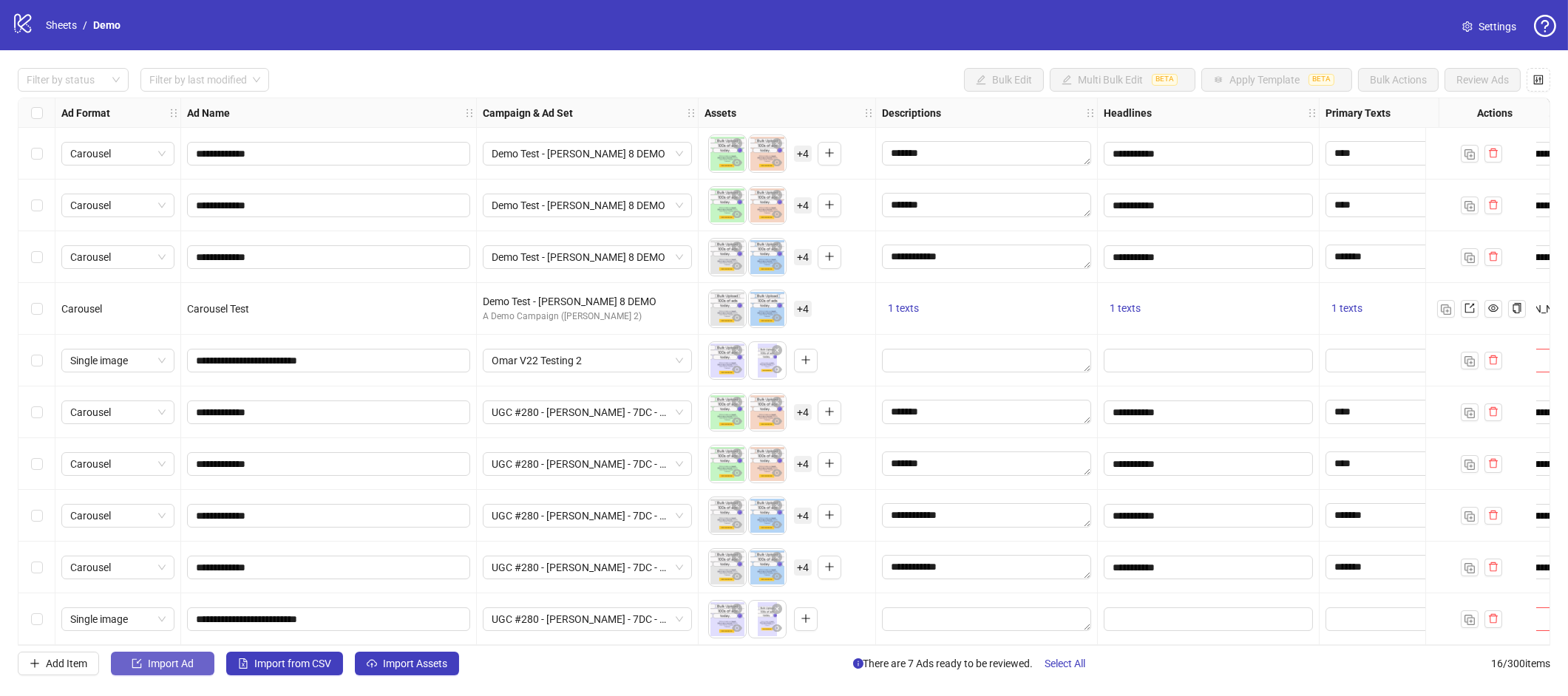
click at [156, 654] on span "Import Ad" at bounding box center [170, 663] width 46 height 12
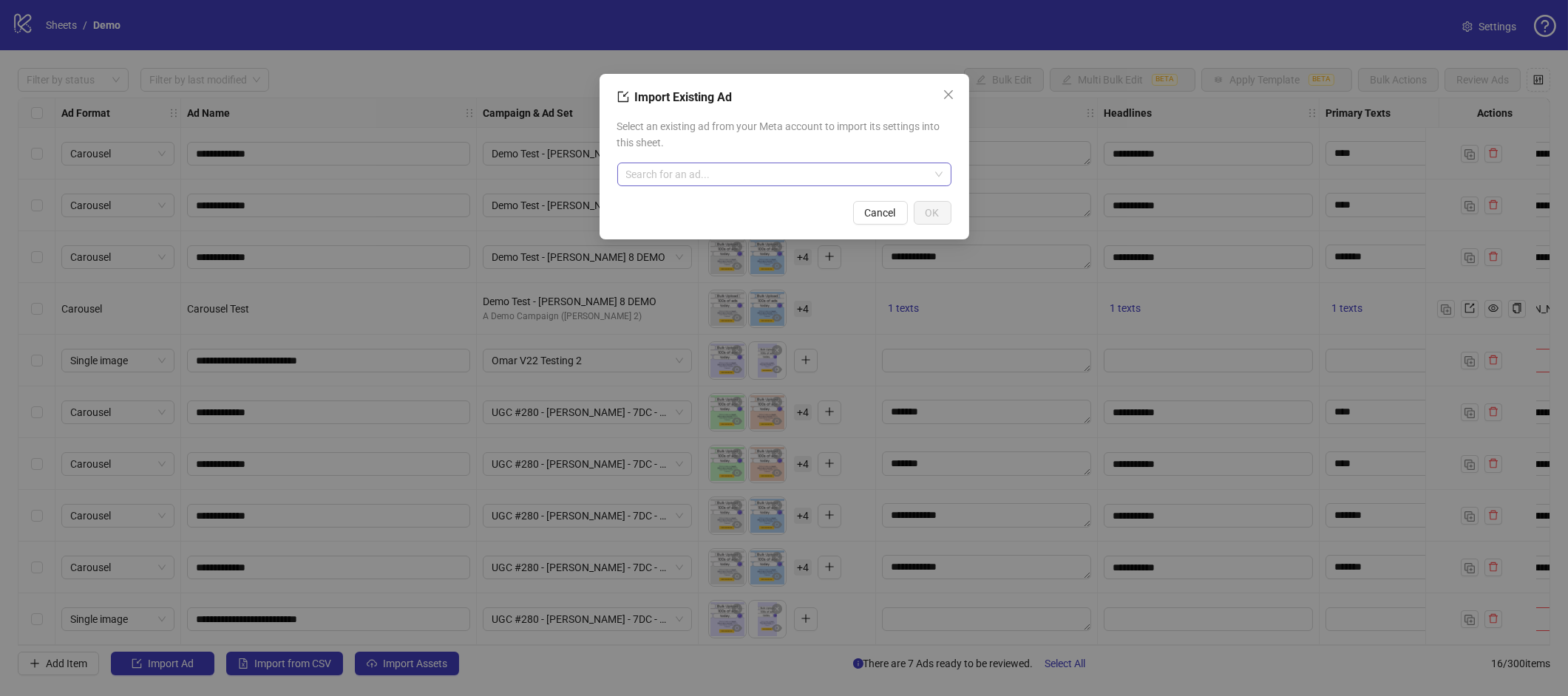
click at [726, 180] on input "search" at bounding box center [778, 174] width 303 height 22
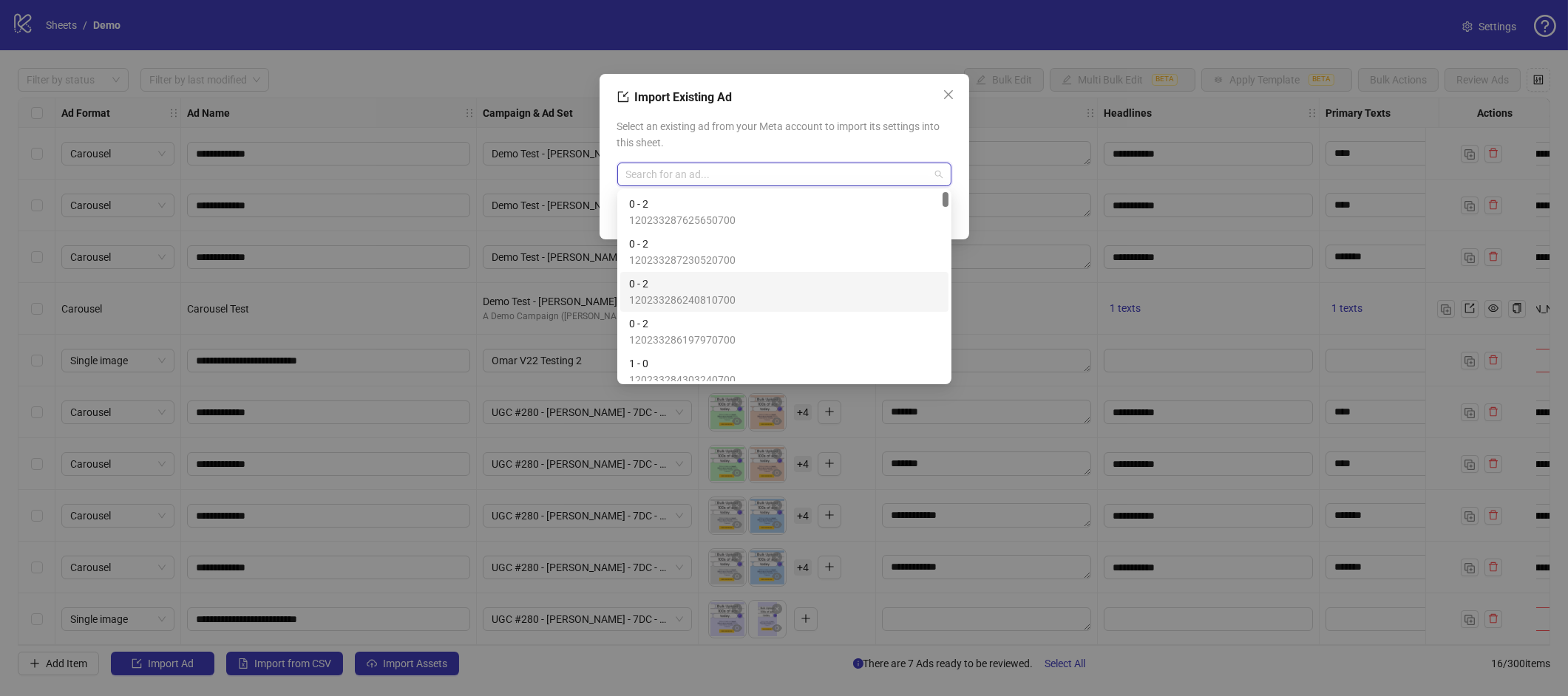
click at [685, 279] on span "0 - 2" at bounding box center [682, 283] width 107 height 16
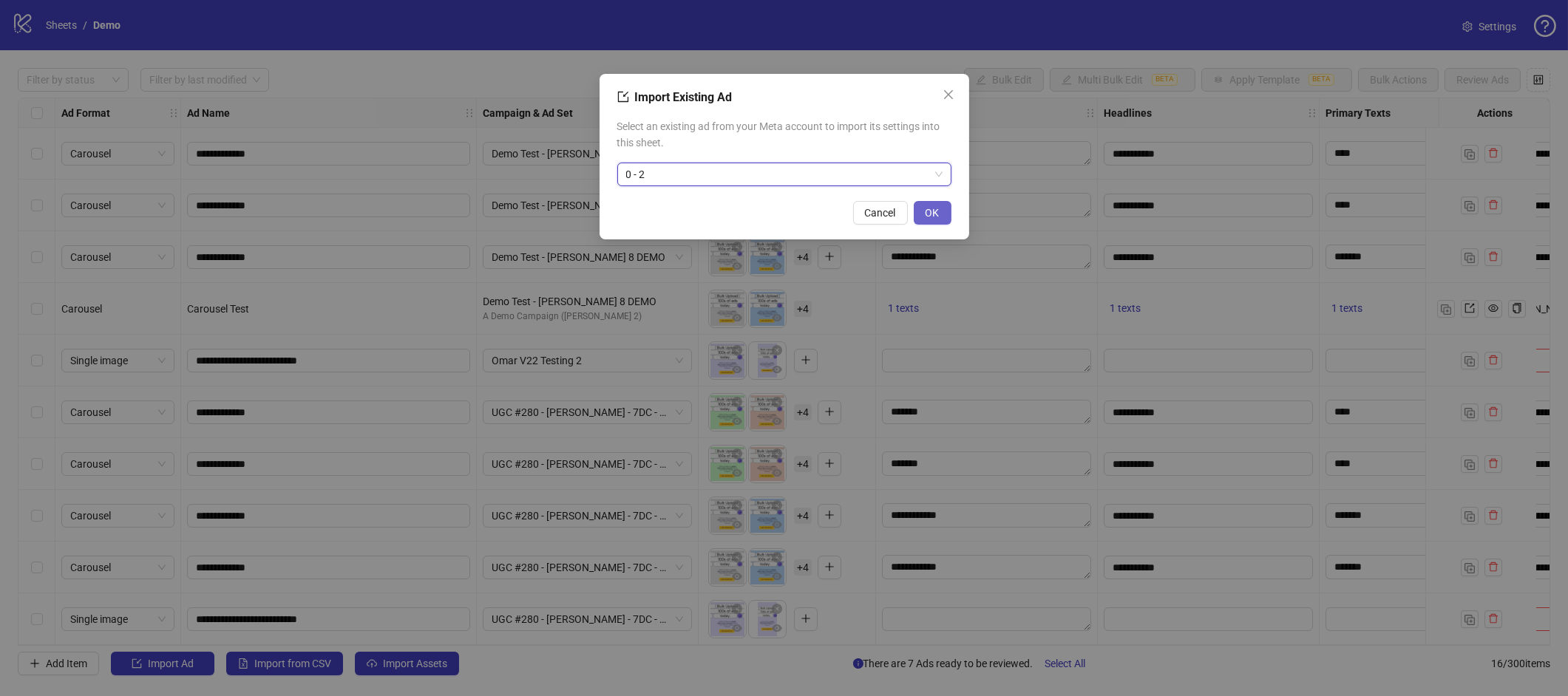
click at [931, 210] on span "OK" at bounding box center [932, 212] width 14 height 12
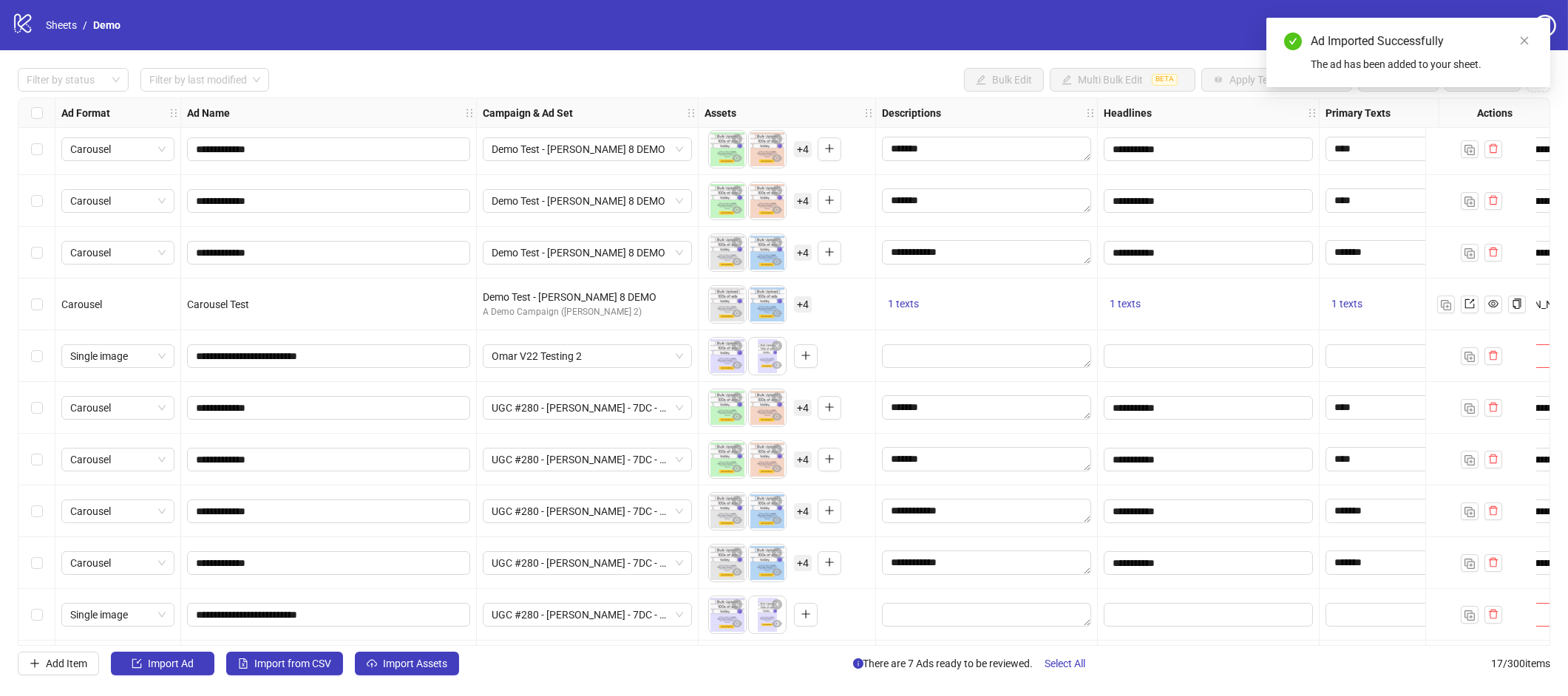
scroll to position [367, 0]
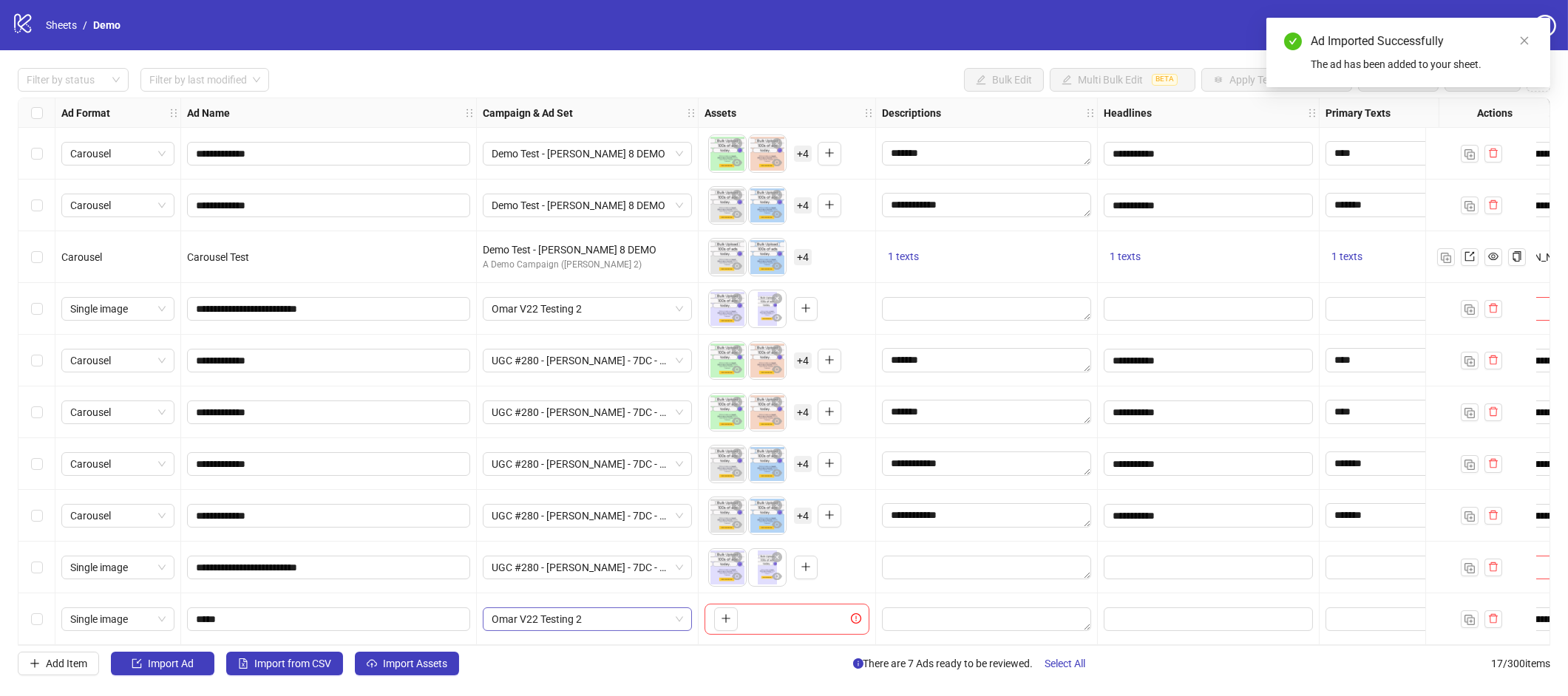
click at [573, 612] on span "Omar V22 Testing 2" at bounding box center [587, 619] width 191 height 22
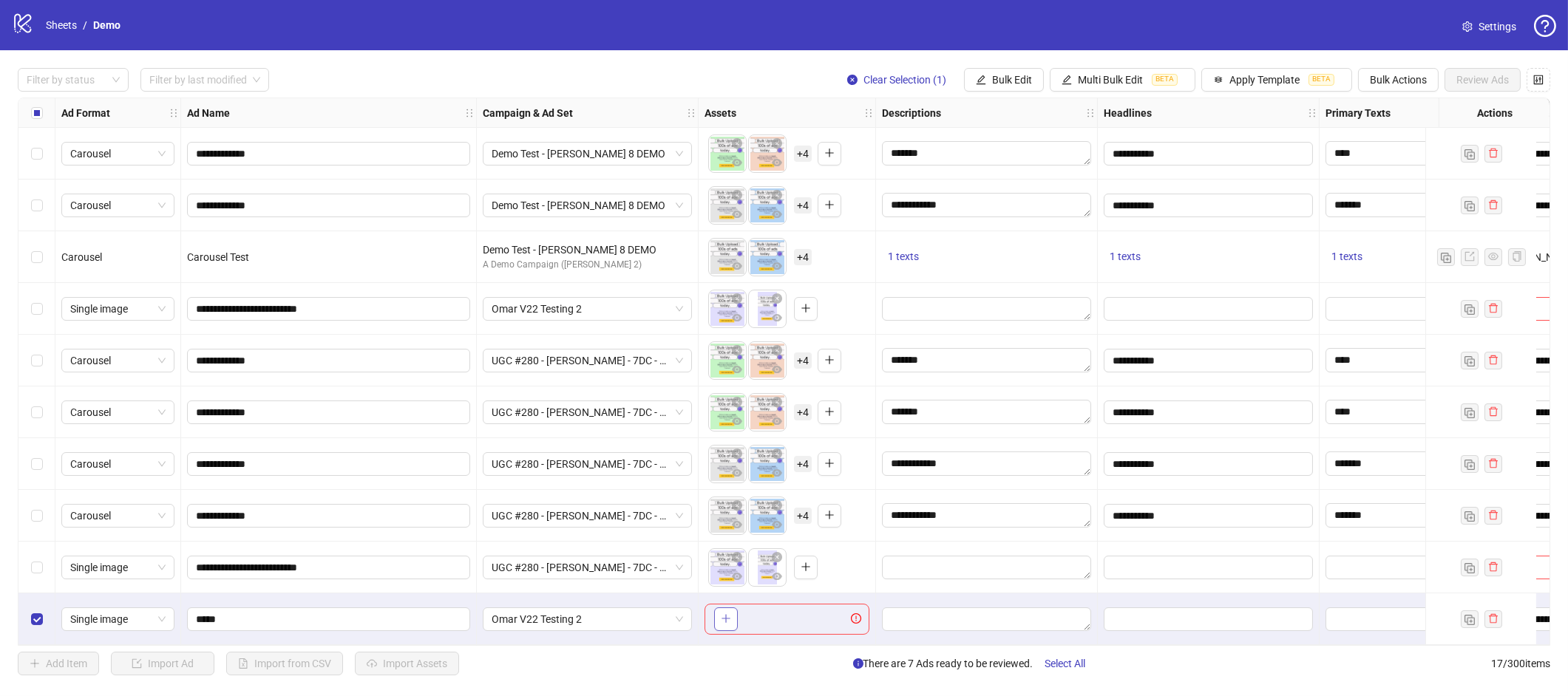
click at [738, 619] on button "button" at bounding box center [726, 619] width 24 height 24
click at [1406, 82] on span "Bulk Actions" at bounding box center [1398, 79] width 57 height 12
click at [1388, 148] on span "Duplicate with assets" at bounding box center [1418, 157] width 101 height 16
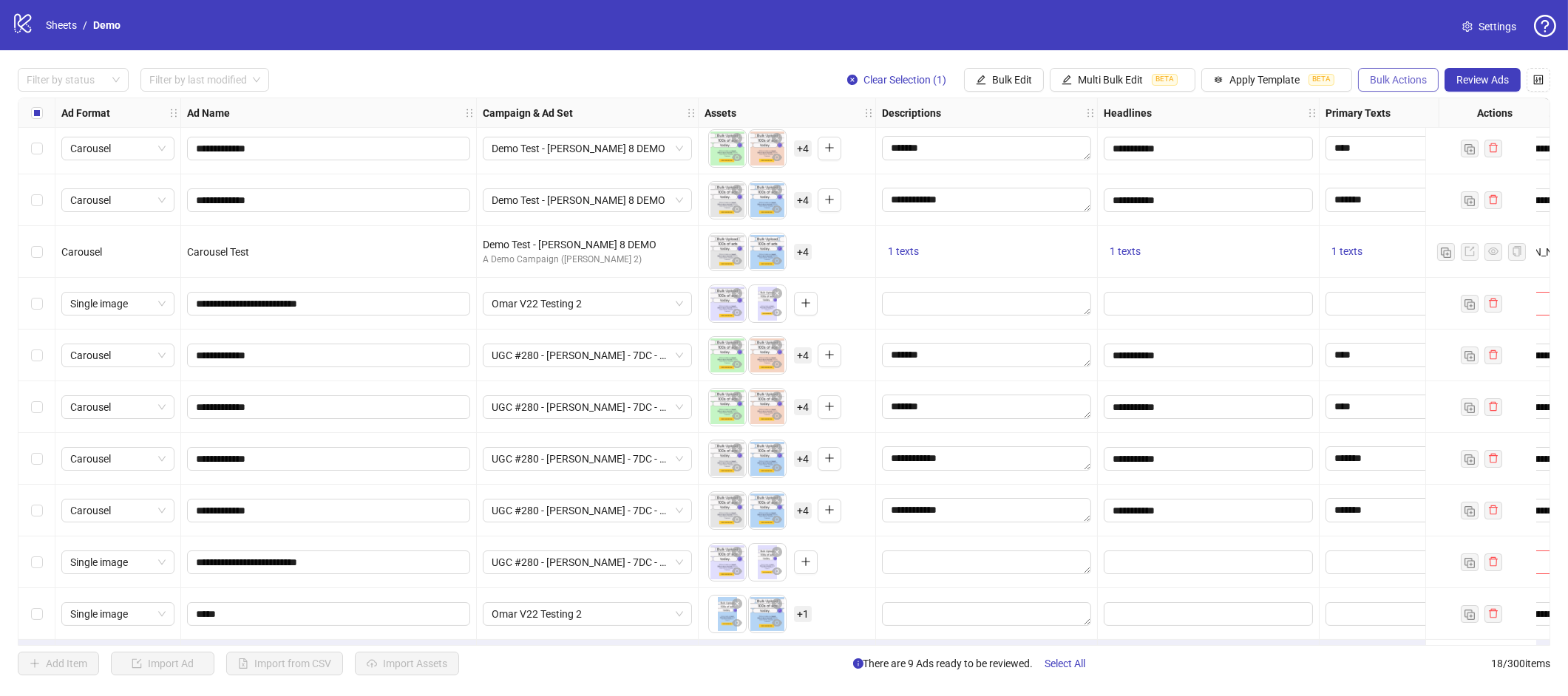
scroll to position [419, 0]
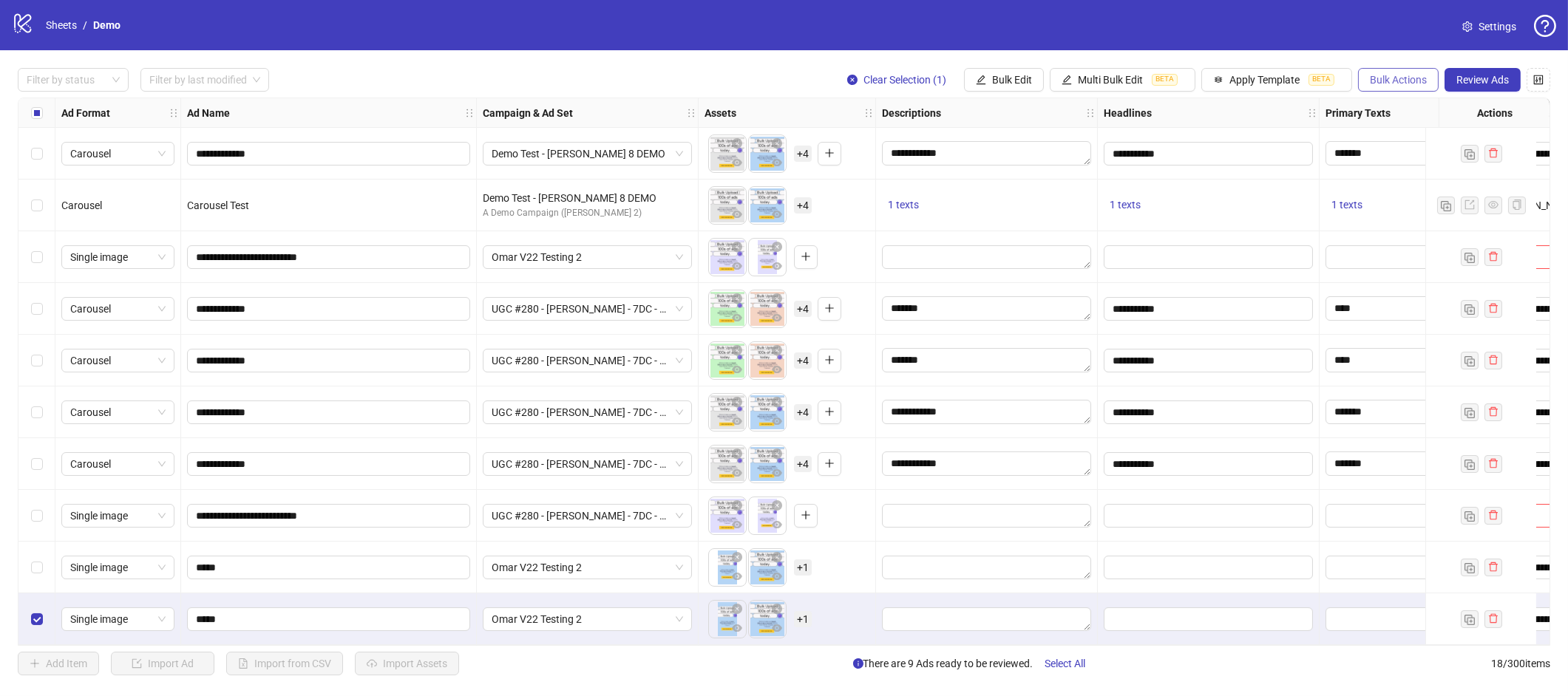
click at [1384, 87] on button "Bulk Actions" at bounding box center [1398, 80] width 80 height 24
drag, startPoint x: 1387, startPoint y: 168, endPoint x: 1389, endPoint y: 155, distance: 13.2
click at [1389, 155] on ul "Delete Duplicate Duplicate with assets Copy to another sheet Export" at bounding box center [1418, 157] width 125 height 124
click at [1390, 155] on span "Duplicate with assets" at bounding box center [1418, 157] width 101 height 16
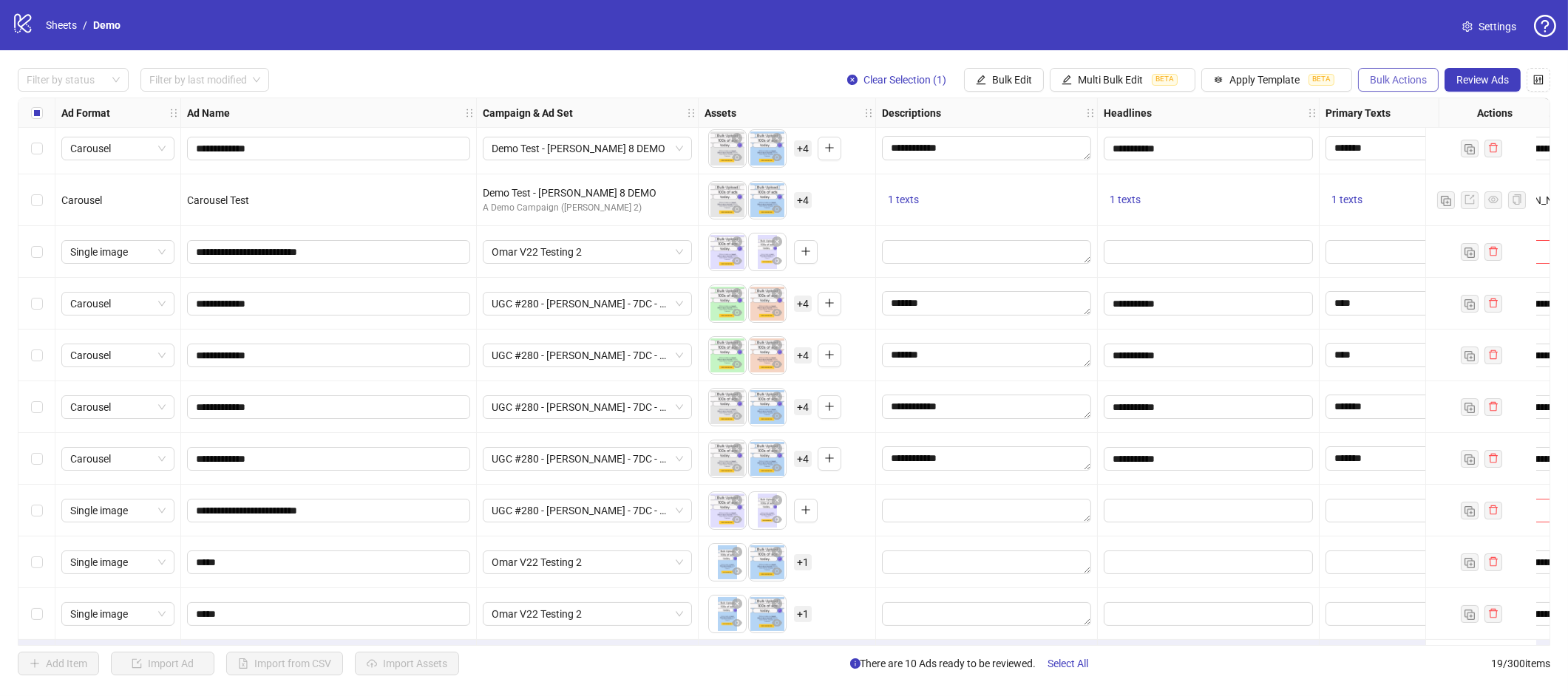
scroll to position [470, 0]
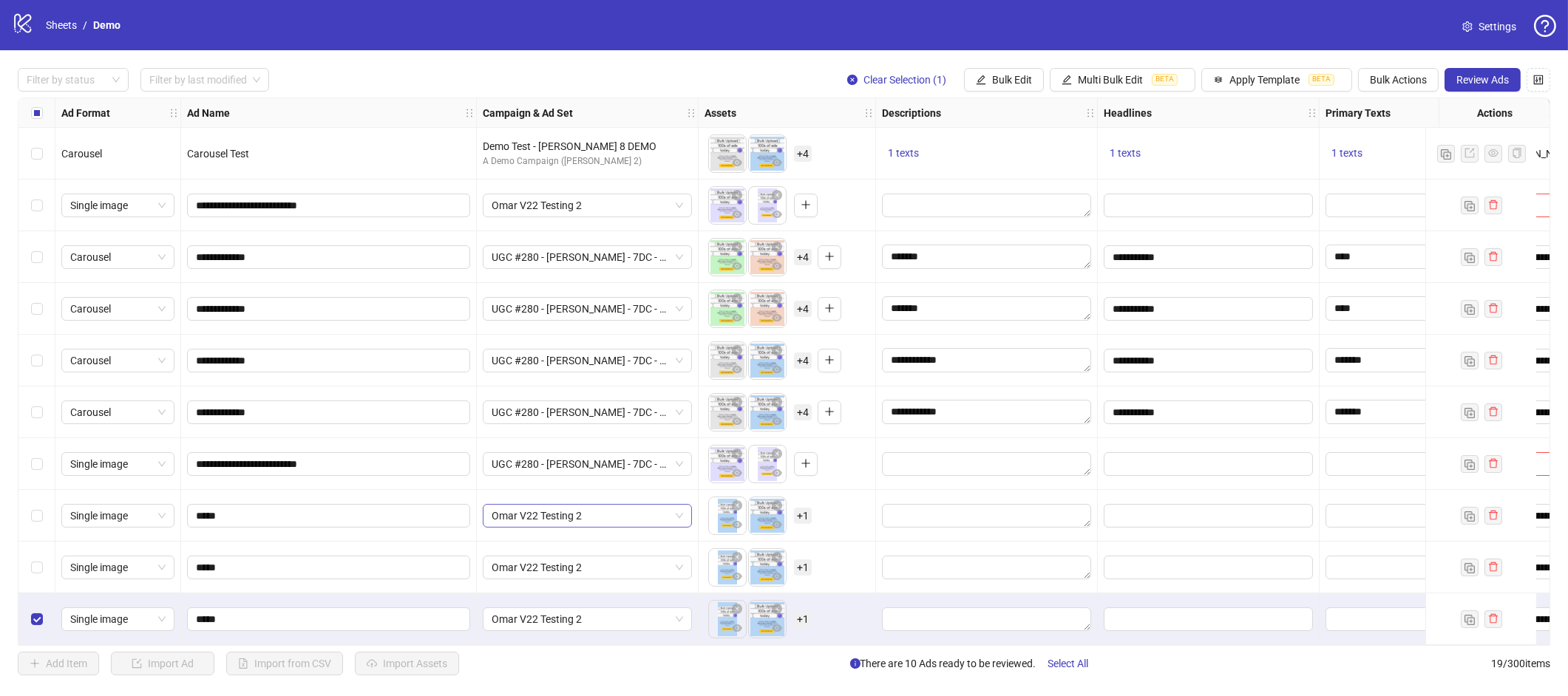
click at [576, 515] on span "Omar V22 Testing 2" at bounding box center [587, 516] width 191 height 22
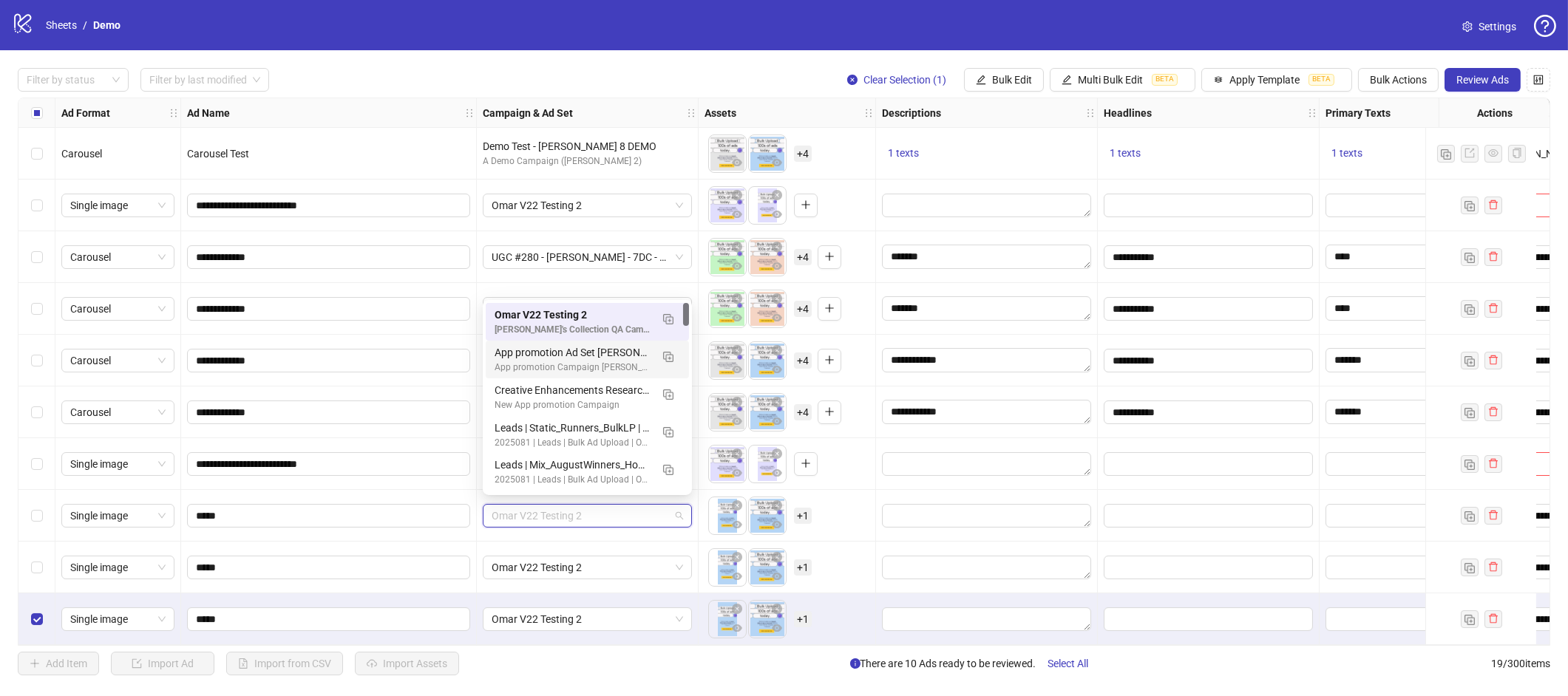
click at [576, 361] on div "App promotion Campaign [PERSON_NAME]" at bounding box center [572, 367] width 156 height 14
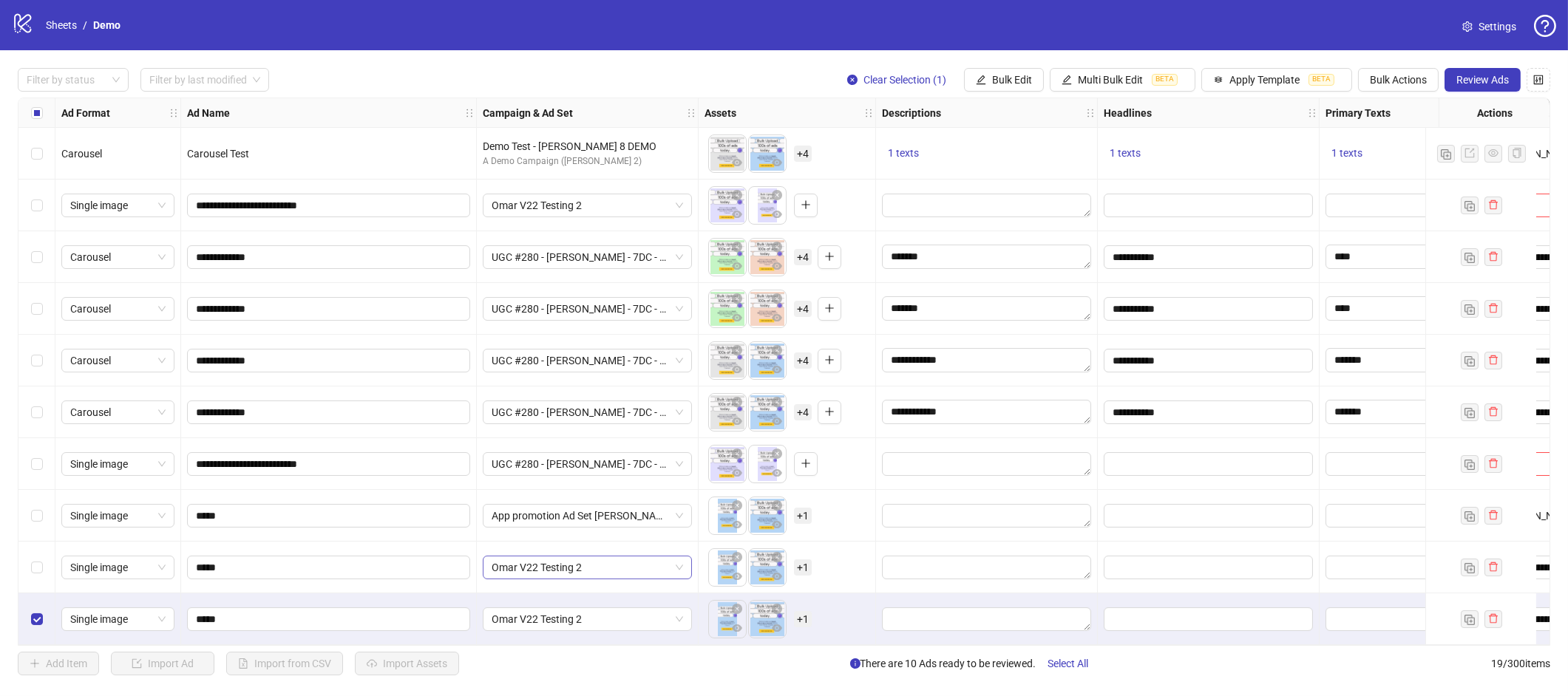
click at [553, 557] on span "Omar V22 Testing 2" at bounding box center [587, 568] width 191 height 22
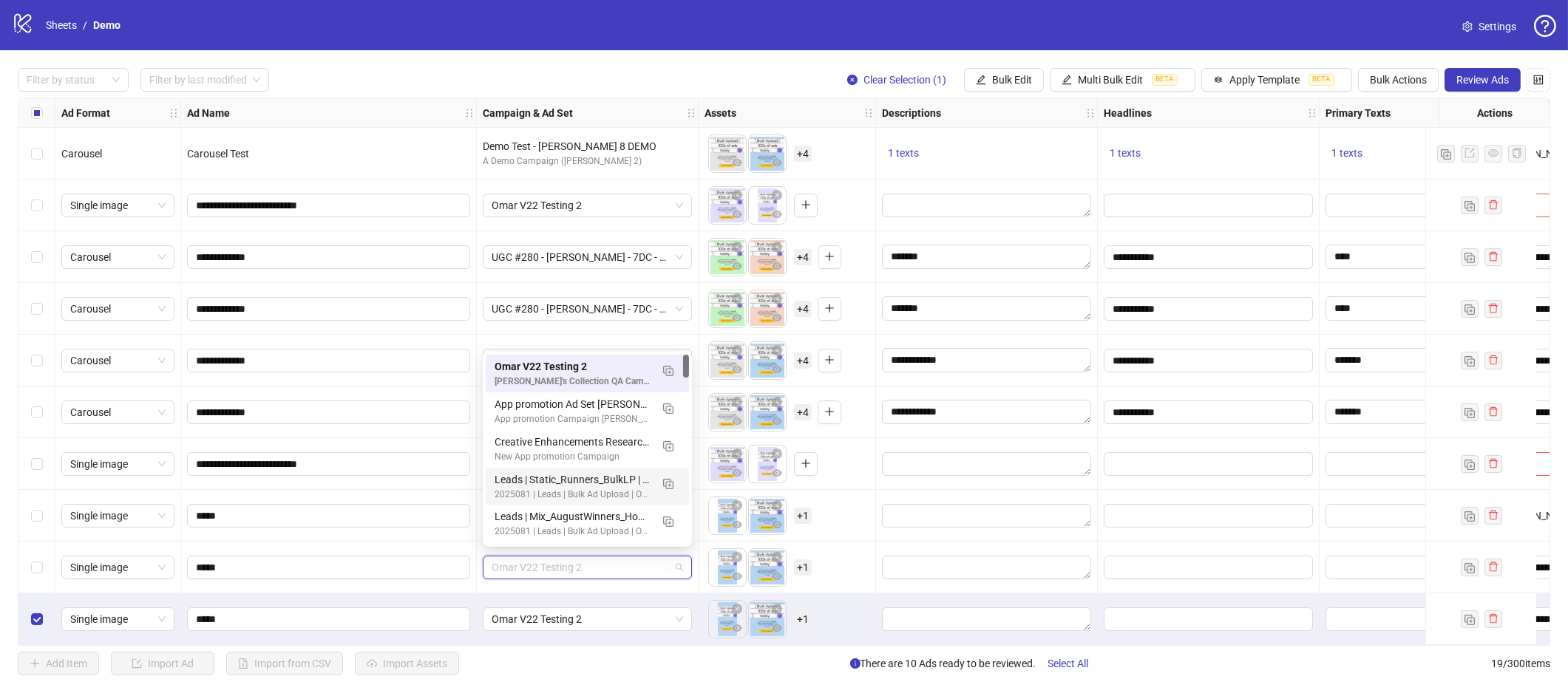
click at [582, 467] on div "Leads | Static_Runners_BulkLP | CPA | Website | 20250801 | LinkedIn+BizPage 202…" at bounding box center [587, 486] width 203 height 37
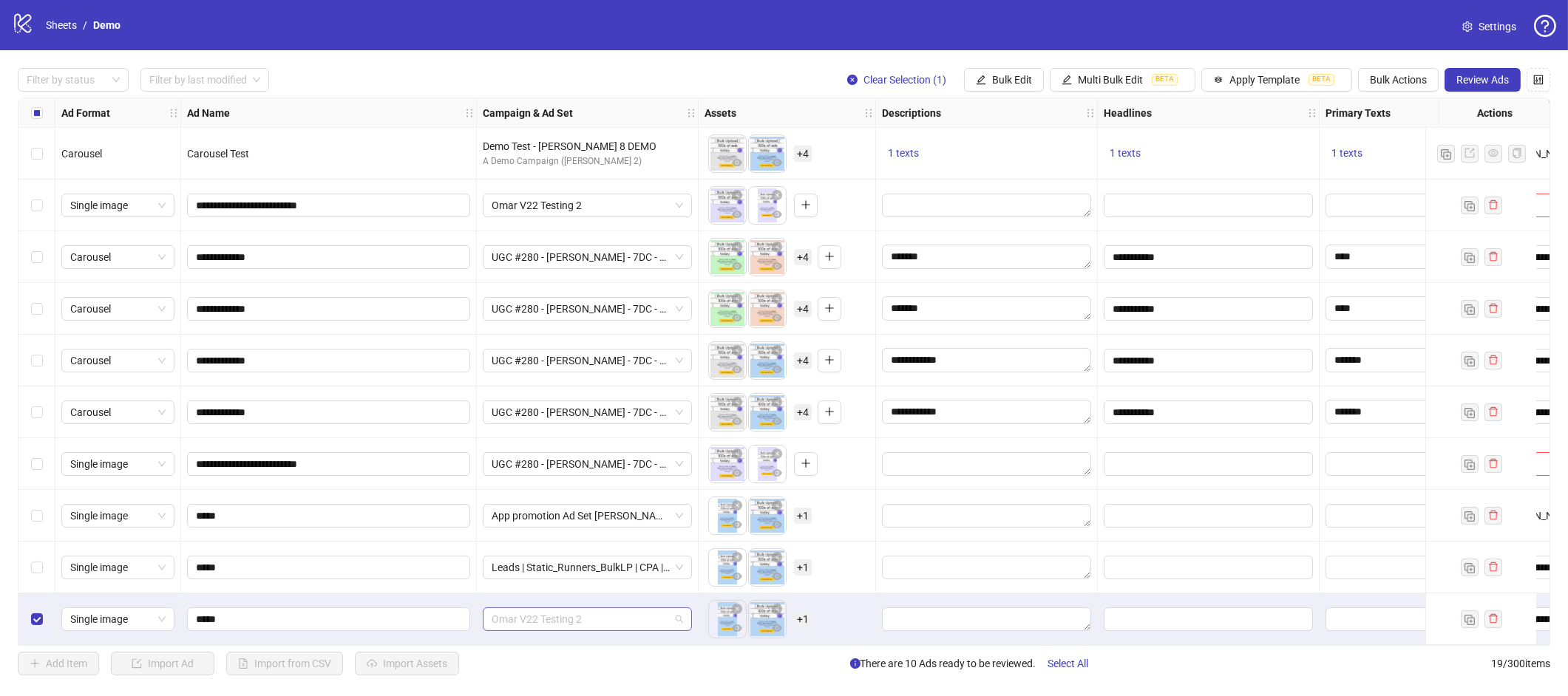
click at [565, 615] on span "Omar V22 Testing 2" at bounding box center [587, 619] width 191 height 22
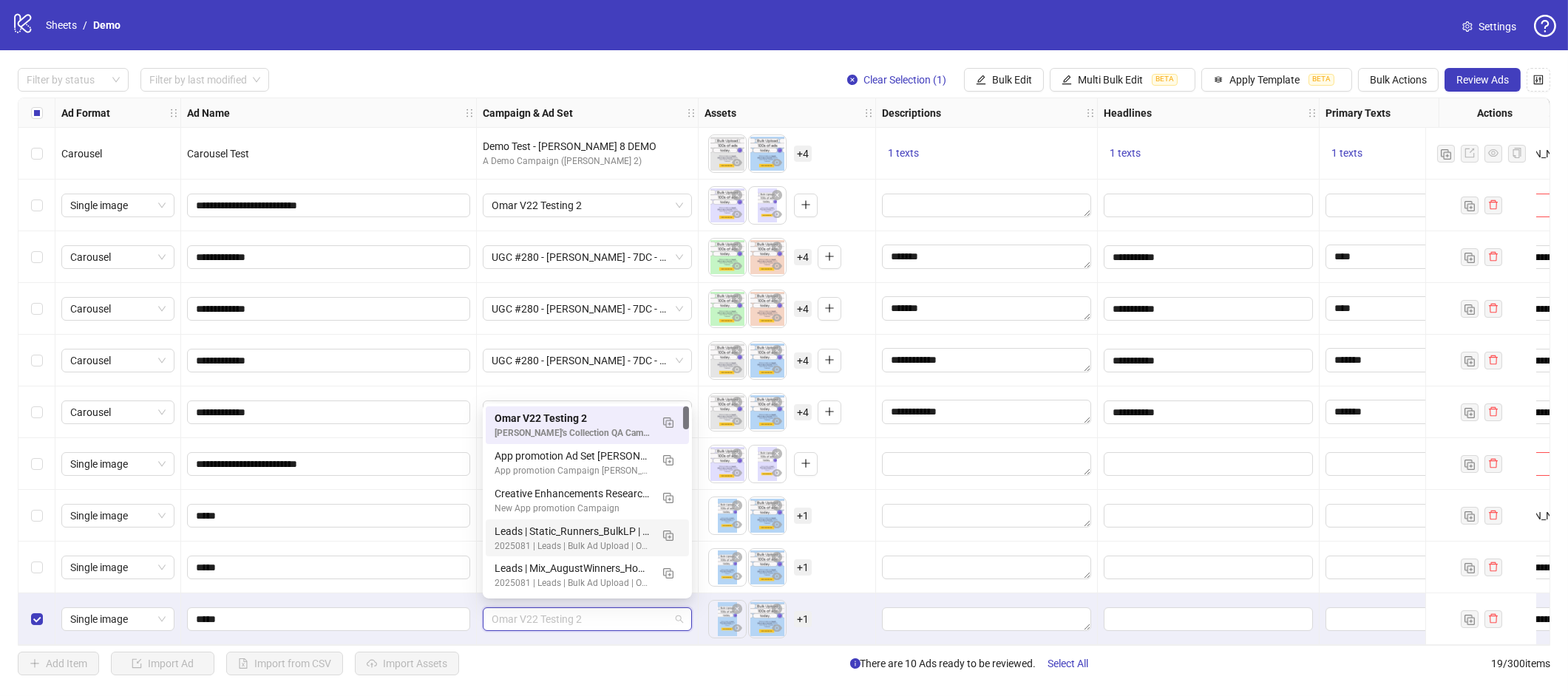
click at [548, 539] on div "2025081 | Leads | Bulk Ad Upload | On-going Creative Test | Tier1+2 | BizPageAd…" at bounding box center [572, 546] width 156 height 14
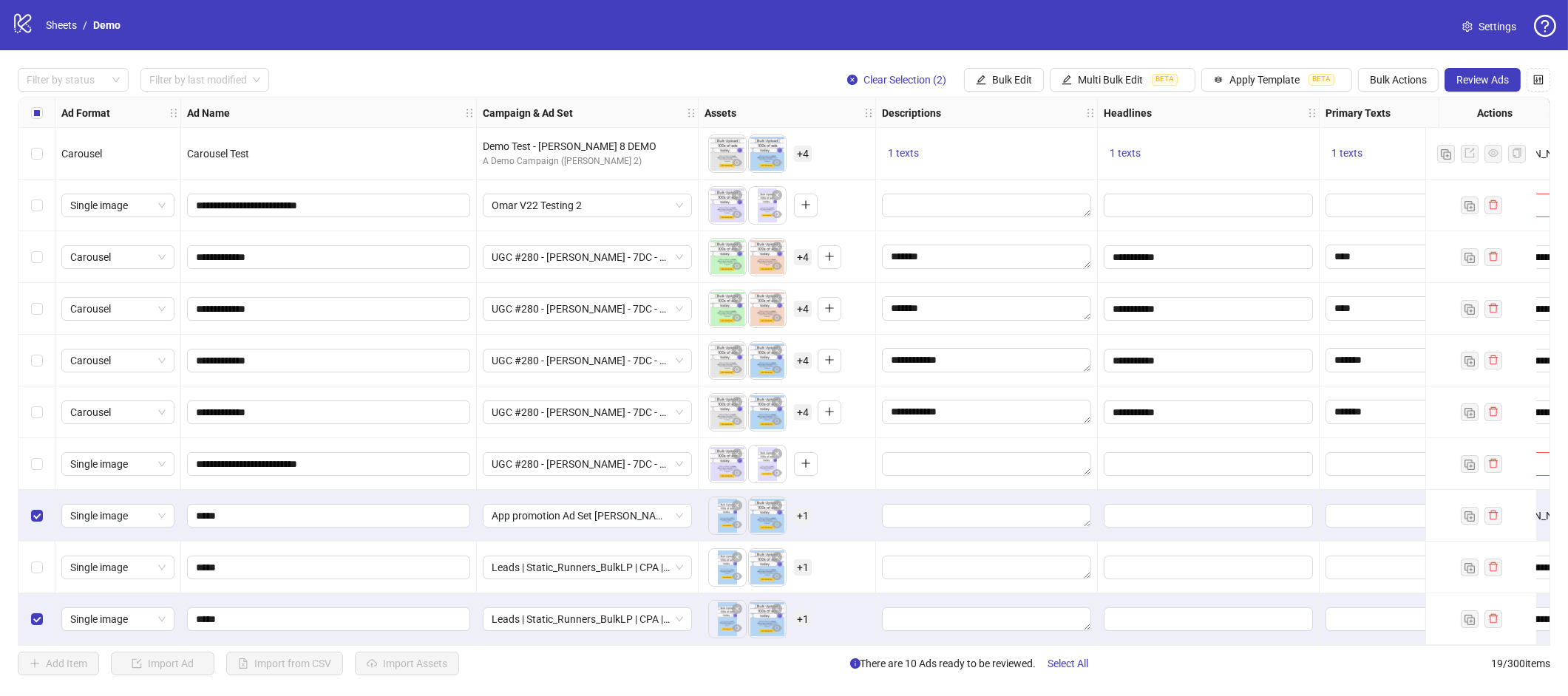
click at [40, 575] on div "Select row 18" at bounding box center [36, 567] width 37 height 52
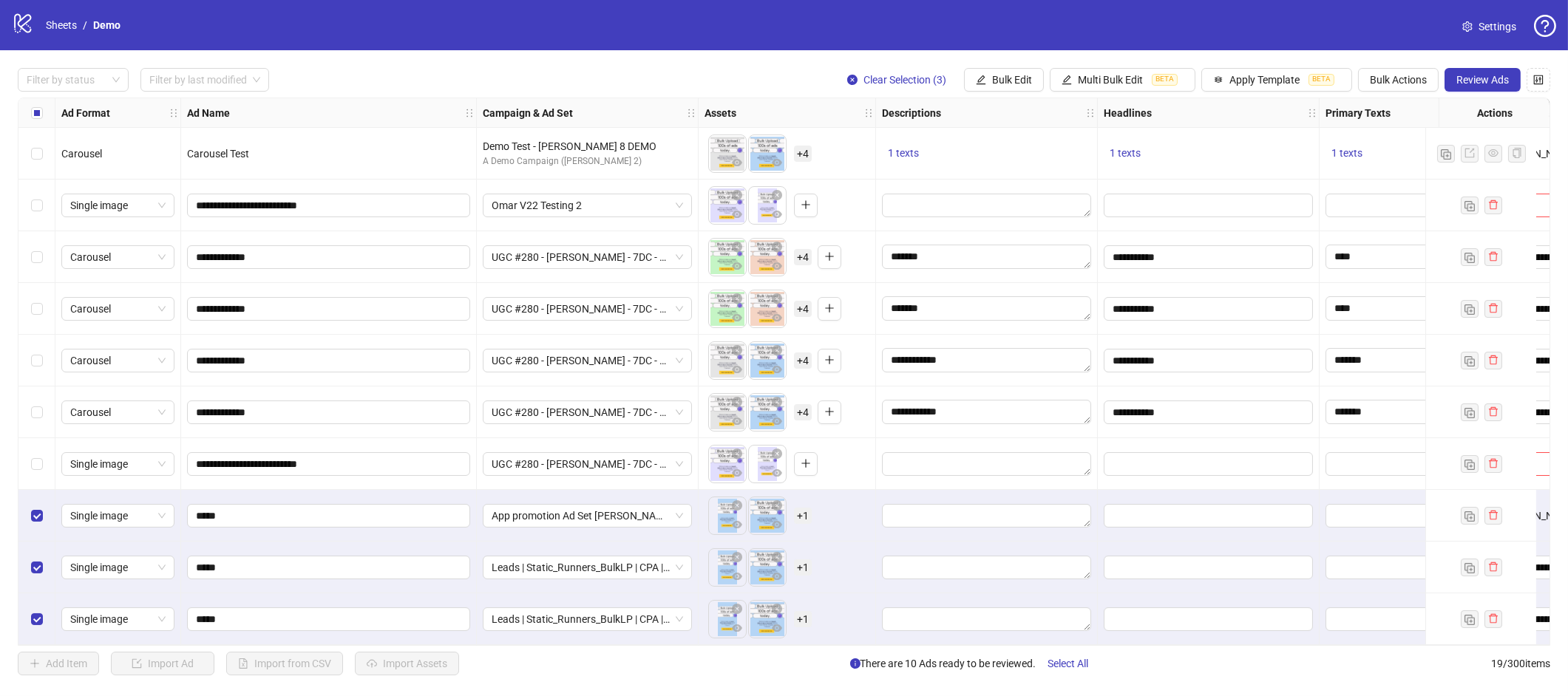
click at [29, 250] on div "Select row 12" at bounding box center [36, 257] width 37 height 52
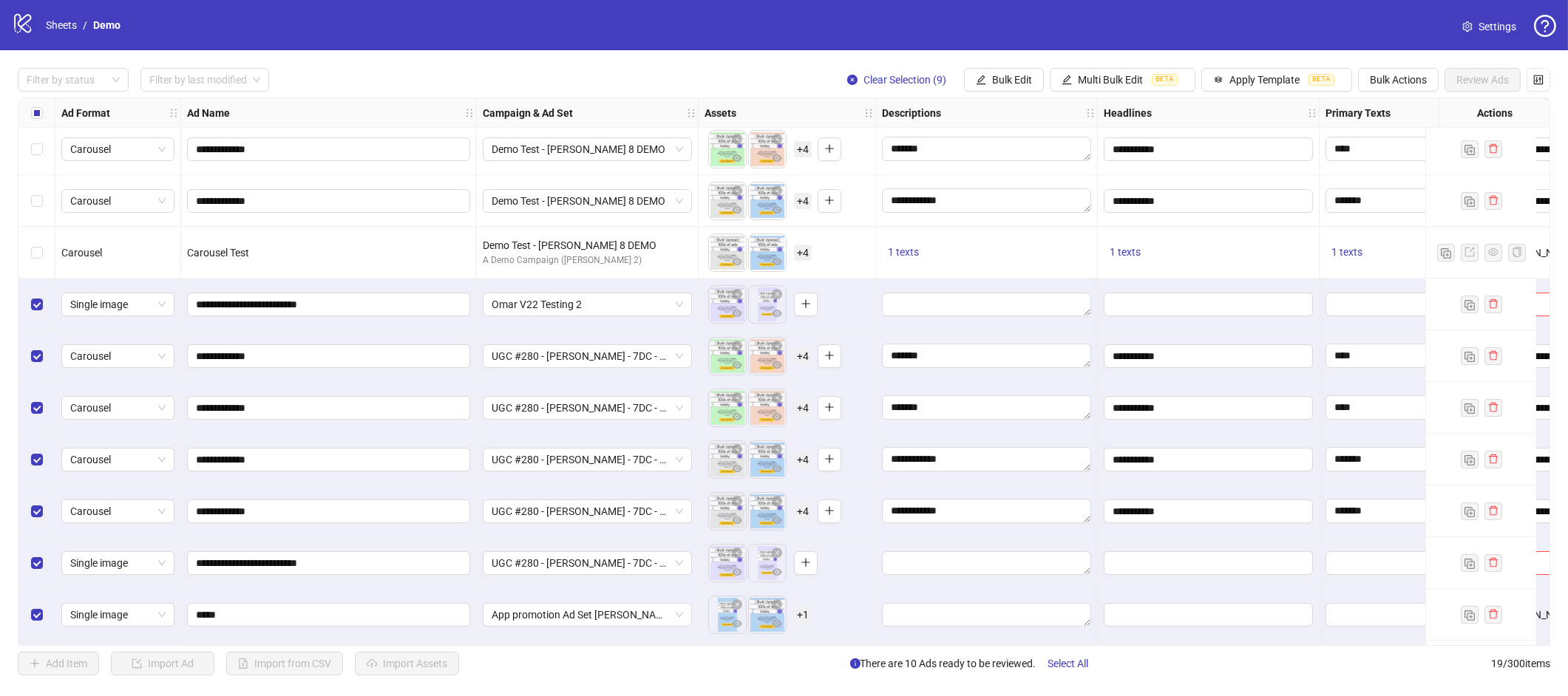
scroll to position [360, 0]
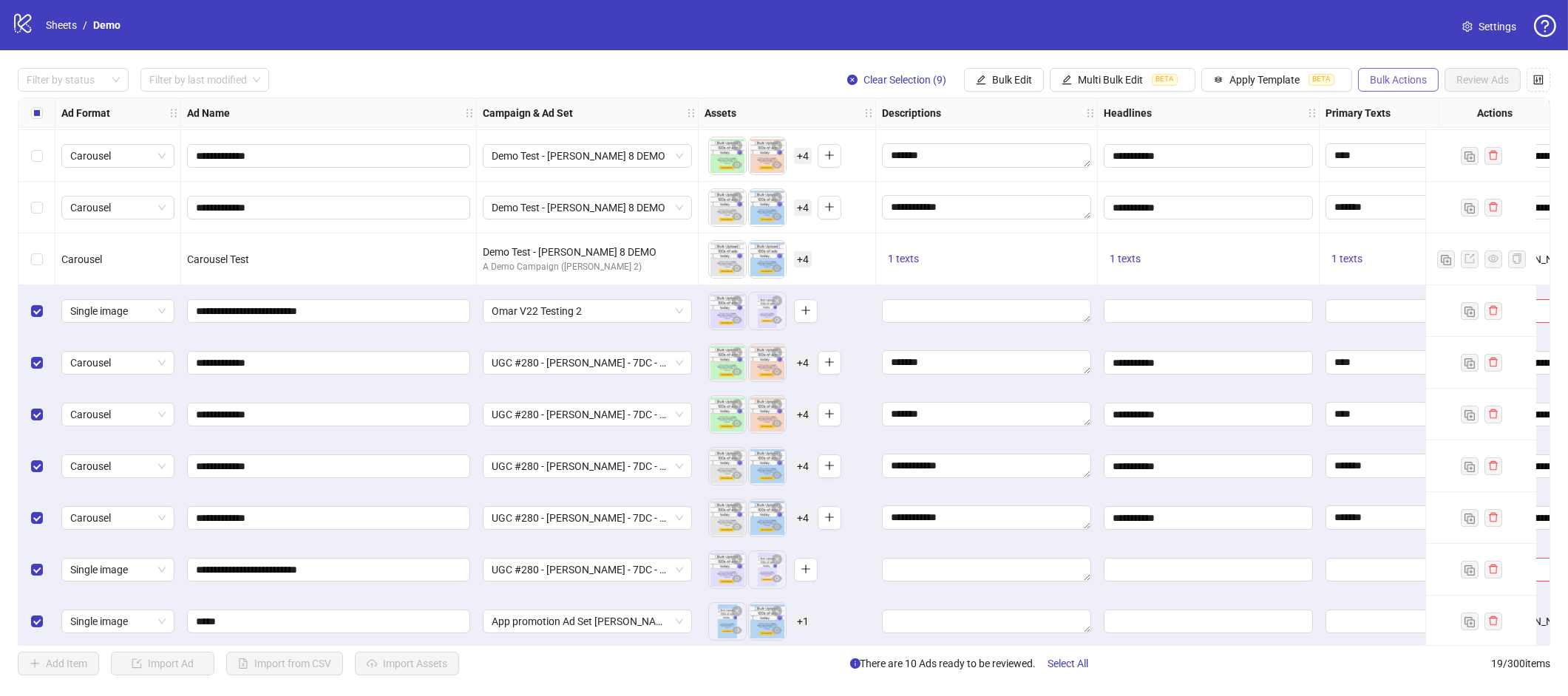
click at [1357, 77] on button "Bulk Actions" at bounding box center [1398, 80] width 80 height 24
click at [1377, 104] on span "Delete" at bounding box center [1418, 109] width 101 height 16
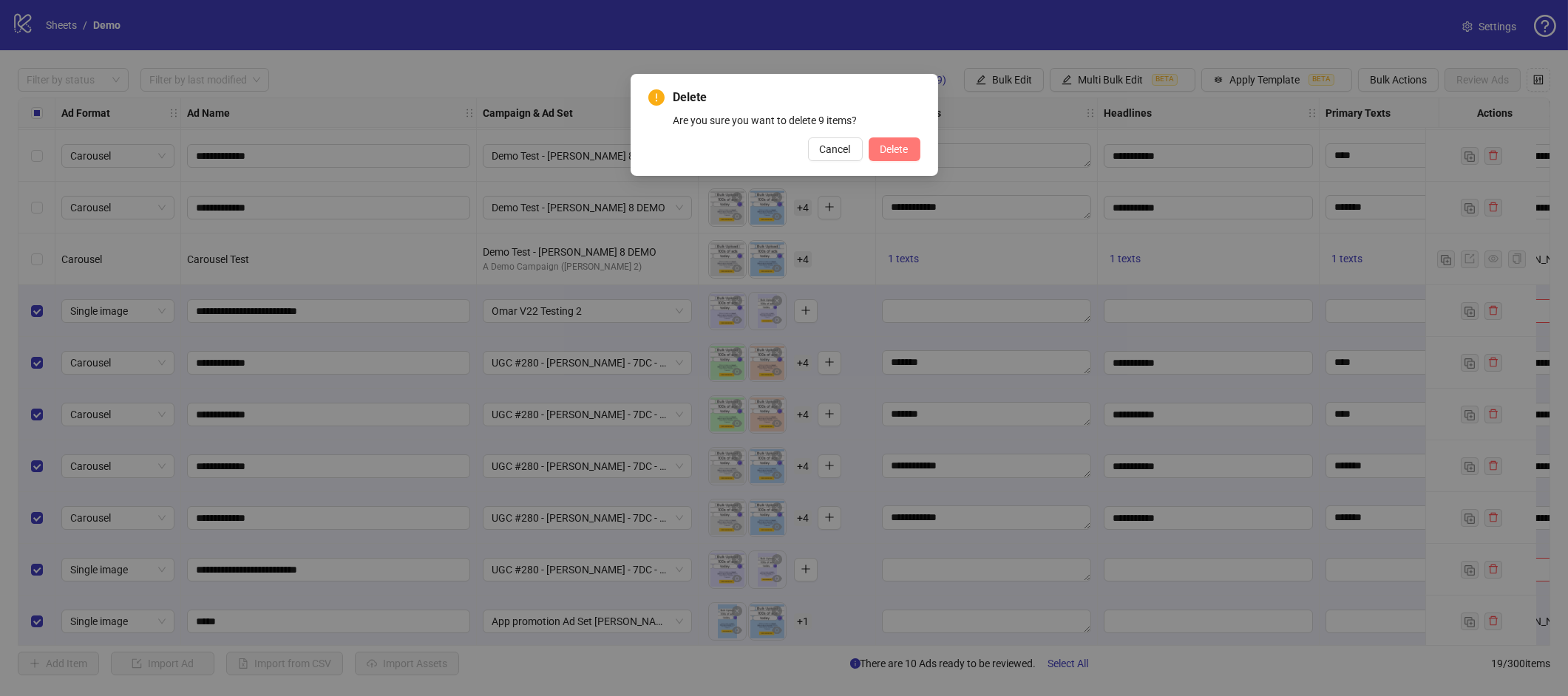
click at [896, 150] on span "Delete" at bounding box center [894, 148] width 28 height 12
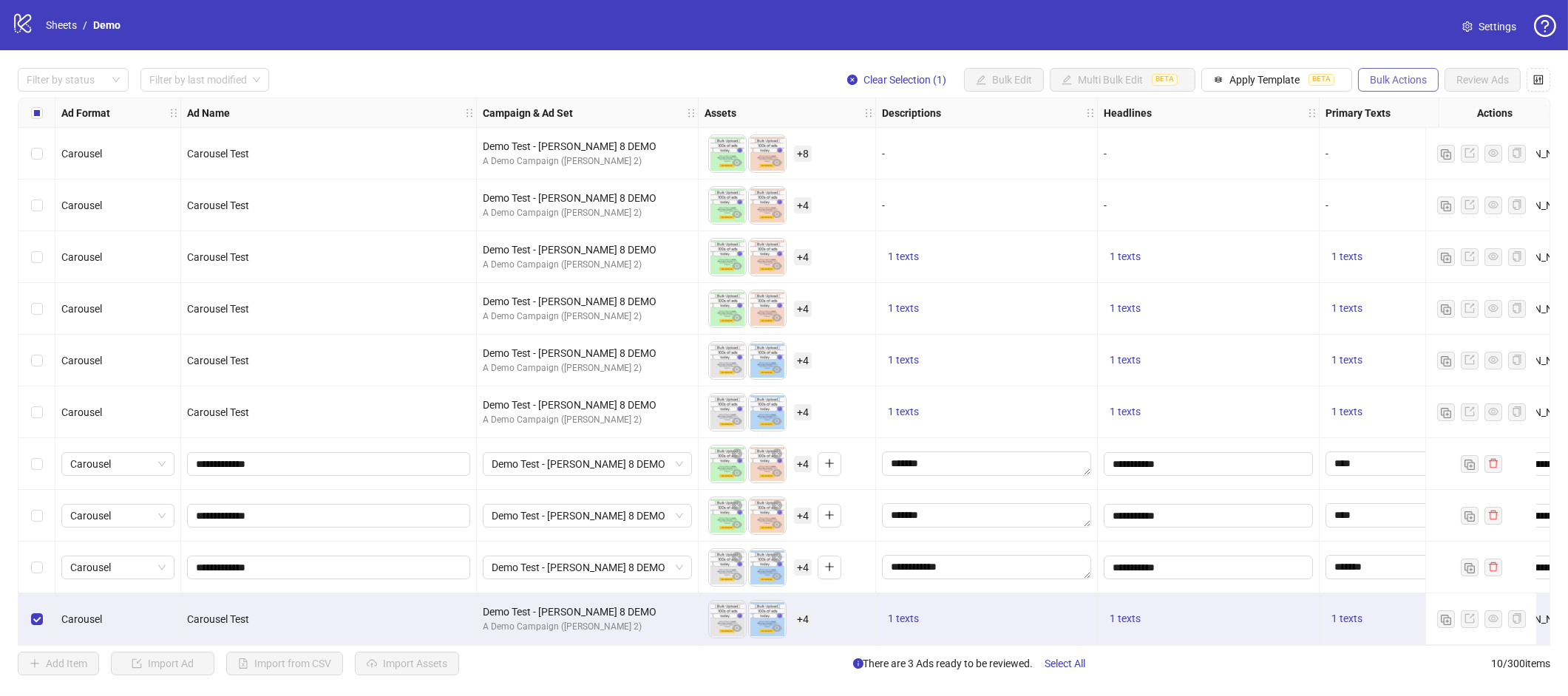
click at [1400, 70] on button "Bulk Actions" at bounding box center [1398, 80] width 80 height 24
click at [1388, 147] on li "Duplicate with assets" at bounding box center [1418, 157] width 119 height 24
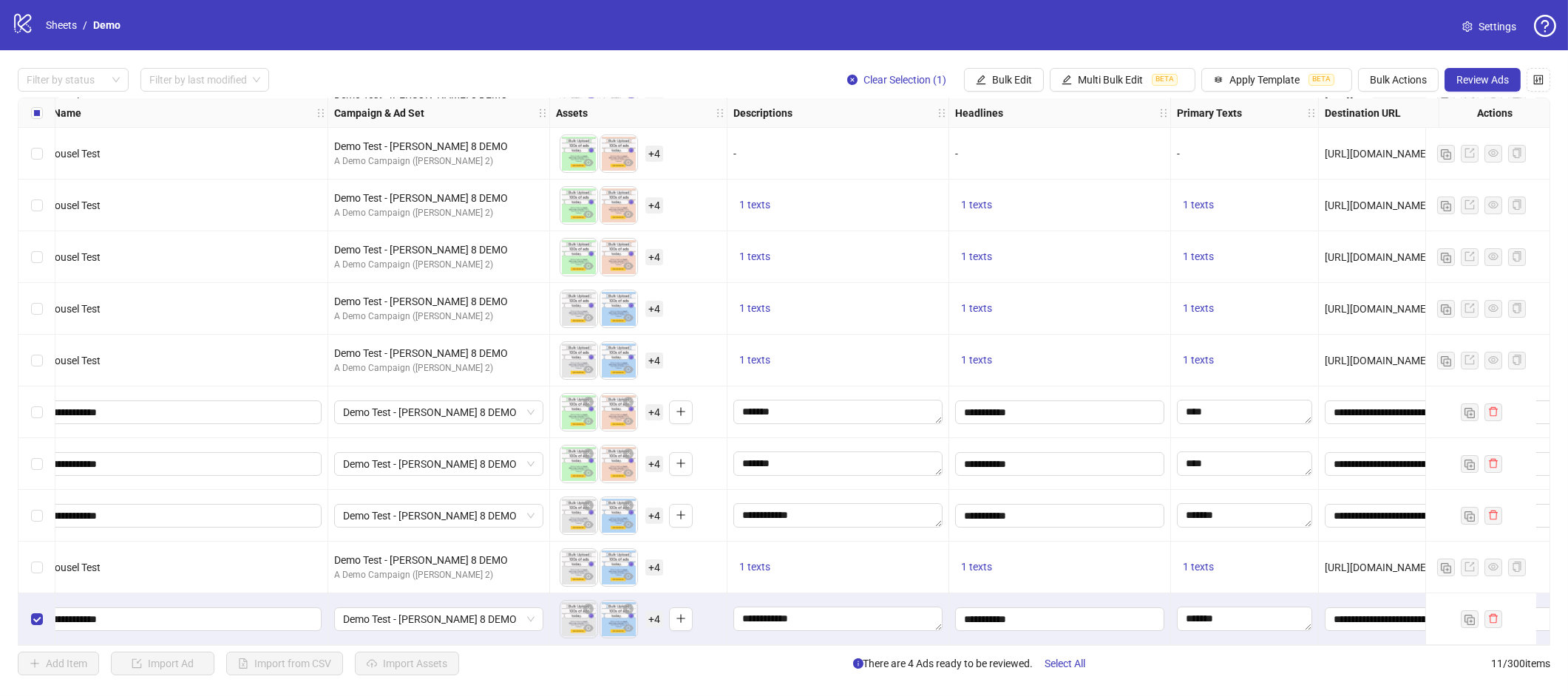
scroll to position [56, 0]
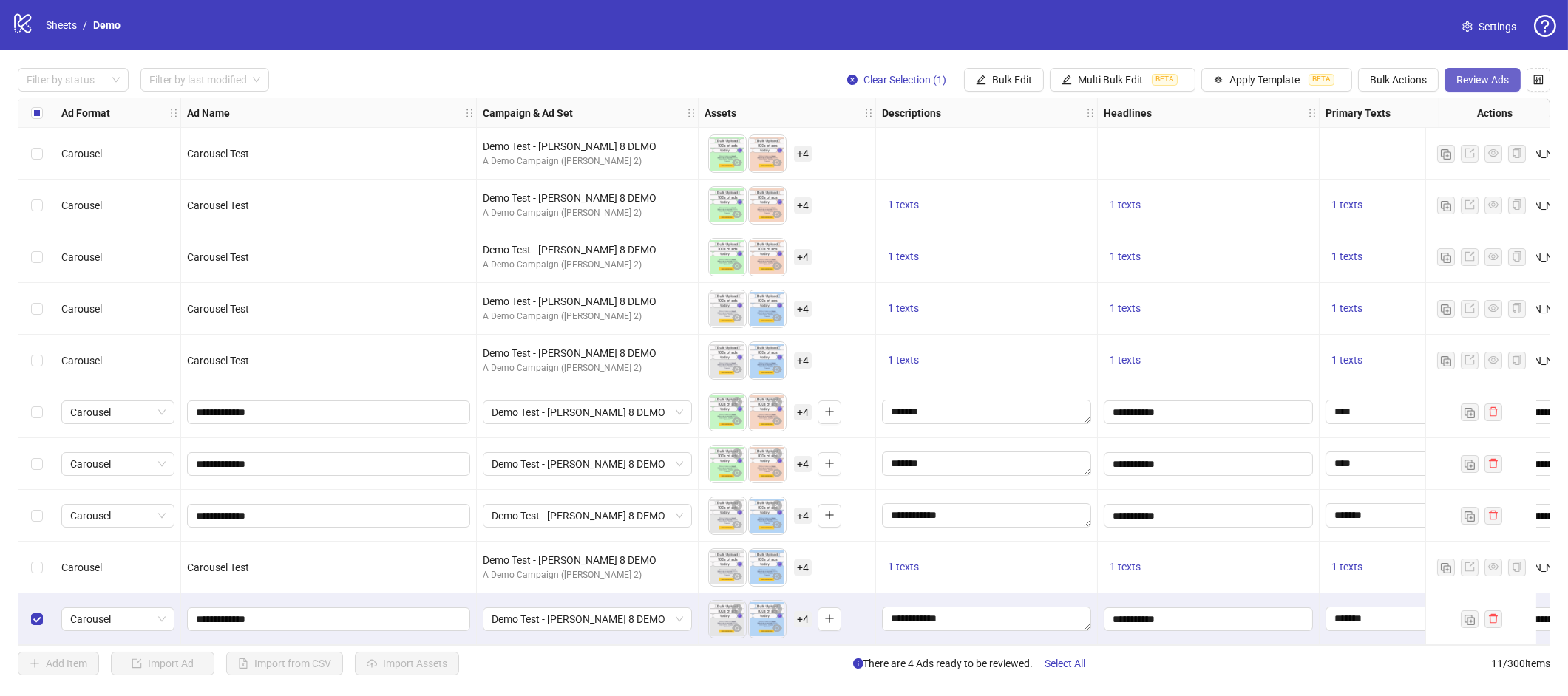
click at [1476, 81] on span "Review Ads" at bounding box center [1482, 79] width 53 height 12
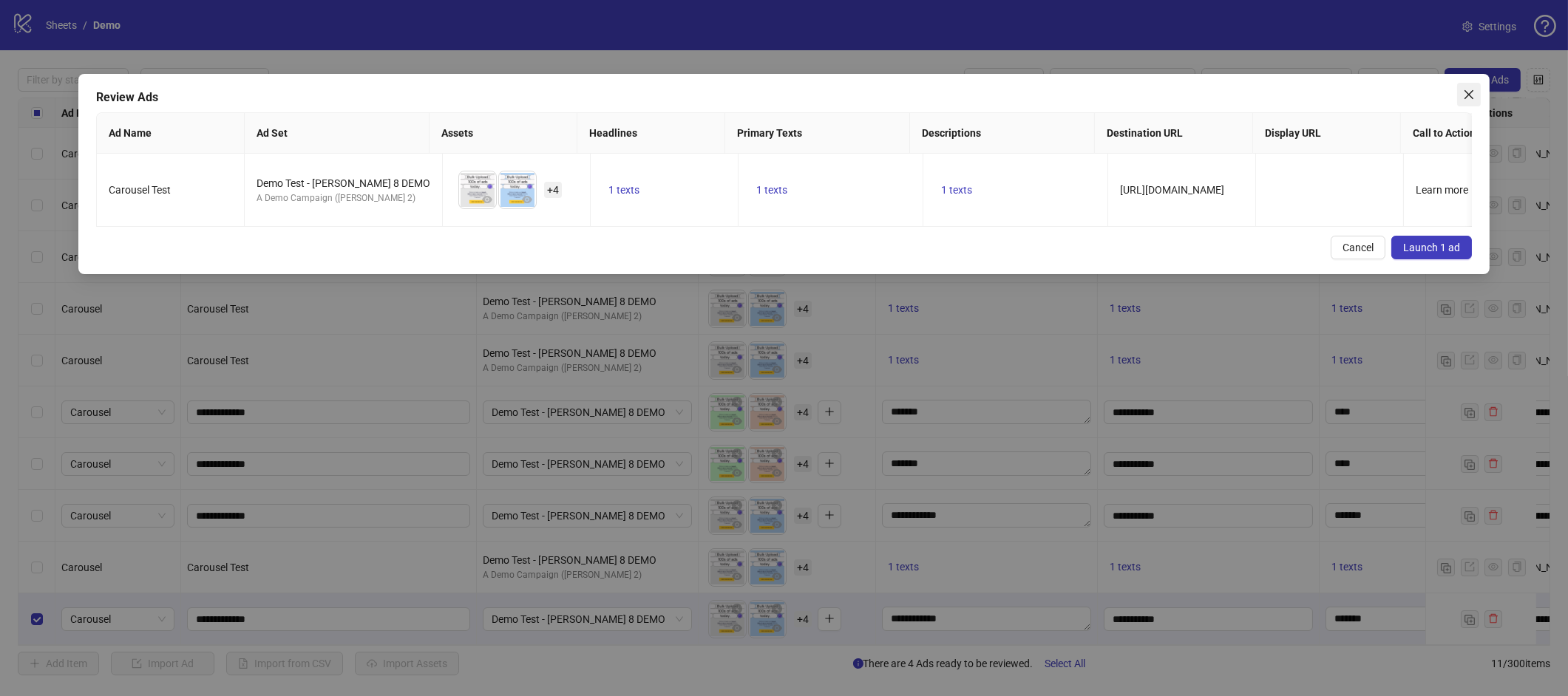
click at [1472, 96] on icon "close" at bounding box center [1468, 94] width 12 height 12
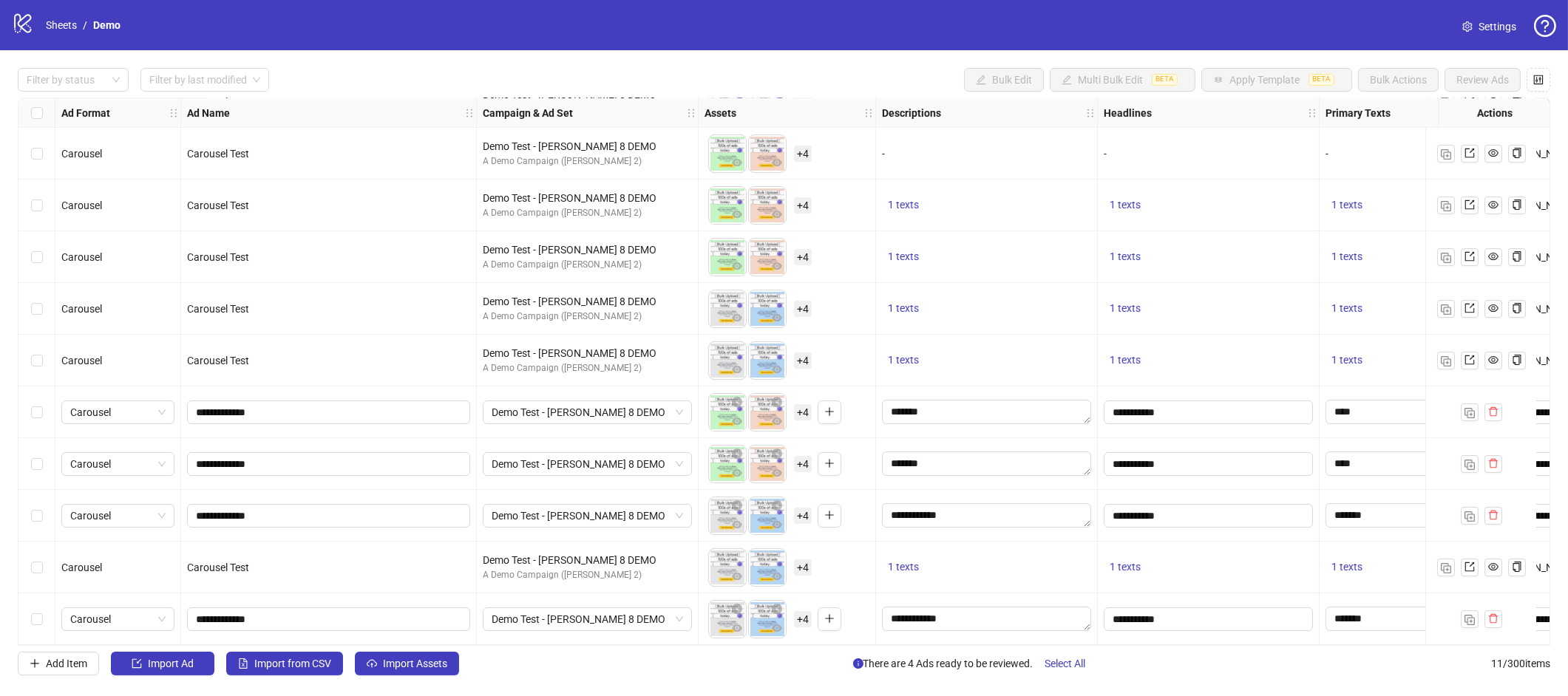
click at [27, 611] on div "Select row 11" at bounding box center [36, 619] width 37 height 52
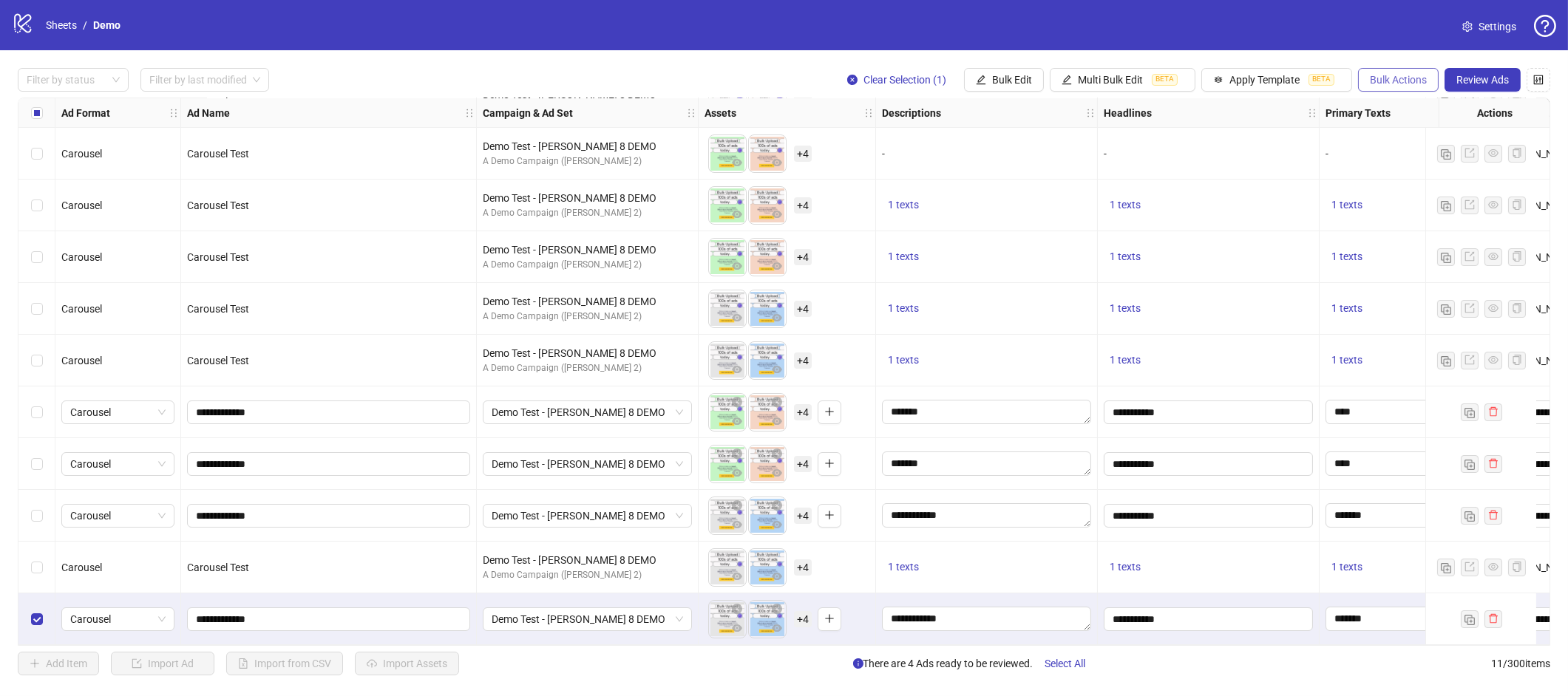
click at [1414, 77] on span "Bulk Actions" at bounding box center [1398, 79] width 57 height 12
click at [1394, 149] on span "Duplicate with assets" at bounding box center [1418, 157] width 101 height 16
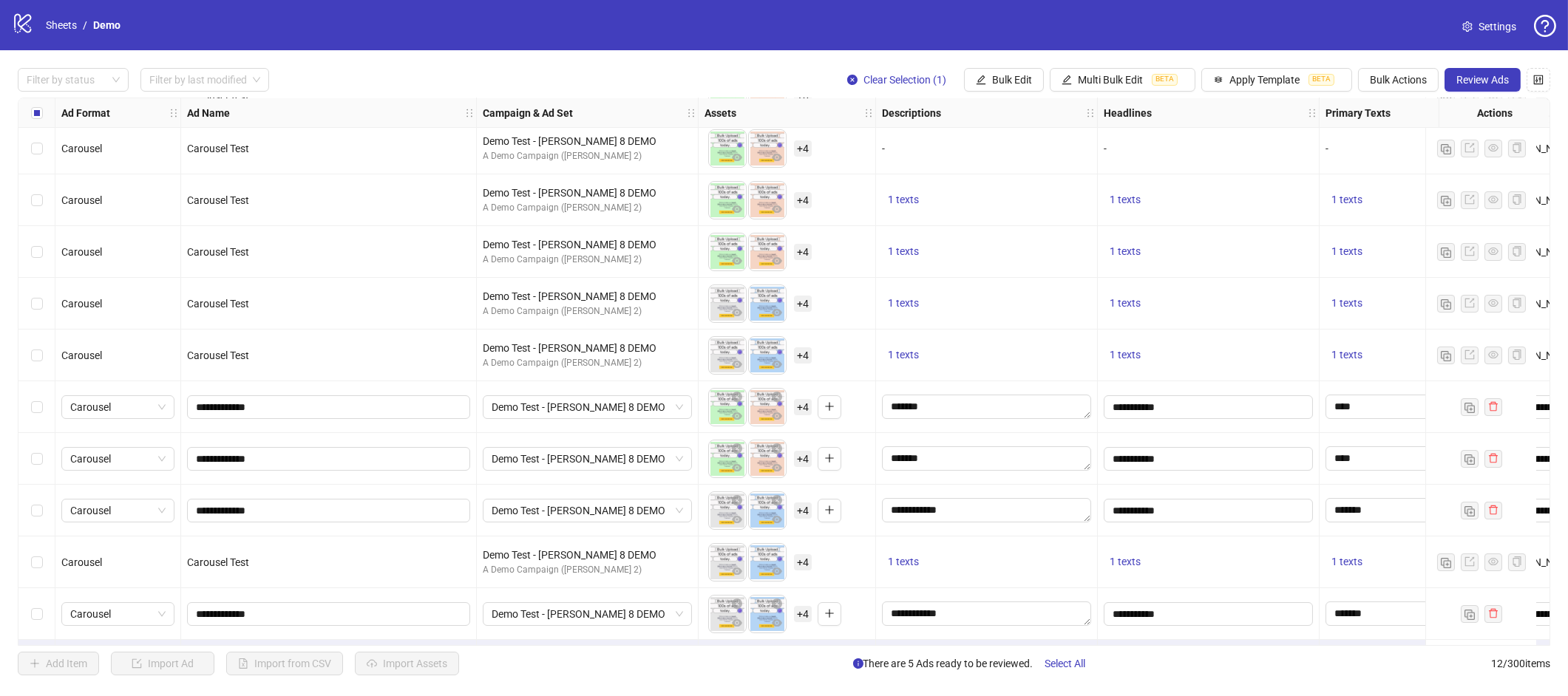
scroll to position [108, 0]
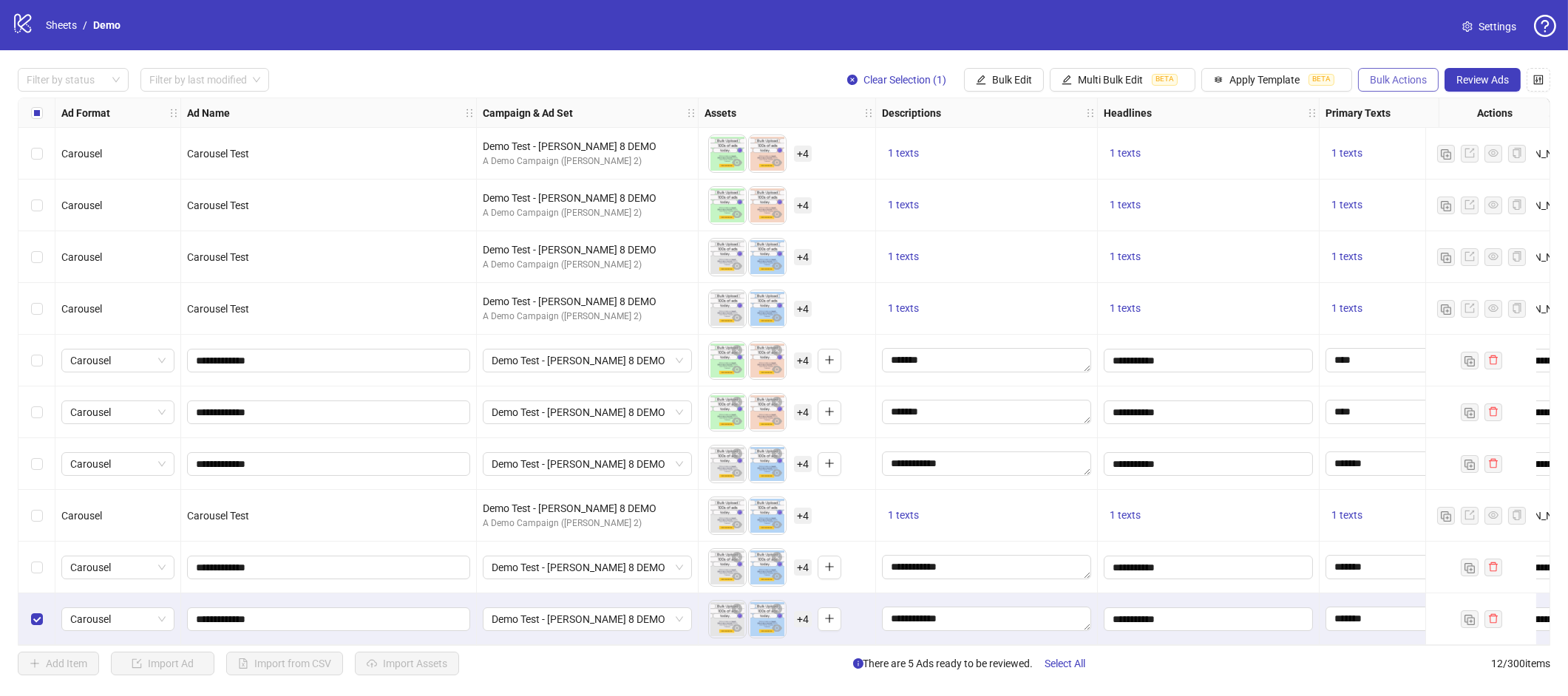
click at [1392, 77] on span "Bulk Actions" at bounding box center [1398, 79] width 57 height 12
click at [1397, 147] on li "Duplicate with assets" at bounding box center [1418, 157] width 119 height 24
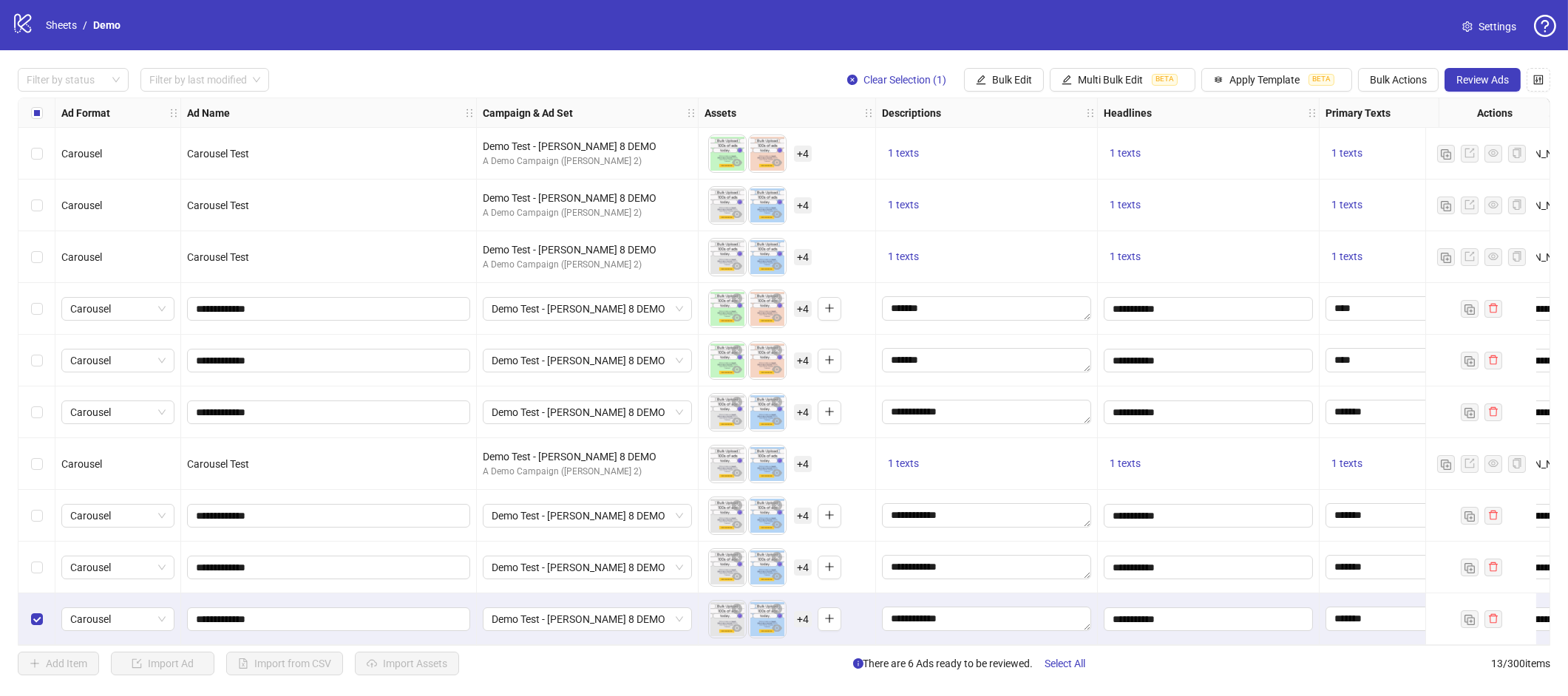
click at [46, 507] on div "Select row 11" at bounding box center [36, 516] width 37 height 52
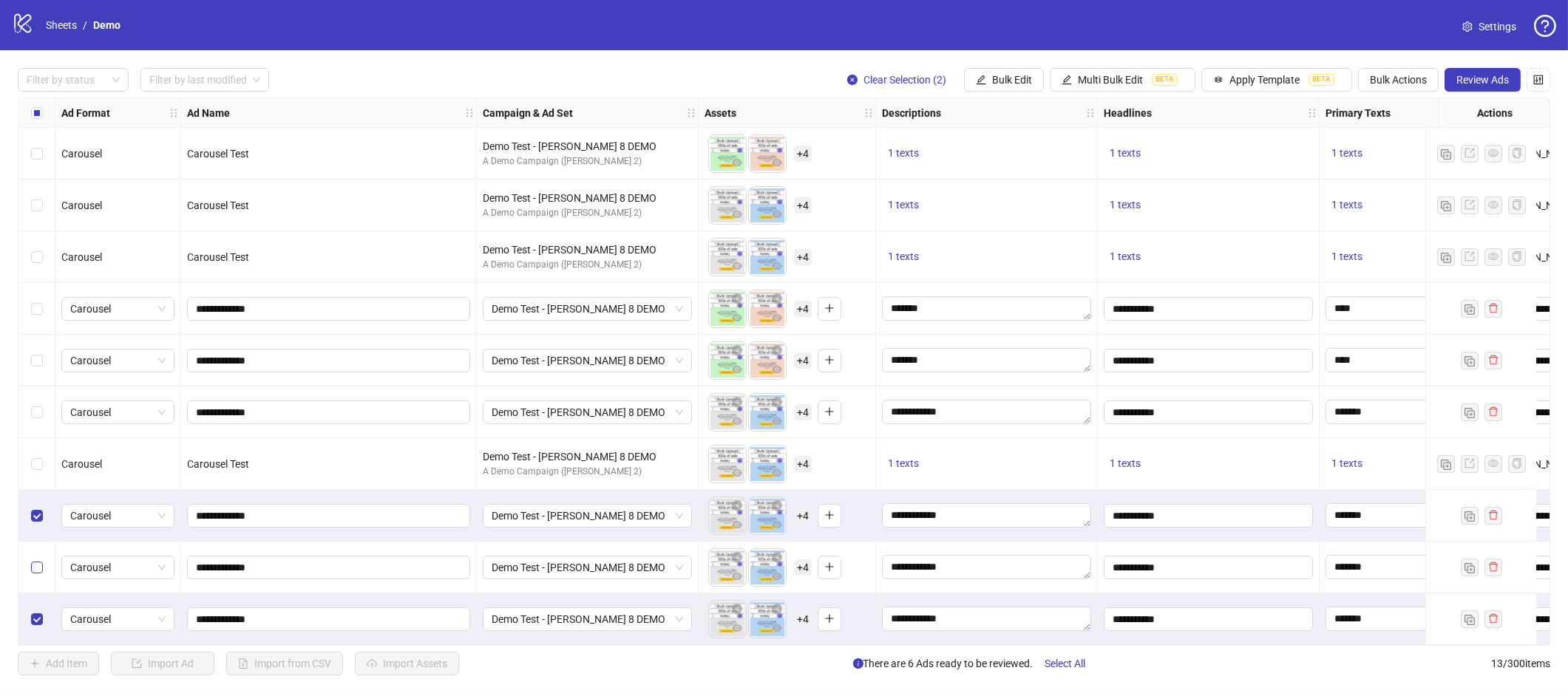
click at [39, 568] on label "Select row 12" at bounding box center [36, 568] width 12 height 16
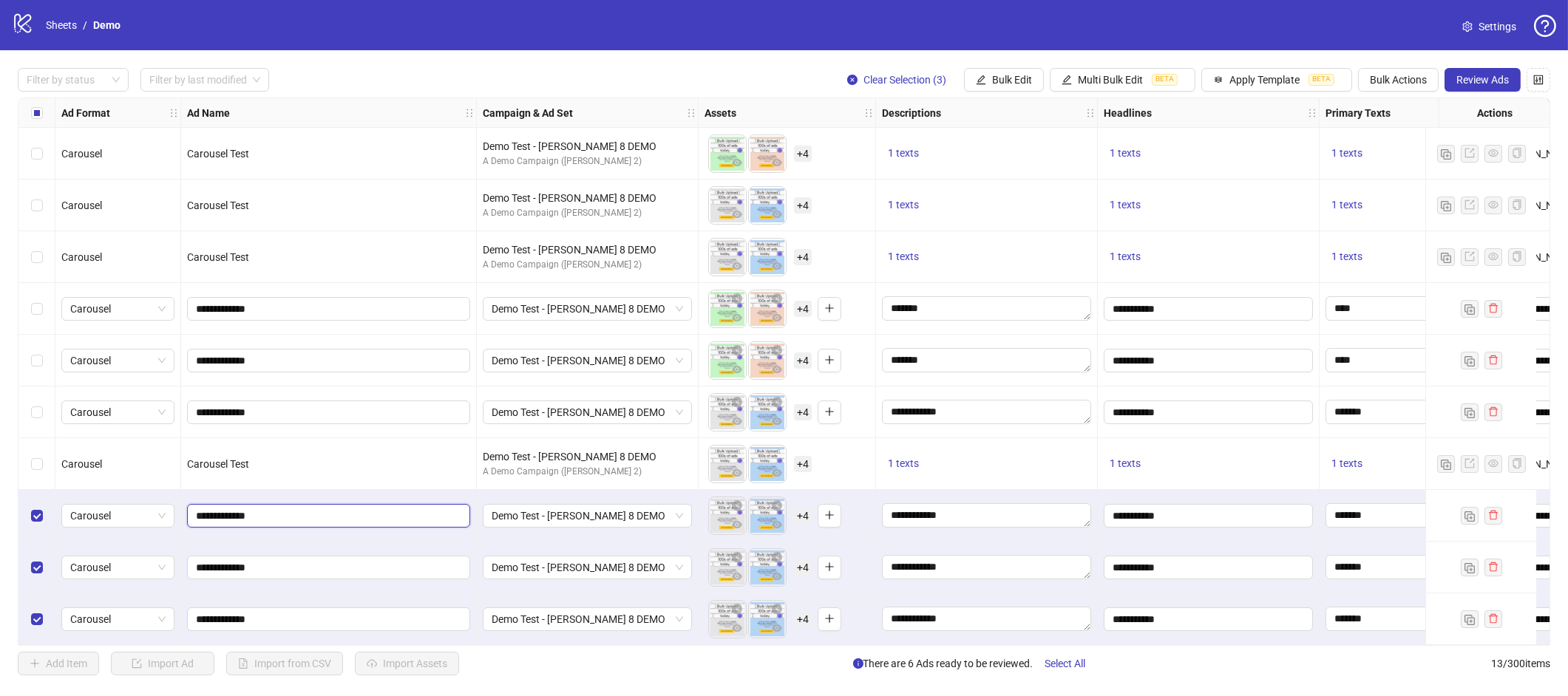
click at [434, 507] on input "**********" at bounding box center [327, 516] width 263 height 16
type input "**********"
click at [368, 560] on input "**********" at bounding box center [327, 568] width 263 height 16
type input "**********"
click at [322, 610] on input "**********" at bounding box center [327, 619] width 263 height 16
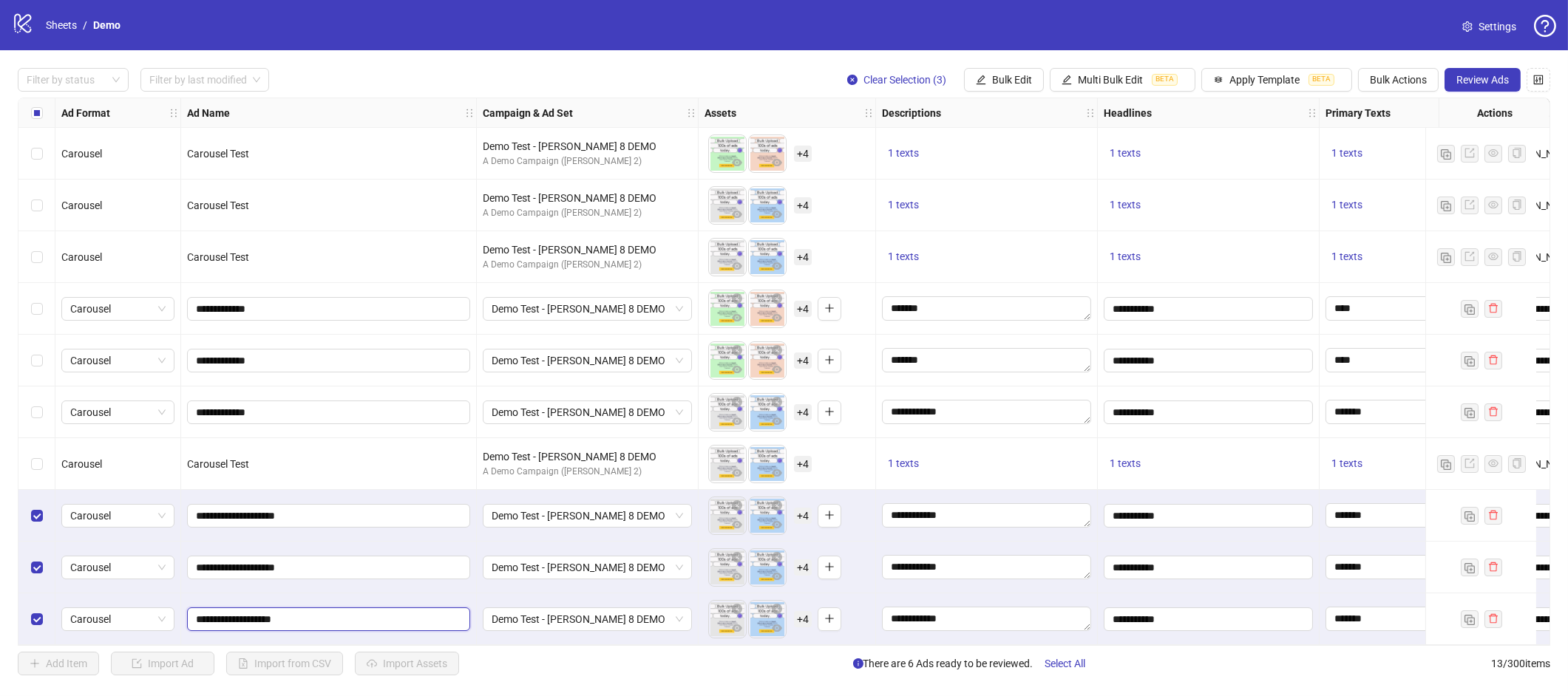
type input "**********"
click at [772, 72] on div "Filter by status Filter by last modified Clear Selection (3) Bulk Edit Multi Bu…" at bounding box center [783, 80] width 1532 height 24
click at [1469, 81] on span "Review Ads" at bounding box center [1482, 79] width 53 height 12
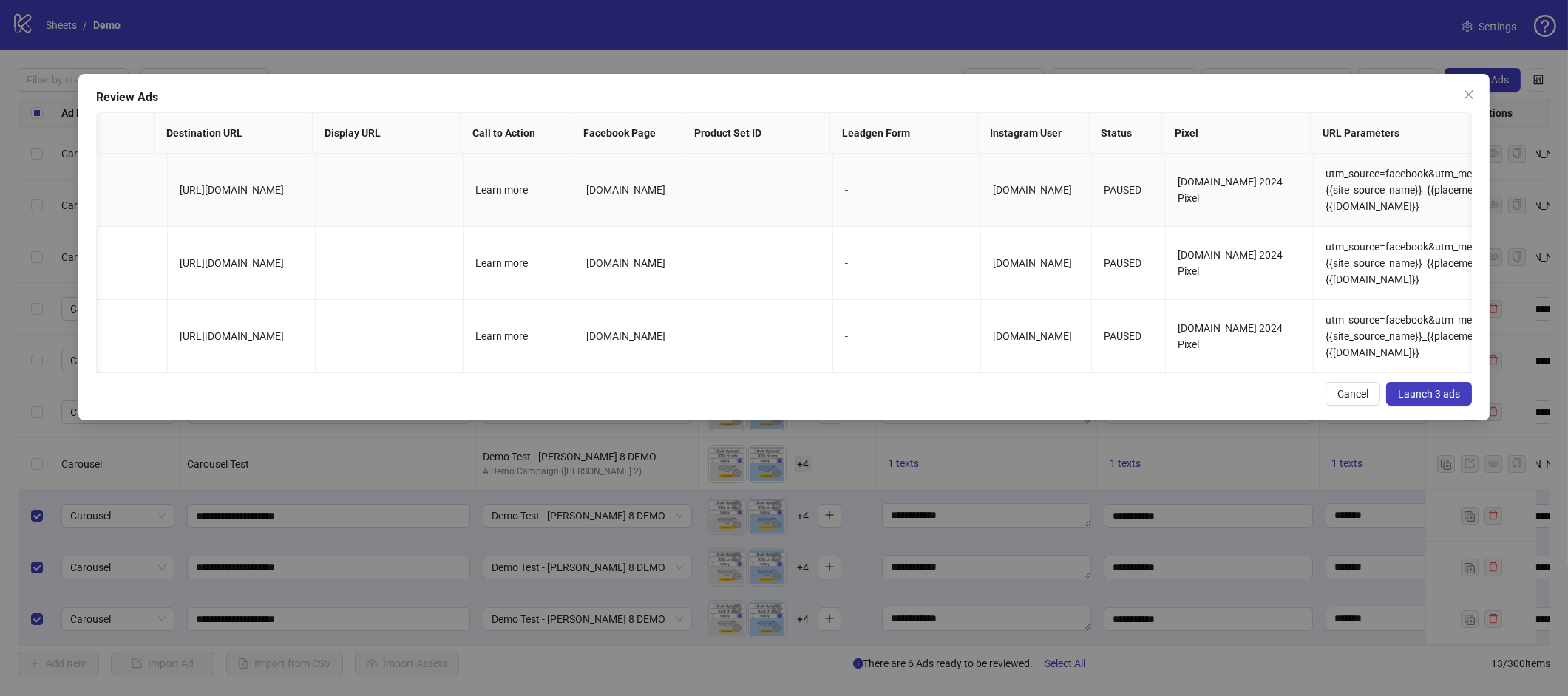
scroll to position [0, 1196]
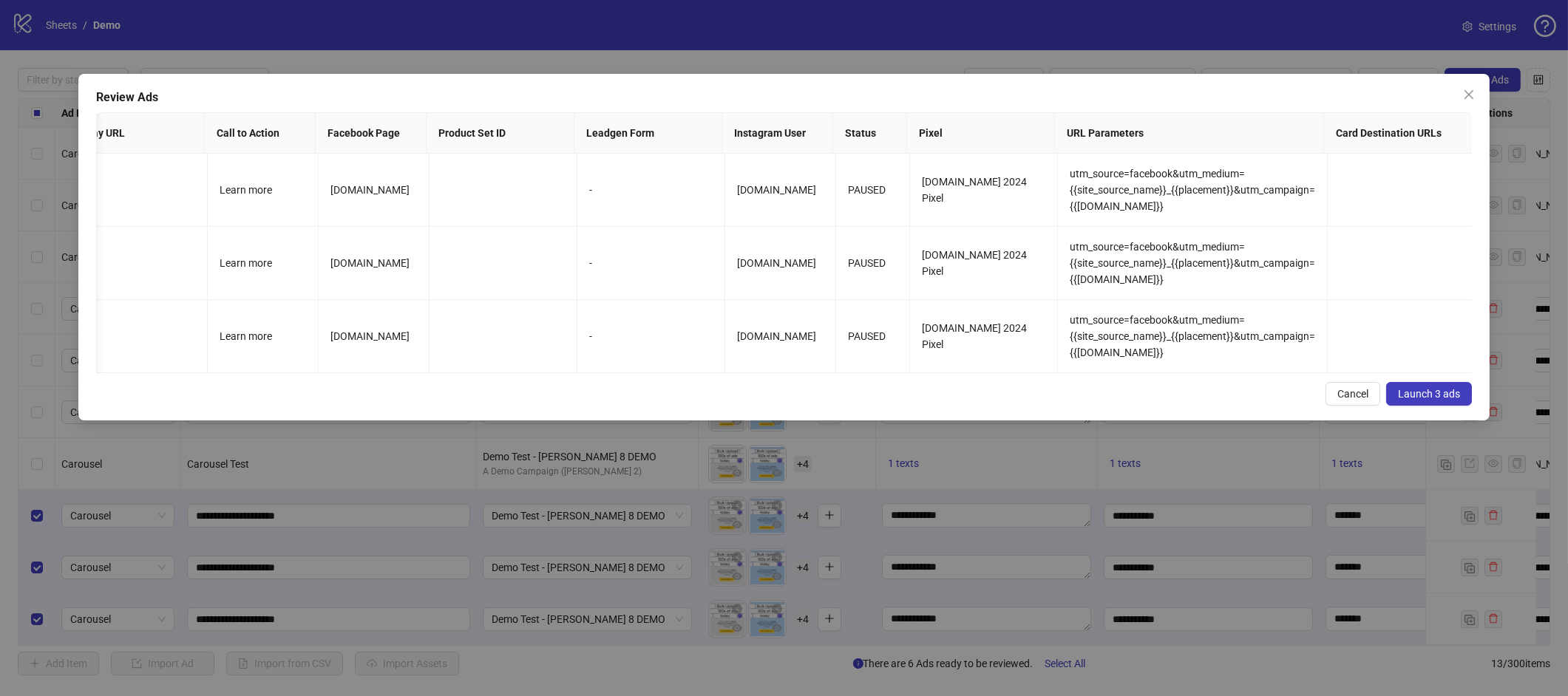
click at [1439, 398] on span "Launch 3 ads" at bounding box center [1429, 394] width 62 height 12
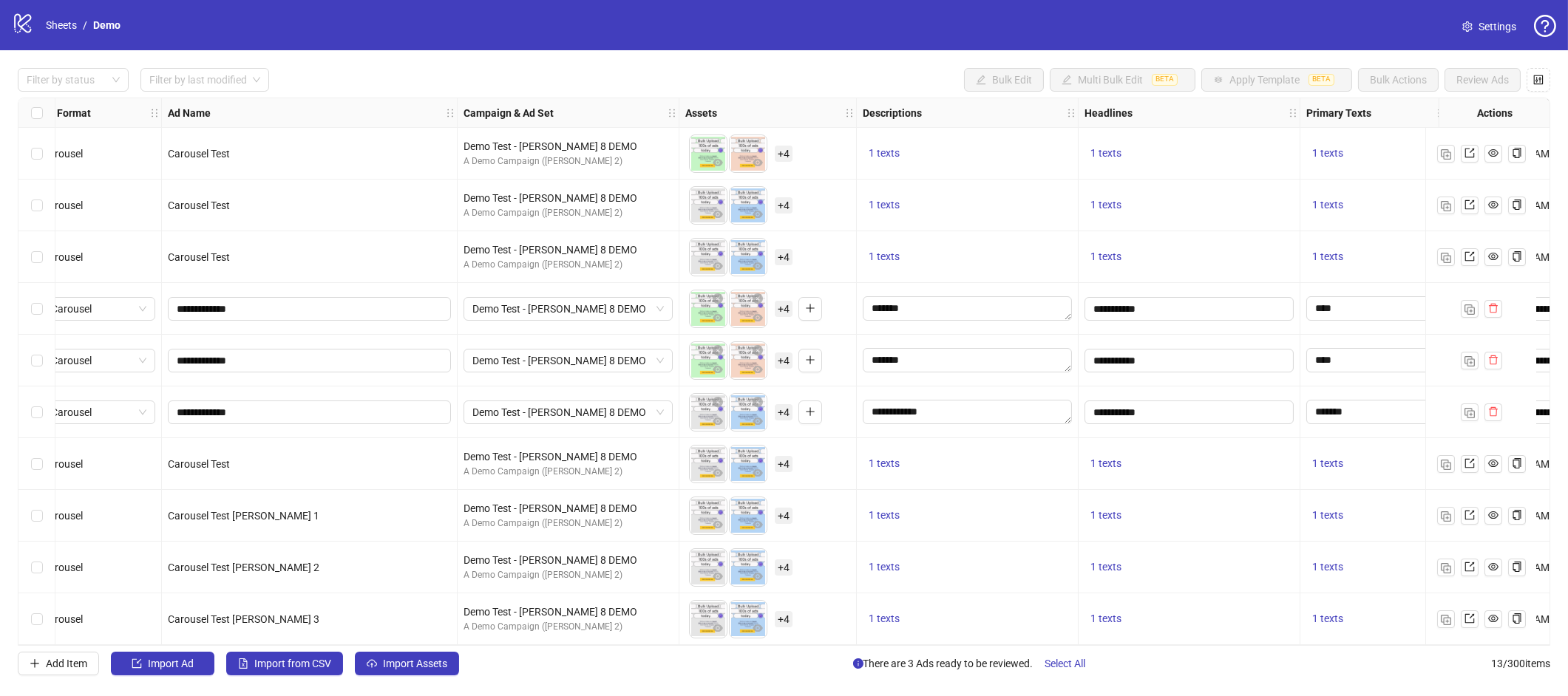
scroll to position [160, 16]
click at [41, 507] on label "Select row 11" at bounding box center [36, 516] width 12 height 16
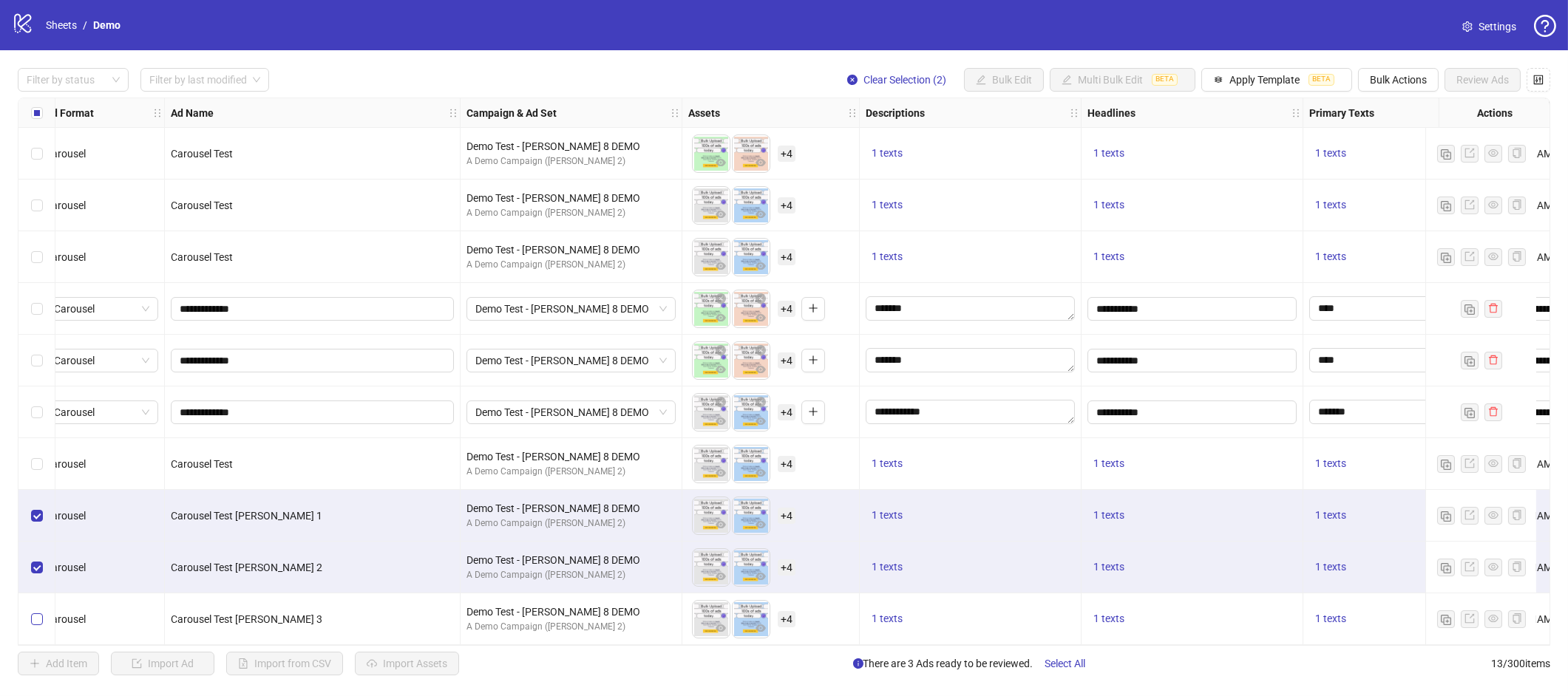
click at [36, 619] on label "Select row 13" at bounding box center [36, 619] width 12 height 16
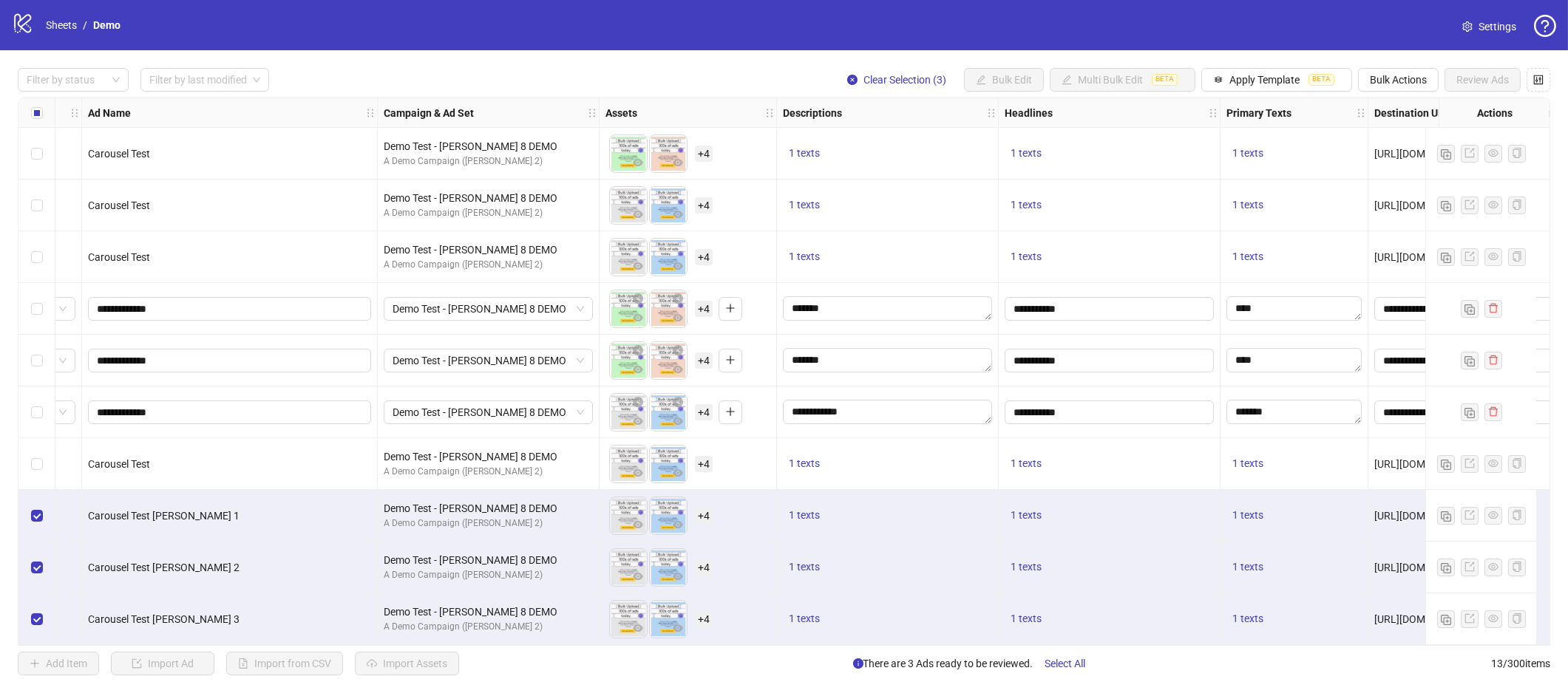
scroll to position [160, 92]
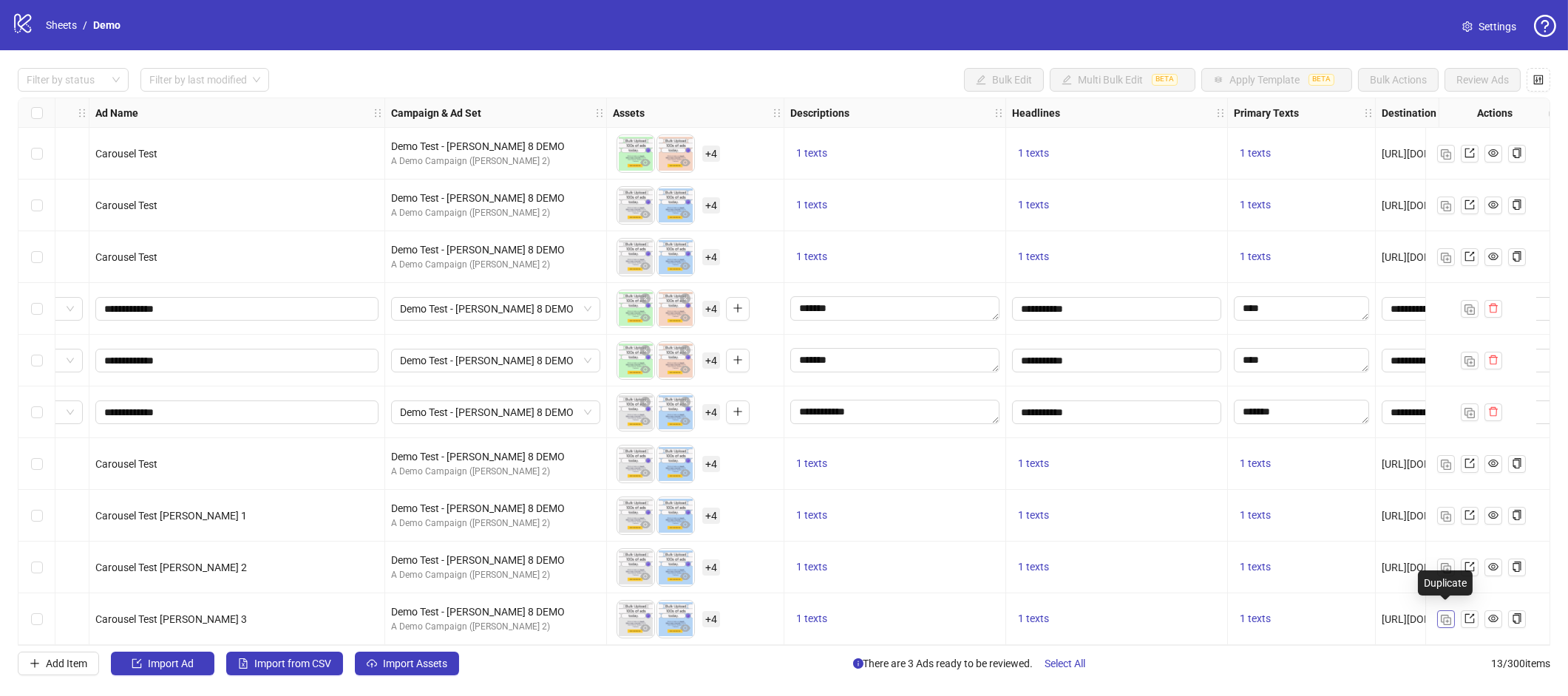
click at [1449, 615] on img "button" at bounding box center [1445, 619] width 10 height 10
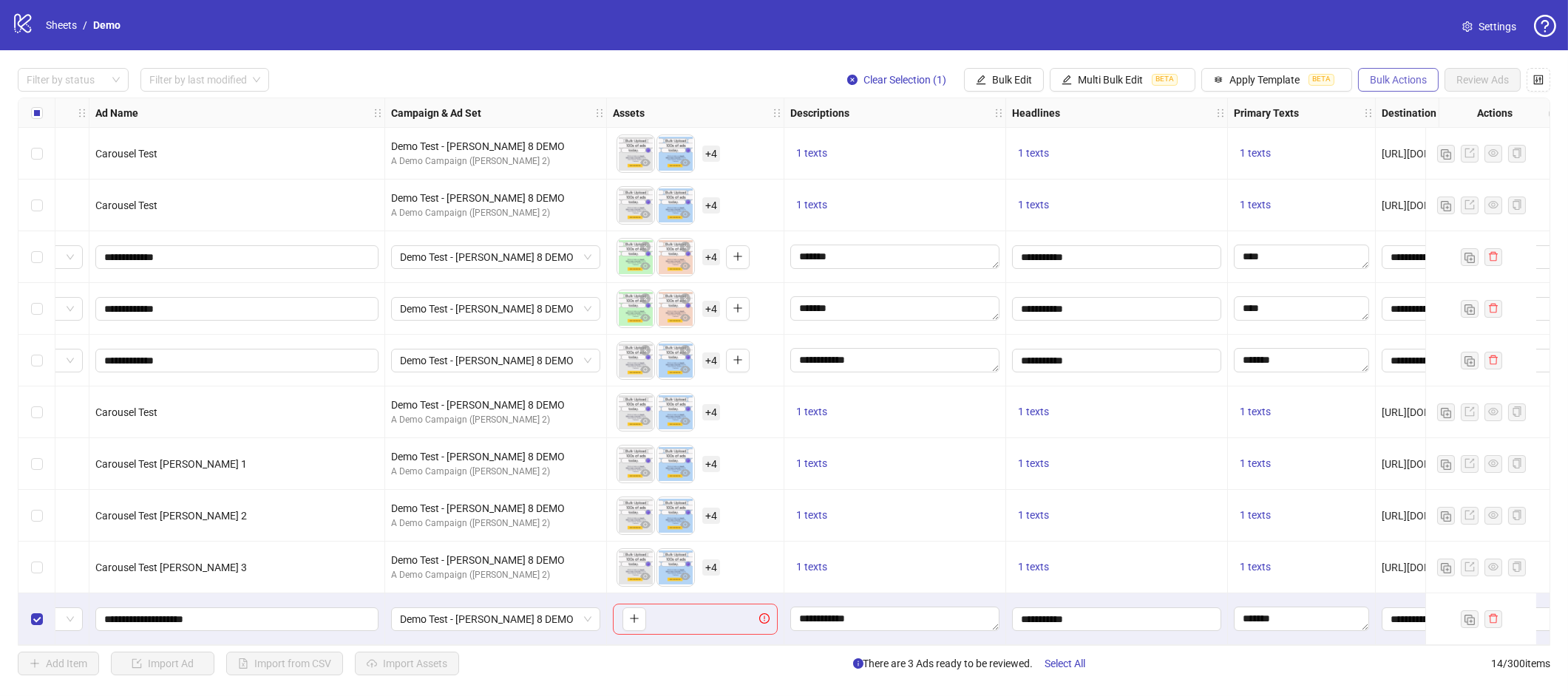
click at [1399, 81] on span "Bulk Actions" at bounding box center [1398, 79] width 57 height 12
click at [1382, 113] on span "Delete" at bounding box center [1418, 109] width 101 height 16
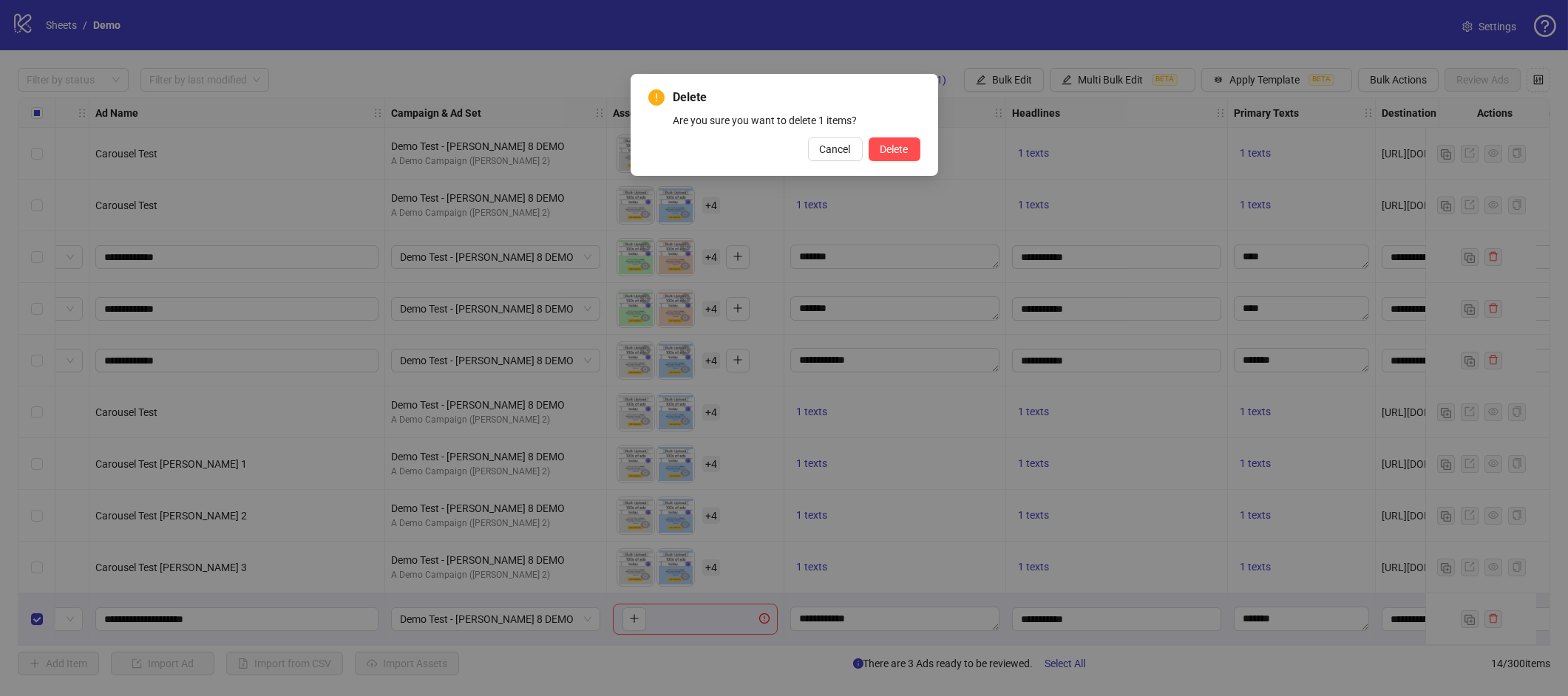
click at [885, 135] on div "Delete Are you sure you want to delete 1 items? Cancel Delete" at bounding box center [784, 124] width 272 height 72
click at [884, 144] on span "Delete" at bounding box center [894, 148] width 28 height 12
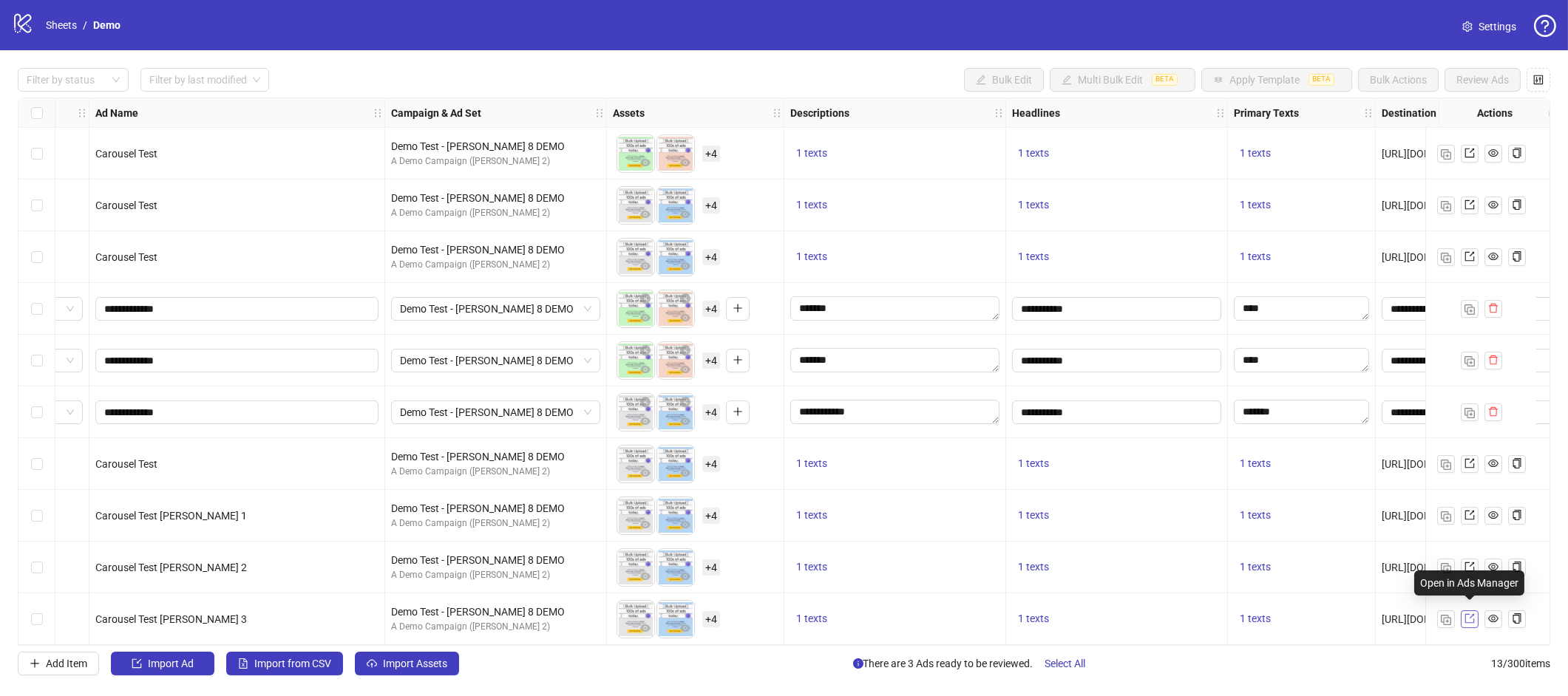
click at [1473, 616] on icon "export" at bounding box center [1469, 619] width 10 height 10
click at [1473, 614] on icon "export" at bounding box center [1469, 619] width 10 height 10
click at [1494, 613] on icon "eye" at bounding box center [1492, 618] width 10 height 10
click at [1516, 613] on icon "copy" at bounding box center [1516, 618] width 10 height 10
click at [44, 116] on div "Select all rows" at bounding box center [36, 113] width 37 height 29
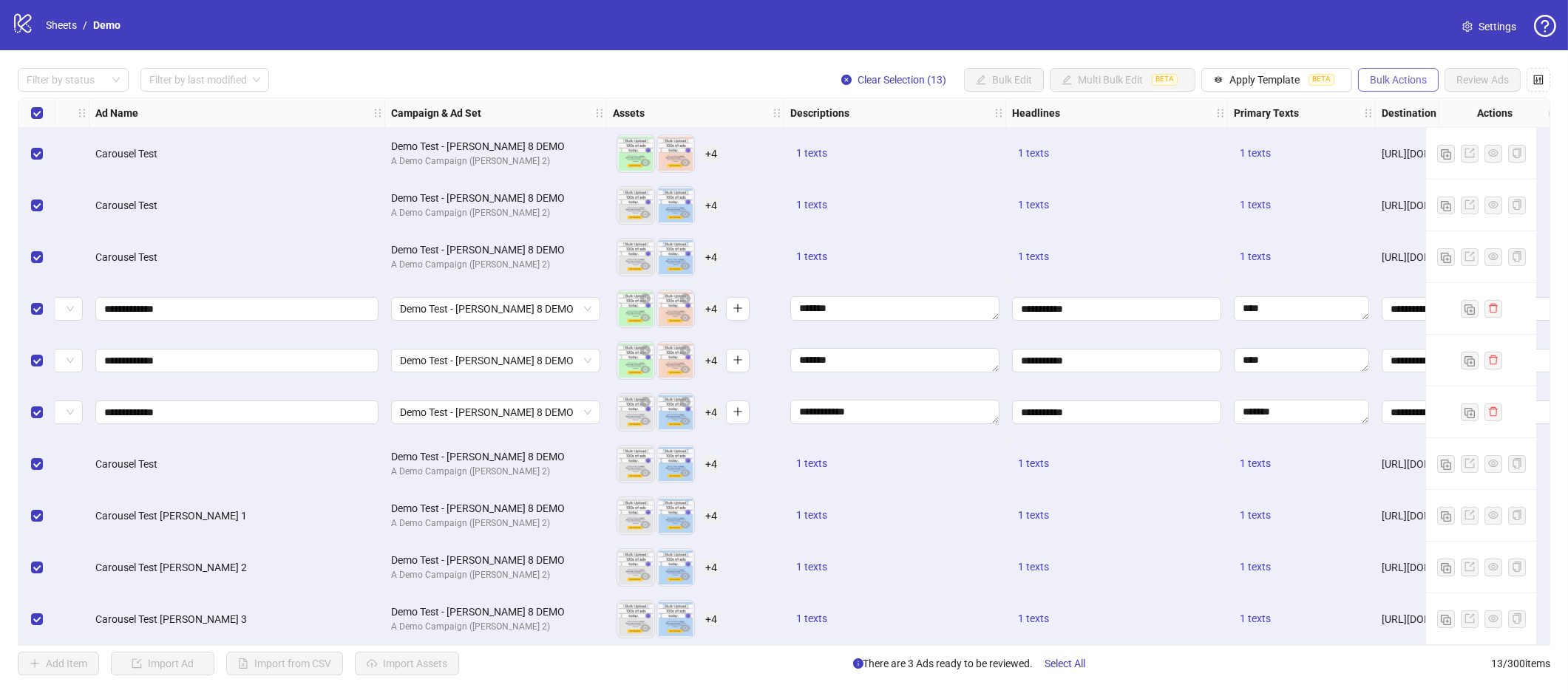
click at [1400, 81] on span "Bulk Actions" at bounding box center [1398, 79] width 57 height 12
click at [46, 113] on div "Select all rows" at bounding box center [36, 113] width 37 height 29
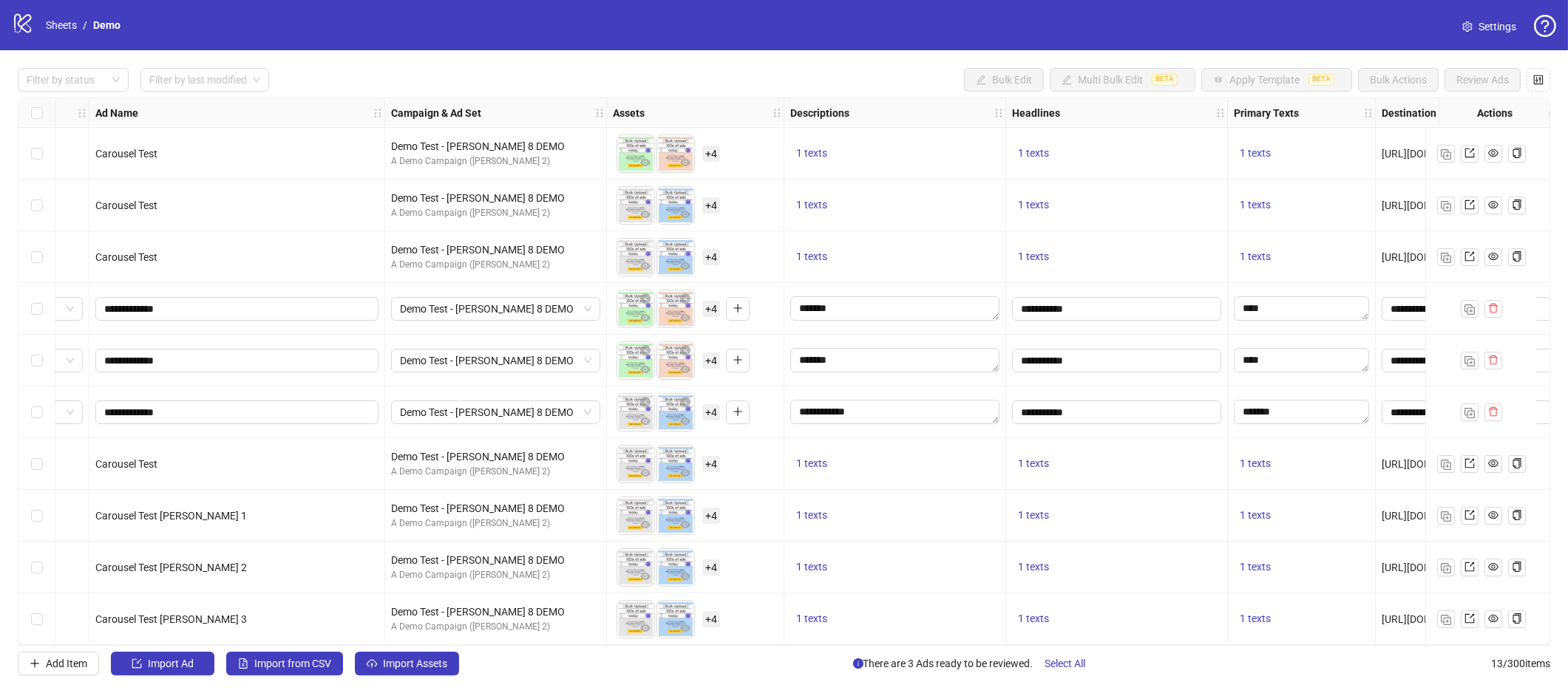
click at [46, 615] on div "Select row 13" at bounding box center [36, 619] width 37 height 52
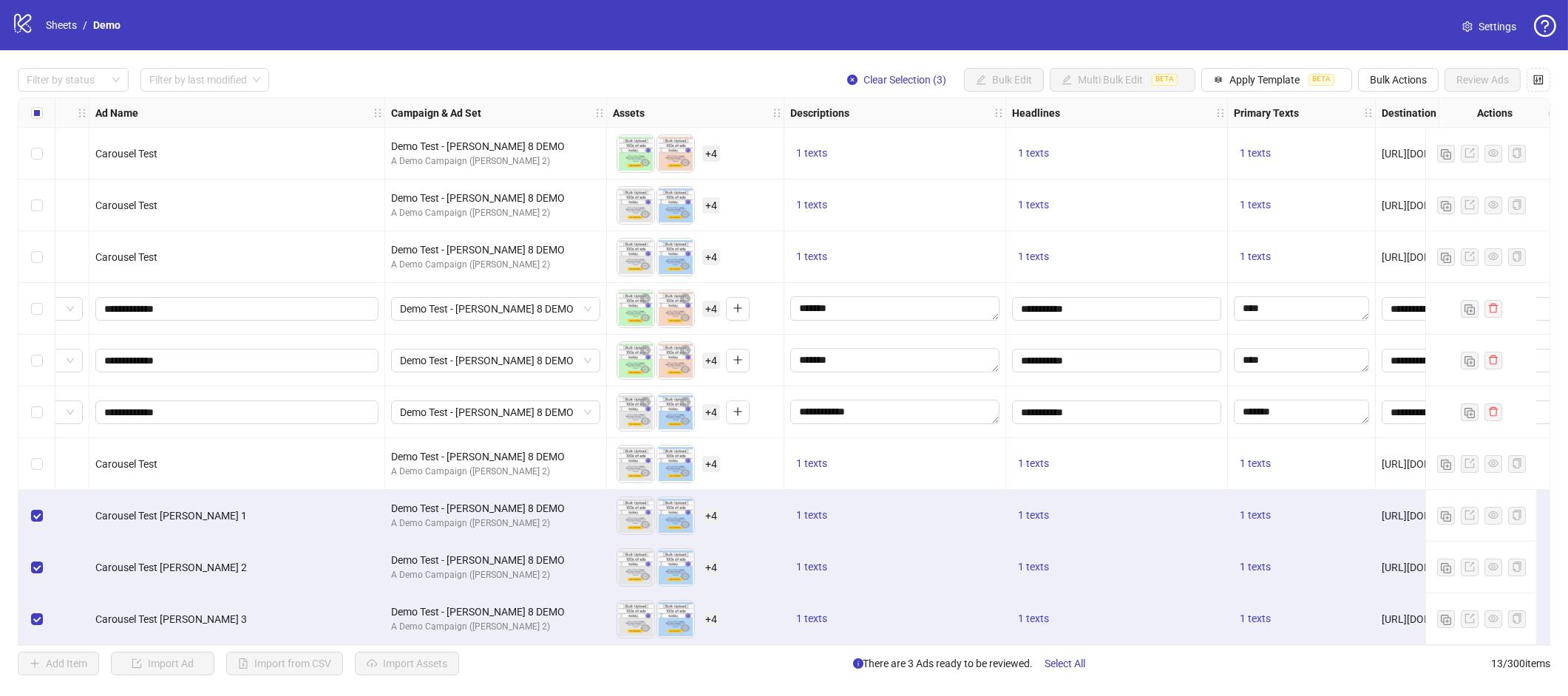
click at [1418, 67] on div "Filter by status Filter by last modified Clear Selection (3) Bulk Edit Multi Bu…" at bounding box center [784, 371] width 1568 height 642
click at [1413, 85] on span "Bulk Actions" at bounding box center [1398, 79] width 57 height 12
click at [1395, 197] on span "Export" at bounding box center [1418, 204] width 101 height 16
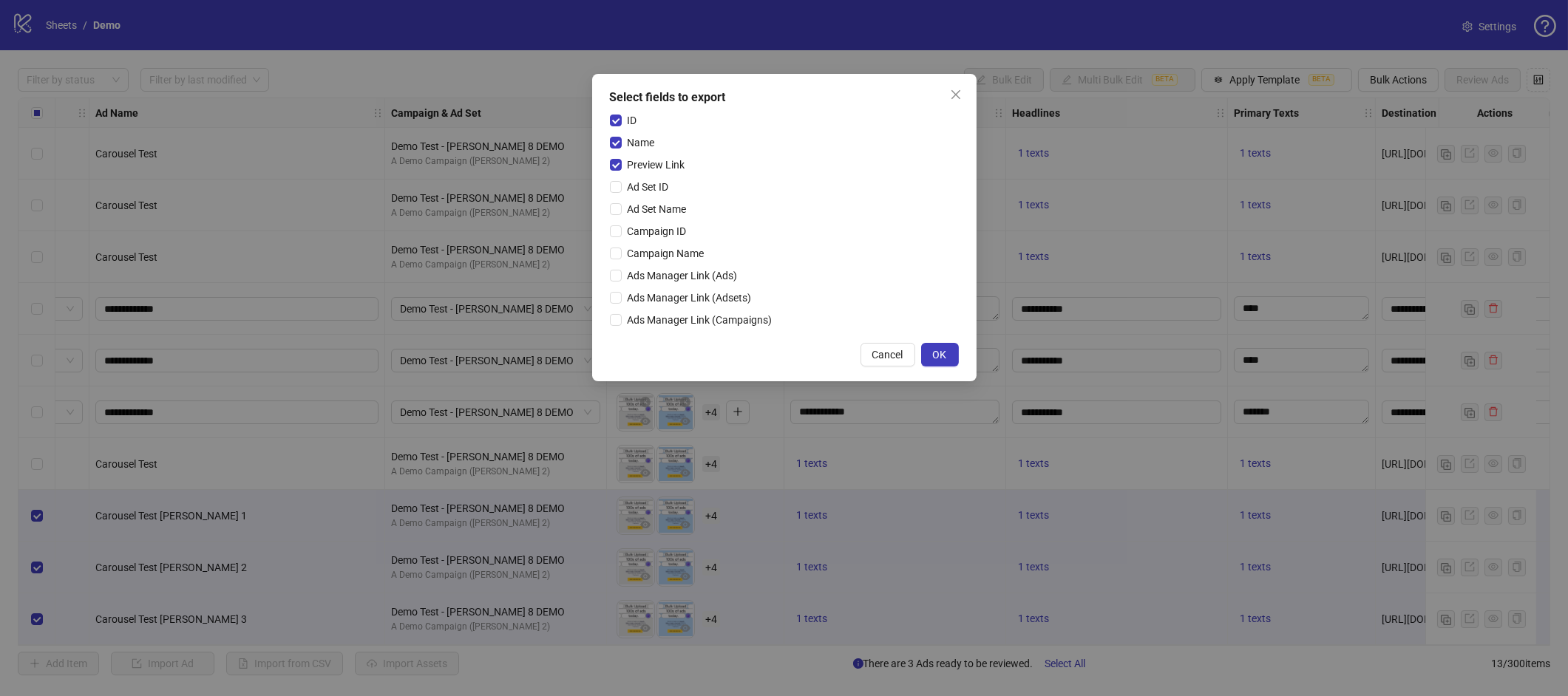
drag, startPoint x: 640, startPoint y: 181, endPoint x: 640, endPoint y: 217, distance: 36.0
click at [640, 181] on span "Ad Set ID" at bounding box center [648, 187] width 53 height 16
click at [639, 219] on div "ID Name Preview Link Ad Set ID Ad Set Name Campaign ID Campaign Name Ads Manage…" at bounding box center [784, 222] width 349 height 221
click at [645, 219] on div "ID Name Preview Link Ad Set ID Ad Set Name Campaign ID Campaign Name Ads Manage…" at bounding box center [784, 222] width 349 height 221
click at [646, 216] on span "Ad Set Name" at bounding box center [657, 210] width 71 height 16
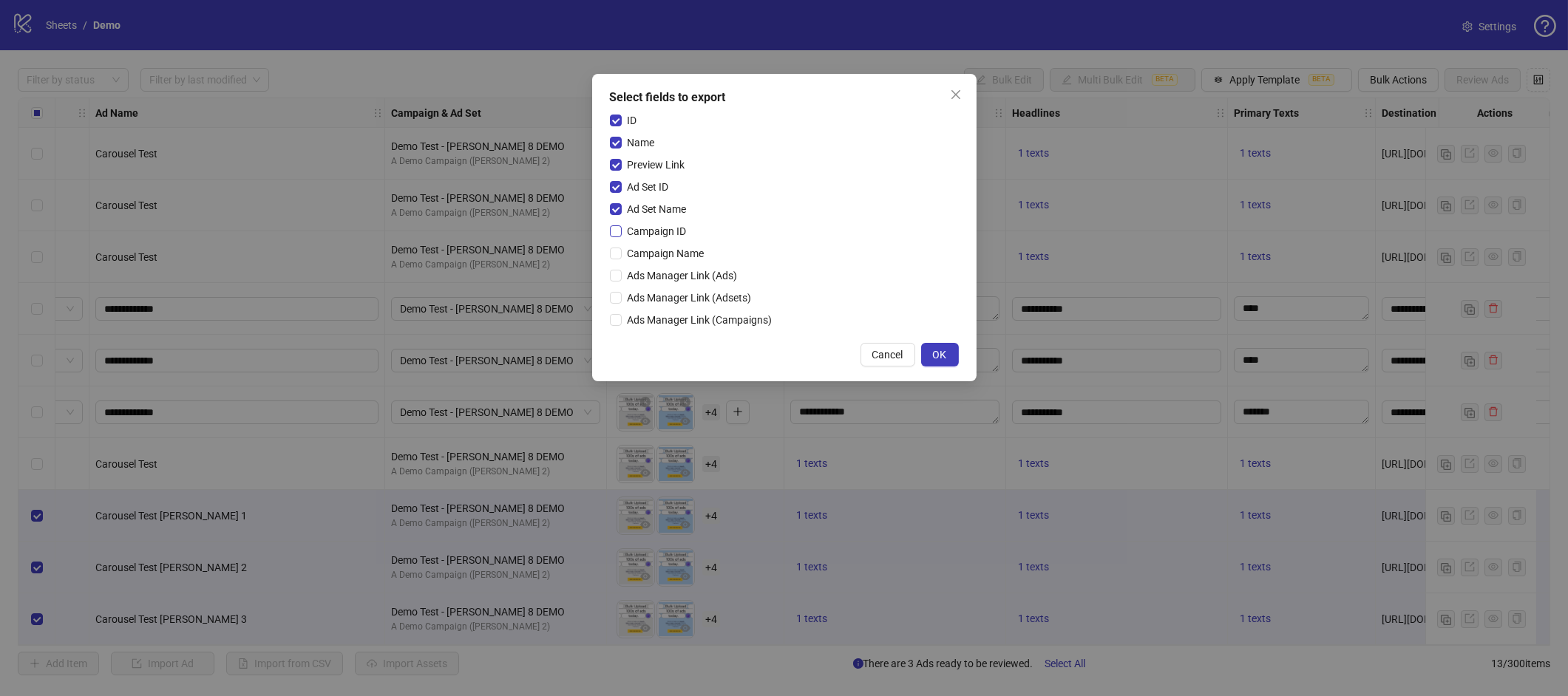
click at [645, 236] on span "Campaign ID" at bounding box center [657, 231] width 71 height 16
click at [646, 245] on span "Campaign Name" at bounding box center [665, 253] width 88 height 16
click at [655, 278] on span "Ads Manager Link (Ads)" at bounding box center [683, 275] width 122 height 16
click at [650, 292] on span "Ads Manager Link (Adsets)" at bounding box center [689, 298] width 136 height 16
click at [649, 318] on span "Ads Manager Link (Campaigns)" at bounding box center [700, 320] width 157 height 16
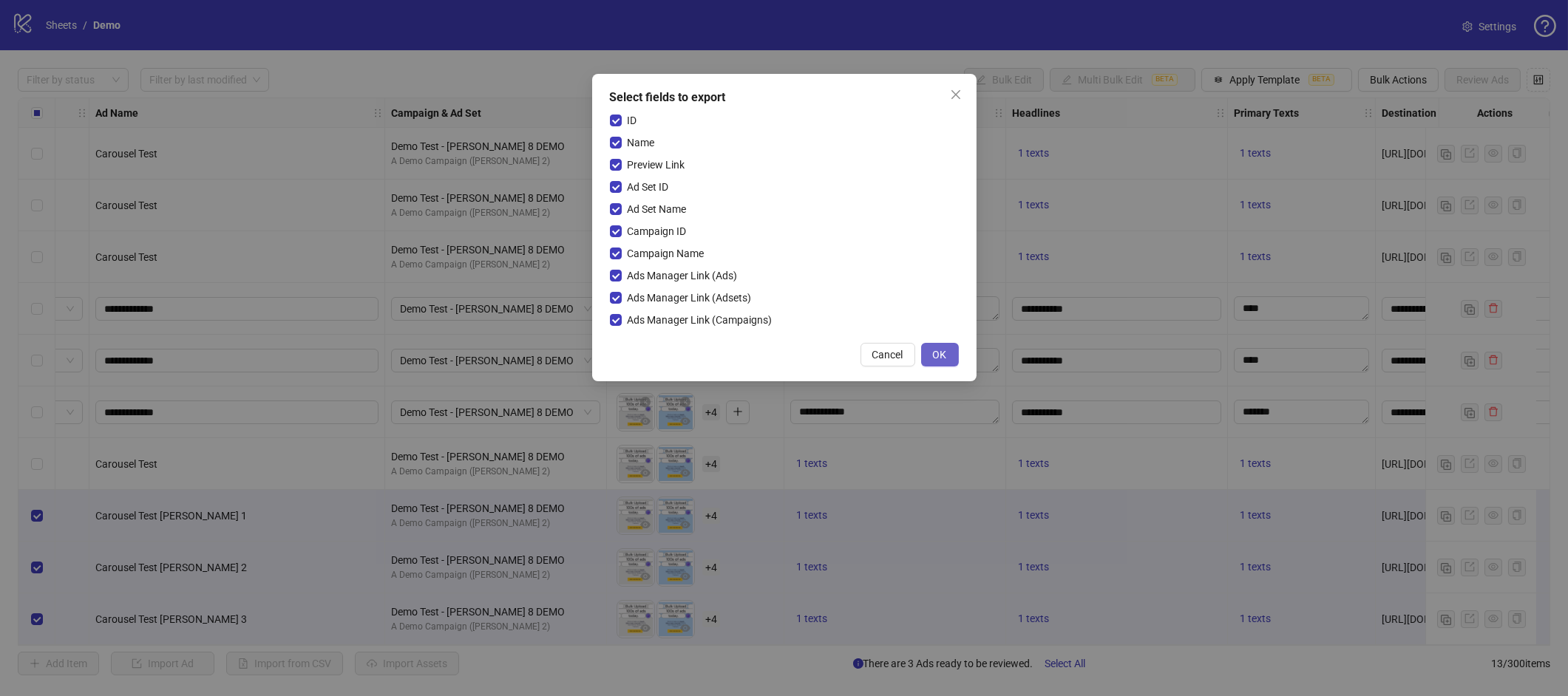
click at [946, 360] on span "OK" at bounding box center [939, 354] width 14 height 12
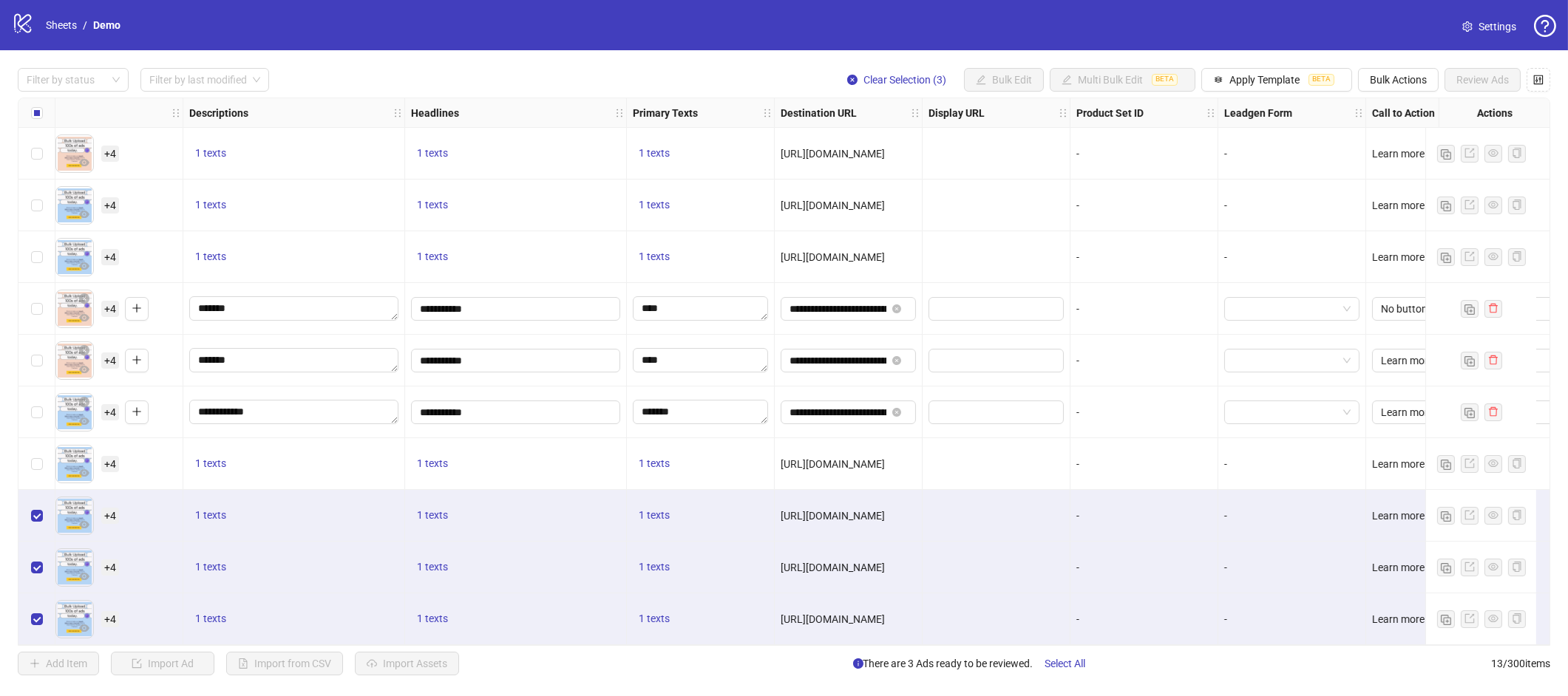
scroll to position [160, 693]
